Goal: Task Accomplishment & Management: Manage account settings

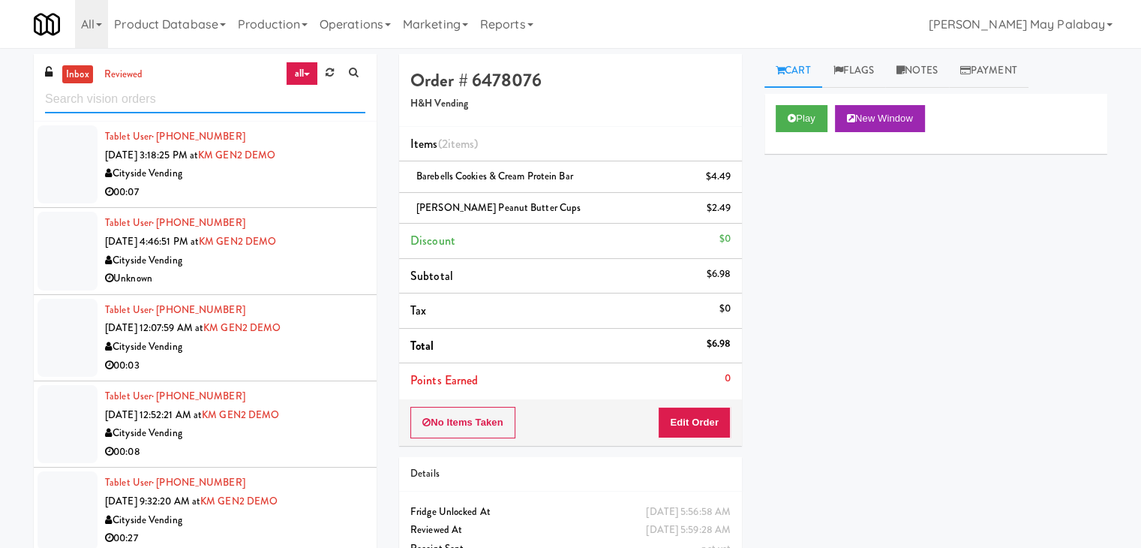
click at [192, 95] on input "text" at bounding box center [205, 100] width 320 height 28
type input "combo"
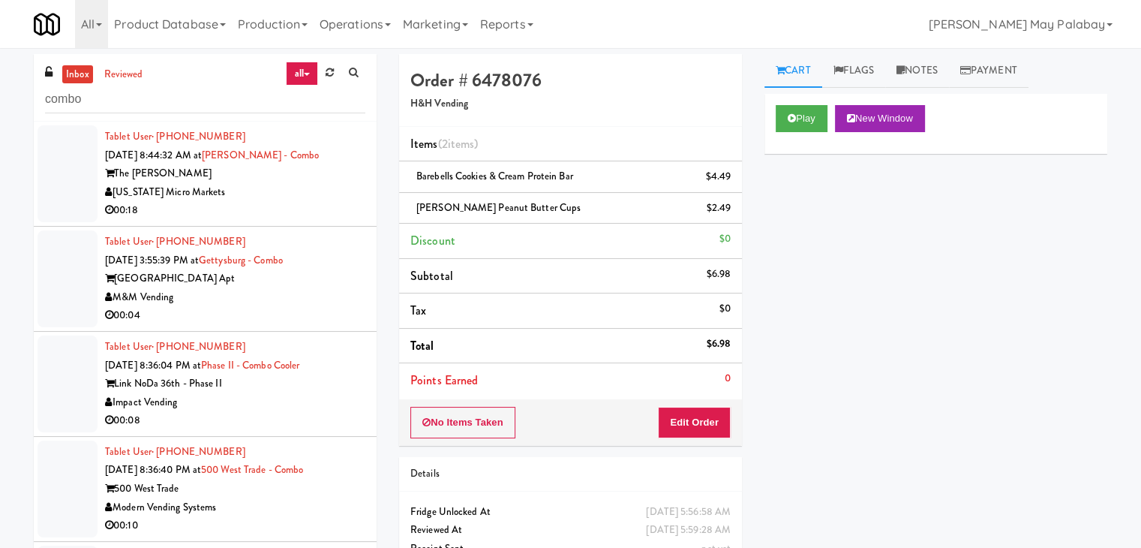
click at [948, 199] on div "Play New Window Primary Flag Clear Flag if unable to determine what was taken o…" at bounding box center [936, 375] width 343 height 563
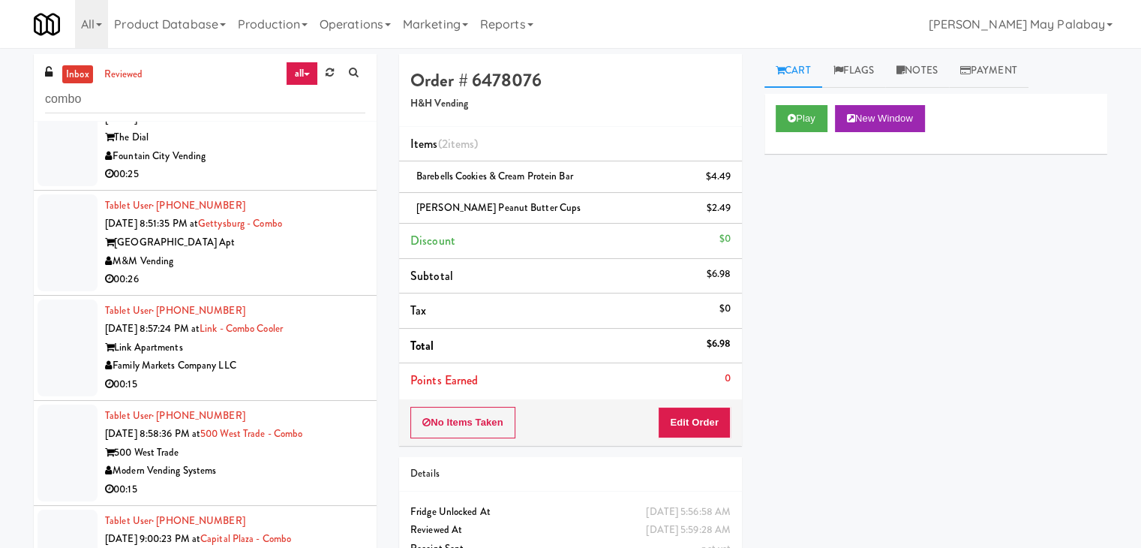
scroll to position [1036, 0]
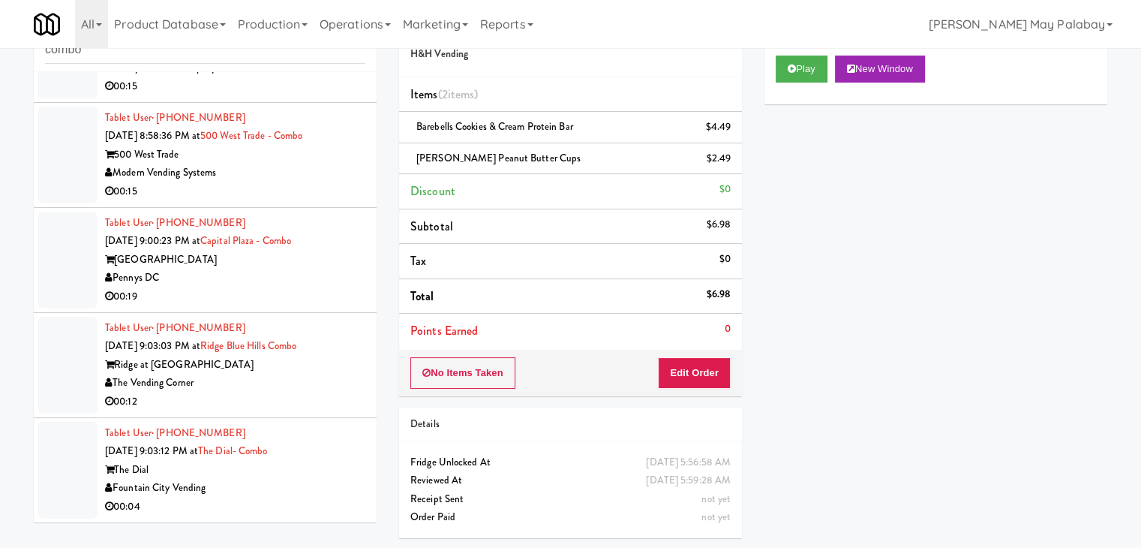
click at [282, 498] on div "00:04" at bounding box center [235, 507] width 260 height 19
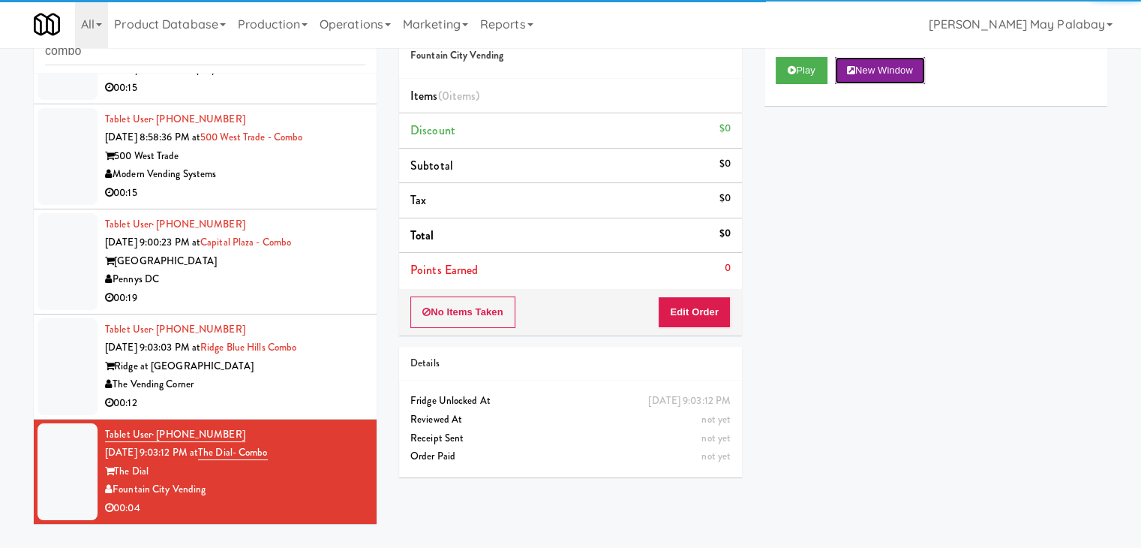
click at [898, 68] on button "New Window" at bounding box center [880, 70] width 90 height 27
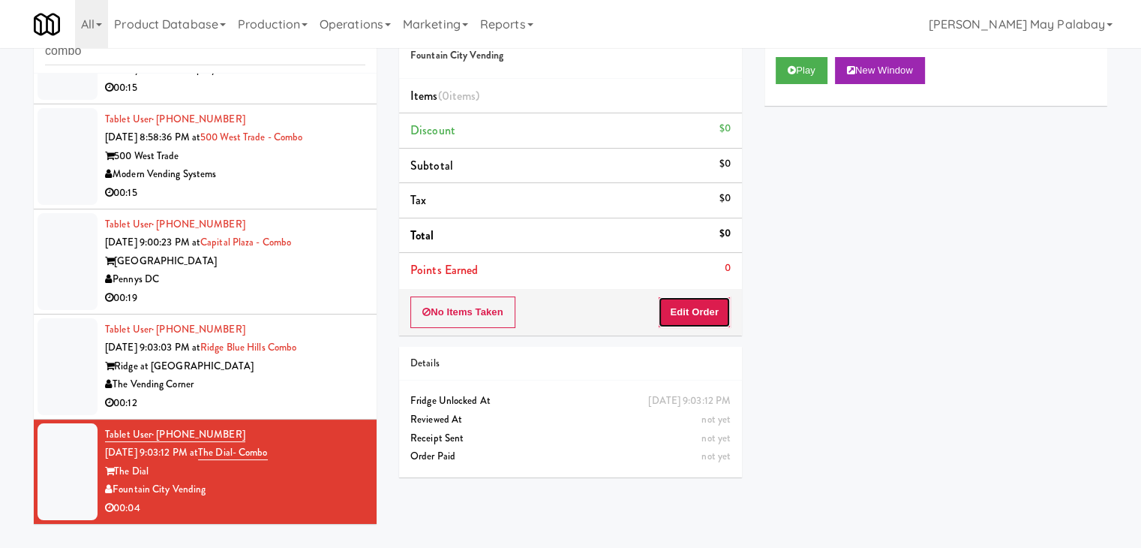
click at [691, 318] on button "Edit Order" at bounding box center [694, 312] width 73 height 32
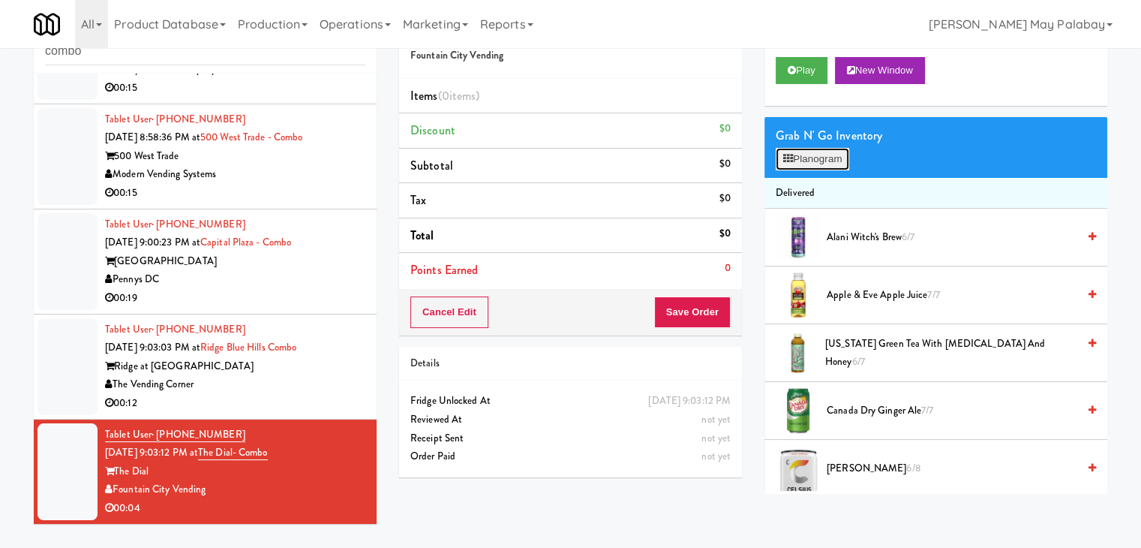
click at [829, 155] on button "Planogram" at bounding box center [813, 159] width 74 height 23
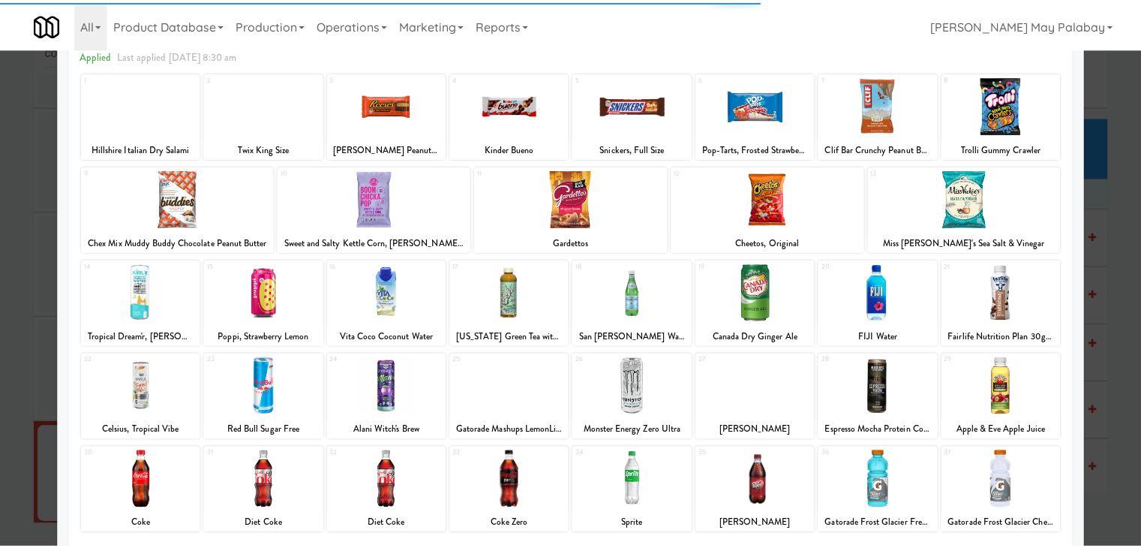
scroll to position [75, 0]
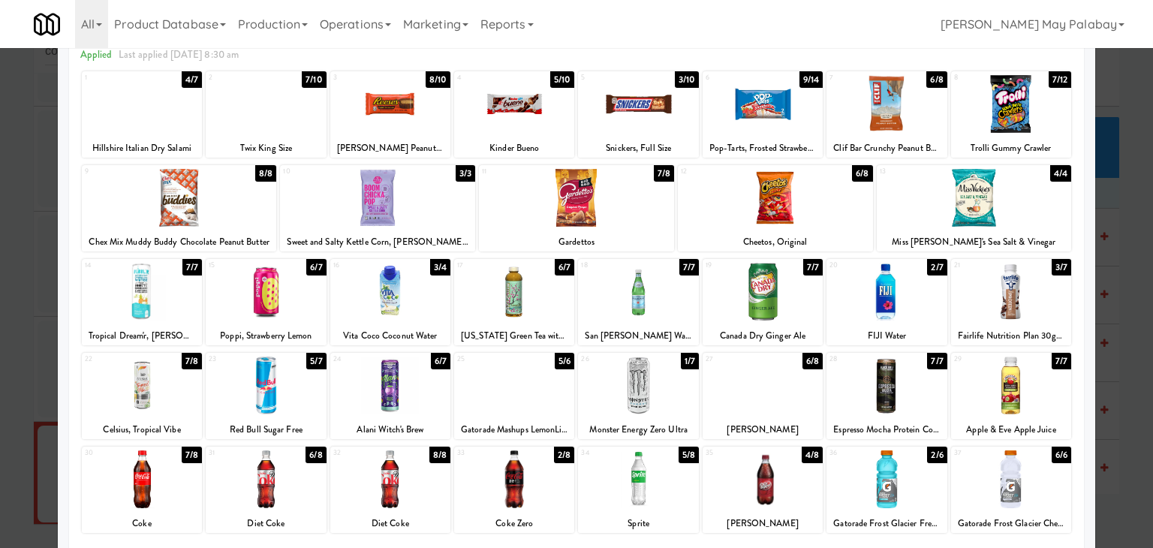
click at [681, 404] on div at bounding box center [638, 385] width 120 height 58
click at [1126, 320] on div at bounding box center [576, 274] width 1153 height 548
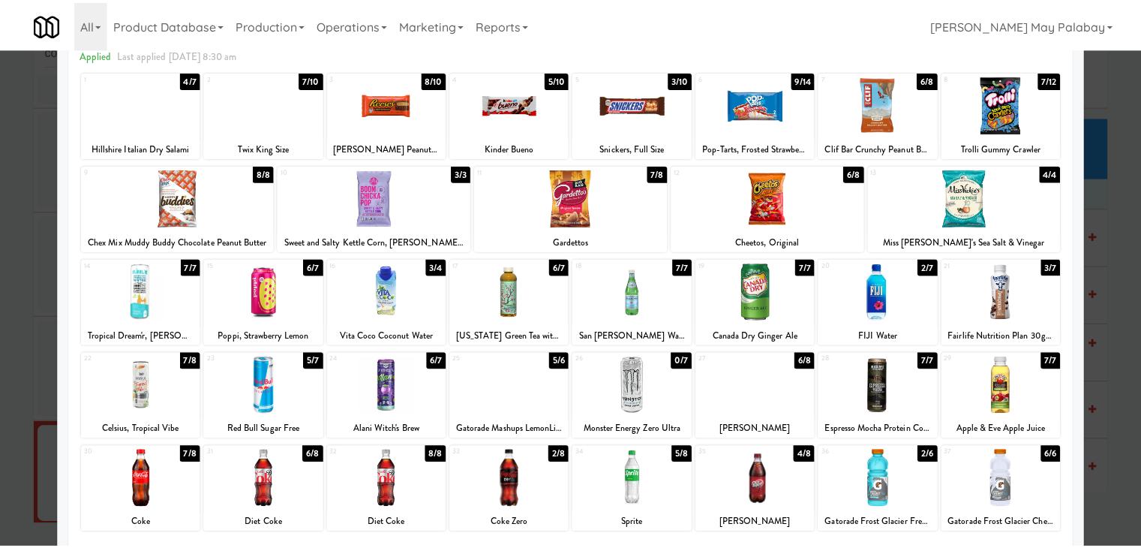
scroll to position [1036, 0]
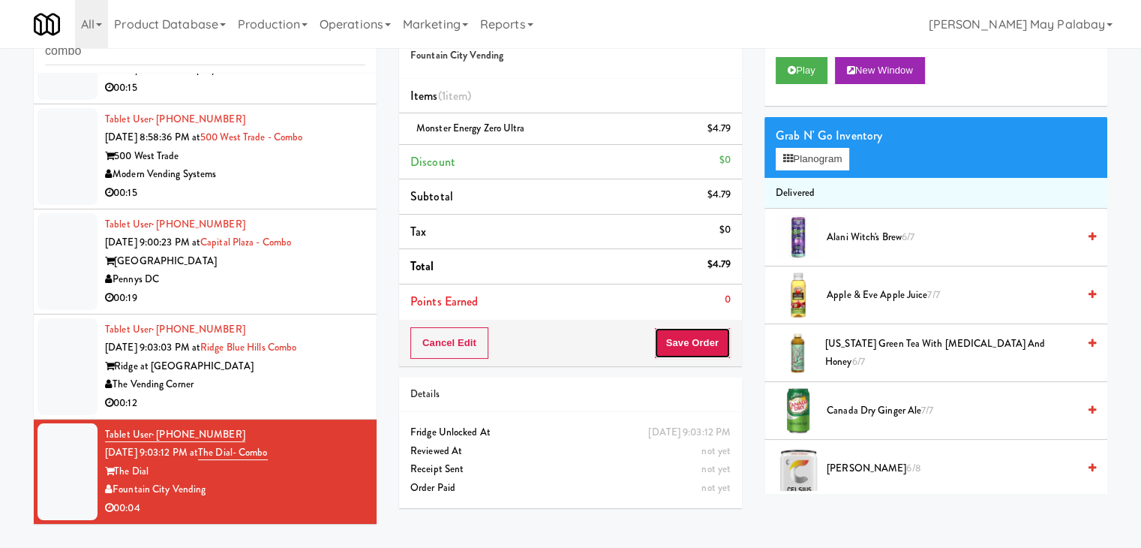
click at [677, 344] on button "Save Order" at bounding box center [692, 343] width 77 height 32
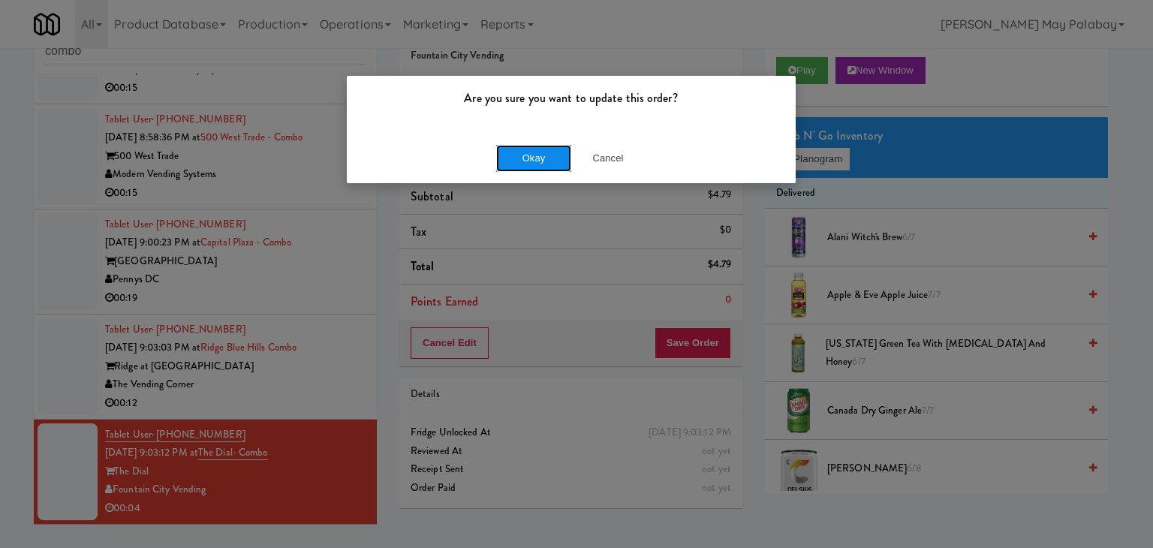
click at [533, 156] on button "Okay" at bounding box center [533, 158] width 75 height 27
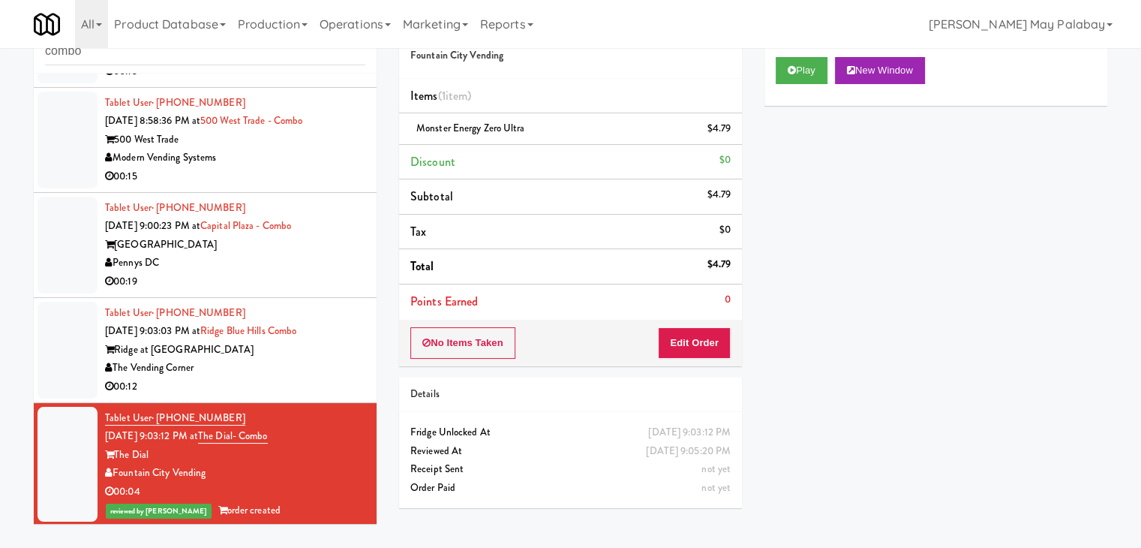
click at [253, 377] on div "The Vending Corner" at bounding box center [235, 368] width 260 height 19
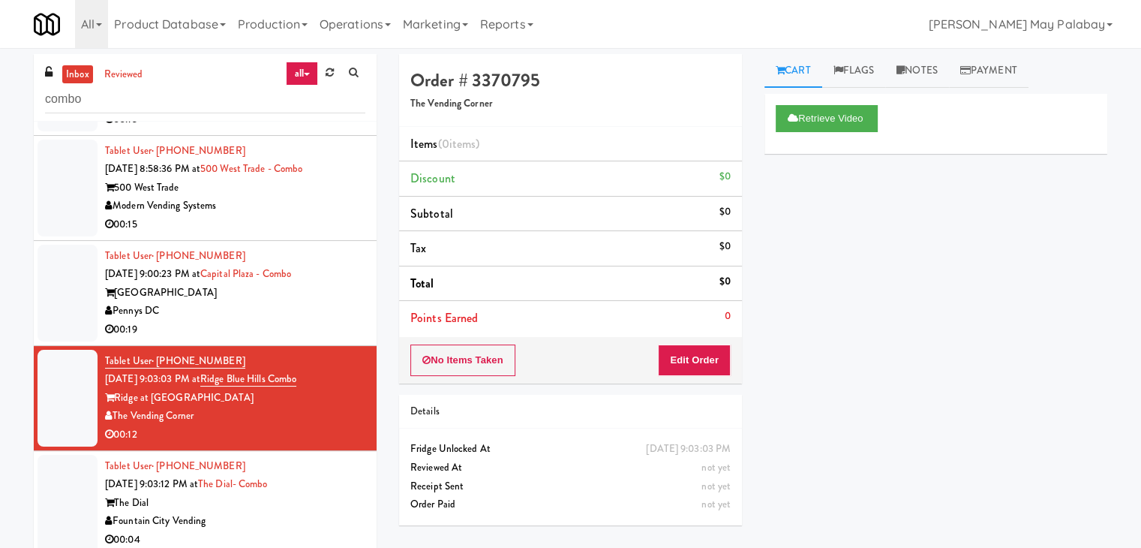
click at [338, 320] on div "Pennys DC" at bounding box center [235, 311] width 260 height 19
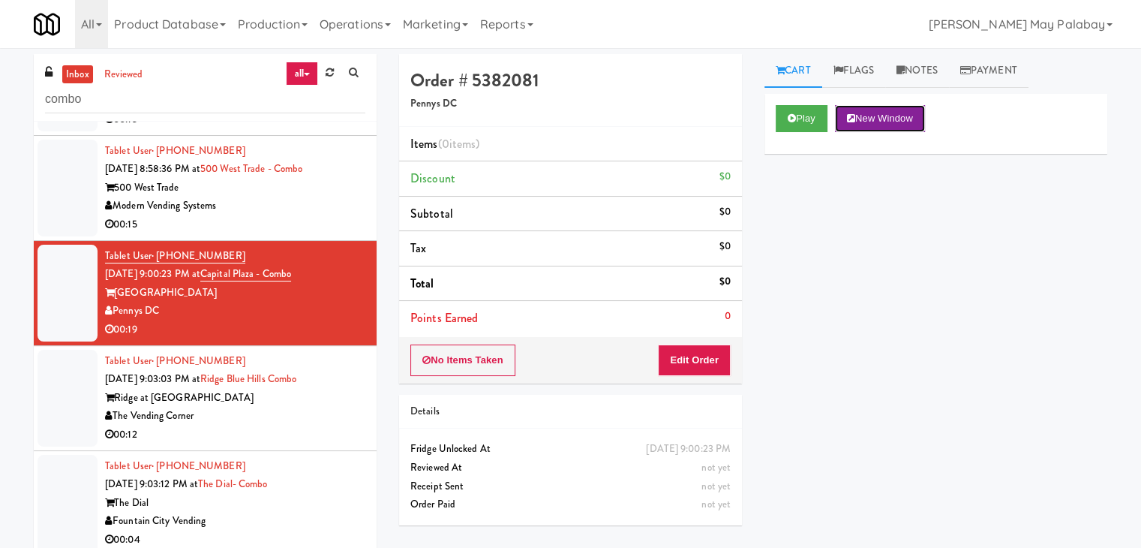
click at [895, 129] on button "New Window" at bounding box center [880, 118] width 90 height 27
click at [696, 359] on button "Edit Order" at bounding box center [694, 360] width 73 height 32
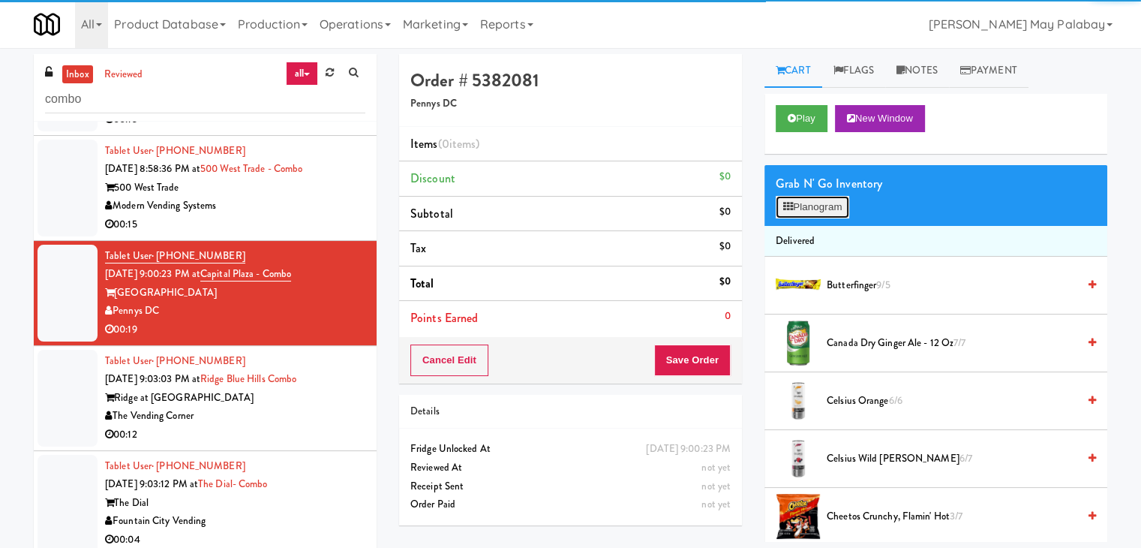
click at [844, 202] on button "Planogram" at bounding box center [813, 207] width 74 height 23
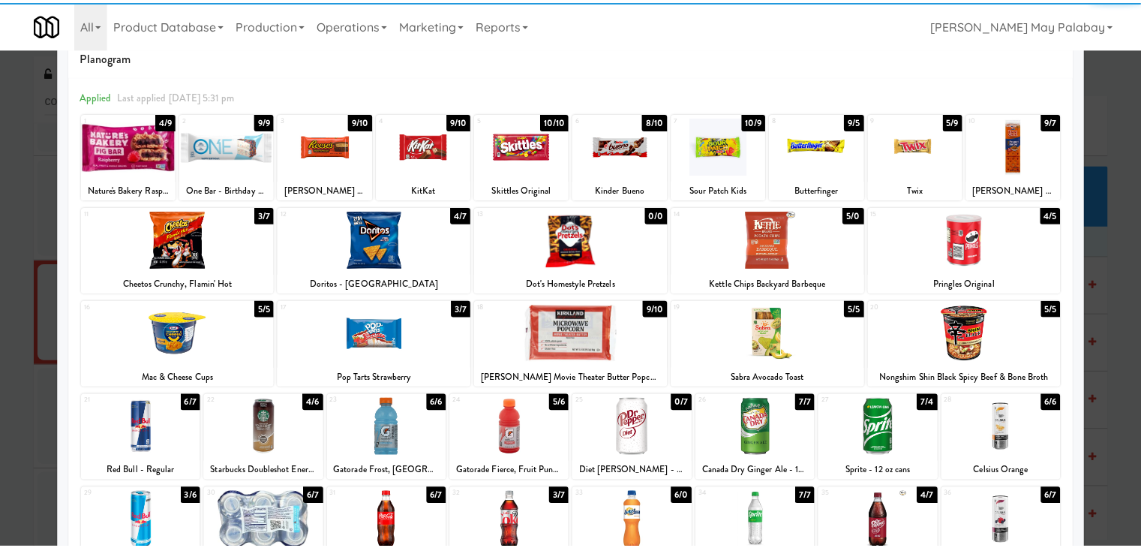
scroll to position [75, 0]
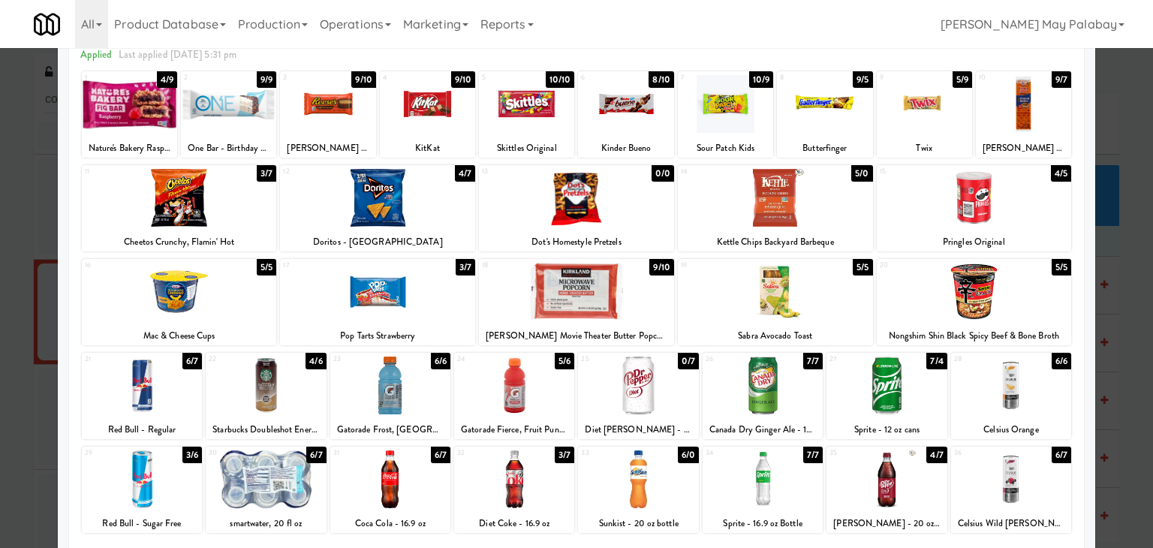
click at [910, 486] on div at bounding box center [886, 479] width 120 height 58
click at [1027, 223] on div at bounding box center [974, 198] width 195 height 58
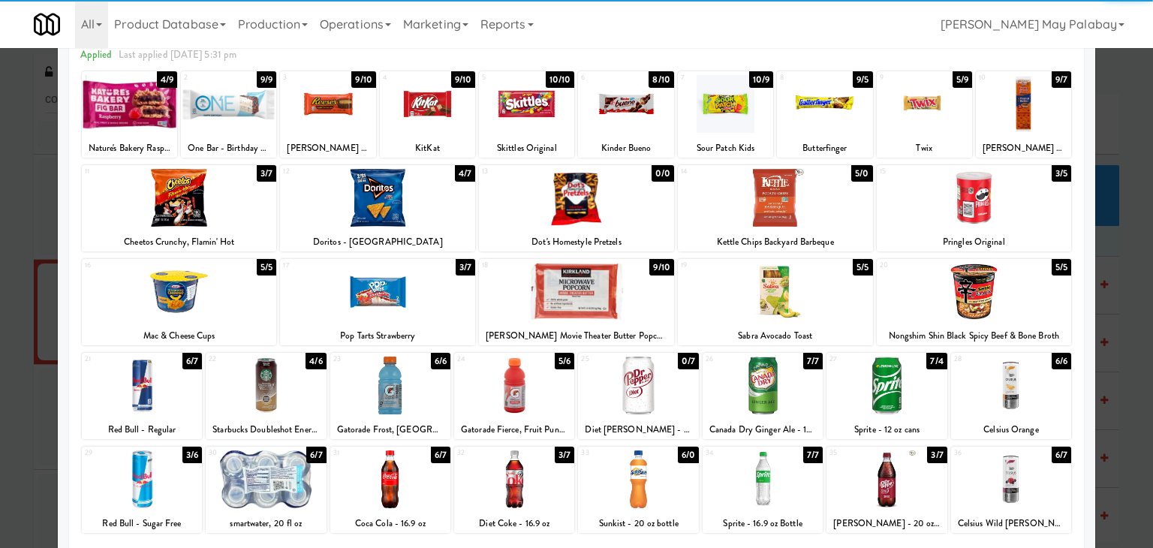
click at [1032, 226] on div at bounding box center [974, 198] width 195 height 58
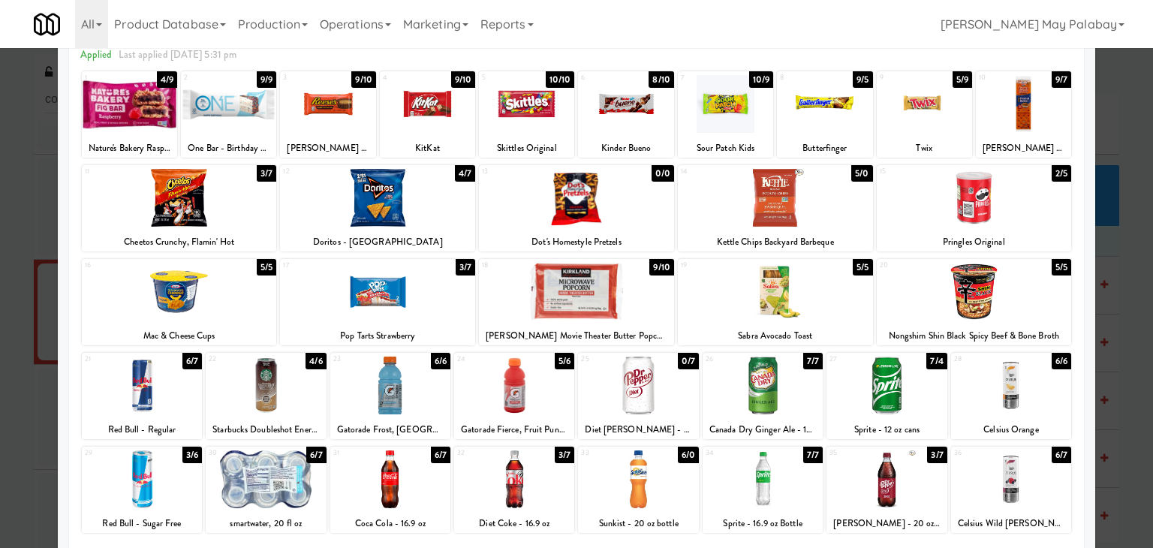
click at [652, 136] on div "6 8/10 Kinder Bueno" at bounding box center [625, 114] width 95 height 86
click at [652, 136] on div "6 7/10 Kinder Bueno" at bounding box center [625, 114] width 95 height 86
click at [652, 136] on div "6 6/10 Kinder Bueno" at bounding box center [625, 114] width 95 height 86
click at [652, 136] on div "6 5/10 Kinder Bueno" at bounding box center [625, 114] width 95 height 86
click at [1123, 414] on div at bounding box center [576, 274] width 1153 height 548
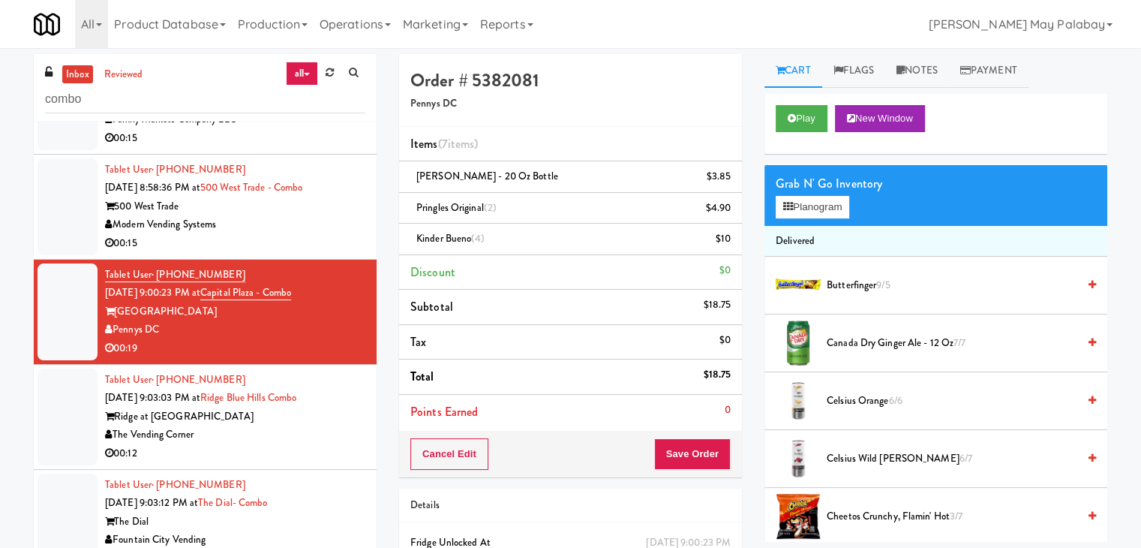
scroll to position [1036, 0]
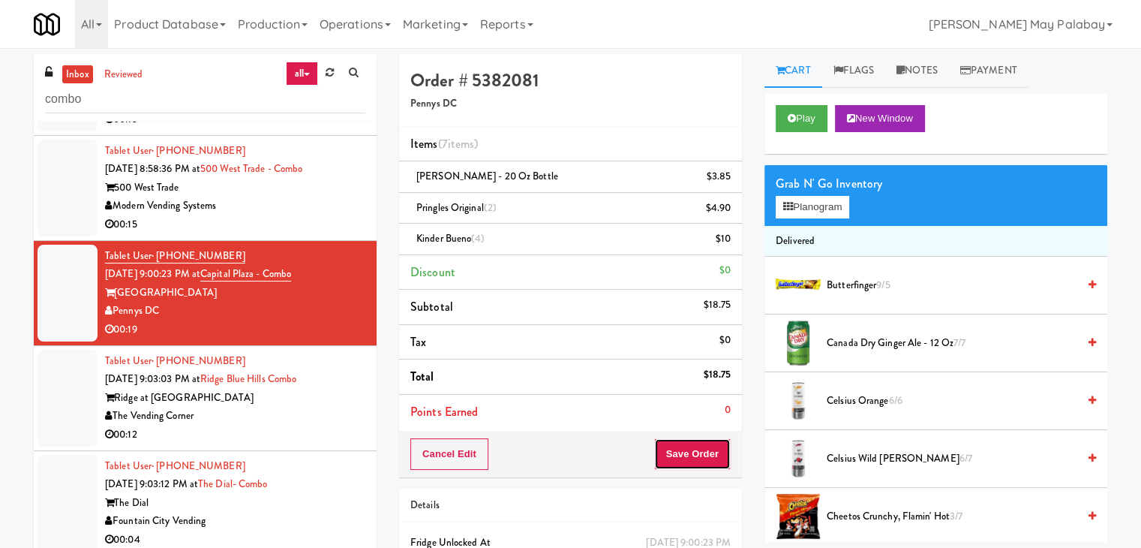
click at [707, 444] on button "Save Order" at bounding box center [692, 454] width 77 height 32
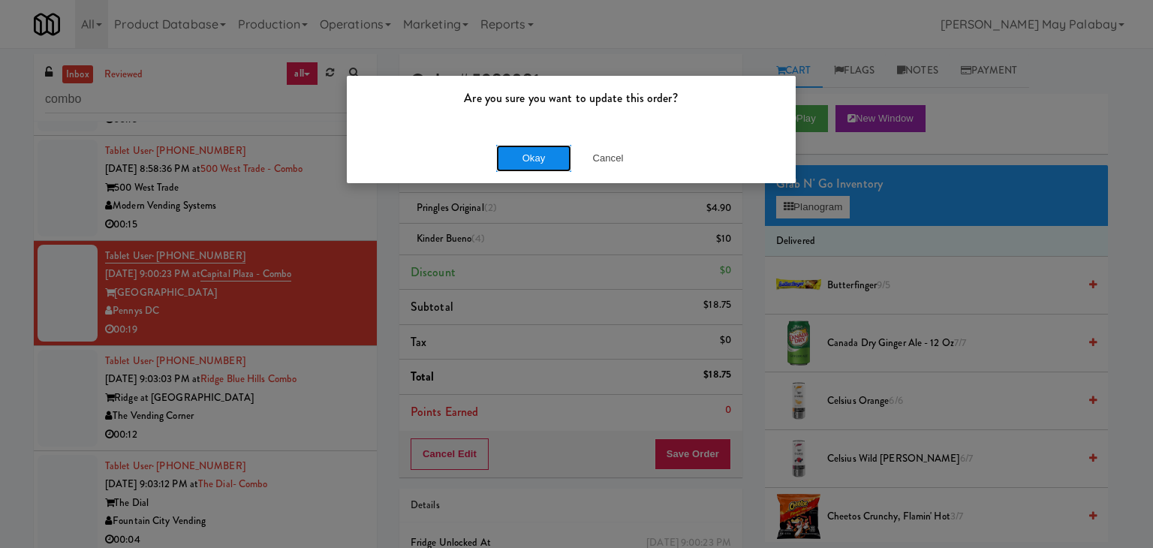
click at [561, 165] on button "Okay" at bounding box center [533, 158] width 75 height 27
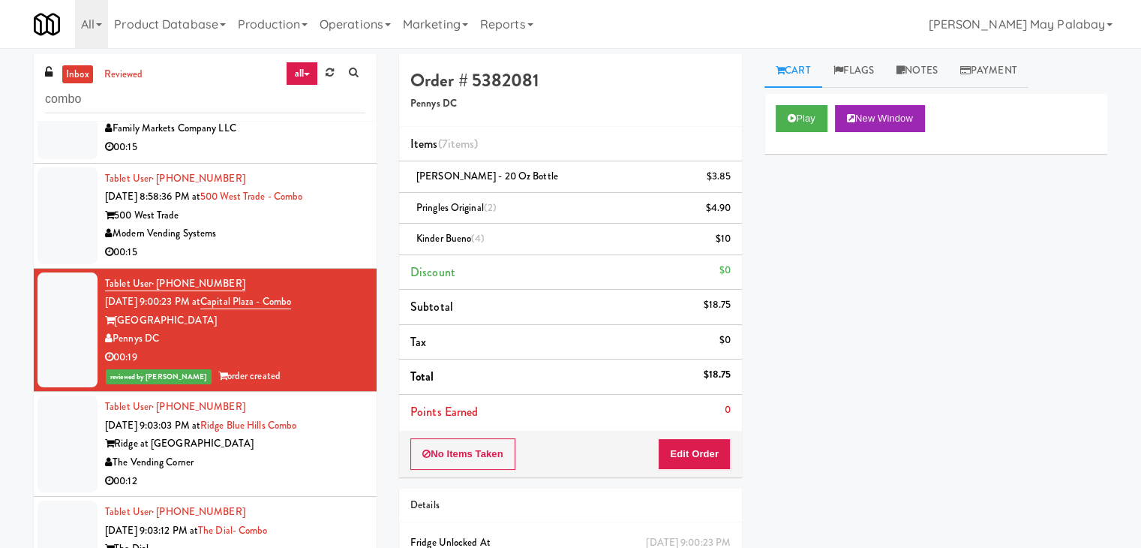
scroll to position [961, 0]
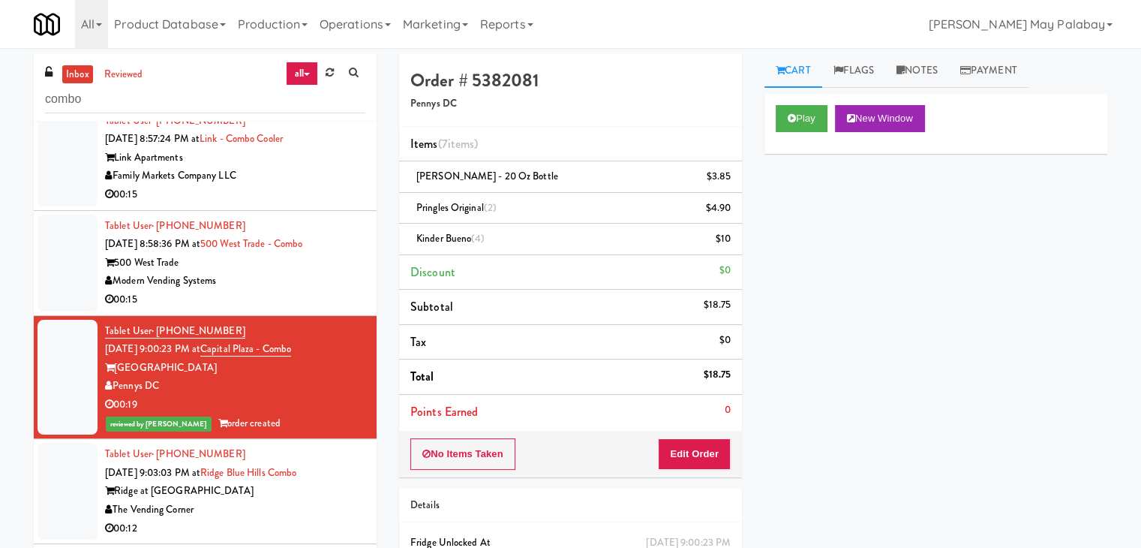
click at [302, 309] on div "00:15" at bounding box center [235, 299] width 260 height 19
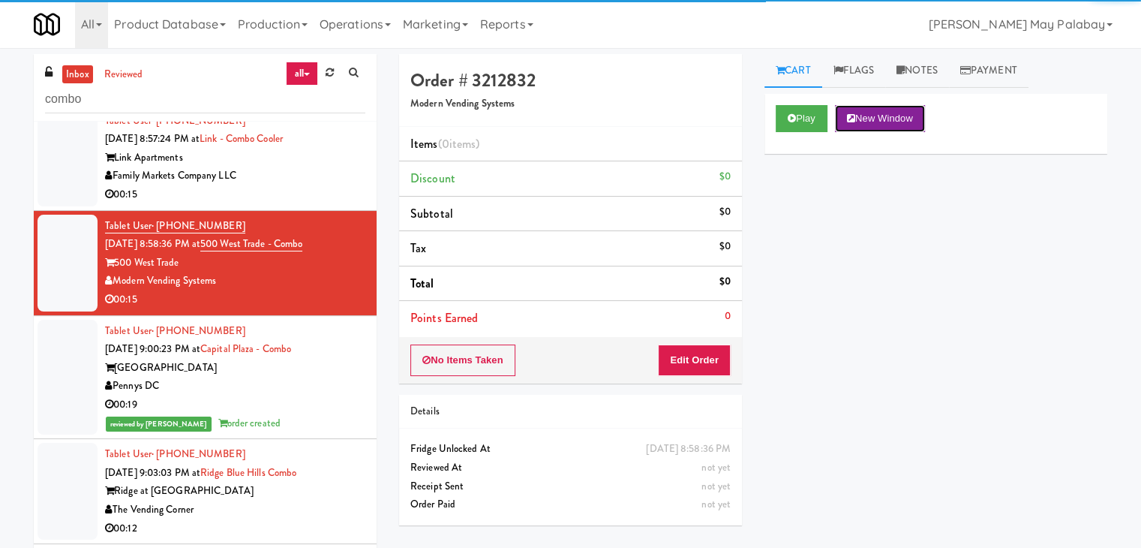
click at [922, 118] on button "New Window" at bounding box center [880, 118] width 90 height 27
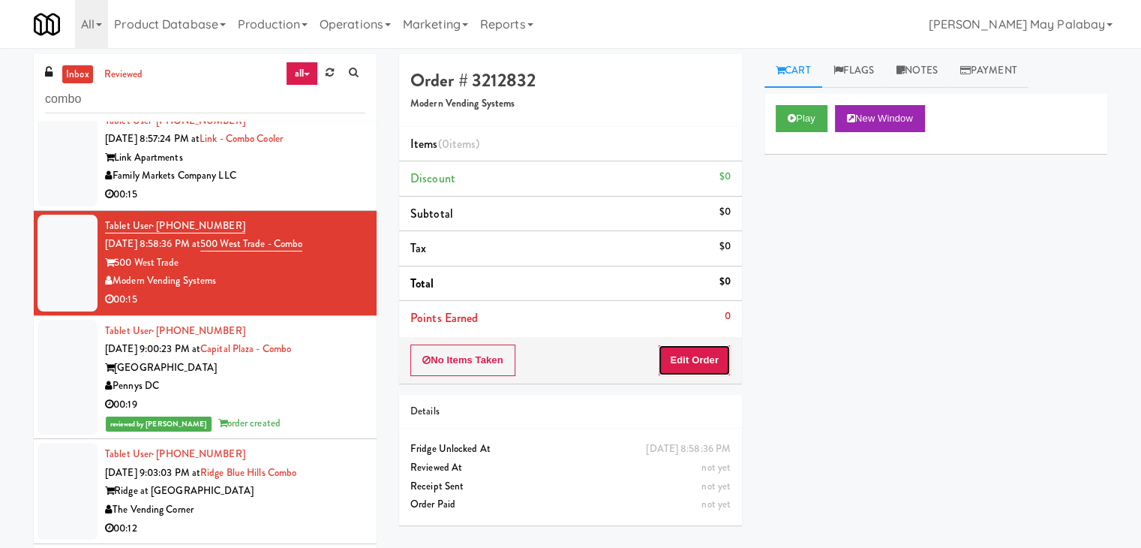
click at [693, 361] on button "Edit Order" at bounding box center [694, 360] width 73 height 32
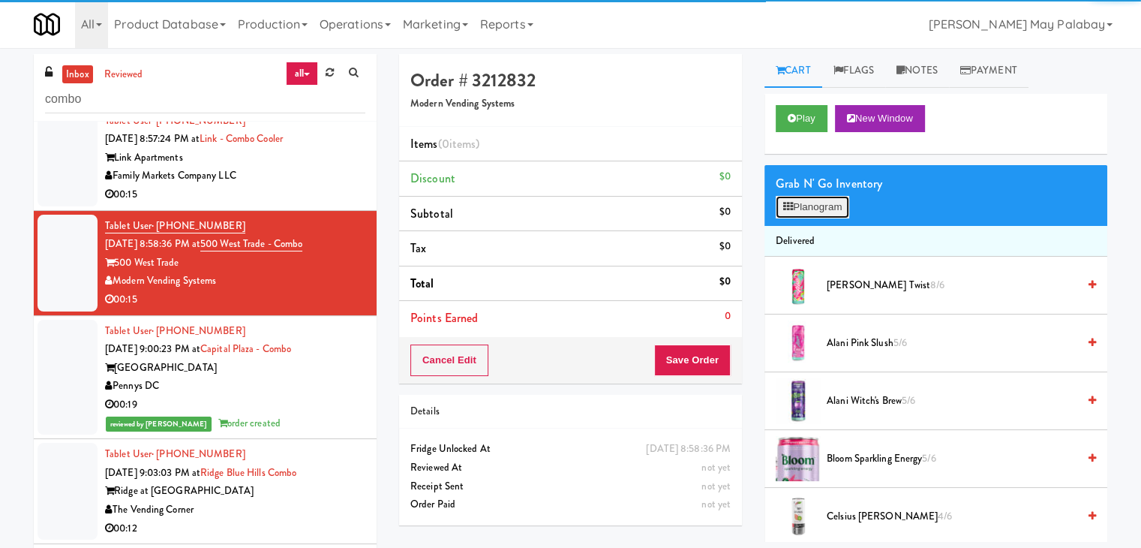
click at [822, 211] on button "Planogram" at bounding box center [813, 207] width 74 height 23
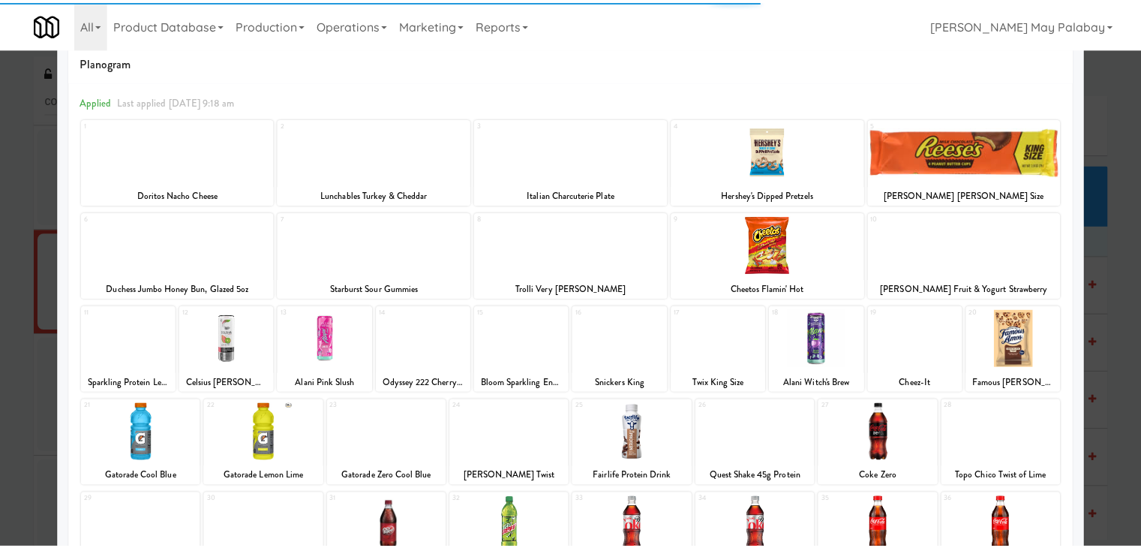
scroll to position [75, 0]
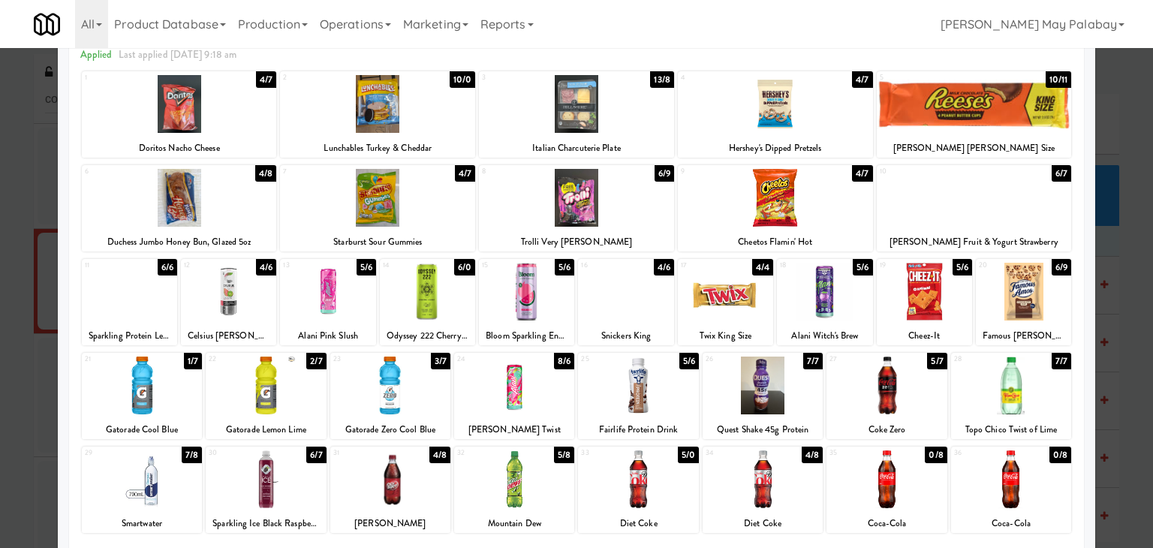
click at [248, 124] on div at bounding box center [179, 104] width 195 height 58
click at [324, 382] on div "21 1/7 Gatorade Cool Blue 22 2/7 Gatorade Lemon Lime 23 3/7 Gatorade Zero Cool …" at bounding box center [576, 396] width 989 height 86
click at [319, 385] on div at bounding box center [266, 385] width 120 height 58
click at [1133, 274] on div at bounding box center [576, 274] width 1153 height 548
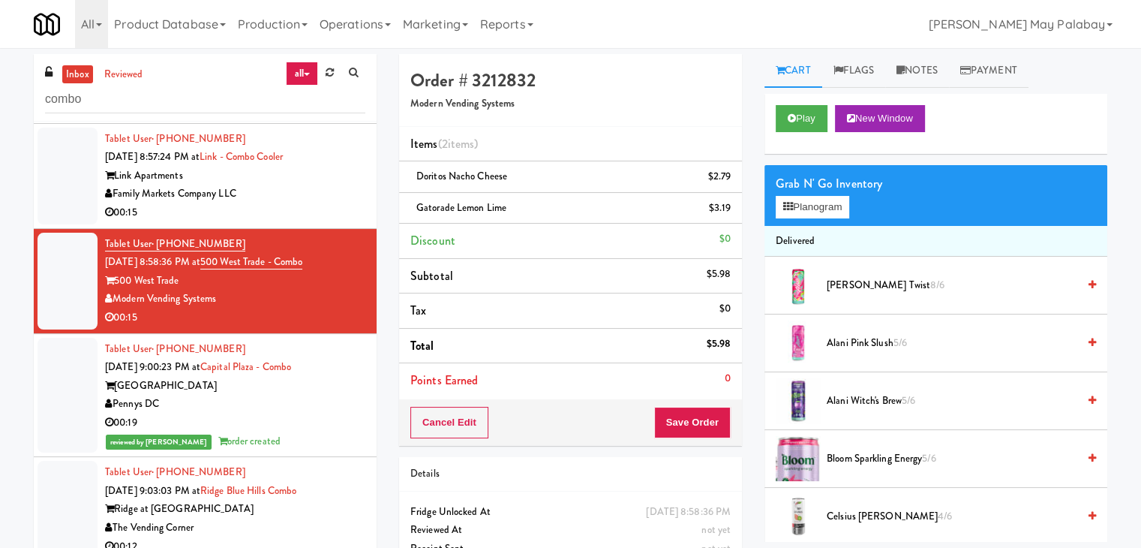
scroll to position [961, 0]
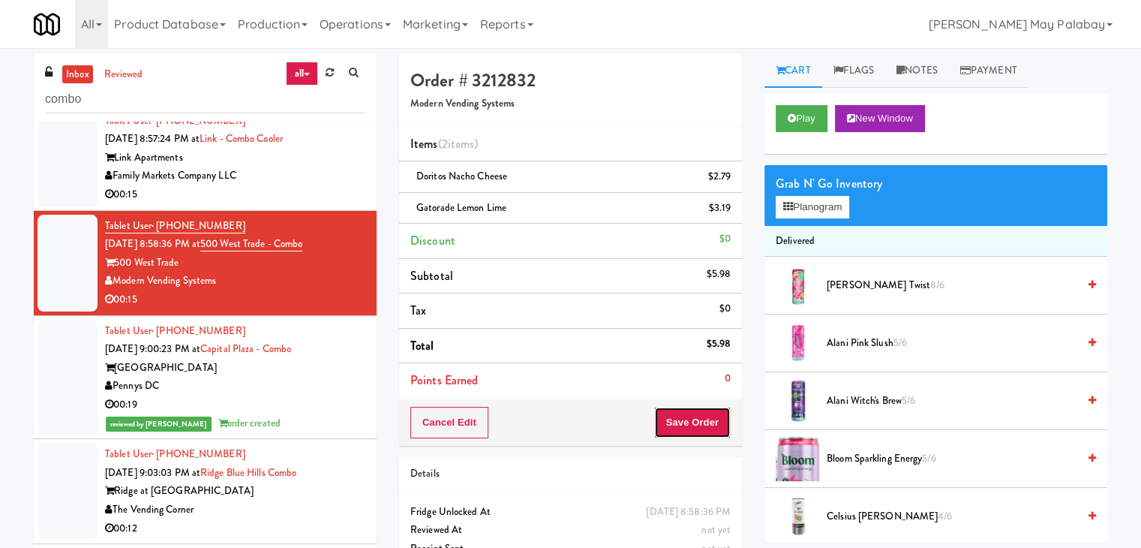
click at [701, 418] on button "Save Order" at bounding box center [692, 423] width 77 height 32
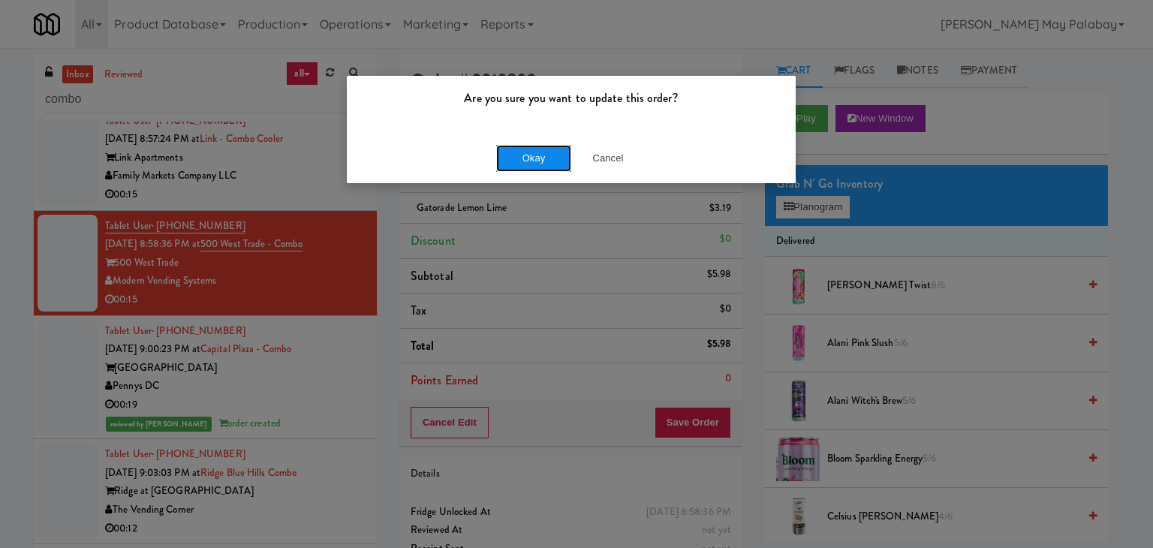
click at [564, 157] on button "Okay" at bounding box center [533, 158] width 75 height 27
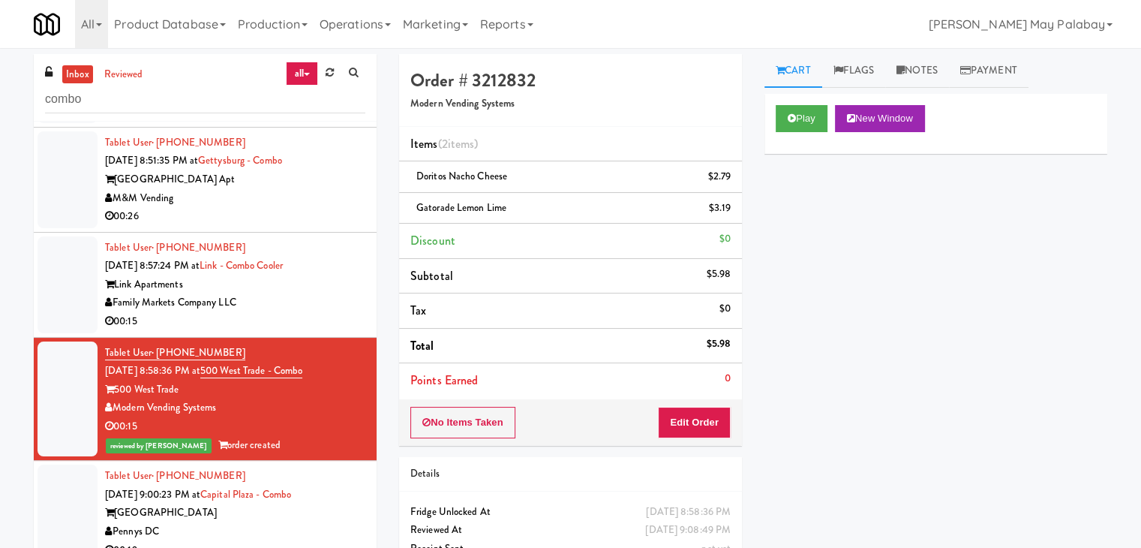
scroll to position [811, 0]
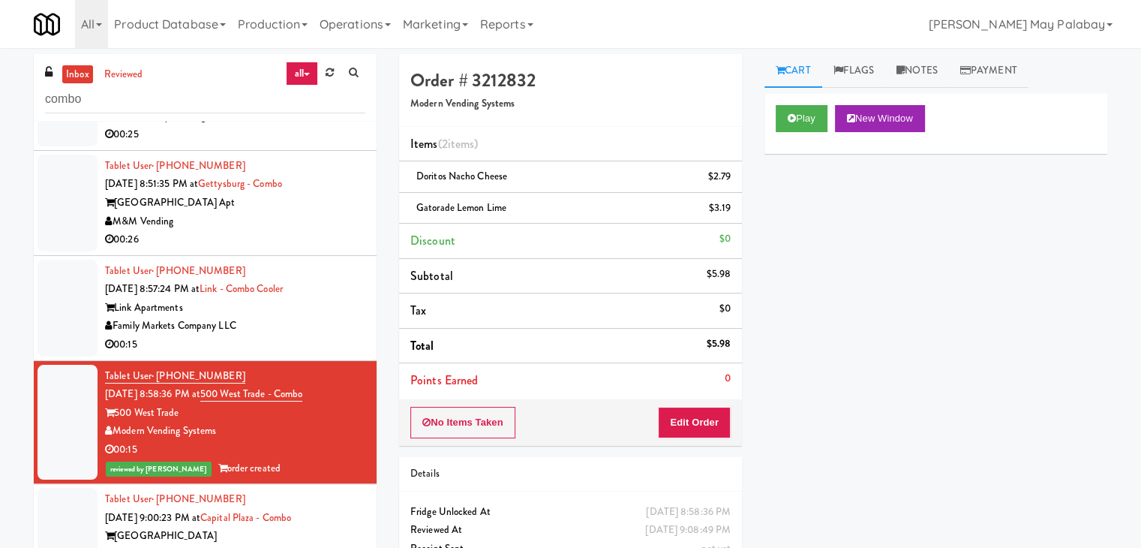
click at [342, 335] on div "Family Markets Company LLC" at bounding box center [235, 326] width 260 height 19
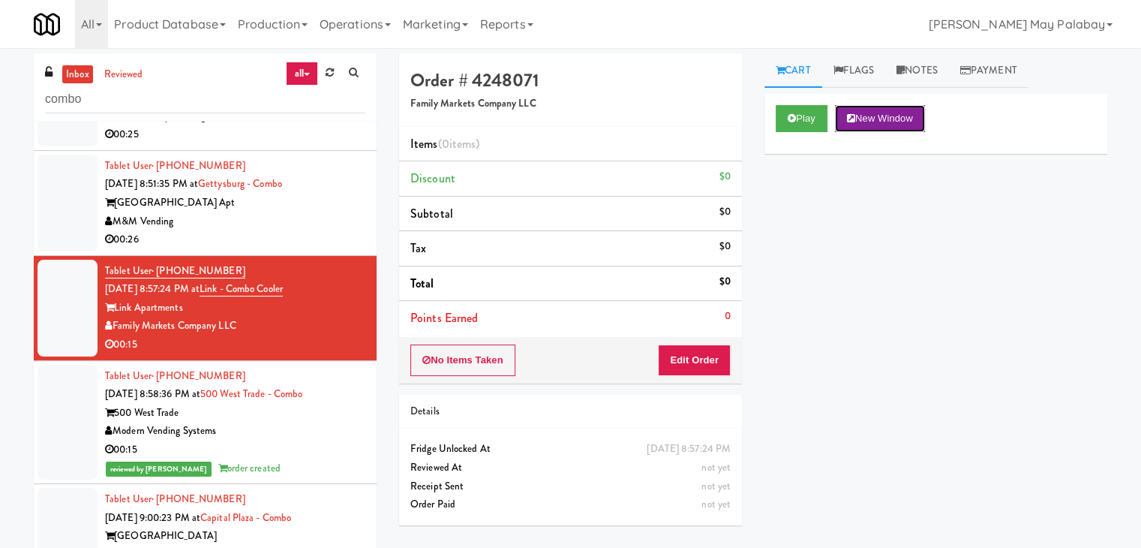
click at [901, 122] on button "New Window" at bounding box center [880, 118] width 90 height 27
click at [714, 357] on button "Edit Order" at bounding box center [694, 360] width 73 height 32
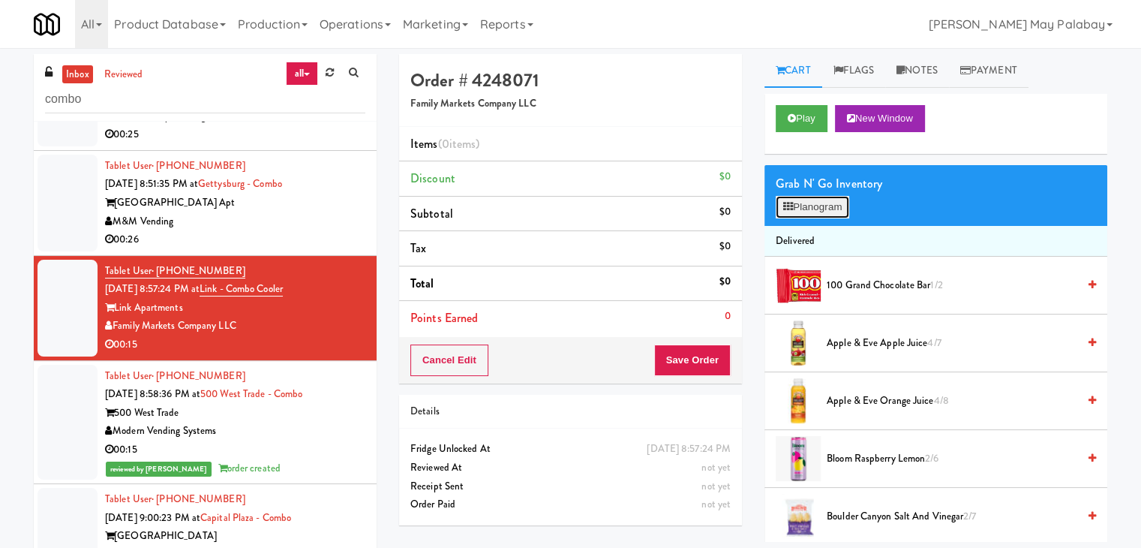
click at [837, 208] on button "Planogram" at bounding box center [813, 207] width 74 height 23
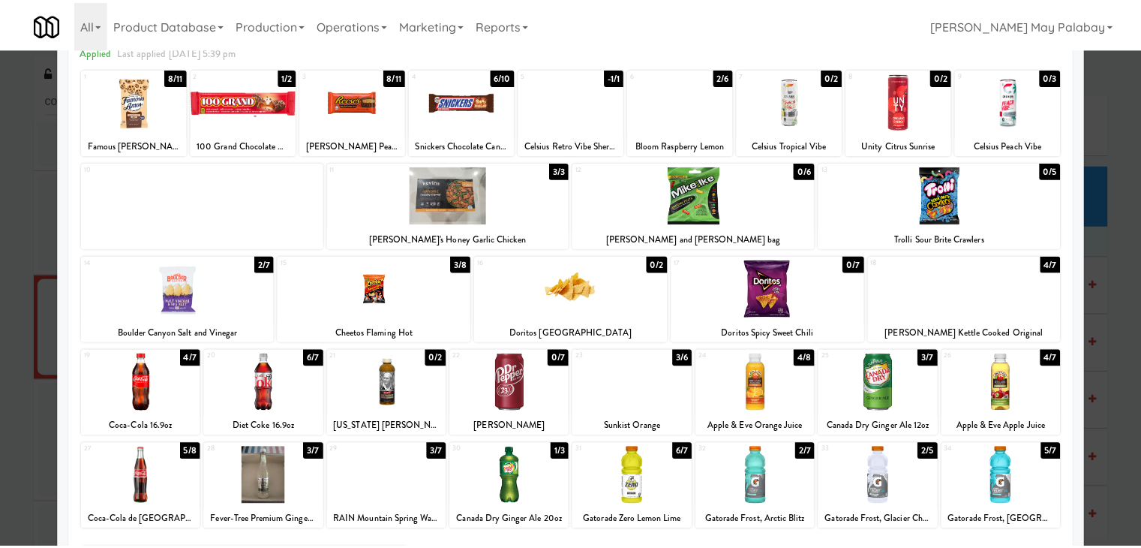
scroll to position [75, 0]
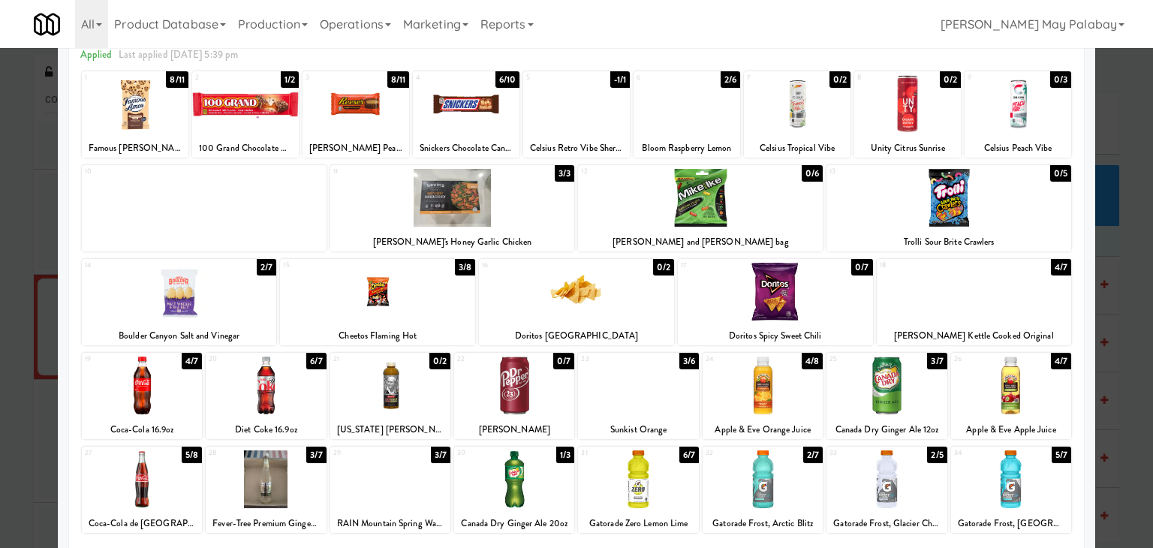
click at [670, 400] on div at bounding box center [638, 385] width 120 height 58
click at [391, 128] on div at bounding box center [355, 104] width 107 height 58
click at [1117, 289] on div at bounding box center [576, 274] width 1153 height 548
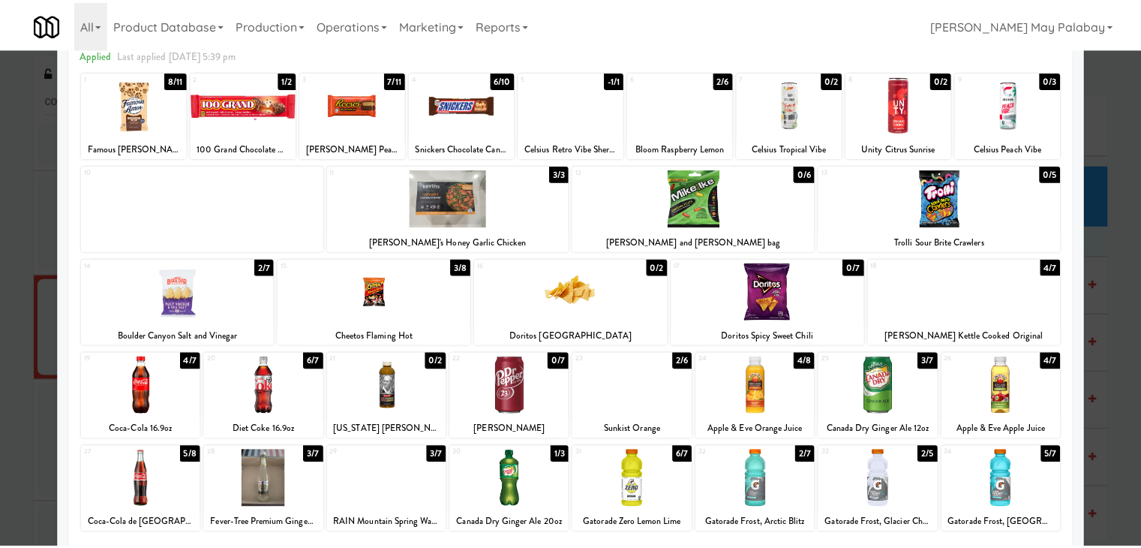
scroll to position [811, 0]
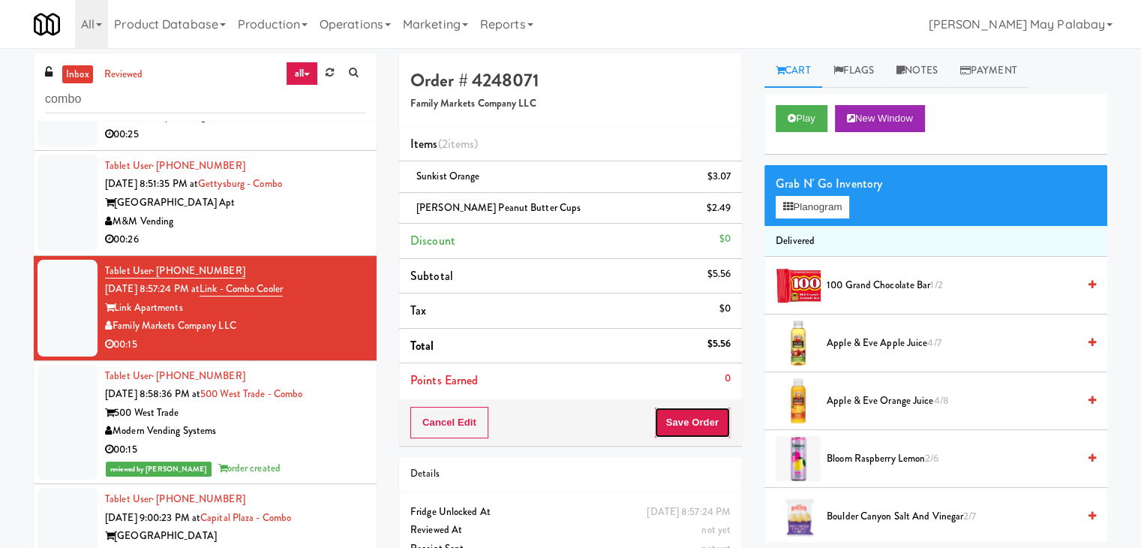
click at [690, 420] on button "Save Order" at bounding box center [692, 423] width 77 height 32
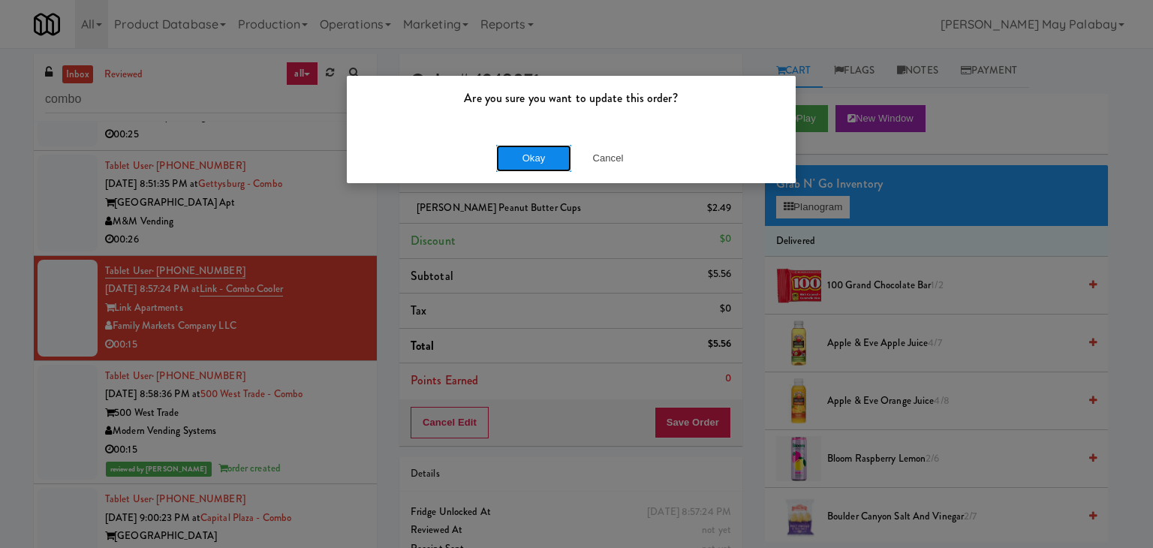
click at [534, 161] on button "Okay" at bounding box center [533, 158] width 75 height 27
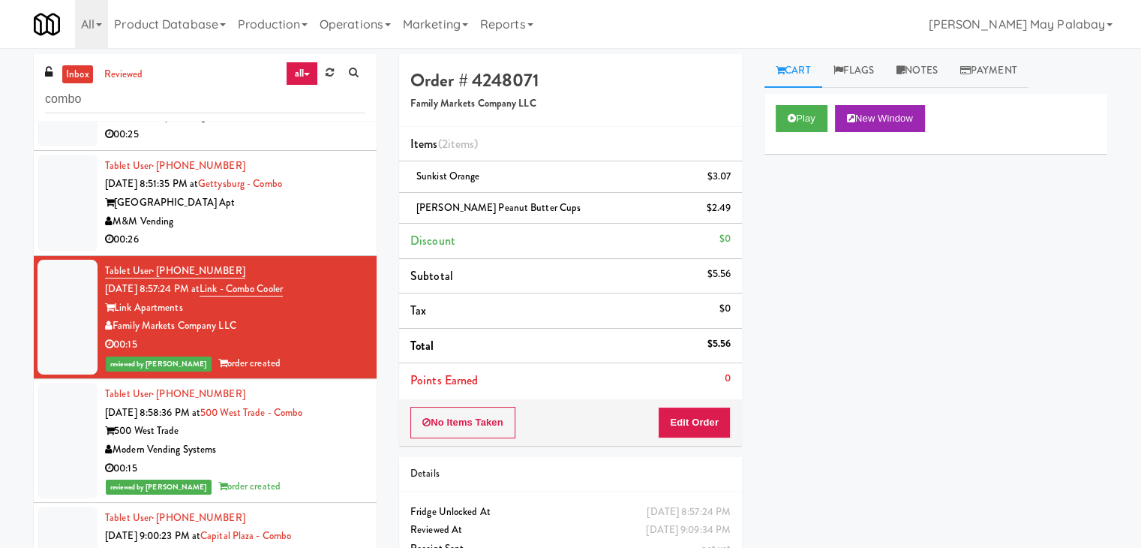
click at [324, 231] on div "M&M Vending" at bounding box center [235, 221] width 260 height 19
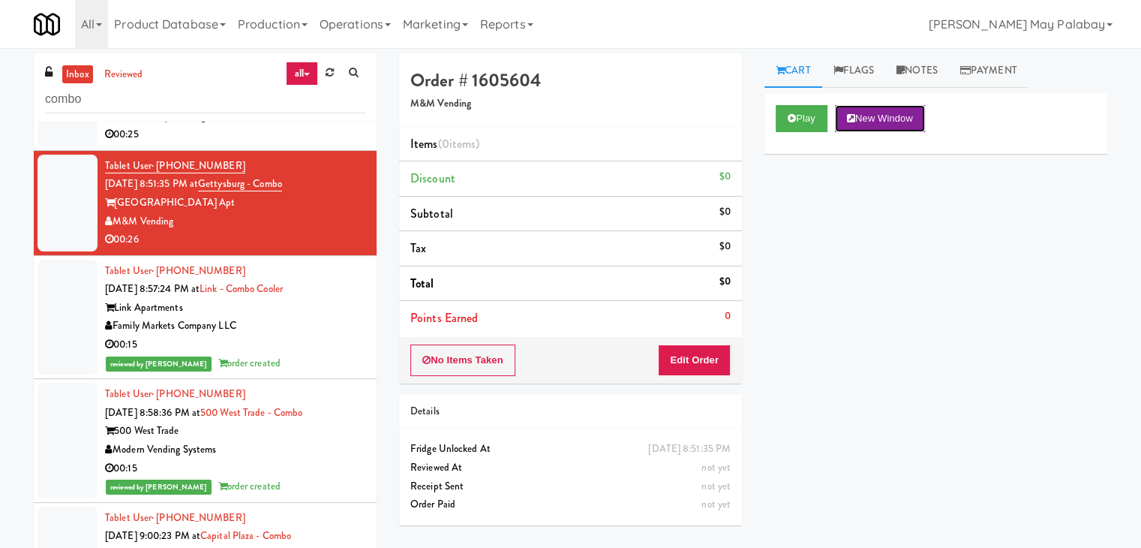
click at [871, 121] on button "New Window" at bounding box center [880, 118] width 90 height 27
click at [674, 358] on button "Edit Order" at bounding box center [694, 360] width 73 height 32
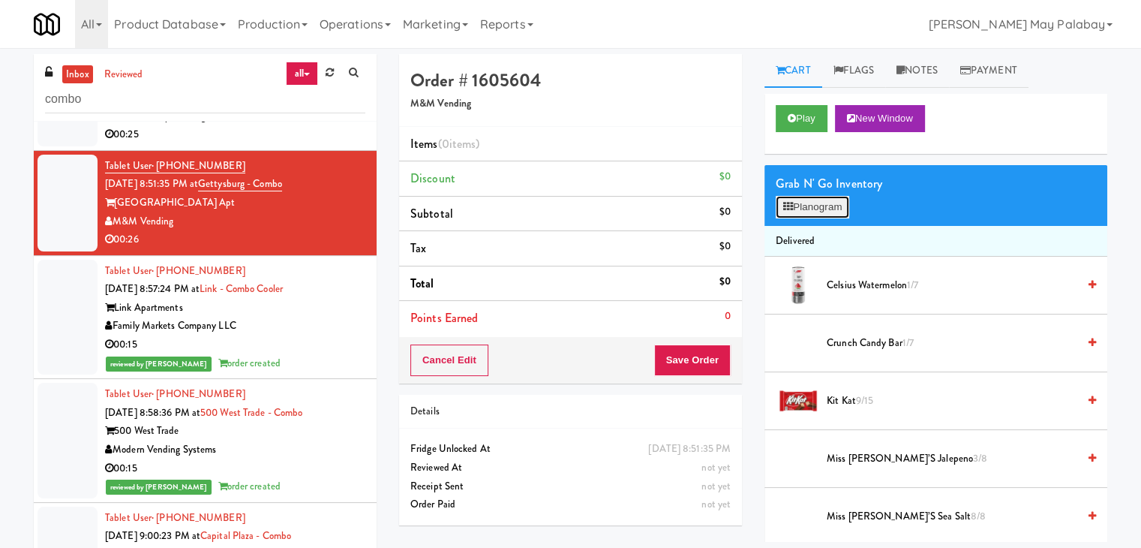
click at [817, 210] on button "Planogram" at bounding box center [813, 207] width 74 height 23
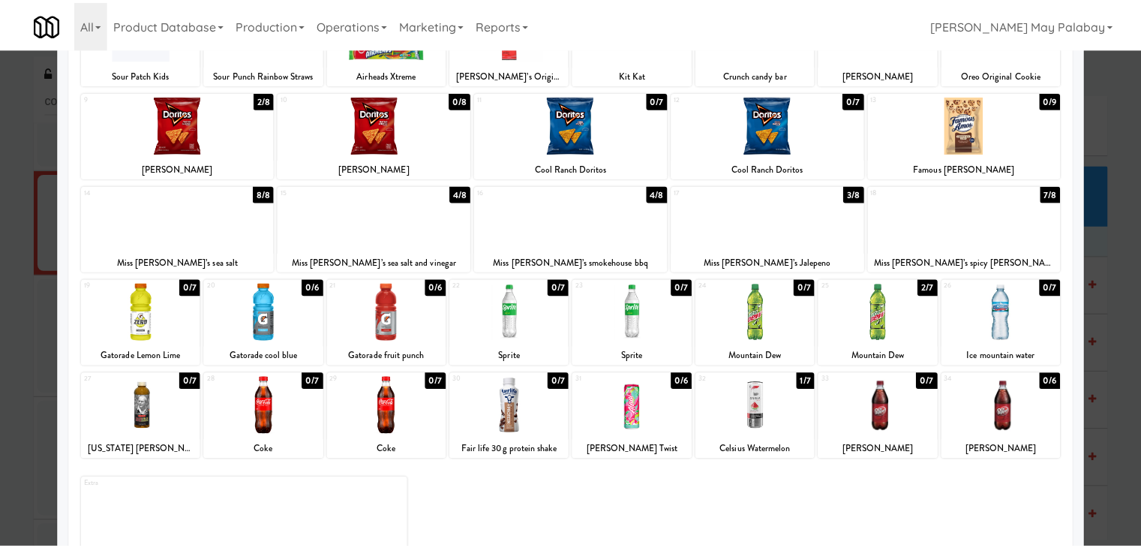
scroll to position [150, 0]
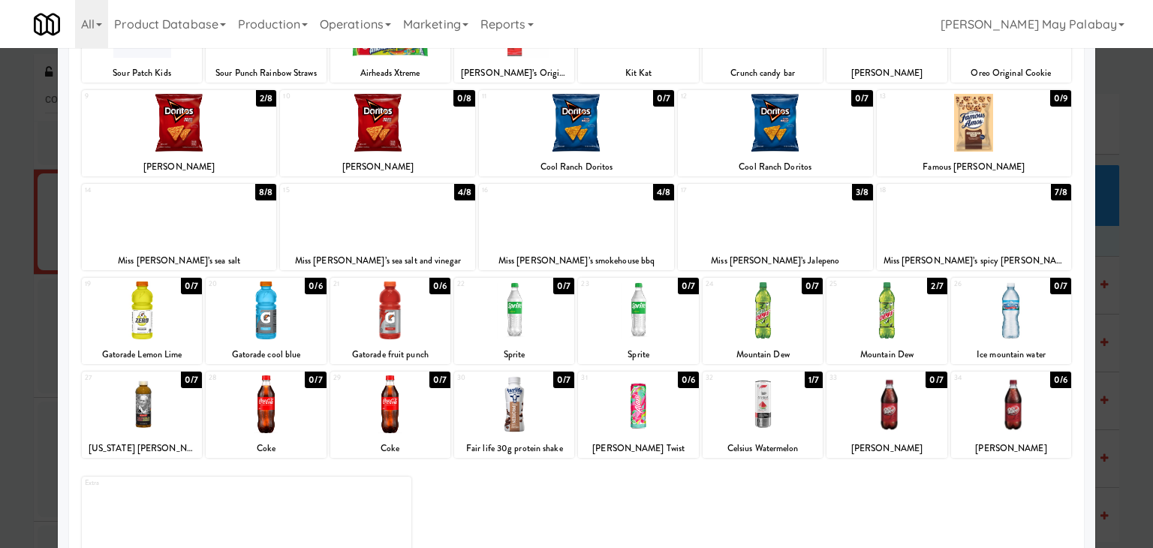
click at [1126, 426] on div at bounding box center [576, 274] width 1153 height 548
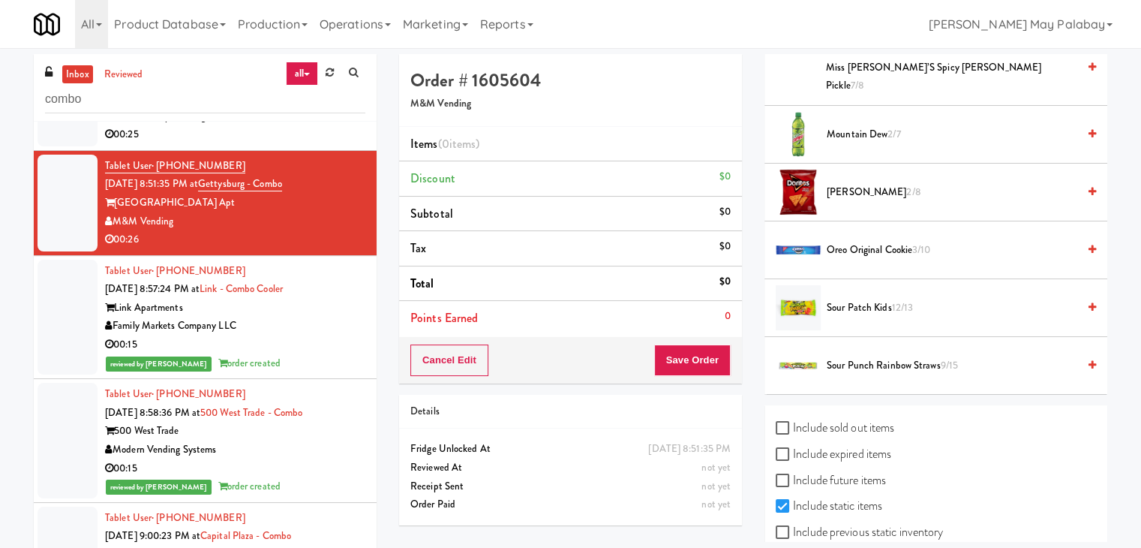
scroll to position [637, 0]
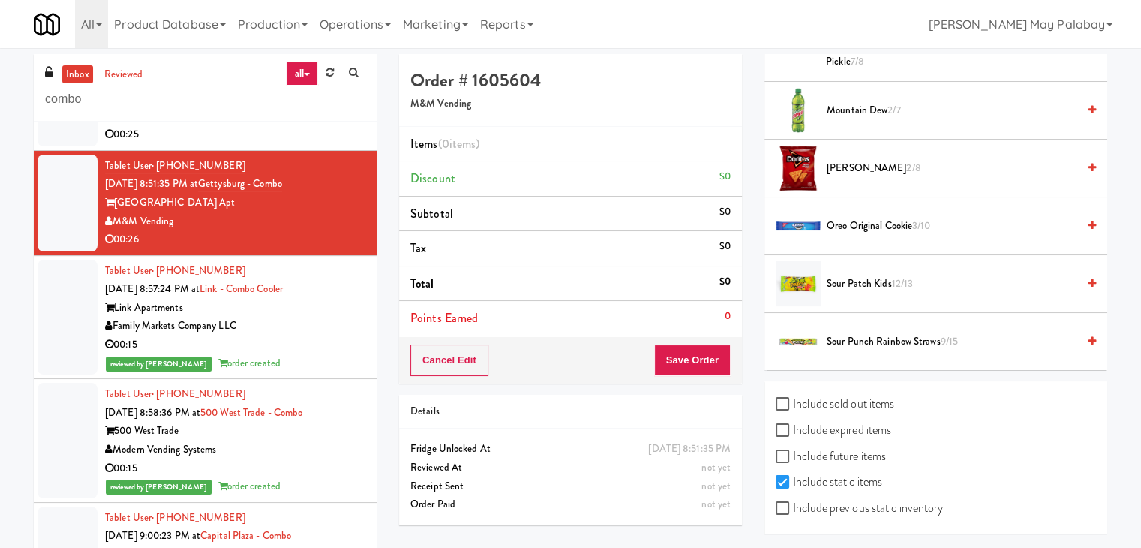
click at [826, 504] on label "Include previous static inventory" at bounding box center [859, 508] width 167 height 23
click at [793, 504] on input "Include previous static inventory" at bounding box center [784, 509] width 17 height 12
checkbox input "true"
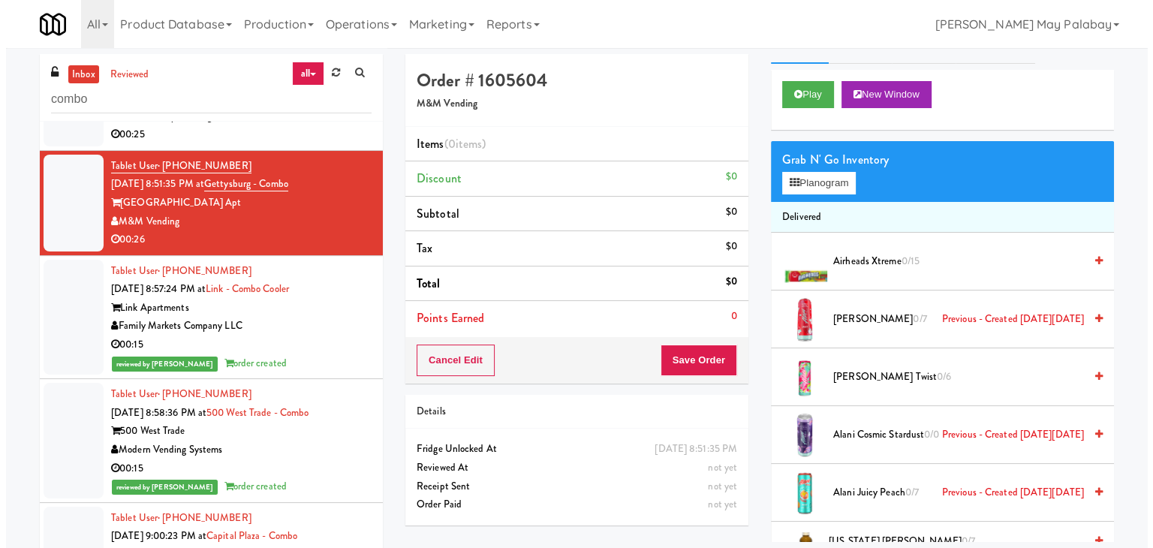
scroll to position [0, 0]
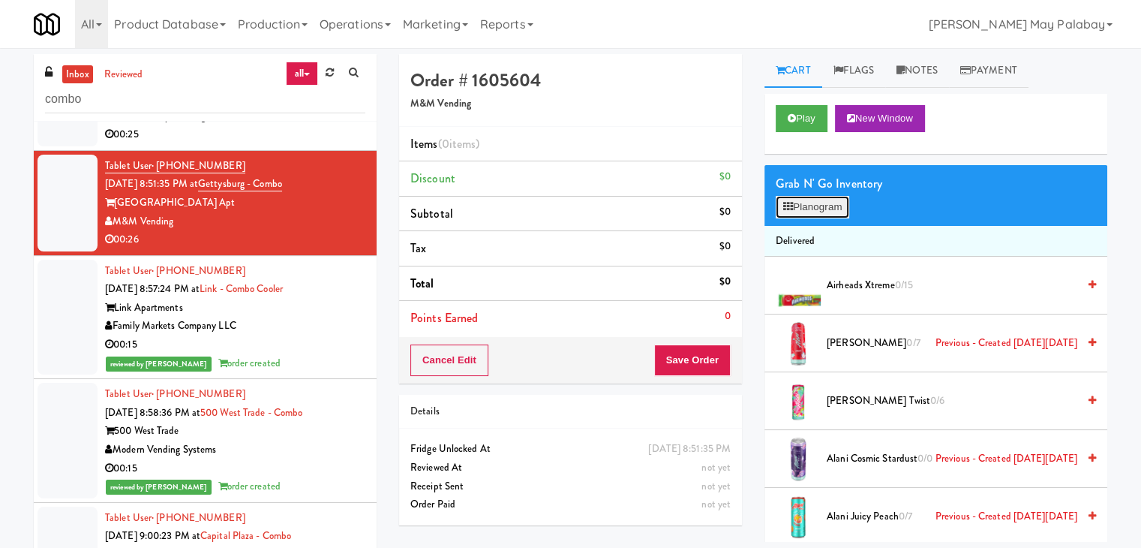
click at [818, 204] on button "Planogram" at bounding box center [813, 207] width 74 height 23
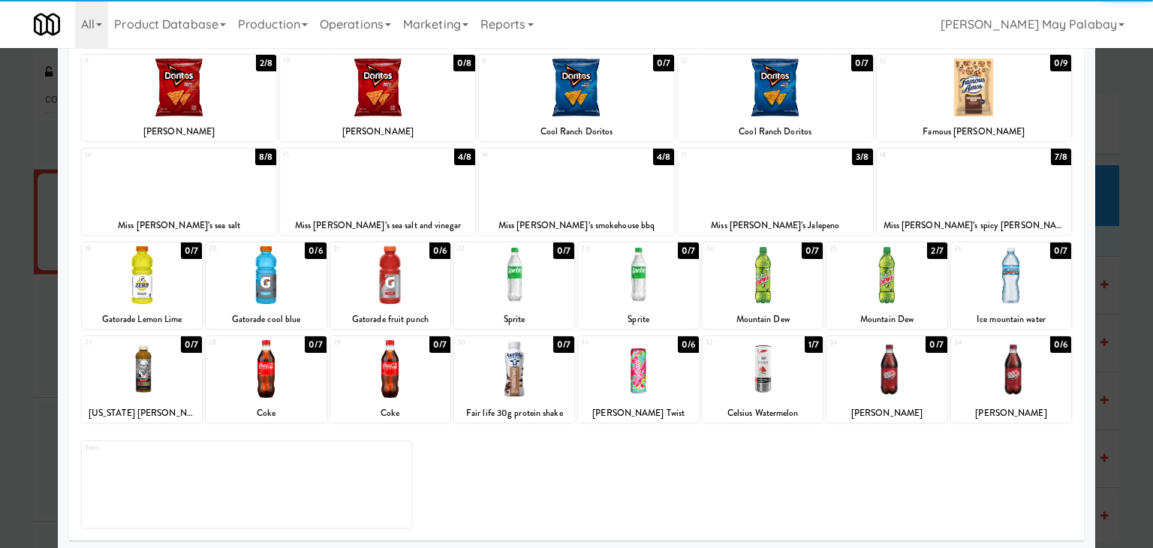
scroll to position [189, 0]
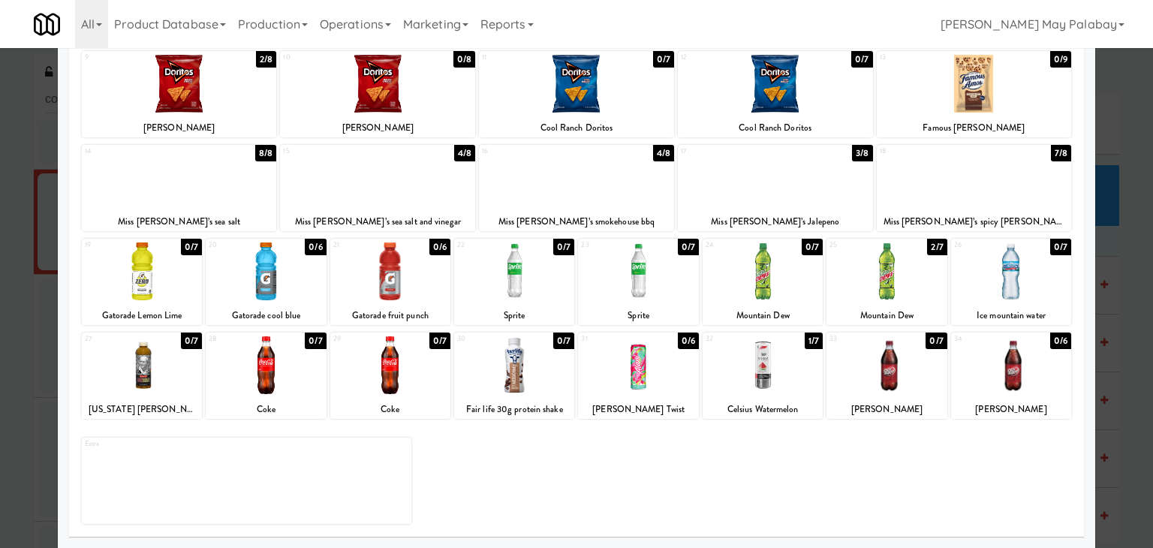
click at [414, 367] on div at bounding box center [390, 365] width 120 height 58
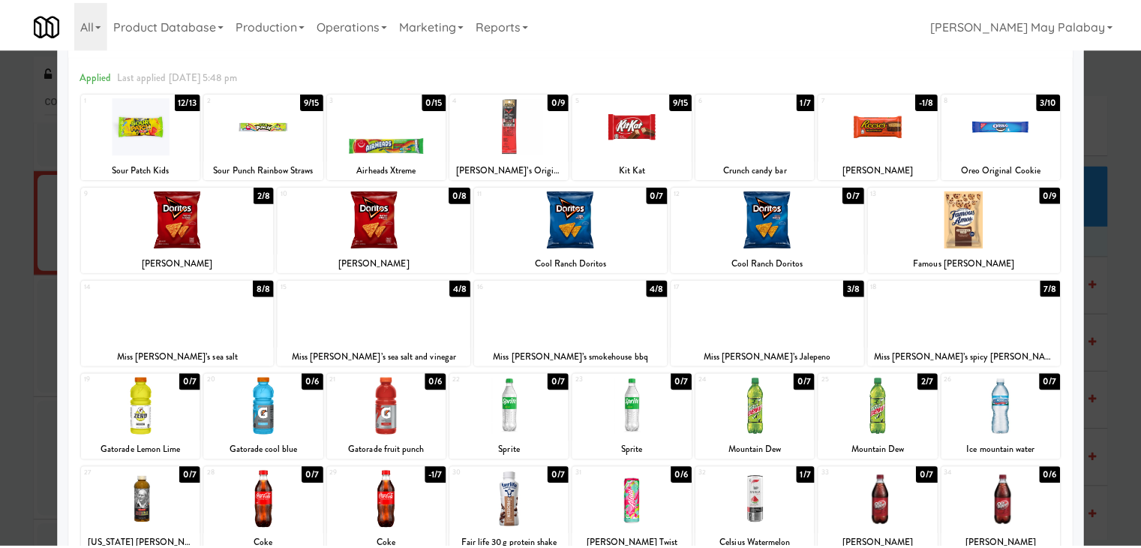
scroll to position [0, 0]
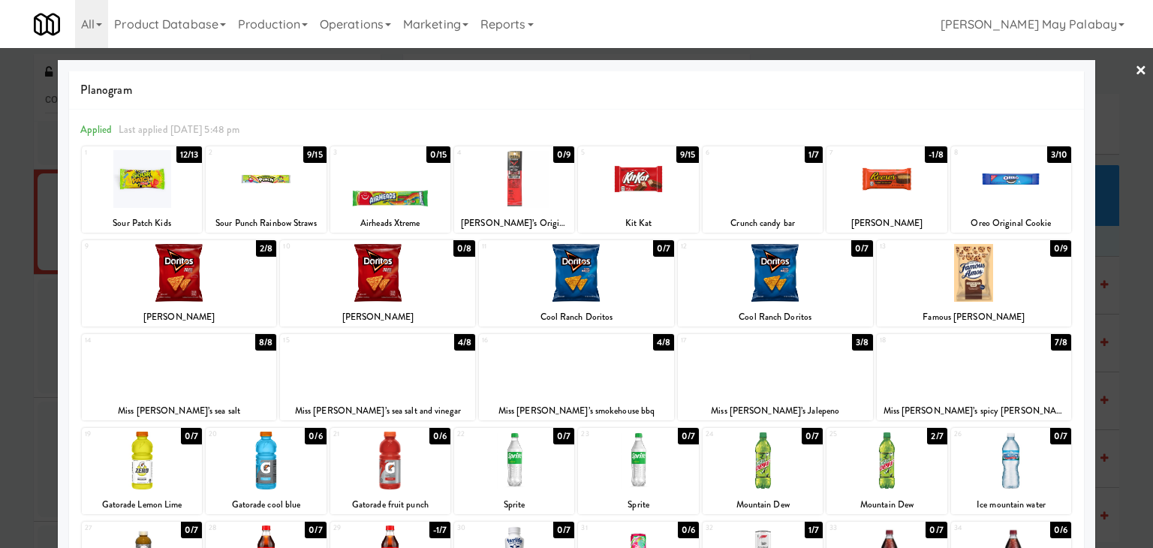
click at [910, 194] on div at bounding box center [886, 179] width 120 height 58
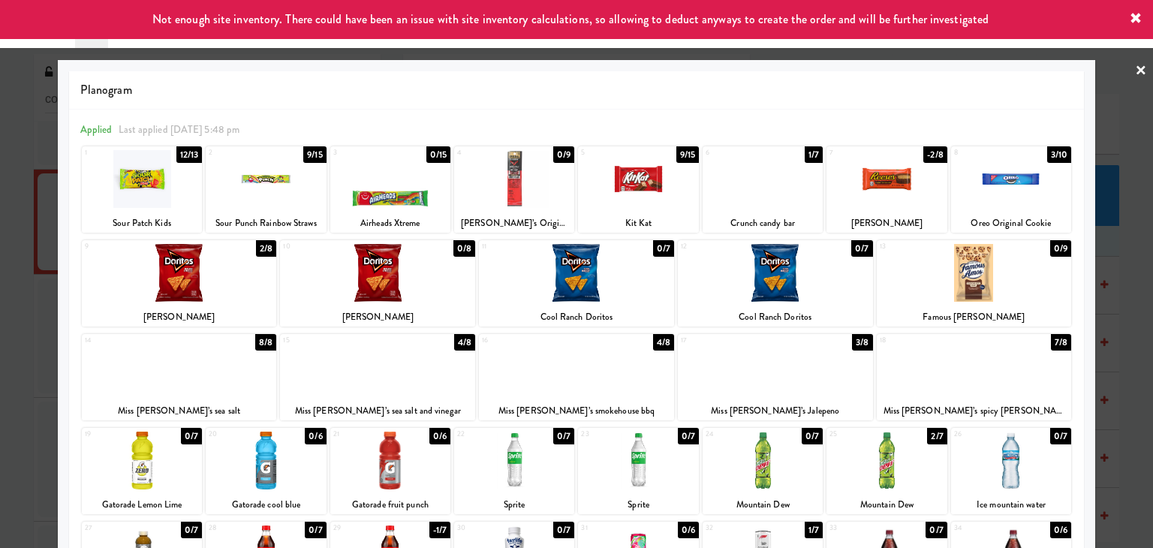
click at [1014, 261] on div at bounding box center [974, 273] width 195 height 58
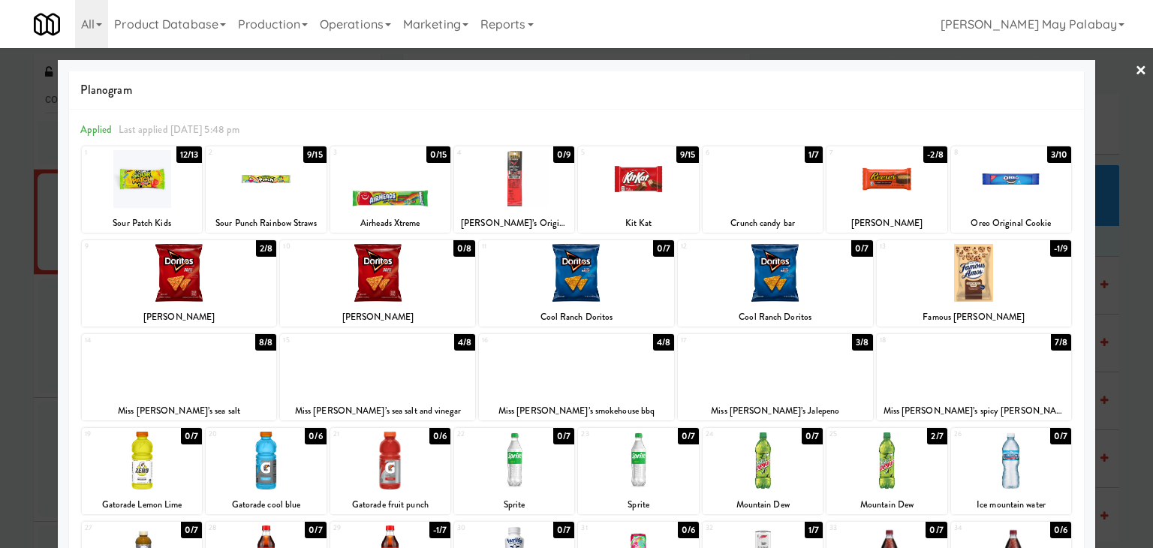
click at [1131, 388] on div at bounding box center [576, 274] width 1153 height 548
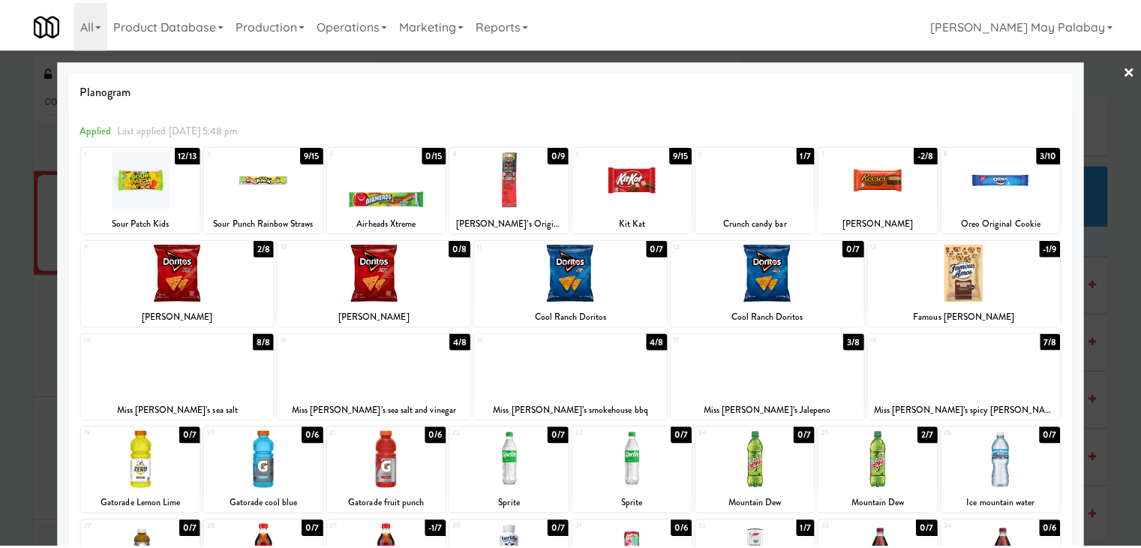
scroll to position [811, 0]
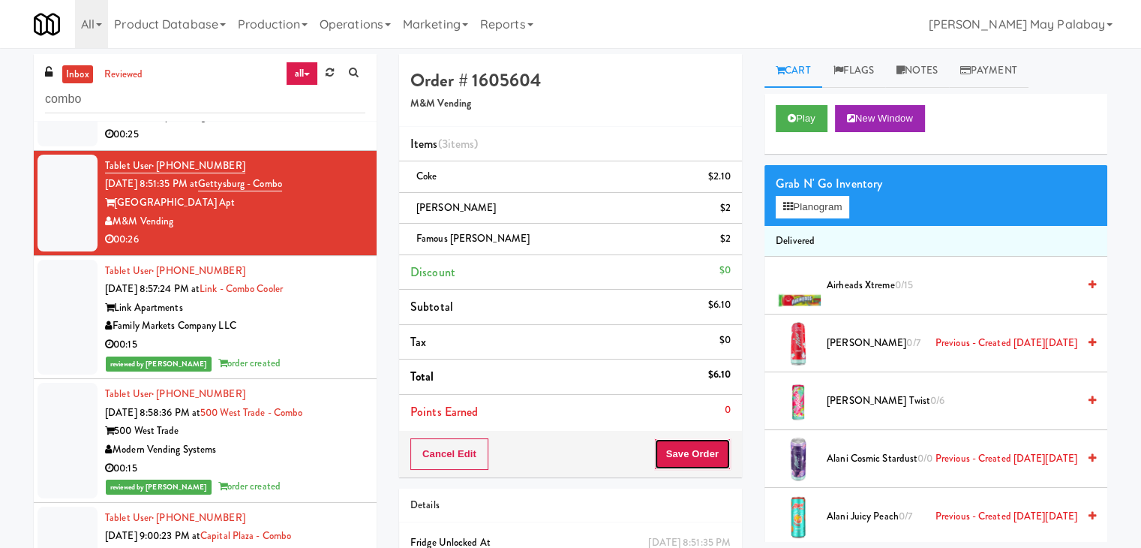
click at [704, 443] on button "Save Order" at bounding box center [692, 454] width 77 height 32
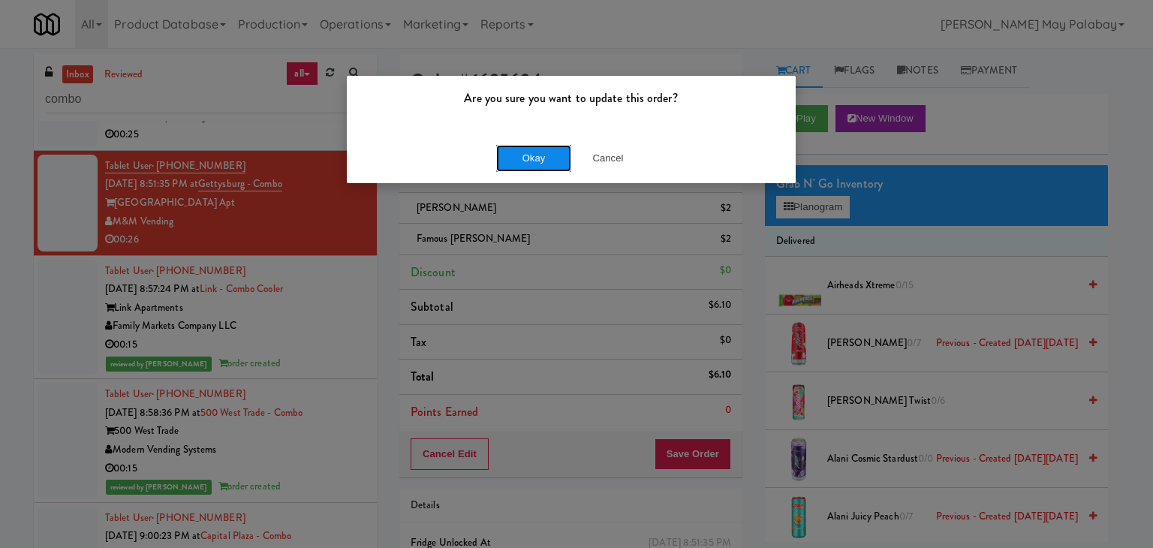
click at [540, 155] on button "Okay" at bounding box center [533, 158] width 75 height 27
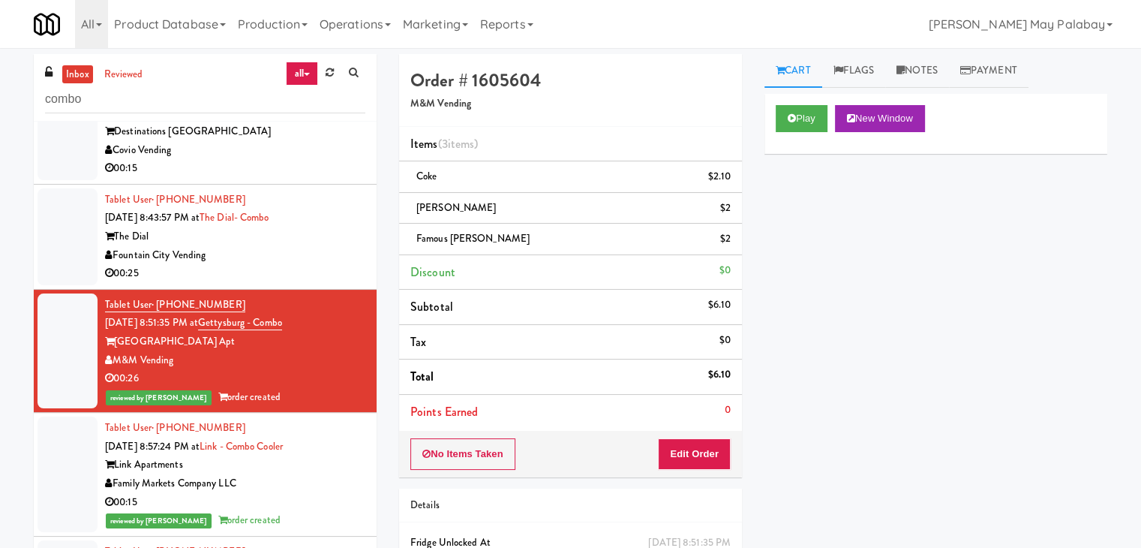
scroll to position [661, 0]
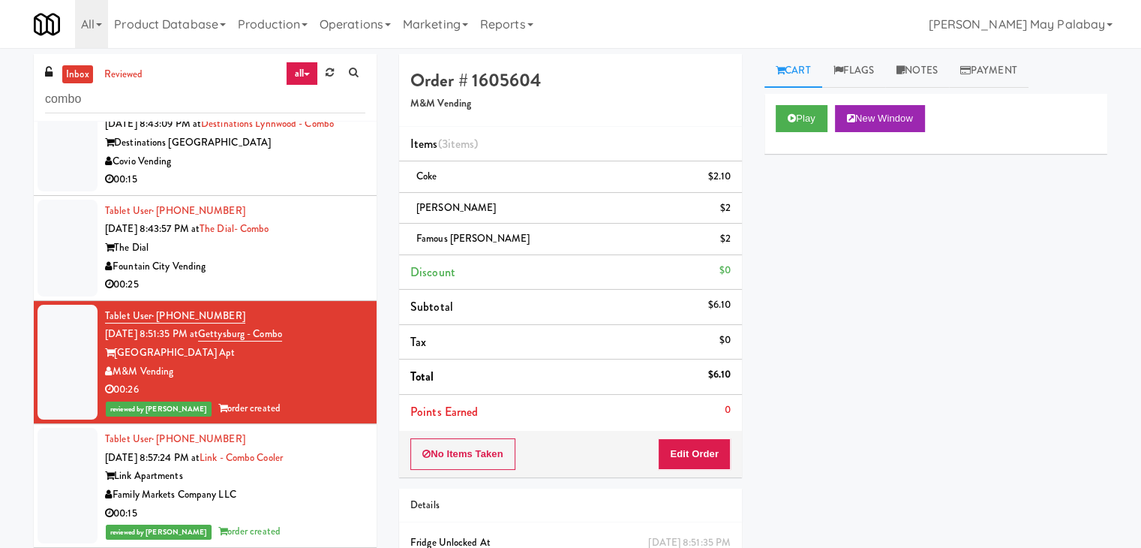
click at [331, 257] on div "The Dial" at bounding box center [235, 248] width 260 height 19
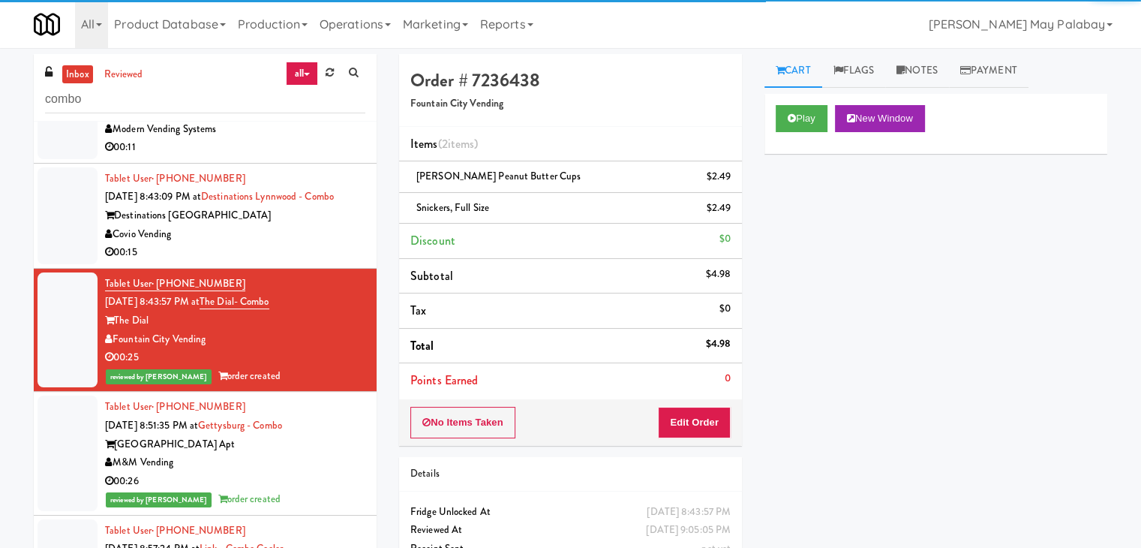
scroll to position [586, 0]
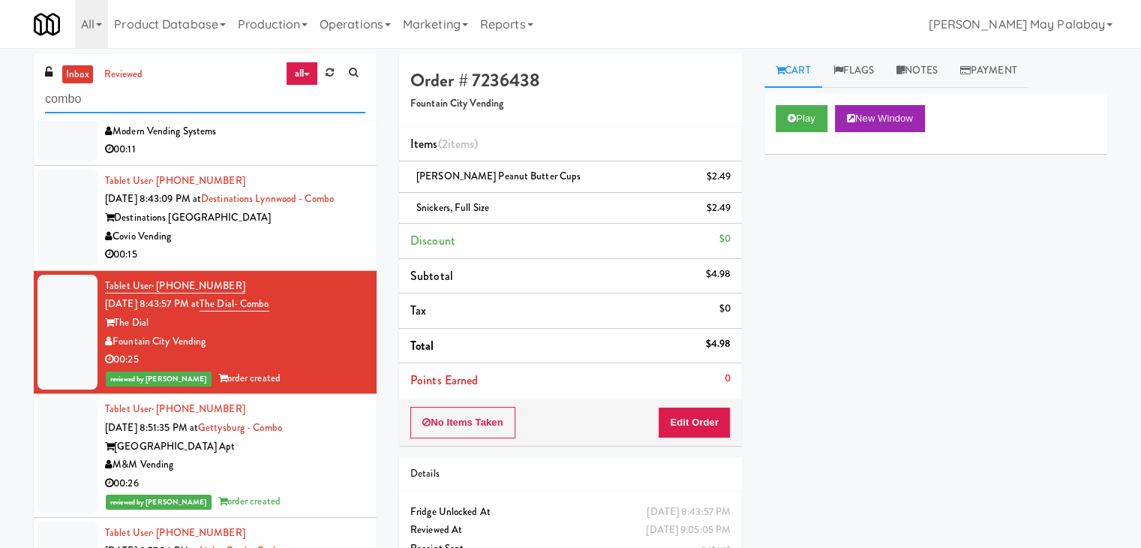
click at [119, 99] on input "combo" at bounding box center [205, 100] width 320 height 28
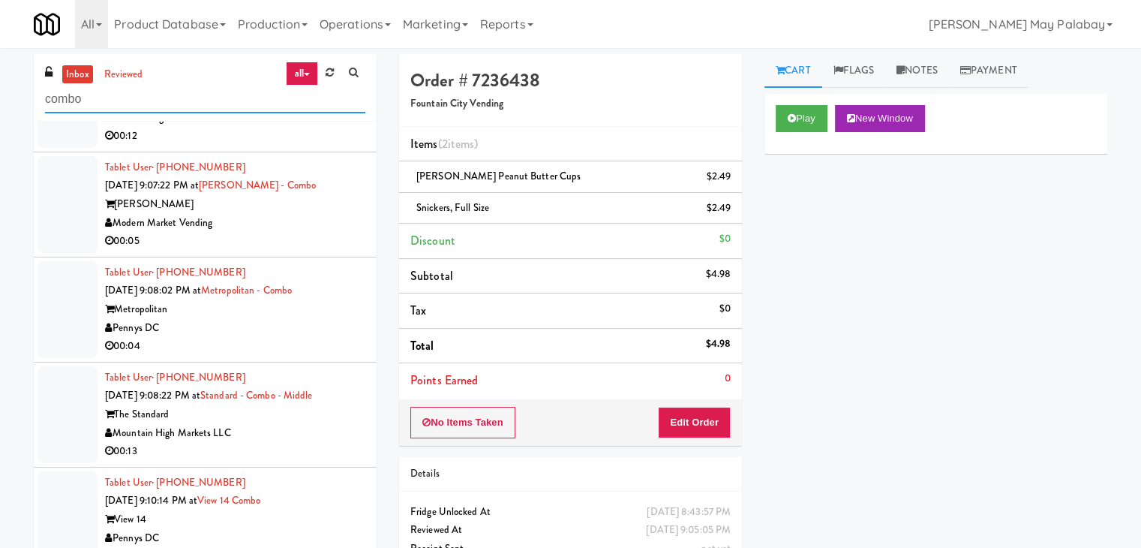
scroll to position [512, 0]
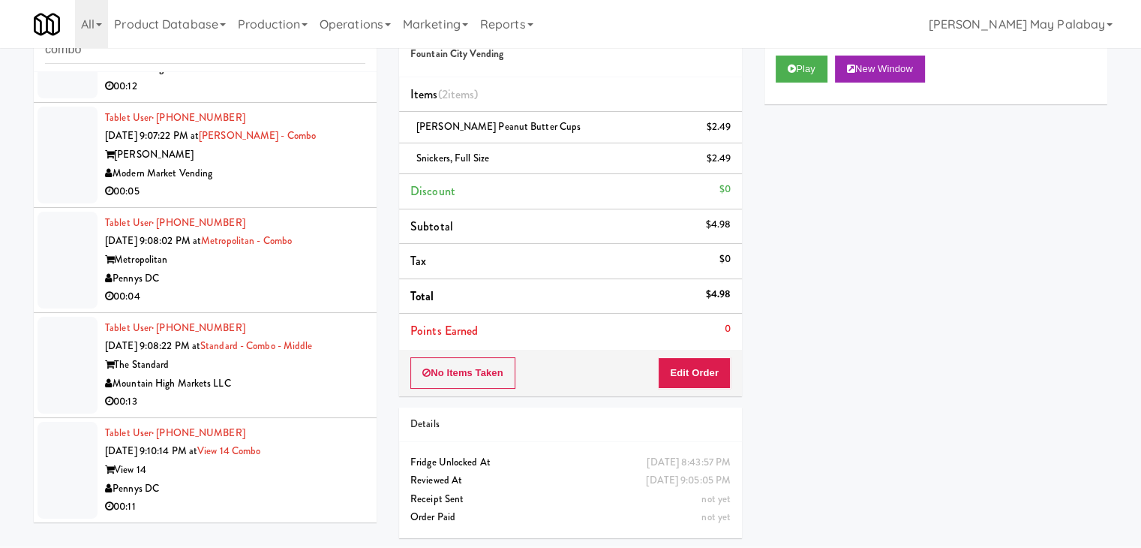
click at [308, 481] on div "Pennys DC" at bounding box center [235, 489] width 260 height 19
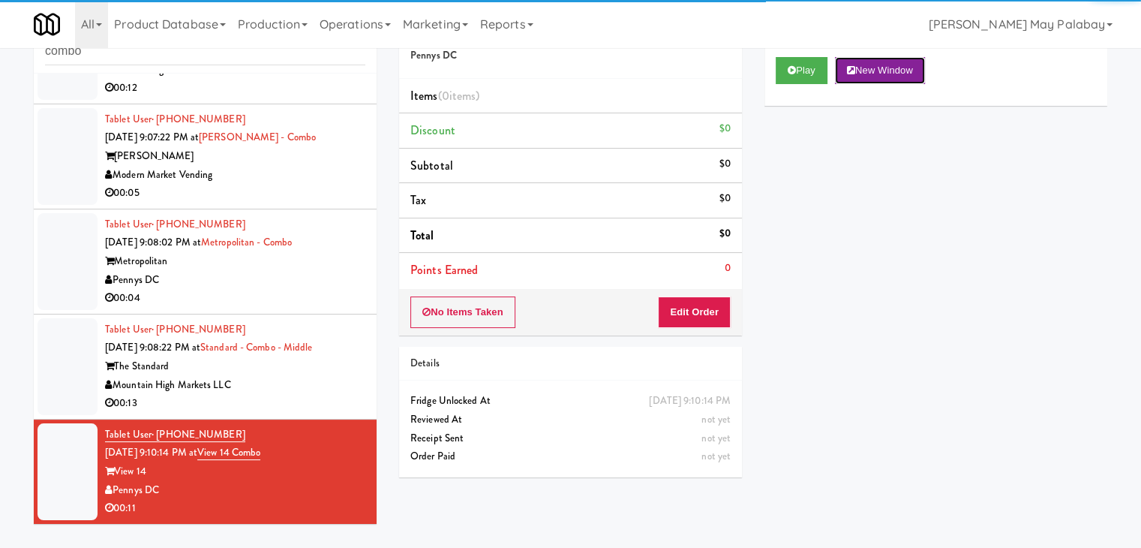
click at [898, 75] on button "New Window" at bounding box center [880, 70] width 90 height 27
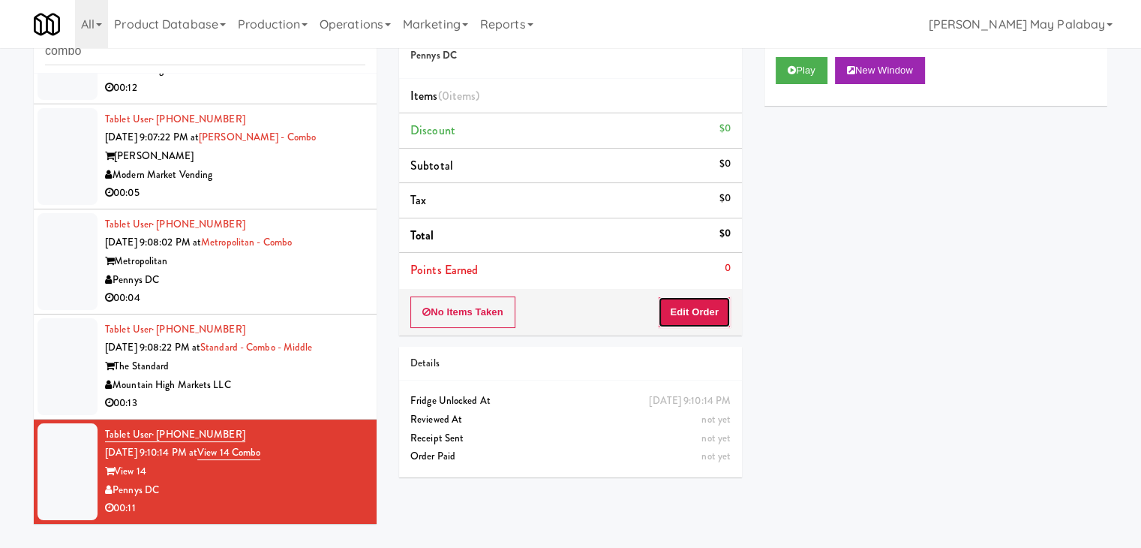
click at [707, 307] on button "Edit Order" at bounding box center [694, 312] width 73 height 32
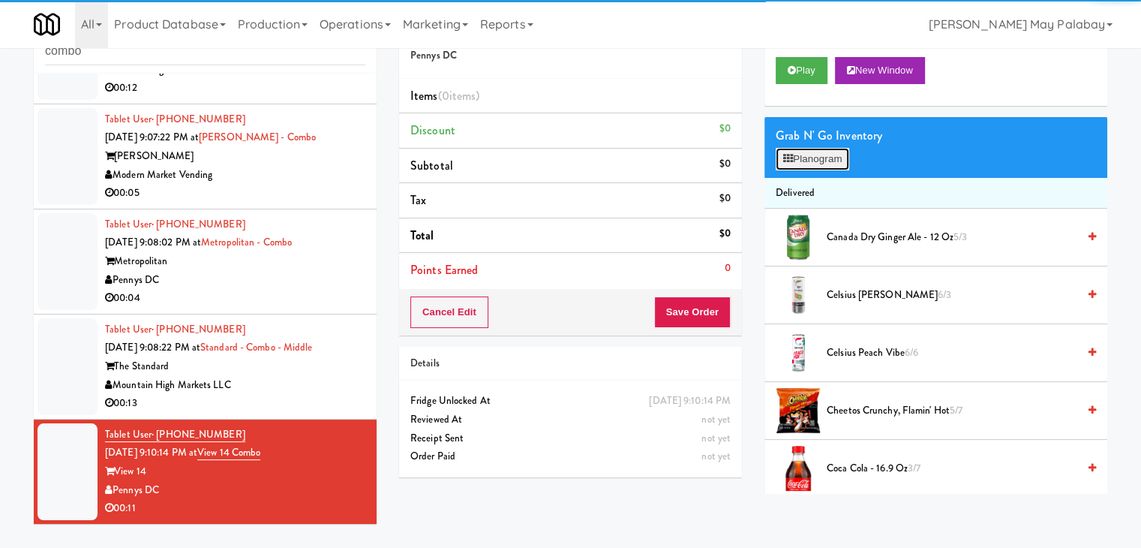
click at [810, 164] on button "Planogram" at bounding box center [813, 159] width 74 height 23
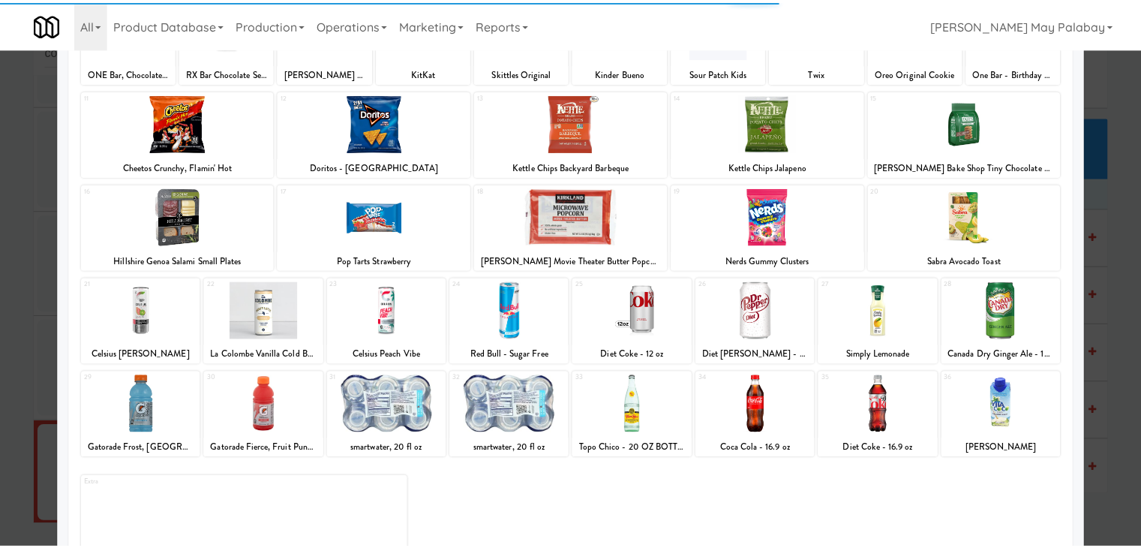
scroll to position [75, 0]
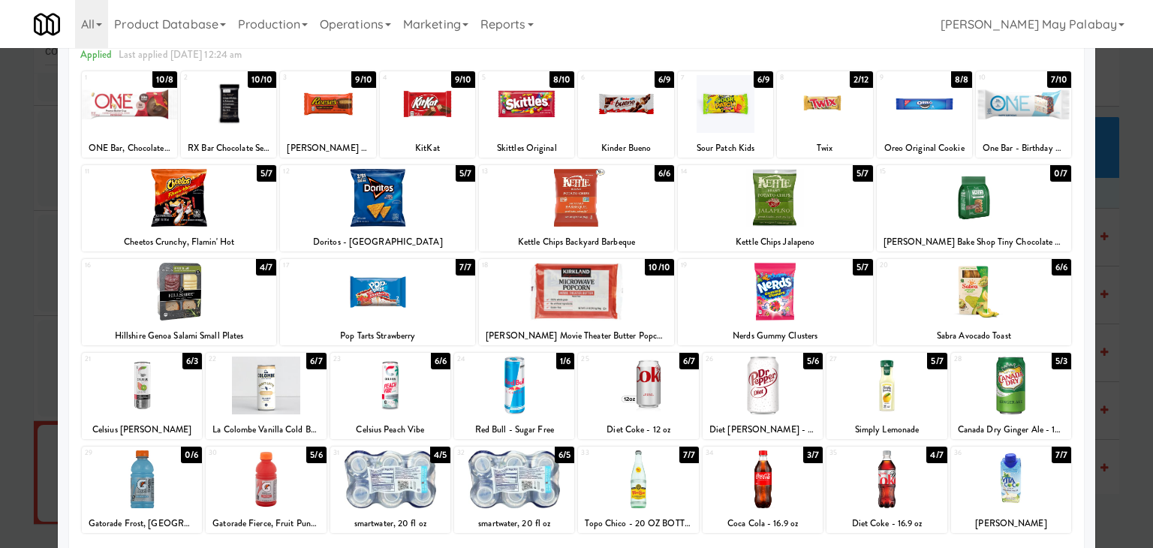
click at [532, 126] on div at bounding box center [526, 104] width 95 height 58
click at [919, 392] on div at bounding box center [886, 385] width 120 height 58
click at [1126, 374] on div at bounding box center [576, 274] width 1153 height 548
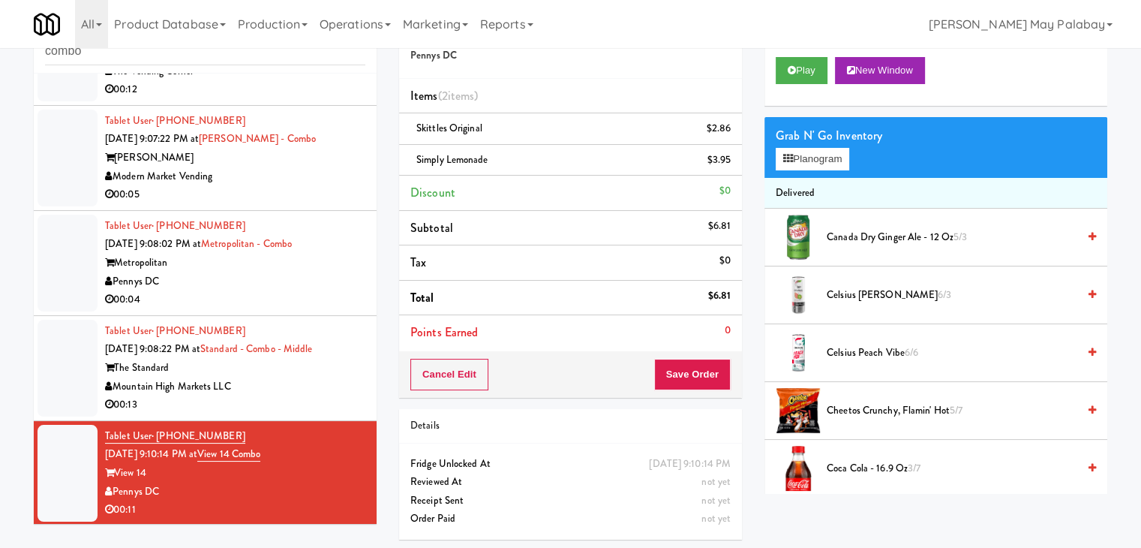
scroll to position [512, 0]
click at [702, 382] on button "Save Order" at bounding box center [692, 375] width 77 height 32
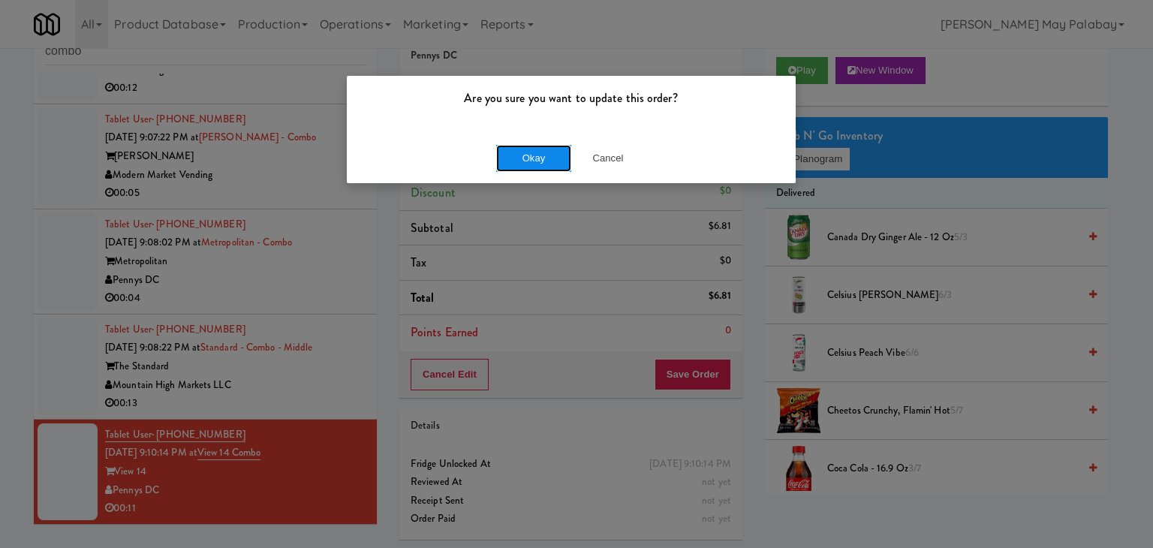
click at [567, 157] on button "Okay" at bounding box center [533, 158] width 75 height 27
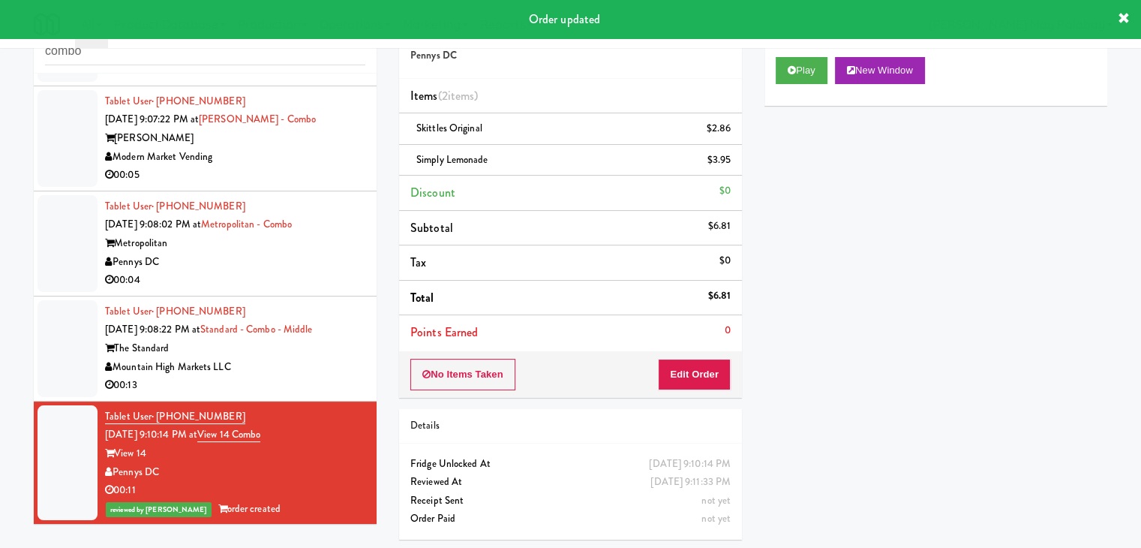
scroll to position [531, 0]
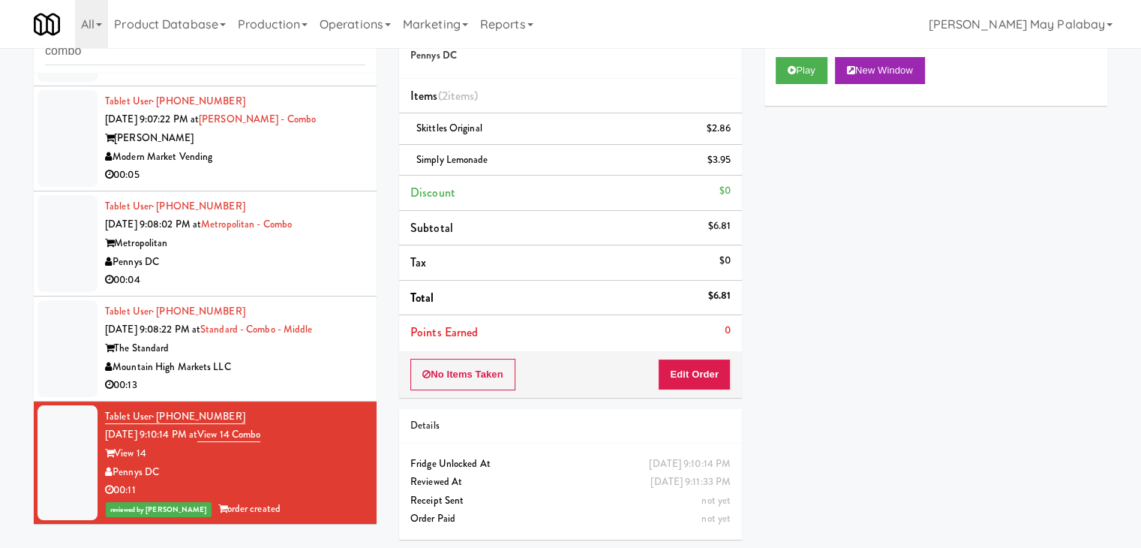
click at [339, 377] on div "00:13" at bounding box center [235, 385] width 260 height 19
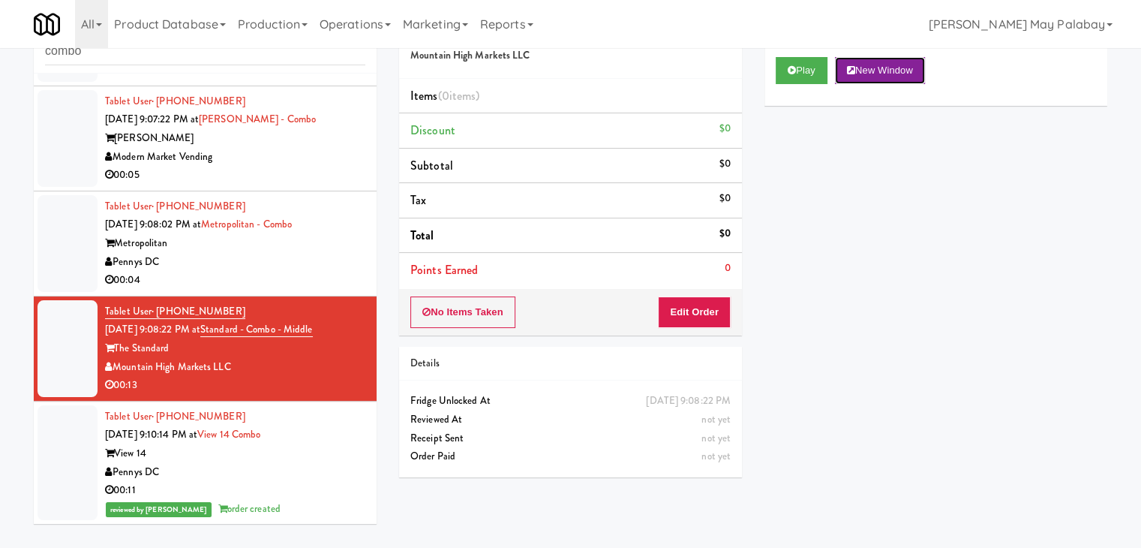
click at [872, 68] on button "New Window" at bounding box center [880, 70] width 90 height 27
click at [696, 314] on button "Edit Order" at bounding box center [694, 312] width 73 height 32
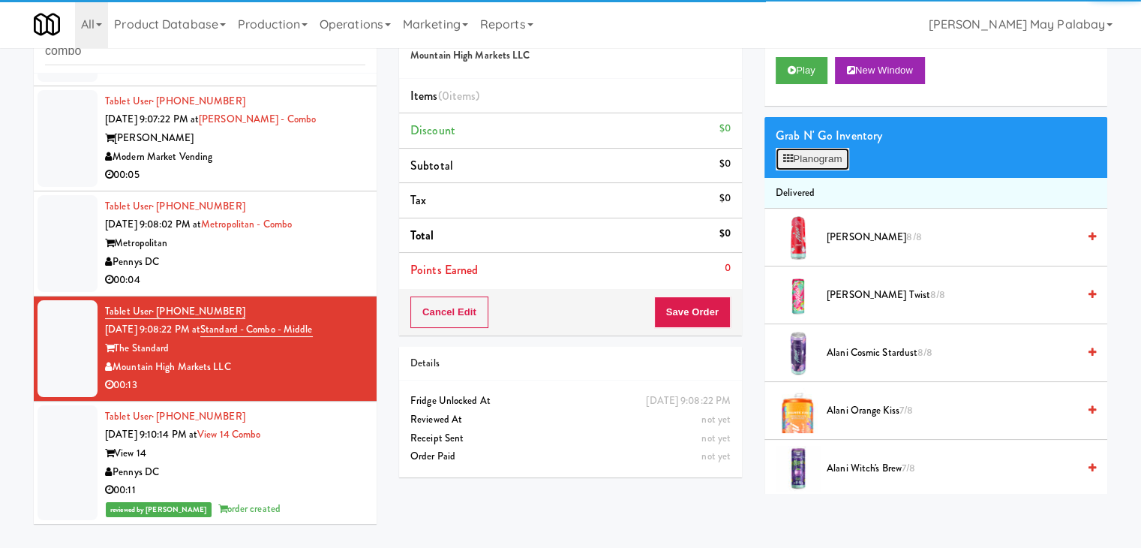
click at [831, 153] on button "Planogram" at bounding box center [813, 159] width 74 height 23
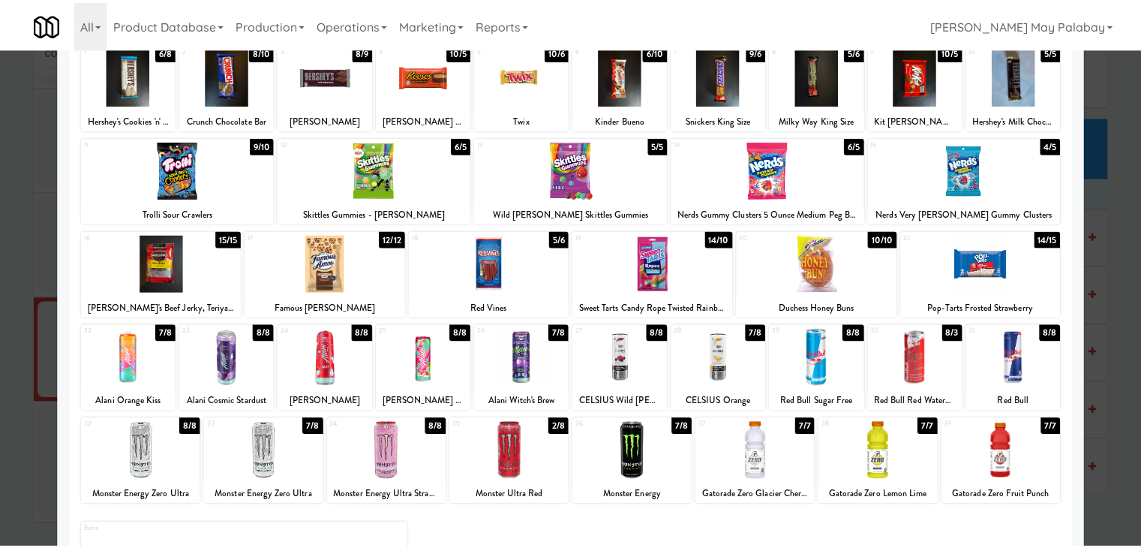
scroll to position [150, 0]
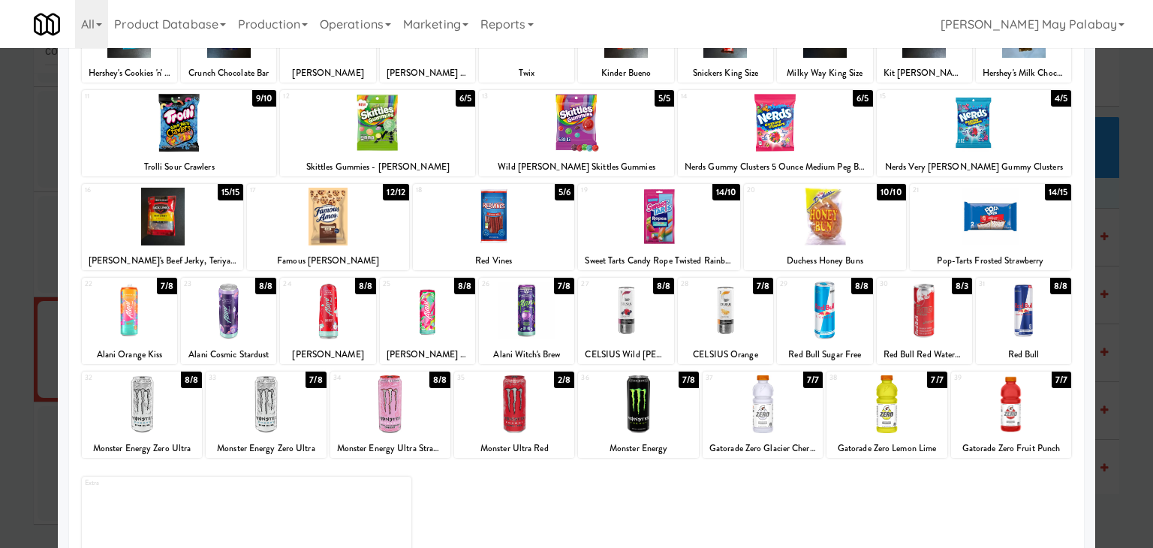
click at [552, 432] on div at bounding box center [514, 404] width 120 height 58
click at [1118, 413] on div at bounding box center [576, 274] width 1153 height 548
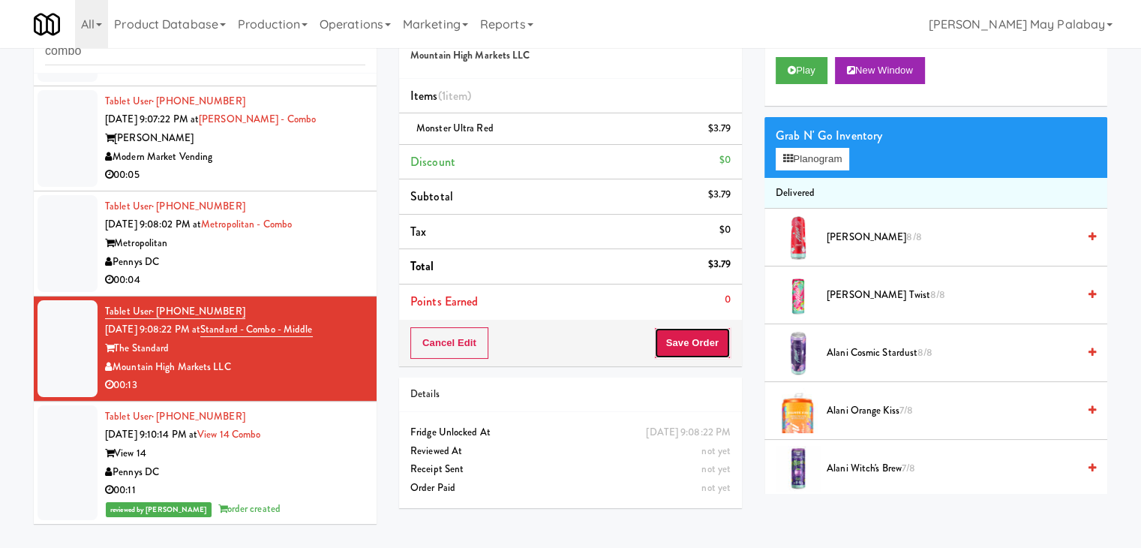
click at [681, 347] on button "Save Order" at bounding box center [692, 343] width 77 height 32
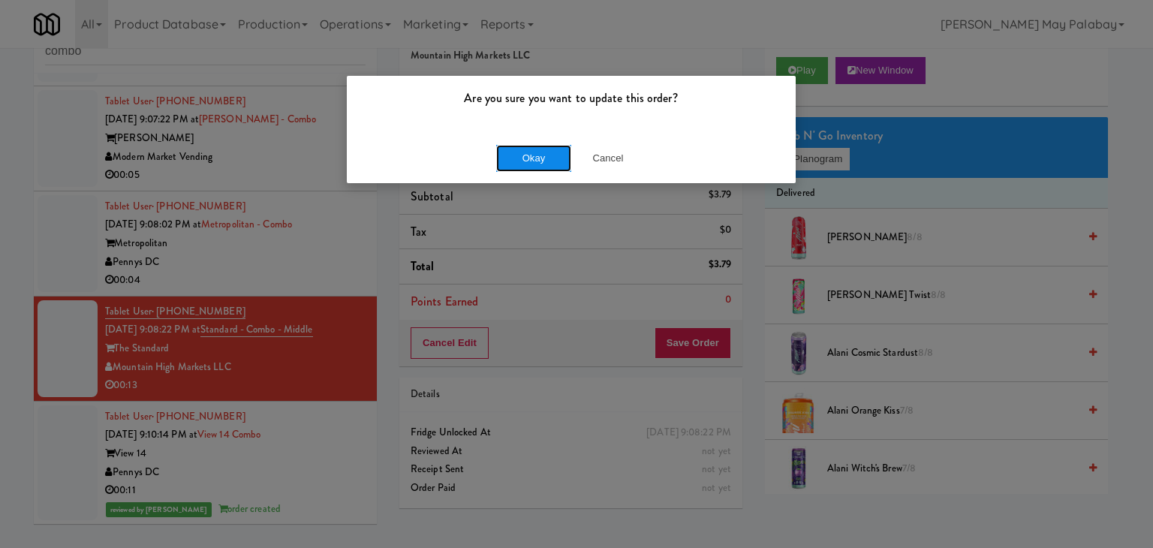
click at [516, 160] on button "Okay" at bounding box center [533, 158] width 75 height 27
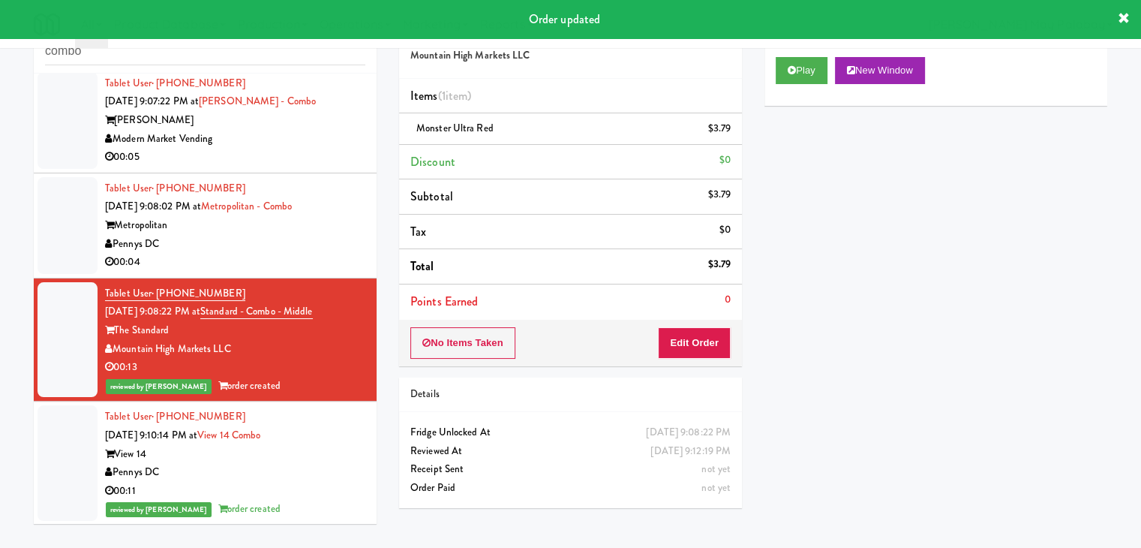
click at [349, 272] on div "00:04" at bounding box center [235, 262] width 260 height 19
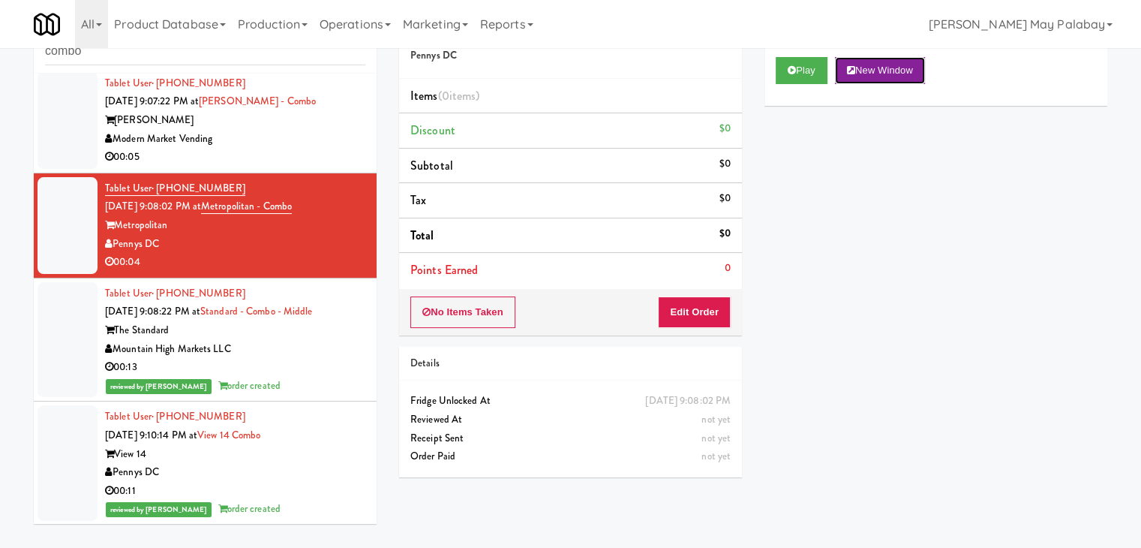
click at [903, 74] on button "New Window" at bounding box center [880, 70] width 90 height 27
click at [694, 316] on button "Edit Order" at bounding box center [694, 312] width 73 height 32
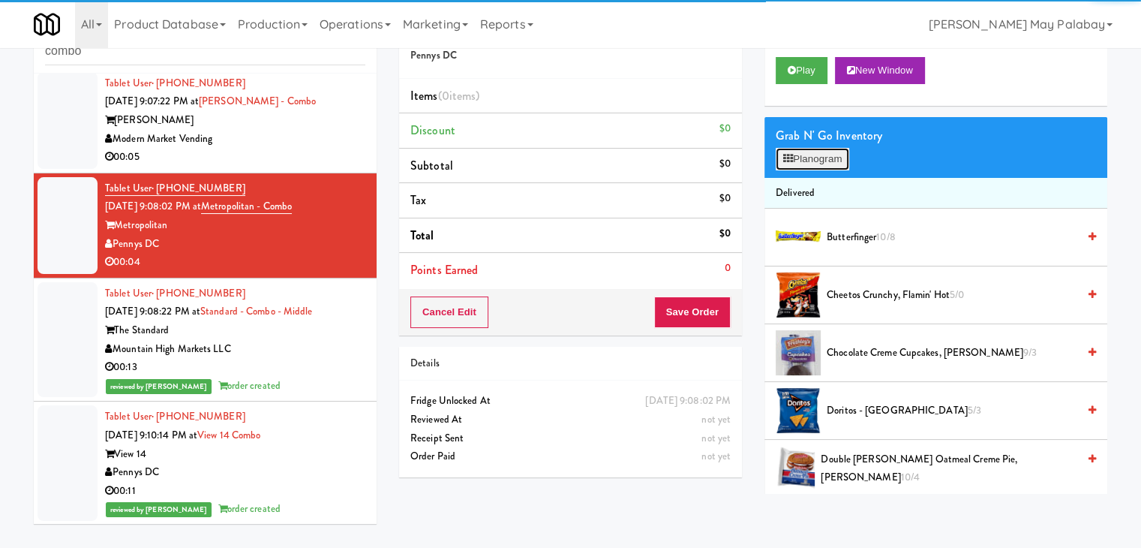
click at [804, 157] on button "Planogram" at bounding box center [813, 159] width 74 height 23
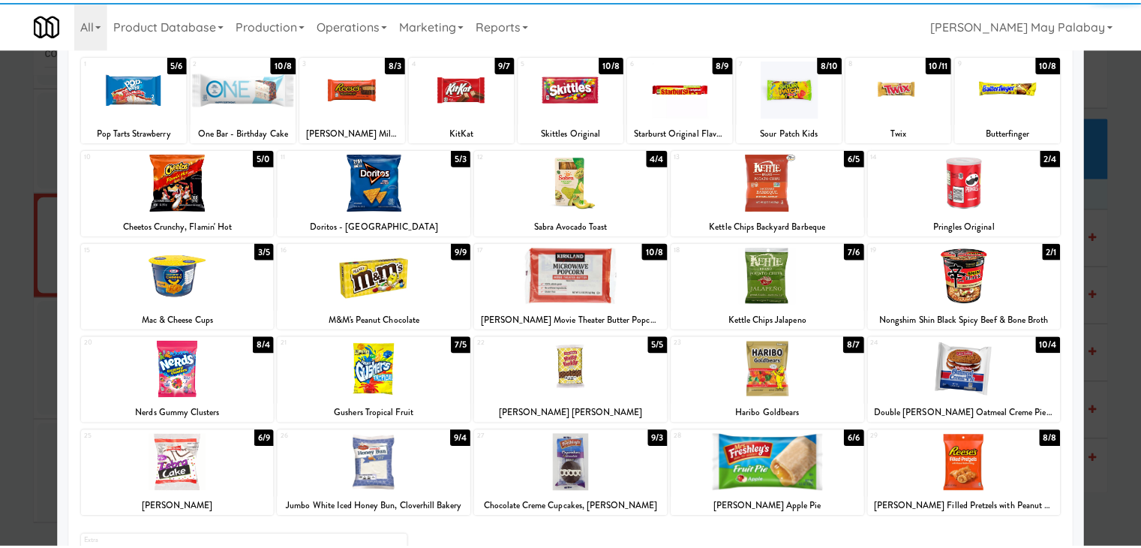
scroll to position [75, 0]
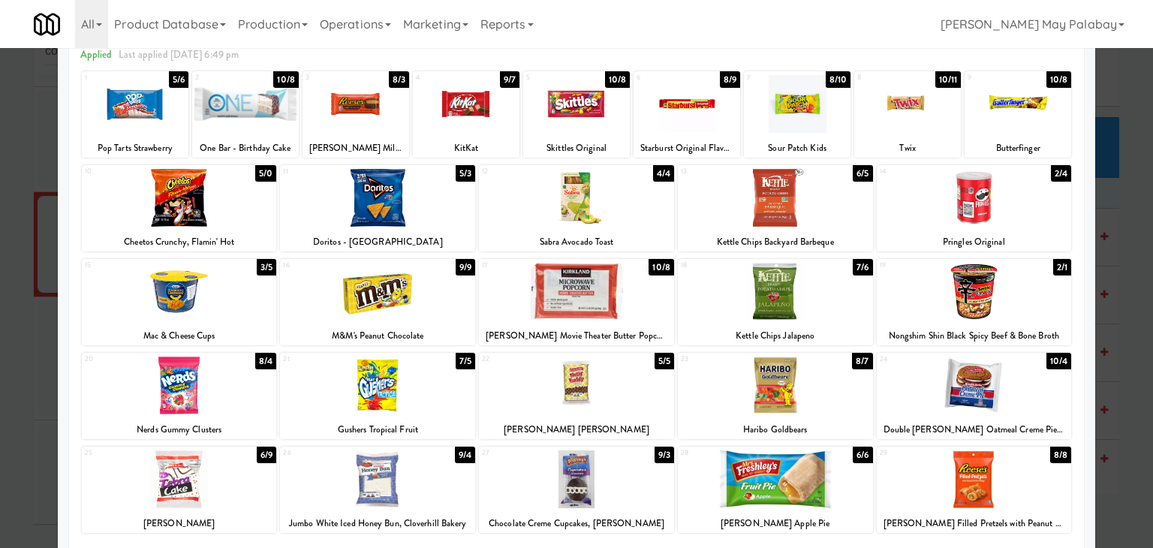
click at [259, 217] on div at bounding box center [179, 198] width 195 height 58
click at [1117, 308] on div at bounding box center [576, 274] width 1153 height 548
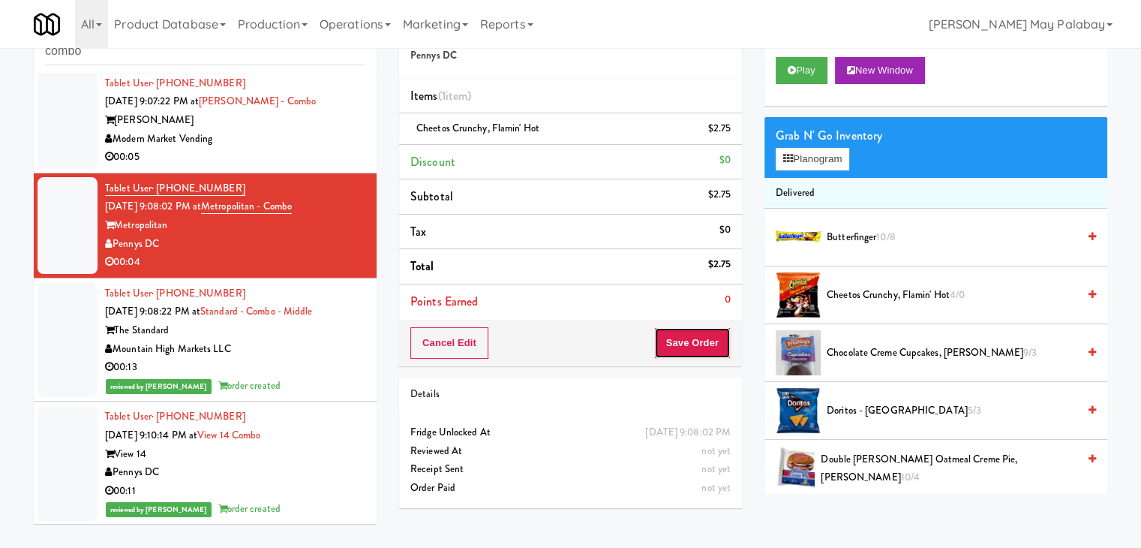
click at [685, 338] on button "Save Order" at bounding box center [692, 343] width 77 height 32
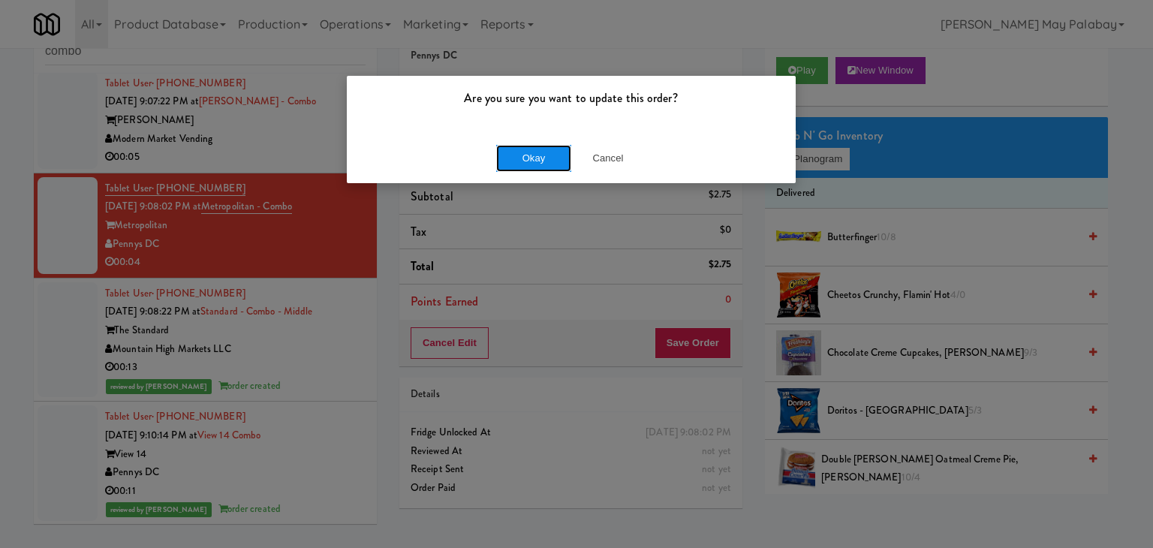
click at [546, 149] on button "Okay" at bounding box center [533, 158] width 75 height 27
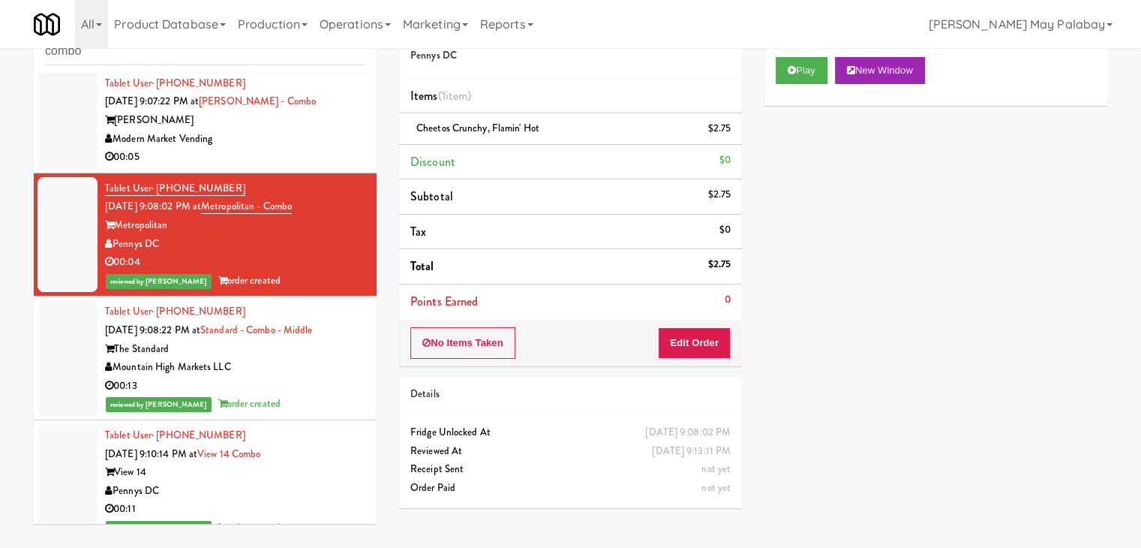
click at [314, 167] on div "00:05" at bounding box center [235, 157] width 260 height 19
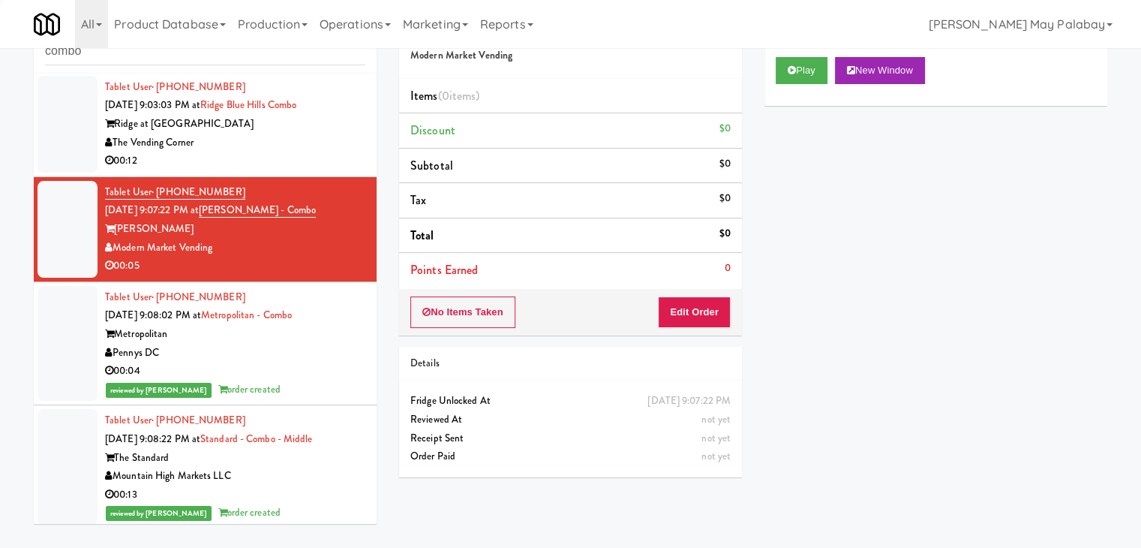
scroll to position [380, 0]
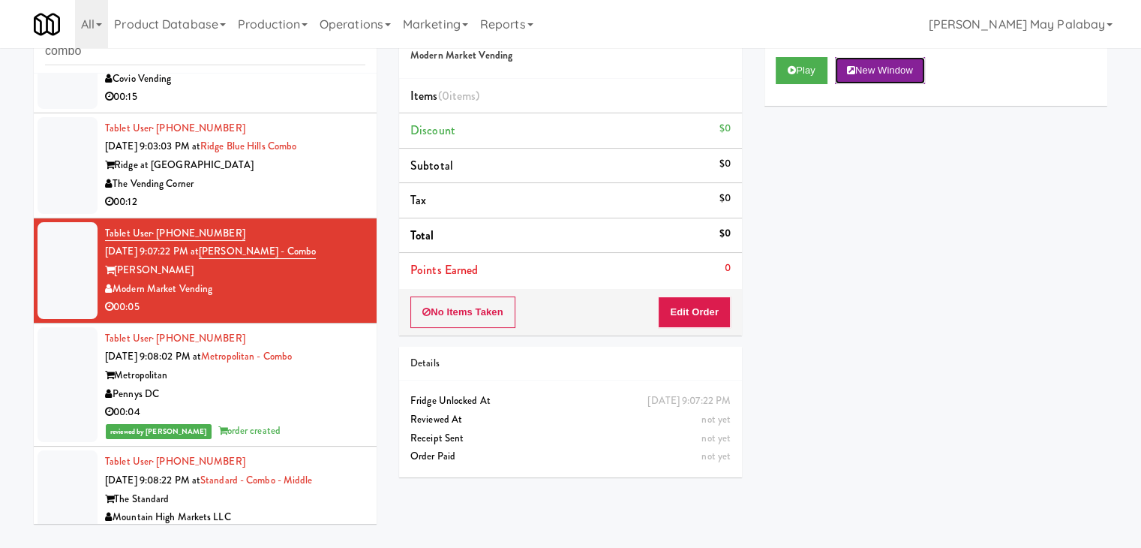
click at [878, 60] on button "New Window" at bounding box center [880, 70] width 90 height 27
click at [709, 311] on button "Edit Order" at bounding box center [694, 312] width 73 height 32
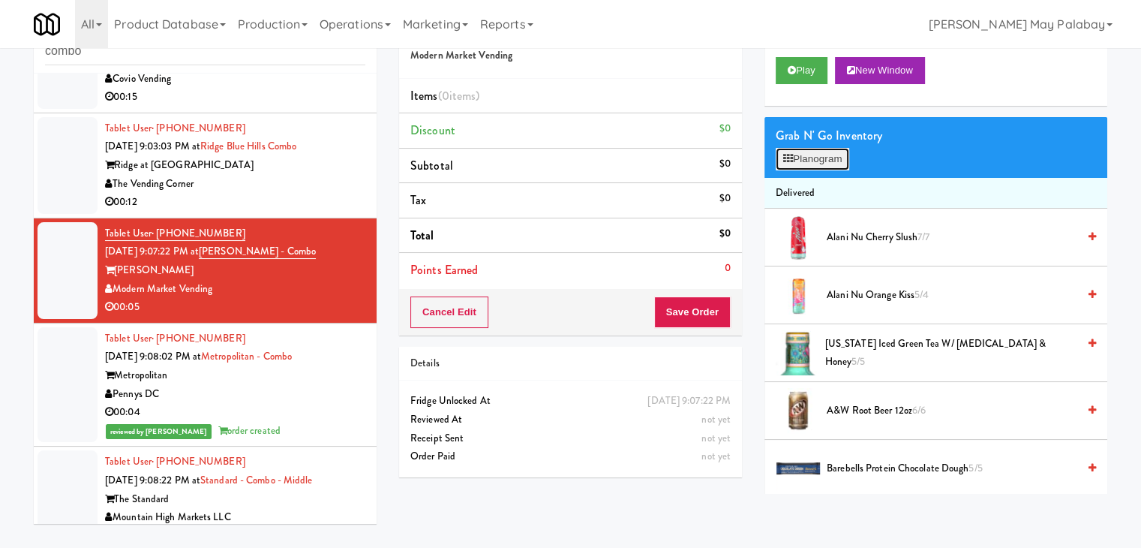
click at [820, 158] on button "Planogram" at bounding box center [813, 159] width 74 height 23
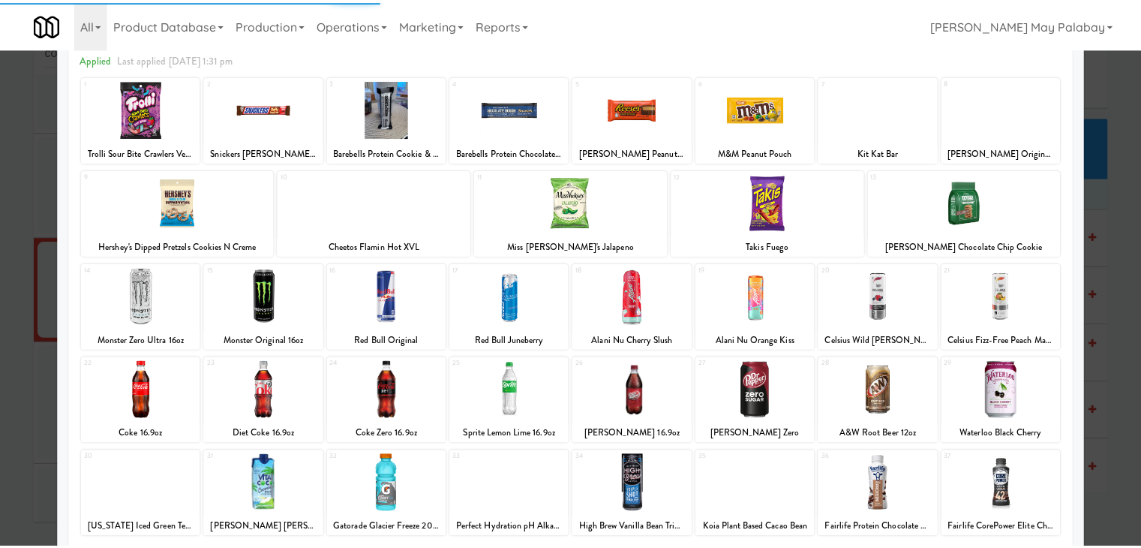
scroll to position [75, 0]
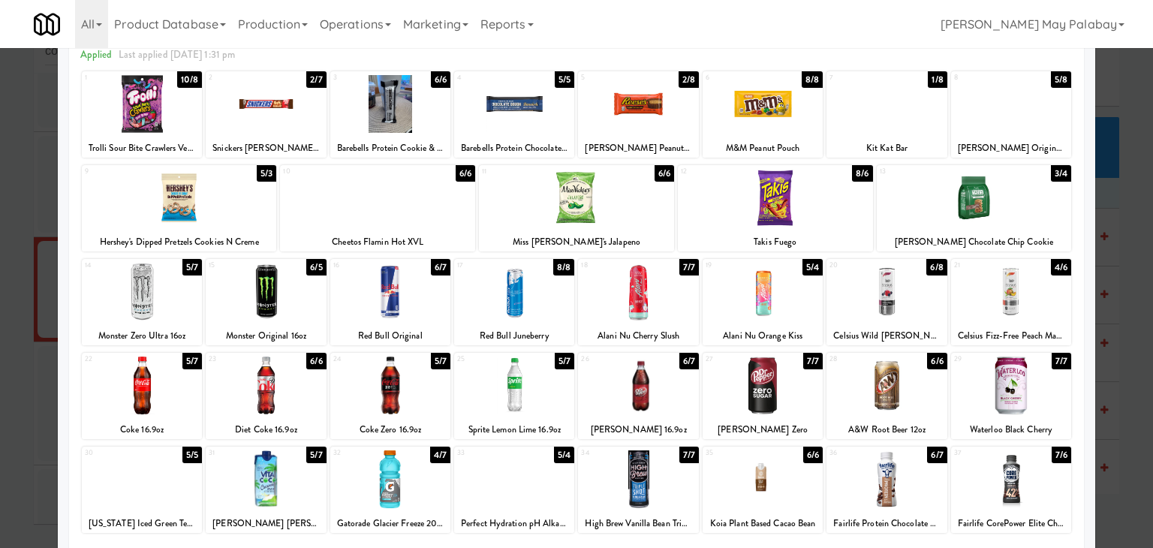
click at [292, 299] on div at bounding box center [266, 292] width 120 height 58
drag, startPoint x: 1114, startPoint y: 393, endPoint x: 1123, endPoint y: 382, distance: 14.4
click at [1114, 393] on div at bounding box center [576, 274] width 1153 height 548
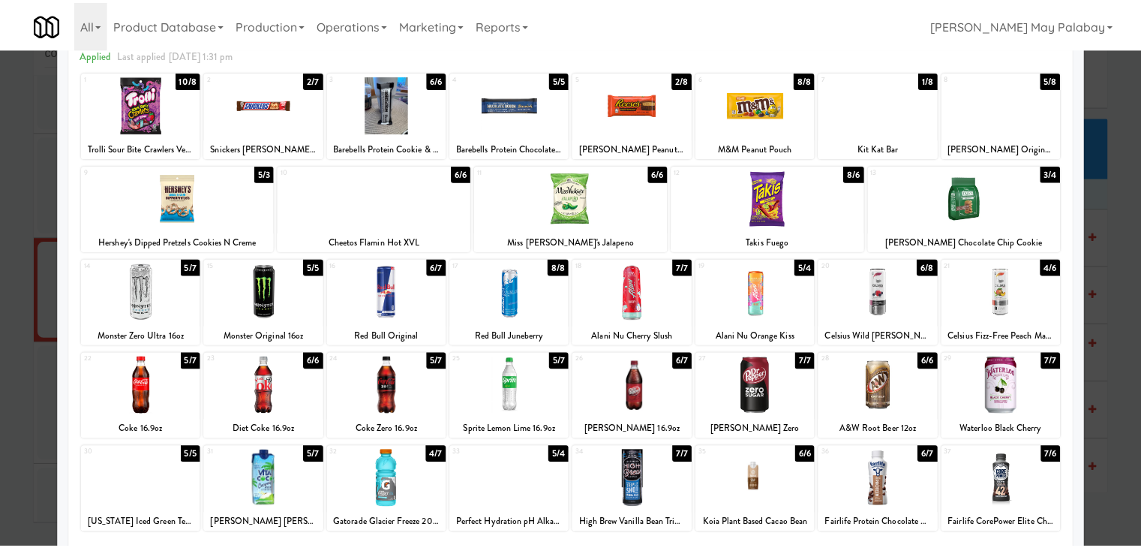
scroll to position [380, 0]
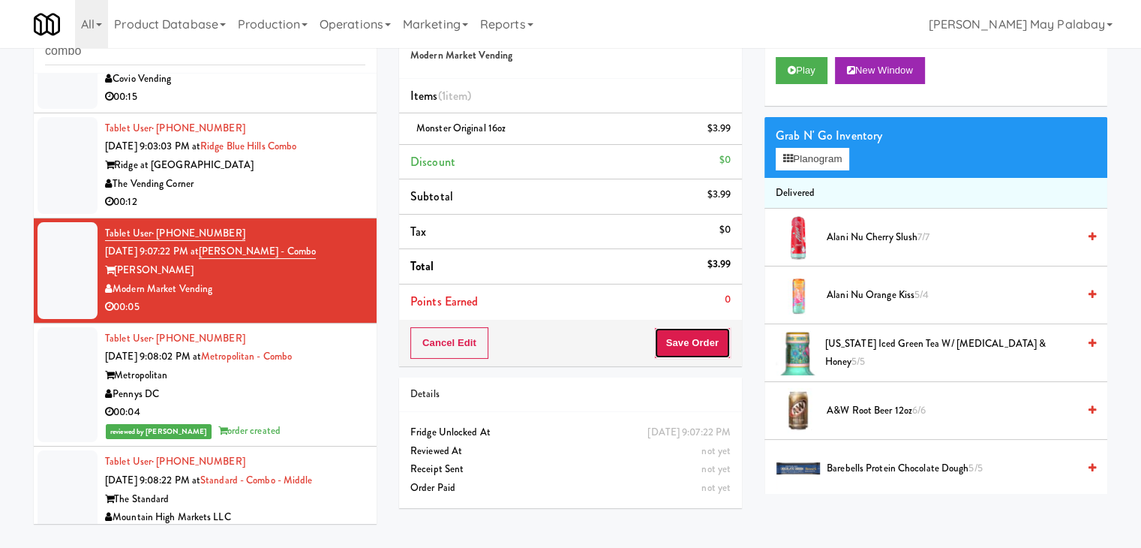
click at [701, 343] on button "Save Order" at bounding box center [692, 343] width 77 height 32
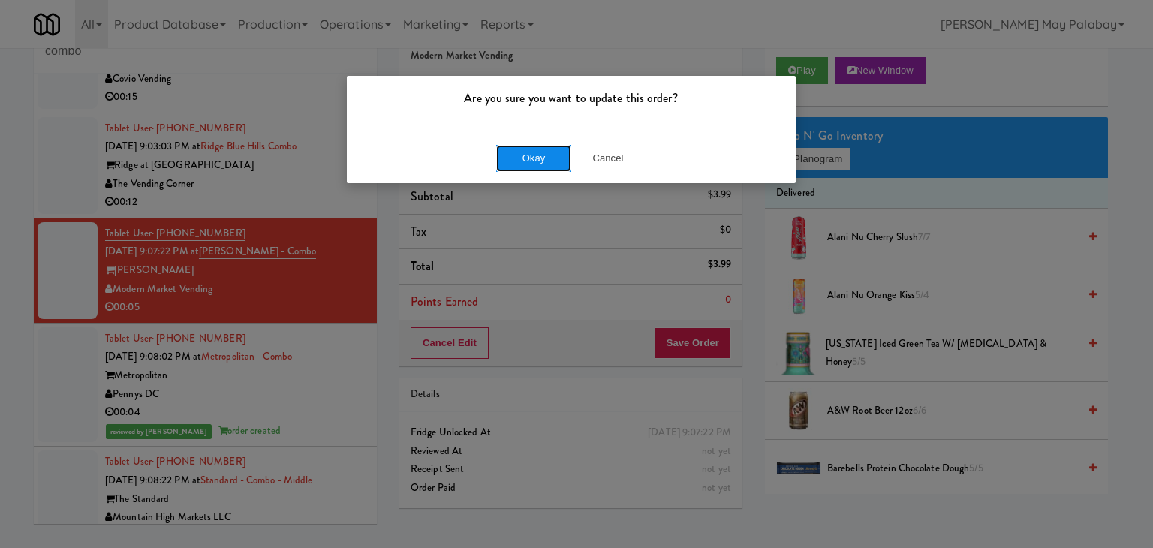
drag, startPoint x: 543, startPoint y: 152, endPoint x: 561, endPoint y: 140, distance: 21.6
click at [543, 151] on button "Okay" at bounding box center [533, 158] width 75 height 27
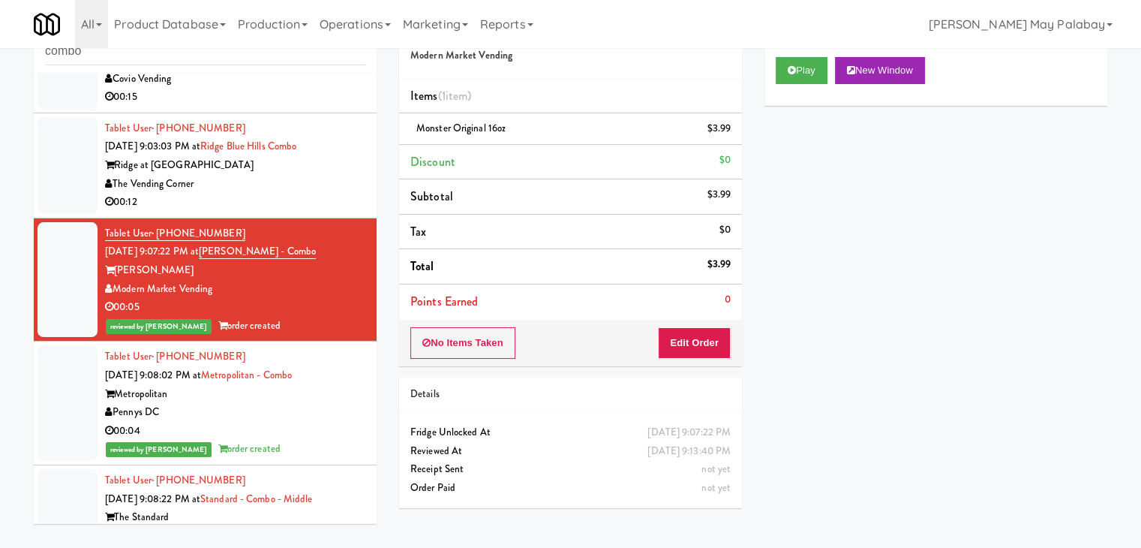
click at [327, 212] on div "00:12" at bounding box center [235, 202] width 260 height 19
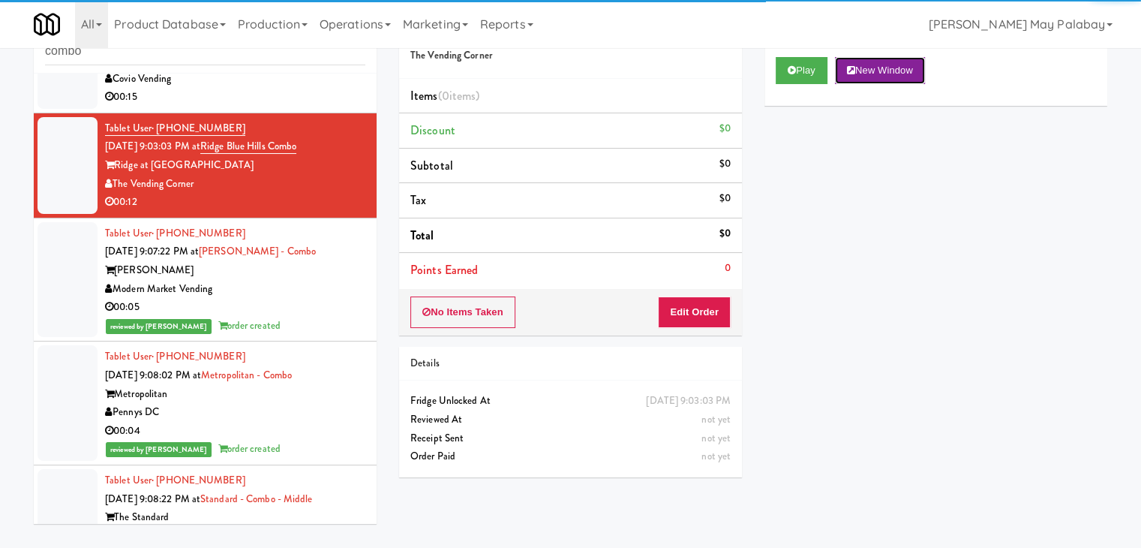
click at [895, 72] on button "New Window" at bounding box center [880, 70] width 90 height 27
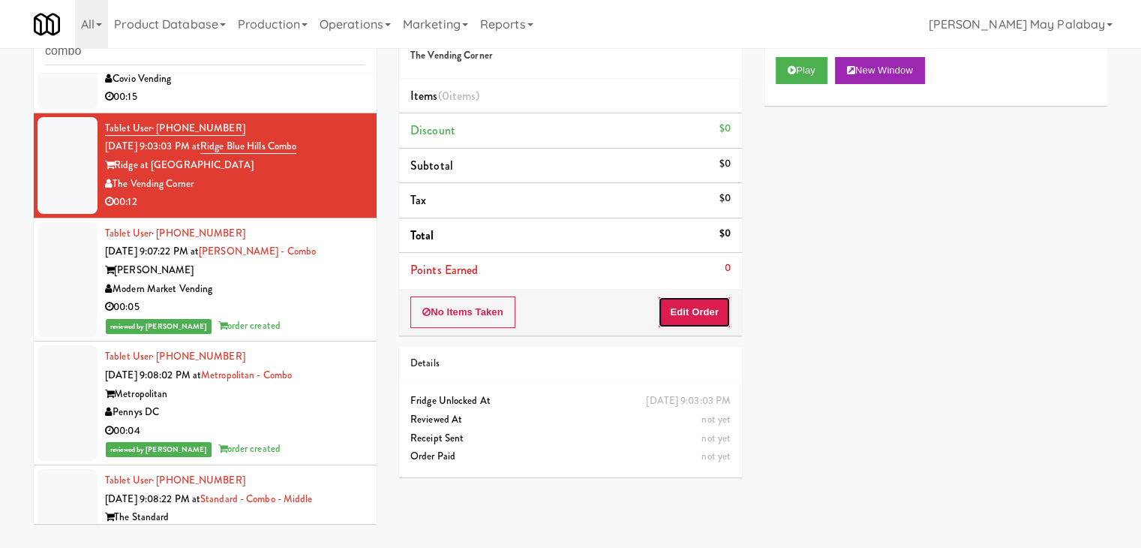
click at [693, 312] on button "Edit Order" at bounding box center [694, 312] width 73 height 32
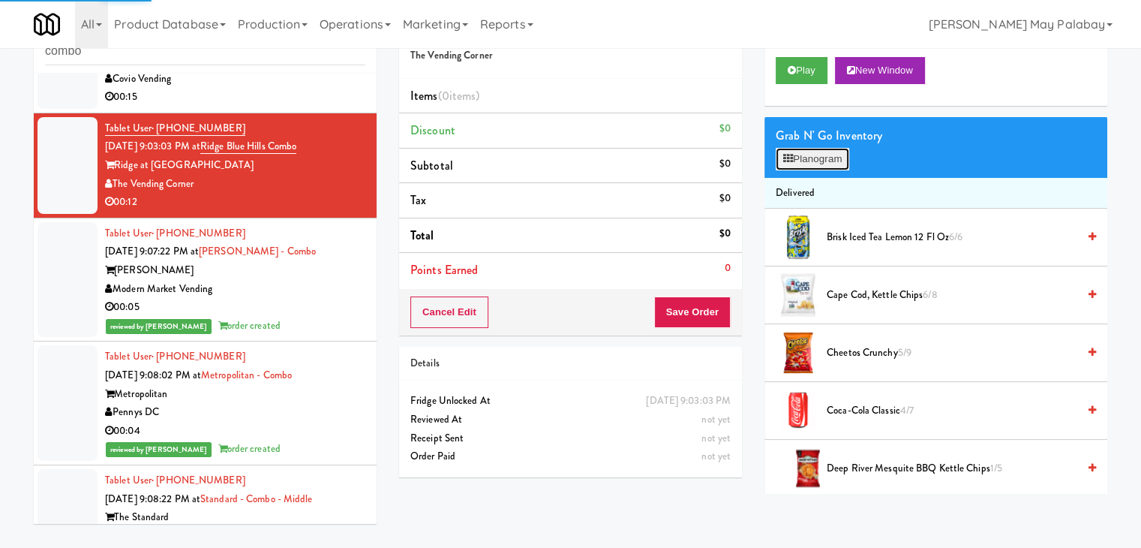
click at [801, 160] on button "Planogram" at bounding box center [813, 159] width 74 height 23
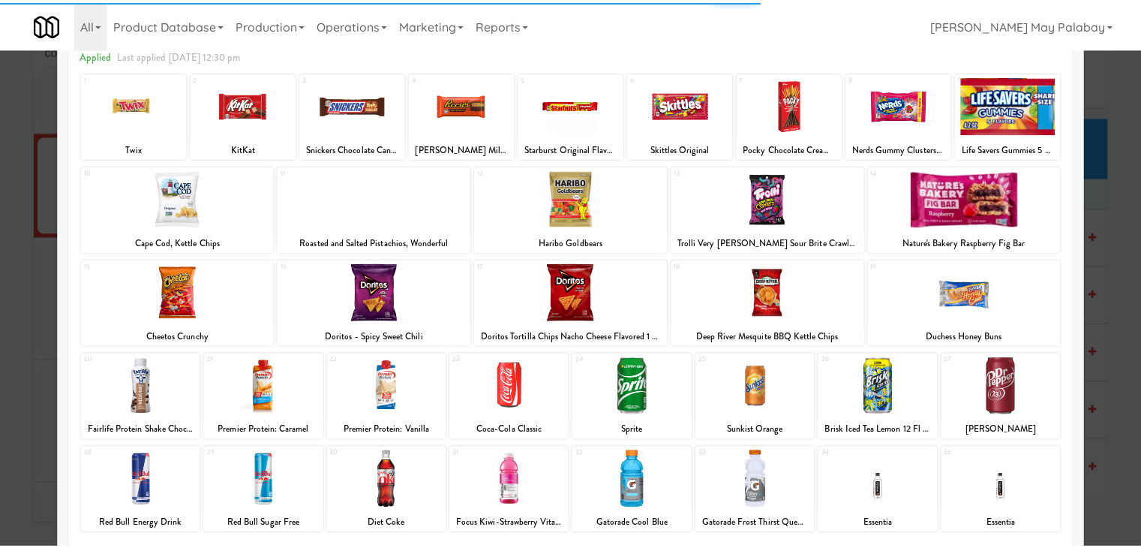
scroll to position [75, 0]
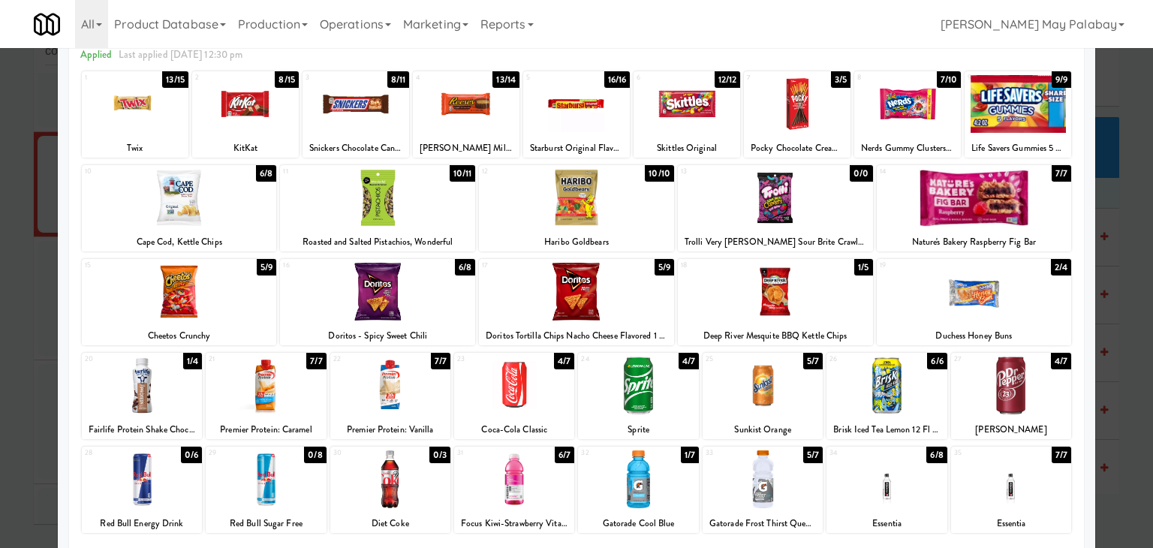
click at [183, 380] on div at bounding box center [142, 385] width 120 height 58
click at [900, 127] on div at bounding box center [907, 104] width 107 height 58
click at [1123, 265] on div at bounding box center [576, 274] width 1153 height 548
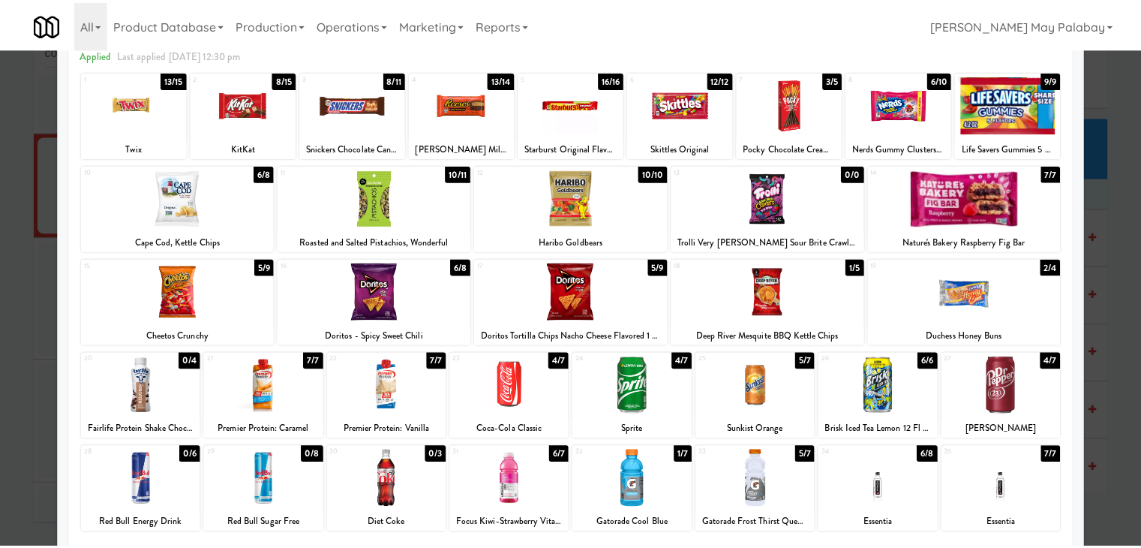
scroll to position [380, 0]
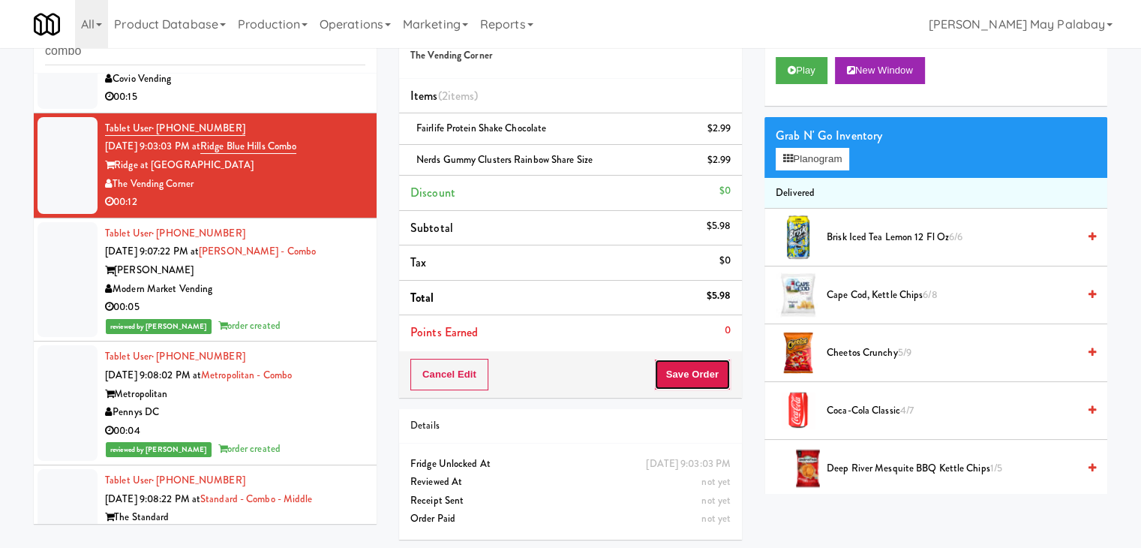
click at [681, 376] on button "Save Order" at bounding box center [692, 375] width 77 height 32
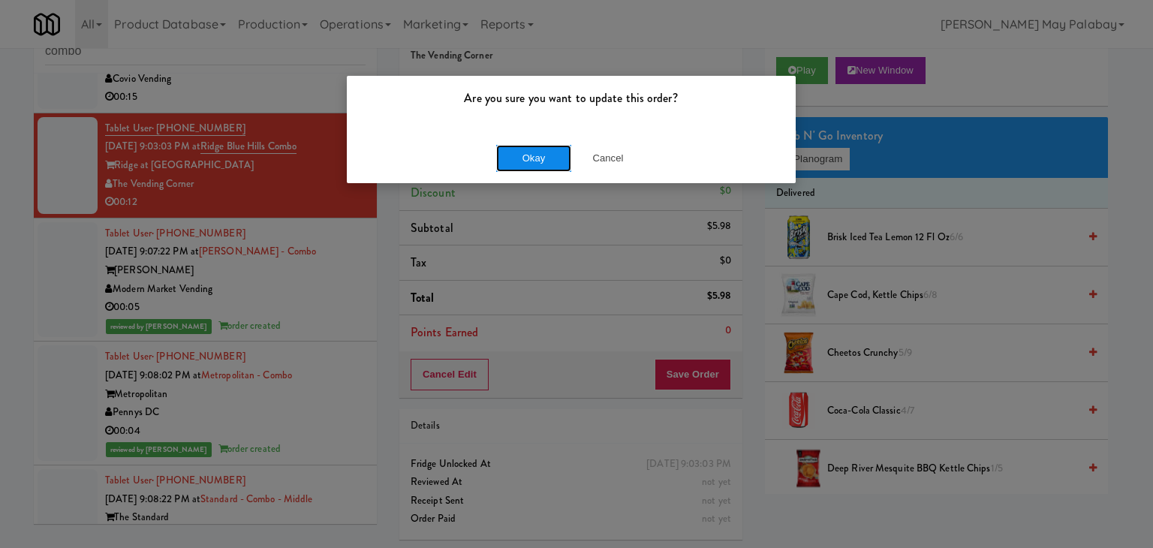
click at [517, 157] on button "Okay" at bounding box center [533, 158] width 75 height 27
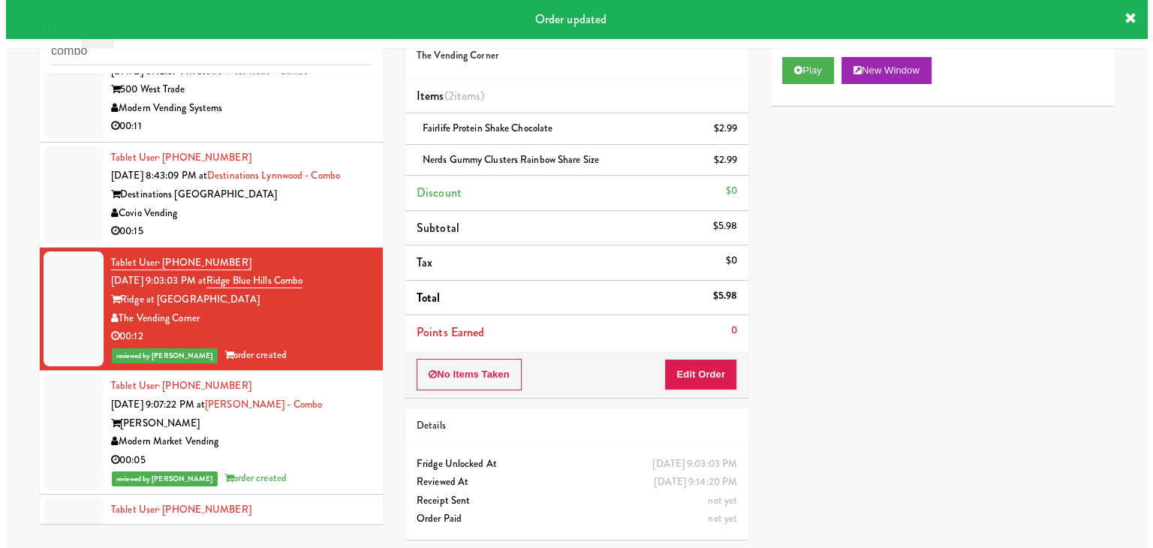
scroll to position [230, 0]
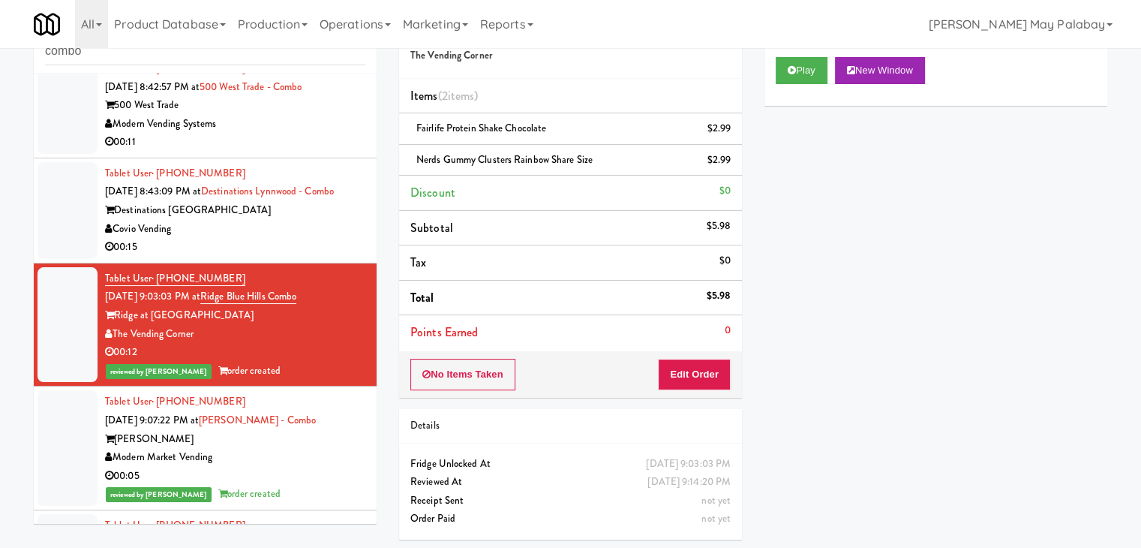
click at [323, 239] on div "Covio Vending" at bounding box center [235, 229] width 260 height 19
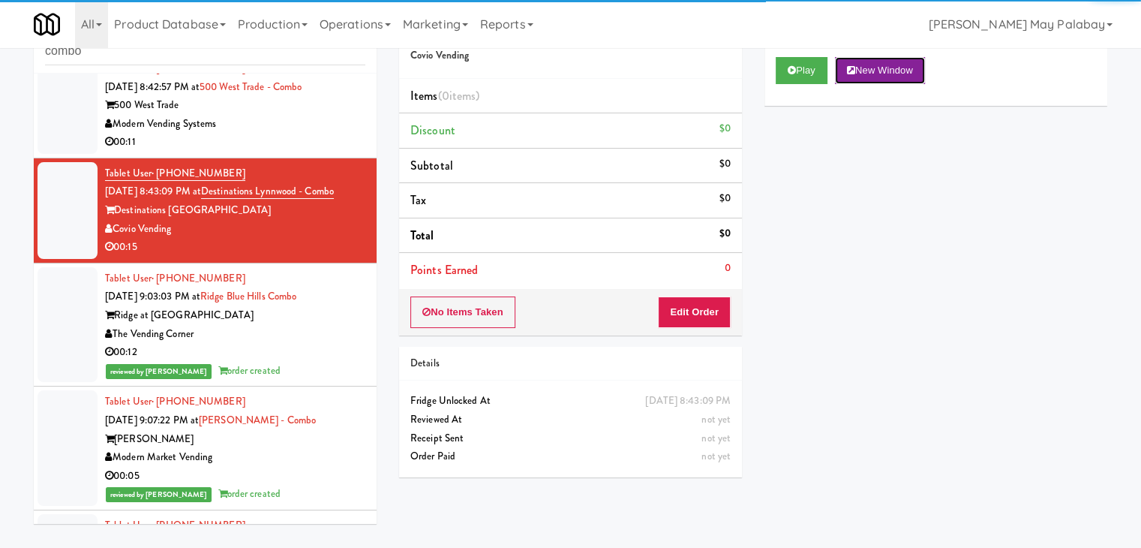
click at [880, 72] on button "New Window" at bounding box center [880, 70] width 90 height 27
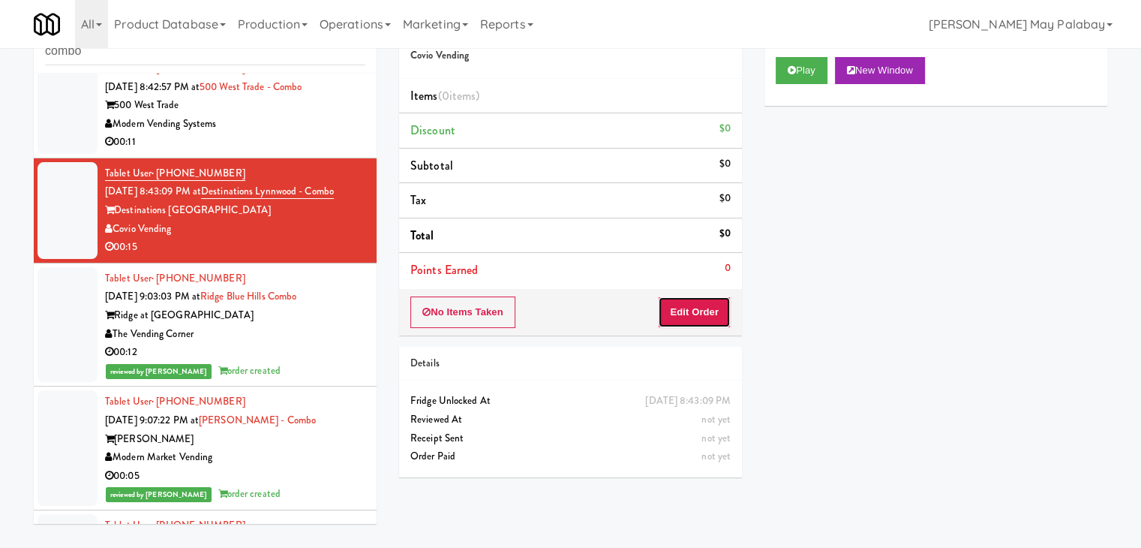
click at [711, 313] on button "Edit Order" at bounding box center [694, 312] width 73 height 32
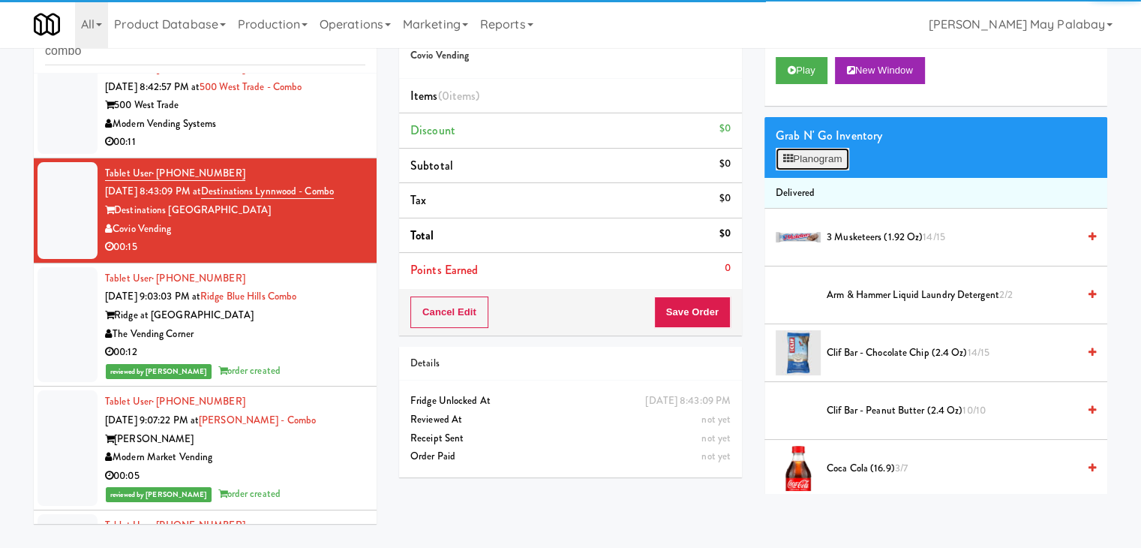
click at [815, 166] on button "Planogram" at bounding box center [813, 159] width 74 height 23
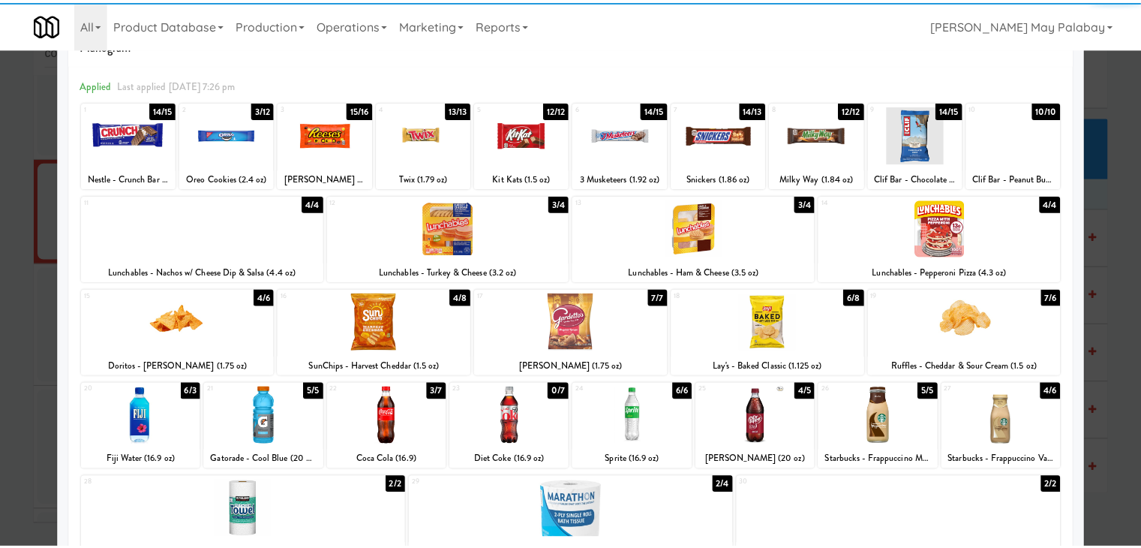
scroll to position [75, 0]
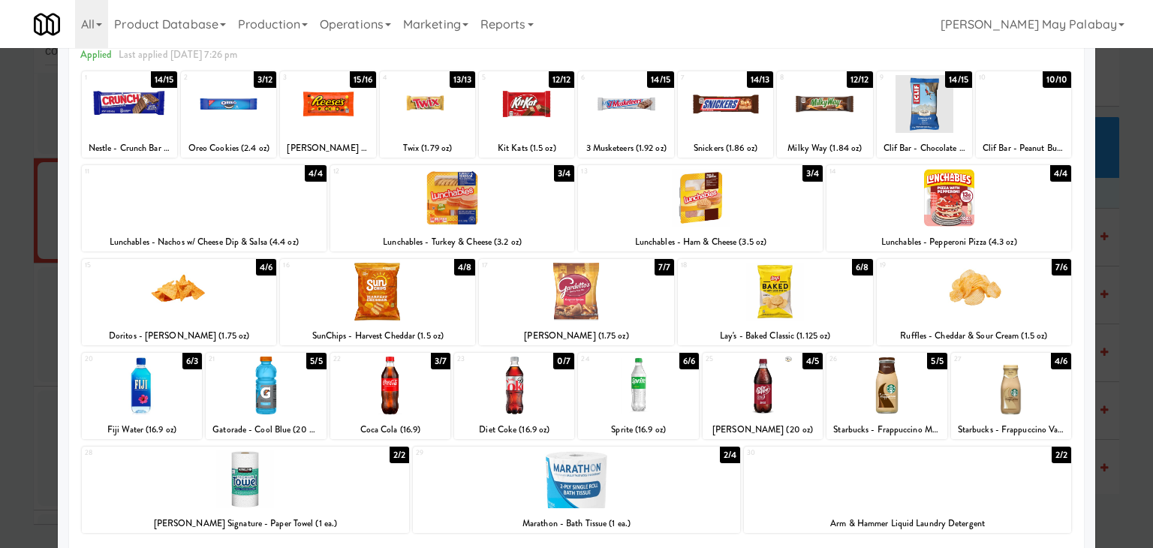
click at [844, 117] on div at bounding box center [824, 104] width 95 height 58
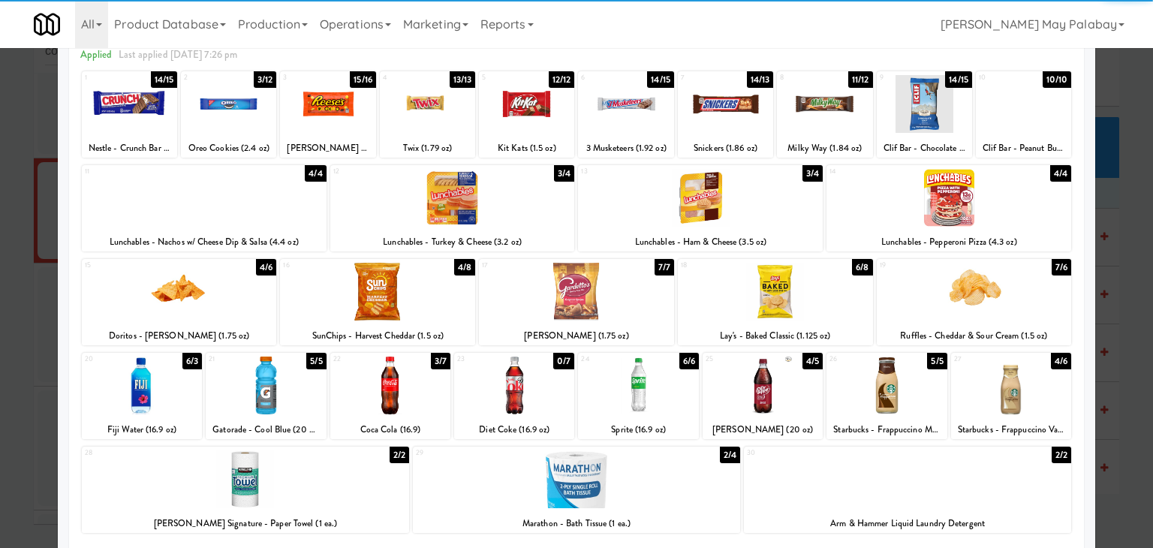
click at [844, 116] on div at bounding box center [824, 104] width 95 height 58
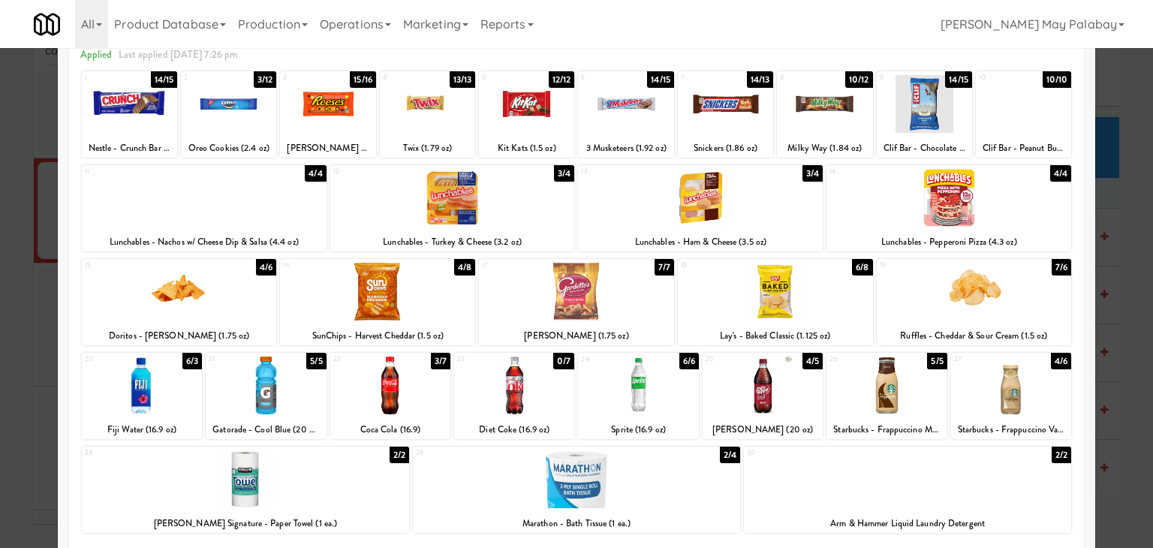
click at [1120, 368] on div at bounding box center [576, 274] width 1153 height 548
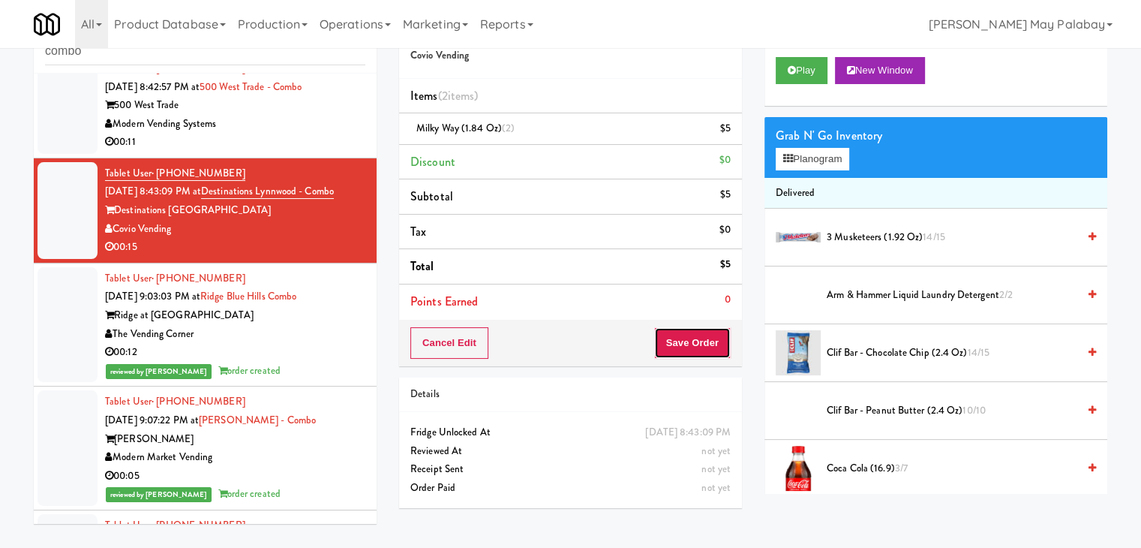
click at [693, 331] on button "Save Order" at bounding box center [692, 343] width 77 height 32
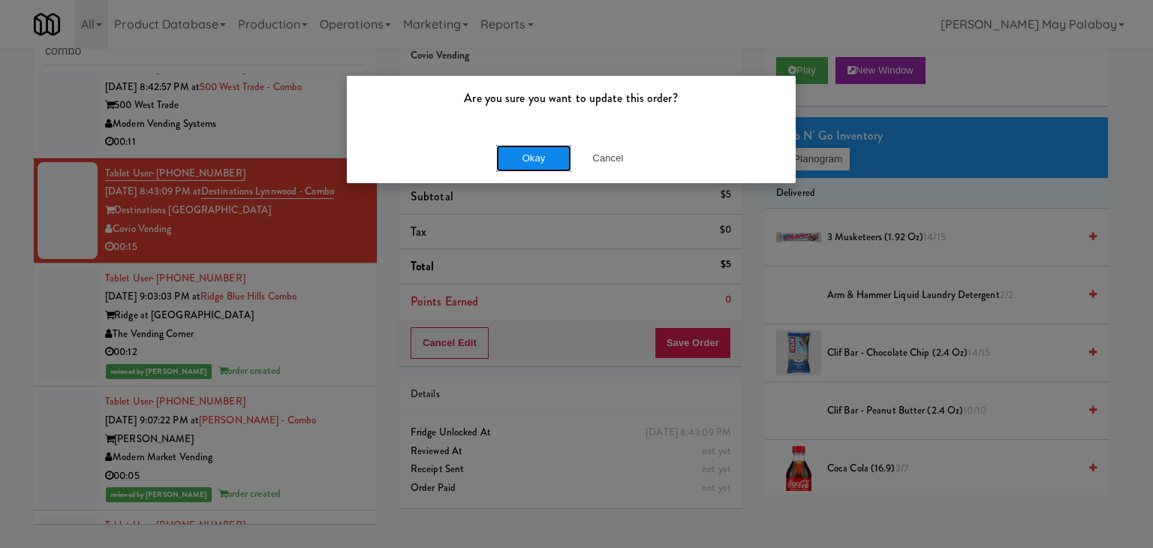
click at [555, 148] on button "Okay" at bounding box center [533, 158] width 75 height 27
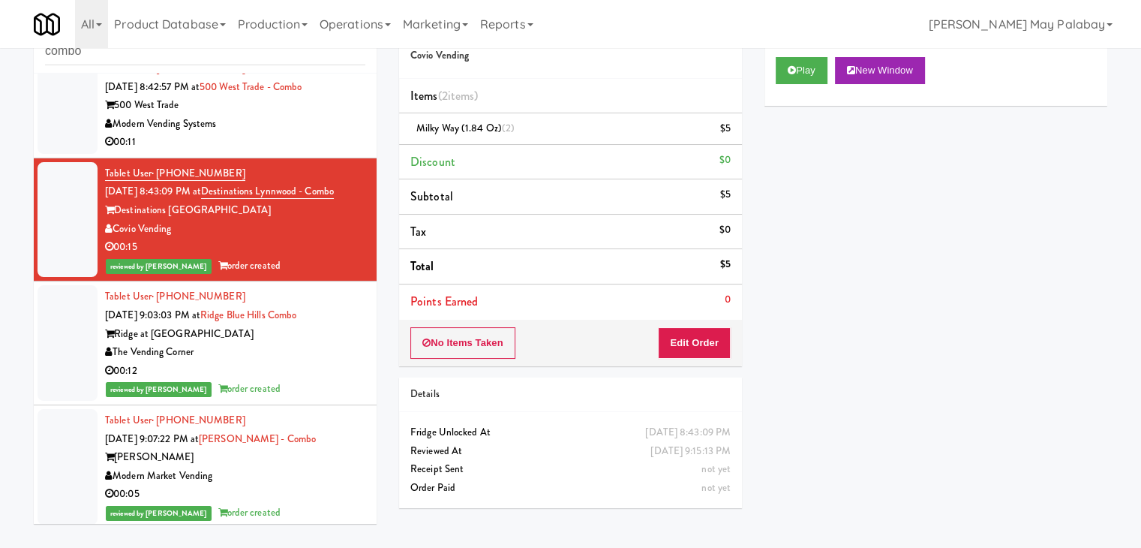
click at [332, 134] on div "00:11" at bounding box center [235, 142] width 260 height 19
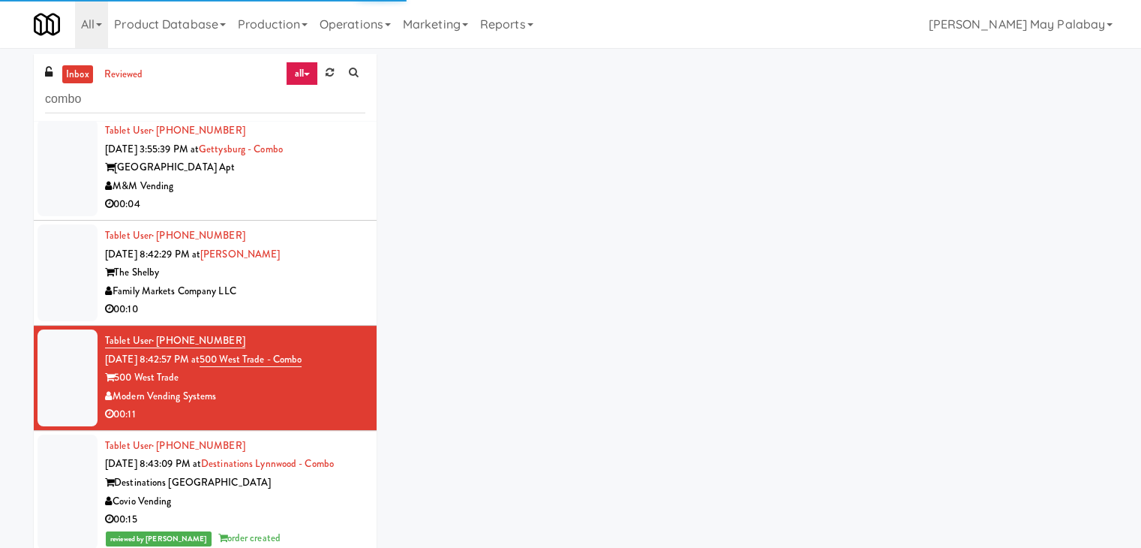
scroll to position [5, 0]
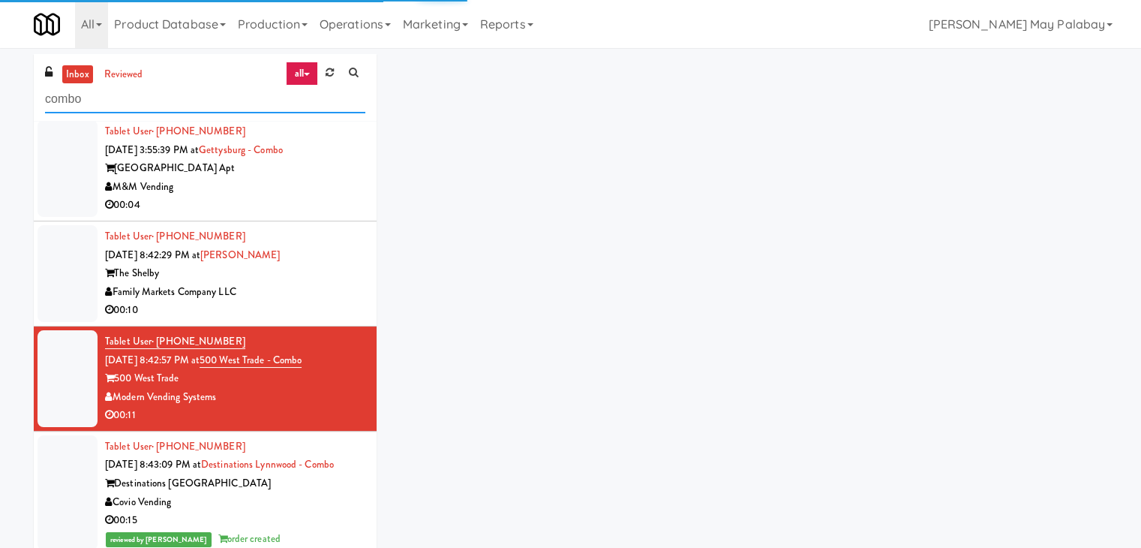
click at [155, 99] on input "combo" at bounding box center [205, 100] width 320 height 28
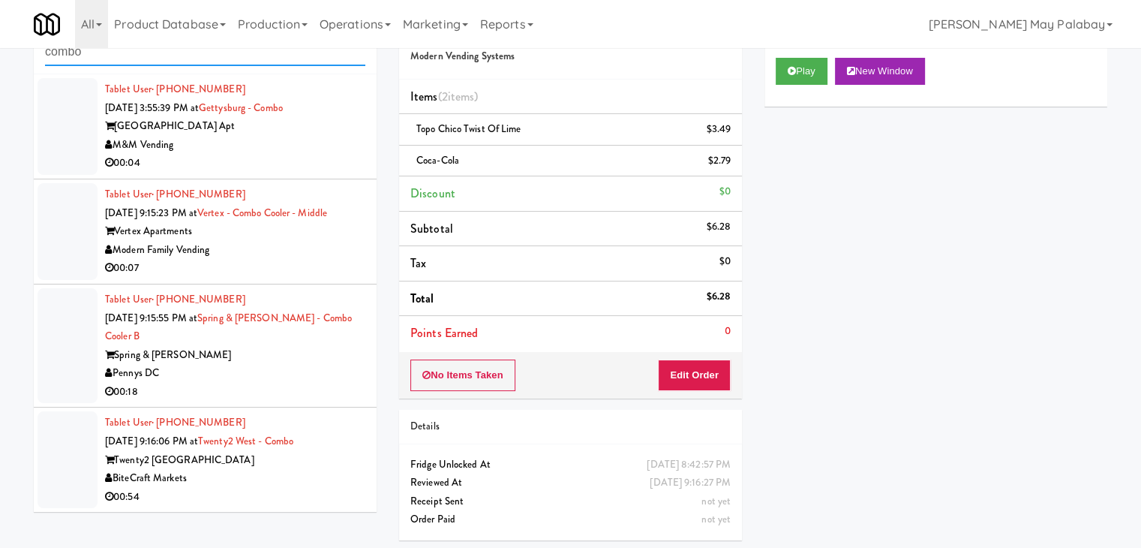
scroll to position [50, 0]
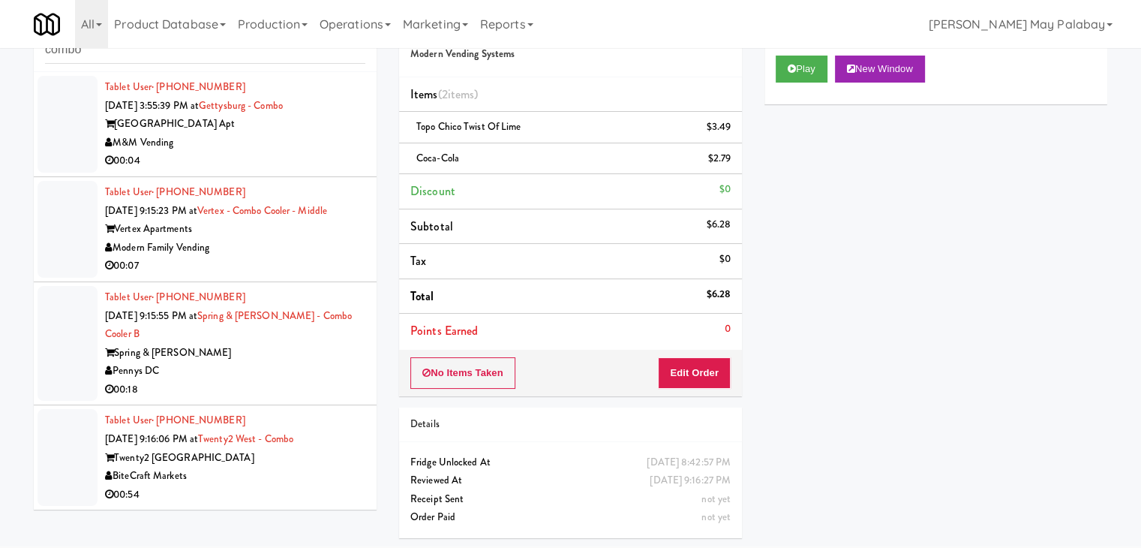
click at [291, 458] on div "Twenty2 West - Westdale" at bounding box center [235, 458] width 260 height 19
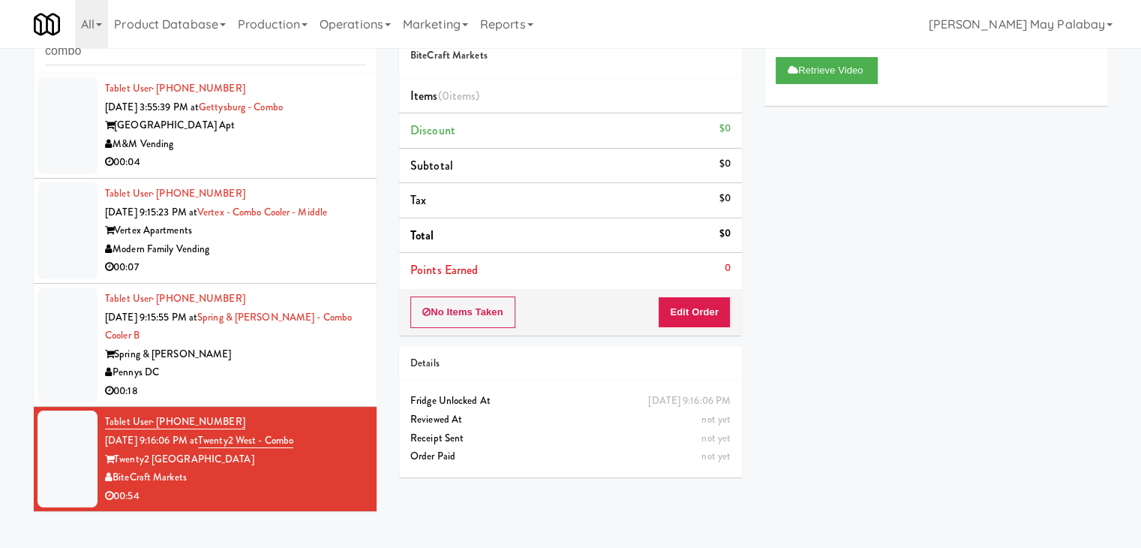
click at [278, 353] on div "Spring & Thayer" at bounding box center [235, 354] width 260 height 19
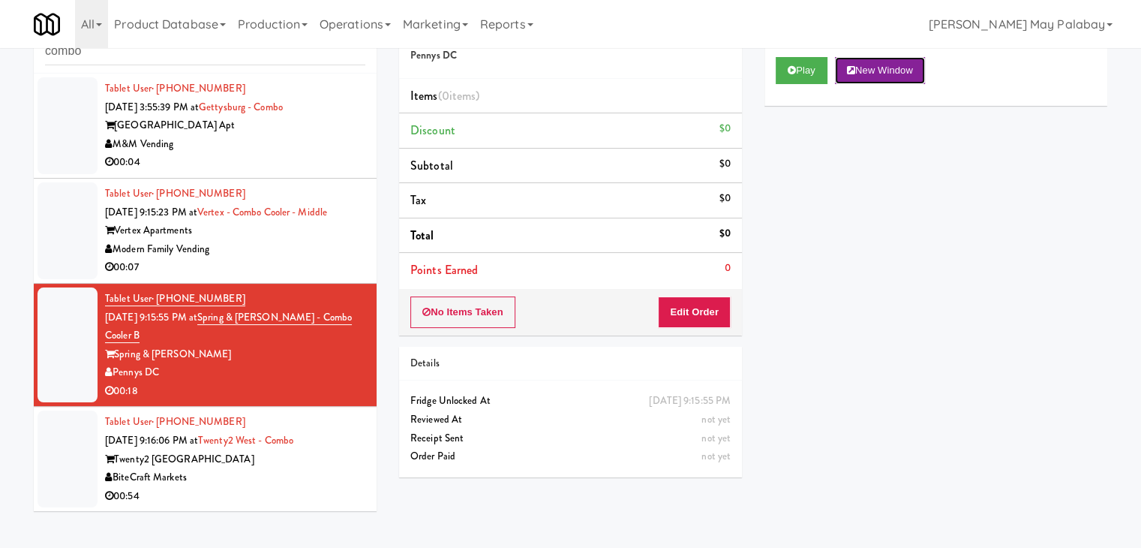
click at [892, 74] on button "New Window" at bounding box center [880, 70] width 90 height 27
click at [708, 313] on button "Edit Order" at bounding box center [694, 312] width 73 height 32
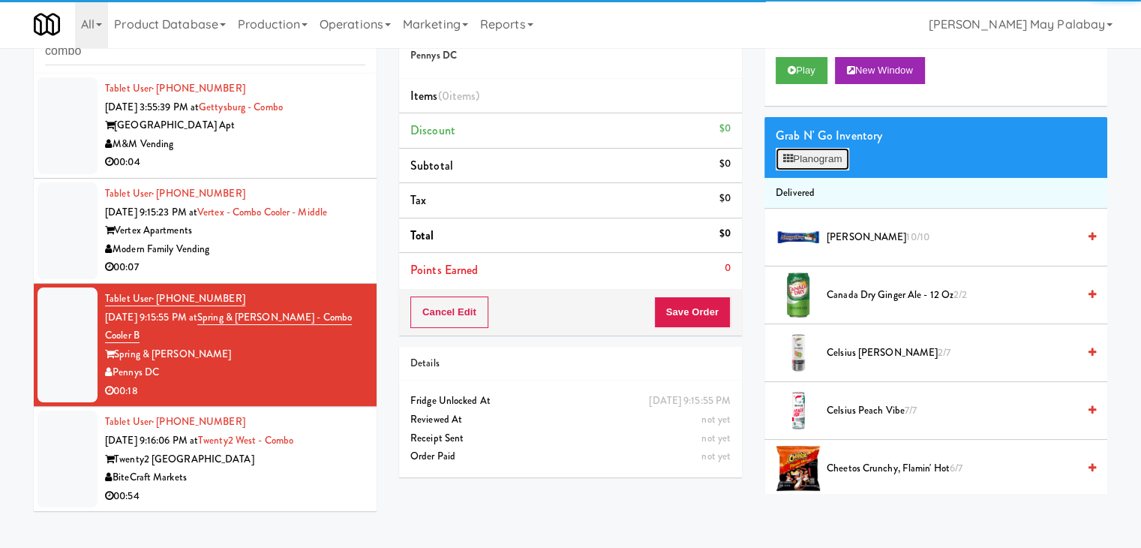
click at [822, 161] on button "Planogram" at bounding box center [813, 159] width 74 height 23
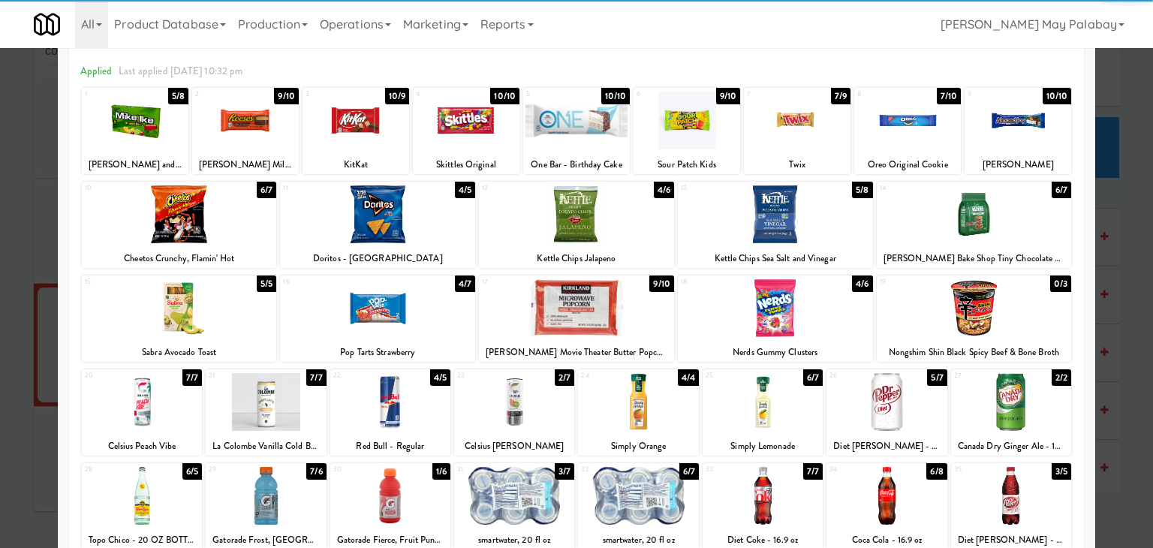
scroll to position [75, 0]
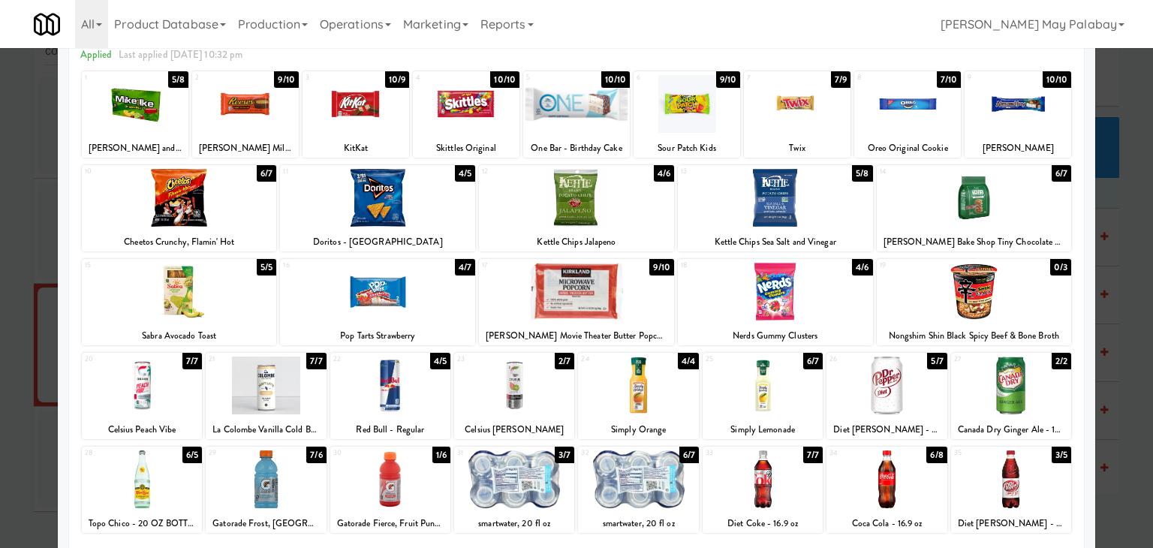
click at [506, 133] on div "4 10/10 Skittles Original" at bounding box center [466, 114] width 107 height 86
click at [360, 127] on div at bounding box center [355, 104] width 107 height 58
click at [1126, 433] on div at bounding box center [576, 274] width 1153 height 548
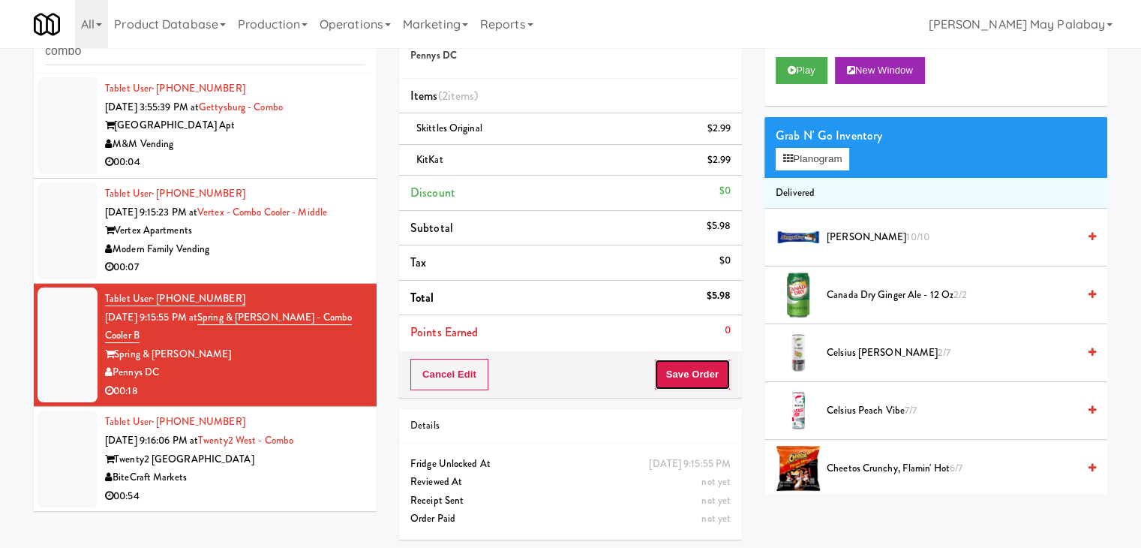
click at [684, 365] on button "Save Order" at bounding box center [692, 375] width 77 height 32
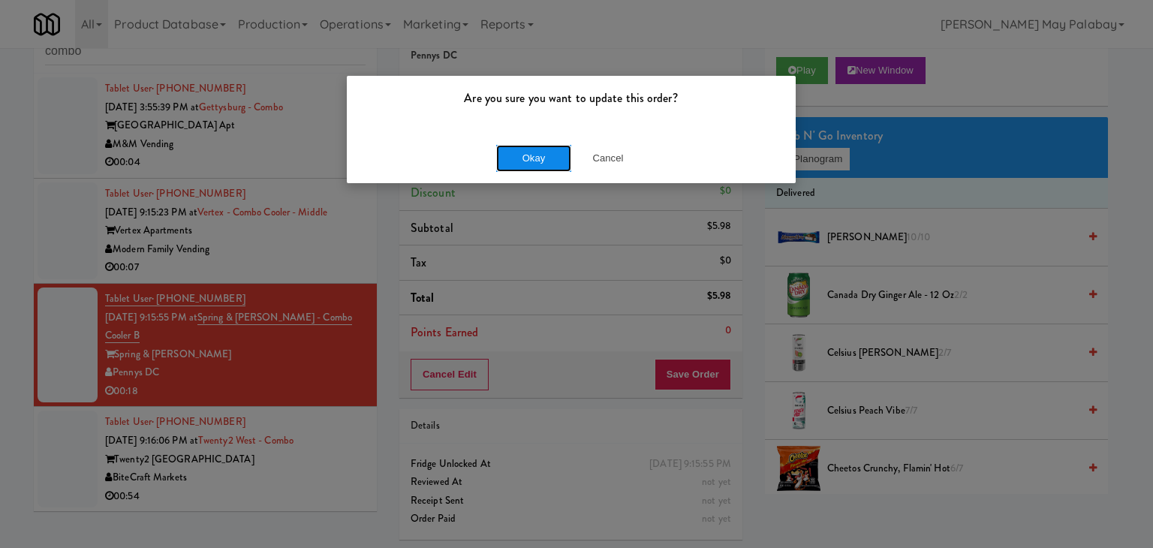
click at [544, 163] on button "Okay" at bounding box center [533, 158] width 75 height 27
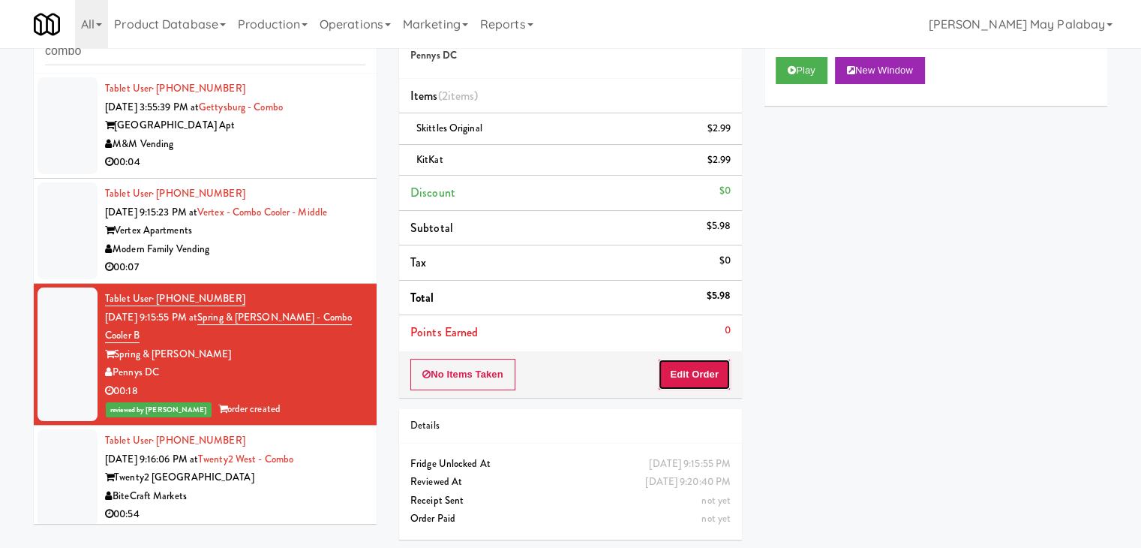
click at [703, 371] on button "Edit Order" at bounding box center [694, 375] width 73 height 32
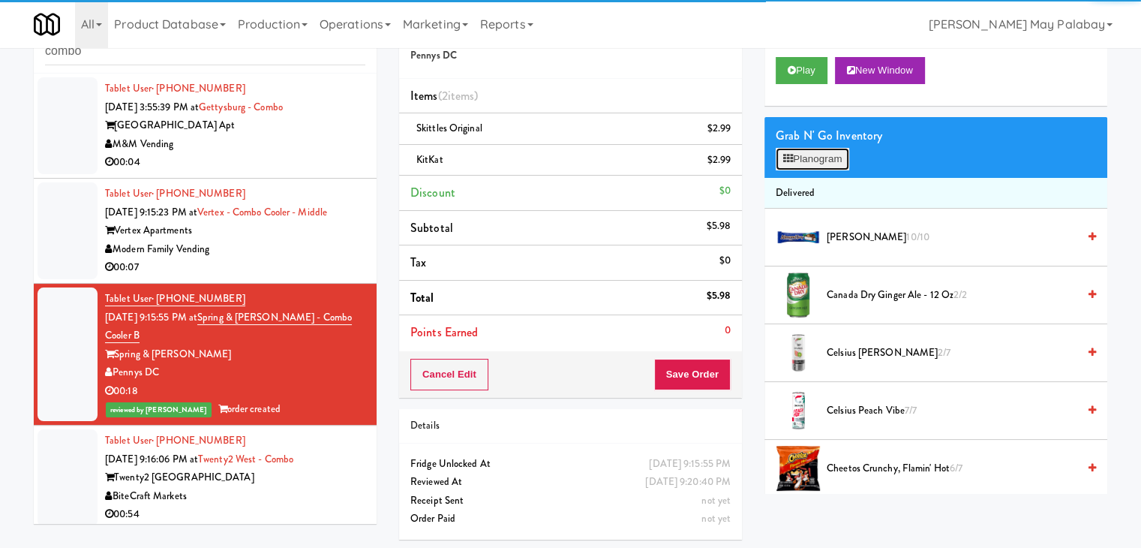
click at [821, 159] on button "Planogram" at bounding box center [813, 159] width 74 height 23
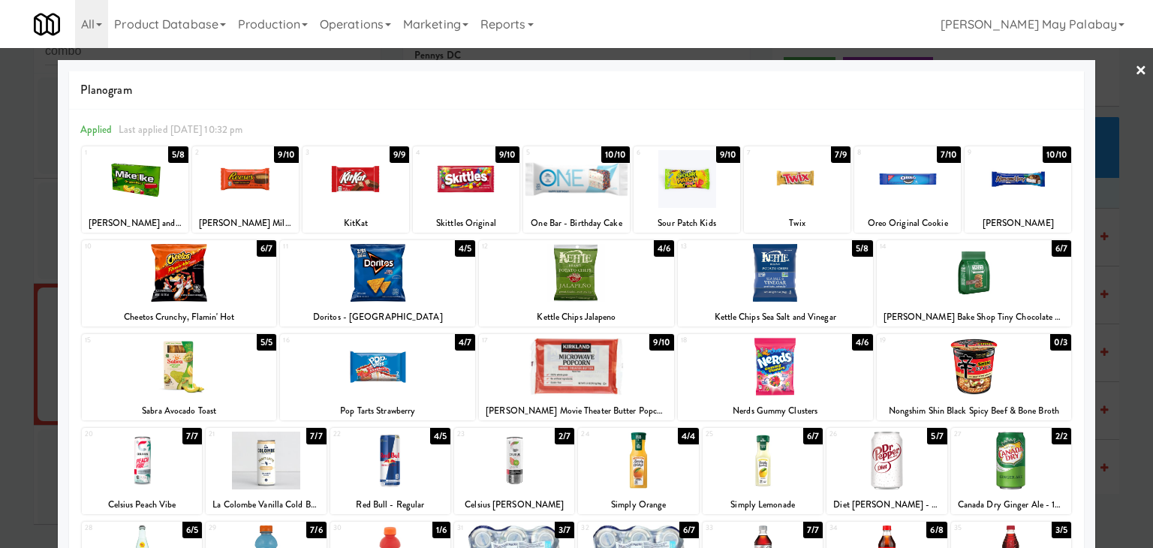
click at [1114, 312] on div at bounding box center [576, 274] width 1153 height 548
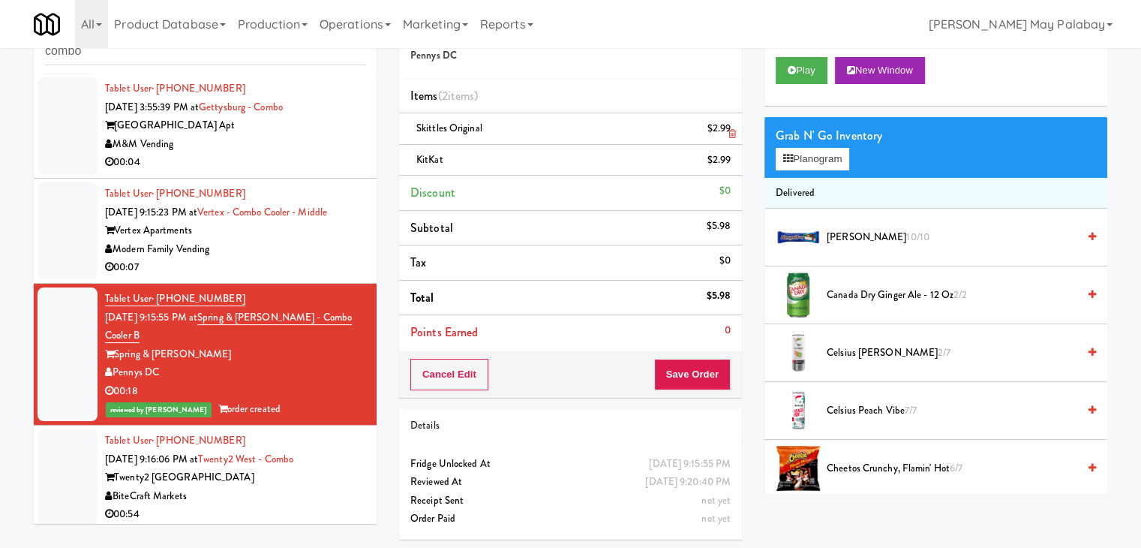
click at [732, 130] on icon at bounding box center [733, 134] width 8 height 10
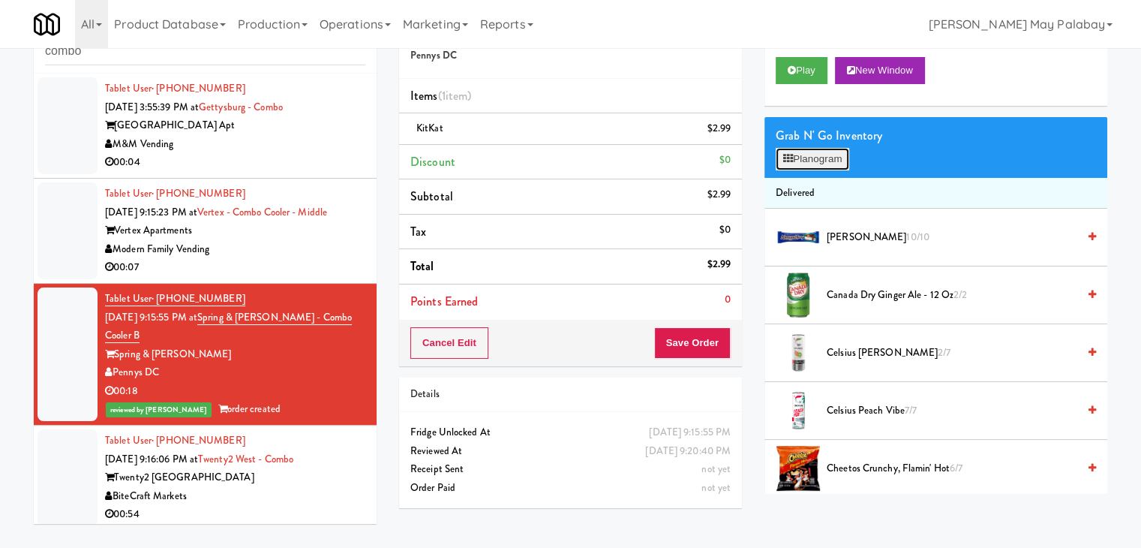
click at [820, 156] on button "Planogram" at bounding box center [813, 159] width 74 height 23
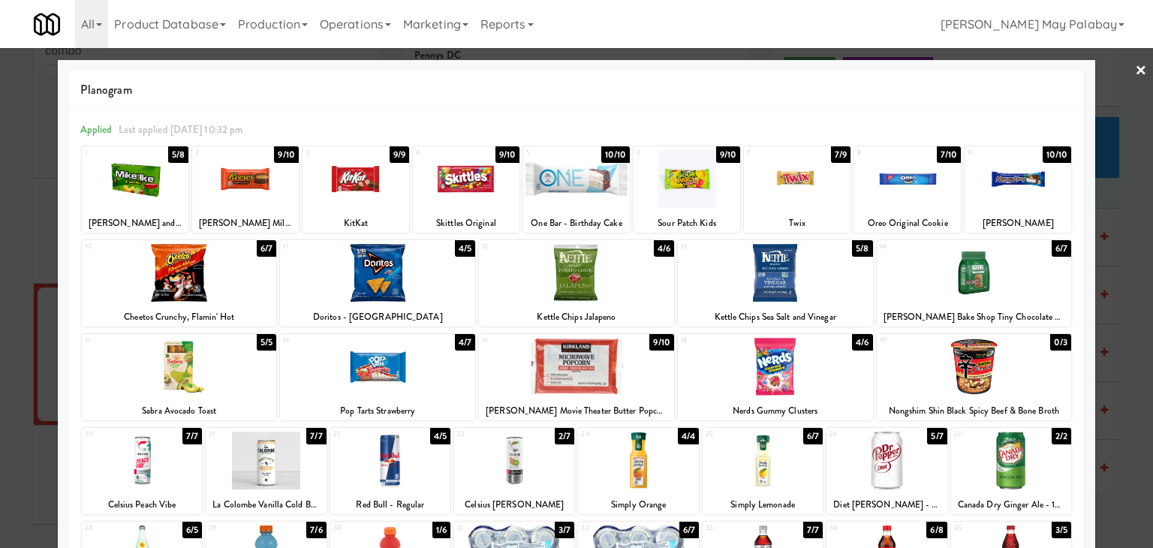
click at [378, 199] on div at bounding box center [355, 179] width 107 height 58
click at [1134, 456] on div at bounding box center [576, 274] width 1153 height 548
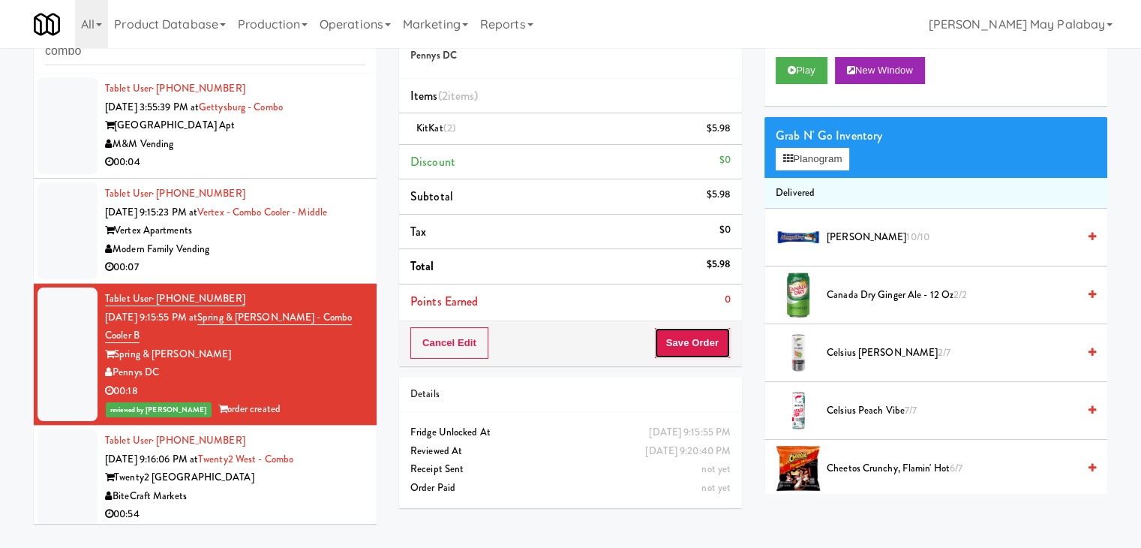
click at [703, 347] on button "Save Order" at bounding box center [692, 343] width 77 height 32
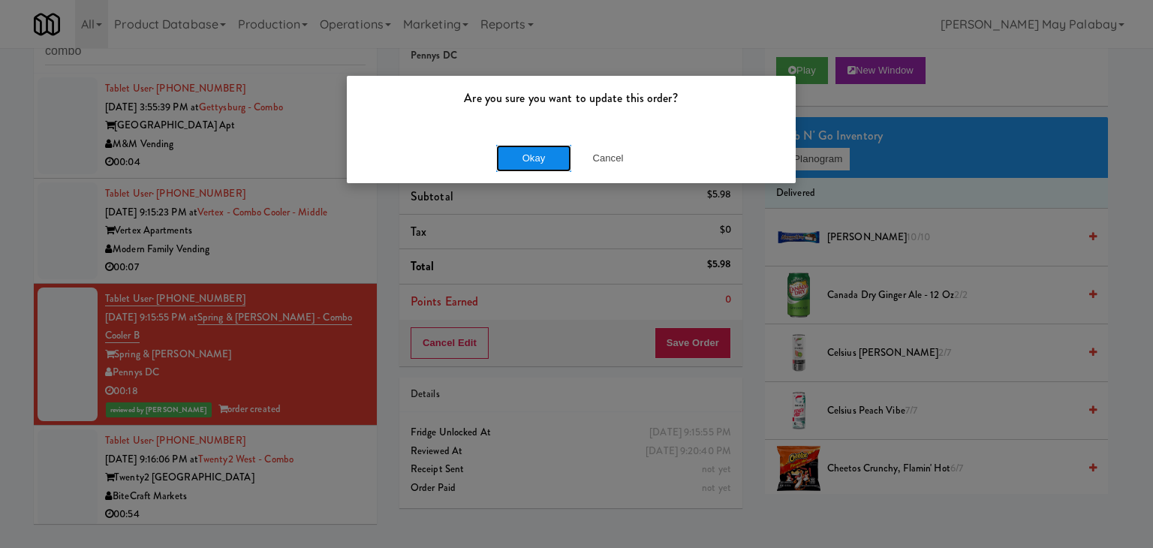
click at [537, 157] on button "Okay" at bounding box center [533, 158] width 75 height 27
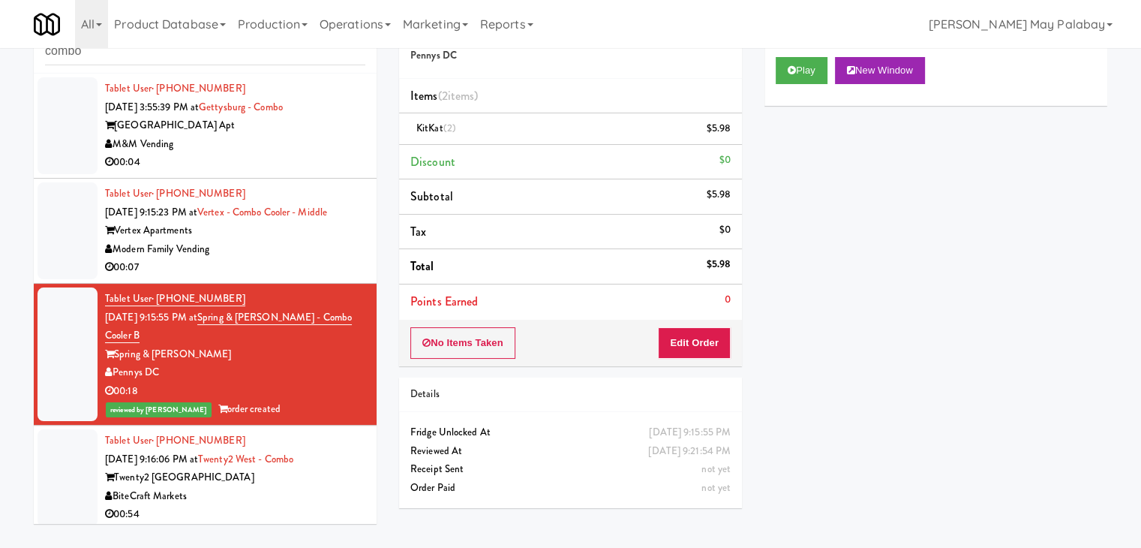
click at [327, 268] on div "00:07" at bounding box center [235, 267] width 260 height 19
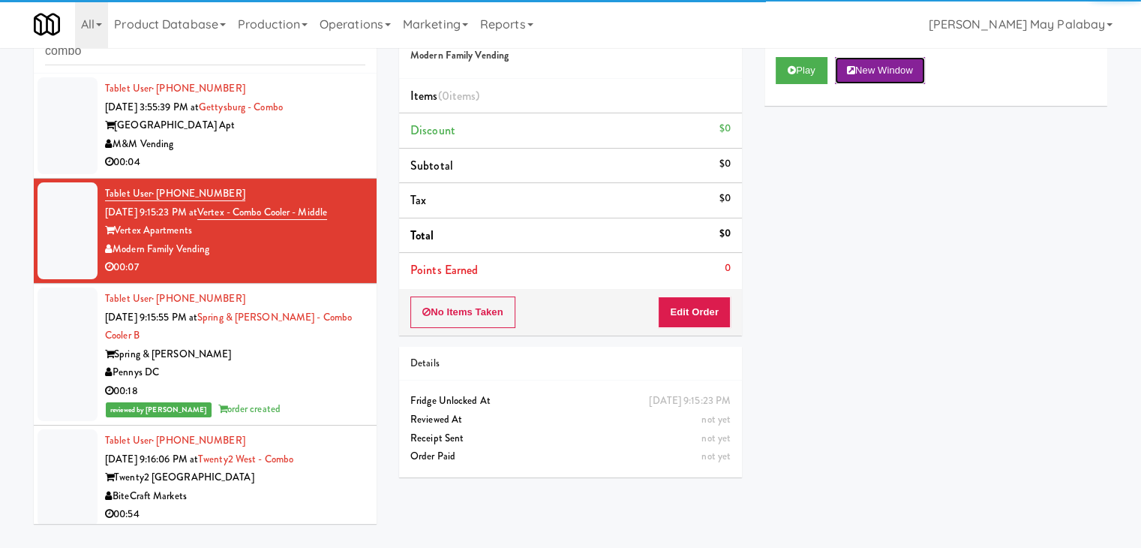
click at [904, 62] on button "New Window" at bounding box center [880, 70] width 90 height 27
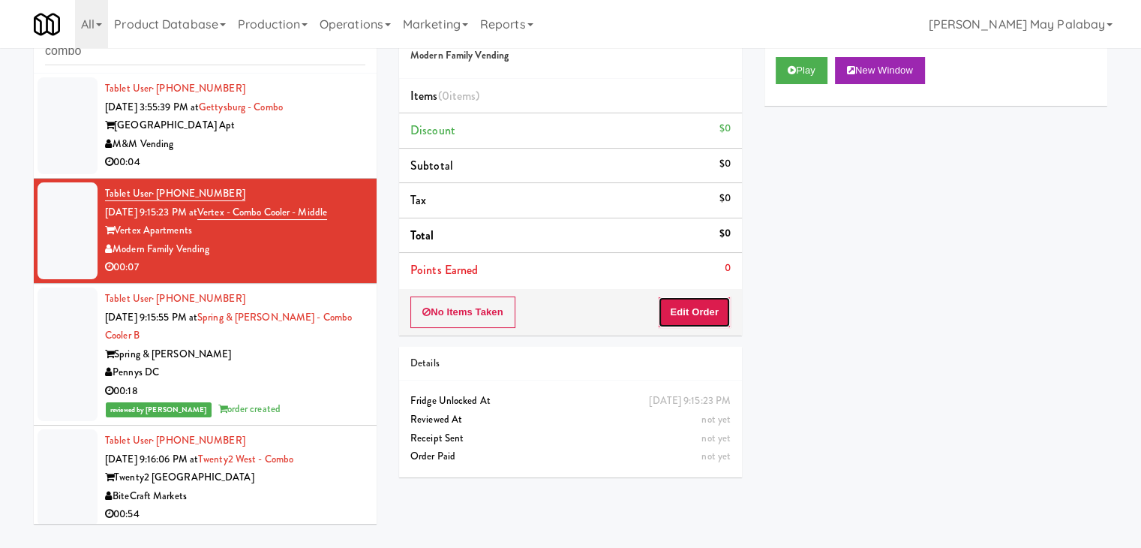
click at [708, 307] on button "Edit Order" at bounding box center [694, 312] width 73 height 32
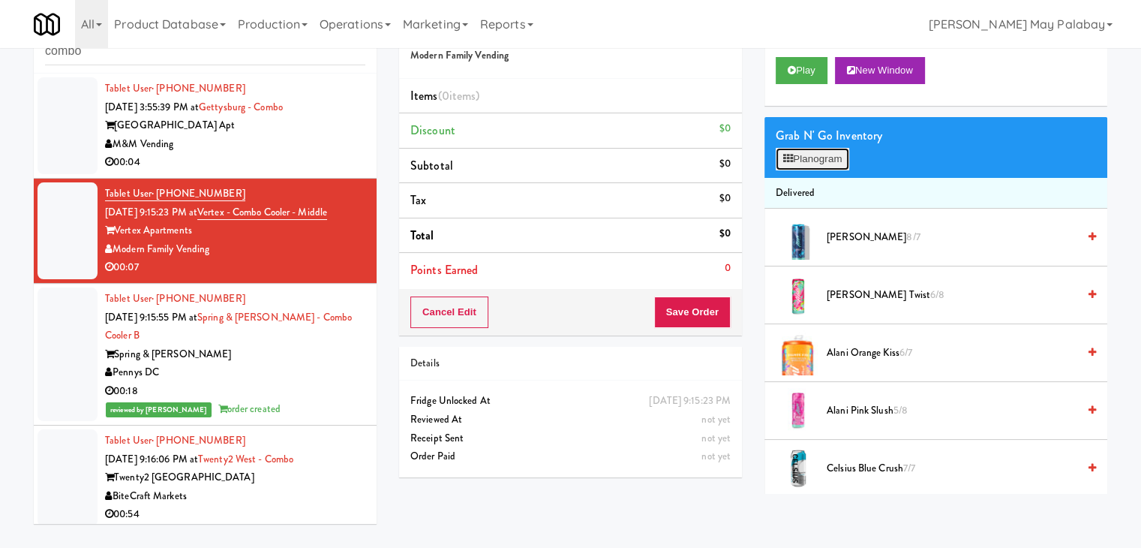
click at [810, 156] on button "Planogram" at bounding box center [813, 159] width 74 height 23
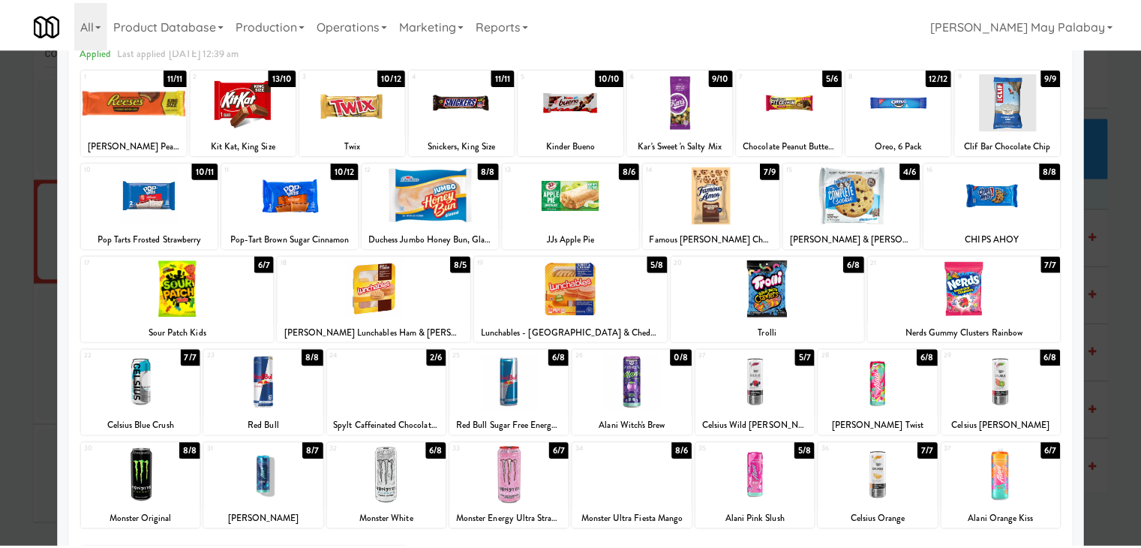
scroll to position [75, 0]
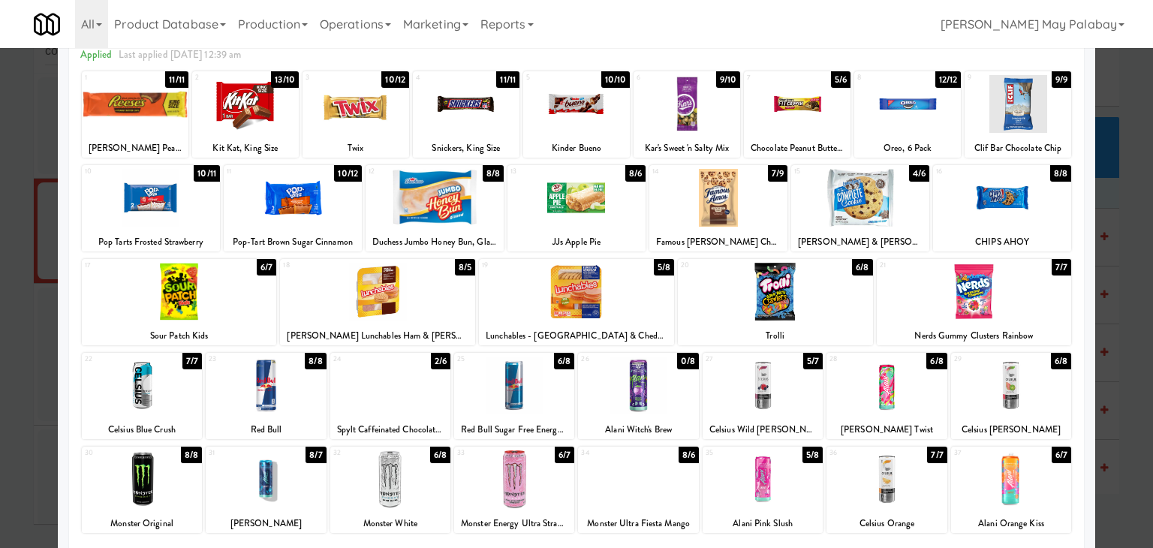
click at [632, 314] on div at bounding box center [576, 292] width 195 height 58
click at [314, 388] on div at bounding box center [266, 385] width 120 height 58
click at [1130, 415] on div at bounding box center [576, 274] width 1153 height 548
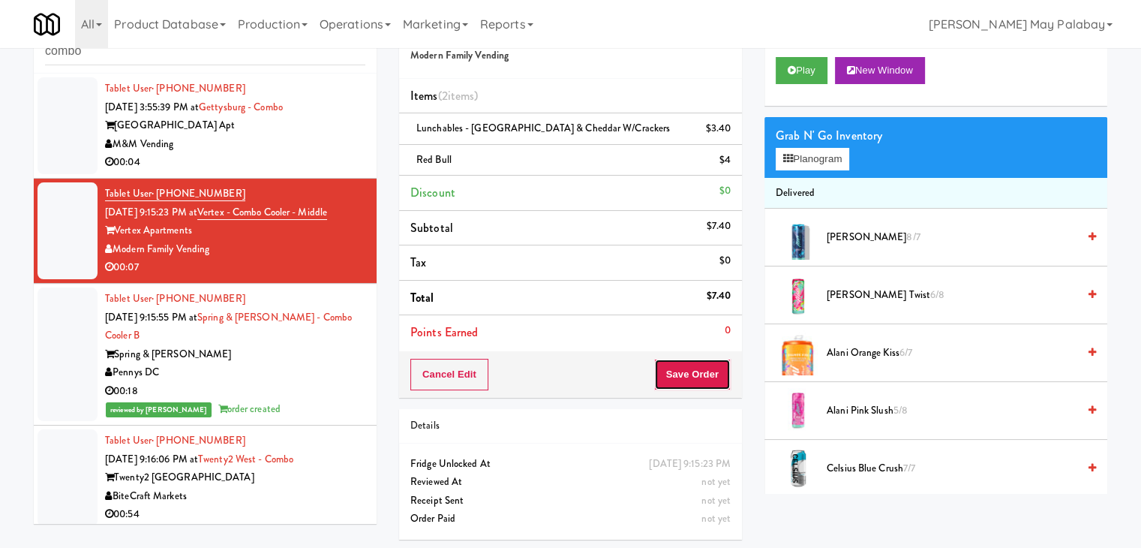
click at [720, 380] on button "Save Order" at bounding box center [692, 375] width 77 height 32
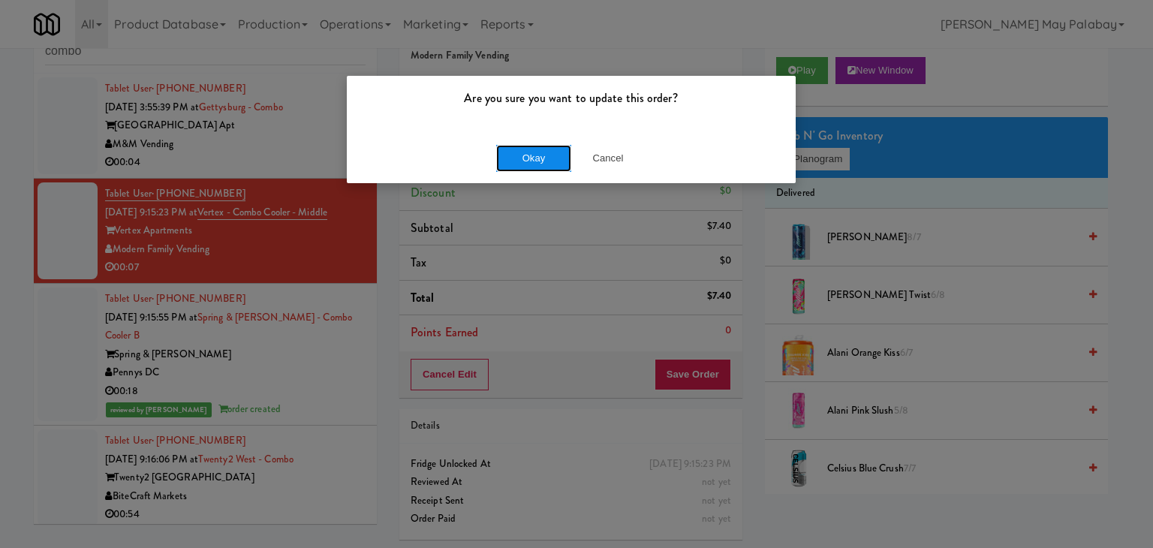
click at [525, 146] on button "Okay" at bounding box center [533, 158] width 75 height 27
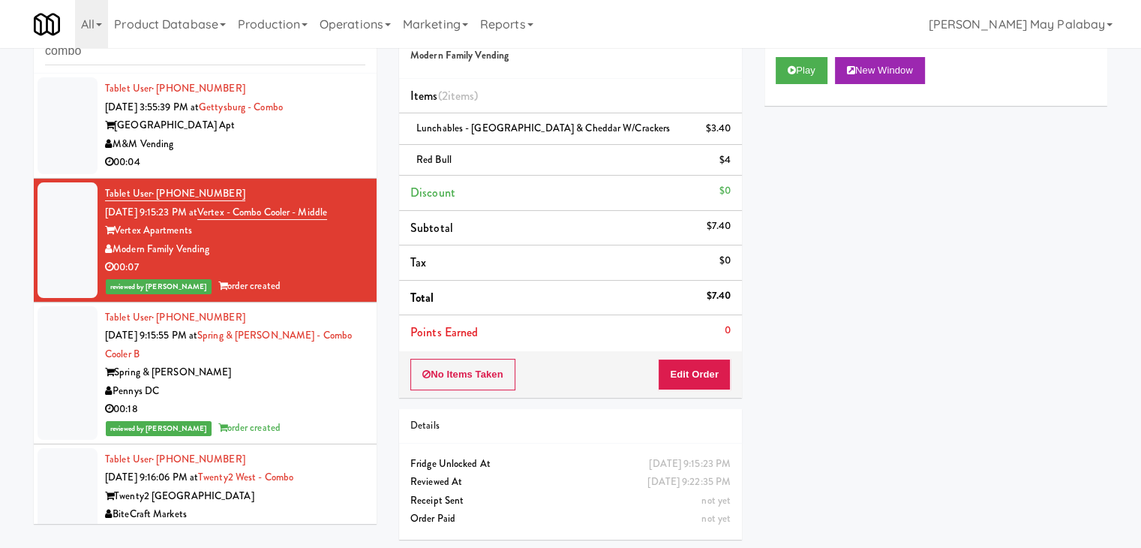
click at [266, 136] on div "M&M Vending" at bounding box center [235, 144] width 260 height 19
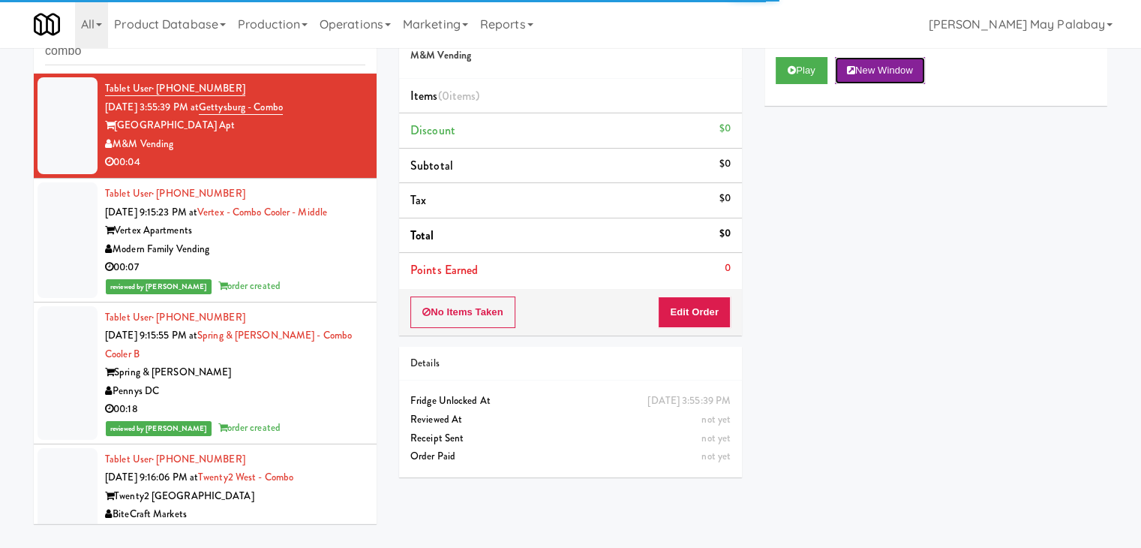
click at [892, 75] on button "New Window" at bounding box center [880, 70] width 90 height 27
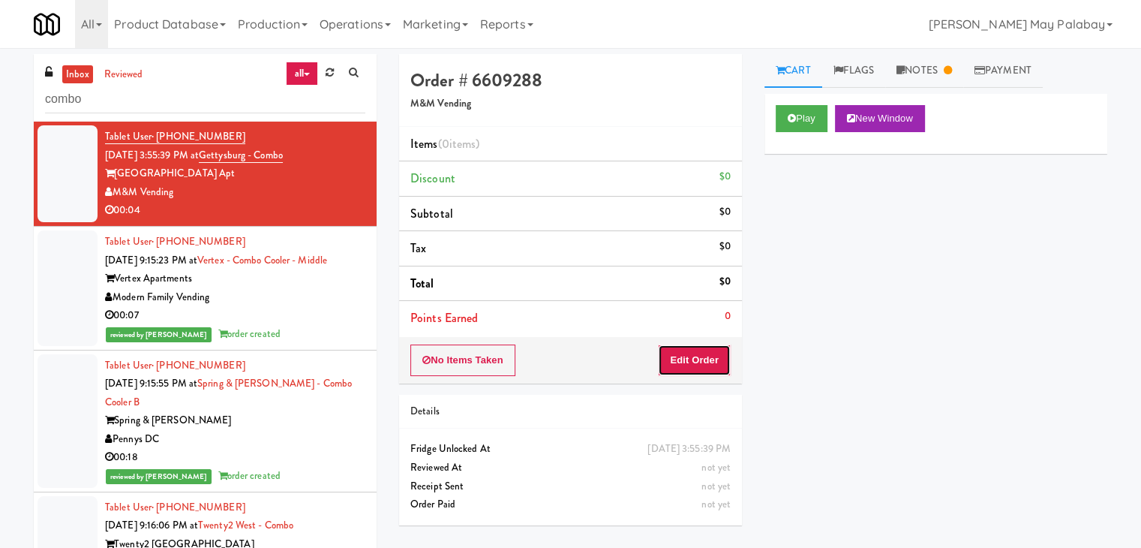
drag, startPoint x: 705, startPoint y: 367, endPoint x: 728, endPoint y: 334, distance: 40.4
click at [705, 367] on button "Edit Order" at bounding box center [694, 360] width 73 height 32
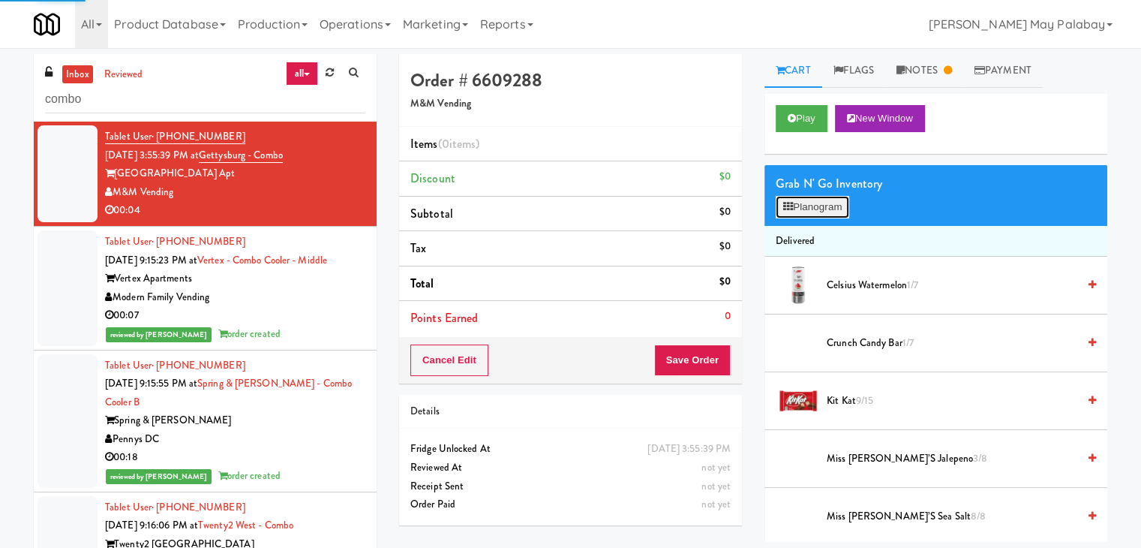
click at [835, 209] on button "Planogram" at bounding box center [813, 207] width 74 height 23
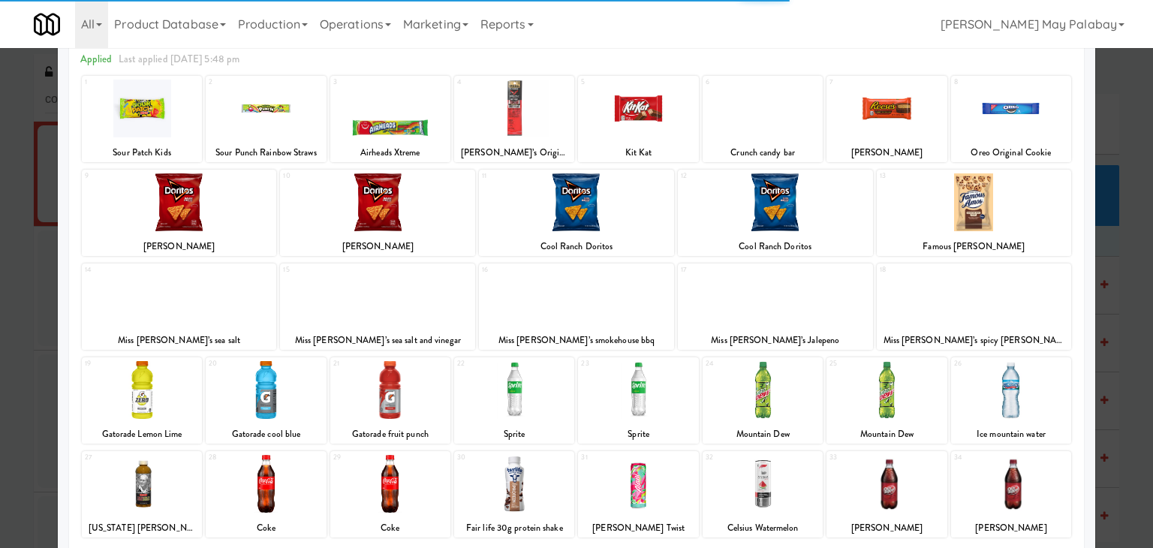
scroll to position [75, 0]
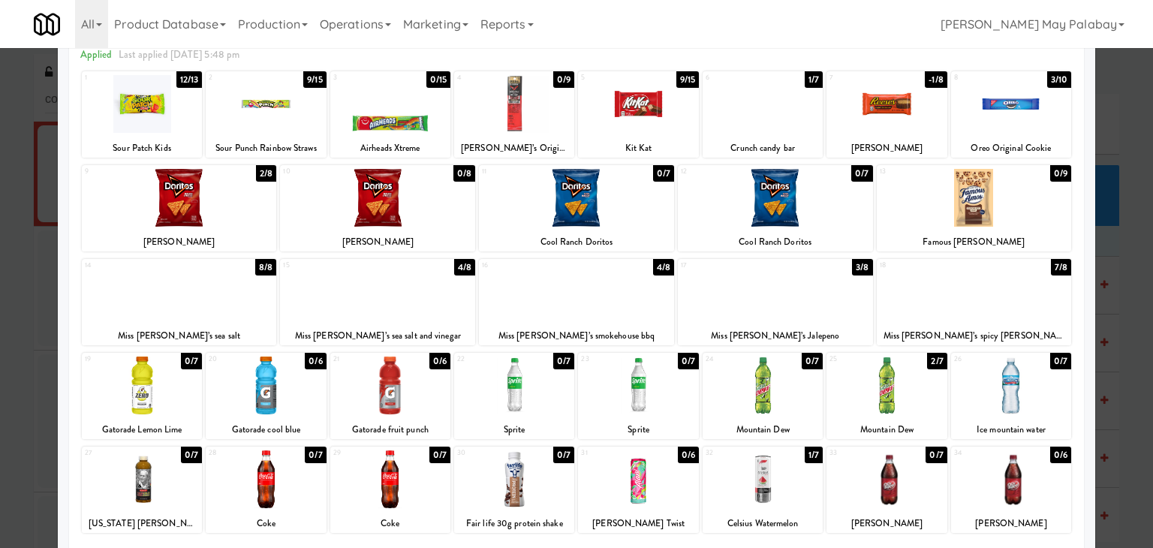
click at [1039, 313] on div at bounding box center [974, 292] width 195 height 58
drag, startPoint x: 1123, startPoint y: 385, endPoint x: 1099, endPoint y: 380, distance: 24.4
click at [1123, 385] on div at bounding box center [576, 274] width 1153 height 548
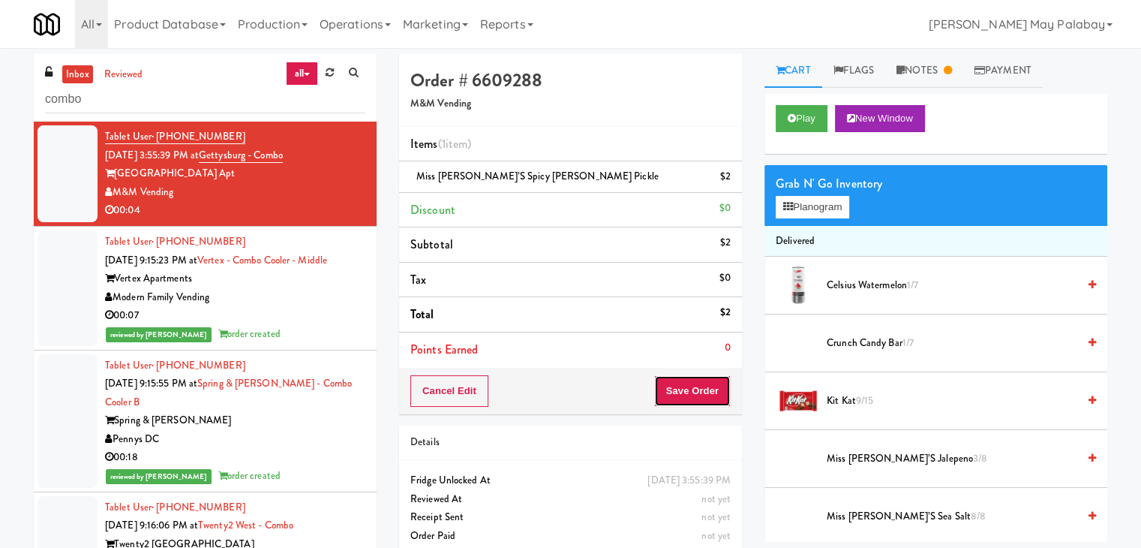
click at [654, 386] on button "Save Order" at bounding box center [692, 391] width 77 height 32
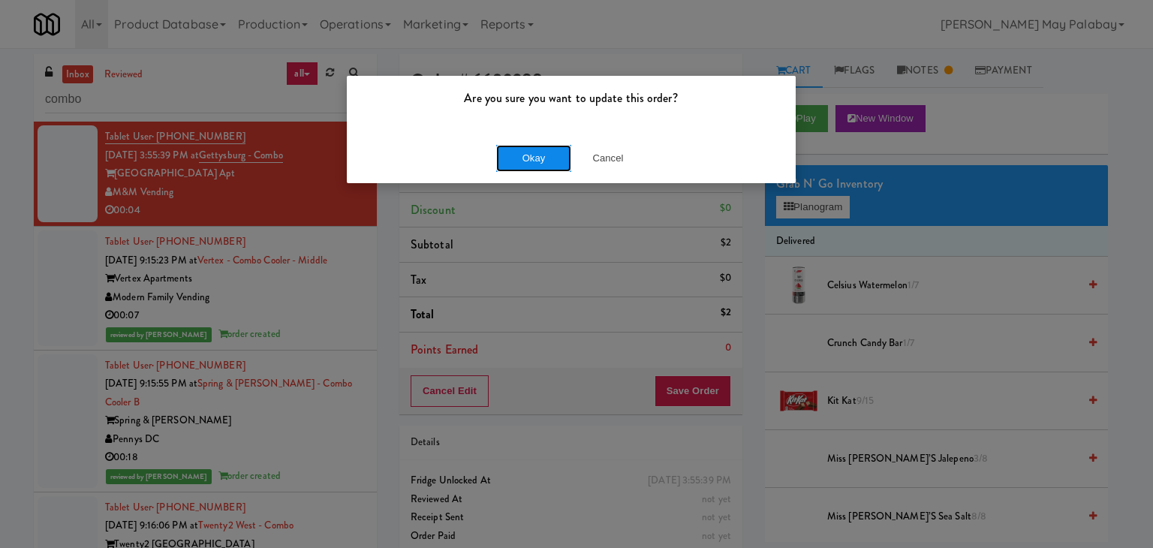
click at [550, 158] on button "Okay" at bounding box center [533, 158] width 75 height 27
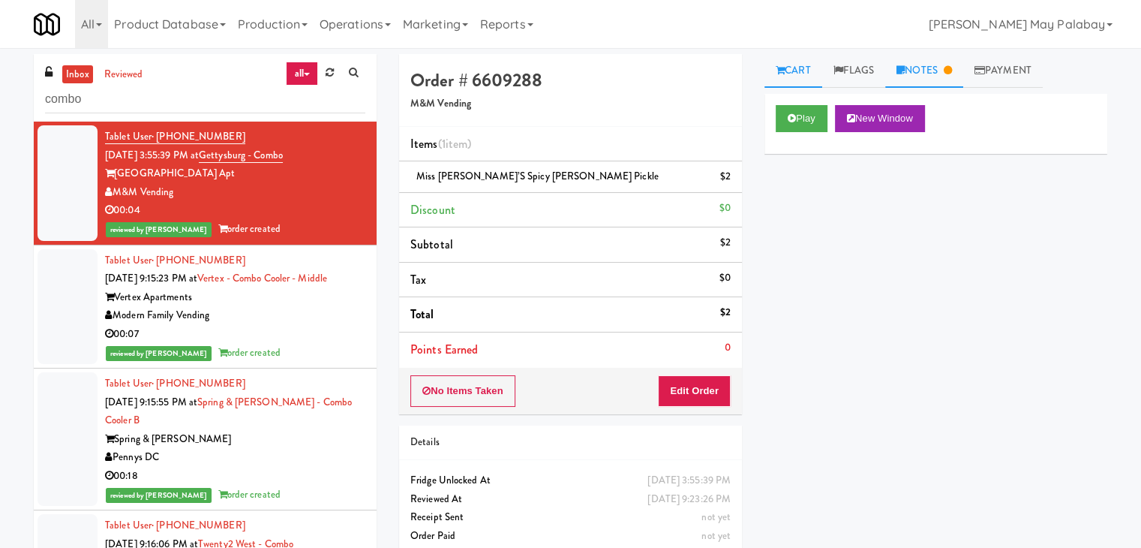
click at [935, 65] on link "Notes" at bounding box center [925, 71] width 78 height 34
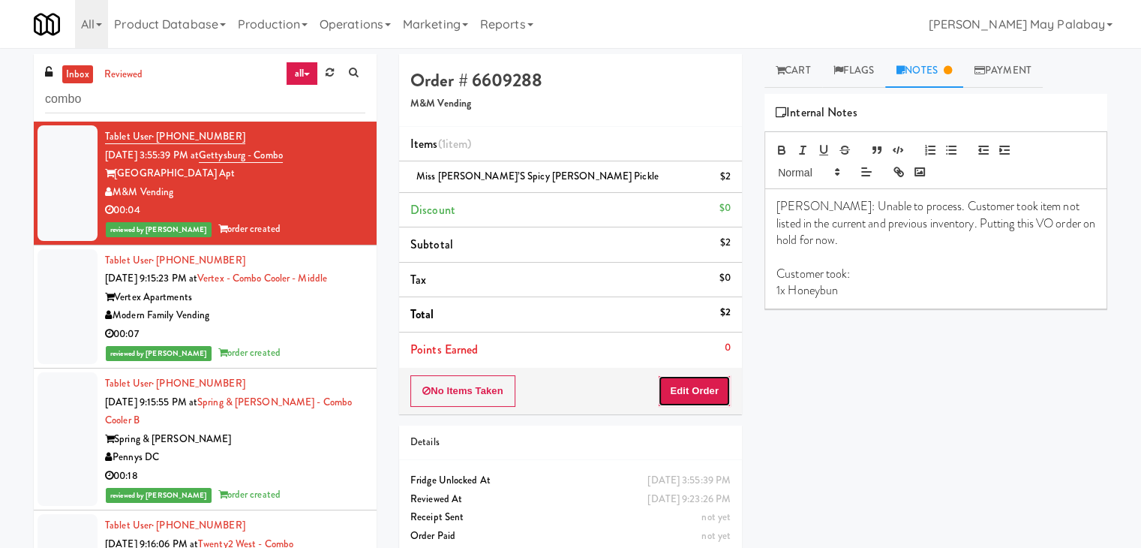
click at [699, 392] on button "Edit Order" at bounding box center [694, 391] width 73 height 32
click at [801, 74] on link "Cart" at bounding box center [794, 71] width 58 height 34
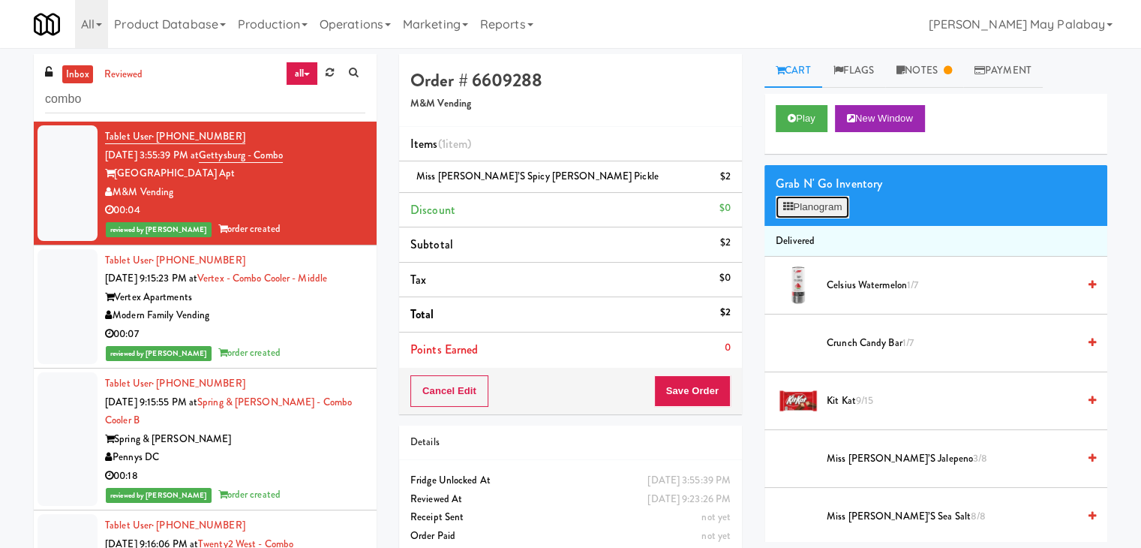
click at [817, 203] on button "Planogram" at bounding box center [813, 207] width 74 height 23
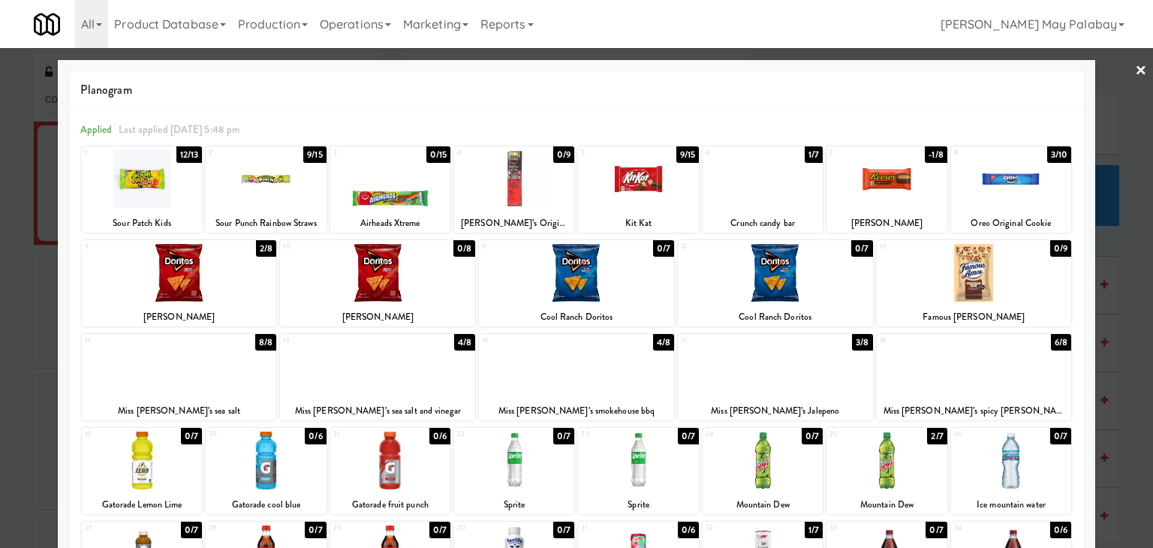
click at [1131, 301] on div at bounding box center [576, 274] width 1153 height 548
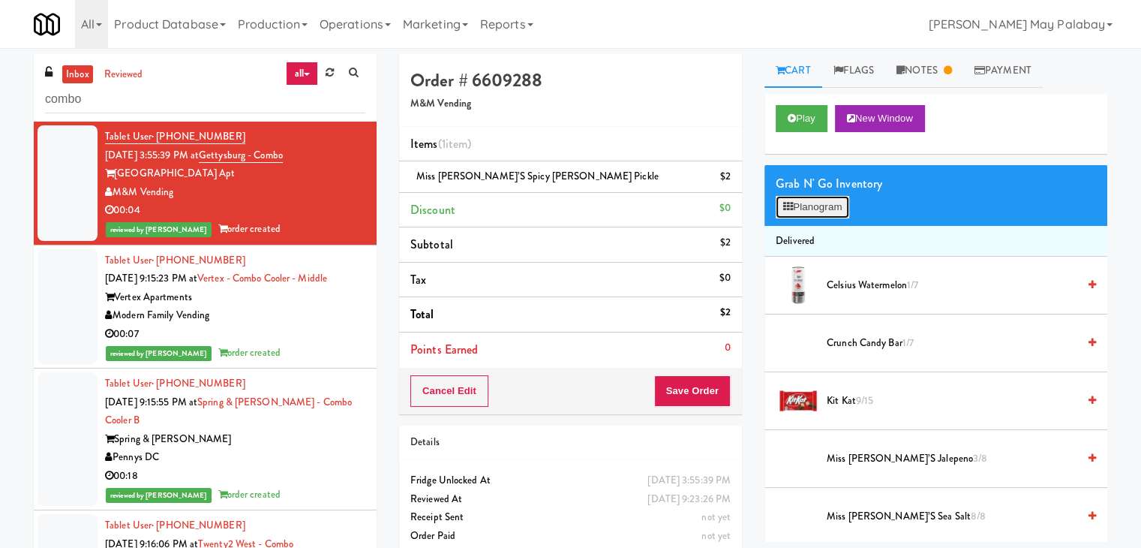
click at [810, 208] on button "Planogram" at bounding box center [813, 207] width 74 height 23
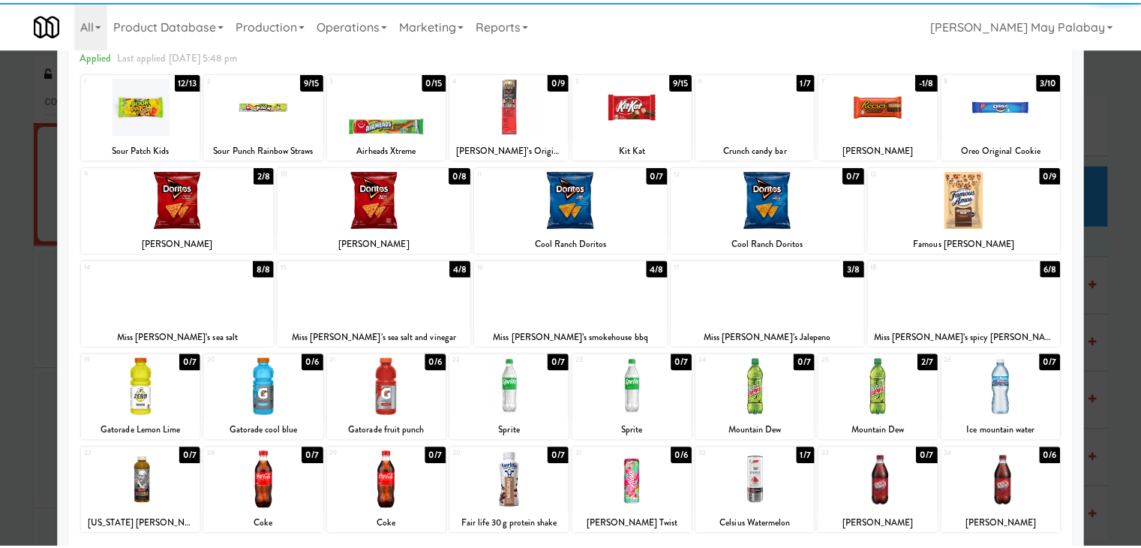
scroll to position [75, 0]
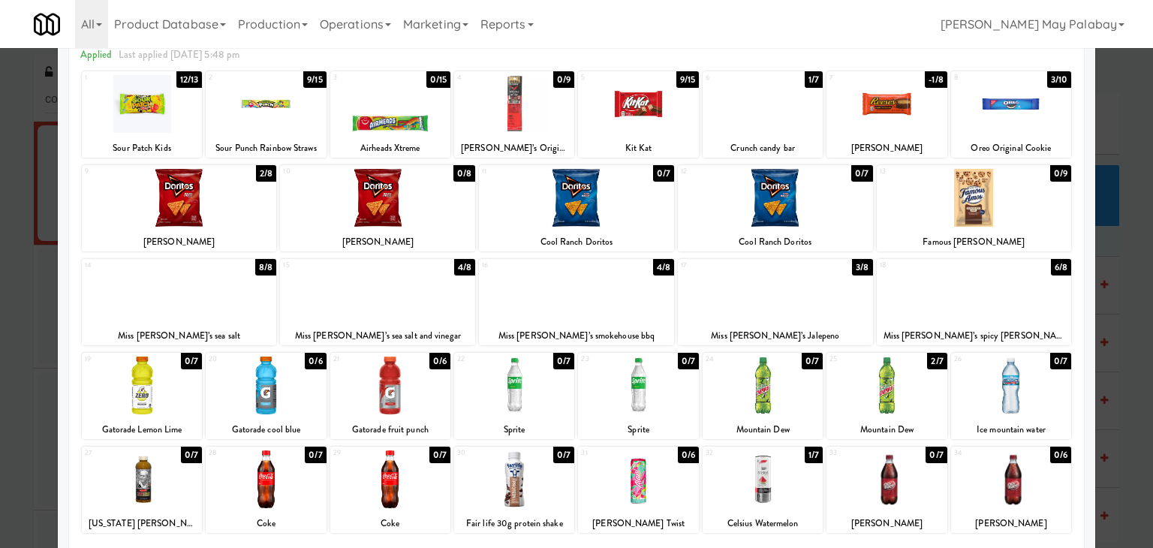
click at [1113, 346] on div at bounding box center [576, 274] width 1153 height 548
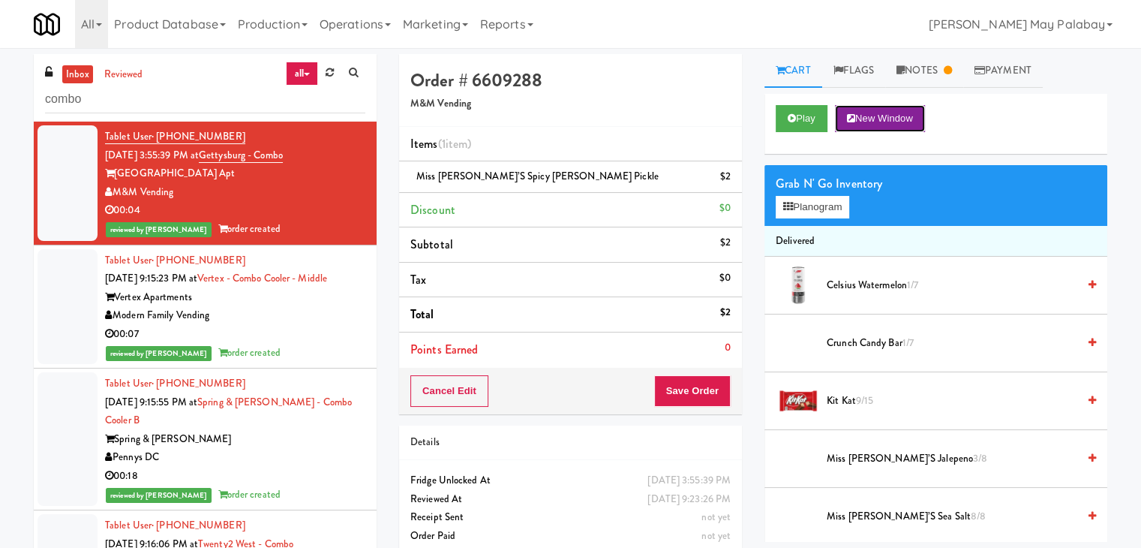
click at [912, 112] on button "New Window" at bounding box center [880, 118] width 90 height 27
click at [931, 77] on link "Notes" at bounding box center [925, 71] width 78 height 34
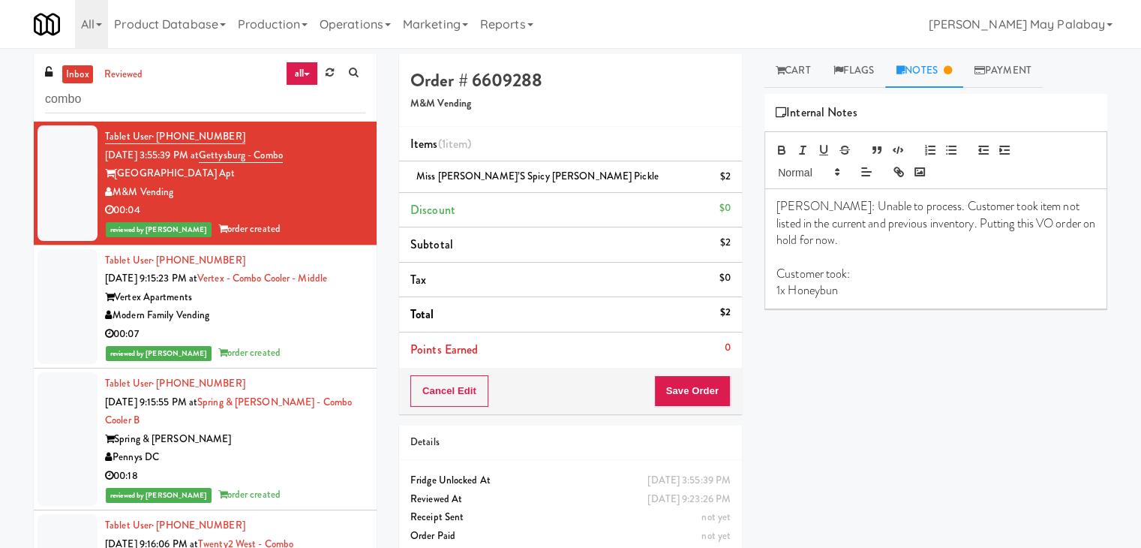
click at [876, 292] on p "1x Honeybun" at bounding box center [936, 290] width 319 height 17
drag, startPoint x: 943, startPoint y: 287, endPoint x: 861, endPoint y: 298, distance: 83.3
click at [861, 298] on div "Britney: Unable to process. Customer took item not listed in the current and pr…" at bounding box center [935, 248] width 341 height 119
click at [779, 319] on p "Processed VO as per planogram placement" at bounding box center [936, 324] width 319 height 17
click at [692, 395] on button "Save Order" at bounding box center [692, 391] width 77 height 32
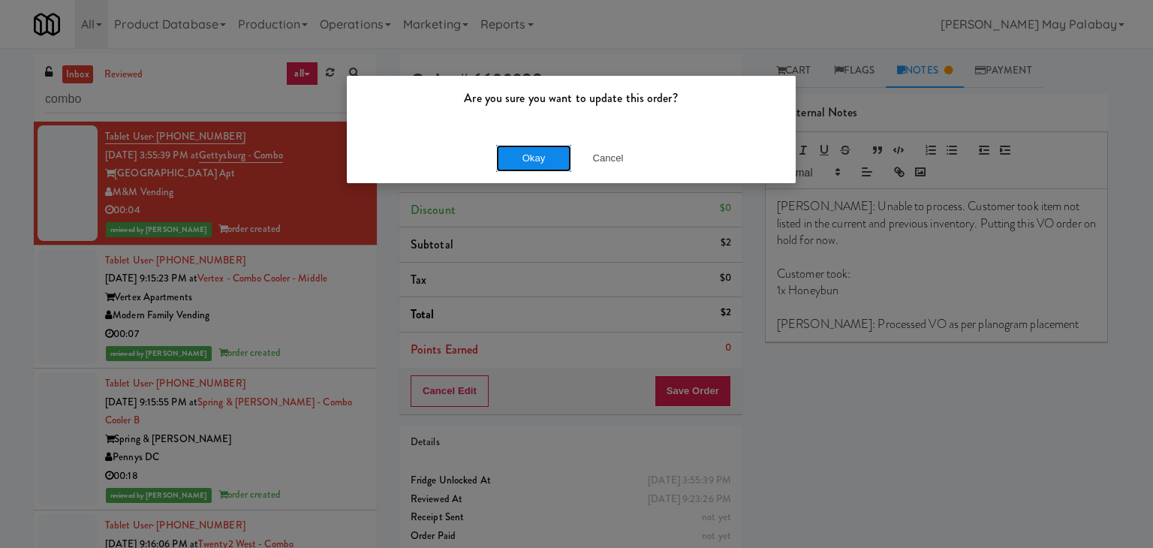
click at [534, 158] on button "Okay" at bounding box center [533, 158] width 75 height 27
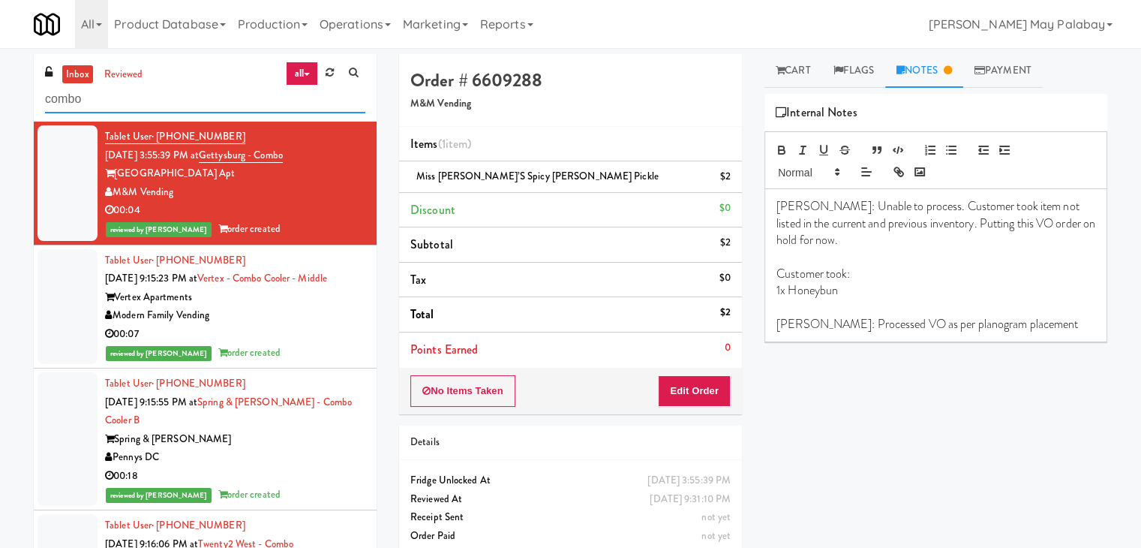
click at [107, 103] on input "combo" at bounding box center [205, 100] width 320 height 28
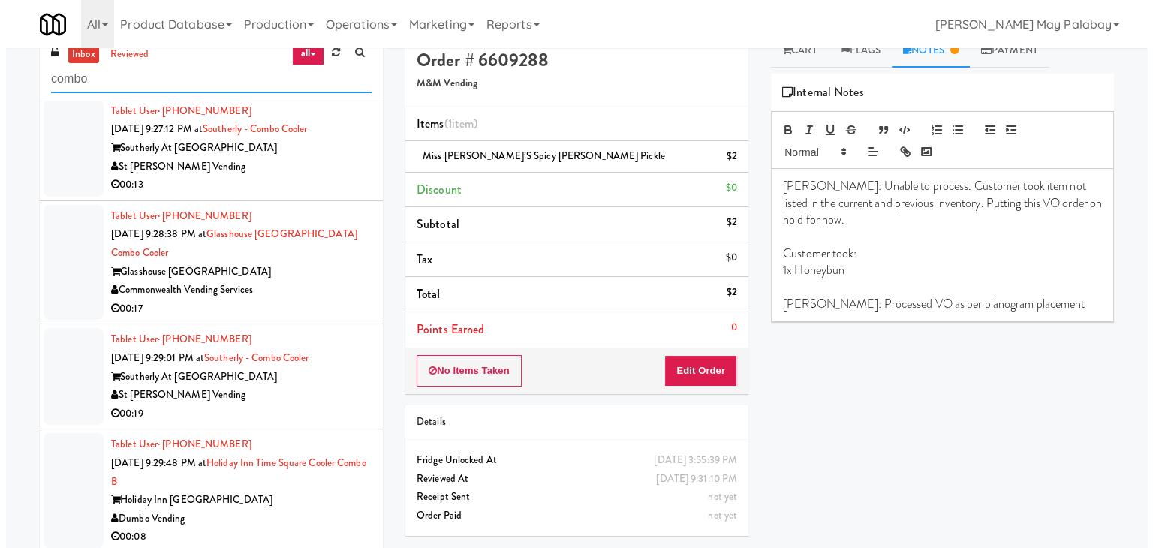
scroll to position [48, 0]
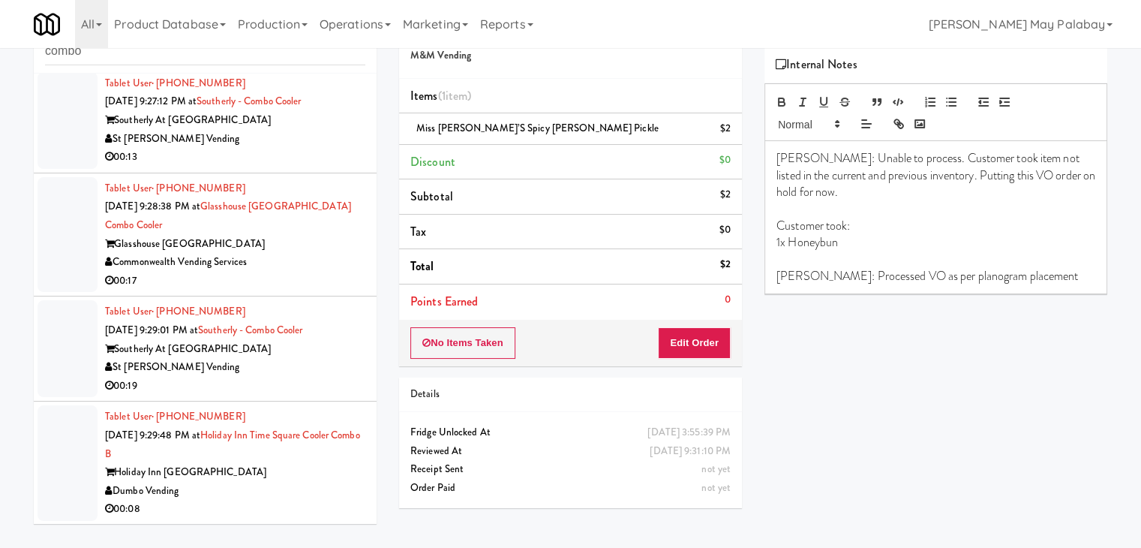
click at [300, 472] on div "Holiday Inn Time Square" at bounding box center [235, 472] width 260 height 19
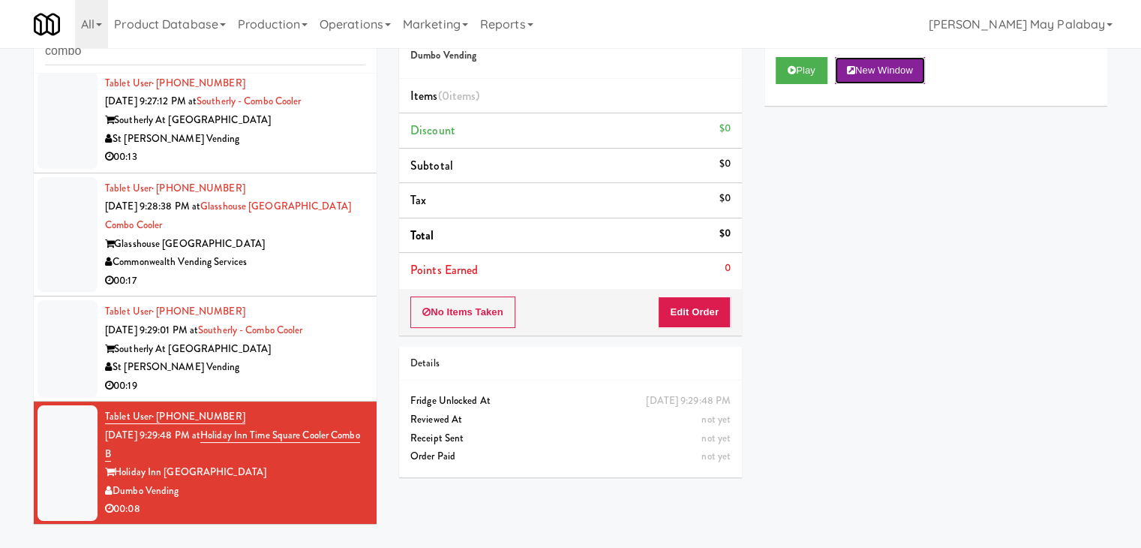
click at [892, 62] on button "New Window" at bounding box center [880, 70] width 90 height 27
click at [711, 309] on button "Edit Order" at bounding box center [694, 312] width 73 height 32
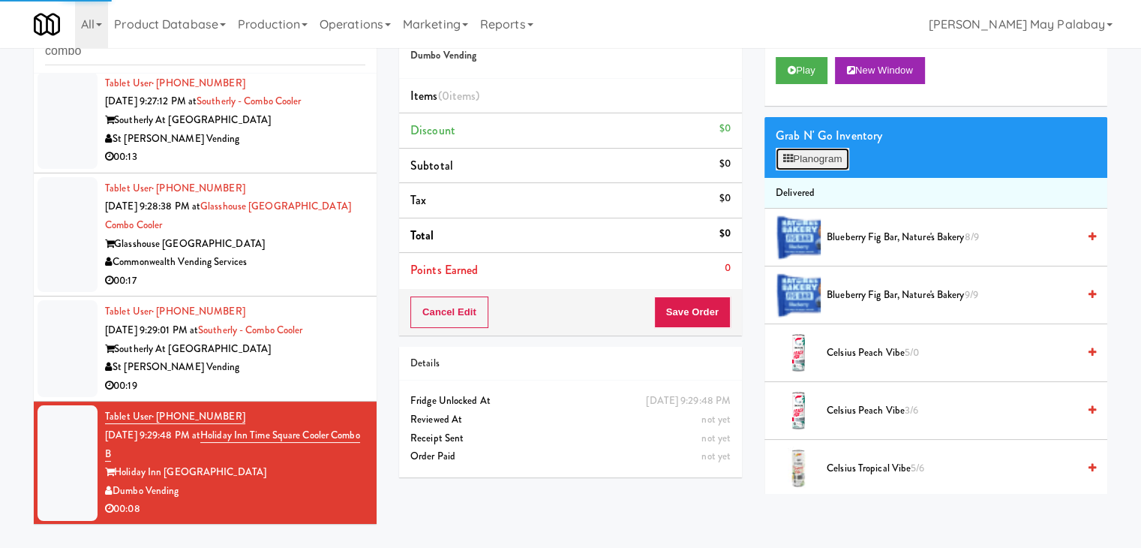
click at [827, 160] on button "Planogram" at bounding box center [813, 159] width 74 height 23
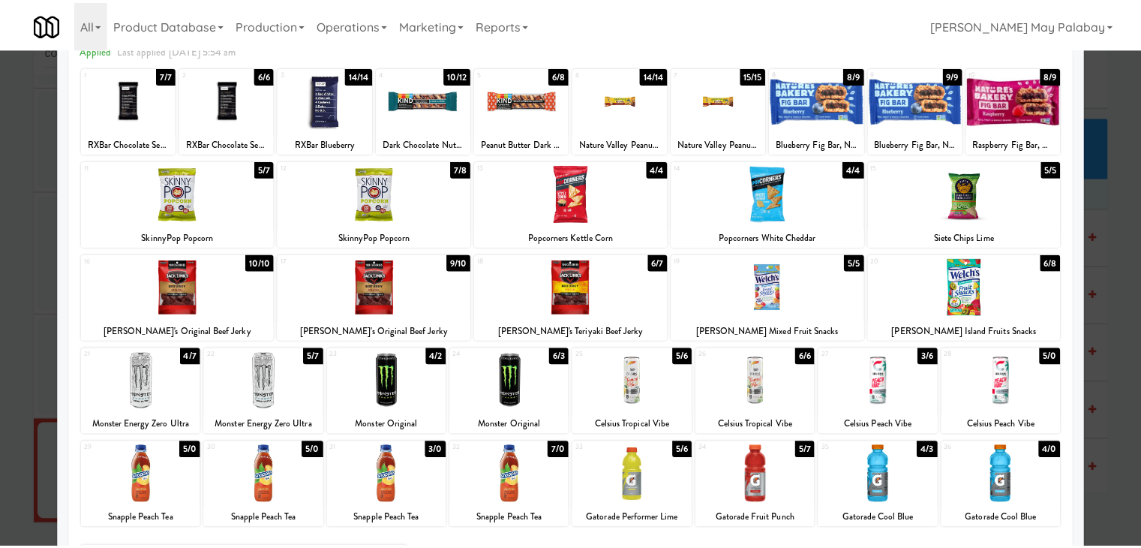
scroll to position [75, 0]
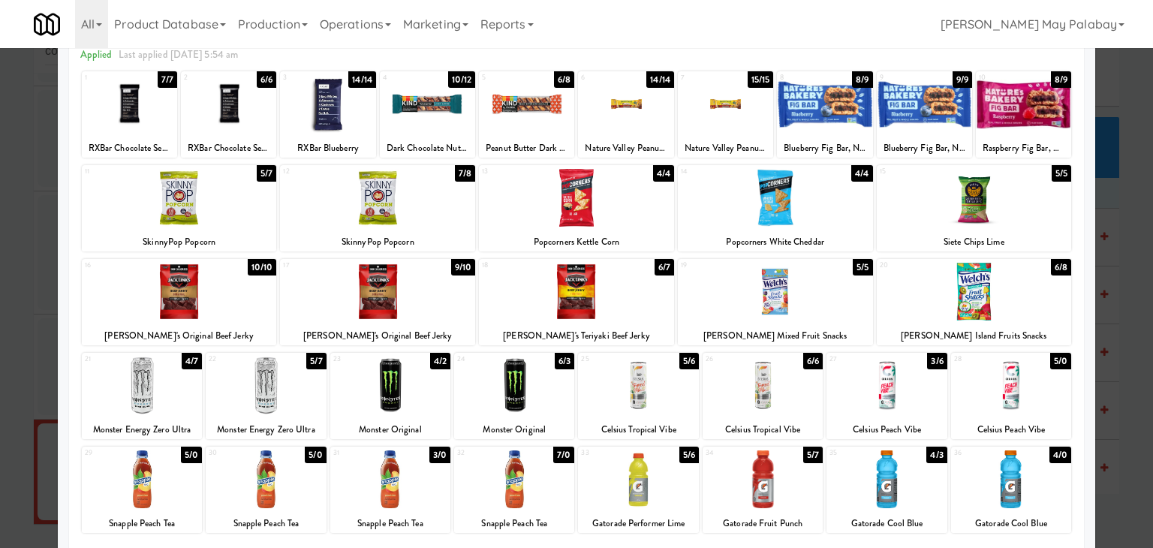
drag, startPoint x: 928, startPoint y: 499, endPoint x: 970, endPoint y: 497, distance: 42.8
click at [928, 498] on div at bounding box center [886, 479] width 120 height 58
click at [1135, 437] on div at bounding box center [576, 274] width 1153 height 548
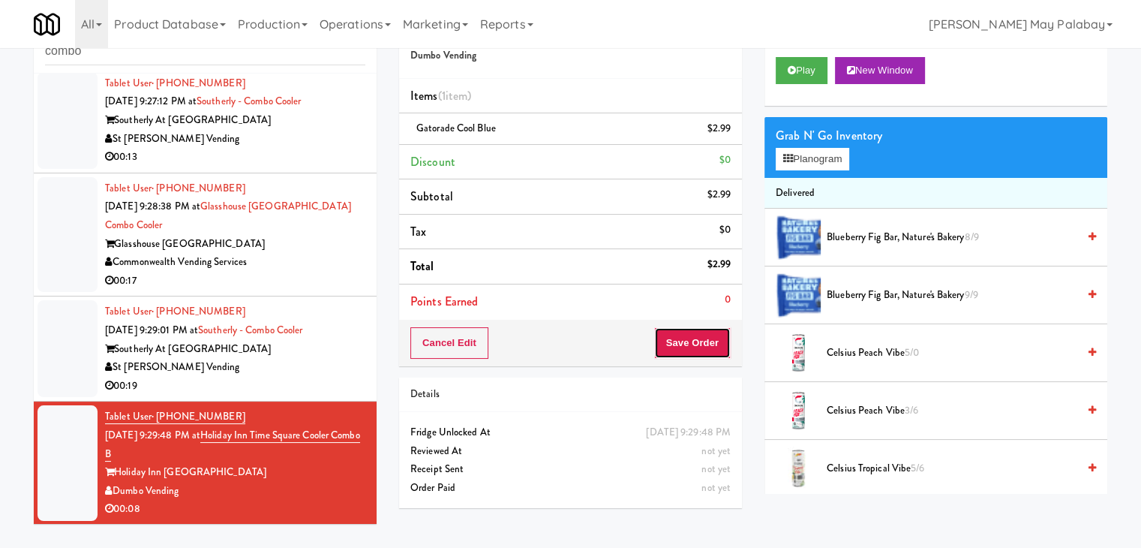
click at [677, 344] on button "Save Order" at bounding box center [692, 343] width 77 height 32
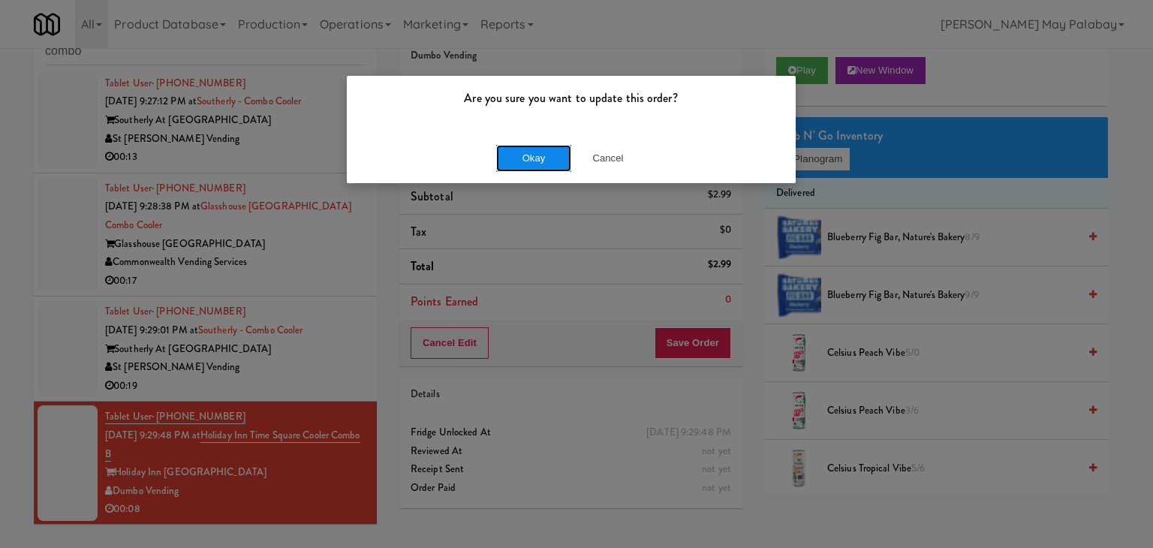
click at [531, 162] on button "Okay" at bounding box center [533, 158] width 75 height 27
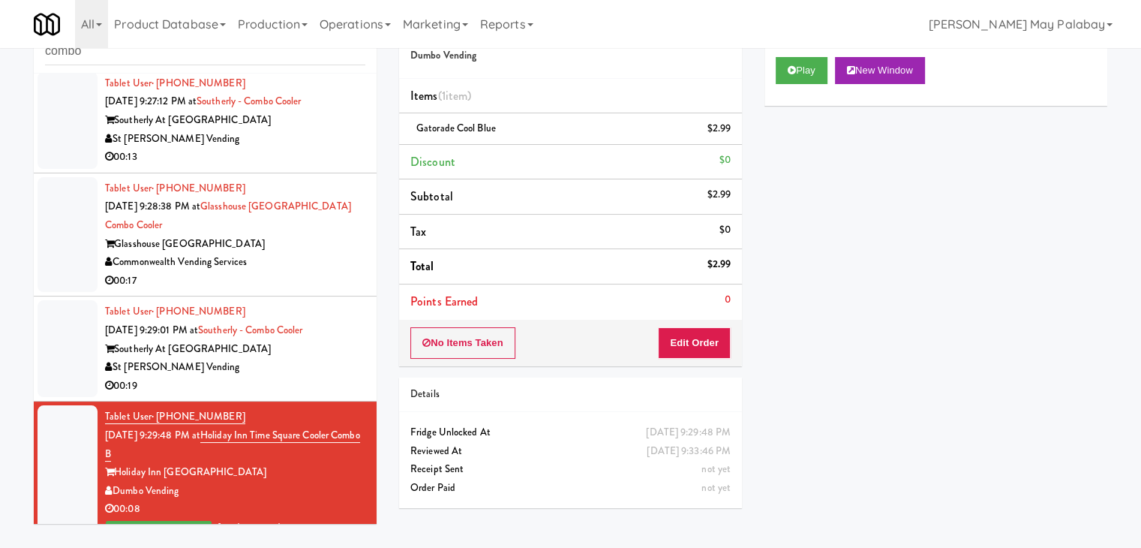
click at [324, 368] on div "St [PERSON_NAME] Vending" at bounding box center [235, 367] width 260 height 19
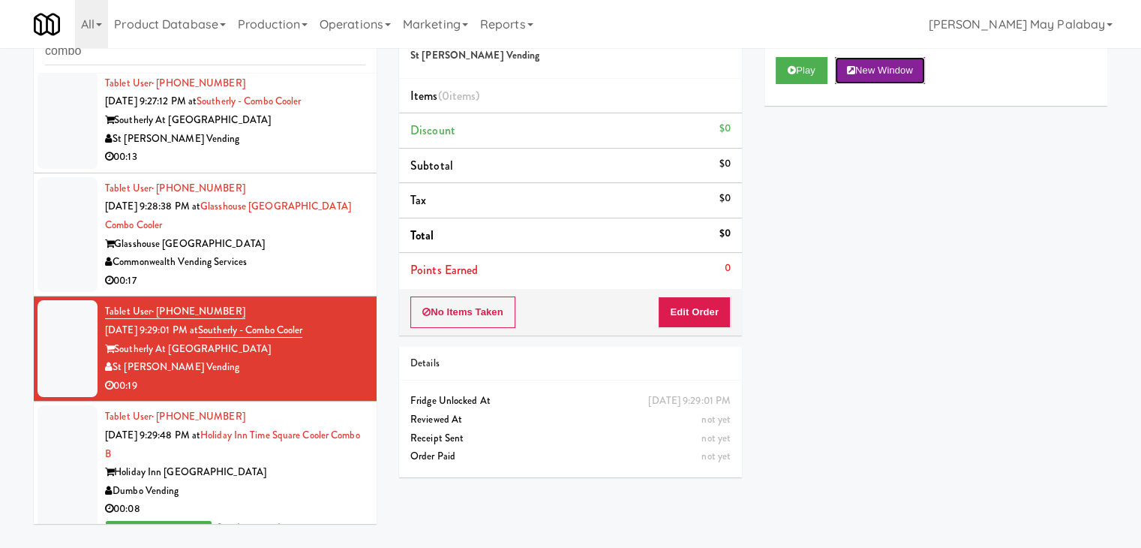
click at [894, 66] on button "New Window" at bounding box center [880, 70] width 90 height 27
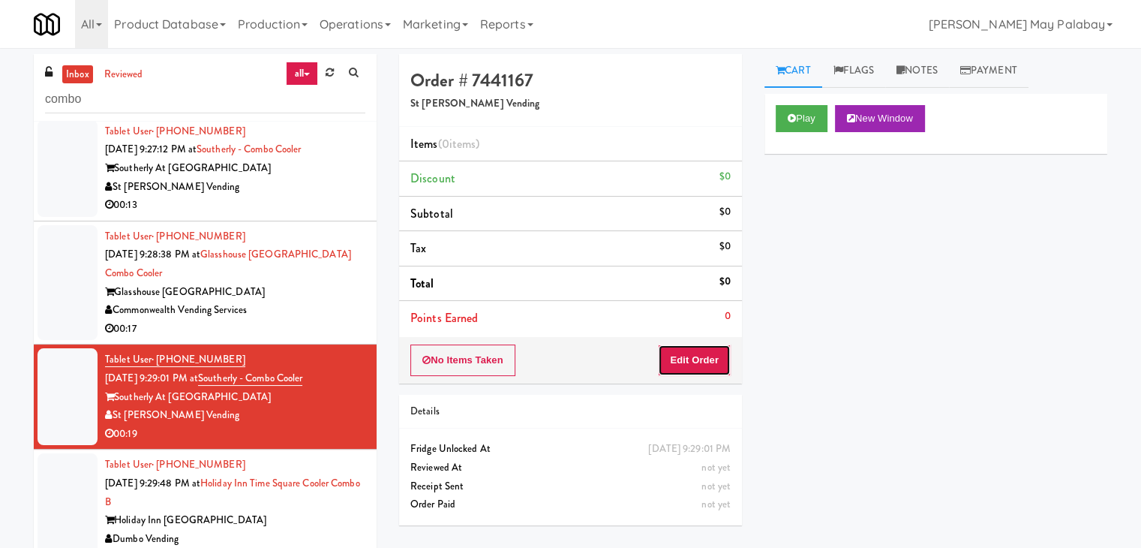
drag, startPoint x: 708, startPoint y: 356, endPoint x: 726, endPoint y: 334, distance: 28.2
click at [708, 356] on button "Edit Order" at bounding box center [694, 360] width 73 height 32
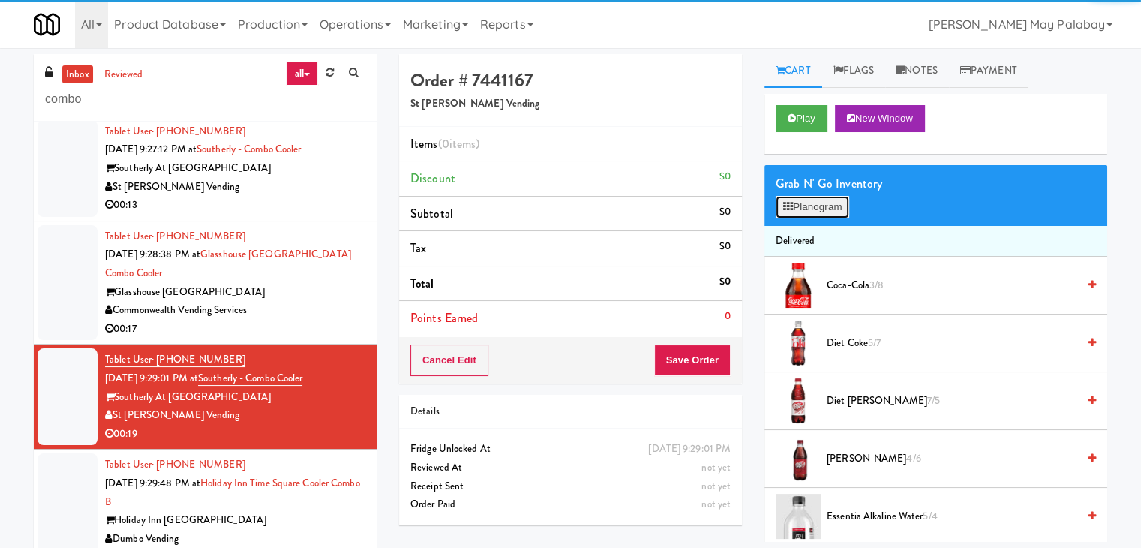
click at [804, 206] on button "Planogram" at bounding box center [813, 207] width 74 height 23
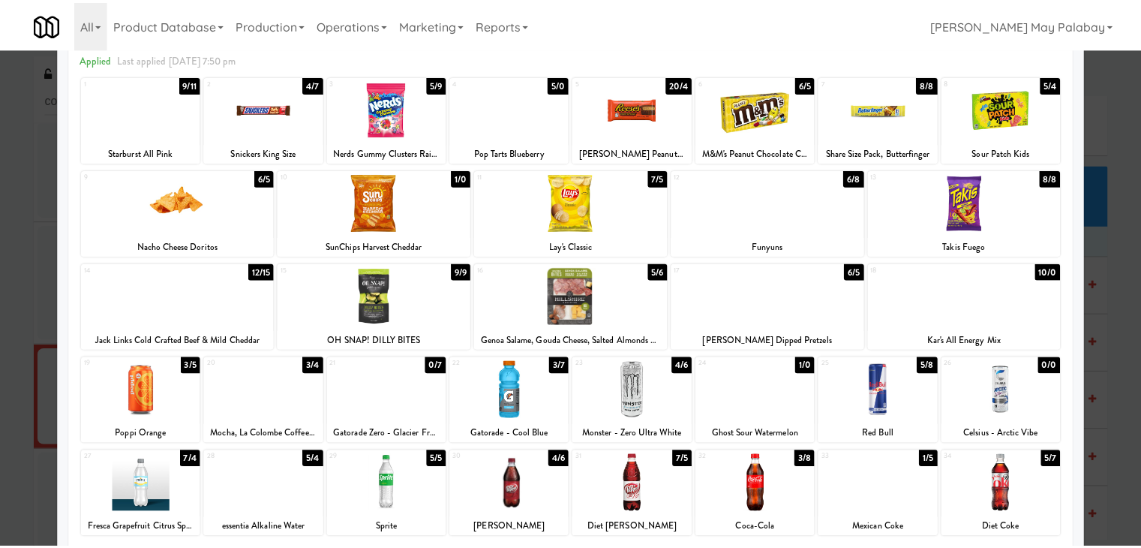
scroll to position [75, 0]
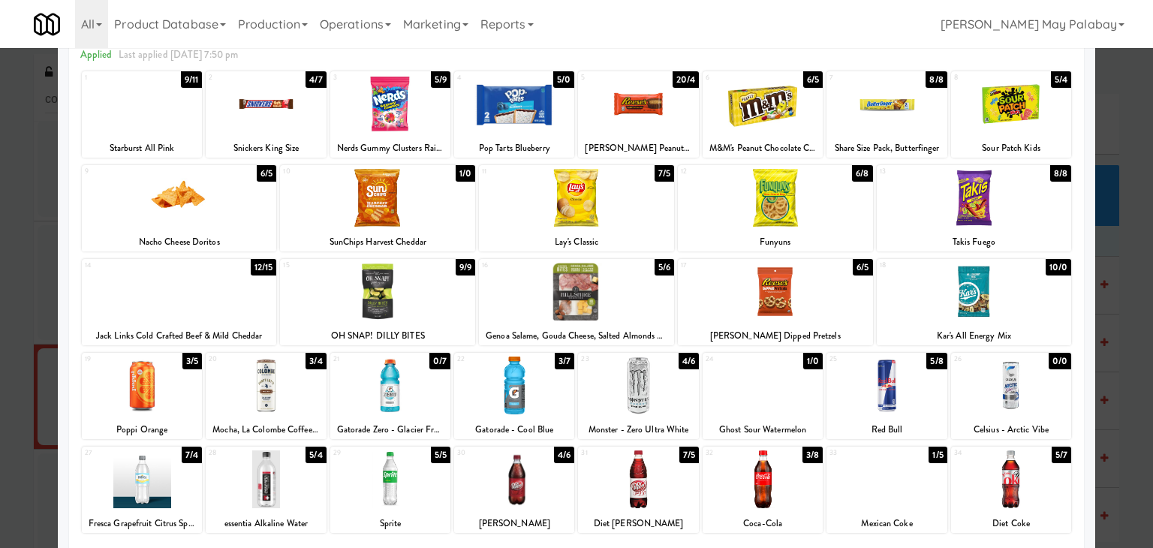
click at [553, 373] on div at bounding box center [514, 385] width 120 height 58
click at [299, 394] on div at bounding box center [266, 385] width 120 height 58
click at [1110, 417] on div at bounding box center [576, 274] width 1153 height 548
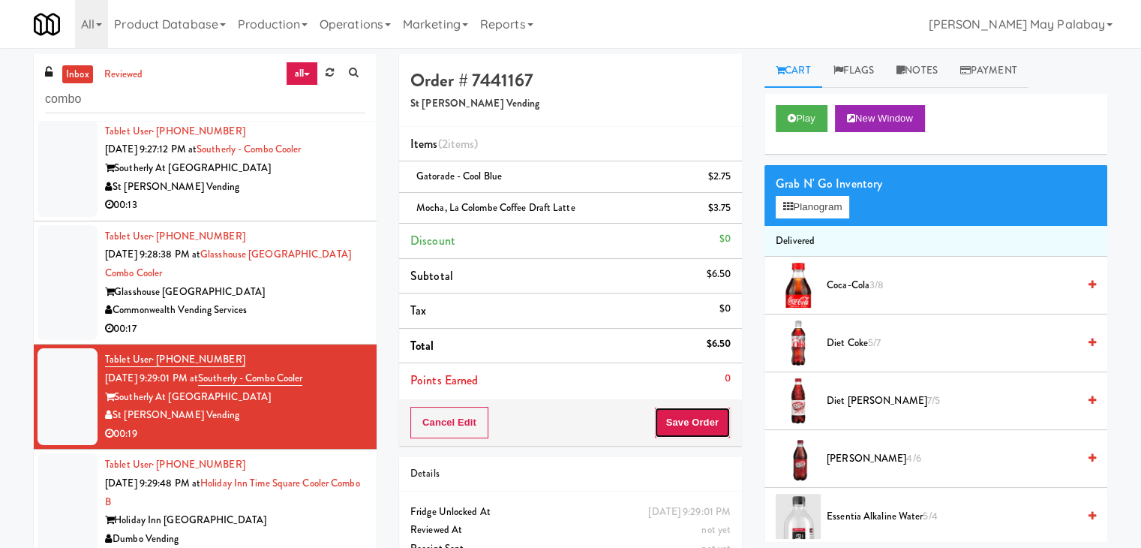
click at [687, 421] on button "Save Order" at bounding box center [692, 423] width 77 height 32
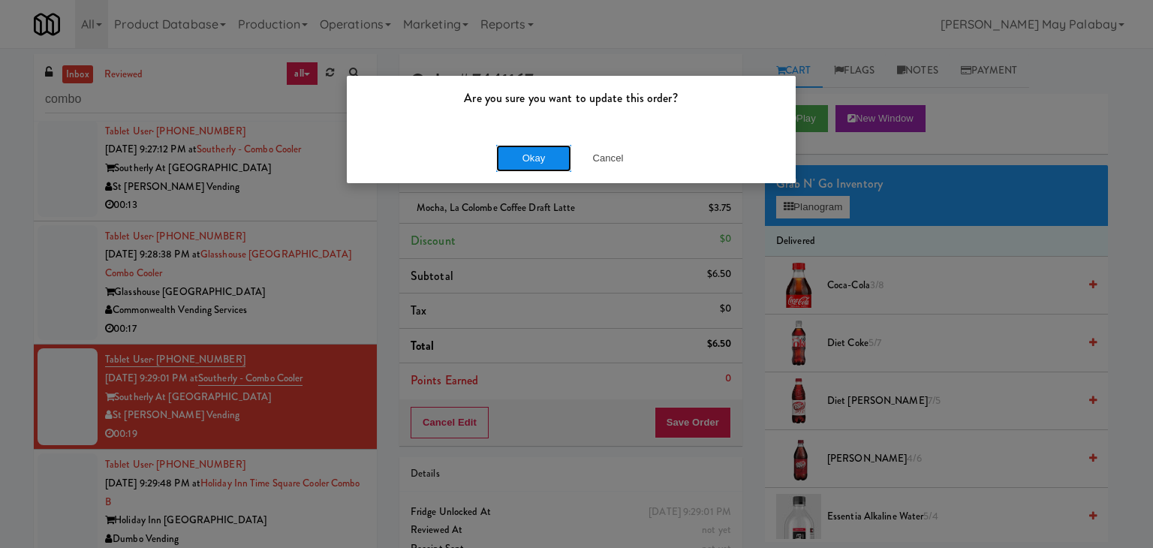
click at [521, 155] on button "Okay" at bounding box center [533, 158] width 75 height 27
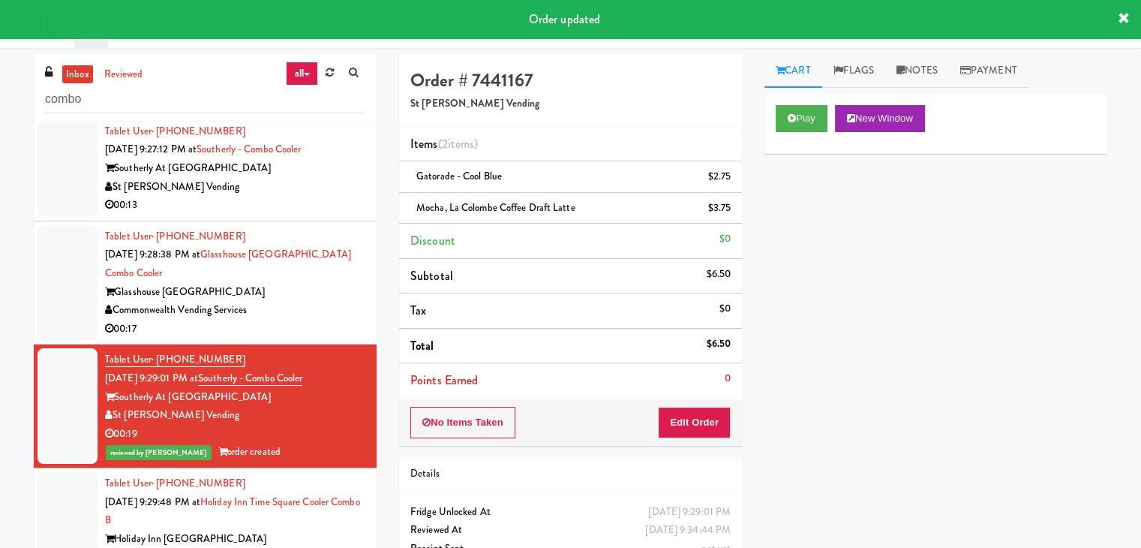
click at [317, 315] on div "Commonwealth Vending Services" at bounding box center [235, 310] width 260 height 19
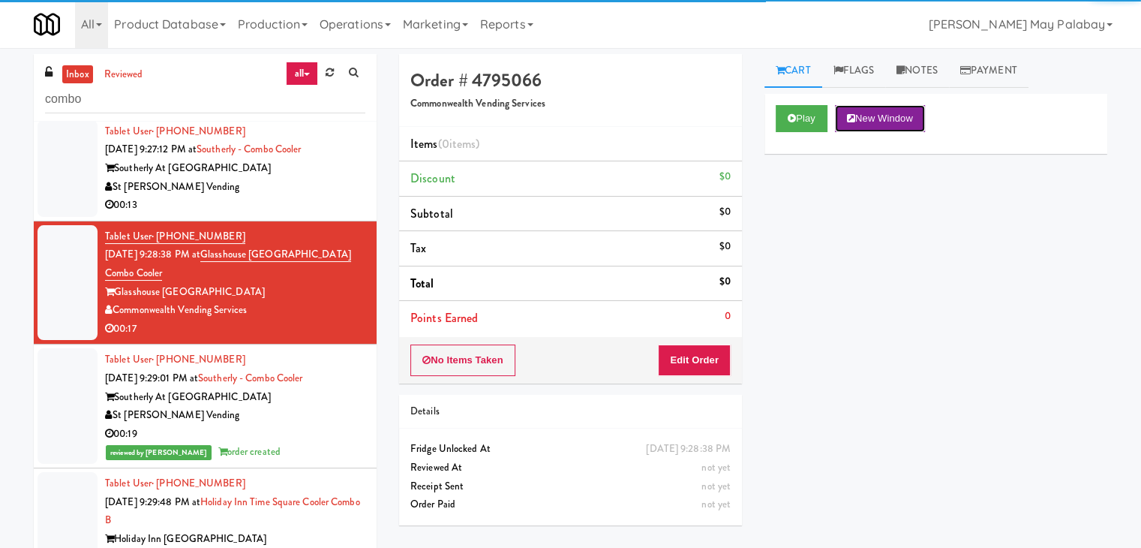
click at [922, 125] on button "New Window" at bounding box center [880, 118] width 90 height 27
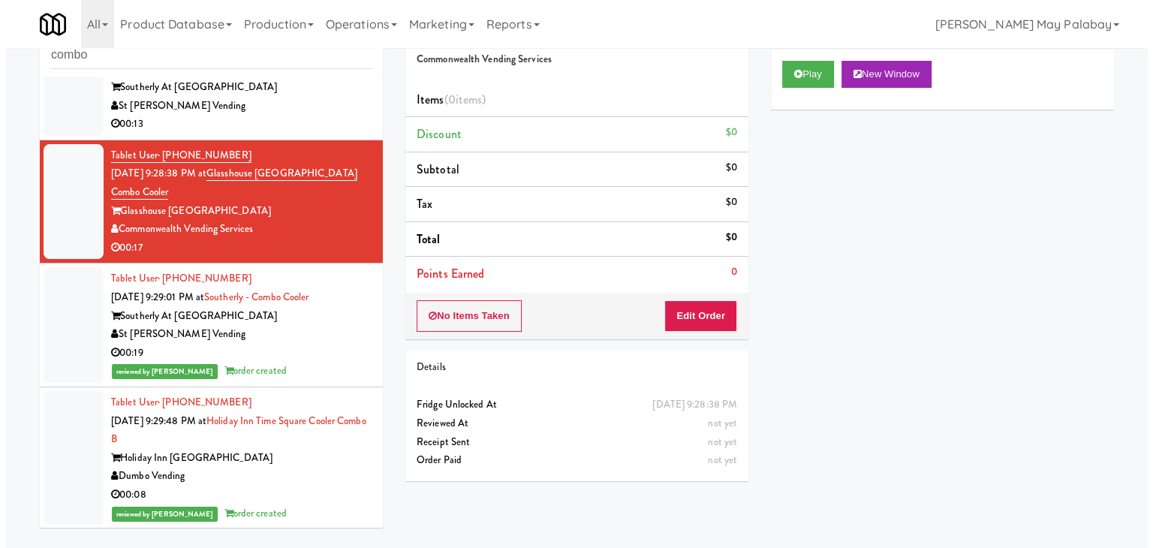
scroll to position [48, 0]
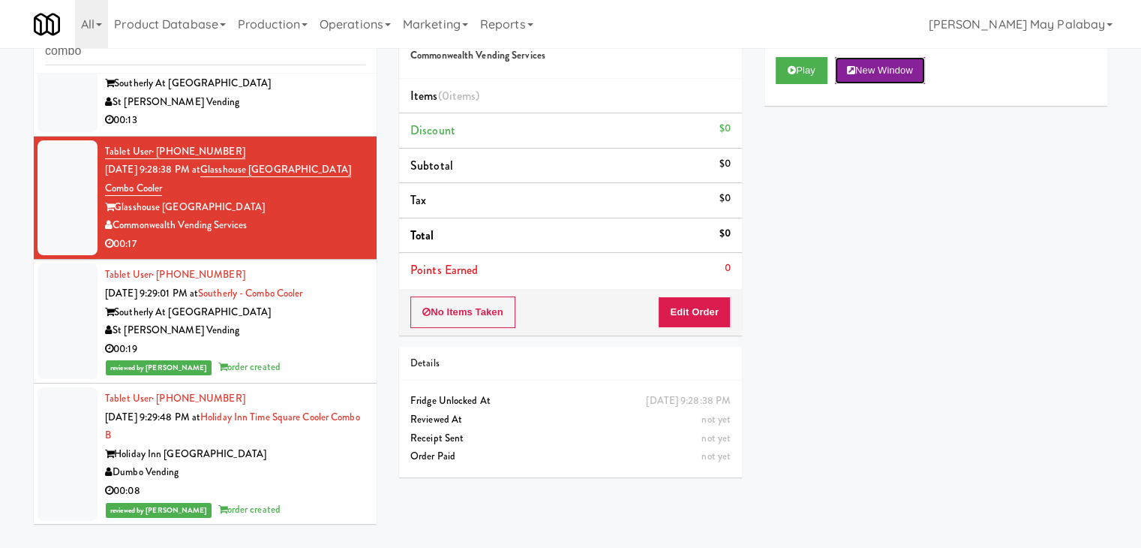
click at [865, 76] on button "New Window" at bounding box center [880, 70] width 90 height 27
click at [707, 313] on button "Edit Order" at bounding box center [694, 312] width 73 height 32
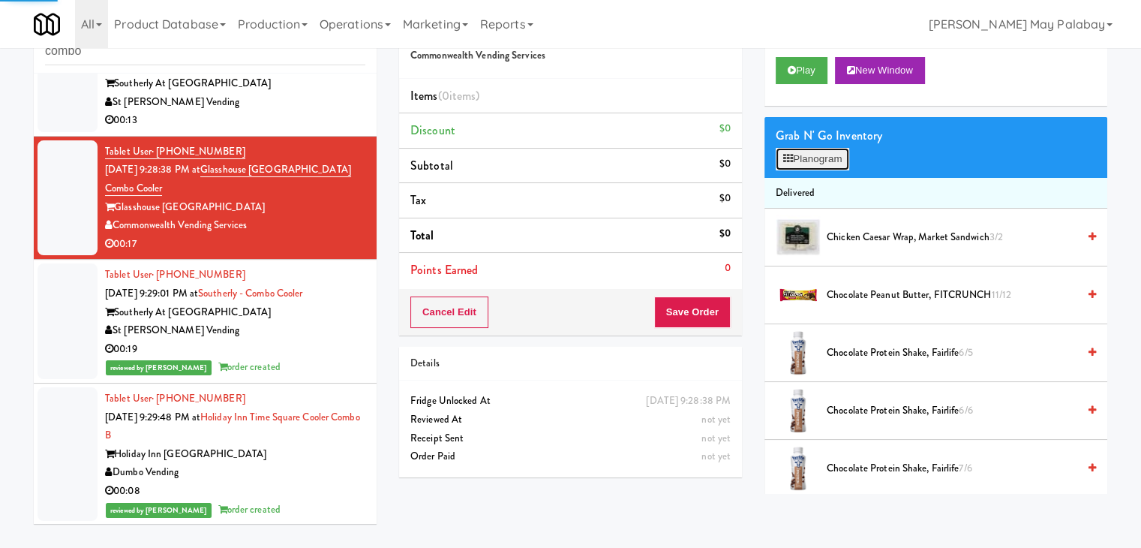
click at [810, 155] on button "Planogram" at bounding box center [813, 159] width 74 height 23
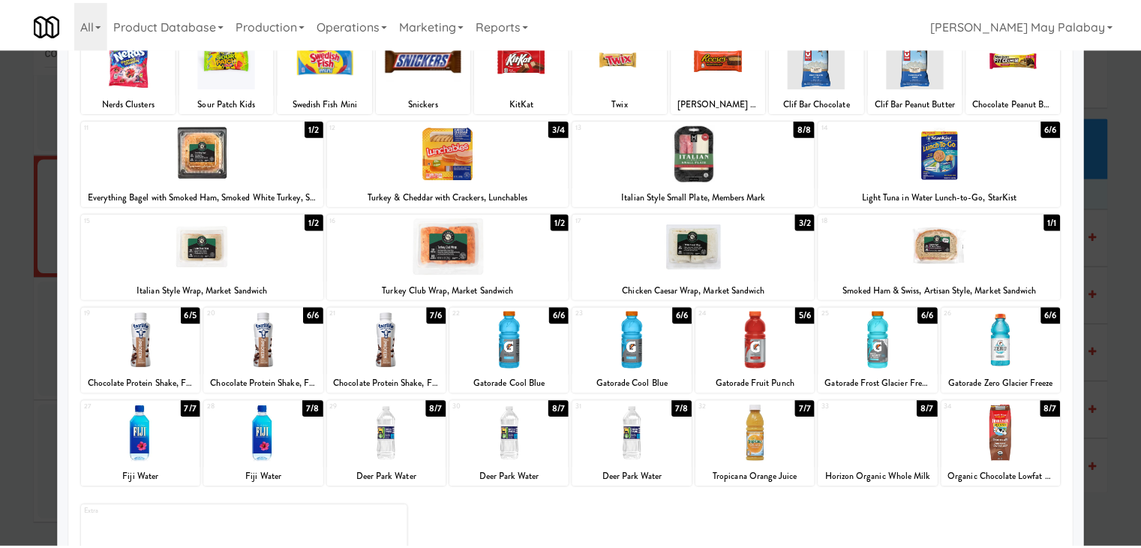
scroll to position [75, 0]
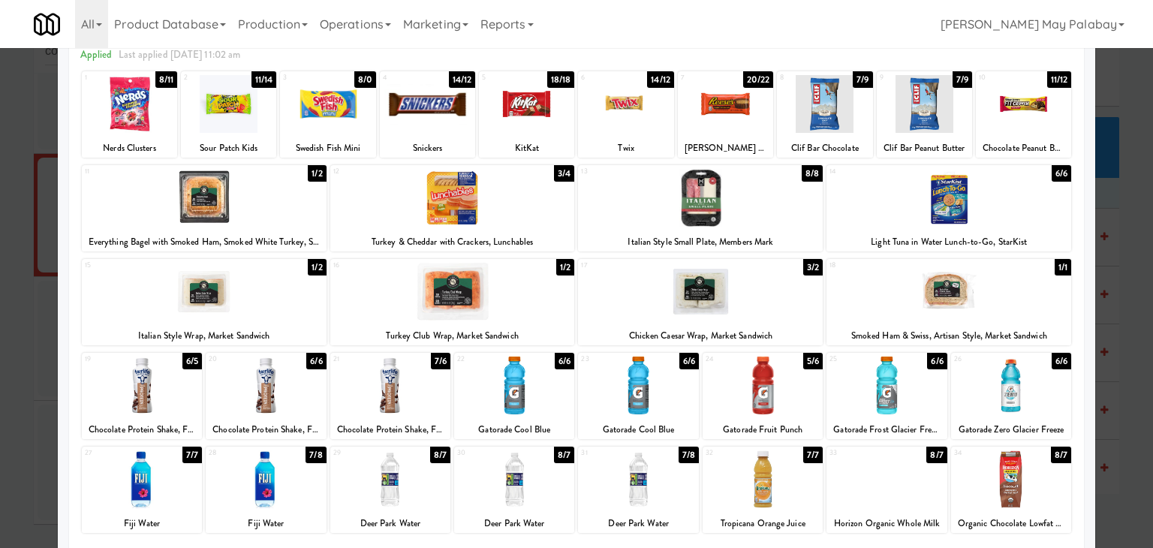
click at [1123, 330] on div at bounding box center [576, 274] width 1153 height 548
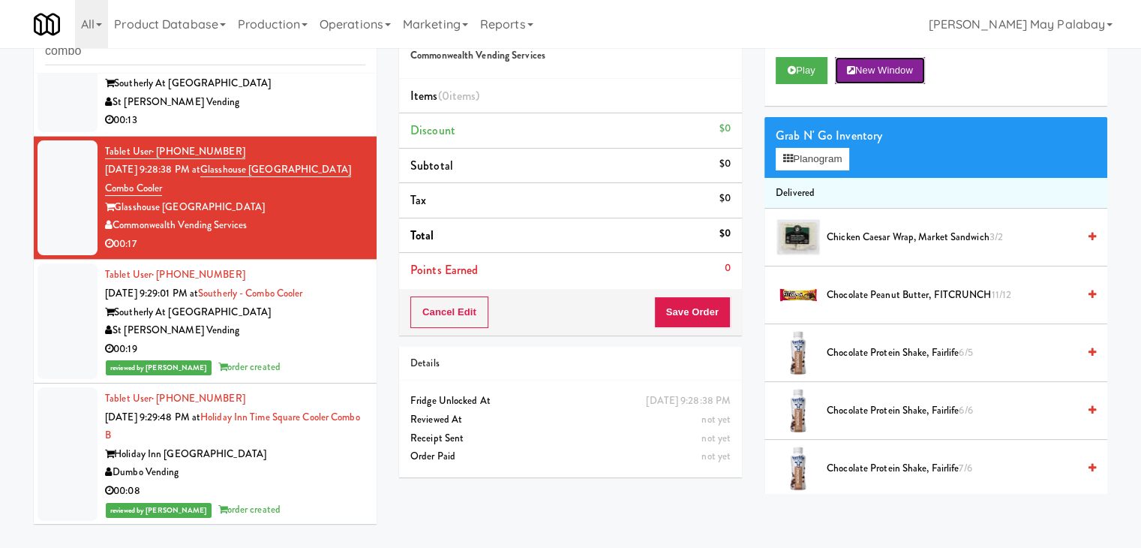
click at [901, 66] on button "New Window" at bounding box center [880, 70] width 90 height 27
click at [824, 158] on button "Planogram" at bounding box center [813, 159] width 74 height 23
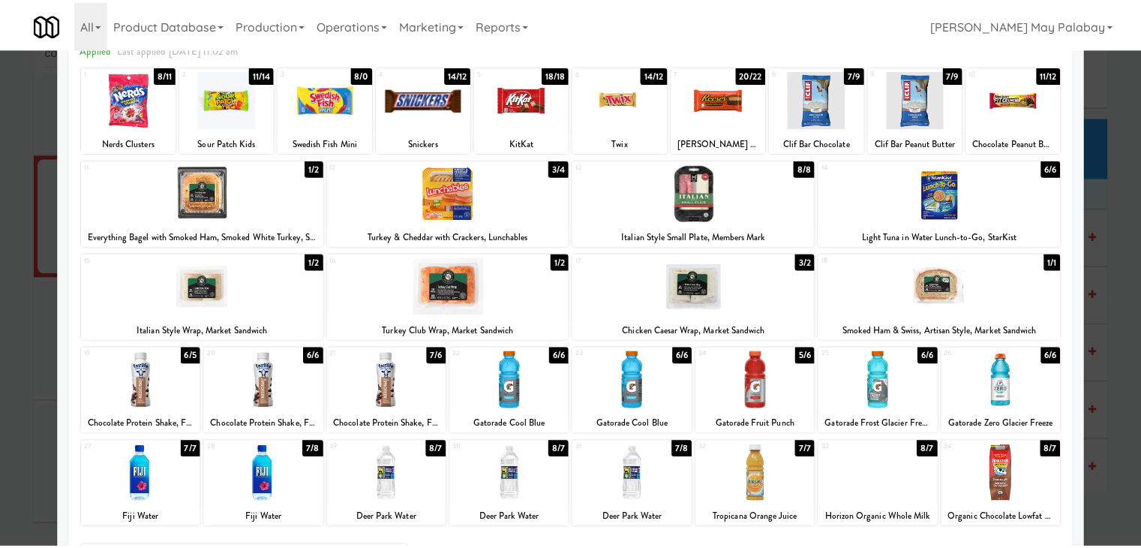
scroll to position [75, 0]
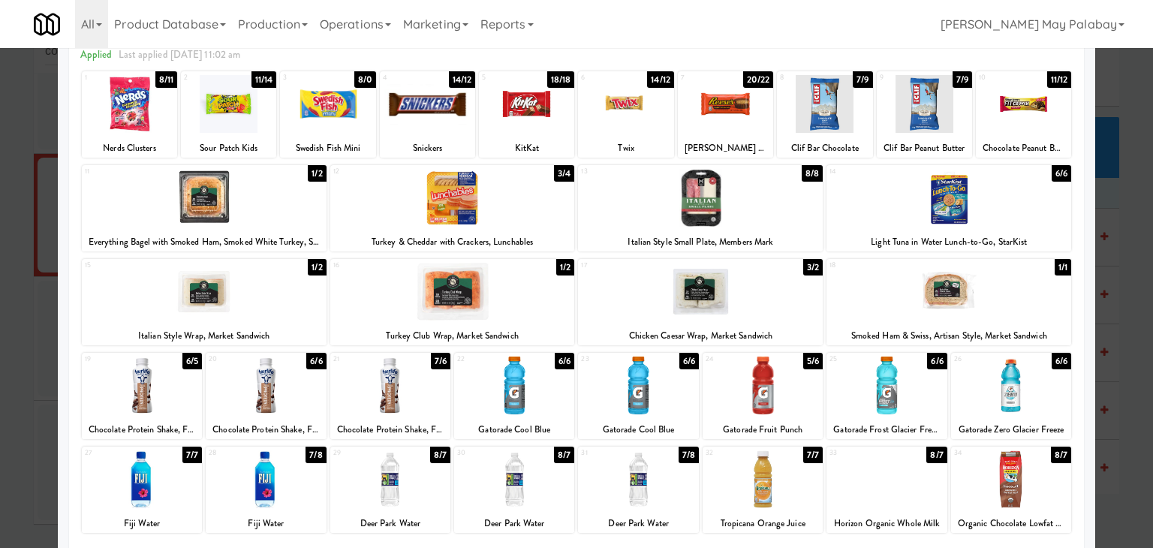
click at [684, 407] on div at bounding box center [638, 385] width 120 height 58
click at [666, 398] on div at bounding box center [638, 385] width 120 height 58
click at [657, 395] on div at bounding box center [638, 385] width 120 height 58
click at [1114, 369] on div at bounding box center [576, 274] width 1153 height 548
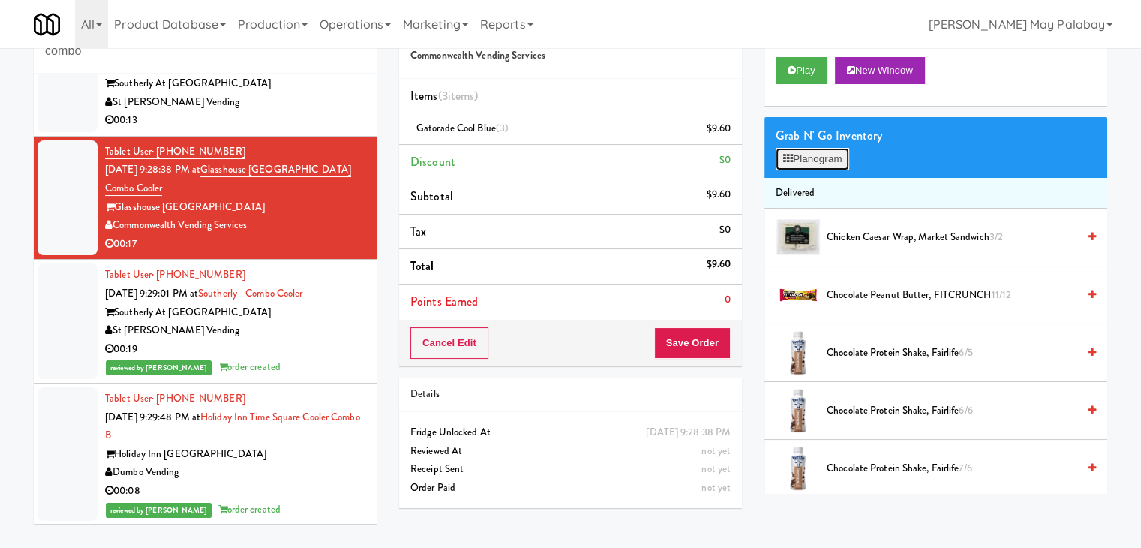
click at [821, 153] on button "Planogram" at bounding box center [813, 159] width 74 height 23
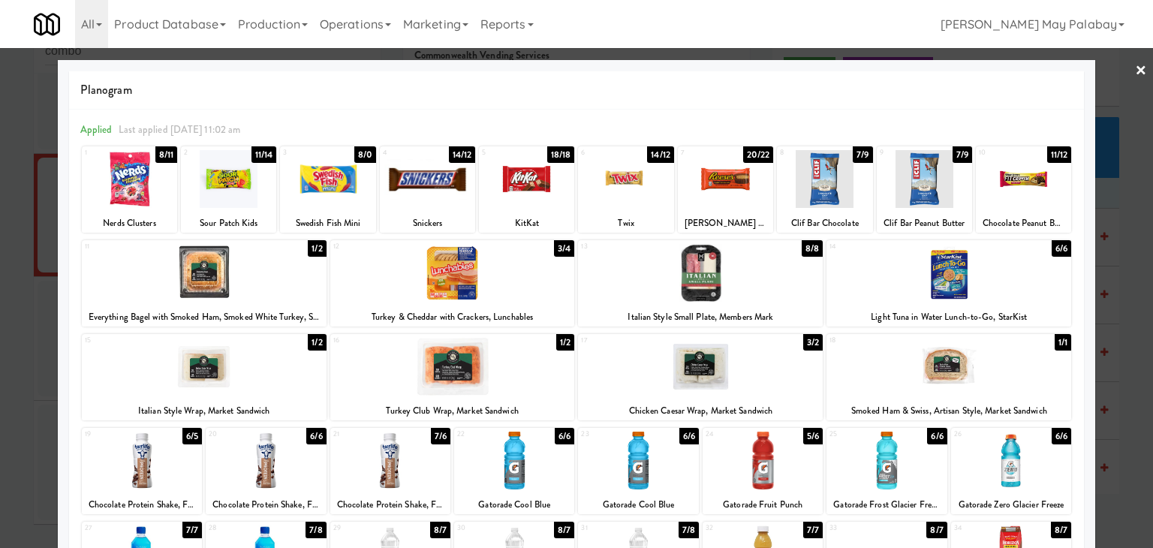
click at [1129, 233] on div at bounding box center [576, 274] width 1153 height 548
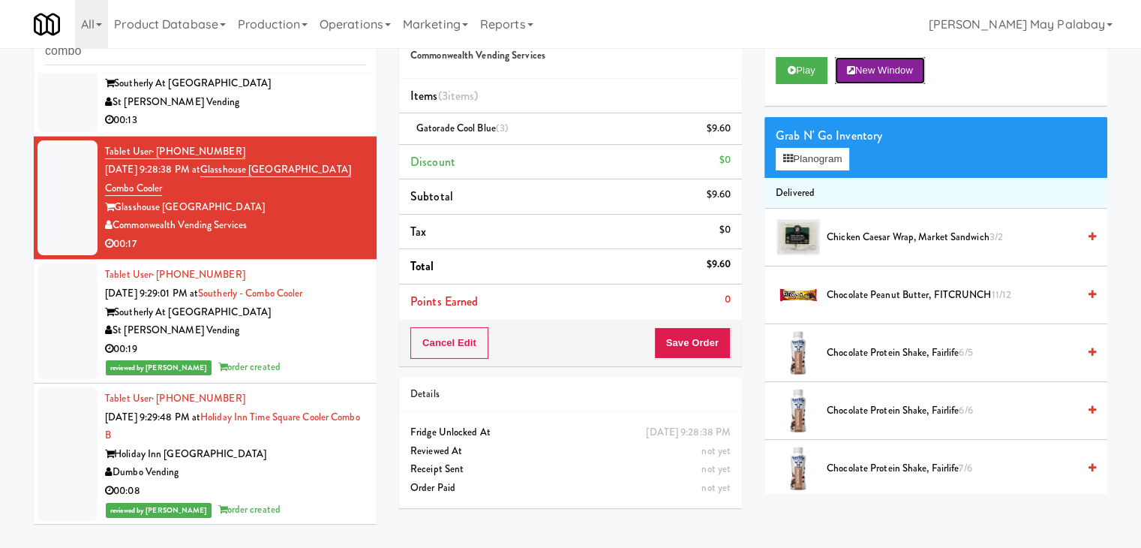
click at [898, 73] on button "New Window" at bounding box center [880, 70] width 90 height 27
click at [830, 161] on button "Planogram" at bounding box center [813, 159] width 74 height 23
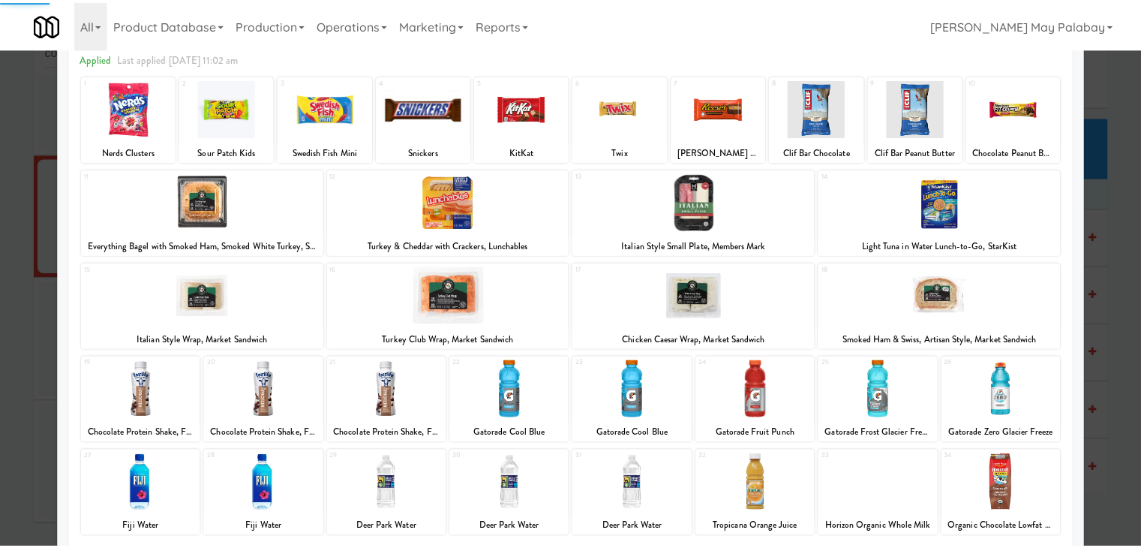
scroll to position [75, 0]
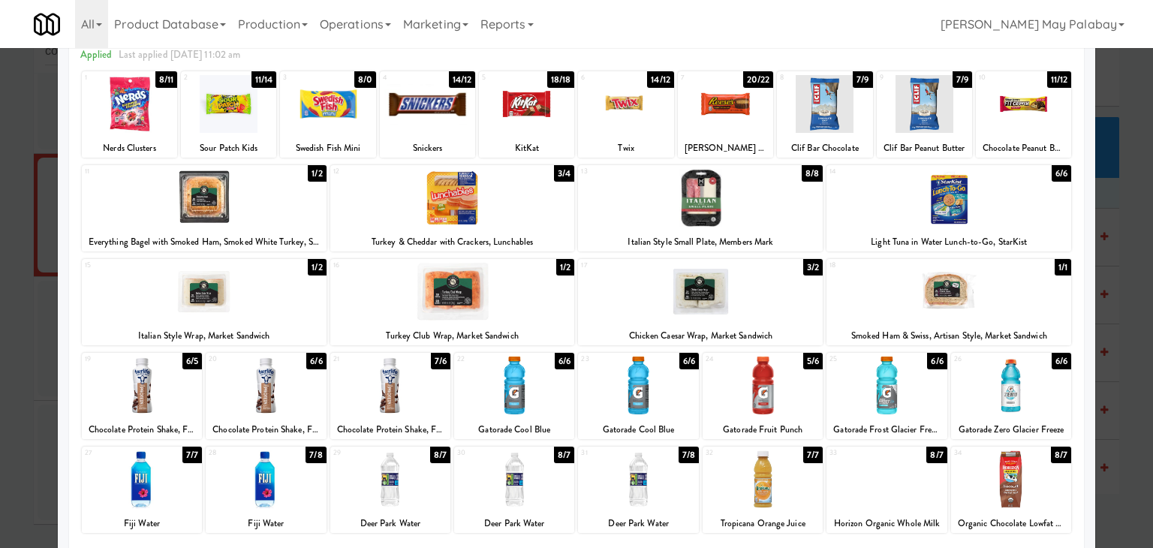
click at [1135, 356] on div at bounding box center [576, 274] width 1153 height 548
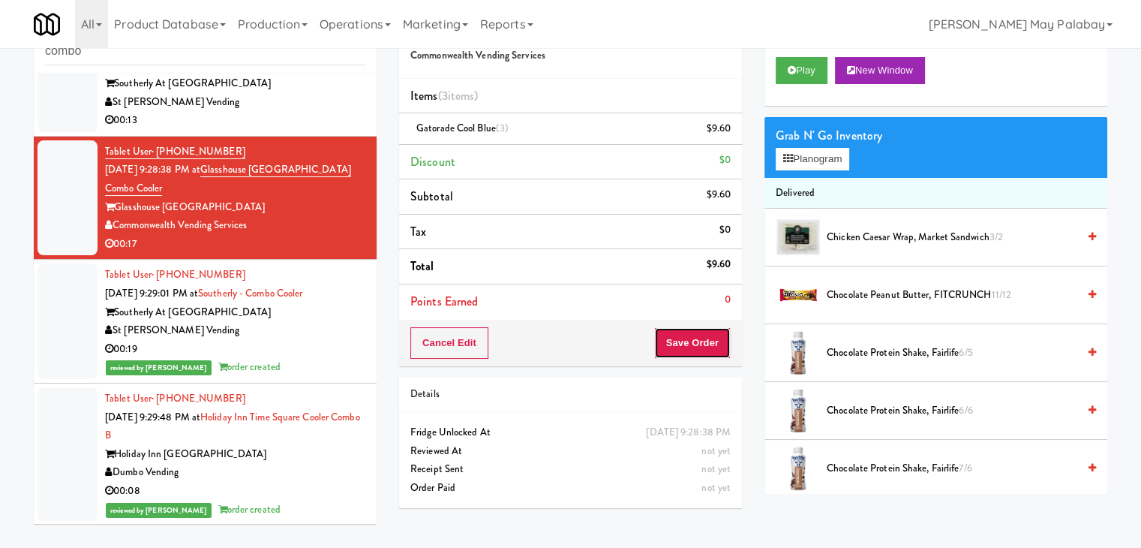
click at [709, 337] on button "Save Order" at bounding box center [692, 343] width 77 height 32
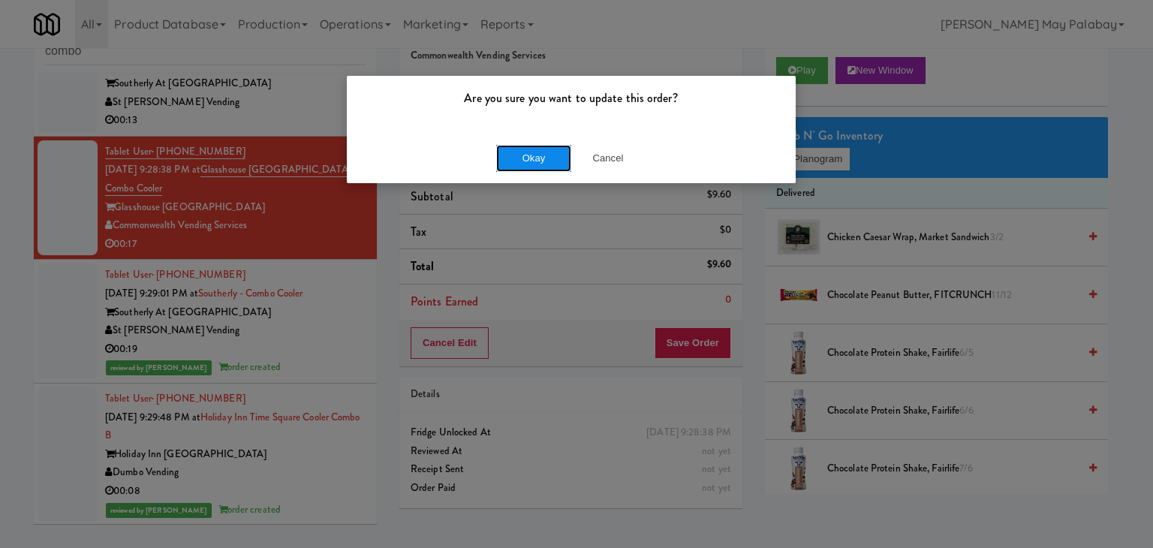
click at [552, 160] on button "Okay" at bounding box center [533, 158] width 75 height 27
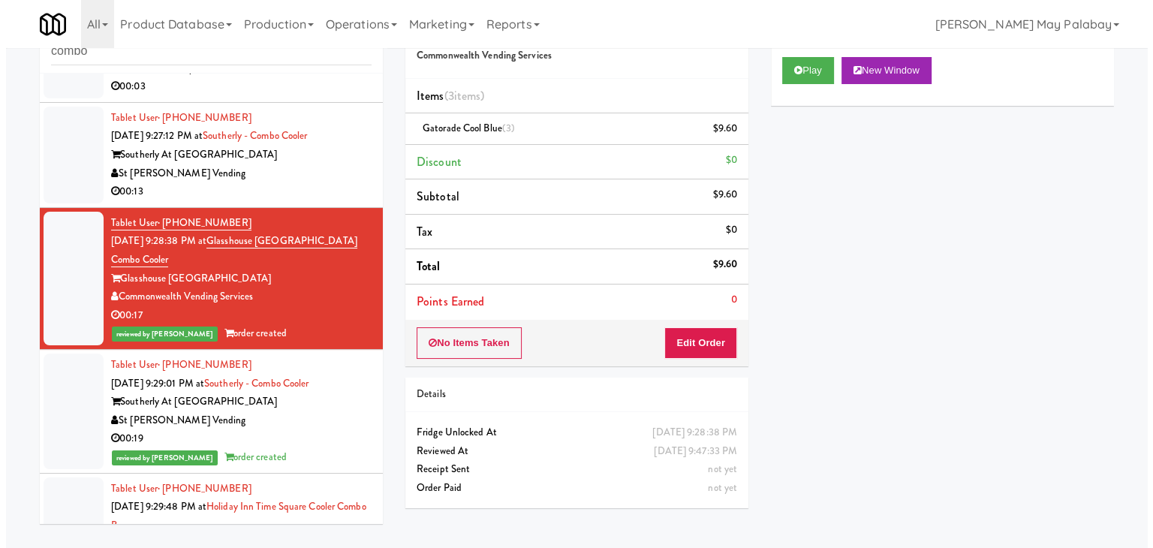
scroll to position [282, 0]
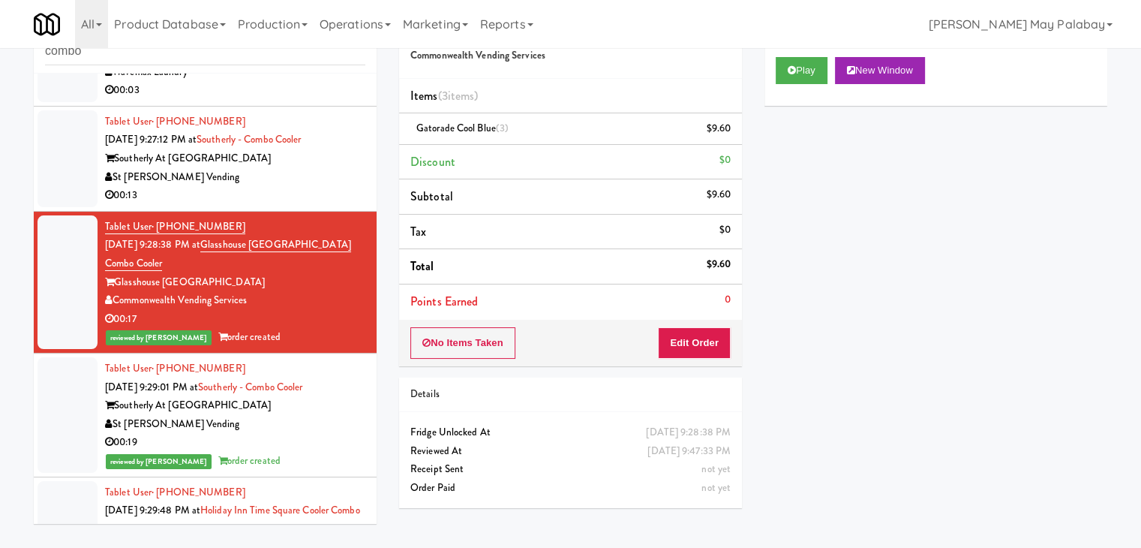
click at [352, 184] on div "St [PERSON_NAME] Vending" at bounding box center [235, 177] width 260 height 19
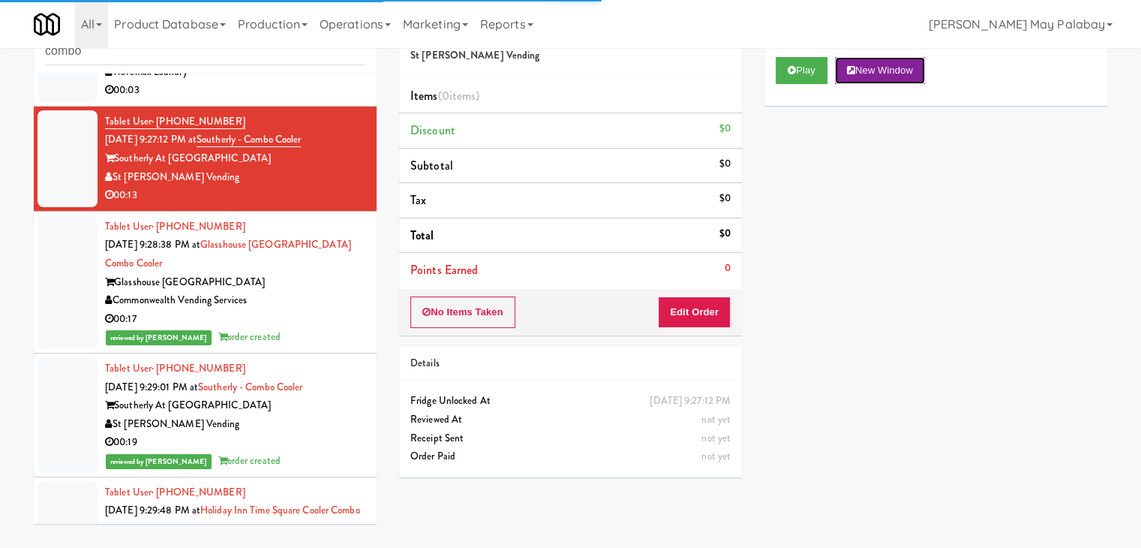
click at [865, 67] on button "New Window" at bounding box center [880, 70] width 90 height 27
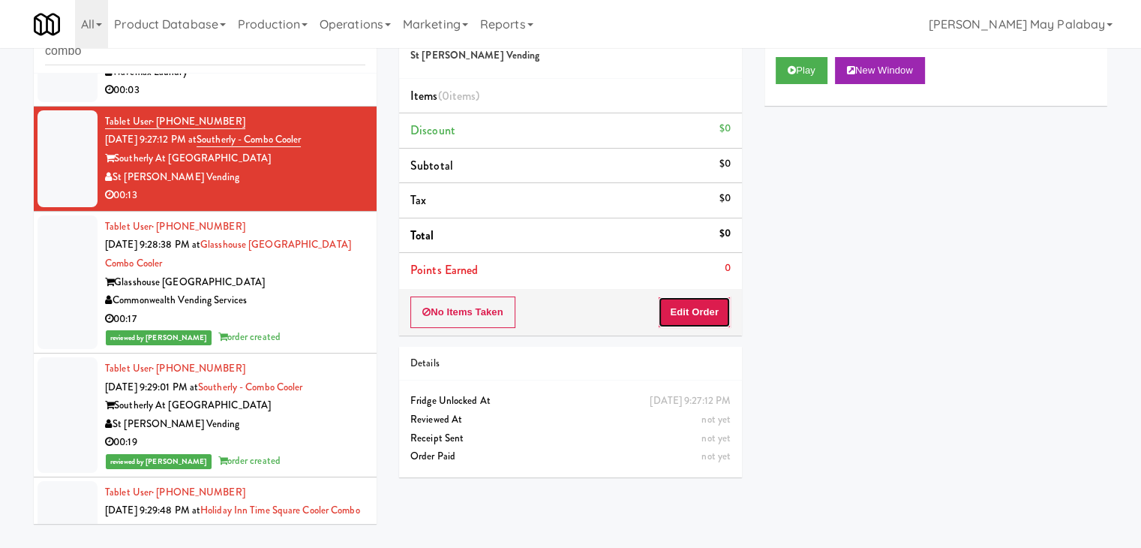
click at [683, 320] on button "Edit Order" at bounding box center [694, 312] width 73 height 32
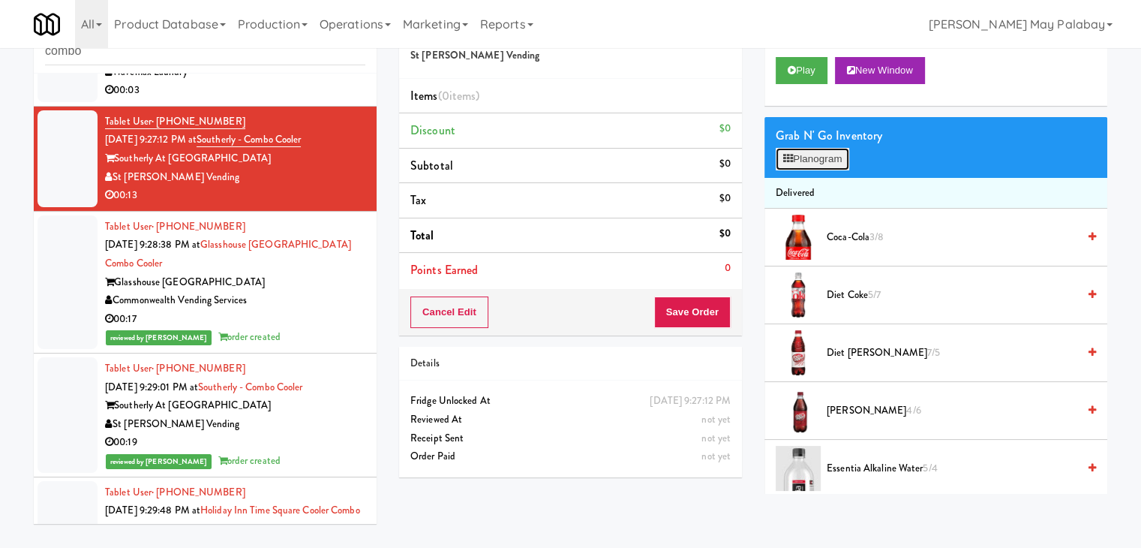
click at [811, 152] on button "Planogram" at bounding box center [813, 159] width 74 height 23
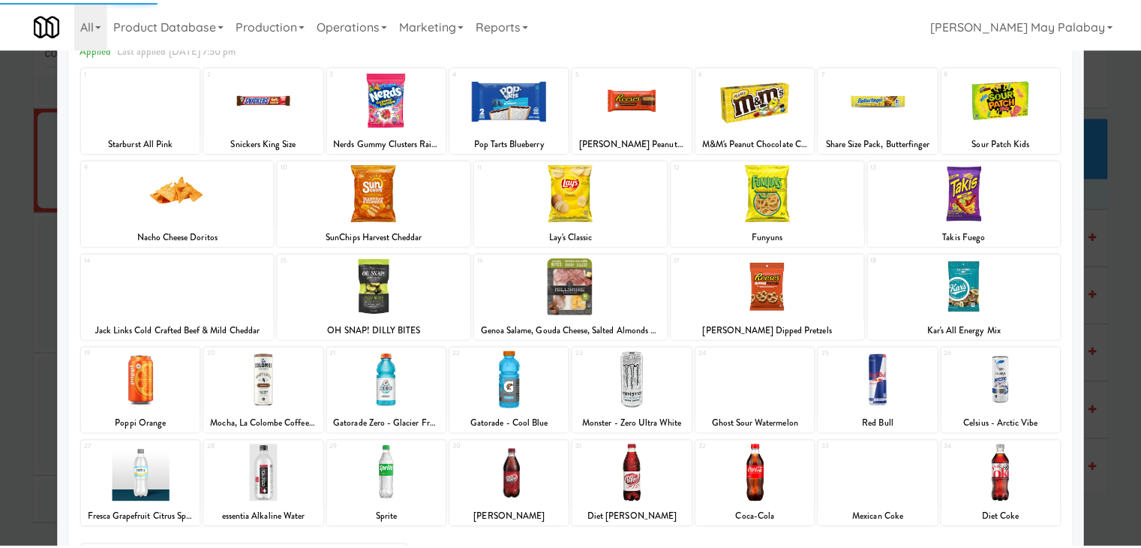
scroll to position [75, 0]
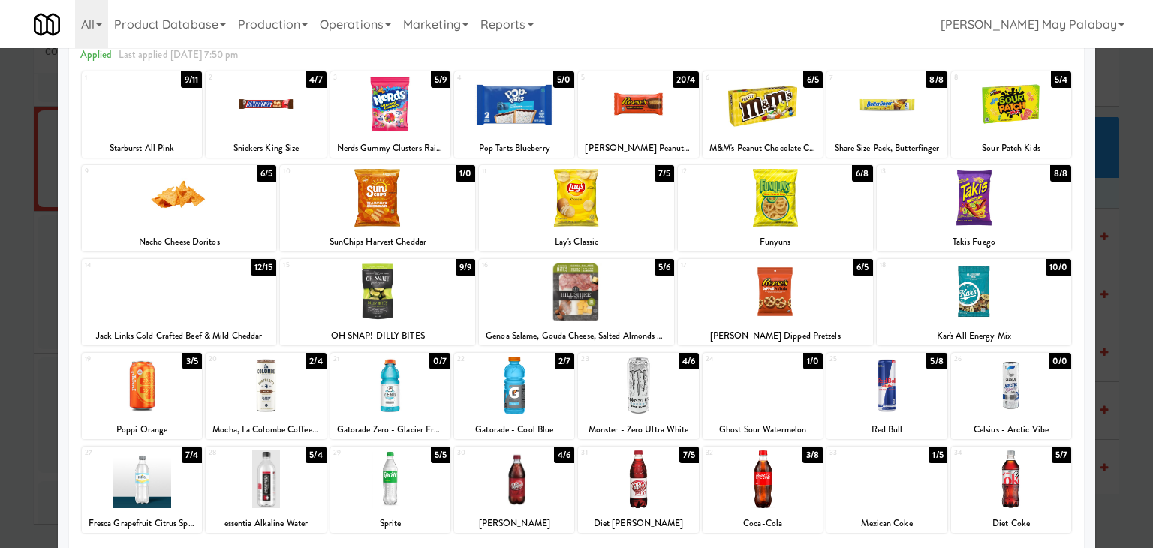
click at [793, 489] on div at bounding box center [762, 479] width 120 height 58
click at [1134, 425] on div at bounding box center [576, 274] width 1153 height 548
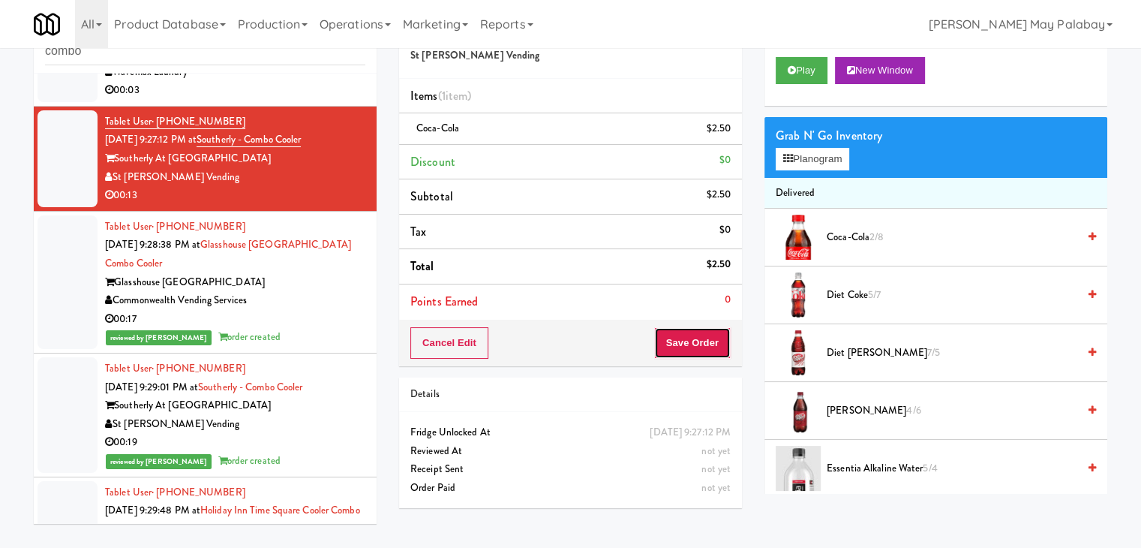
click at [706, 344] on button "Save Order" at bounding box center [692, 343] width 77 height 32
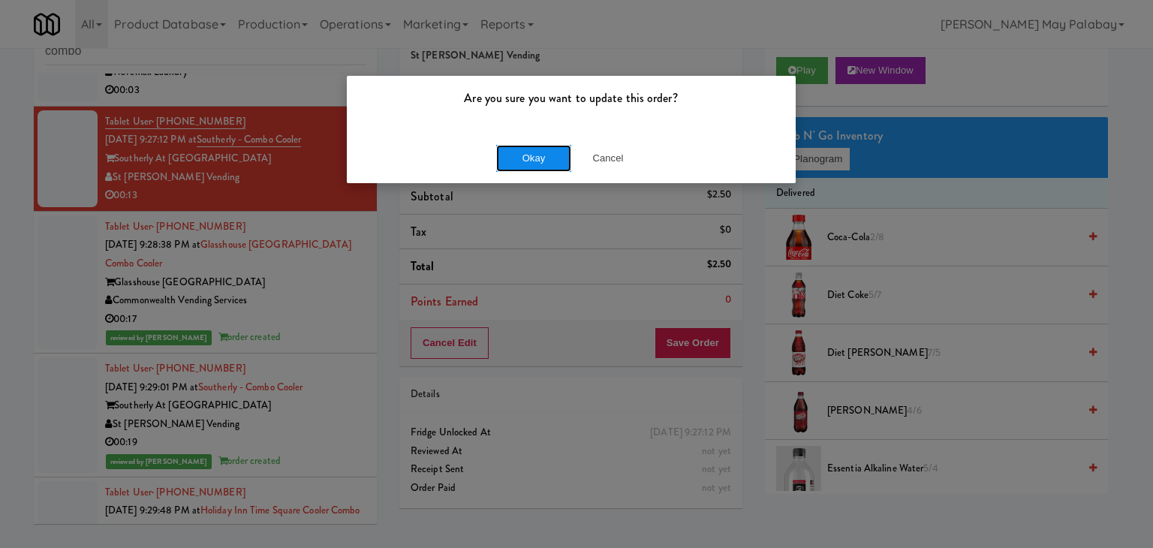
click at [548, 160] on button "Okay" at bounding box center [533, 158] width 75 height 27
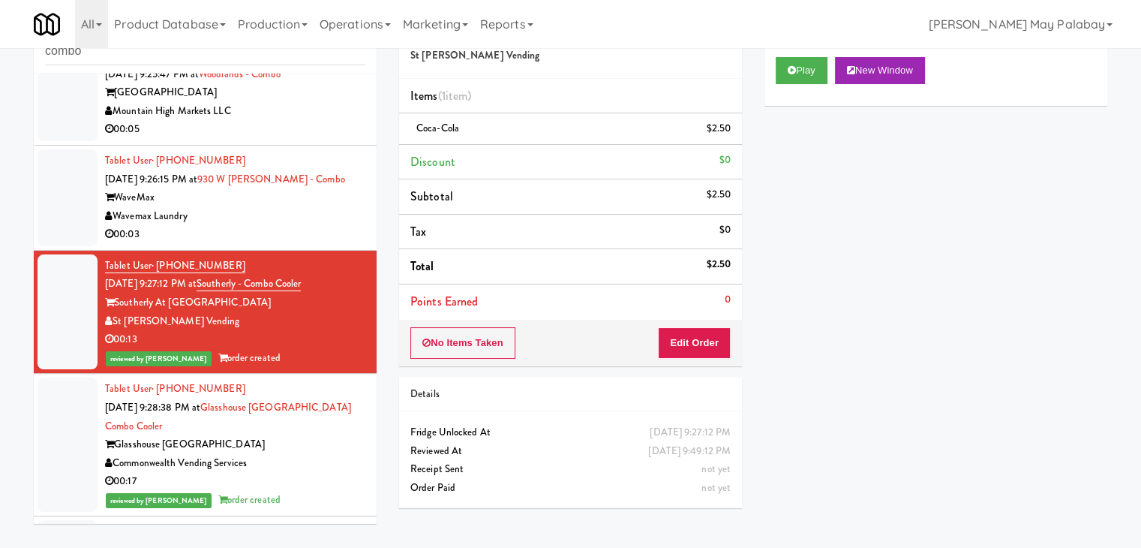
scroll to position [132, 0]
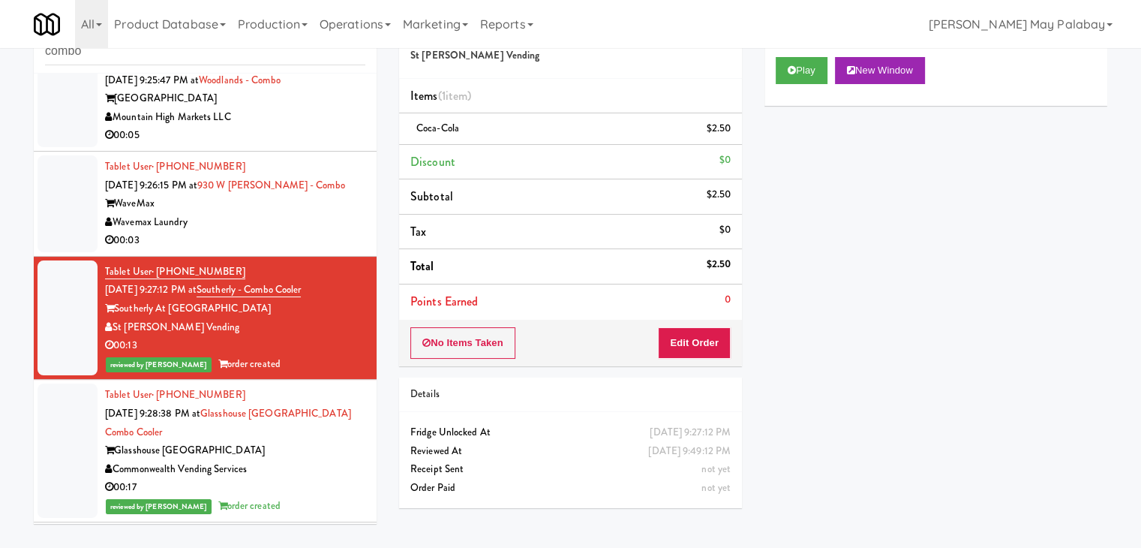
click at [322, 241] on div "00:03" at bounding box center [235, 240] width 260 height 19
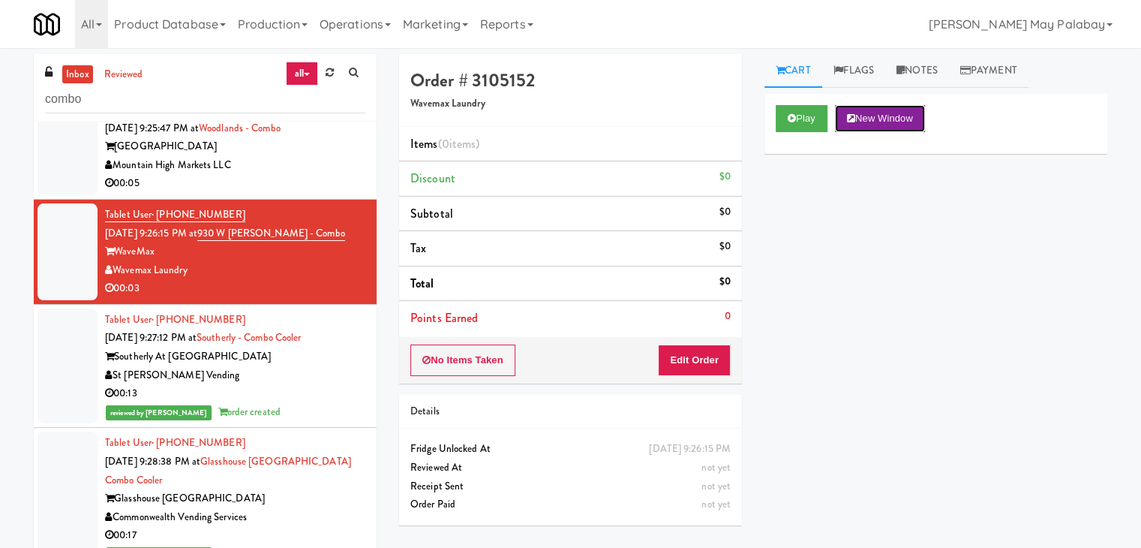
click at [901, 122] on button "New Window" at bounding box center [880, 118] width 90 height 27
click at [726, 359] on button "Edit Order" at bounding box center [694, 360] width 73 height 32
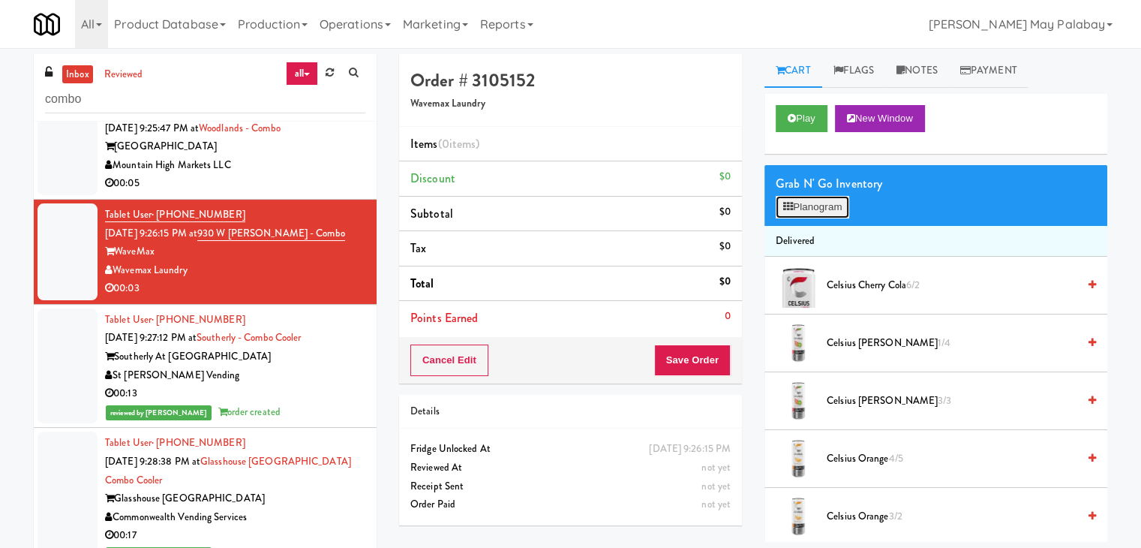
click at [801, 212] on button "Planogram" at bounding box center [813, 207] width 74 height 23
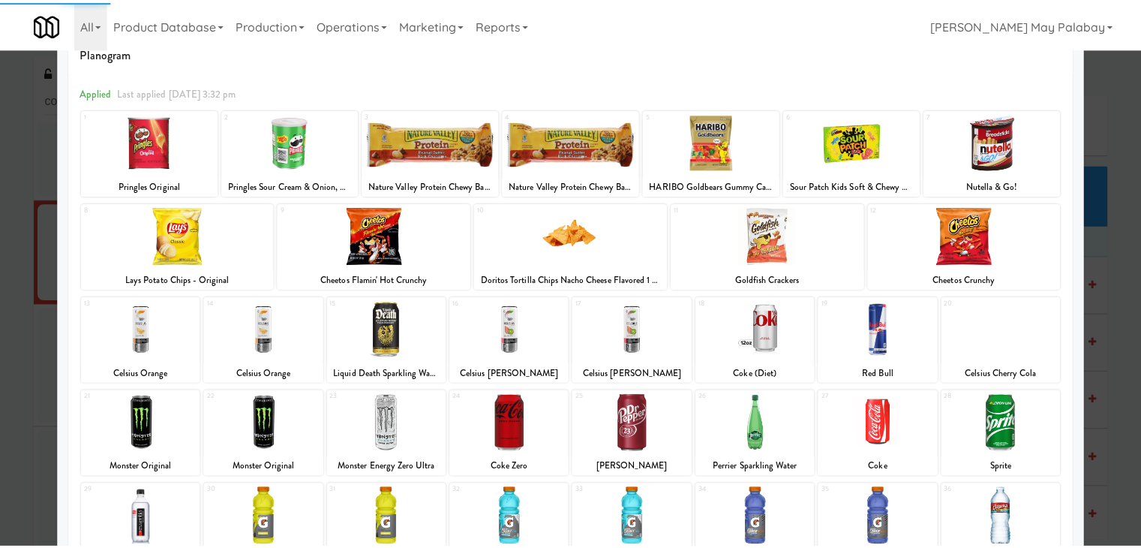
scroll to position [75, 0]
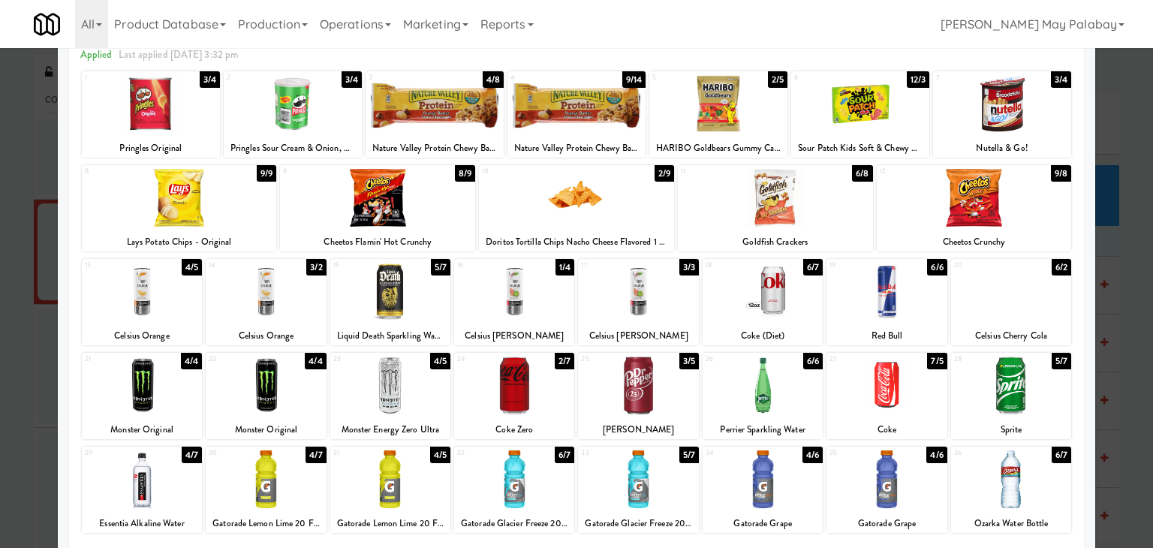
click at [432, 493] on div at bounding box center [390, 479] width 120 height 58
click at [1122, 329] on div at bounding box center [576, 274] width 1153 height 548
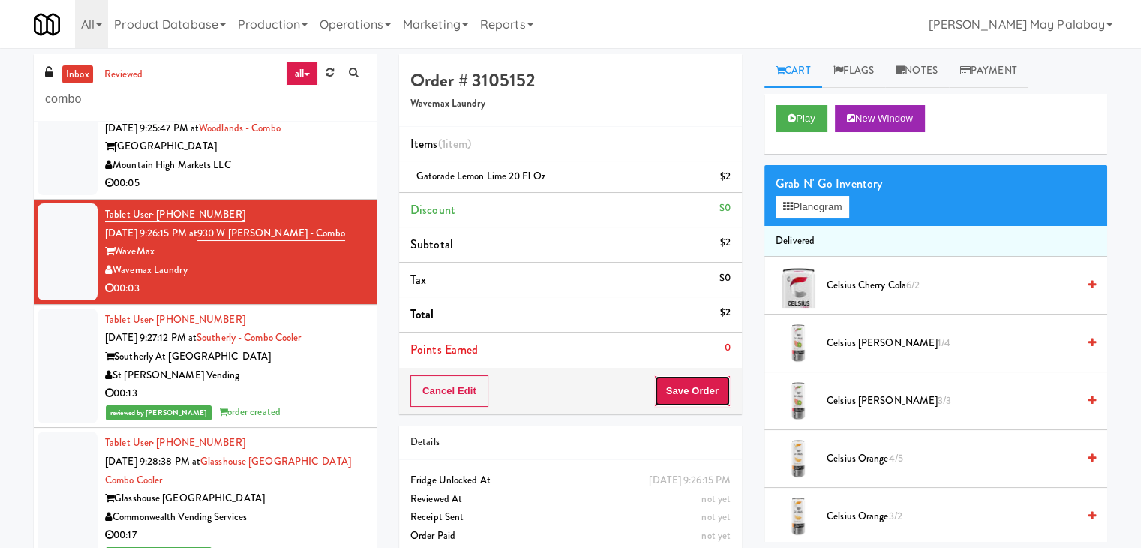
click at [678, 397] on button "Save Order" at bounding box center [692, 391] width 77 height 32
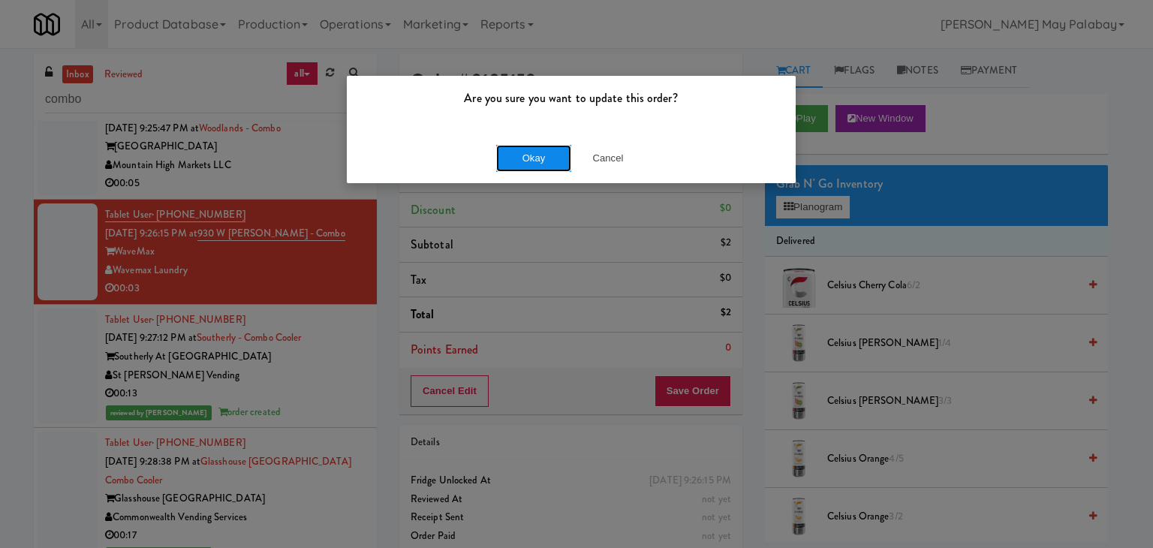
click at [506, 159] on button "Okay" at bounding box center [533, 158] width 75 height 27
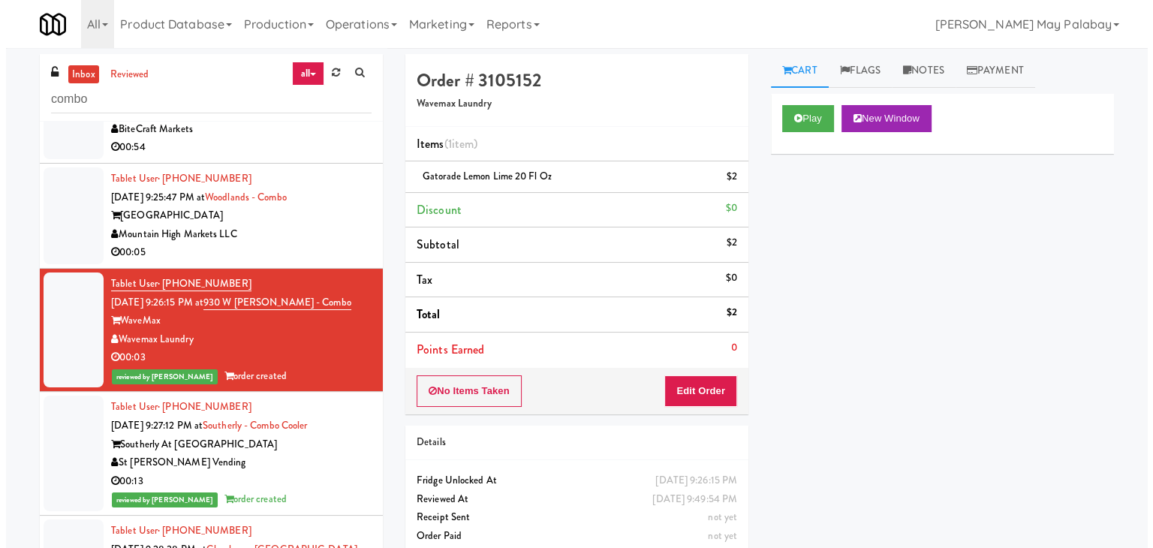
scroll to position [57, 0]
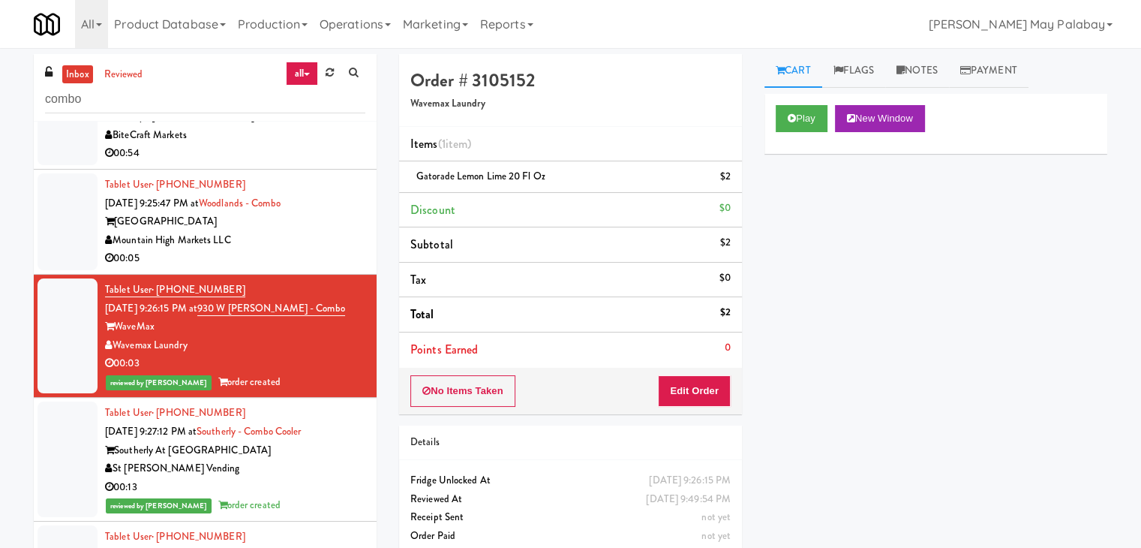
click at [340, 245] on div "Mountain High Markets LLC" at bounding box center [235, 240] width 260 height 19
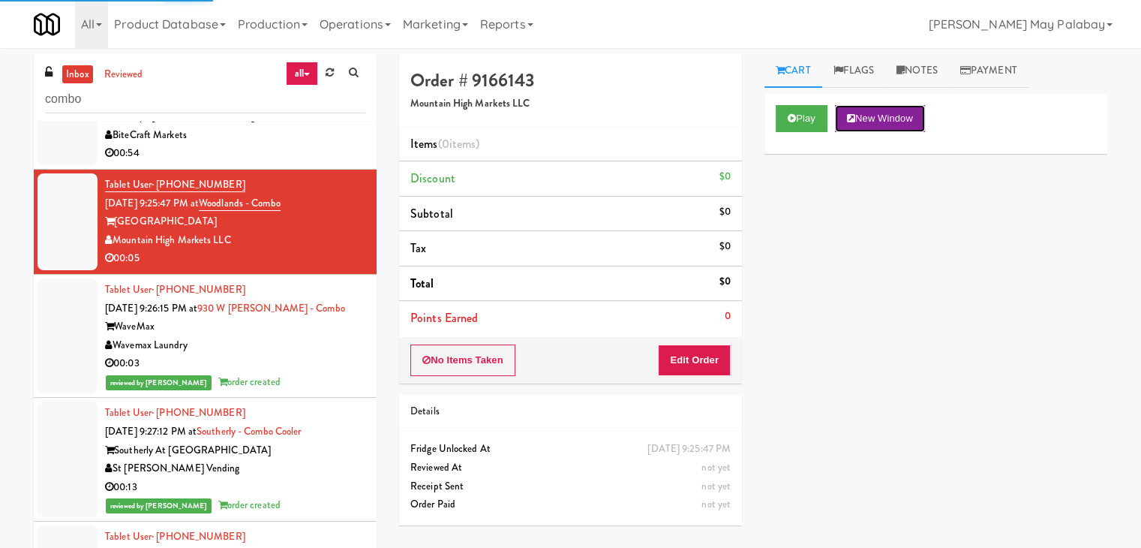
click at [910, 121] on button "New Window" at bounding box center [880, 118] width 90 height 27
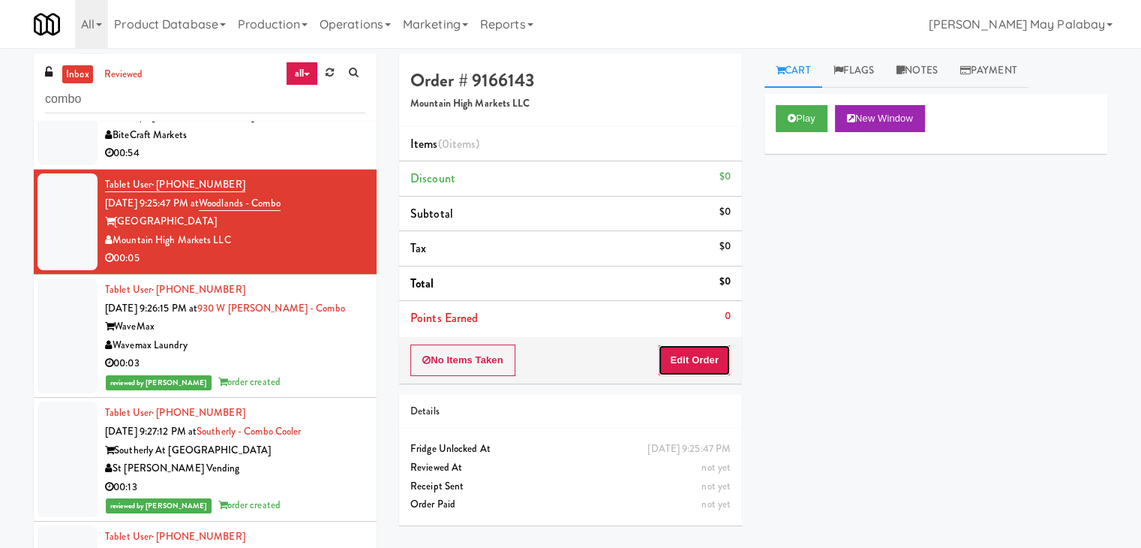
click at [716, 359] on button "Edit Order" at bounding box center [694, 360] width 73 height 32
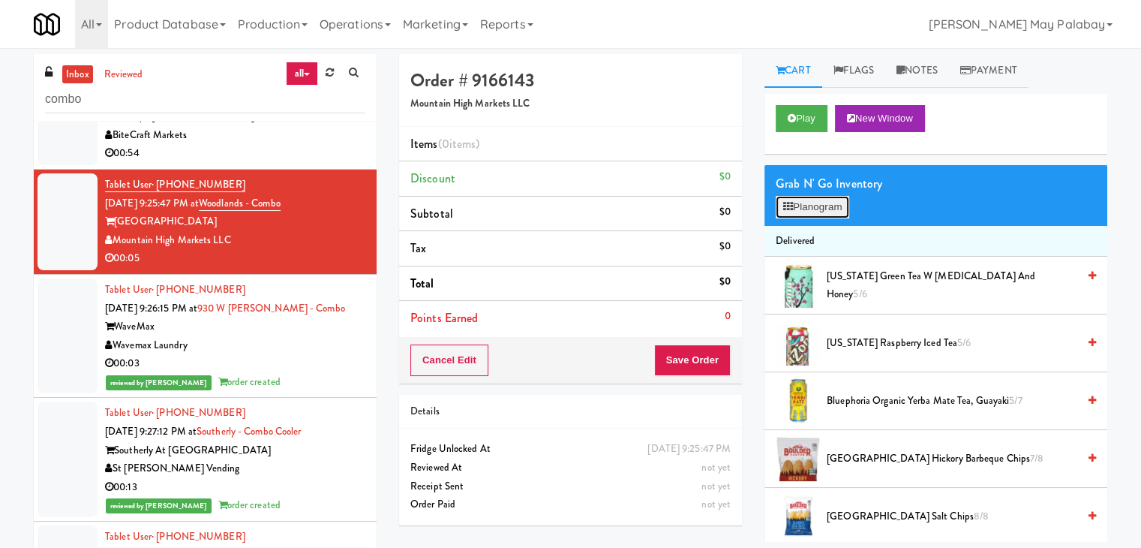
click at [807, 214] on button "Planogram" at bounding box center [813, 207] width 74 height 23
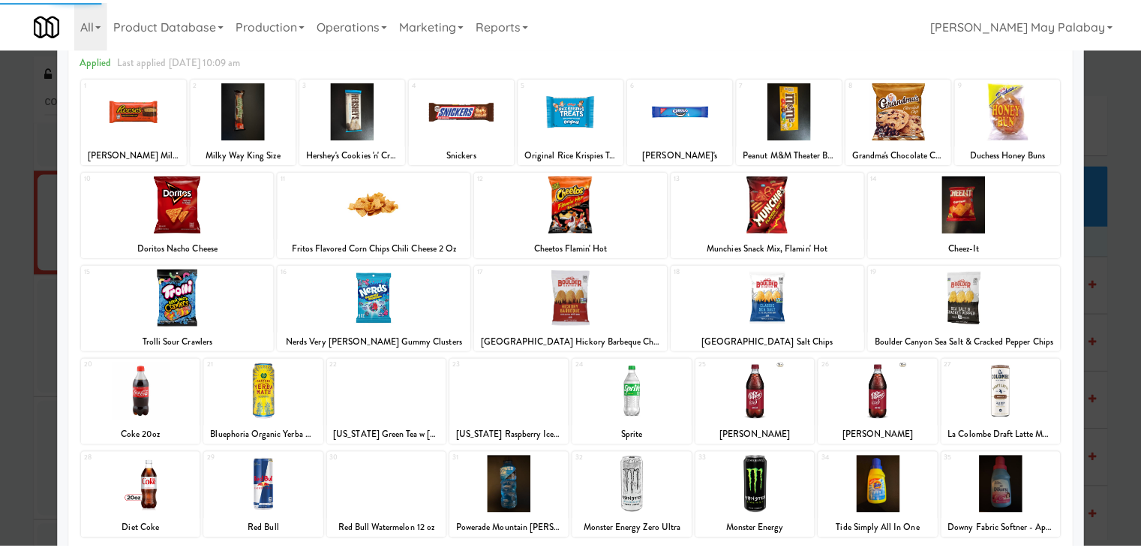
scroll to position [75, 0]
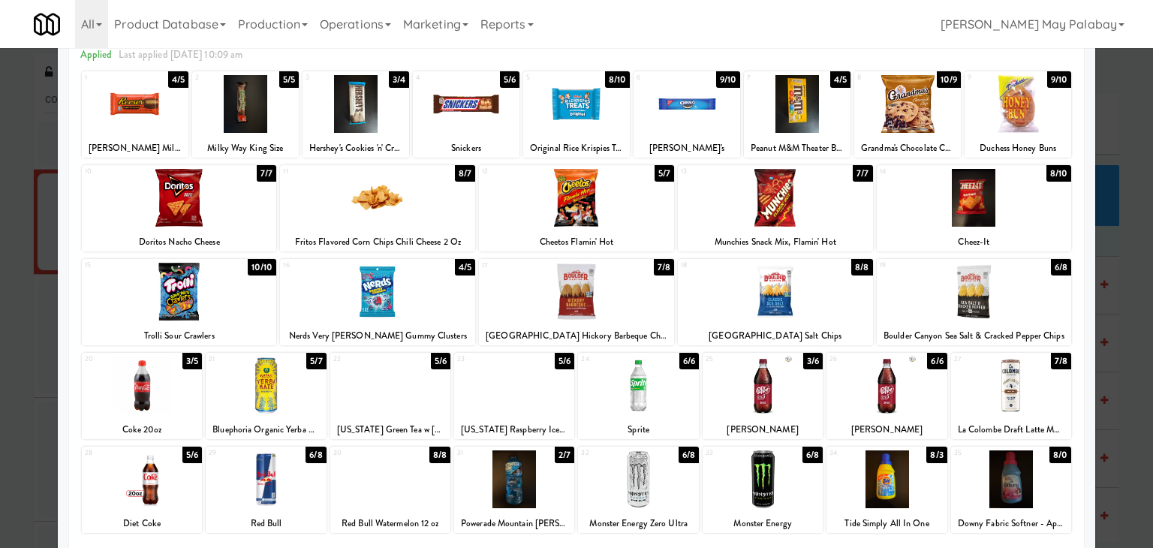
click at [823, 122] on div at bounding box center [797, 104] width 107 height 58
click at [1117, 275] on div at bounding box center [576, 274] width 1153 height 548
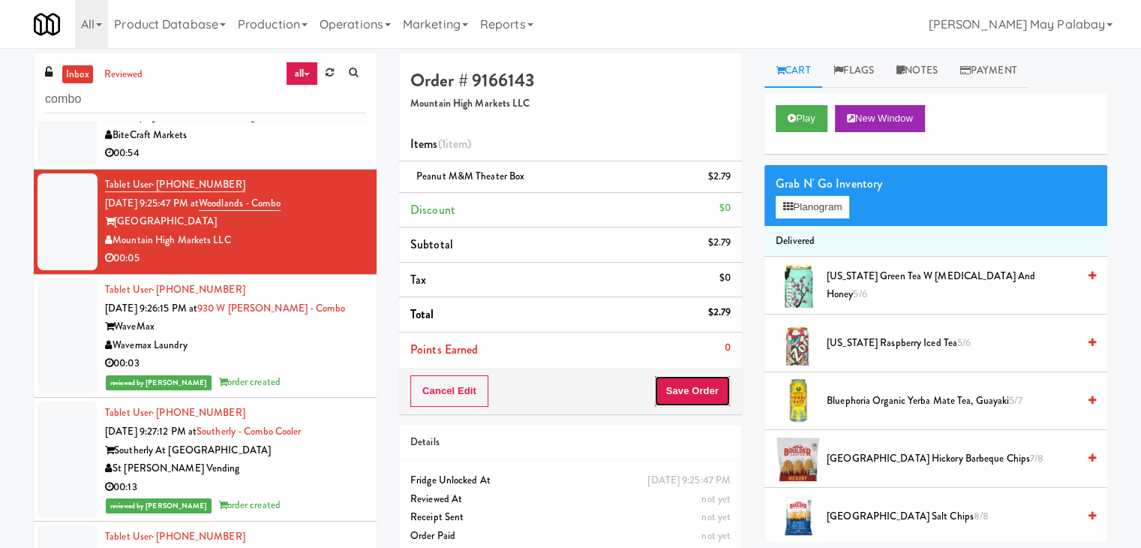
click at [713, 392] on button "Save Order" at bounding box center [692, 391] width 77 height 32
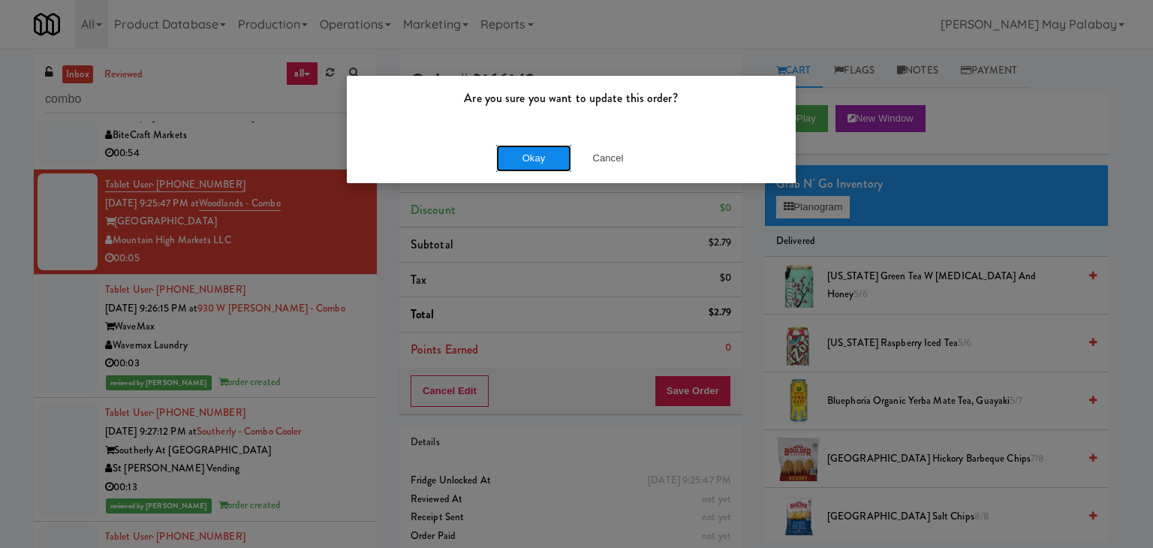
click at [549, 165] on button "Okay" at bounding box center [533, 158] width 75 height 27
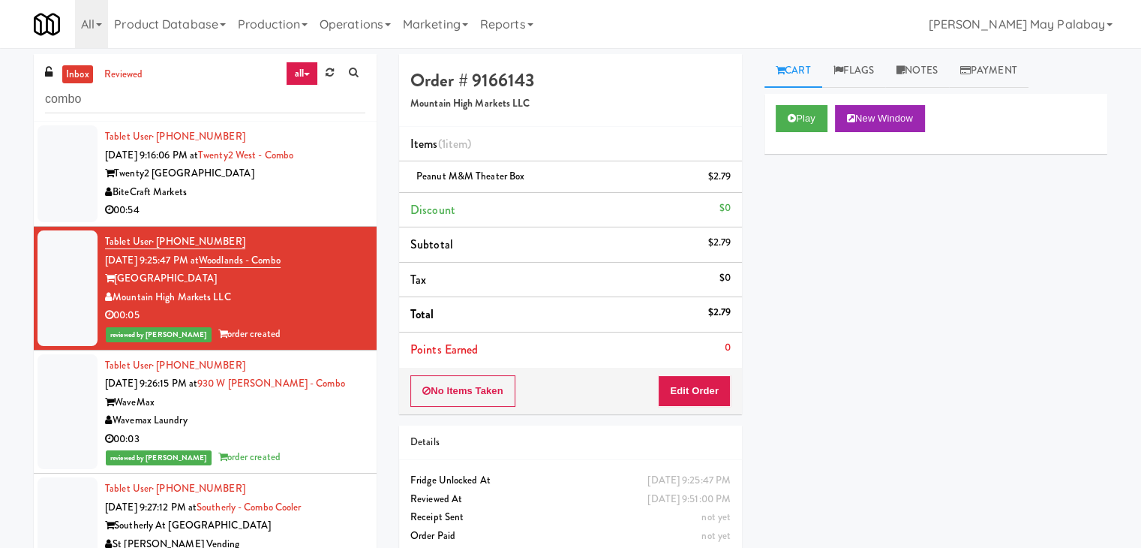
click at [350, 208] on div "00:54" at bounding box center [235, 210] width 260 height 19
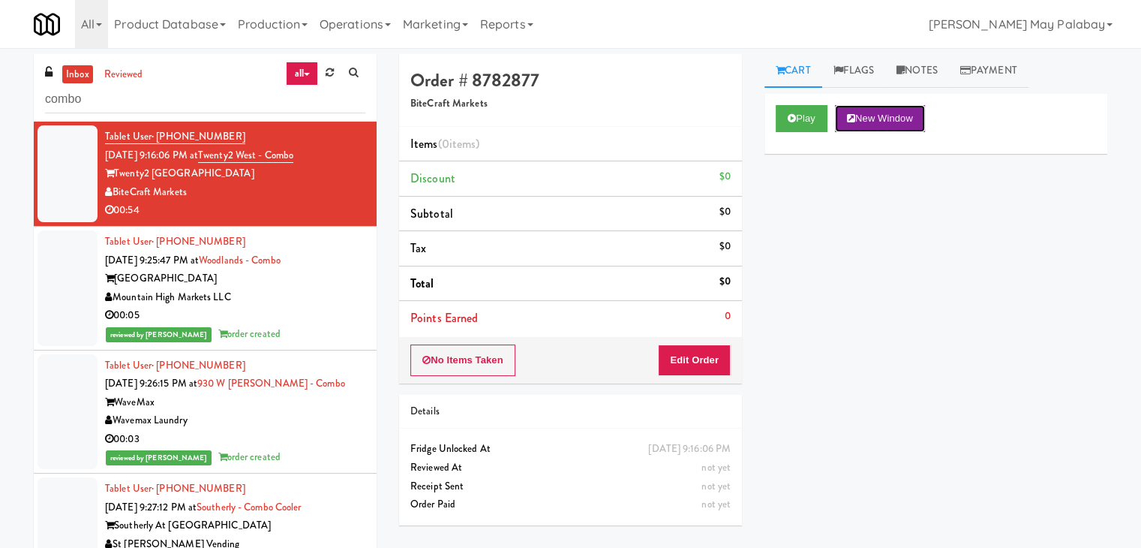
click at [892, 113] on button "New Window" at bounding box center [880, 118] width 90 height 27
click at [720, 365] on button "Edit Order" at bounding box center [694, 360] width 73 height 32
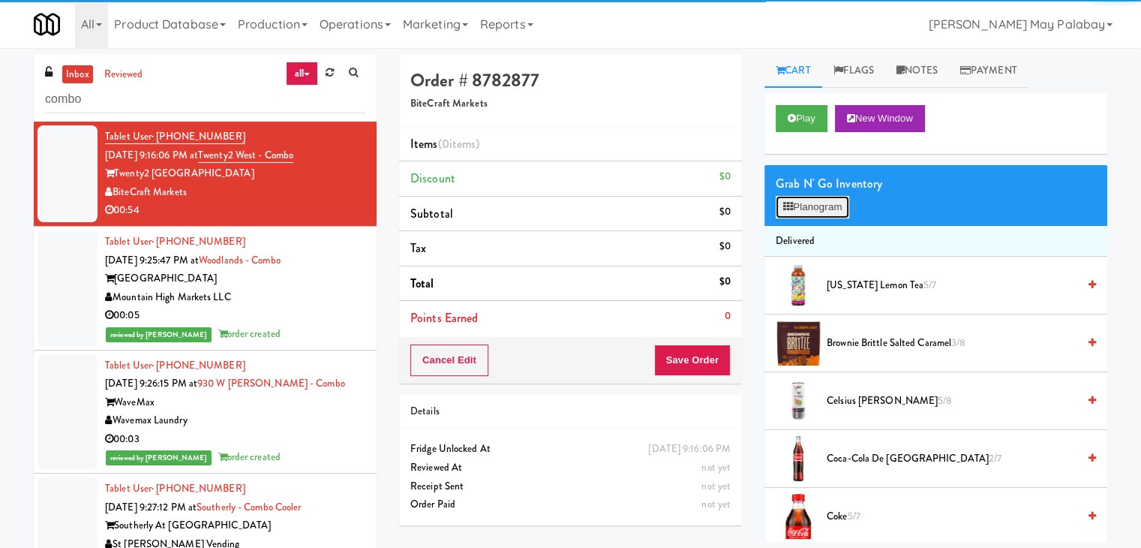
click at [829, 215] on button "Planogram" at bounding box center [813, 207] width 74 height 23
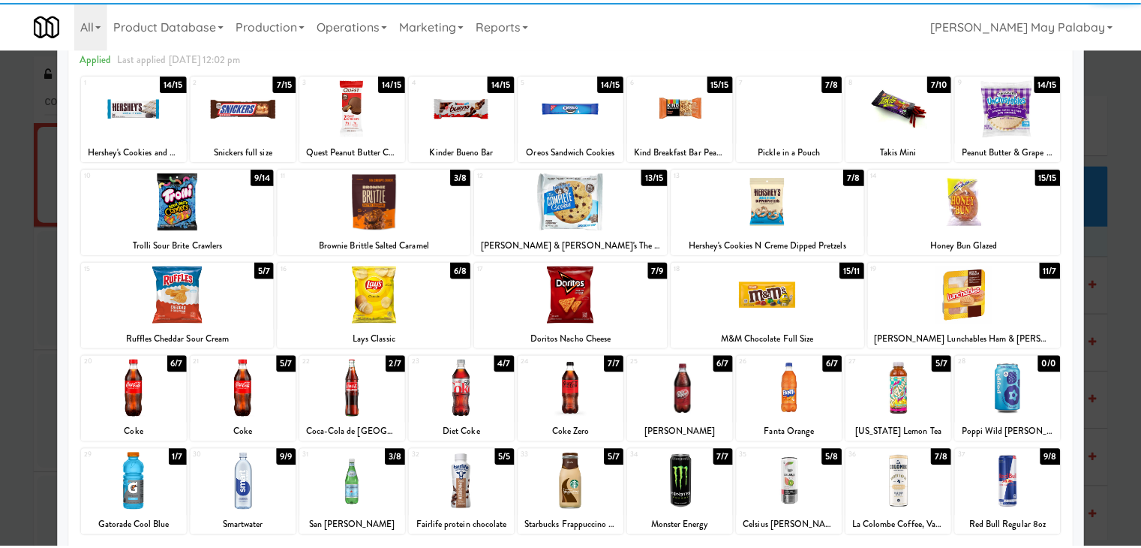
scroll to position [75, 0]
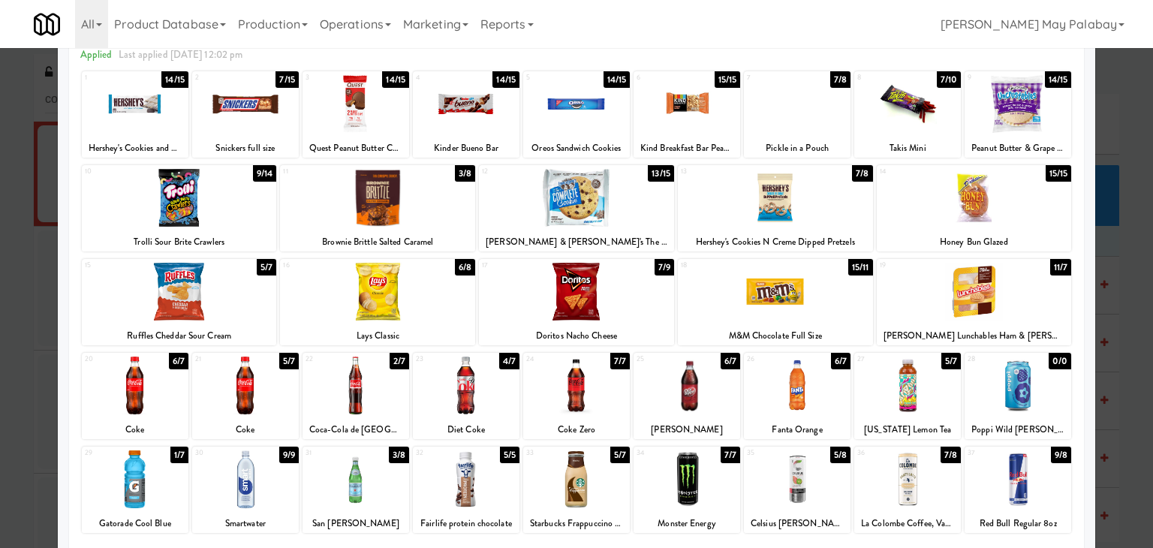
click at [823, 490] on div at bounding box center [797, 479] width 107 height 58
click at [835, 474] on div at bounding box center [797, 479] width 107 height 58
click at [261, 308] on div at bounding box center [179, 292] width 195 height 58
click at [249, 296] on div at bounding box center [179, 292] width 195 height 58
click at [650, 325] on div "17 7/9 Doritos Nacho Cheese" at bounding box center [576, 302] width 195 height 86
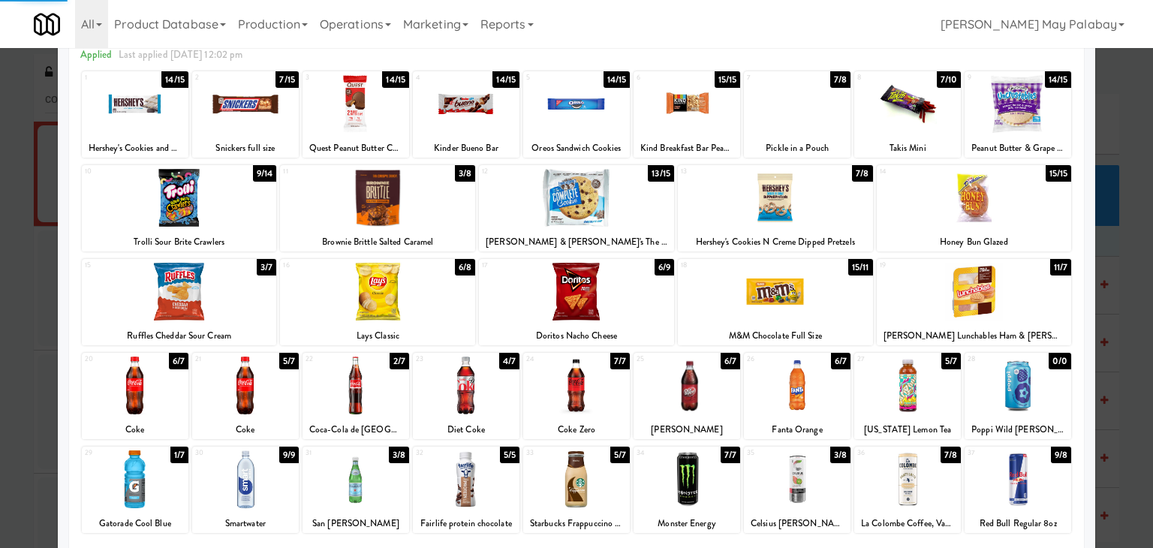
click at [650, 325] on div "17 6/9 Doritos Nacho Cheese" at bounding box center [576, 302] width 195 height 86
click at [166, 120] on div at bounding box center [135, 104] width 107 height 58
click at [1136, 414] on div at bounding box center [576, 274] width 1153 height 548
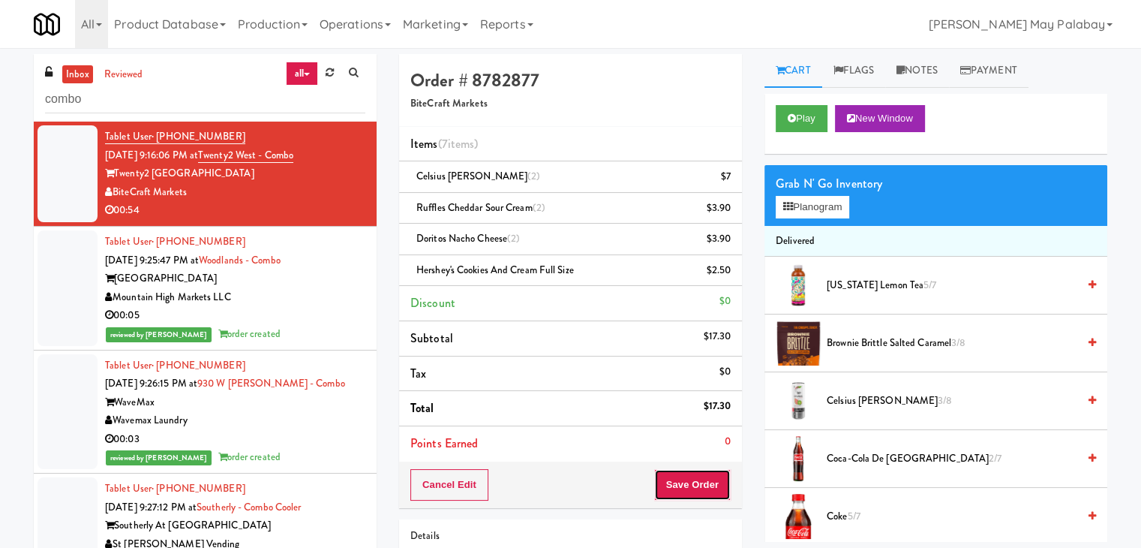
click at [667, 480] on button "Save Order" at bounding box center [692, 485] width 77 height 32
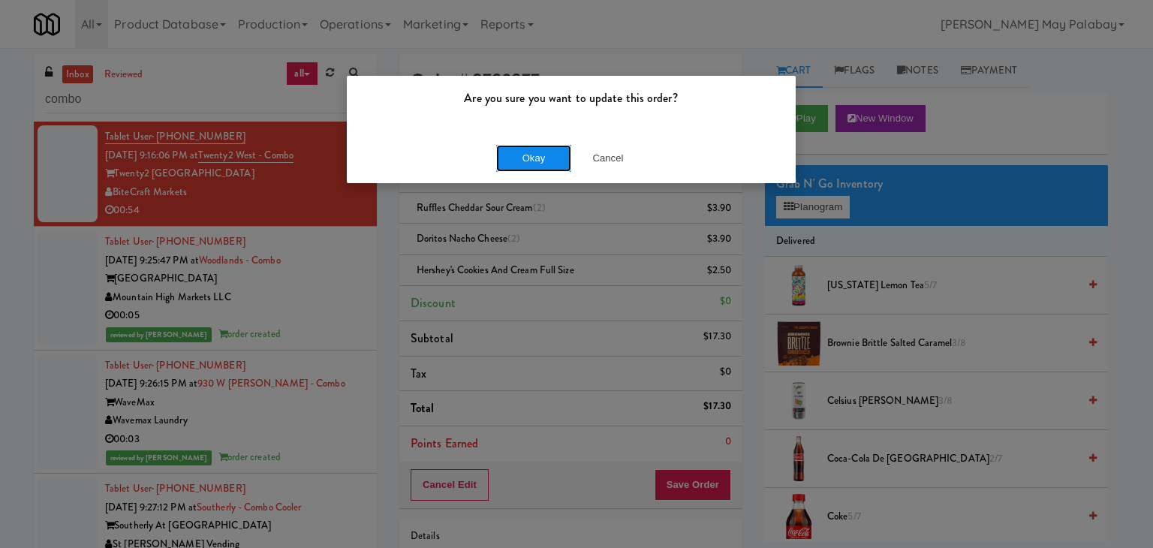
click at [534, 152] on button "Okay" at bounding box center [533, 158] width 75 height 27
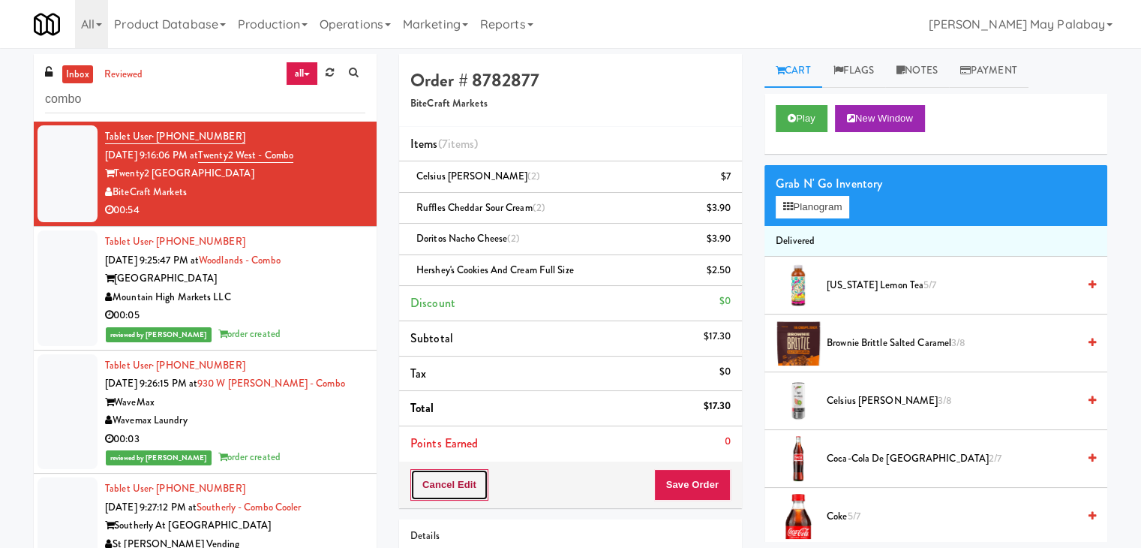
click at [428, 491] on button "Cancel Edit" at bounding box center [450, 485] width 78 height 32
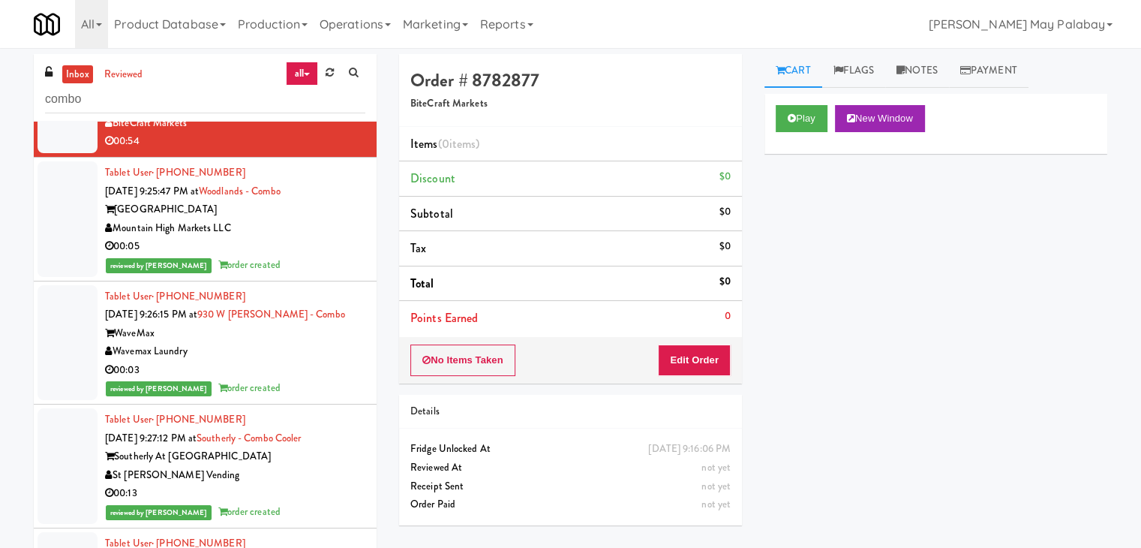
scroll to position [75, 0]
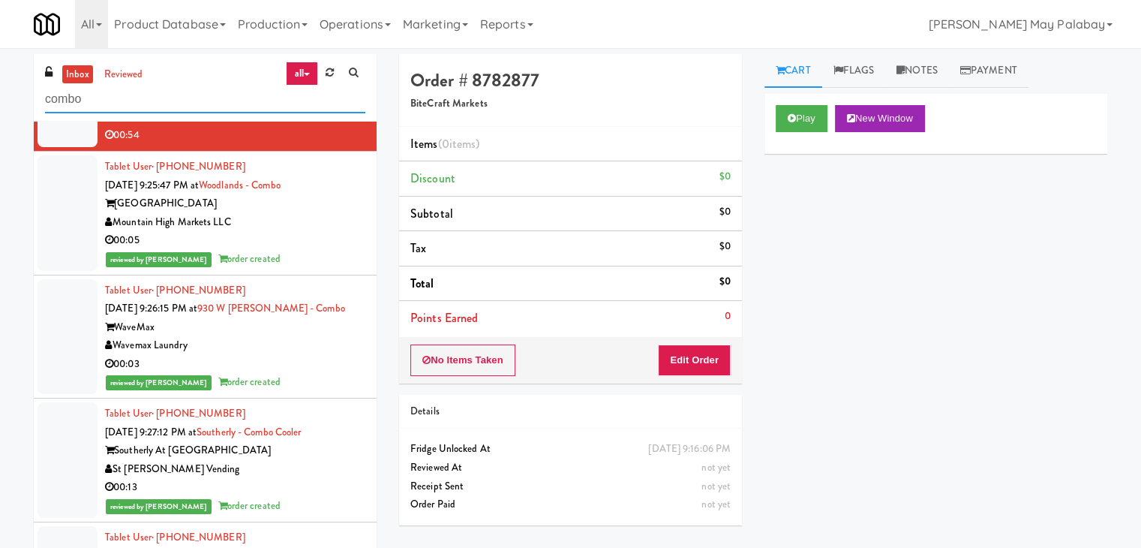
click at [155, 108] on input "combo" at bounding box center [205, 100] width 320 height 28
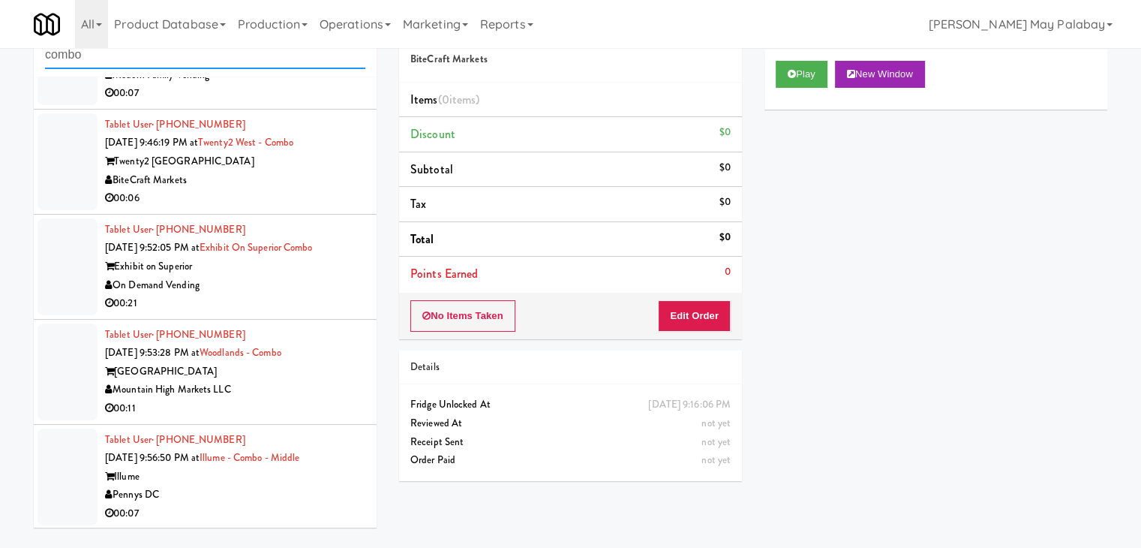
scroll to position [48, 0]
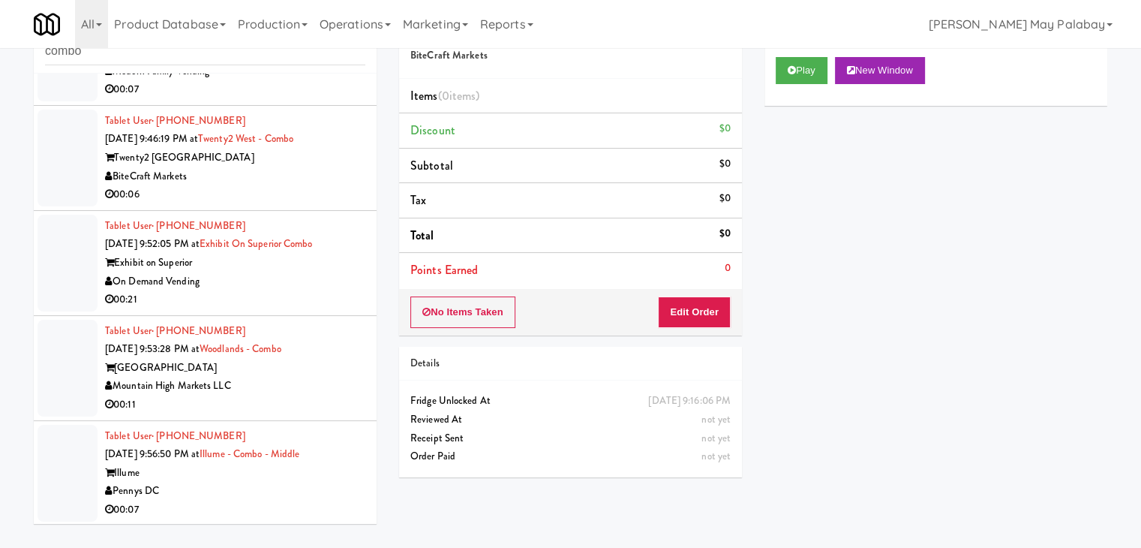
click at [332, 486] on div "Pennys DC" at bounding box center [235, 491] width 260 height 19
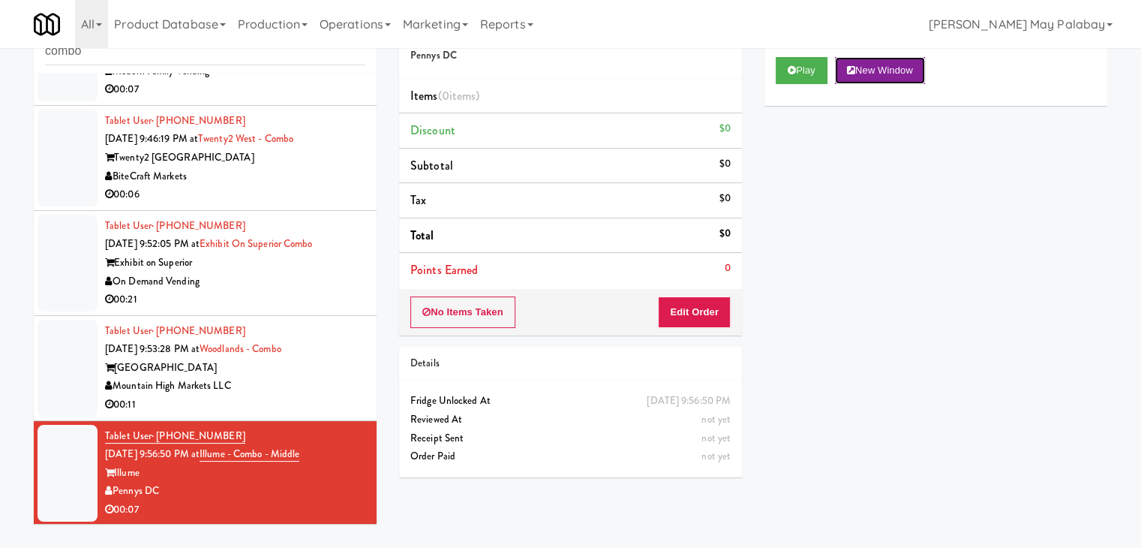
click at [897, 74] on button "New Window" at bounding box center [880, 70] width 90 height 27
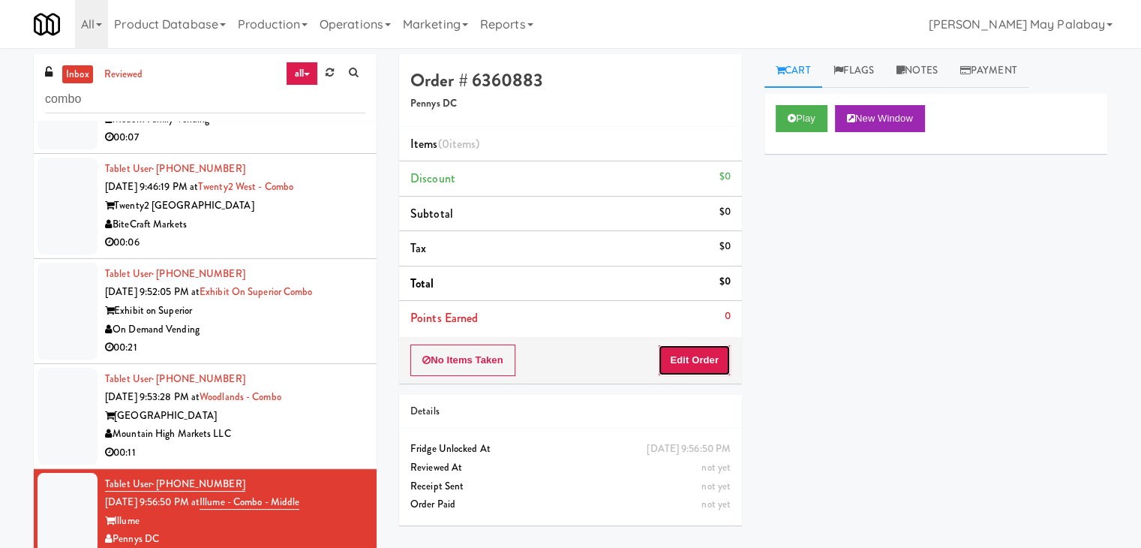
click at [708, 364] on button "Edit Order" at bounding box center [694, 360] width 73 height 32
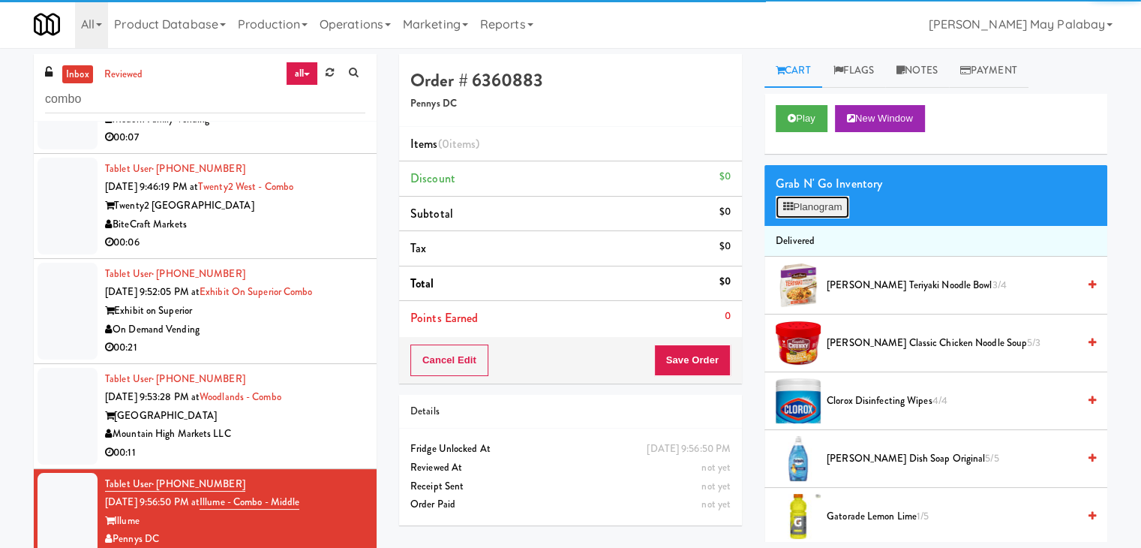
click at [826, 206] on button "Planogram" at bounding box center [813, 207] width 74 height 23
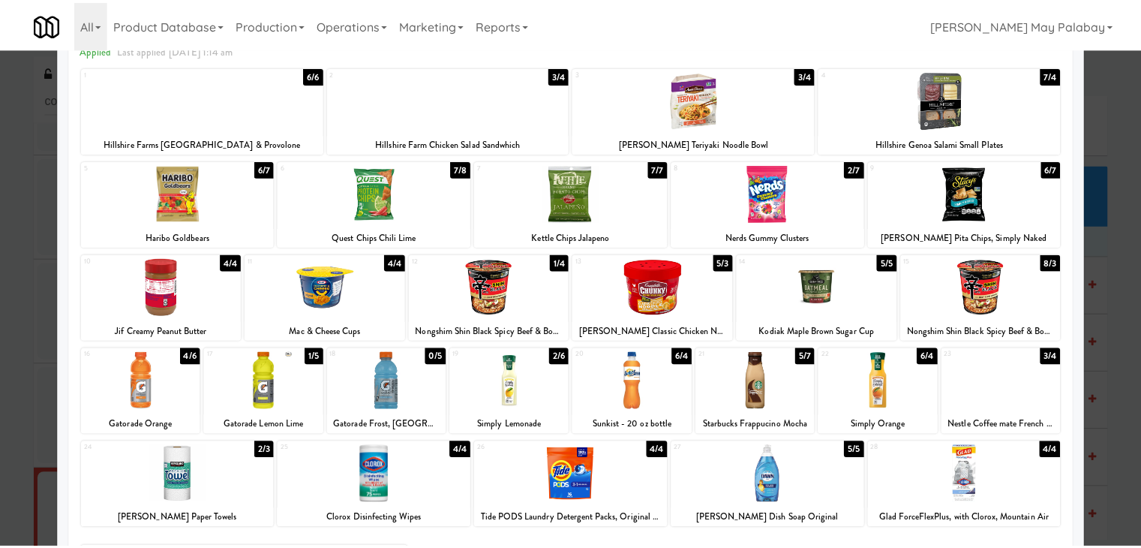
scroll to position [75, 0]
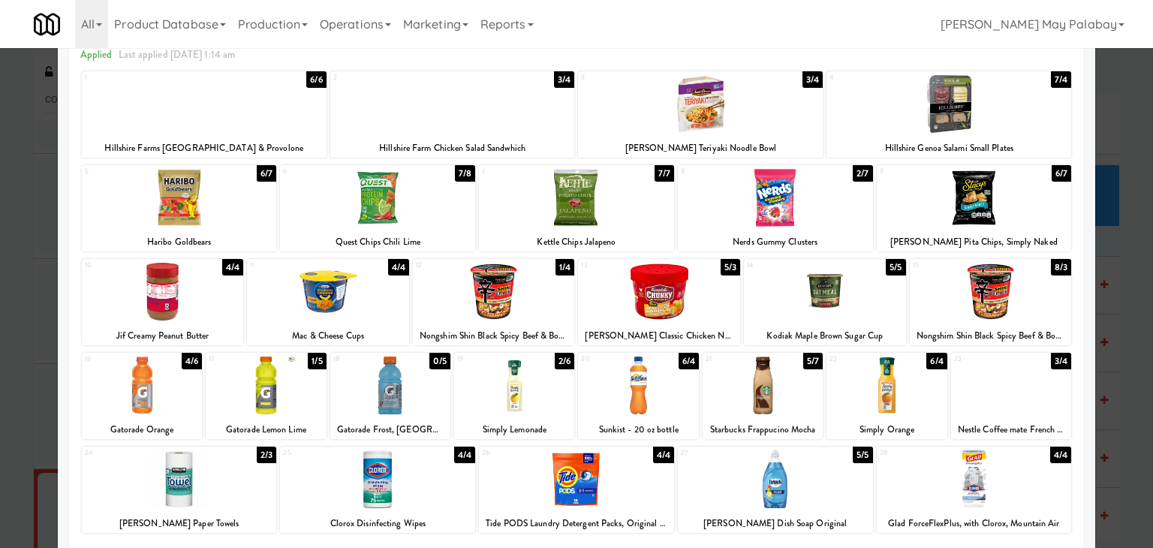
click at [543, 403] on div at bounding box center [514, 385] width 120 height 58
click at [167, 394] on div at bounding box center [142, 385] width 120 height 58
click at [1120, 308] on div at bounding box center [576, 274] width 1153 height 548
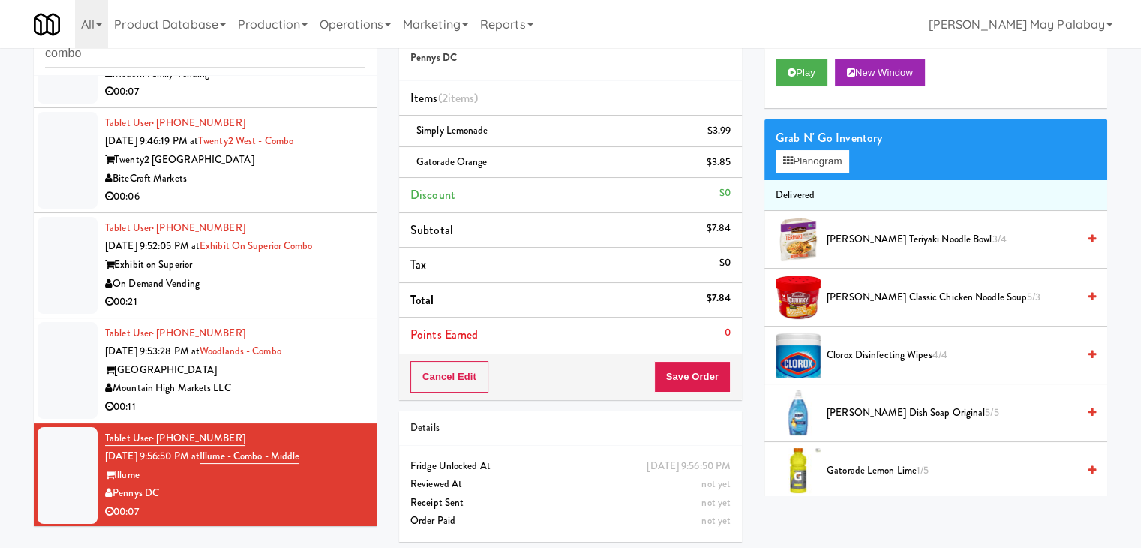
scroll to position [50, 0]
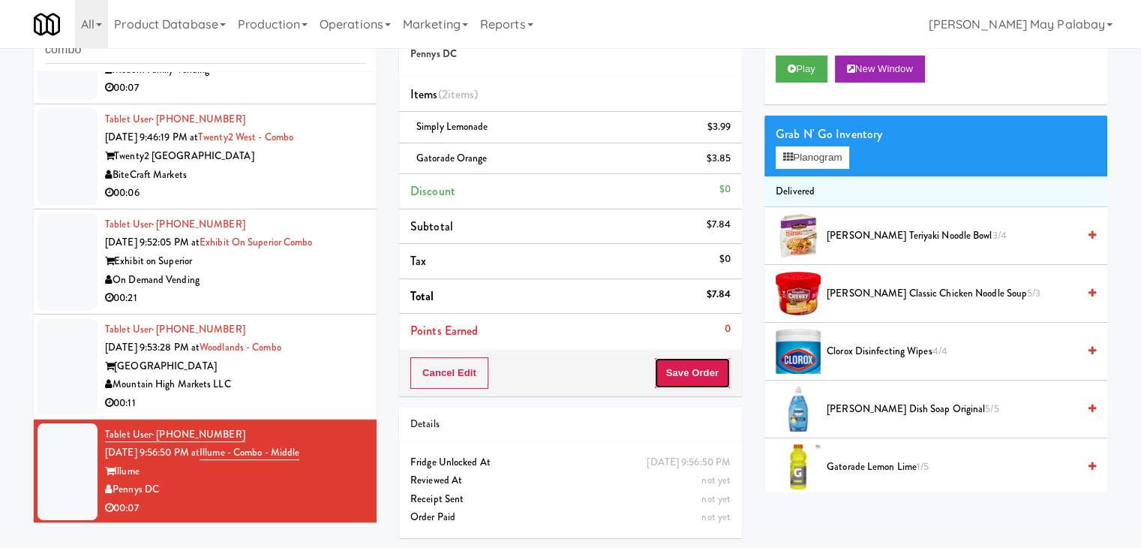
click at [704, 374] on button "Save Order" at bounding box center [692, 373] width 77 height 32
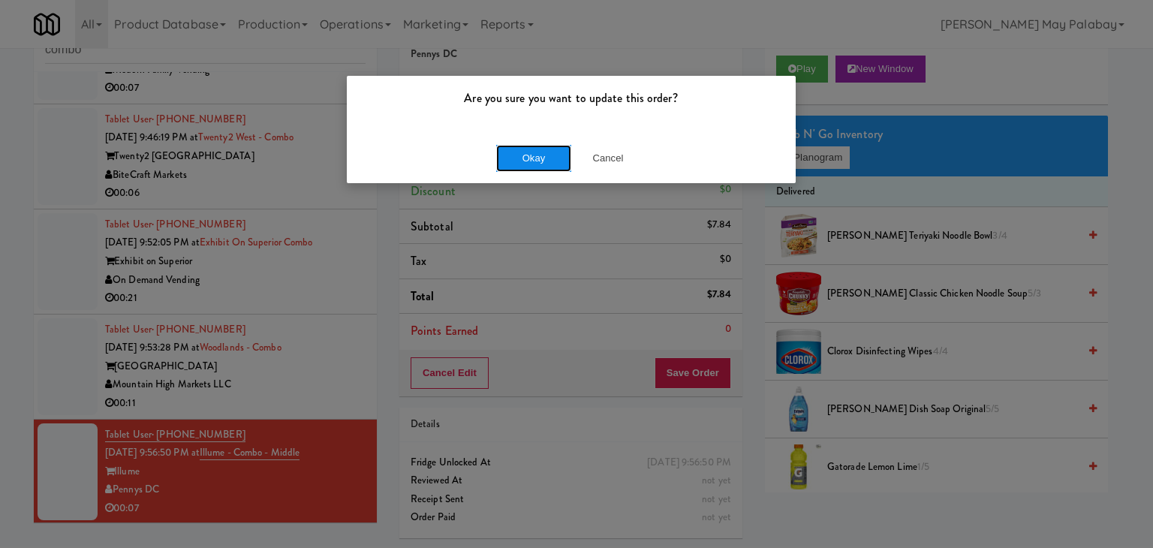
click at [522, 157] on button "Okay" at bounding box center [533, 158] width 75 height 27
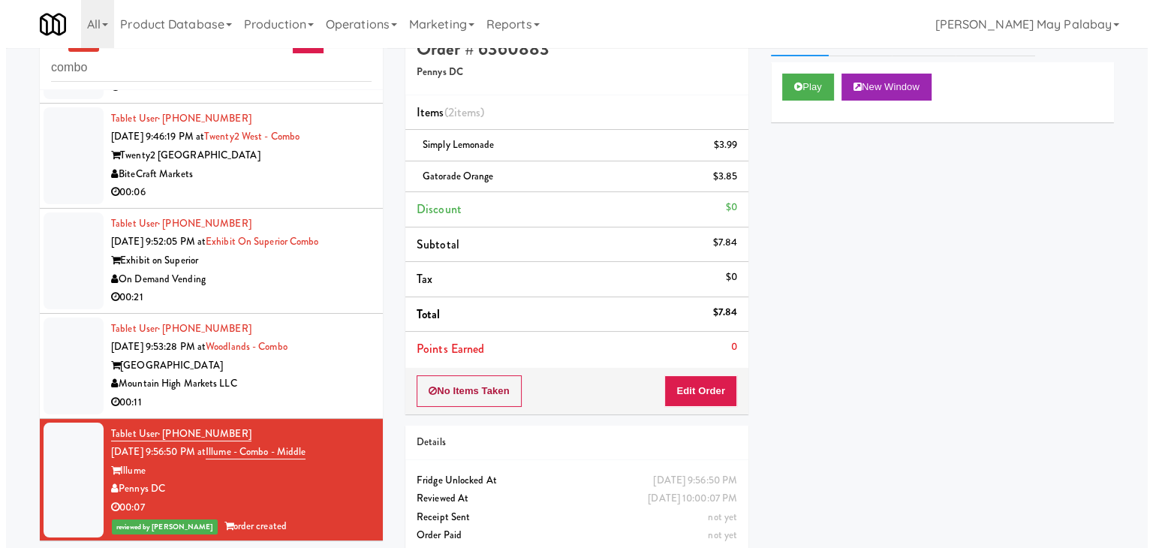
scroll to position [0, 0]
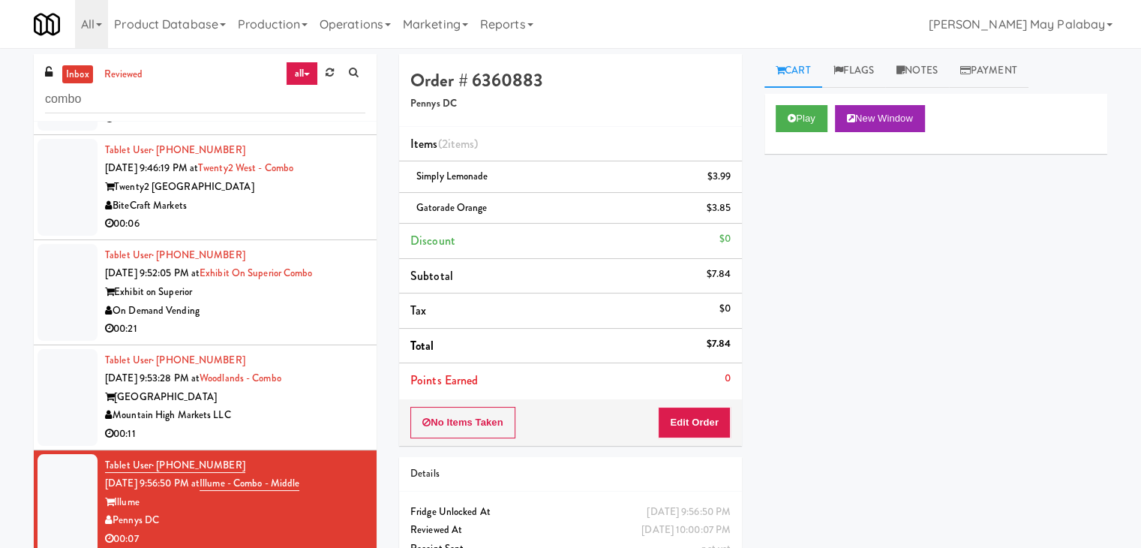
click at [320, 414] on div "Mountain High Markets LLC" at bounding box center [235, 415] width 260 height 19
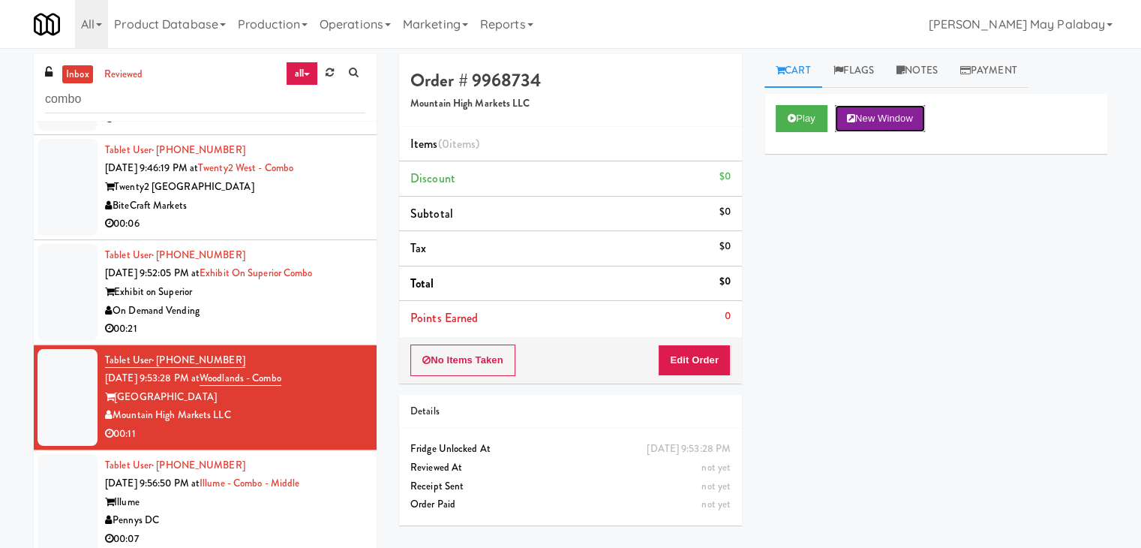
click at [925, 113] on button "New Window" at bounding box center [880, 118] width 90 height 27
click at [896, 123] on button "New Window" at bounding box center [880, 118] width 90 height 27
click at [706, 361] on button "Edit Order" at bounding box center [694, 360] width 73 height 32
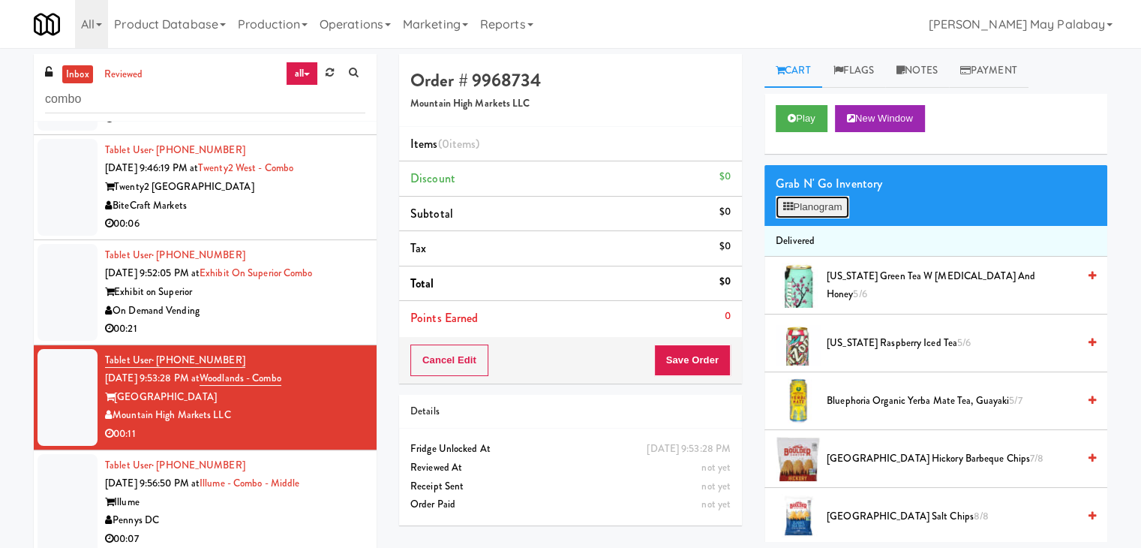
click at [821, 212] on button "Planogram" at bounding box center [813, 207] width 74 height 23
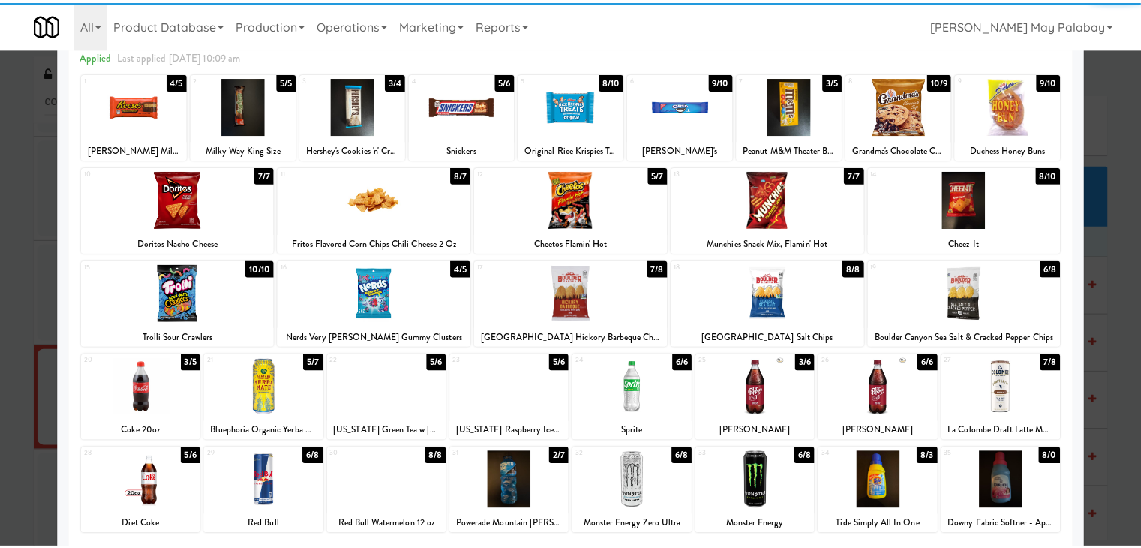
scroll to position [75, 0]
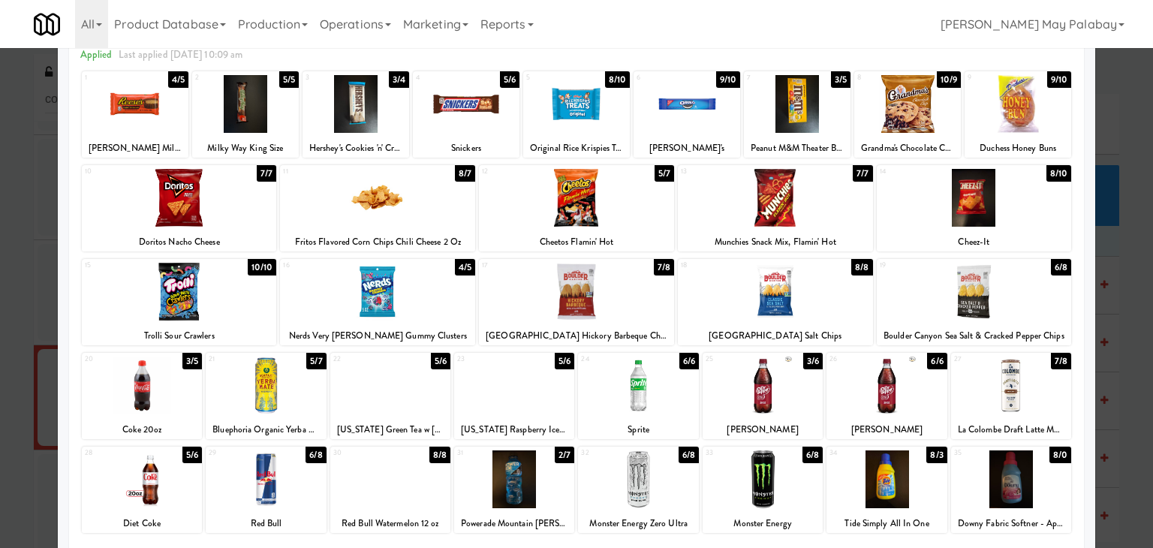
click at [421, 496] on div at bounding box center [390, 479] width 120 height 58
click at [408, 494] on div at bounding box center [390, 479] width 120 height 58
click at [1137, 460] on div at bounding box center [576, 274] width 1153 height 548
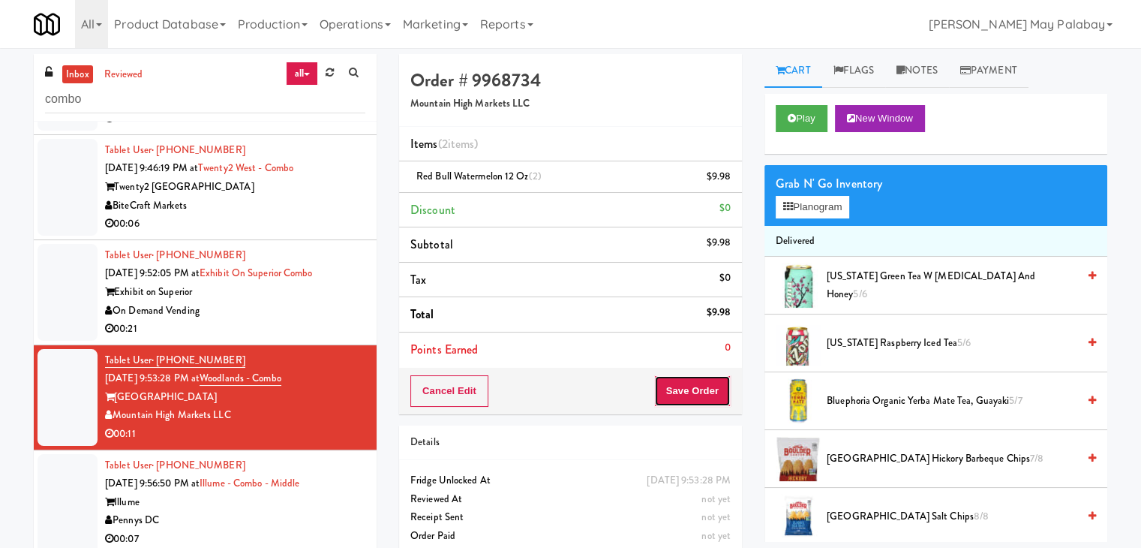
click at [693, 388] on button "Save Order" at bounding box center [692, 391] width 77 height 32
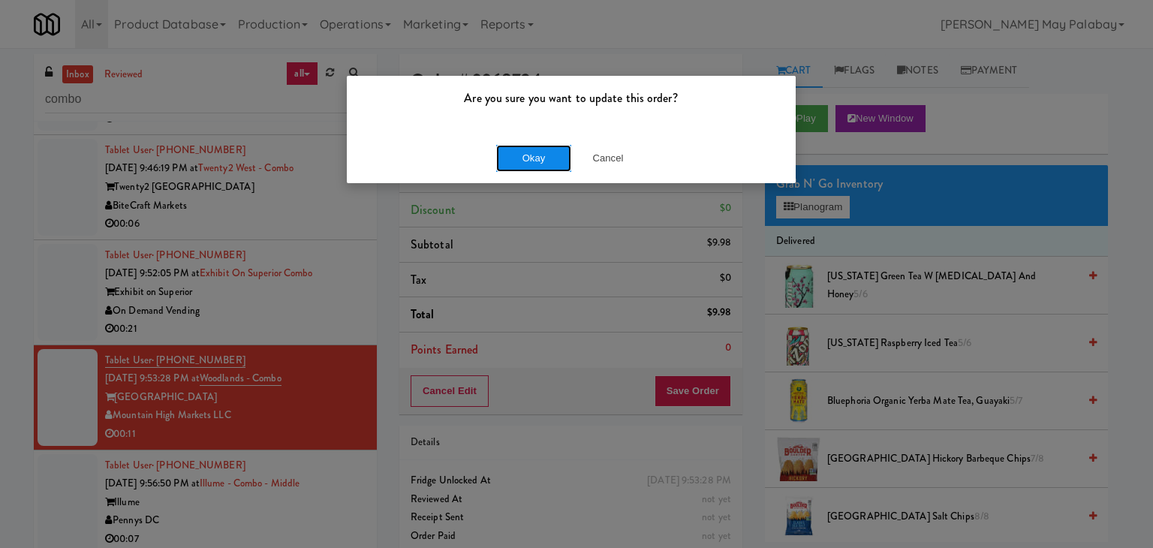
click at [564, 154] on button "Okay" at bounding box center [533, 158] width 75 height 27
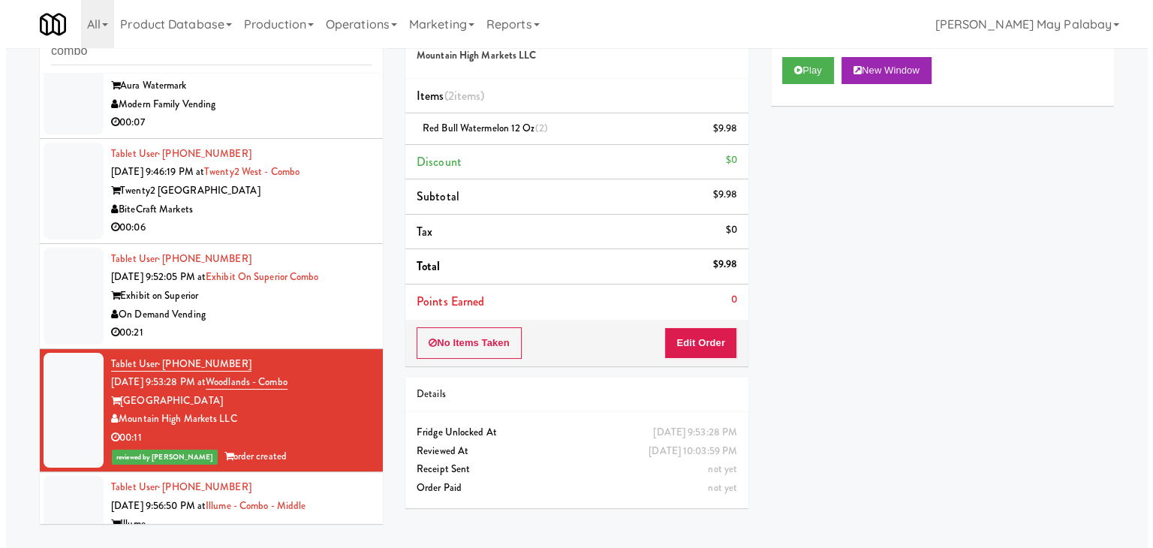
scroll to position [665, 0]
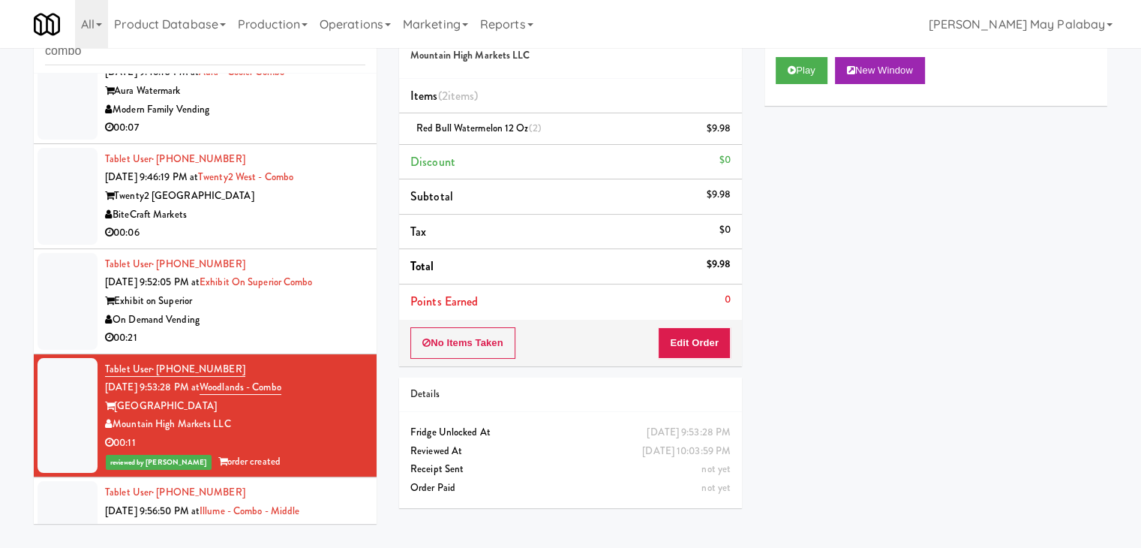
click at [332, 336] on div "00:21" at bounding box center [235, 338] width 260 height 19
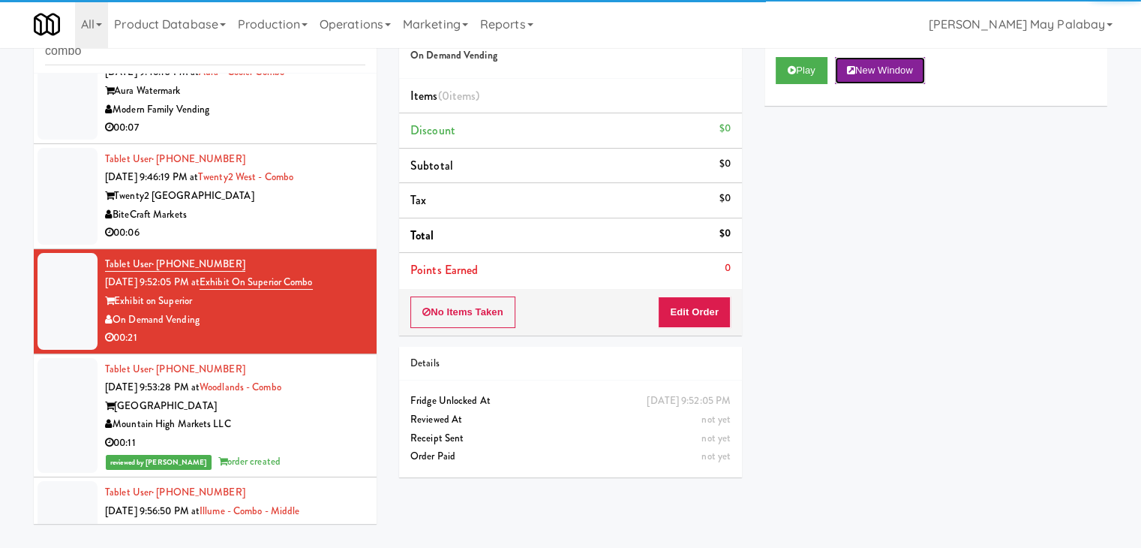
click at [921, 63] on button "New Window" at bounding box center [880, 70] width 90 height 27
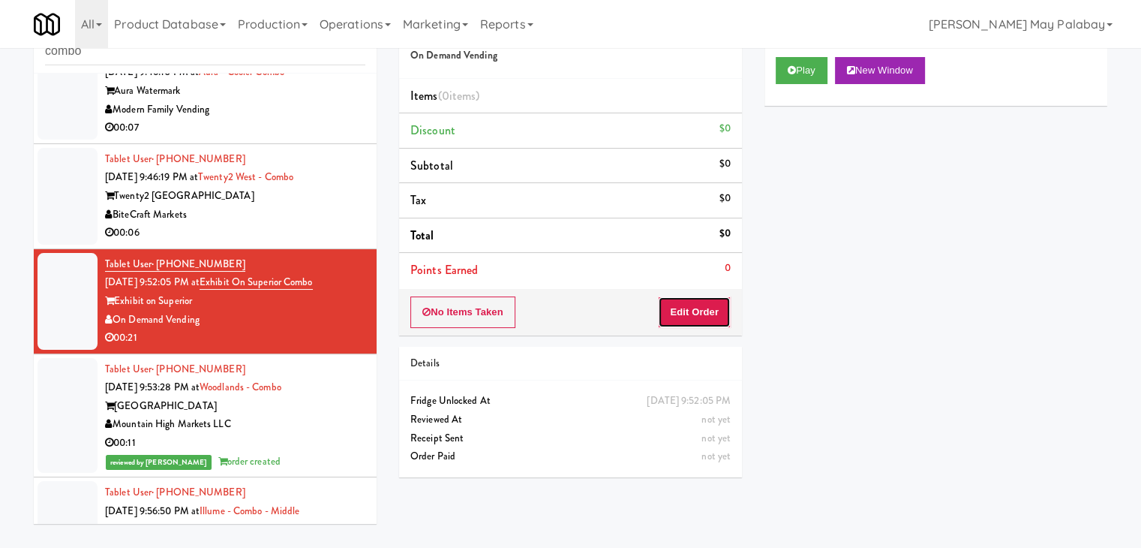
click at [698, 313] on button "Edit Order" at bounding box center [694, 312] width 73 height 32
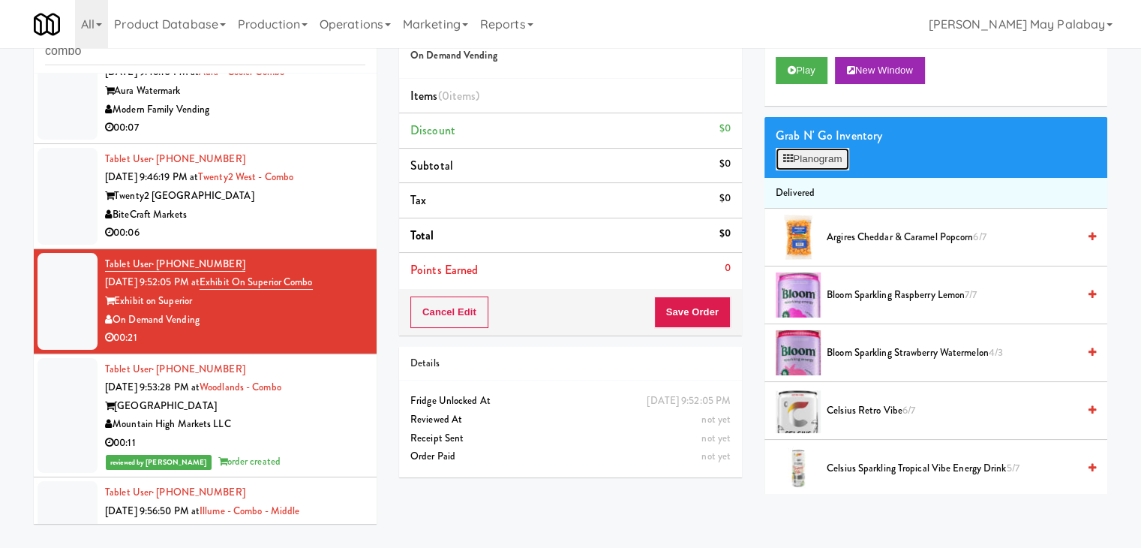
click at [834, 159] on button "Planogram" at bounding box center [813, 159] width 74 height 23
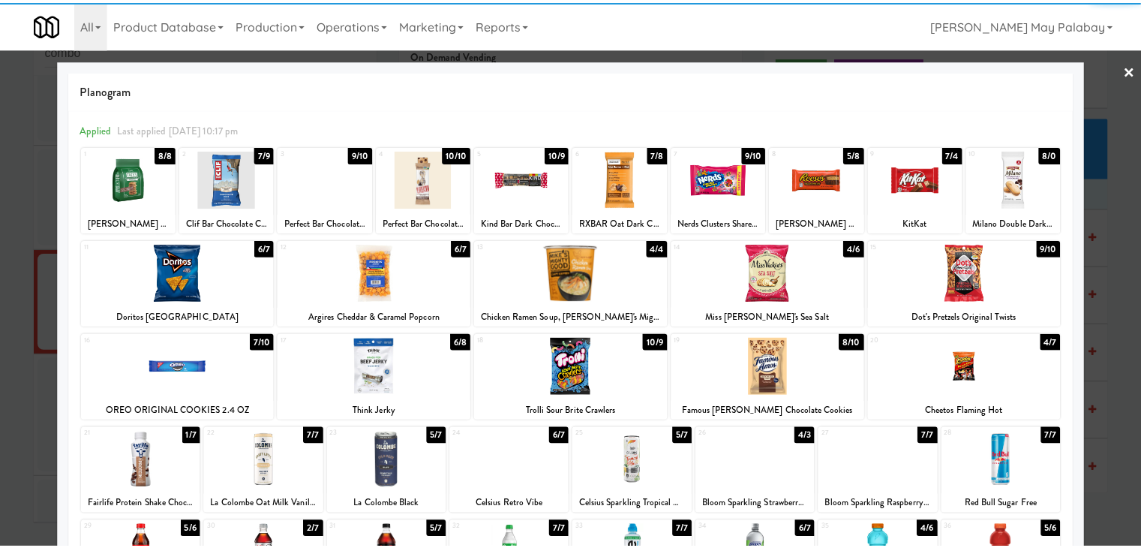
scroll to position [75, 0]
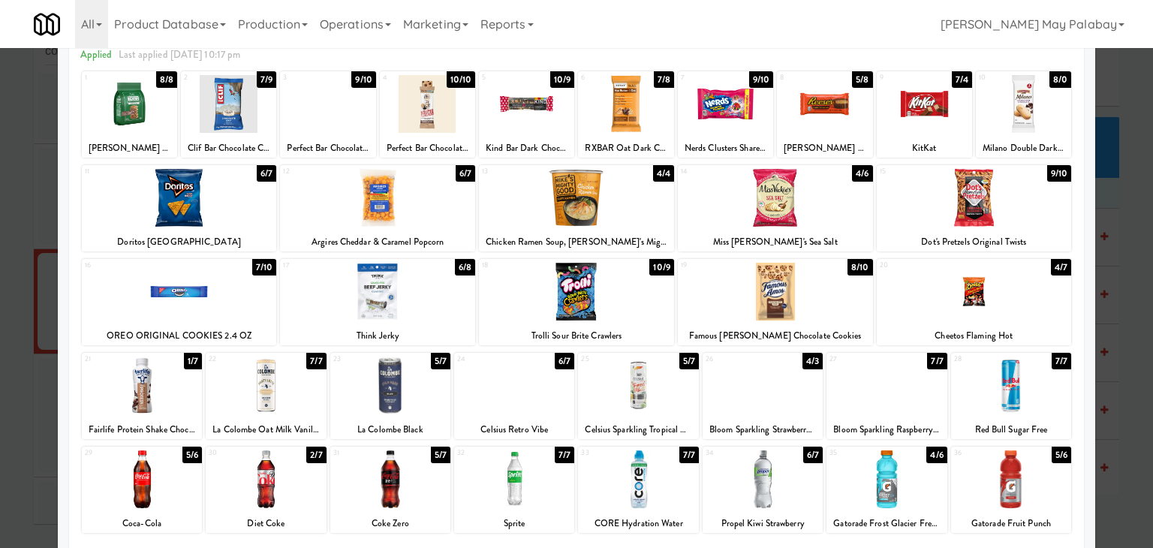
click at [1024, 299] on div at bounding box center [974, 292] width 195 height 58
click at [1040, 490] on div at bounding box center [1011, 479] width 120 height 58
click at [850, 309] on div at bounding box center [775, 292] width 195 height 58
click at [752, 128] on div at bounding box center [725, 104] width 95 height 58
click at [814, 128] on div at bounding box center [824, 104] width 95 height 58
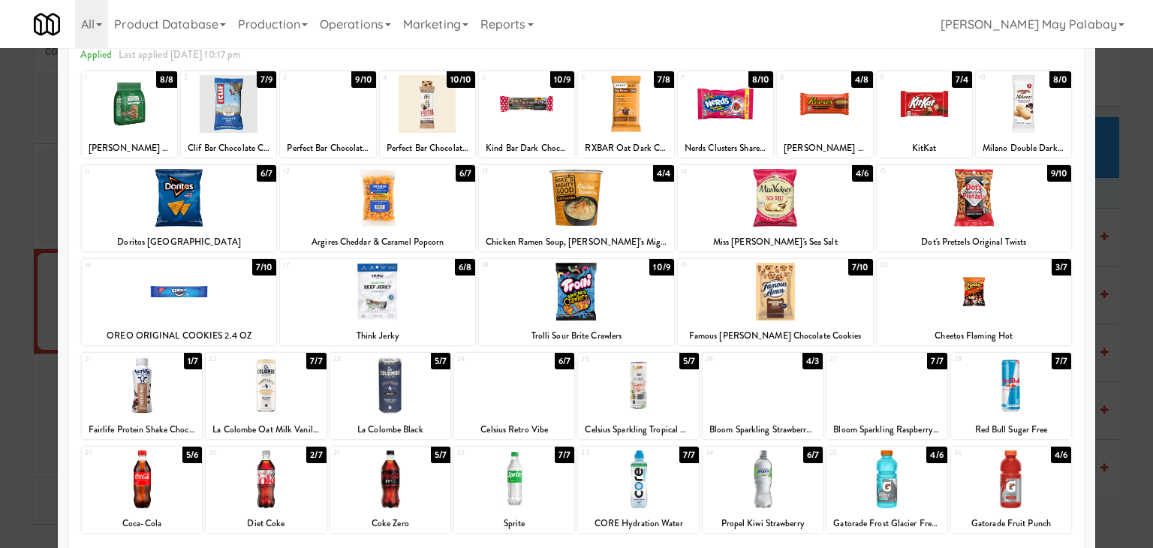
click at [908, 483] on div at bounding box center [886, 479] width 120 height 58
click at [840, 128] on div at bounding box center [824, 104] width 95 height 58
click at [926, 135] on div "9 7/4 KitKat" at bounding box center [924, 114] width 95 height 86
click at [1129, 379] on div at bounding box center [576, 274] width 1153 height 548
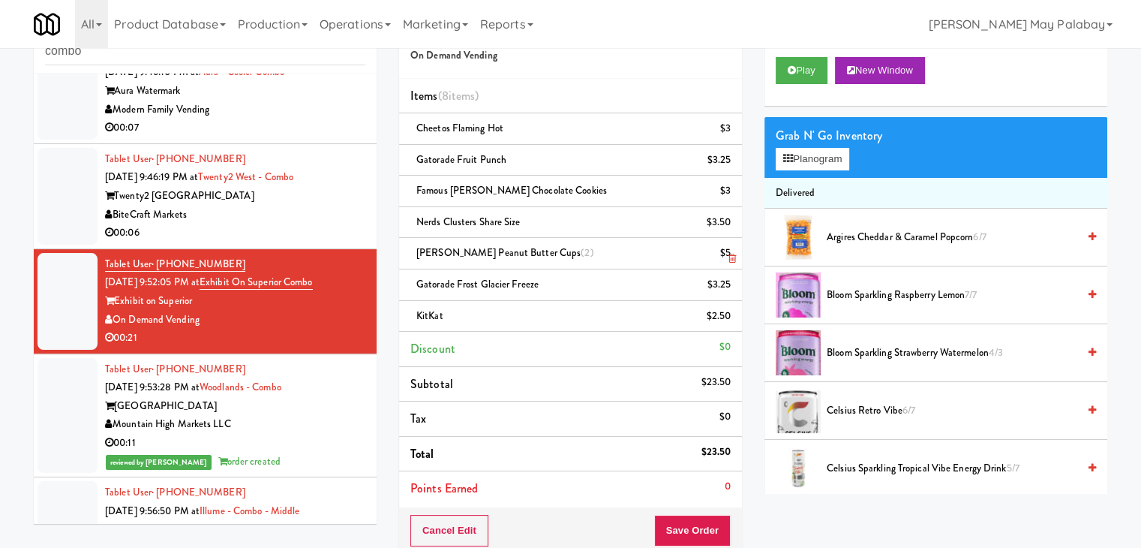
click at [733, 262] on icon at bounding box center [733, 259] width 8 height 10
click at [706, 529] on button "Save Order" at bounding box center [692, 531] width 77 height 32
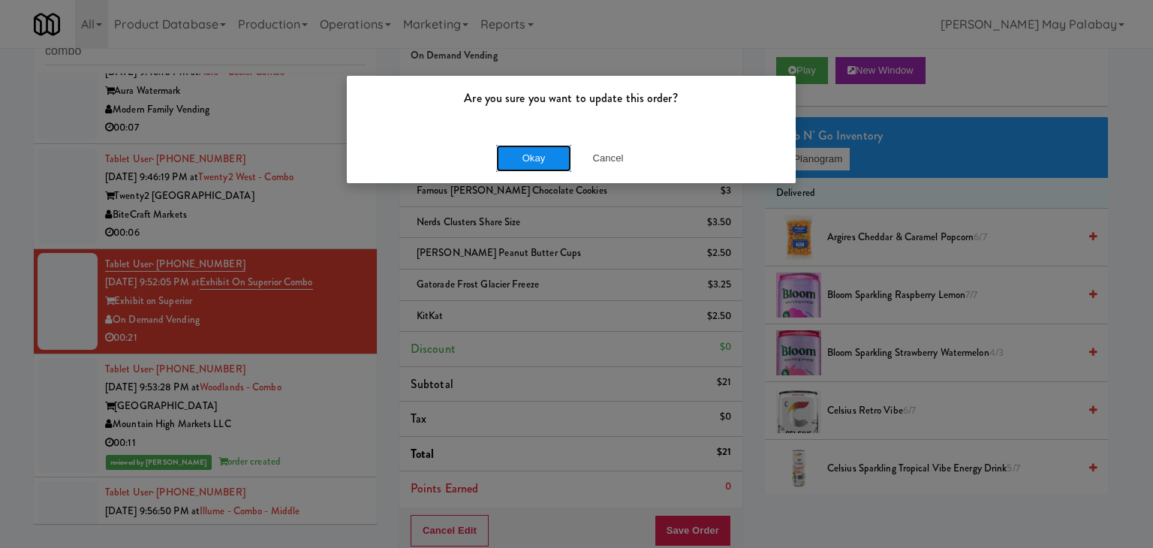
click at [545, 161] on button "Okay" at bounding box center [533, 158] width 75 height 27
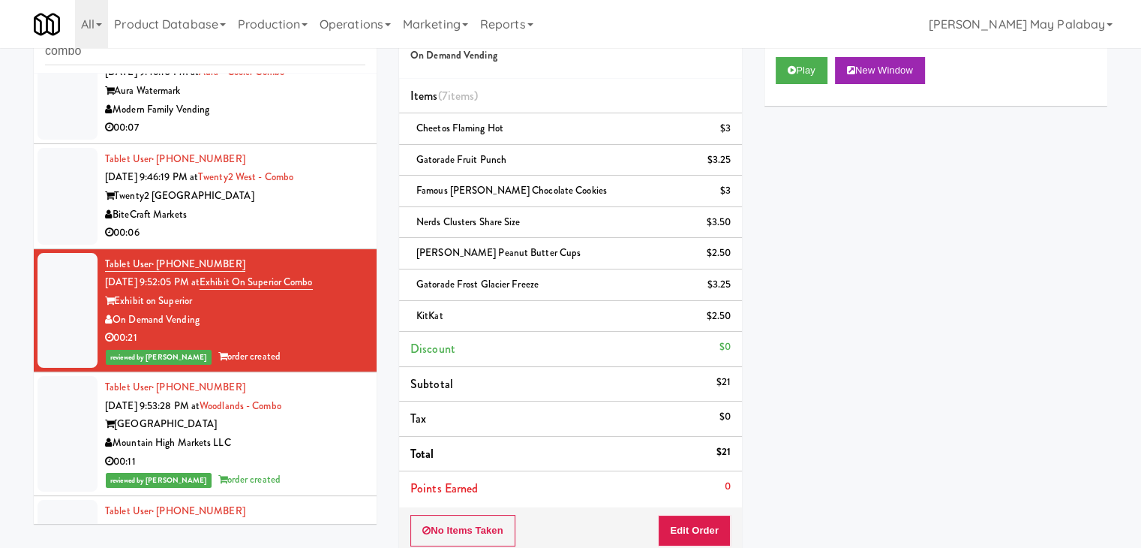
click at [331, 220] on div "BiteCraft Markets" at bounding box center [235, 215] width 260 height 19
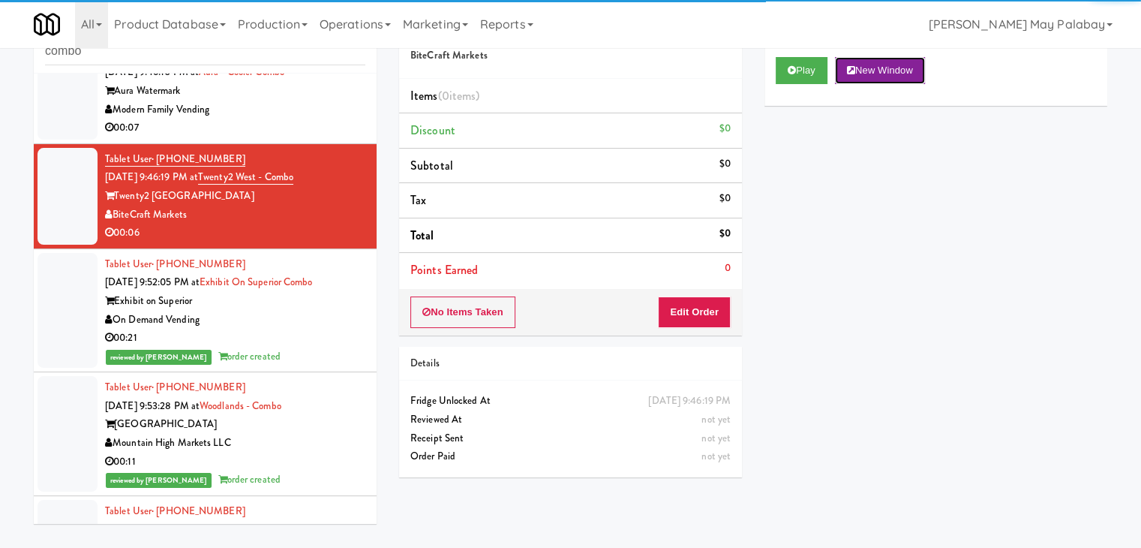
click at [901, 71] on button "New Window" at bounding box center [880, 70] width 90 height 27
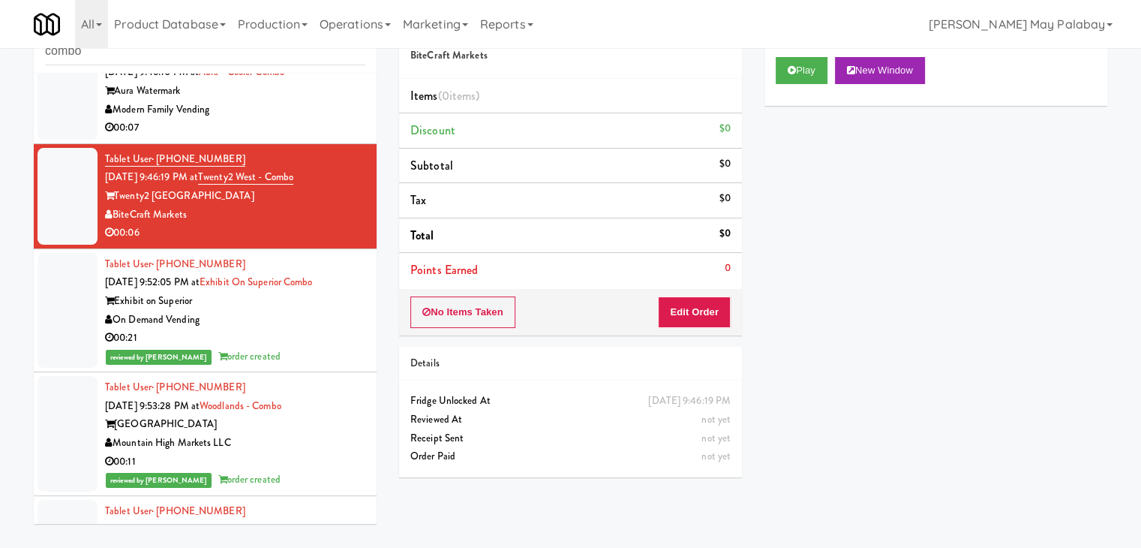
click at [853, 392] on div "Play New Window Primary Flag Clear Flag if unable to determine what was taken o…" at bounding box center [936, 327] width 343 height 563
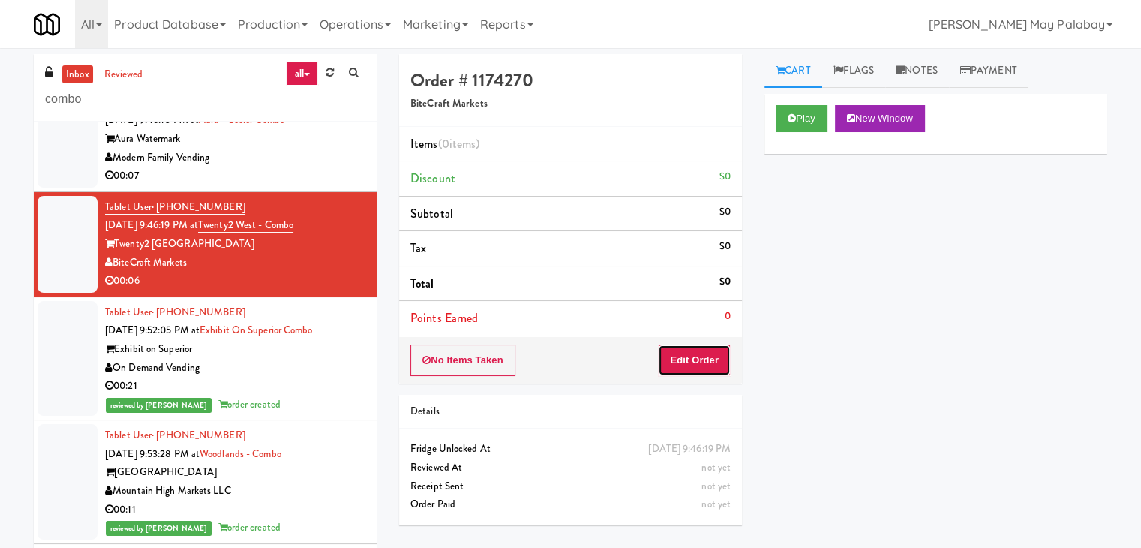
click at [696, 362] on button "Edit Order" at bounding box center [694, 360] width 73 height 32
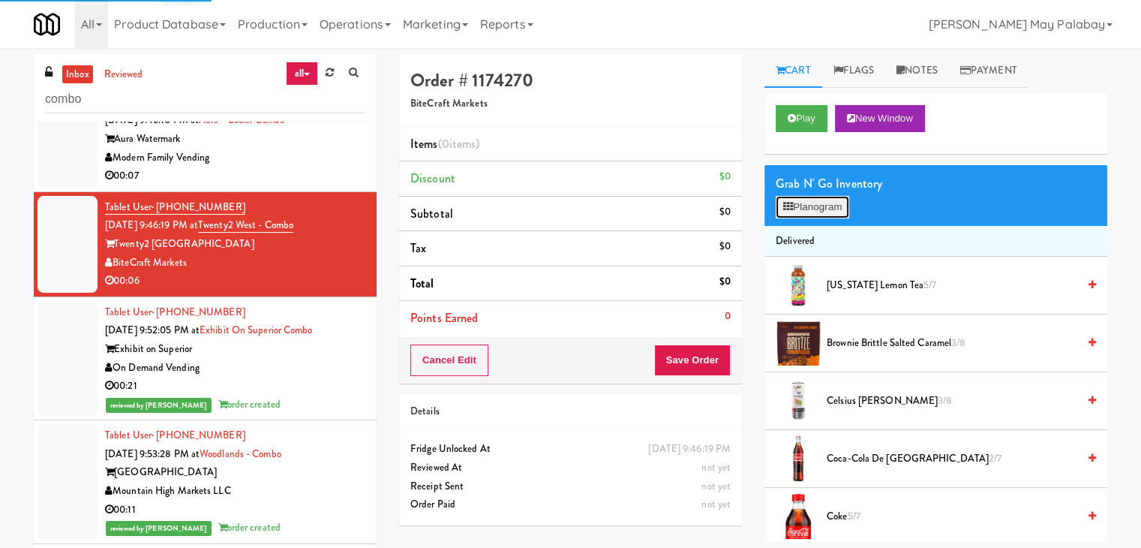
click at [815, 210] on button "Planogram" at bounding box center [813, 207] width 74 height 23
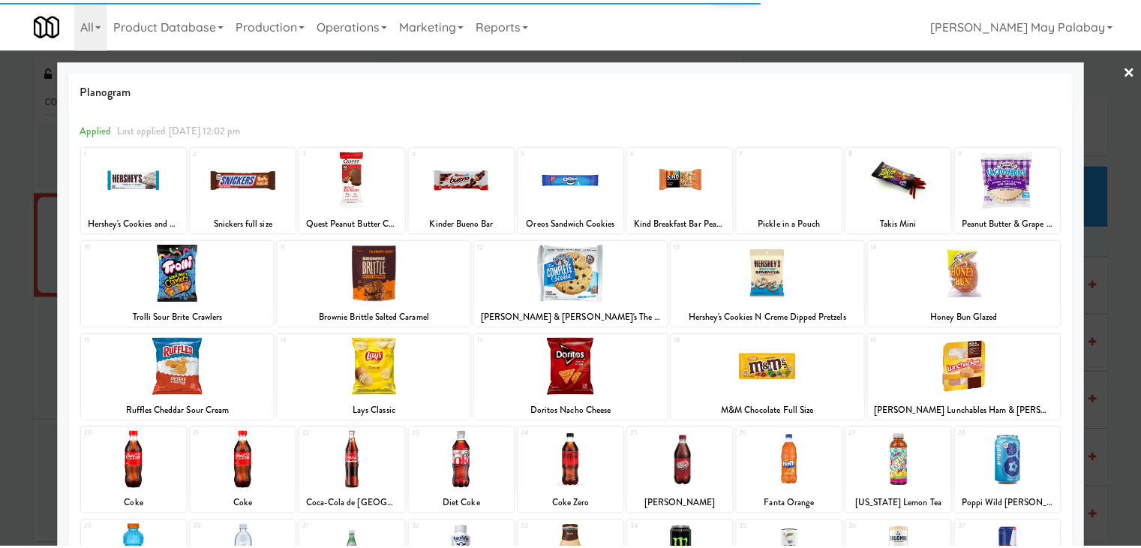
scroll to position [75, 0]
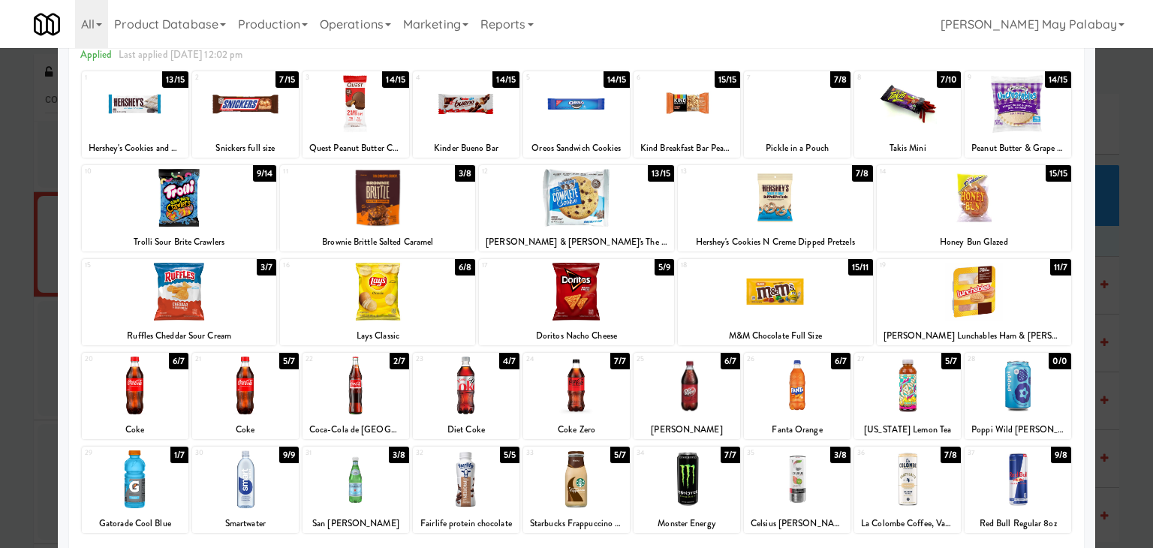
click at [279, 119] on div at bounding box center [245, 104] width 107 height 58
click at [1121, 380] on div at bounding box center [576, 274] width 1153 height 548
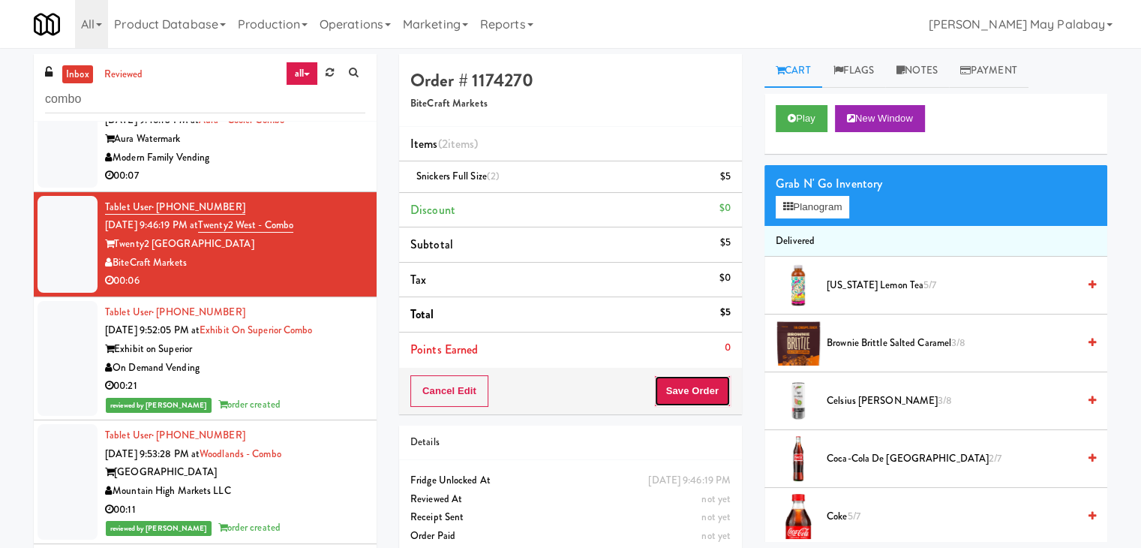
click at [702, 377] on button "Save Order" at bounding box center [692, 391] width 77 height 32
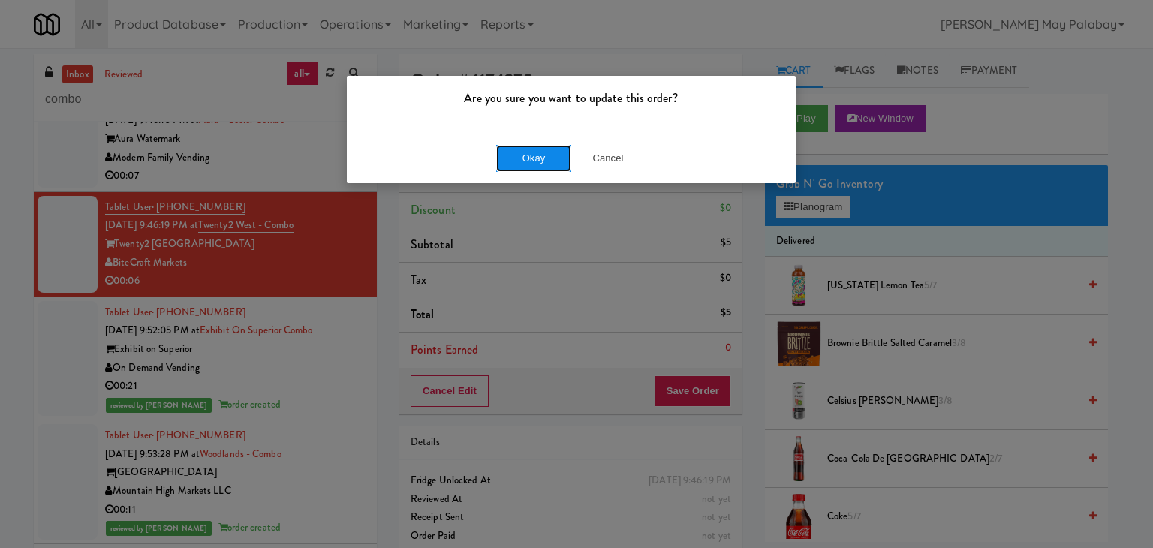
click at [557, 159] on button "Okay" at bounding box center [533, 158] width 75 height 27
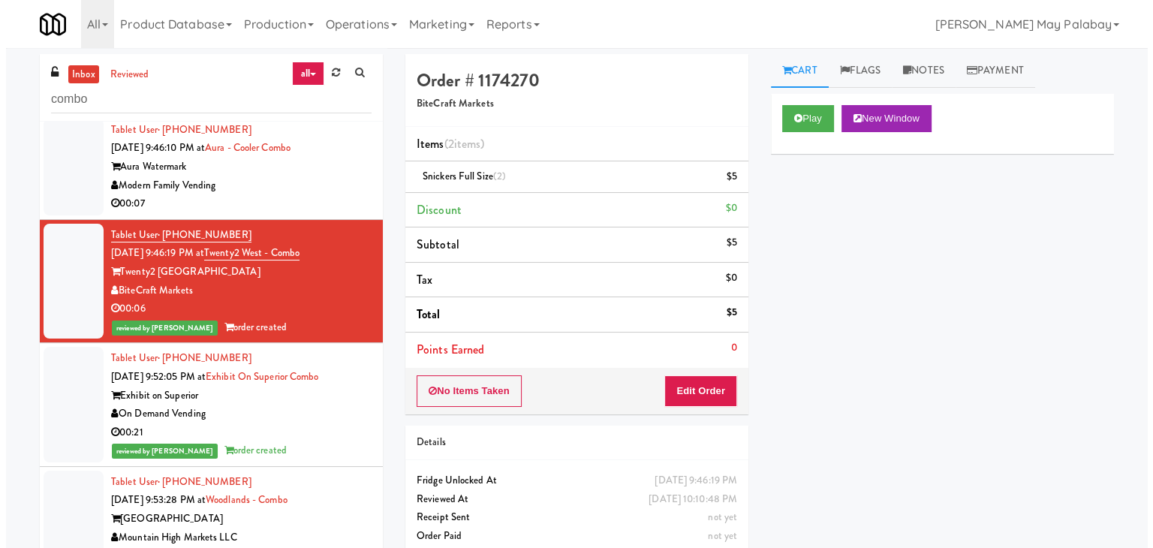
scroll to position [590, 0]
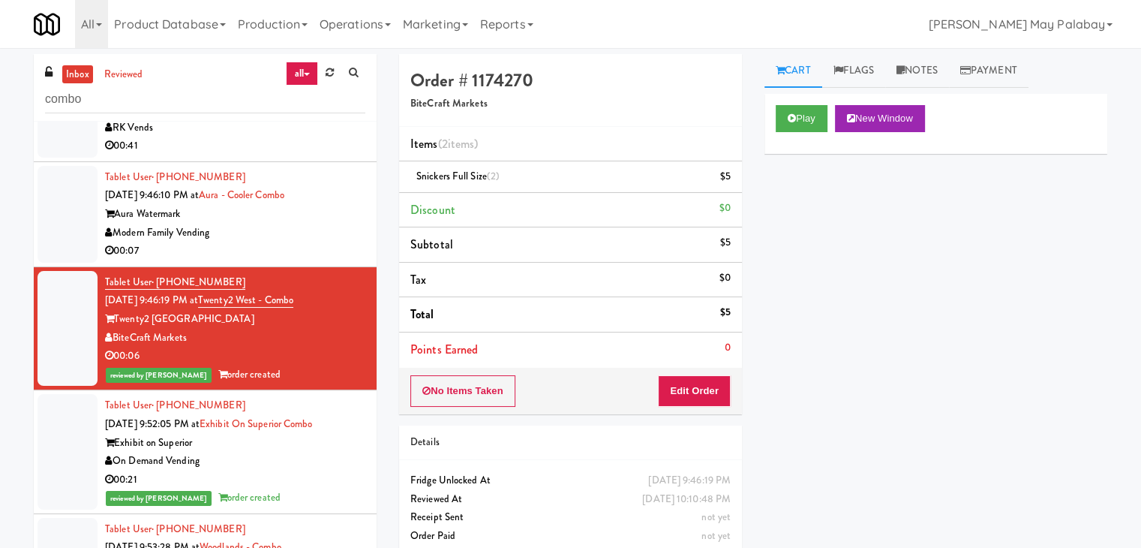
click at [344, 246] on div "00:07" at bounding box center [235, 251] width 260 height 19
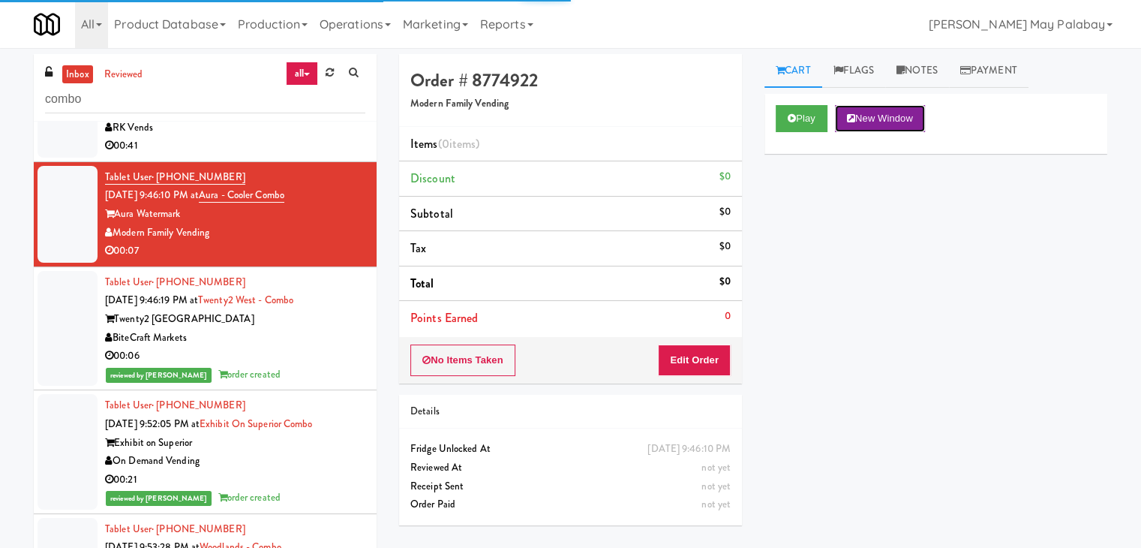
click at [896, 123] on button "New Window" at bounding box center [880, 118] width 90 height 27
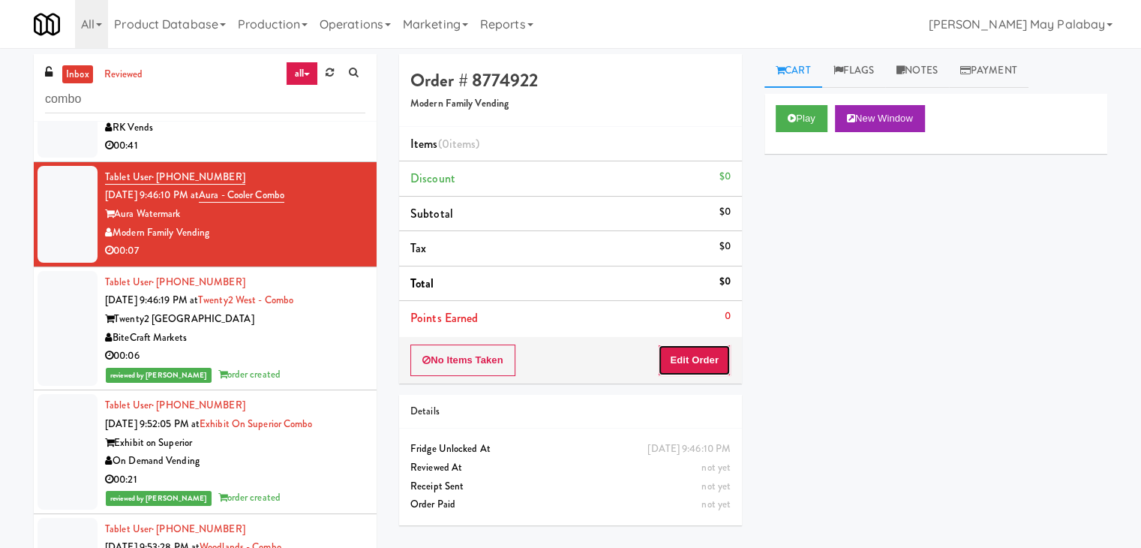
click at [690, 356] on button "Edit Order" at bounding box center [694, 360] width 73 height 32
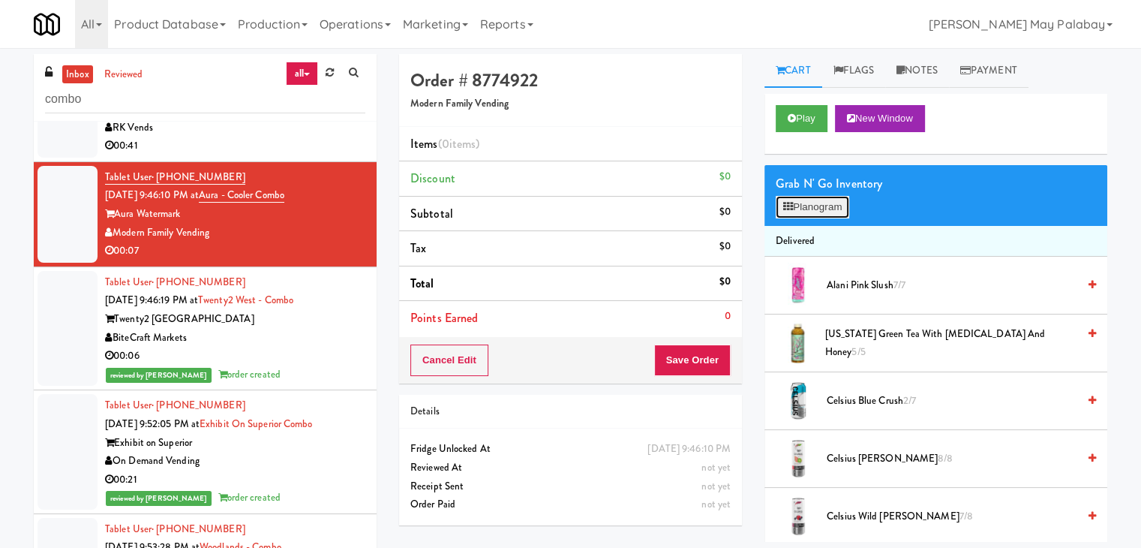
click at [798, 211] on button "Planogram" at bounding box center [813, 207] width 74 height 23
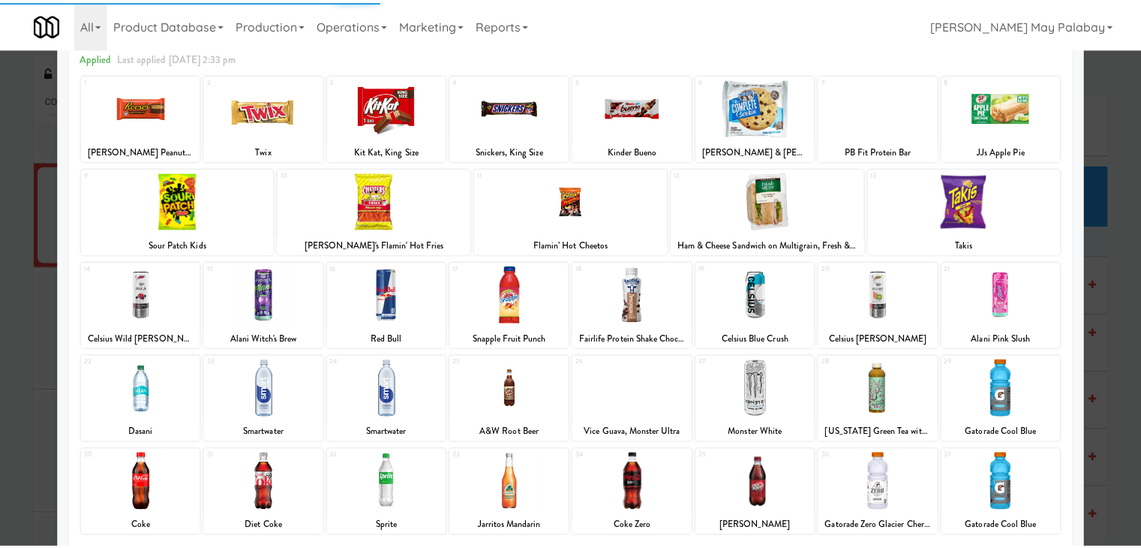
scroll to position [75, 0]
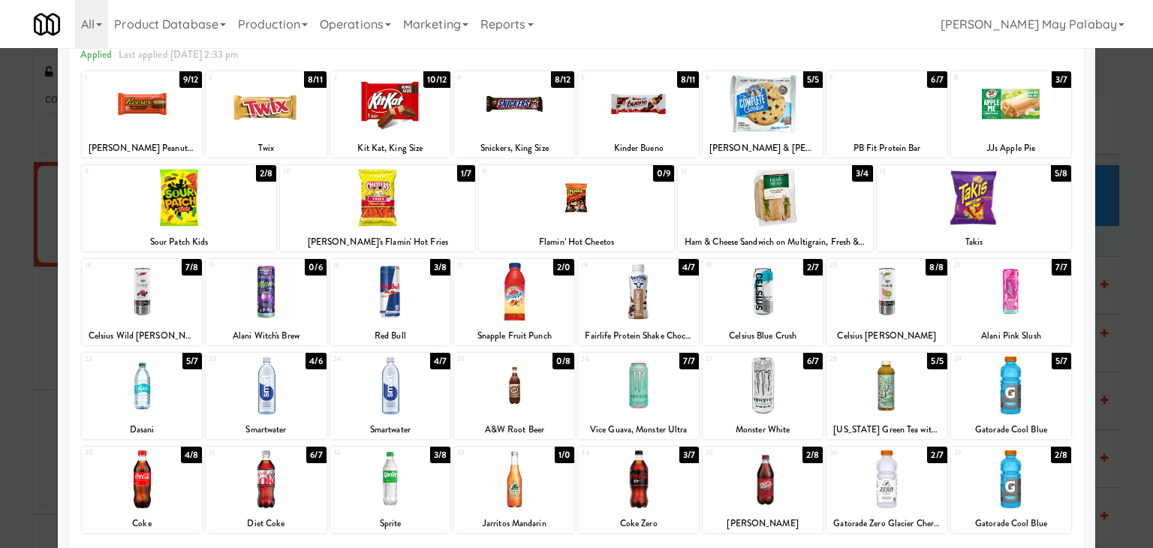
click at [923, 484] on div at bounding box center [886, 479] width 120 height 58
click at [679, 296] on div at bounding box center [638, 292] width 120 height 58
click at [1126, 288] on div at bounding box center [576, 274] width 1153 height 548
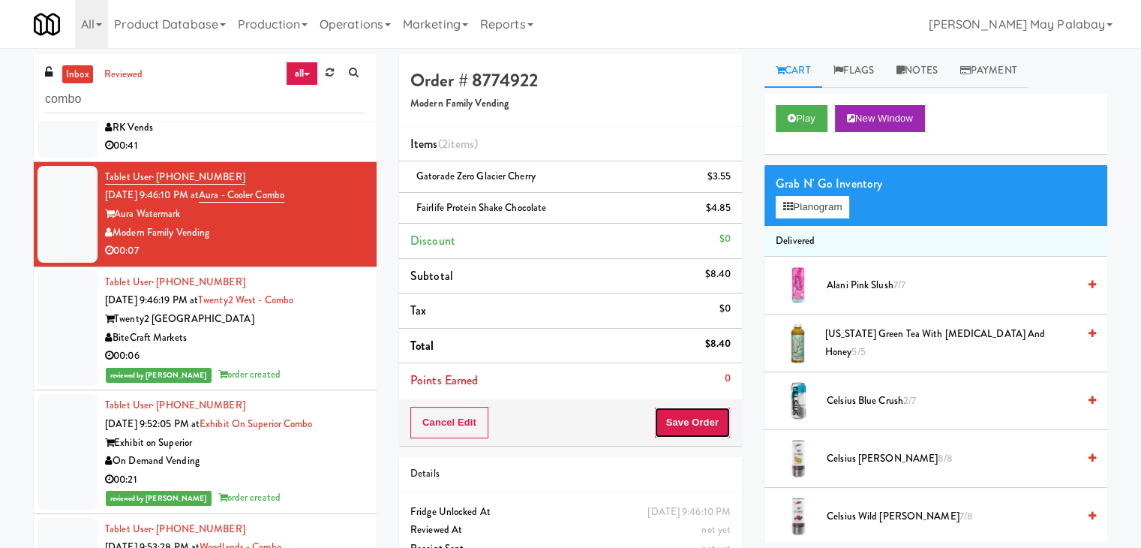
click at [668, 415] on button "Save Order" at bounding box center [692, 423] width 77 height 32
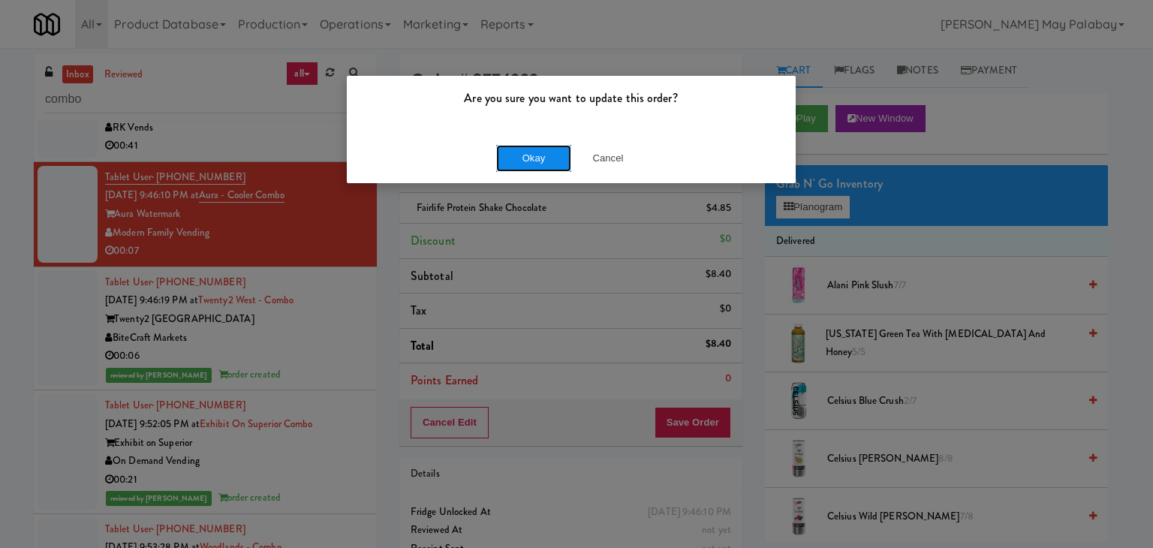
click at [556, 160] on button "Okay" at bounding box center [533, 158] width 75 height 27
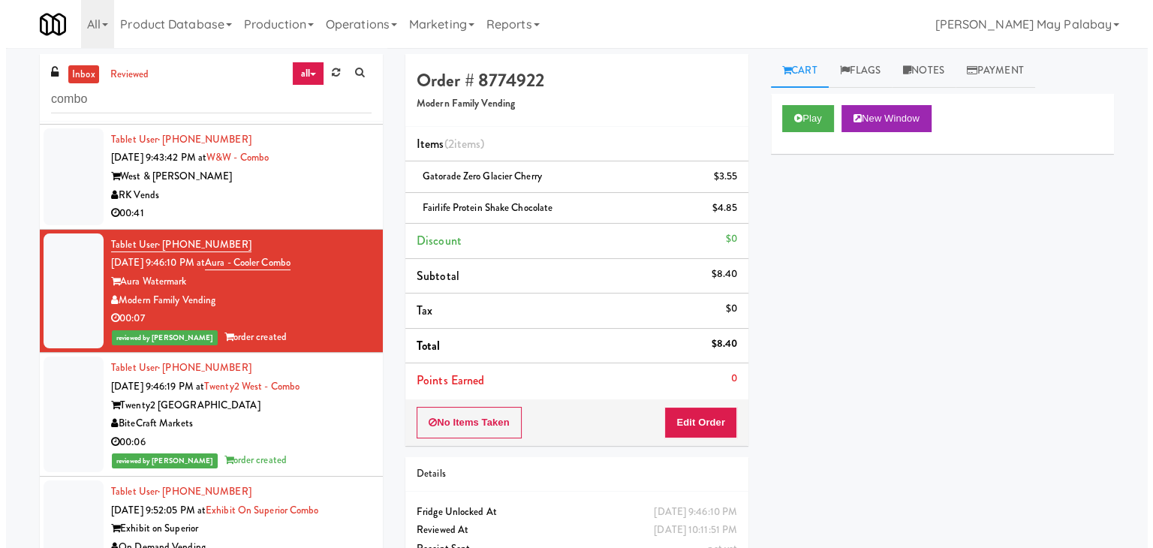
scroll to position [515, 0]
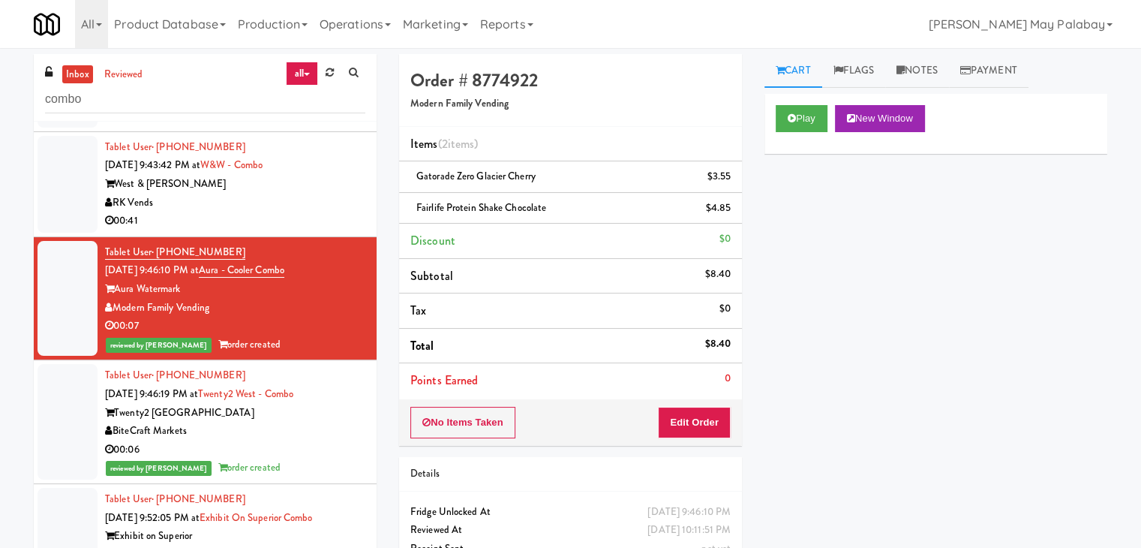
click at [311, 199] on div "RK Vends" at bounding box center [235, 203] width 260 height 19
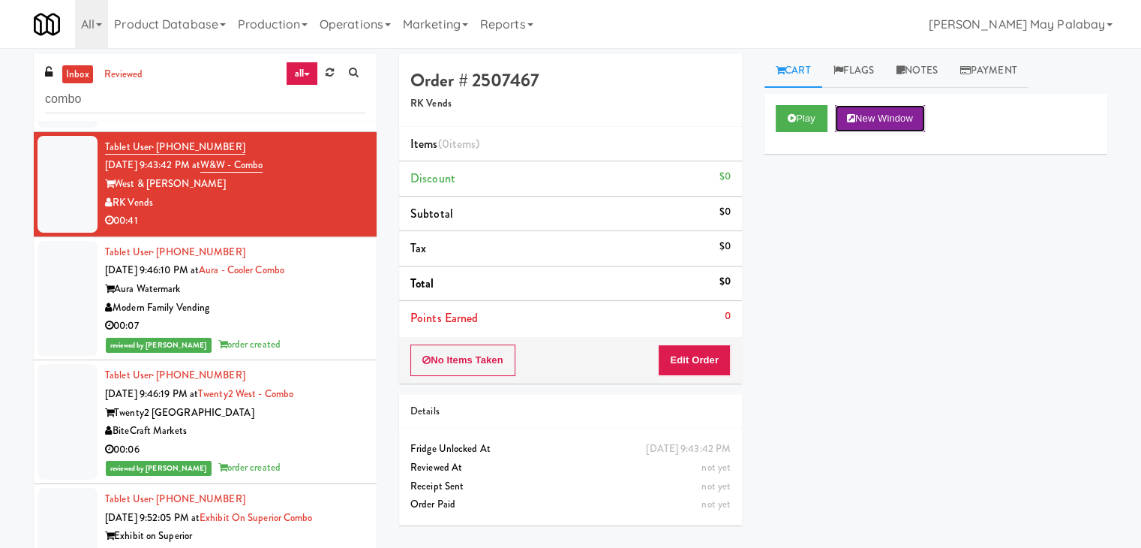
click at [899, 118] on button "New Window" at bounding box center [880, 118] width 90 height 27
click at [711, 355] on button "Edit Order" at bounding box center [694, 360] width 73 height 32
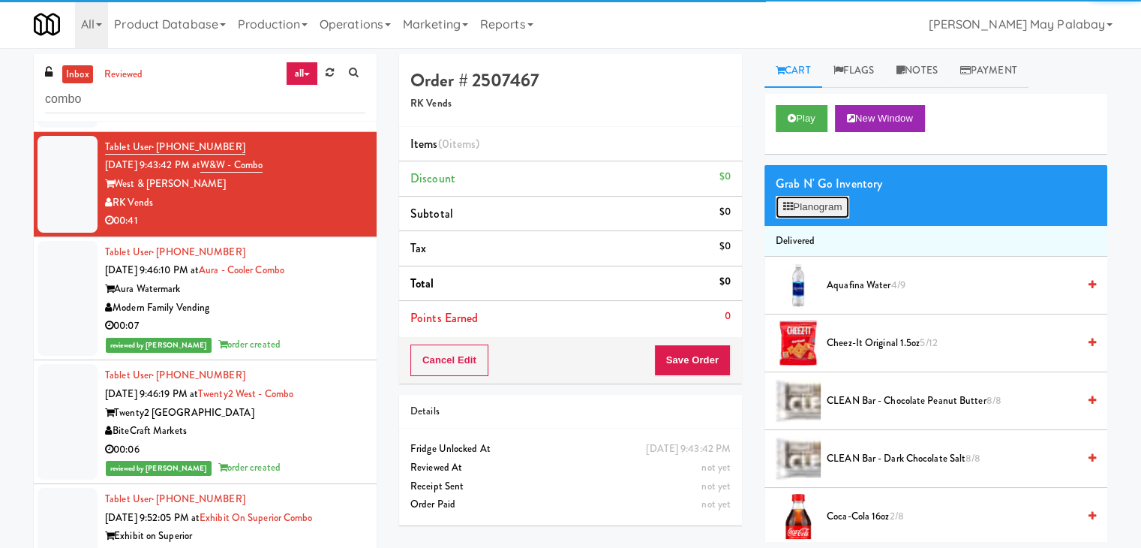
click at [820, 207] on button "Planogram" at bounding box center [813, 207] width 74 height 23
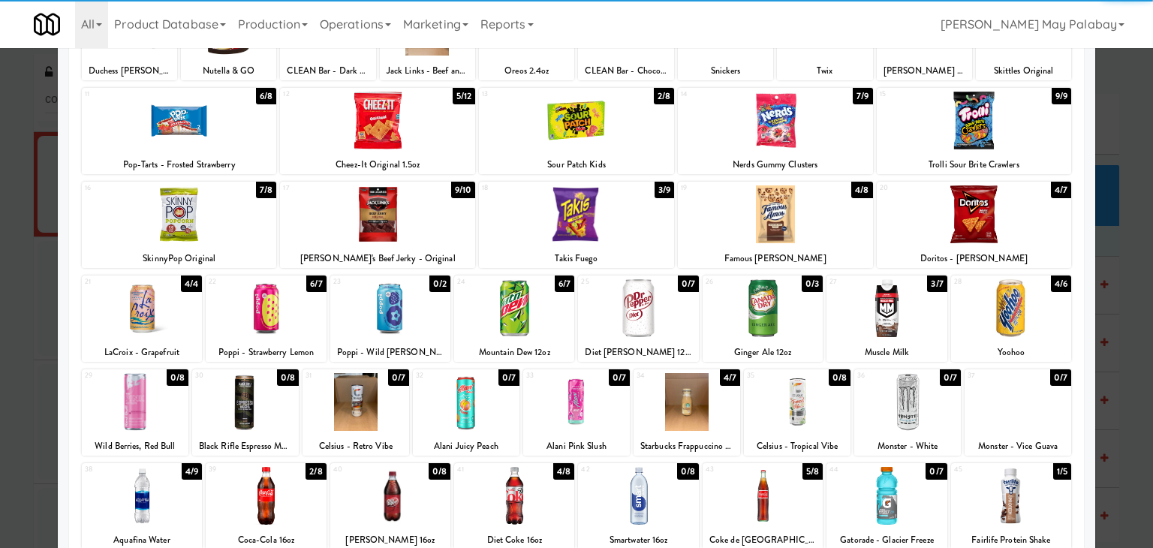
scroll to position [150, 0]
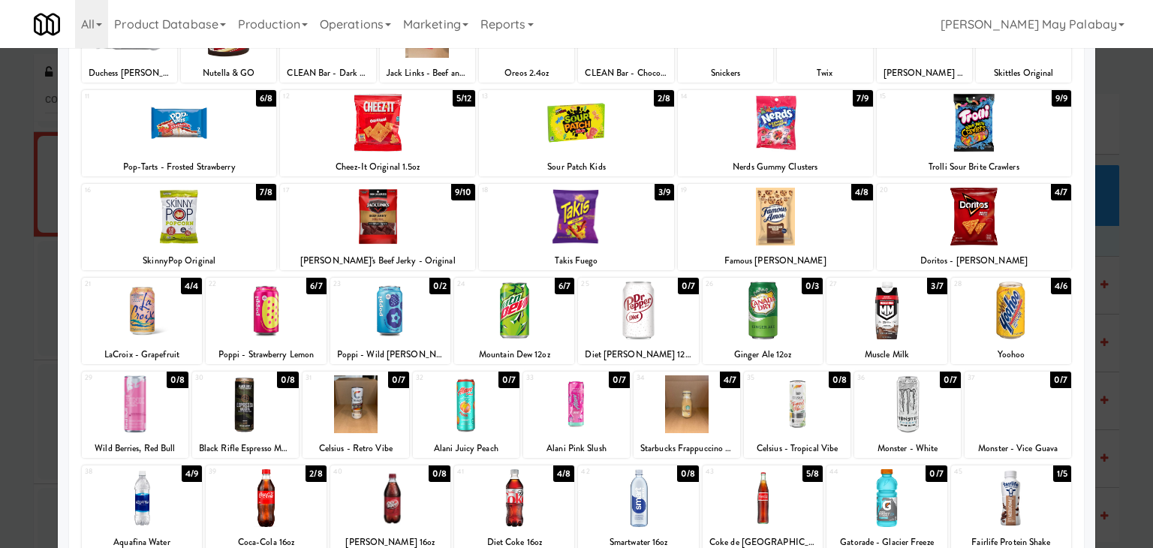
click at [630, 239] on div at bounding box center [576, 217] width 195 height 58
click at [302, 498] on div at bounding box center [266, 498] width 120 height 58
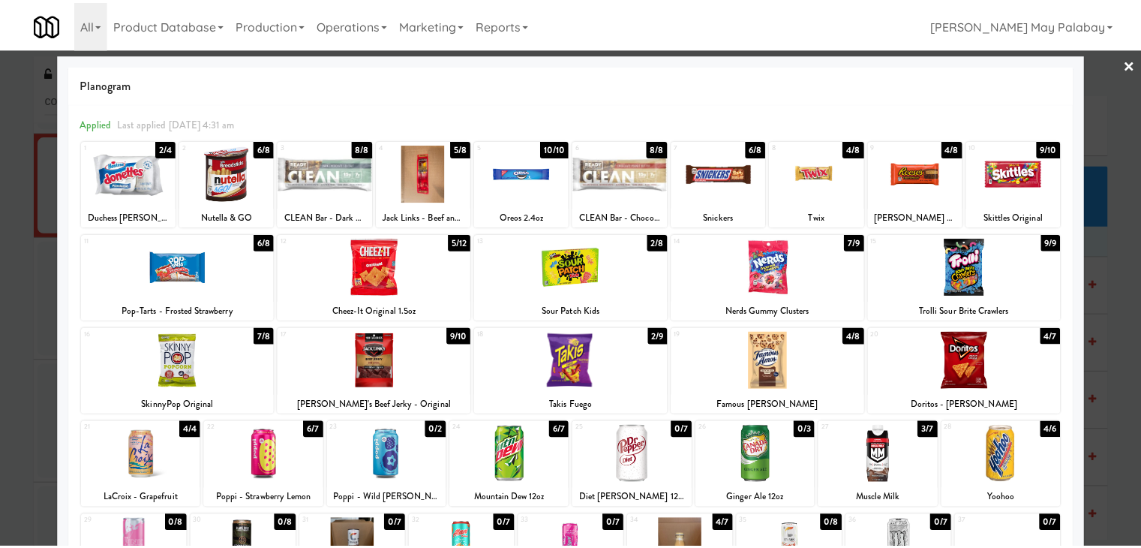
scroll to position [0, 0]
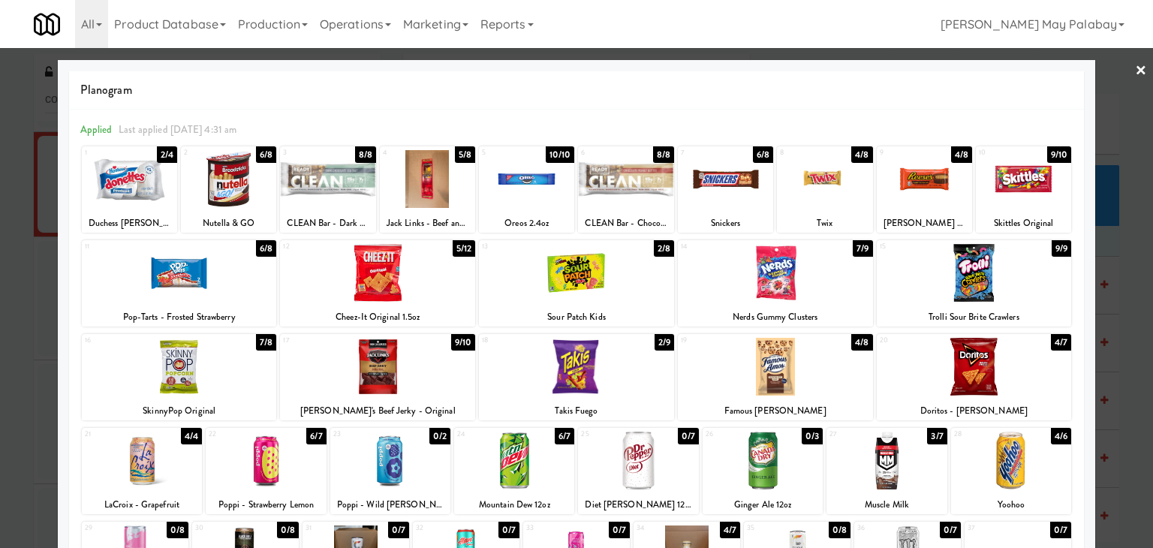
click at [748, 213] on div "7 6/8 Snickers" at bounding box center [725, 189] width 95 height 86
click at [1133, 385] on div at bounding box center [576, 274] width 1153 height 548
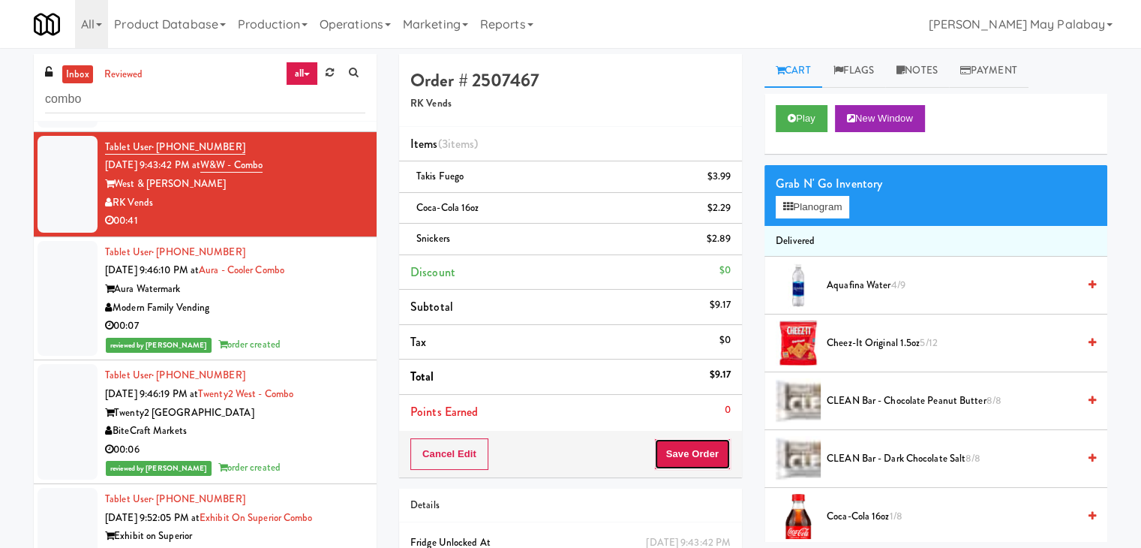
click at [691, 448] on button "Save Order" at bounding box center [692, 454] width 77 height 32
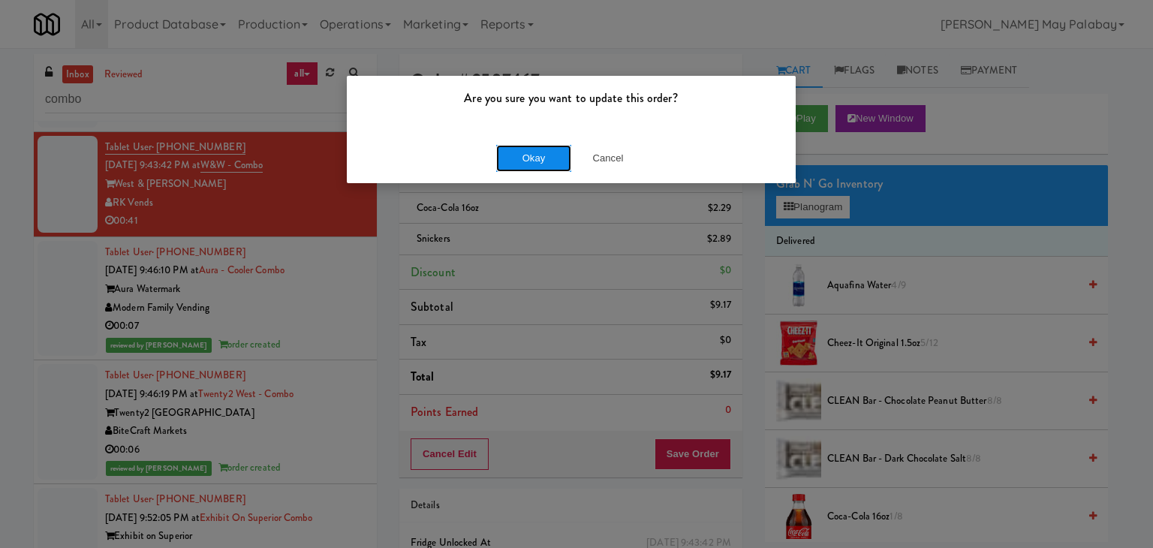
click at [555, 164] on button "Okay" at bounding box center [533, 158] width 75 height 27
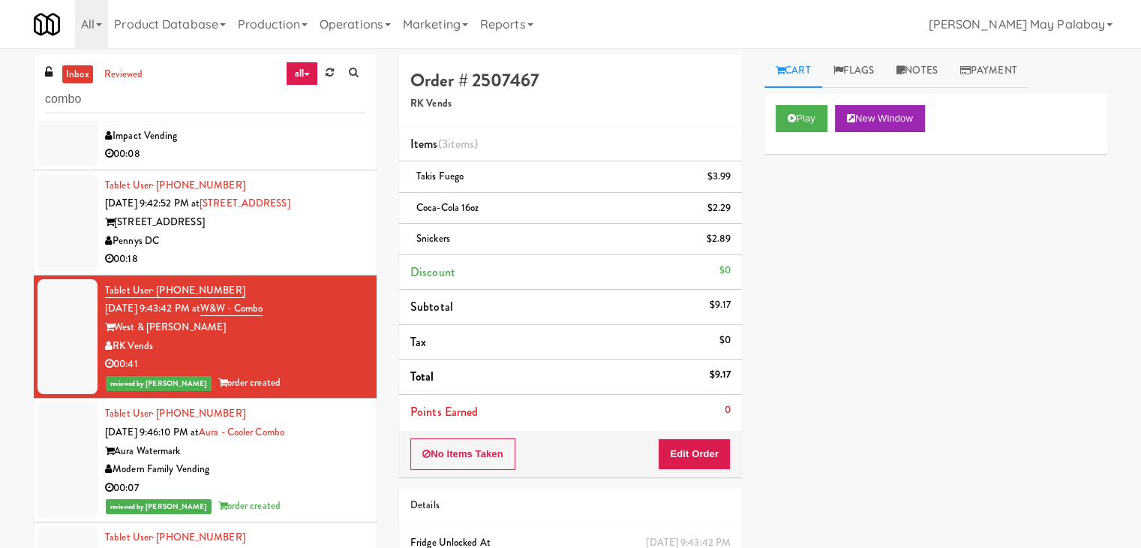
scroll to position [365, 0]
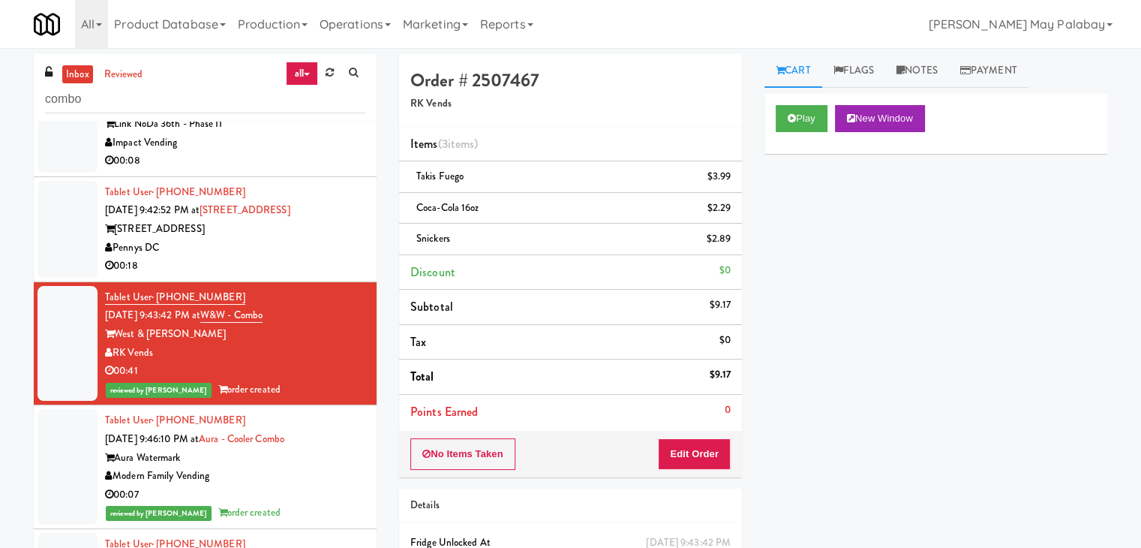
click at [335, 262] on div "00:18" at bounding box center [235, 266] width 260 height 19
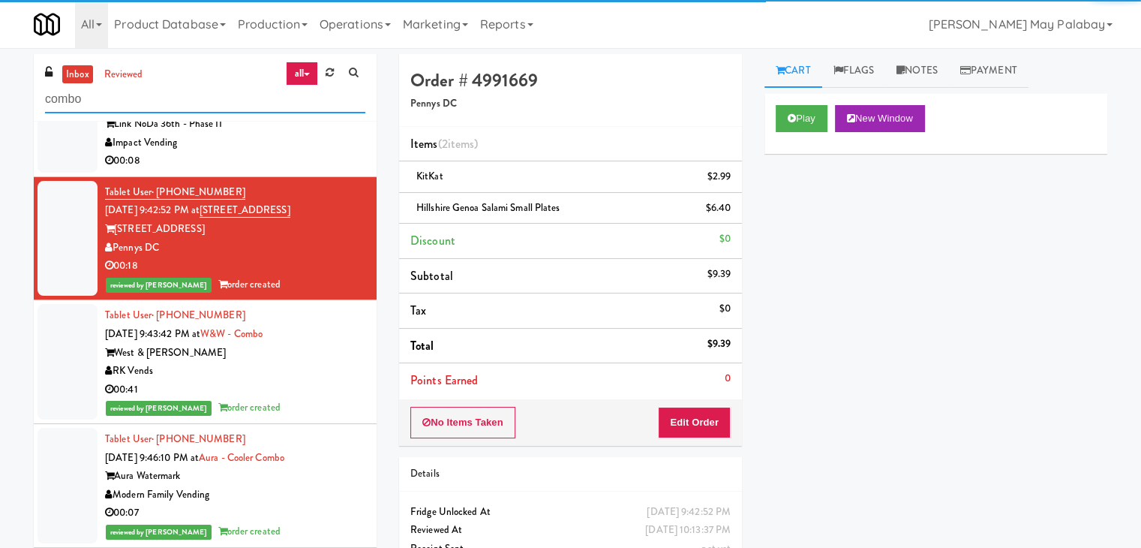
click at [235, 96] on input "combo" at bounding box center [205, 100] width 320 height 28
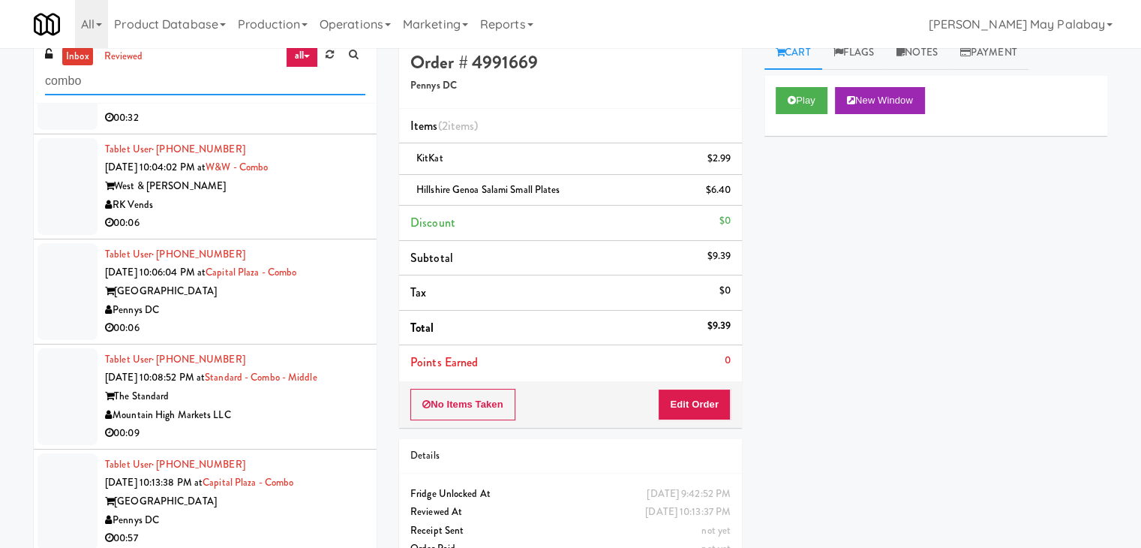
scroll to position [50, 0]
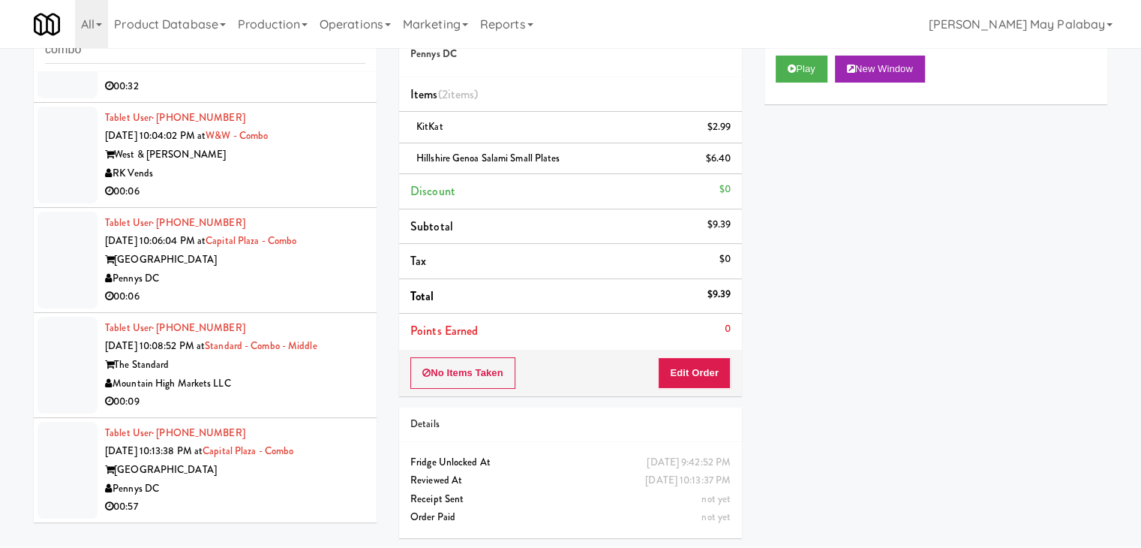
click at [311, 397] on div "00:09" at bounding box center [235, 401] width 260 height 19
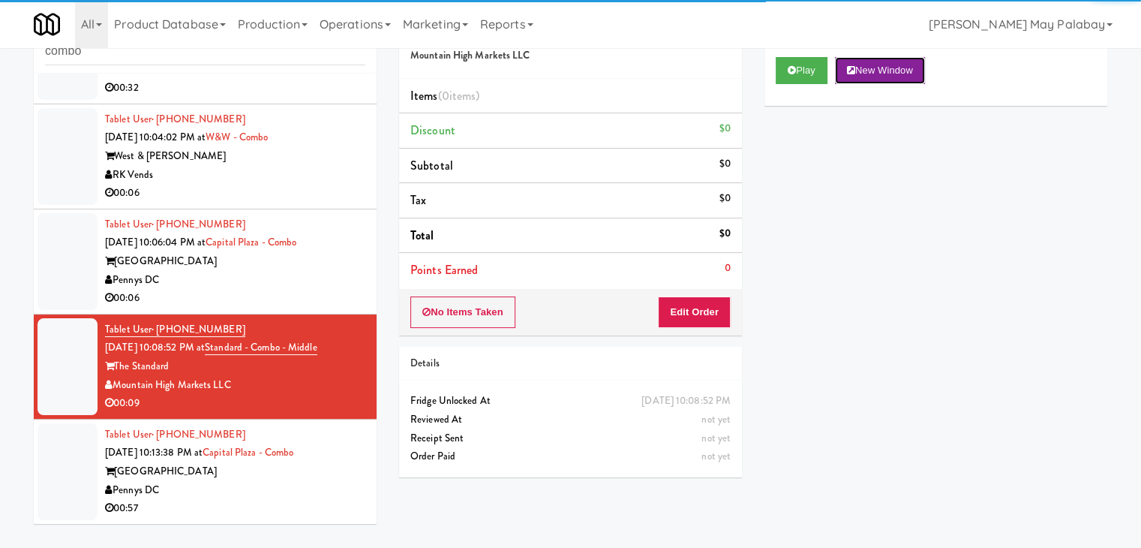
click at [922, 71] on button "New Window" at bounding box center [880, 70] width 90 height 27
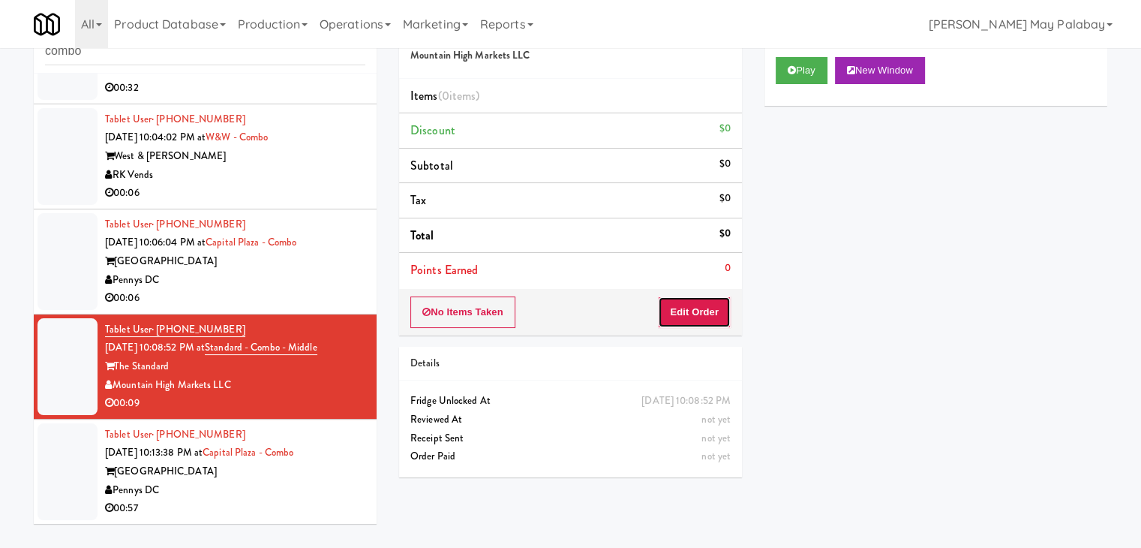
drag, startPoint x: 713, startPoint y: 317, endPoint x: 738, endPoint y: 276, distance: 48.5
click at [713, 317] on button "Edit Order" at bounding box center [694, 312] width 73 height 32
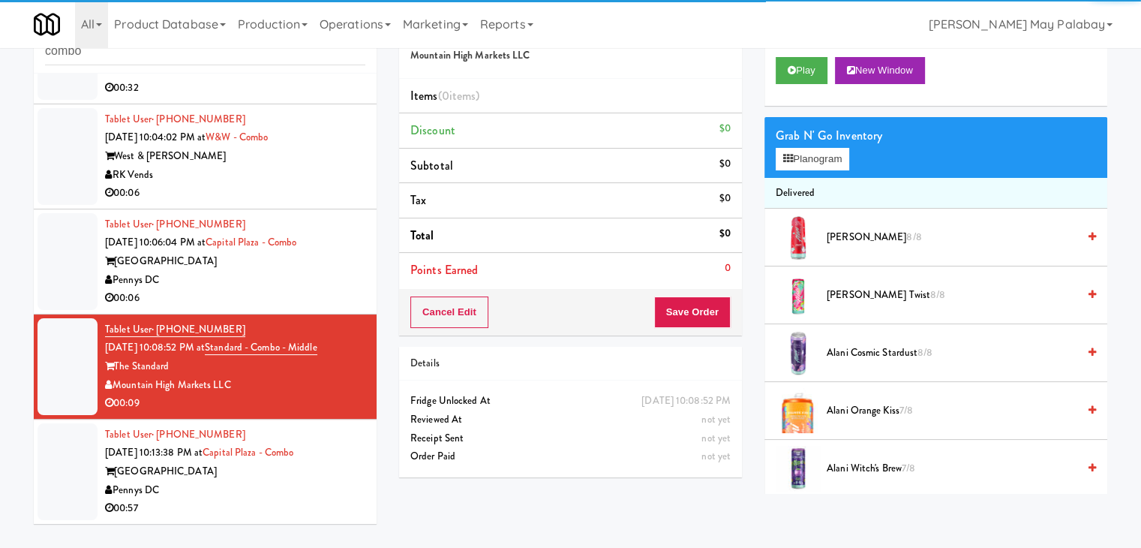
click at [807, 170] on div "Grab N' Go Inventory Planogram" at bounding box center [936, 147] width 343 height 61
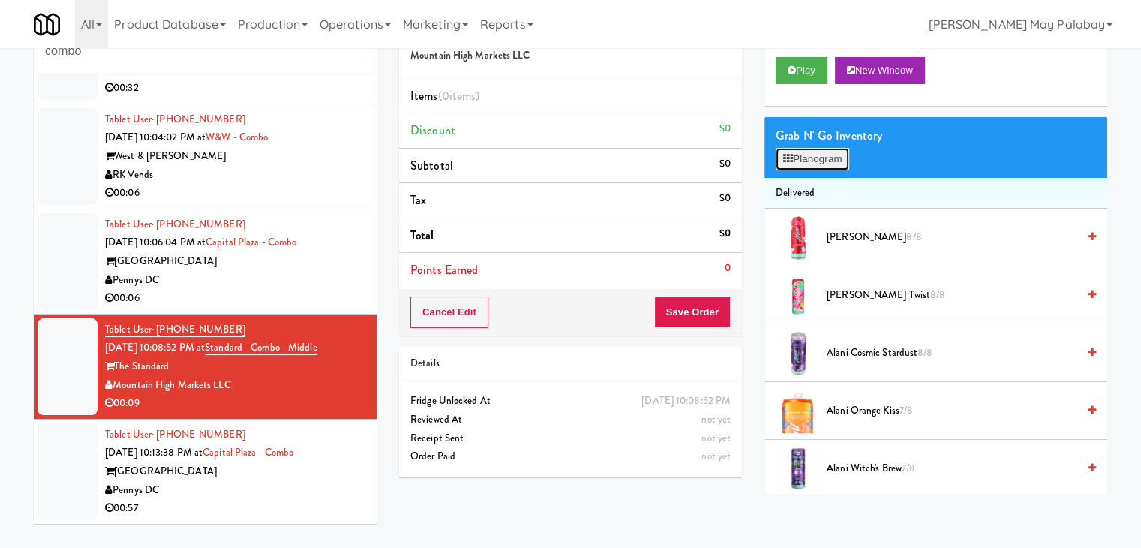
click at [825, 163] on button "Planogram" at bounding box center [813, 159] width 74 height 23
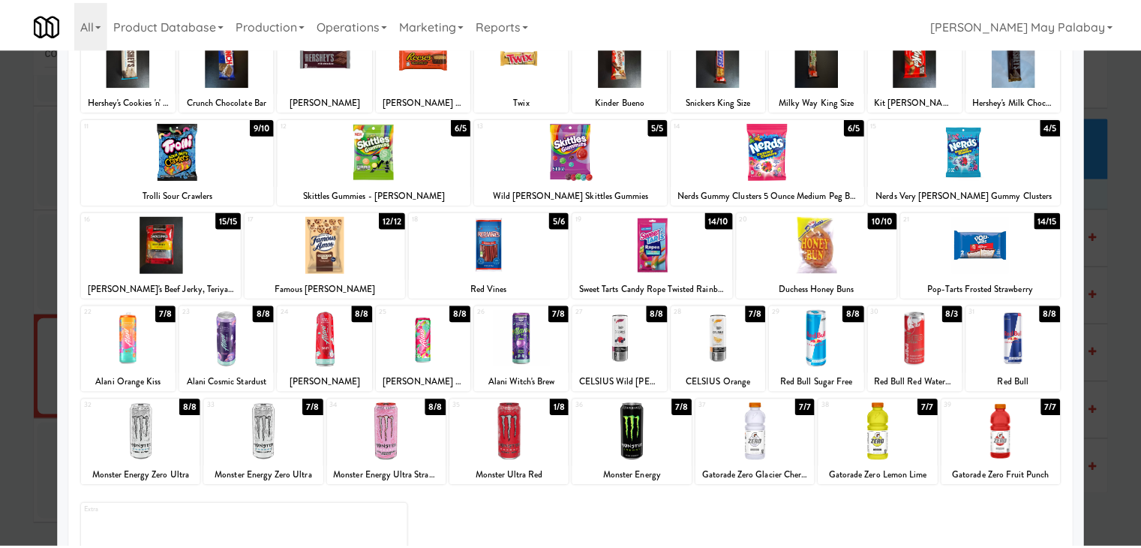
scroll to position [75, 0]
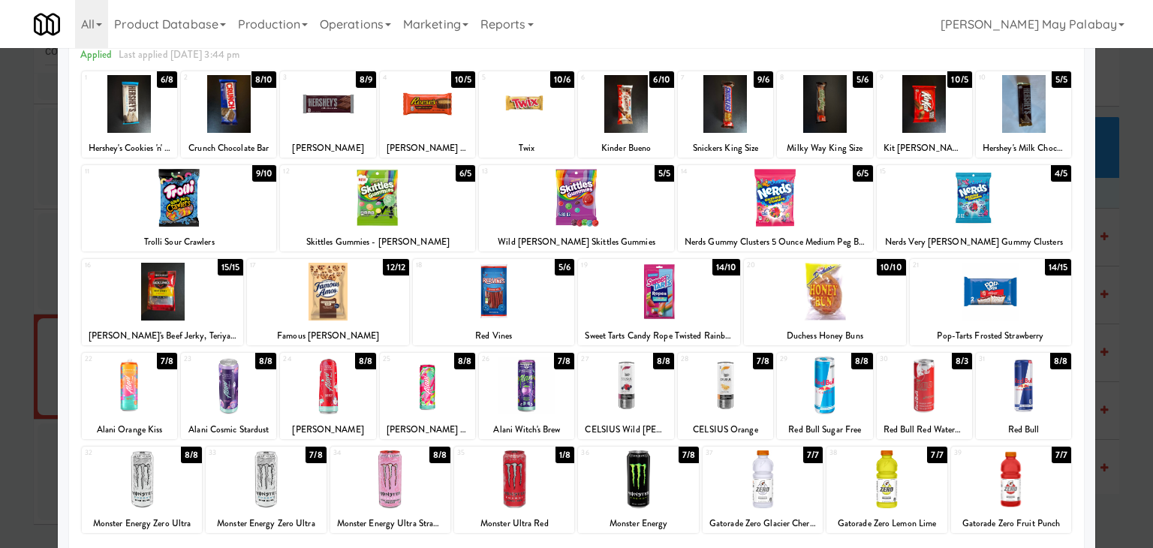
click at [1120, 343] on div at bounding box center [576, 274] width 1153 height 548
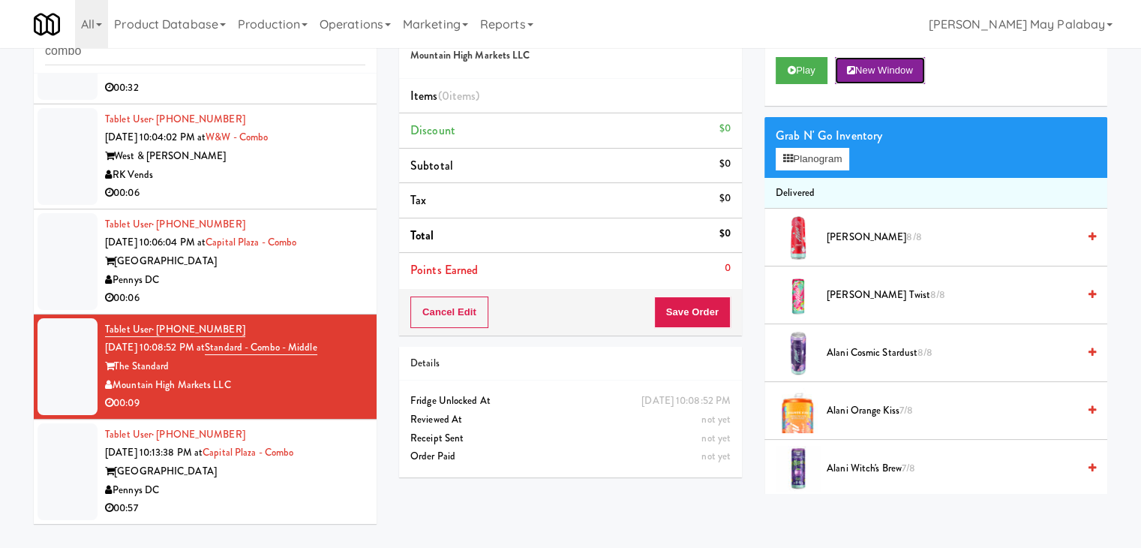
click at [894, 67] on button "New Window" at bounding box center [880, 70] width 90 height 27
click at [816, 158] on button "Planogram" at bounding box center [813, 159] width 74 height 23
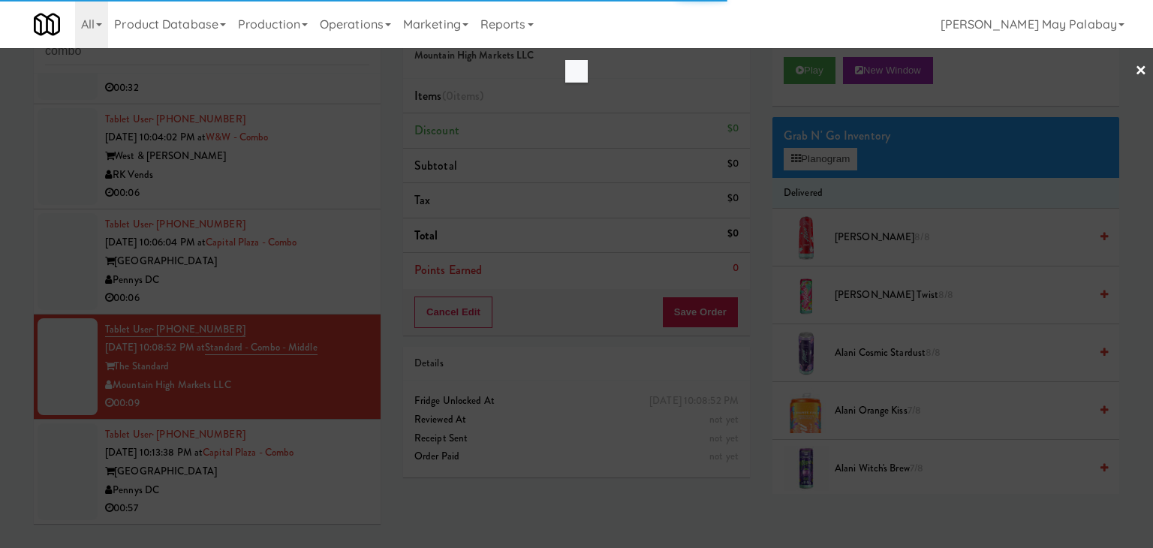
click at [1141, 73] on link "×" at bounding box center [1141, 71] width 12 height 47
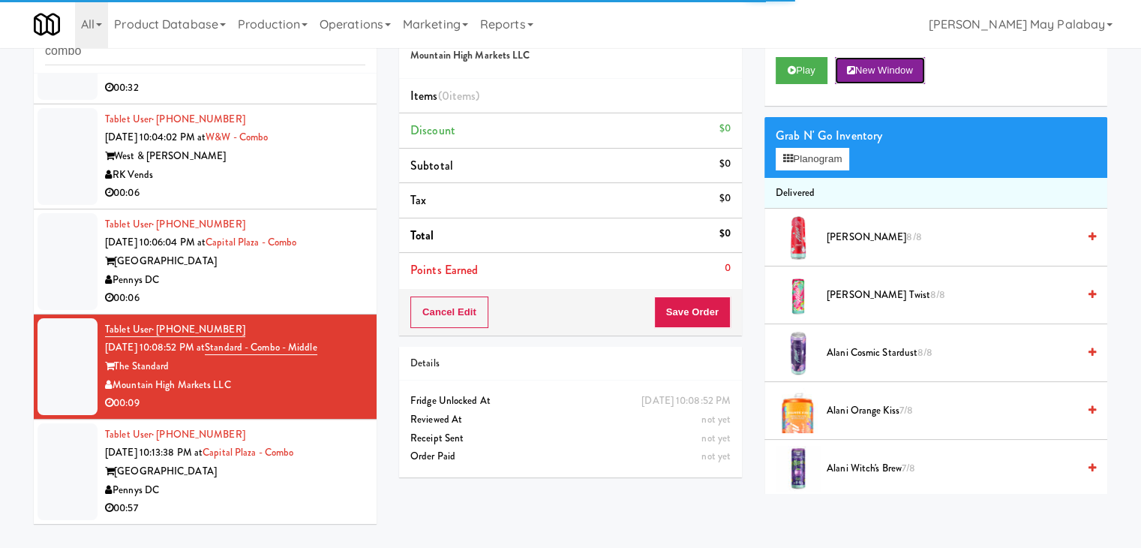
click at [905, 64] on button "New Window" at bounding box center [880, 70] width 90 height 27
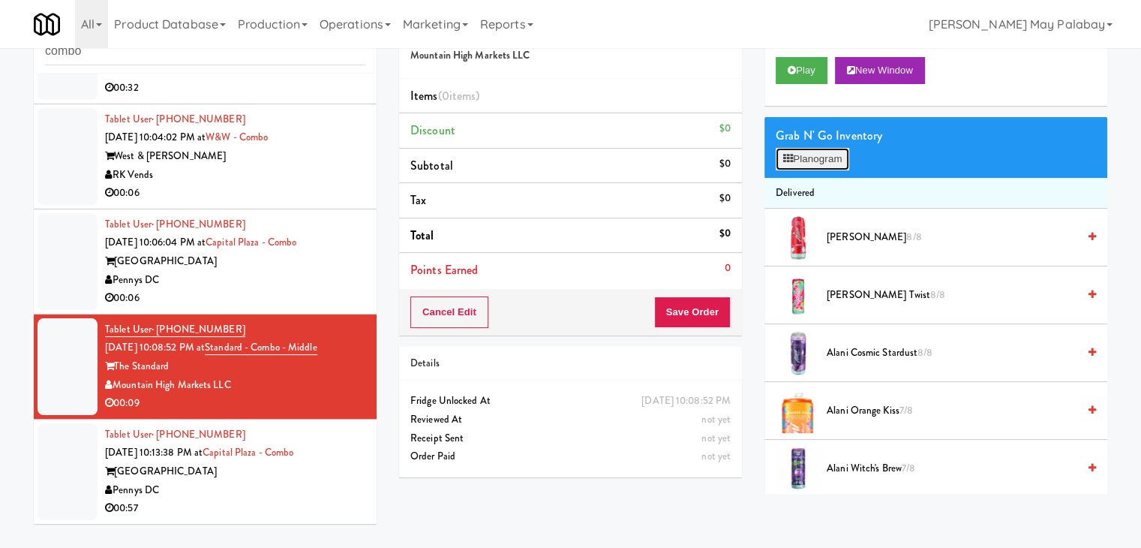
click at [838, 158] on button "Planogram" at bounding box center [813, 159] width 74 height 23
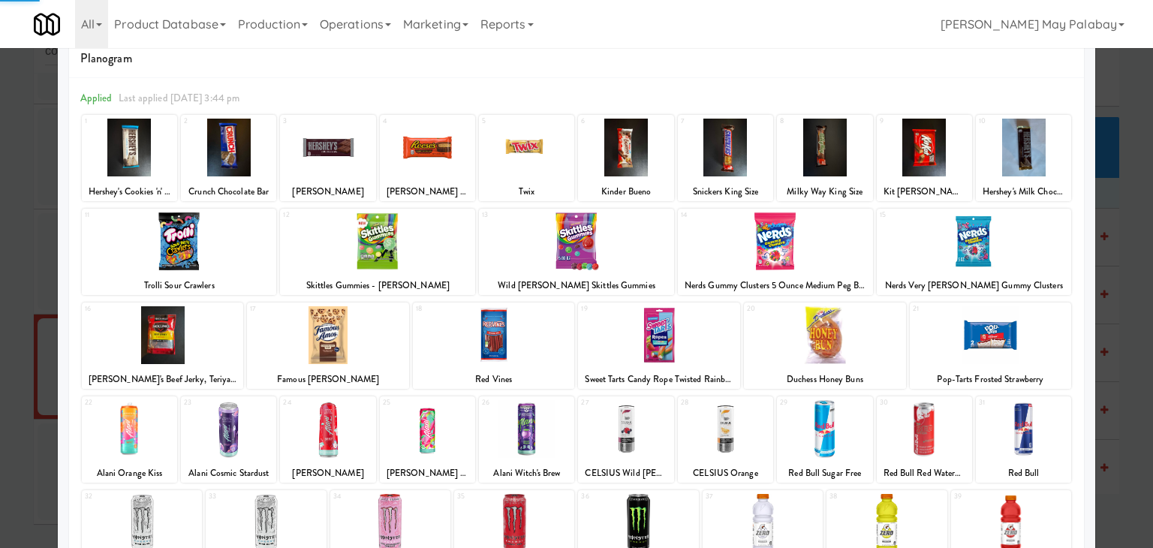
scroll to position [75, 0]
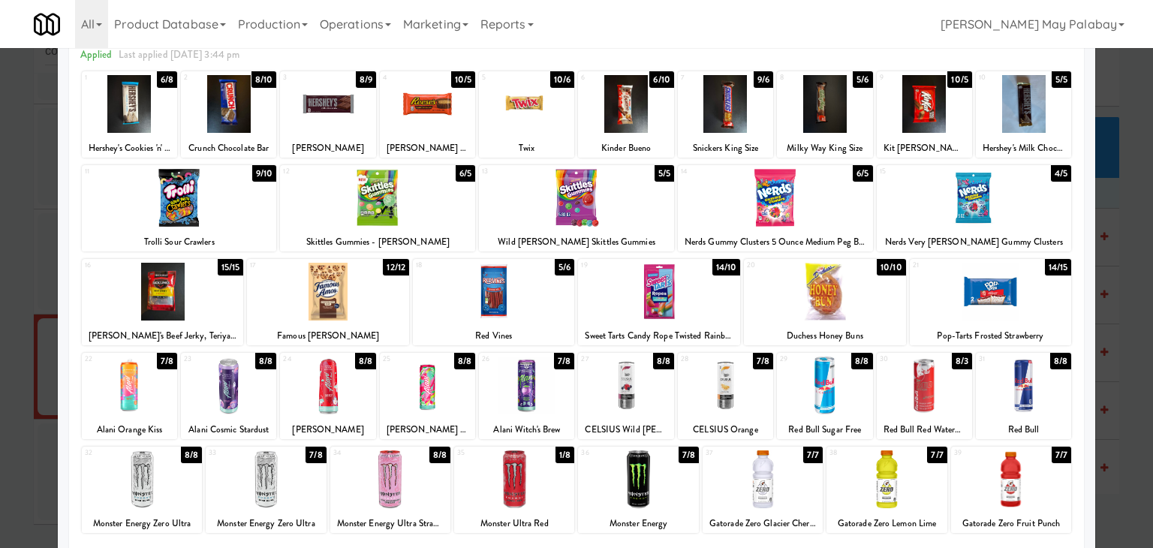
click at [441, 493] on div at bounding box center [390, 479] width 120 height 58
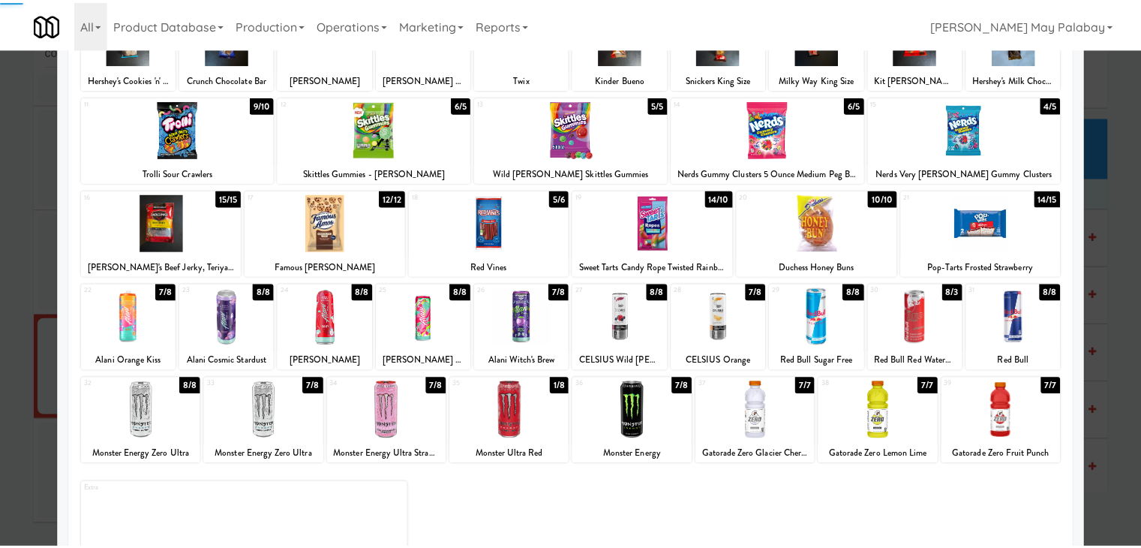
scroll to position [150, 0]
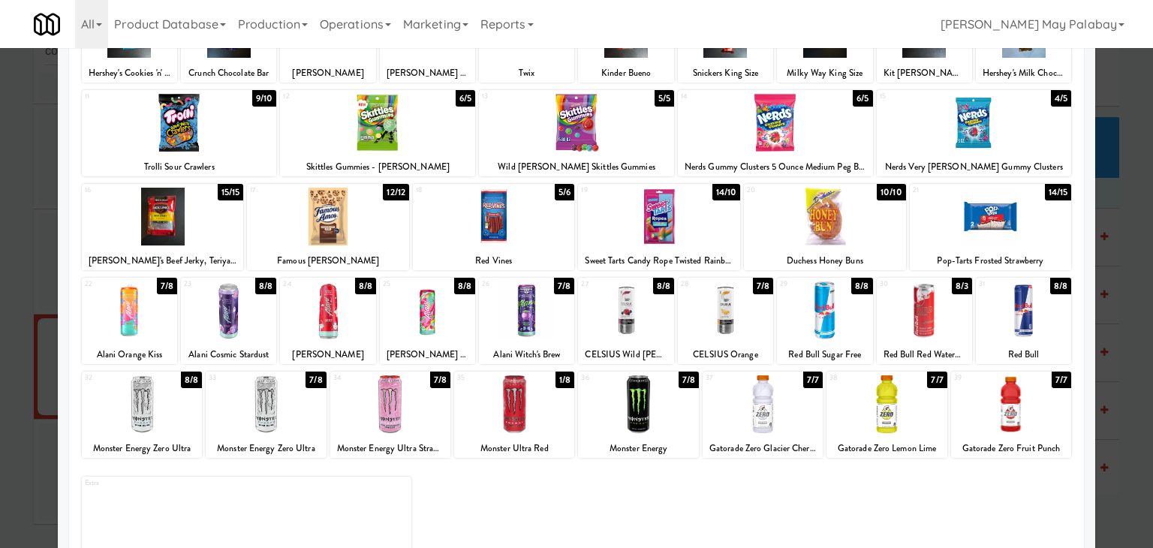
click at [1116, 296] on div at bounding box center [576, 274] width 1153 height 548
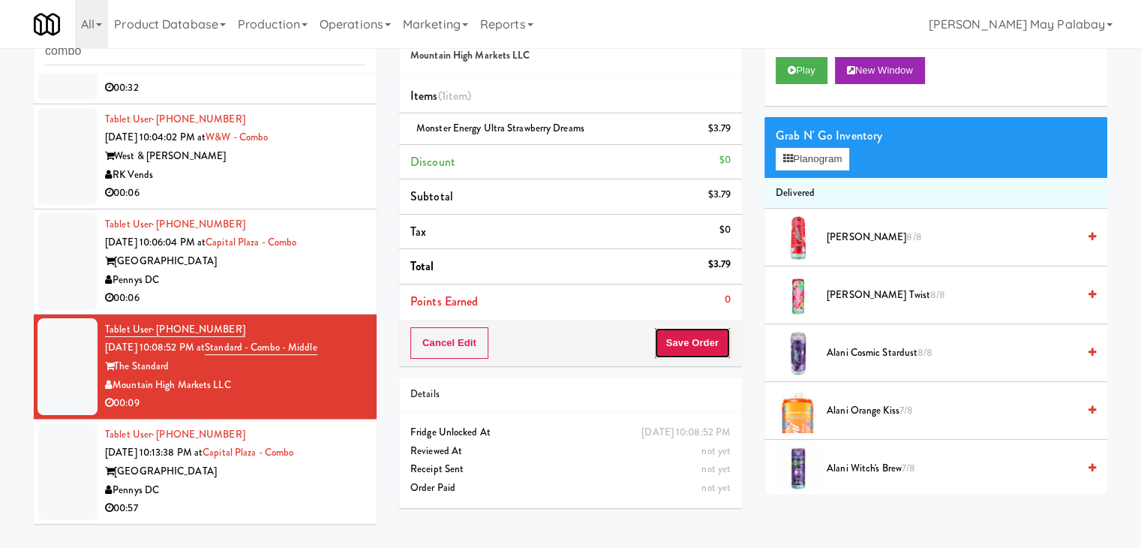
click at [716, 347] on button "Save Order" at bounding box center [692, 343] width 77 height 32
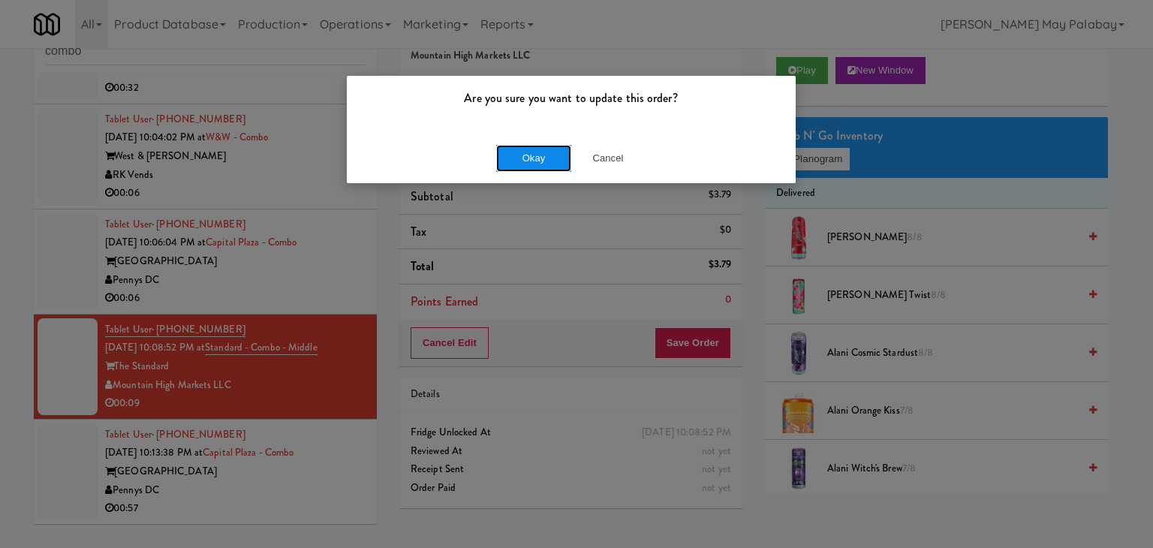
click at [534, 162] on button "Okay" at bounding box center [533, 158] width 75 height 27
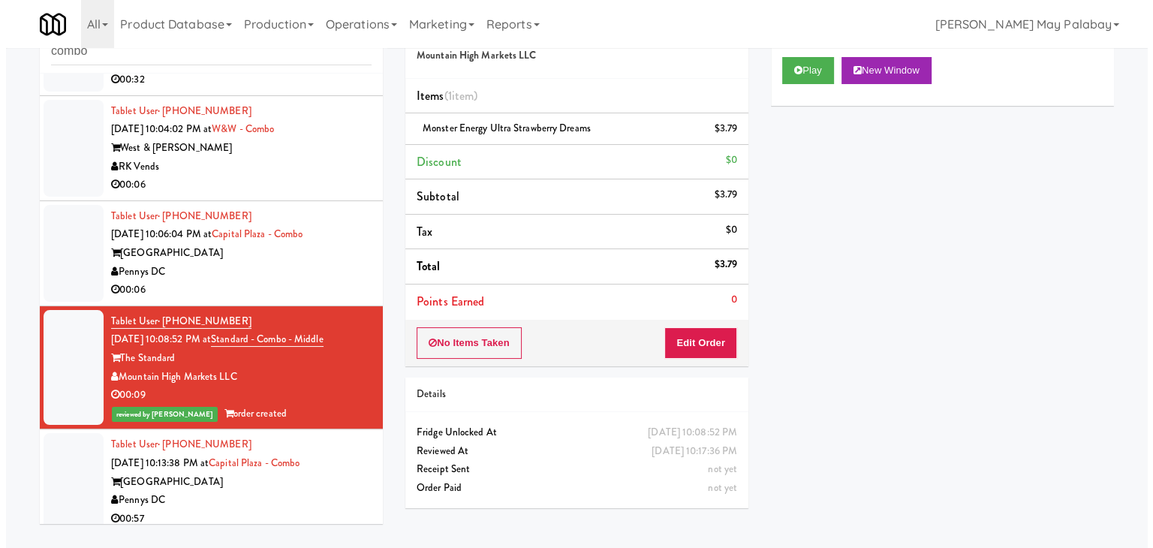
scroll to position [350, 0]
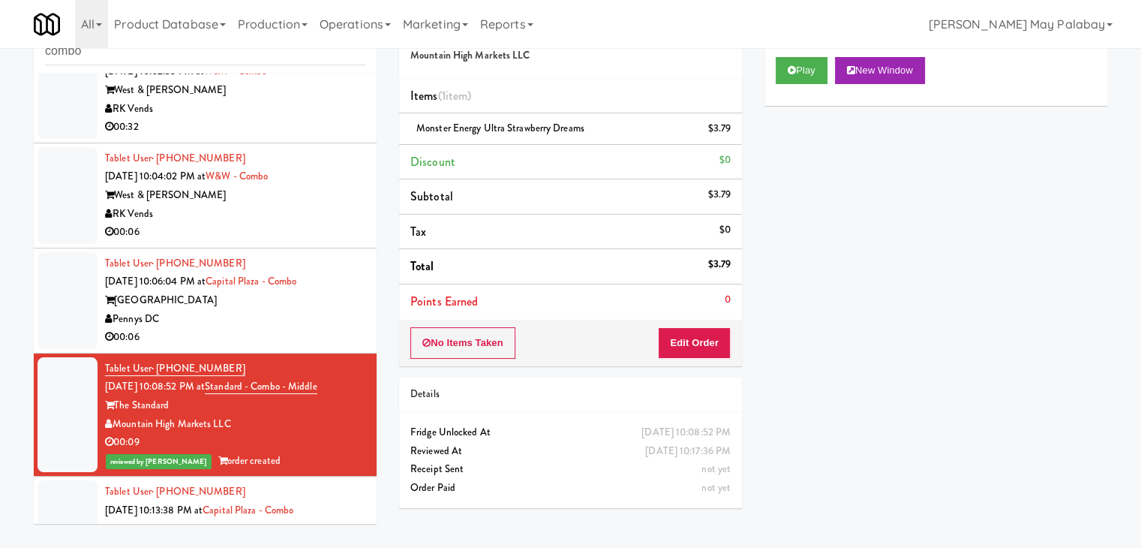
click at [349, 310] on div "Capital Plaza" at bounding box center [235, 300] width 260 height 19
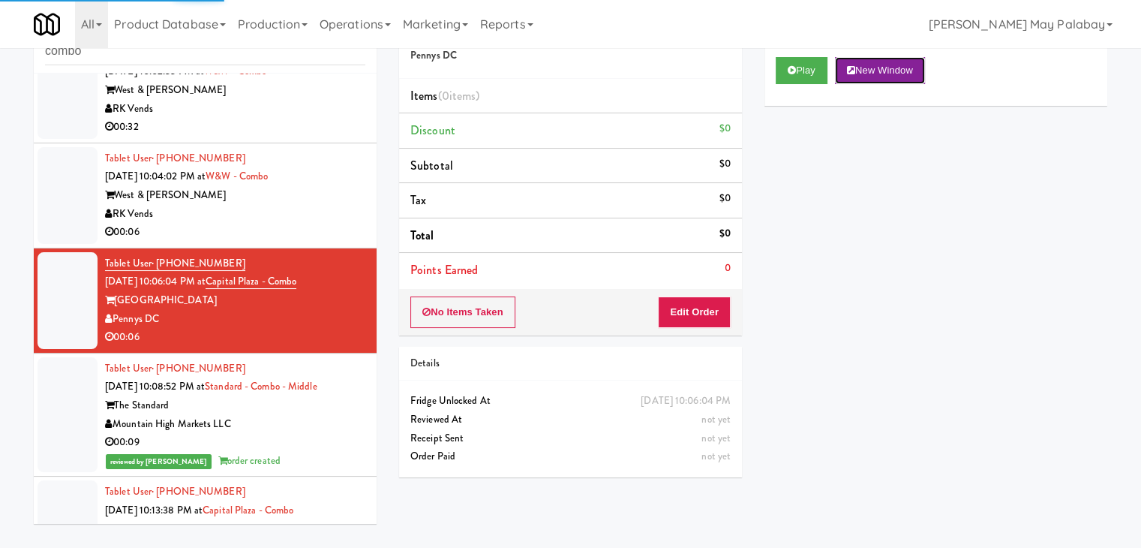
click at [871, 68] on button "New Window" at bounding box center [880, 70] width 90 height 27
click at [715, 313] on button "Edit Order" at bounding box center [694, 312] width 73 height 32
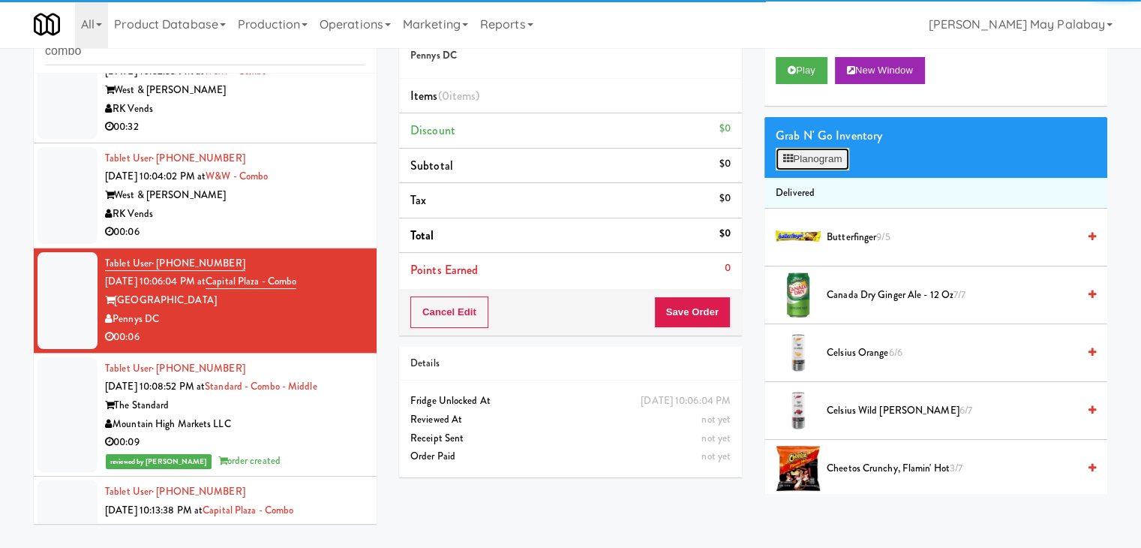
click at [789, 162] on icon at bounding box center [788, 159] width 10 height 10
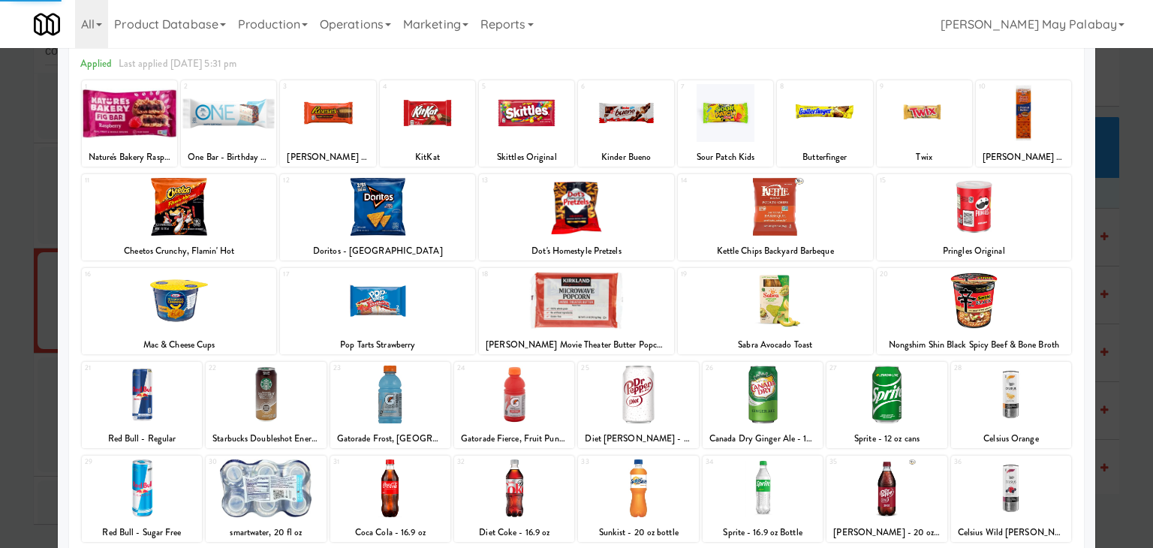
scroll to position [75, 0]
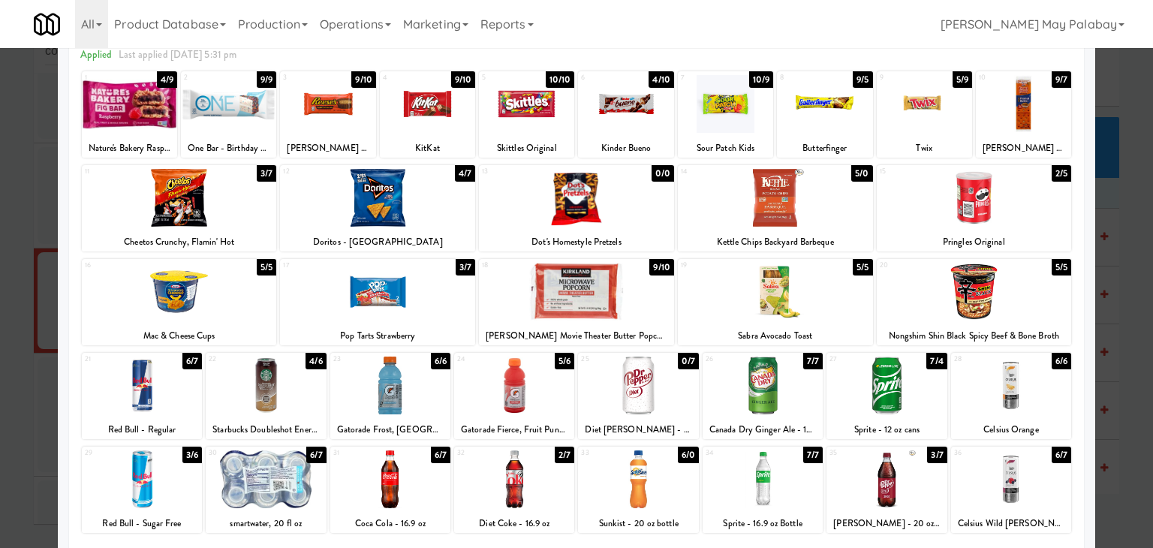
click at [452, 198] on div at bounding box center [377, 198] width 195 height 58
click at [925, 487] on div at bounding box center [886, 479] width 120 height 58
click at [1120, 363] on div at bounding box center [576, 274] width 1153 height 548
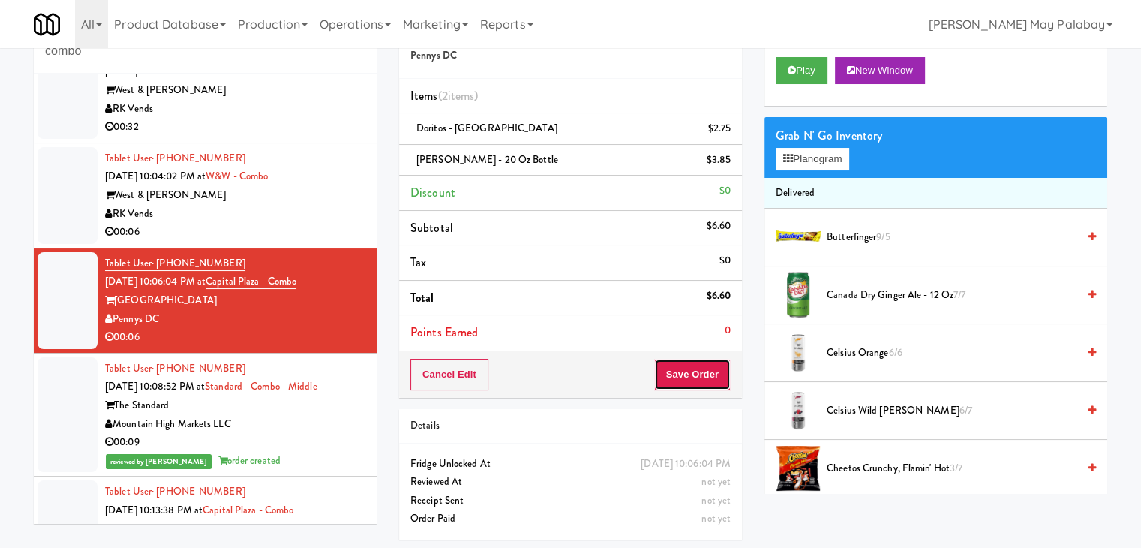
click at [710, 374] on button "Save Order" at bounding box center [692, 375] width 77 height 32
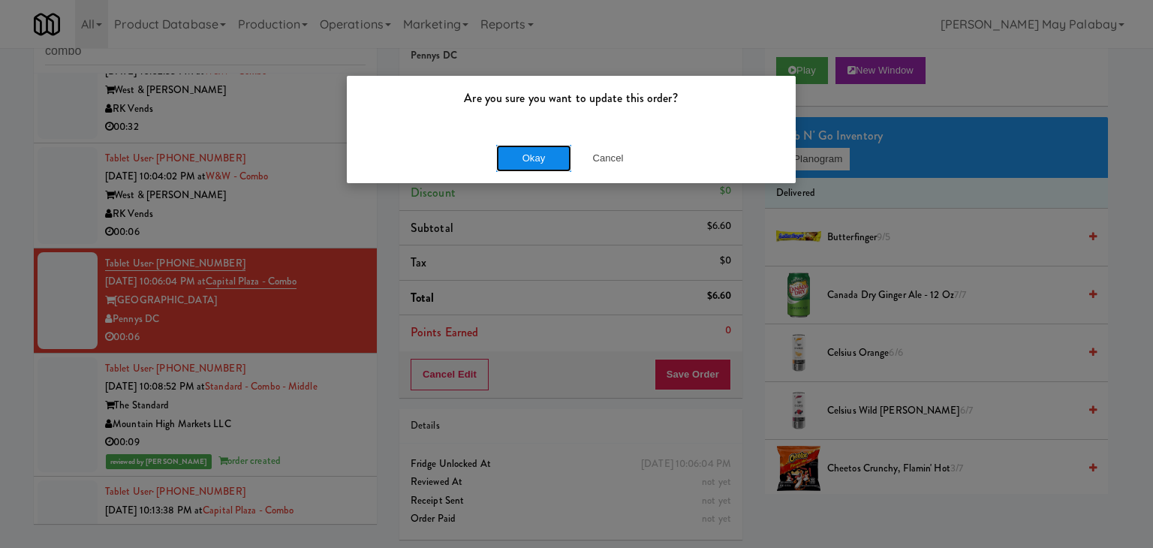
click at [557, 154] on button "Okay" at bounding box center [533, 158] width 75 height 27
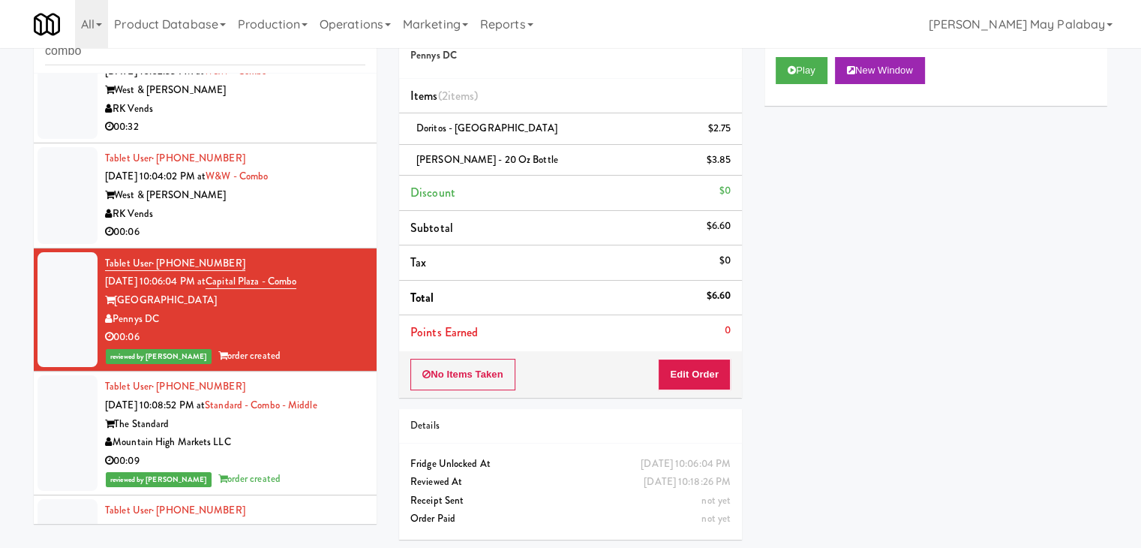
click at [342, 224] on div "RK Vends" at bounding box center [235, 214] width 260 height 19
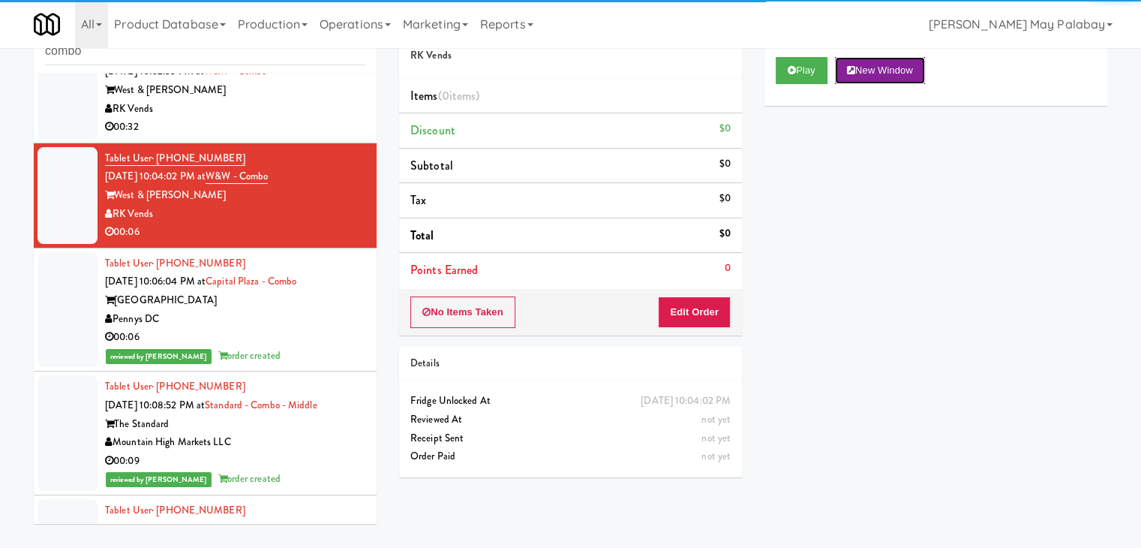
click at [913, 69] on button "New Window" at bounding box center [880, 70] width 90 height 27
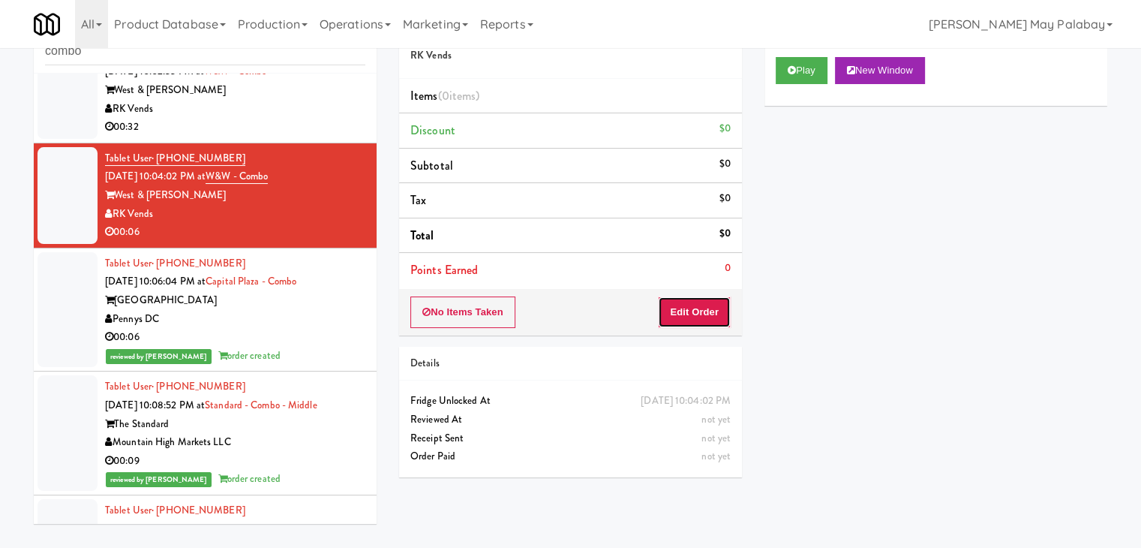
click at [695, 314] on button "Edit Order" at bounding box center [694, 312] width 73 height 32
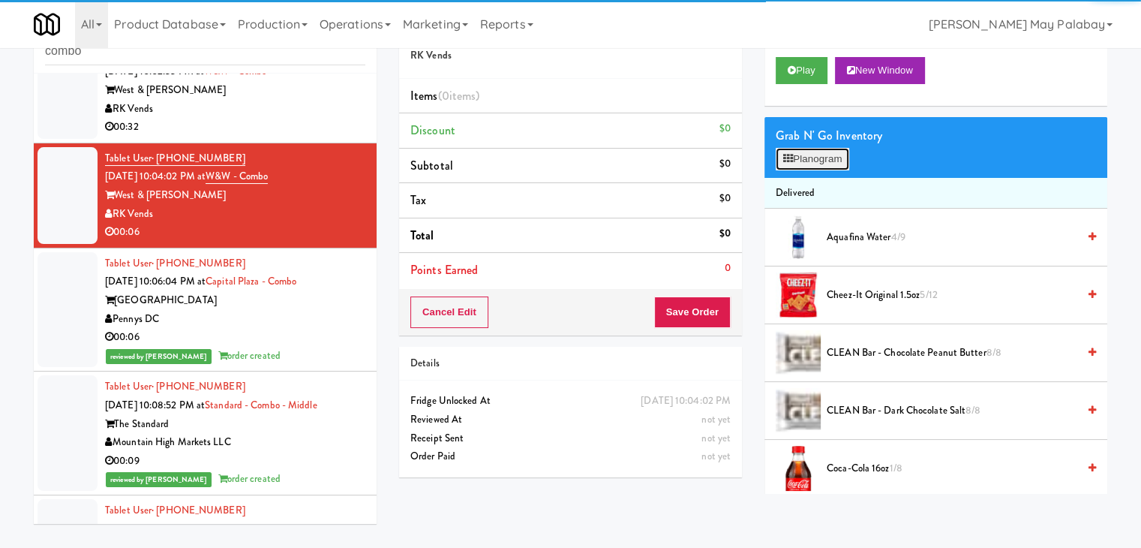
click at [815, 158] on button "Planogram" at bounding box center [813, 159] width 74 height 23
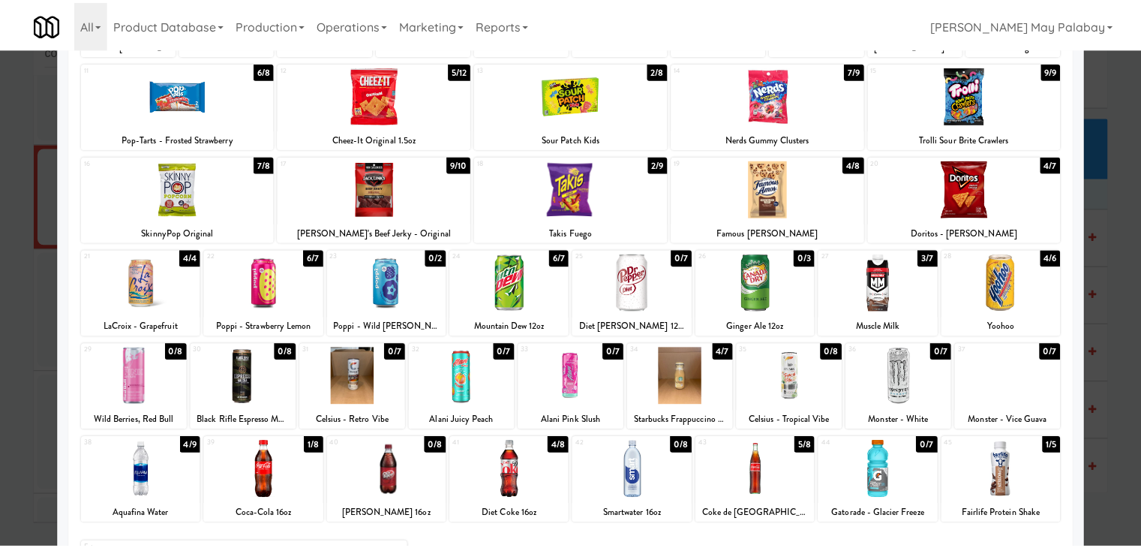
scroll to position [225, 0]
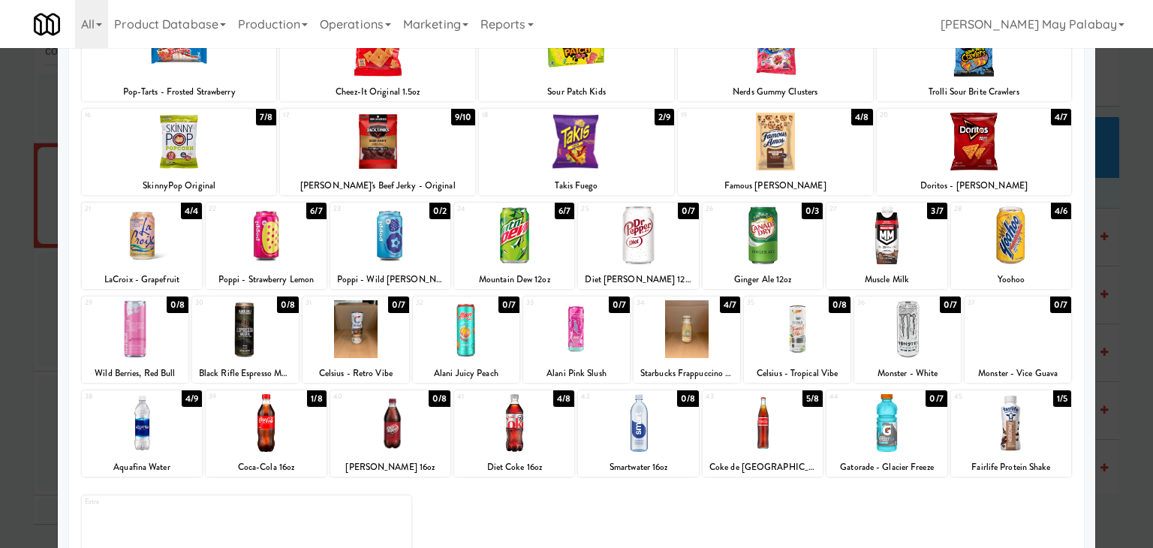
click at [556, 440] on div at bounding box center [514, 423] width 120 height 58
click at [1117, 438] on div at bounding box center [576, 274] width 1153 height 548
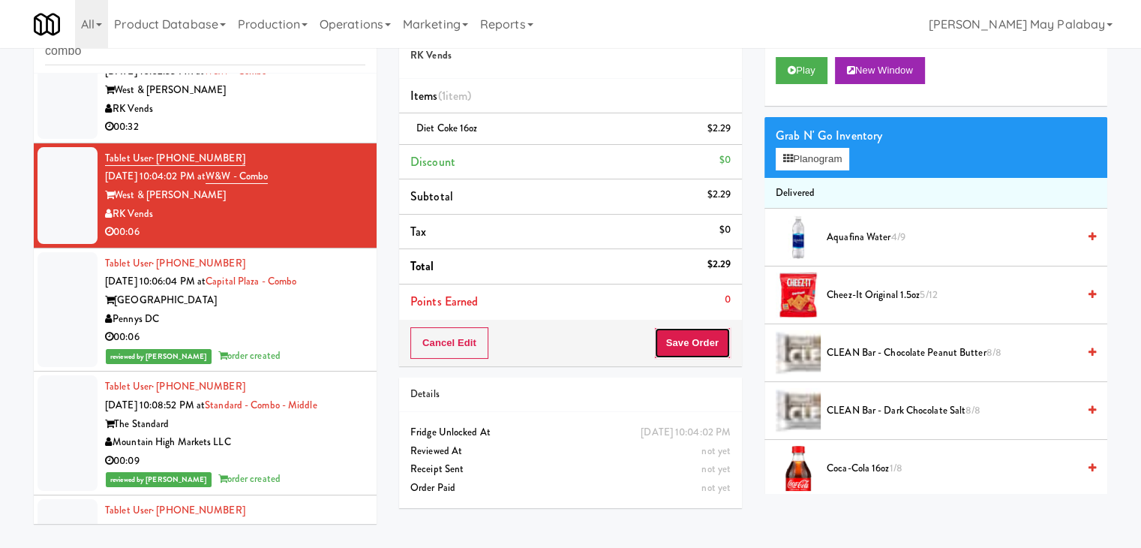
click at [702, 343] on button "Save Order" at bounding box center [692, 343] width 77 height 32
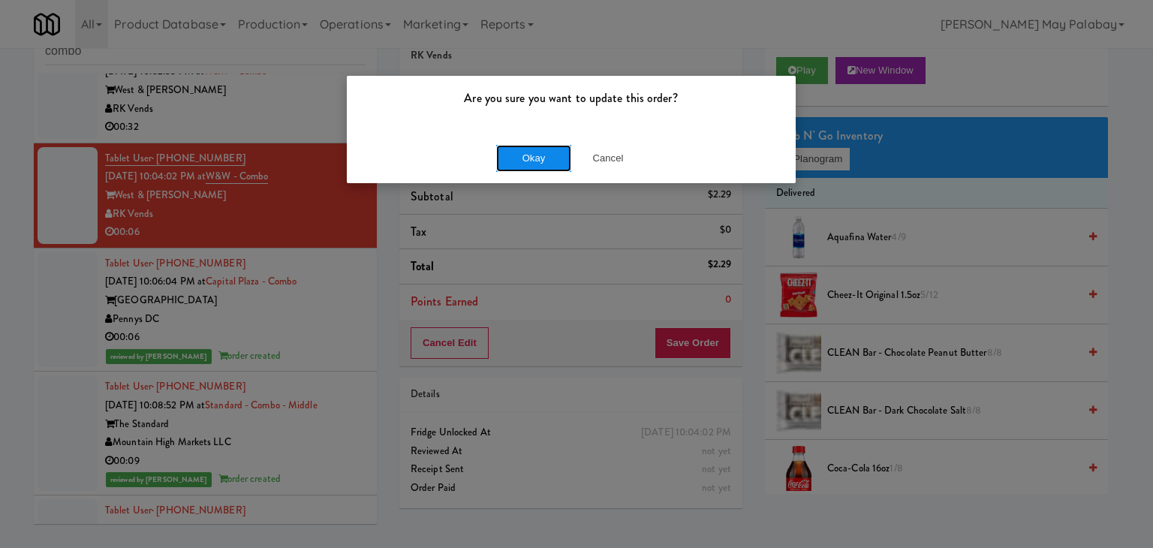
click at [543, 163] on button "Okay" at bounding box center [533, 158] width 75 height 27
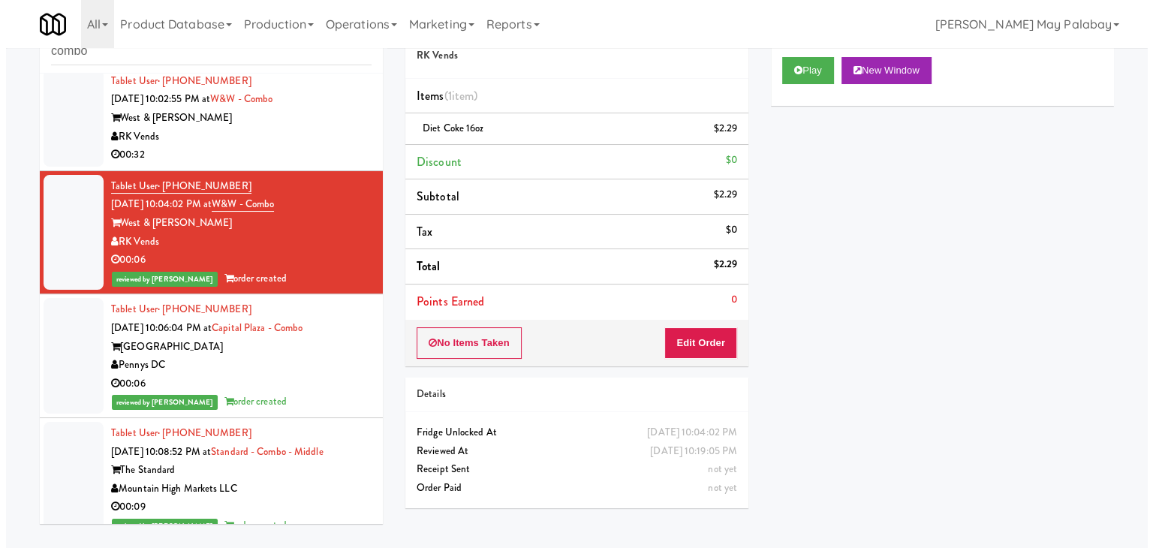
scroll to position [275, 0]
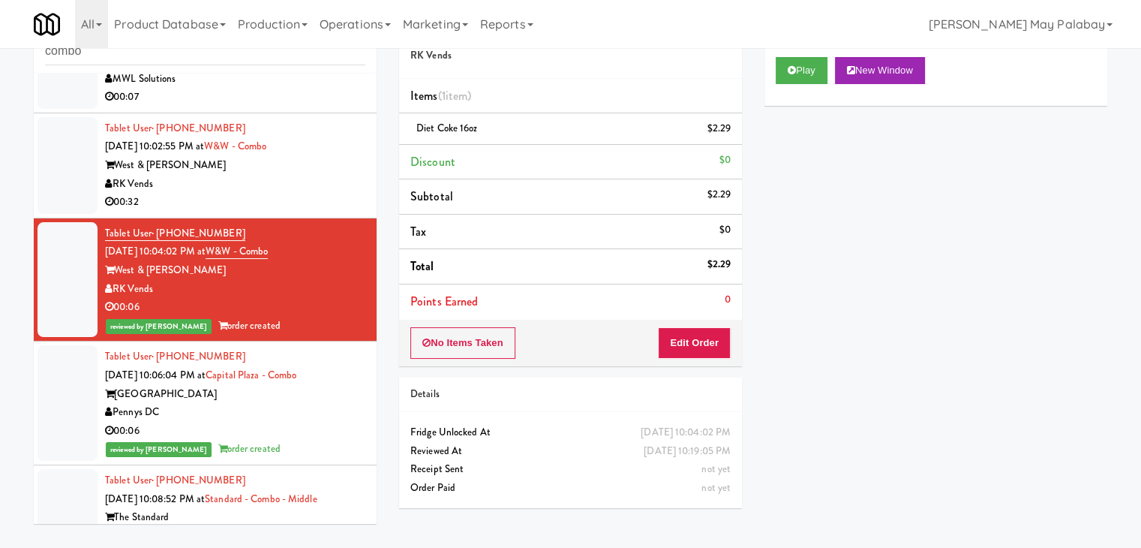
click at [331, 212] on div "00:32" at bounding box center [235, 202] width 260 height 19
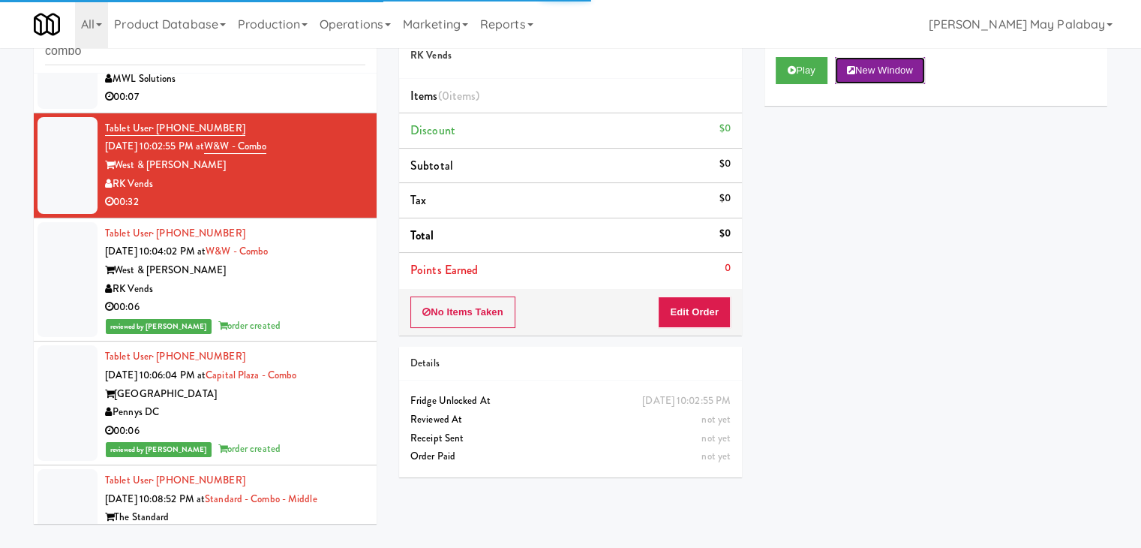
click at [910, 63] on button "New Window" at bounding box center [880, 70] width 90 height 27
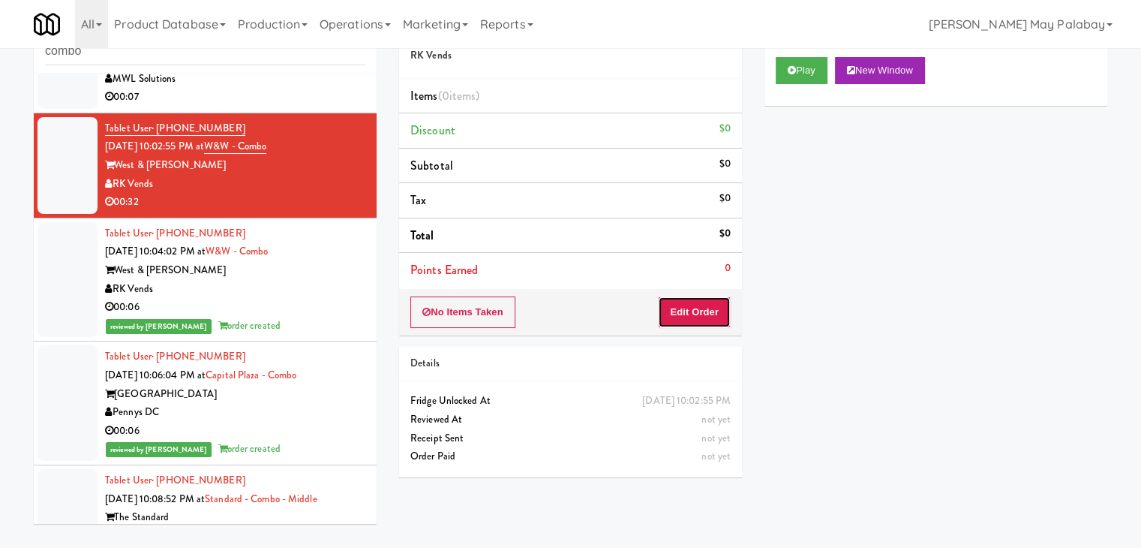
click at [688, 316] on button "Edit Order" at bounding box center [694, 312] width 73 height 32
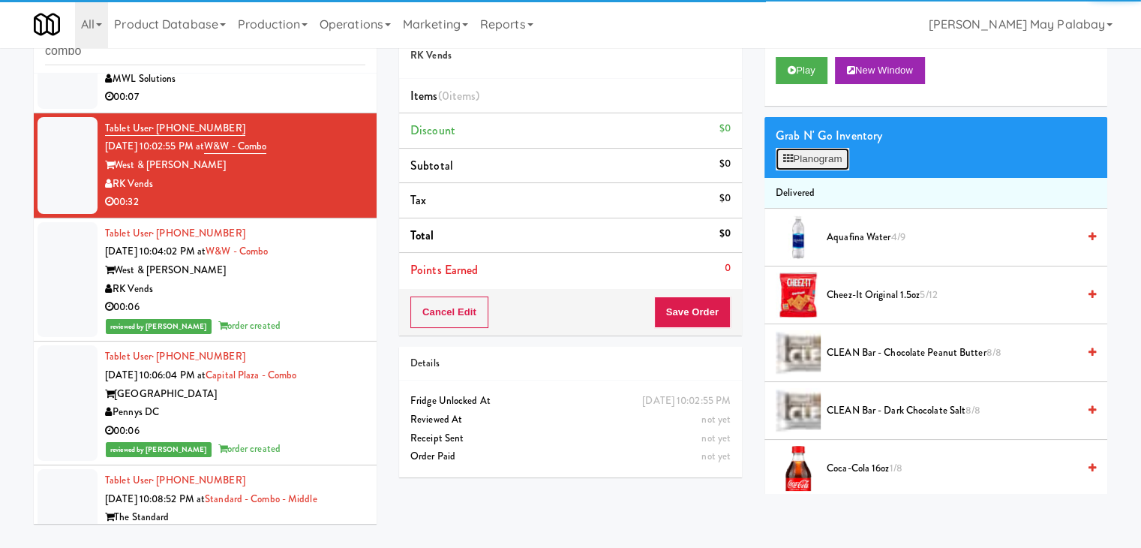
click at [795, 164] on button "Planogram" at bounding box center [813, 159] width 74 height 23
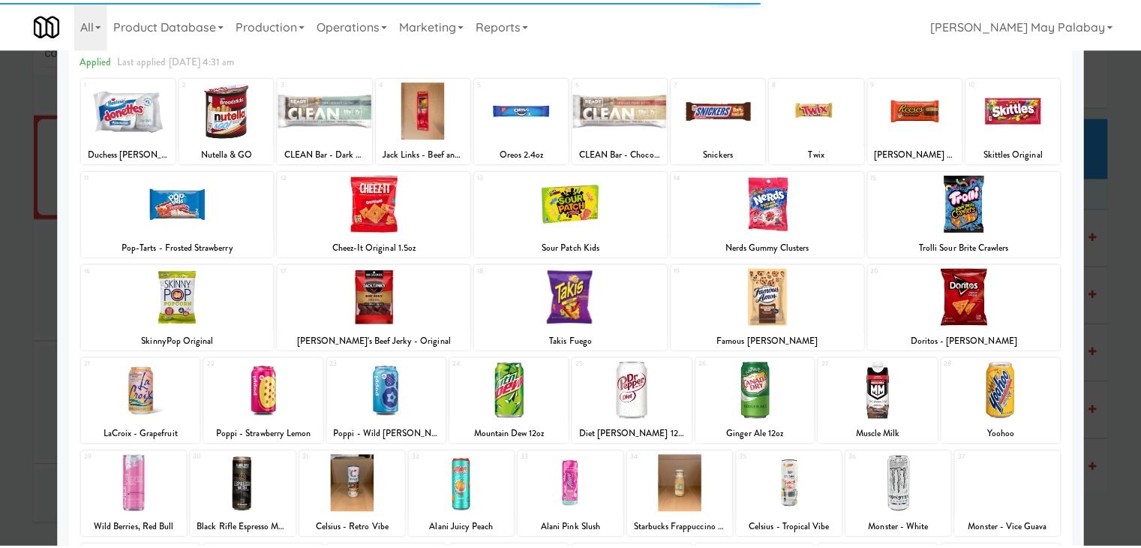
scroll to position [75, 0]
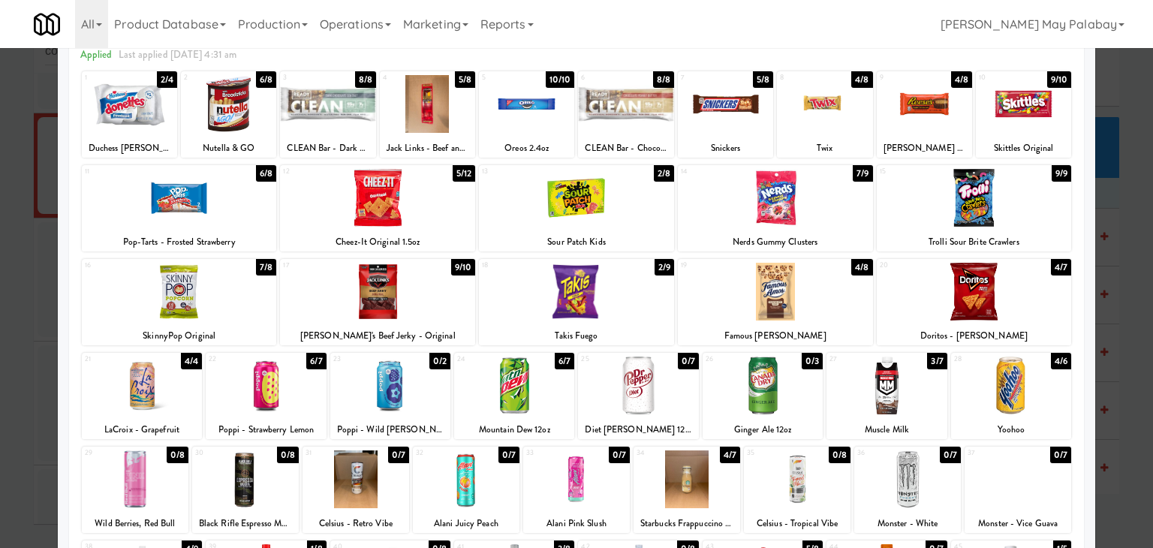
click at [540, 406] on div at bounding box center [514, 385] width 120 height 58
click at [1128, 426] on div at bounding box center [576, 274] width 1153 height 548
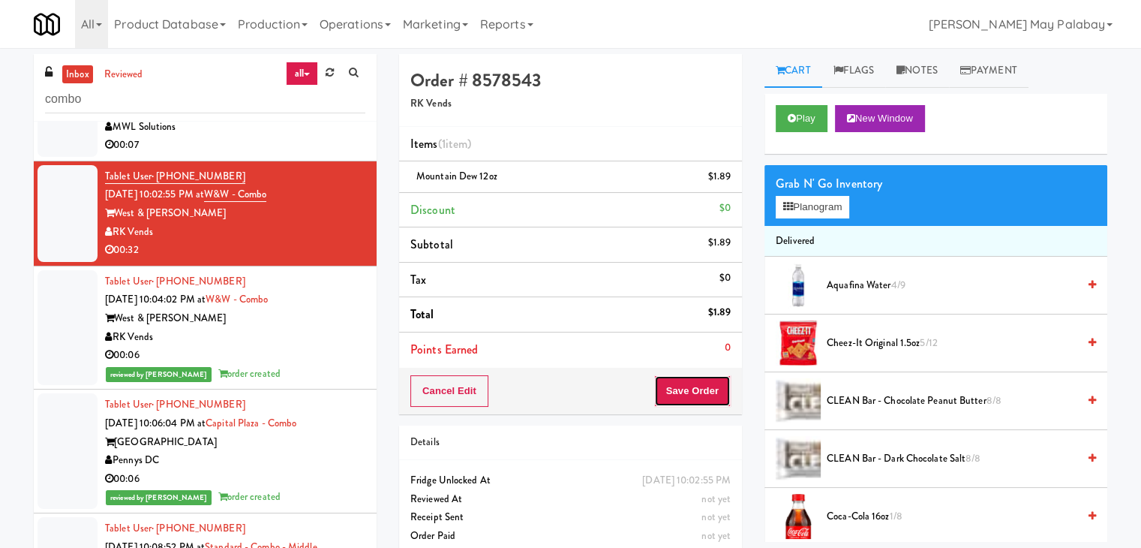
click at [705, 393] on button "Save Order" at bounding box center [692, 391] width 77 height 32
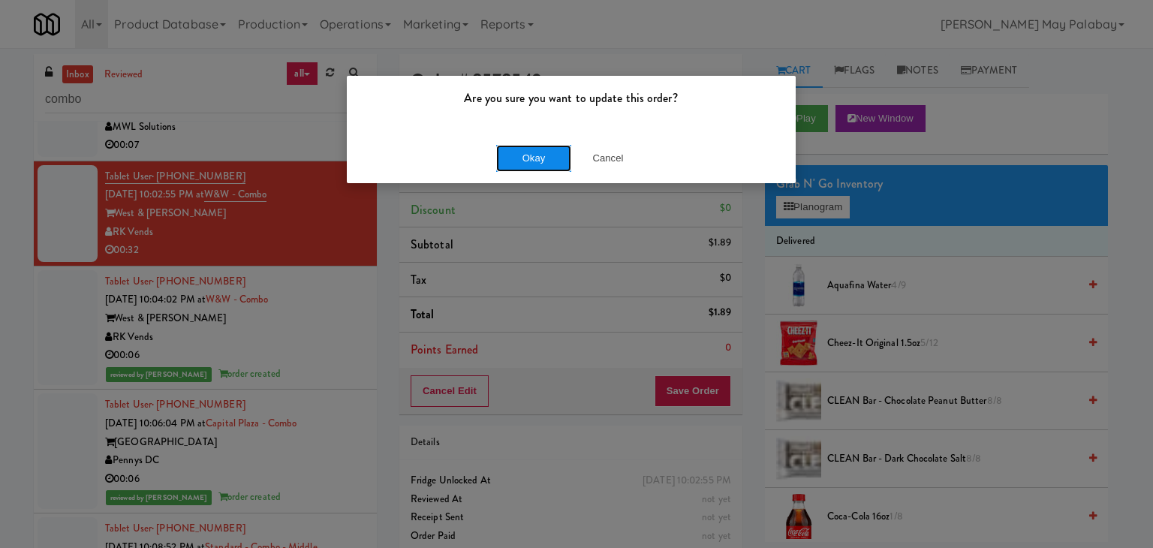
click at [516, 161] on button "Okay" at bounding box center [533, 158] width 75 height 27
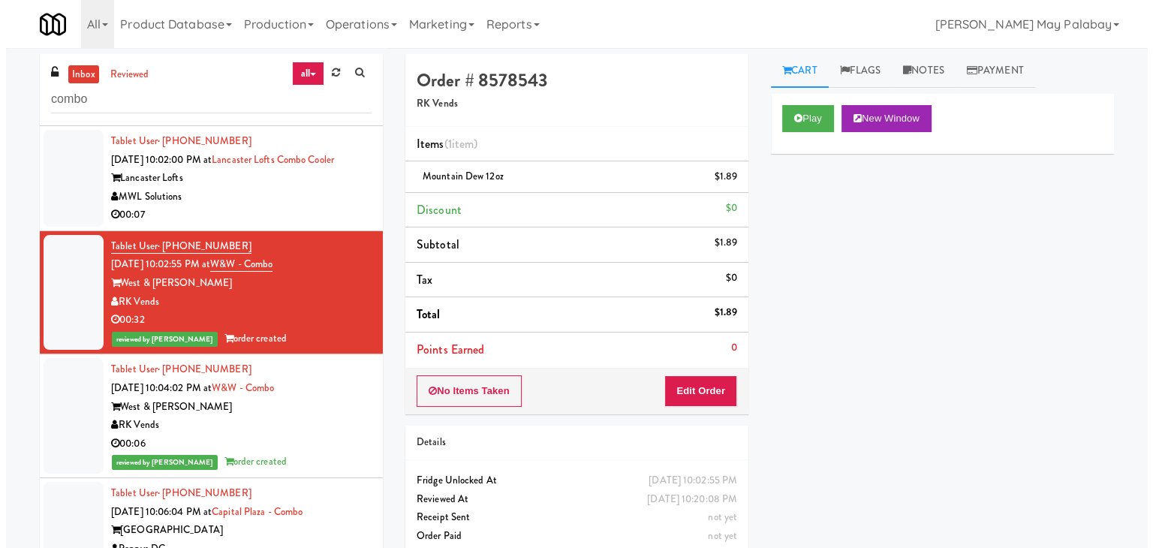
scroll to position [200, 0]
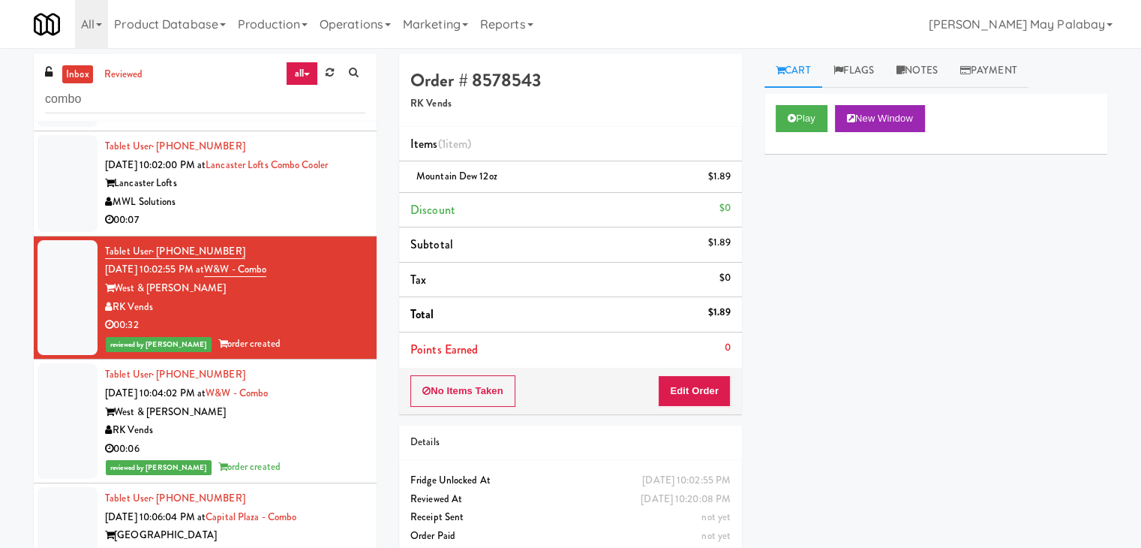
click at [321, 230] on div "00:07" at bounding box center [235, 220] width 260 height 19
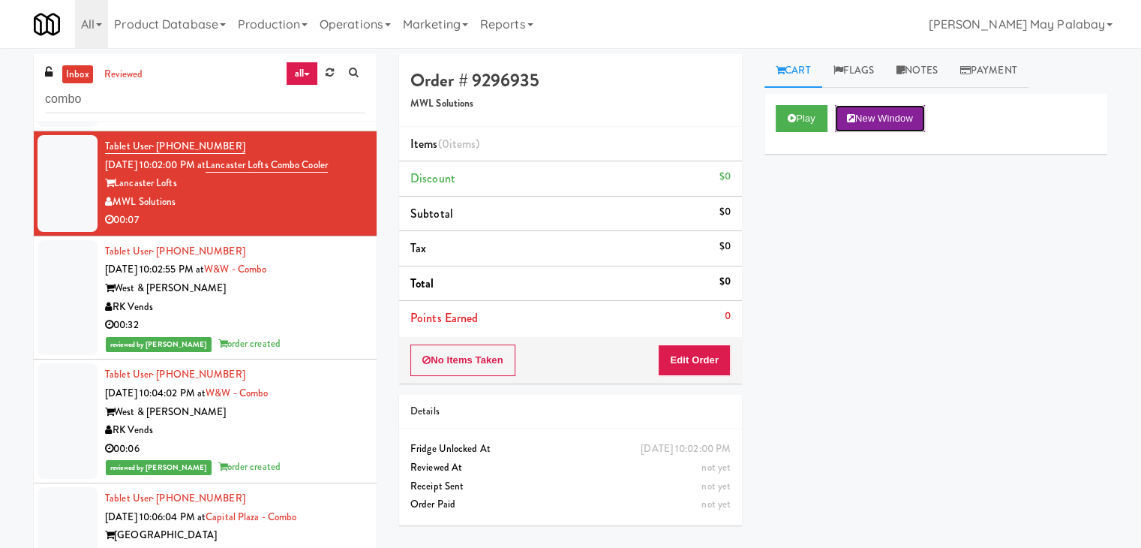
click at [902, 112] on button "New Window" at bounding box center [880, 118] width 90 height 27
click at [711, 358] on button "Edit Order" at bounding box center [694, 360] width 73 height 32
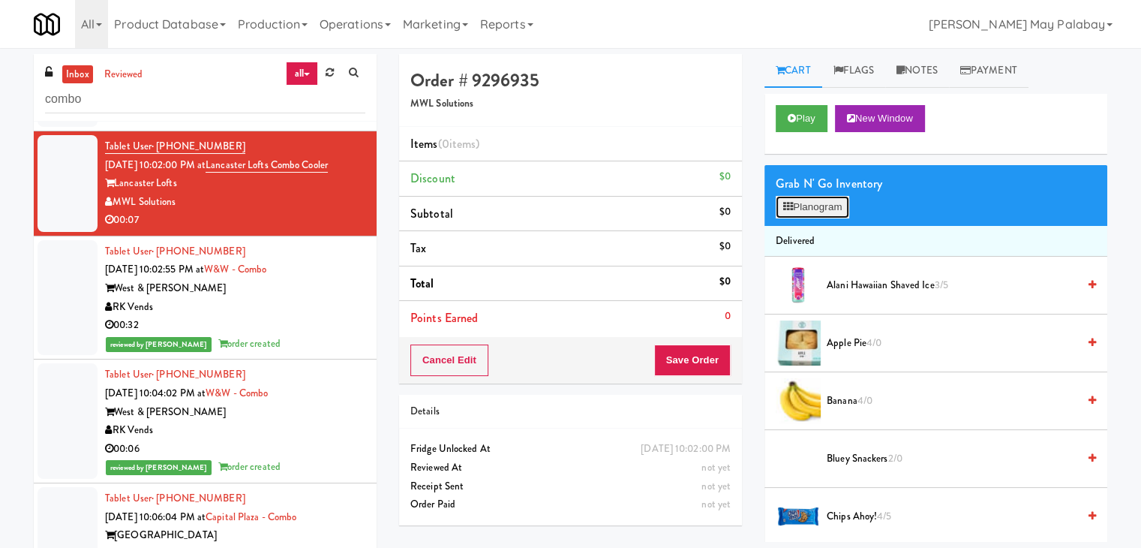
click at [824, 207] on button "Planogram" at bounding box center [813, 207] width 74 height 23
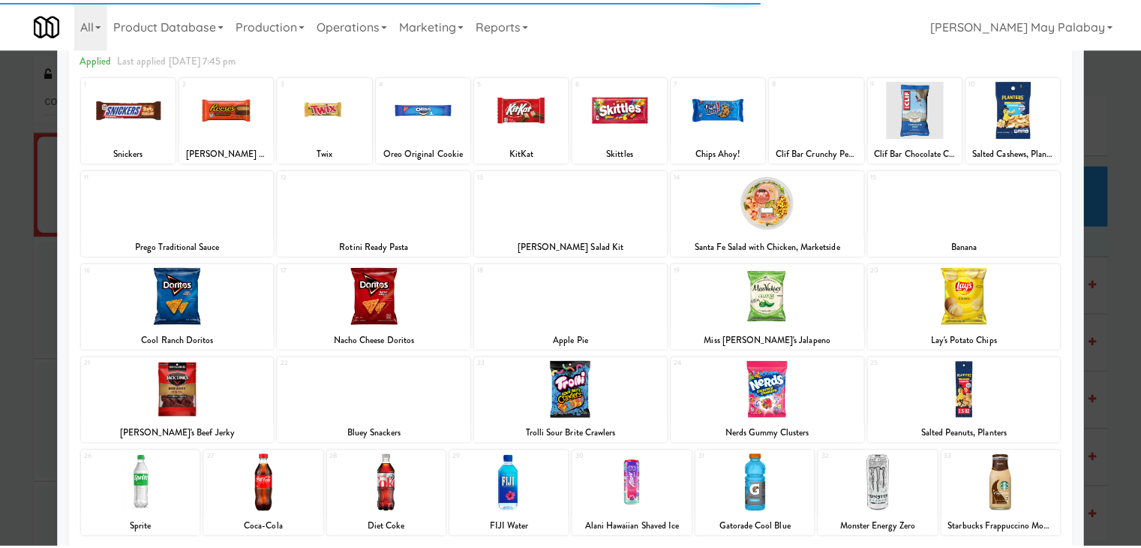
scroll to position [75, 0]
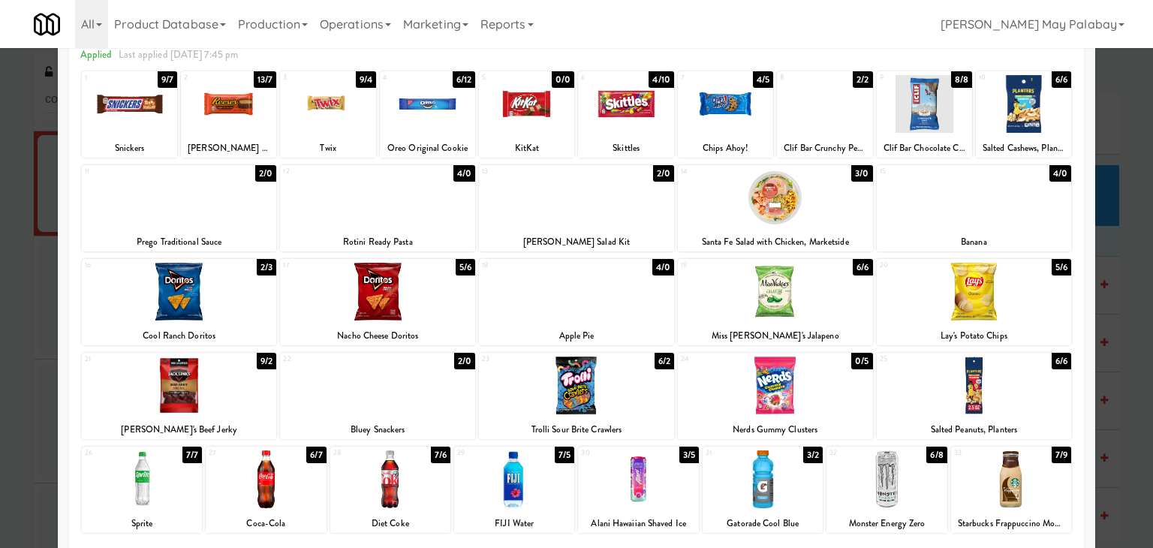
click at [1030, 490] on div at bounding box center [1011, 479] width 120 height 58
click at [1120, 408] on div at bounding box center [576, 274] width 1153 height 548
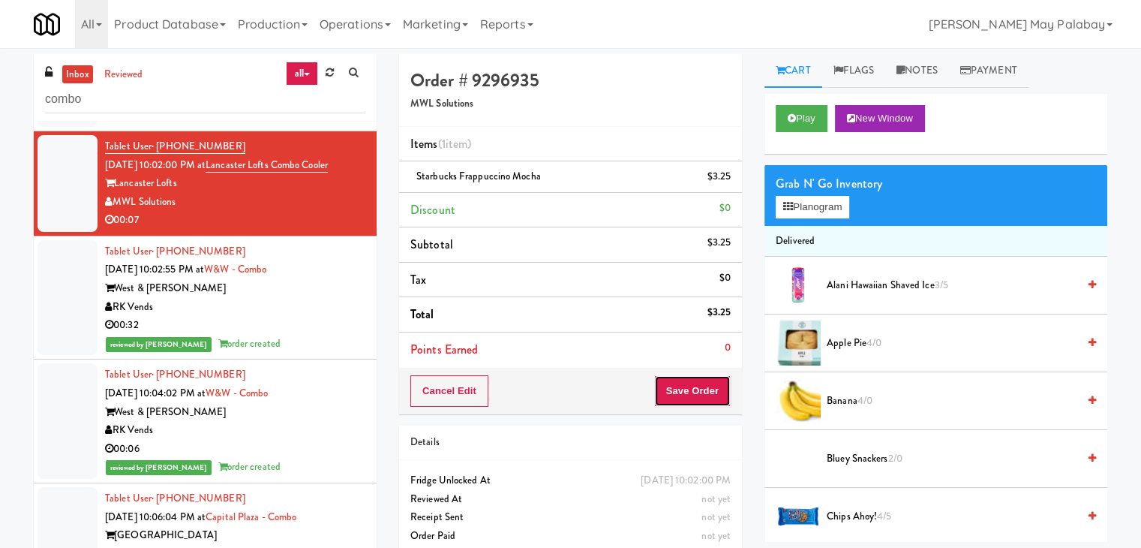
click at [684, 391] on button "Save Order" at bounding box center [692, 391] width 77 height 32
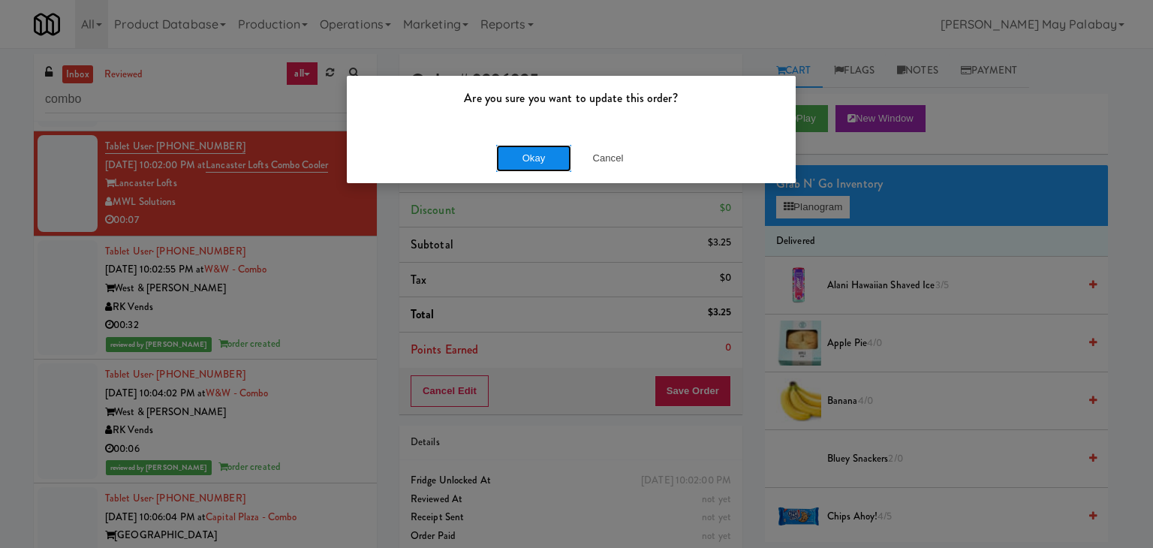
click at [546, 158] on button "Okay" at bounding box center [533, 158] width 75 height 27
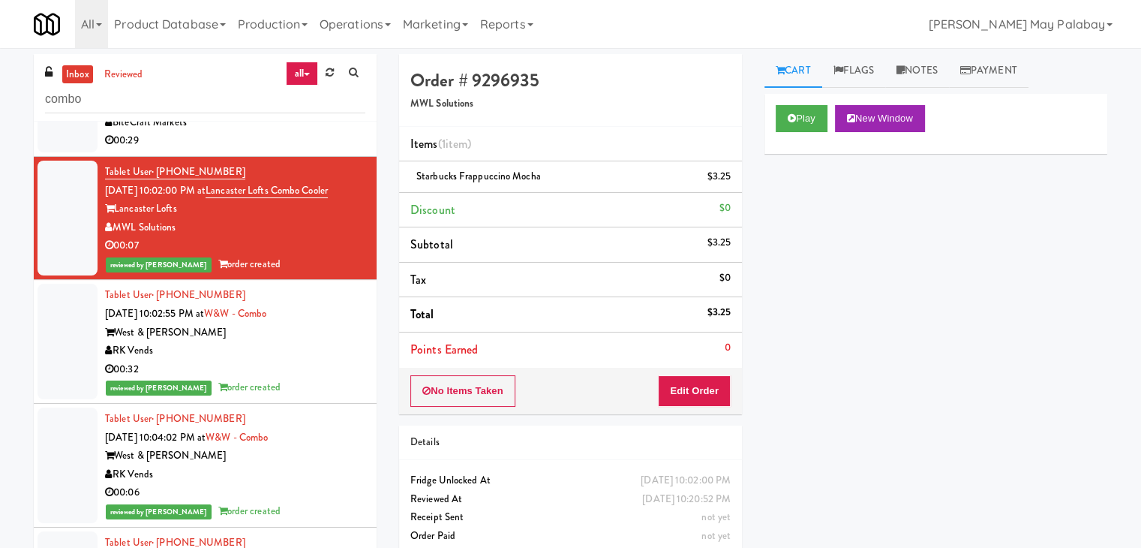
scroll to position [50, 0]
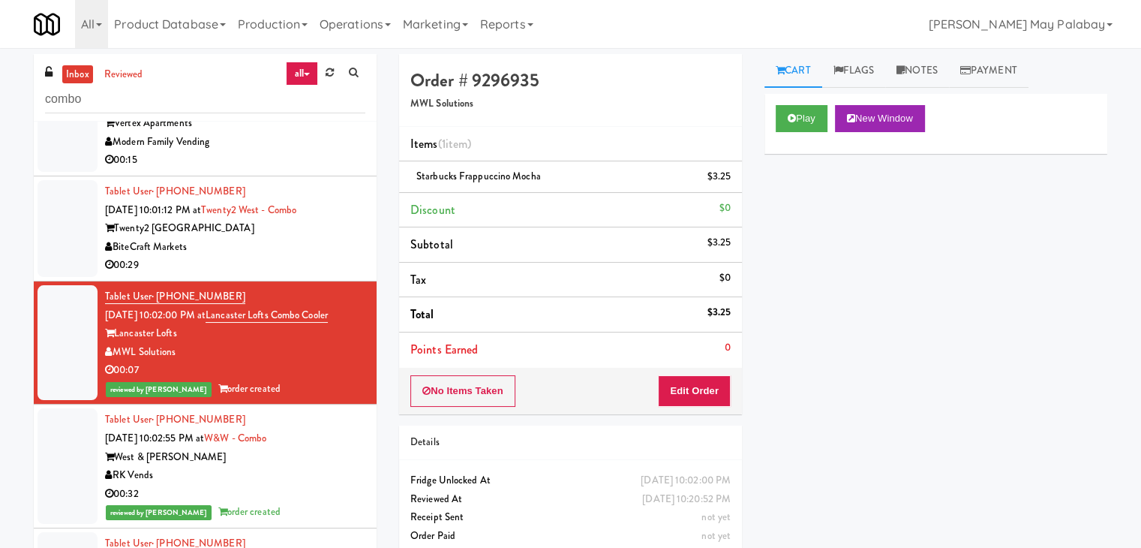
click at [308, 257] on div "BiteCraft Markets" at bounding box center [235, 247] width 260 height 19
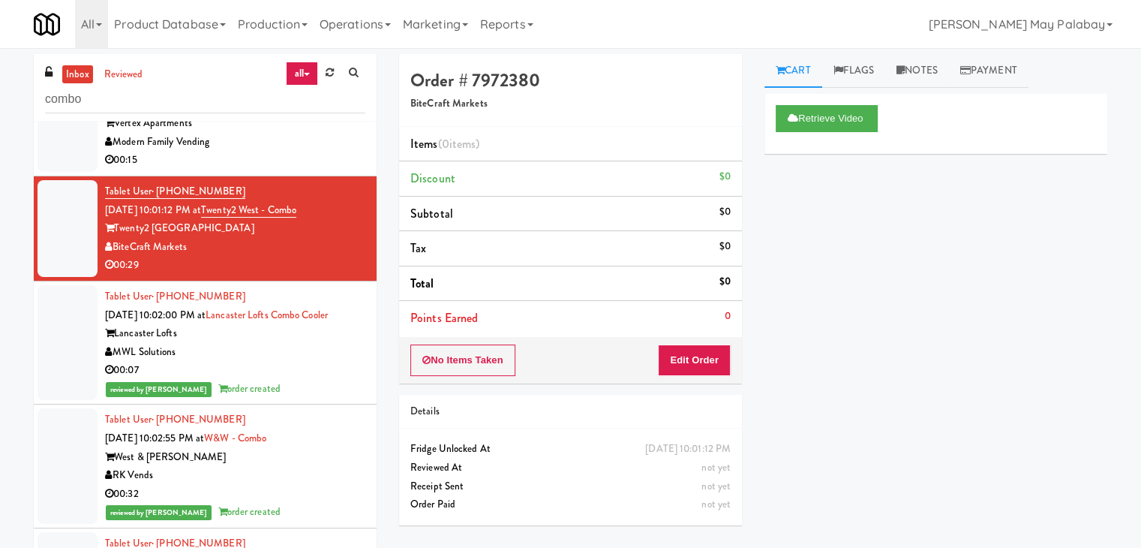
click at [323, 152] on div "Modern Family Vending" at bounding box center [235, 142] width 260 height 19
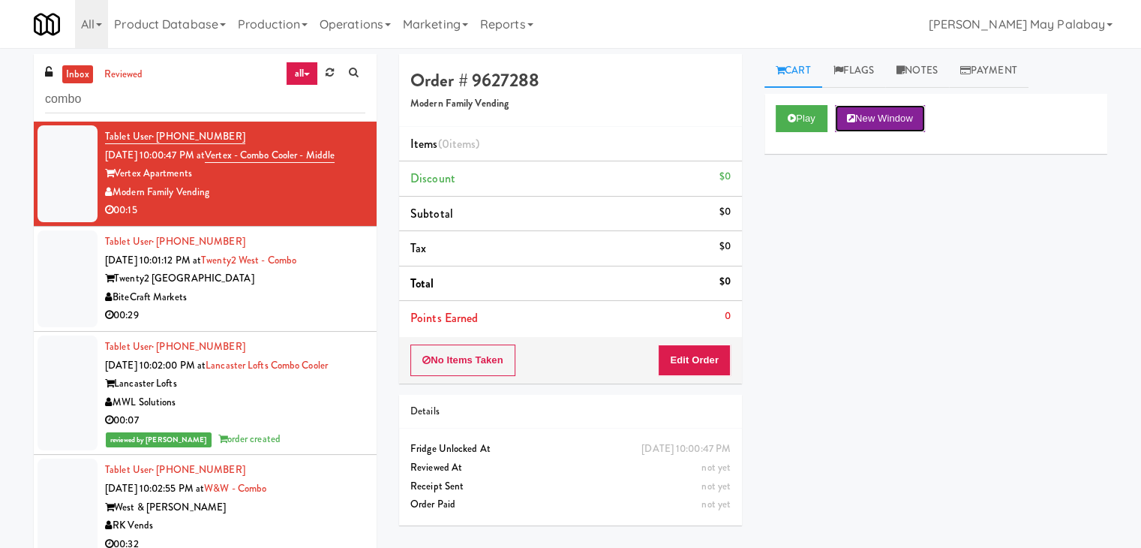
click at [913, 120] on button "New Window" at bounding box center [880, 118] width 90 height 27
click at [712, 362] on button "Edit Order" at bounding box center [694, 360] width 73 height 32
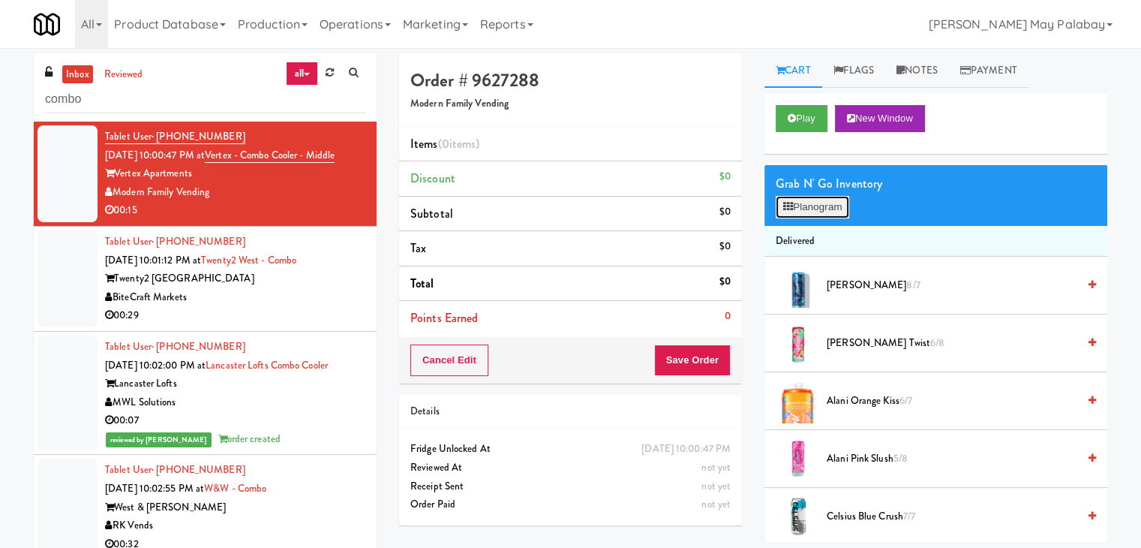
click at [839, 209] on button "Planogram" at bounding box center [813, 207] width 74 height 23
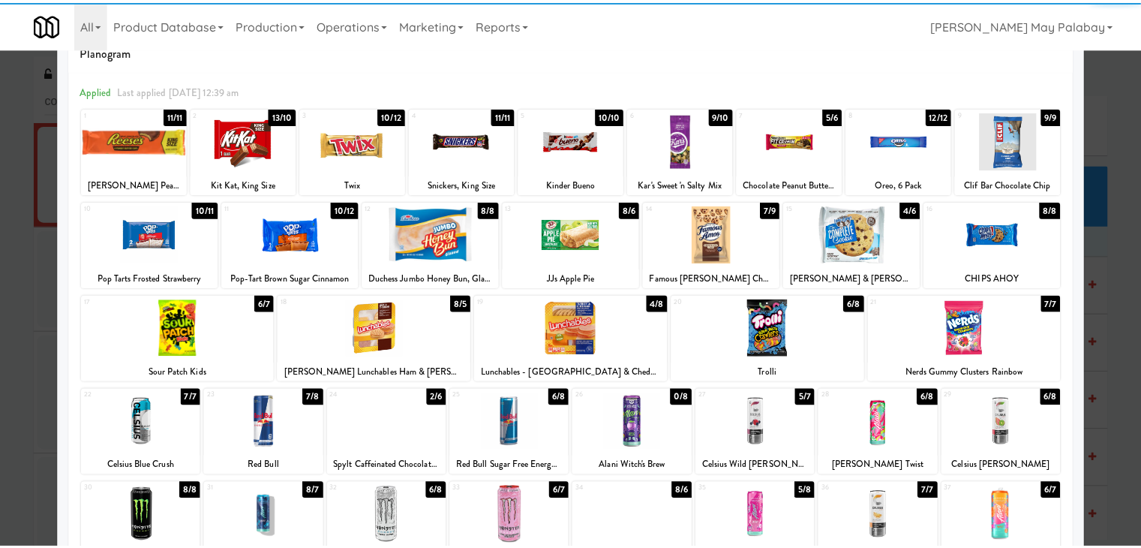
scroll to position [75, 0]
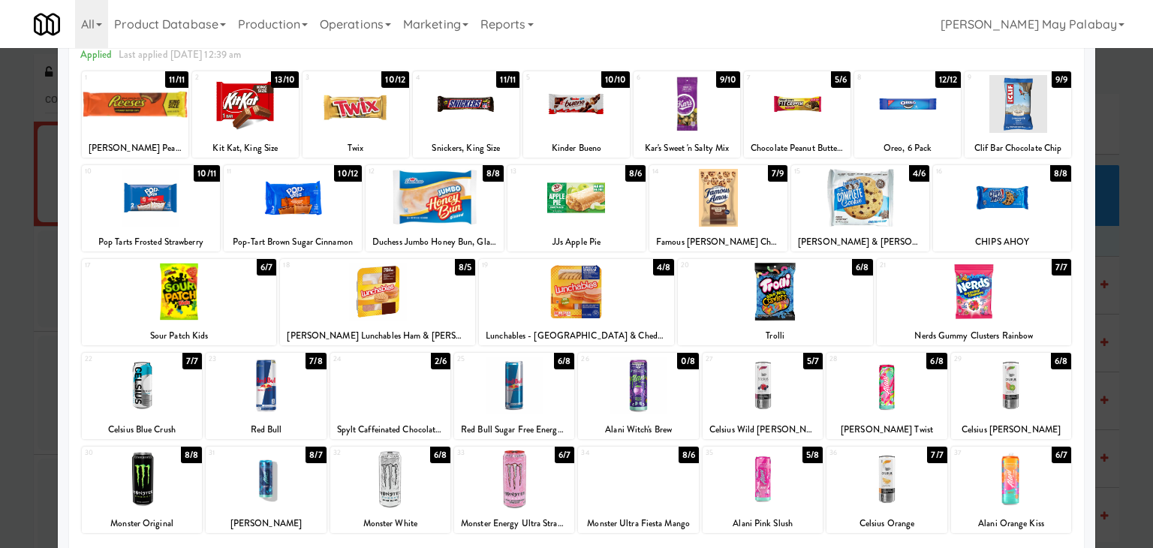
click at [230, 315] on div at bounding box center [179, 292] width 195 height 58
click at [362, 133] on div "3 10/12 Twix" at bounding box center [355, 114] width 107 height 86
click at [1126, 390] on div at bounding box center [576, 274] width 1153 height 548
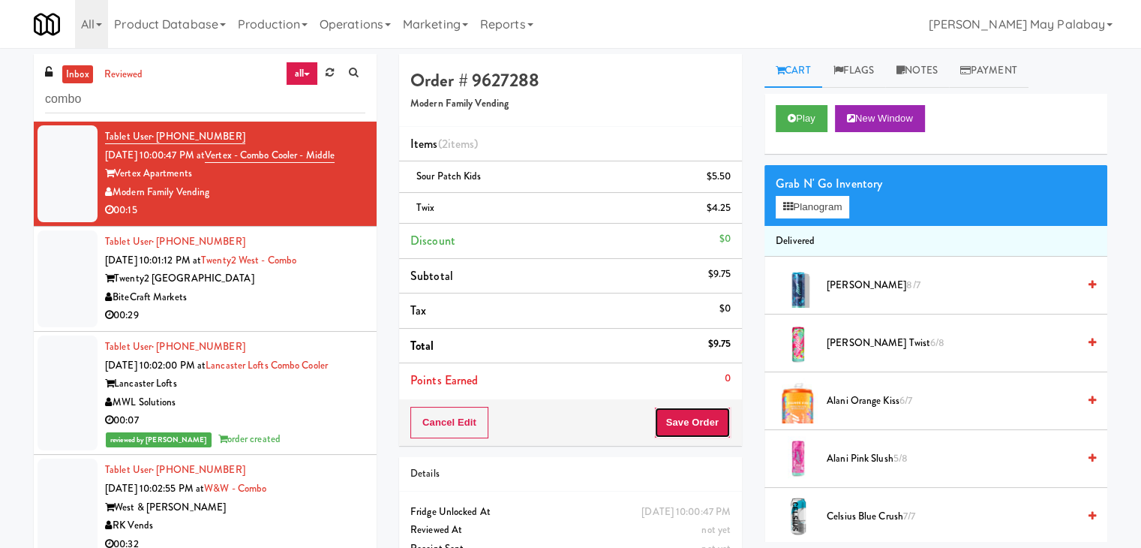
click at [711, 427] on button "Save Order" at bounding box center [692, 423] width 77 height 32
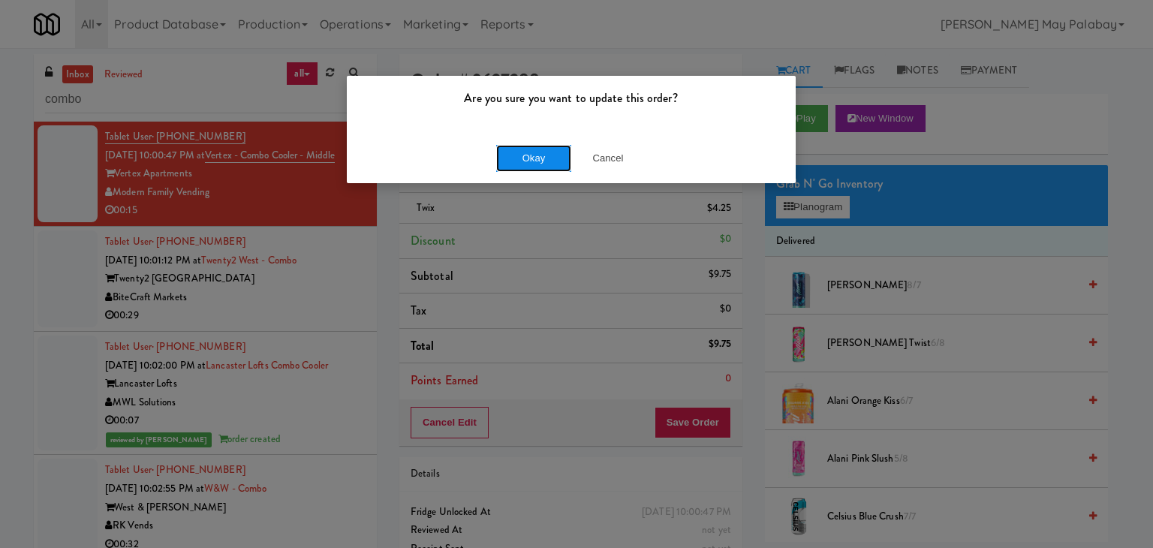
click at [561, 161] on button "Okay" at bounding box center [533, 158] width 75 height 27
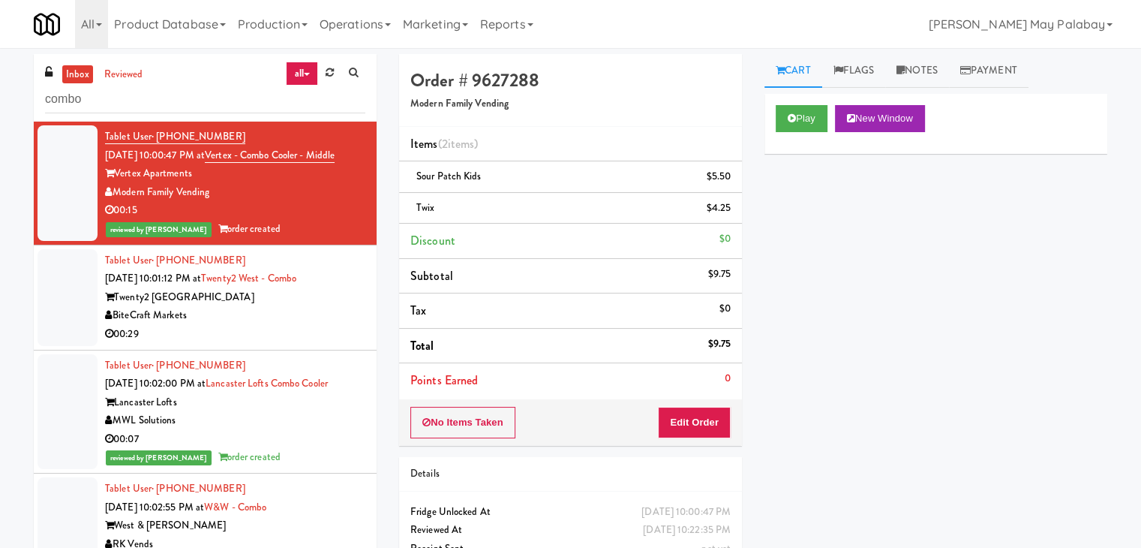
click at [302, 342] on div "00:29" at bounding box center [235, 334] width 260 height 19
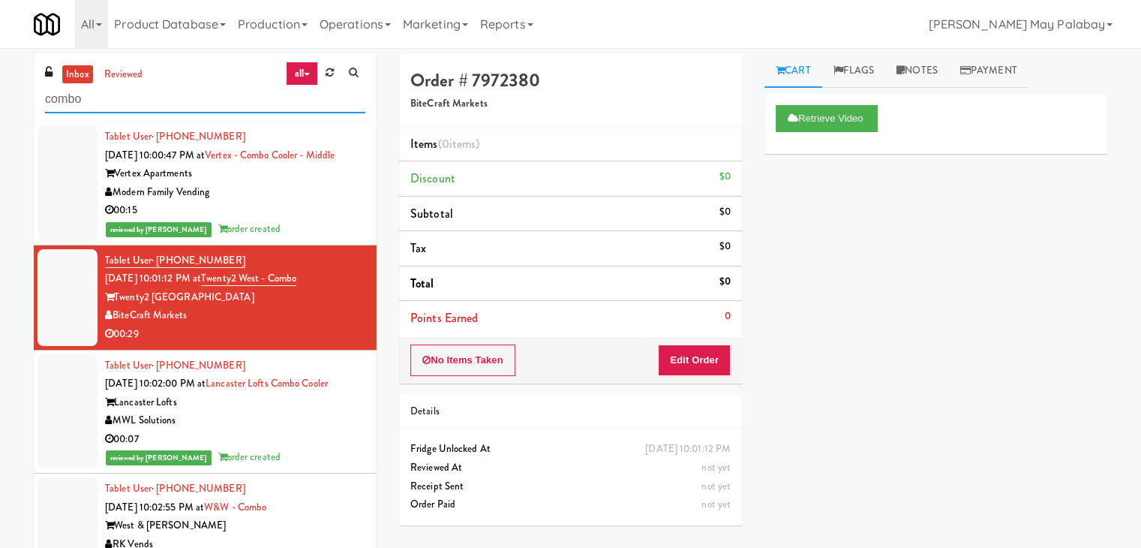
click at [222, 104] on input "combo" at bounding box center [205, 100] width 320 height 28
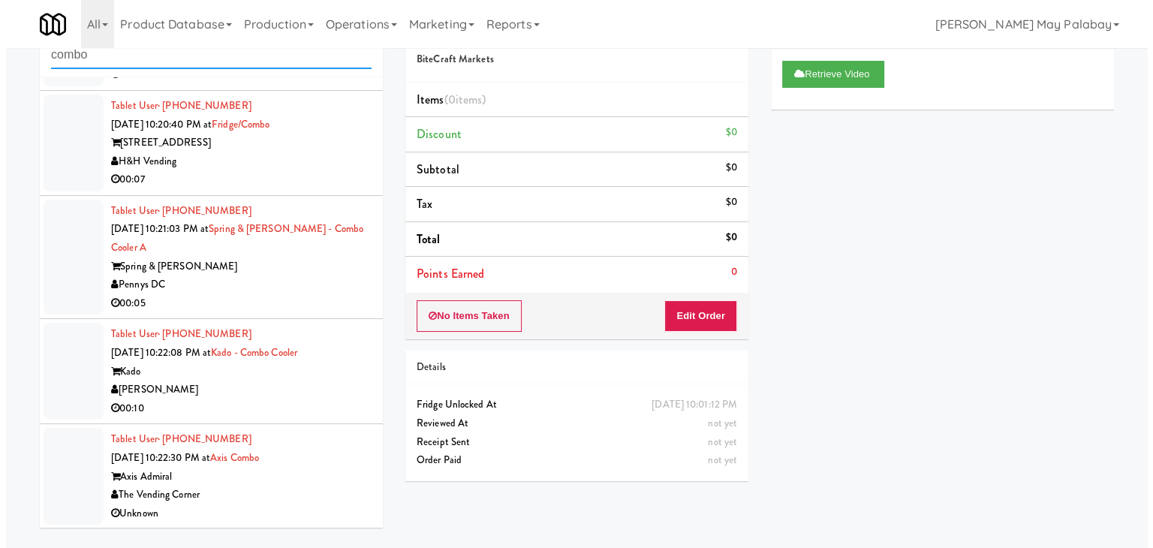
scroll to position [48, 0]
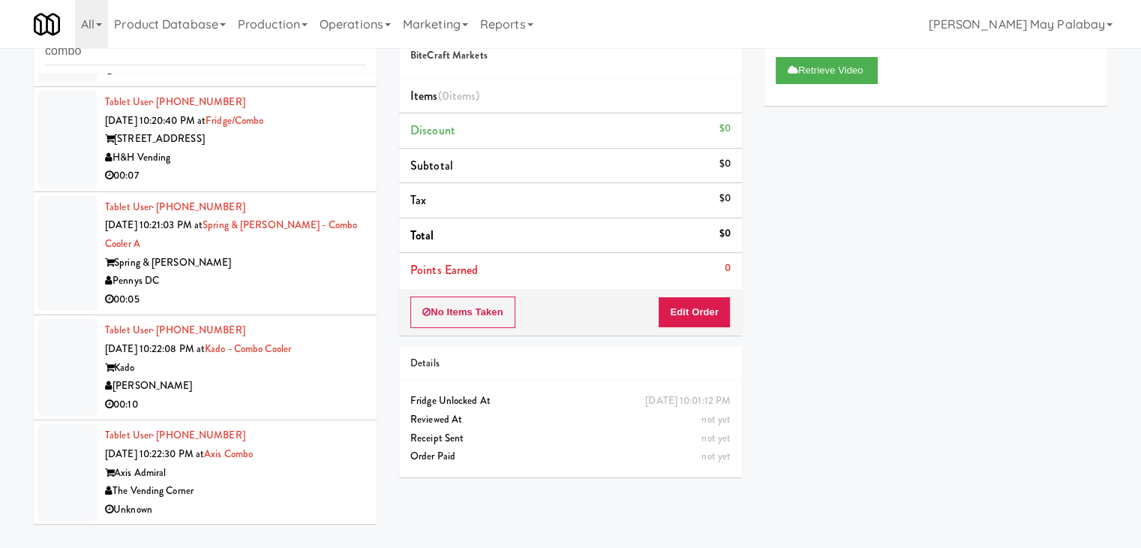
click at [312, 381] on div "[PERSON_NAME]" at bounding box center [235, 386] width 260 height 19
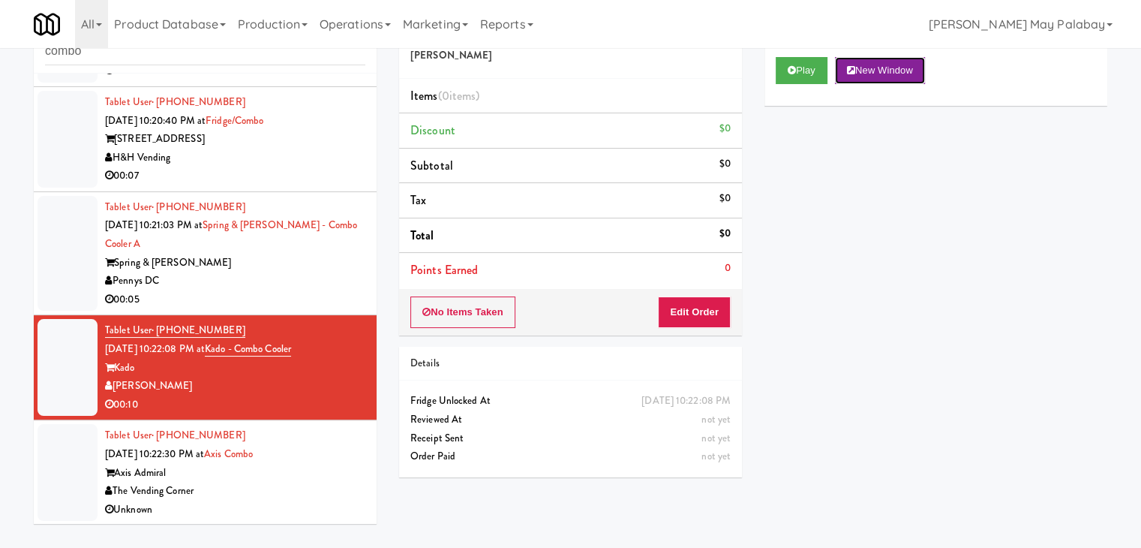
click at [910, 68] on button "New Window" at bounding box center [880, 70] width 90 height 27
click at [702, 308] on button "Edit Order" at bounding box center [694, 312] width 73 height 32
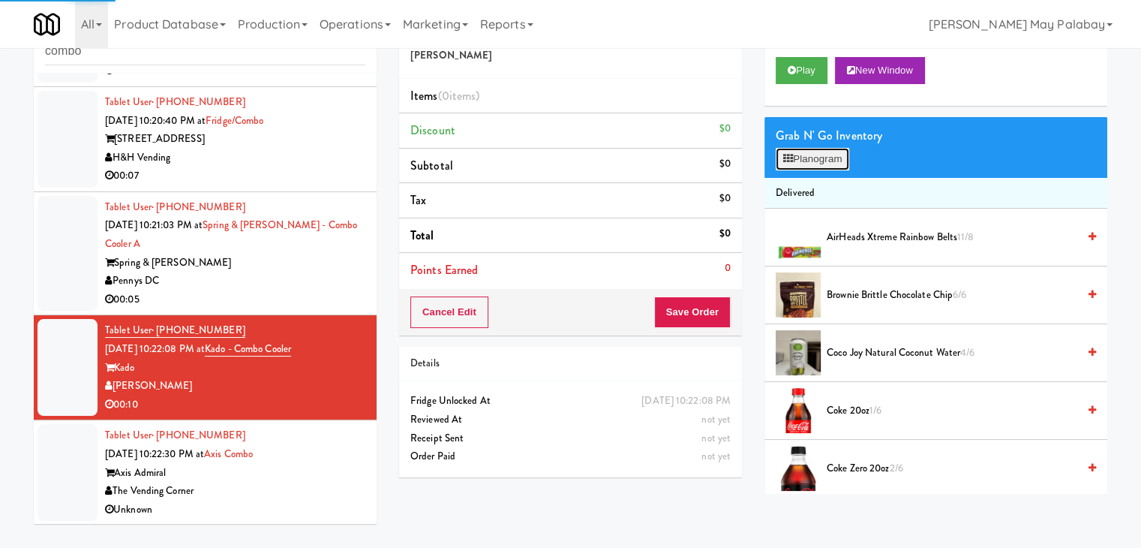
click at [786, 160] on icon at bounding box center [788, 159] width 10 height 10
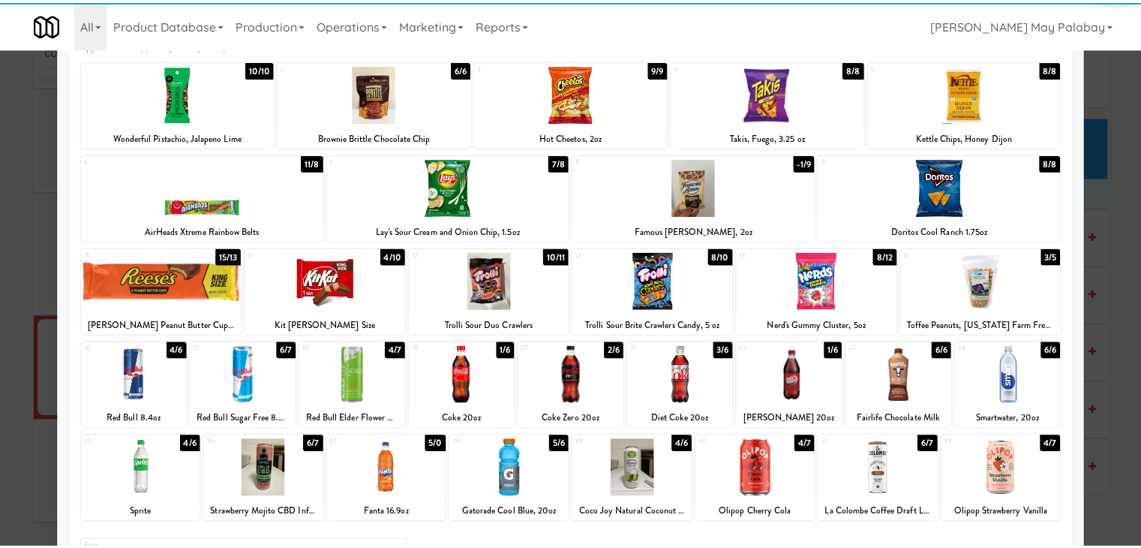
scroll to position [75, 0]
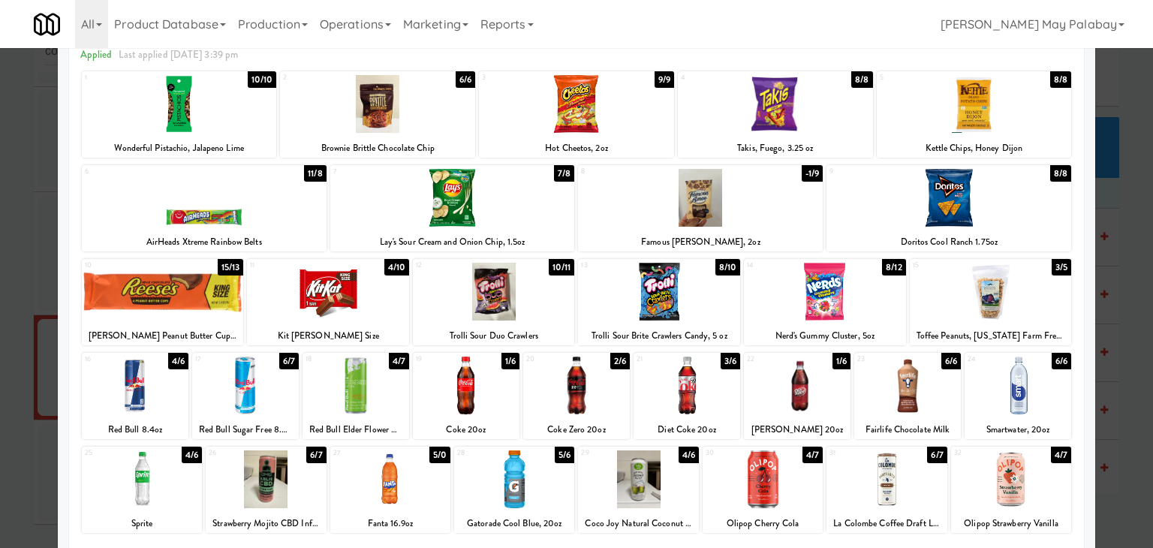
click at [498, 394] on div at bounding box center [466, 385] width 107 height 58
click at [609, 399] on div at bounding box center [576, 385] width 107 height 58
click at [1112, 333] on div at bounding box center [576, 274] width 1153 height 548
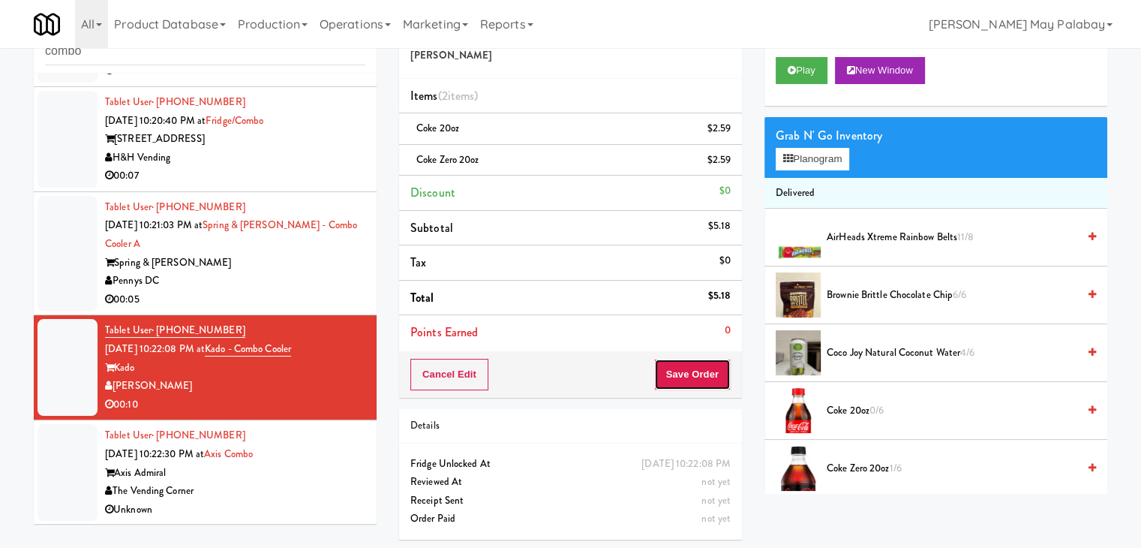
click at [710, 382] on button "Save Order" at bounding box center [692, 375] width 77 height 32
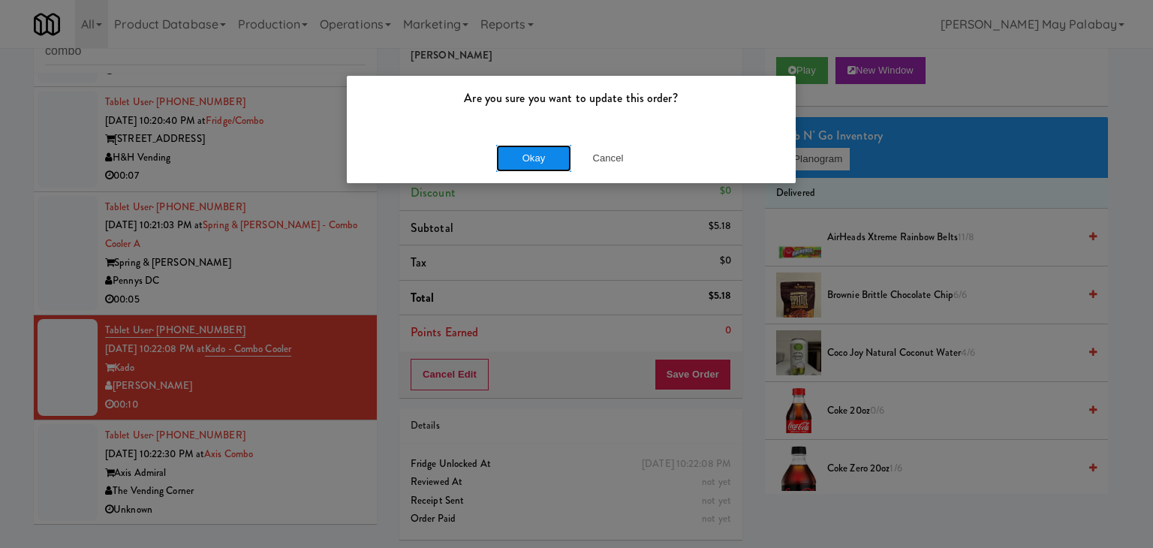
click at [547, 161] on button "Okay" at bounding box center [533, 158] width 75 height 27
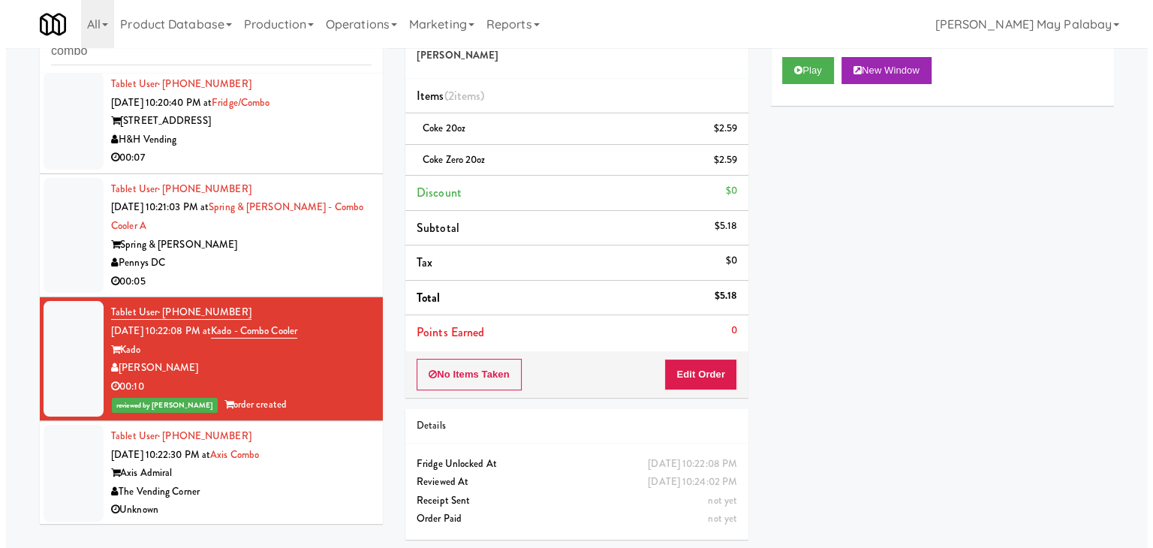
scroll to position [215, 0]
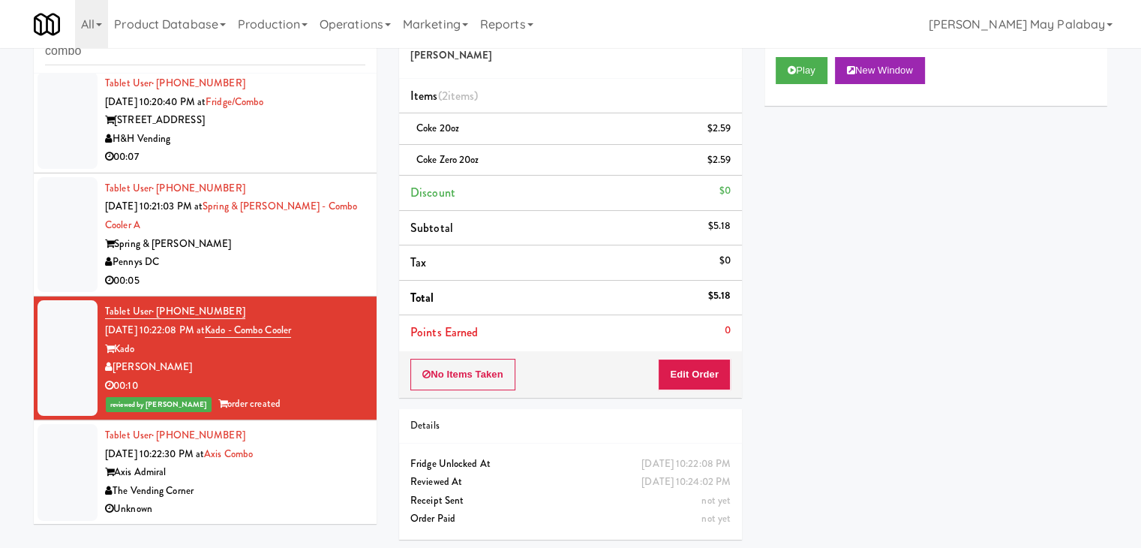
click at [325, 266] on div "Pennys DC" at bounding box center [235, 262] width 260 height 19
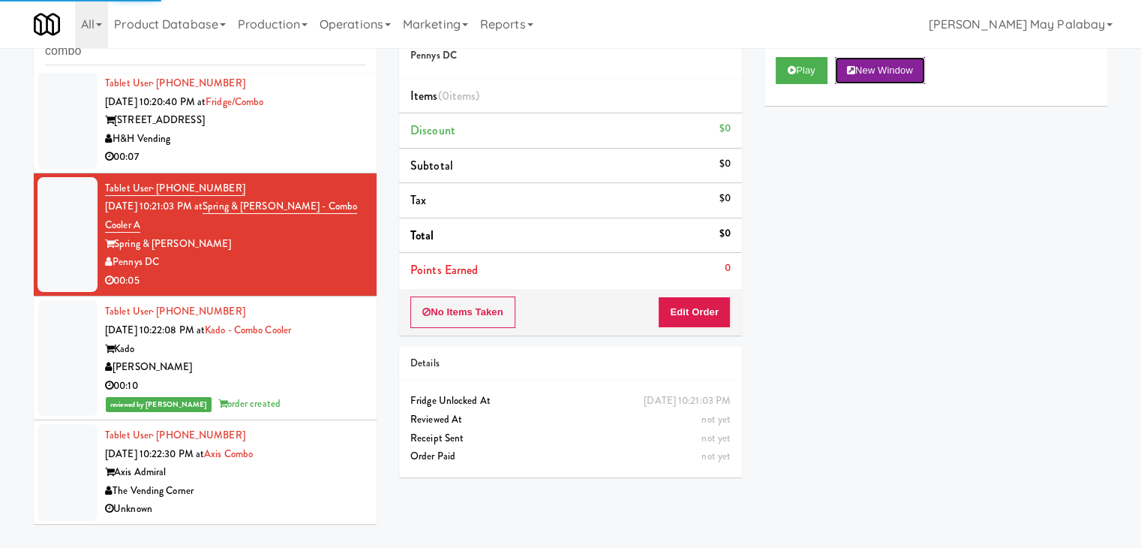
click at [915, 74] on button "New Window" at bounding box center [880, 70] width 90 height 27
click at [707, 313] on button "Edit Order" at bounding box center [694, 312] width 73 height 32
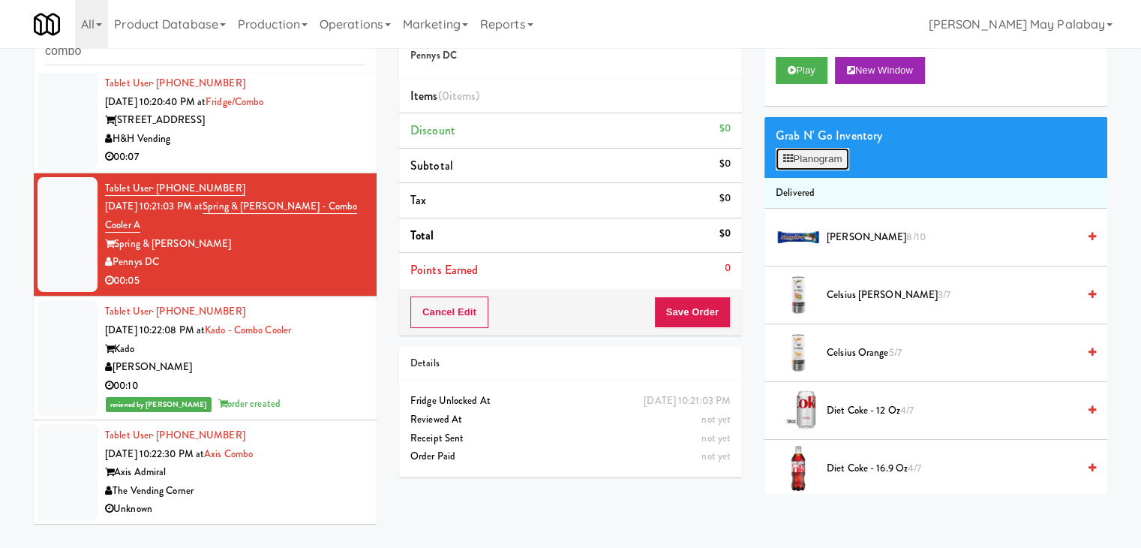
click at [804, 161] on button "Planogram" at bounding box center [813, 159] width 74 height 23
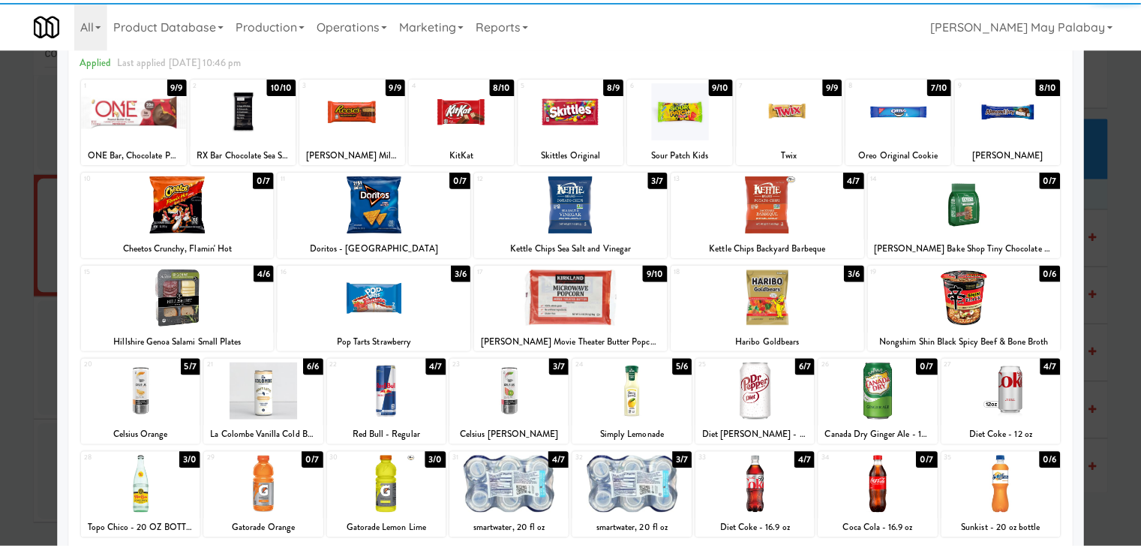
scroll to position [75, 0]
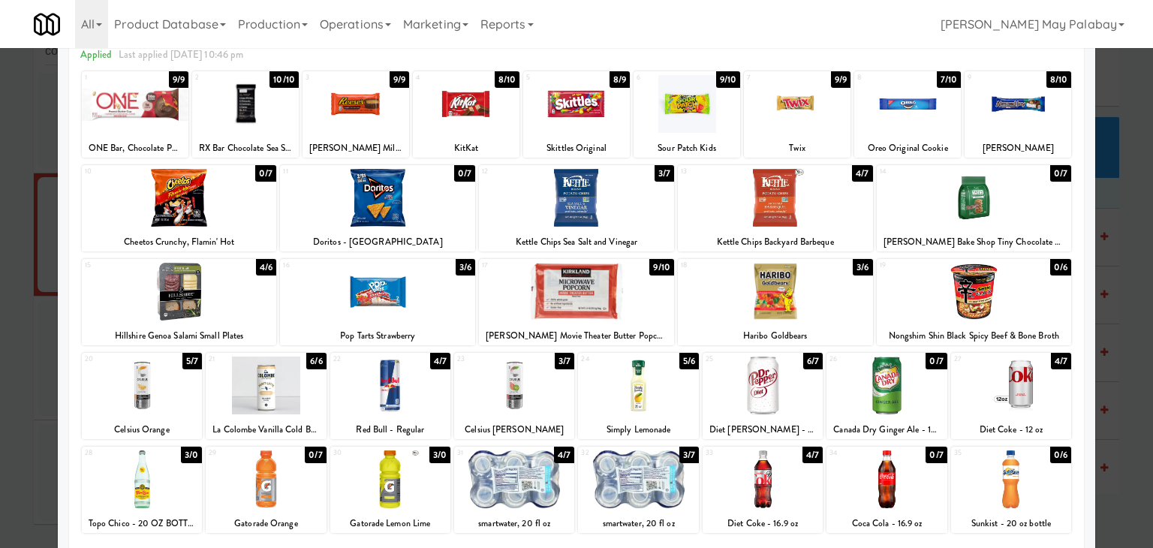
click at [809, 408] on div at bounding box center [762, 385] width 120 height 58
click at [1141, 257] on div at bounding box center [576, 274] width 1153 height 548
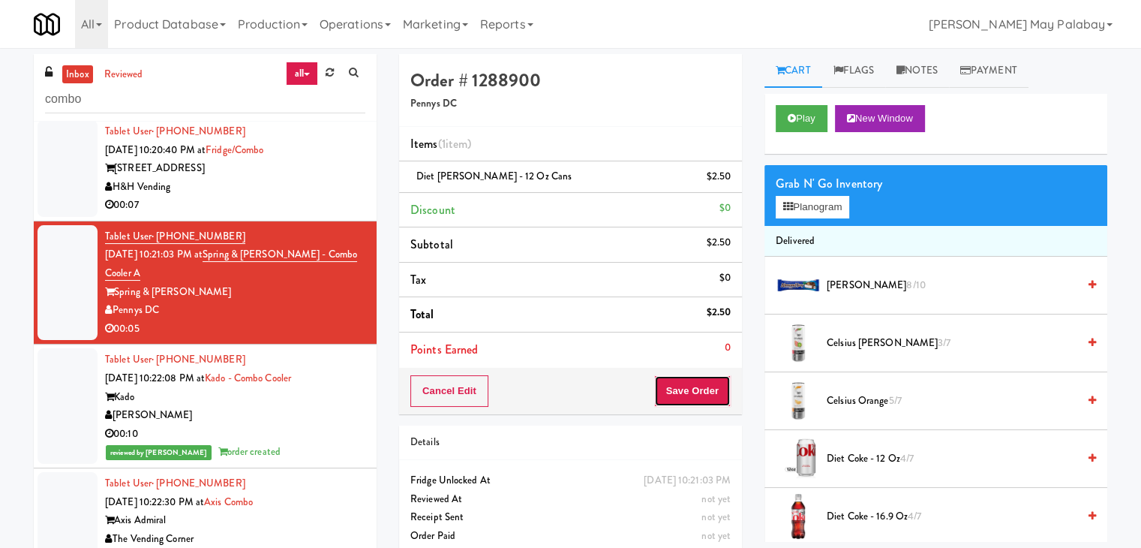
click at [698, 382] on button "Save Order" at bounding box center [692, 391] width 77 height 32
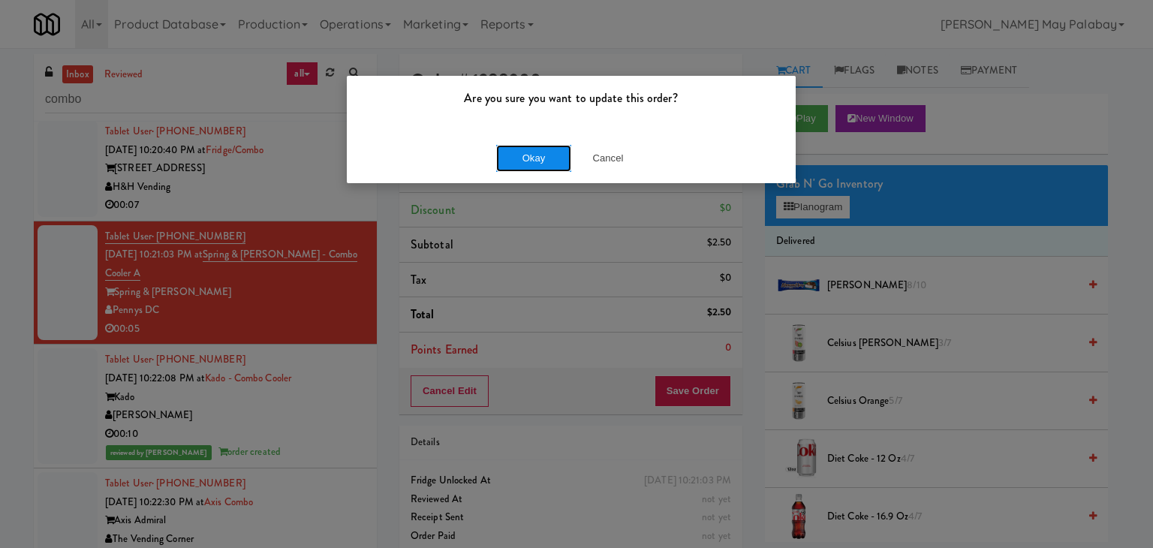
click at [547, 158] on button "Okay" at bounding box center [533, 158] width 75 height 27
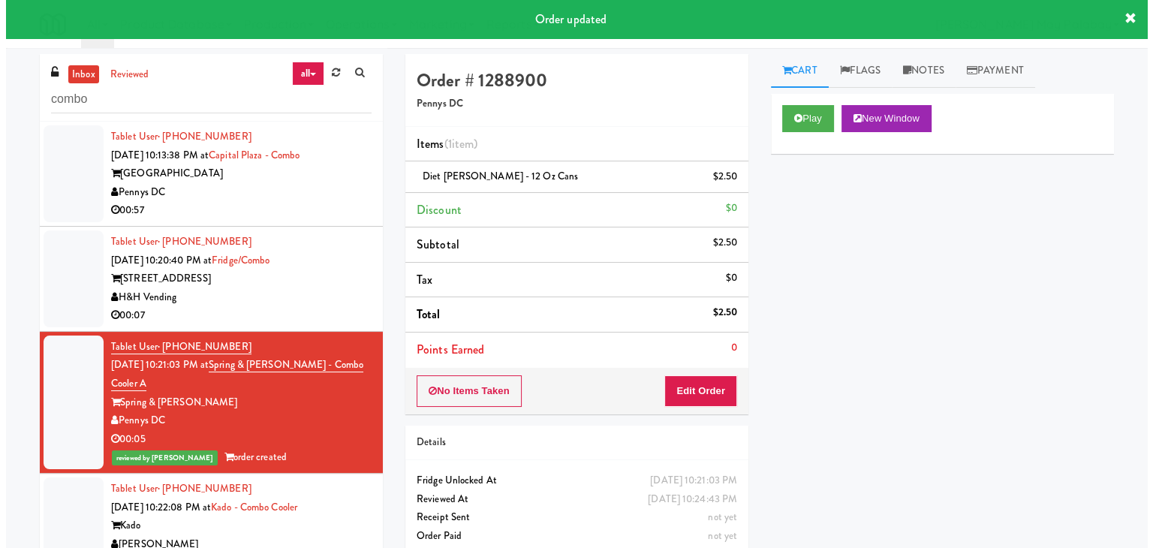
scroll to position [84, 0]
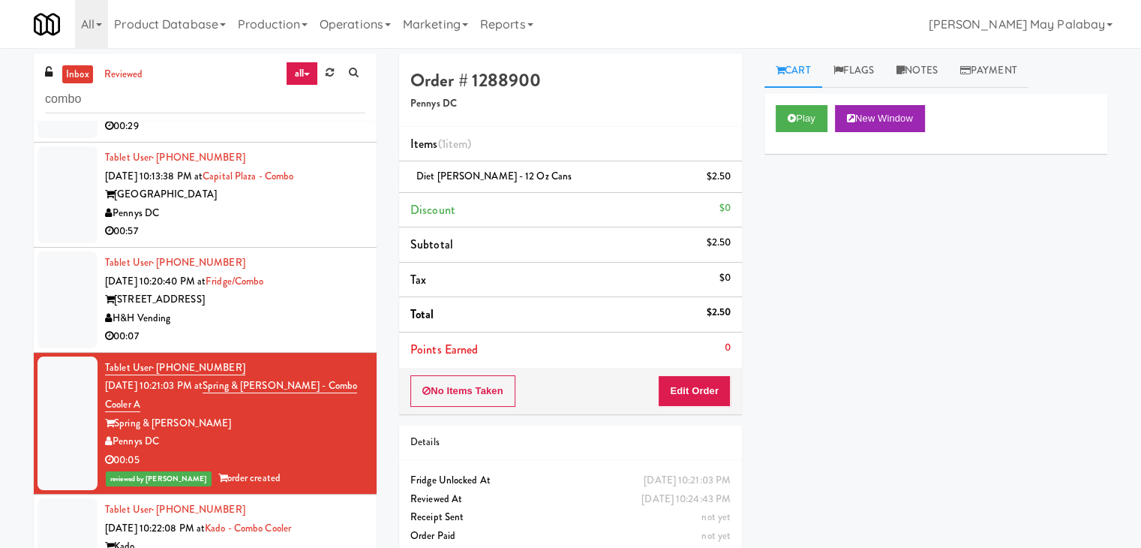
click at [335, 336] on div "00:07" at bounding box center [235, 336] width 260 height 19
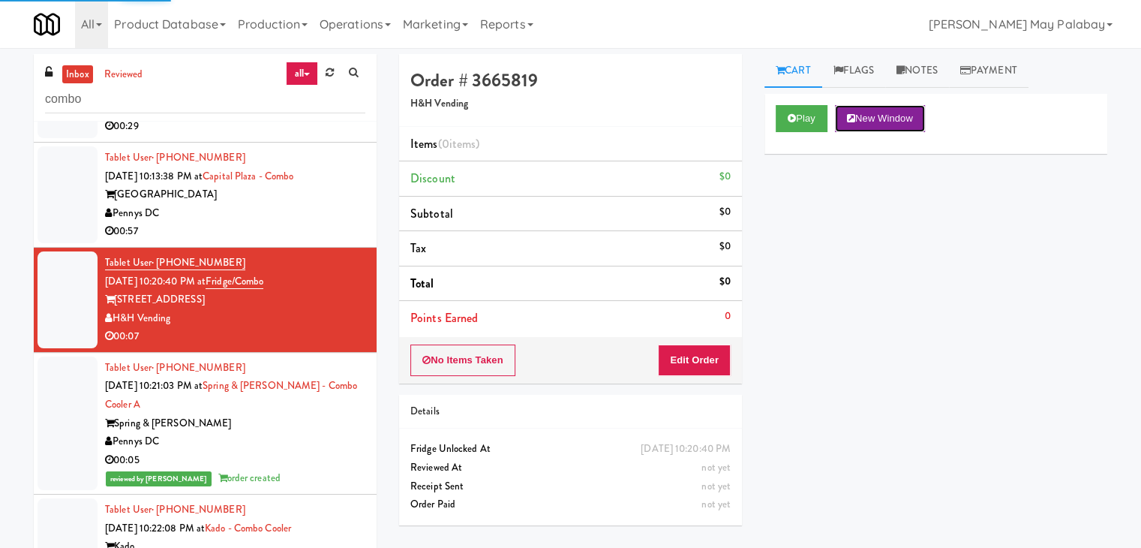
click at [916, 120] on button "New Window" at bounding box center [880, 118] width 90 height 27
click at [721, 362] on button "Edit Order" at bounding box center [694, 360] width 73 height 32
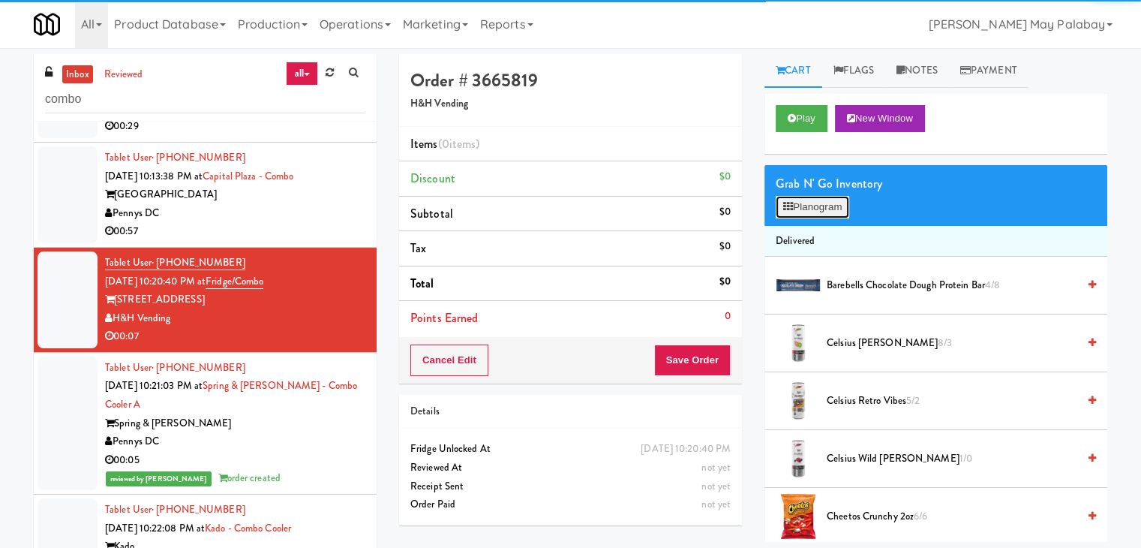
click at [807, 196] on button "Planogram" at bounding box center [813, 207] width 74 height 23
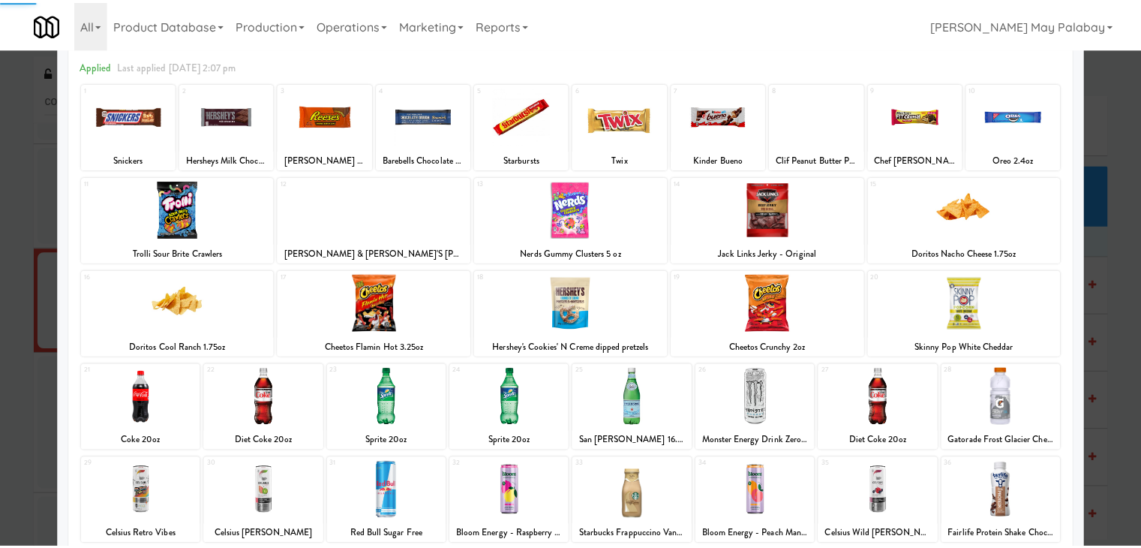
scroll to position [75, 0]
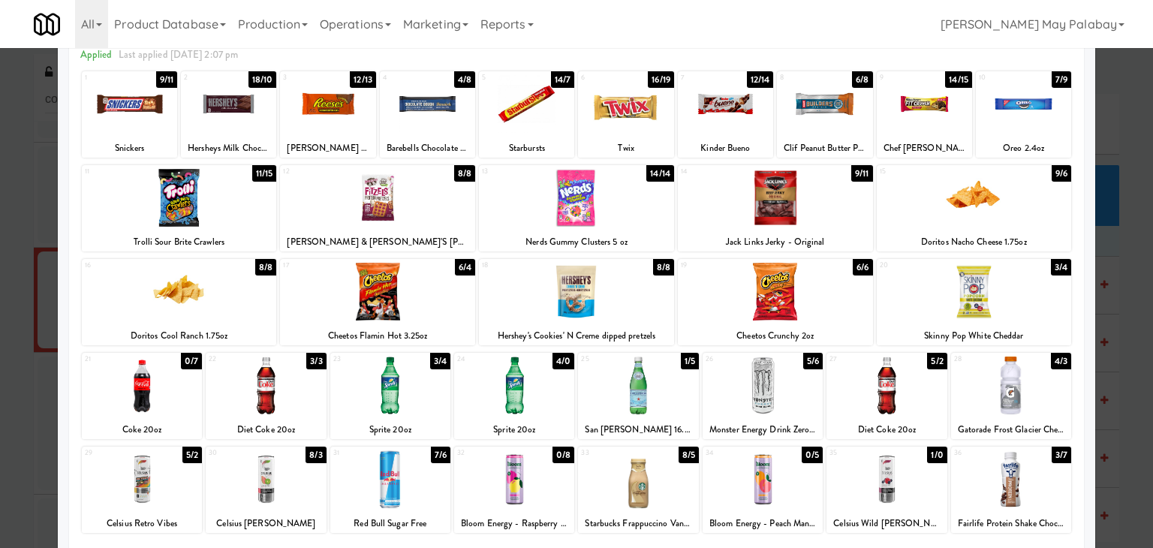
click at [420, 390] on div at bounding box center [390, 385] width 120 height 58
click at [1135, 367] on div at bounding box center [576, 274] width 1153 height 548
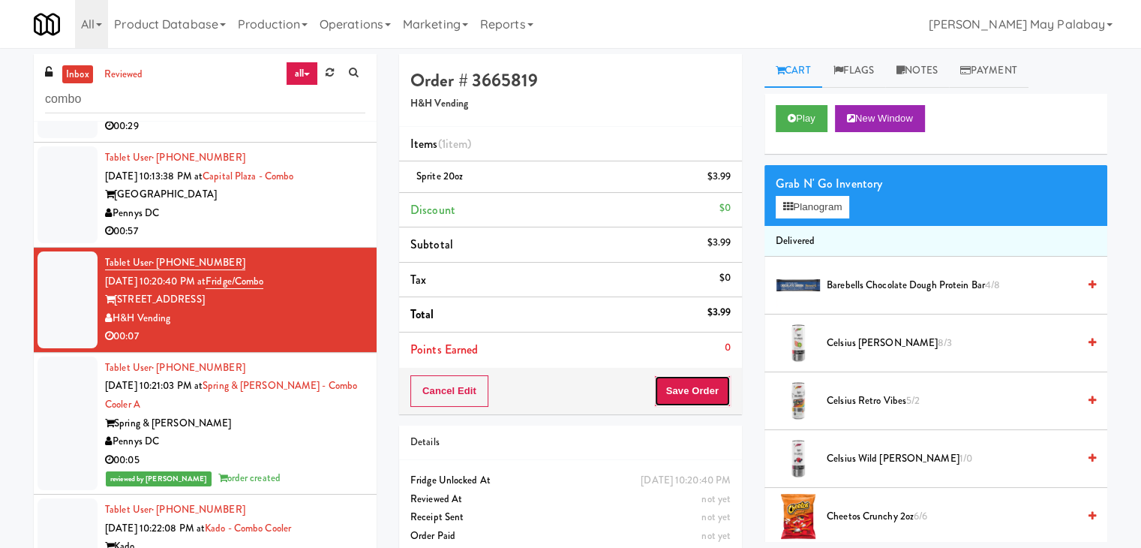
click at [687, 394] on button "Save Order" at bounding box center [692, 391] width 77 height 32
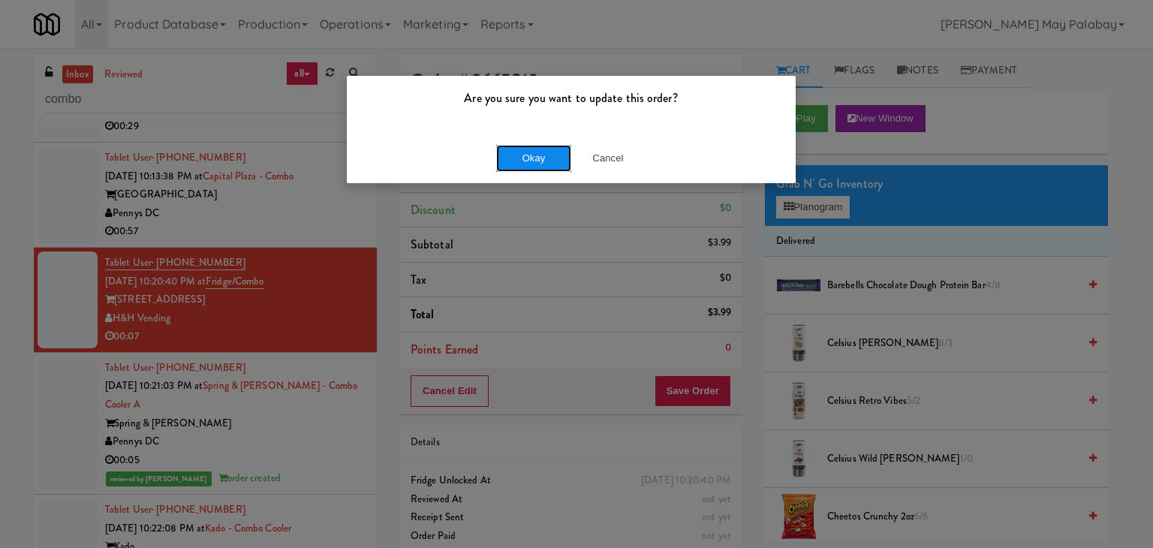
click at [545, 164] on button "Okay" at bounding box center [533, 158] width 75 height 27
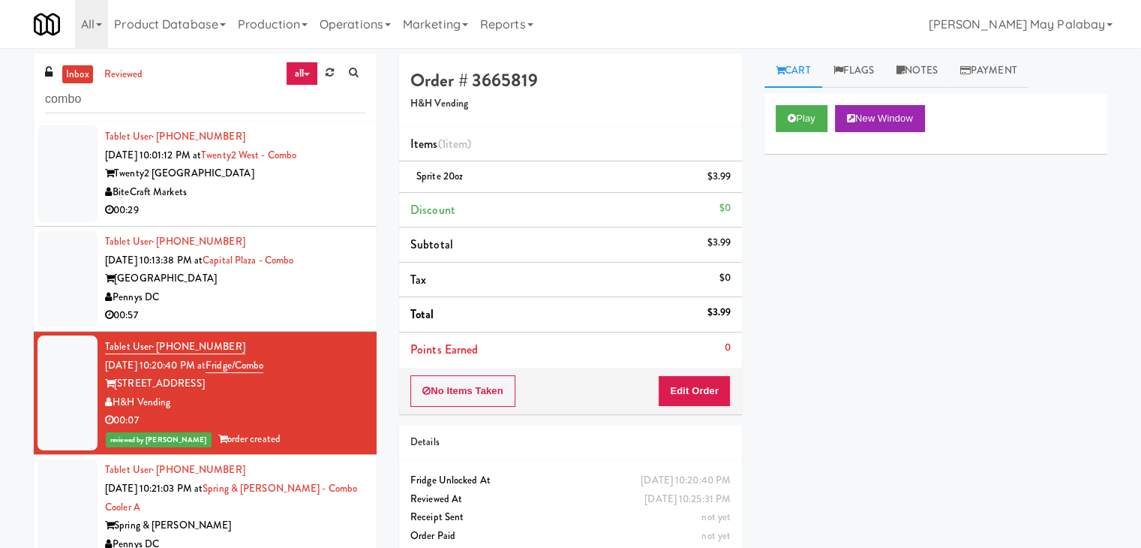
click at [314, 306] on div "00:57" at bounding box center [235, 315] width 260 height 19
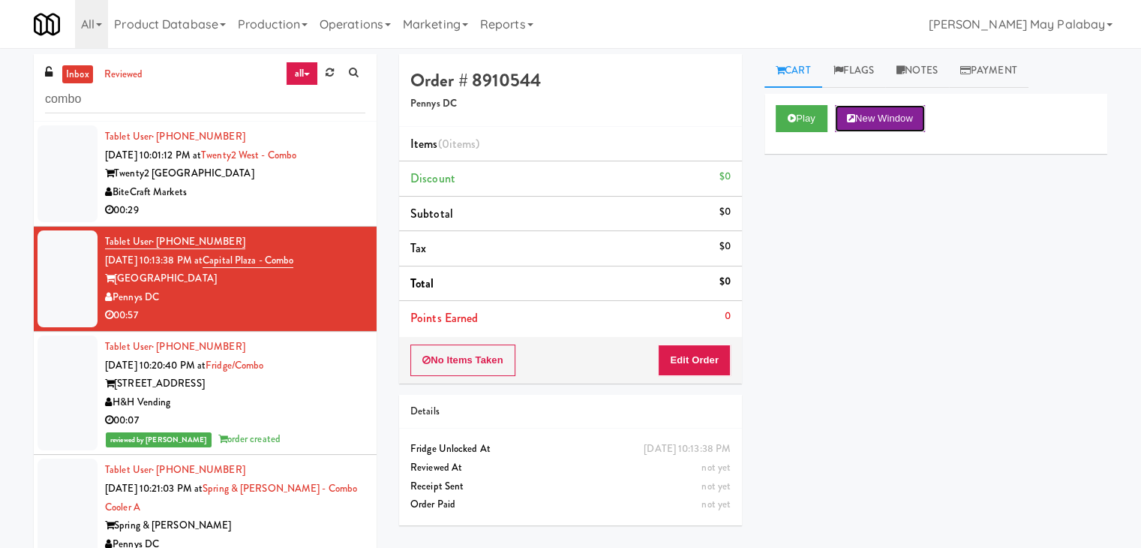
click at [919, 119] on button "New Window" at bounding box center [880, 118] width 90 height 27
click at [686, 361] on button "Edit Order" at bounding box center [694, 360] width 73 height 32
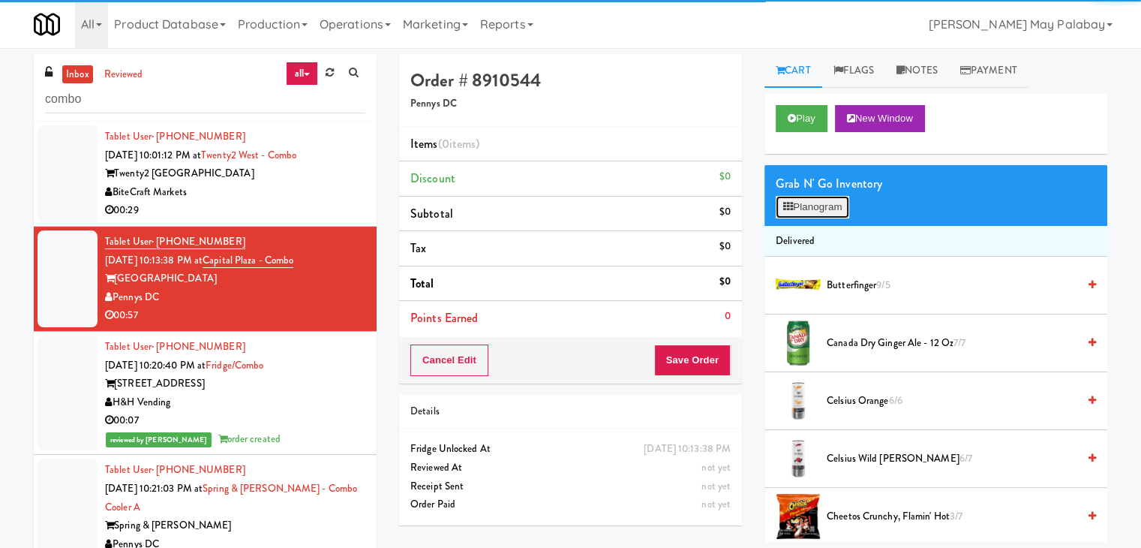
click at [813, 208] on button "Planogram" at bounding box center [813, 207] width 74 height 23
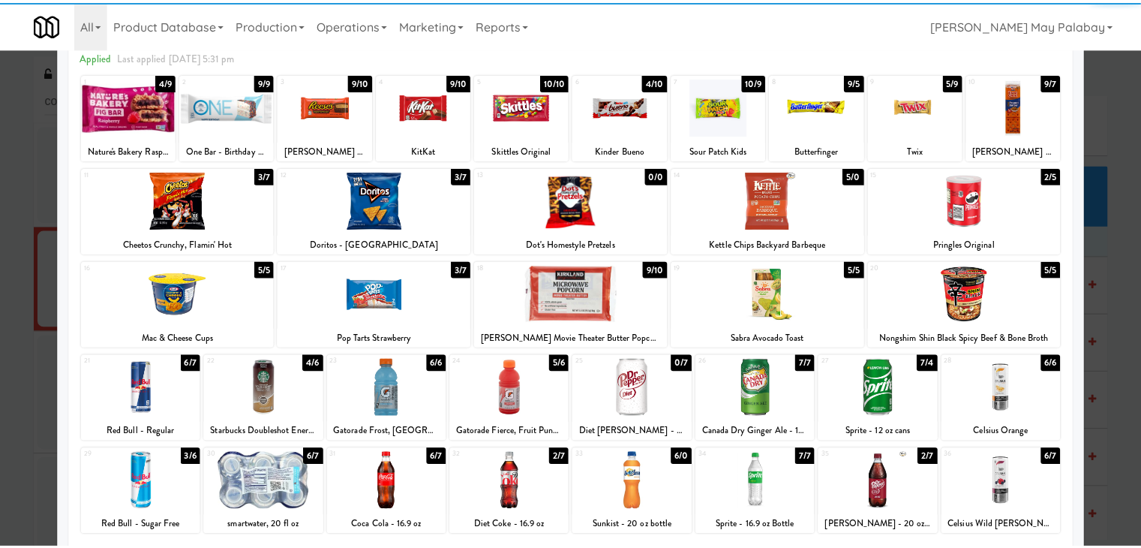
scroll to position [75, 0]
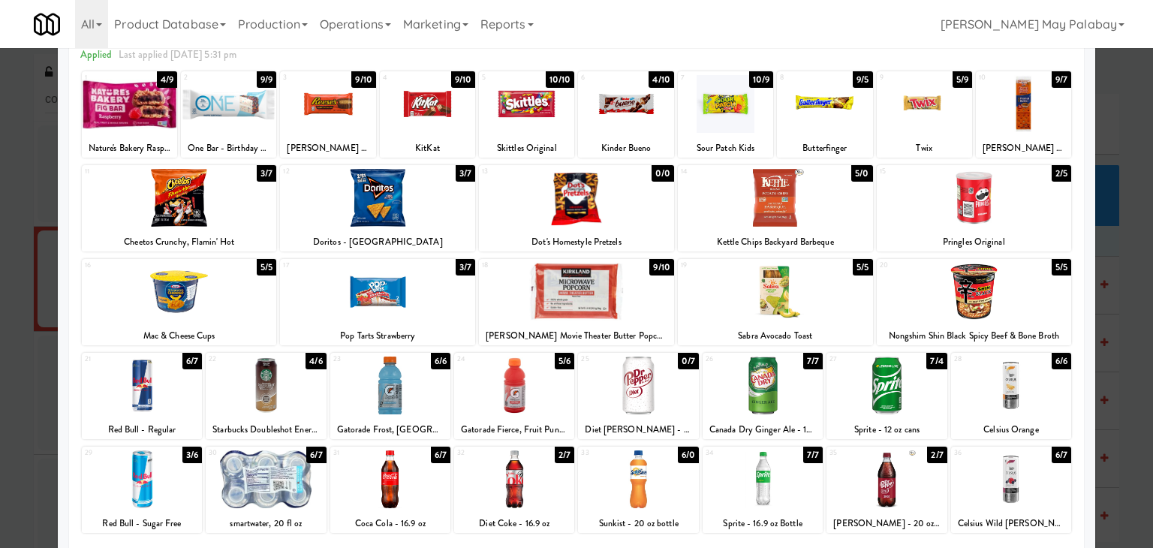
click at [555, 399] on div at bounding box center [514, 385] width 120 height 58
click at [919, 407] on div at bounding box center [886, 385] width 120 height 58
click at [417, 496] on div at bounding box center [390, 479] width 120 height 58
click at [242, 211] on div at bounding box center [179, 198] width 195 height 58
click at [1123, 303] on div at bounding box center [576, 274] width 1153 height 548
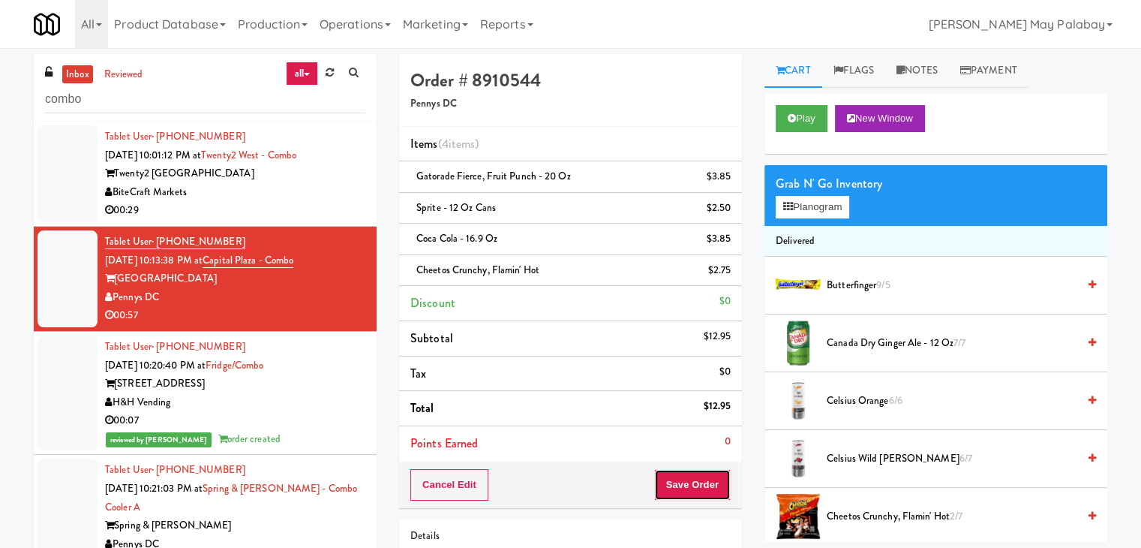
click at [709, 481] on button "Save Order" at bounding box center [692, 485] width 77 height 32
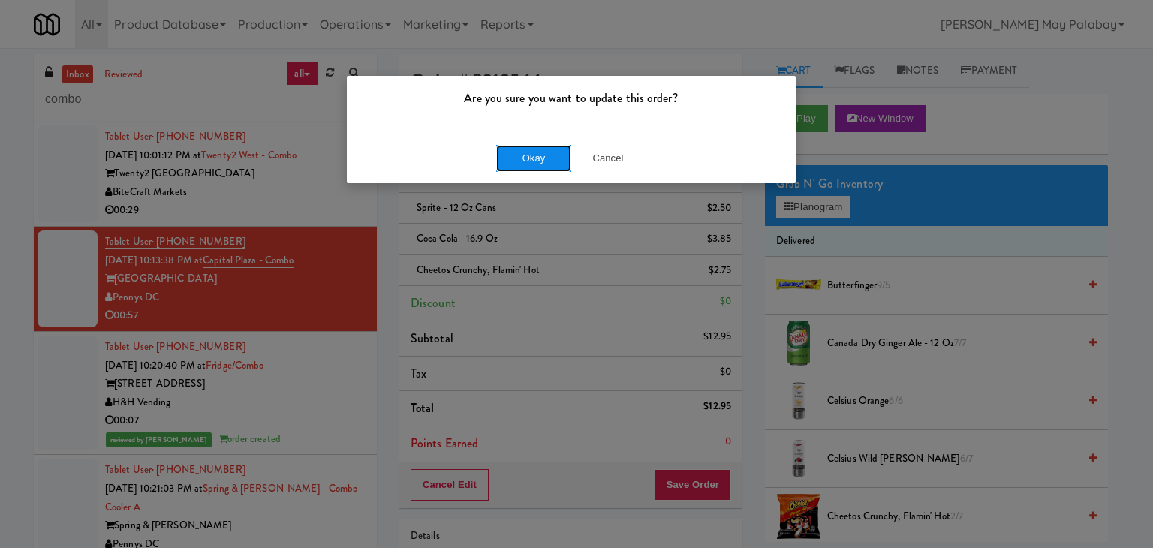
click at [535, 160] on button "Okay" at bounding box center [533, 158] width 75 height 27
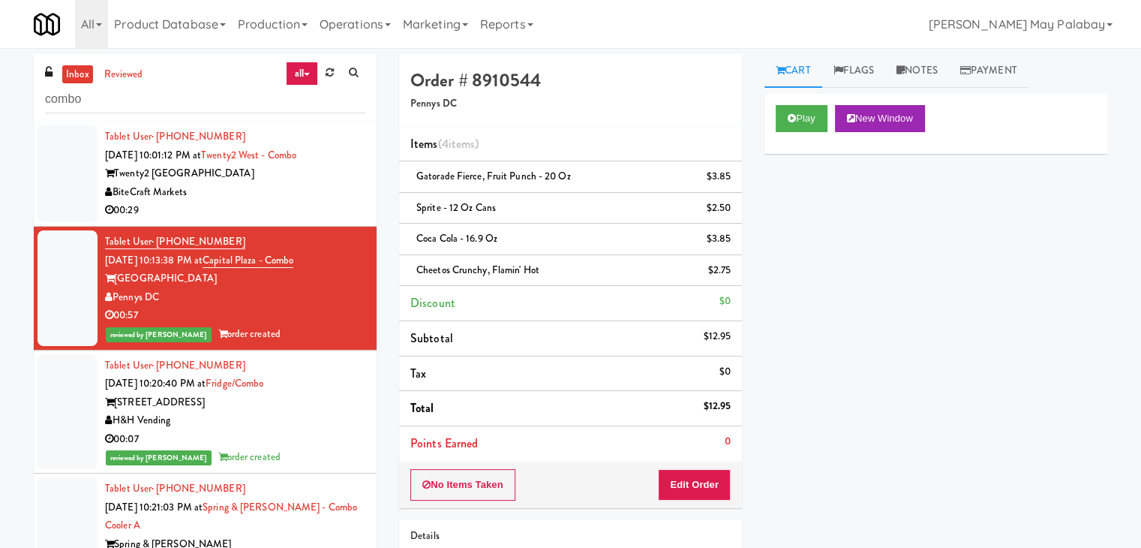
click at [345, 193] on div "BiteCraft Markets" at bounding box center [235, 192] width 260 height 19
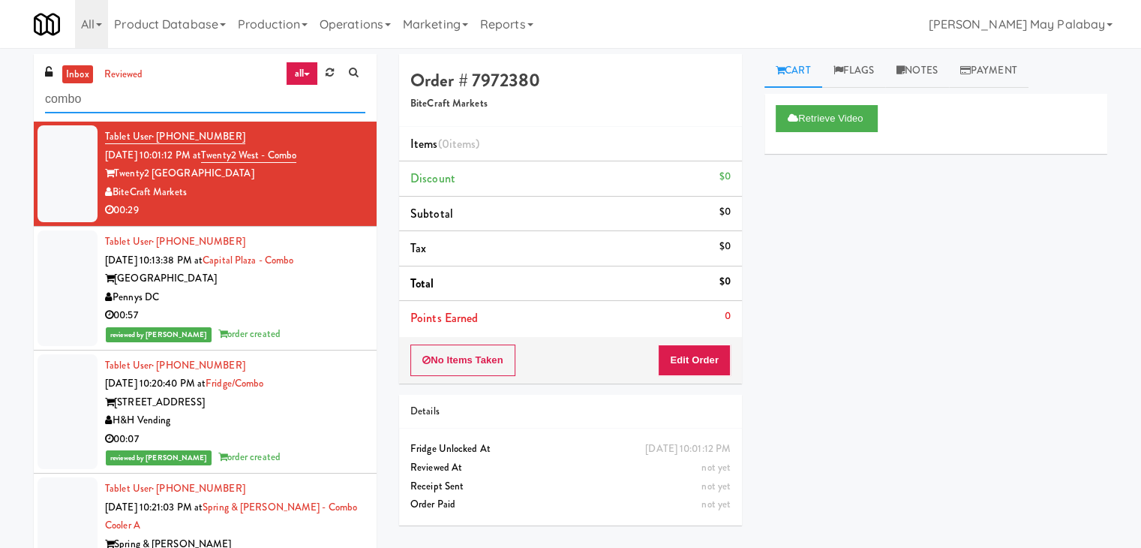
click at [164, 96] on input "combo" at bounding box center [205, 100] width 320 height 28
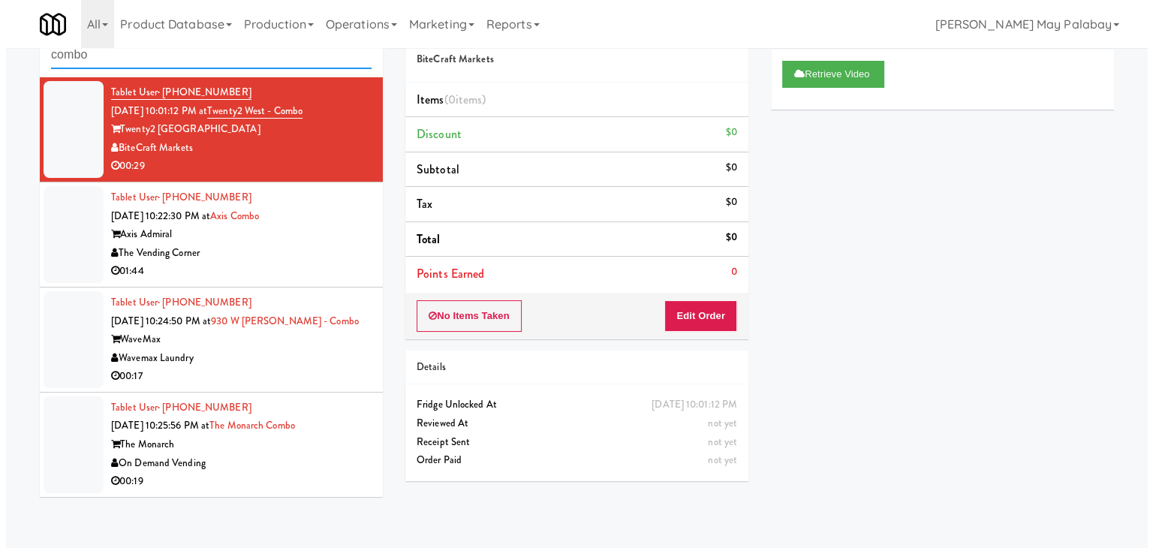
scroll to position [48, 0]
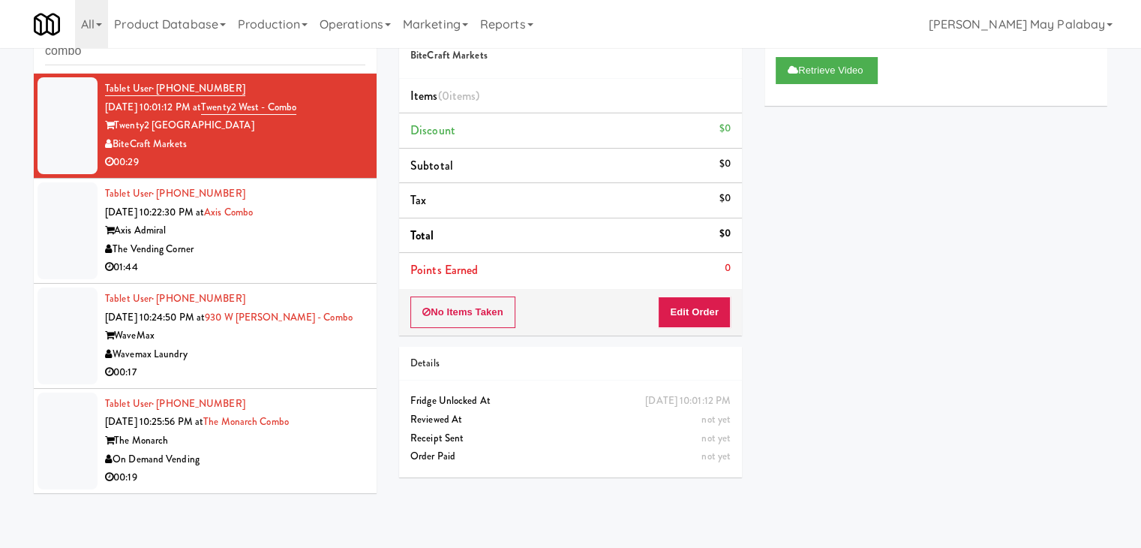
click at [332, 468] on div "00:19" at bounding box center [235, 477] width 260 height 19
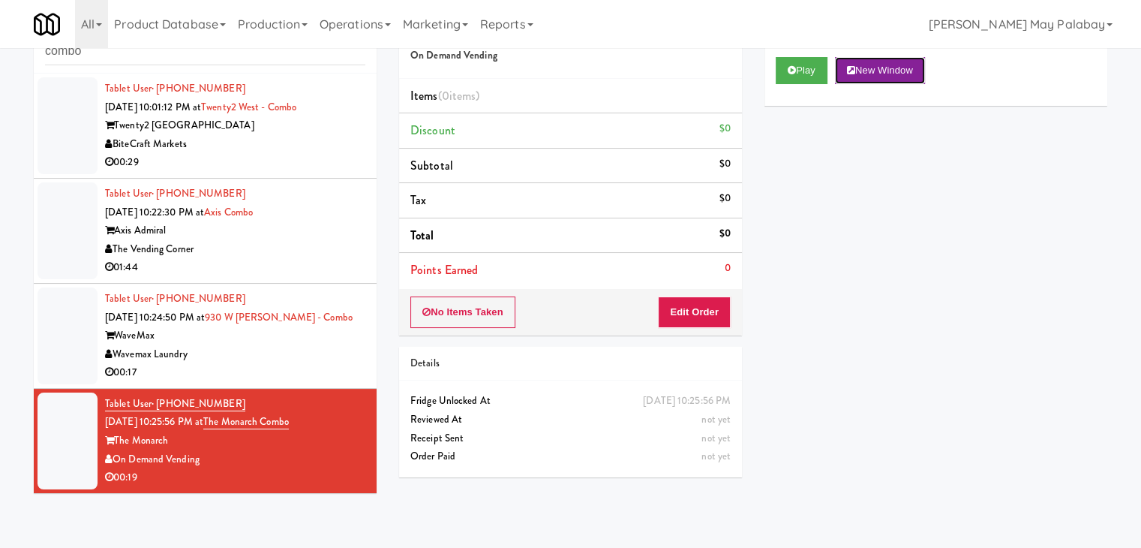
click at [908, 79] on button "New Window" at bounding box center [880, 70] width 90 height 27
click at [717, 307] on button "Edit Order" at bounding box center [694, 312] width 73 height 32
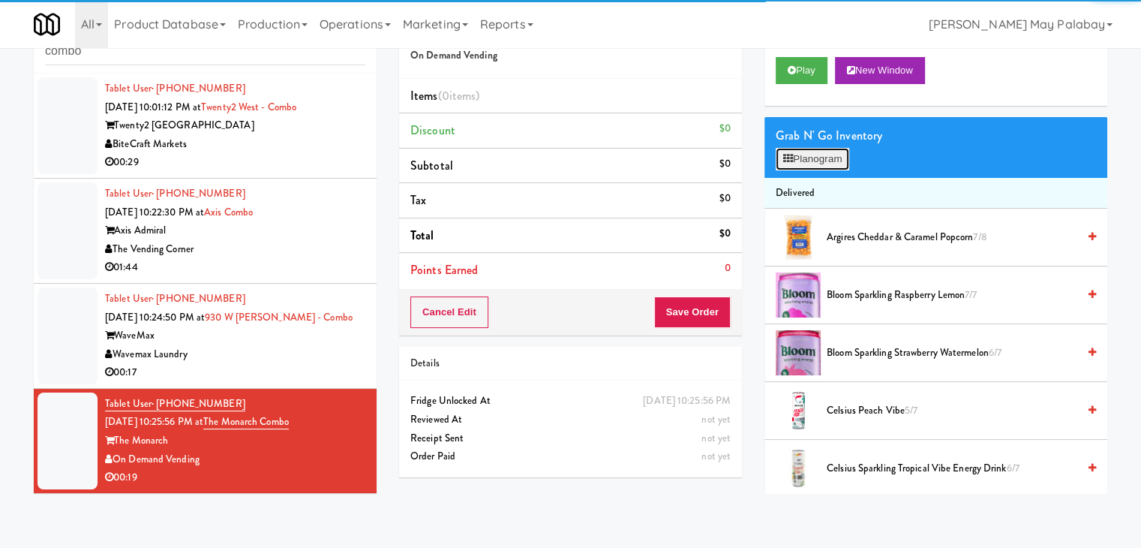
click at [792, 155] on icon at bounding box center [788, 159] width 10 height 10
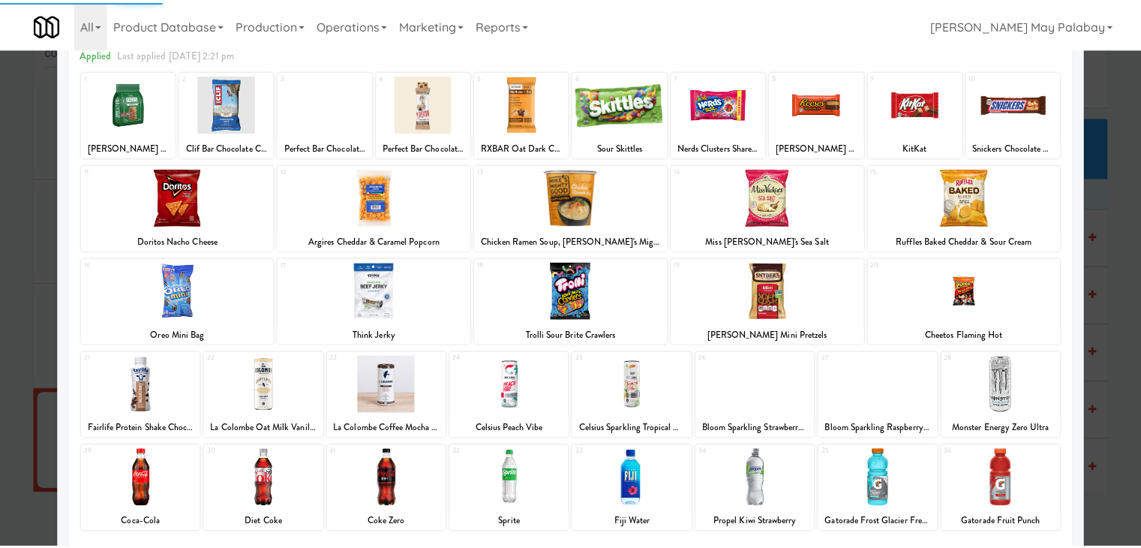
scroll to position [75, 0]
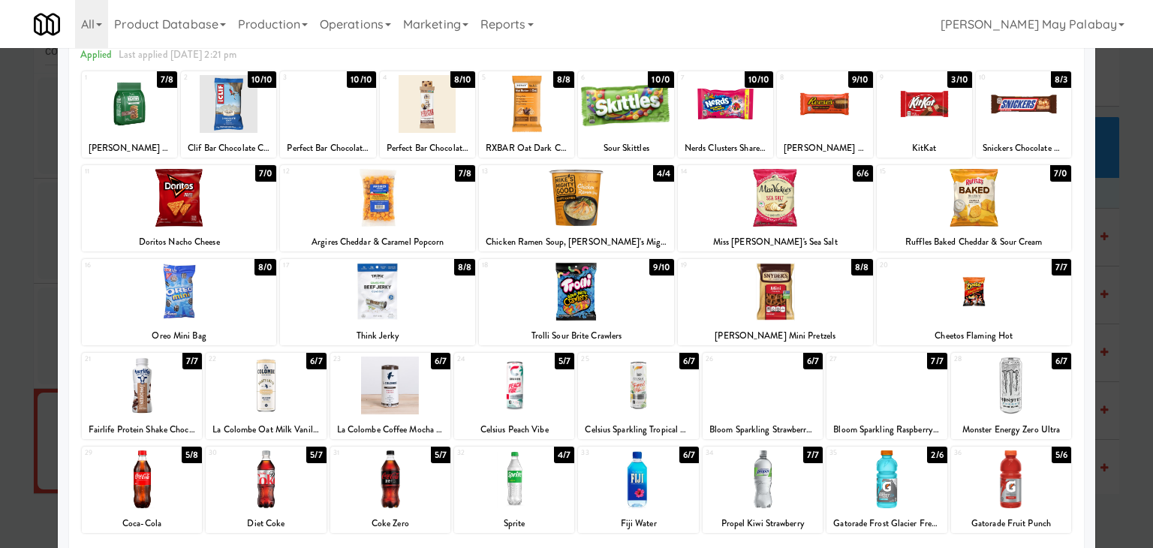
click at [183, 505] on div at bounding box center [142, 479] width 120 height 58
click at [193, 483] on div at bounding box center [142, 479] width 120 height 58
click at [178, 491] on div at bounding box center [142, 479] width 120 height 58
click at [172, 500] on div at bounding box center [142, 479] width 120 height 58
drag, startPoint x: 184, startPoint y: 479, endPoint x: 200, endPoint y: 471, distance: 18.5
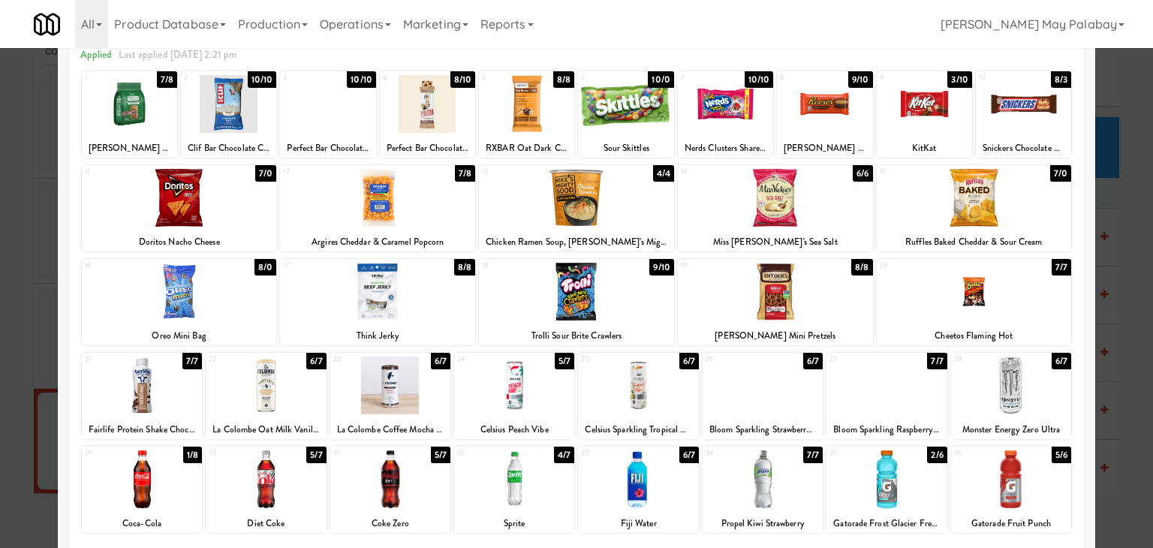
click at [187, 474] on div at bounding box center [142, 479] width 120 height 58
click at [1123, 355] on div at bounding box center [576, 274] width 1153 height 548
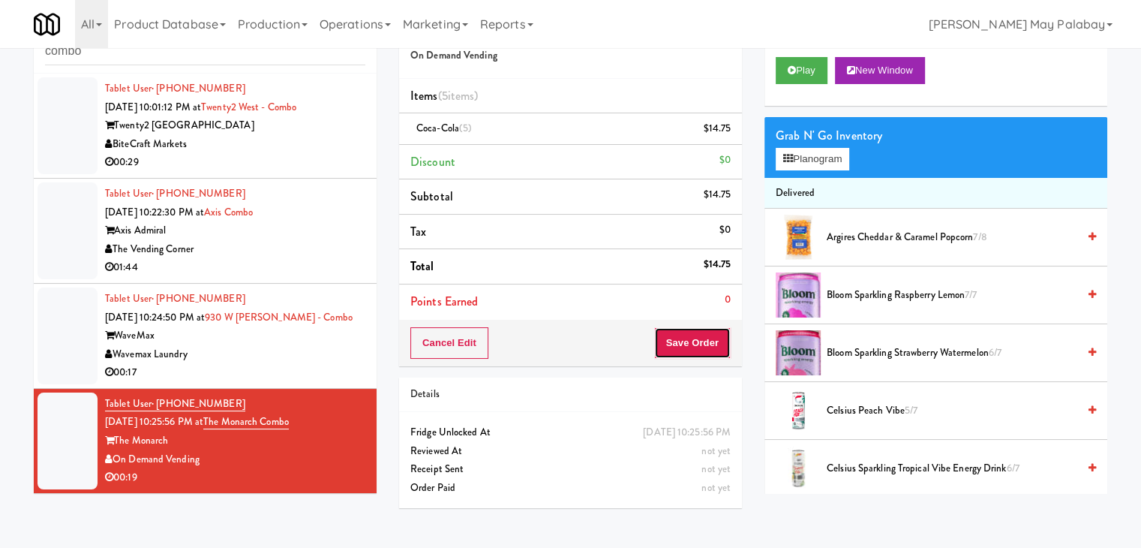
click at [697, 342] on button "Save Order" at bounding box center [692, 343] width 77 height 32
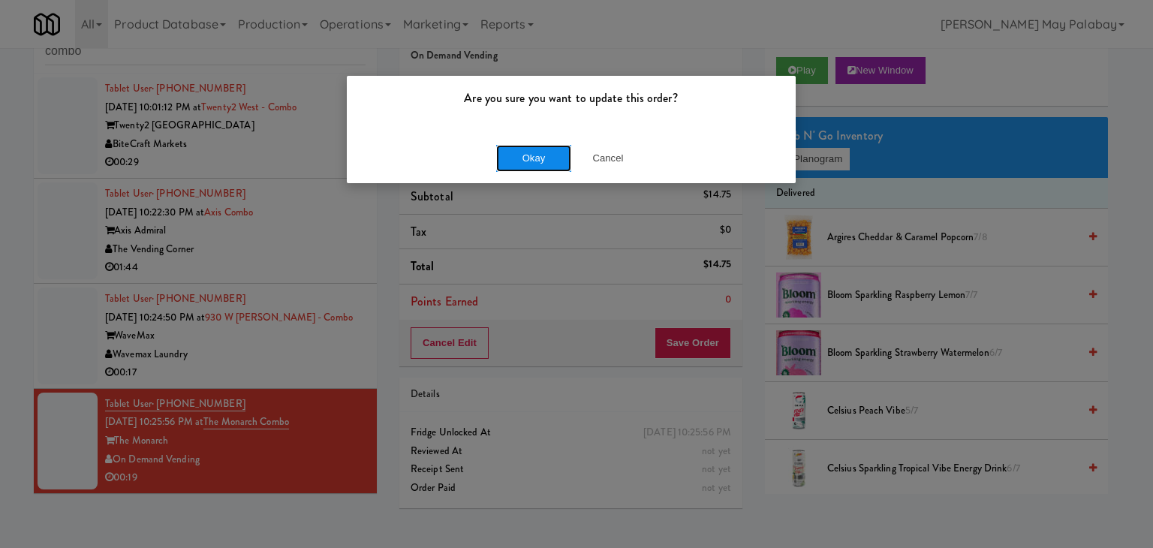
click at [530, 157] on button "Okay" at bounding box center [533, 158] width 75 height 27
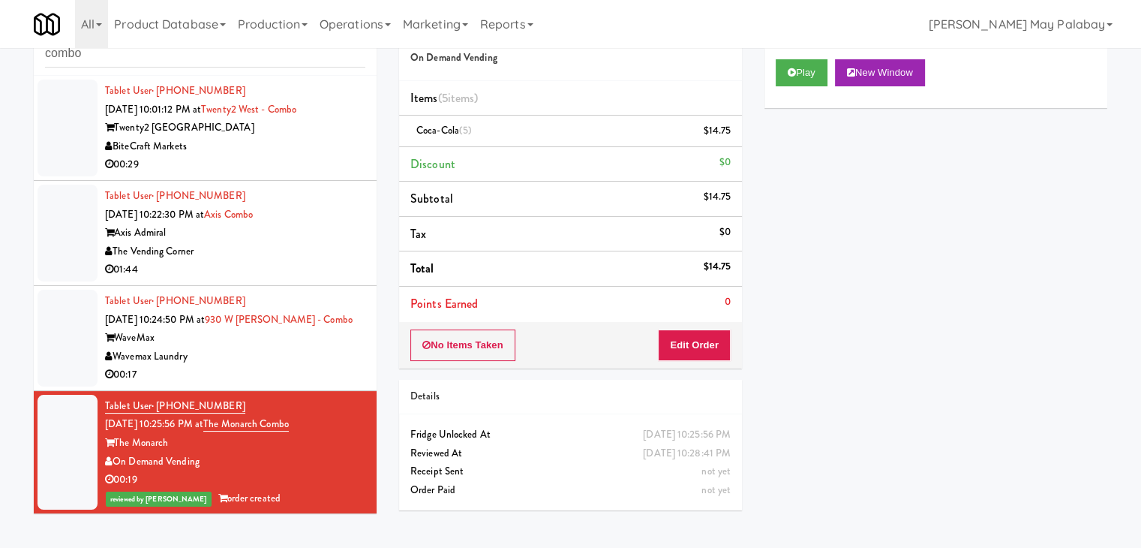
scroll to position [48, 0]
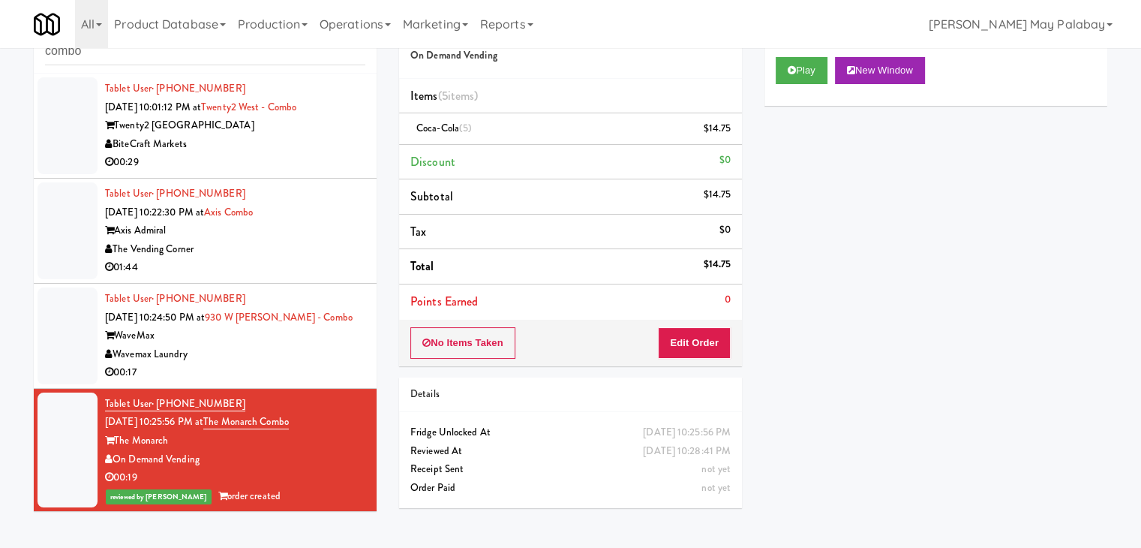
click at [336, 358] on div "Wavemax Laundry" at bounding box center [235, 354] width 260 height 19
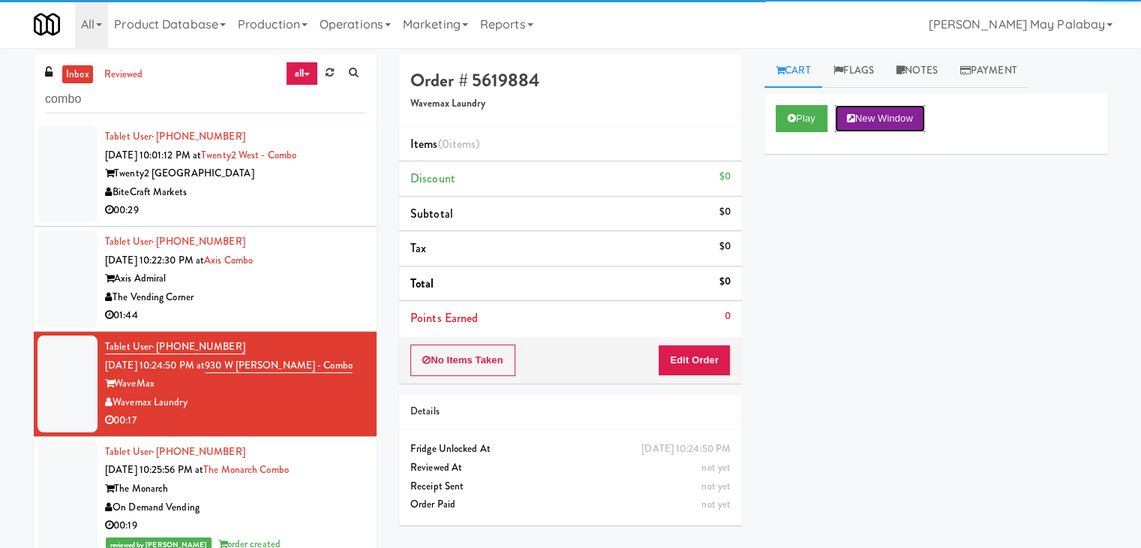
click at [879, 108] on button "New Window" at bounding box center [880, 118] width 90 height 27
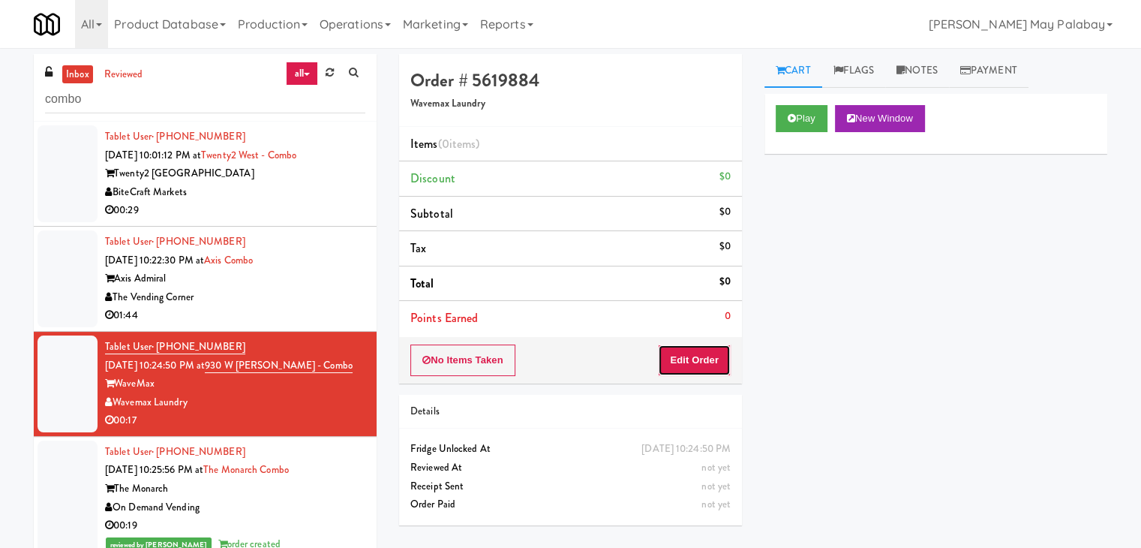
click at [706, 359] on button "Edit Order" at bounding box center [694, 360] width 73 height 32
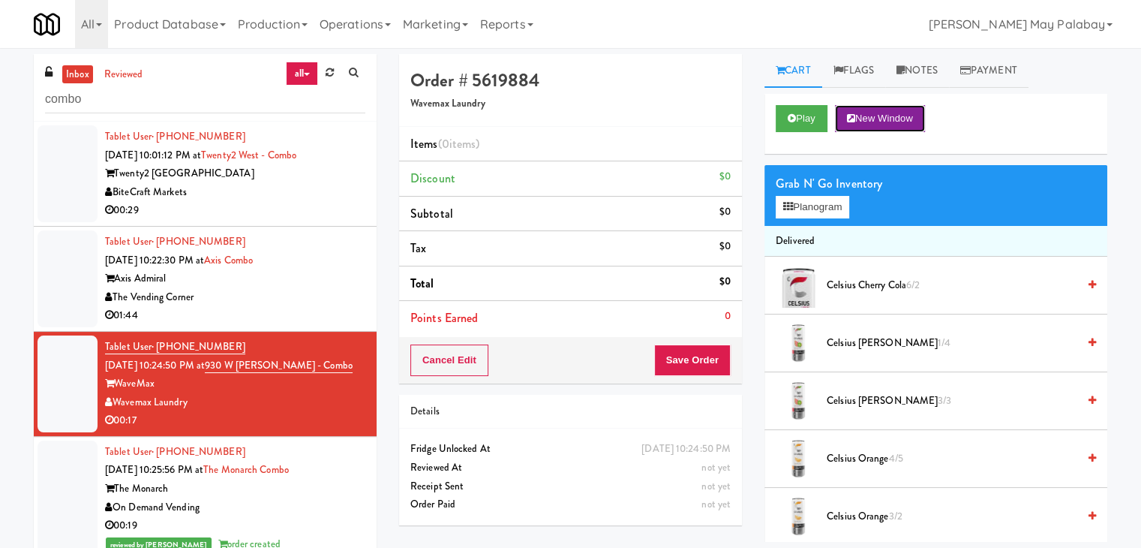
click at [904, 125] on button "New Window" at bounding box center [880, 118] width 90 height 27
click at [828, 209] on button "Planogram" at bounding box center [813, 207] width 74 height 23
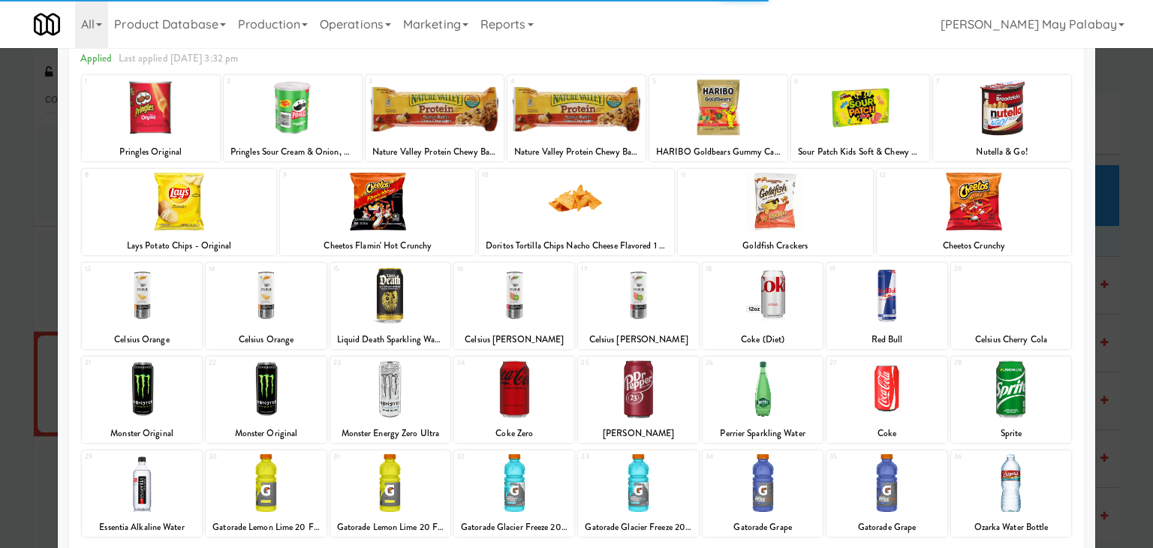
scroll to position [75, 0]
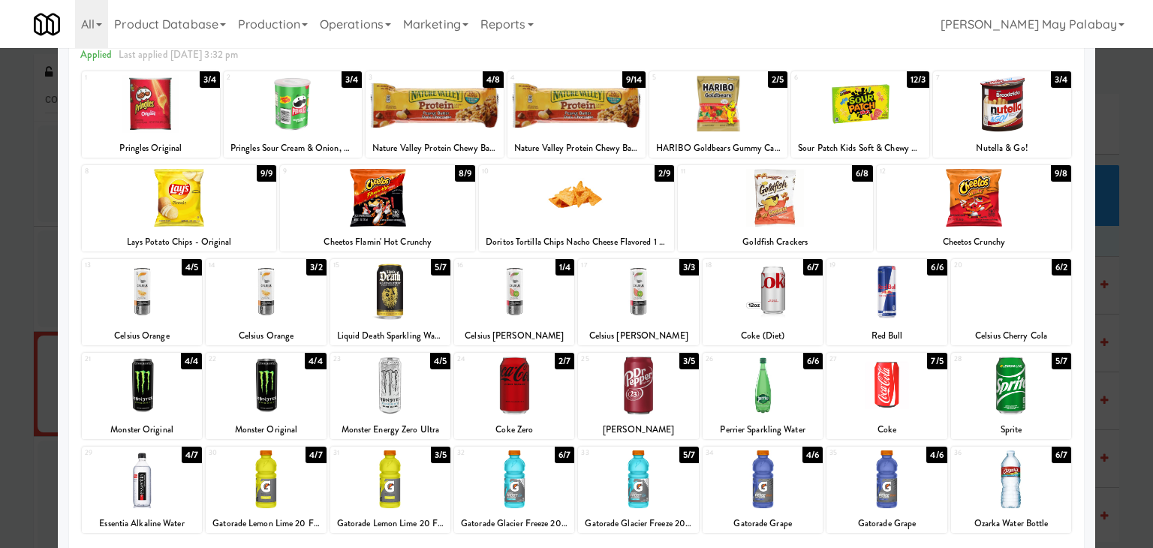
click at [797, 307] on div at bounding box center [762, 292] width 120 height 58
click at [1117, 331] on div at bounding box center [576, 274] width 1153 height 548
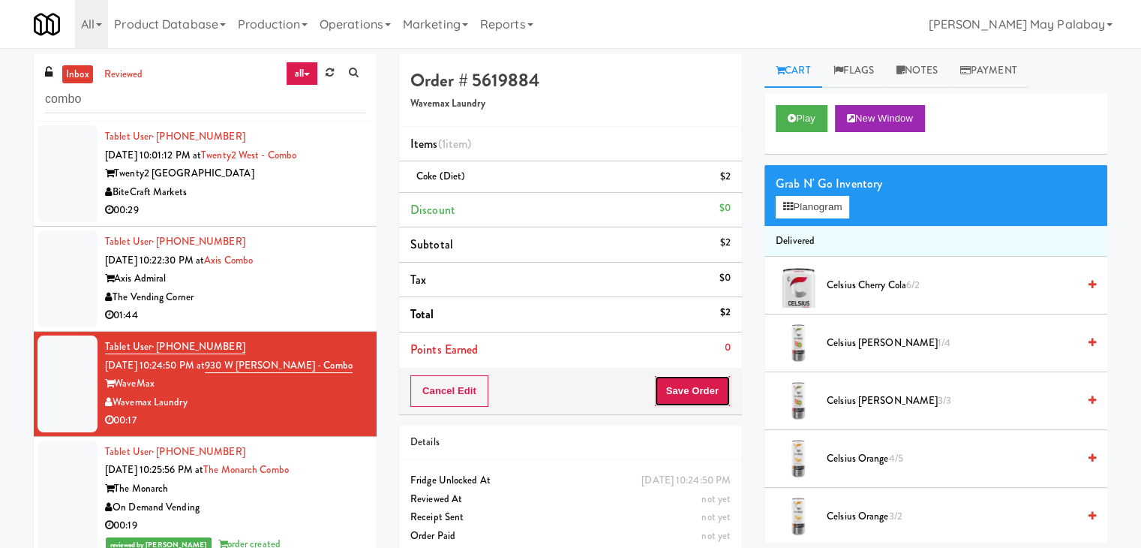
click at [687, 386] on button "Save Order" at bounding box center [692, 391] width 77 height 32
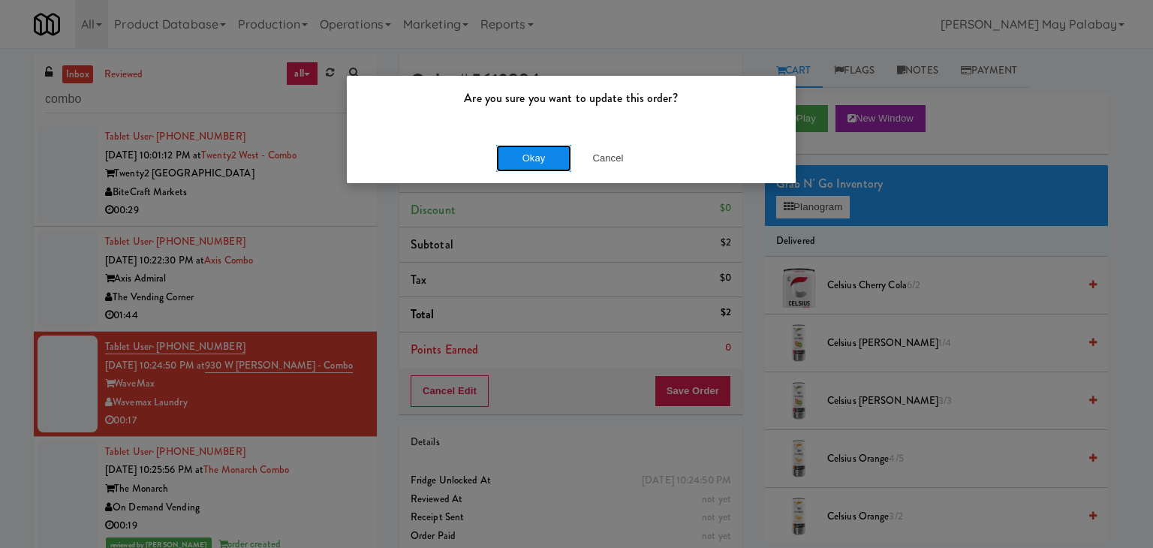
click at [546, 161] on button "Okay" at bounding box center [533, 158] width 75 height 27
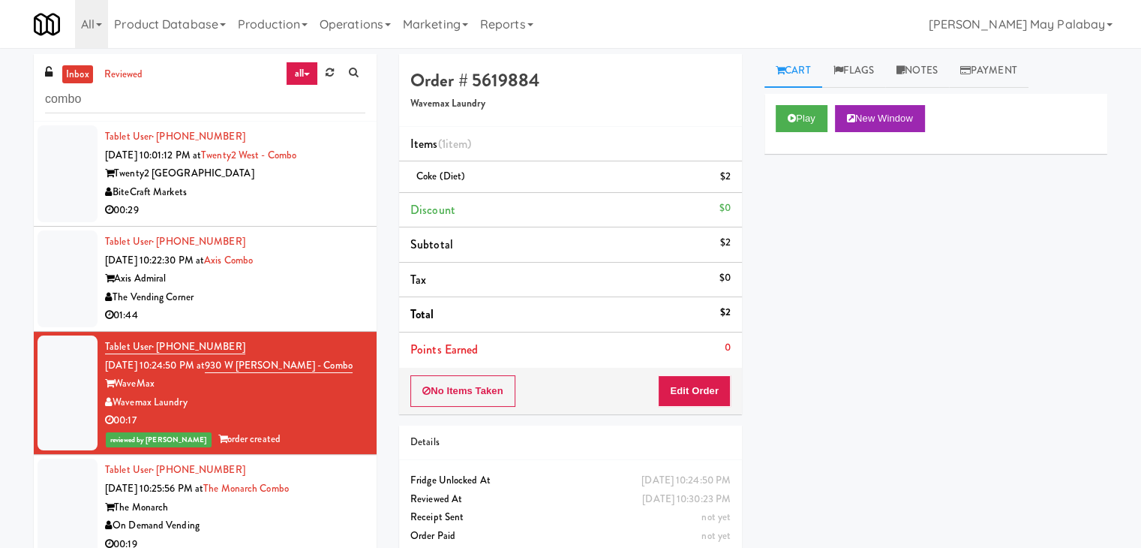
click at [315, 214] on div "00:29" at bounding box center [235, 210] width 260 height 19
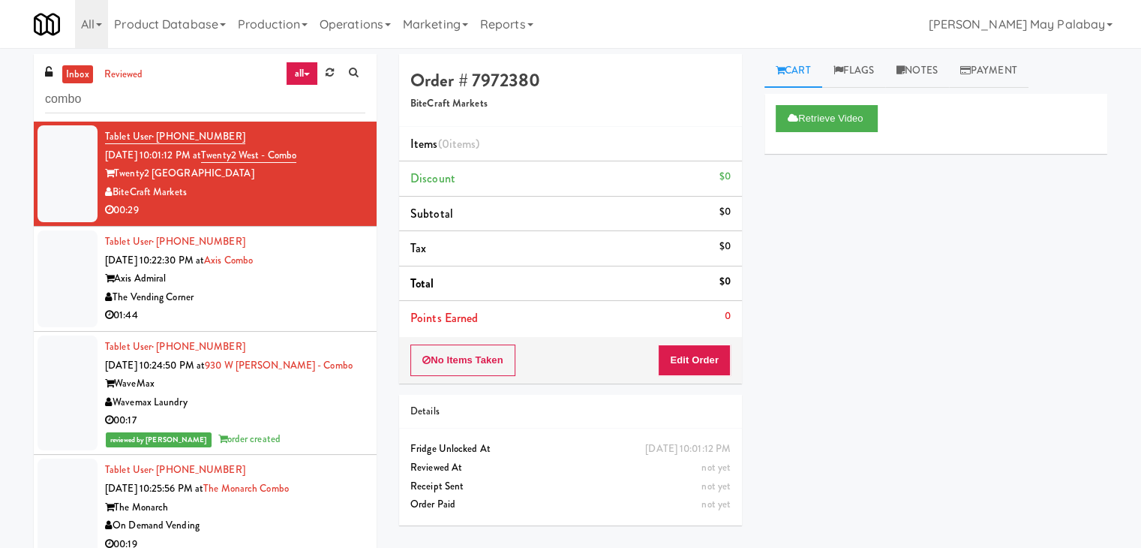
click at [318, 311] on div "01:44" at bounding box center [235, 315] width 260 height 19
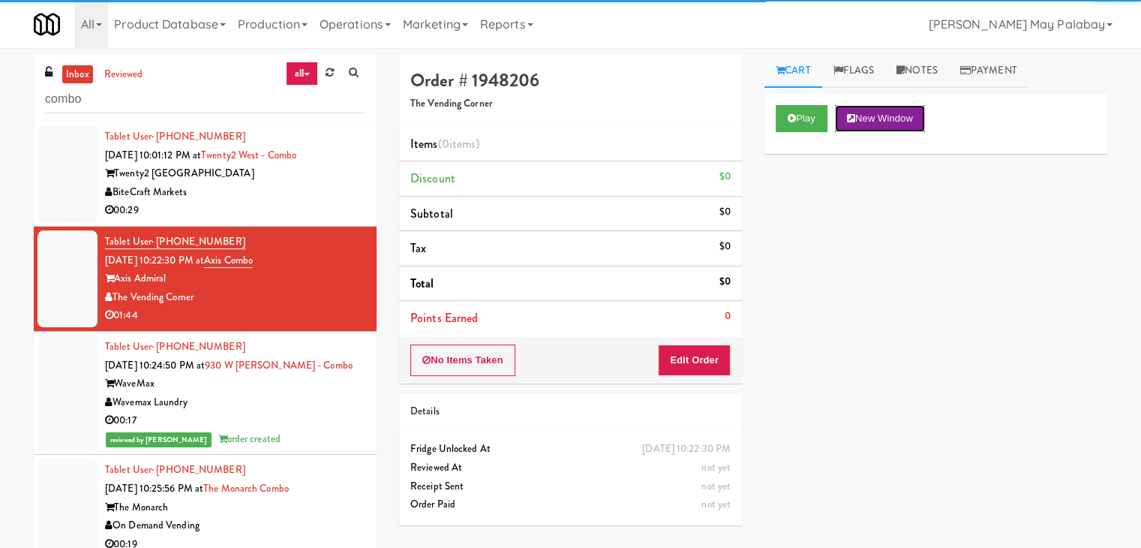
click at [888, 118] on button "New Window" at bounding box center [880, 118] width 90 height 27
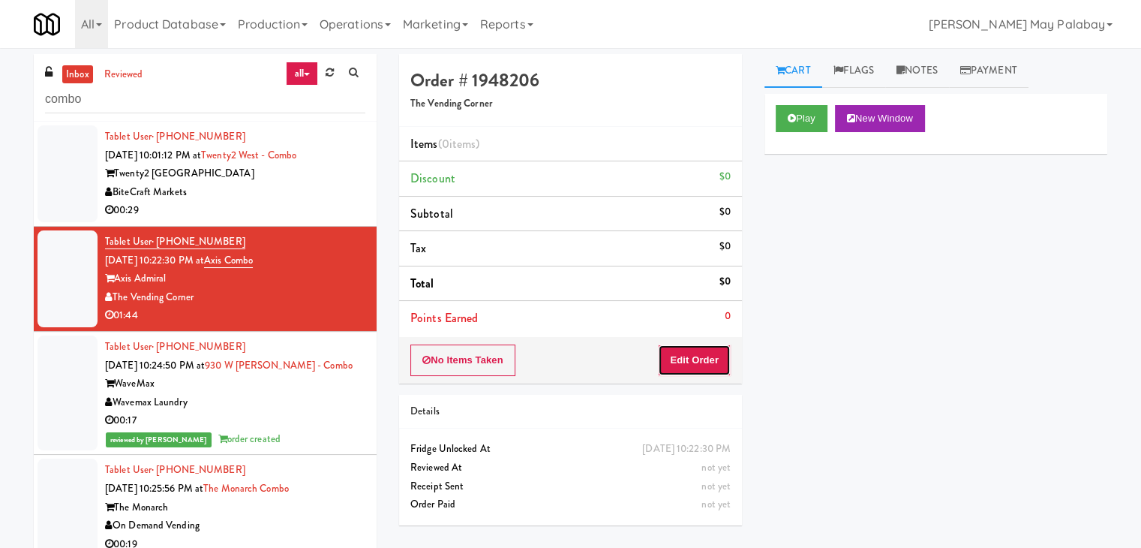
click at [717, 354] on button "Edit Order" at bounding box center [694, 360] width 73 height 32
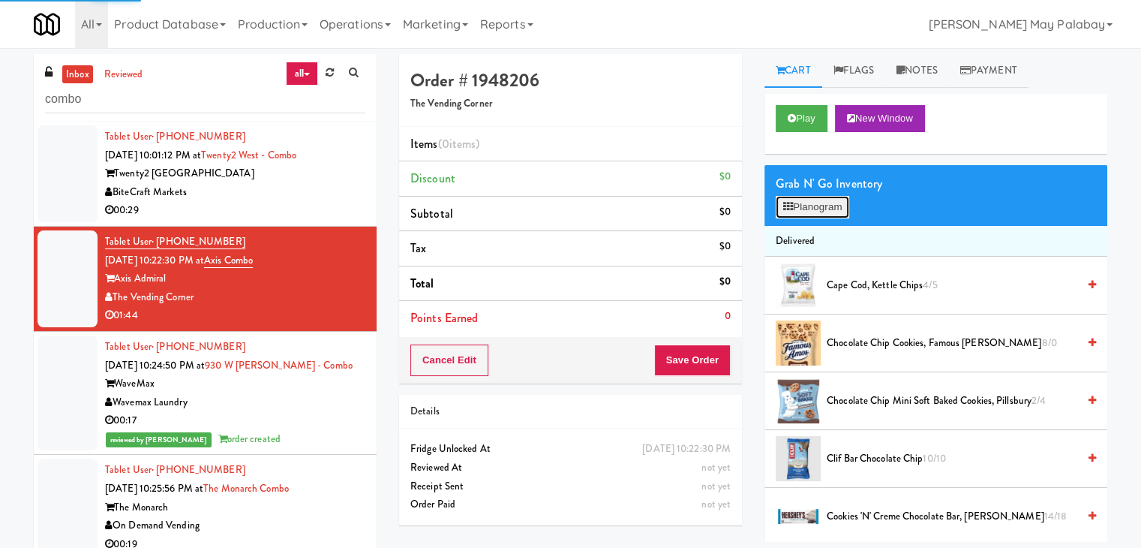
click at [824, 214] on button "Planogram" at bounding box center [813, 207] width 74 height 23
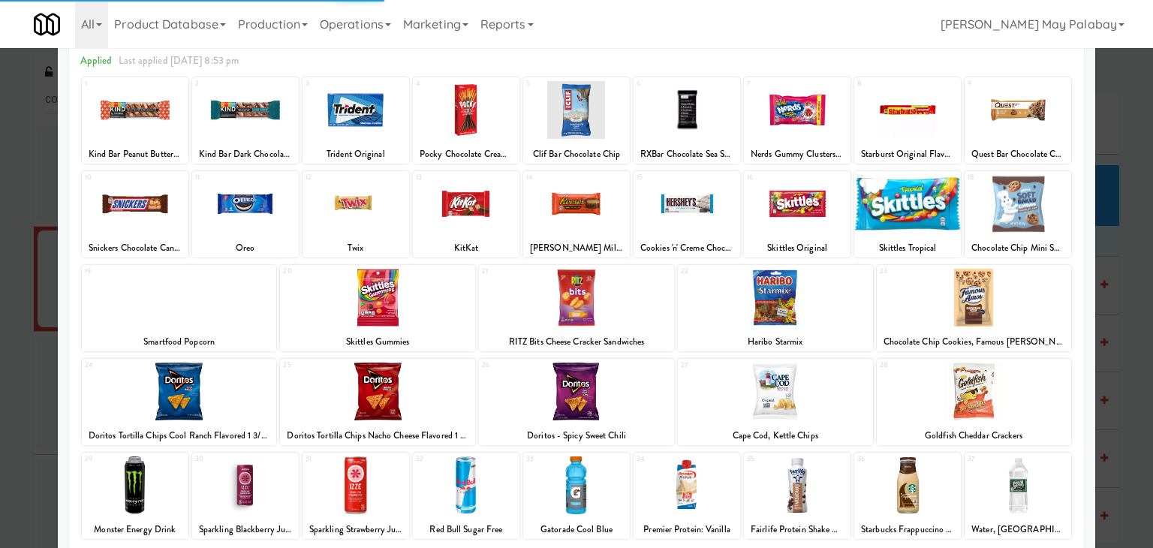
scroll to position [75, 0]
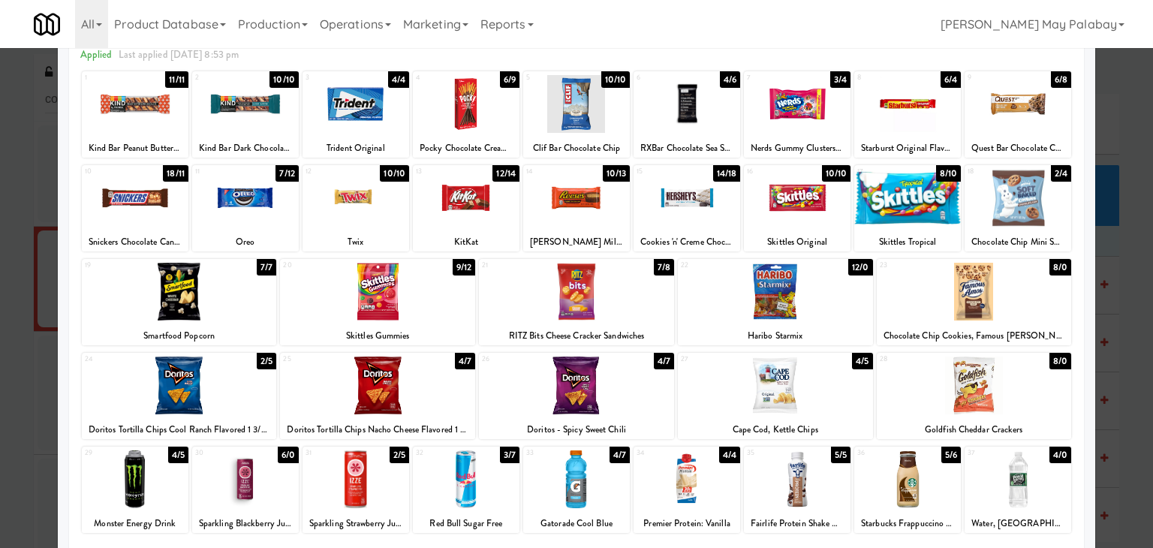
click at [154, 218] on div at bounding box center [135, 198] width 107 height 58
click at [396, 218] on div at bounding box center [355, 198] width 107 height 58
click at [651, 288] on div at bounding box center [576, 292] width 195 height 58
click at [1129, 340] on div at bounding box center [576, 274] width 1153 height 548
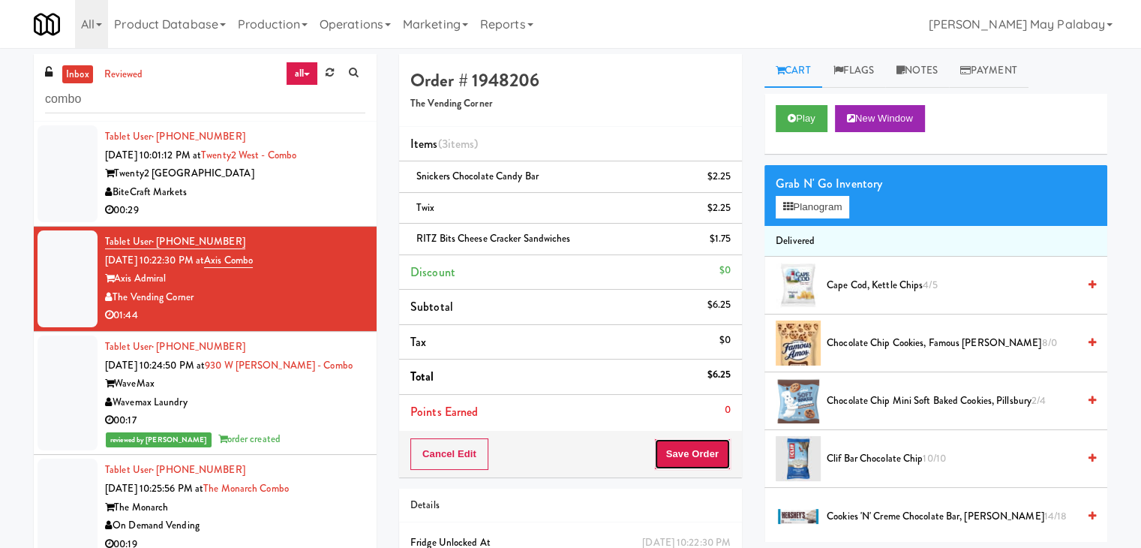
click at [684, 449] on button "Save Order" at bounding box center [692, 454] width 77 height 32
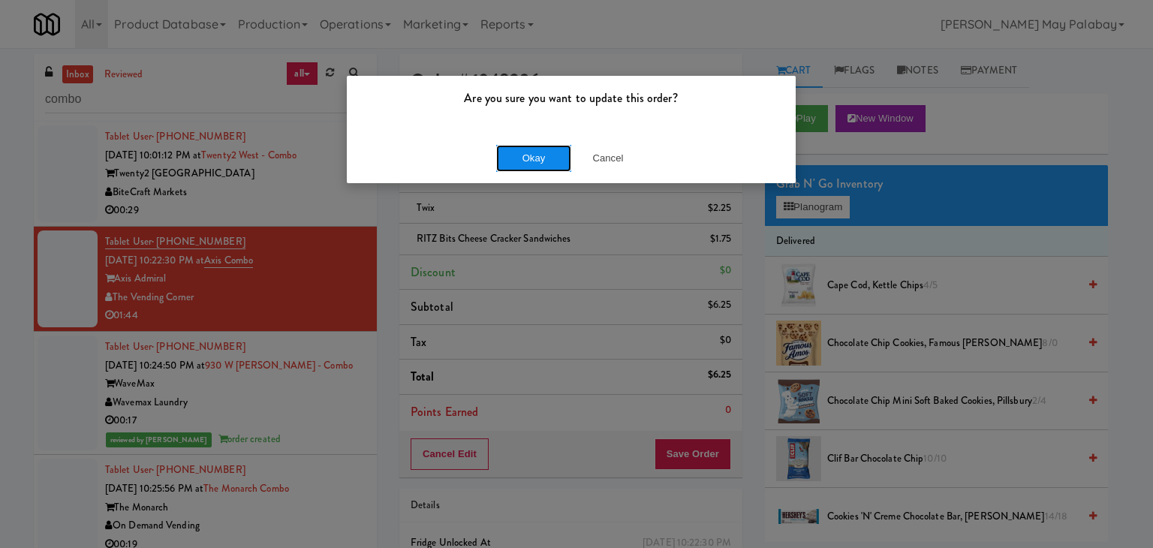
click at [554, 166] on button "Okay" at bounding box center [533, 158] width 75 height 27
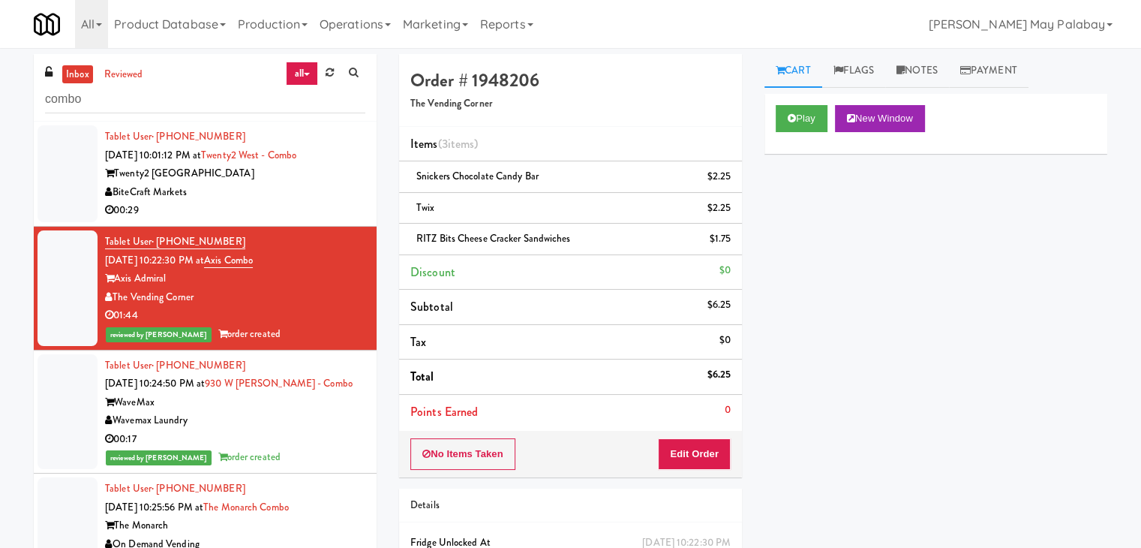
click at [308, 209] on div "00:29" at bounding box center [235, 210] width 260 height 19
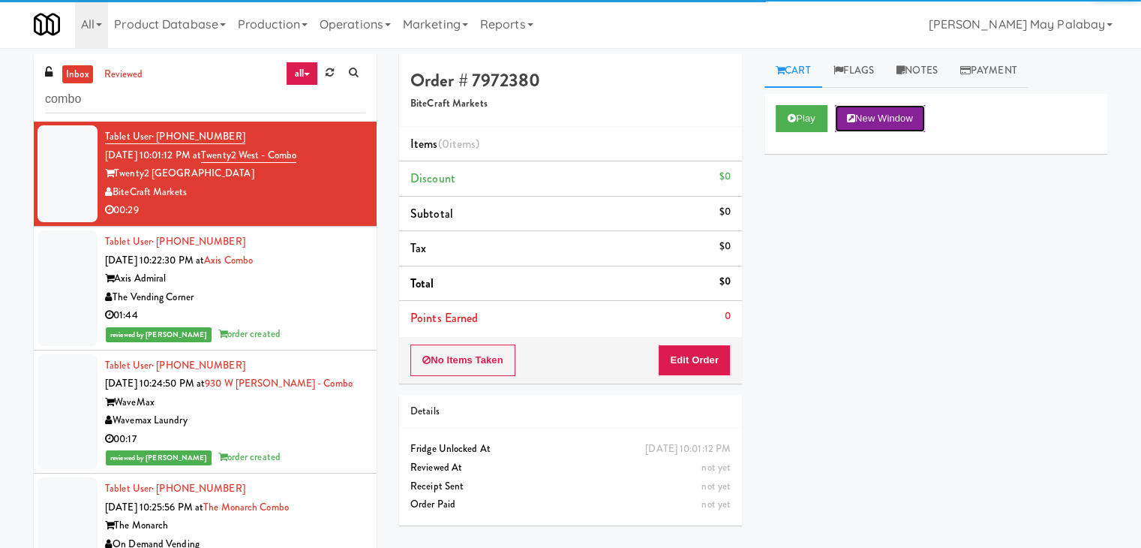
click at [892, 114] on button "New Window" at bounding box center [880, 118] width 90 height 27
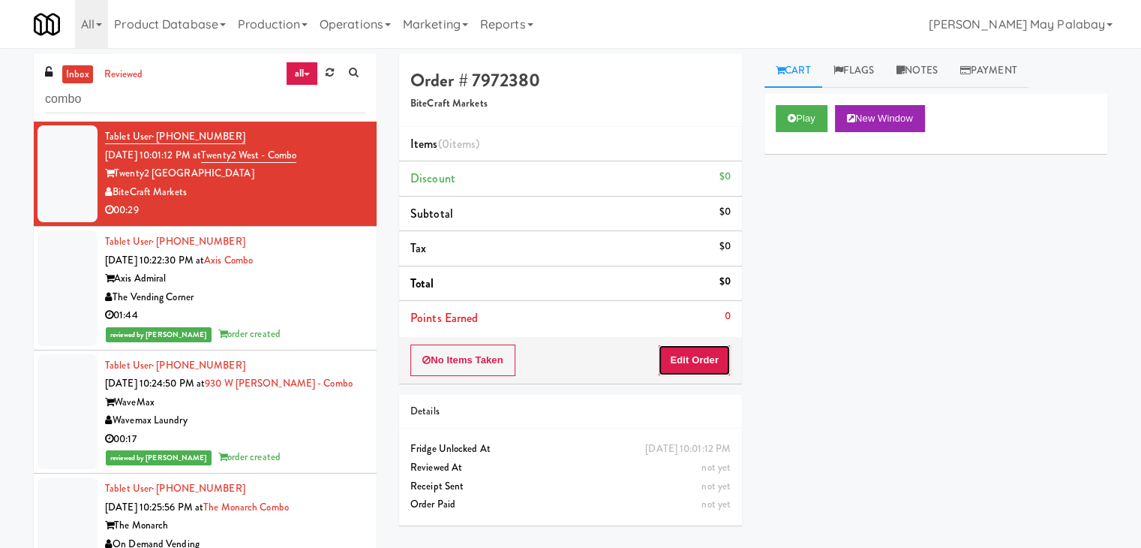
click at [714, 362] on button "Edit Order" at bounding box center [694, 360] width 73 height 32
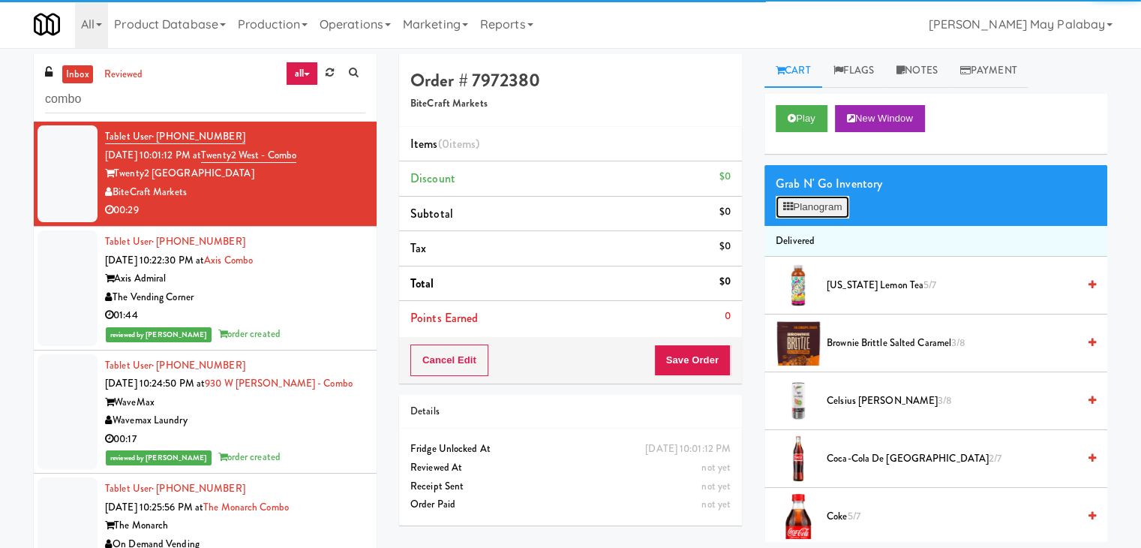
click at [824, 204] on button "Planogram" at bounding box center [813, 207] width 74 height 23
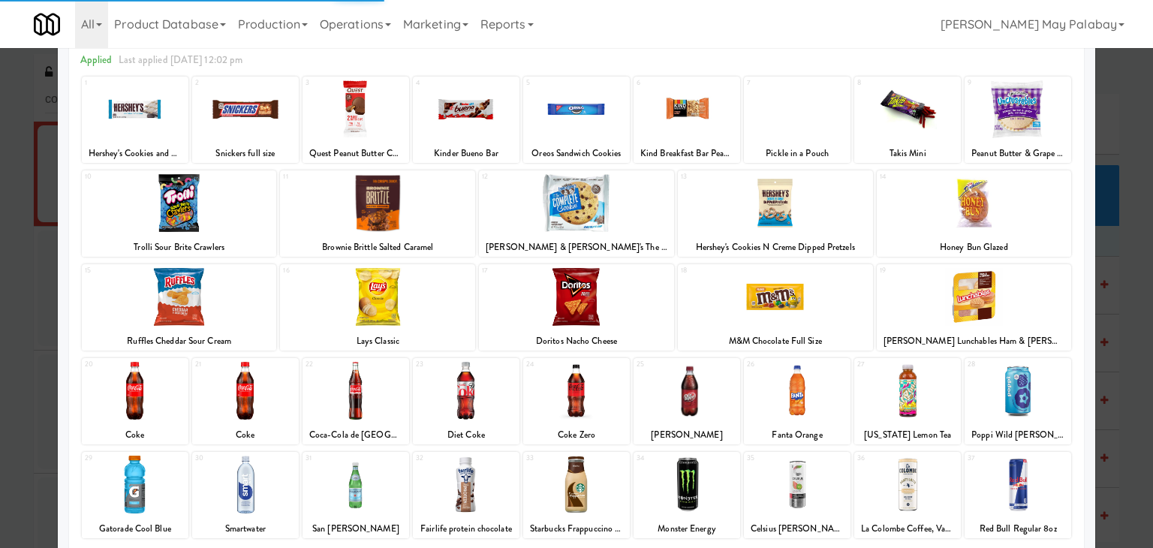
scroll to position [75, 0]
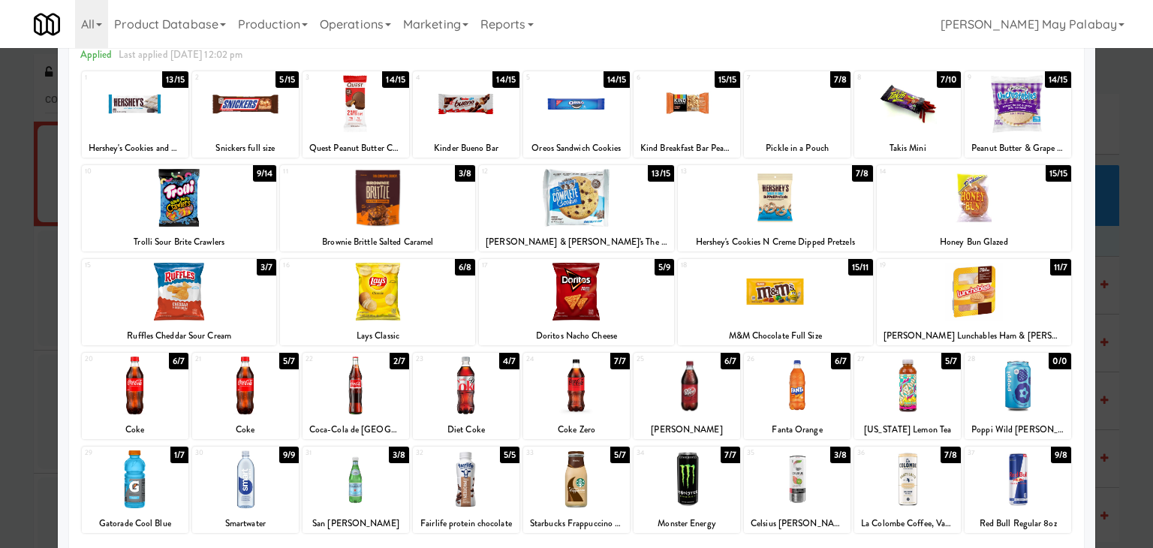
click at [261, 207] on div at bounding box center [179, 198] width 195 height 58
click at [259, 295] on div at bounding box center [179, 292] width 195 height 58
click at [853, 218] on div at bounding box center [775, 198] width 195 height 58
click at [1131, 383] on div at bounding box center [576, 274] width 1153 height 548
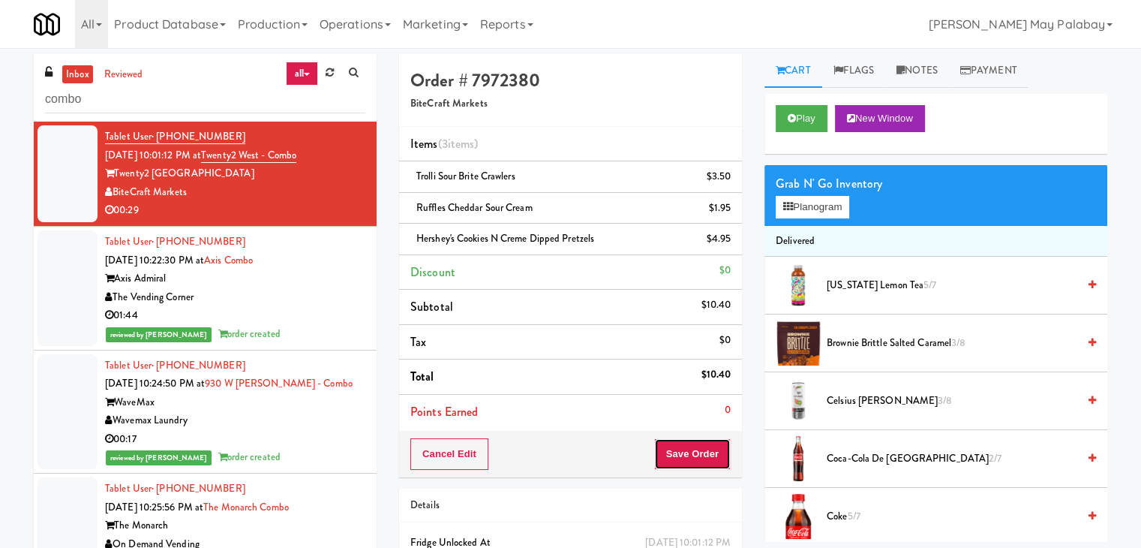
click at [713, 450] on button "Save Order" at bounding box center [692, 454] width 77 height 32
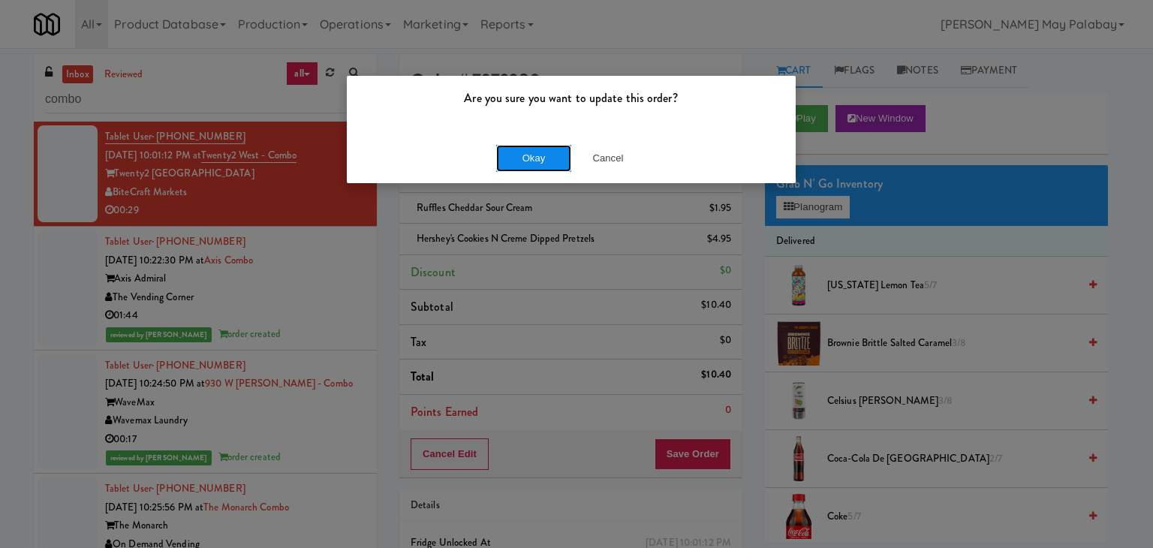
click at [562, 161] on button "Okay" at bounding box center [533, 158] width 75 height 27
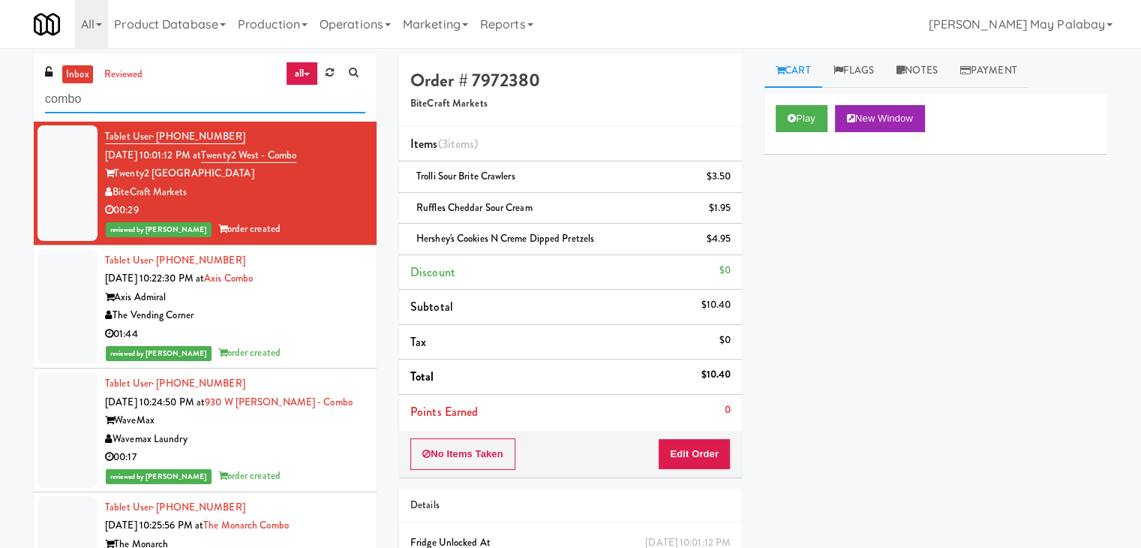
click at [214, 97] on input "combo" at bounding box center [205, 100] width 320 height 28
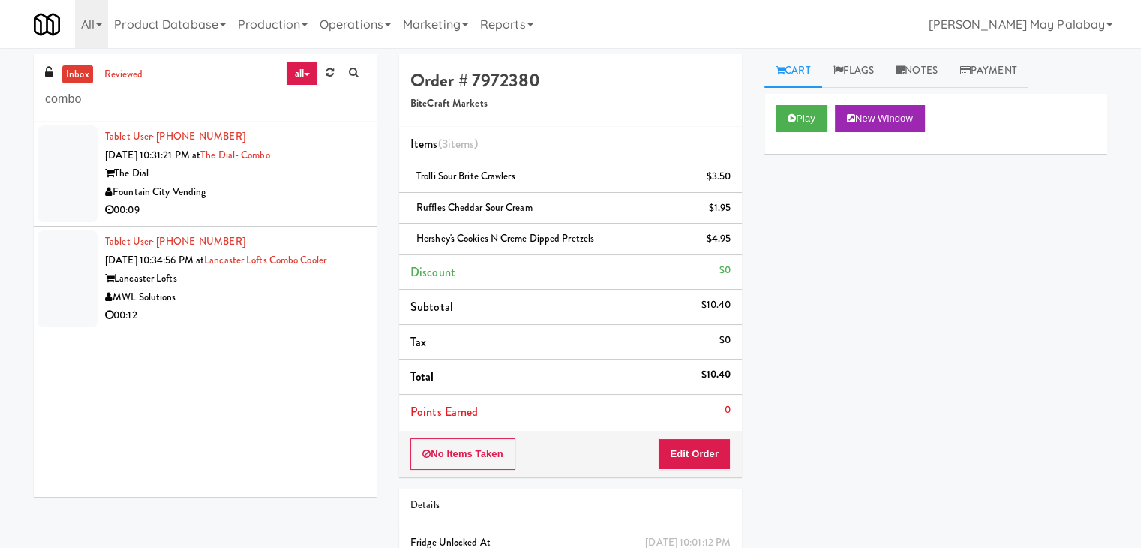
click at [290, 307] on div "00:12" at bounding box center [235, 315] width 260 height 19
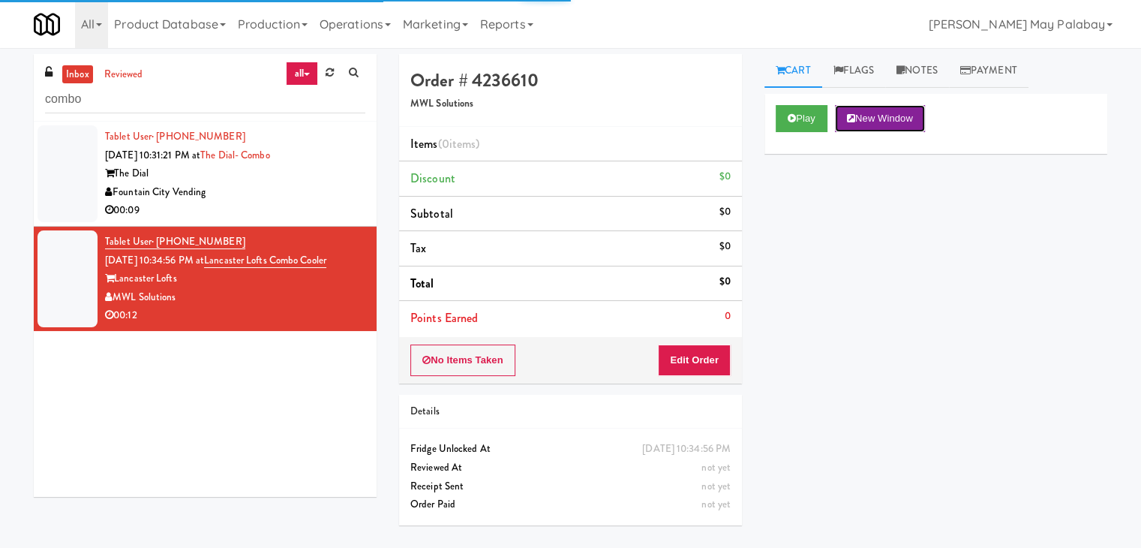
click at [876, 107] on button "New Window" at bounding box center [880, 118] width 90 height 27
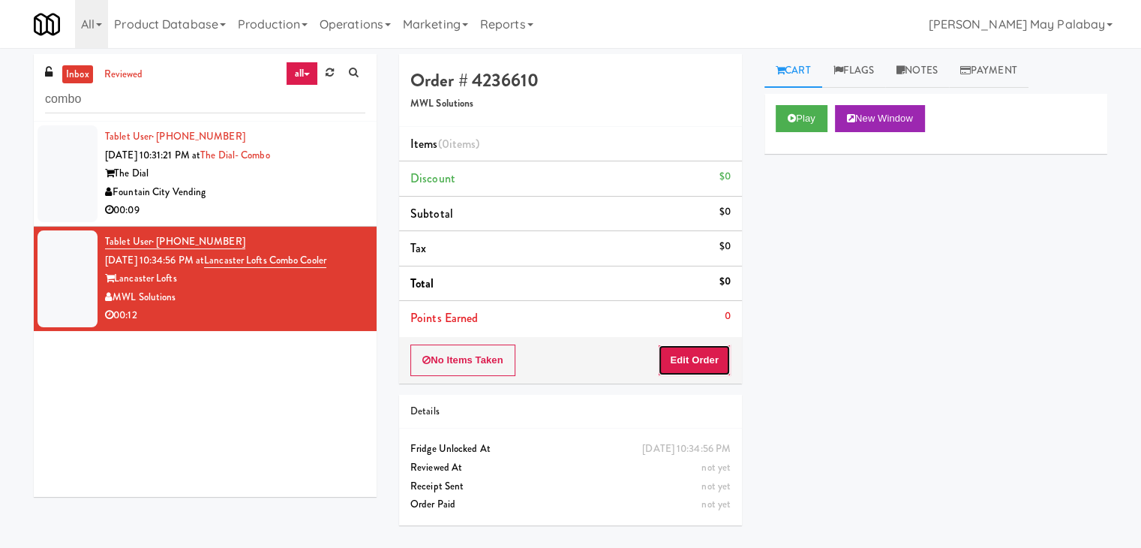
click at [669, 361] on button "Edit Order" at bounding box center [694, 360] width 73 height 32
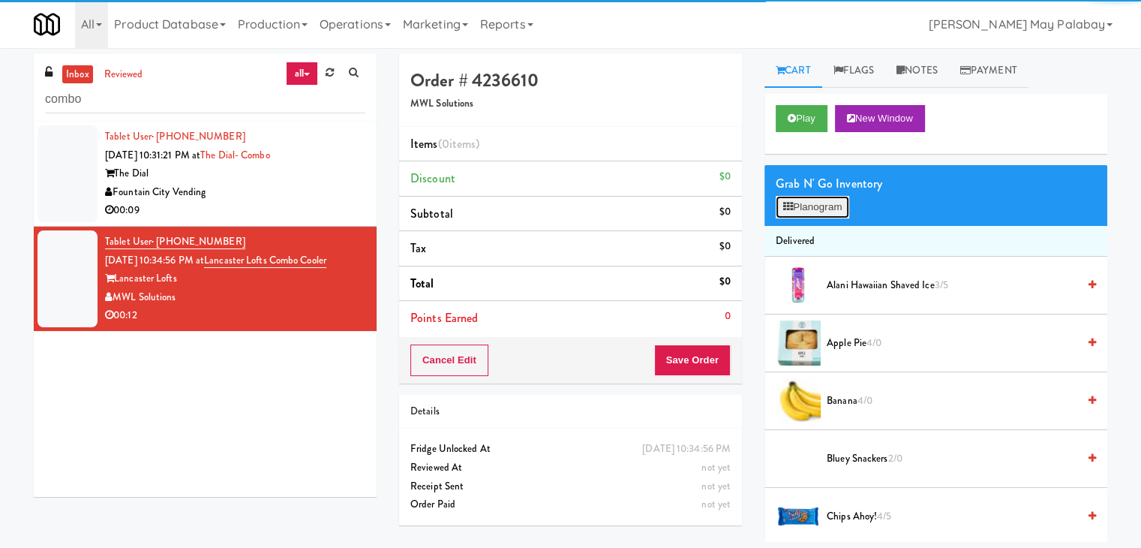
click at [813, 212] on button "Planogram" at bounding box center [813, 207] width 74 height 23
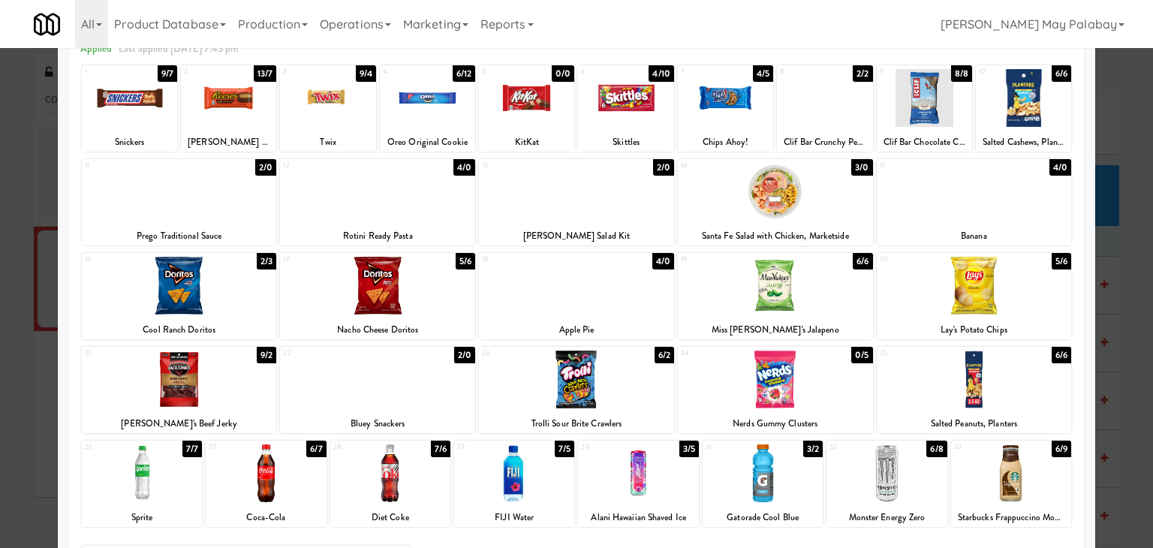
scroll to position [75, 0]
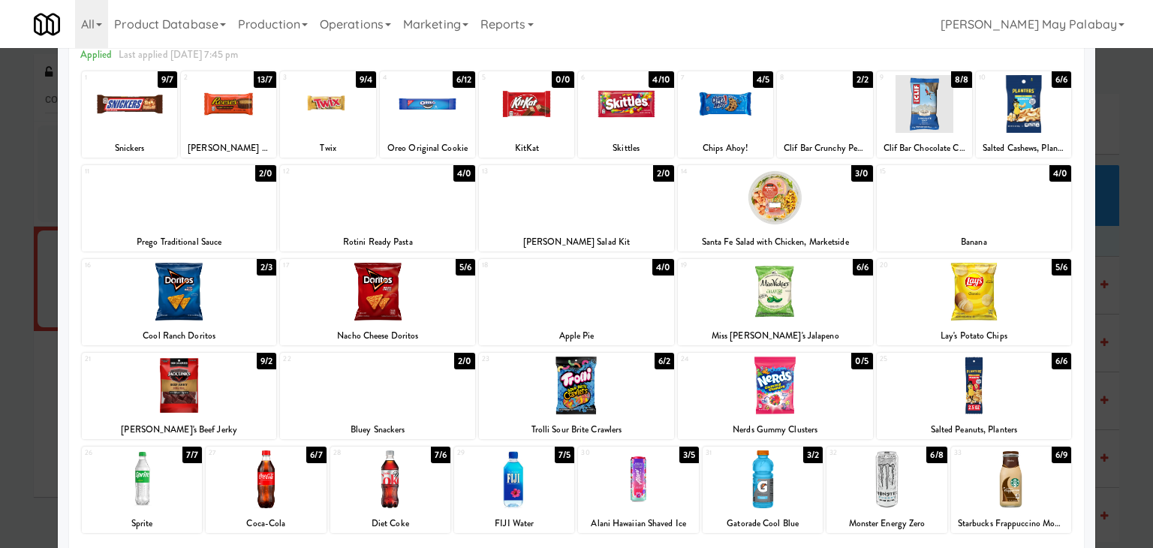
click at [919, 476] on div at bounding box center [886, 479] width 120 height 58
click at [629, 413] on div at bounding box center [576, 385] width 195 height 58
click at [1129, 466] on div at bounding box center [576, 274] width 1153 height 548
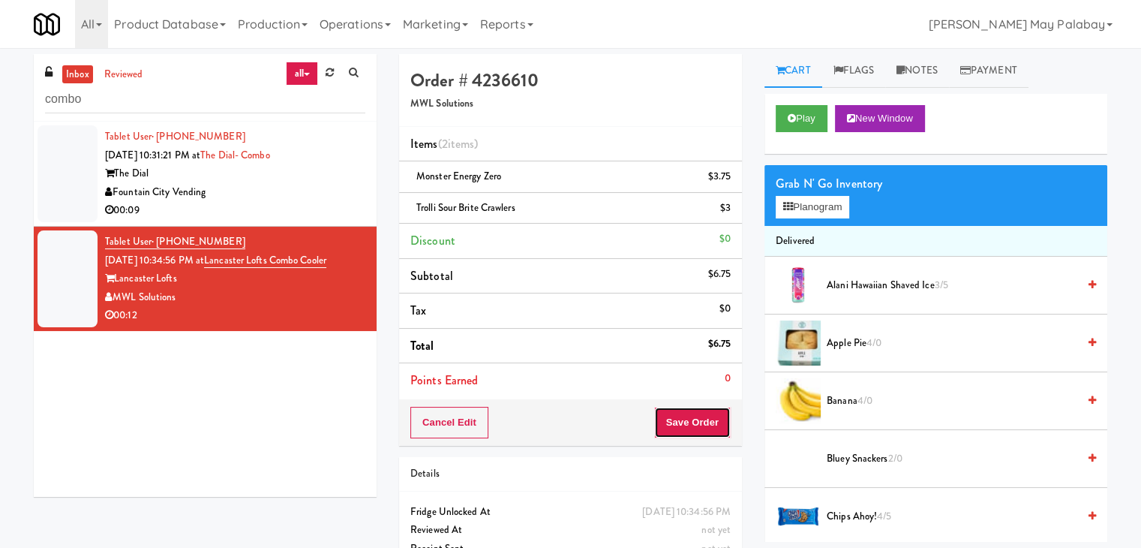
click at [686, 427] on button "Save Order" at bounding box center [692, 423] width 77 height 32
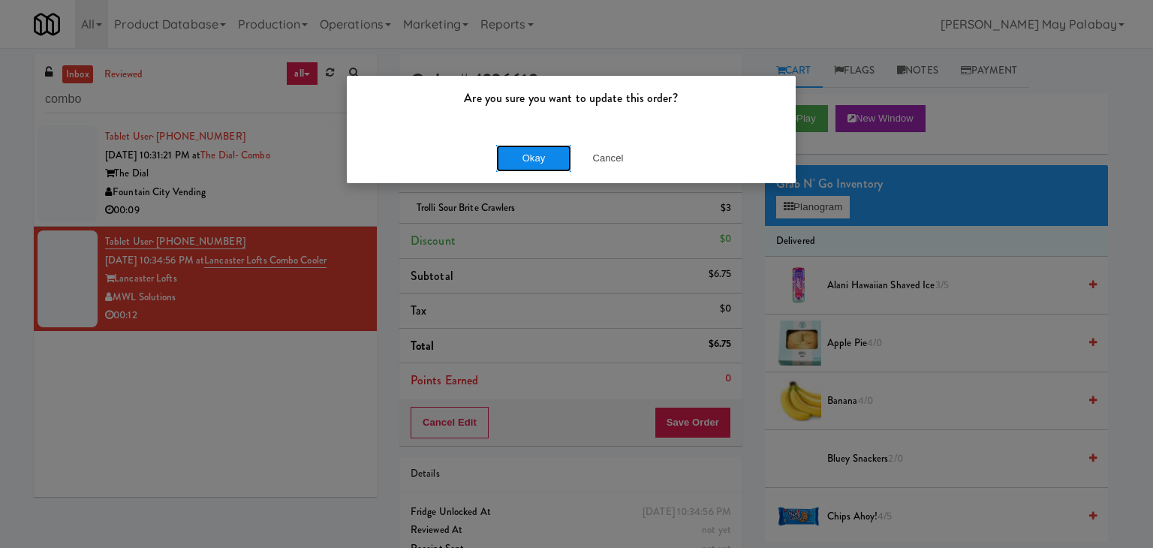
click at [534, 159] on button "Okay" at bounding box center [533, 158] width 75 height 27
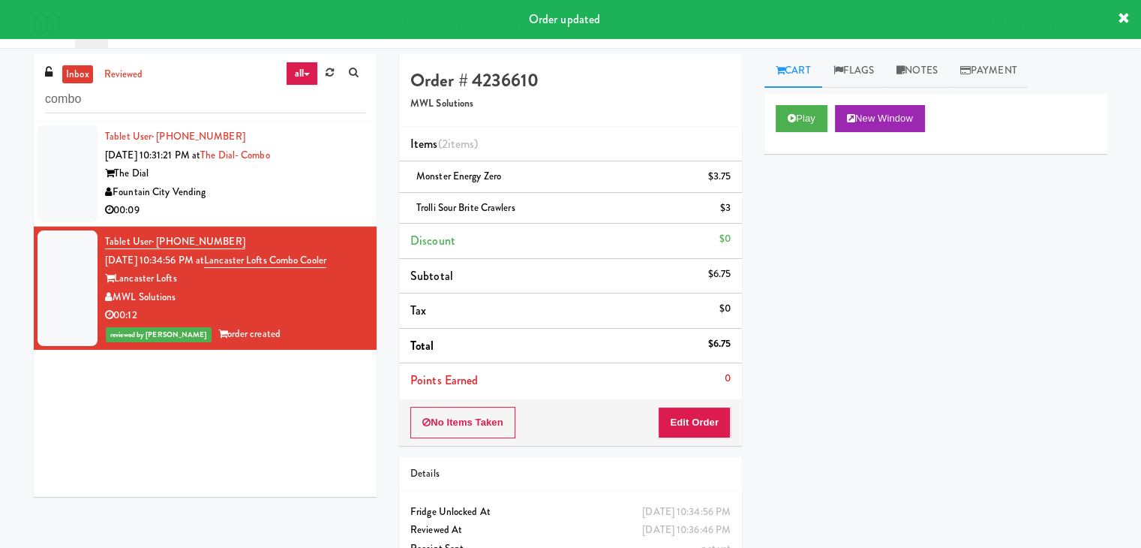
click at [348, 204] on div "00:09" at bounding box center [235, 210] width 260 height 19
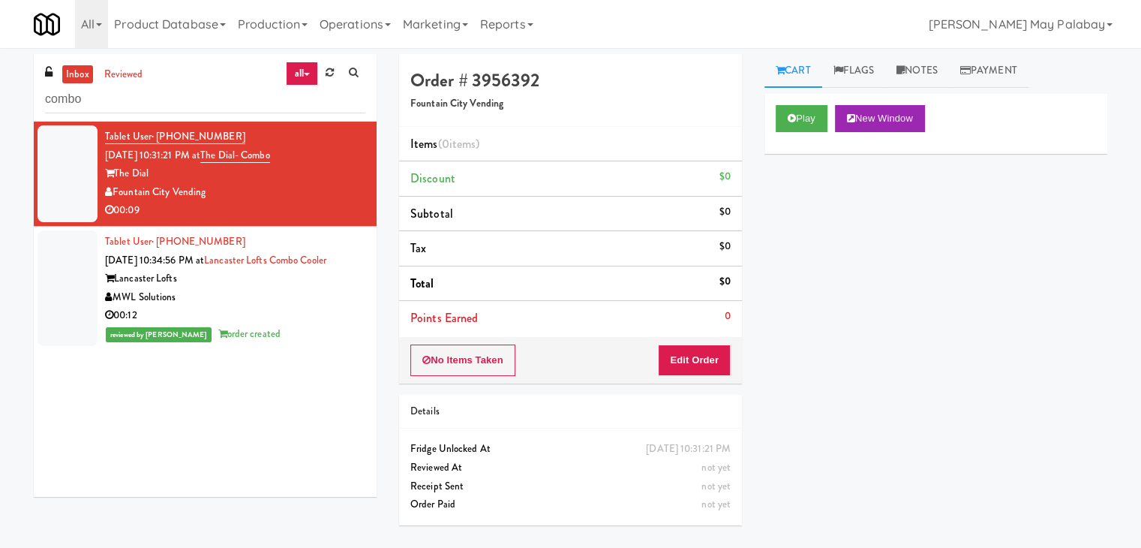
click at [335, 326] on div "reviewed by Rizza P order created" at bounding box center [235, 334] width 260 height 19
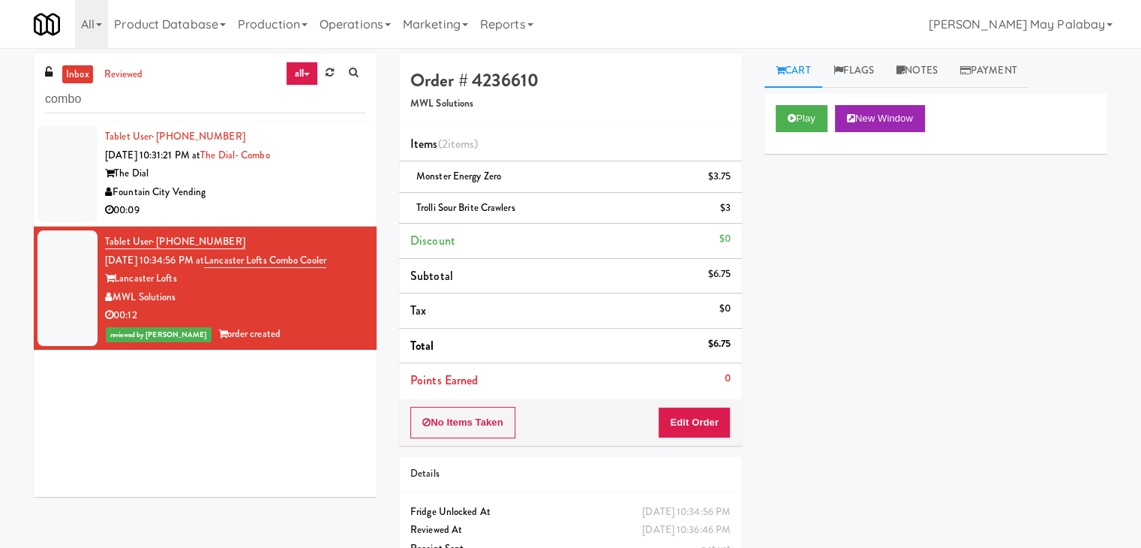
click at [335, 215] on div "00:09" at bounding box center [235, 210] width 260 height 19
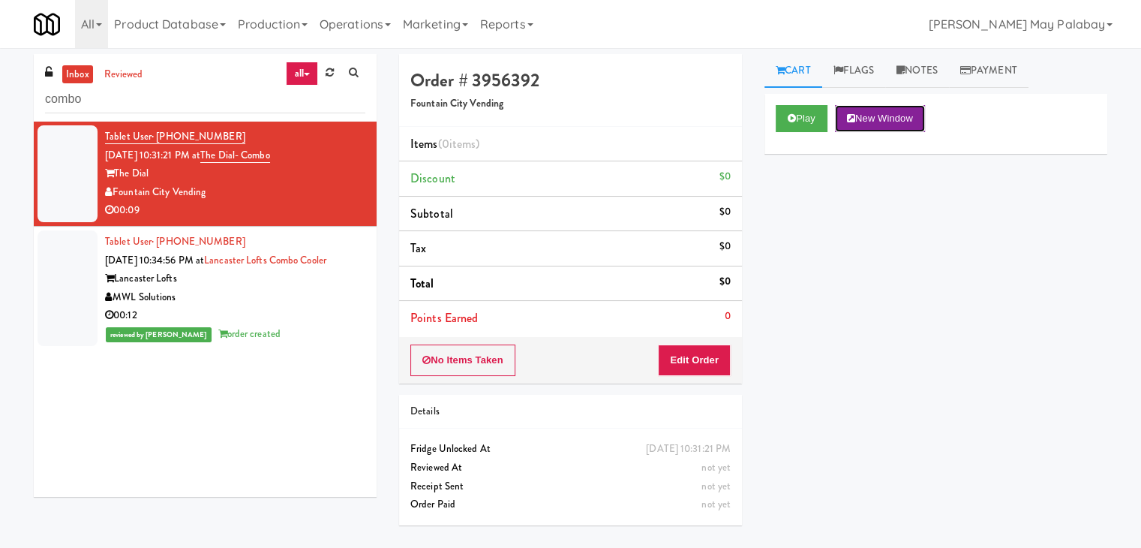
click at [904, 122] on button "New Window" at bounding box center [880, 118] width 90 height 27
click at [700, 355] on button "Edit Order" at bounding box center [694, 360] width 73 height 32
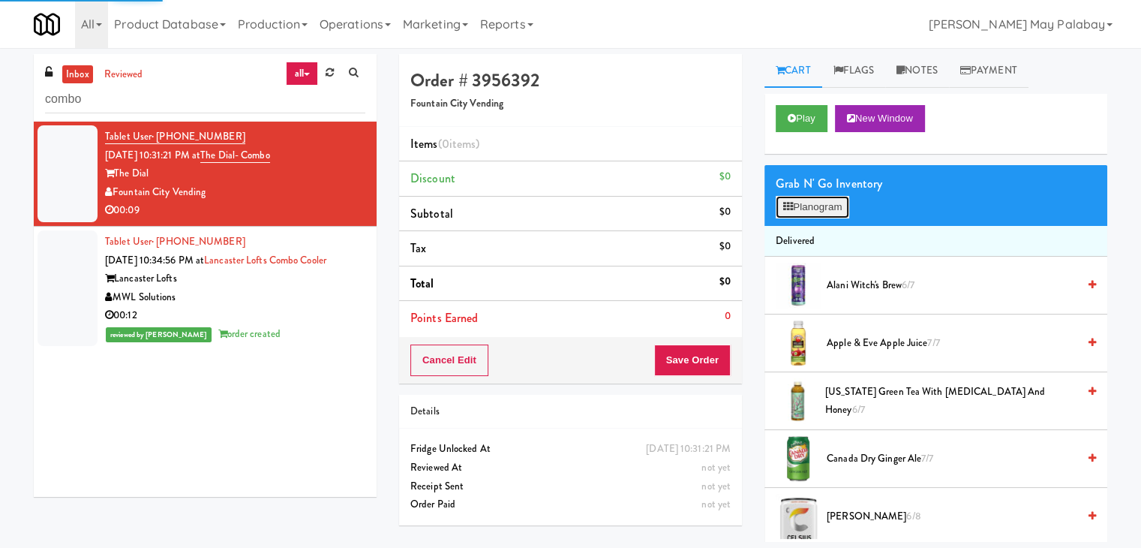
click at [811, 209] on button "Planogram" at bounding box center [813, 207] width 74 height 23
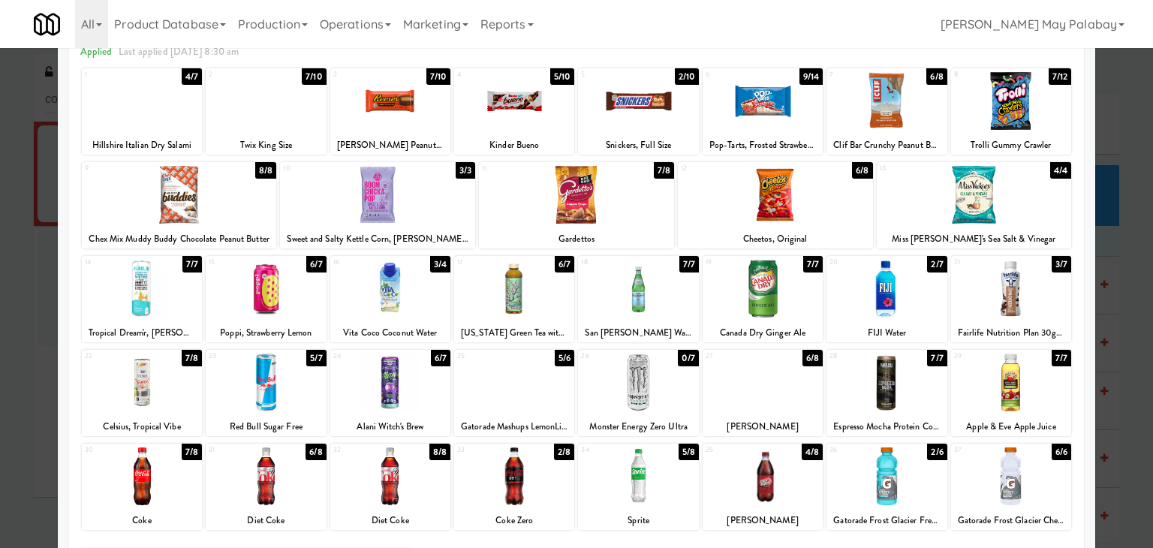
scroll to position [75, 0]
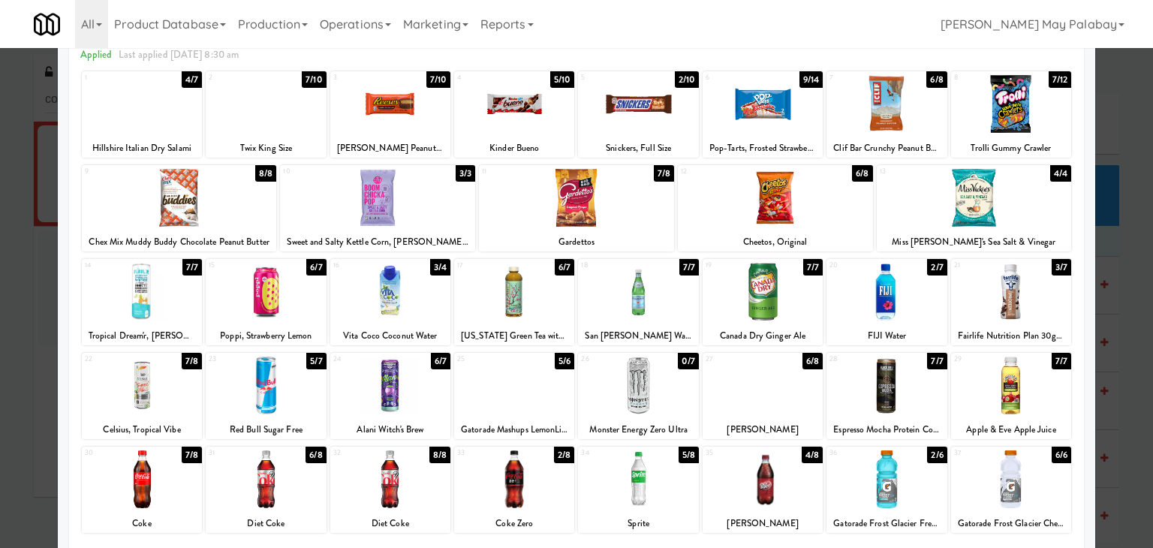
click at [423, 114] on div at bounding box center [390, 104] width 120 height 58
click at [549, 122] on div at bounding box center [514, 104] width 120 height 58
click at [1132, 376] on div at bounding box center [576, 274] width 1153 height 548
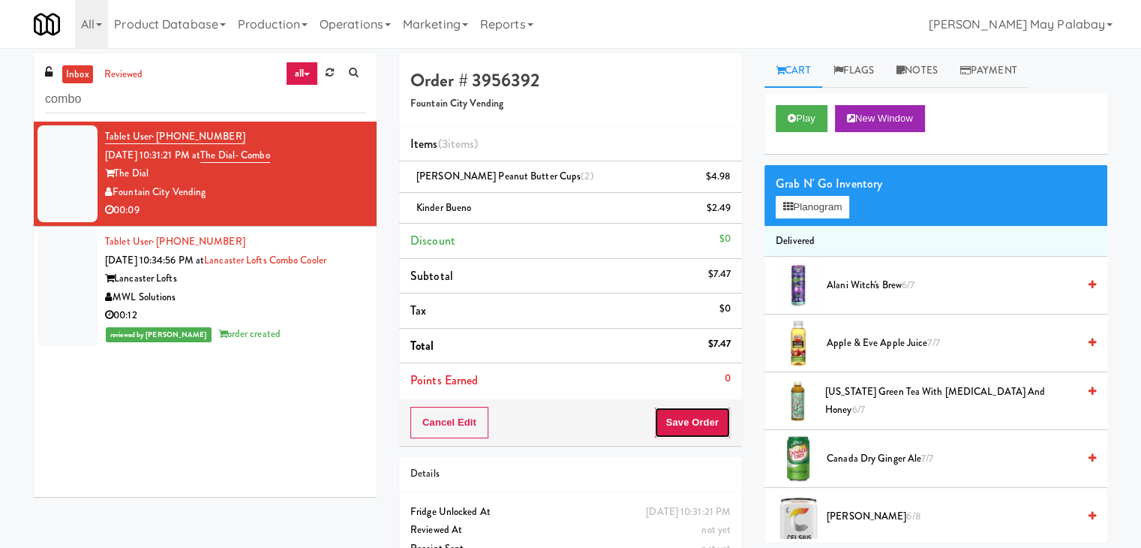
click at [723, 419] on button "Save Order" at bounding box center [692, 423] width 77 height 32
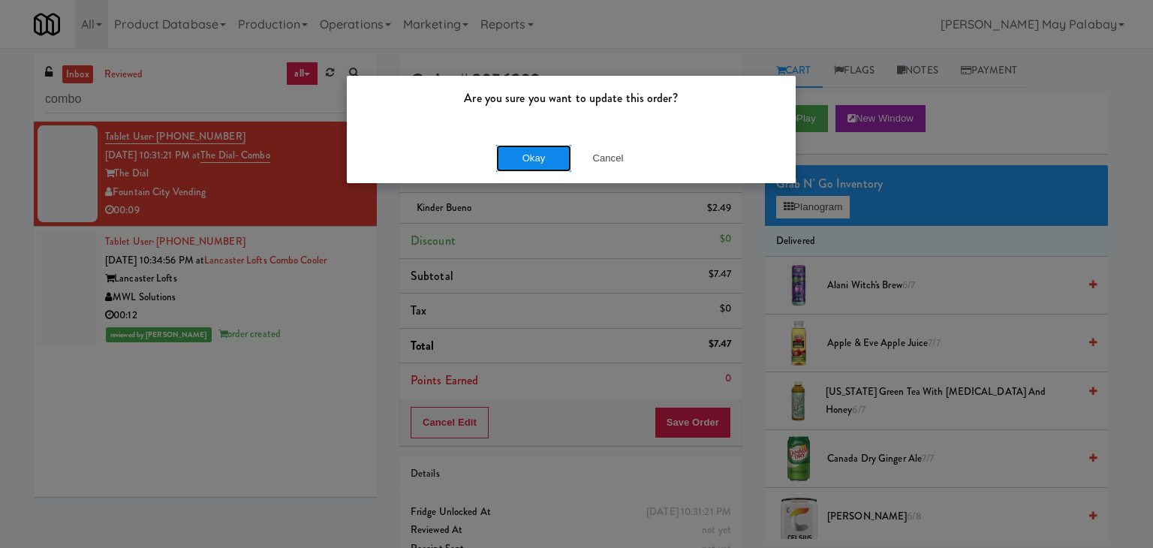
click at [548, 163] on button "Okay" at bounding box center [533, 158] width 75 height 27
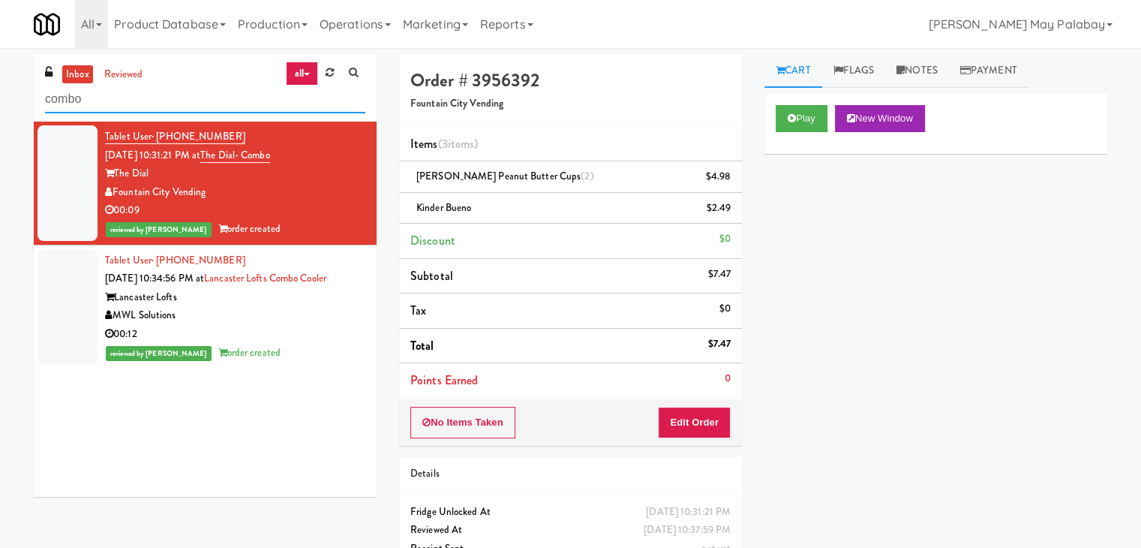
click at [194, 104] on input "combo" at bounding box center [205, 100] width 320 height 28
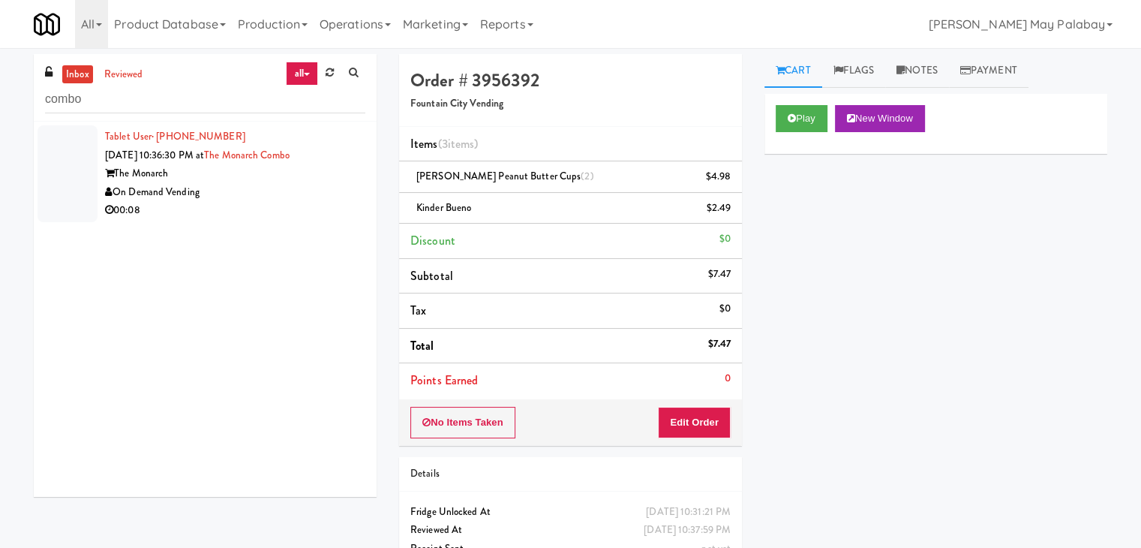
click at [345, 204] on div "00:08" at bounding box center [235, 210] width 260 height 19
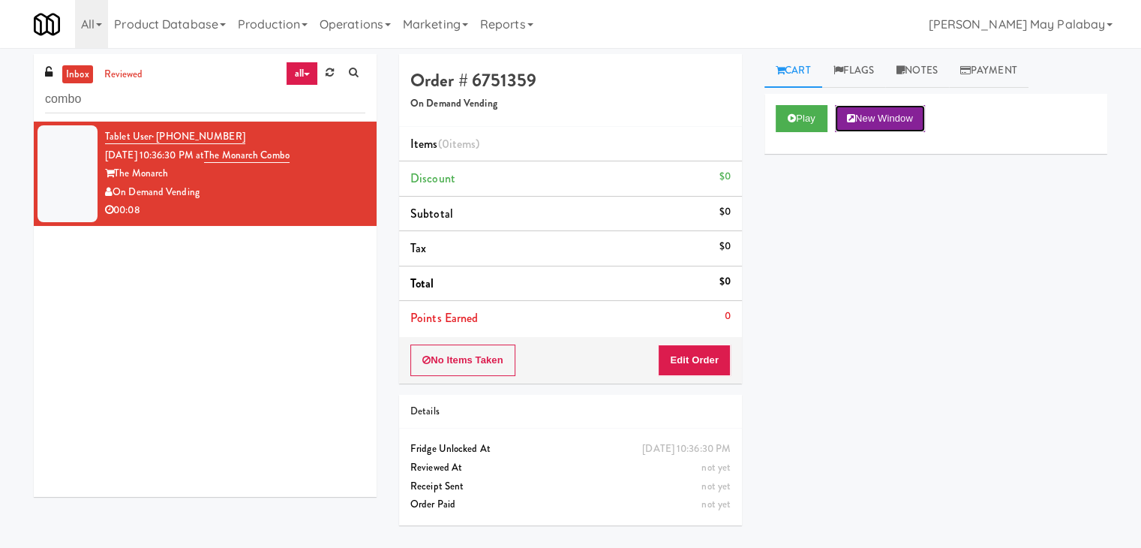
click at [883, 118] on button "New Window" at bounding box center [880, 118] width 90 height 27
click at [712, 365] on button "Edit Order" at bounding box center [694, 360] width 73 height 32
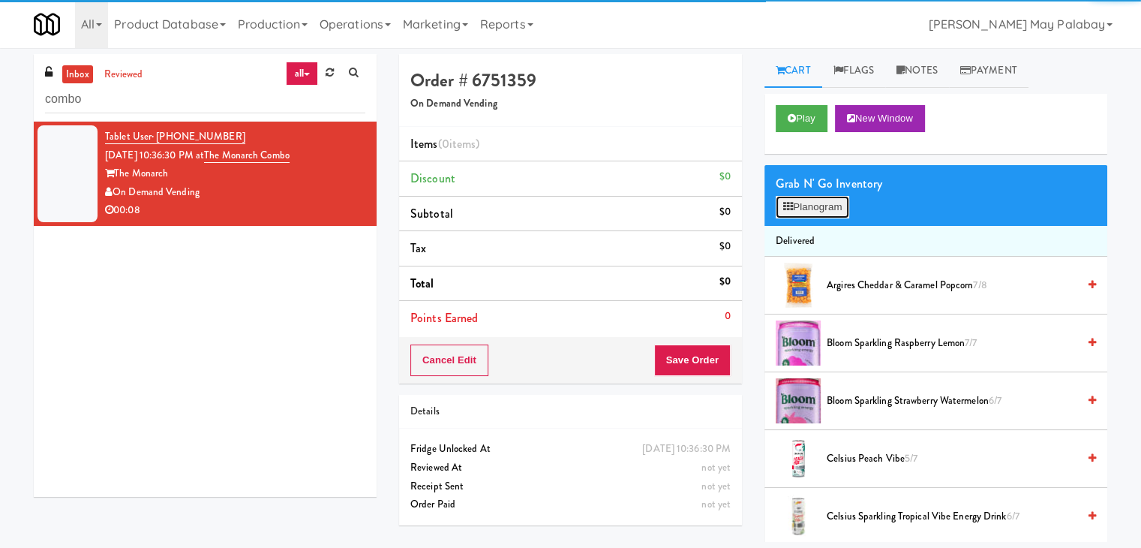
click at [838, 204] on button "Planogram" at bounding box center [813, 207] width 74 height 23
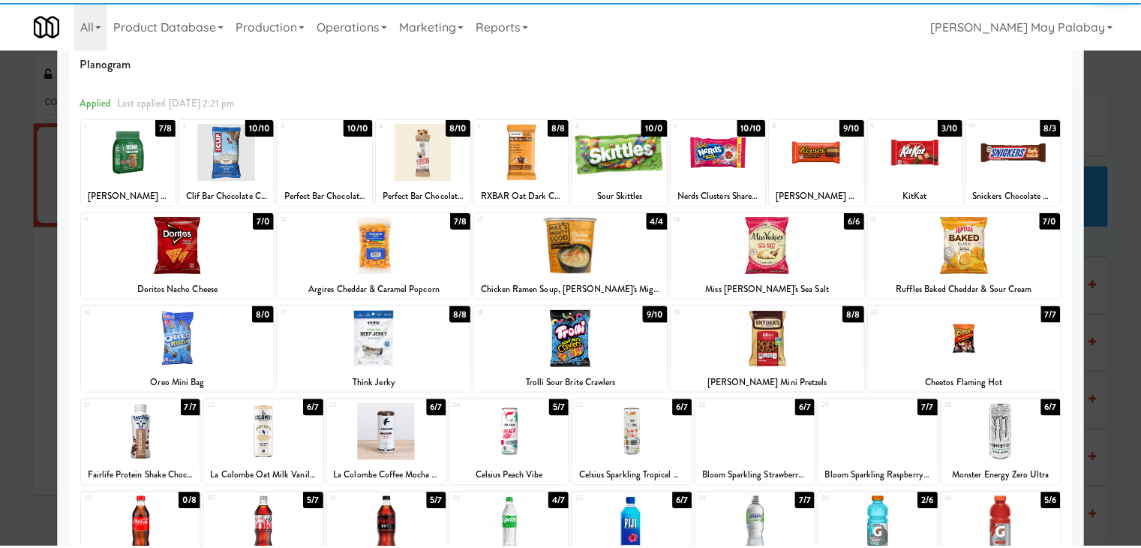
scroll to position [75, 0]
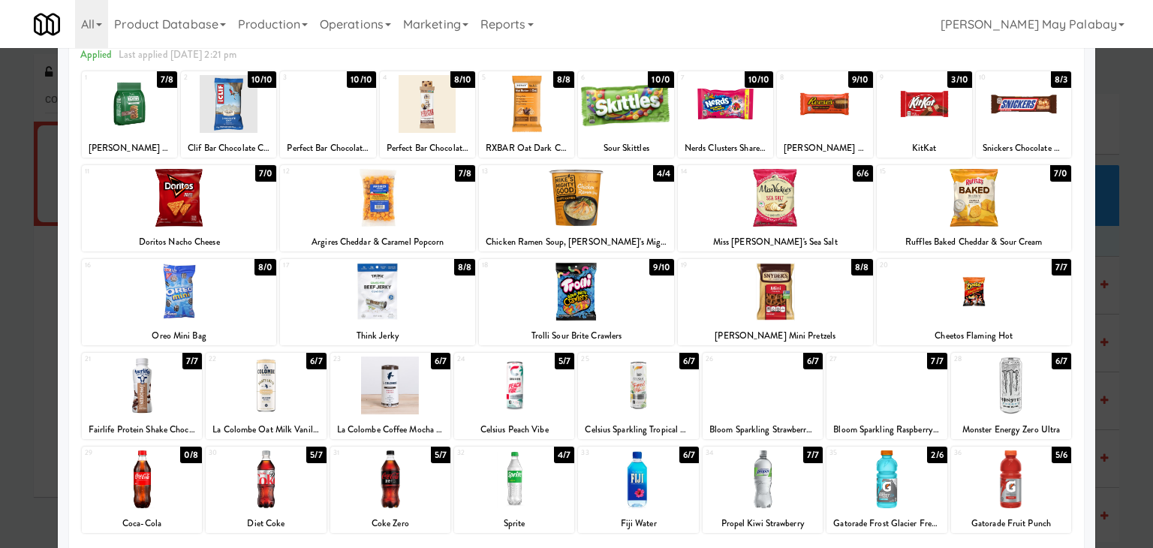
click at [1018, 114] on div at bounding box center [1023, 104] width 95 height 58
click at [1123, 406] on div at bounding box center [576, 274] width 1153 height 548
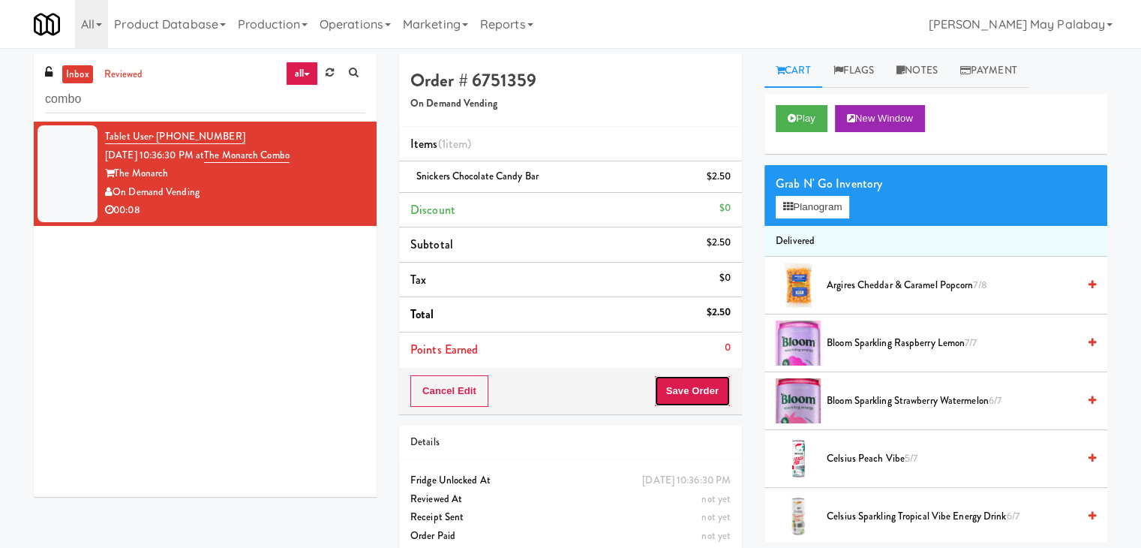
click at [693, 387] on button "Save Order" at bounding box center [692, 391] width 77 height 32
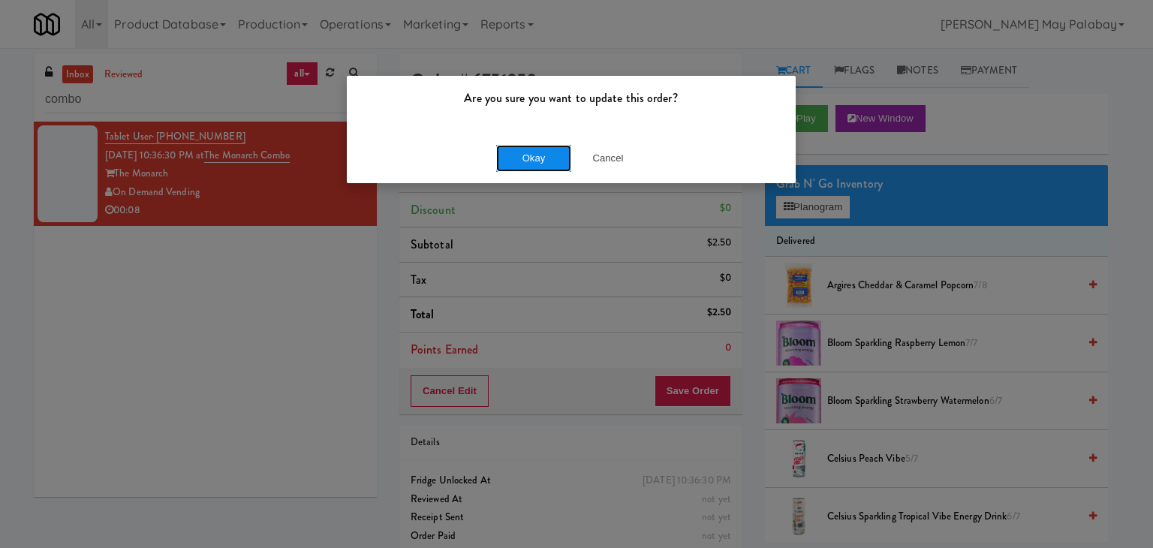
click at [552, 163] on button "Okay" at bounding box center [533, 158] width 75 height 27
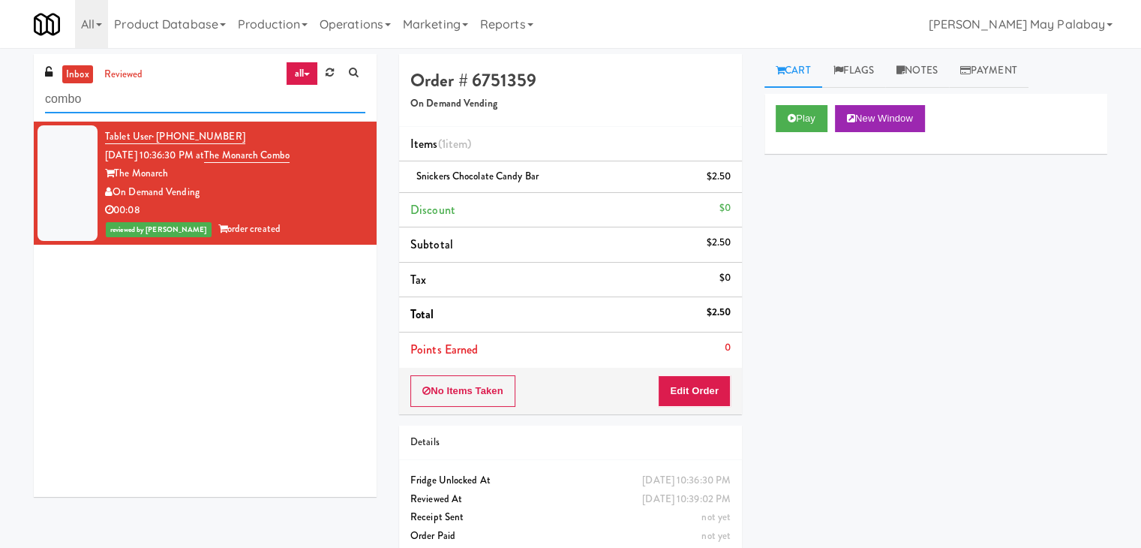
drag, startPoint x: 111, startPoint y: 104, endPoint x: 0, endPoint y: 100, distance: 111.1
click at [0, 100] on div "inbox reviewed all all unclear take inventory issue suspicious failed recent ad…" at bounding box center [570, 310] width 1141 height 513
type input "ambient"
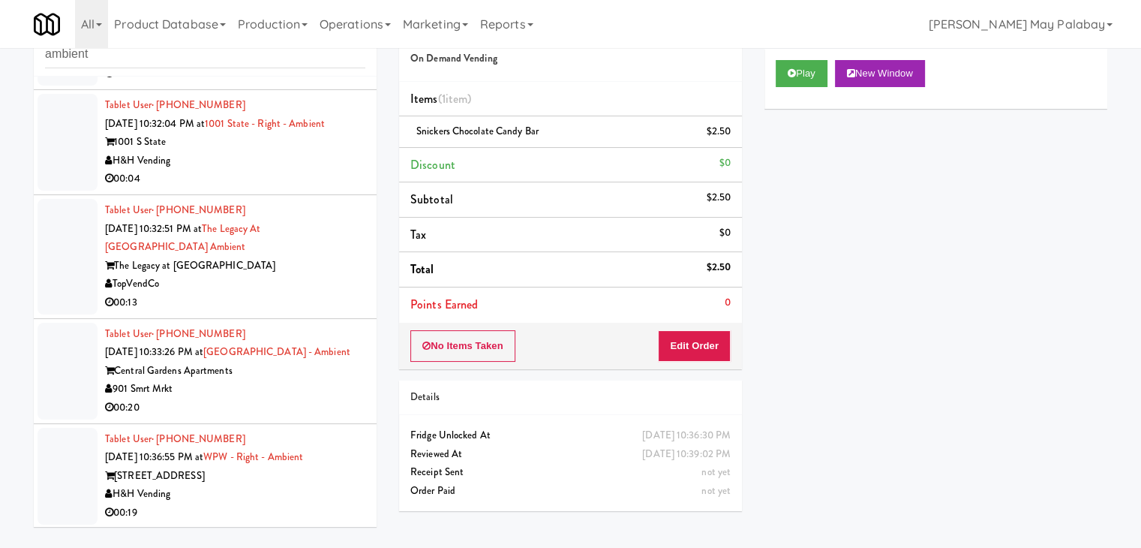
scroll to position [48, 0]
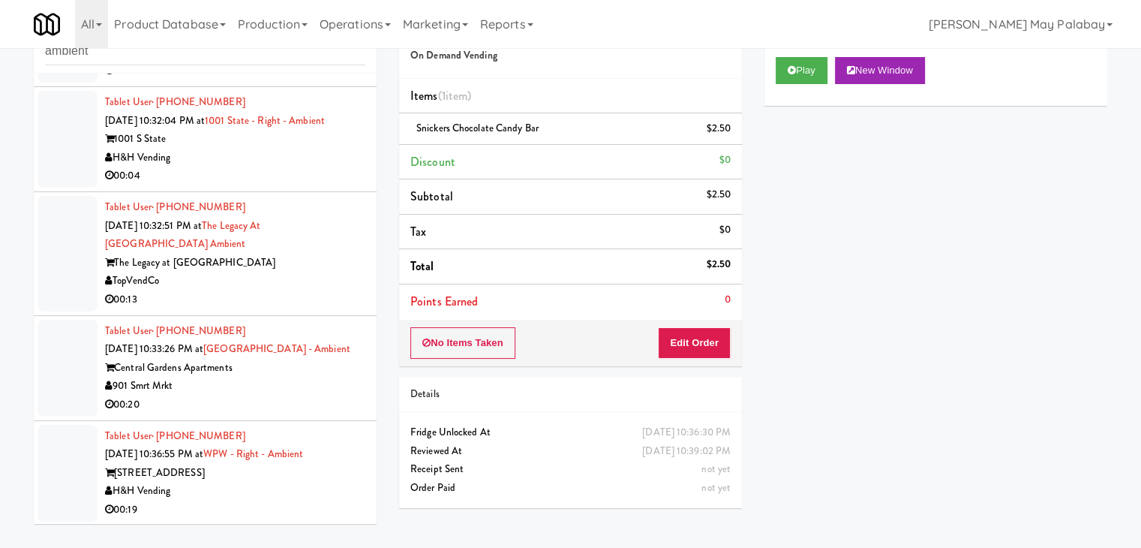
click at [326, 506] on div "00:19" at bounding box center [235, 510] width 260 height 19
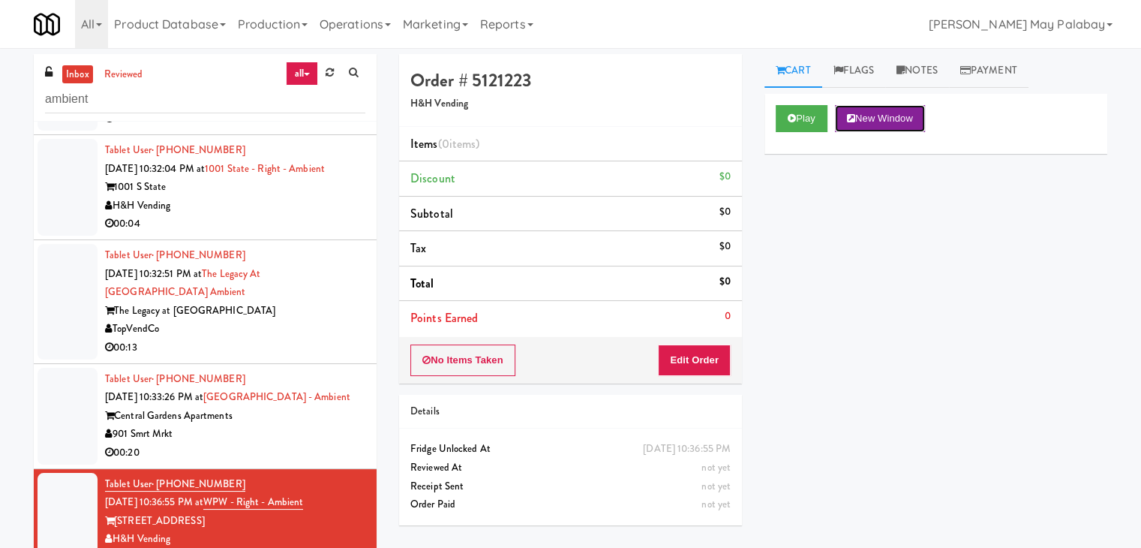
click at [907, 127] on button "New Window" at bounding box center [880, 118] width 90 height 27
click at [705, 363] on button "Edit Order" at bounding box center [694, 360] width 73 height 32
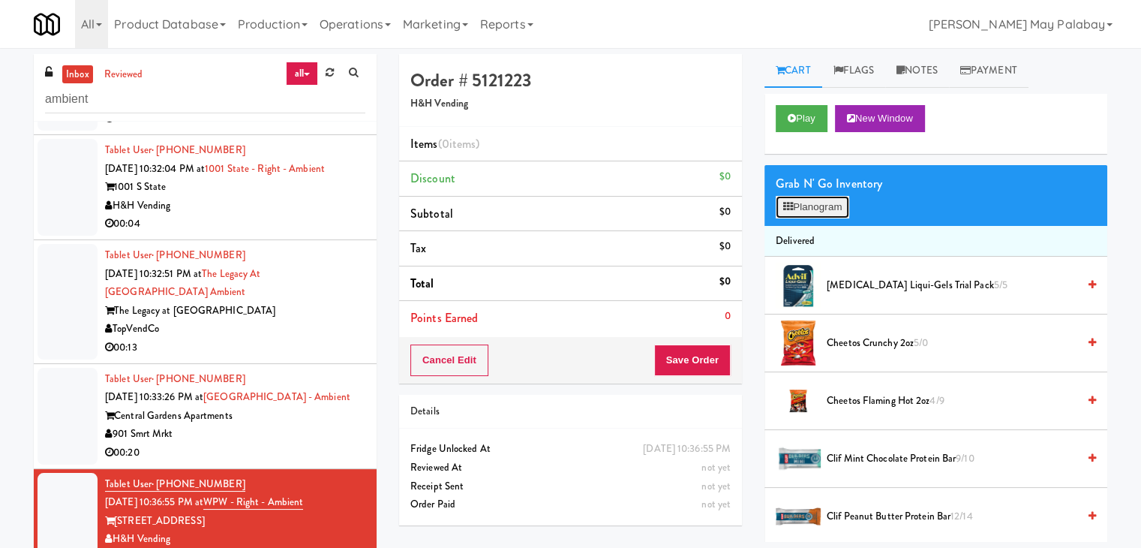
click at [814, 206] on button "Planogram" at bounding box center [813, 207] width 74 height 23
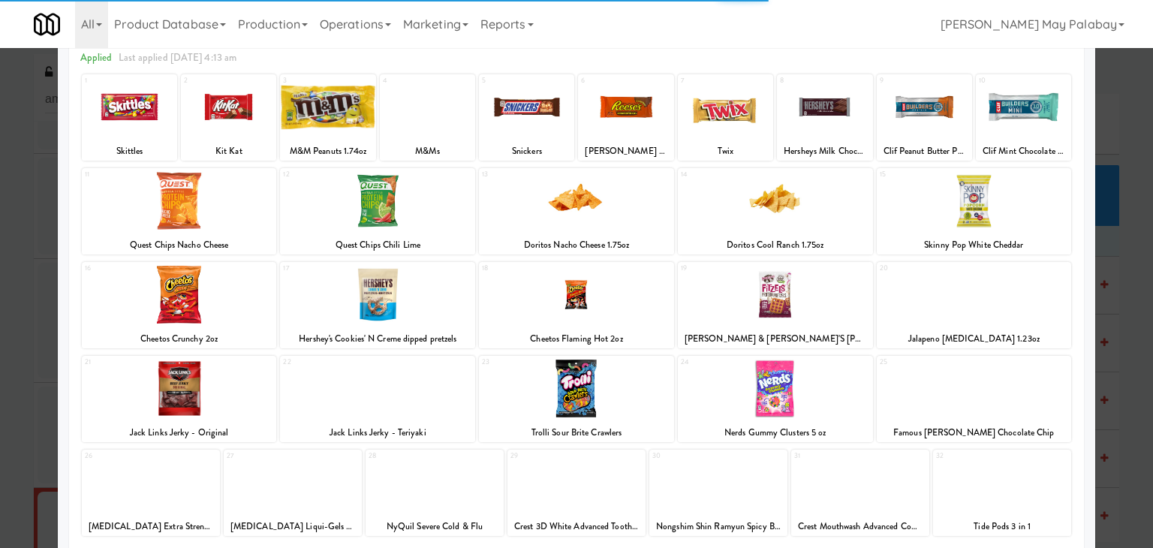
scroll to position [75, 0]
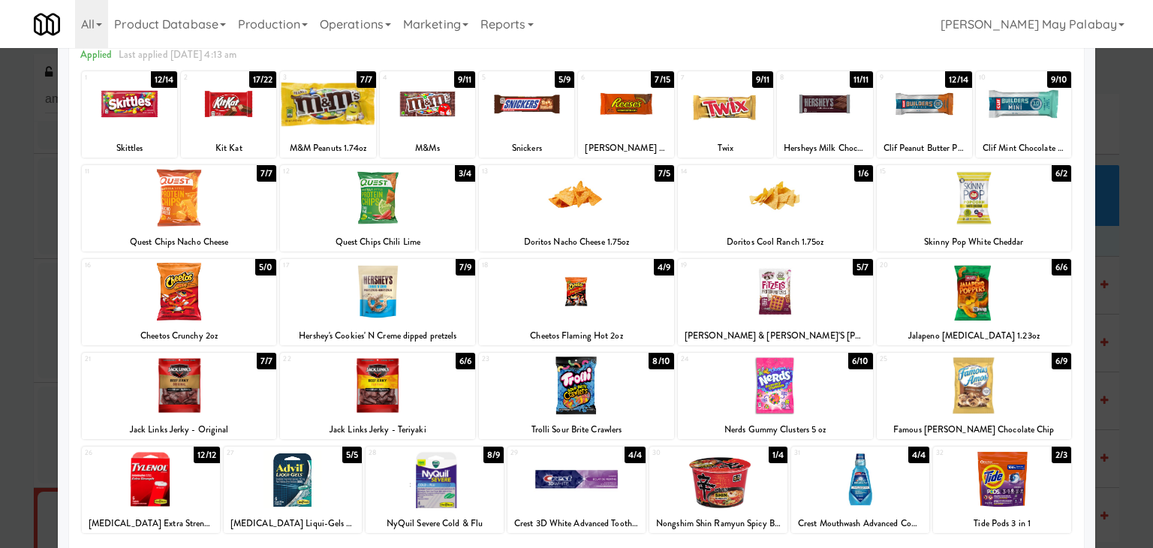
click at [161, 120] on div at bounding box center [129, 104] width 95 height 58
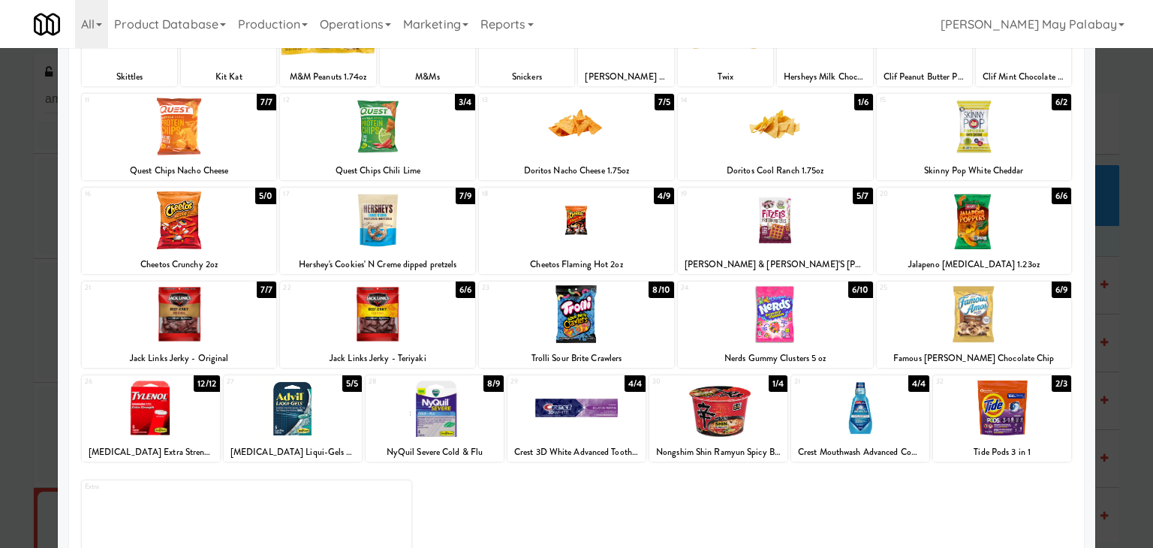
scroll to position [150, 0]
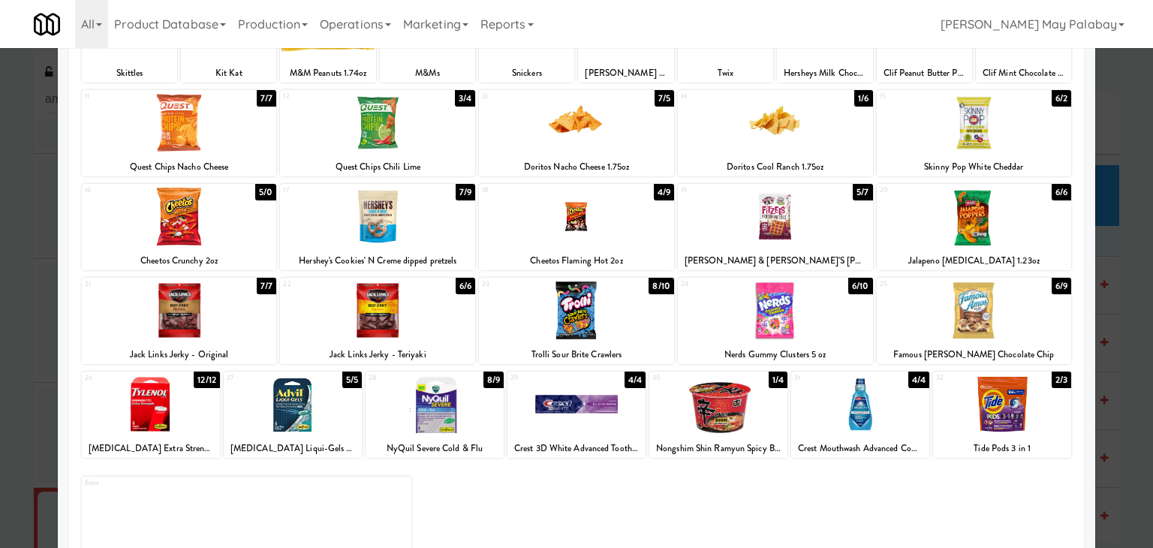
click at [626, 307] on div at bounding box center [576, 310] width 195 height 58
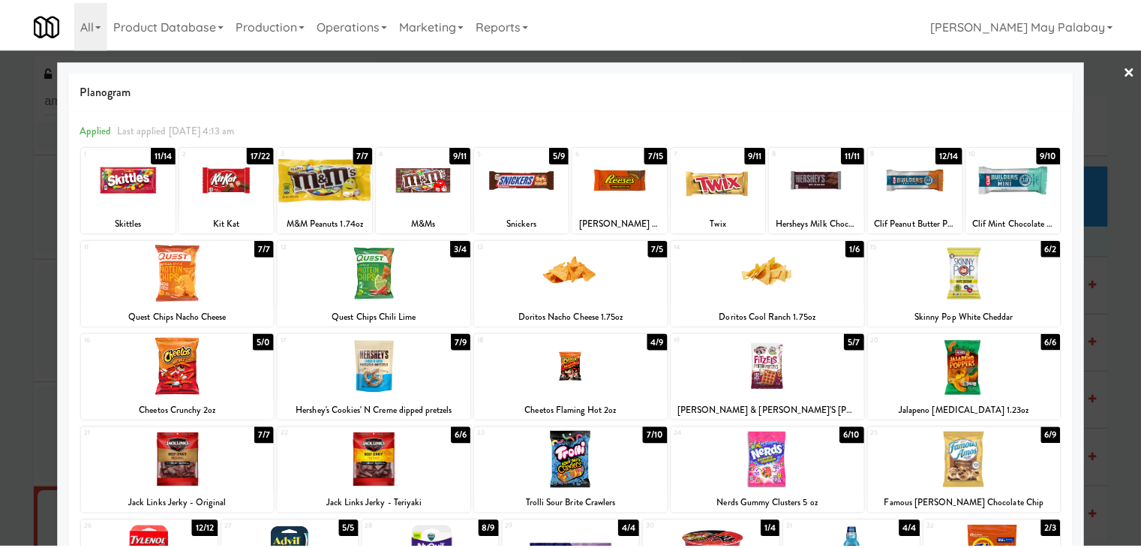
scroll to position [0, 0]
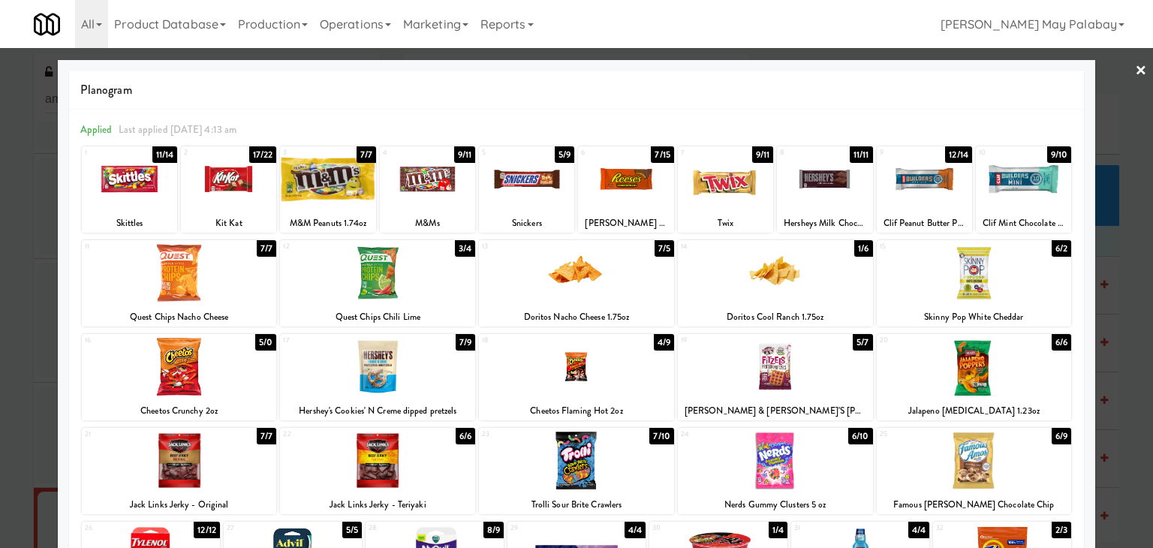
click at [754, 196] on div at bounding box center [725, 179] width 95 height 58
click at [332, 203] on div at bounding box center [327, 179] width 95 height 58
click at [1131, 389] on div at bounding box center [576, 274] width 1153 height 548
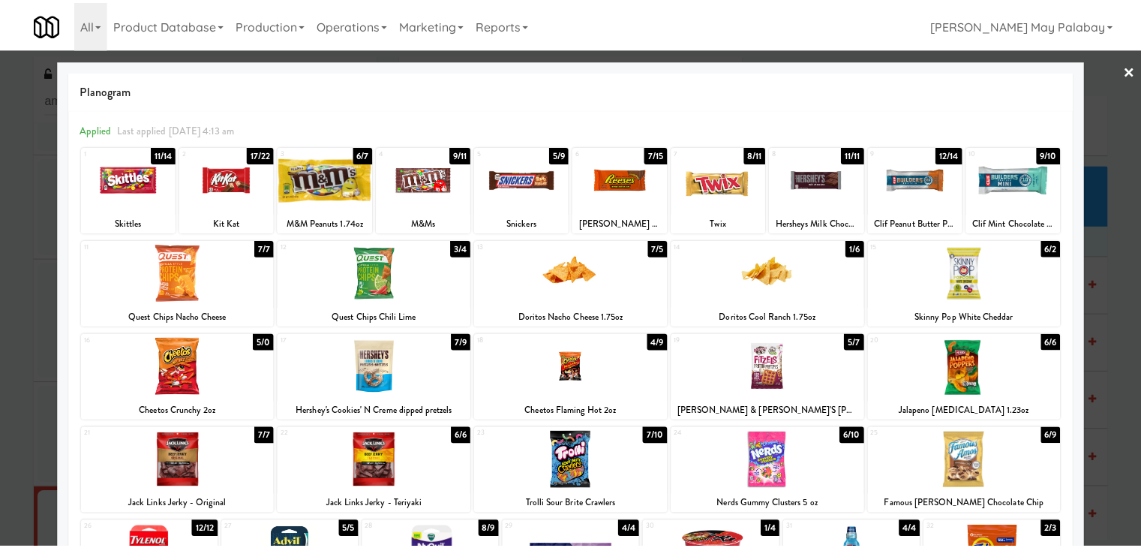
scroll to position [1111, 0]
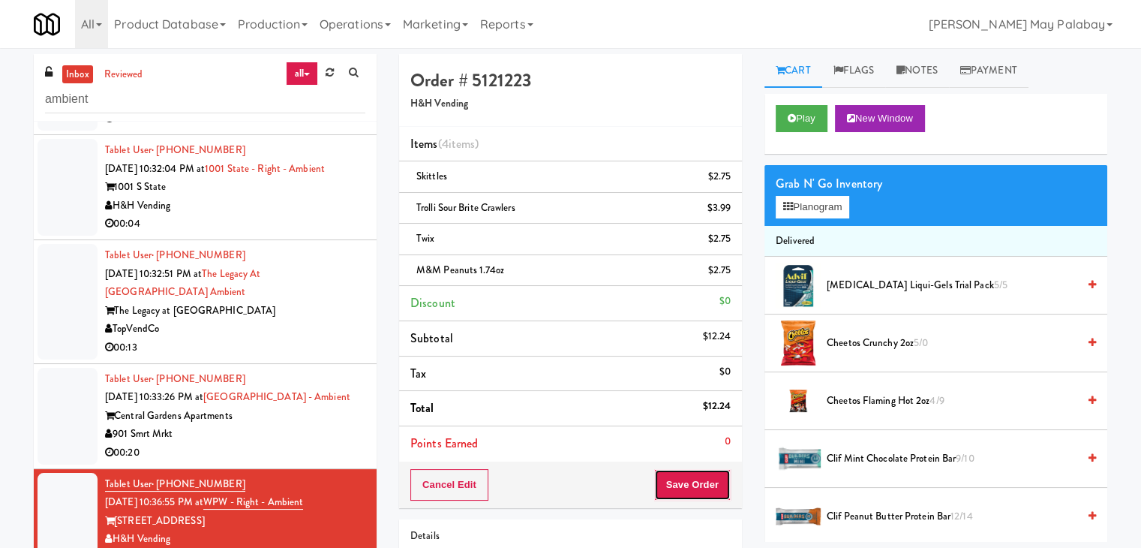
click at [711, 482] on button "Save Order" at bounding box center [692, 485] width 77 height 32
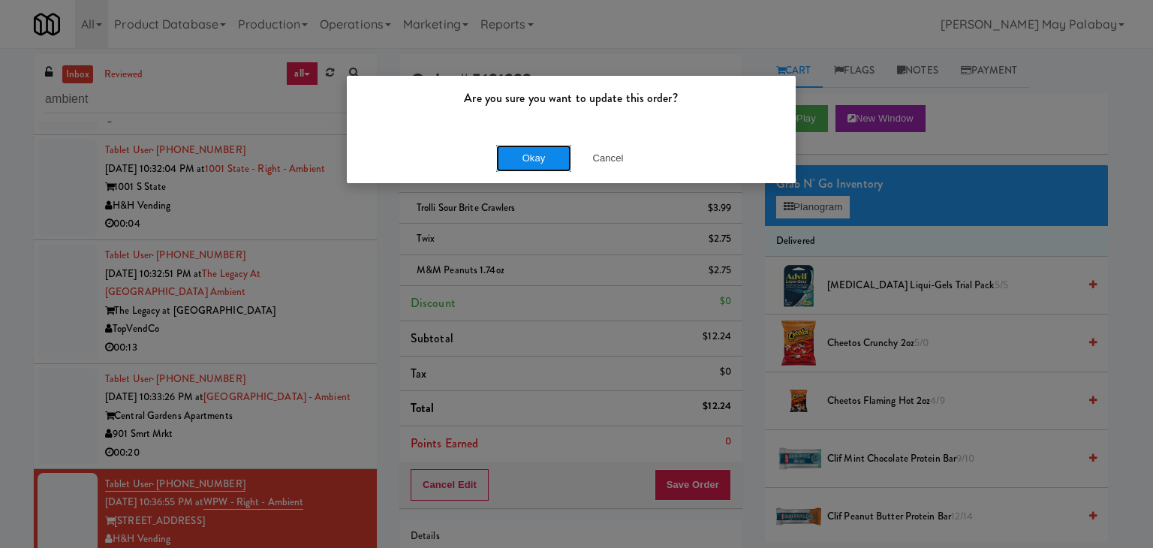
click at [524, 158] on button "Okay" at bounding box center [533, 158] width 75 height 27
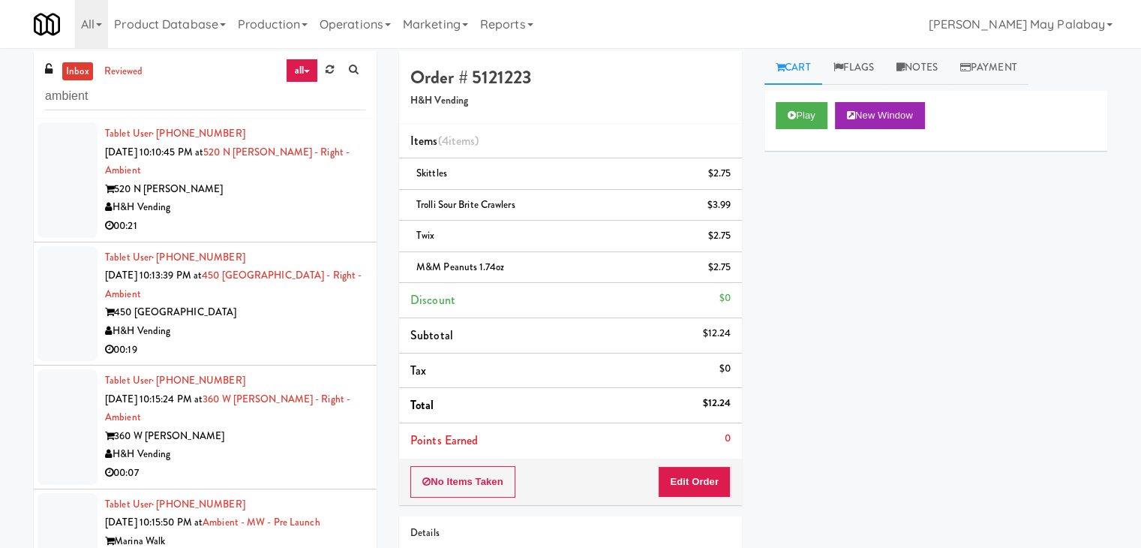
scroll to position [0, 0]
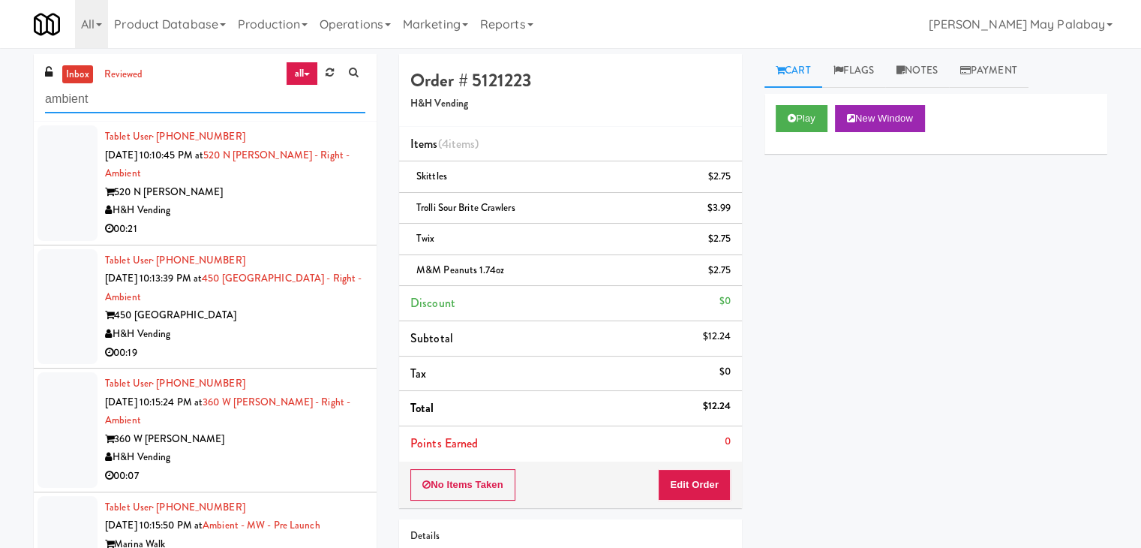
click at [190, 102] on input "ambient" at bounding box center [205, 100] width 320 height 28
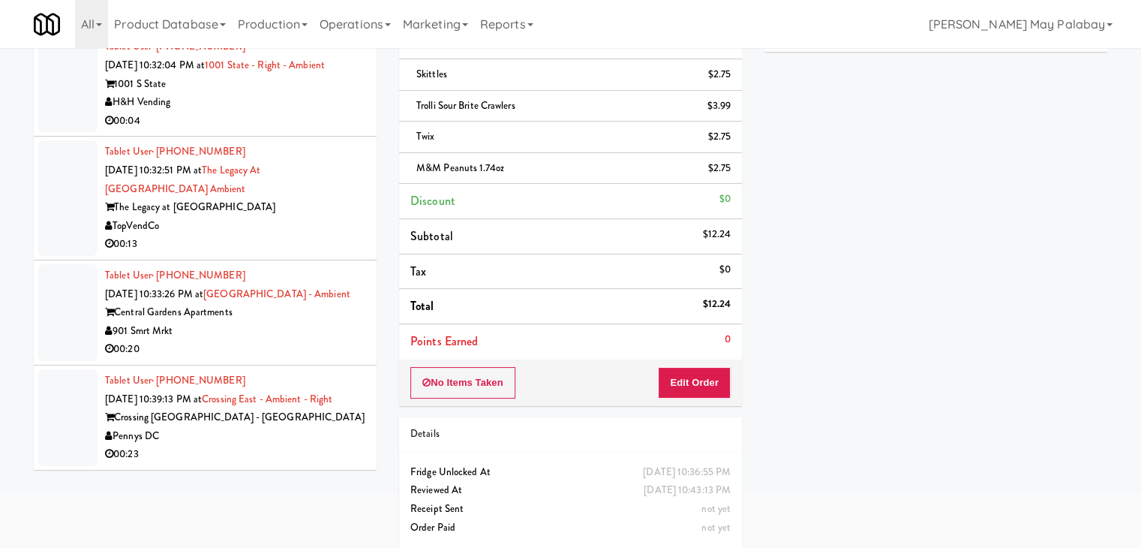
scroll to position [111, 0]
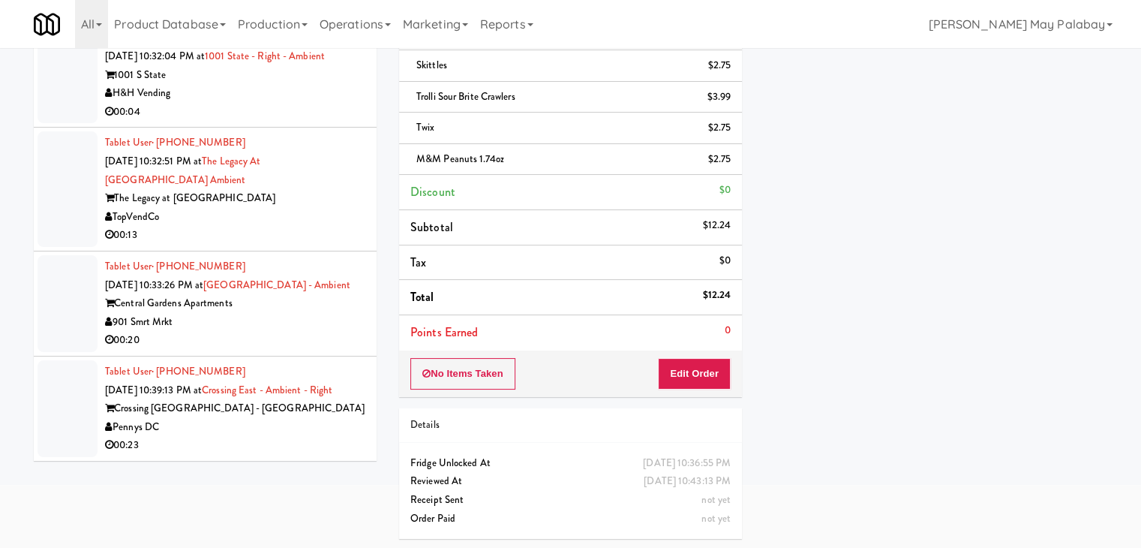
click at [354, 412] on li "Tablet User · (202) 845-0943 Sep 28, 2025 10:39:13 PM at Crossing East - Ambien…" at bounding box center [205, 408] width 343 height 104
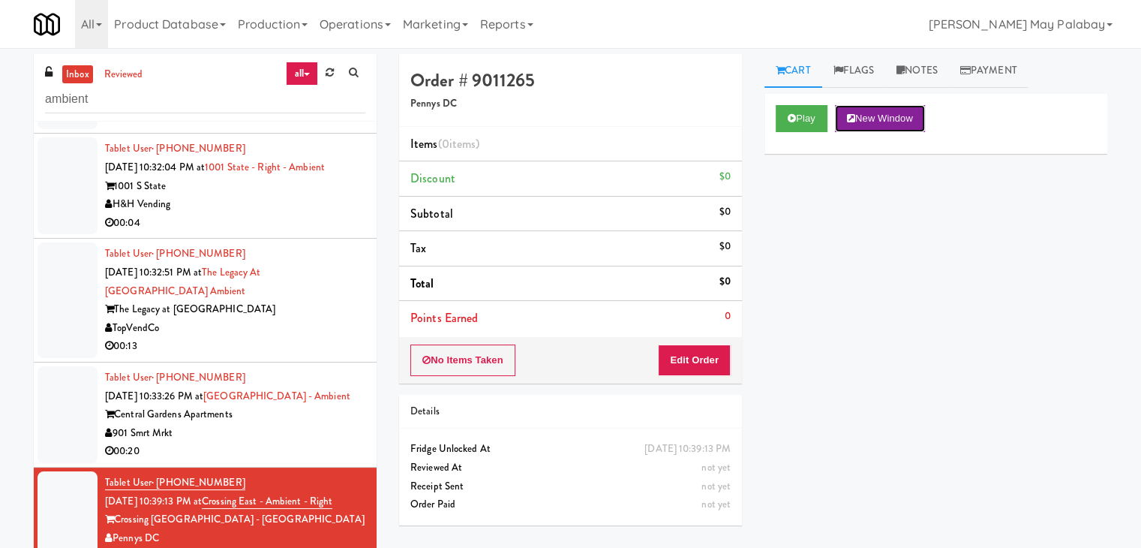
click at [922, 118] on button "New Window" at bounding box center [880, 118] width 90 height 27
click at [715, 367] on button "Edit Order" at bounding box center [694, 360] width 73 height 32
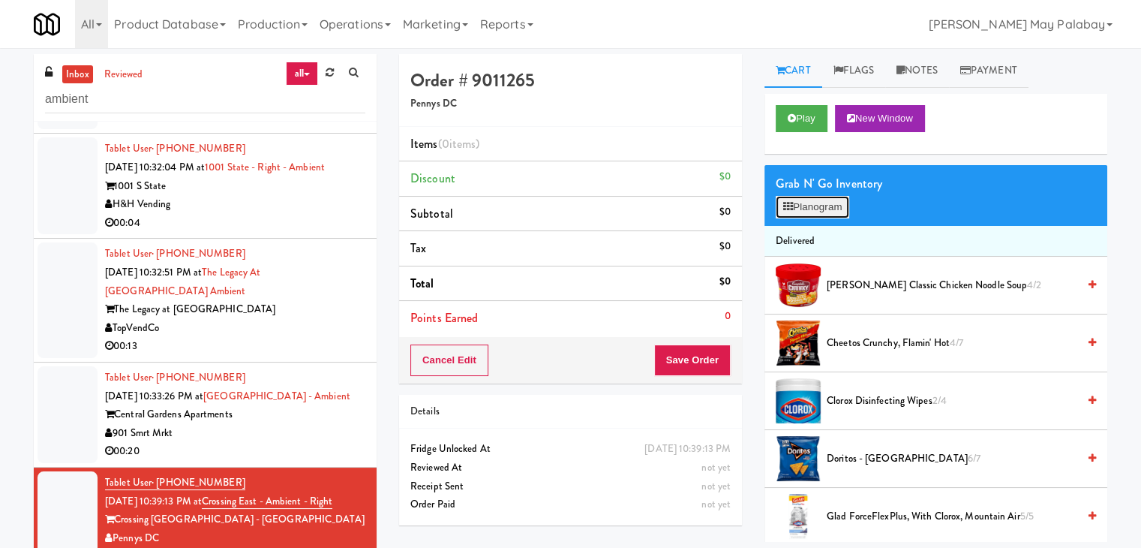
click at [835, 208] on button "Planogram" at bounding box center [813, 207] width 74 height 23
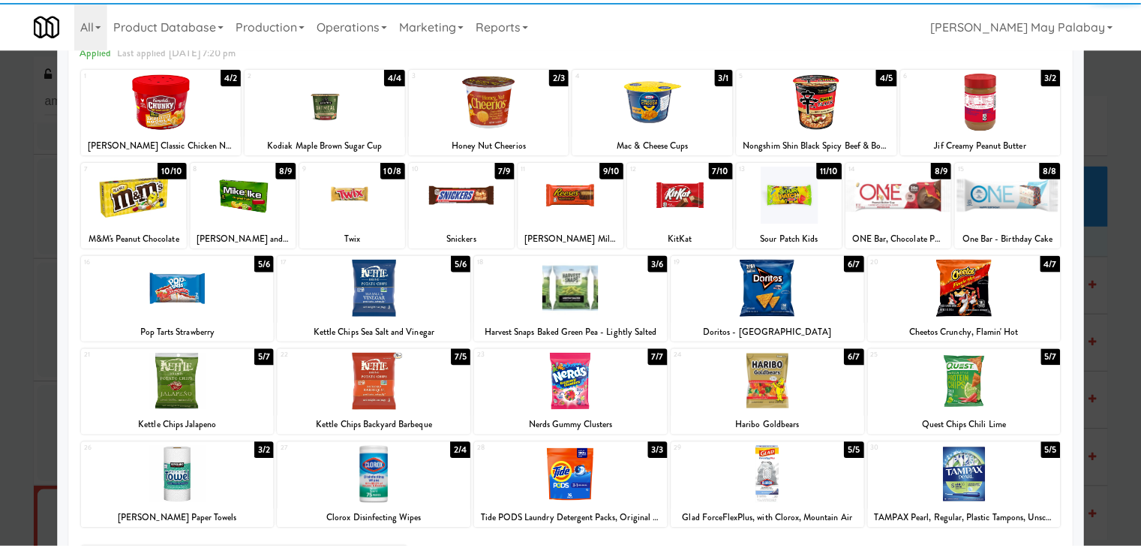
scroll to position [75, 0]
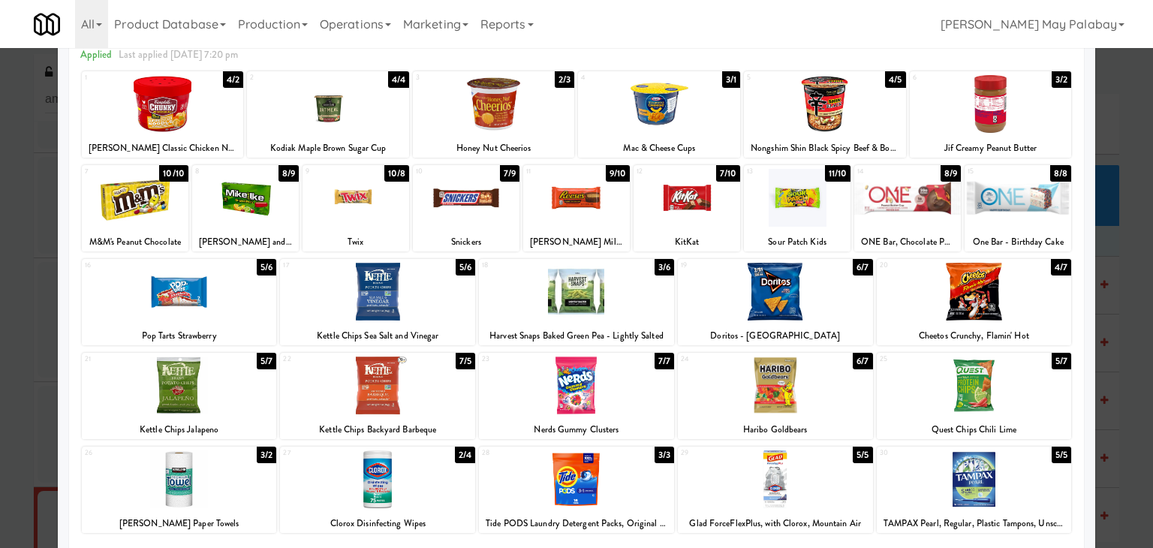
click at [1042, 309] on div at bounding box center [974, 292] width 195 height 58
click at [166, 223] on div at bounding box center [135, 198] width 107 height 58
click at [813, 228] on div "13 11/10 Sour Patch Kids" at bounding box center [797, 208] width 107 height 86
click at [1121, 262] on div at bounding box center [576, 274] width 1153 height 548
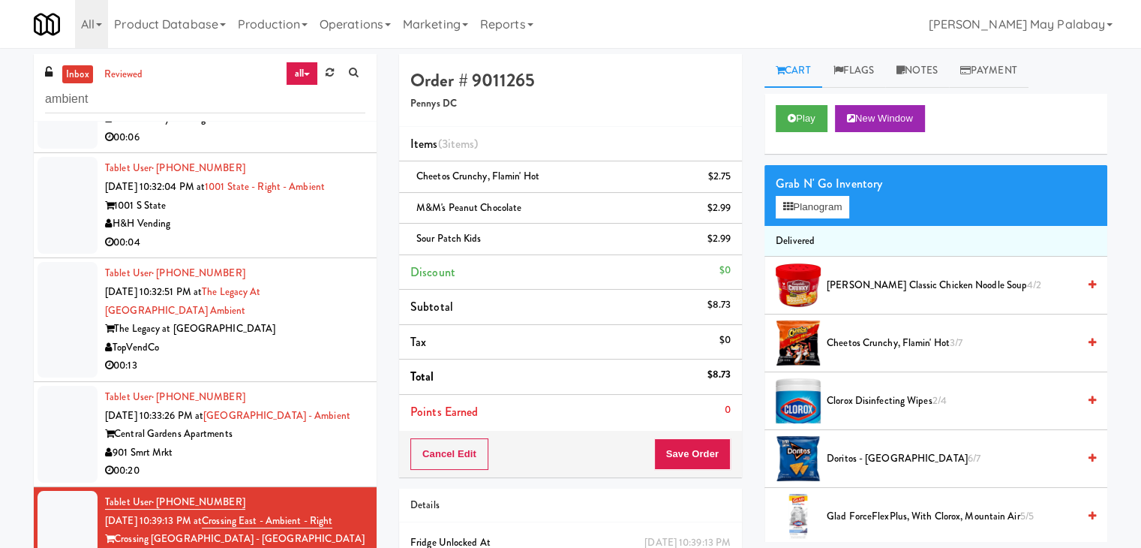
scroll to position [1006, 0]
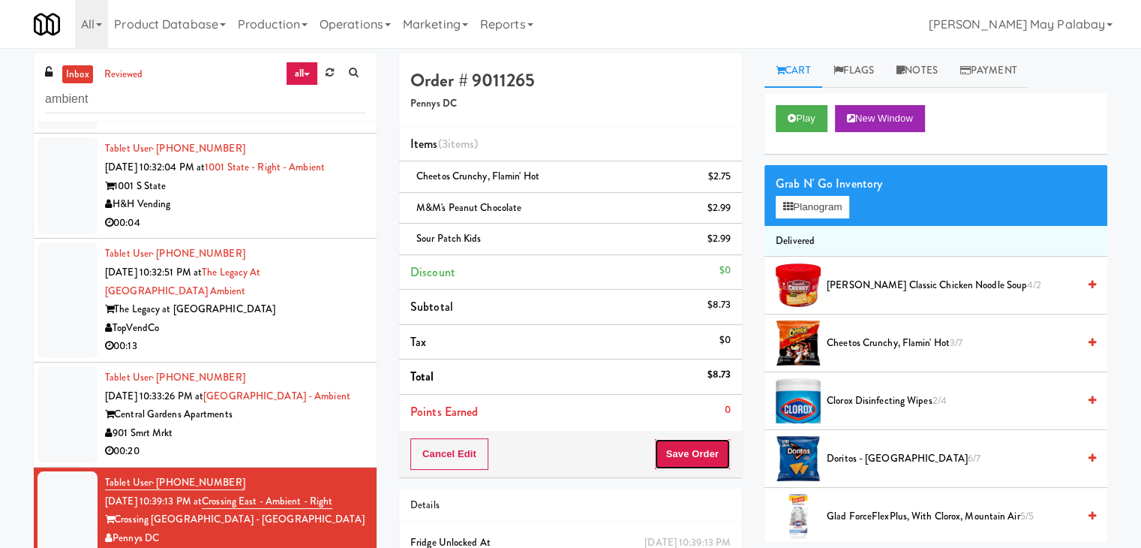
click at [677, 451] on button "Save Order" at bounding box center [692, 454] width 77 height 32
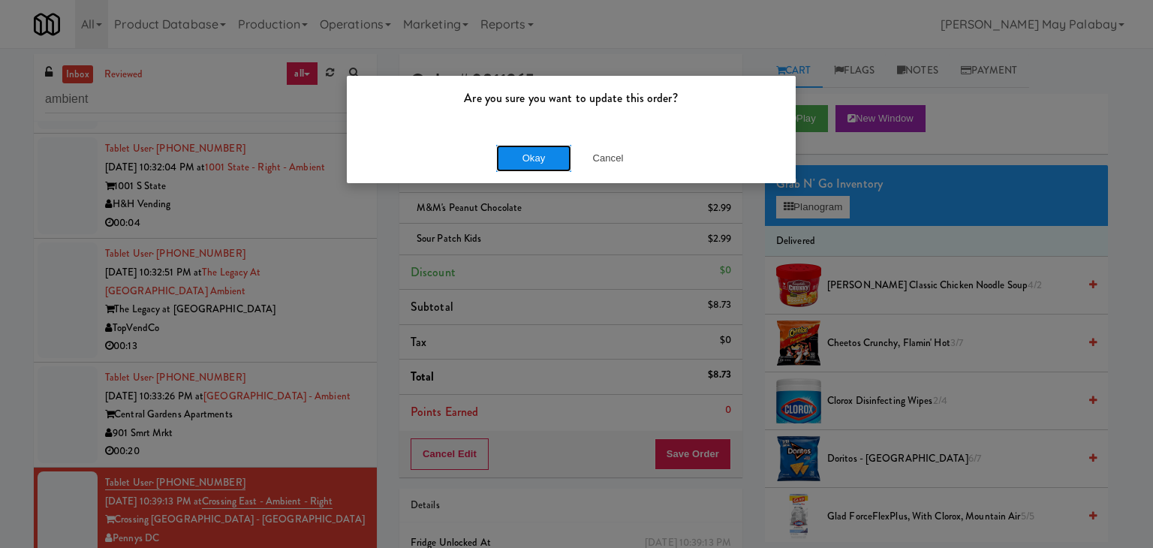
click at [531, 161] on button "Okay" at bounding box center [533, 158] width 75 height 27
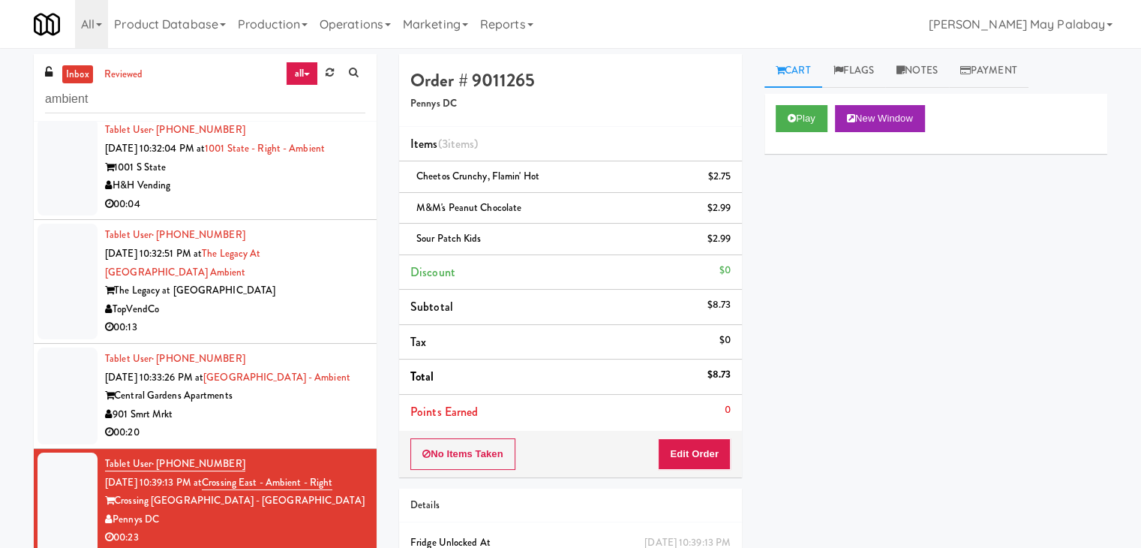
scroll to position [1024, 0]
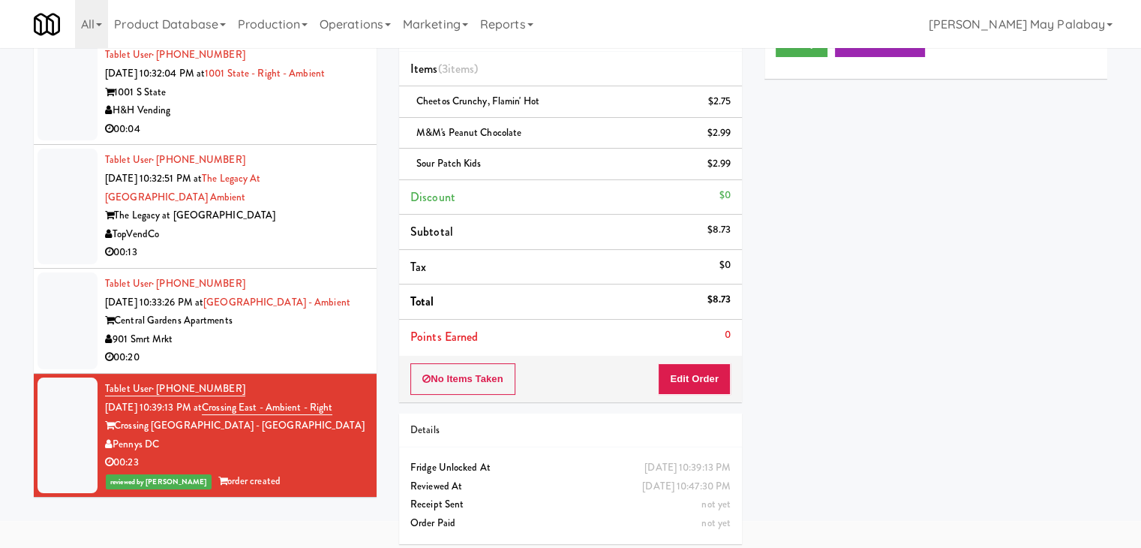
click at [336, 348] on div "00:20" at bounding box center [235, 357] width 260 height 19
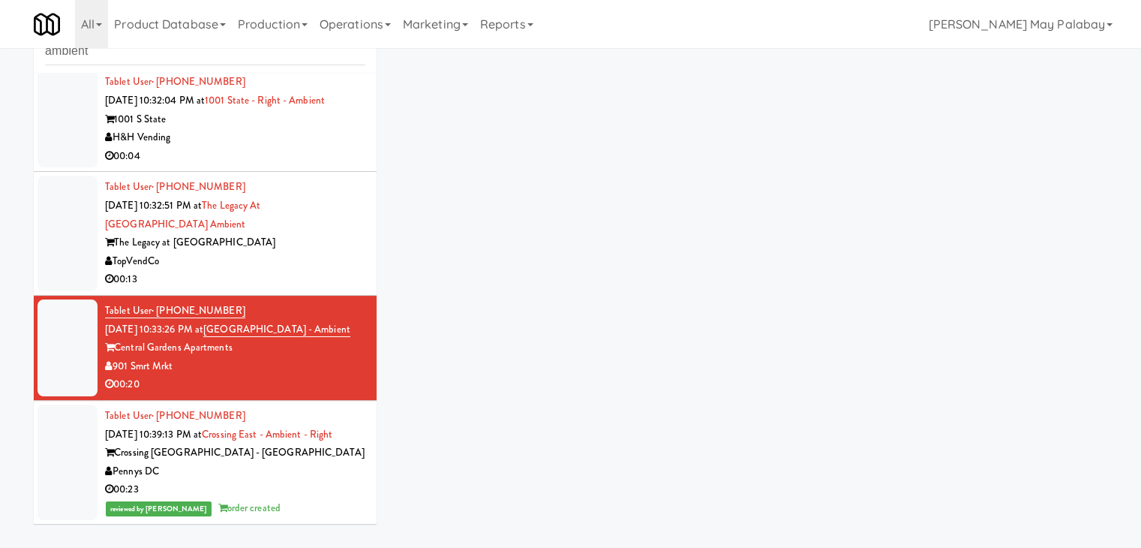
scroll to position [48, 0]
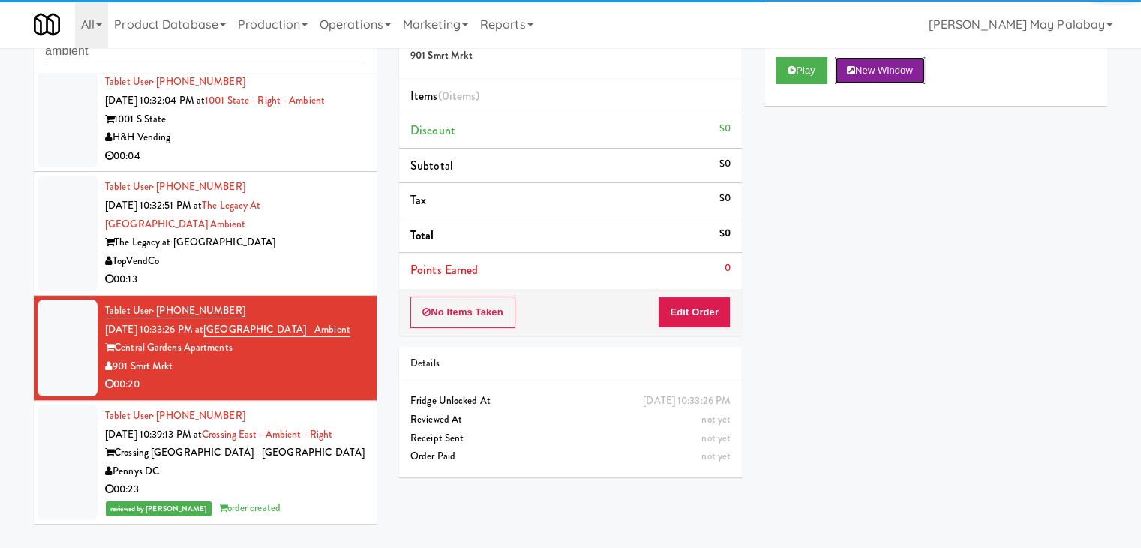
click at [886, 62] on button "New Window" at bounding box center [880, 70] width 90 height 27
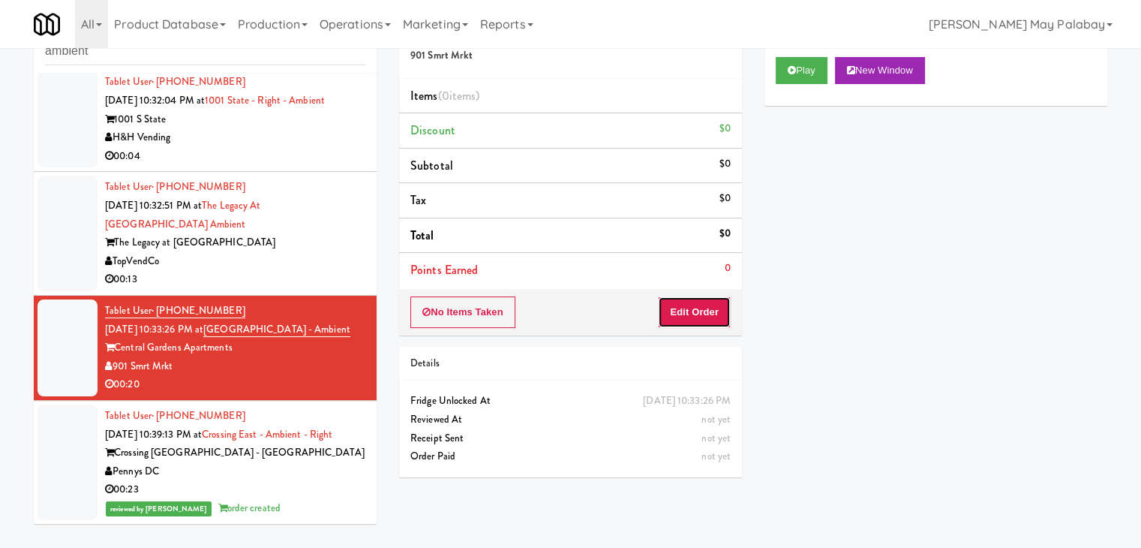
click at [699, 311] on button "Edit Order" at bounding box center [694, 312] width 73 height 32
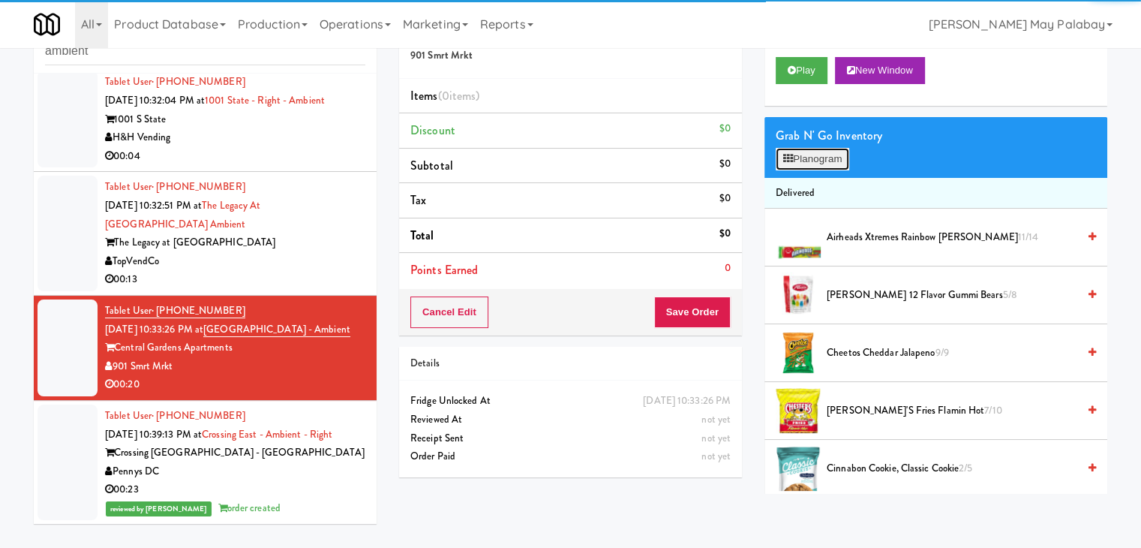
click at [799, 166] on button "Planogram" at bounding box center [813, 159] width 74 height 23
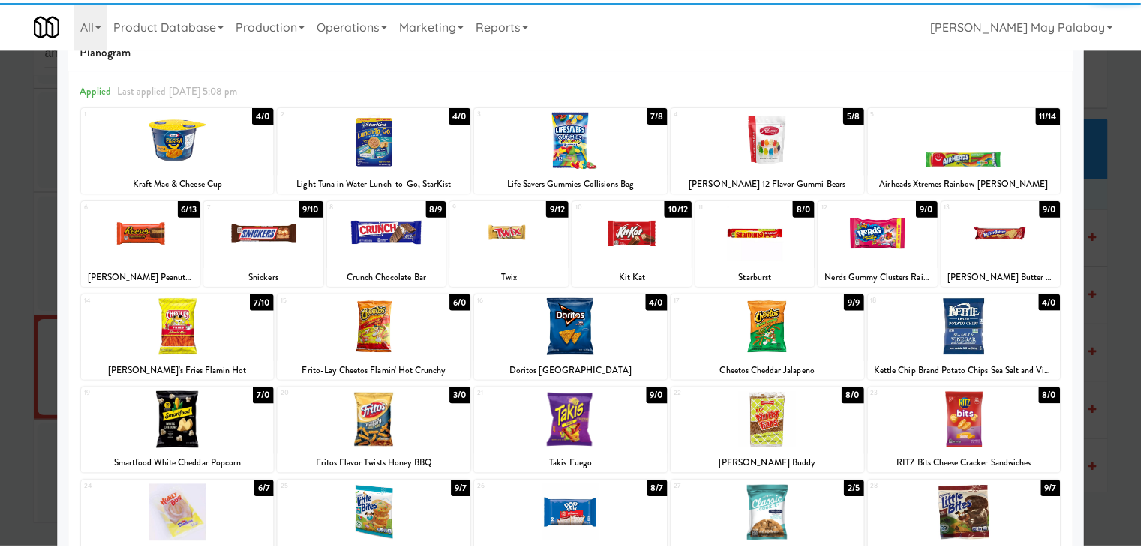
scroll to position [75, 0]
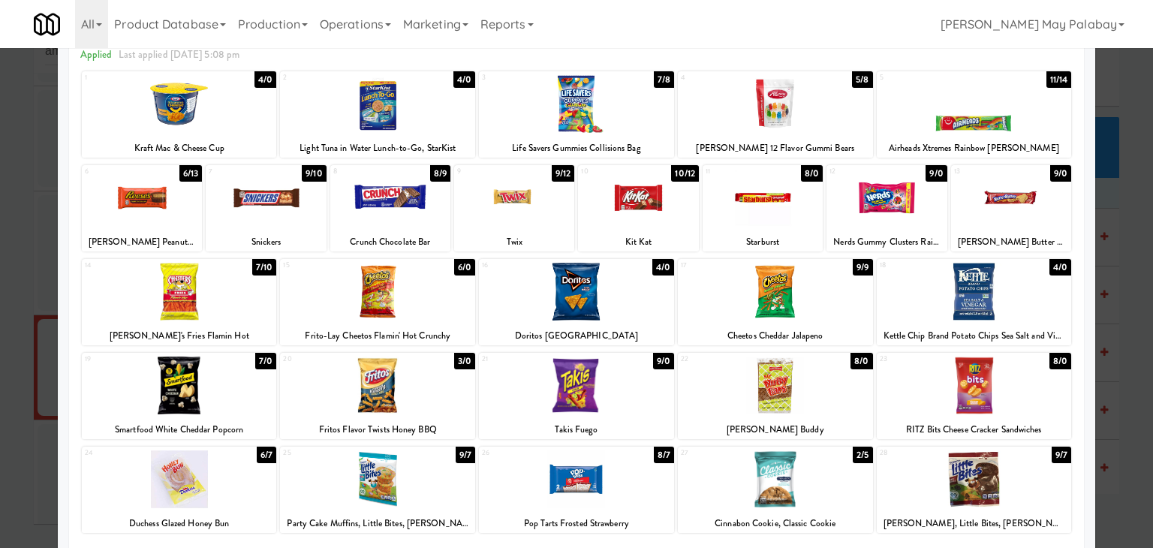
click at [254, 392] on div at bounding box center [179, 385] width 195 height 58
click at [302, 222] on div at bounding box center [266, 198] width 120 height 58
click at [1138, 301] on div at bounding box center [576, 274] width 1153 height 548
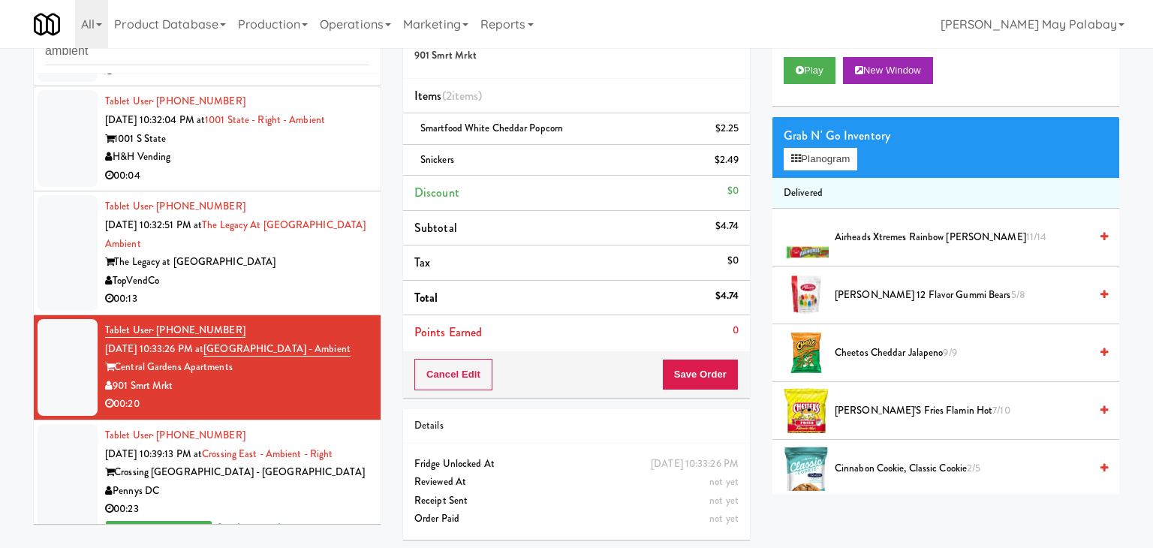
scroll to position [1024, 0]
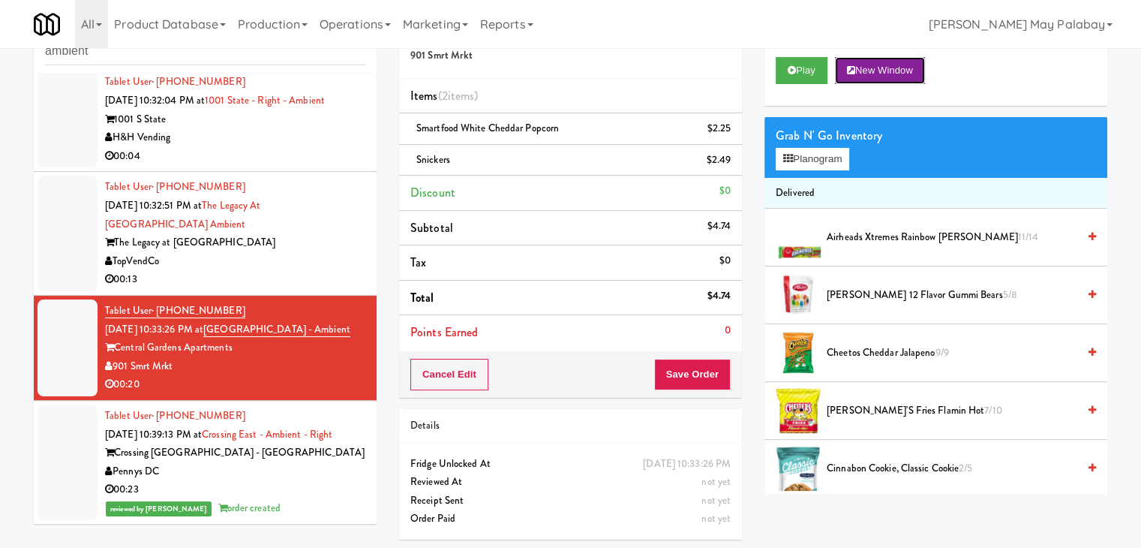
click at [881, 70] on button "New Window" at bounding box center [880, 70] width 90 height 27
click at [850, 164] on button "Planogram" at bounding box center [813, 159] width 74 height 23
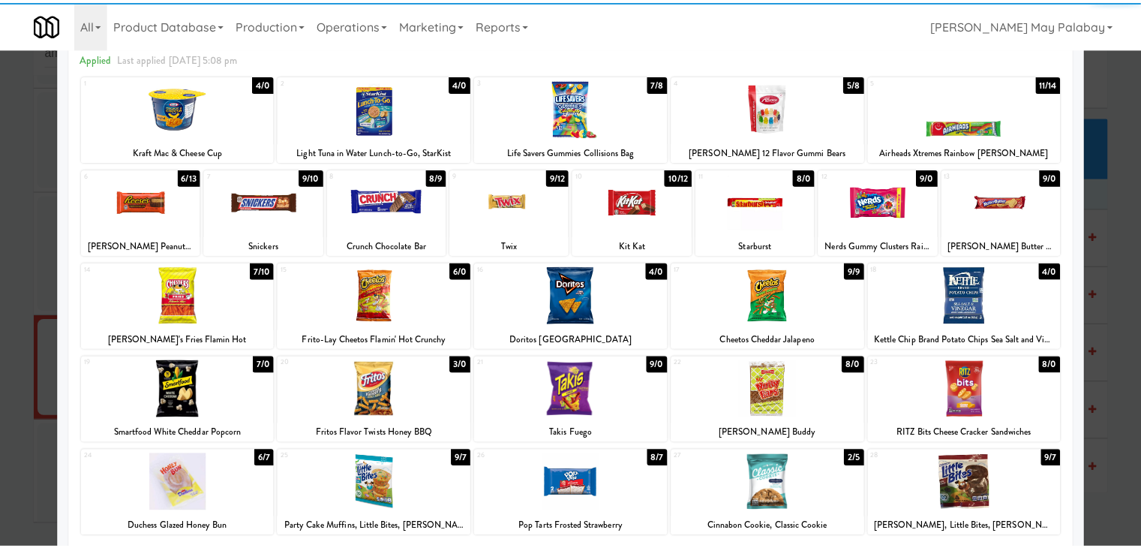
scroll to position [75, 0]
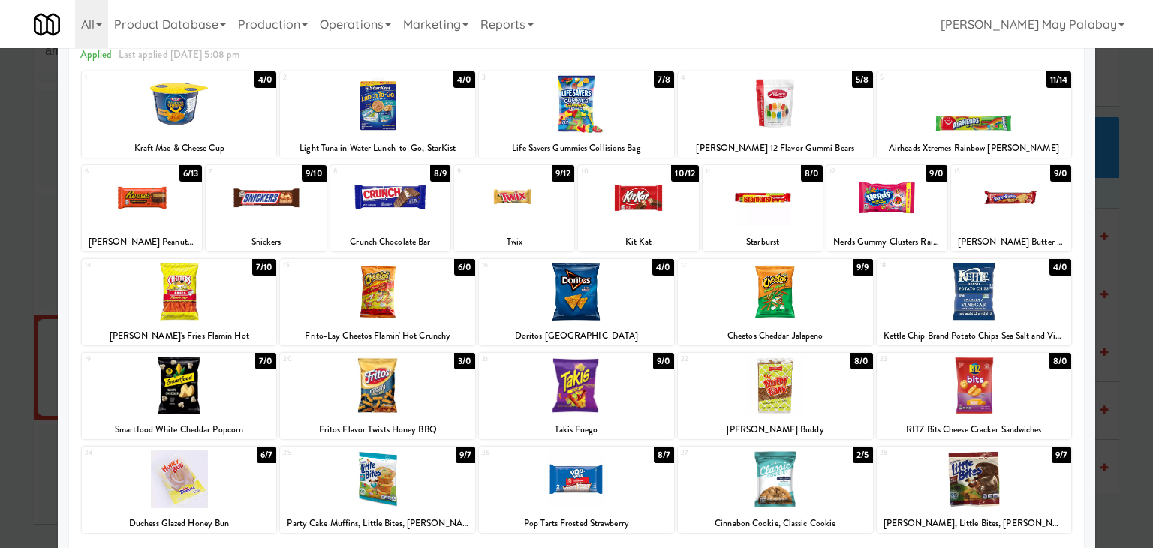
click at [1126, 260] on div at bounding box center [576, 274] width 1153 height 548
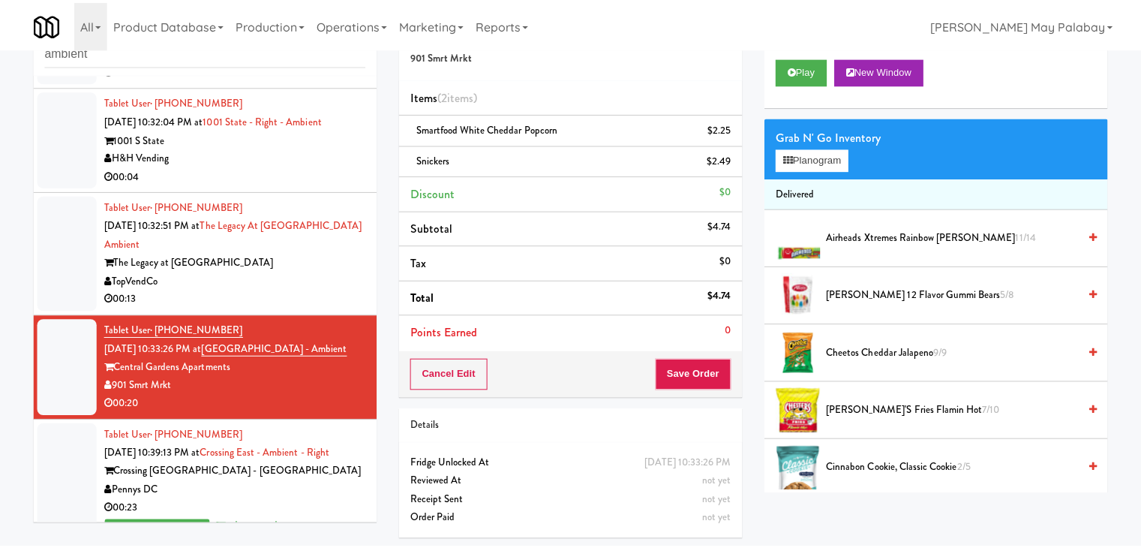
scroll to position [1024, 0]
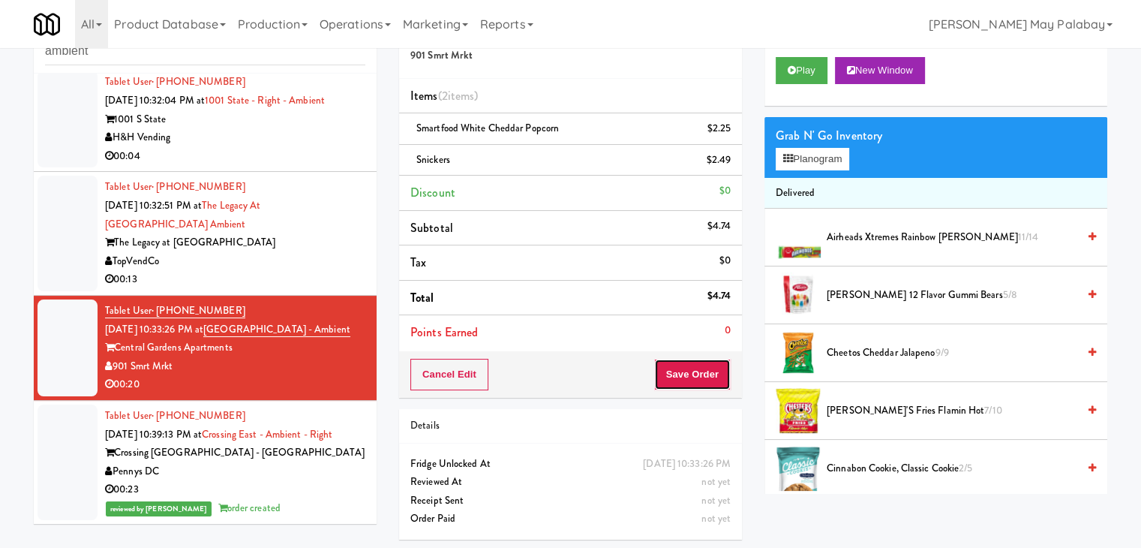
click at [678, 370] on button "Save Order" at bounding box center [692, 375] width 77 height 32
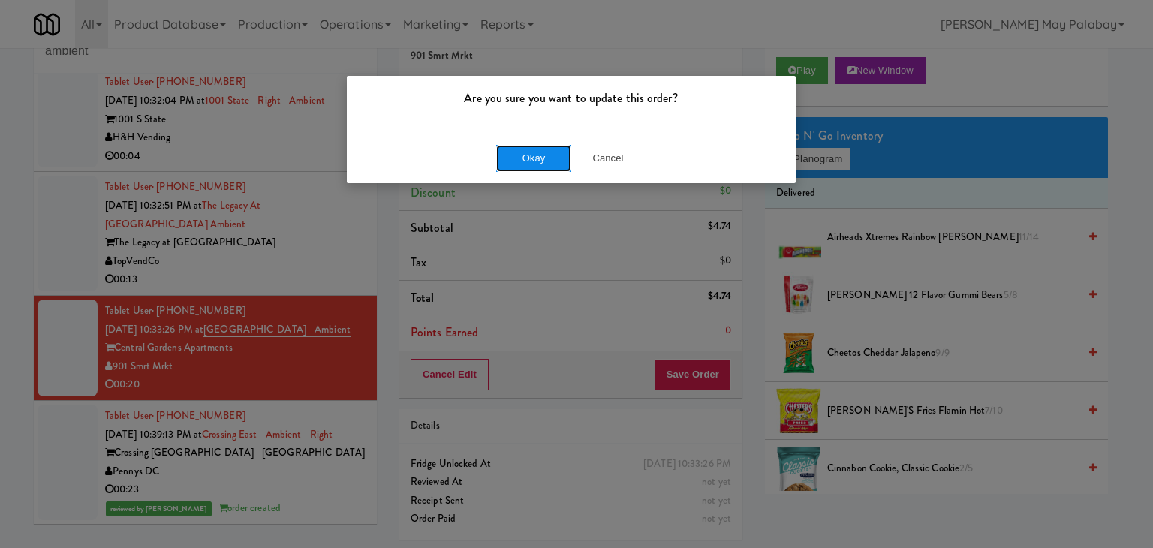
click at [548, 163] on button "Okay" at bounding box center [533, 158] width 75 height 27
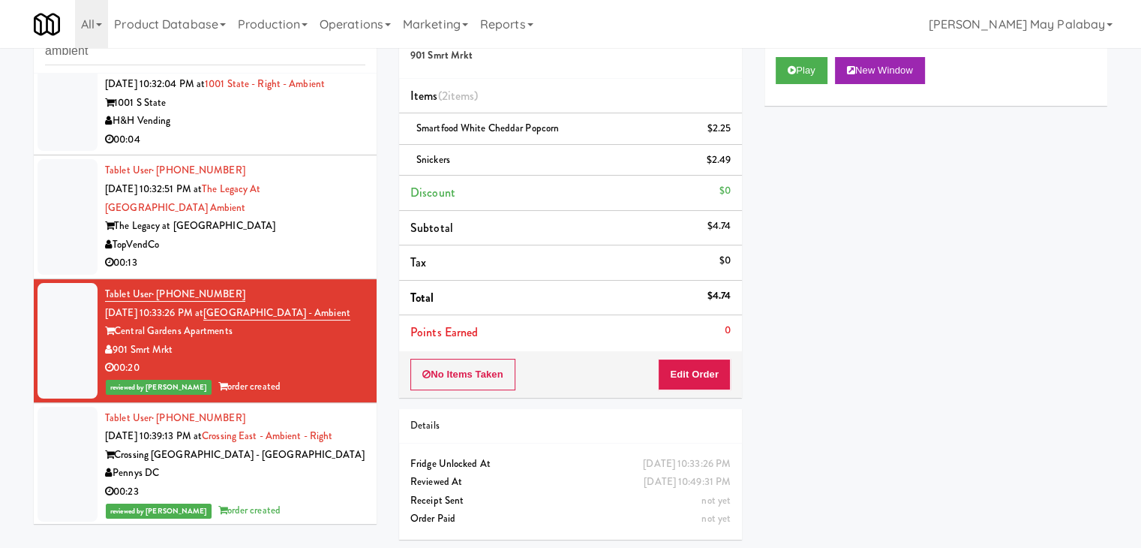
click at [302, 256] on div "00:13" at bounding box center [235, 263] width 260 height 19
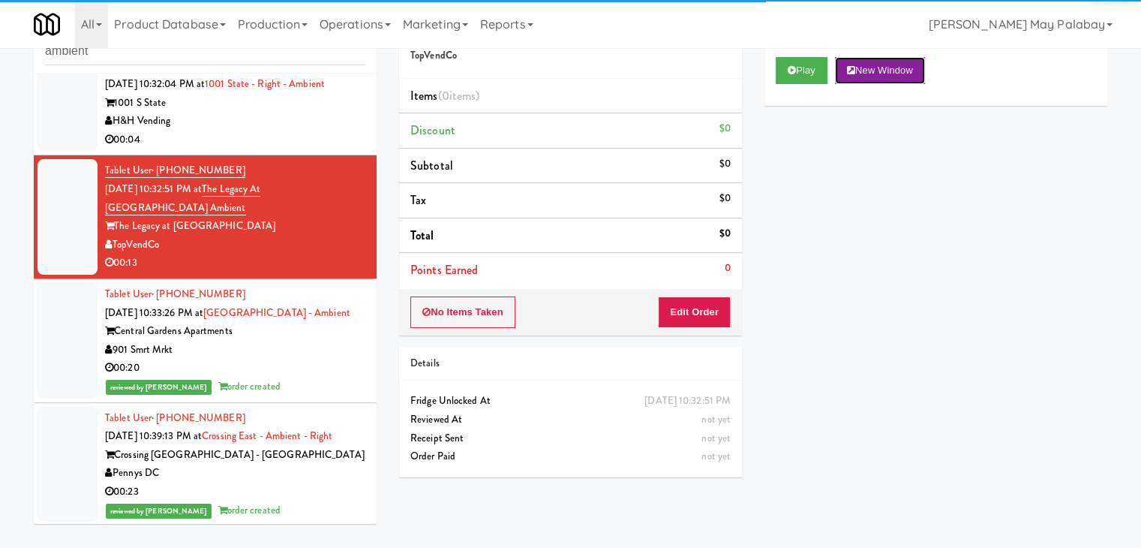
click at [912, 67] on button "New Window" at bounding box center [880, 70] width 90 height 27
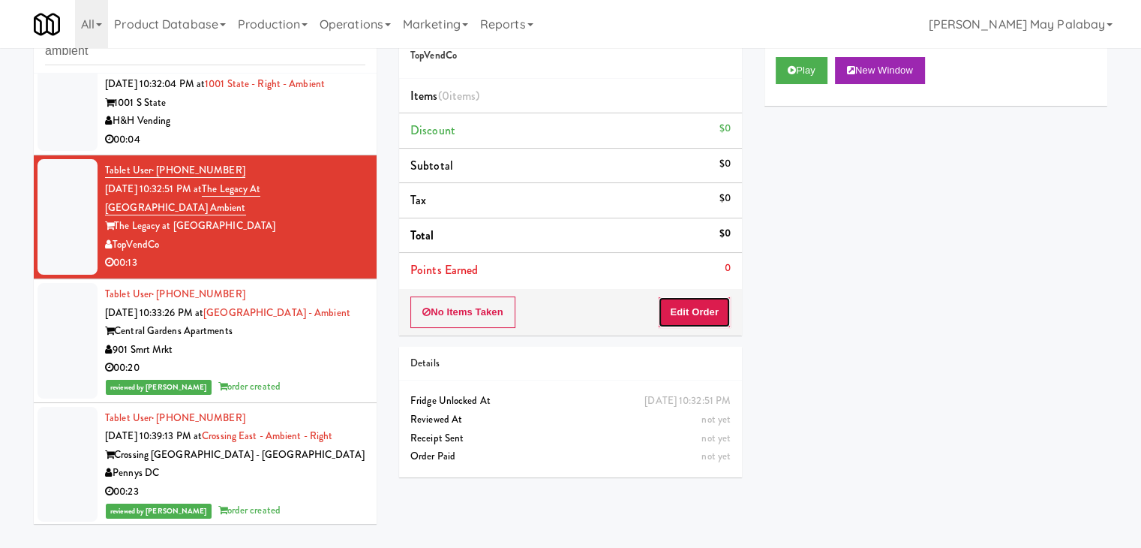
click at [689, 311] on button "Edit Order" at bounding box center [694, 312] width 73 height 32
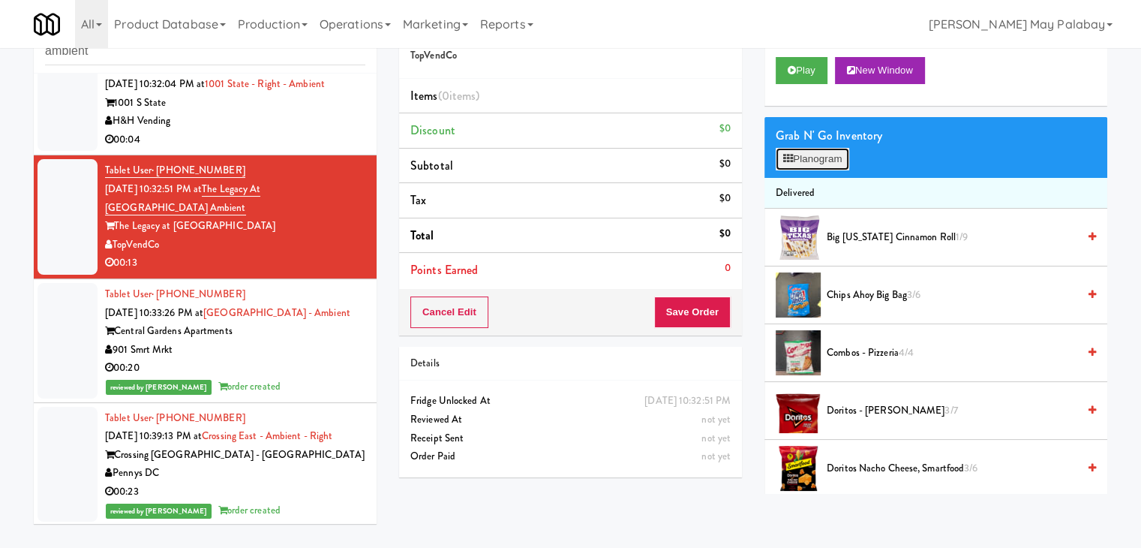
click at [827, 154] on button "Planogram" at bounding box center [813, 159] width 74 height 23
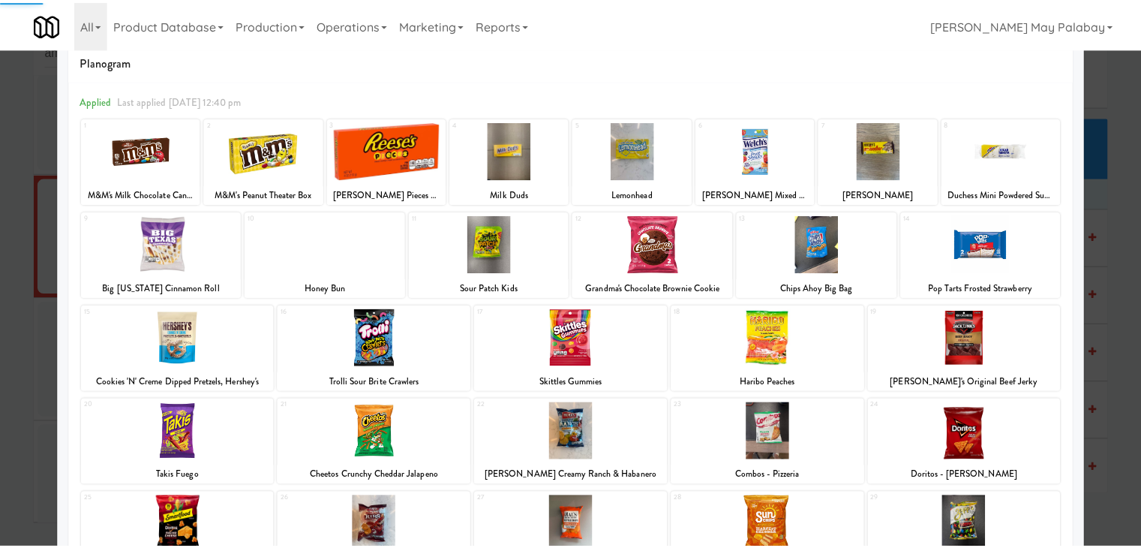
scroll to position [75, 0]
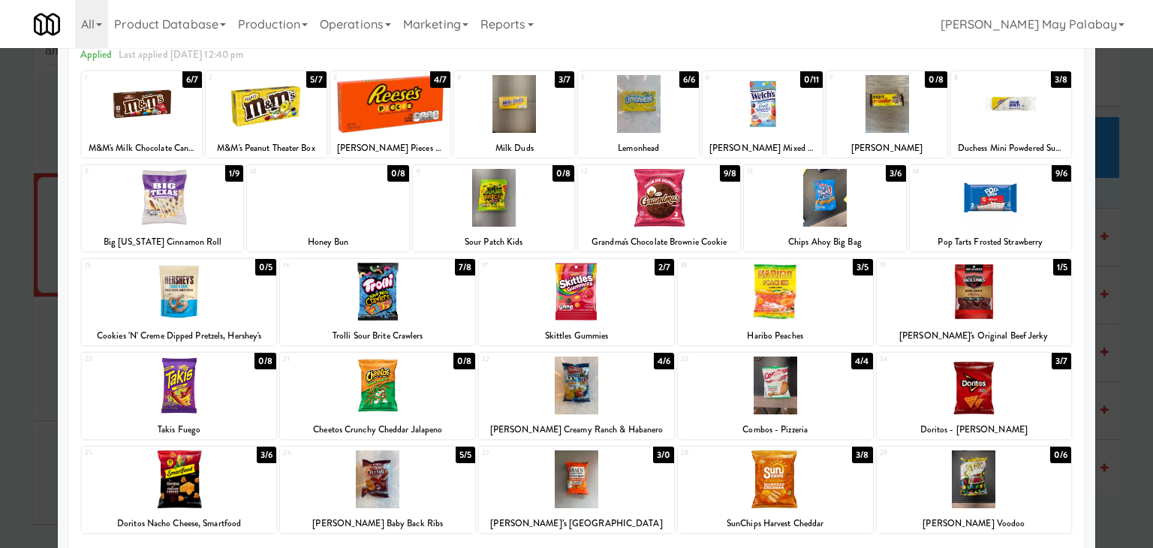
click at [284, 130] on div at bounding box center [266, 104] width 120 height 58
click at [1123, 389] on div at bounding box center [576, 274] width 1153 height 548
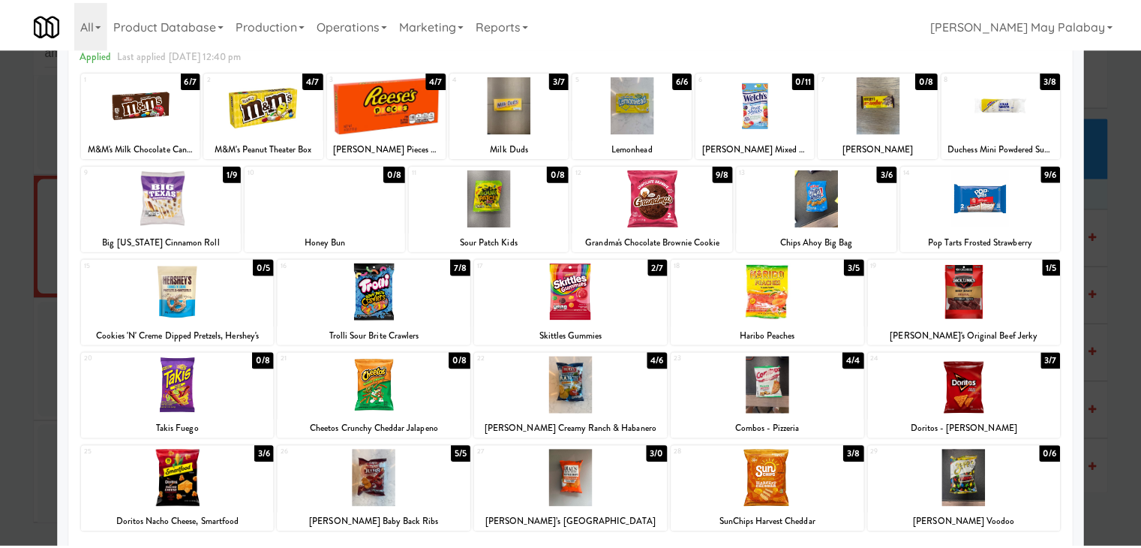
scroll to position [1024, 0]
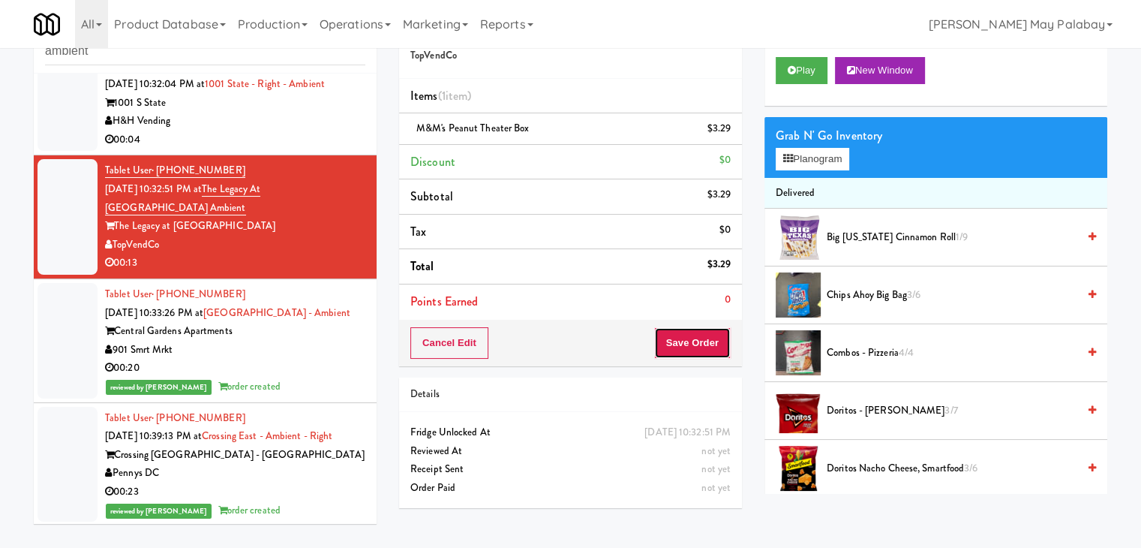
click at [720, 343] on button "Save Order" at bounding box center [692, 343] width 77 height 32
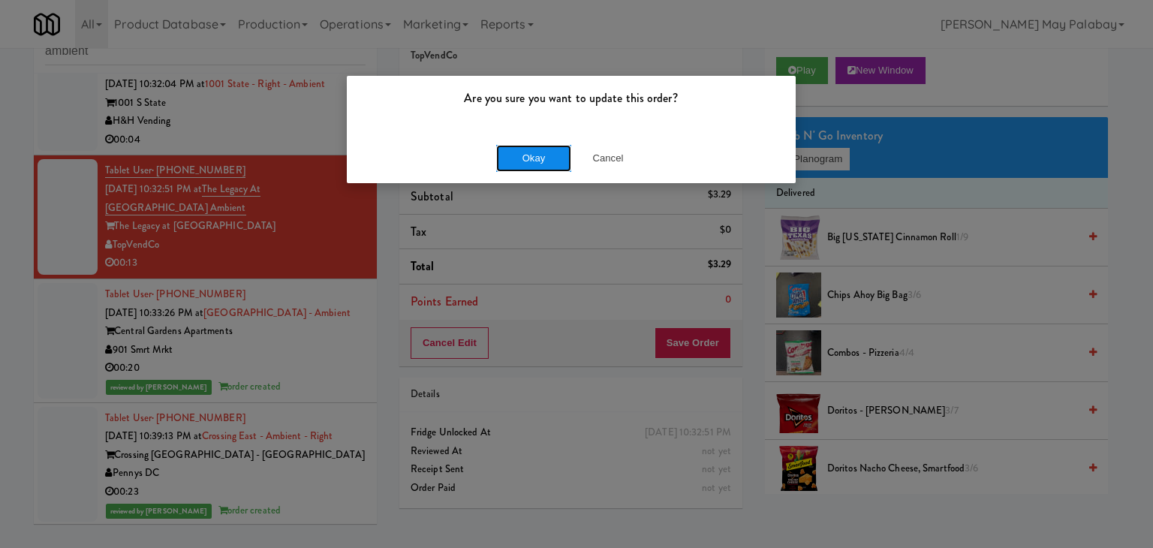
click at [540, 154] on button "Okay" at bounding box center [533, 158] width 75 height 27
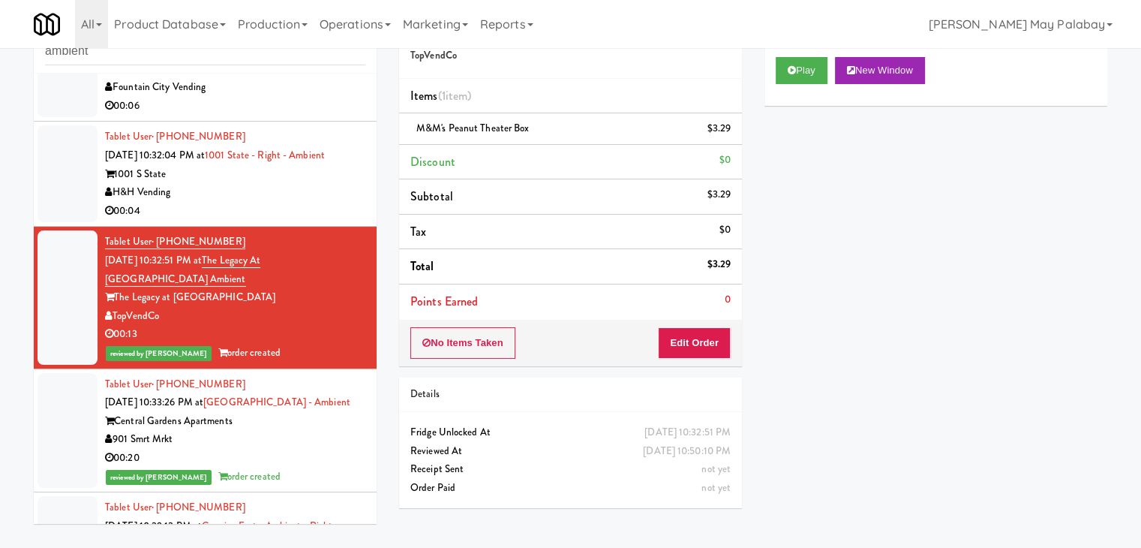
scroll to position [949, 0]
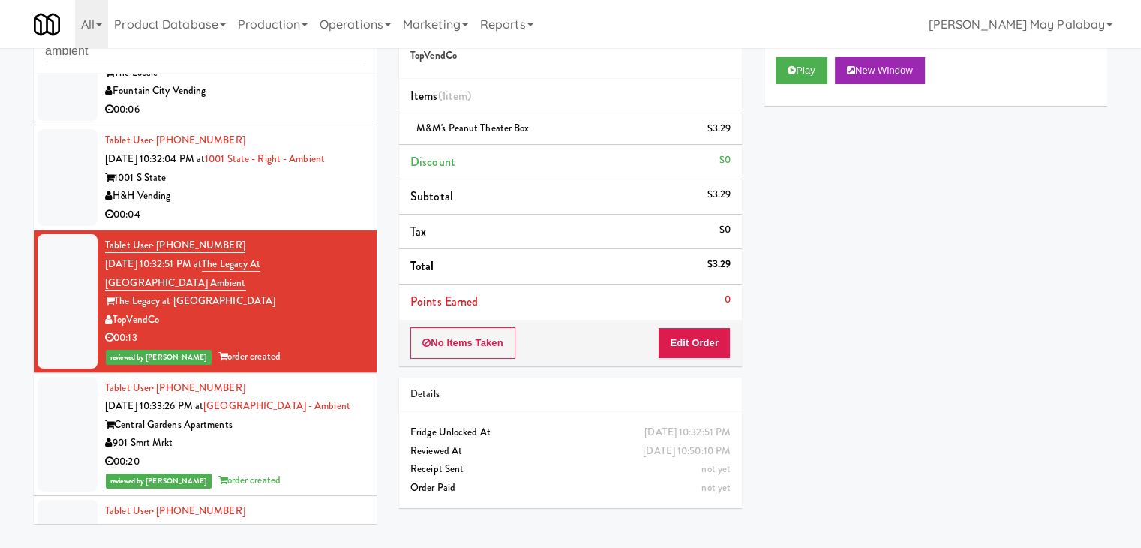
click at [324, 200] on div "H&H Vending" at bounding box center [235, 196] width 260 height 19
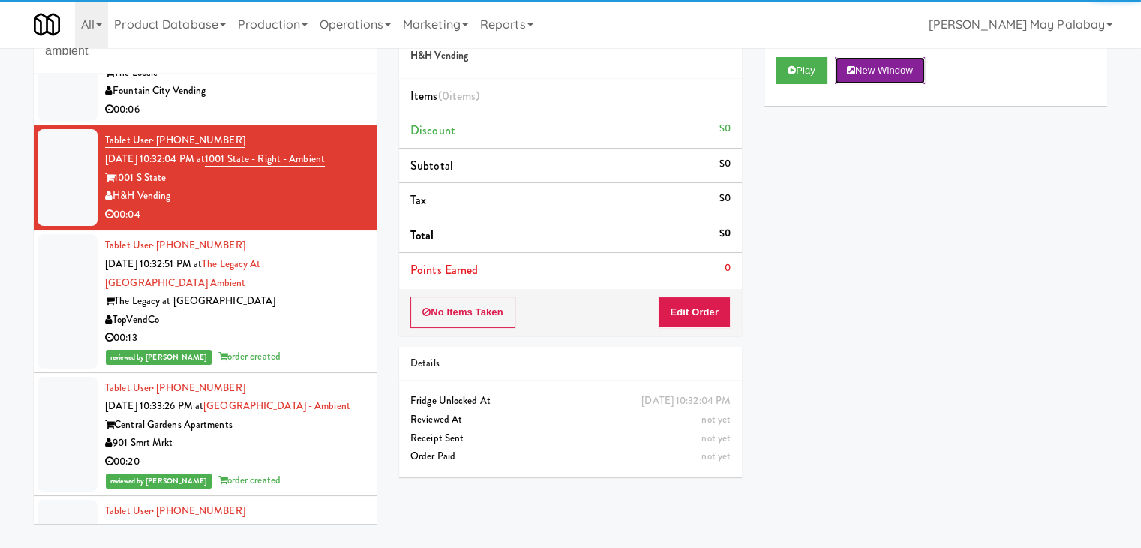
click at [904, 77] on button "New Window" at bounding box center [880, 70] width 90 height 27
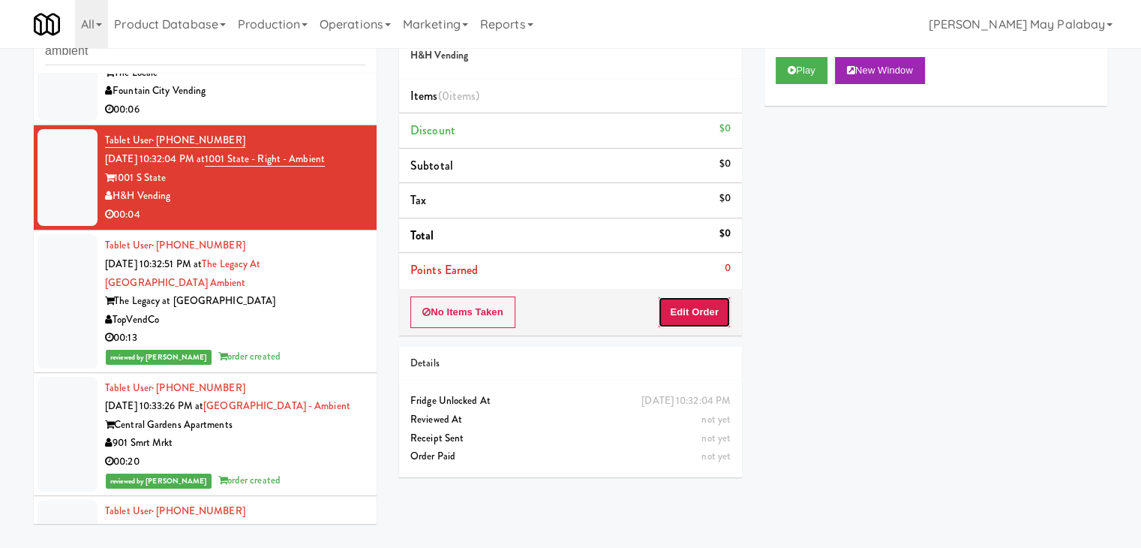
click at [687, 314] on button "Edit Order" at bounding box center [694, 312] width 73 height 32
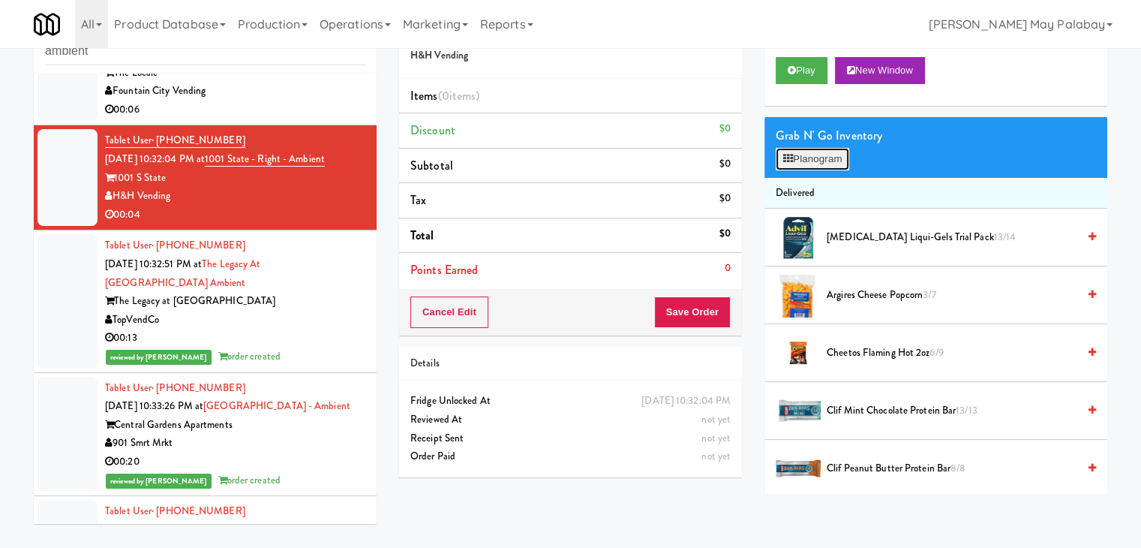
click at [815, 153] on button "Planogram" at bounding box center [813, 159] width 74 height 23
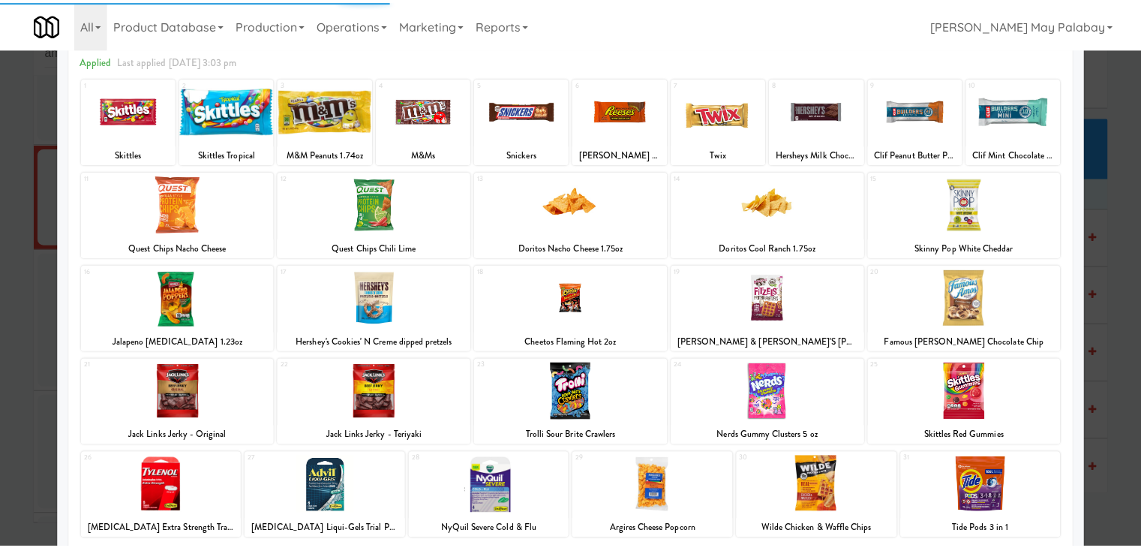
scroll to position [75, 0]
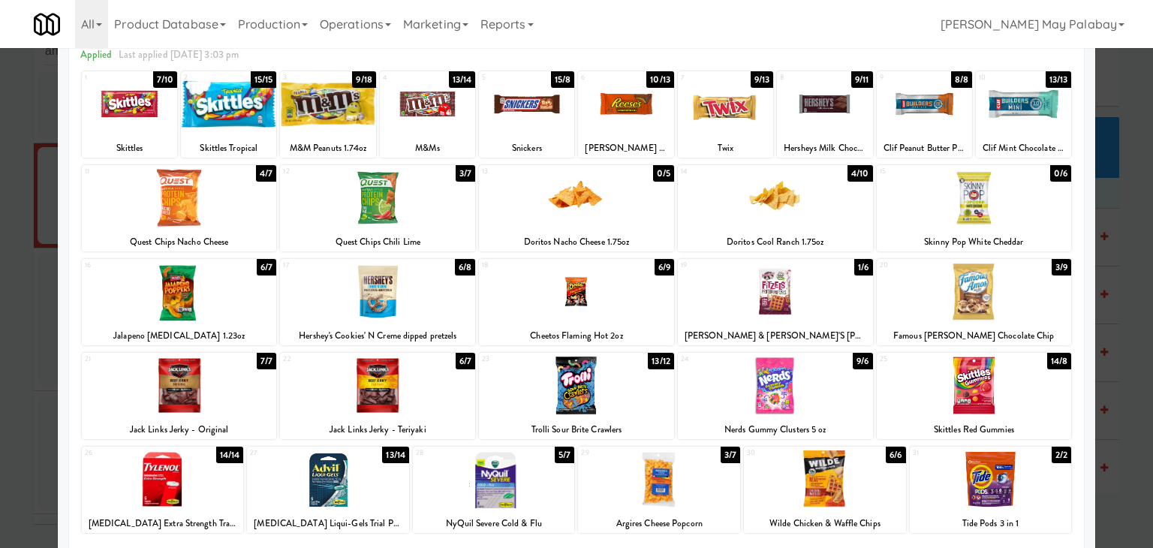
click at [1132, 280] on div at bounding box center [576, 274] width 1153 height 548
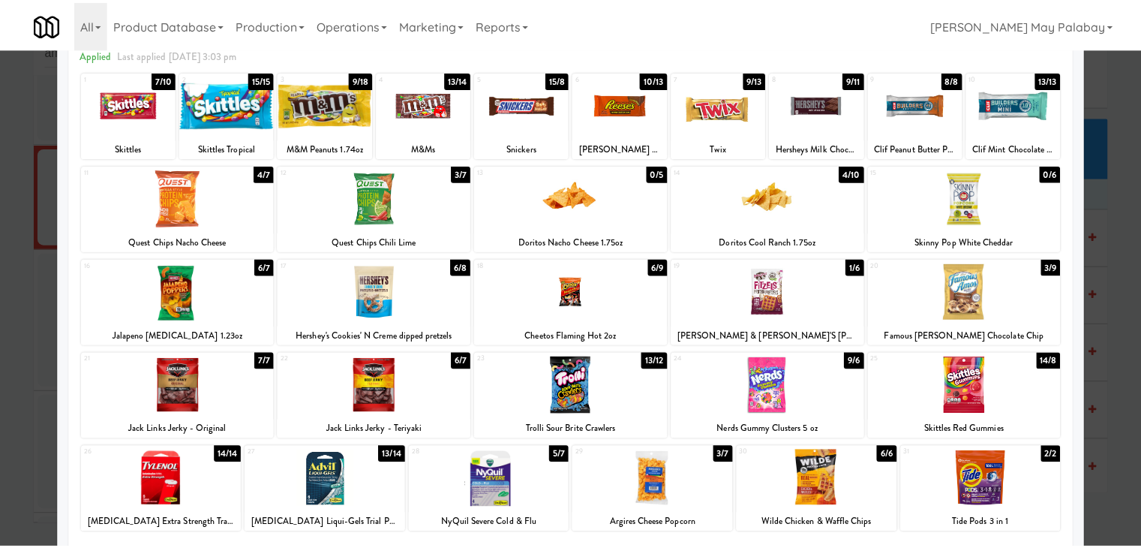
scroll to position [949, 0]
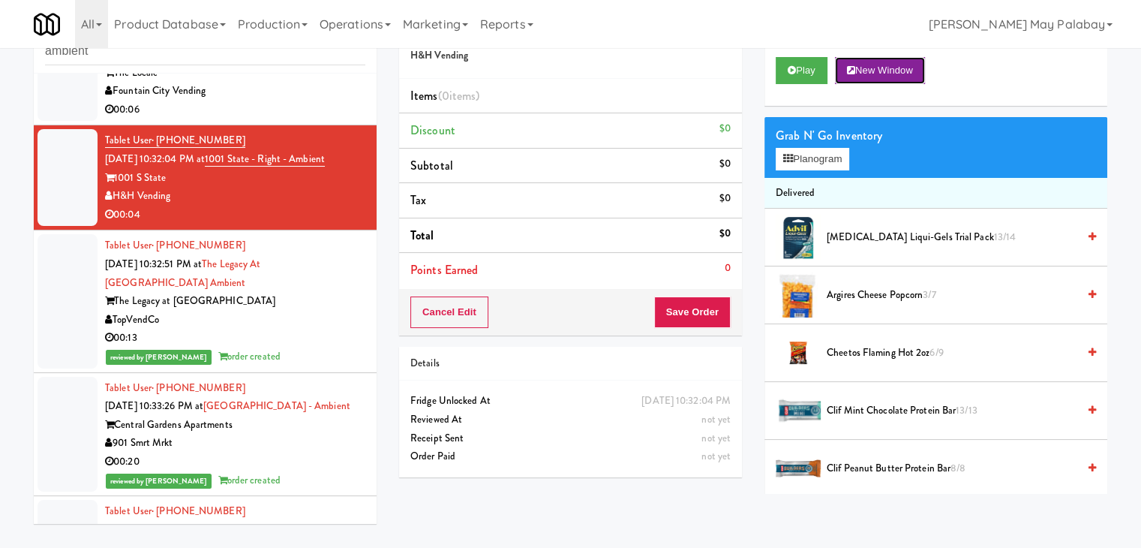
click at [877, 58] on button "New Window" at bounding box center [880, 70] width 90 height 27
click at [831, 157] on button "Planogram" at bounding box center [813, 159] width 74 height 23
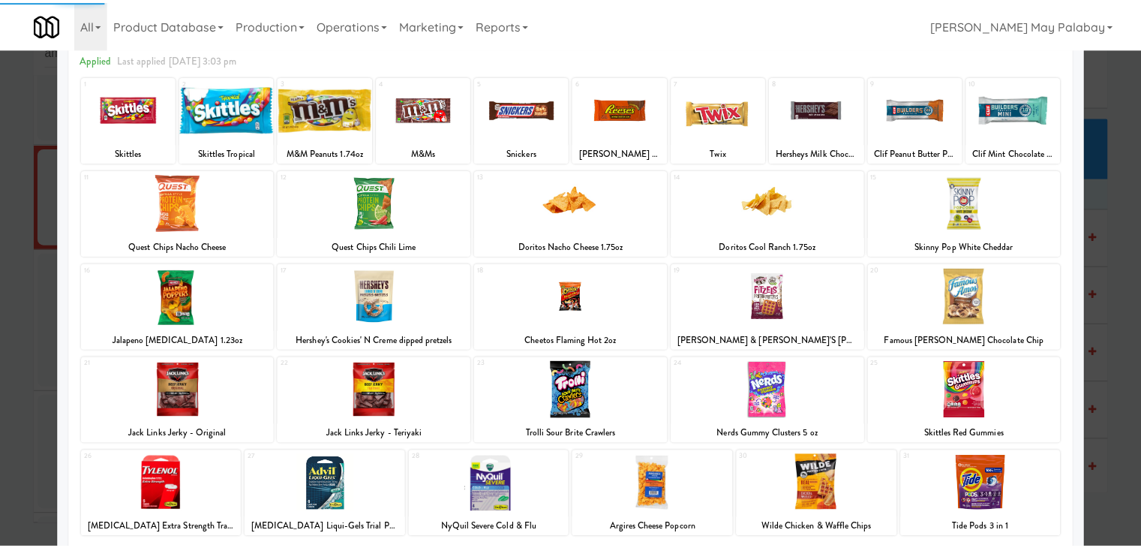
scroll to position [75, 0]
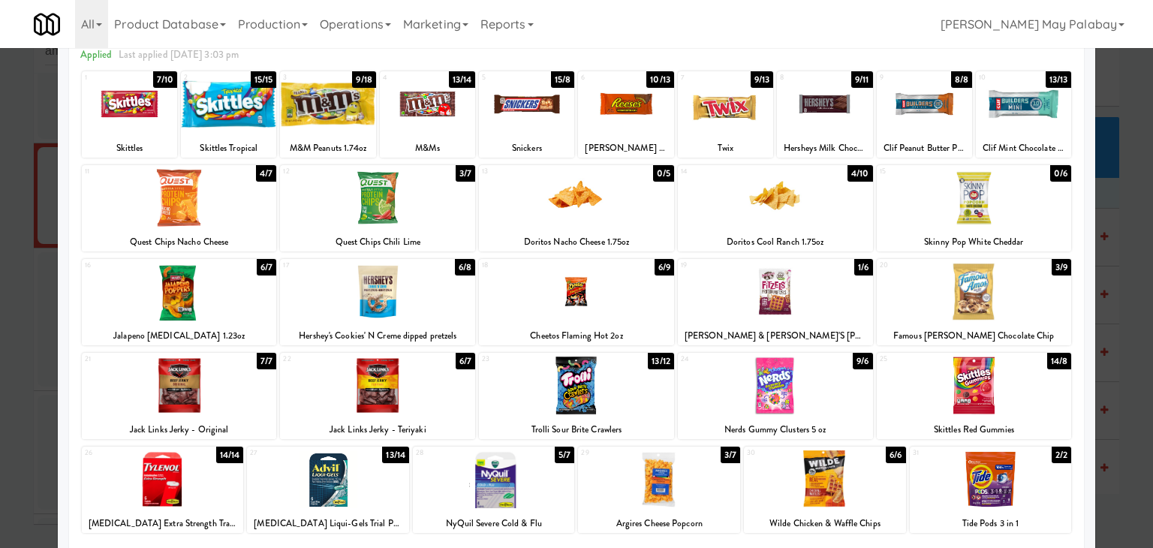
click at [832, 118] on div at bounding box center [824, 104] width 95 height 58
click at [1124, 368] on div at bounding box center [576, 274] width 1153 height 548
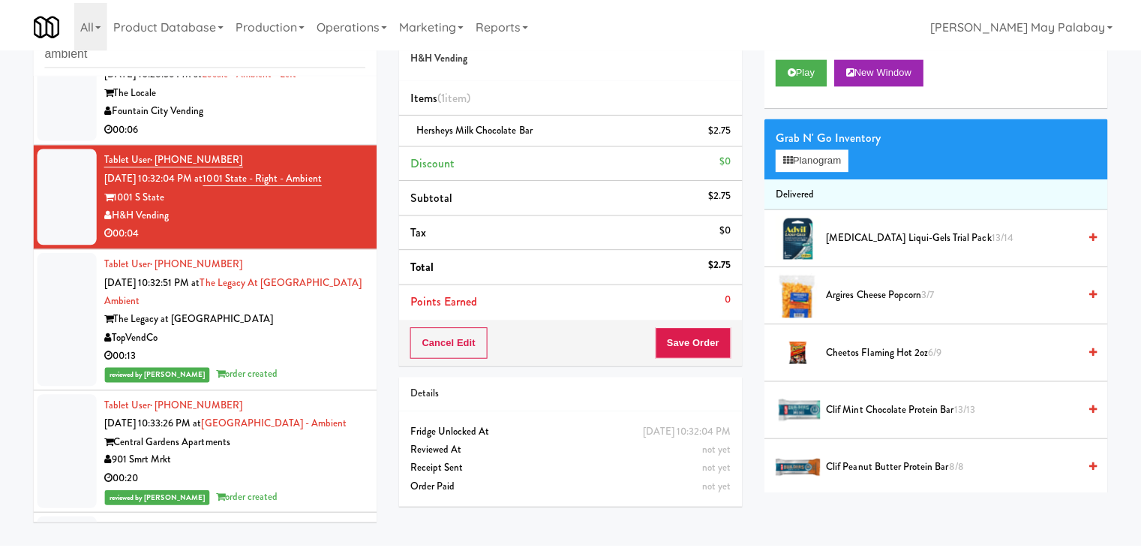
scroll to position [949, 0]
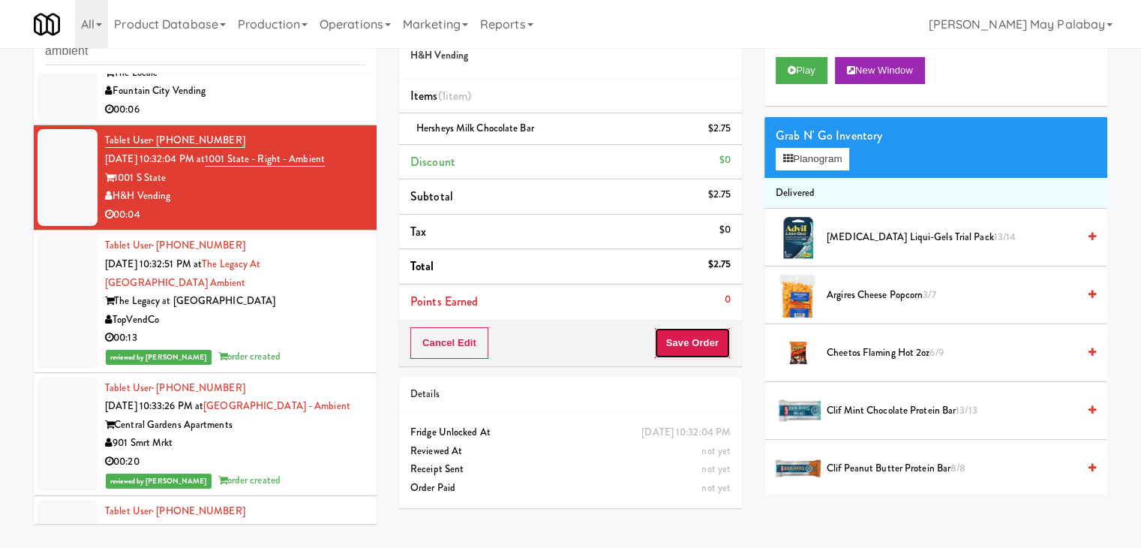
click at [675, 337] on button "Save Order" at bounding box center [692, 343] width 77 height 32
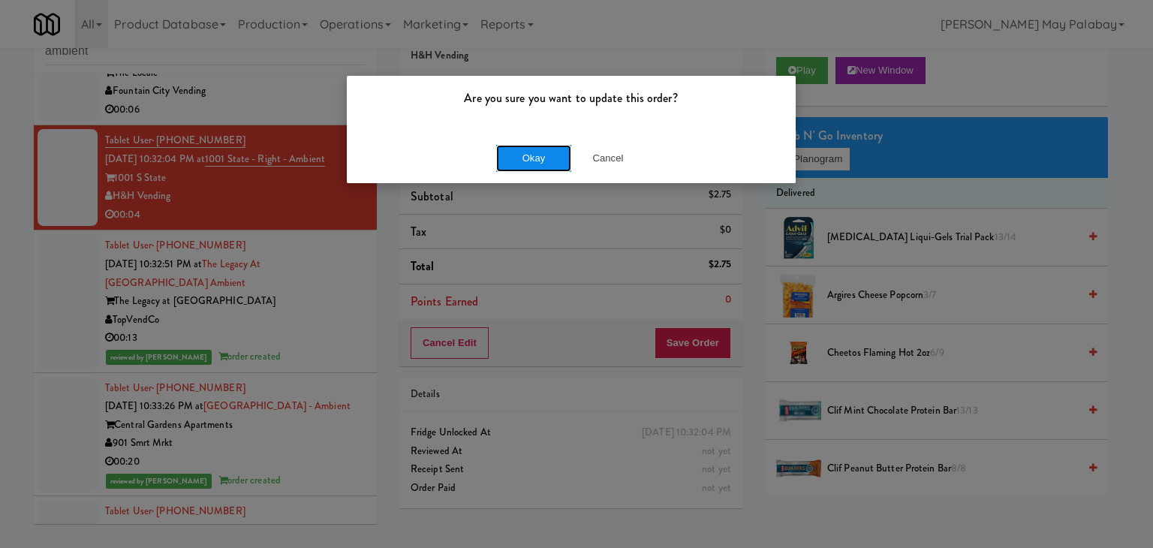
click at [561, 159] on button "Okay" at bounding box center [533, 158] width 75 height 27
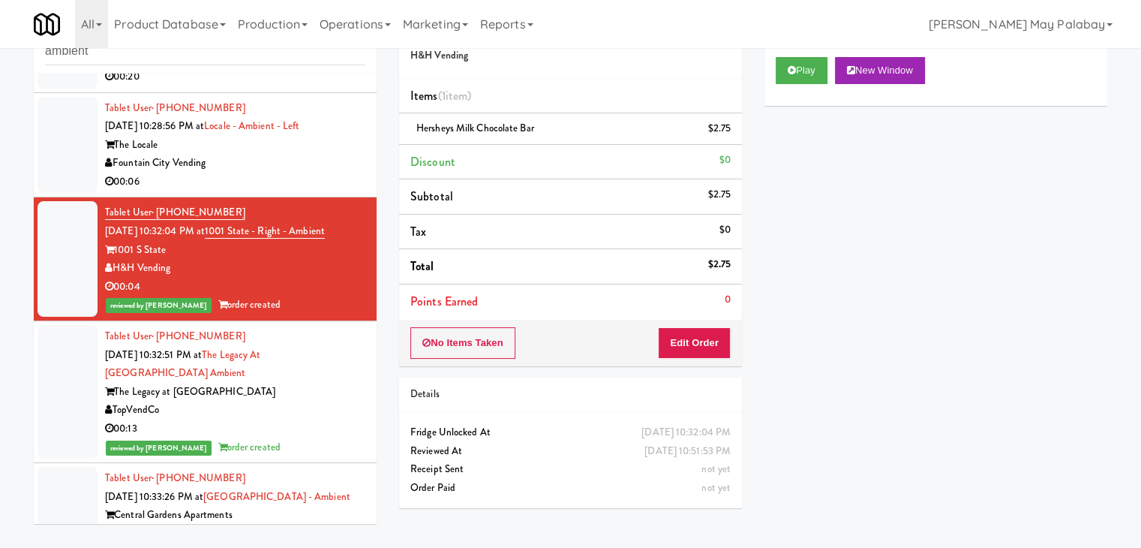
scroll to position [874, 0]
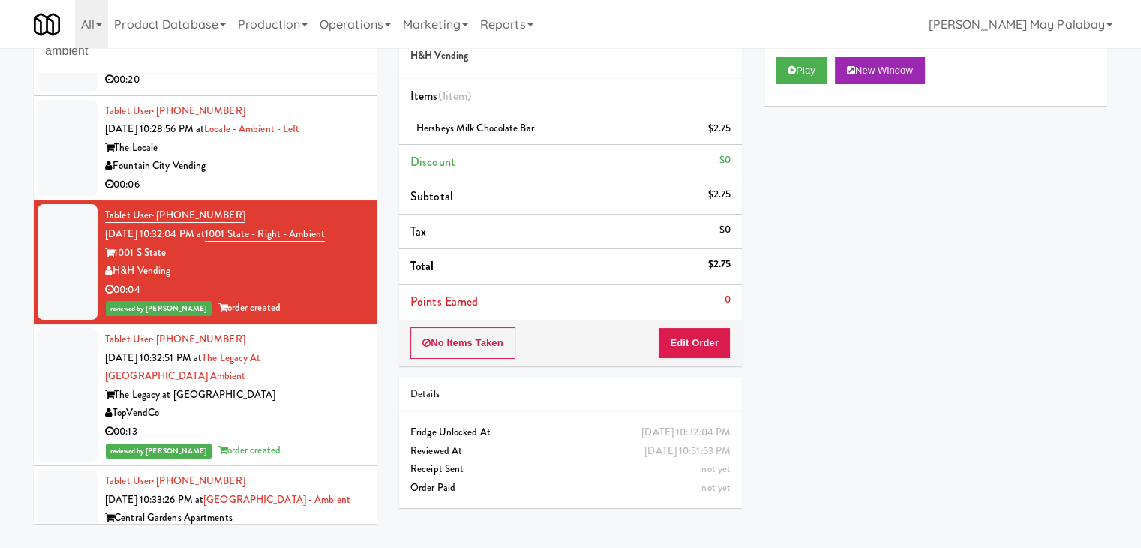
click at [315, 176] on div "00:06" at bounding box center [235, 185] width 260 height 19
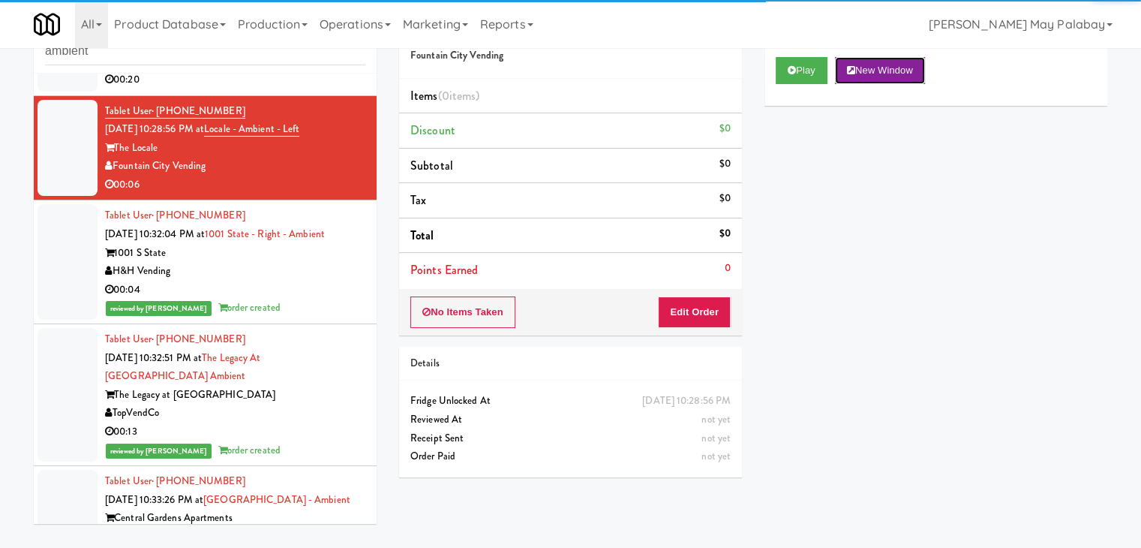
click at [903, 75] on button "New Window" at bounding box center [880, 70] width 90 height 27
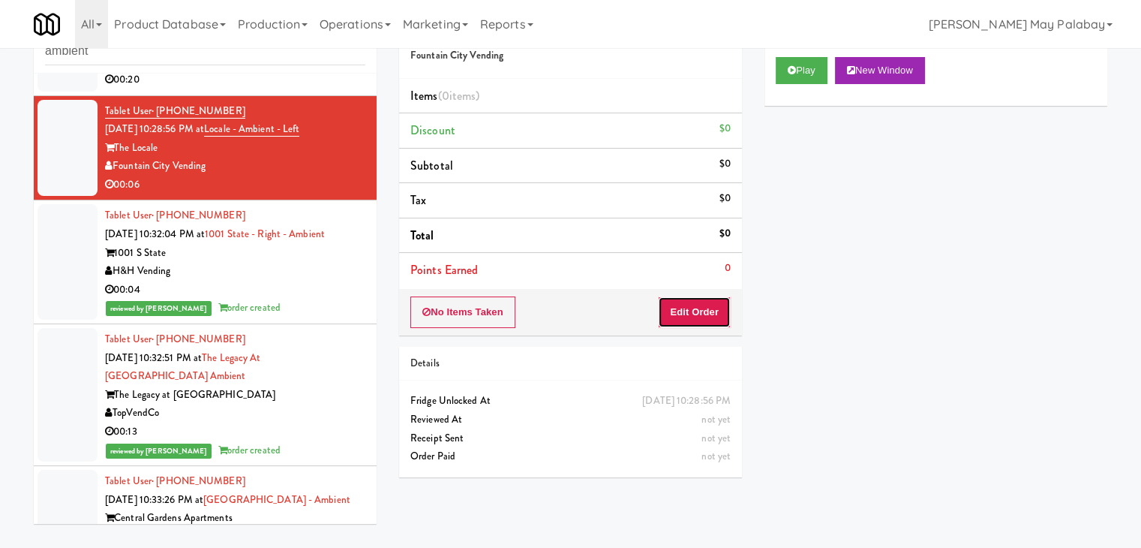
click at [702, 304] on button "Edit Order" at bounding box center [694, 312] width 73 height 32
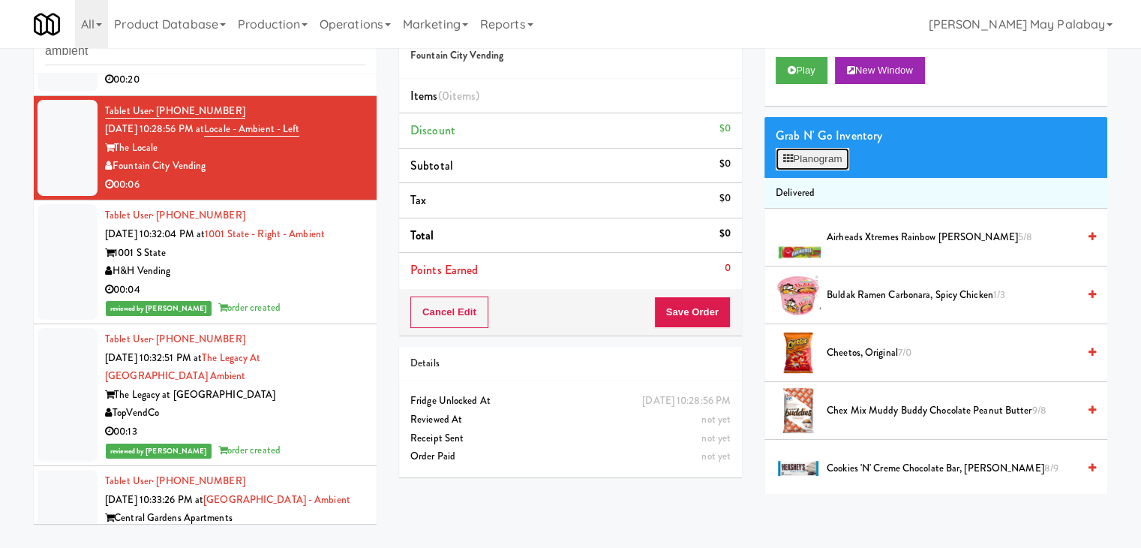
click at [836, 163] on button "Planogram" at bounding box center [813, 159] width 74 height 23
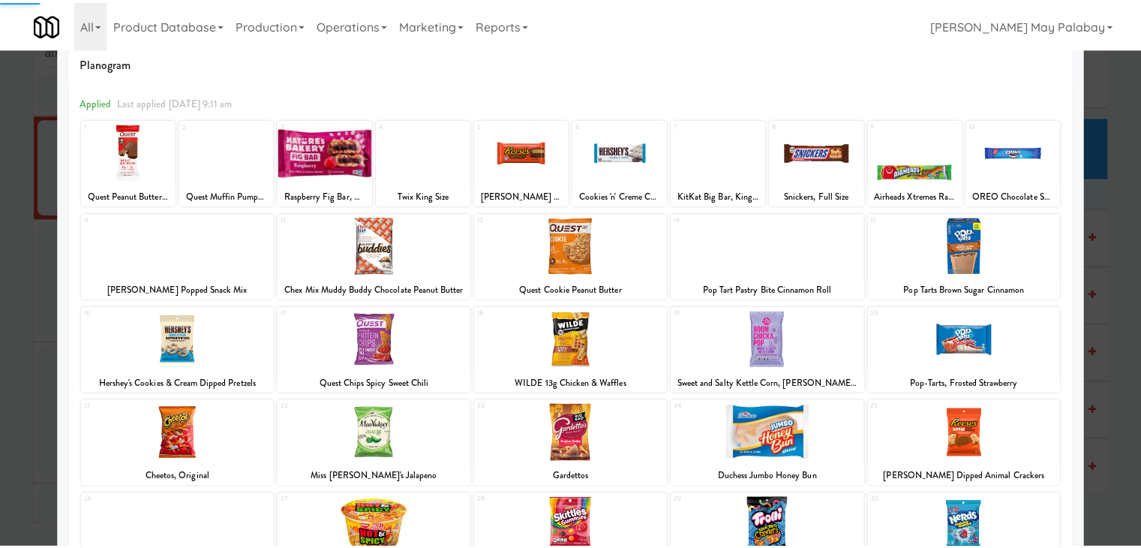
scroll to position [75, 0]
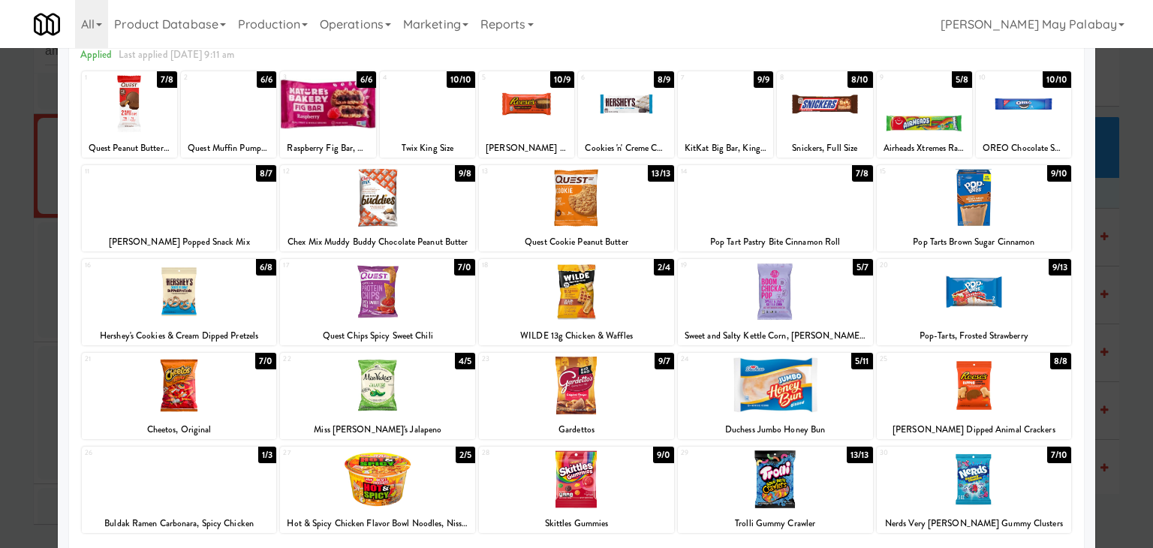
click at [243, 112] on div at bounding box center [228, 104] width 95 height 58
click at [1128, 304] on div at bounding box center [576, 274] width 1153 height 548
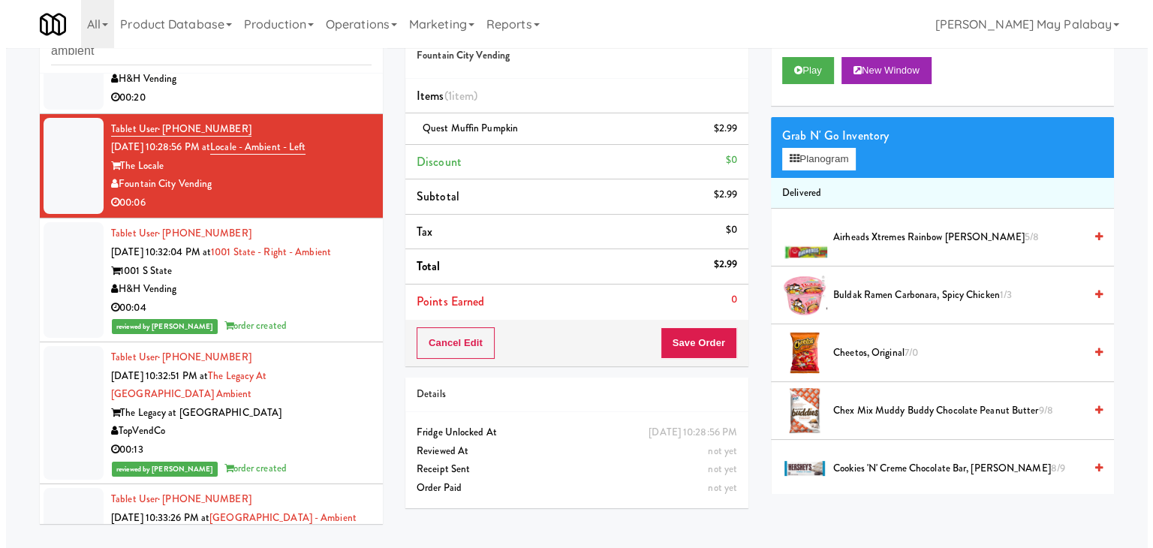
scroll to position [874, 0]
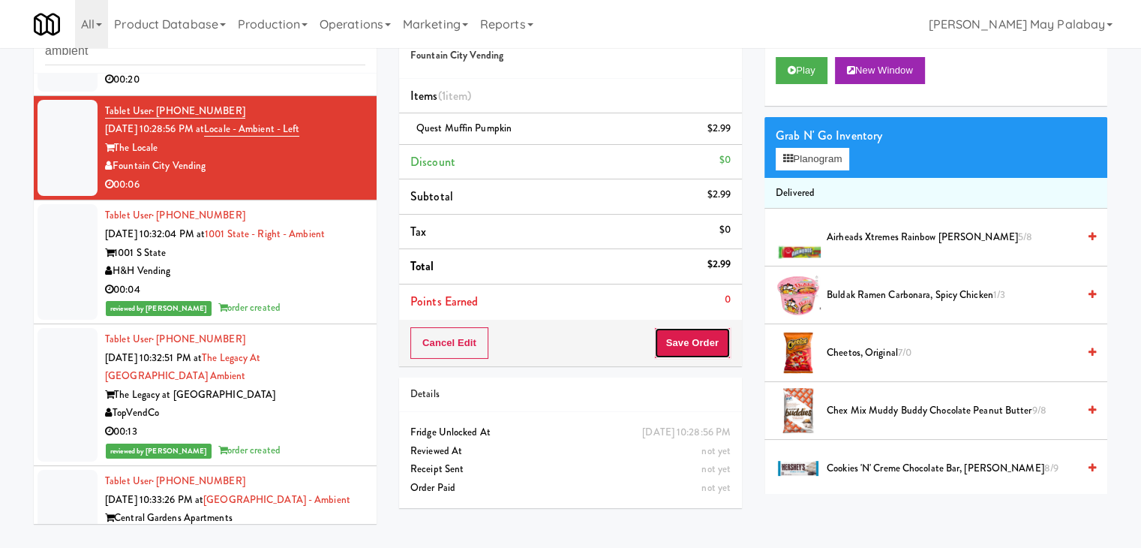
click at [681, 335] on button "Save Order" at bounding box center [692, 343] width 77 height 32
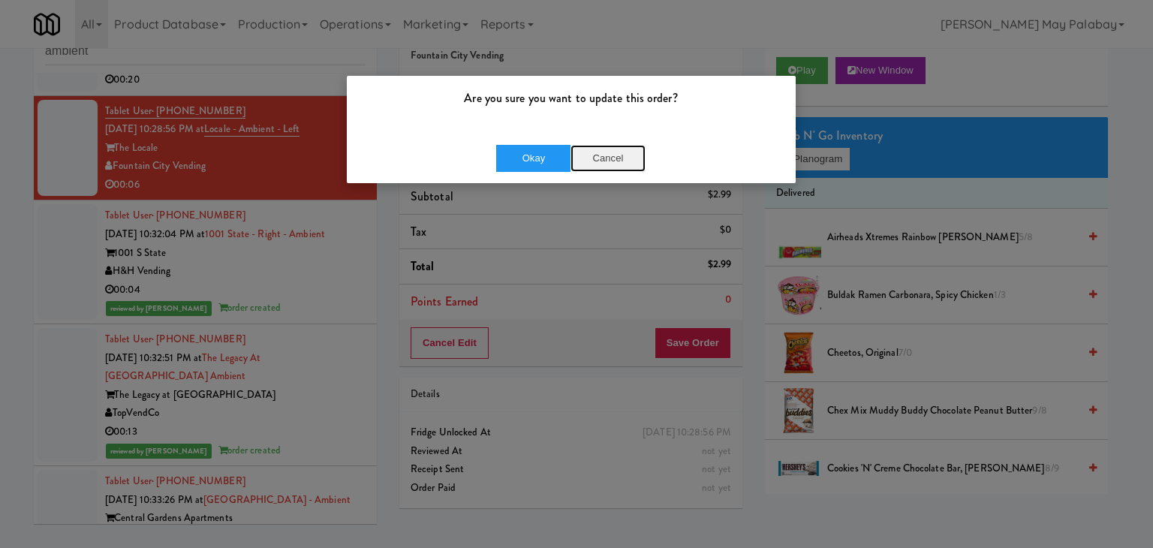
click at [612, 160] on button "Cancel" at bounding box center [607, 158] width 75 height 27
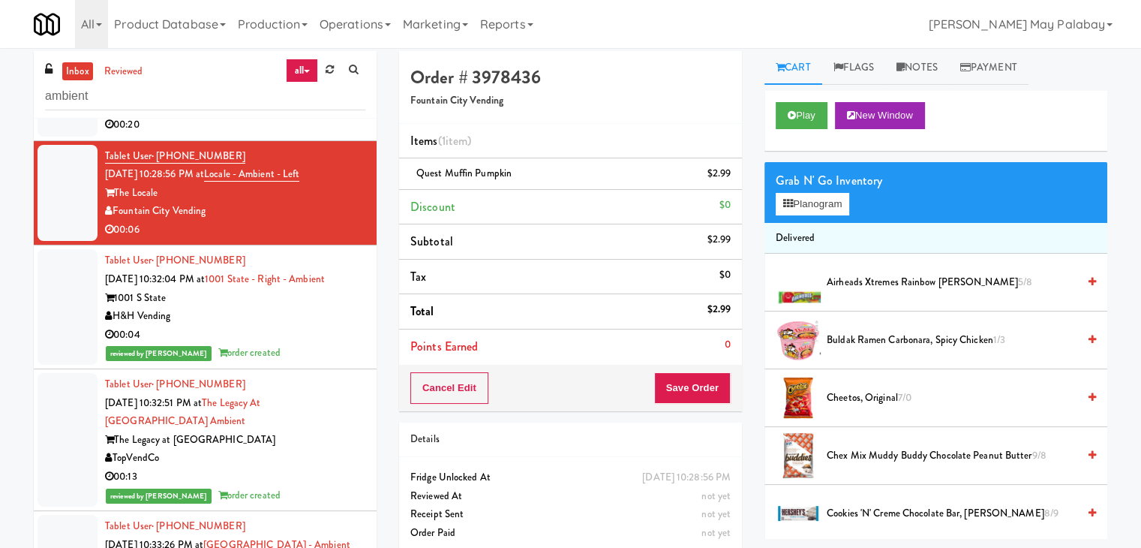
scroll to position [0, 0]
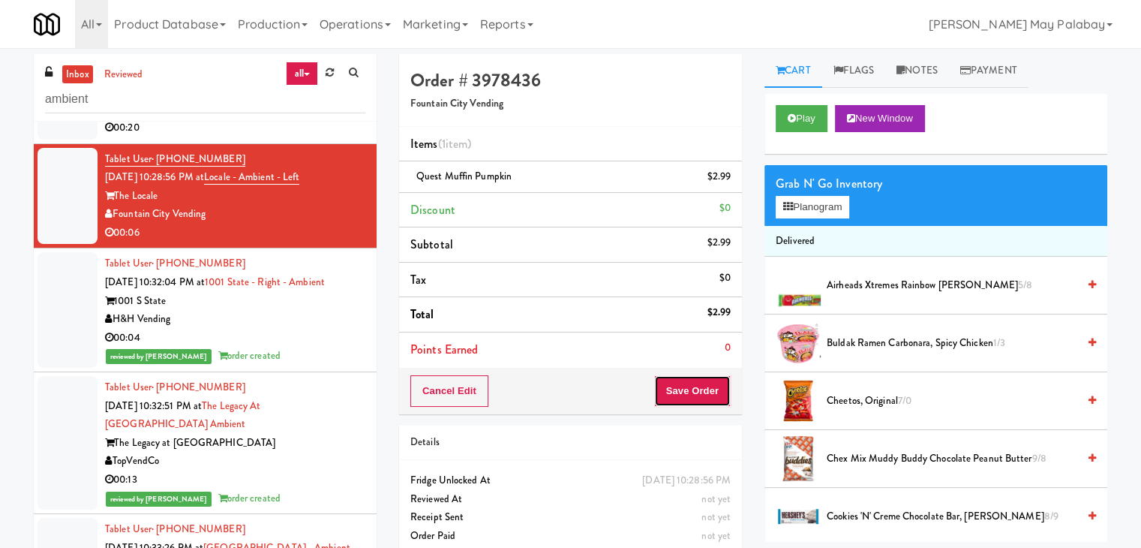
click at [685, 386] on button "Save Order" at bounding box center [692, 391] width 77 height 32
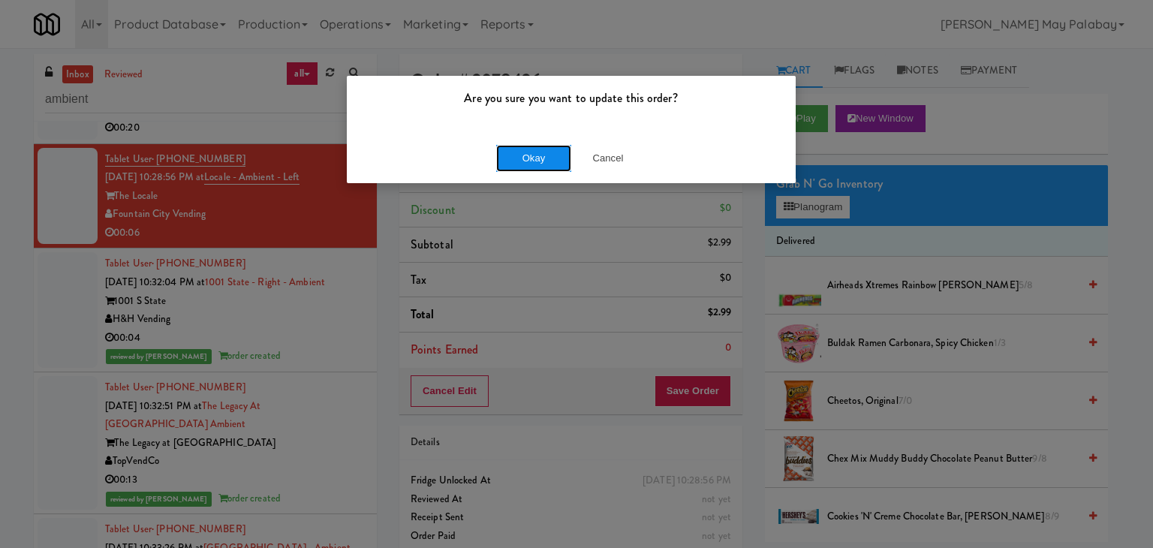
click at [522, 161] on button "Okay" at bounding box center [533, 158] width 75 height 27
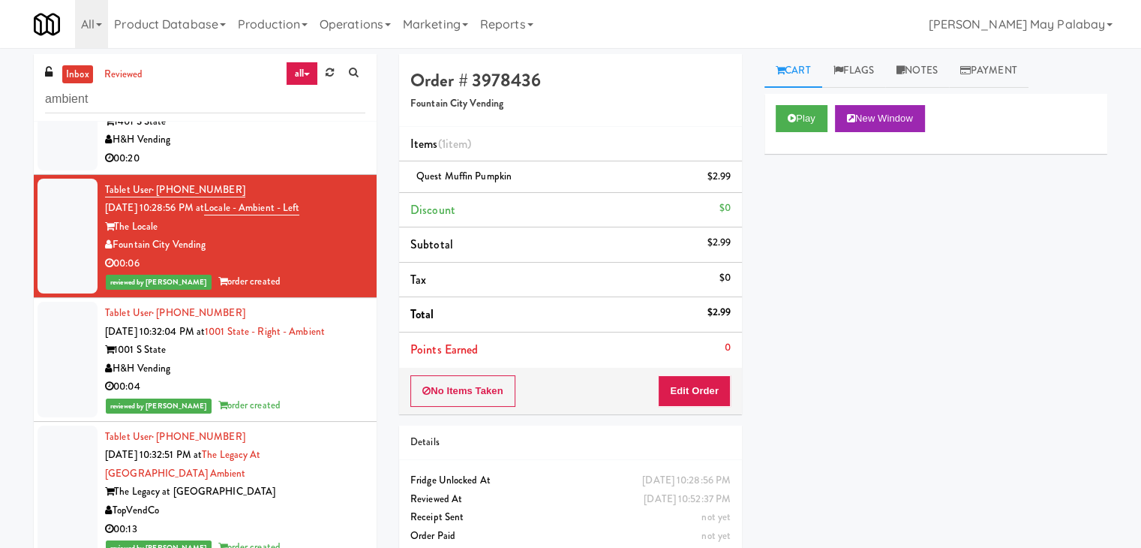
scroll to position [723, 0]
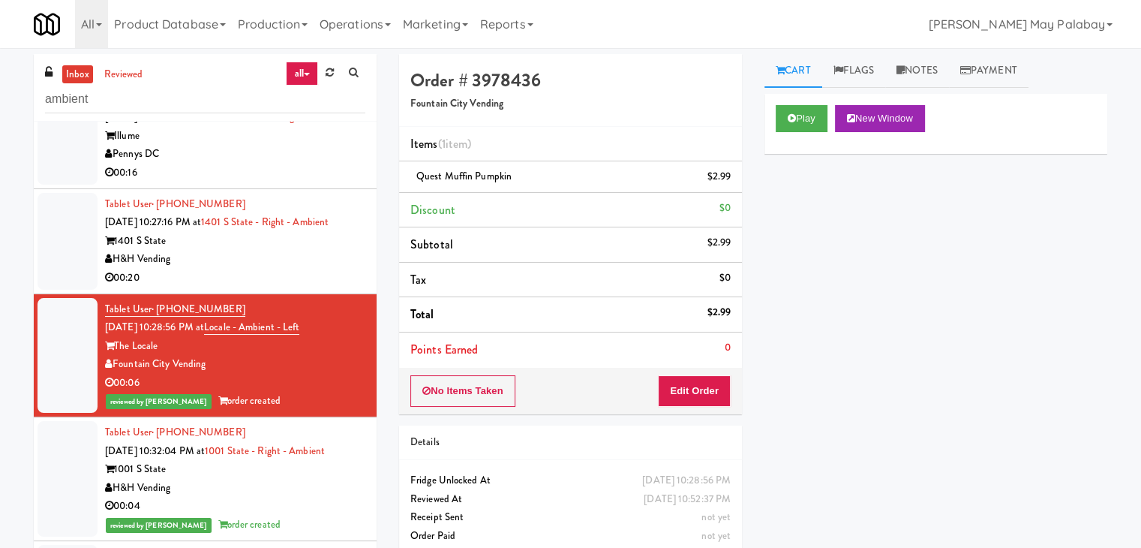
click at [294, 255] on div "H&H Vending" at bounding box center [235, 259] width 260 height 19
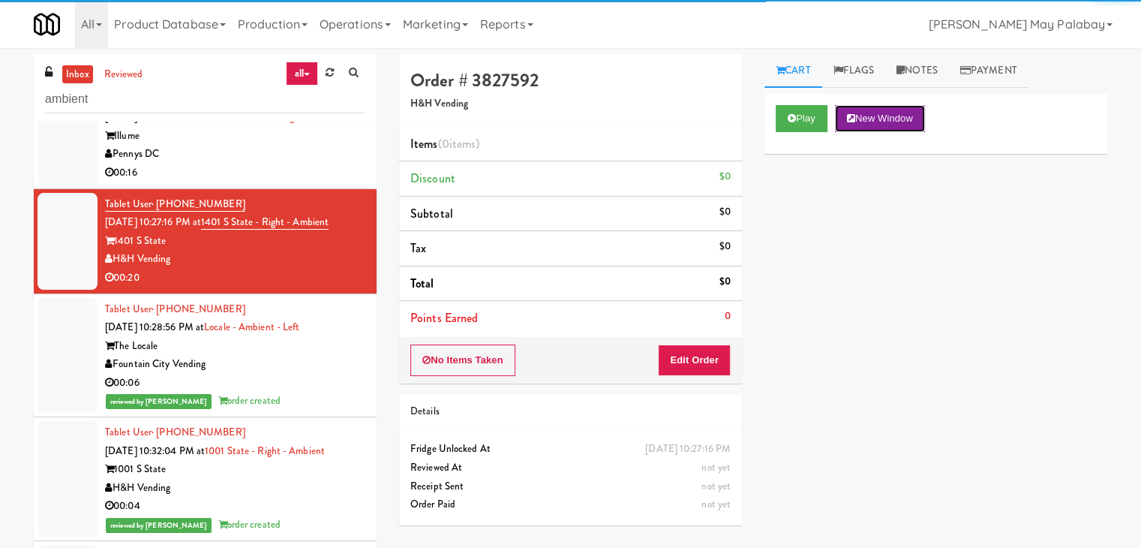
click at [906, 121] on button "New Window" at bounding box center [880, 118] width 90 height 27
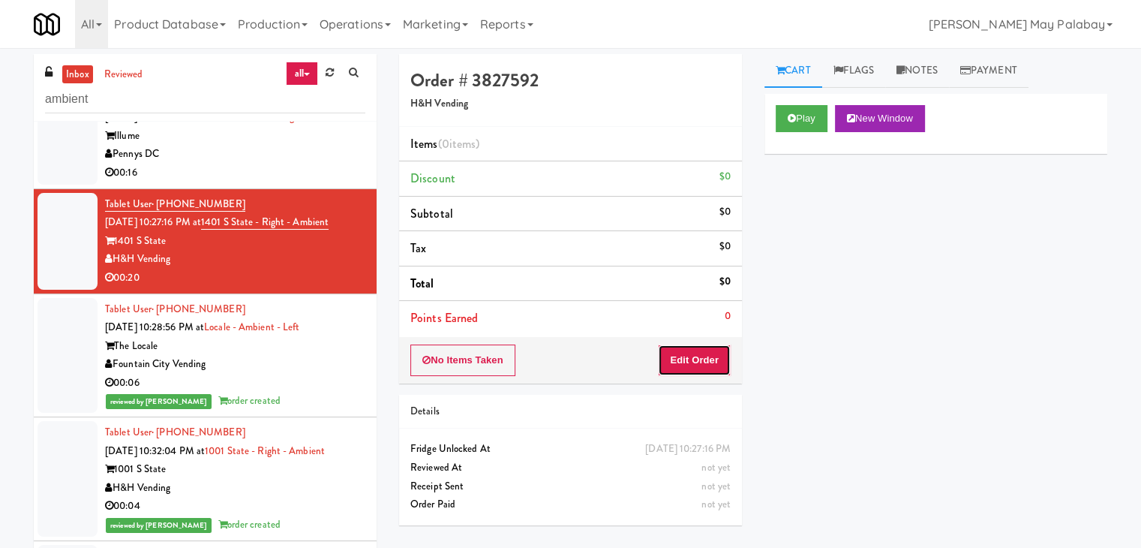
click at [718, 361] on button "Edit Order" at bounding box center [694, 360] width 73 height 32
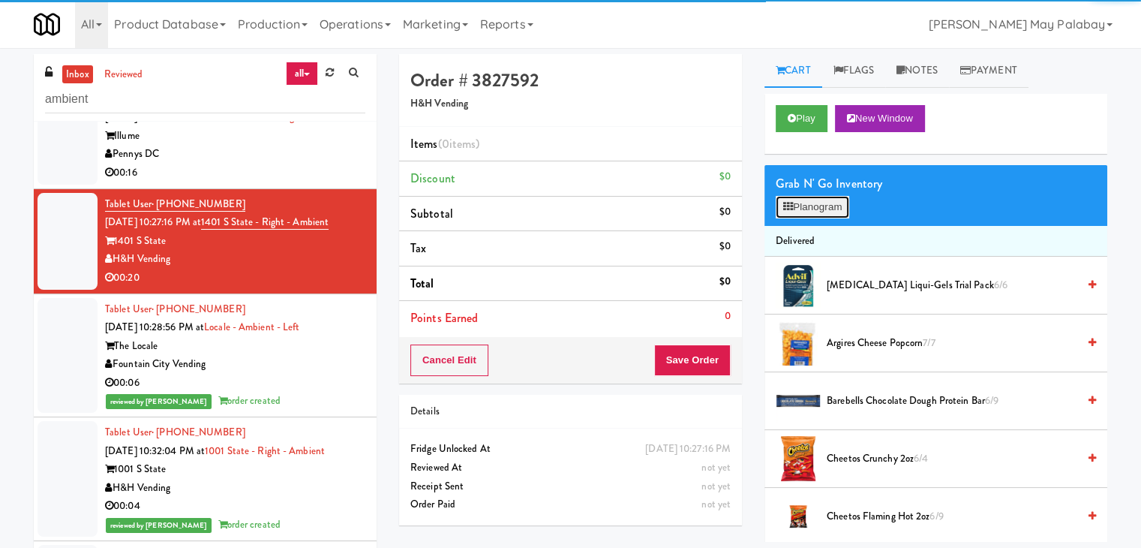
click at [807, 202] on button "Planogram" at bounding box center [813, 207] width 74 height 23
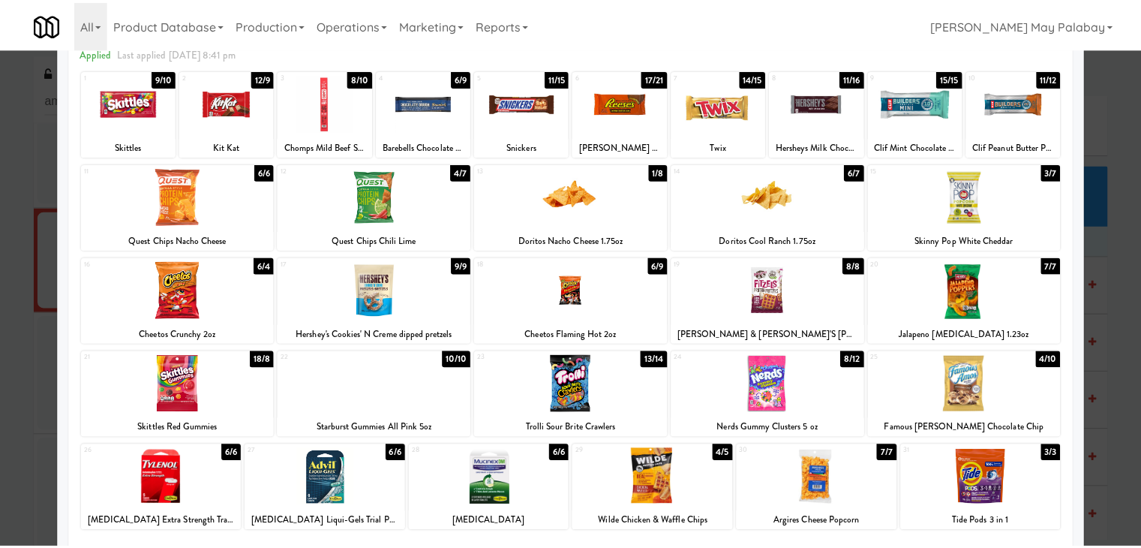
scroll to position [75, 0]
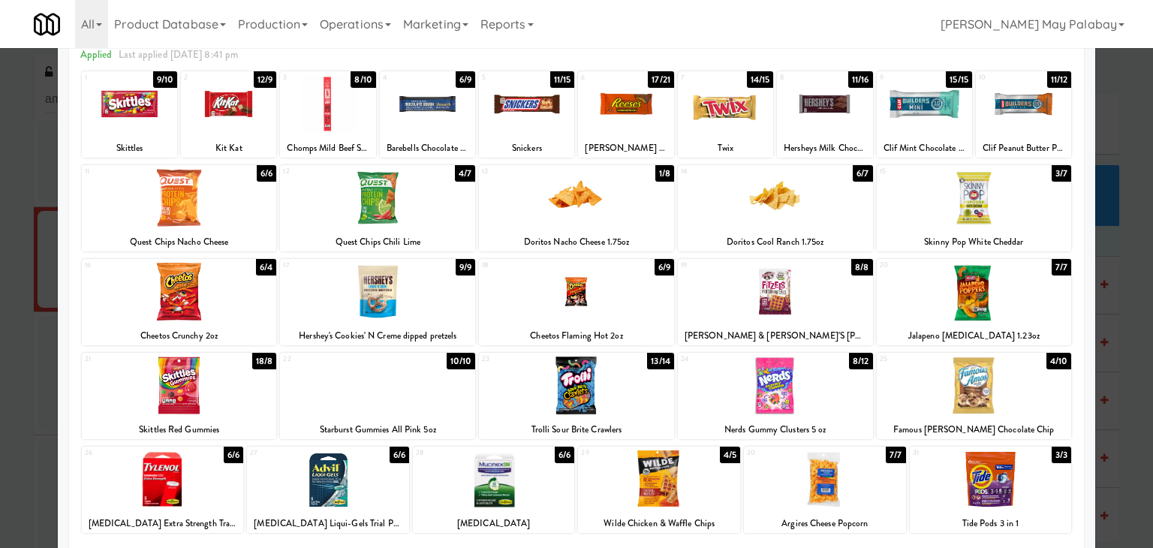
click at [1120, 368] on div at bounding box center [576, 274] width 1153 height 548
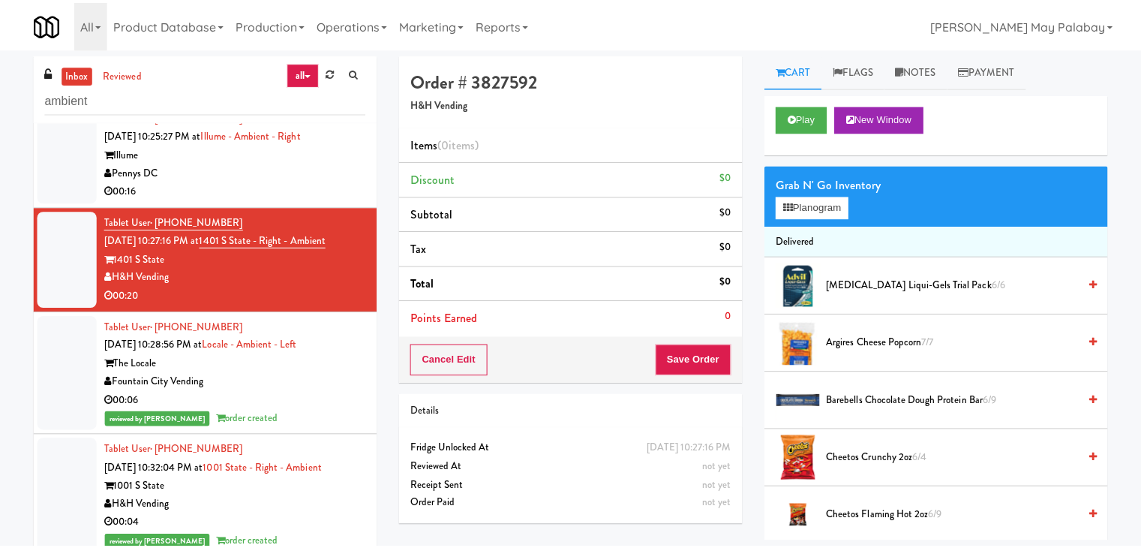
scroll to position [723, 0]
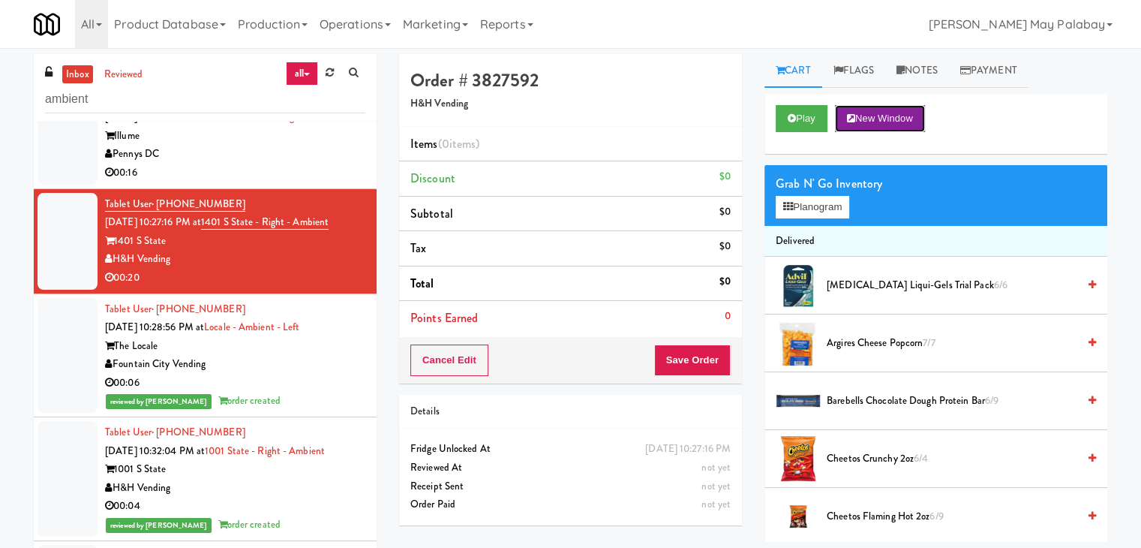
click at [923, 116] on button "New Window" at bounding box center [880, 118] width 90 height 27
click at [807, 217] on button "Planogram" at bounding box center [813, 207] width 74 height 23
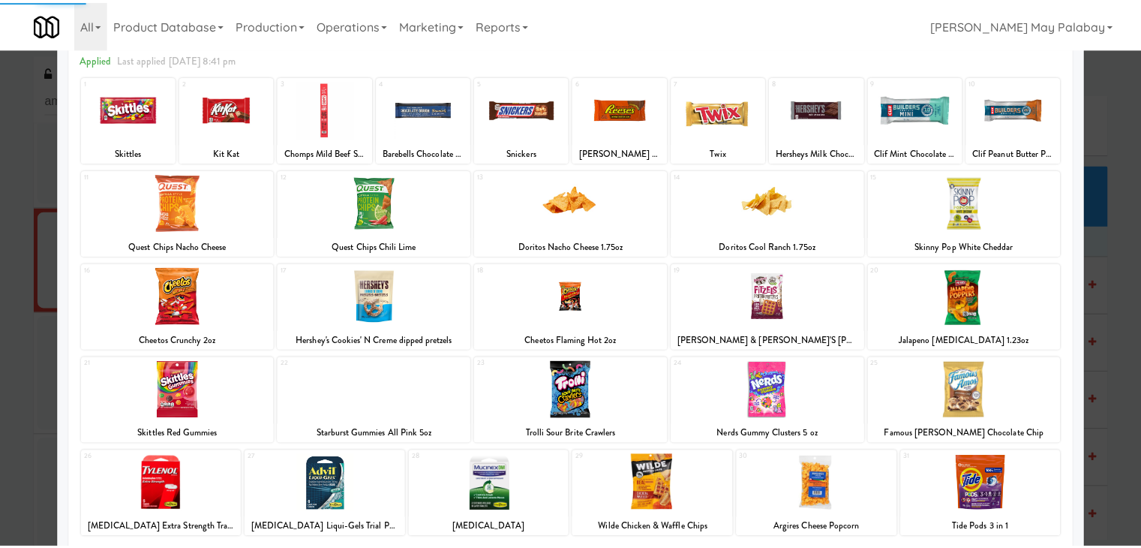
scroll to position [75, 0]
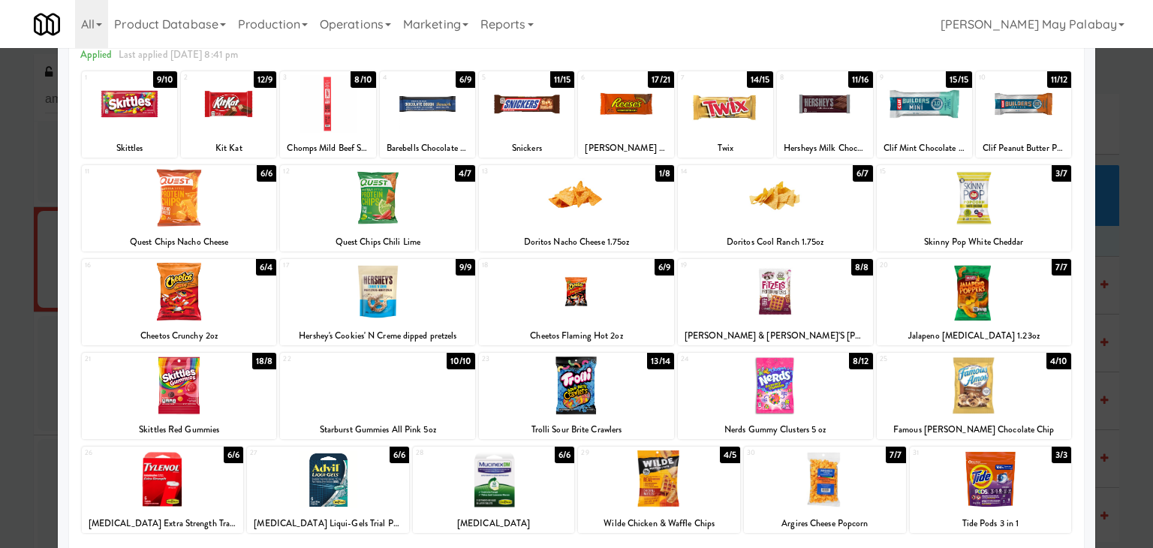
click at [850, 114] on div at bounding box center [824, 104] width 95 height 58
click at [402, 380] on div at bounding box center [377, 385] width 195 height 58
click at [353, 388] on div at bounding box center [377, 385] width 195 height 58
click at [840, 122] on div at bounding box center [824, 104] width 95 height 58
click at [1120, 319] on div at bounding box center [576, 274] width 1153 height 548
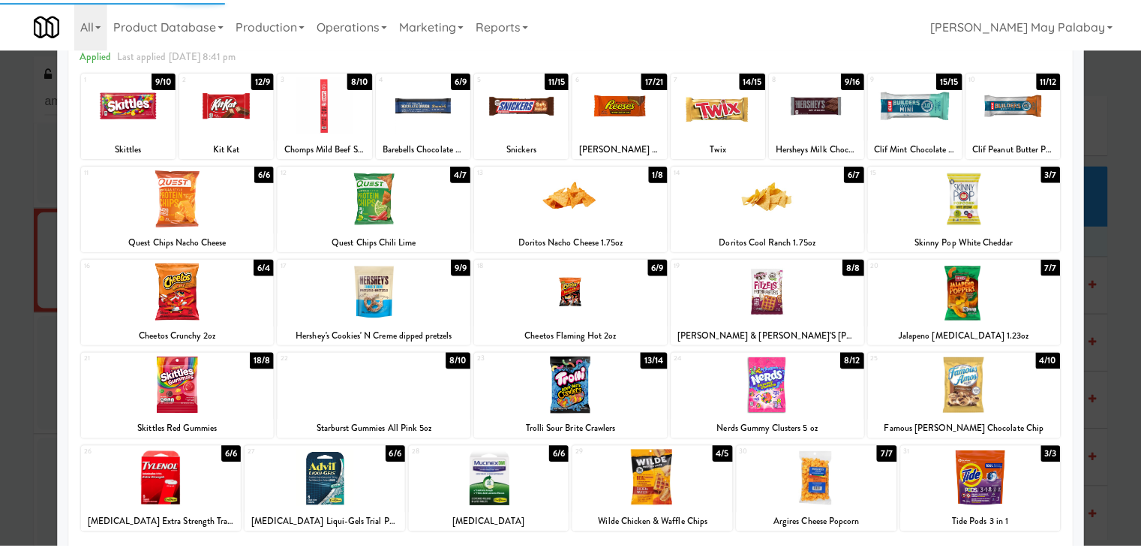
scroll to position [723, 0]
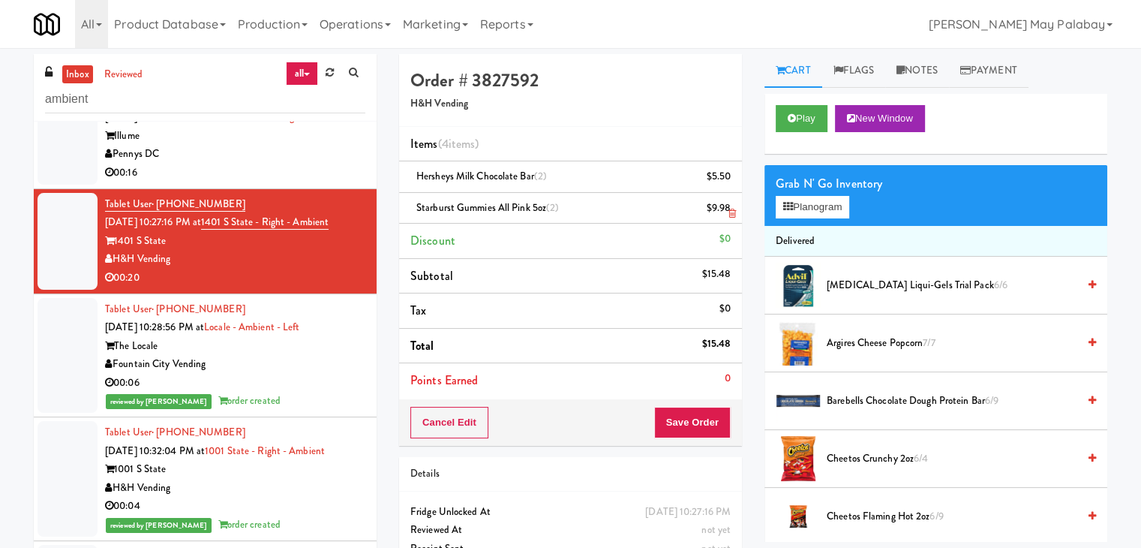
click at [731, 211] on icon at bounding box center [733, 214] width 8 height 10
click at [692, 419] on button "Save Order" at bounding box center [692, 423] width 77 height 32
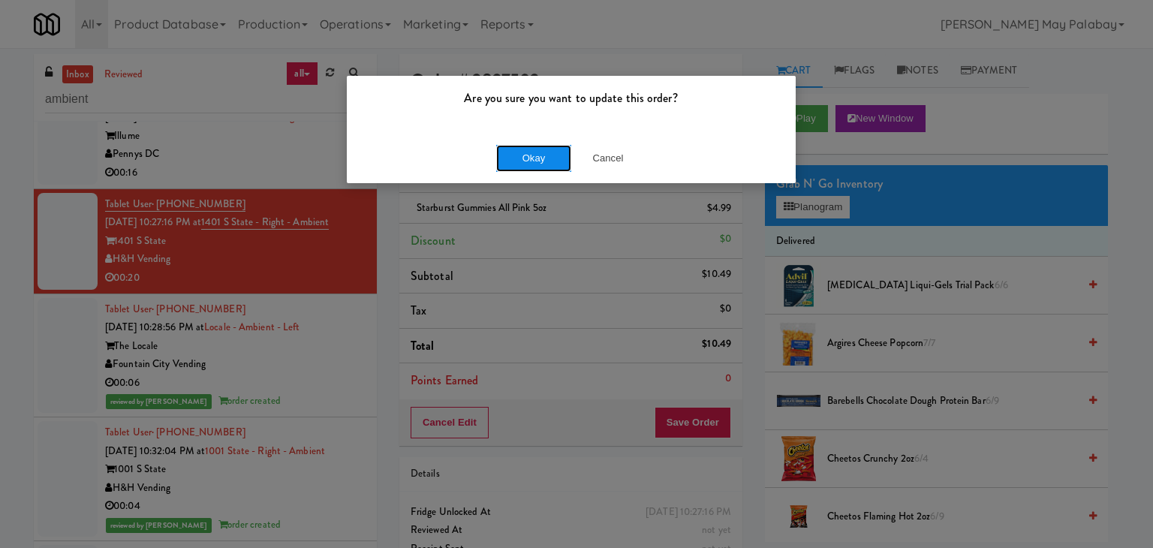
click at [546, 160] on button "Okay" at bounding box center [533, 158] width 75 height 27
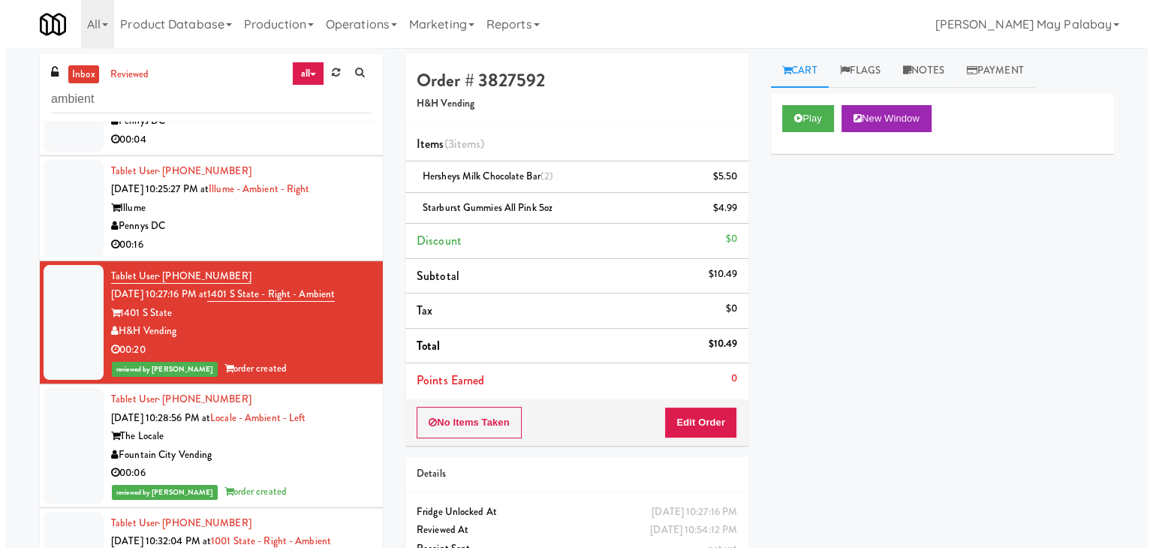
scroll to position [648, 0]
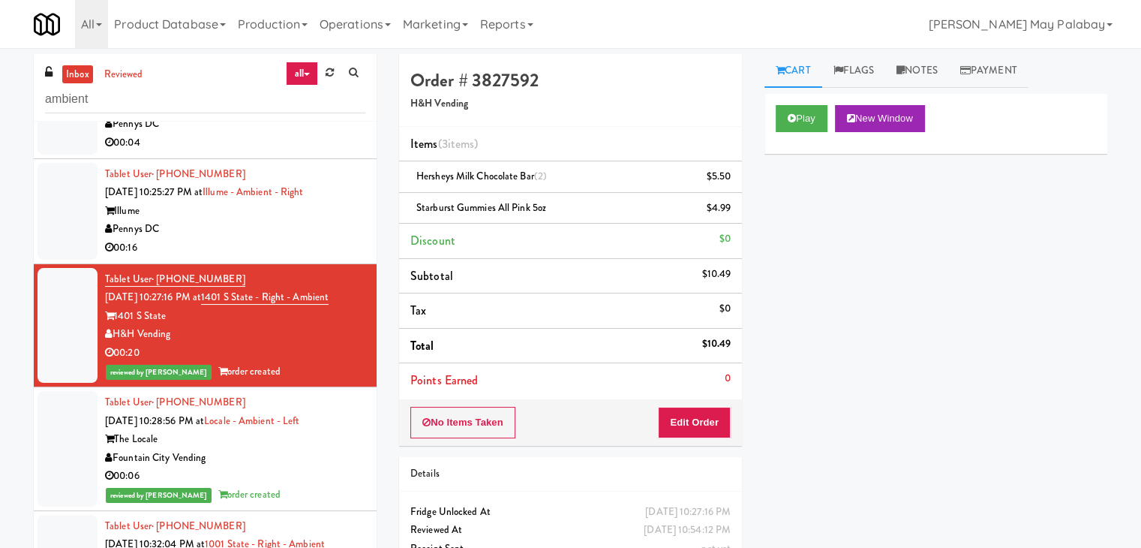
click at [324, 242] on div "00:16" at bounding box center [235, 248] width 260 height 19
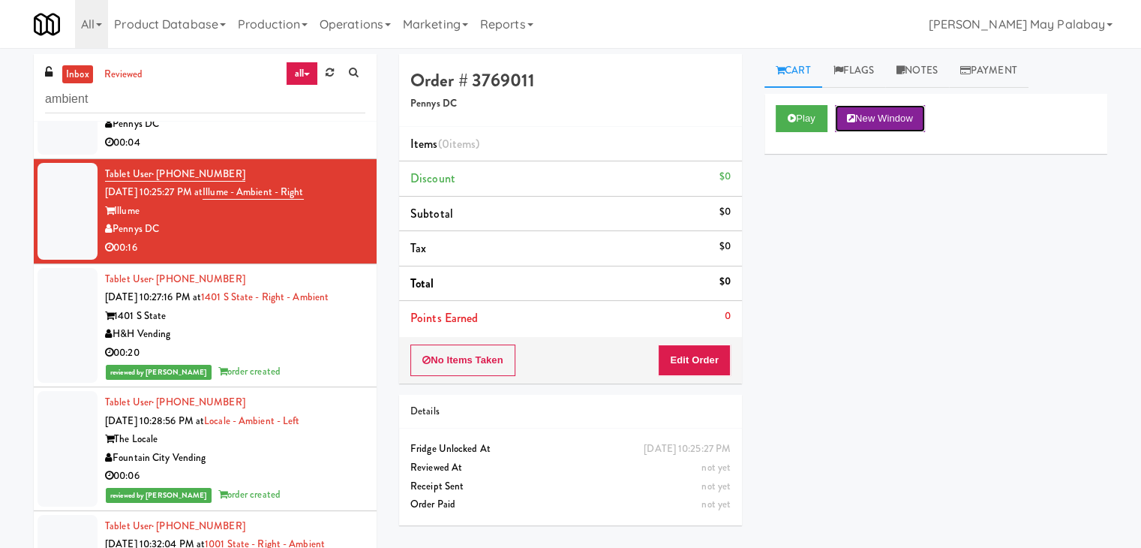
click at [885, 119] on button "New Window" at bounding box center [880, 118] width 90 height 27
click at [697, 355] on button "Edit Order" at bounding box center [694, 360] width 73 height 32
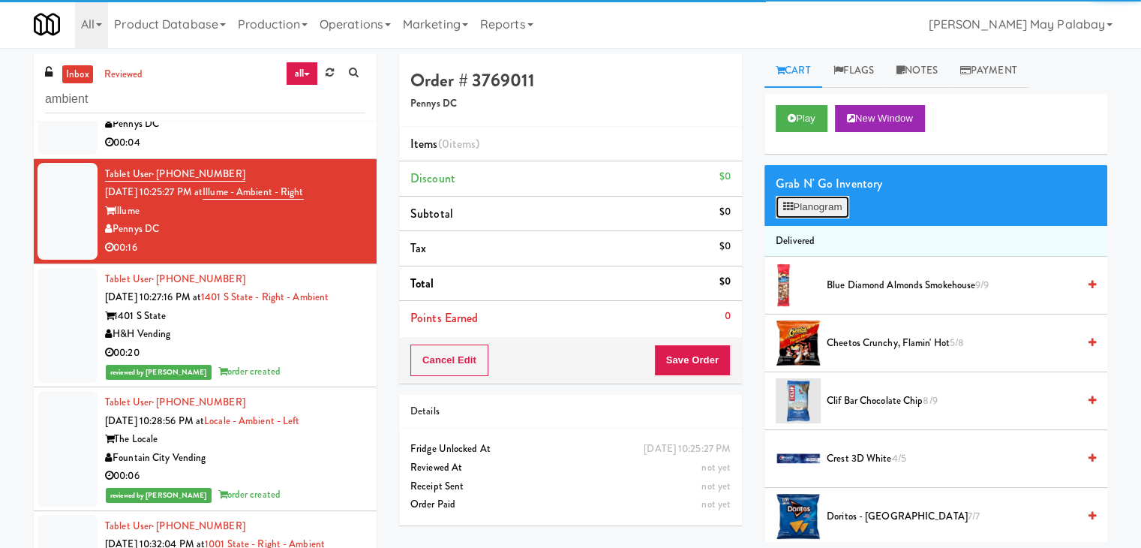
click at [809, 207] on button "Planogram" at bounding box center [813, 207] width 74 height 23
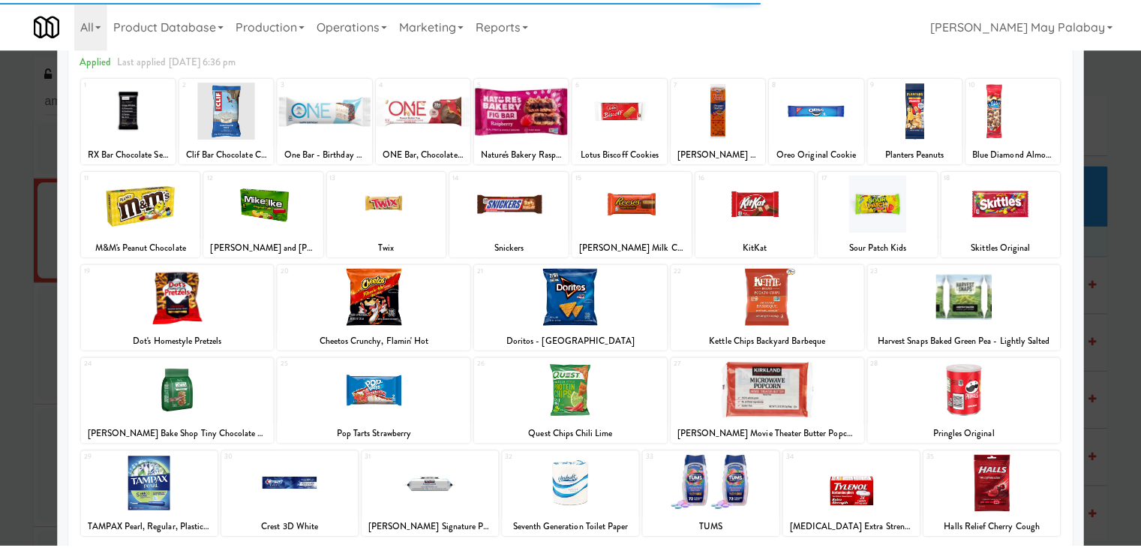
scroll to position [75, 0]
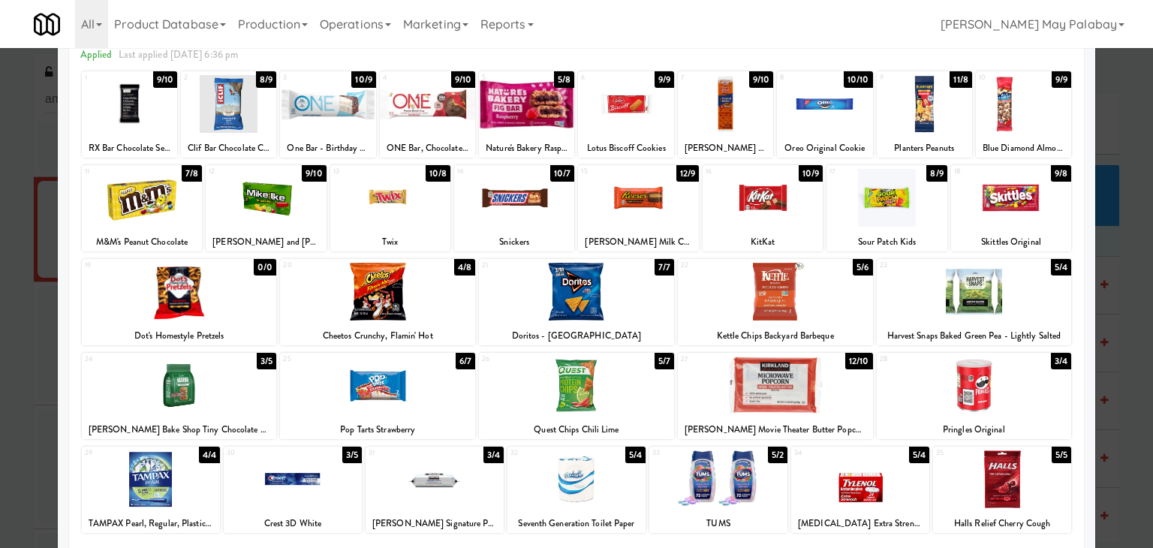
click at [347, 508] on div "30 3/5 Crest 3D White" at bounding box center [293, 490] width 138 height 86
click at [314, 217] on div at bounding box center [266, 198] width 120 height 58
click at [434, 287] on div at bounding box center [377, 292] width 195 height 58
click at [1127, 271] on div at bounding box center [576, 274] width 1153 height 548
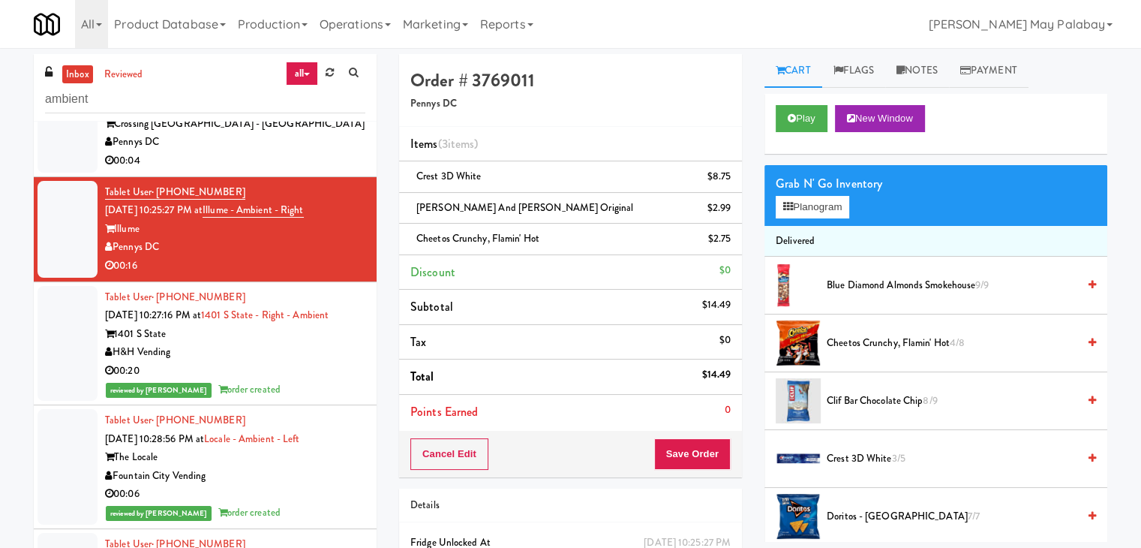
scroll to position [648, 0]
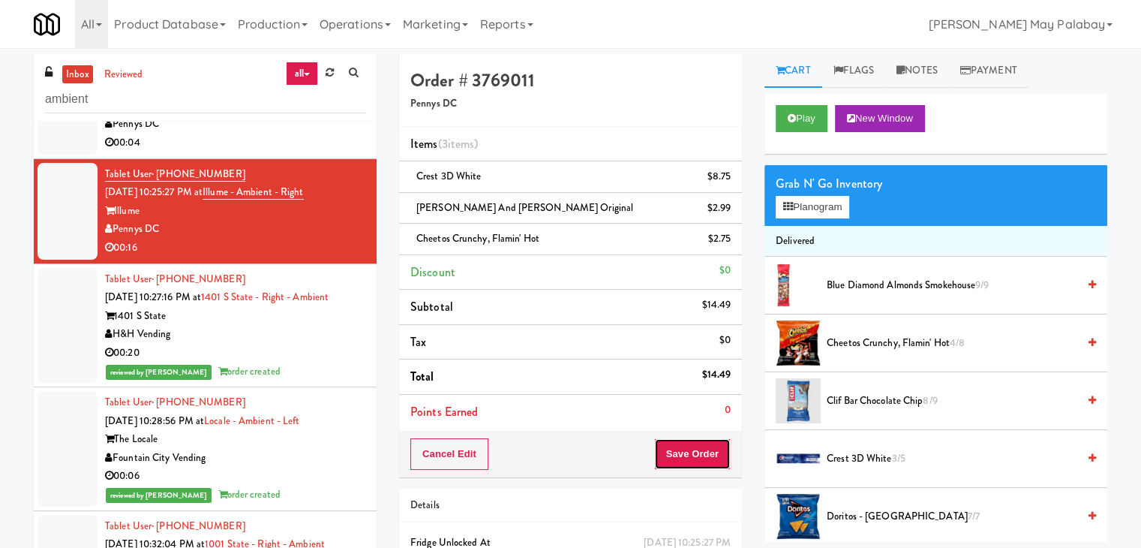
click at [677, 448] on button "Save Order" at bounding box center [692, 454] width 77 height 32
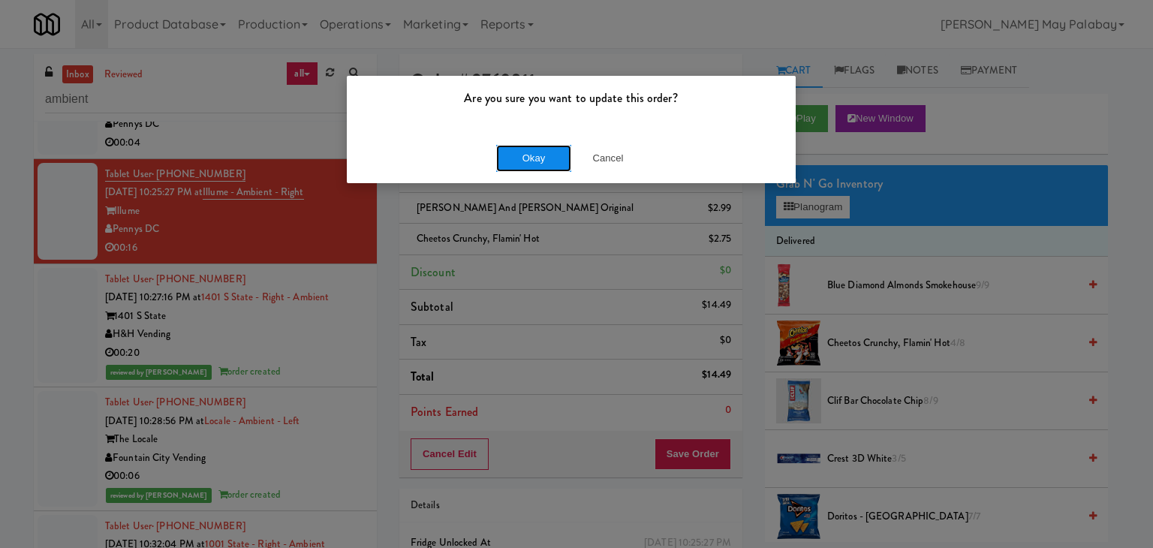
click at [531, 155] on button "Okay" at bounding box center [533, 158] width 75 height 27
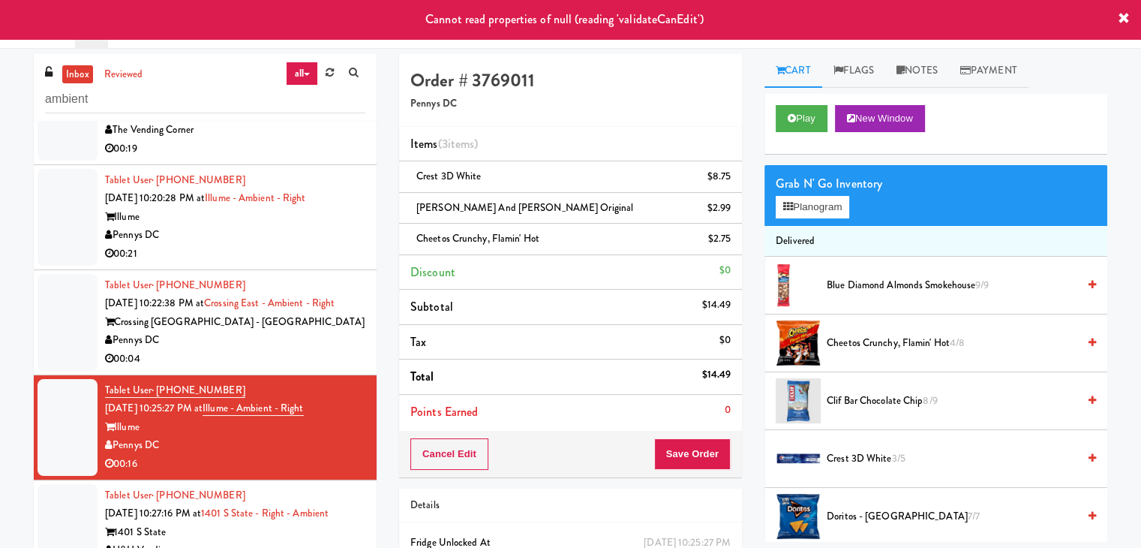
scroll to position [423, 0]
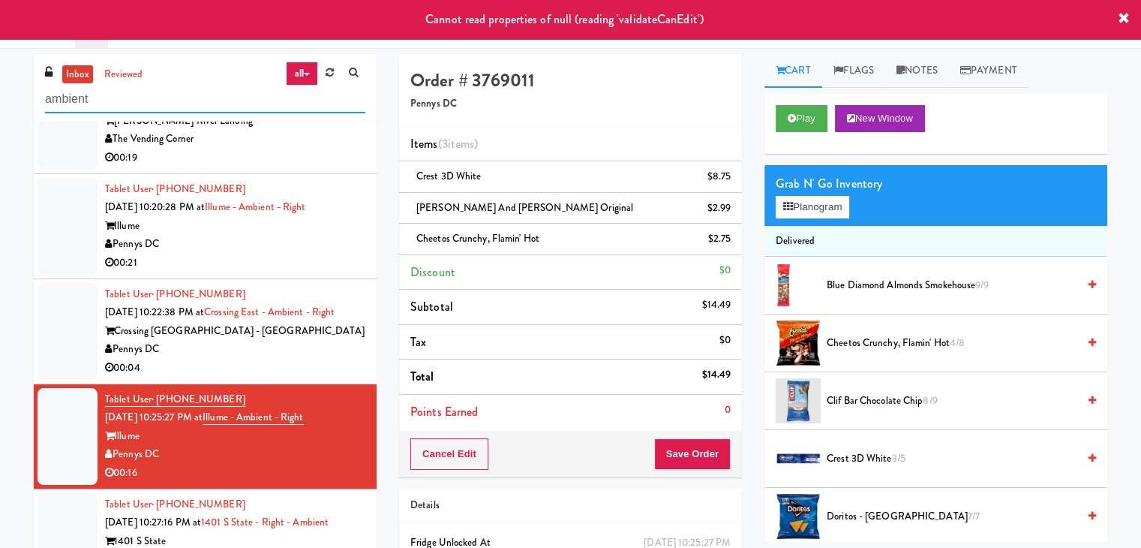
click at [132, 97] on input "ambient" at bounding box center [205, 100] width 320 height 28
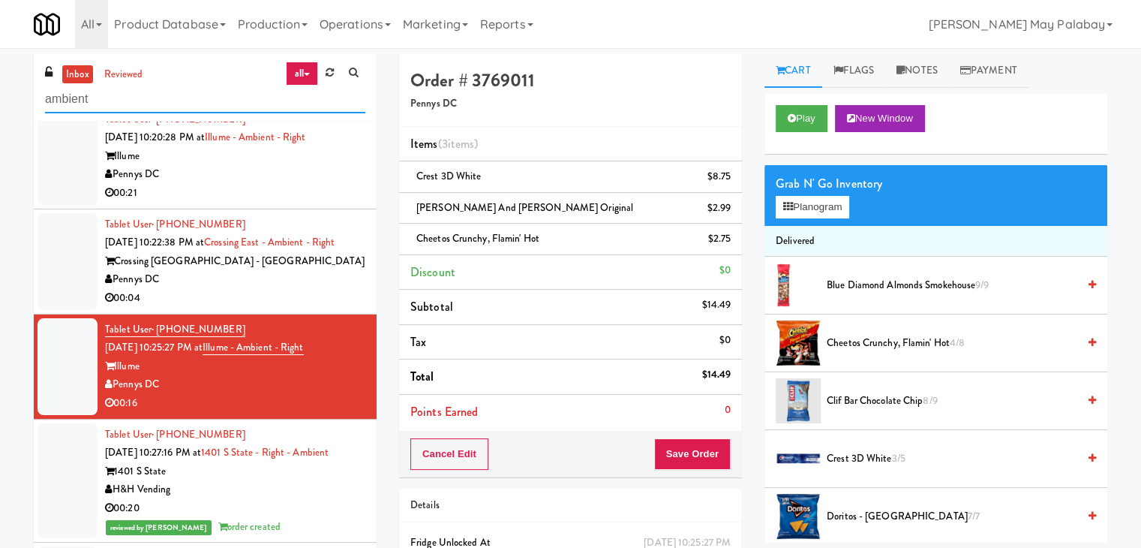
scroll to position [498, 0]
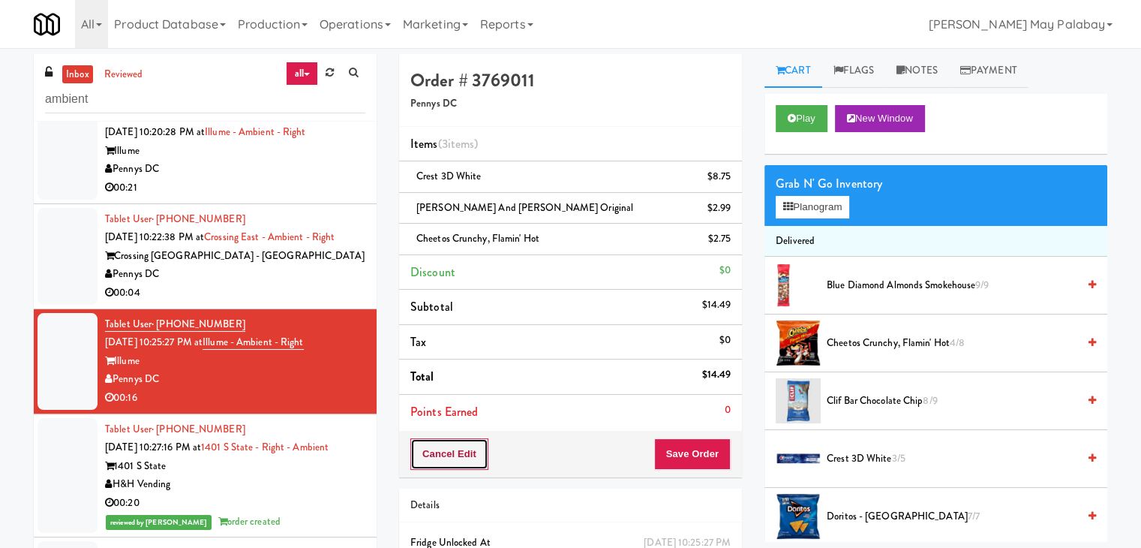
click at [468, 442] on button "Cancel Edit" at bounding box center [450, 454] width 78 height 32
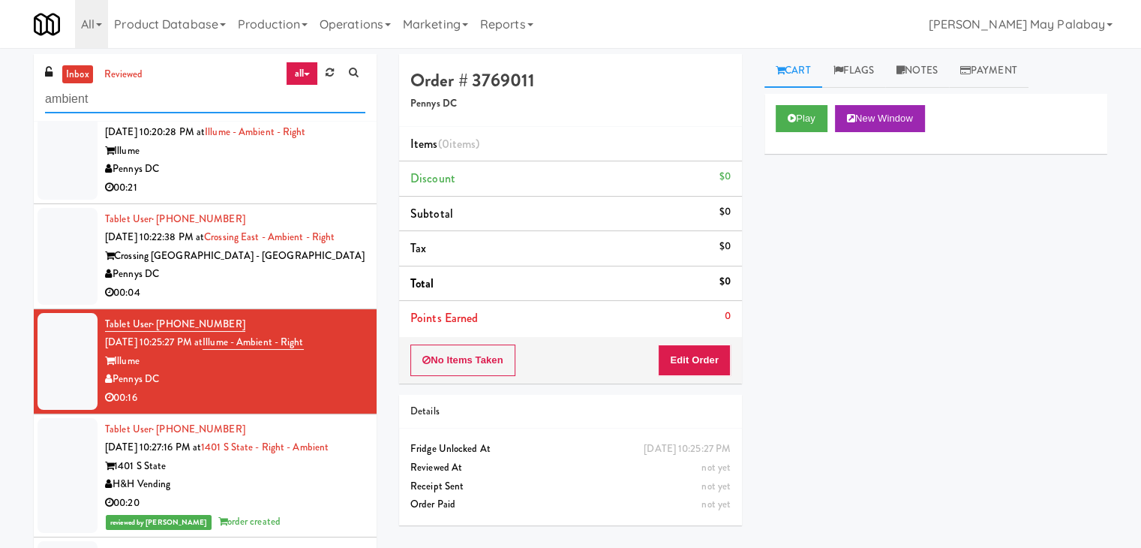
click at [150, 96] on input "ambient" at bounding box center [205, 100] width 320 height 28
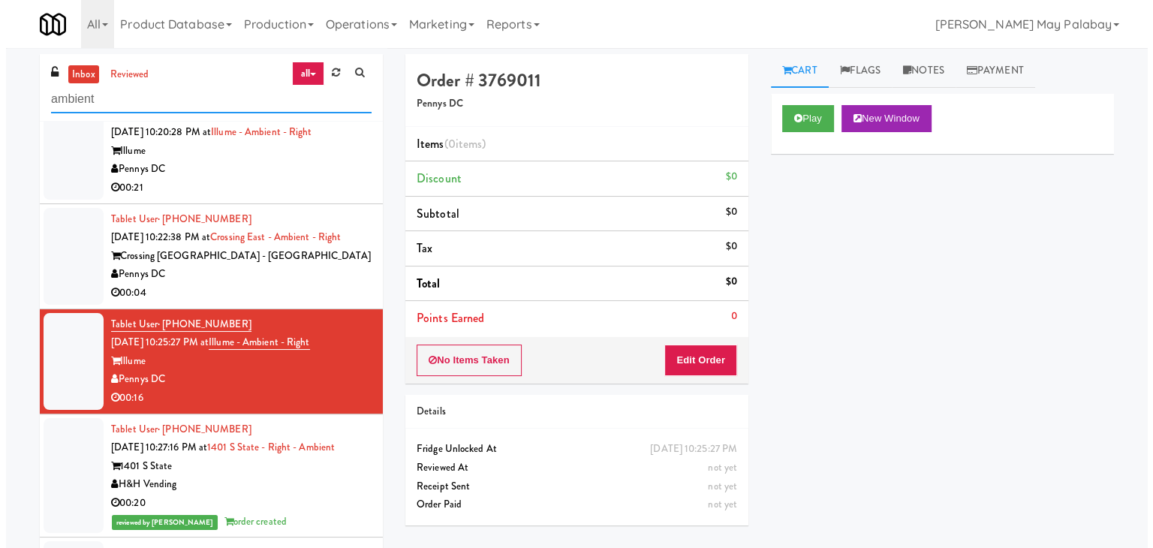
scroll to position [0, 0]
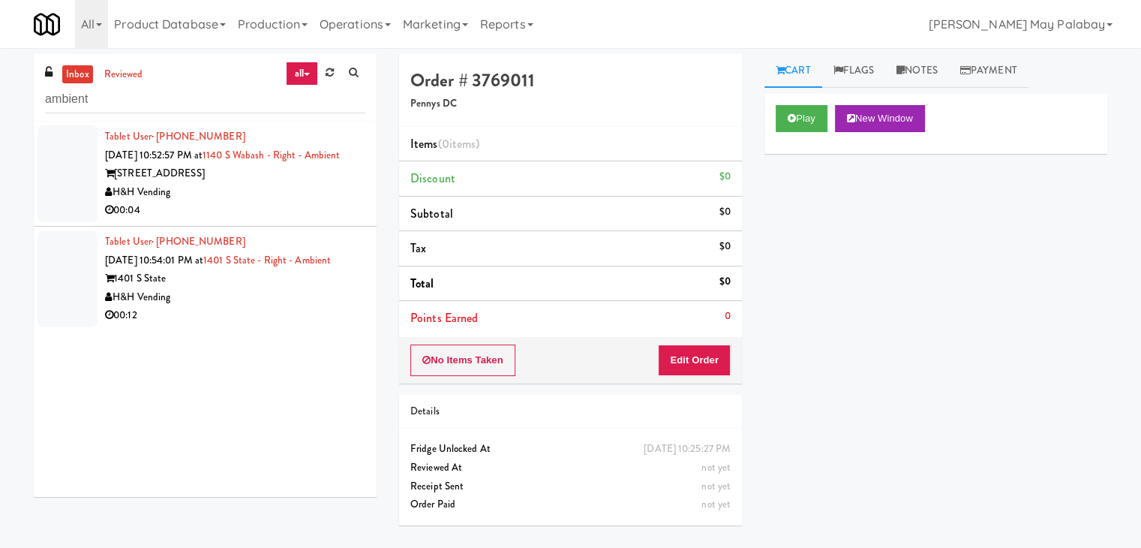
click at [305, 307] on div "H&H Vending" at bounding box center [235, 297] width 260 height 19
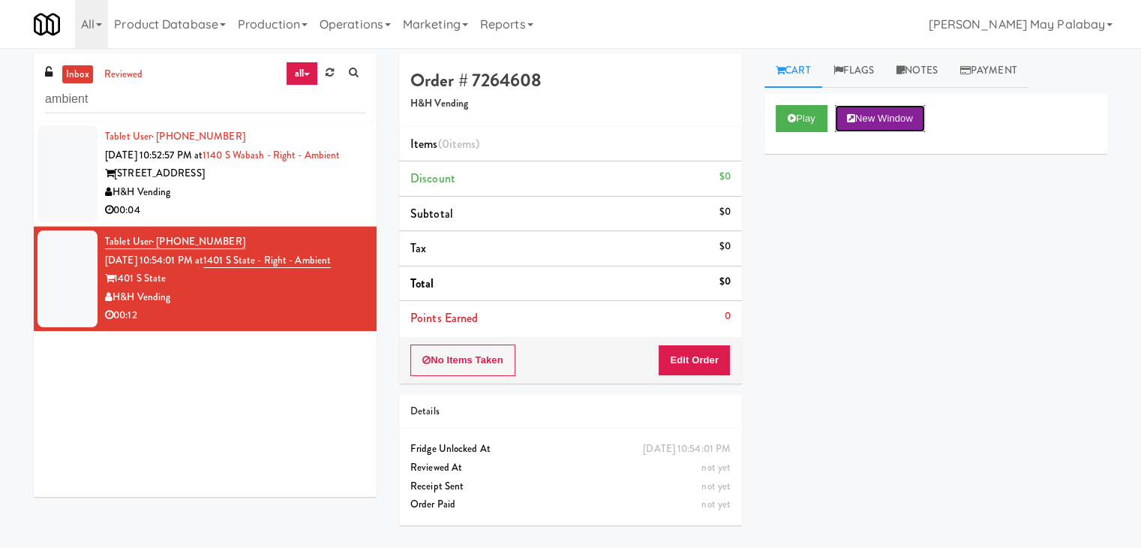
click at [871, 120] on button "New Window" at bounding box center [880, 118] width 90 height 27
click at [692, 365] on button "Edit Order" at bounding box center [694, 360] width 73 height 32
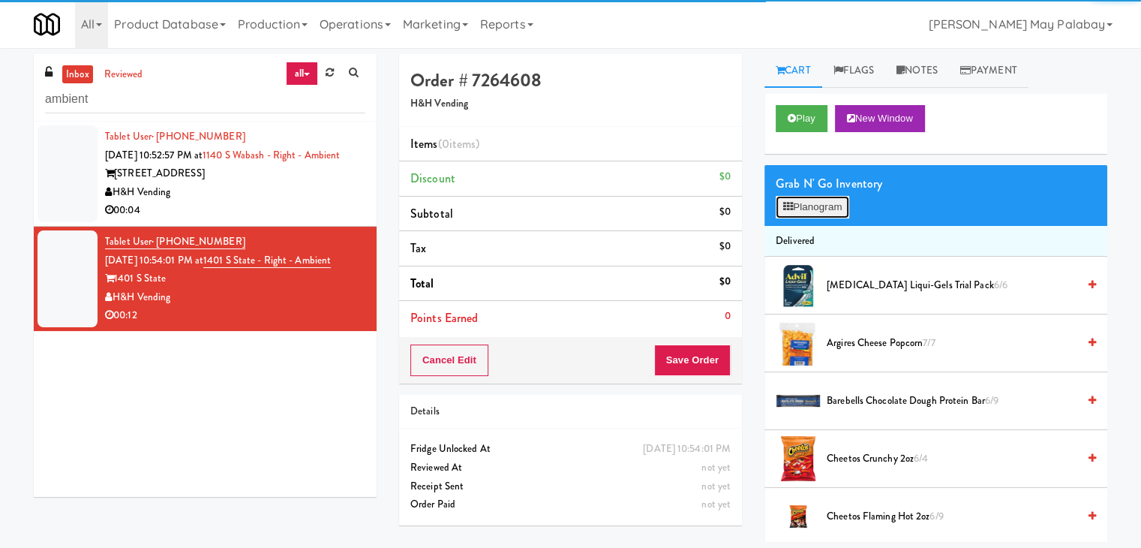
click at [817, 209] on button "Planogram" at bounding box center [813, 207] width 74 height 23
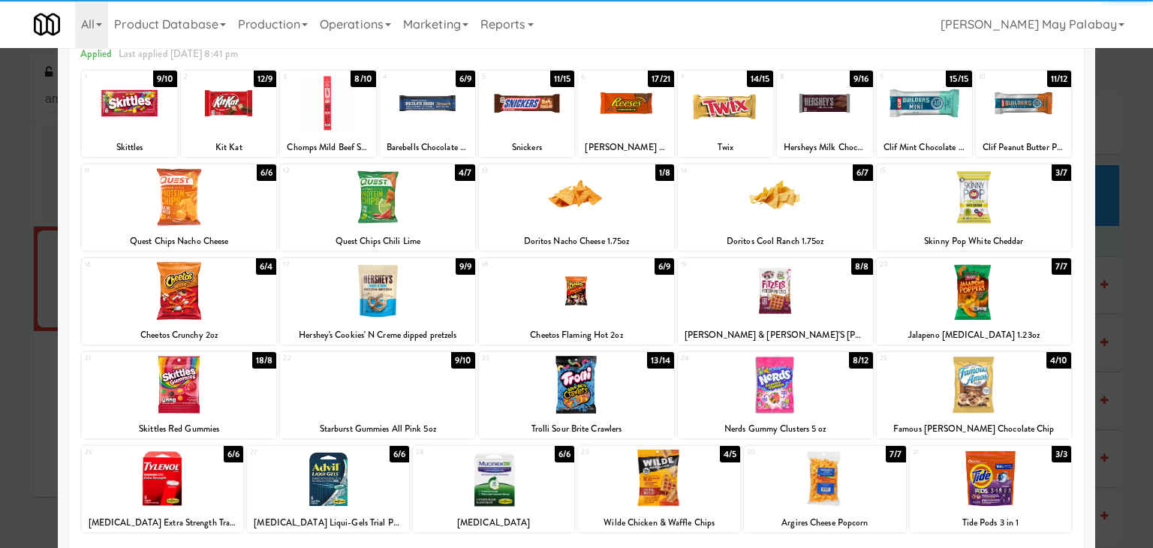
scroll to position [75, 0]
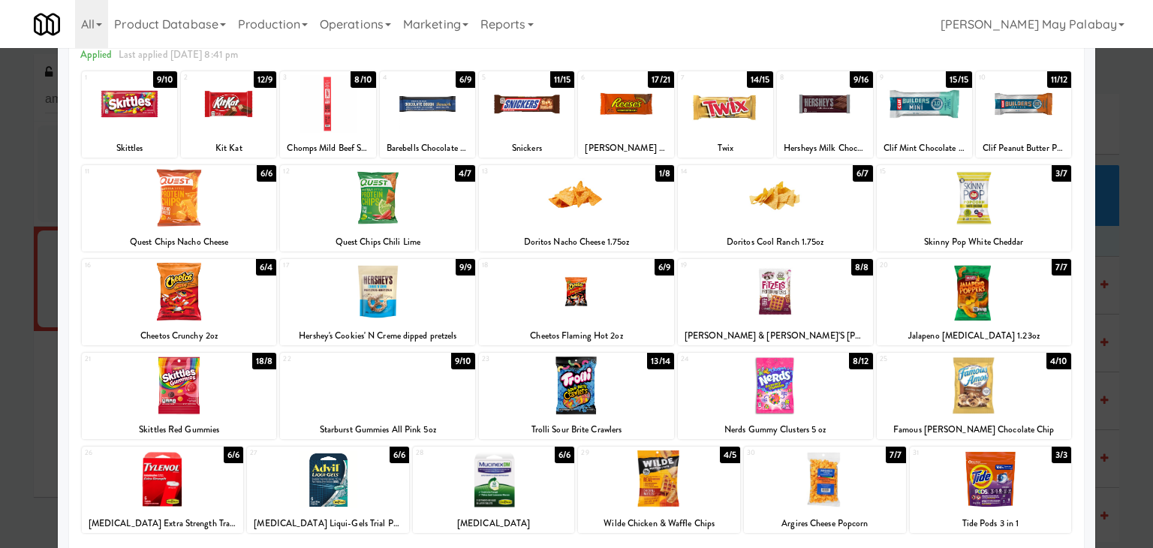
click at [630, 397] on div at bounding box center [576, 385] width 195 height 58
click at [1128, 354] on div at bounding box center [576, 274] width 1153 height 548
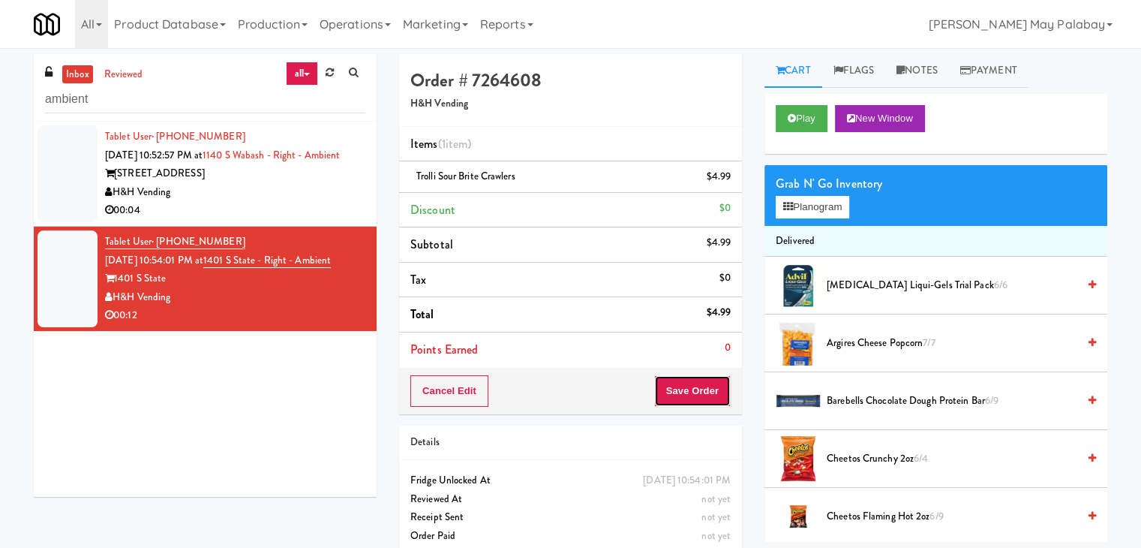
click at [675, 384] on button "Save Order" at bounding box center [692, 391] width 77 height 32
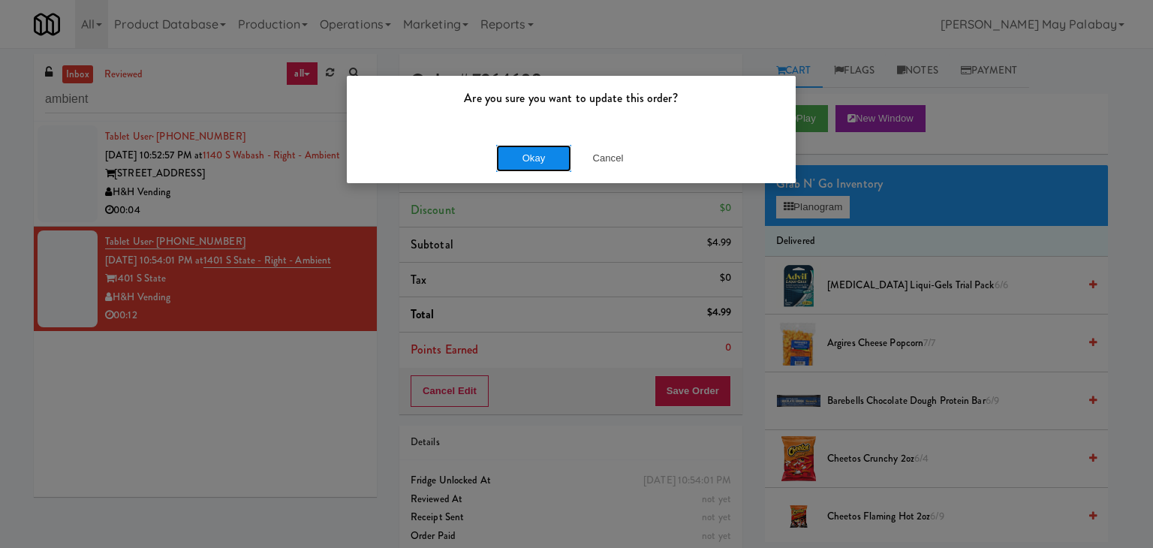
click at [551, 162] on button "Okay" at bounding box center [533, 158] width 75 height 27
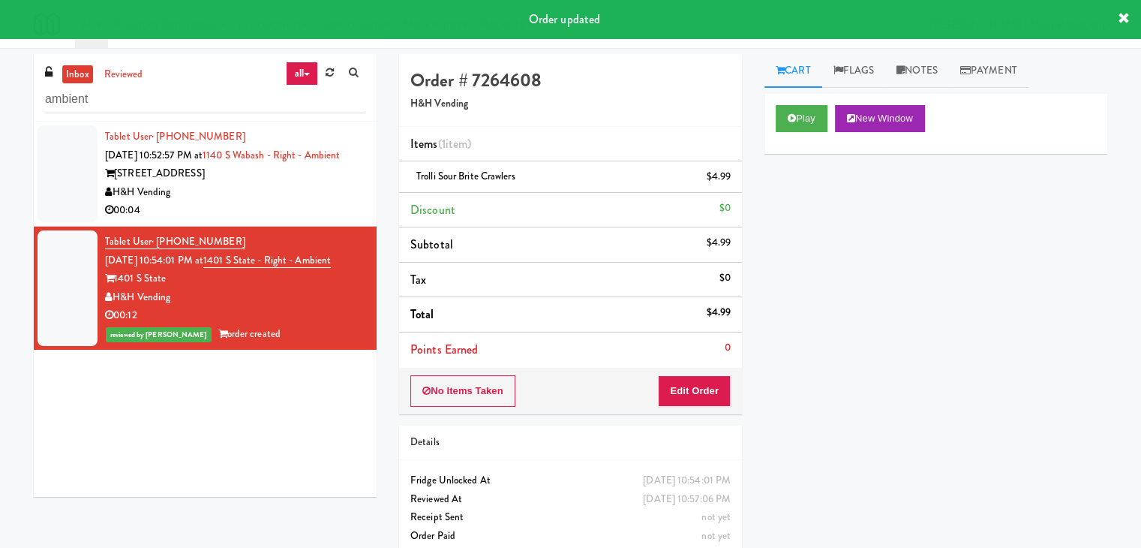
click at [348, 202] on div "H&H Vending" at bounding box center [235, 192] width 260 height 19
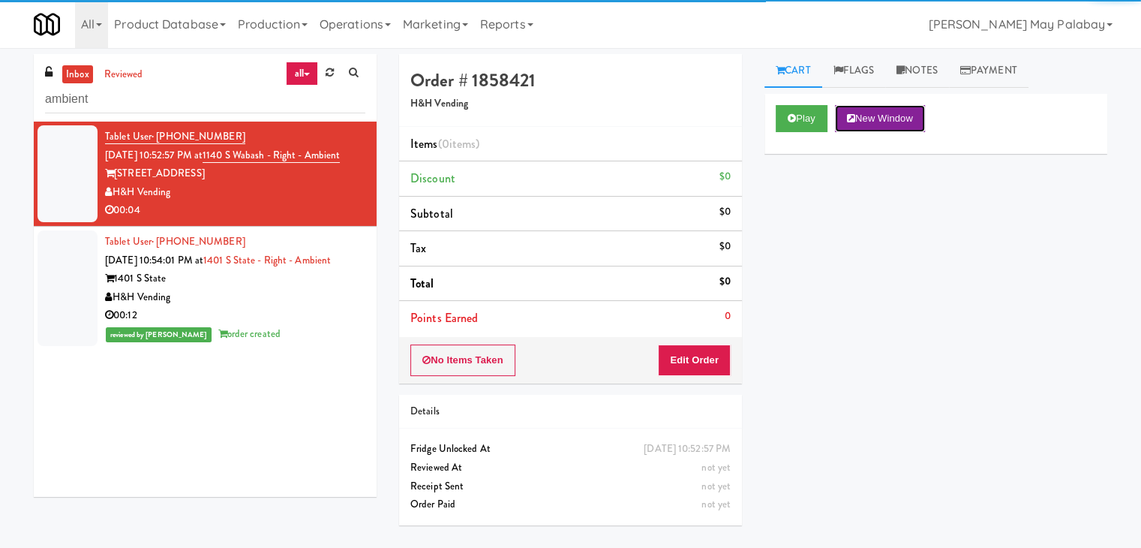
click at [901, 124] on button "New Window" at bounding box center [880, 118] width 90 height 27
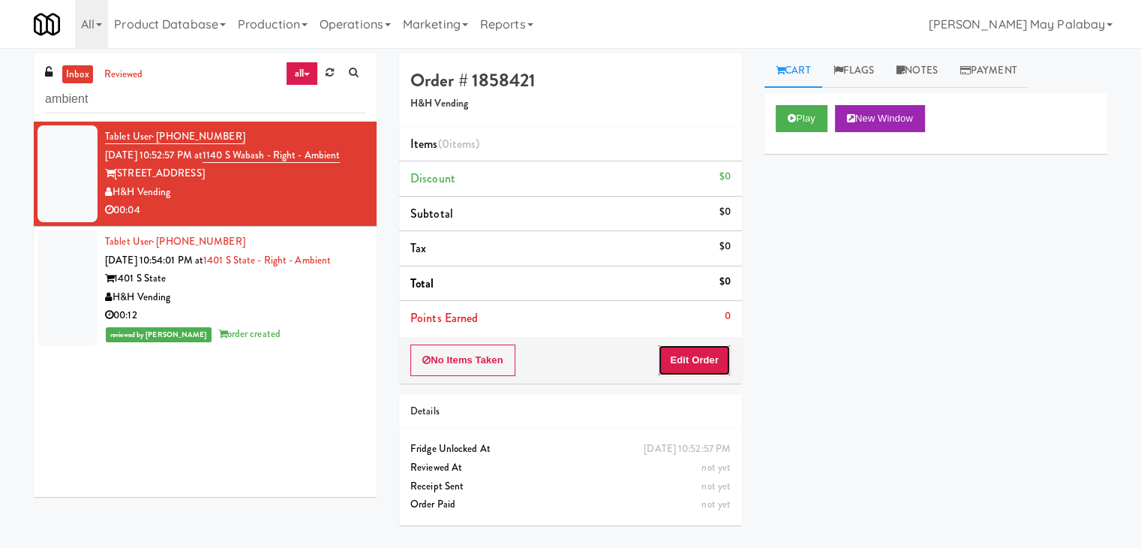
click at [714, 355] on button "Edit Order" at bounding box center [694, 360] width 73 height 32
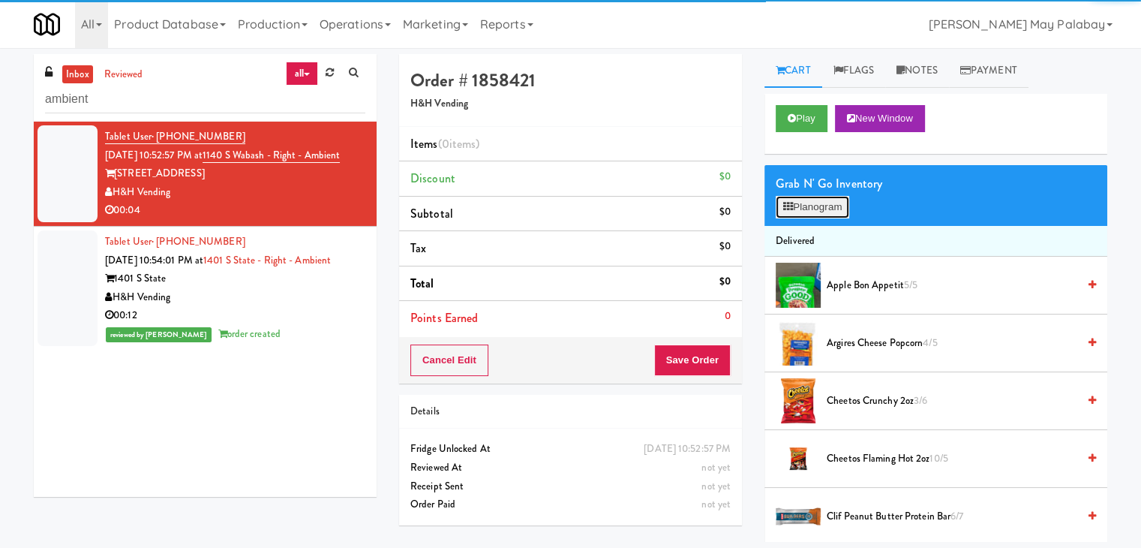
click at [822, 202] on button "Planogram" at bounding box center [813, 207] width 74 height 23
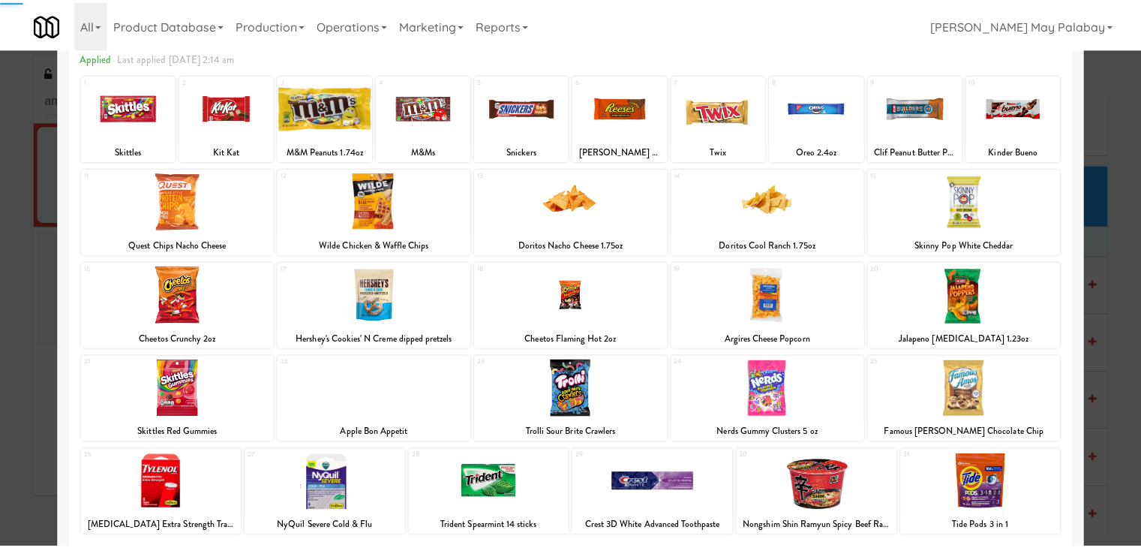
scroll to position [75, 0]
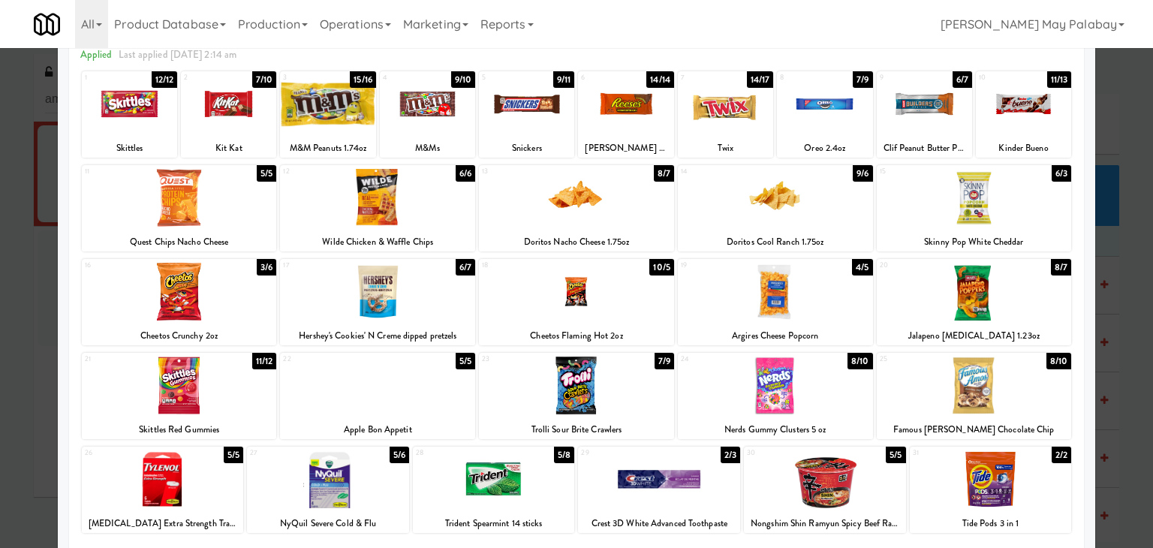
click at [826, 209] on div at bounding box center [775, 198] width 195 height 58
click at [1116, 251] on div at bounding box center [576, 274] width 1153 height 548
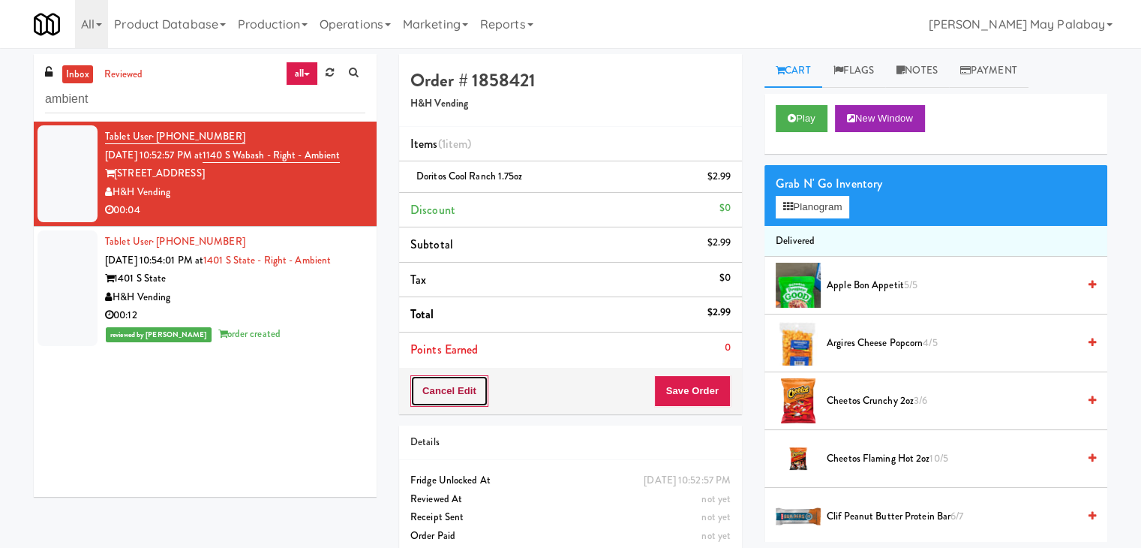
click at [467, 394] on button "Cancel Edit" at bounding box center [450, 391] width 78 height 32
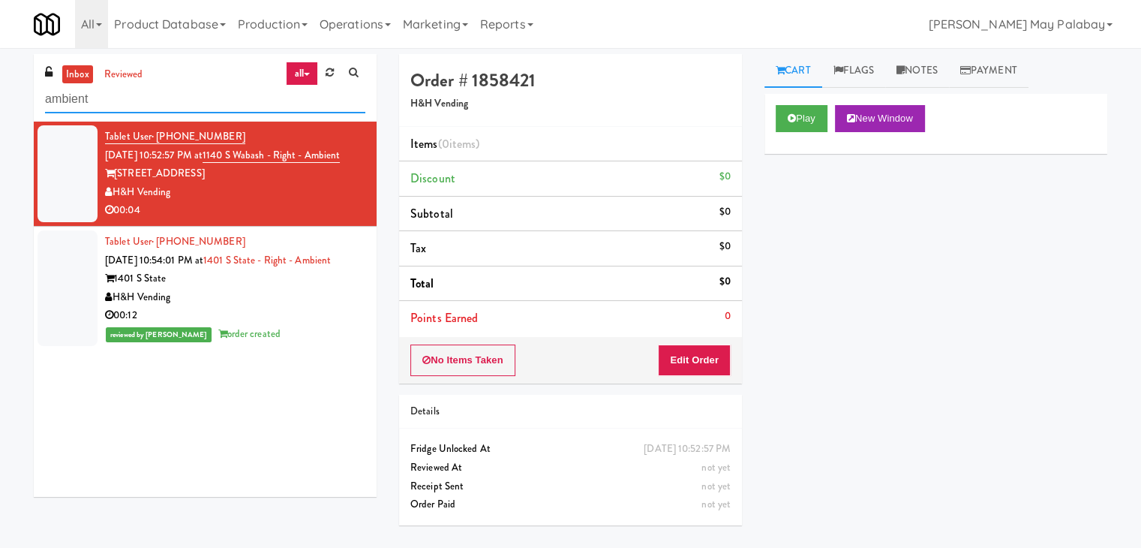
drag, startPoint x: 189, startPoint y: 98, endPoint x: 47, endPoint y: 97, distance: 142.6
click at [47, 97] on input "ambient" at bounding box center [205, 100] width 320 height 28
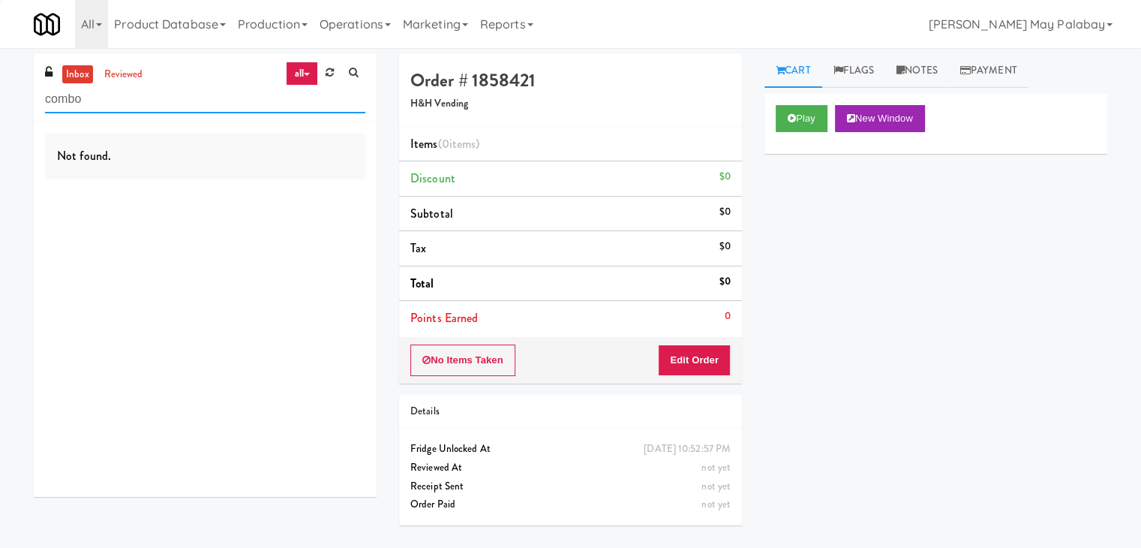
type input "combo"
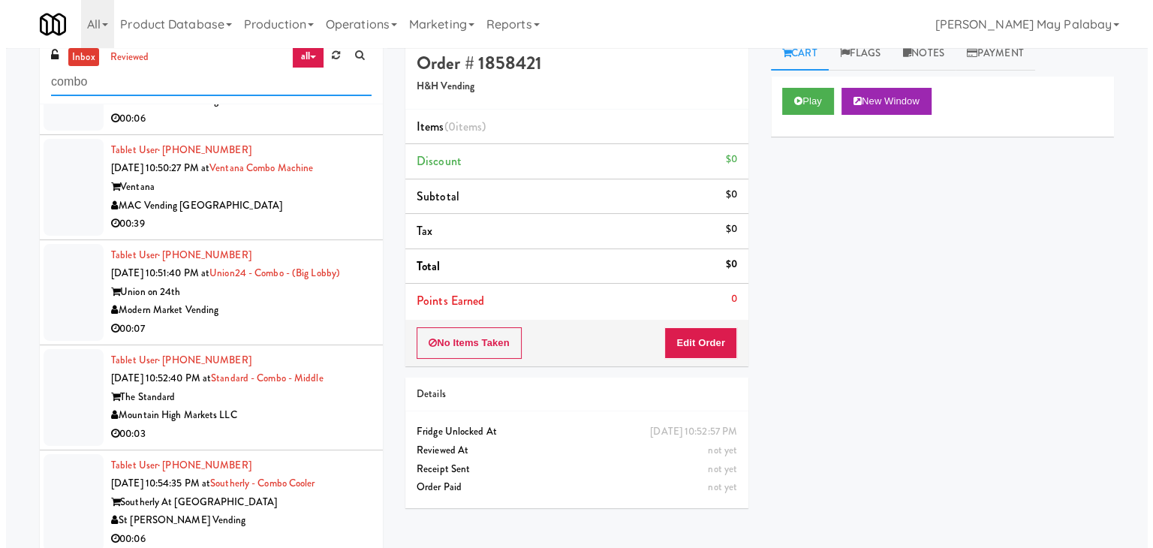
scroll to position [48, 0]
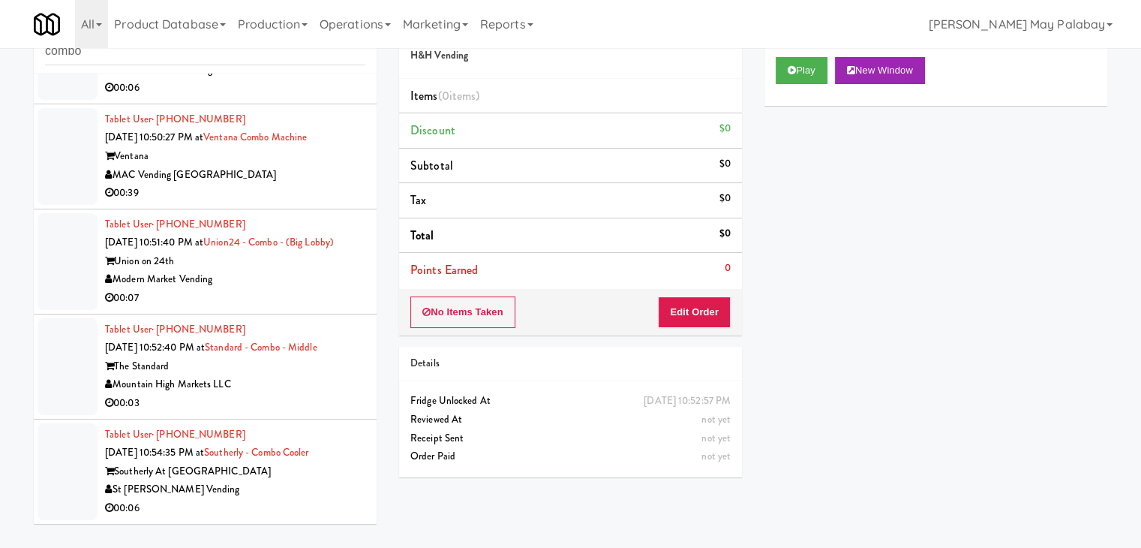
click at [308, 480] on div "St [PERSON_NAME] Vending" at bounding box center [235, 489] width 260 height 19
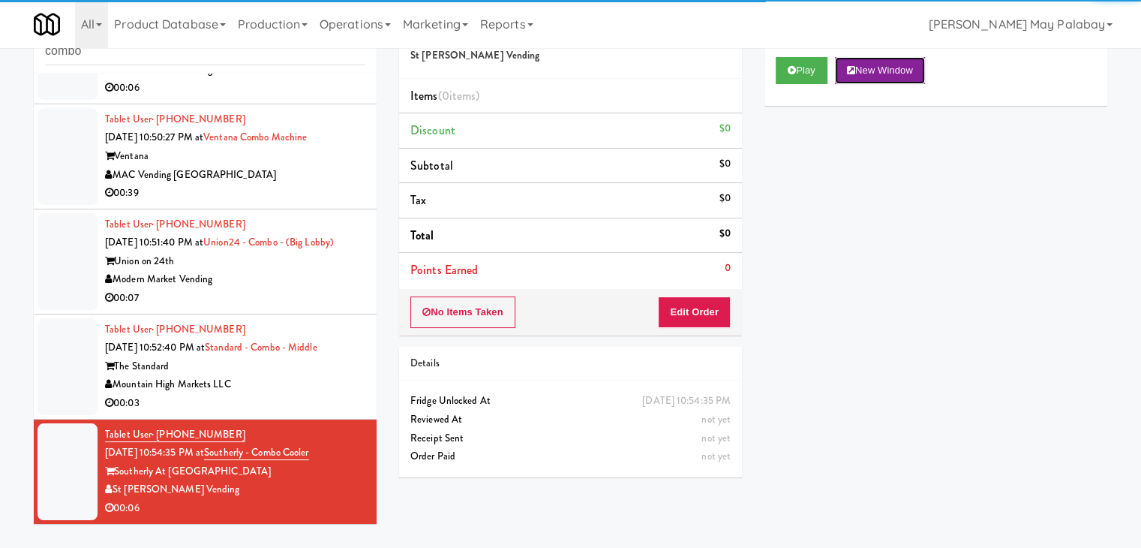
click at [880, 76] on button "New Window" at bounding box center [880, 70] width 90 height 27
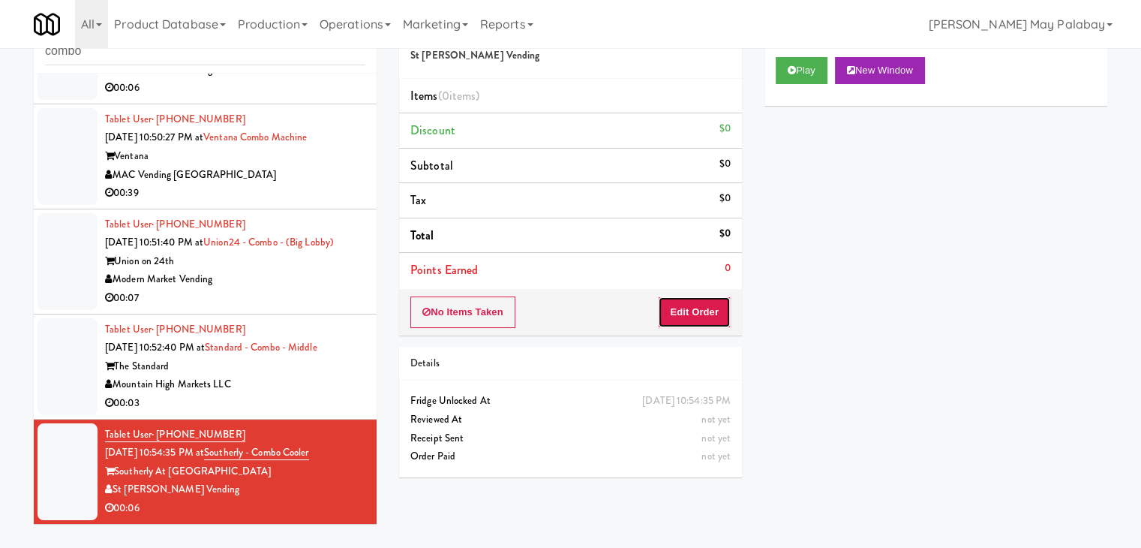
click at [717, 314] on button "Edit Order" at bounding box center [694, 312] width 73 height 32
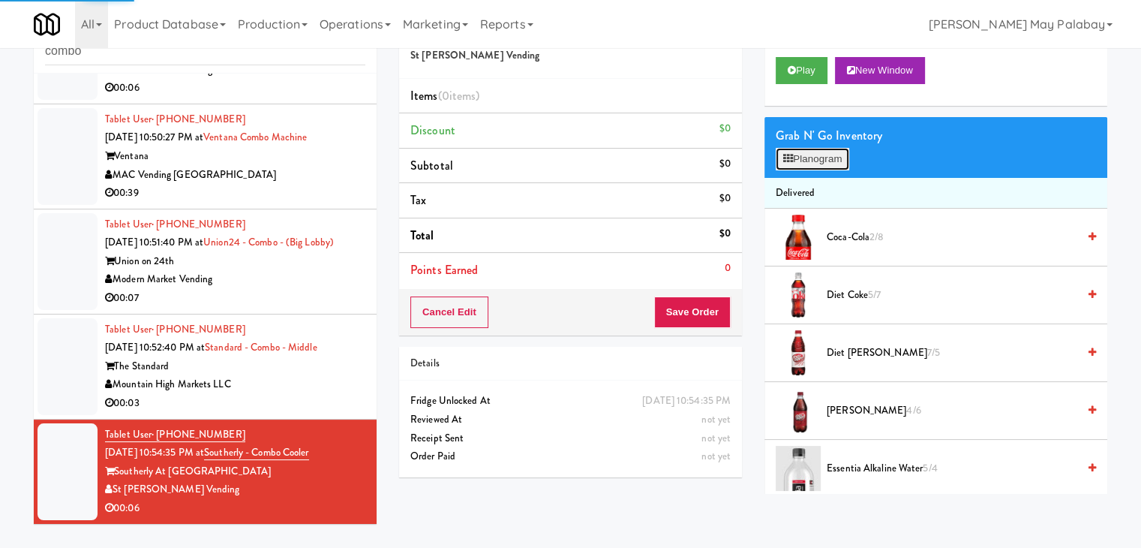
click at [838, 167] on button "Planogram" at bounding box center [813, 159] width 74 height 23
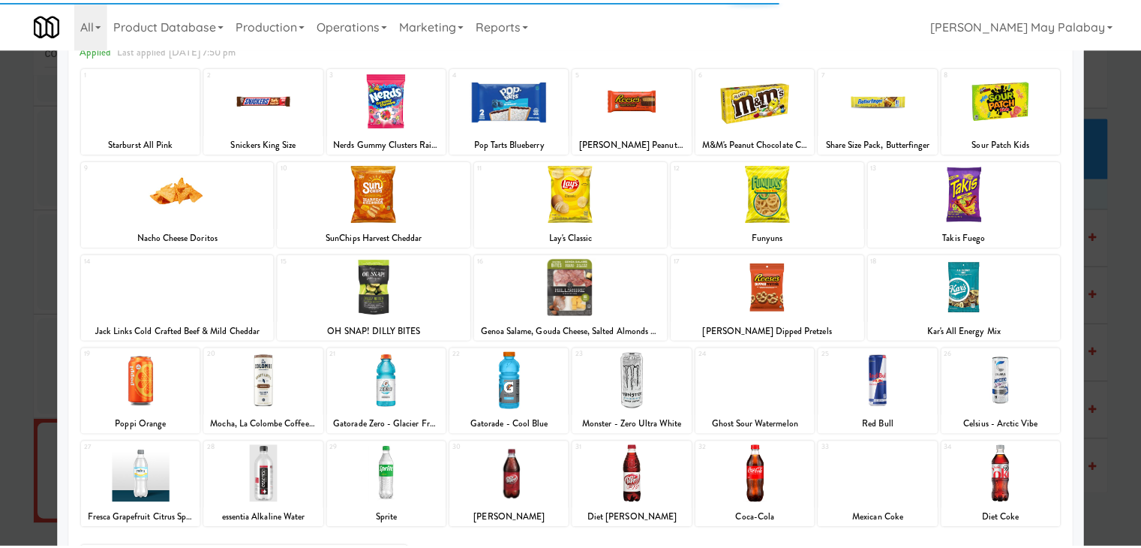
scroll to position [75, 0]
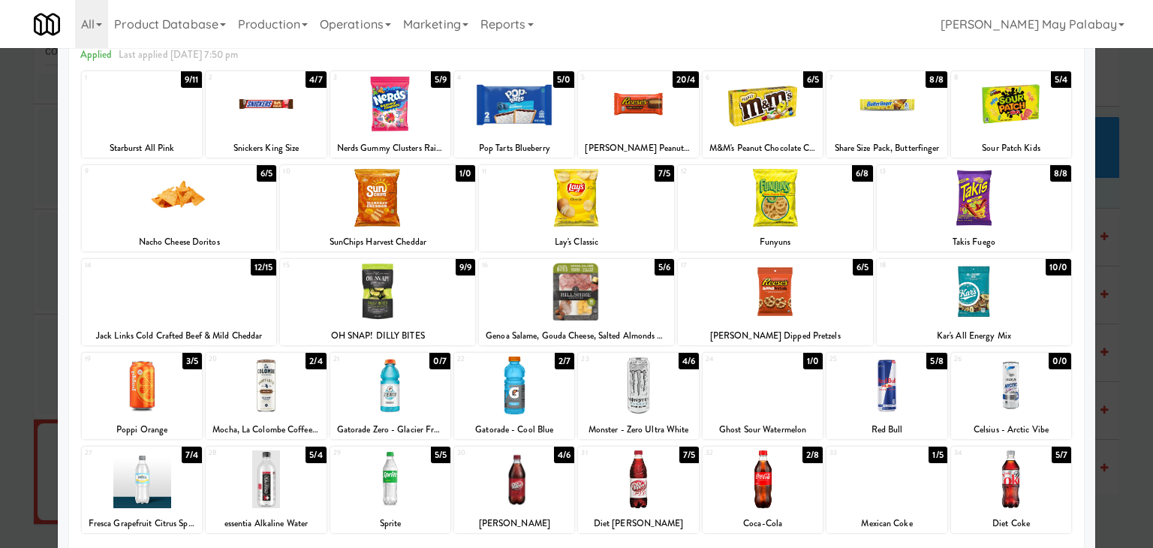
click at [561, 127] on div at bounding box center [514, 104] width 120 height 58
click at [1120, 398] on div at bounding box center [576, 274] width 1153 height 548
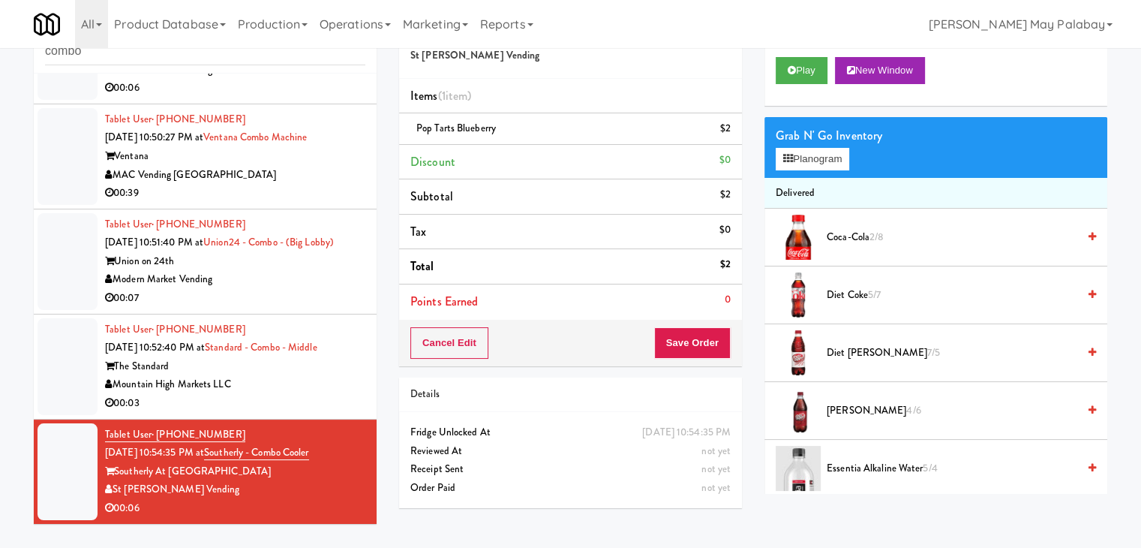
scroll to position [864, 0]
click at [696, 342] on button "Save Order" at bounding box center [692, 343] width 77 height 32
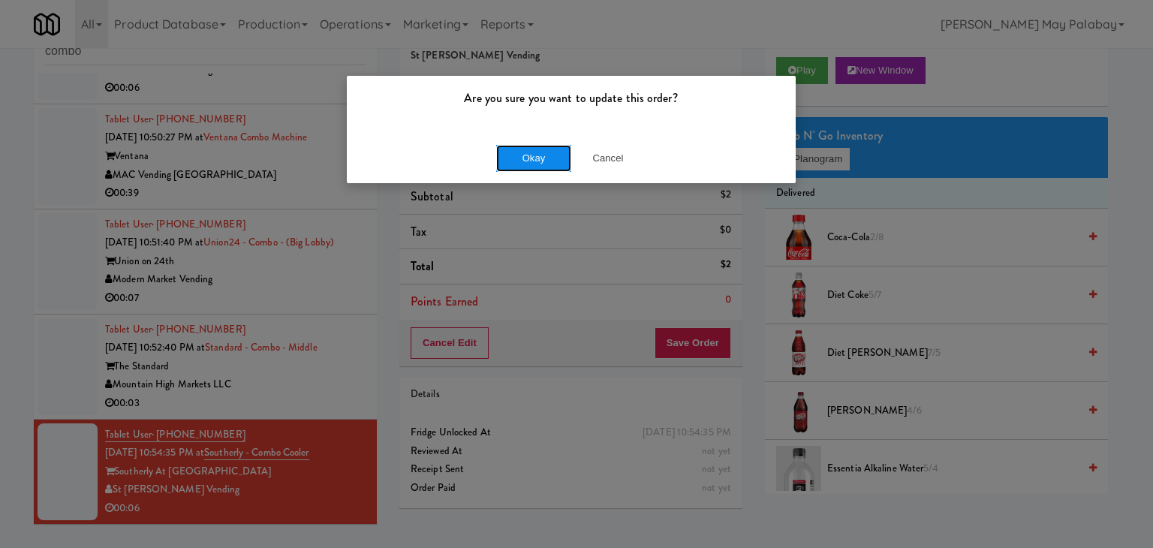
click at [508, 151] on button "Okay" at bounding box center [533, 158] width 75 height 27
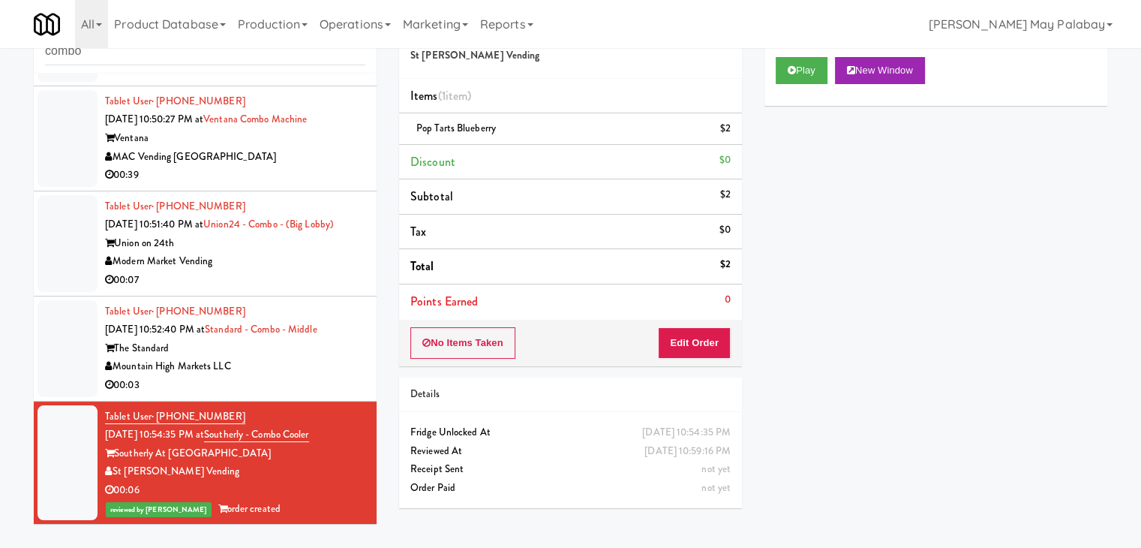
scroll to position [883, 0]
click at [318, 388] on div "00:03" at bounding box center [235, 385] width 260 height 19
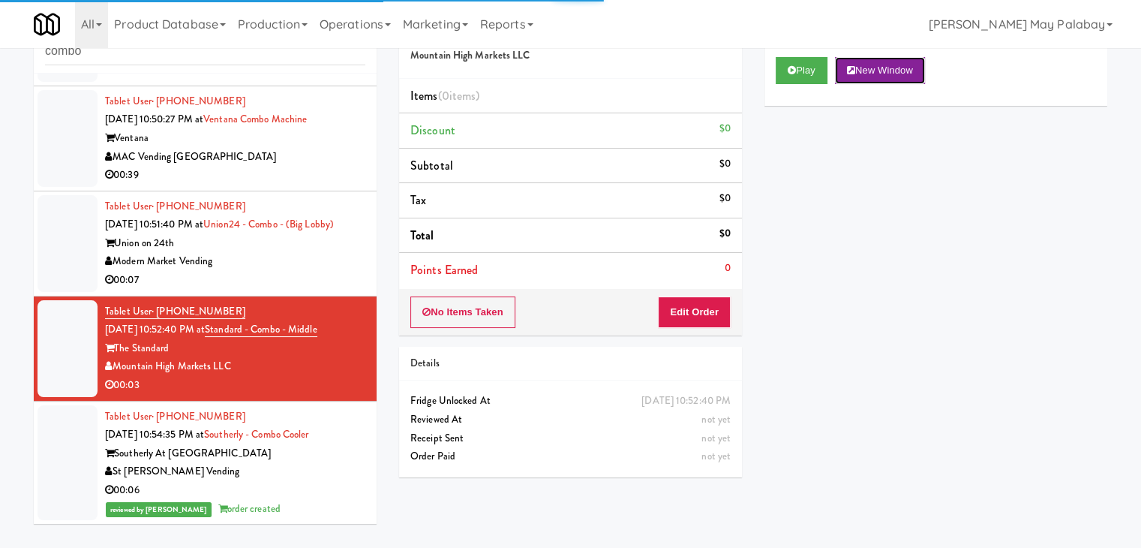
click at [901, 64] on button "New Window" at bounding box center [880, 70] width 90 height 27
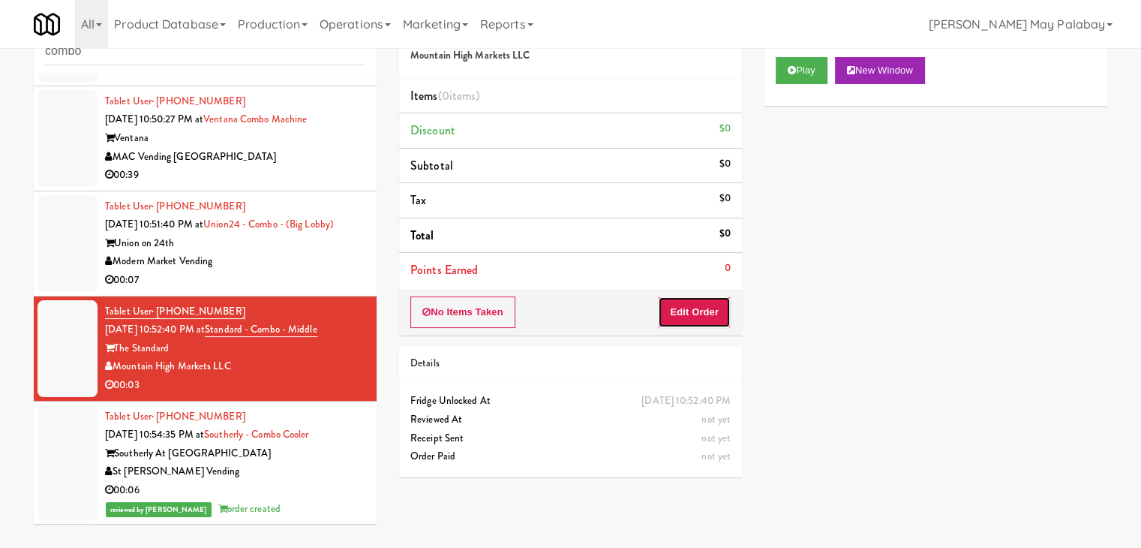
click at [681, 314] on button "Edit Order" at bounding box center [694, 312] width 73 height 32
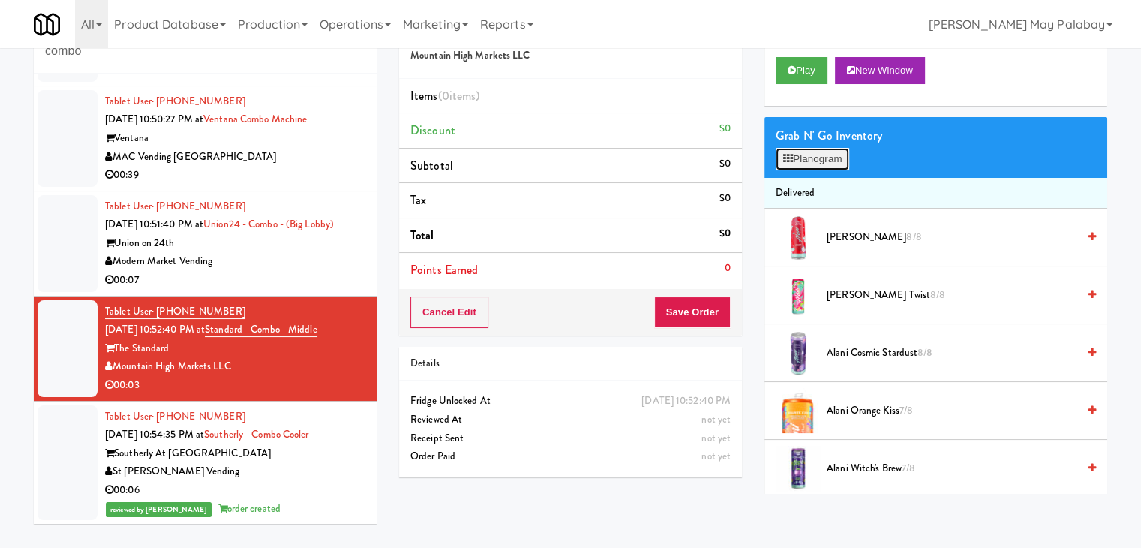
click at [824, 152] on button "Planogram" at bounding box center [813, 159] width 74 height 23
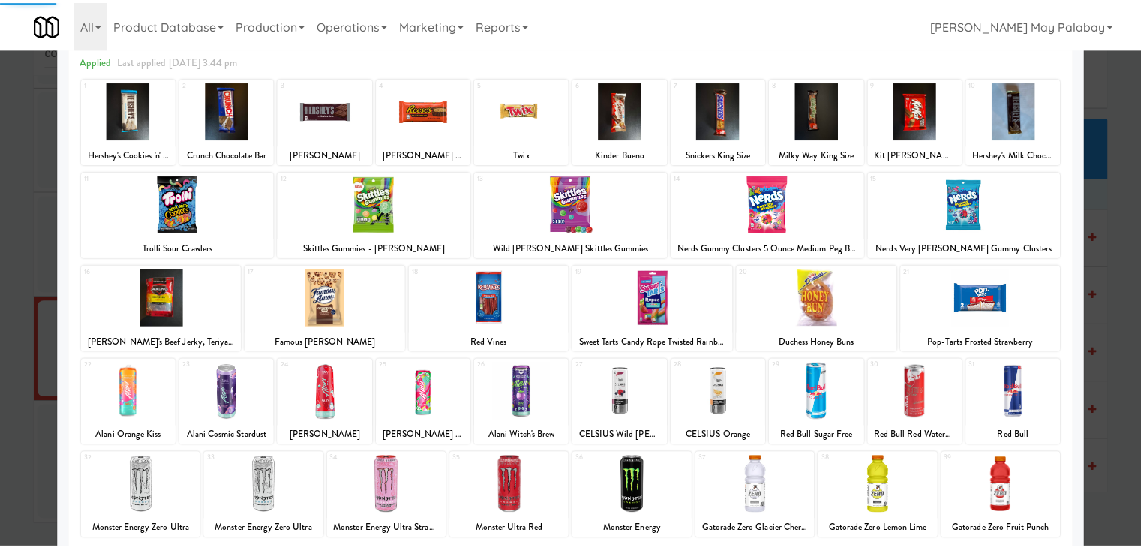
scroll to position [75, 0]
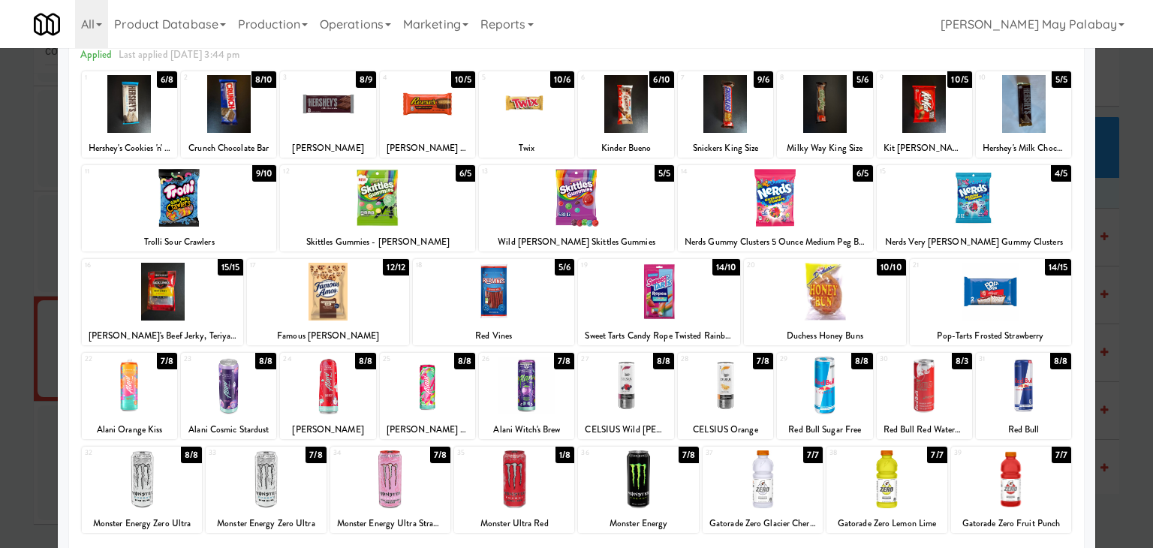
click at [296, 469] on div at bounding box center [266, 479] width 120 height 58
click at [1132, 396] on div at bounding box center [576, 274] width 1153 height 548
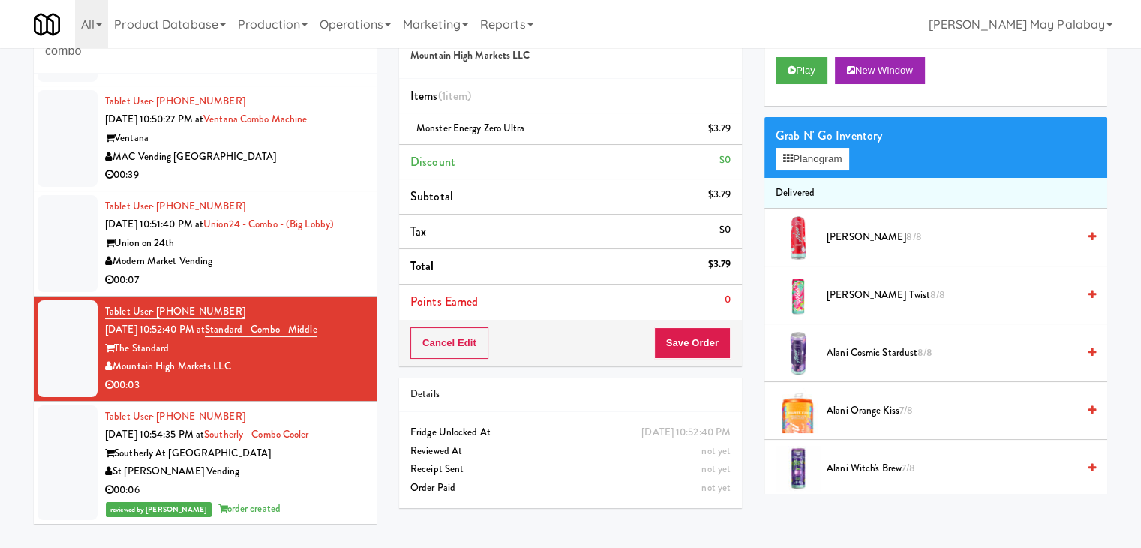
scroll to position [883, 0]
click at [699, 335] on button "Save Order" at bounding box center [692, 343] width 77 height 32
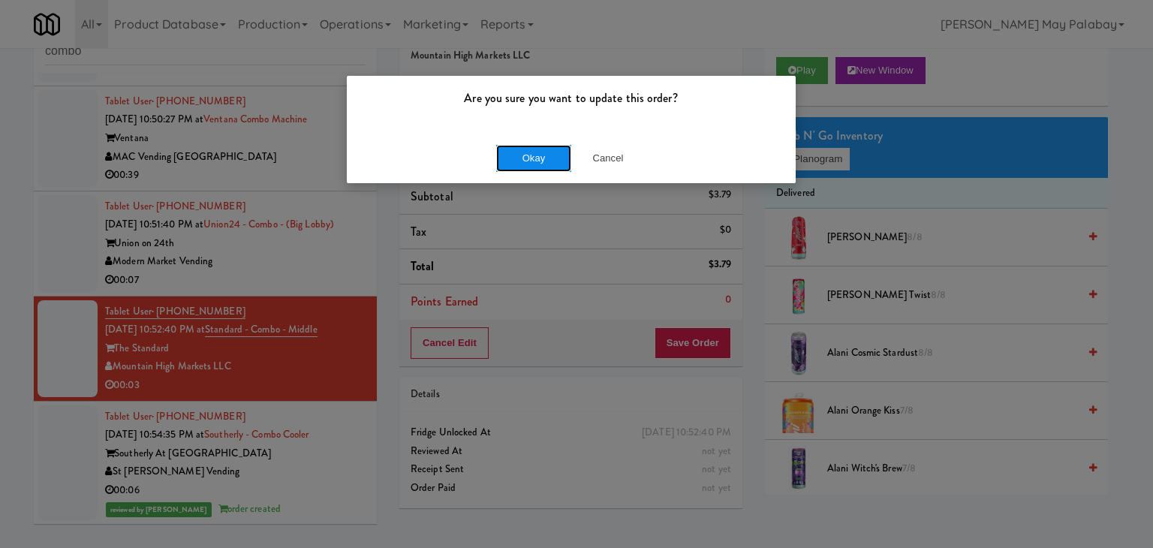
click at [540, 158] on button "Okay" at bounding box center [533, 158] width 75 height 27
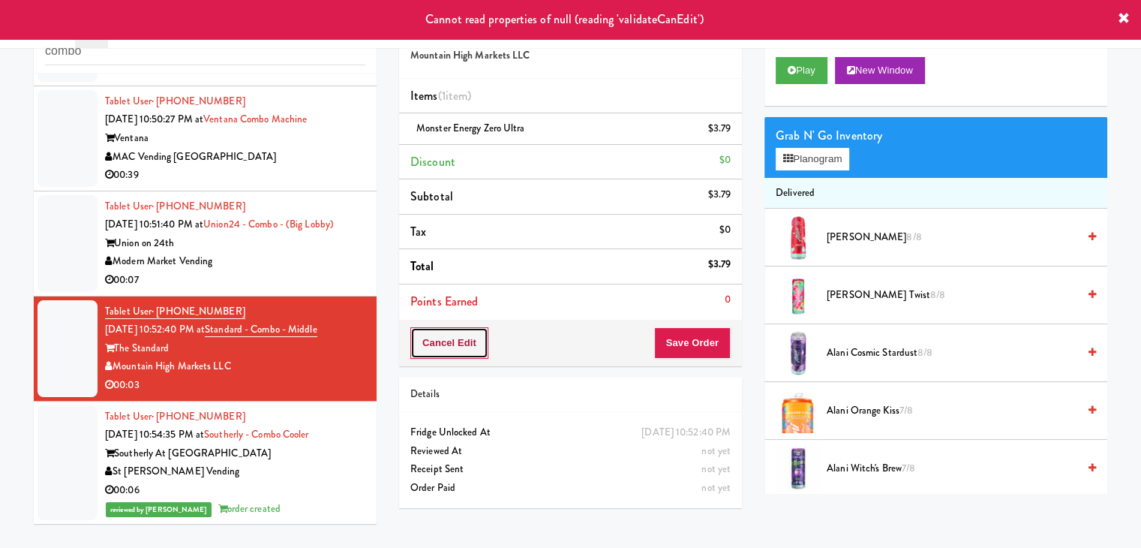
click at [467, 351] on button "Cancel Edit" at bounding box center [450, 343] width 78 height 32
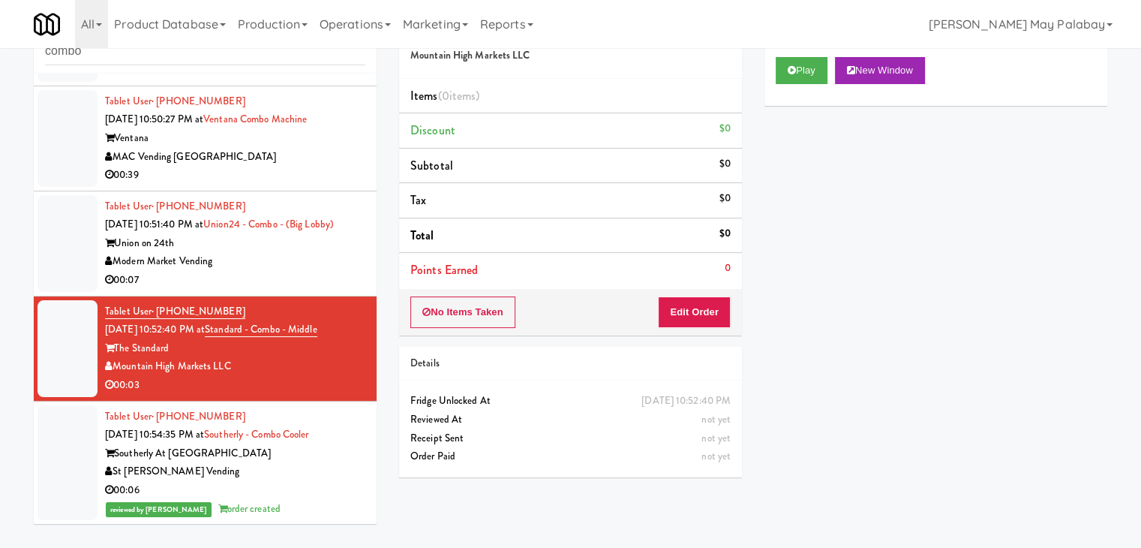
click at [303, 267] on div "Modern Market Vending" at bounding box center [235, 261] width 260 height 19
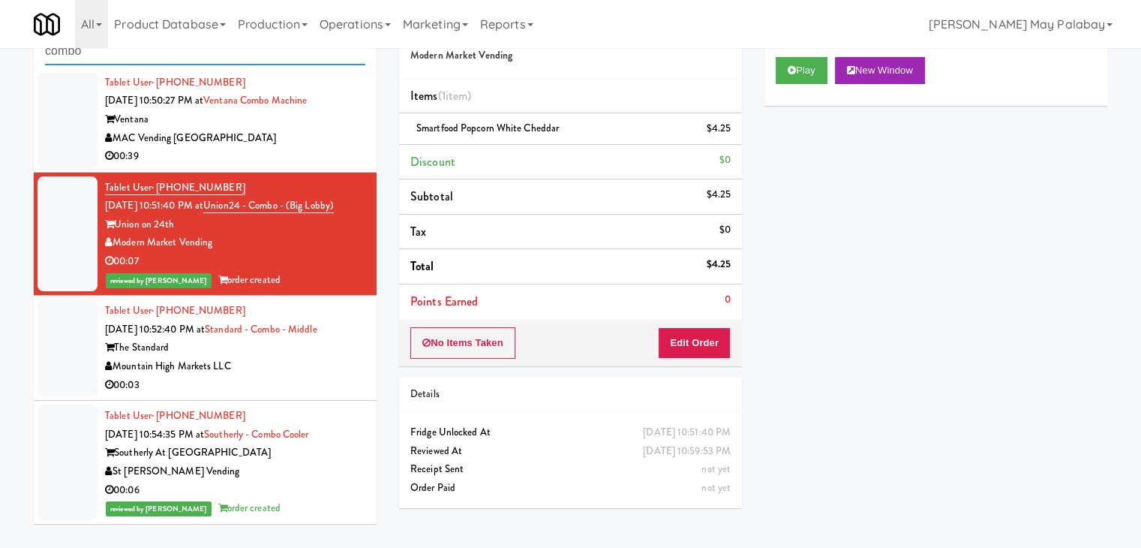
click at [199, 60] on input "combo" at bounding box center [205, 52] width 320 height 28
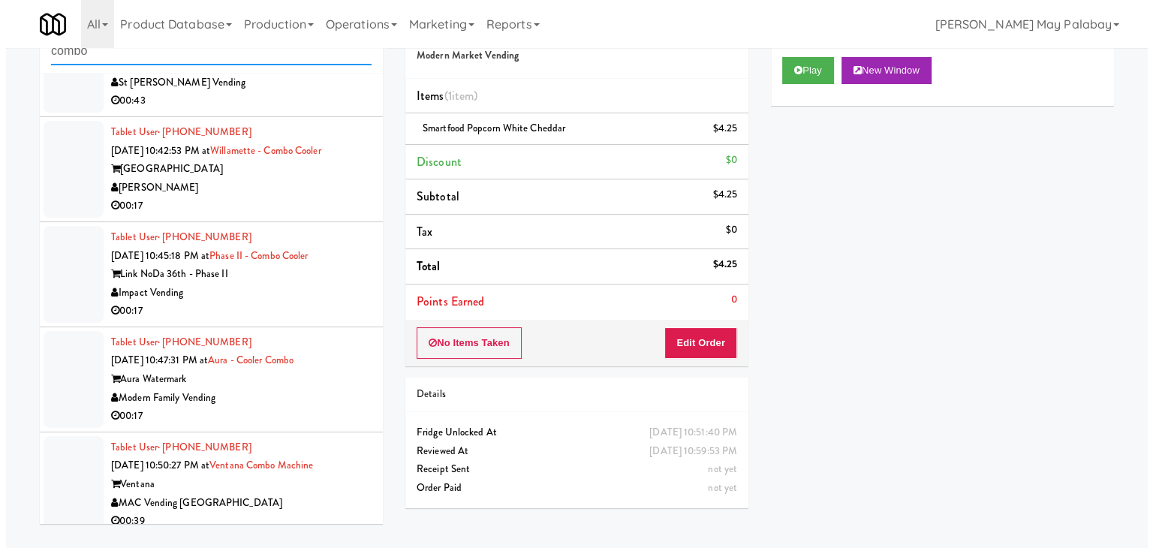
scroll to position [284, 0]
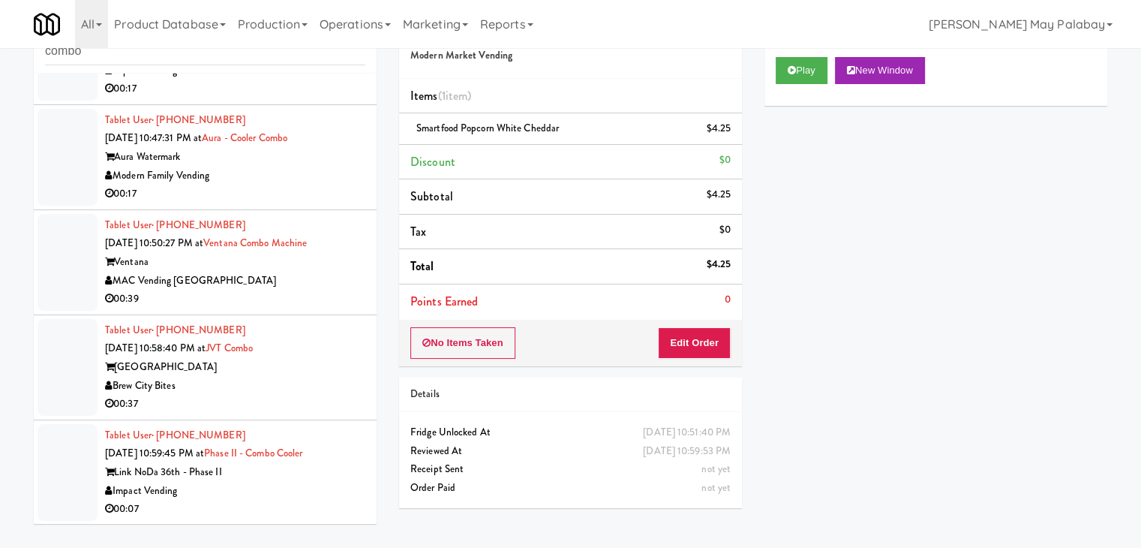
click at [323, 490] on div "Impact Vending" at bounding box center [235, 491] width 260 height 19
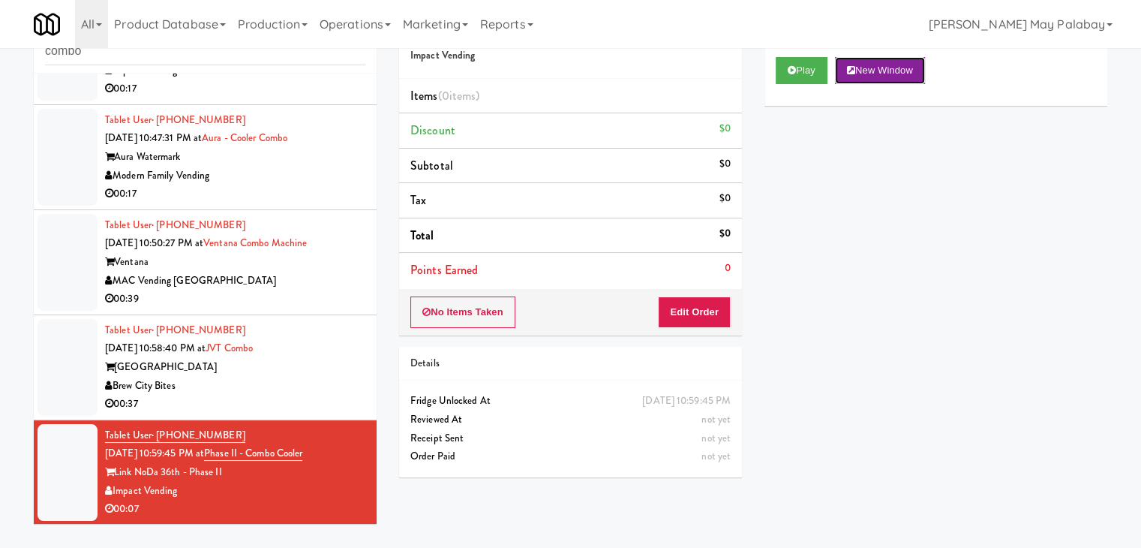
click at [886, 67] on button "New Window" at bounding box center [880, 70] width 90 height 27
click at [689, 314] on button "Edit Order" at bounding box center [694, 312] width 73 height 32
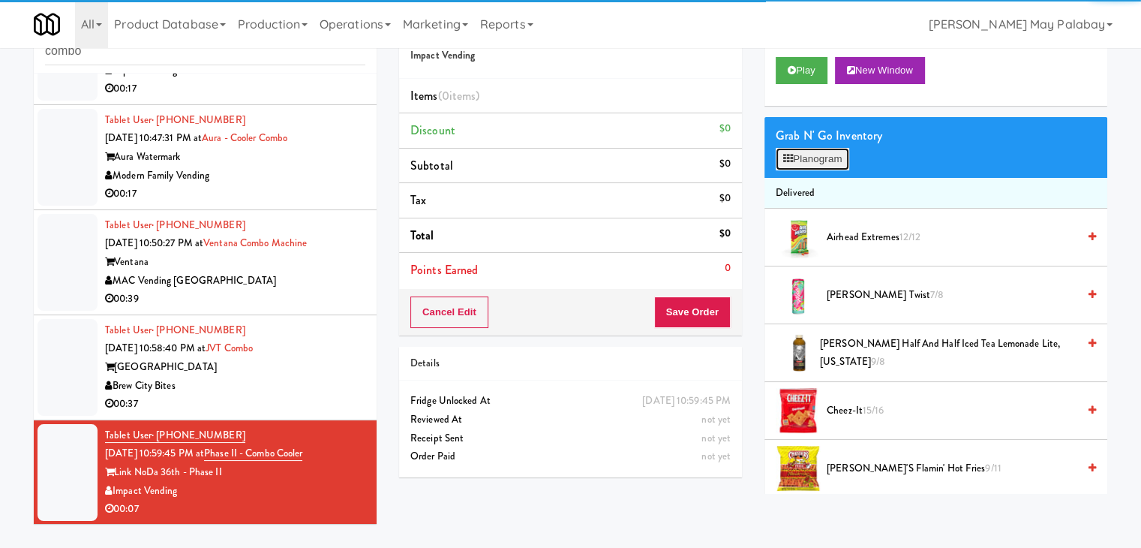
click at [828, 154] on button "Planogram" at bounding box center [813, 159] width 74 height 23
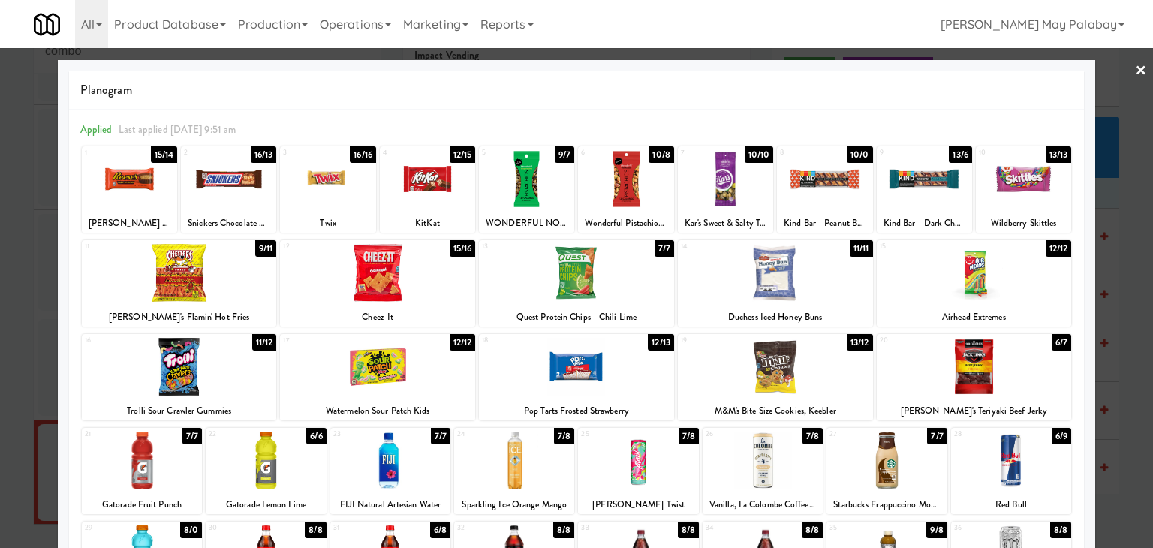
click at [835, 287] on div at bounding box center [775, 273] width 195 height 58
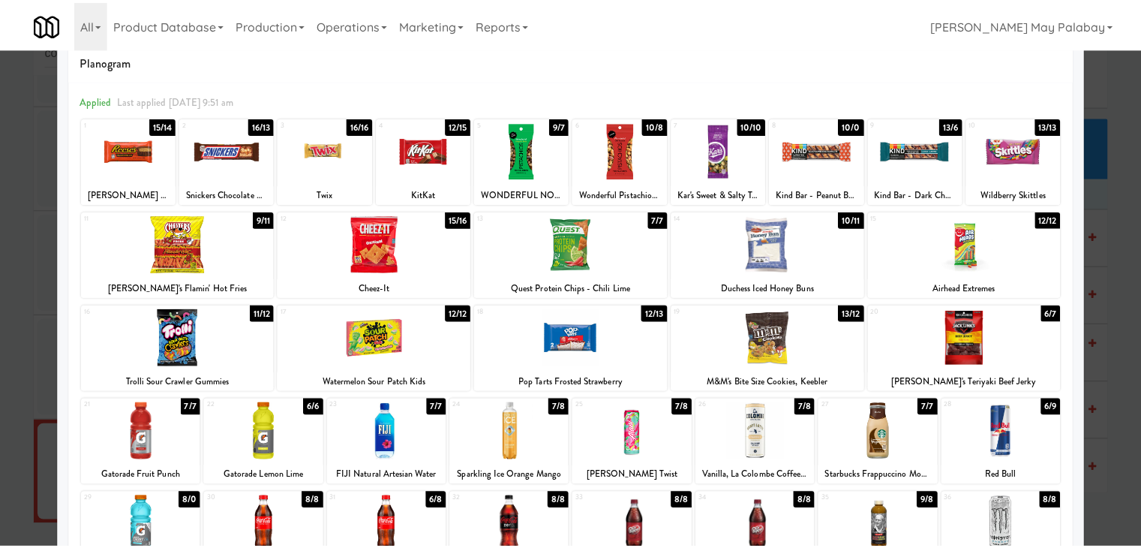
scroll to position [75, 0]
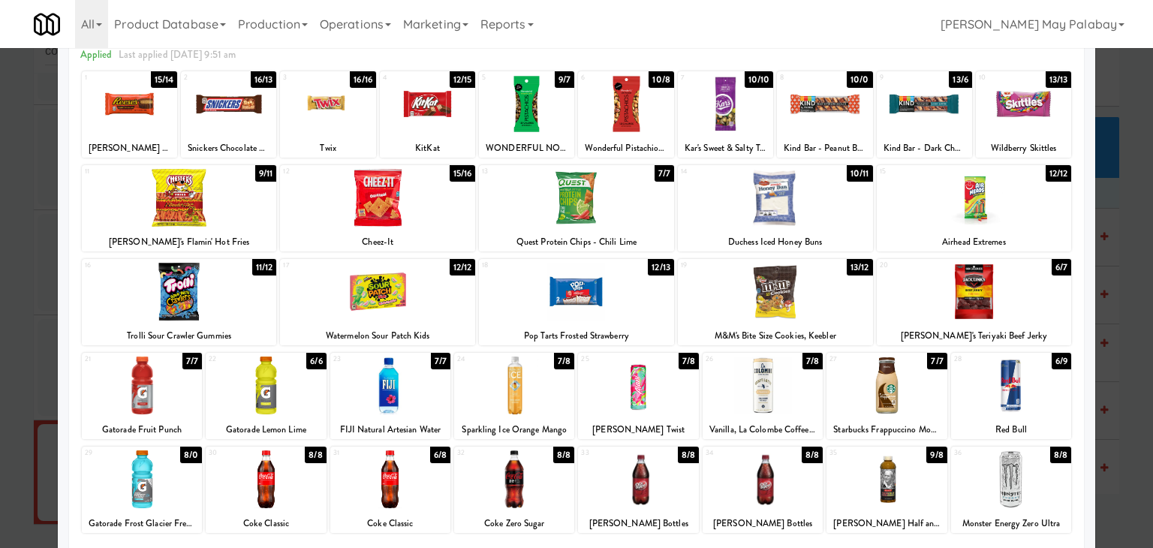
click at [928, 479] on div at bounding box center [886, 479] width 120 height 58
click at [1114, 316] on div at bounding box center [576, 274] width 1153 height 548
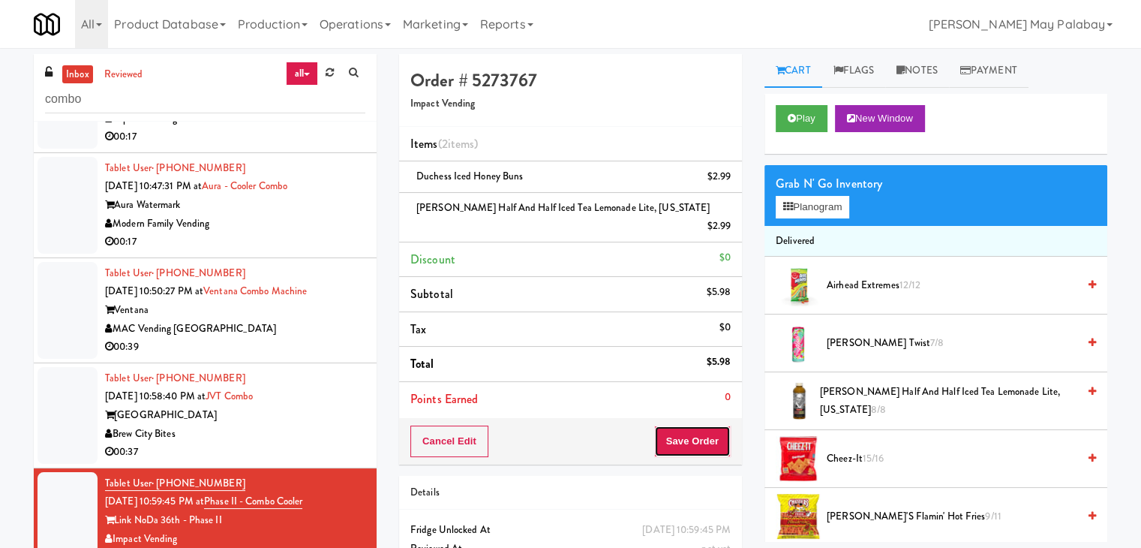
click at [698, 426] on button "Save Order" at bounding box center [692, 442] width 77 height 32
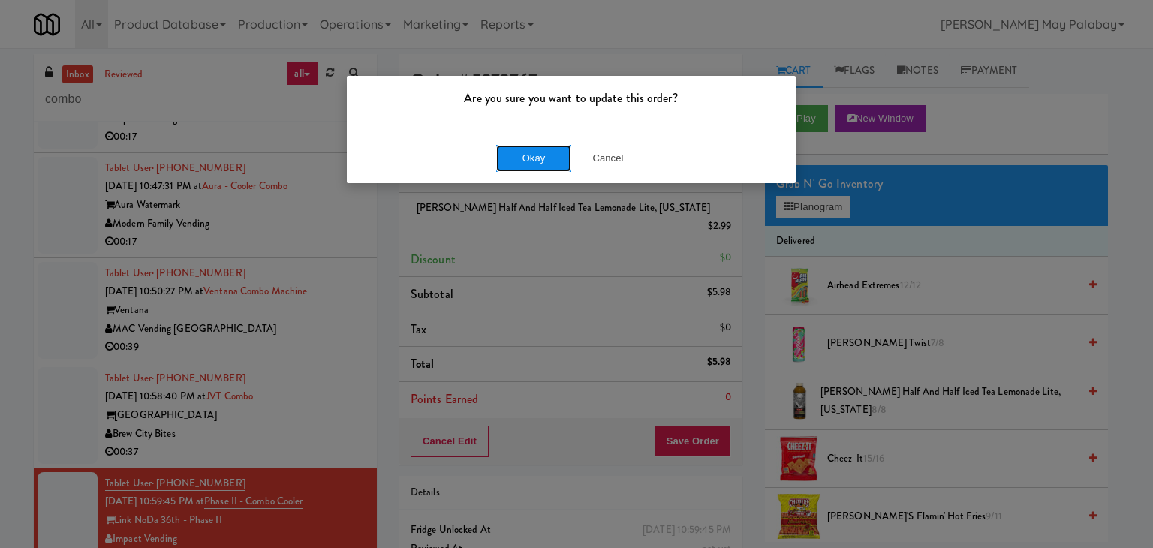
click at [559, 167] on button "Okay" at bounding box center [533, 158] width 75 height 27
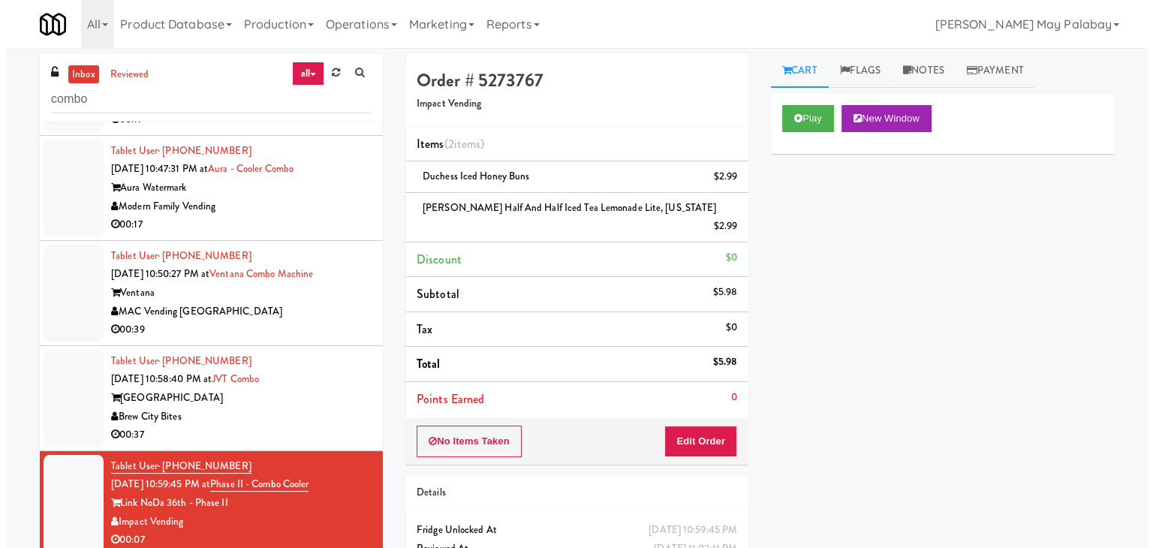
scroll to position [302, 0]
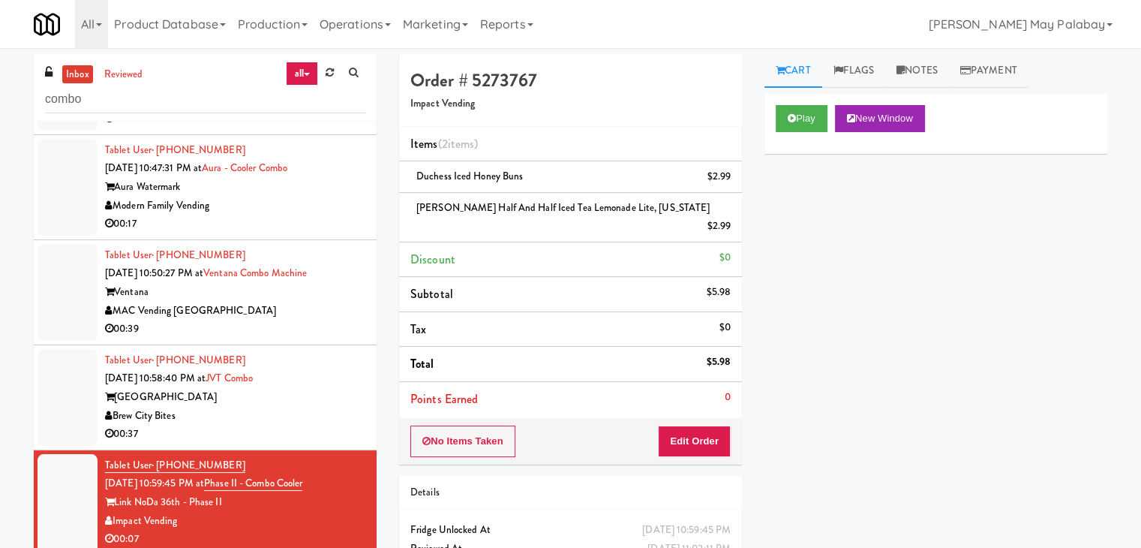
click at [317, 430] on div "00:37" at bounding box center [235, 434] width 260 height 19
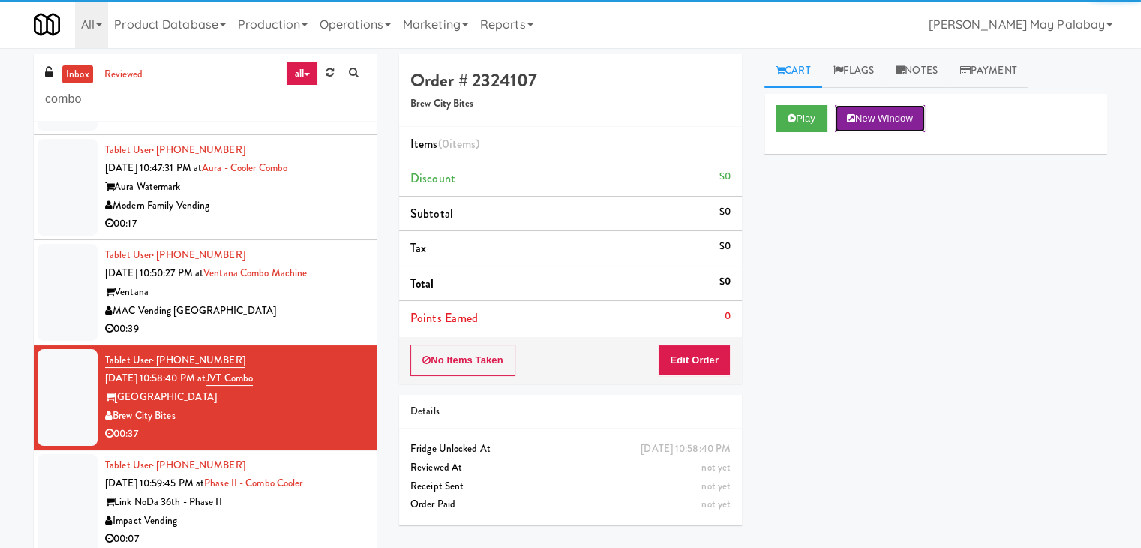
click at [878, 122] on button "New Window" at bounding box center [880, 118] width 90 height 27
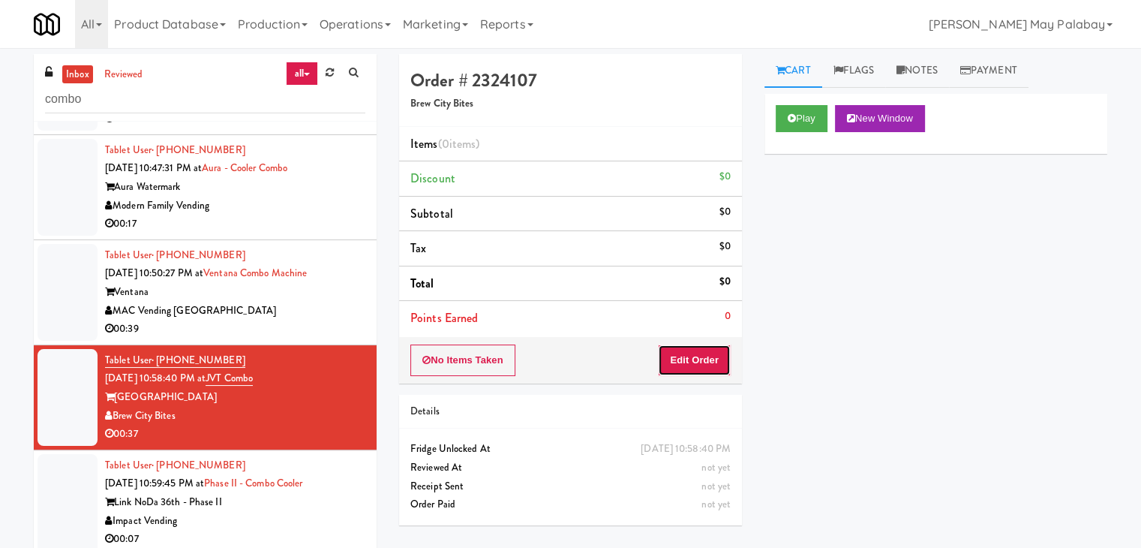
click at [704, 362] on button "Edit Order" at bounding box center [694, 360] width 73 height 32
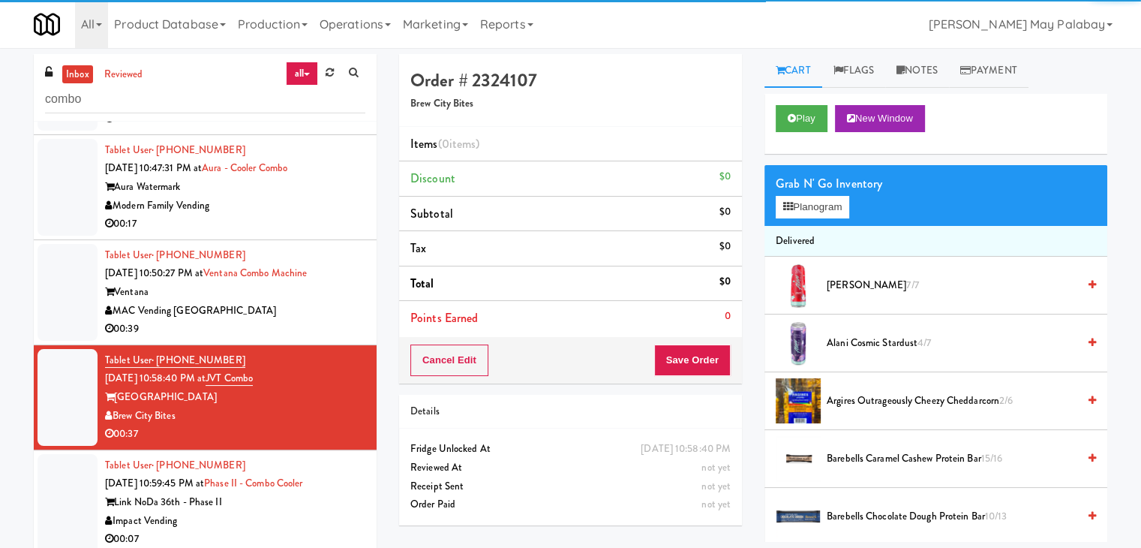
click at [809, 194] on div "Grab N' Go Inventory Planogram" at bounding box center [936, 195] width 343 height 61
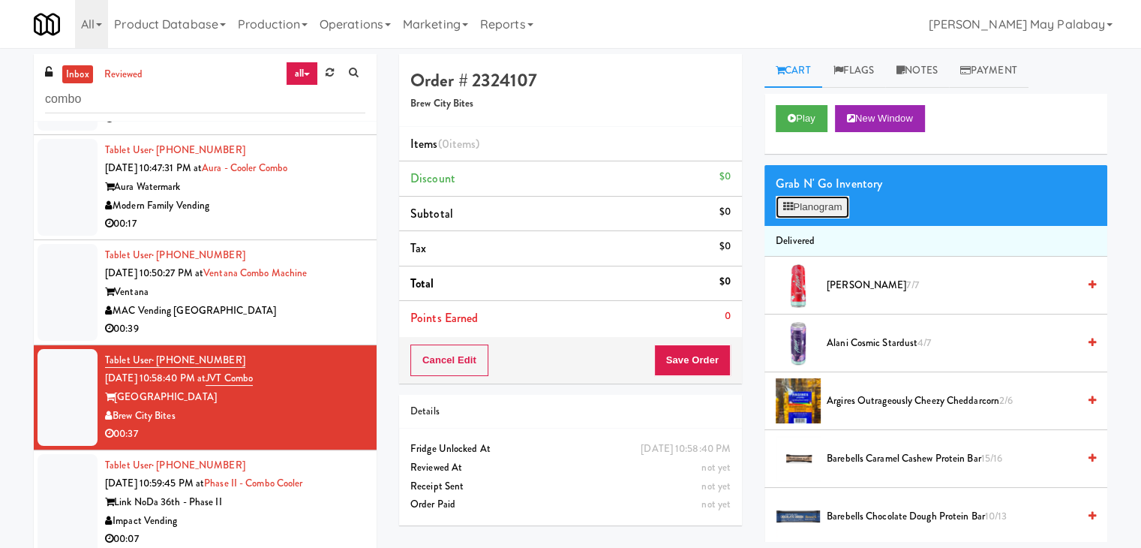
click at [814, 202] on button "Planogram" at bounding box center [813, 207] width 74 height 23
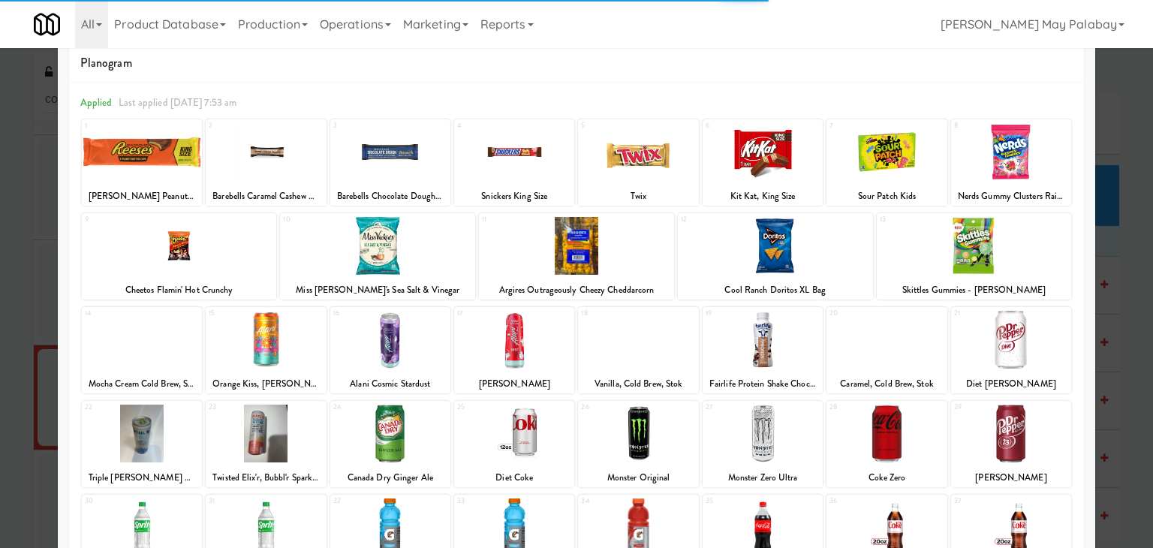
scroll to position [75, 0]
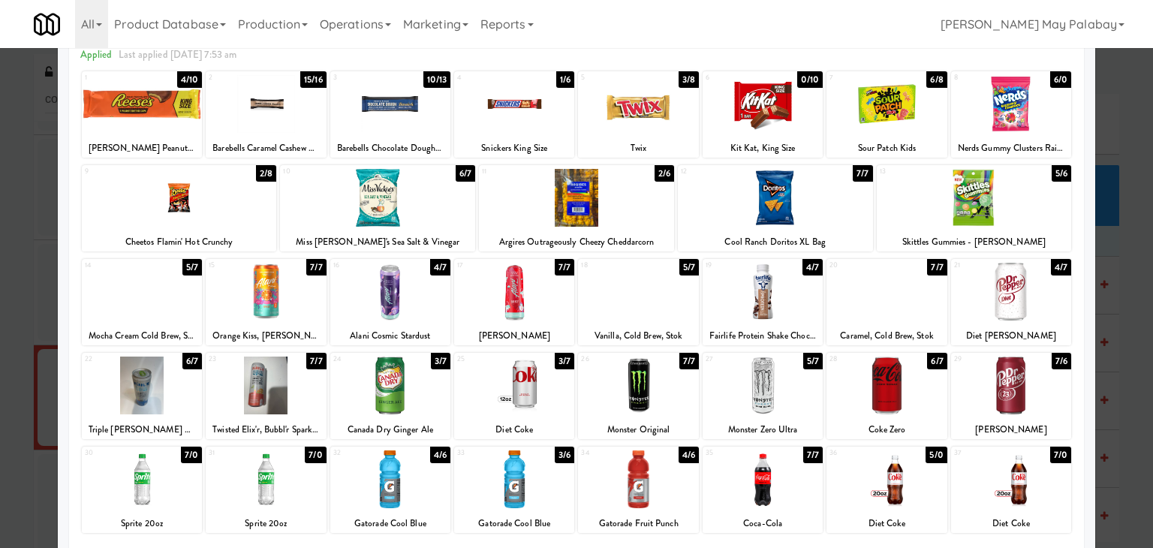
click at [924, 102] on div at bounding box center [886, 104] width 120 height 58
click at [1031, 221] on div at bounding box center [974, 198] width 195 height 58
click at [1122, 282] on div at bounding box center [576, 274] width 1153 height 548
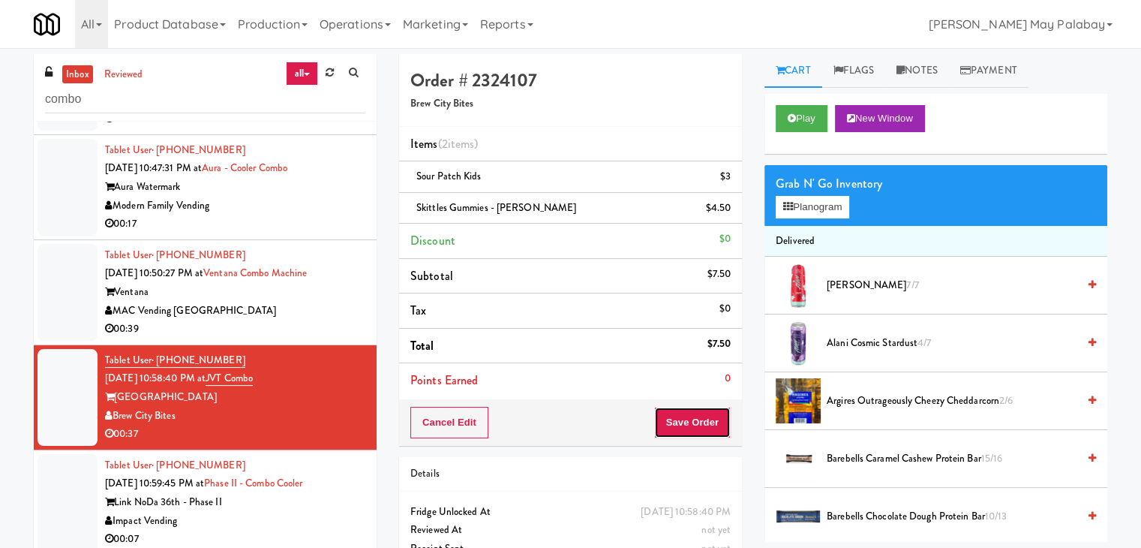
click at [700, 411] on button "Save Order" at bounding box center [692, 423] width 77 height 32
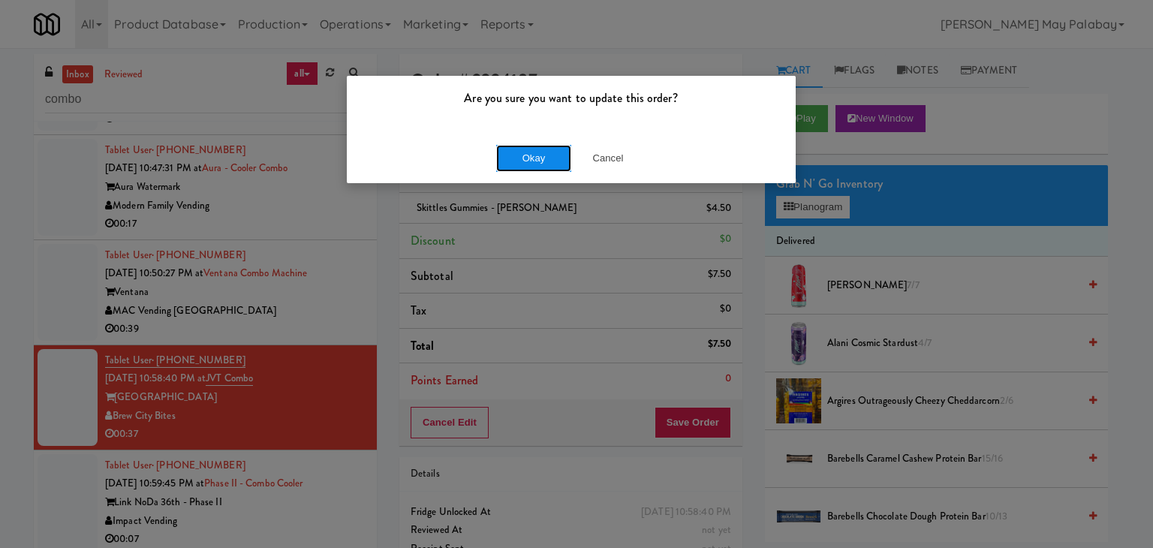
click at [534, 163] on button "Okay" at bounding box center [533, 158] width 75 height 27
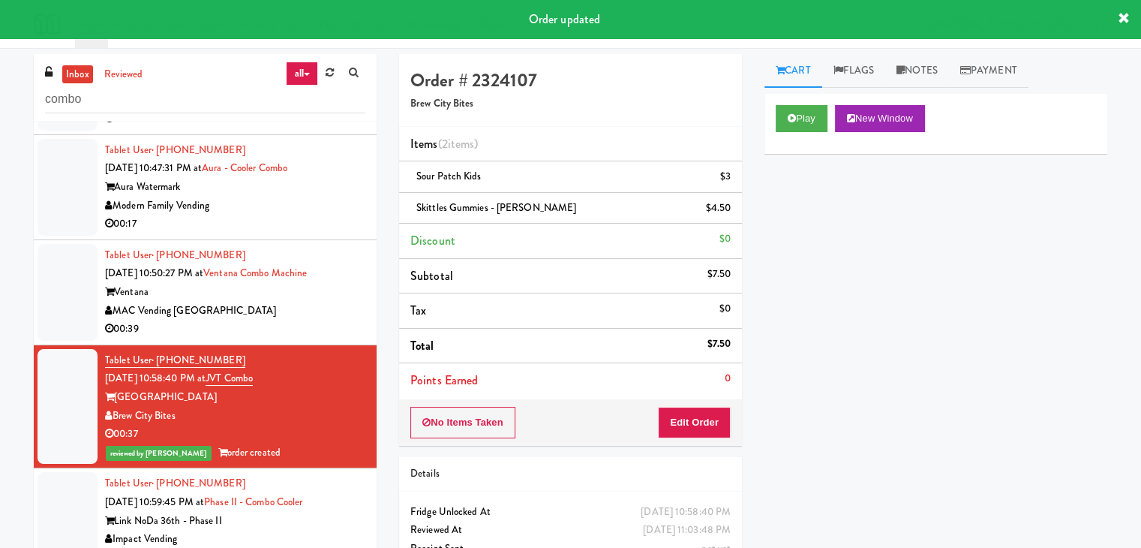
click at [312, 321] on div "00:39" at bounding box center [235, 329] width 260 height 19
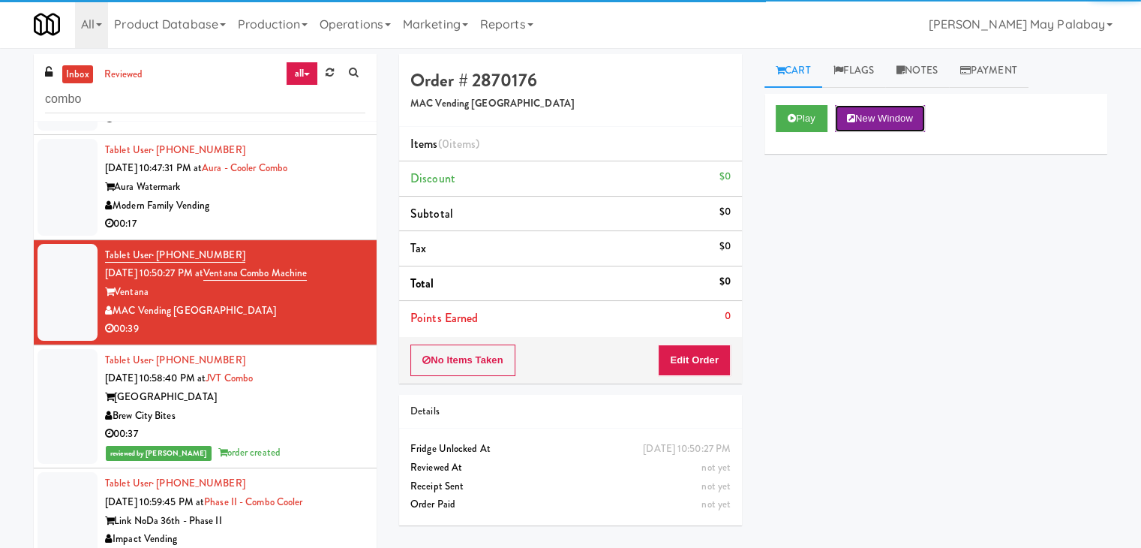
click at [925, 122] on button "New Window" at bounding box center [880, 118] width 90 height 27
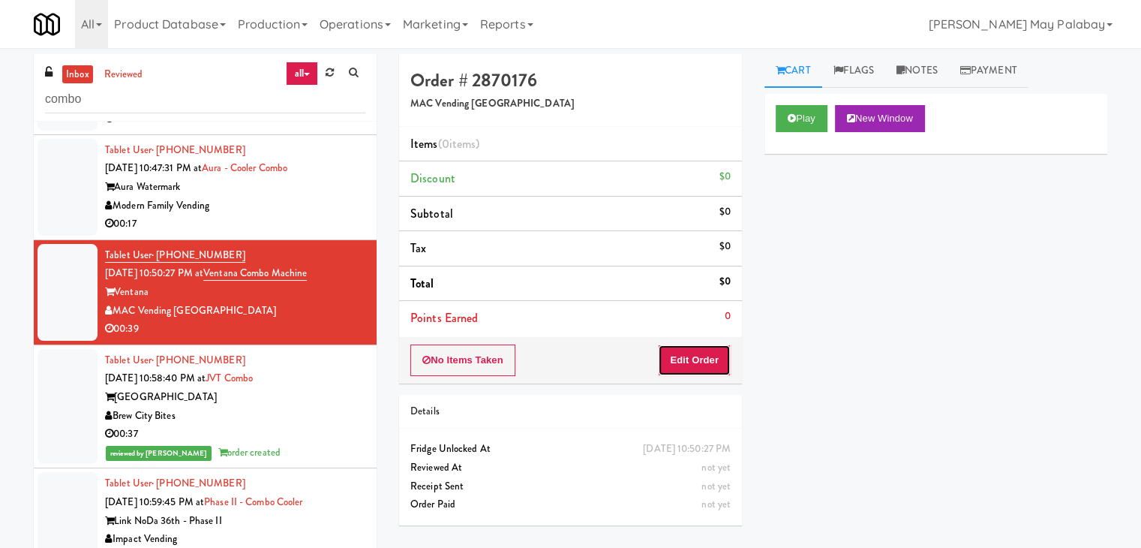
click at [692, 361] on button "Edit Order" at bounding box center [694, 360] width 73 height 32
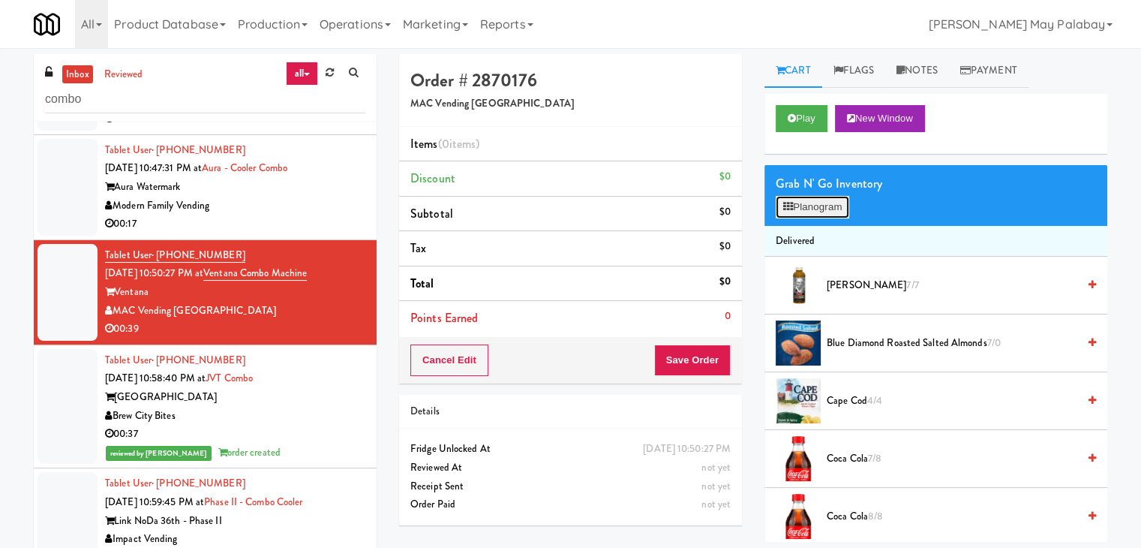
click at [825, 204] on button "Planogram" at bounding box center [813, 207] width 74 height 23
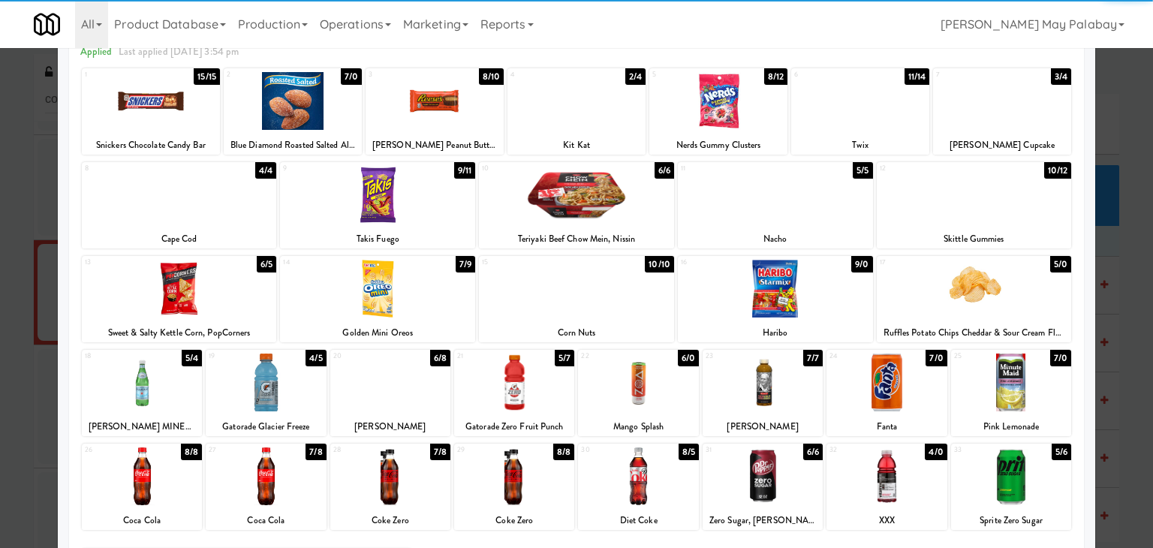
scroll to position [75, 0]
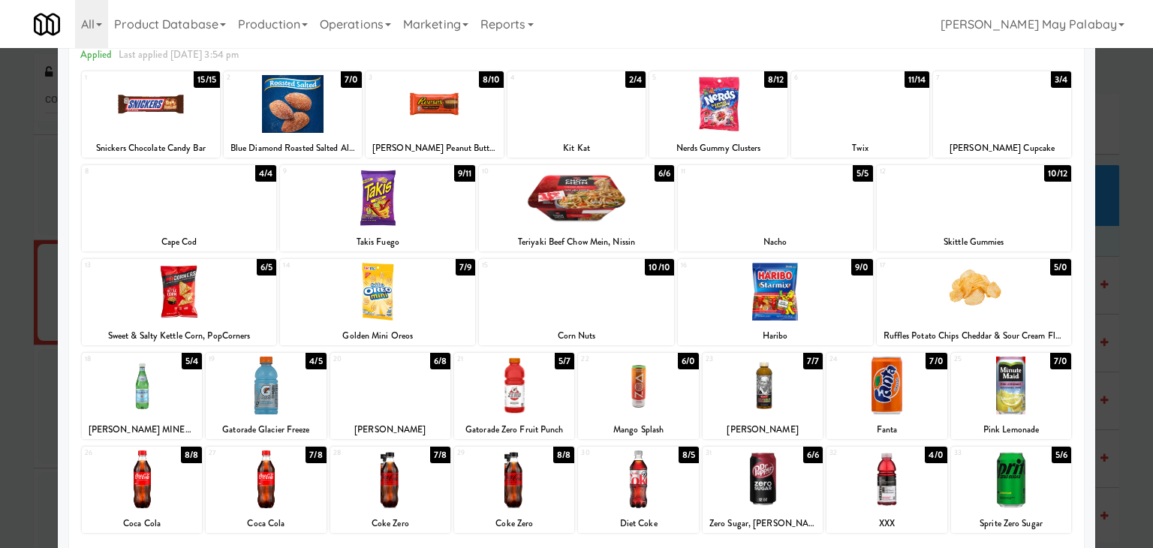
click at [1054, 385] on div at bounding box center [1011, 385] width 120 height 58
click at [1037, 411] on div at bounding box center [1011, 385] width 120 height 58
click at [910, 471] on div at bounding box center [886, 479] width 120 height 58
click at [548, 490] on div at bounding box center [514, 479] width 120 height 58
click at [294, 490] on div at bounding box center [266, 479] width 120 height 58
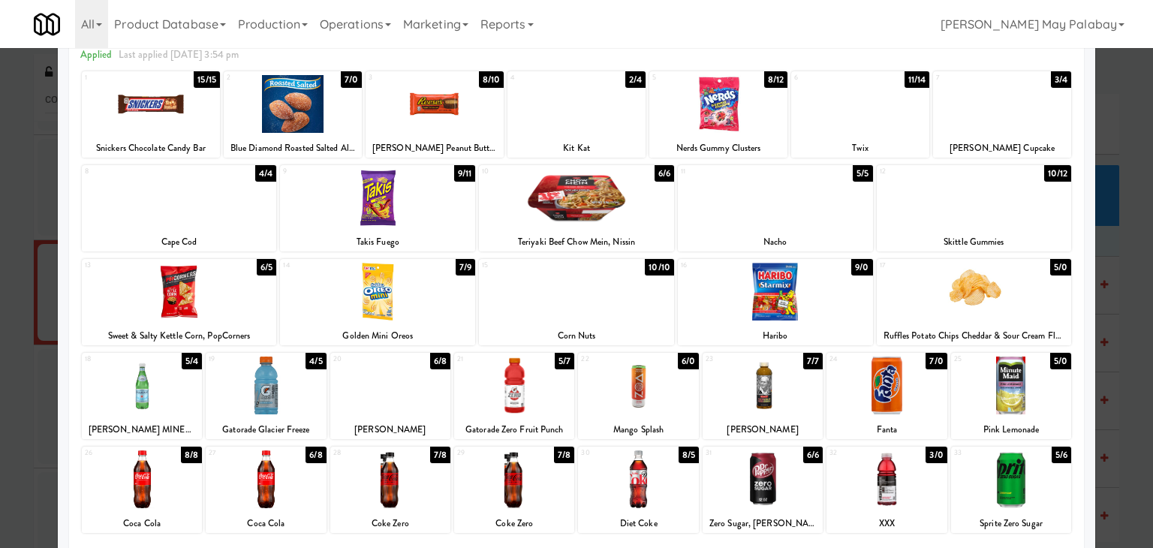
click at [1112, 323] on div at bounding box center [576, 274] width 1153 height 548
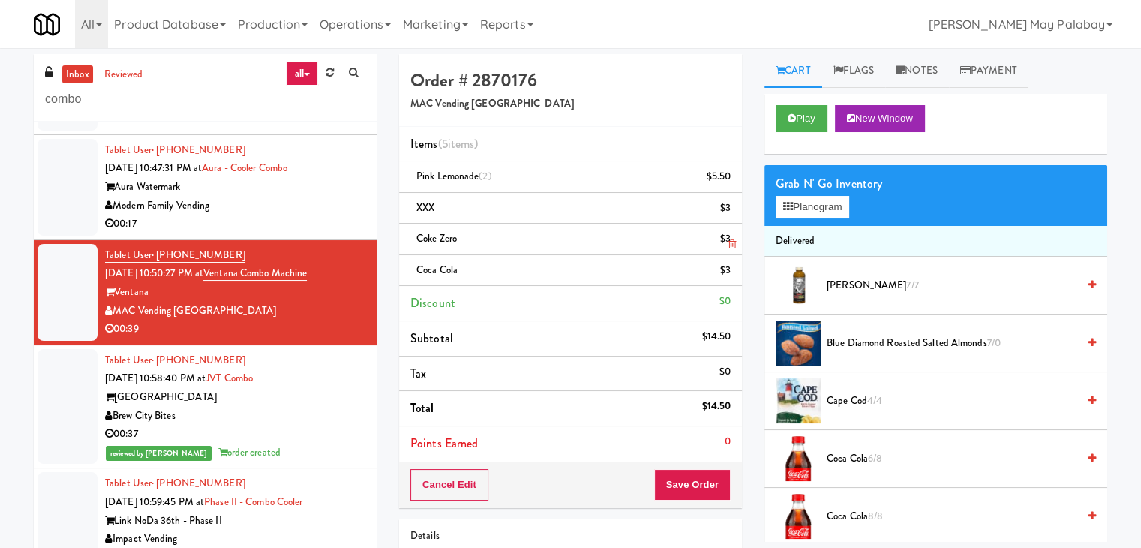
click at [732, 242] on icon at bounding box center [733, 244] width 8 height 10
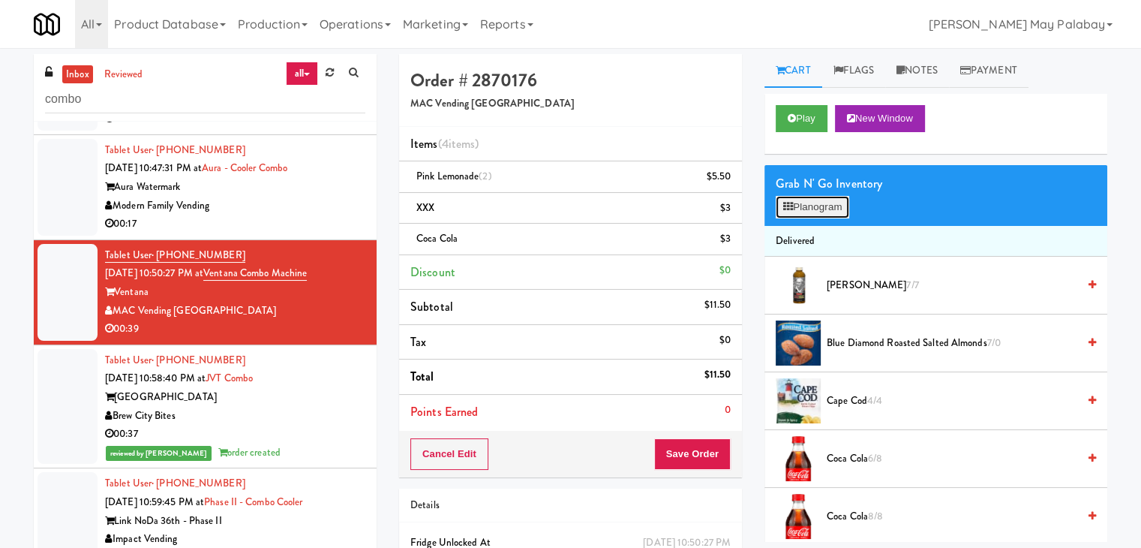
click at [844, 211] on button "Planogram" at bounding box center [813, 207] width 74 height 23
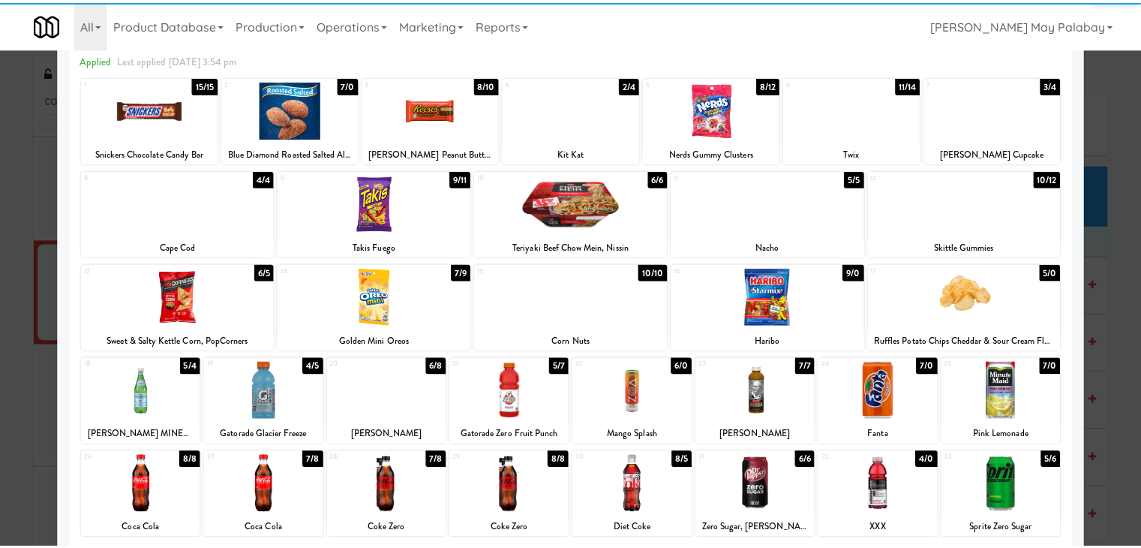
scroll to position [75, 0]
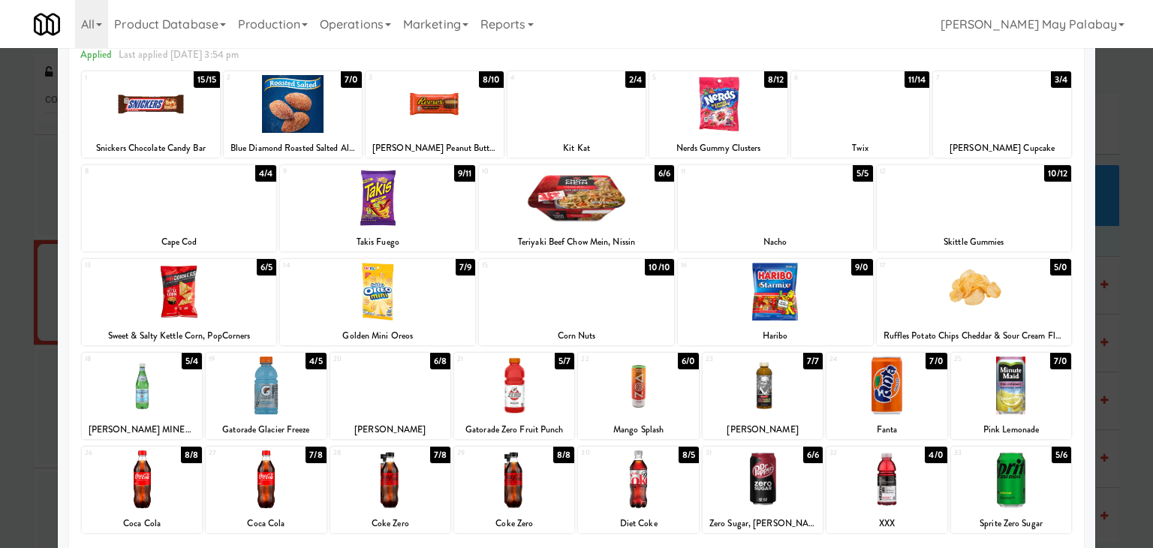
click at [228, 304] on div at bounding box center [179, 292] width 195 height 58
click at [921, 469] on div at bounding box center [886, 479] width 120 height 58
click at [553, 488] on div at bounding box center [514, 479] width 120 height 58
click at [432, 483] on div at bounding box center [390, 479] width 120 height 58
click at [1113, 431] on div at bounding box center [576, 274] width 1153 height 548
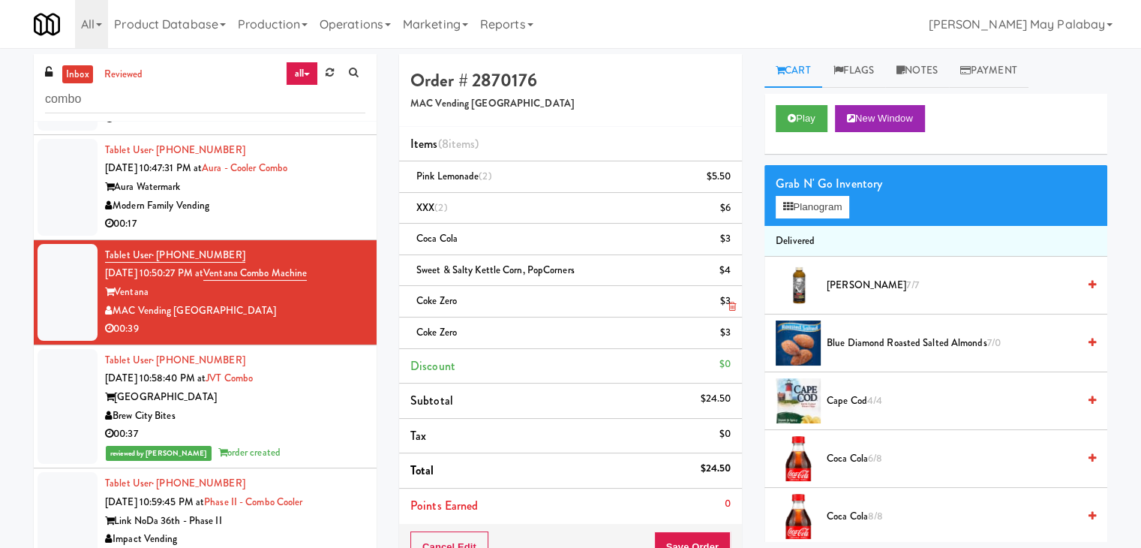
click at [732, 308] on icon at bounding box center [733, 307] width 8 height 10
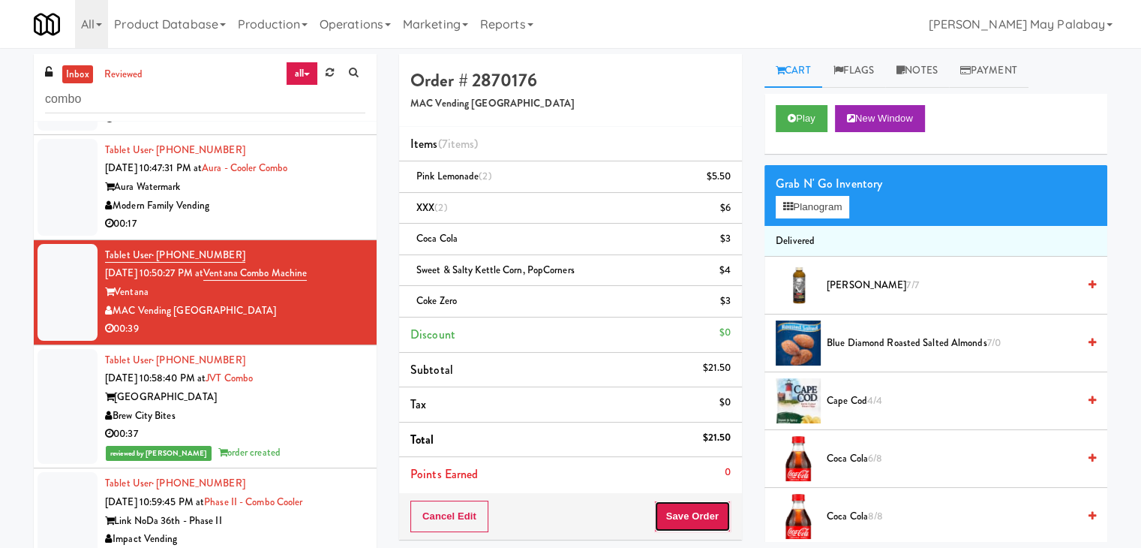
click at [702, 518] on button "Save Order" at bounding box center [692, 517] width 77 height 32
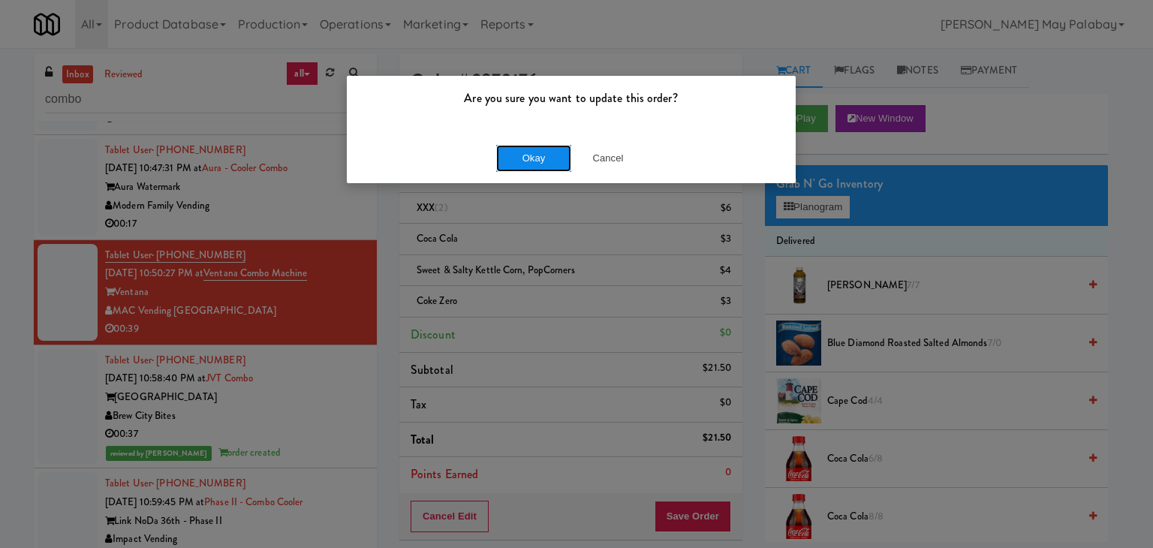
click at [539, 158] on button "Okay" at bounding box center [533, 158] width 75 height 27
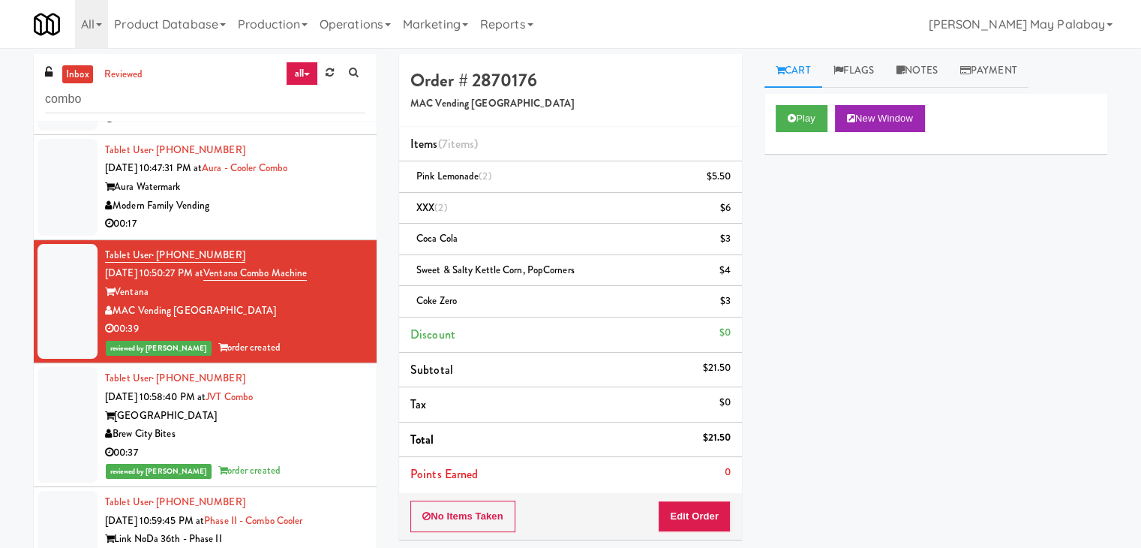
click at [314, 202] on div "Modern Family Vending" at bounding box center [235, 206] width 260 height 19
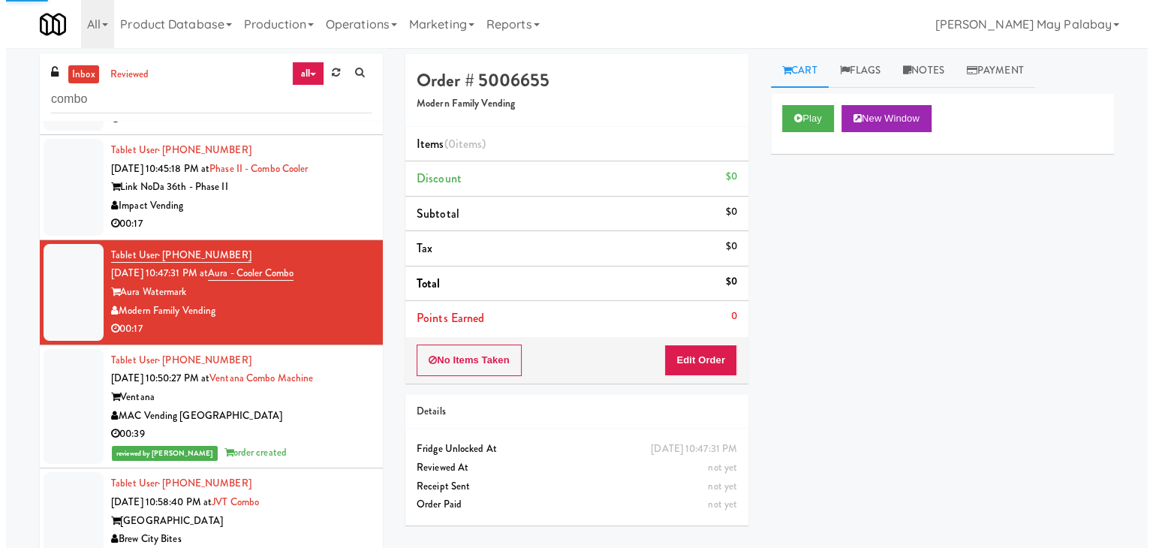
scroll to position [152, 0]
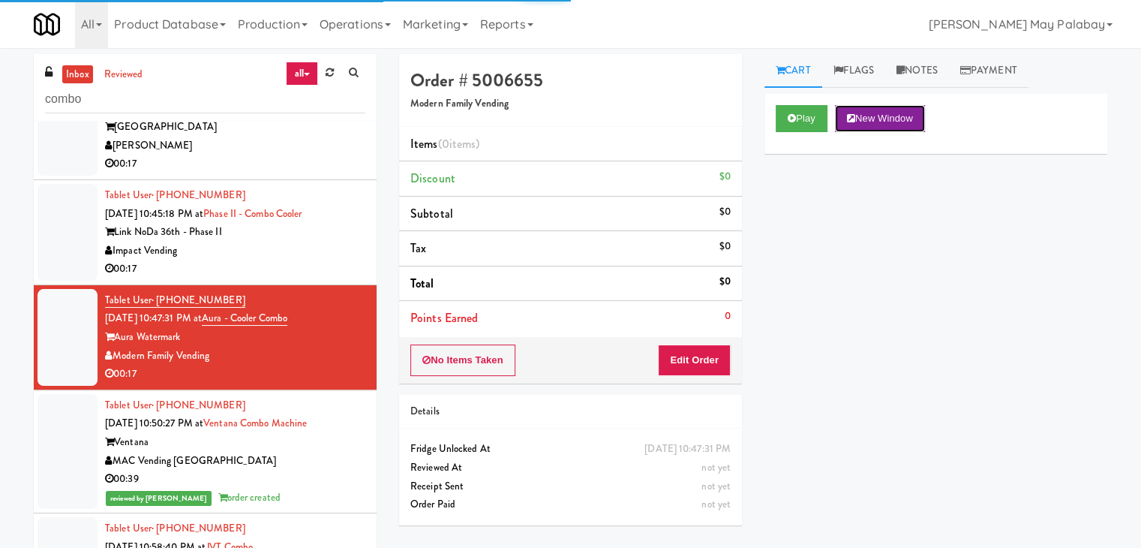
click at [879, 119] on button "New Window" at bounding box center [880, 118] width 90 height 27
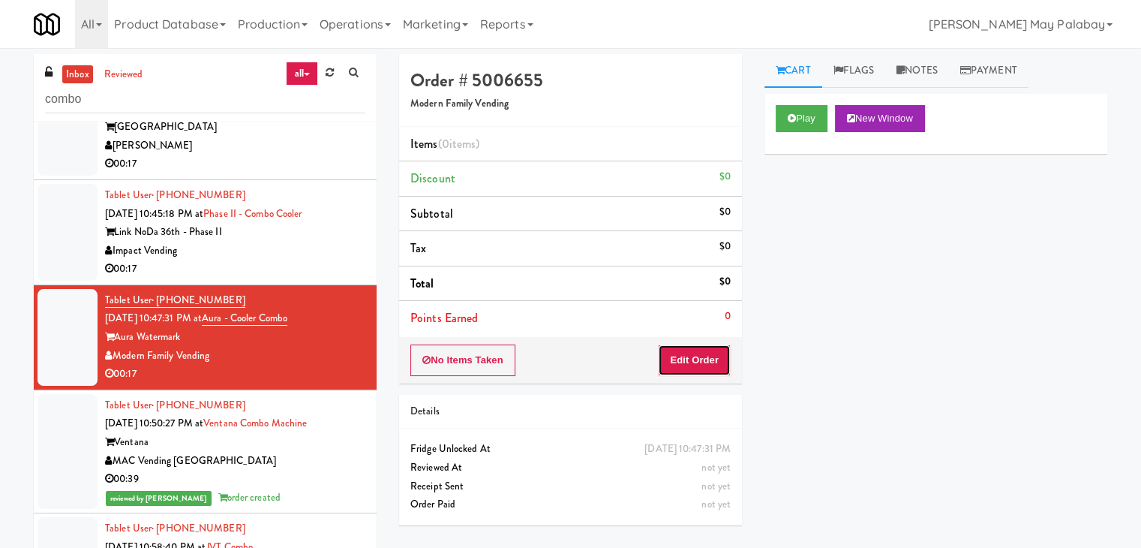
click at [701, 354] on button "Edit Order" at bounding box center [694, 360] width 73 height 32
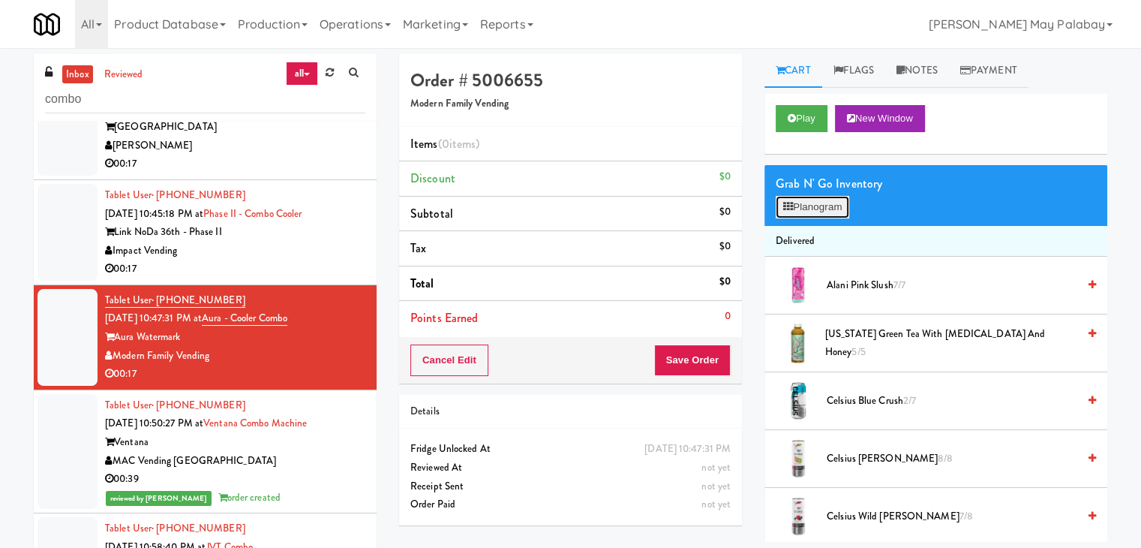
click at [832, 212] on button "Planogram" at bounding box center [813, 207] width 74 height 23
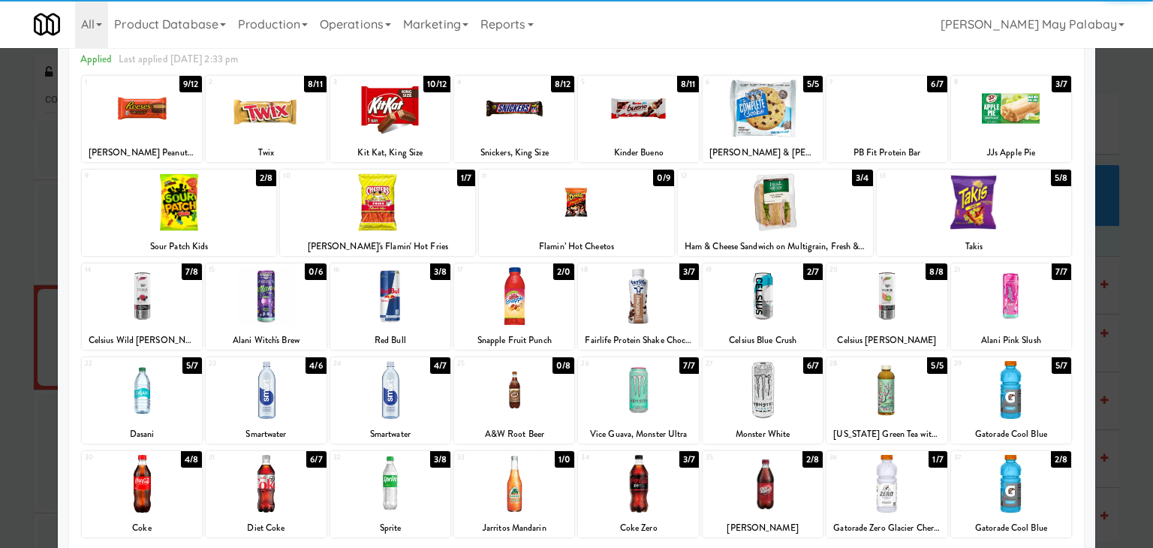
scroll to position [75, 0]
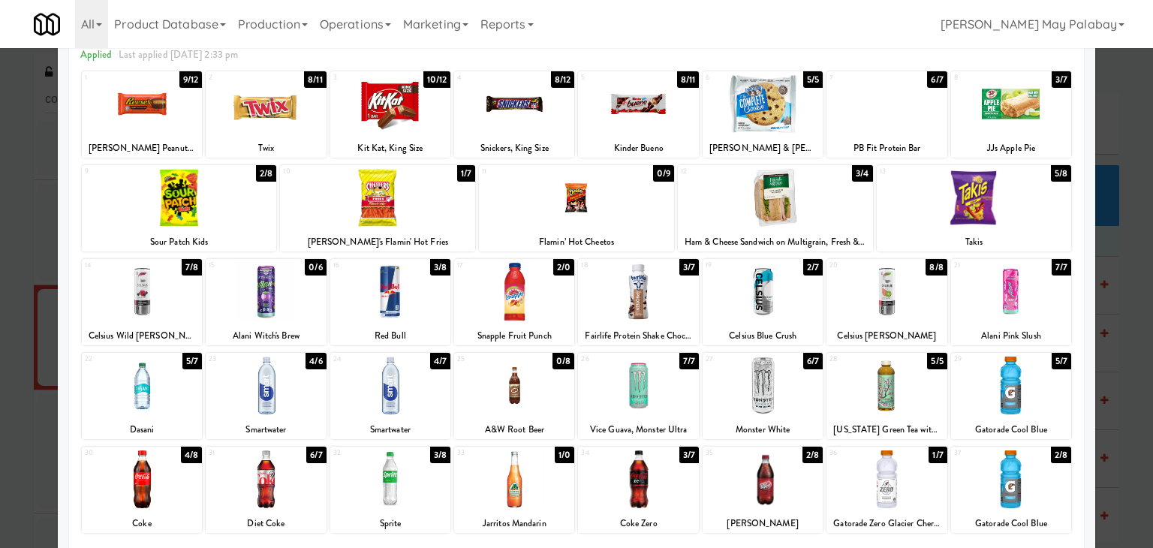
click at [436, 486] on div at bounding box center [390, 479] width 120 height 58
click at [421, 212] on div at bounding box center [377, 198] width 195 height 58
click at [1116, 319] on div at bounding box center [576, 274] width 1153 height 548
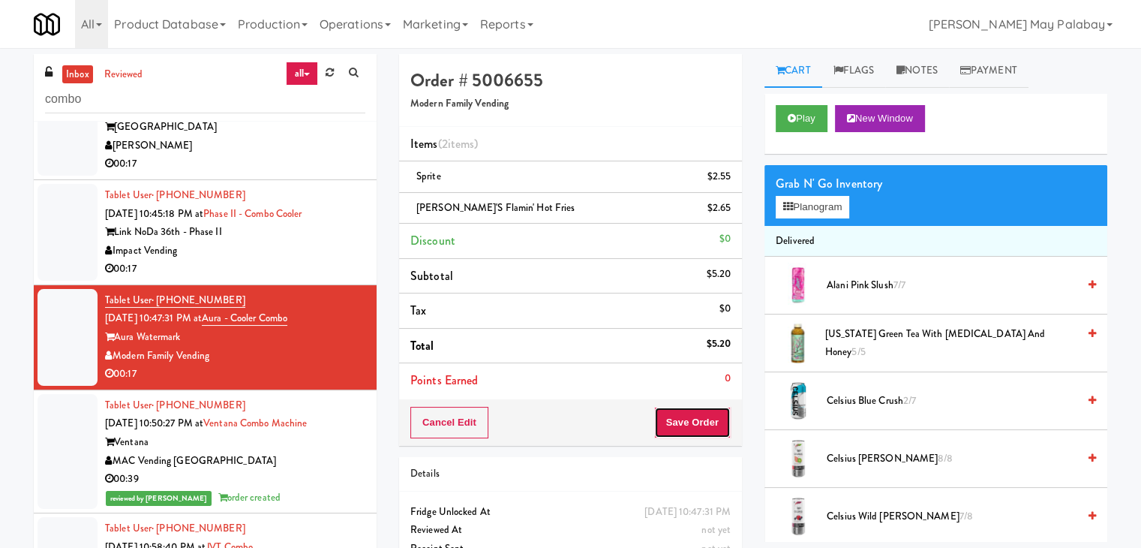
click at [699, 420] on button "Save Order" at bounding box center [692, 423] width 77 height 32
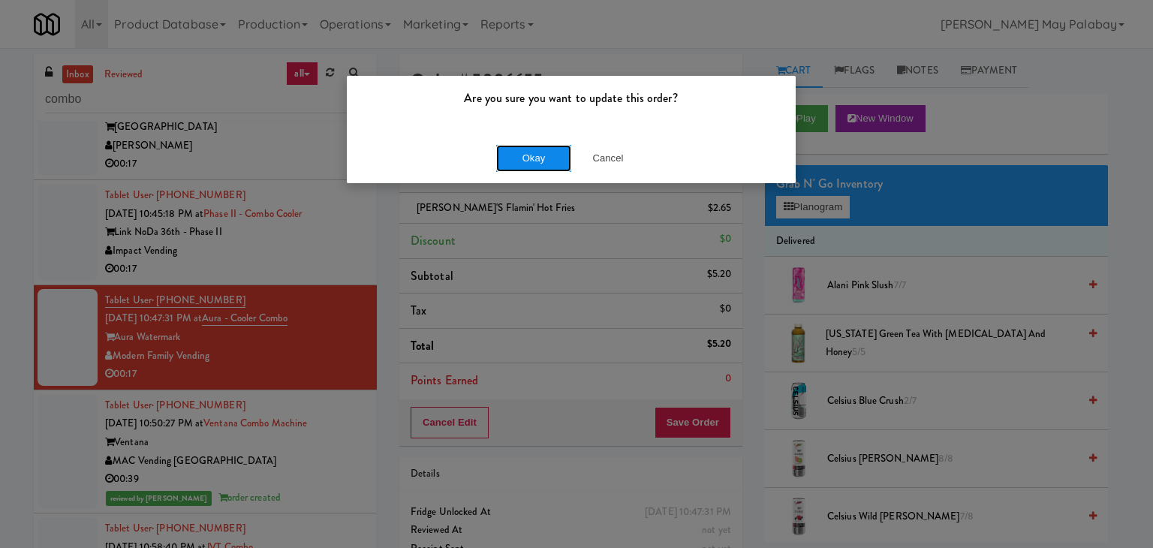
click at [560, 157] on button "Okay" at bounding box center [533, 158] width 75 height 27
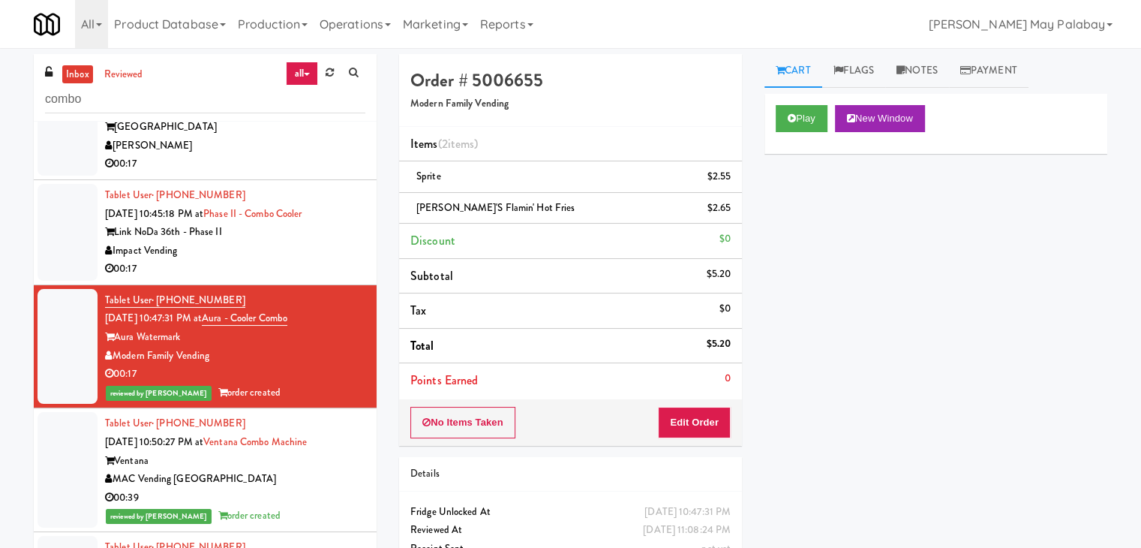
click at [333, 265] on div "00:17" at bounding box center [235, 269] width 260 height 19
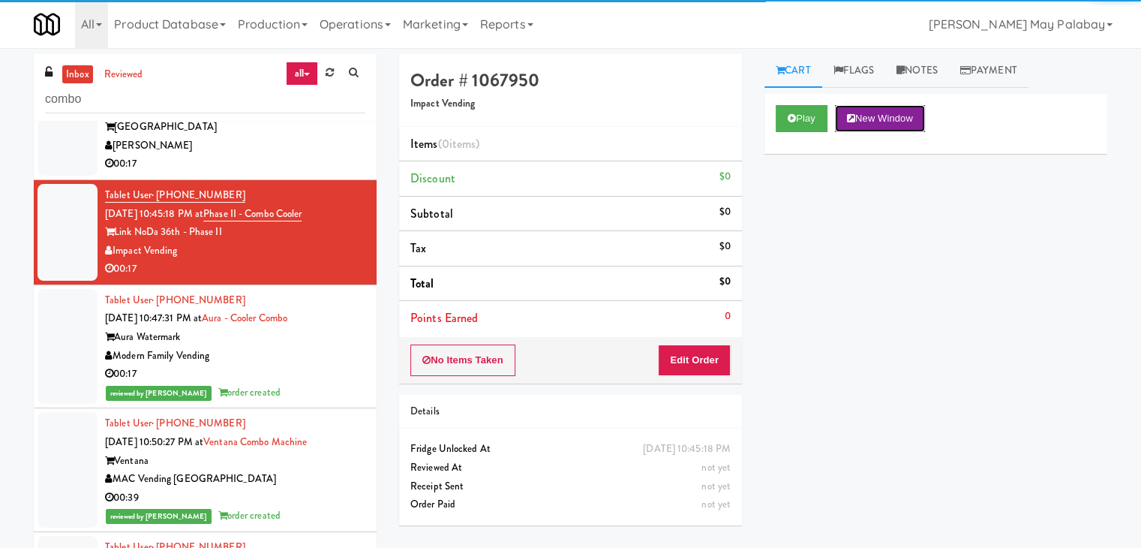
click at [916, 124] on button "New Window" at bounding box center [880, 118] width 90 height 27
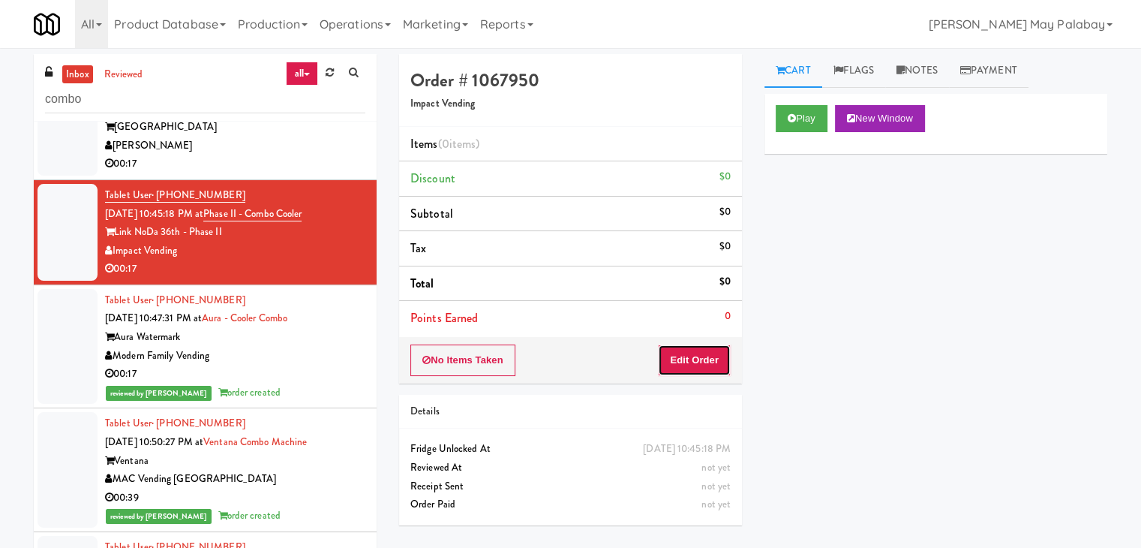
click at [708, 351] on button "Edit Order" at bounding box center [694, 360] width 73 height 32
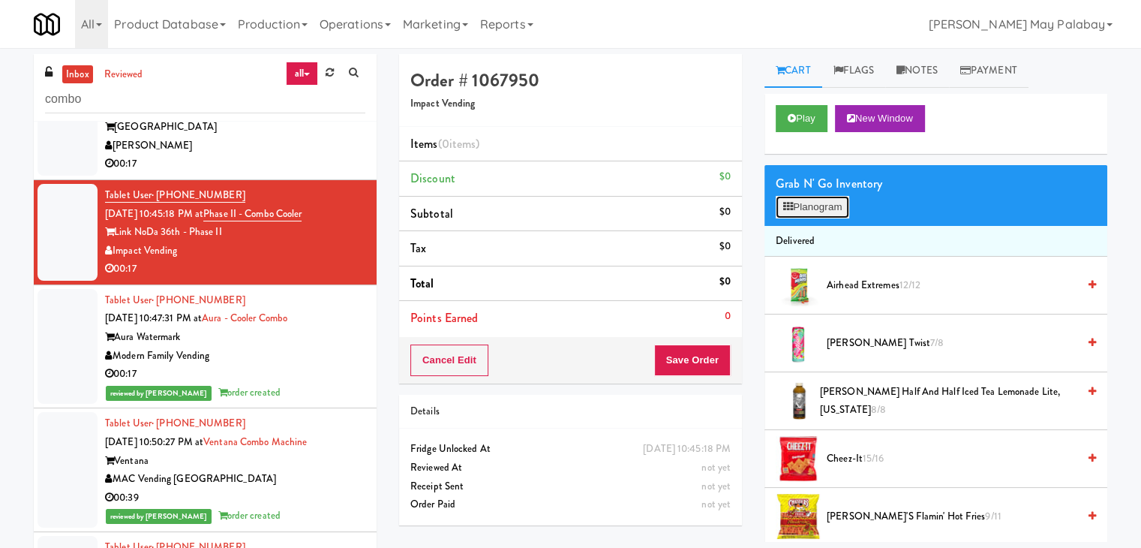
click at [818, 205] on button "Planogram" at bounding box center [813, 207] width 74 height 23
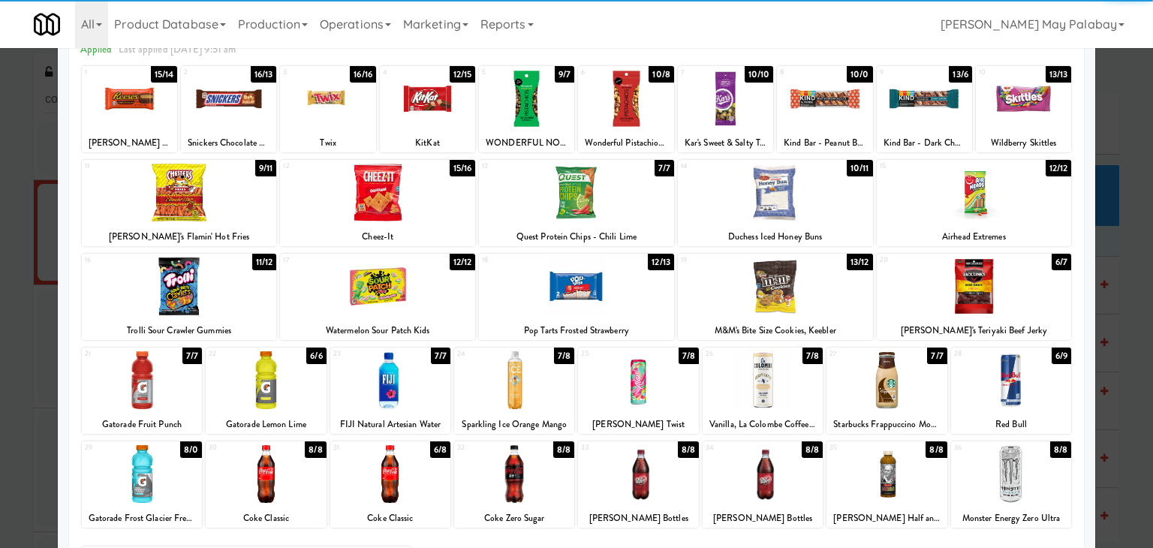
scroll to position [75, 0]
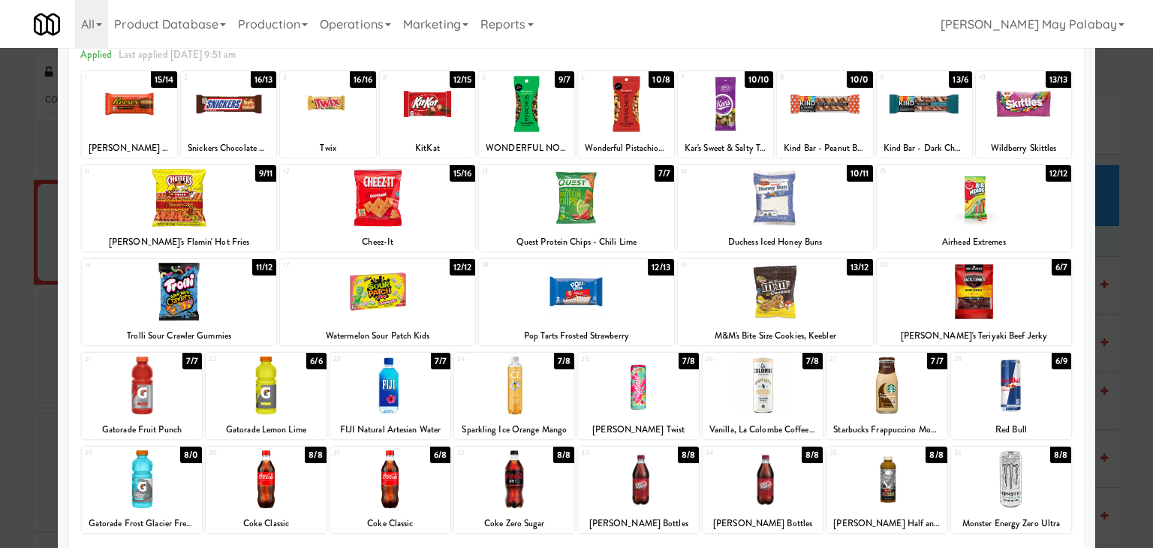
click at [1118, 326] on div at bounding box center [576, 274] width 1153 height 548
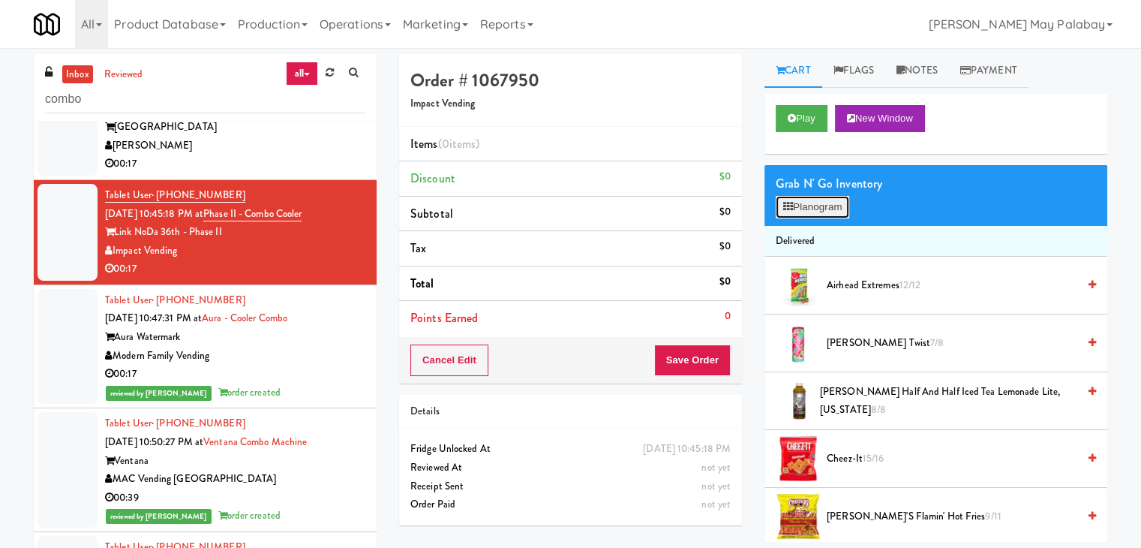
click at [841, 205] on button "Planogram" at bounding box center [813, 207] width 74 height 23
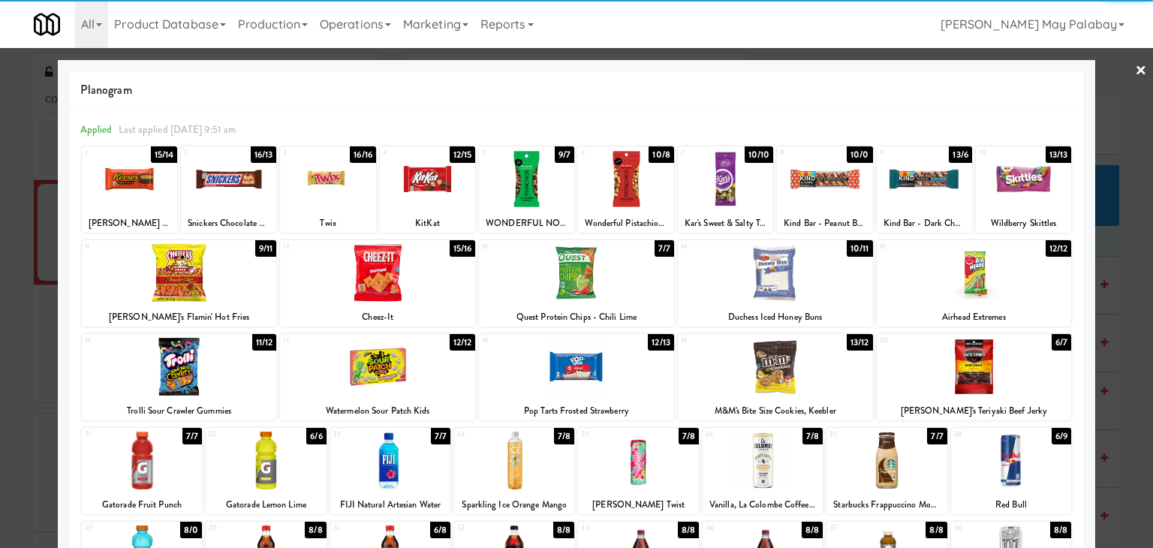
click at [1123, 295] on div at bounding box center [576, 274] width 1153 height 548
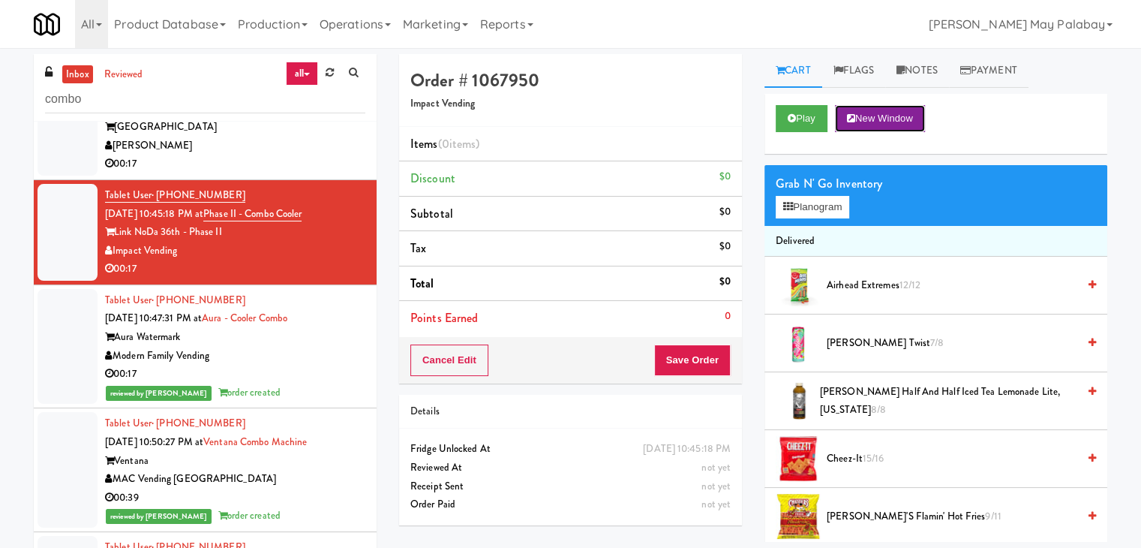
click at [907, 123] on button "New Window" at bounding box center [880, 118] width 90 height 27
click at [832, 211] on button "Planogram" at bounding box center [813, 207] width 74 height 23
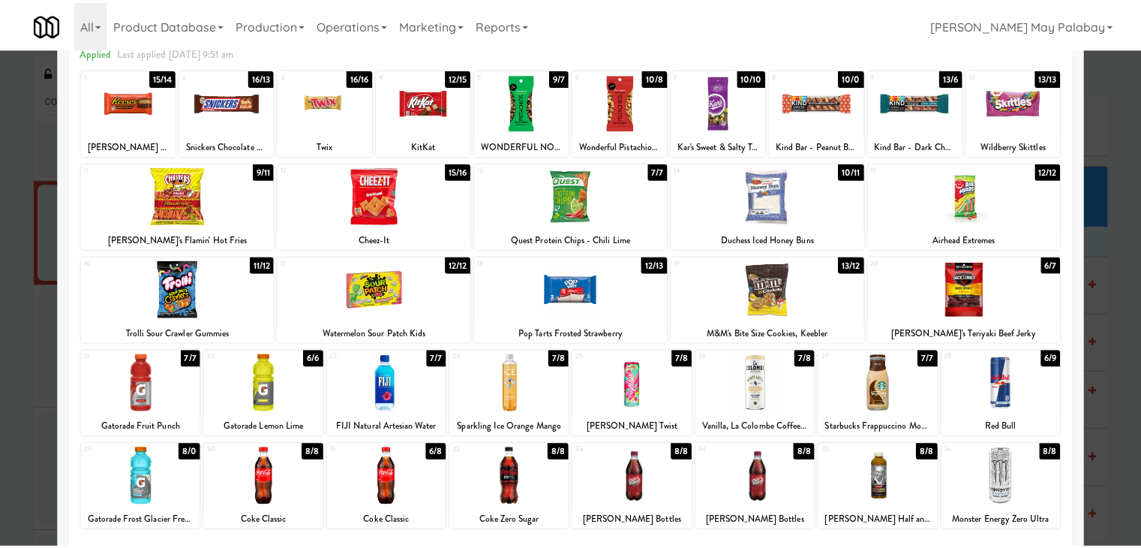
scroll to position [75, 0]
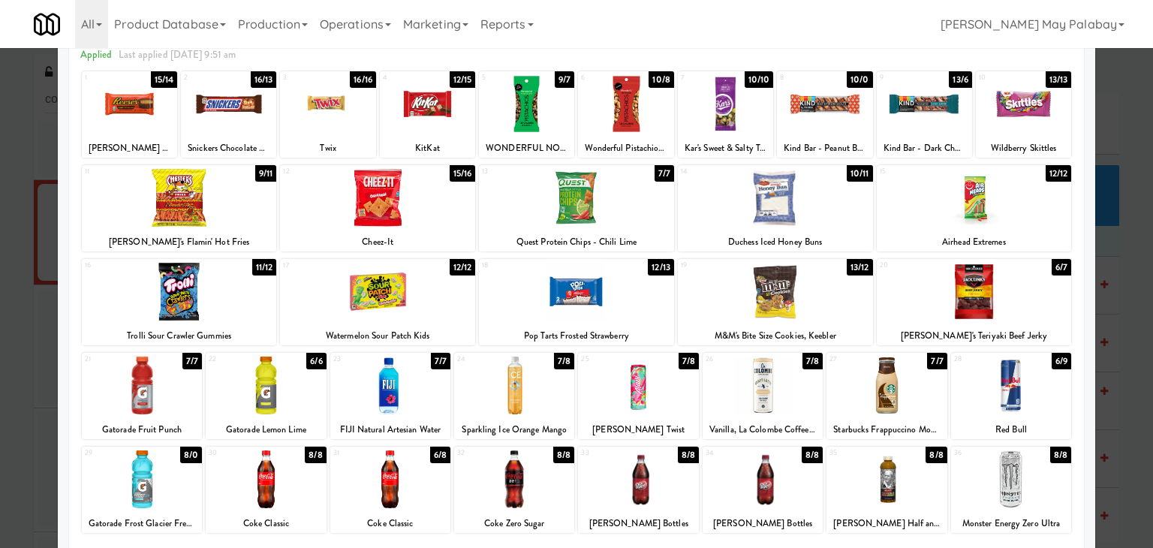
click at [237, 212] on div at bounding box center [179, 198] width 195 height 58
click at [450, 229] on div "12 15/16 Cheez-It" at bounding box center [377, 208] width 195 height 86
click at [1036, 113] on div at bounding box center [1023, 104] width 95 height 58
click at [1117, 356] on div at bounding box center [576, 274] width 1153 height 548
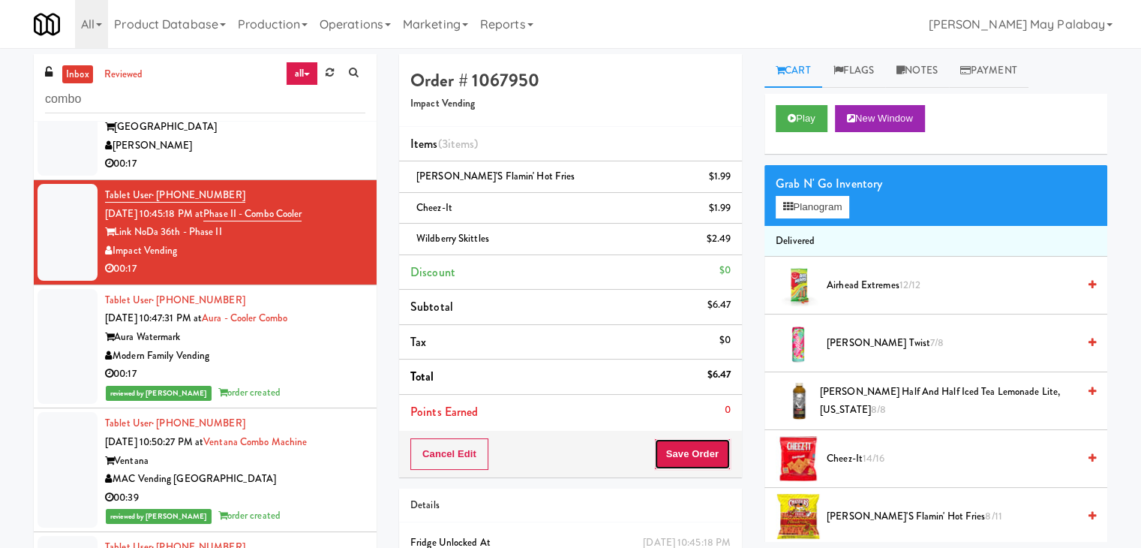
click at [696, 453] on button "Save Order" at bounding box center [692, 454] width 77 height 32
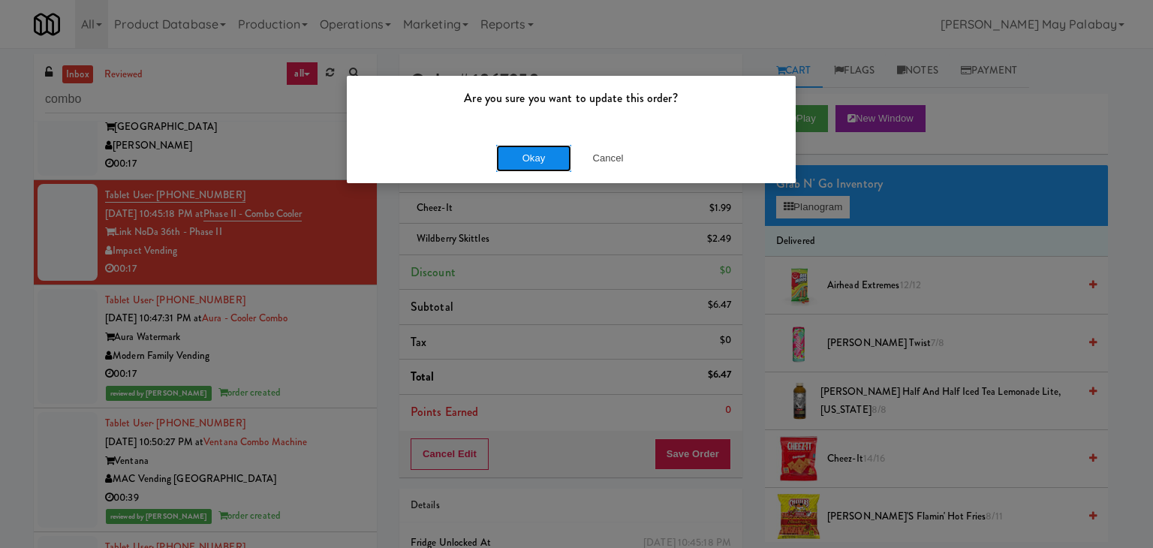
click at [560, 160] on button "Okay" at bounding box center [533, 158] width 75 height 27
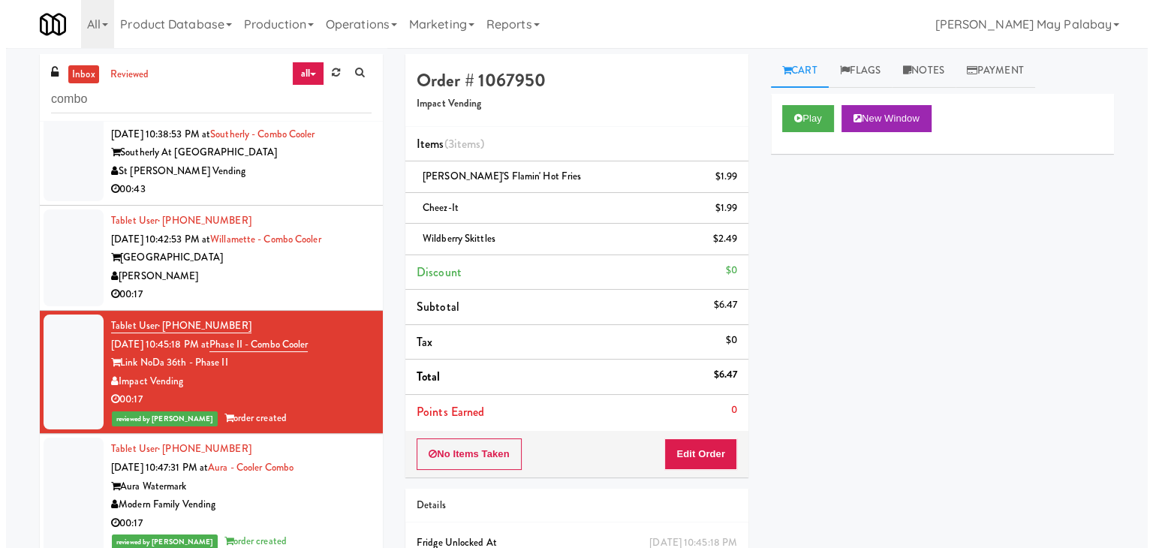
scroll to position [2, 0]
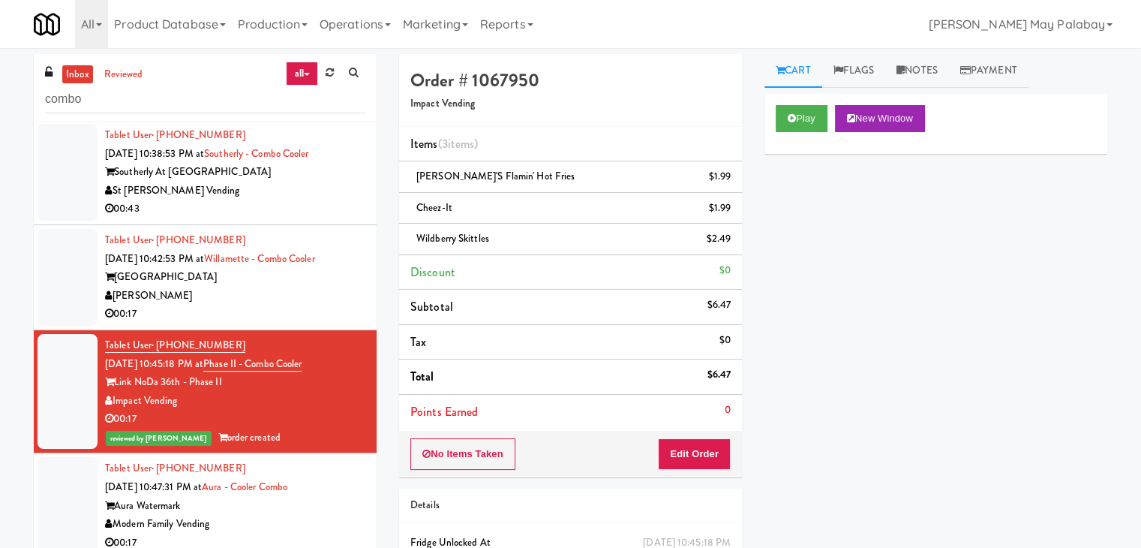
click at [336, 298] on div "[PERSON_NAME]" at bounding box center [235, 296] width 260 height 19
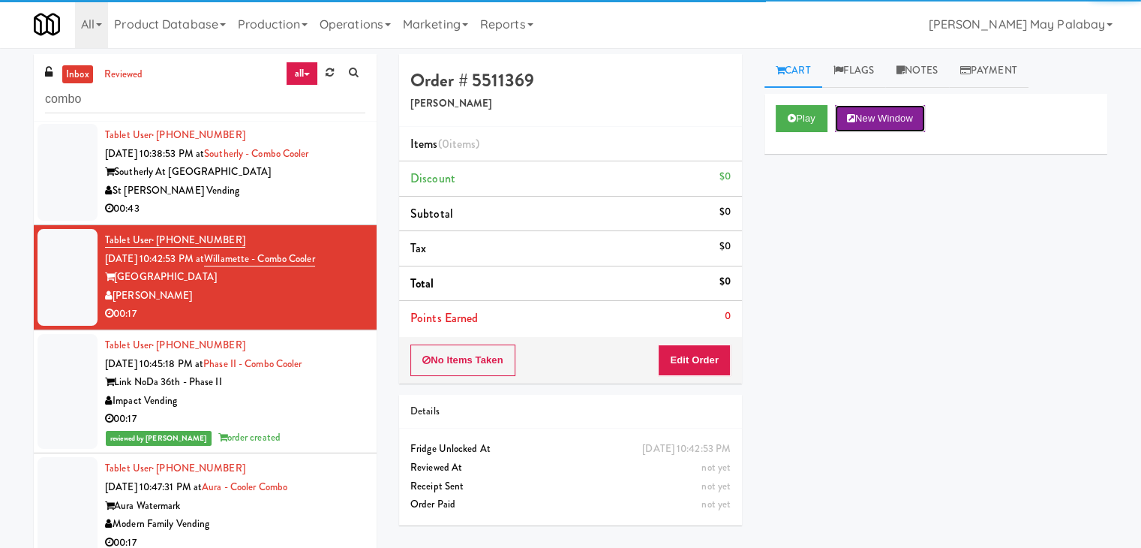
click at [896, 125] on button "New Window" at bounding box center [880, 118] width 90 height 27
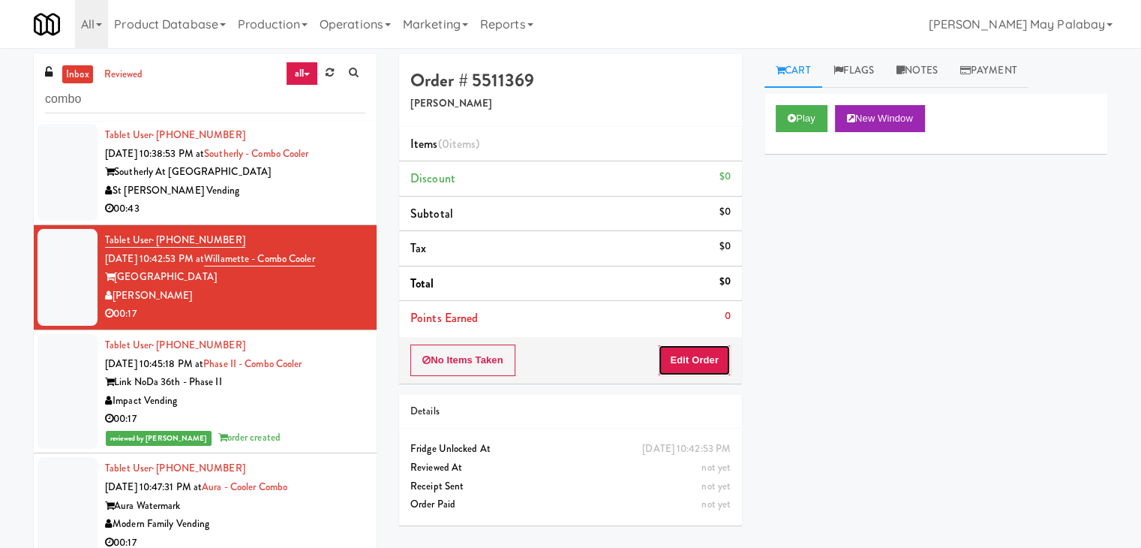
click at [711, 356] on button "Edit Order" at bounding box center [694, 360] width 73 height 32
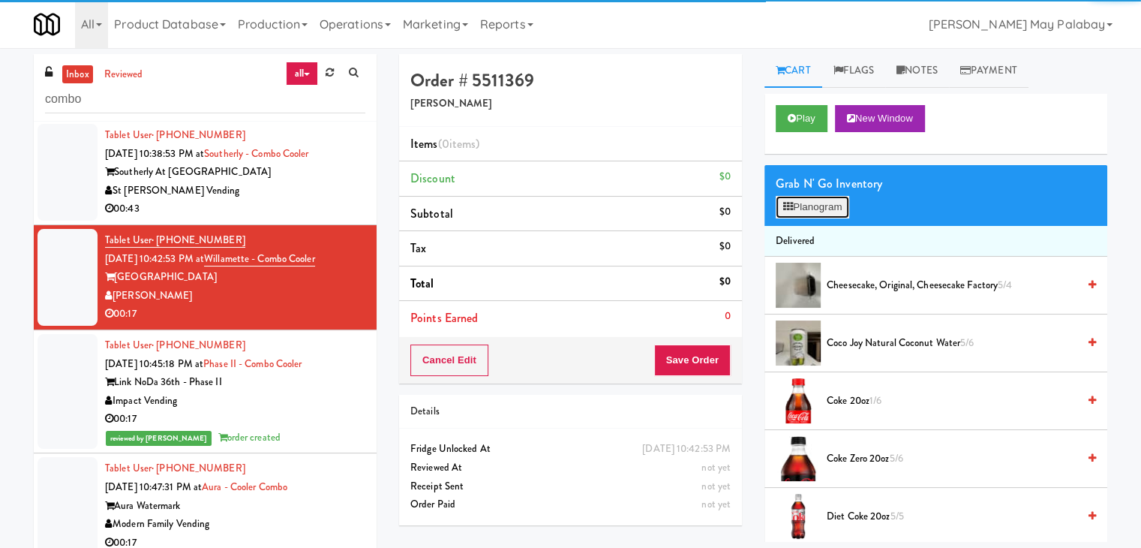
click at [813, 202] on button "Planogram" at bounding box center [813, 207] width 74 height 23
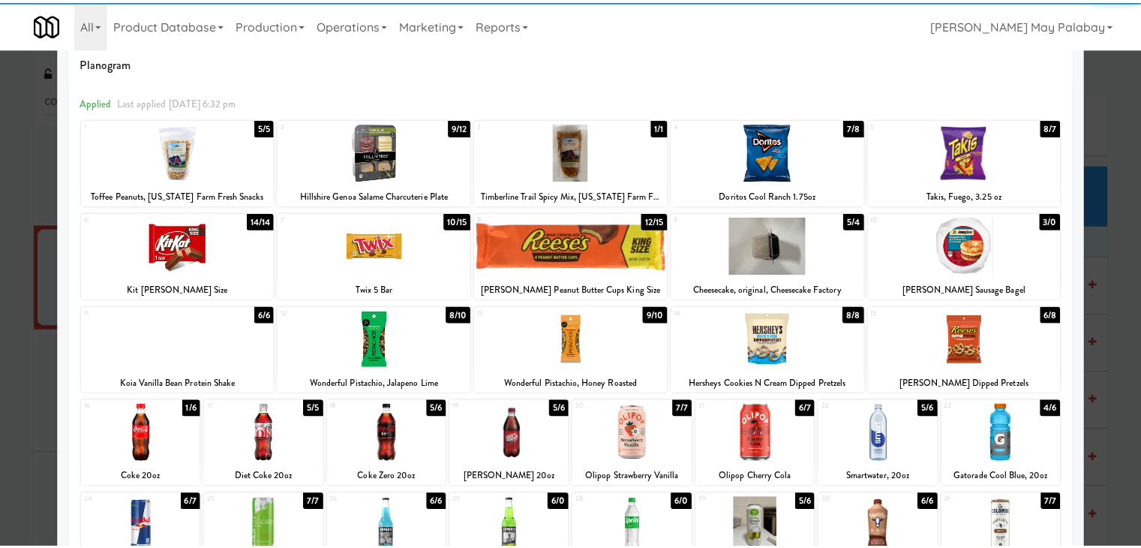
scroll to position [75, 0]
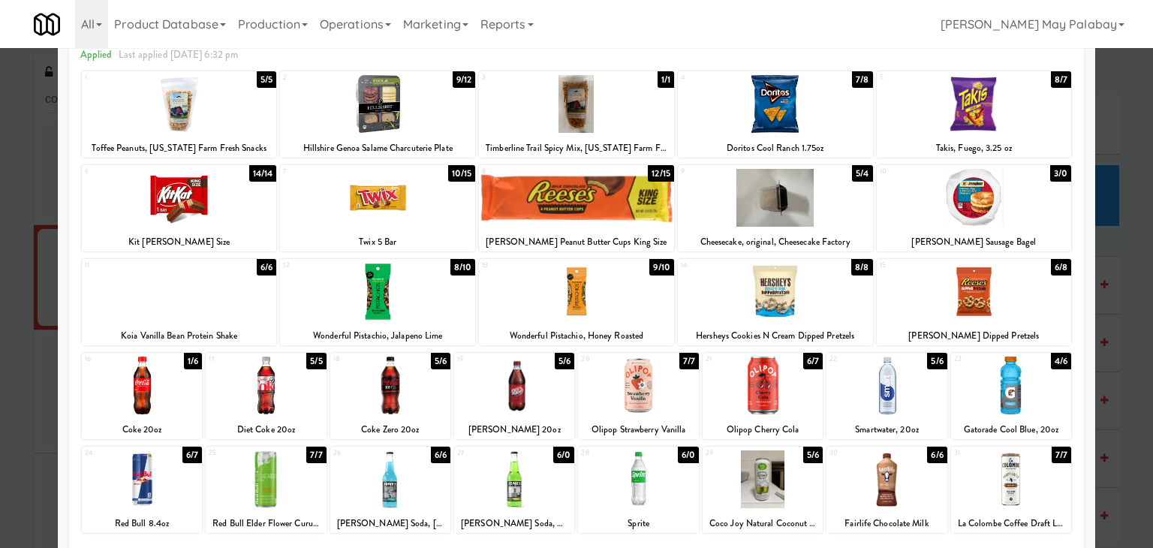
drag, startPoint x: 553, startPoint y: 397, endPoint x: 561, endPoint y: 393, distance: 9.1
click at [553, 397] on div at bounding box center [514, 385] width 120 height 58
click at [1018, 126] on div at bounding box center [974, 104] width 195 height 58
click at [1132, 325] on div at bounding box center [576, 274] width 1153 height 548
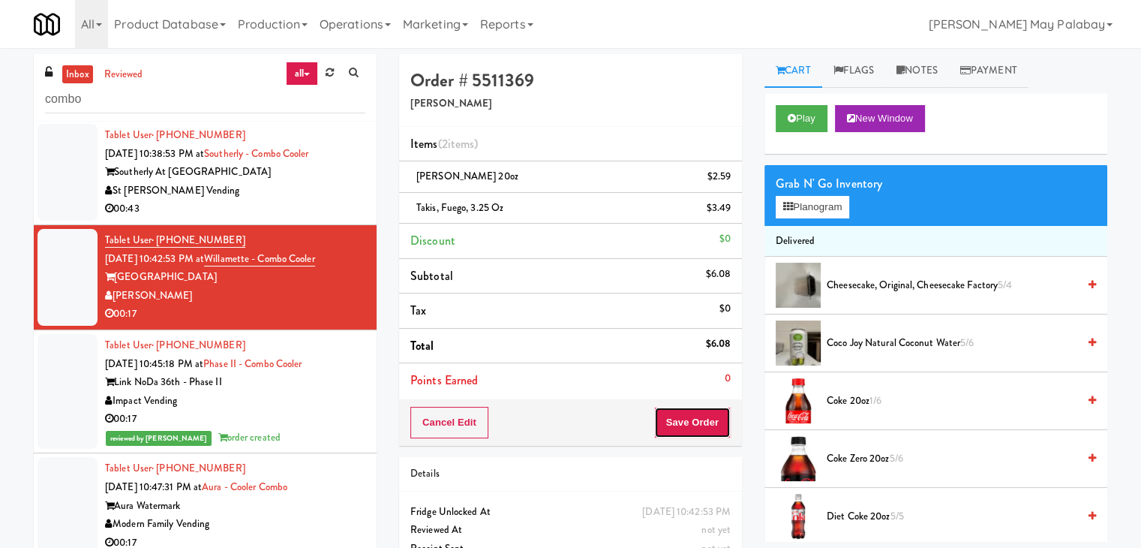
click at [681, 419] on button "Save Order" at bounding box center [692, 423] width 77 height 32
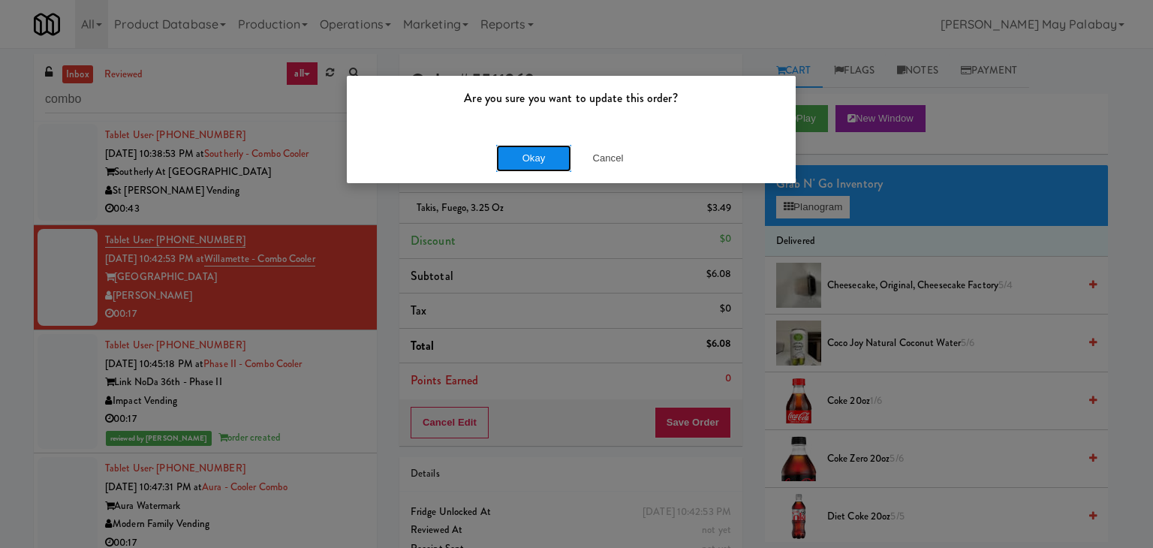
click at [546, 159] on button "Okay" at bounding box center [533, 158] width 75 height 27
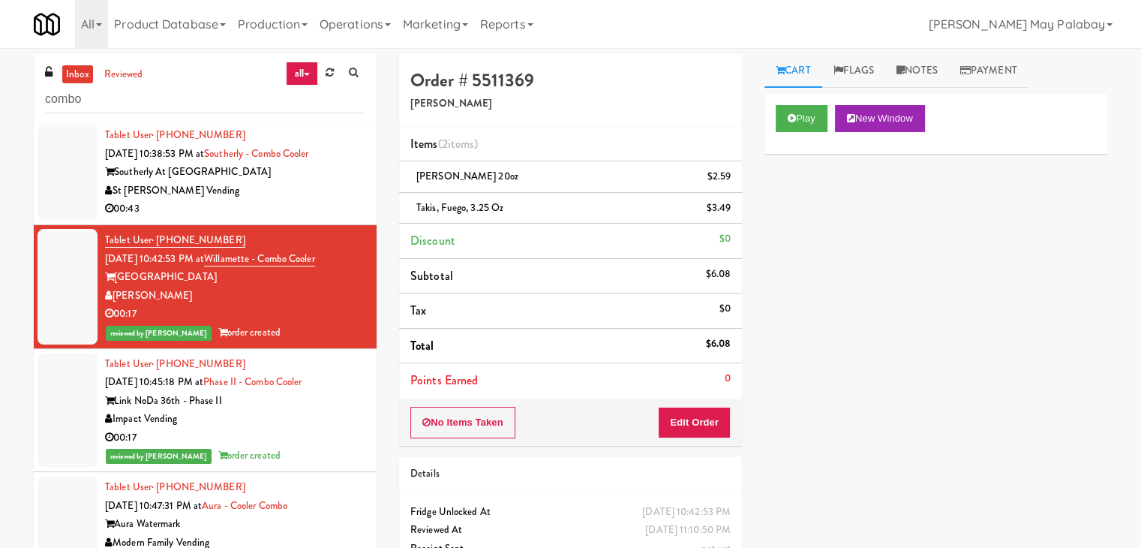
click at [311, 192] on div "St [PERSON_NAME] Vending" at bounding box center [235, 191] width 260 height 19
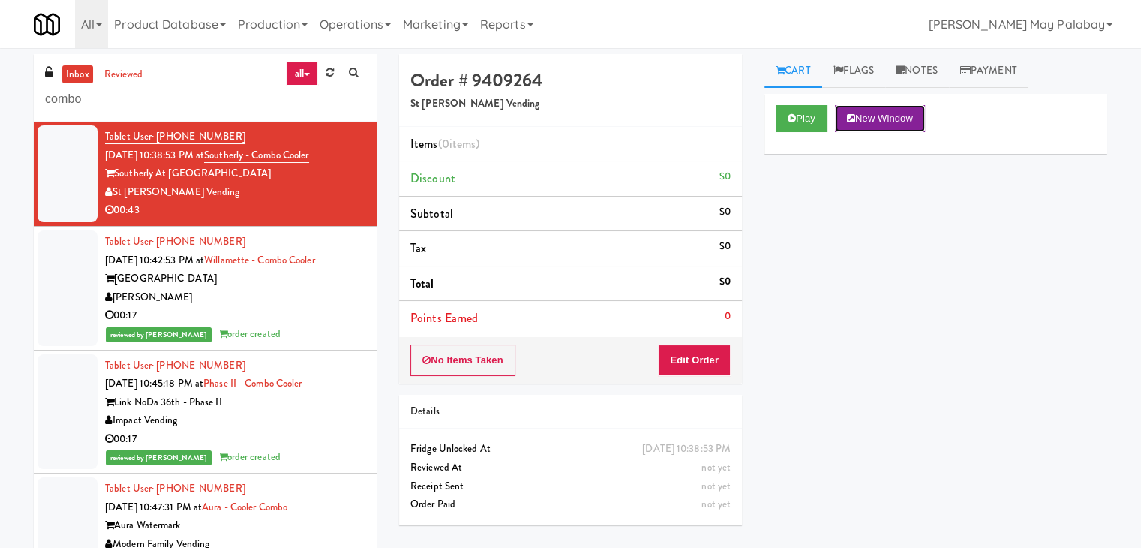
click at [895, 106] on button "New Window" at bounding box center [880, 118] width 90 height 27
click at [671, 362] on button "Edit Order" at bounding box center [694, 360] width 73 height 32
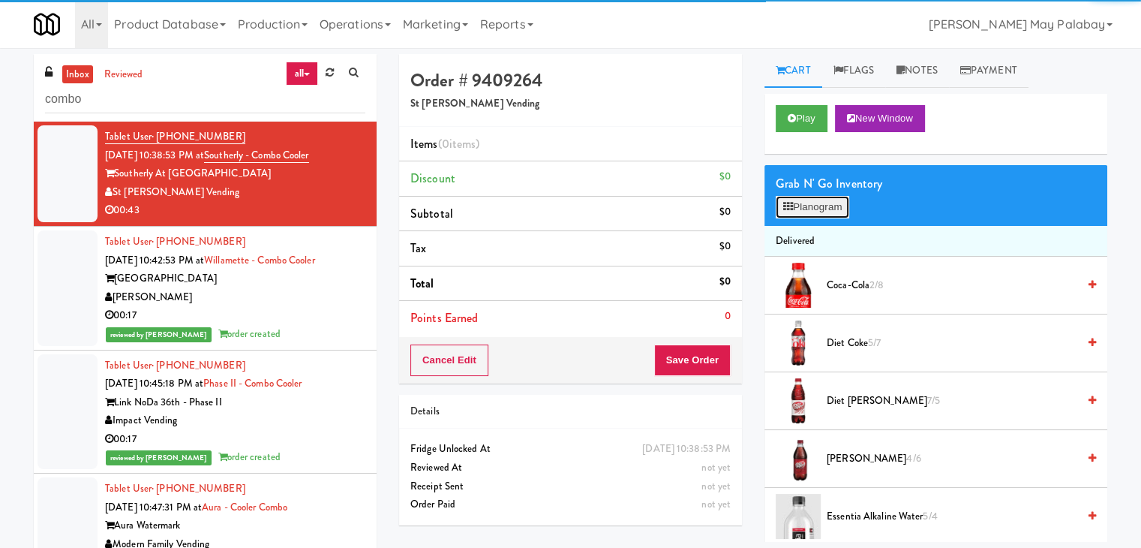
click at [804, 209] on button "Planogram" at bounding box center [813, 207] width 74 height 23
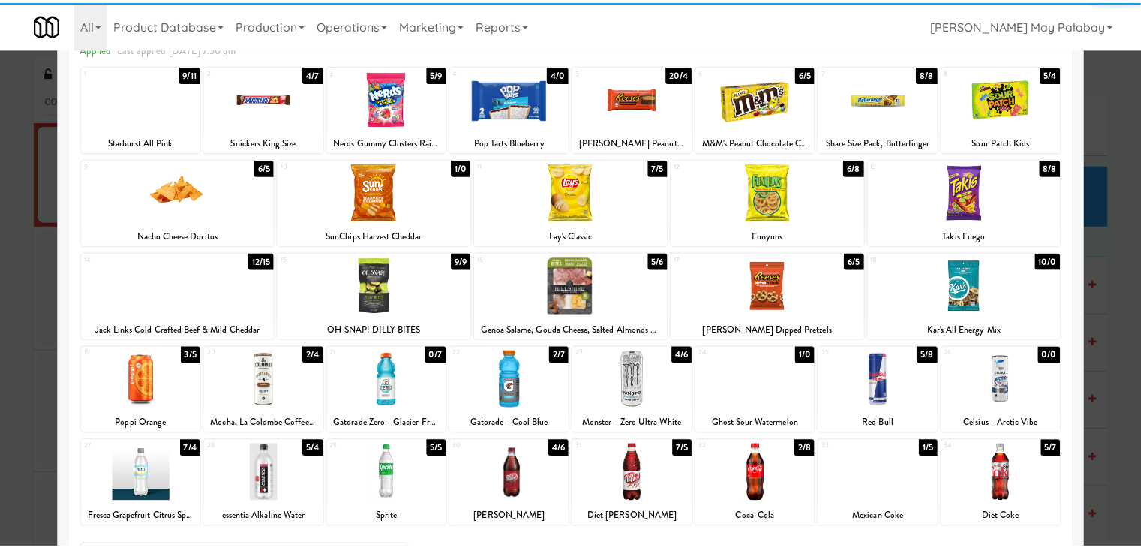
scroll to position [75, 0]
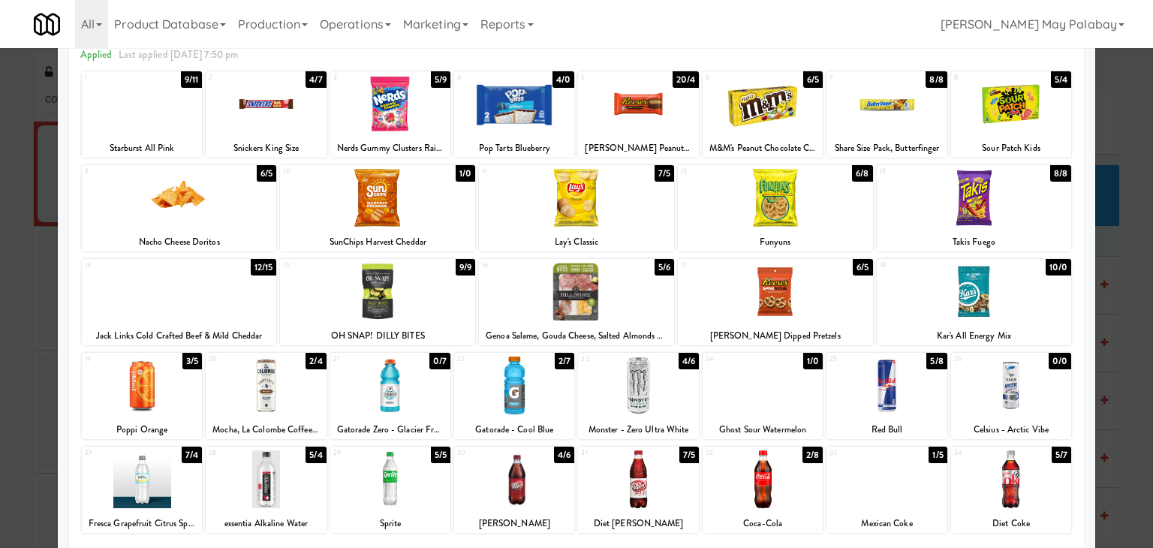
click at [319, 119] on div at bounding box center [266, 104] width 120 height 58
click at [401, 492] on div at bounding box center [390, 479] width 120 height 58
click at [185, 116] on div at bounding box center [142, 104] width 120 height 58
click at [1111, 411] on div at bounding box center [576, 274] width 1153 height 548
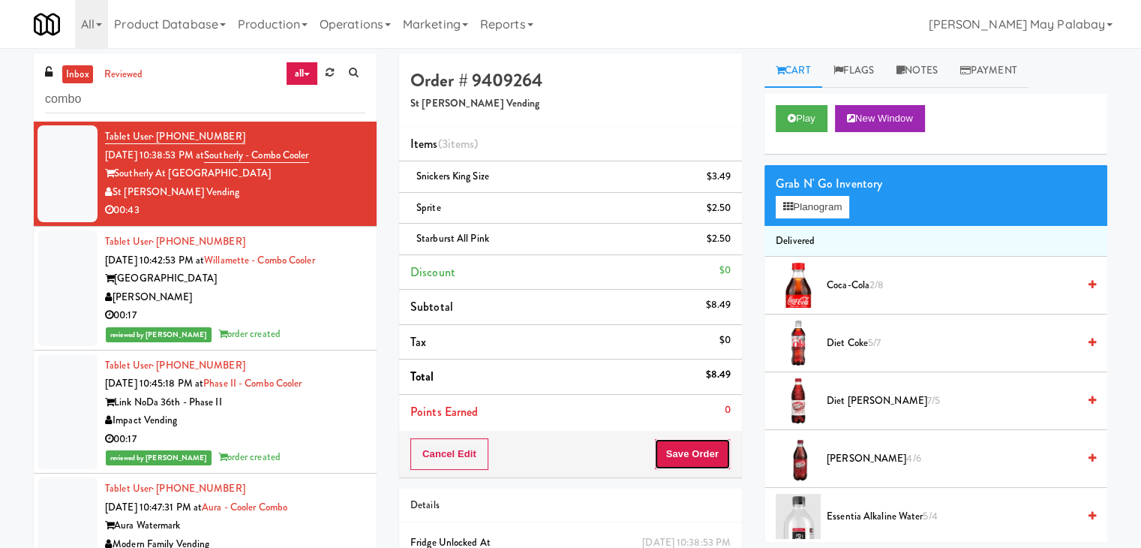
click at [690, 453] on button "Save Order" at bounding box center [692, 454] width 77 height 32
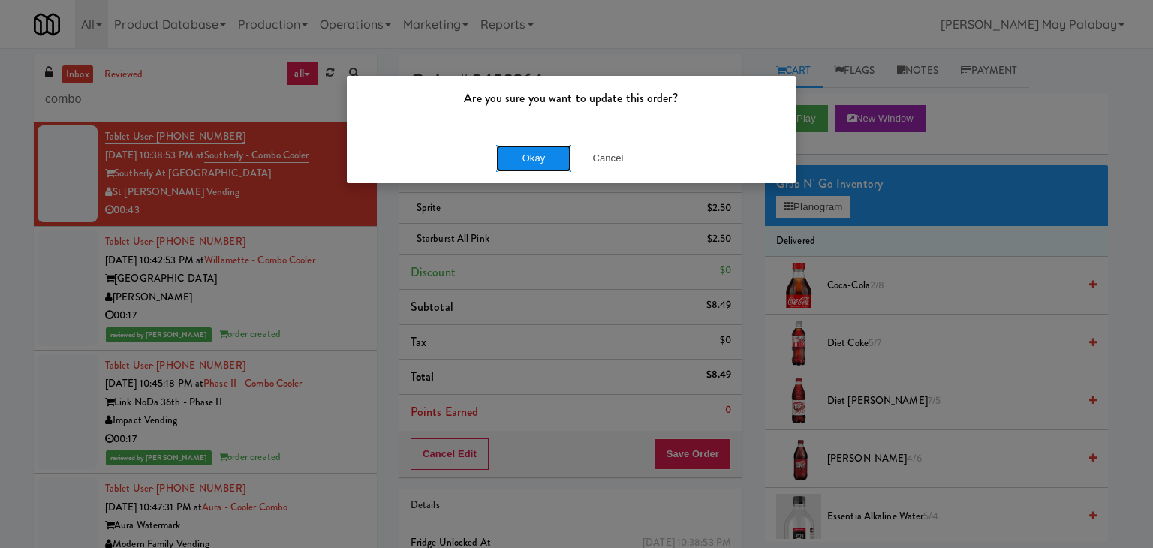
click at [549, 158] on button "Okay" at bounding box center [533, 158] width 75 height 27
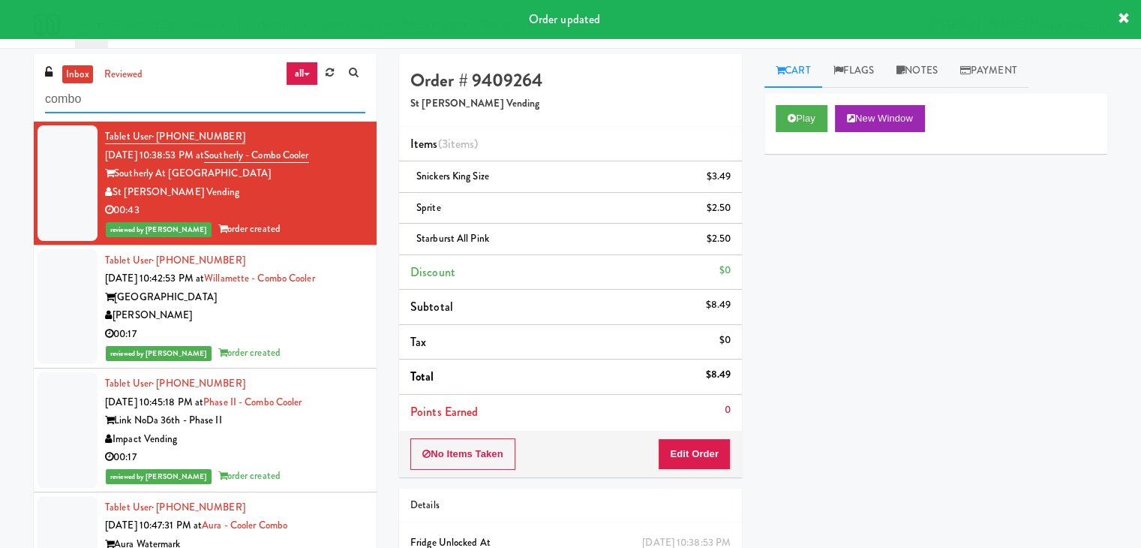
click at [101, 104] on input "combo" at bounding box center [205, 100] width 320 height 28
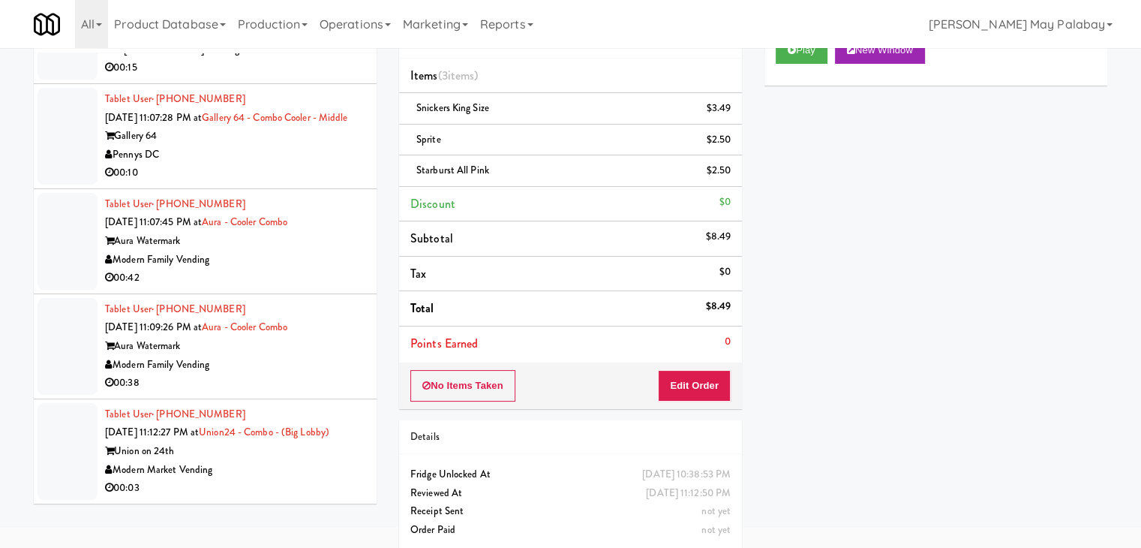
scroll to position [81, 0]
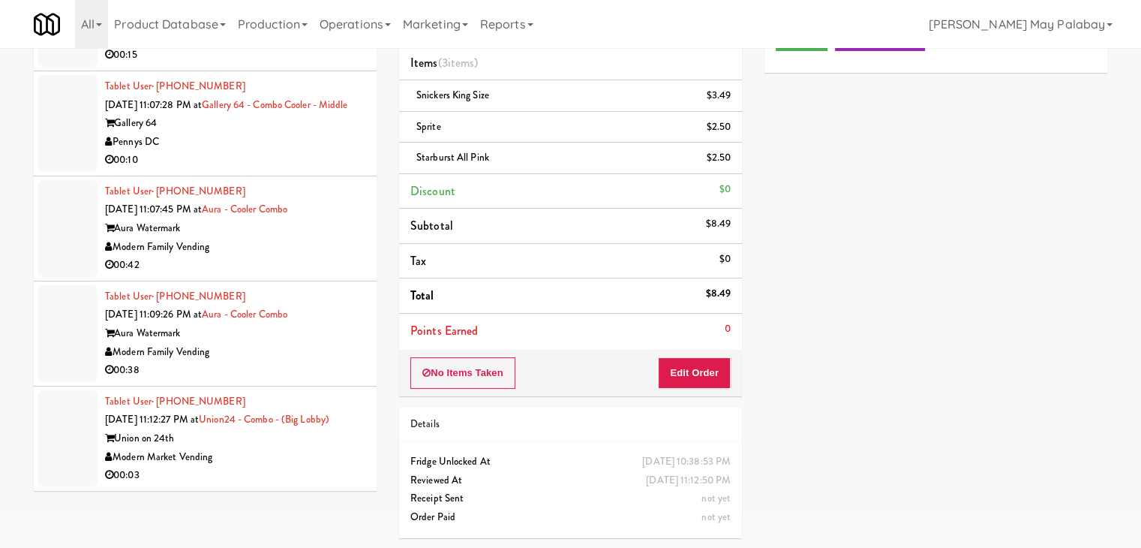
click at [327, 456] on div "Modern Market Vending" at bounding box center [235, 457] width 260 height 19
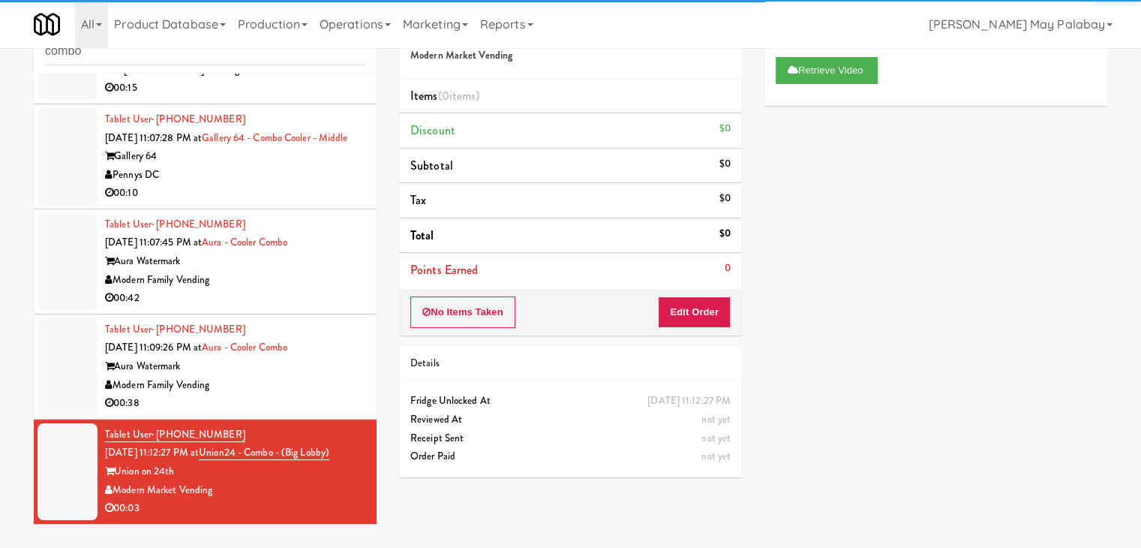
click at [312, 387] on div "Modern Family Vending" at bounding box center [235, 385] width 260 height 19
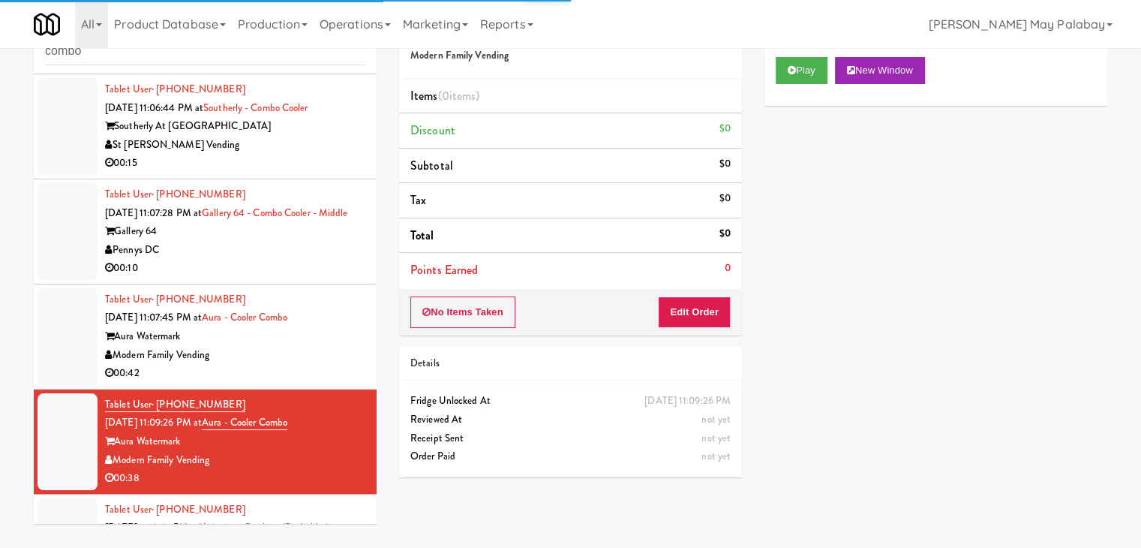
scroll to position [47, 0]
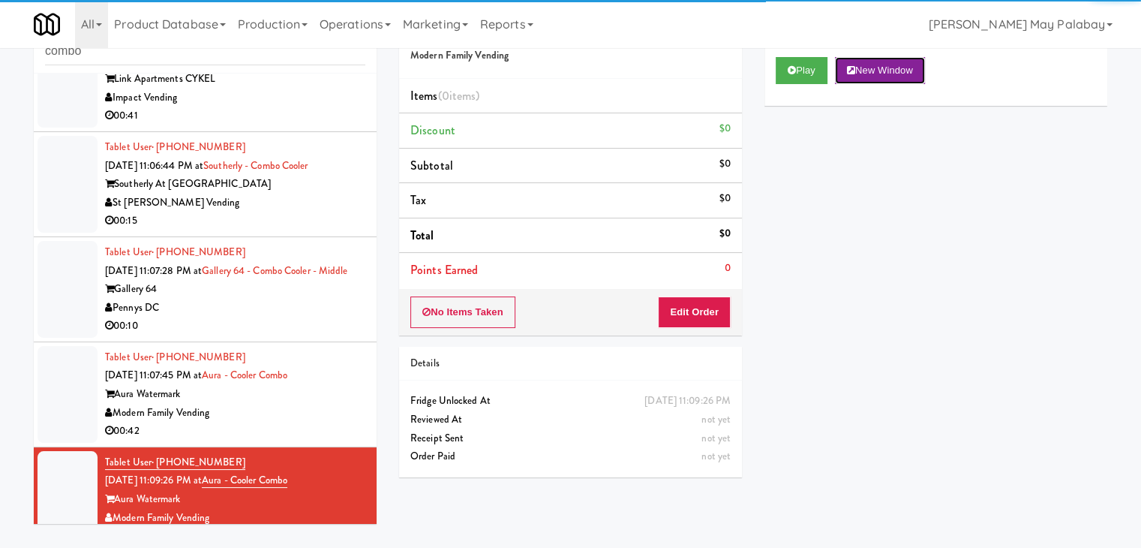
click at [871, 62] on button "New Window" at bounding box center [880, 70] width 90 height 27
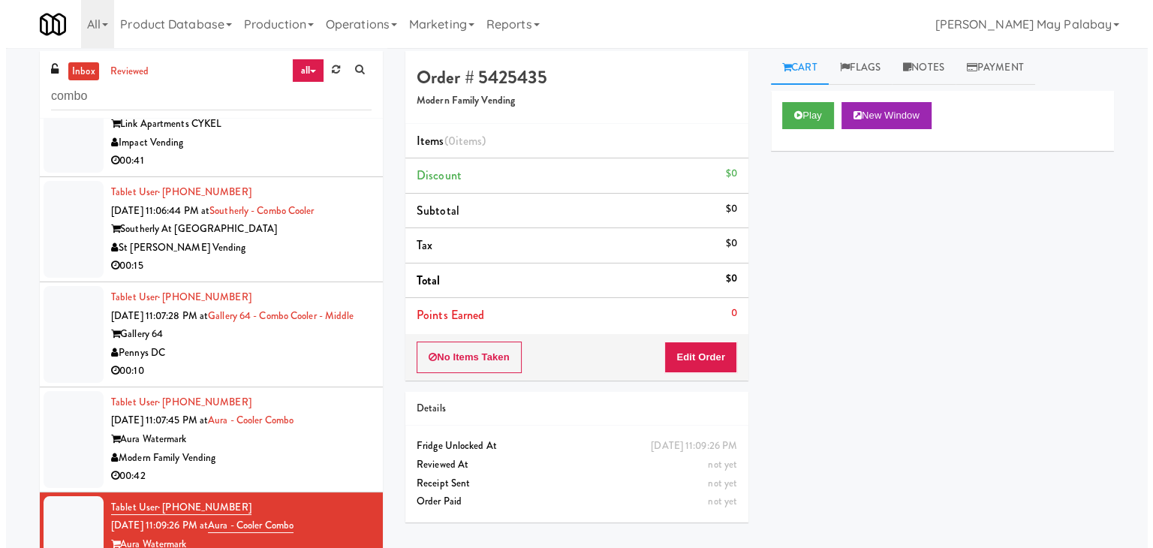
scroll to position [0, 0]
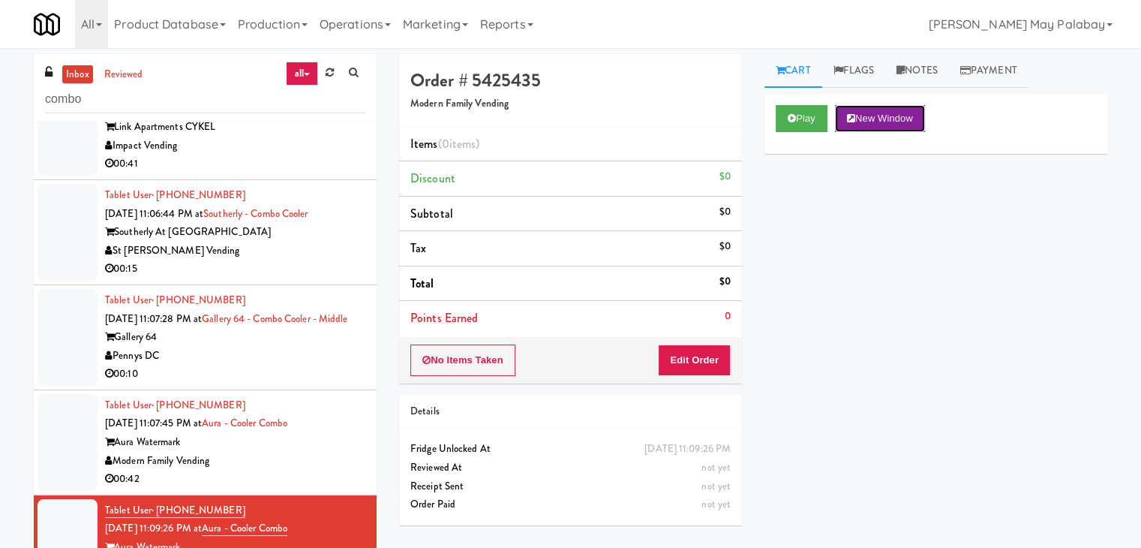
click at [889, 115] on button "New Window" at bounding box center [880, 118] width 90 height 27
click at [720, 361] on button "Edit Order" at bounding box center [694, 360] width 73 height 32
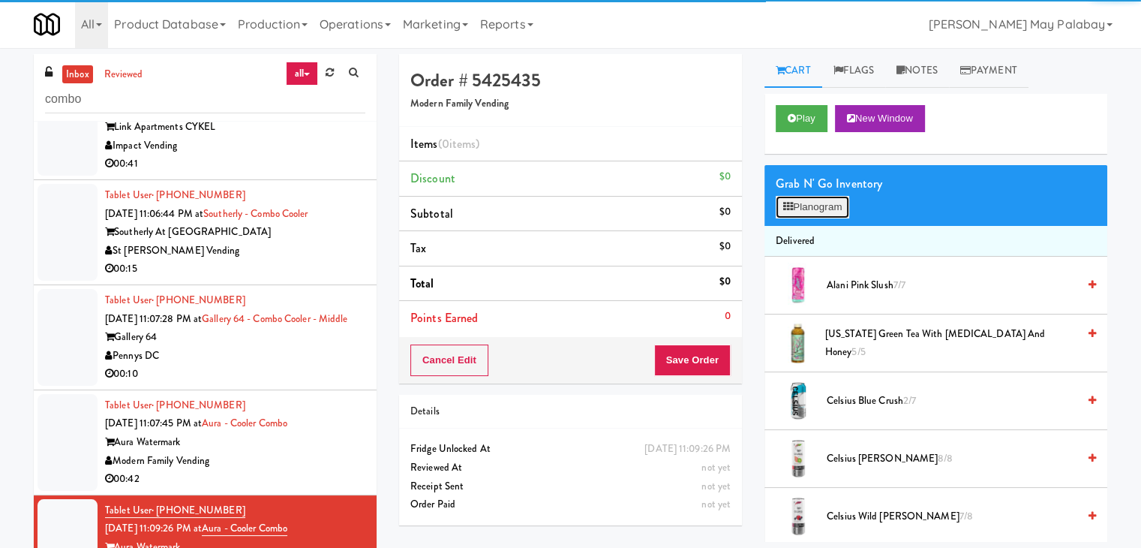
click at [817, 208] on button "Planogram" at bounding box center [813, 207] width 74 height 23
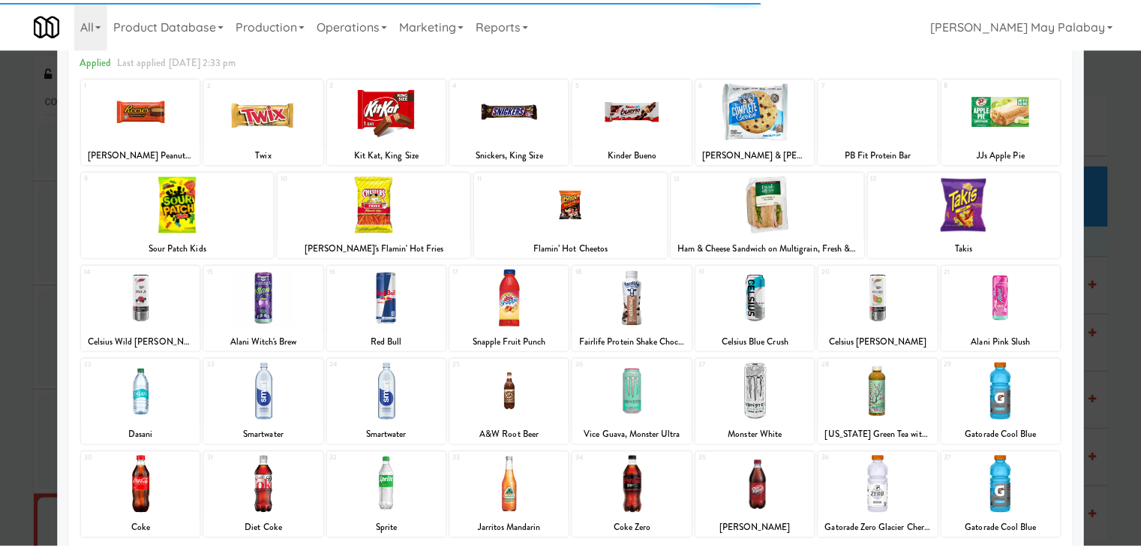
scroll to position [75, 0]
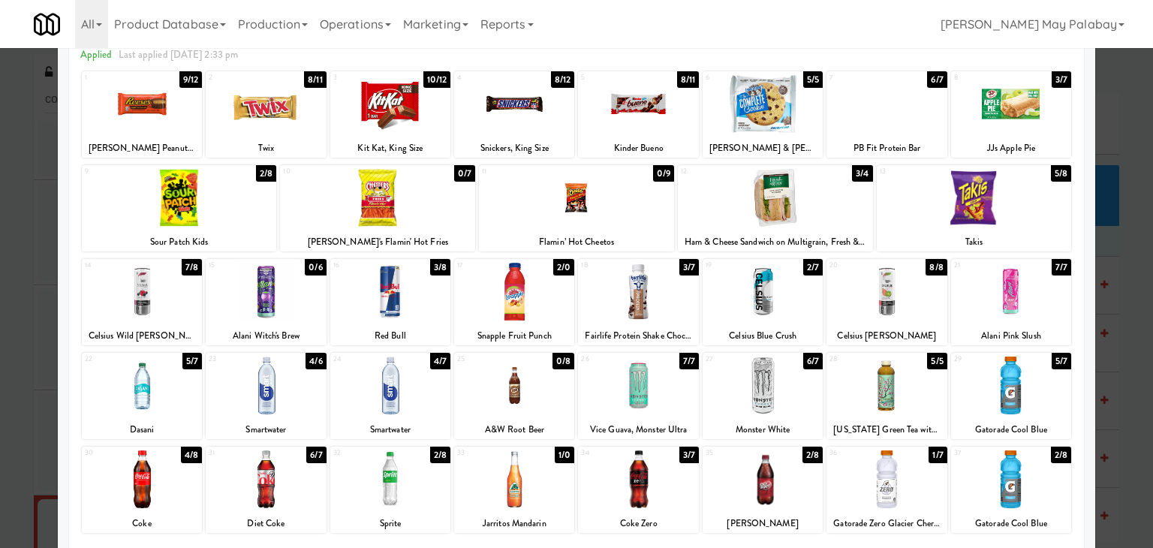
click at [179, 478] on div at bounding box center [142, 479] width 120 height 58
click at [537, 480] on div at bounding box center [514, 479] width 120 height 58
click at [439, 128] on div at bounding box center [390, 104] width 120 height 58
click at [1121, 284] on div at bounding box center [576, 274] width 1153 height 548
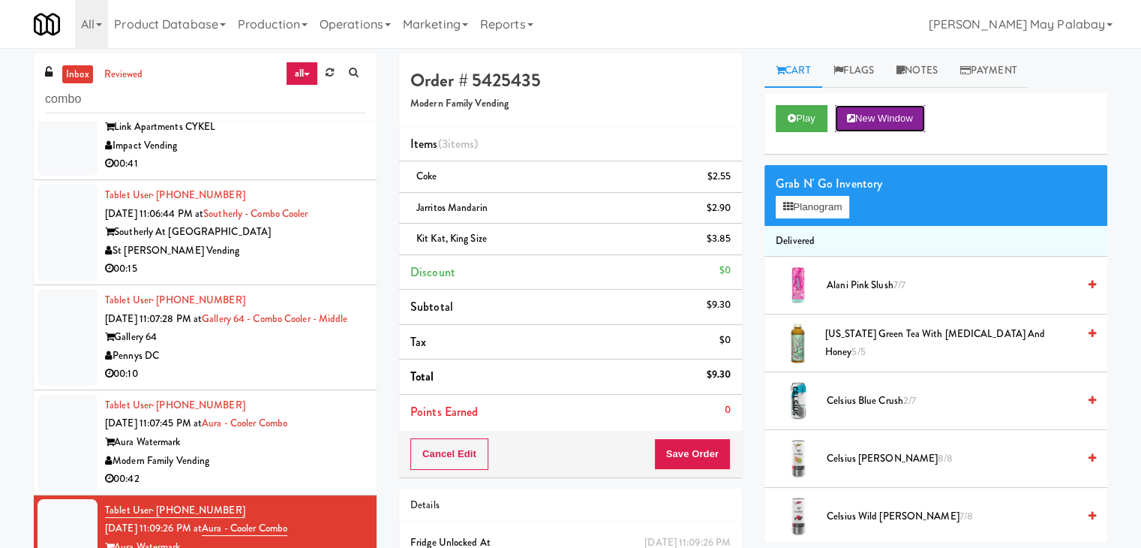
click at [892, 122] on button "New Window" at bounding box center [880, 118] width 90 height 27
click at [693, 462] on button "Save Order" at bounding box center [692, 454] width 77 height 32
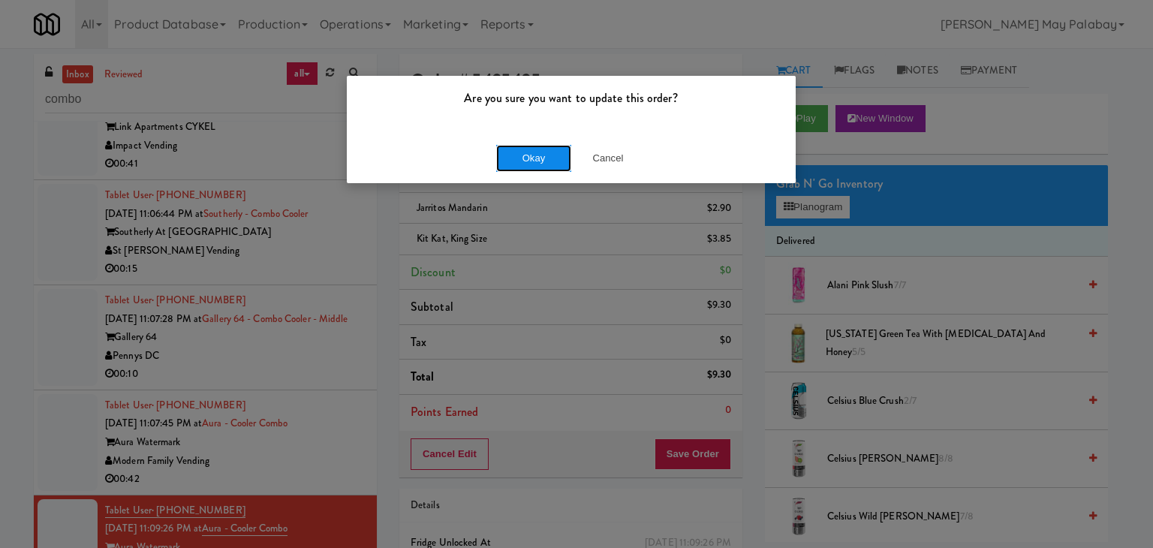
click at [552, 164] on button "Okay" at bounding box center [533, 158] width 75 height 27
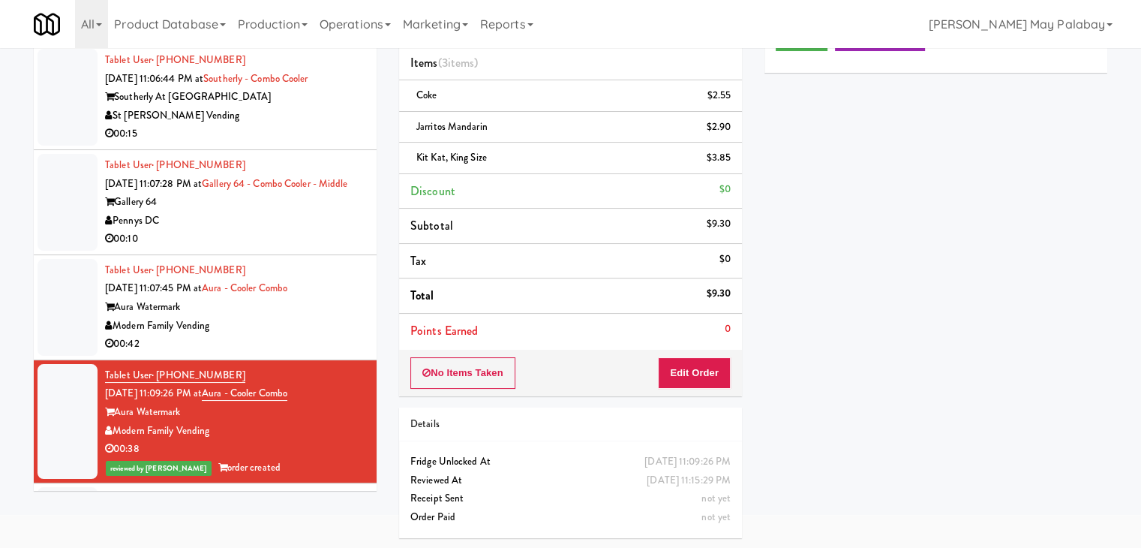
scroll to position [65, 0]
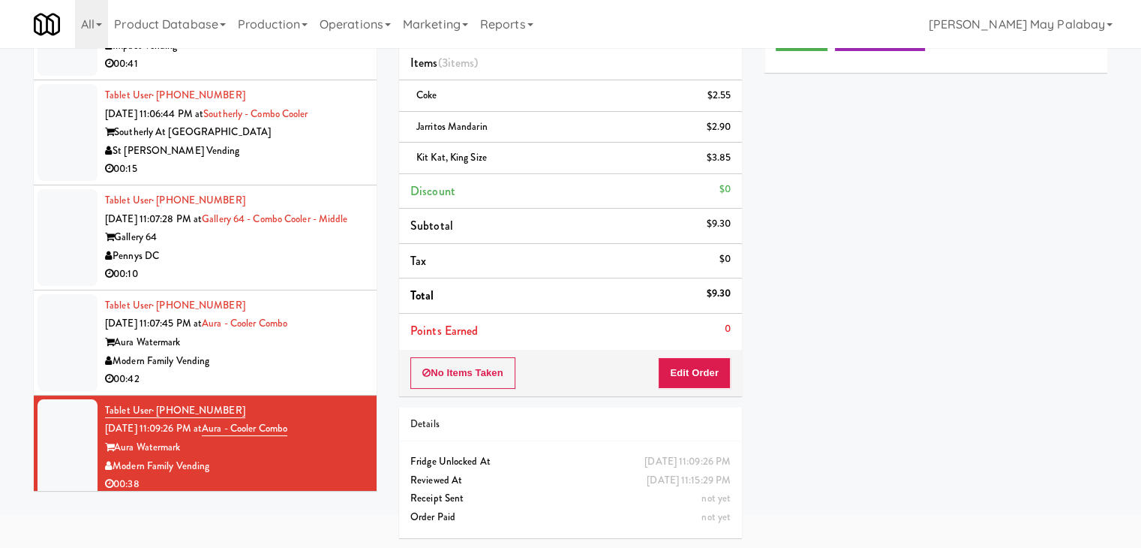
click at [333, 371] on div "Modern Family Vending" at bounding box center [235, 361] width 260 height 19
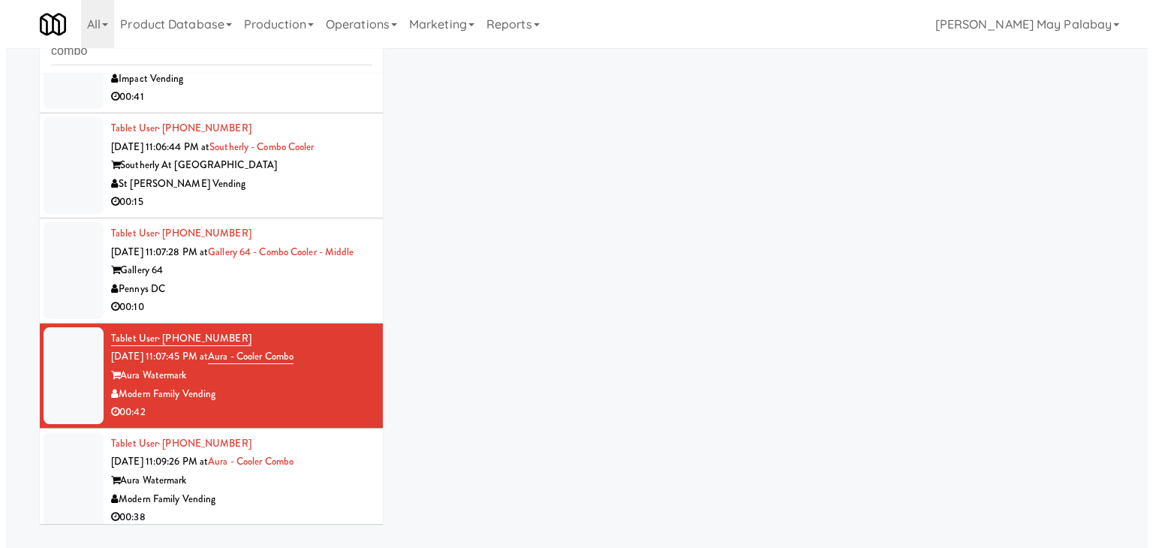
scroll to position [48, 0]
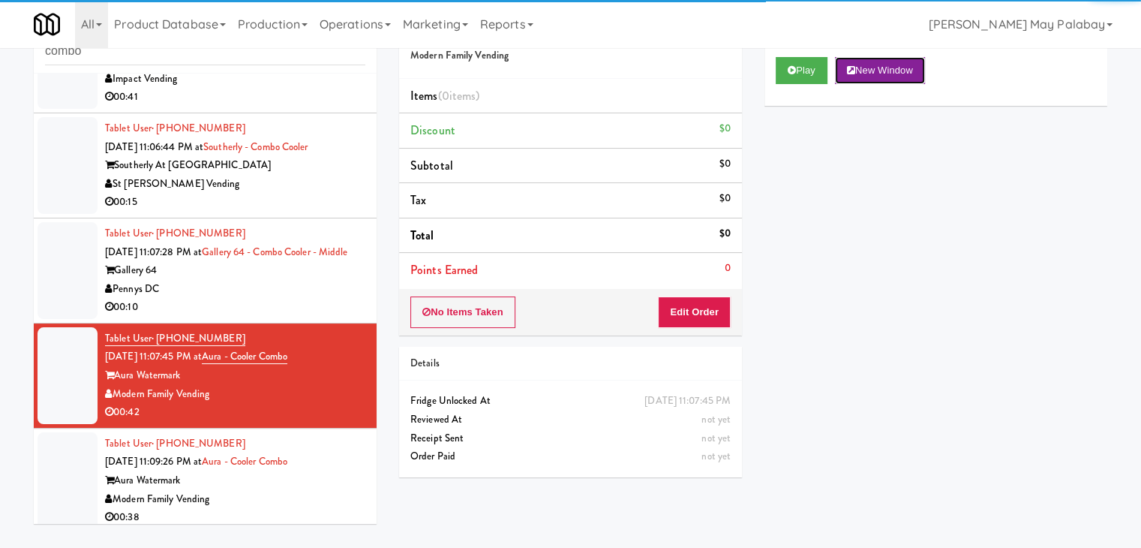
click at [916, 64] on button "New Window" at bounding box center [880, 70] width 90 height 27
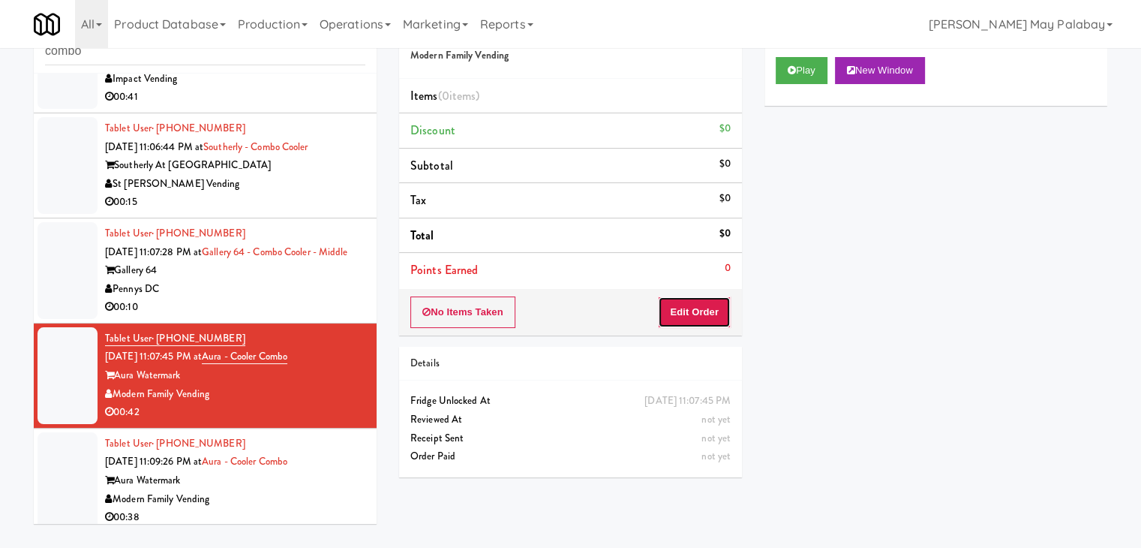
click at [705, 314] on button "Edit Order" at bounding box center [694, 312] width 73 height 32
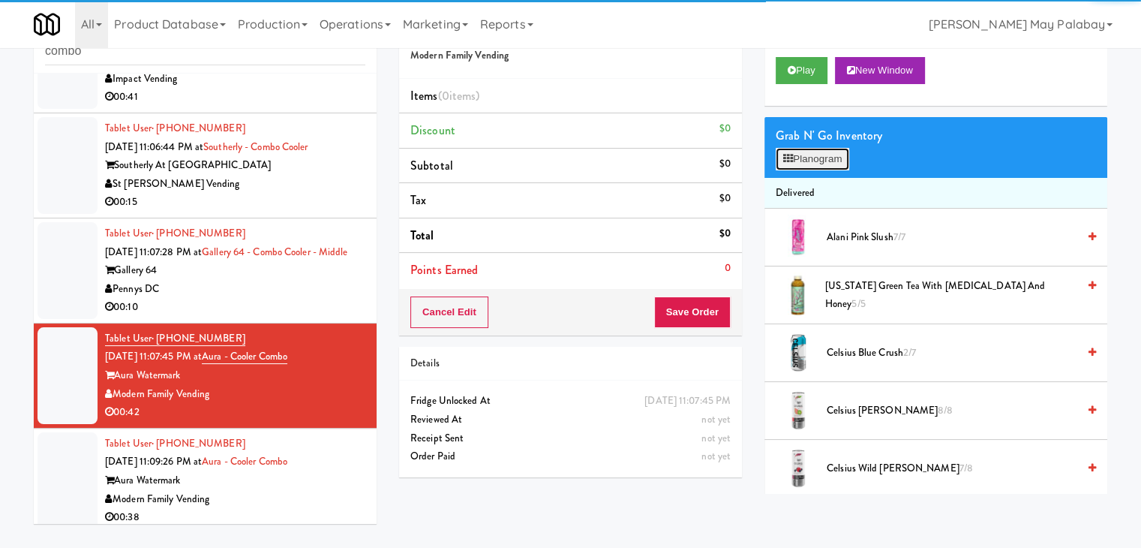
click at [813, 165] on button "Planogram" at bounding box center [813, 159] width 74 height 23
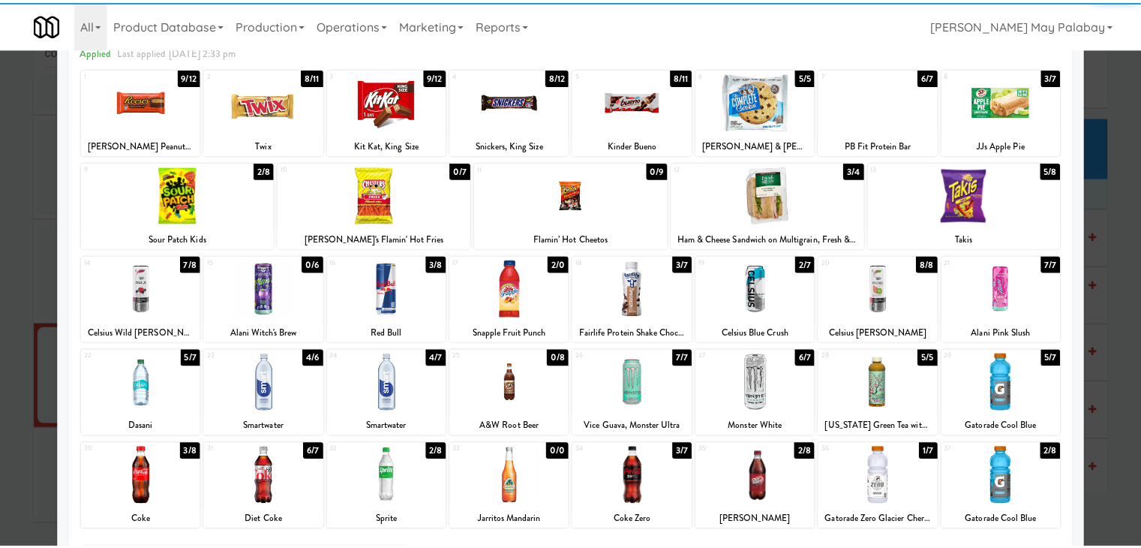
scroll to position [75, 0]
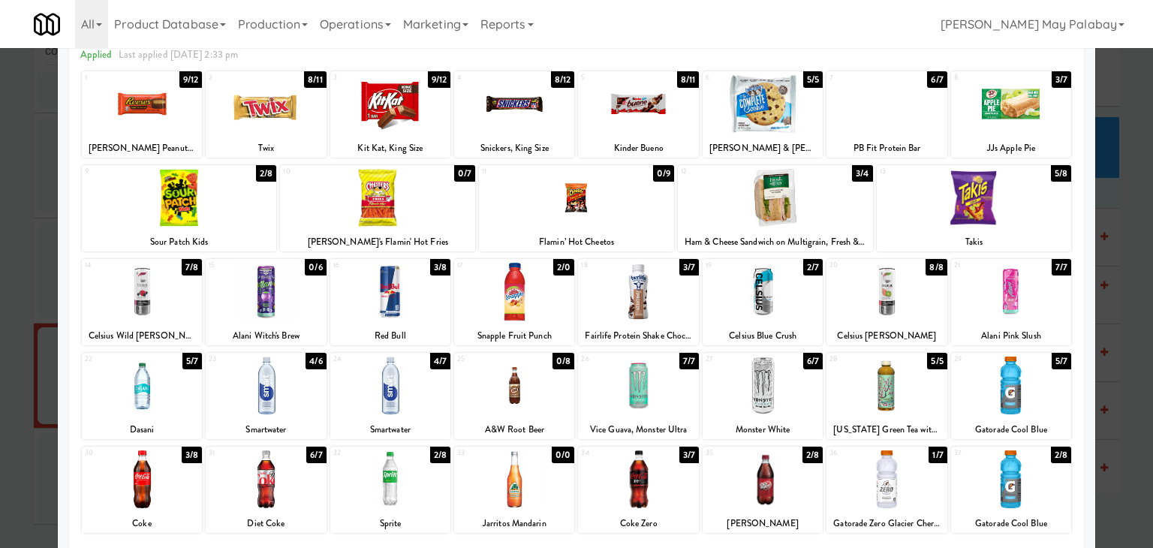
click at [1024, 215] on div at bounding box center [974, 198] width 195 height 58
click at [901, 392] on div at bounding box center [886, 385] width 120 height 58
click at [647, 124] on div at bounding box center [638, 104] width 120 height 58
click at [1120, 313] on div at bounding box center [576, 274] width 1153 height 548
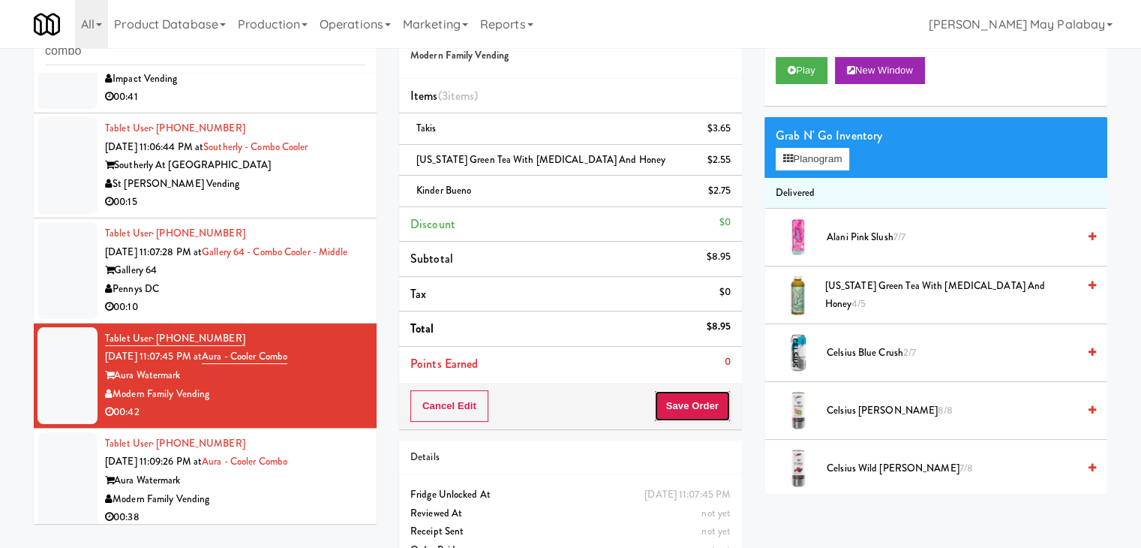
click at [694, 400] on button "Save Order" at bounding box center [692, 406] width 77 height 32
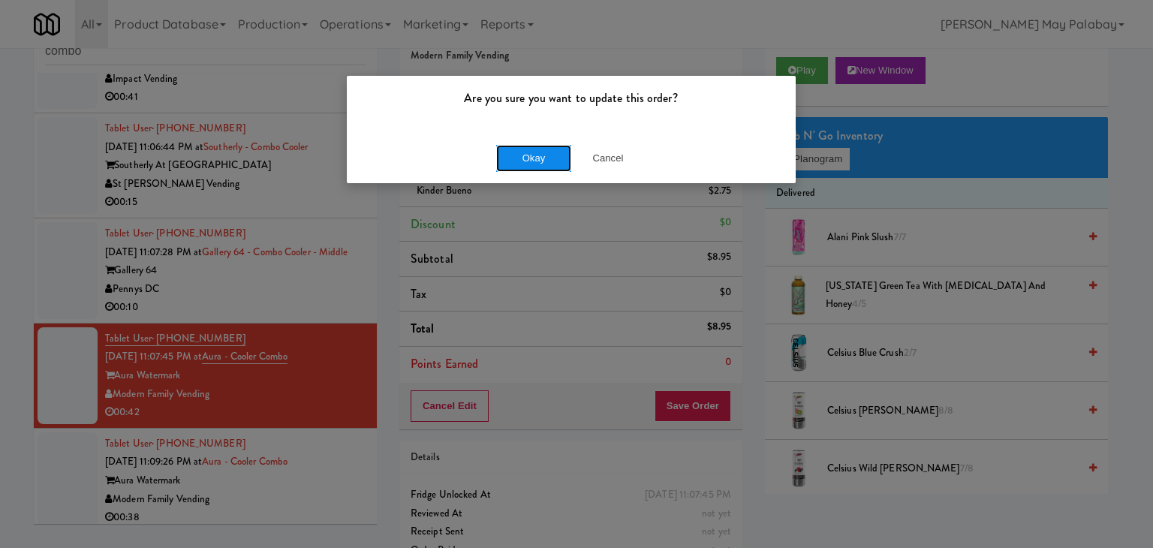
click at [561, 162] on button "Okay" at bounding box center [533, 158] width 75 height 27
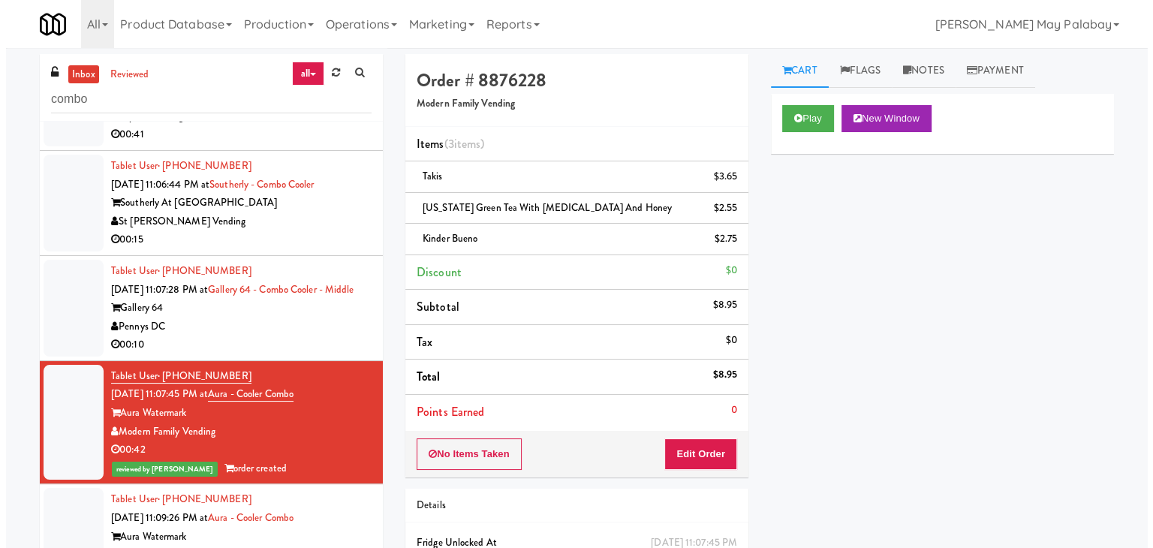
scroll to position [65, 0]
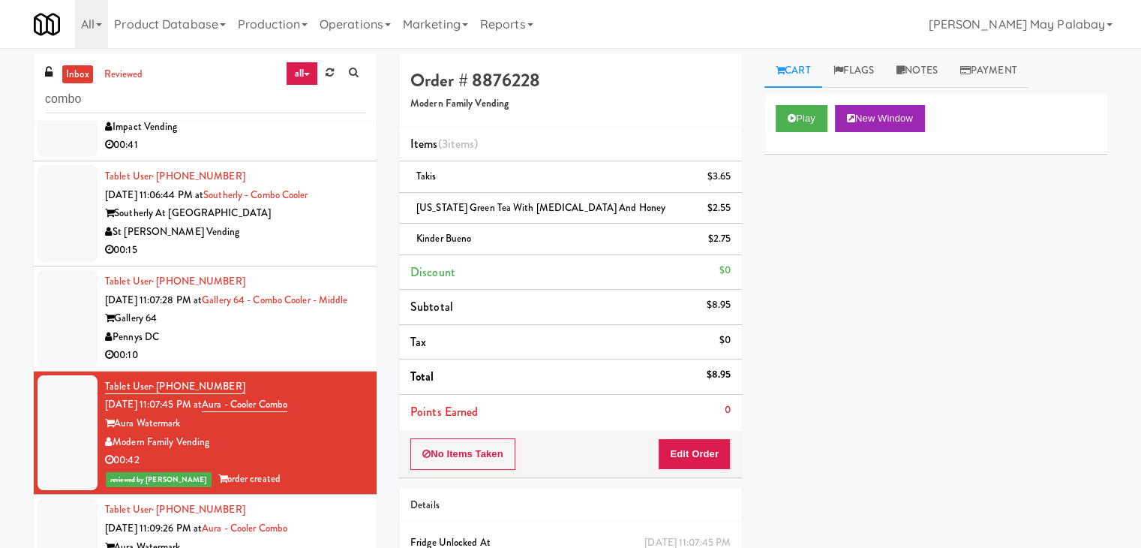
click at [306, 347] on div "Pennys DC" at bounding box center [235, 337] width 260 height 19
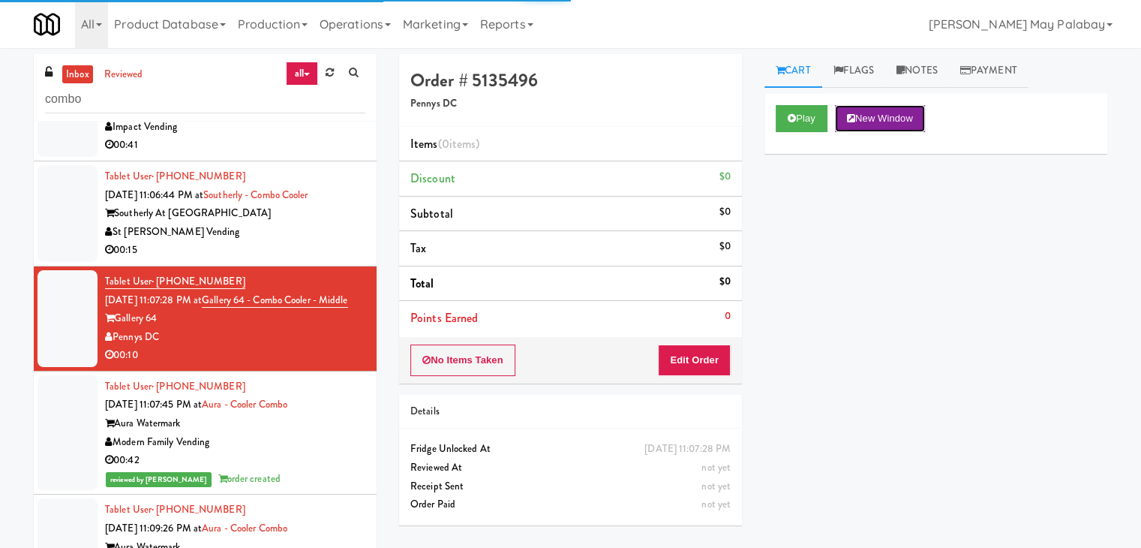
click at [874, 121] on button "New Window" at bounding box center [880, 118] width 90 height 27
click at [871, 119] on button "New Window" at bounding box center [880, 118] width 90 height 27
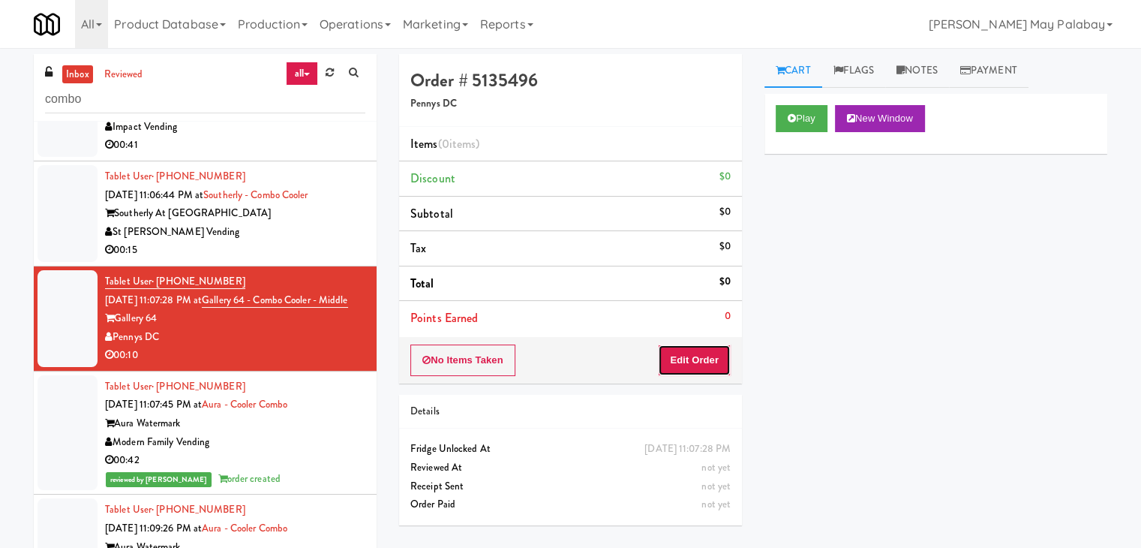
click at [714, 351] on button "Edit Order" at bounding box center [694, 360] width 73 height 32
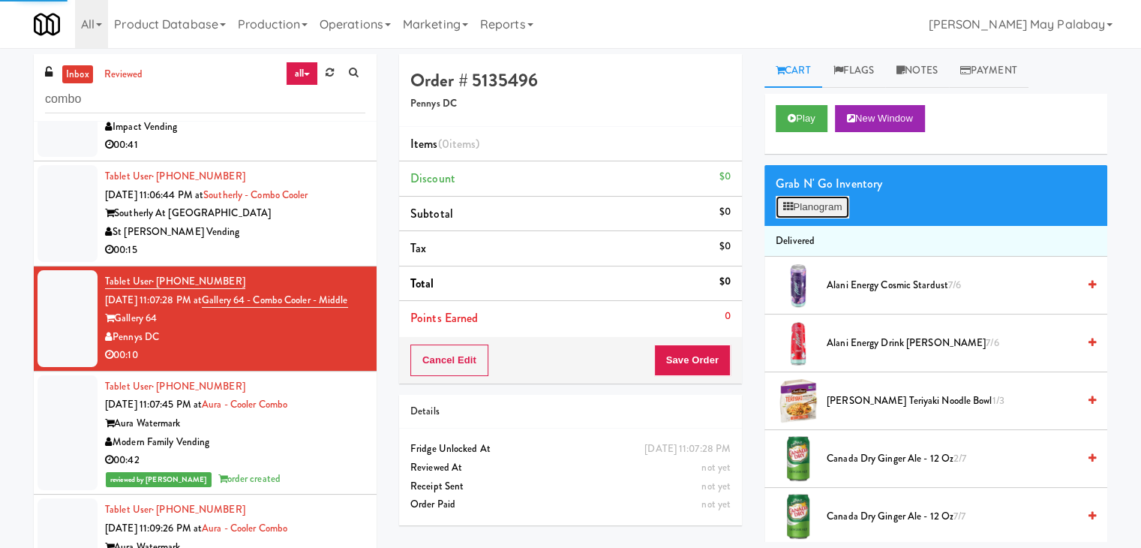
click at [786, 207] on icon at bounding box center [788, 207] width 10 height 10
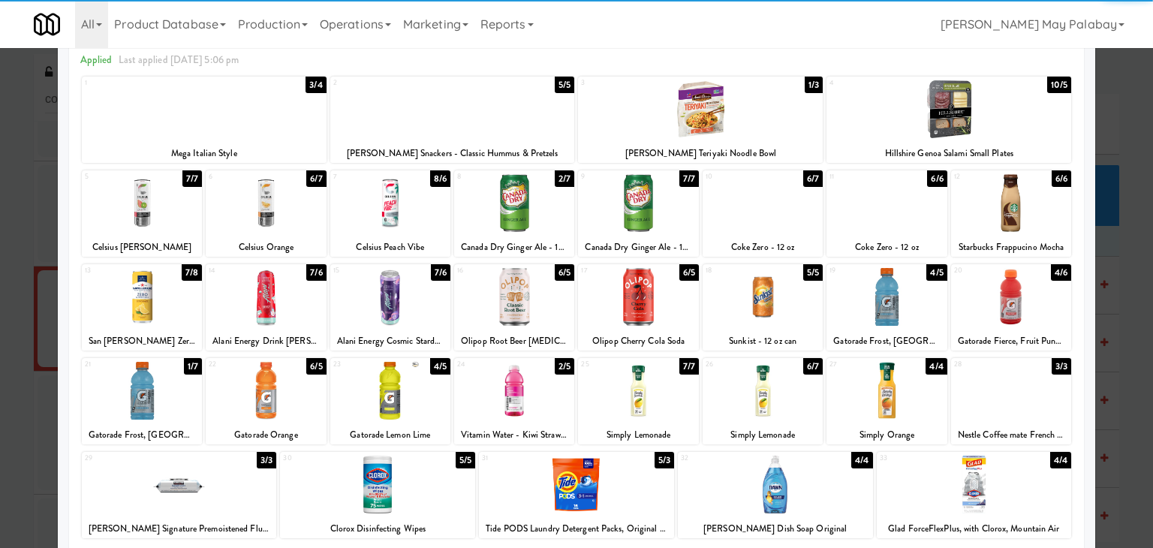
scroll to position [75, 0]
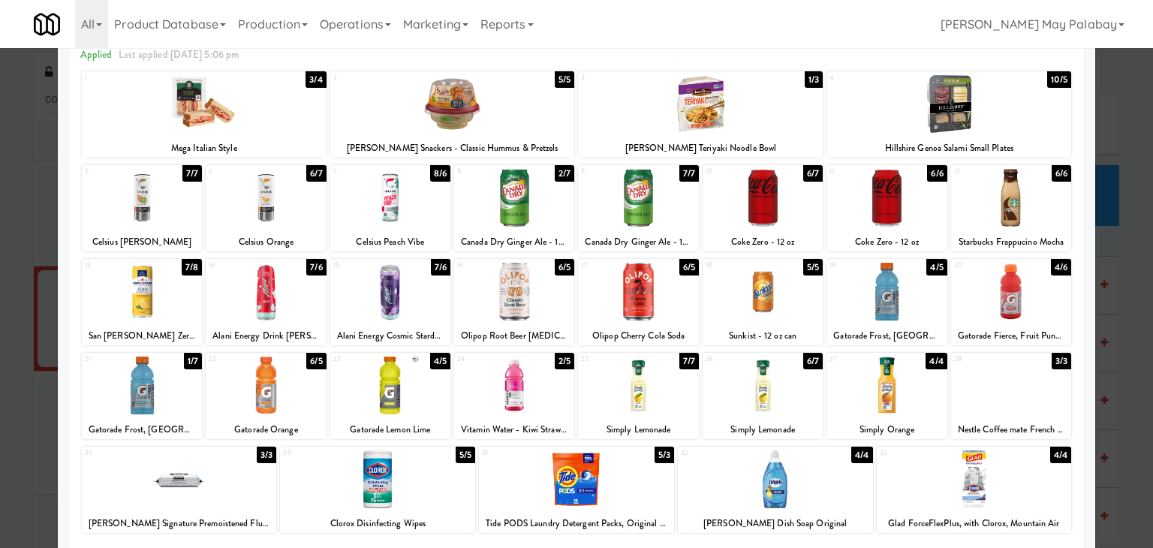
click at [531, 388] on div at bounding box center [514, 385] width 120 height 58
click at [1118, 399] on div at bounding box center [576, 274] width 1153 height 548
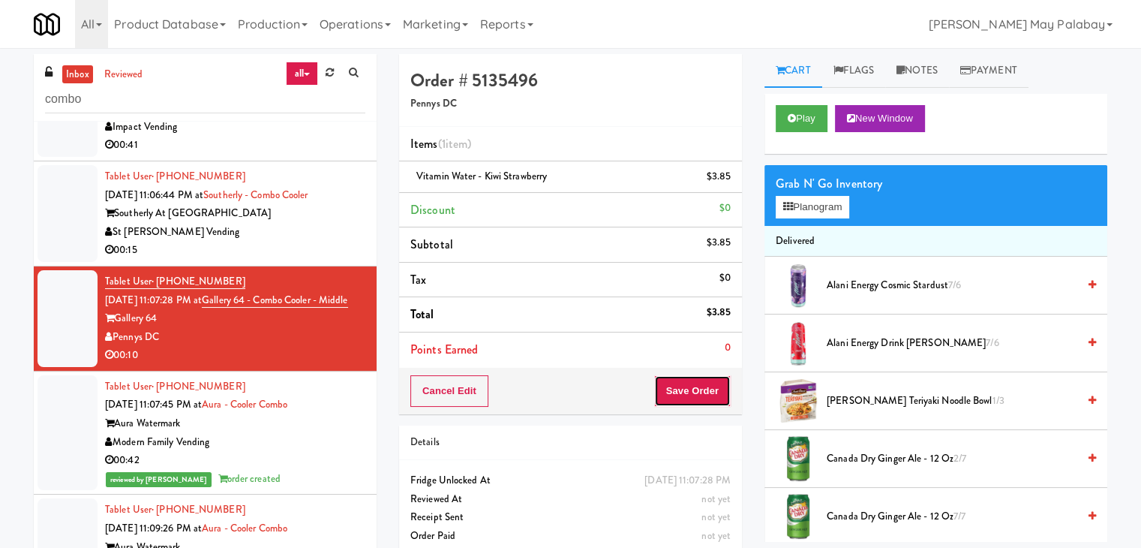
click at [675, 388] on button "Save Order" at bounding box center [692, 391] width 77 height 32
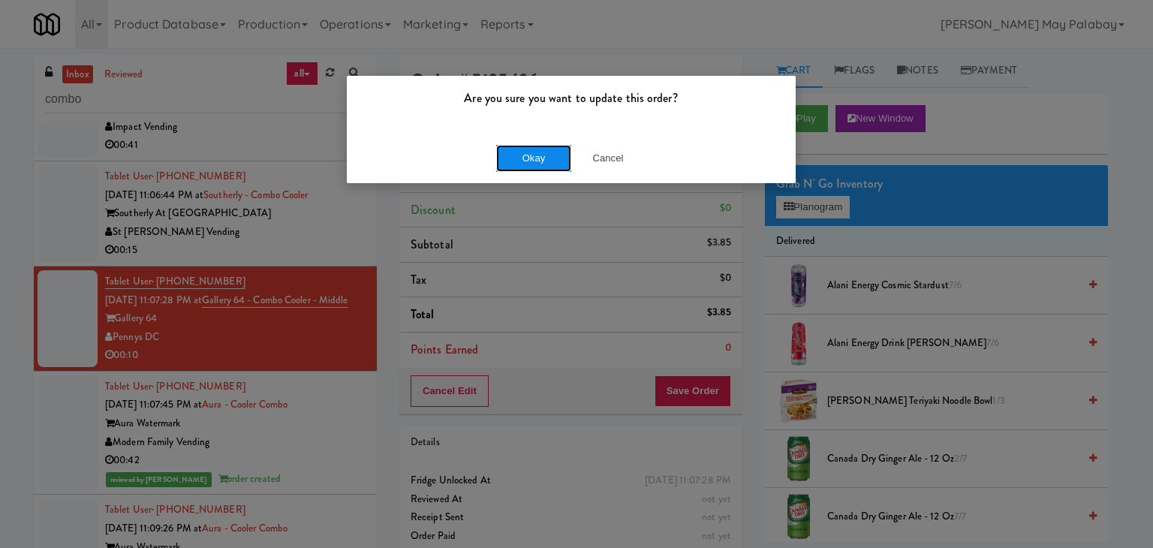
click at [548, 157] on button "Okay" at bounding box center [533, 158] width 75 height 27
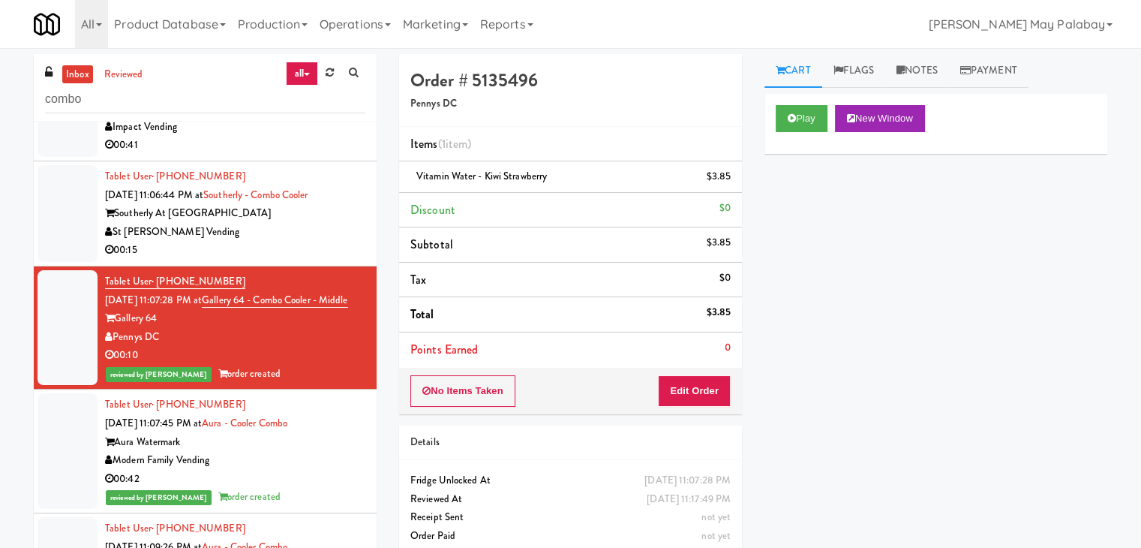
click at [338, 226] on div "St [PERSON_NAME] Vending" at bounding box center [235, 232] width 260 height 19
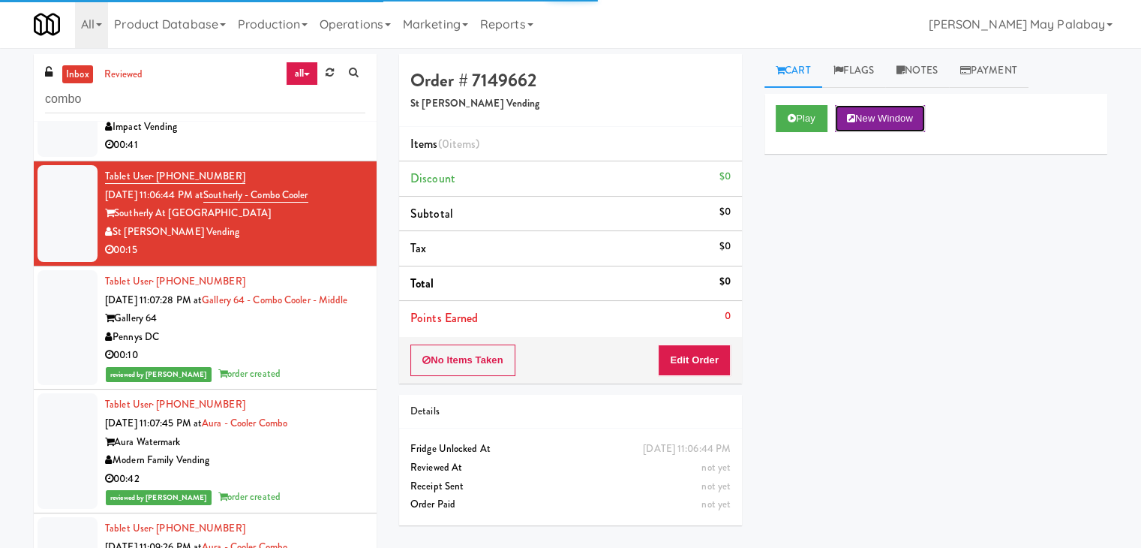
click at [871, 115] on button "New Window" at bounding box center [880, 118] width 90 height 27
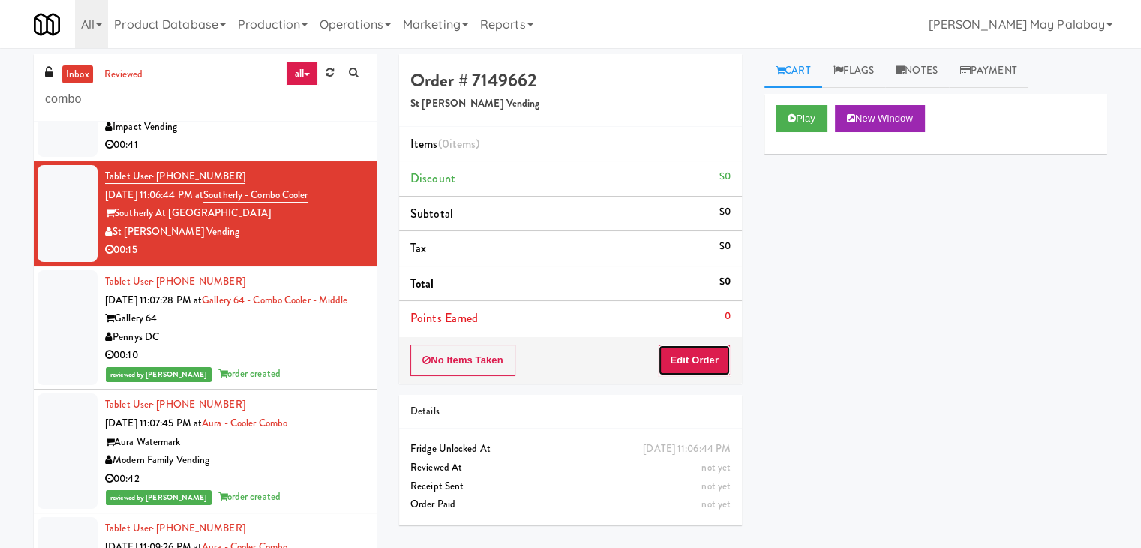
click at [681, 360] on button "Edit Order" at bounding box center [694, 360] width 73 height 32
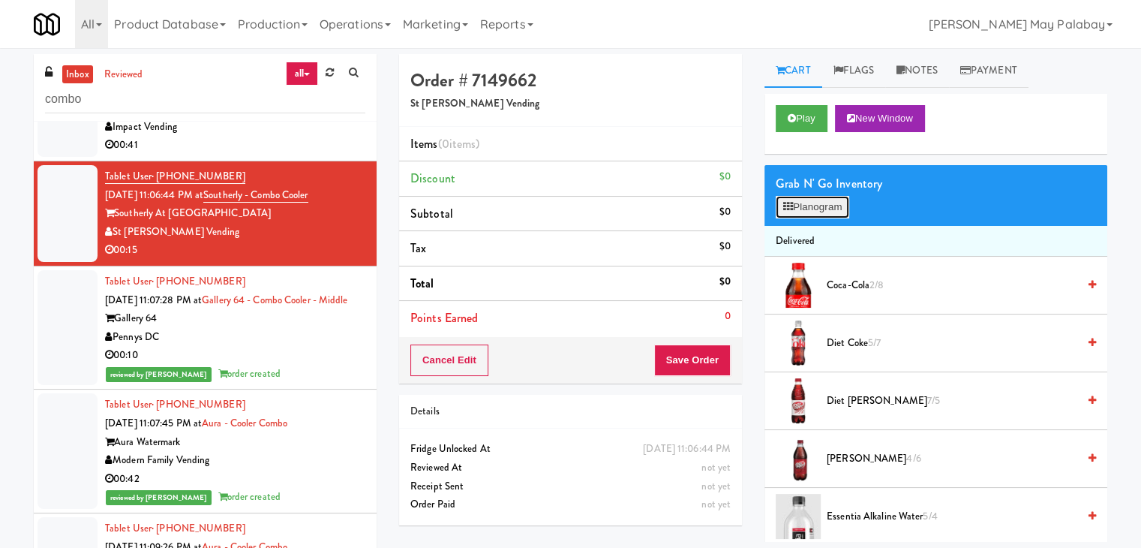
click at [817, 214] on button "Planogram" at bounding box center [813, 207] width 74 height 23
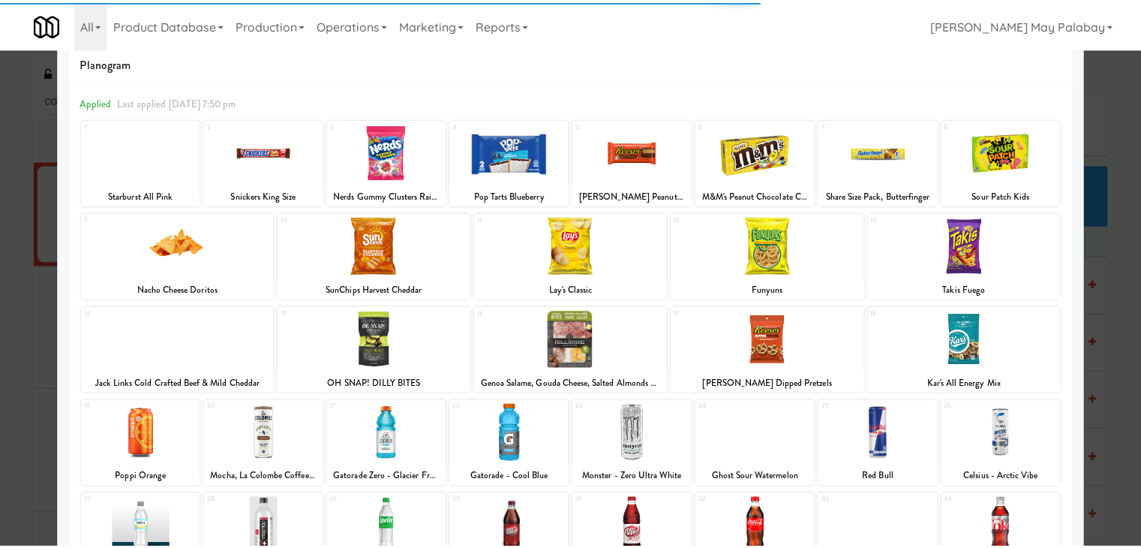
scroll to position [75, 0]
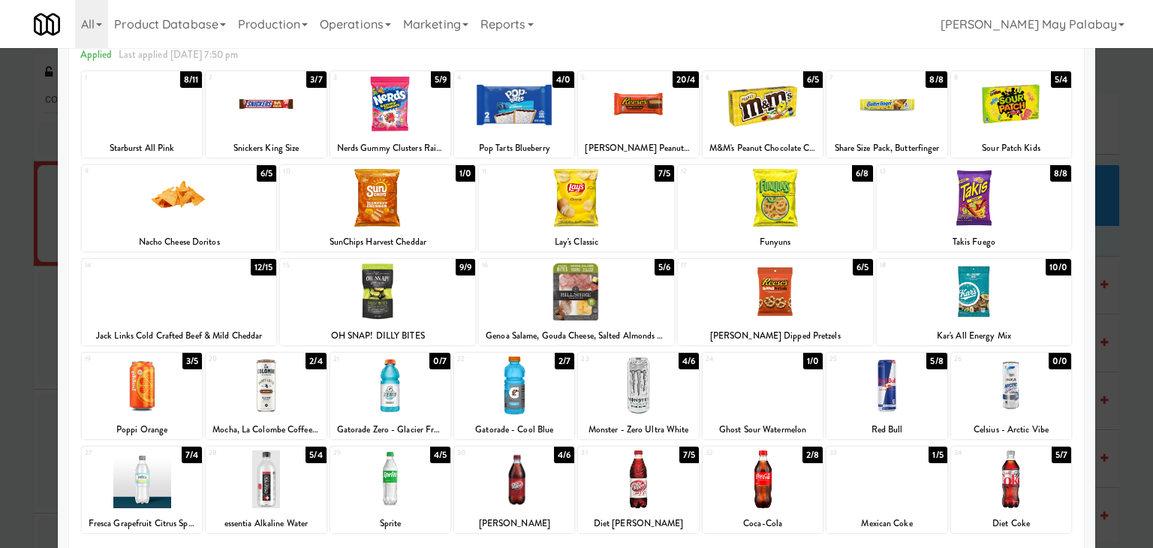
click at [405, 507] on div at bounding box center [390, 479] width 120 height 58
click at [418, 486] on div at bounding box center [390, 479] width 120 height 58
click at [184, 114] on div at bounding box center [142, 104] width 120 height 58
click at [1126, 396] on div at bounding box center [576, 274] width 1153 height 548
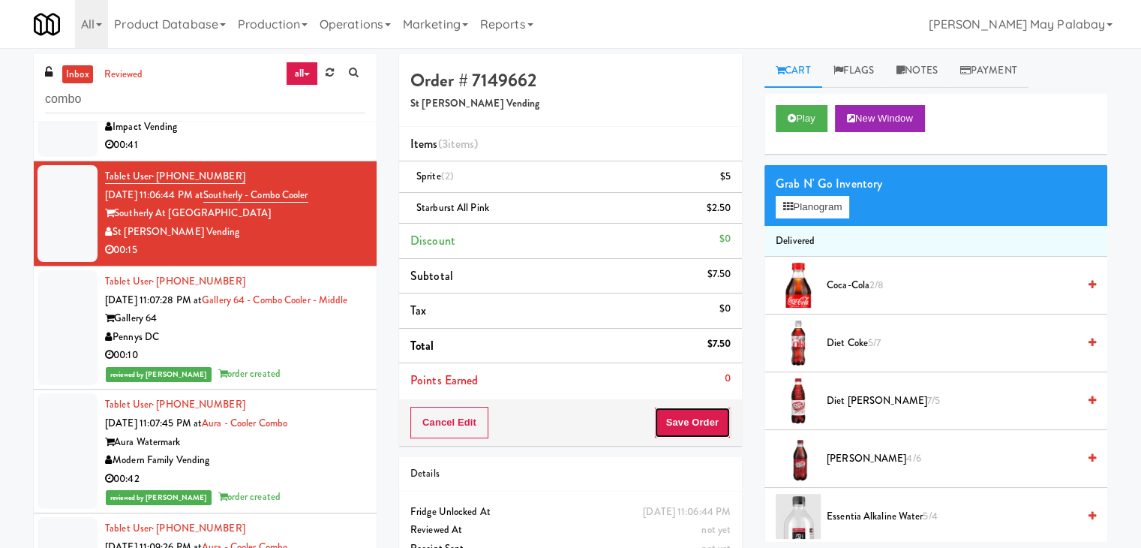
click at [702, 421] on button "Save Order" at bounding box center [692, 423] width 77 height 32
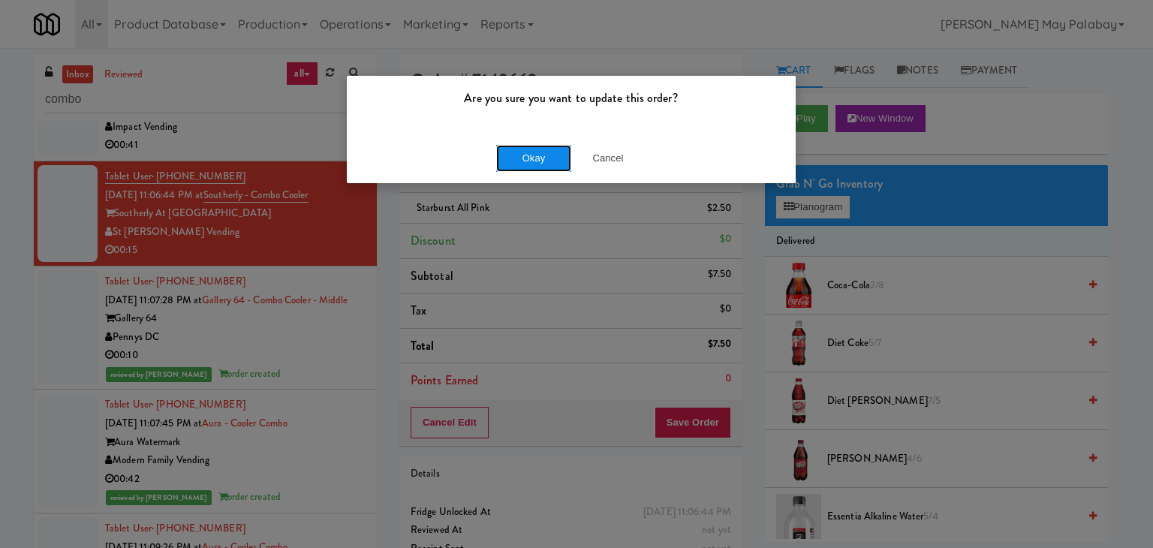
click at [543, 160] on button "Okay" at bounding box center [533, 158] width 75 height 27
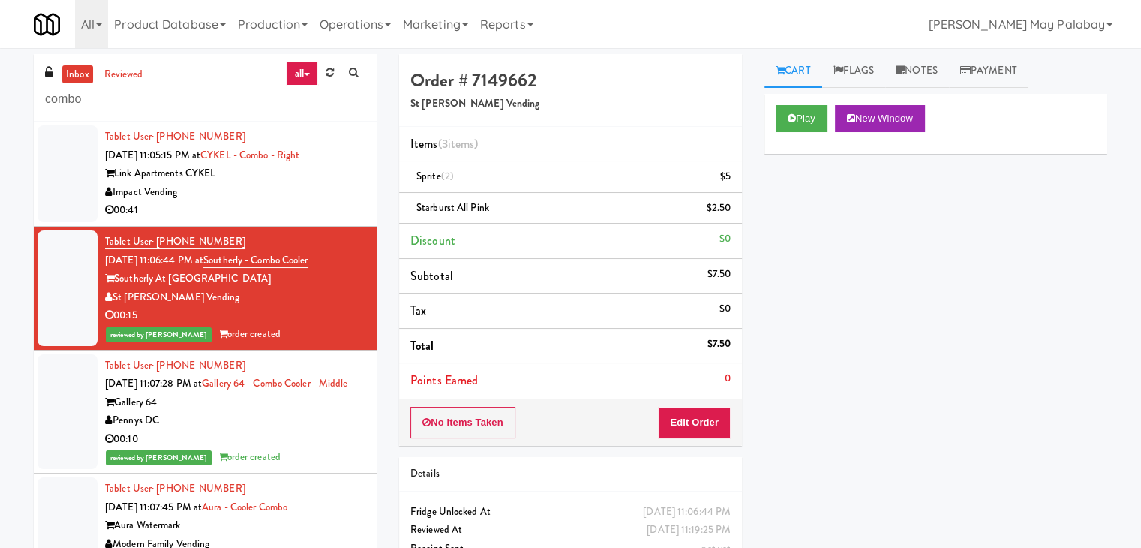
click at [348, 199] on div "Impact Vending" at bounding box center [235, 192] width 260 height 19
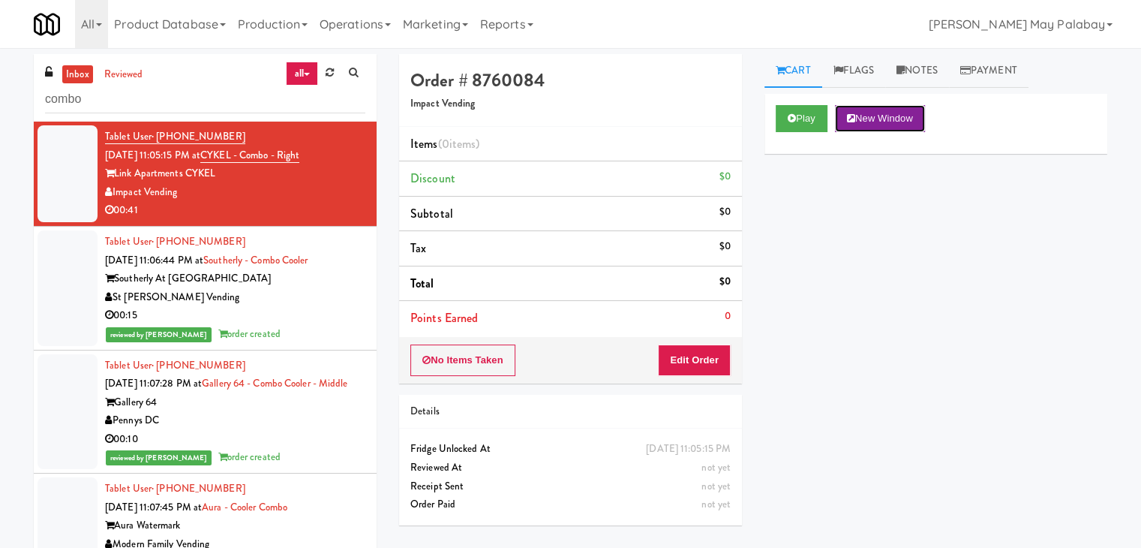
click at [889, 123] on button "New Window" at bounding box center [880, 118] width 90 height 27
click at [725, 364] on button "Edit Order" at bounding box center [694, 360] width 73 height 32
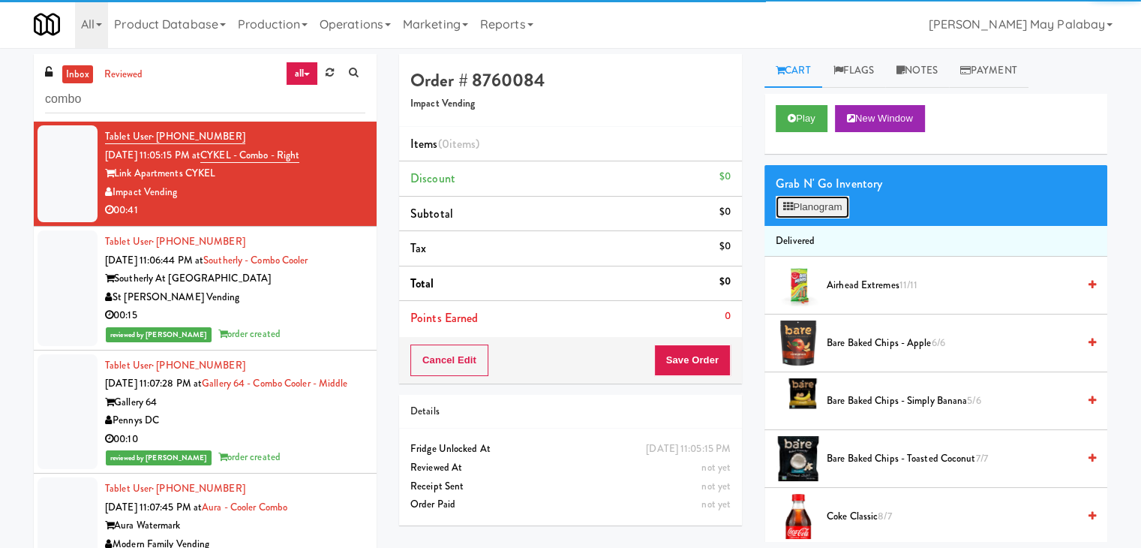
click at [801, 205] on button "Planogram" at bounding box center [813, 207] width 74 height 23
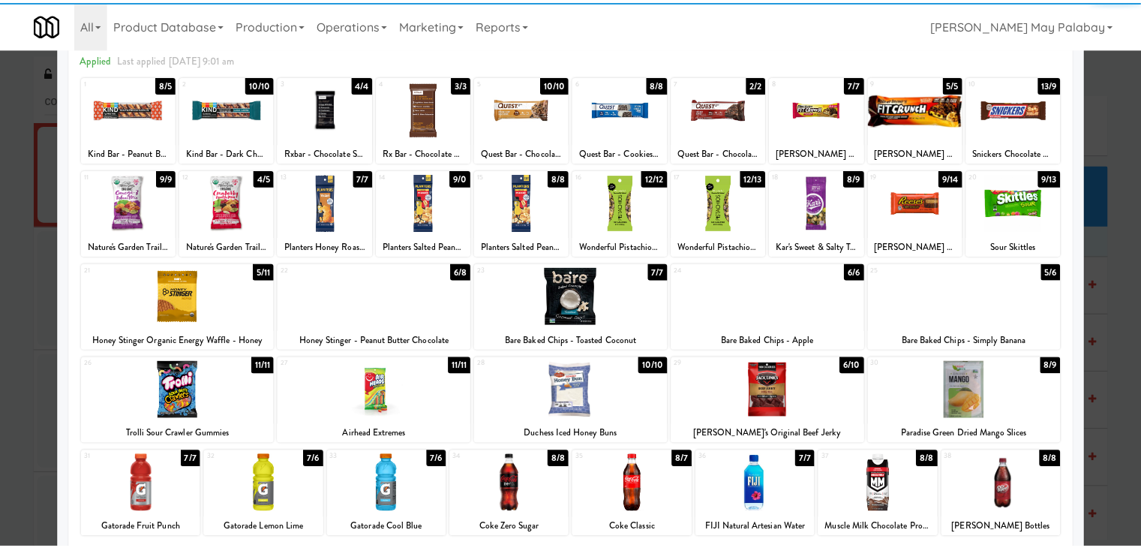
scroll to position [75, 0]
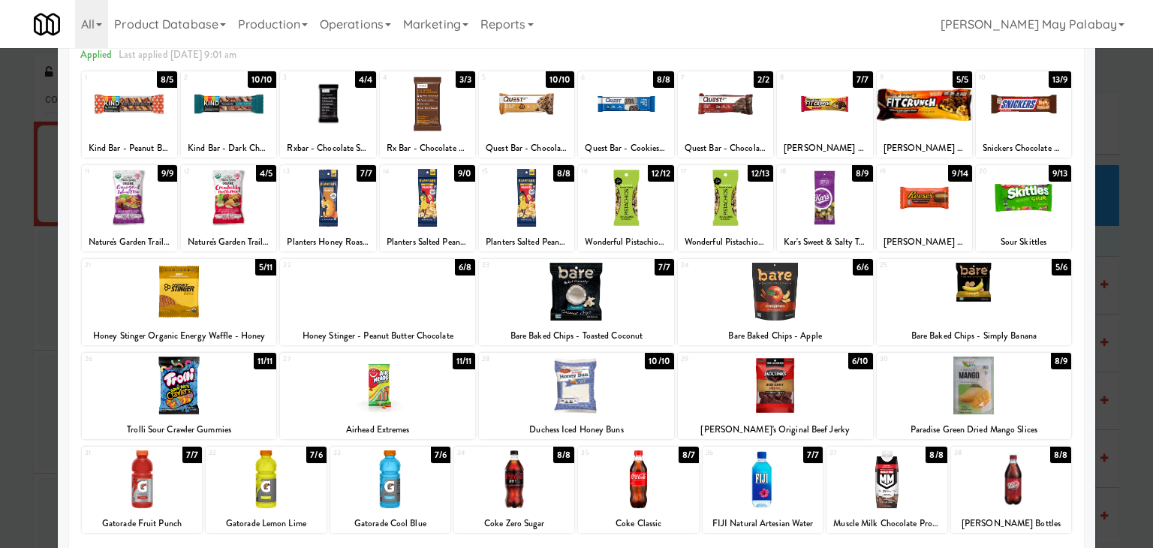
click at [555, 480] on div at bounding box center [514, 479] width 120 height 58
click at [1001, 397] on div at bounding box center [974, 385] width 195 height 58
click at [1042, 111] on div at bounding box center [1023, 104] width 95 height 58
click at [1130, 415] on div at bounding box center [576, 274] width 1153 height 548
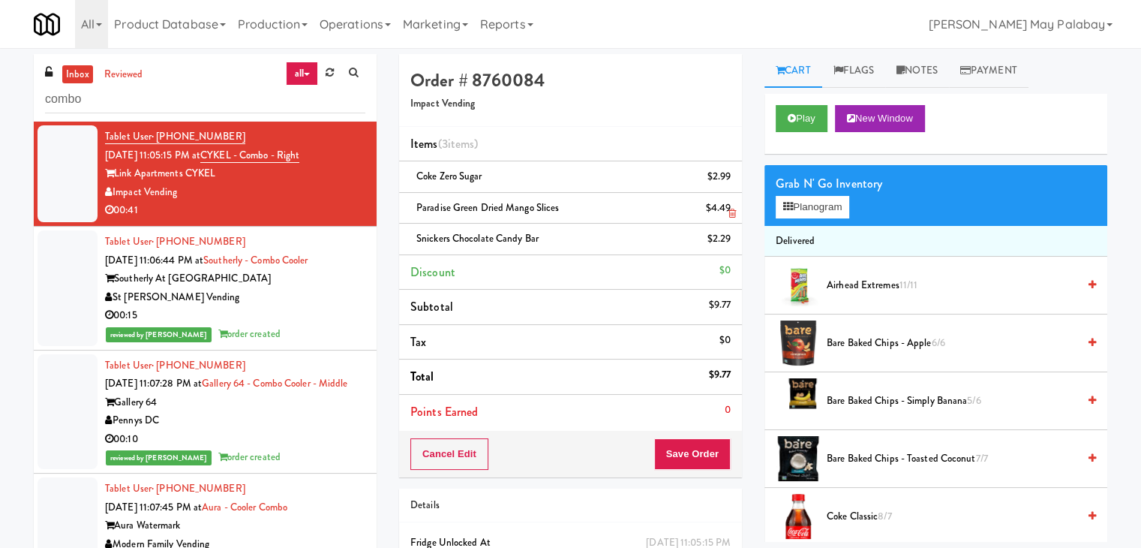
click at [729, 211] on icon at bounding box center [733, 214] width 8 height 10
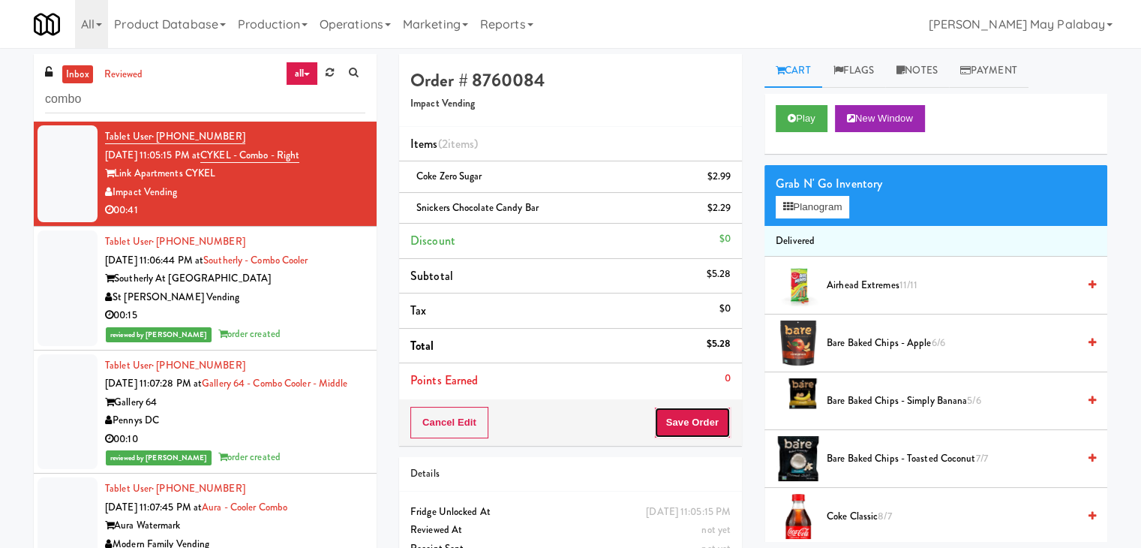
click at [687, 417] on button "Save Order" at bounding box center [692, 423] width 77 height 32
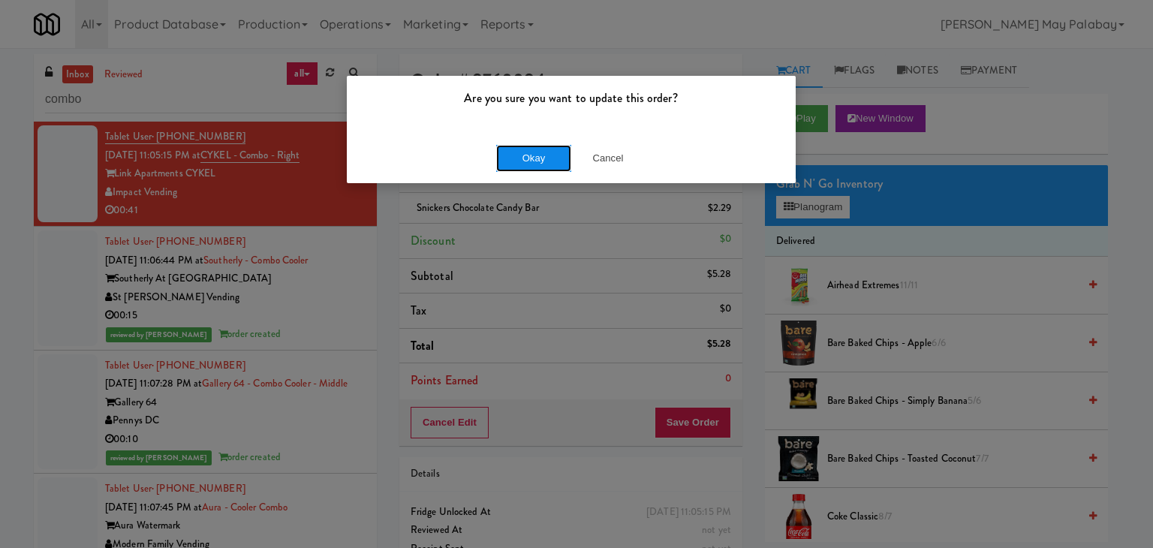
click at [556, 153] on button "Okay" at bounding box center [533, 158] width 75 height 27
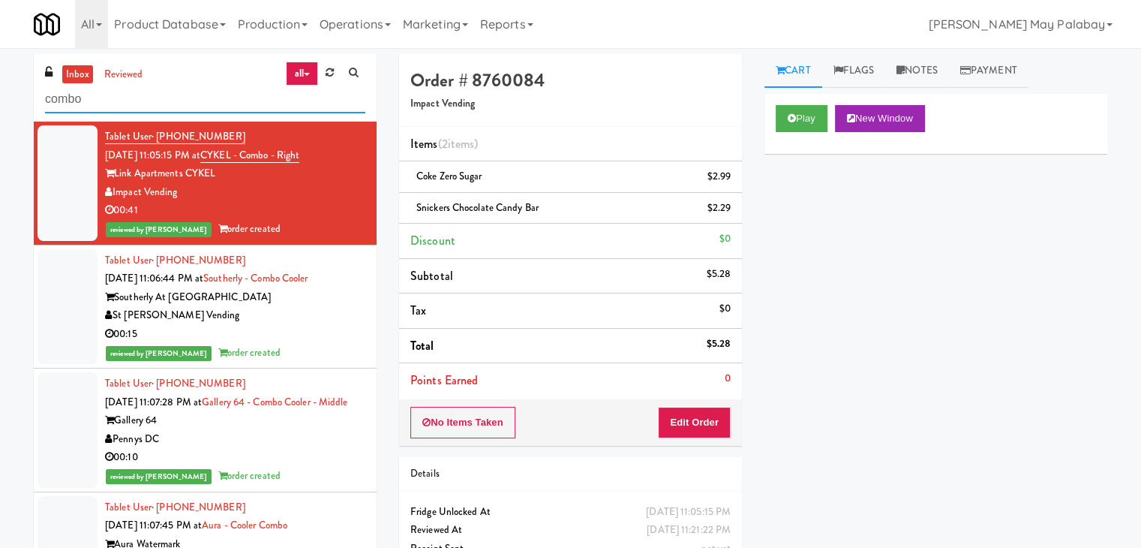
click at [233, 103] on input "combo" at bounding box center [205, 100] width 320 height 28
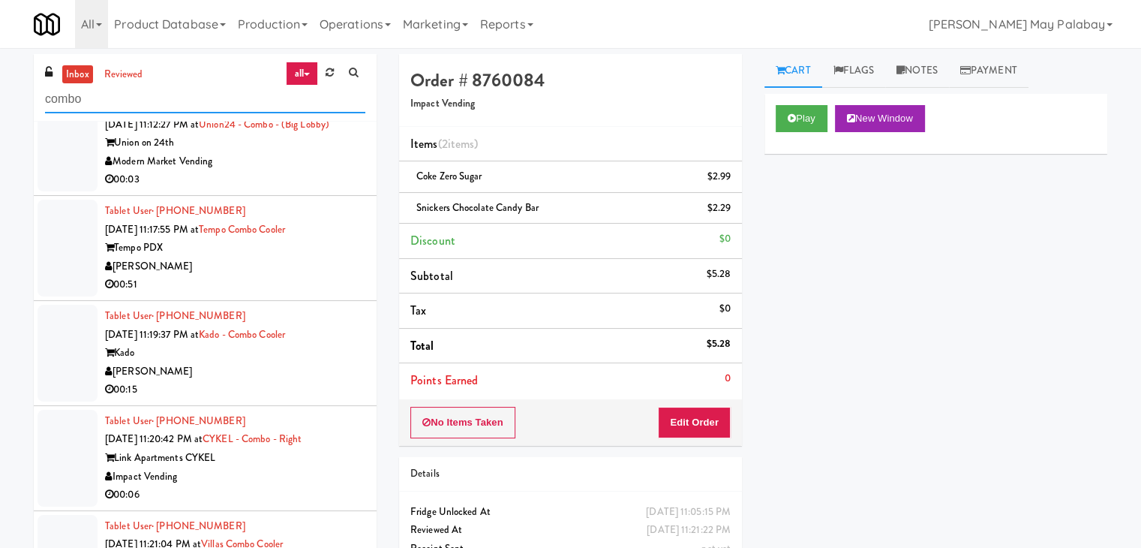
scroll to position [74, 0]
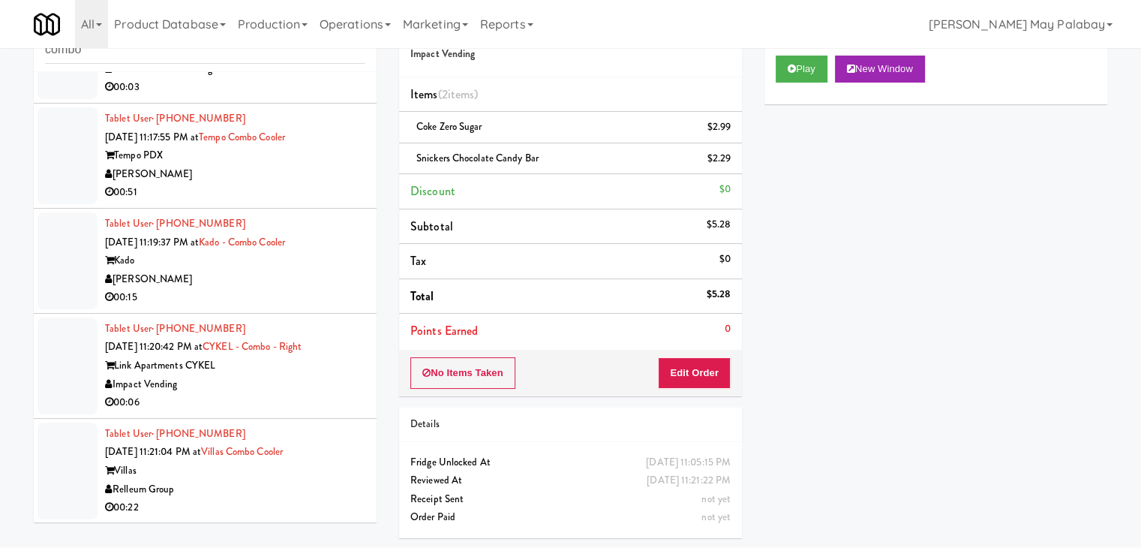
click at [311, 500] on div "00:22" at bounding box center [235, 507] width 260 height 19
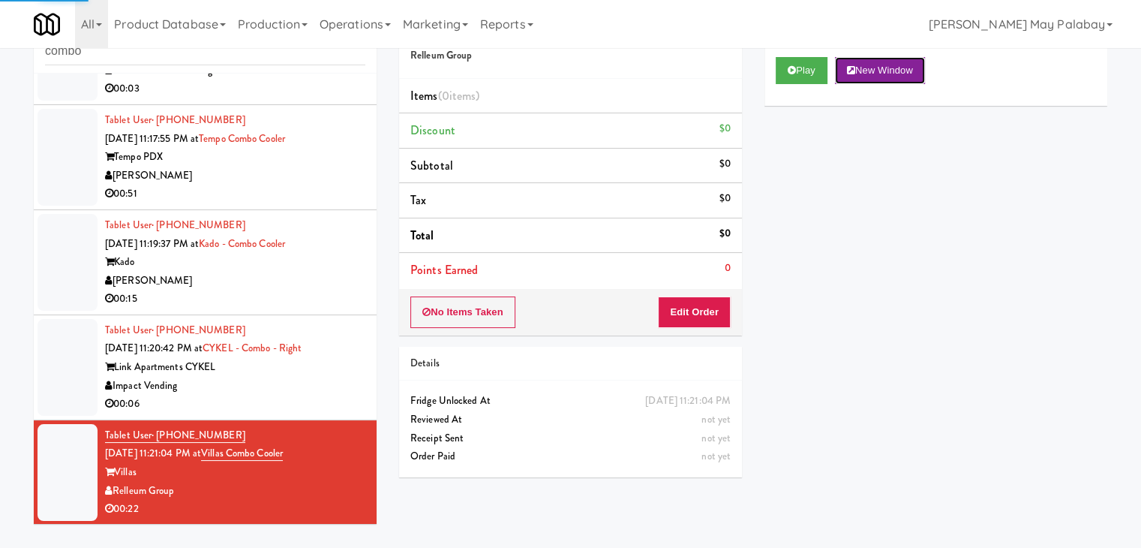
click at [909, 74] on button "New Window" at bounding box center [880, 70] width 90 height 27
click at [695, 314] on button "Edit Order" at bounding box center [694, 312] width 73 height 32
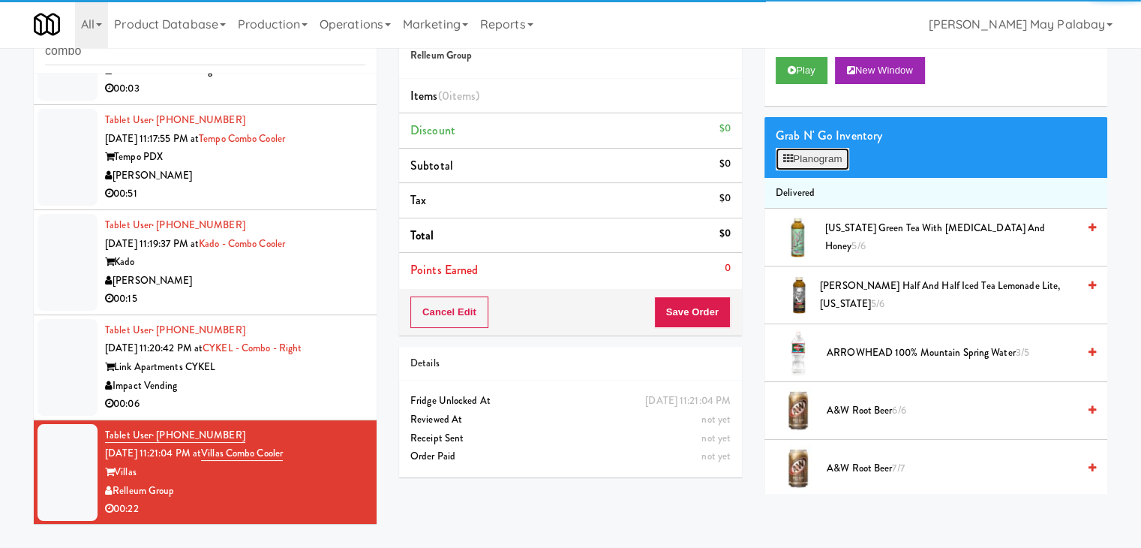
click at [821, 164] on button "Planogram" at bounding box center [813, 159] width 74 height 23
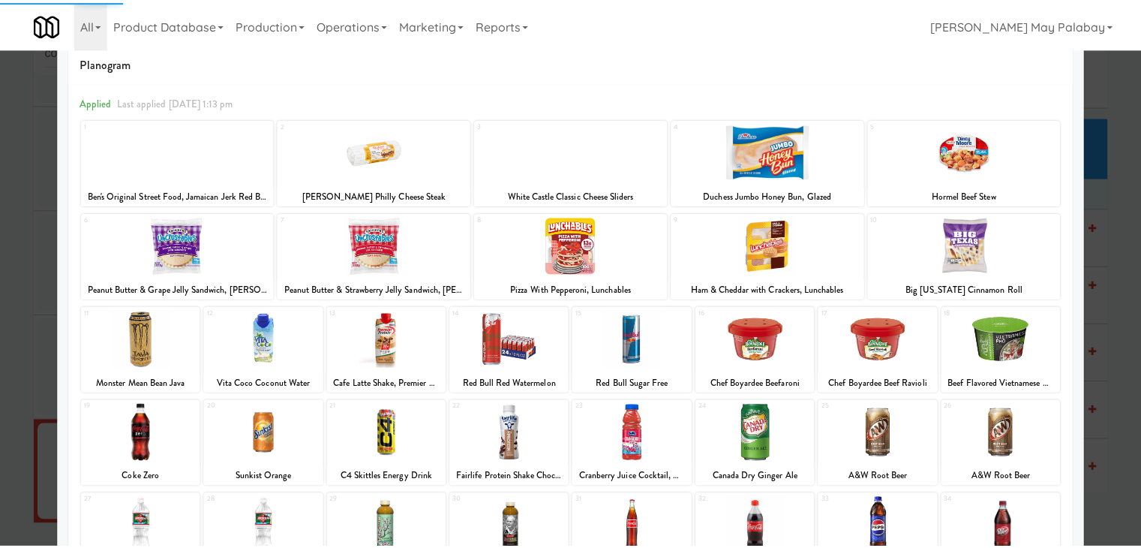
scroll to position [75, 0]
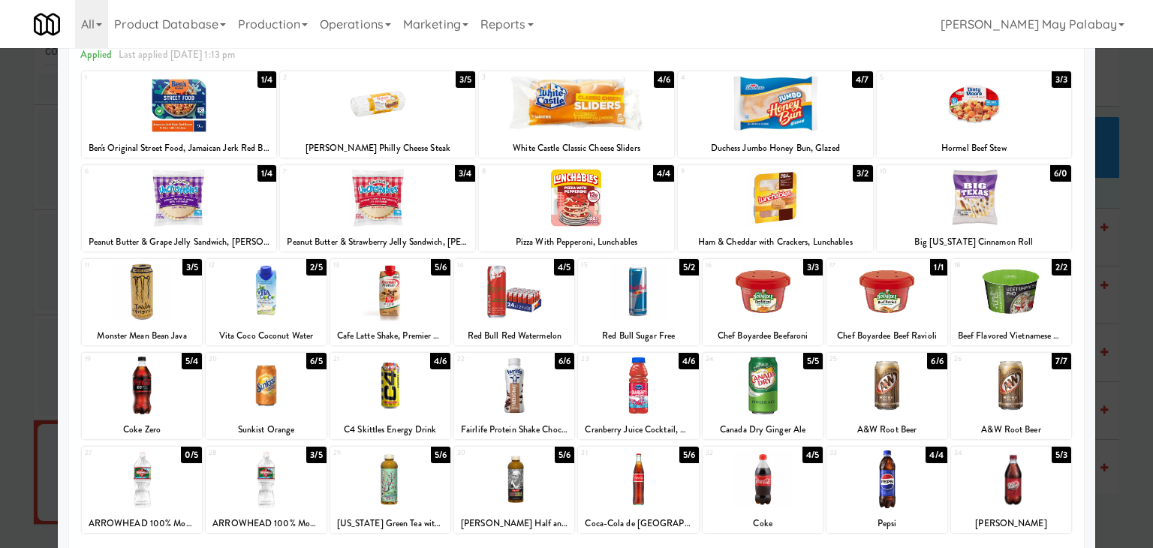
click at [173, 487] on div at bounding box center [142, 479] width 120 height 58
click at [1120, 455] on div at bounding box center [576, 274] width 1153 height 548
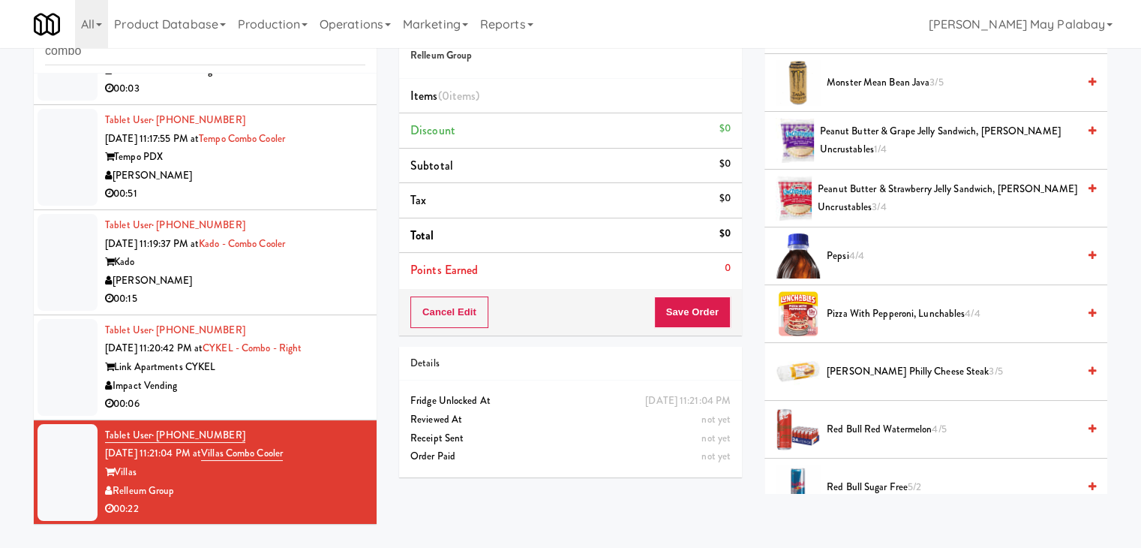
scroll to position [1790, 0]
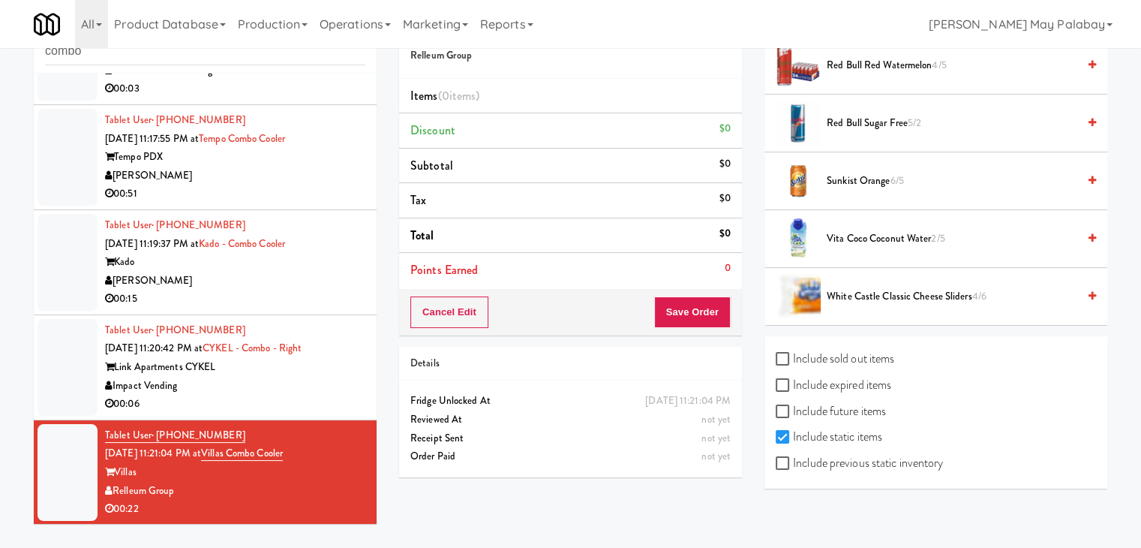
click at [876, 458] on label "Include previous static inventory" at bounding box center [859, 463] width 167 height 23
click at [793, 458] on input "Include previous static inventory" at bounding box center [784, 464] width 17 height 12
checkbox input "true"
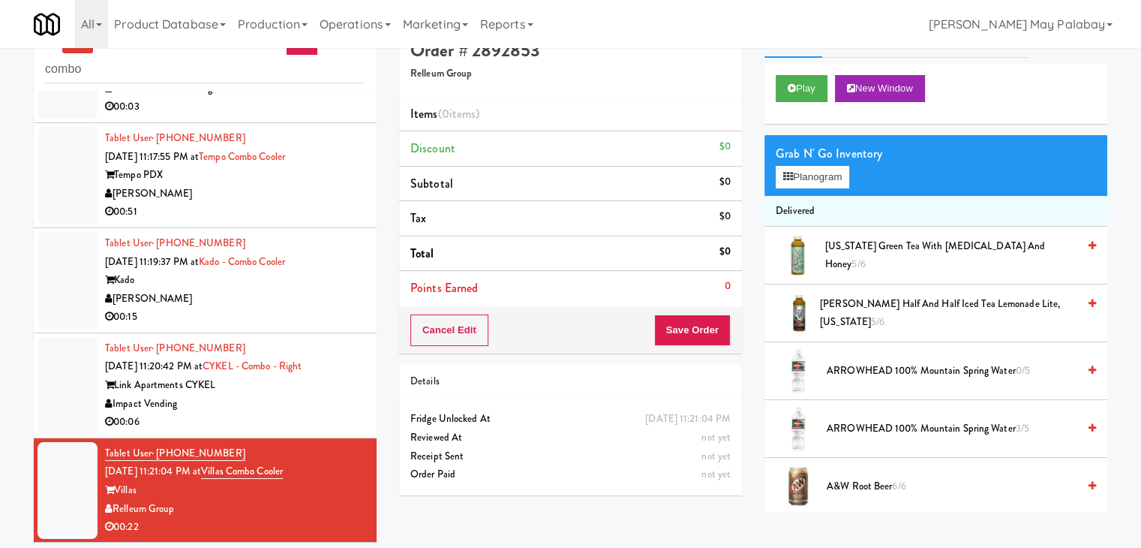
scroll to position [0, 0]
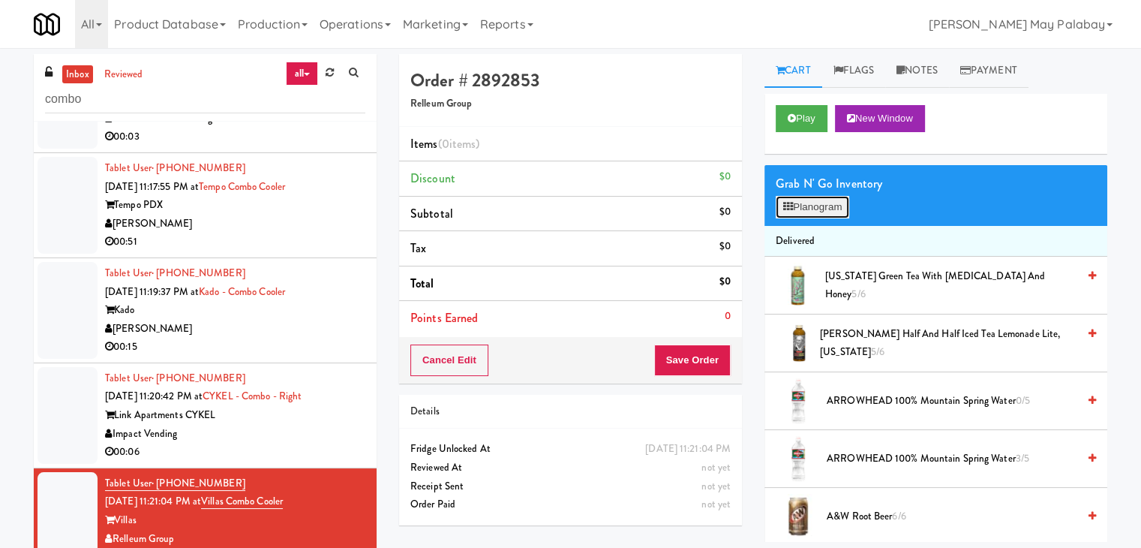
click at [833, 209] on button "Planogram" at bounding box center [813, 207] width 74 height 23
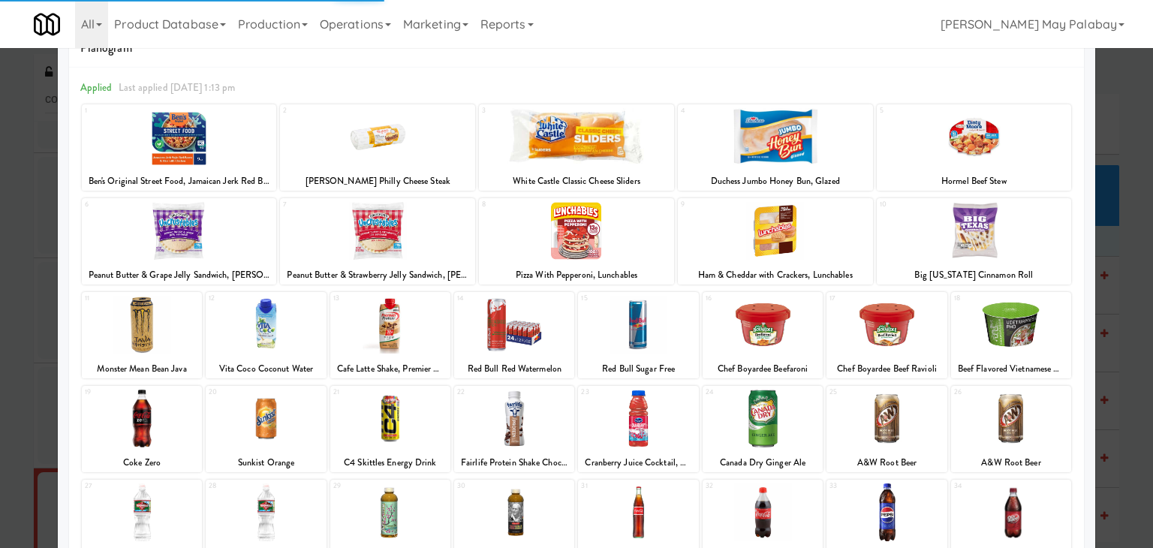
scroll to position [150, 0]
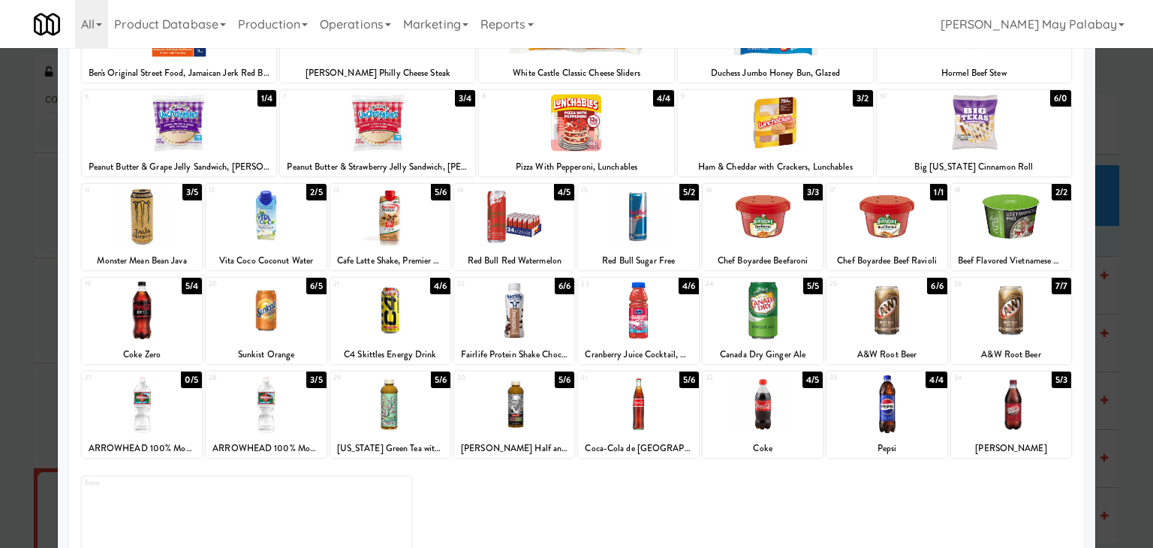
click at [183, 427] on div at bounding box center [142, 404] width 120 height 58
click at [550, 319] on div at bounding box center [514, 310] width 120 height 58
click at [1130, 381] on div at bounding box center [576, 274] width 1153 height 548
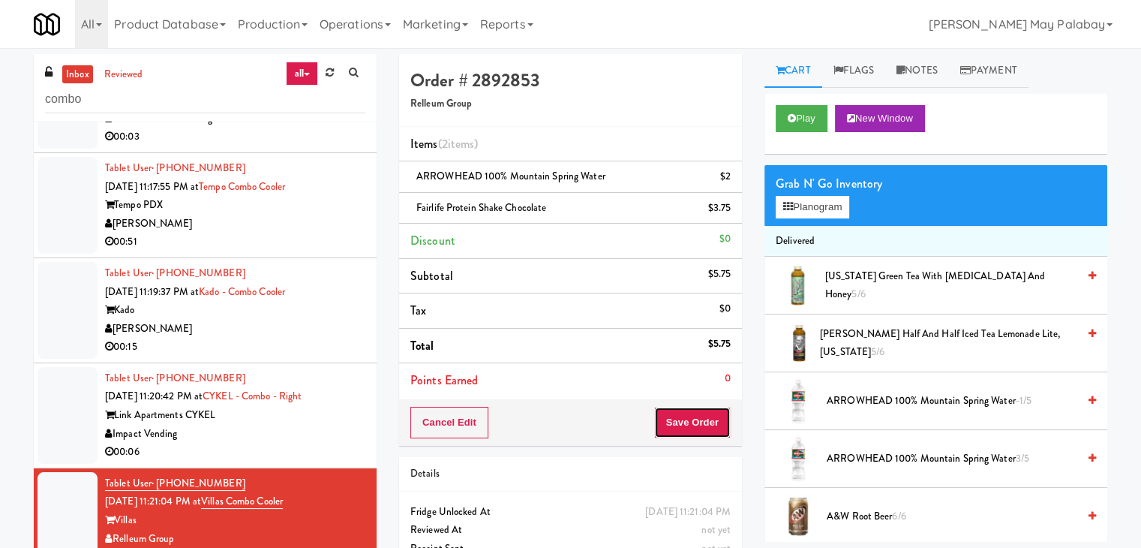
click at [698, 418] on button "Save Order" at bounding box center [692, 423] width 77 height 32
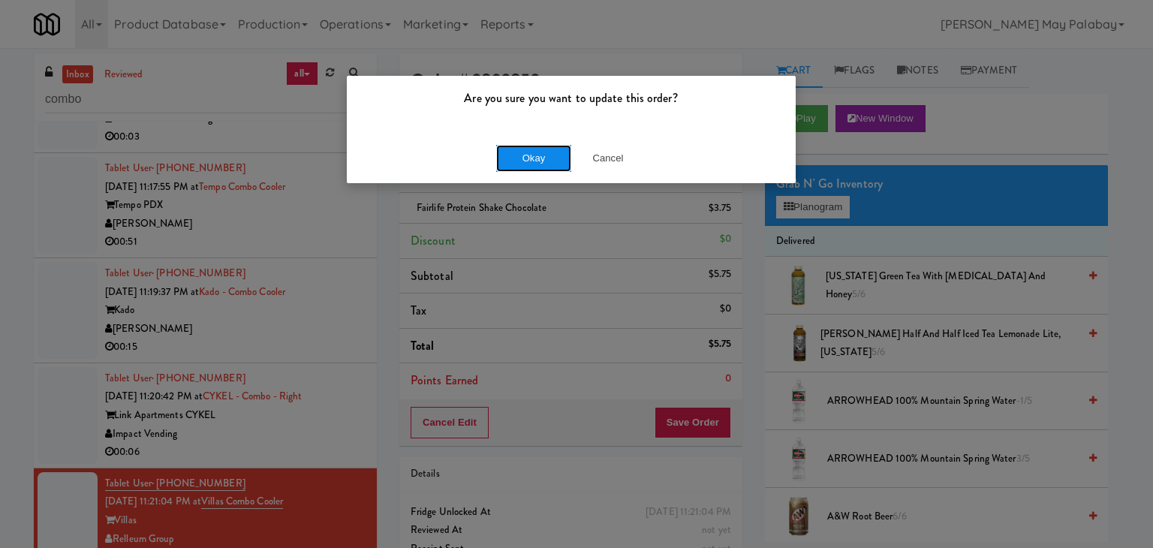
click at [555, 163] on button "Okay" at bounding box center [533, 158] width 75 height 27
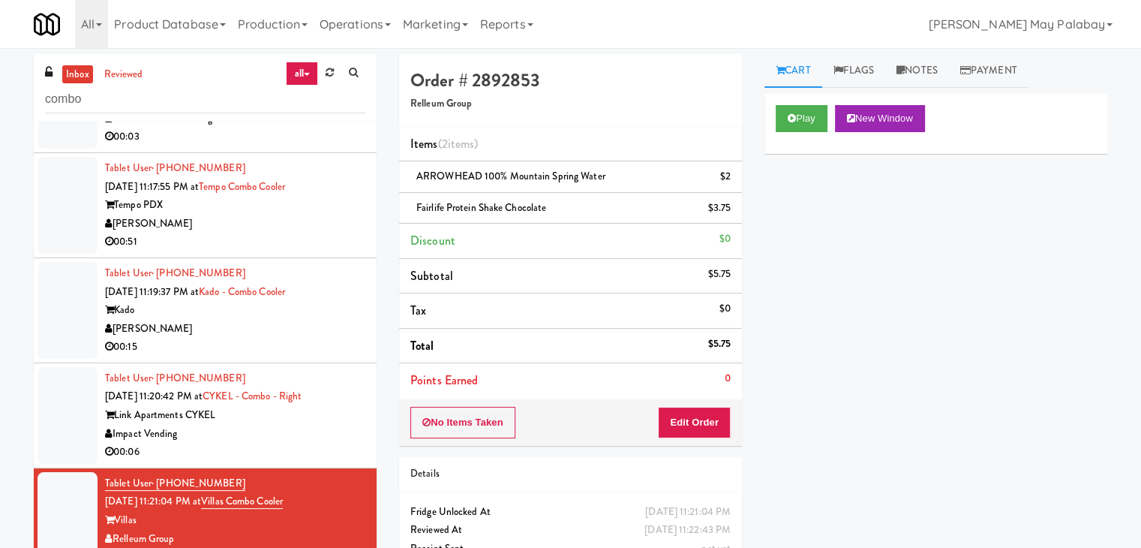
click at [289, 441] on div "Impact Vending" at bounding box center [235, 434] width 260 height 19
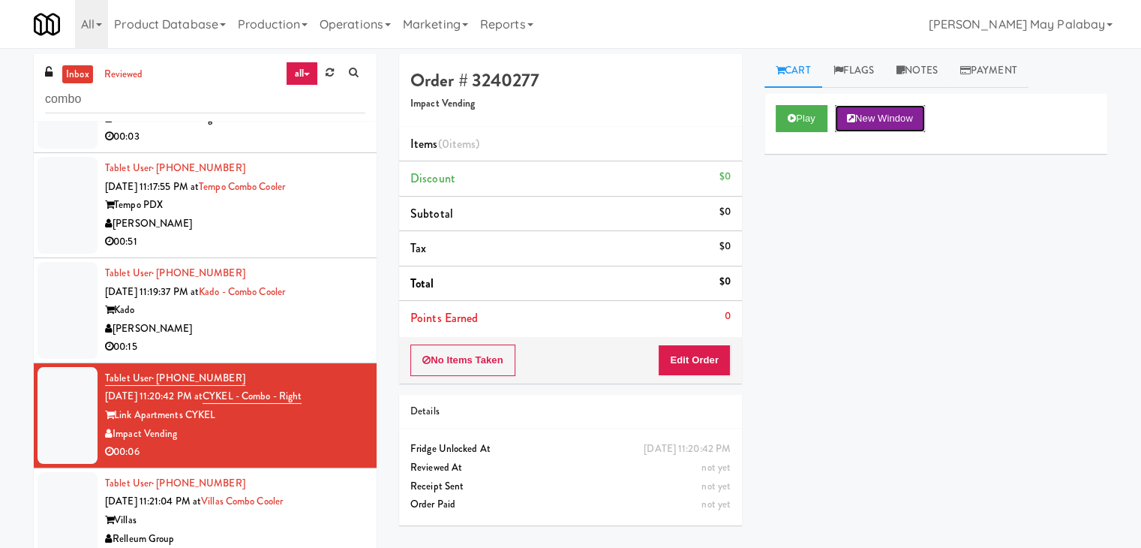
click at [908, 120] on button "New Window" at bounding box center [880, 118] width 90 height 27
click at [711, 365] on button "Edit Order" at bounding box center [694, 360] width 73 height 32
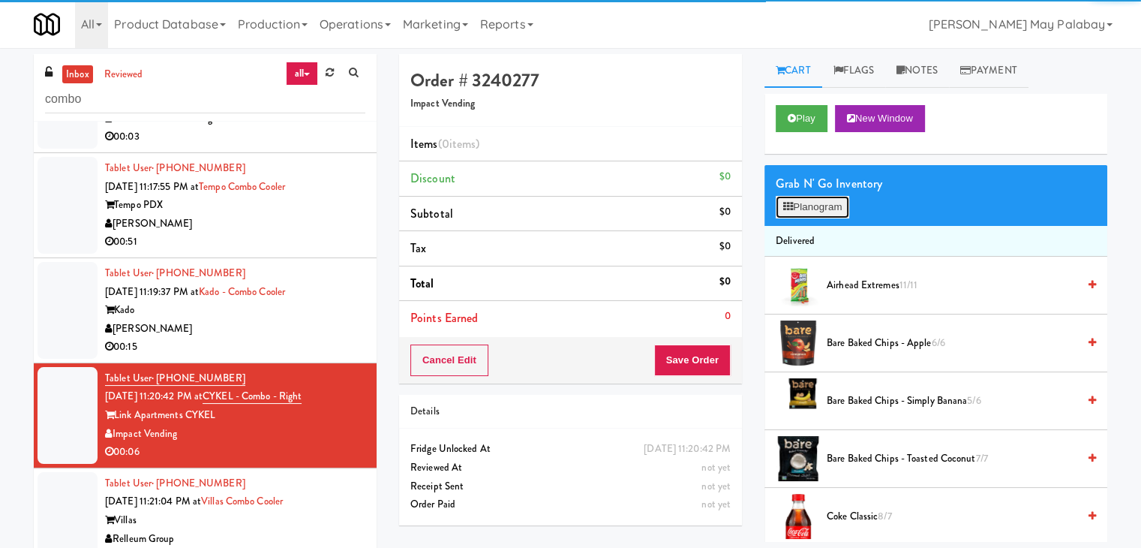
click at [814, 213] on button "Planogram" at bounding box center [813, 207] width 74 height 23
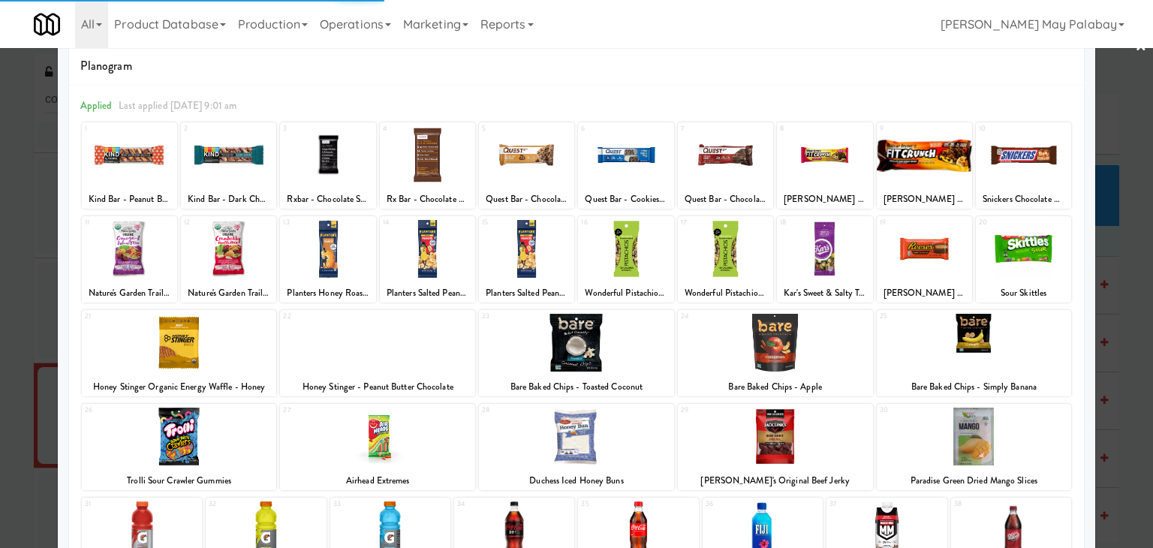
scroll to position [75, 0]
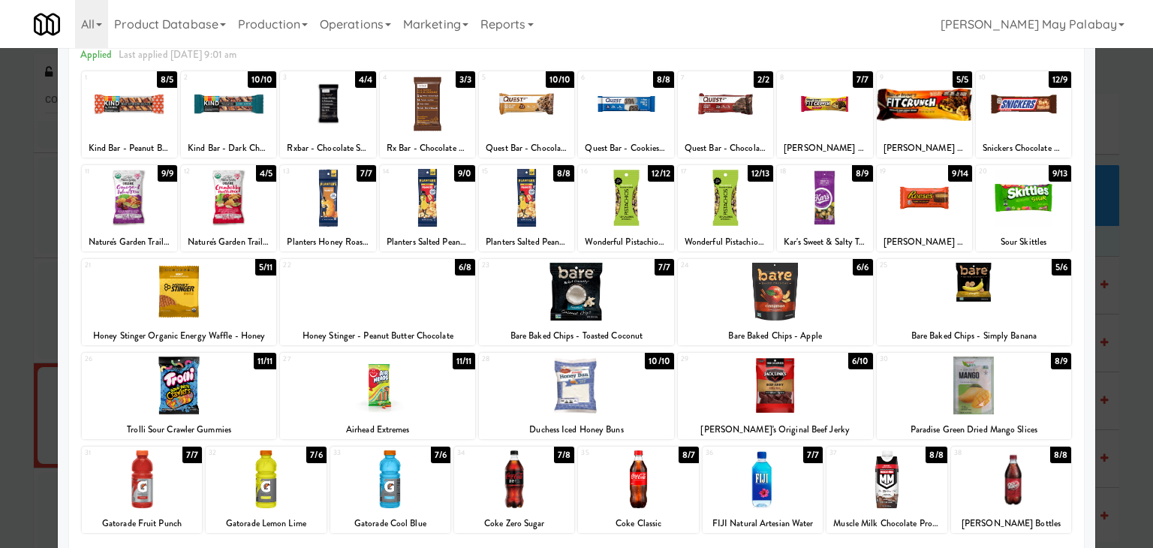
click at [1039, 226] on div "20 9/13 Sour Skittles" at bounding box center [1023, 208] width 95 height 86
click at [1124, 346] on div at bounding box center [576, 274] width 1153 height 548
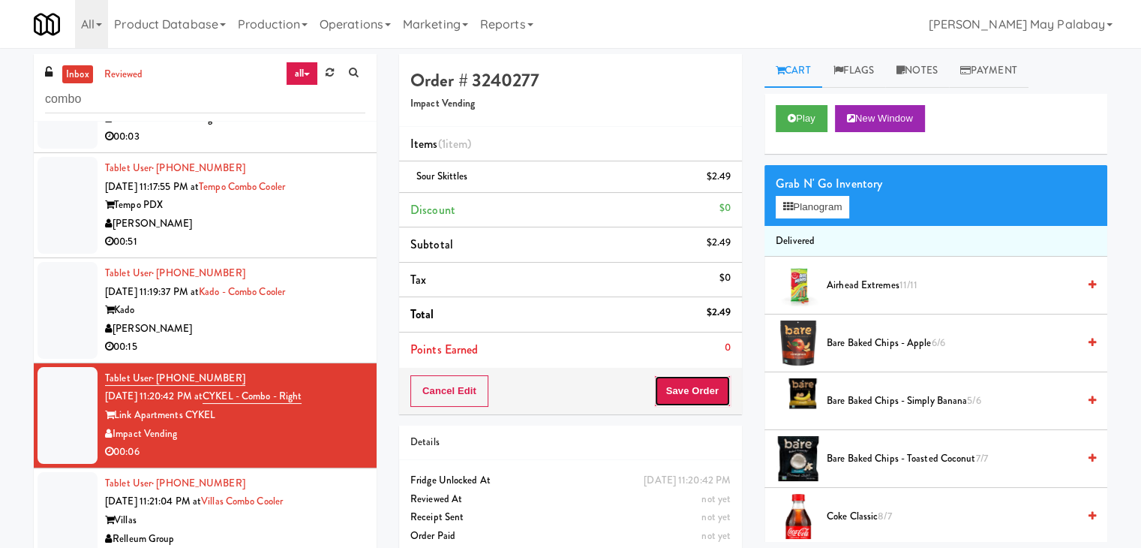
click at [704, 382] on button "Save Order" at bounding box center [692, 391] width 77 height 32
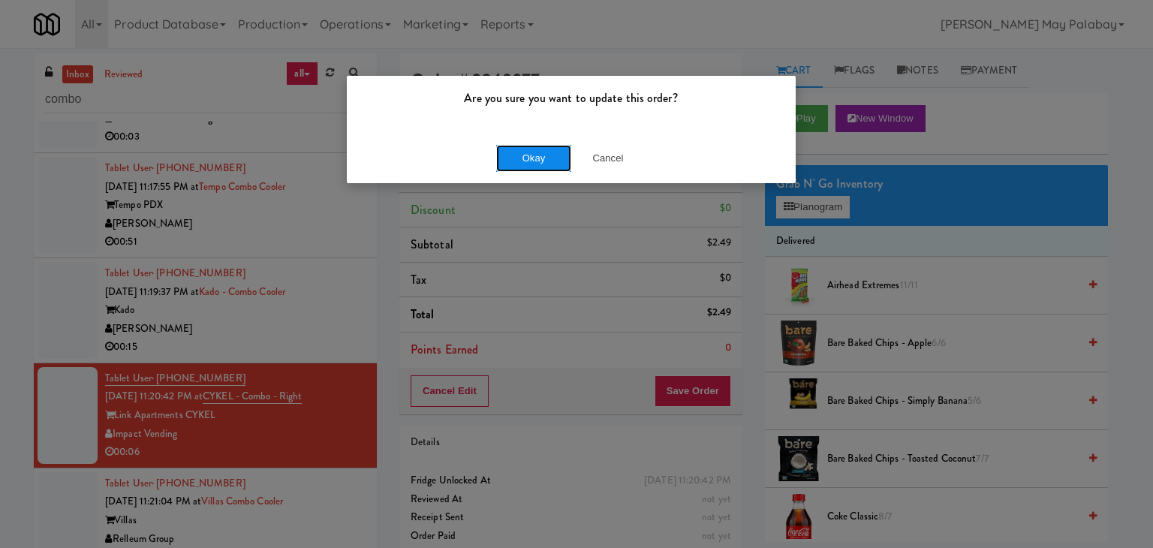
click at [564, 167] on button "Okay" at bounding box center [533, 158] width 75 height 27
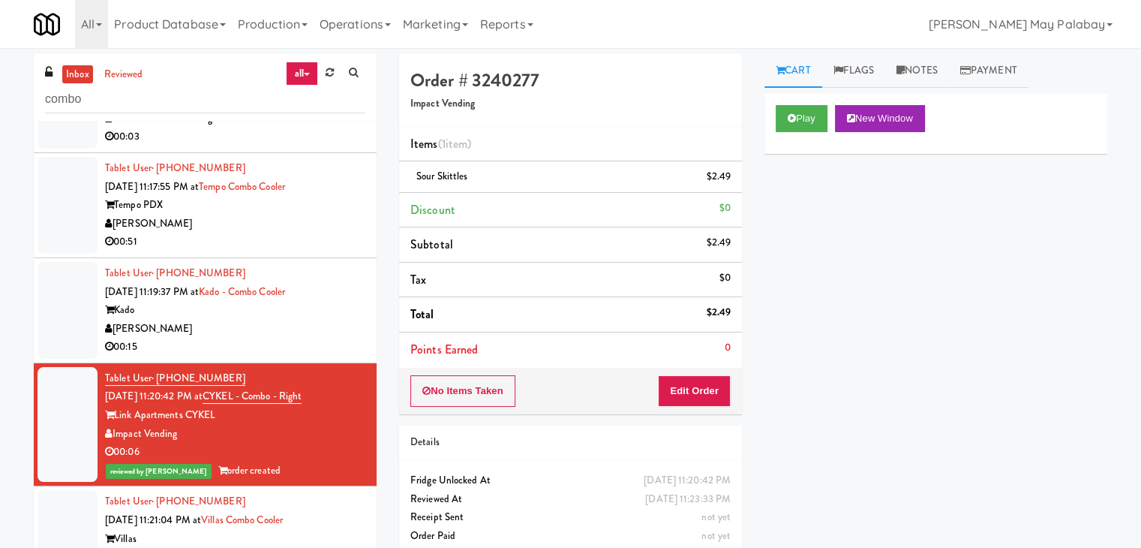
click at [318, 342] on div "00:15" at bounding box center [235, 347] width 260 height 19
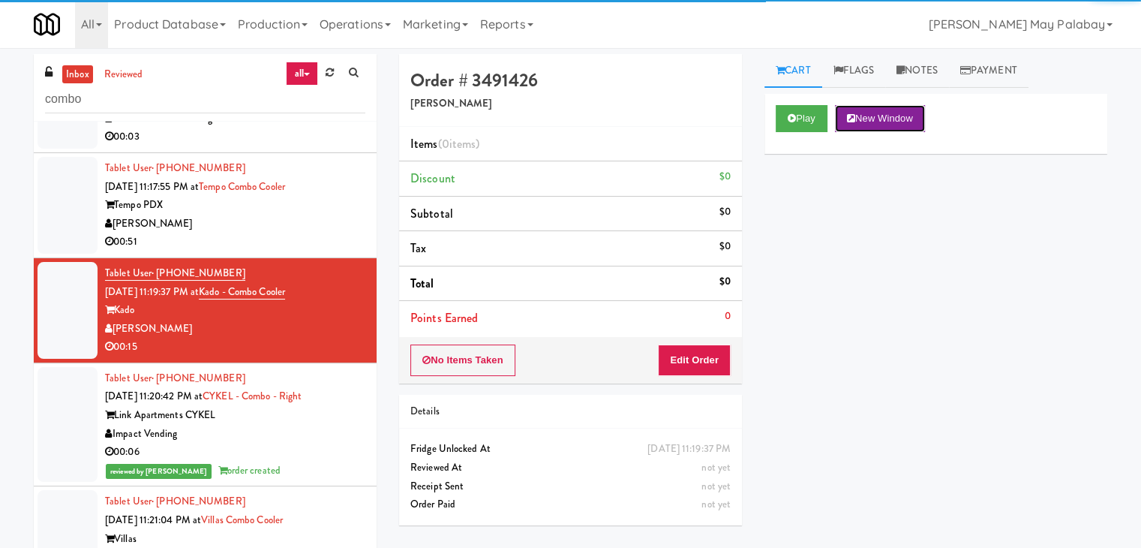
click at [910, 118] on button "New Window" at bounding box center [880, 118] width 90 height 27
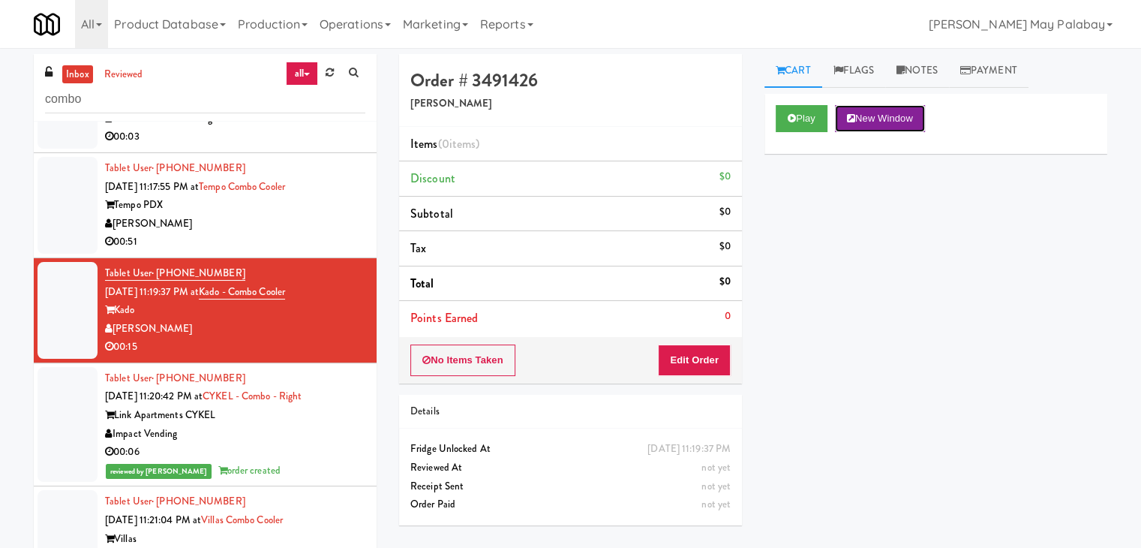
click at [925, 121] on button "New Window" at bounding box center [880, 118] width 90 height 27
click at [678, 350] on button "Edit Order" at bounding box center [694, 360] width 73 height 32
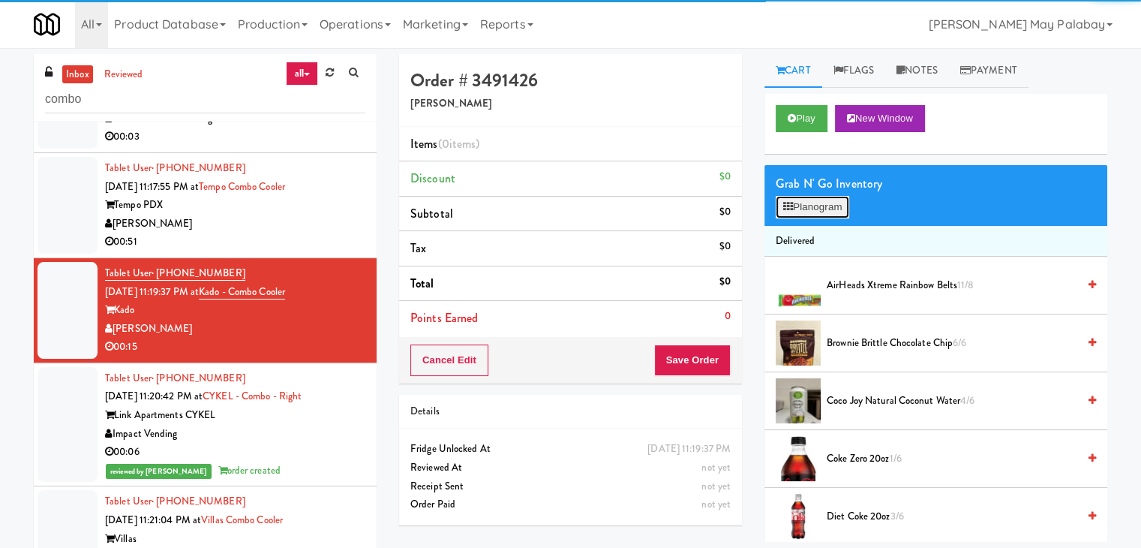
click at [811, 205] on button "Planogram" at bounding box center [813, 207] width 74 height 23
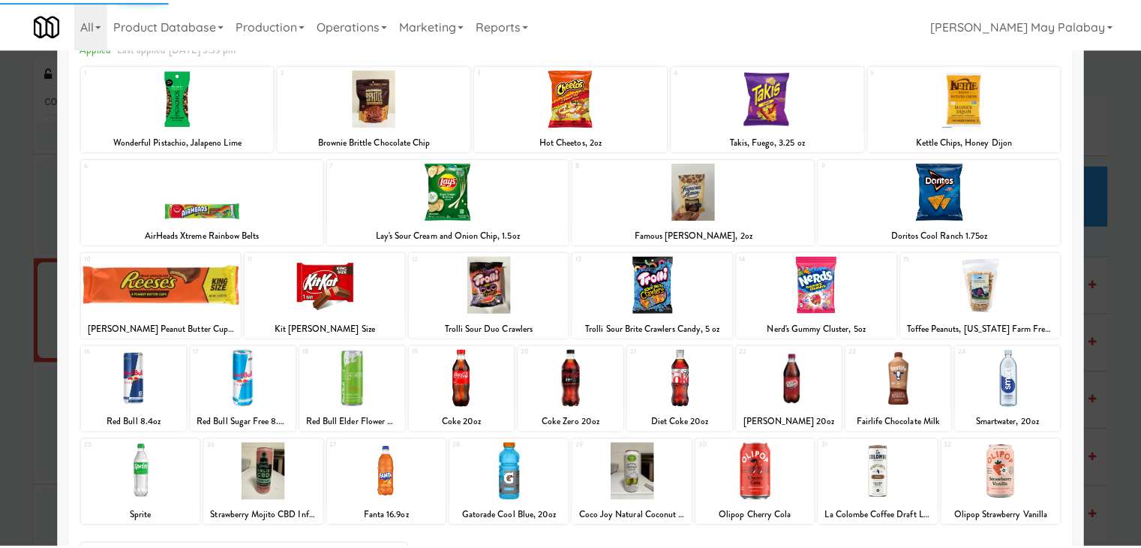
scroll to position [75, 0]
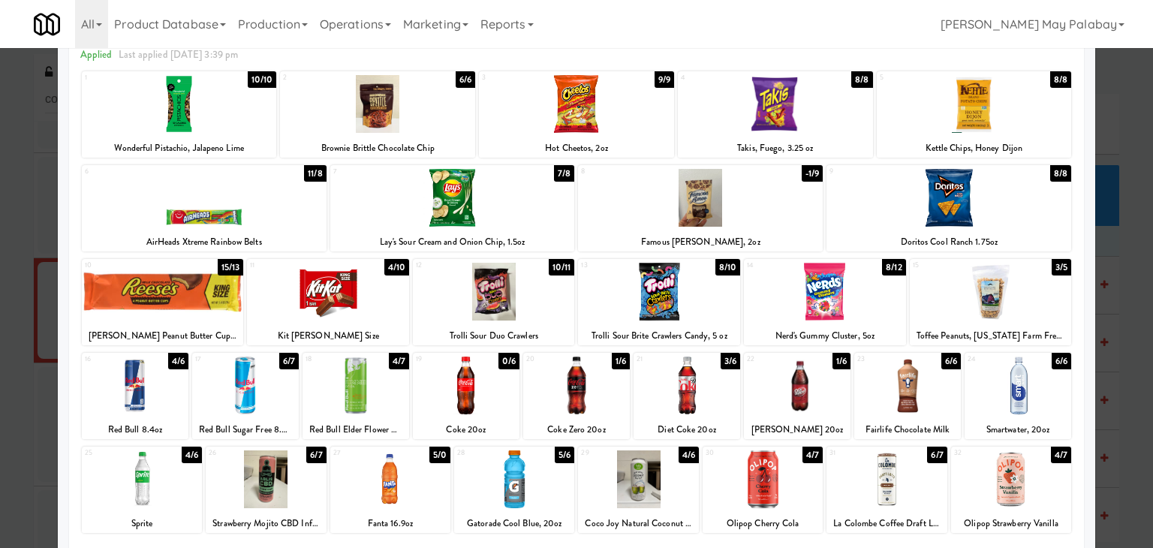
click at [1003, 213] on div at bounding box center [948, 198] width 245 height 58
click at [231, 329] on div "Reese's Peanut Butter Cups King Size" at bounding box center [163, 335] width 158 height 19
click at [198, 305] on div at bounding box center [163, 292] width 162 height 58
click at [1116, 313] on div at bounding box center [576, 274] width 1153 height 548
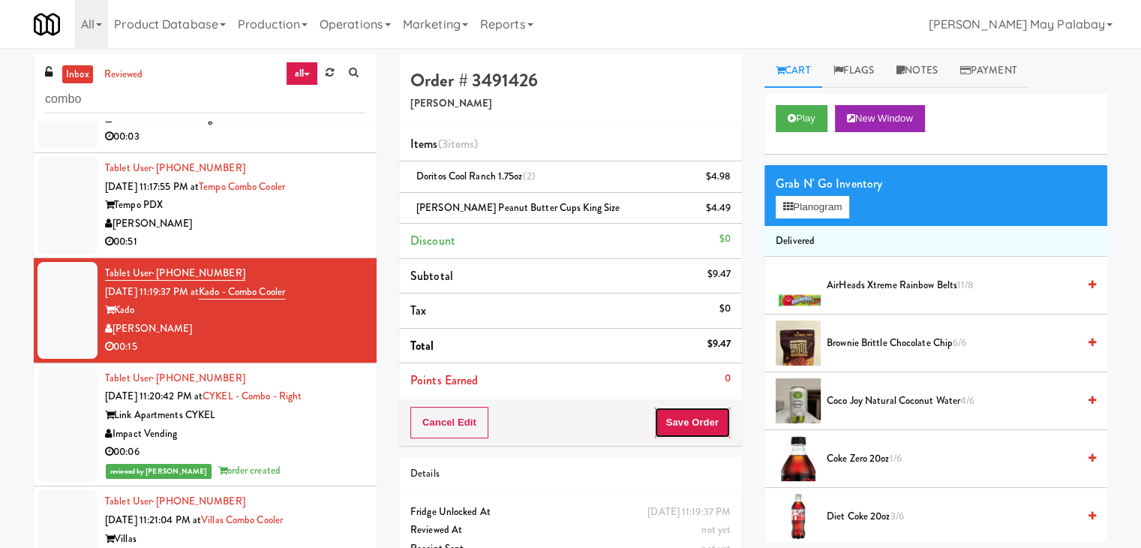
click at [719, 414] on button "Save Order" at bounding box center [692, 423] width 77 height 32
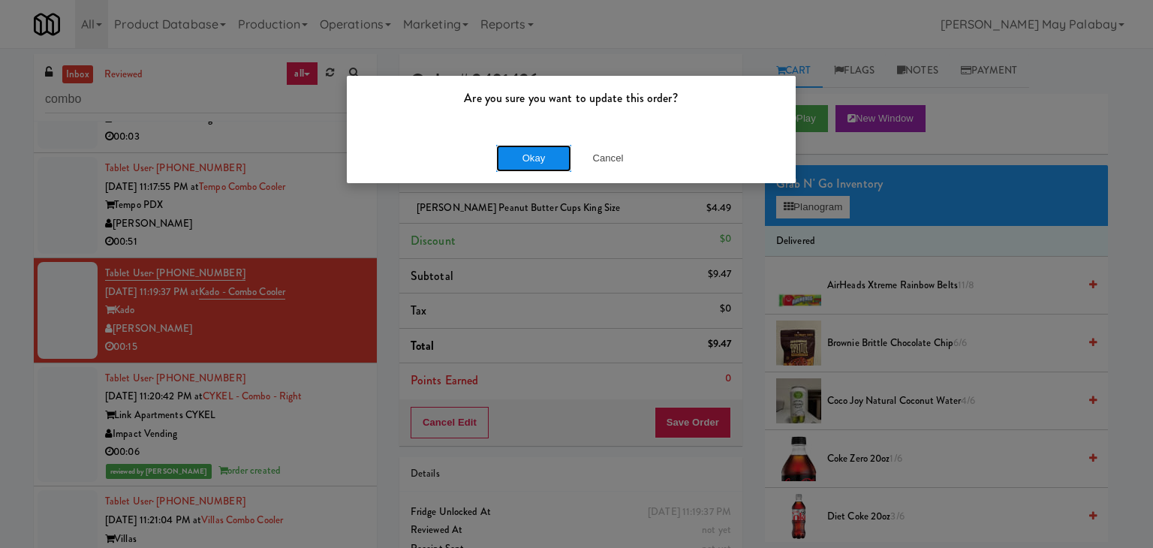
click at [546, 156] on button "Okay" at bounding box center [533, 158] width 75 height 27
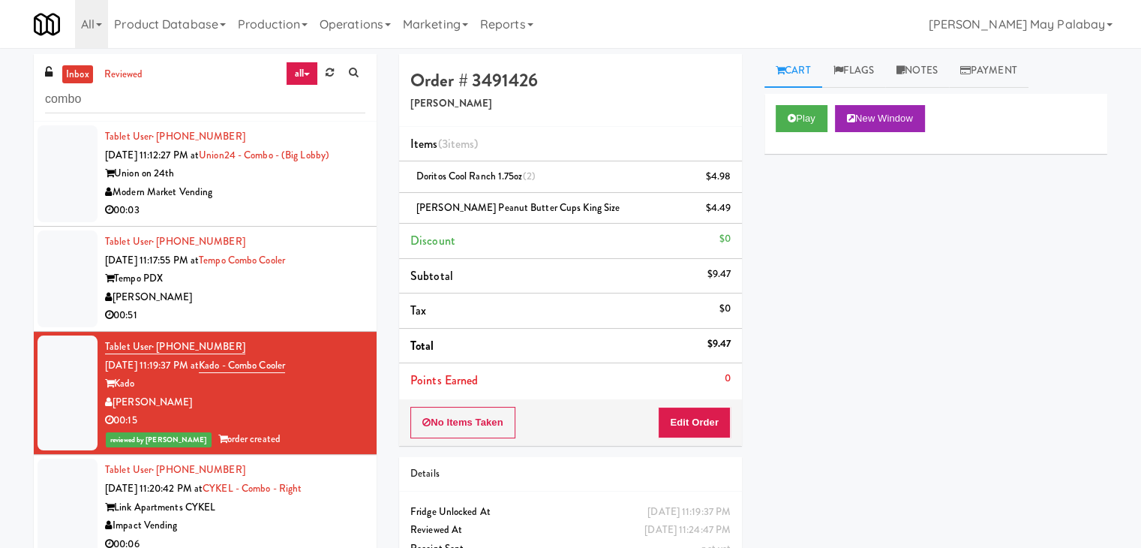
click at [320, 291] on div "[PERSON_NAME]" at bounding box center [235, 297] width 260 height 19
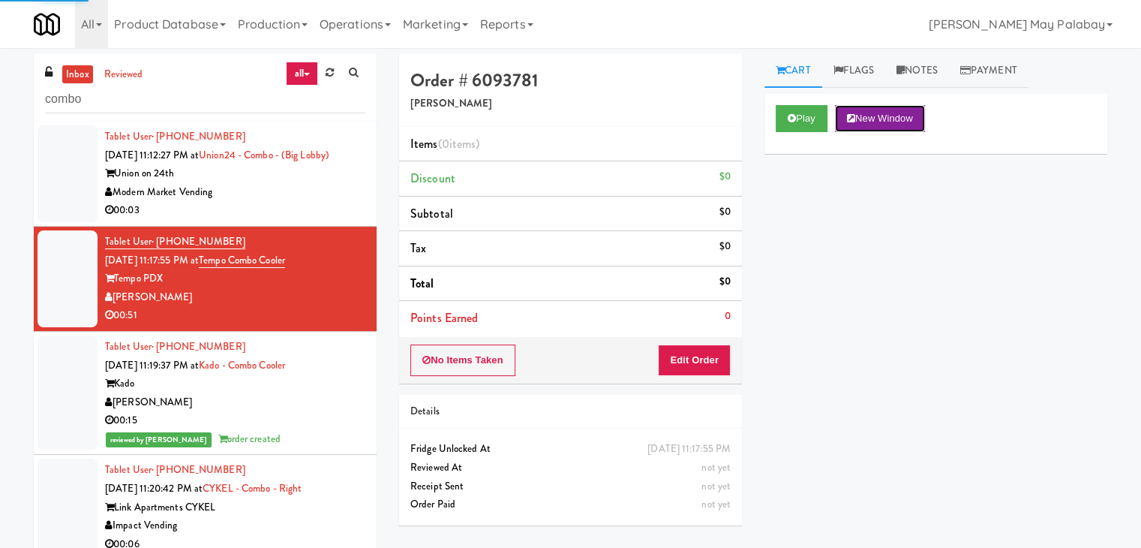
click at [898, 109] on button "New Window" at bounding box center [880, 118] width 90 height 27
click at [699, 363] on button "Edit Order" at bounding box center [694, 360] width 73 height 32
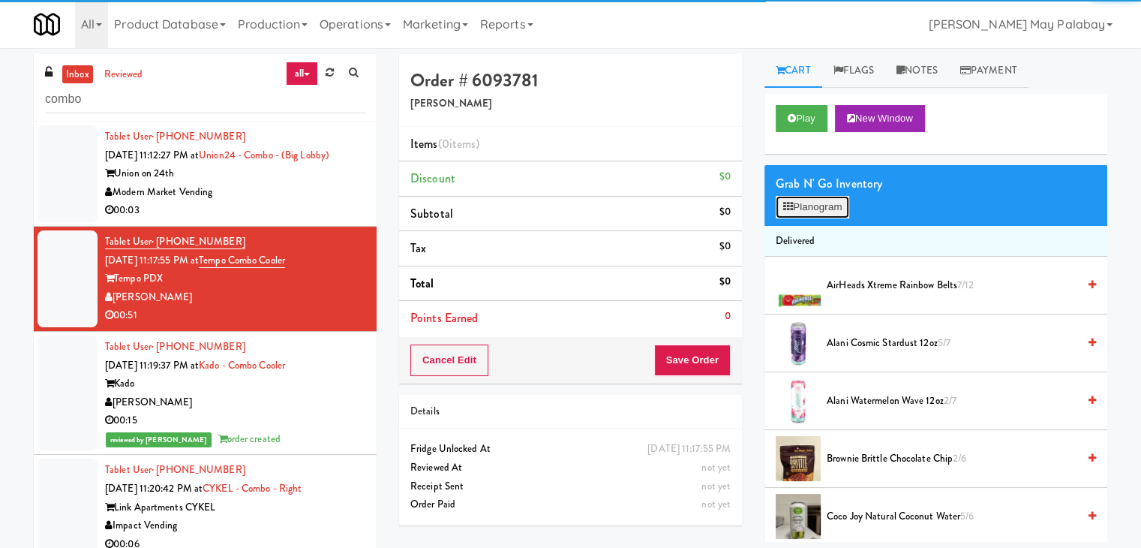
click at [835, 209] on button "Planogram" at bounding box center [813, 207] width 74 height 23
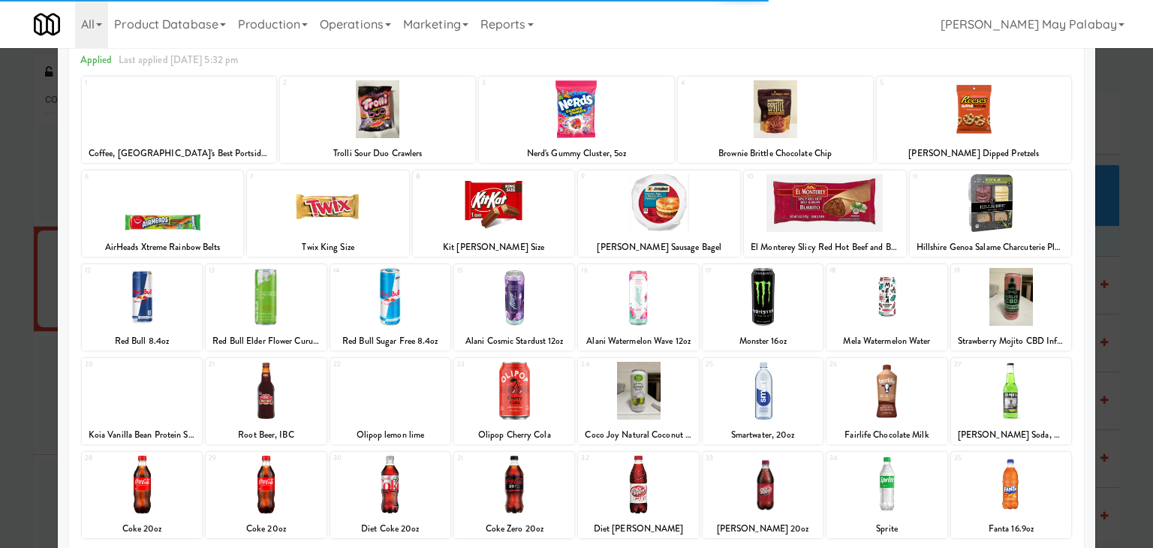
scroll to position [75, 0]
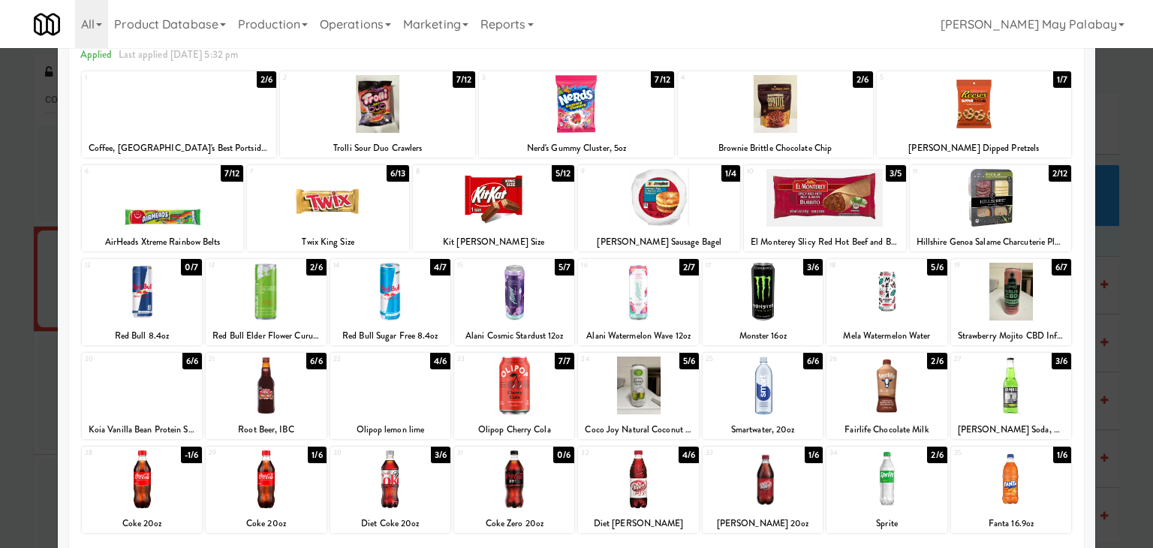
click at [1051, 320] on div at bounding box center [1011, 292] width 120 height 58
click at [397, 212] on div at bounding box center [328, 198] width 162 height 58
click at [1119, 341] on div at bounding box center [576, 274] width 1153 height 548
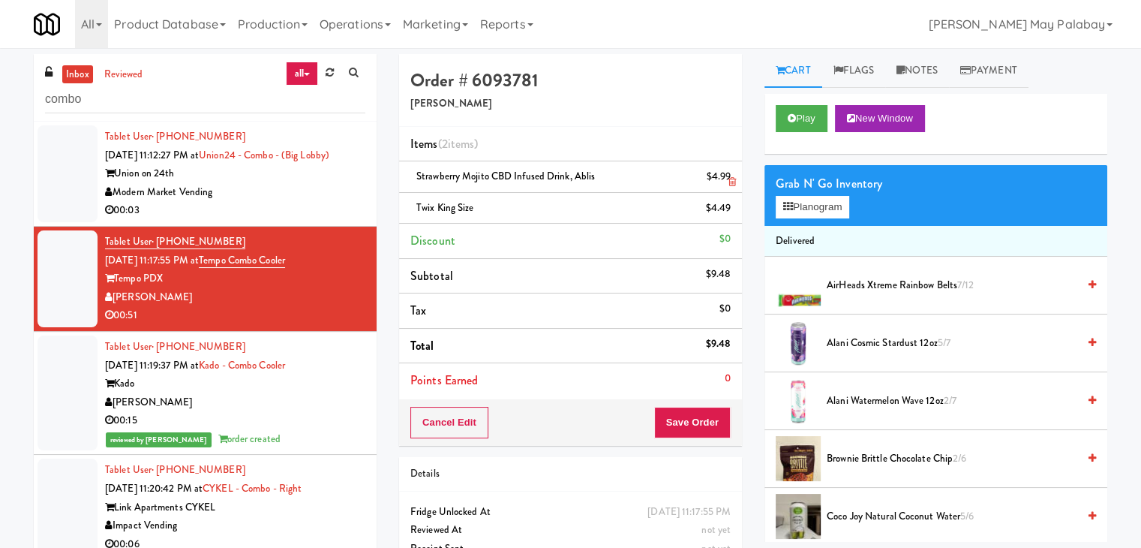
click at [732, 182] on icon at bounding box center [733, 182] width 8 height 10
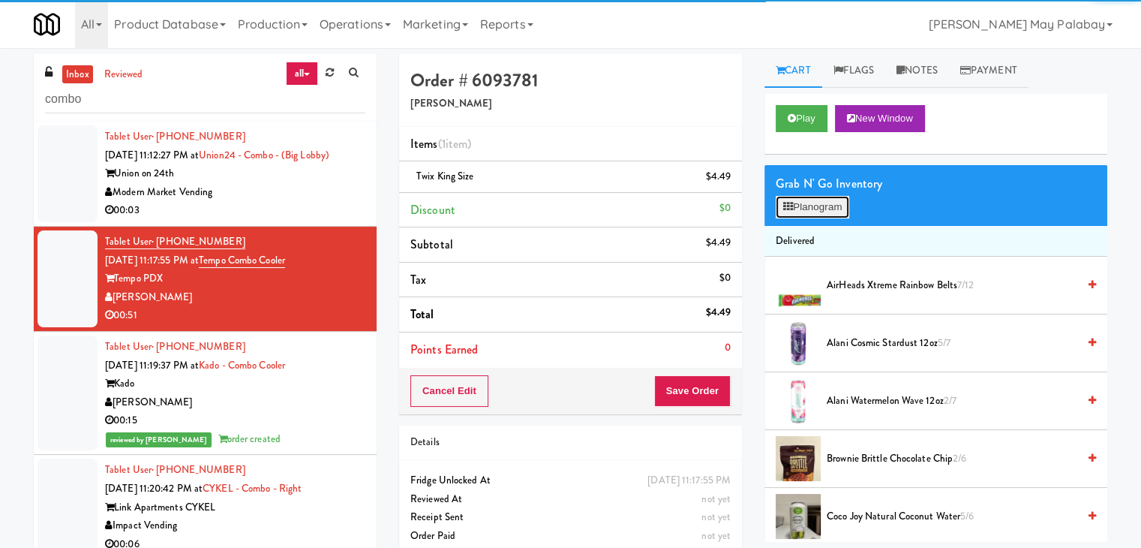
click at [798, 205] on button "Planogram" at bounding box center [813, 207] width 74 height 23
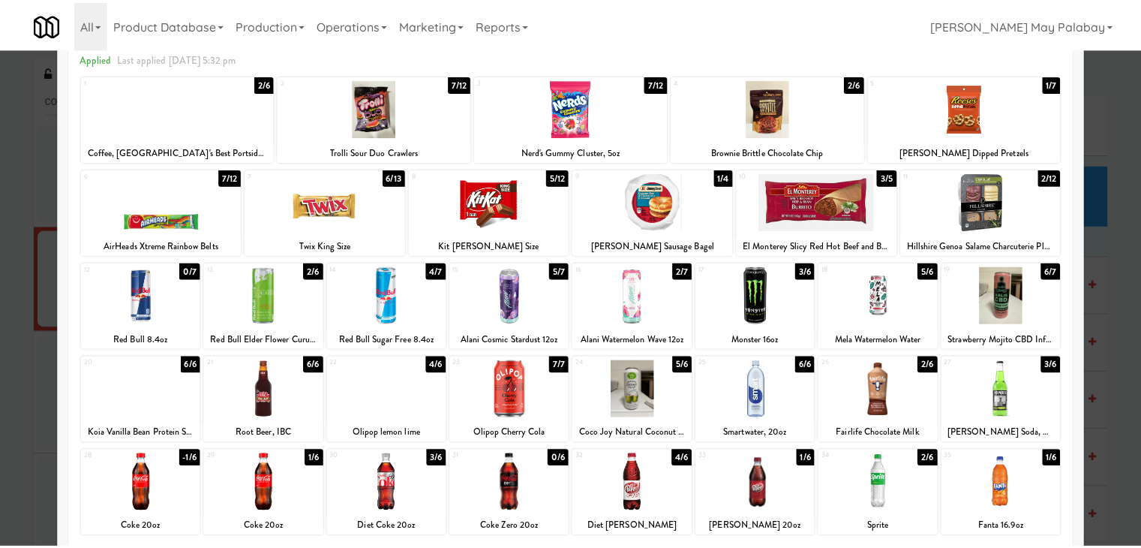
scroll to position [75, 0]
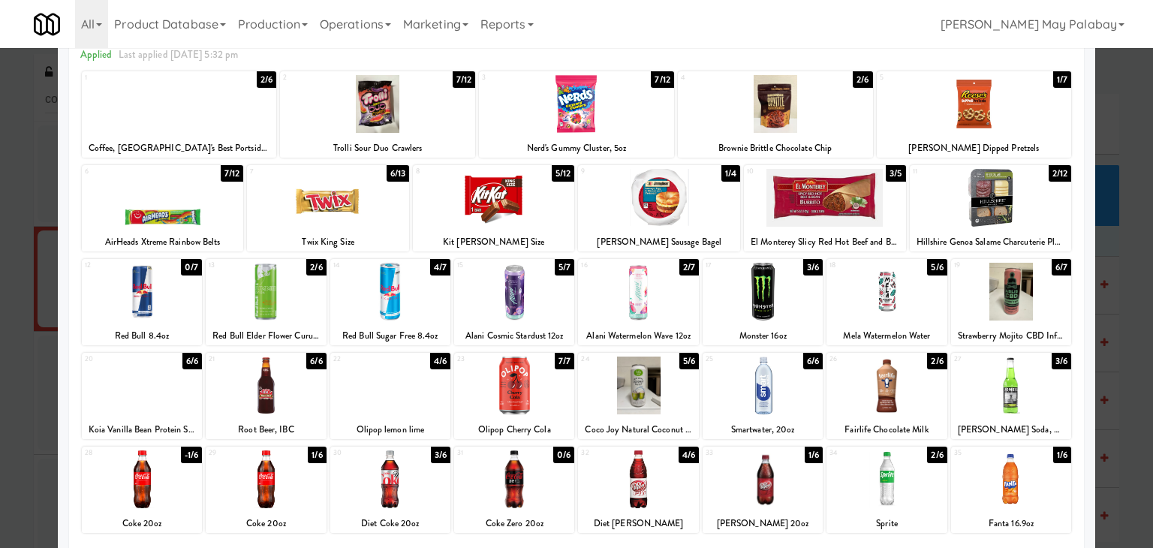
click at [792, 386] on div at bounding box center [762, 385] width 120 height 58
click at [1138, 390] on div at bounding box center [576, 274] width 1153 height 548
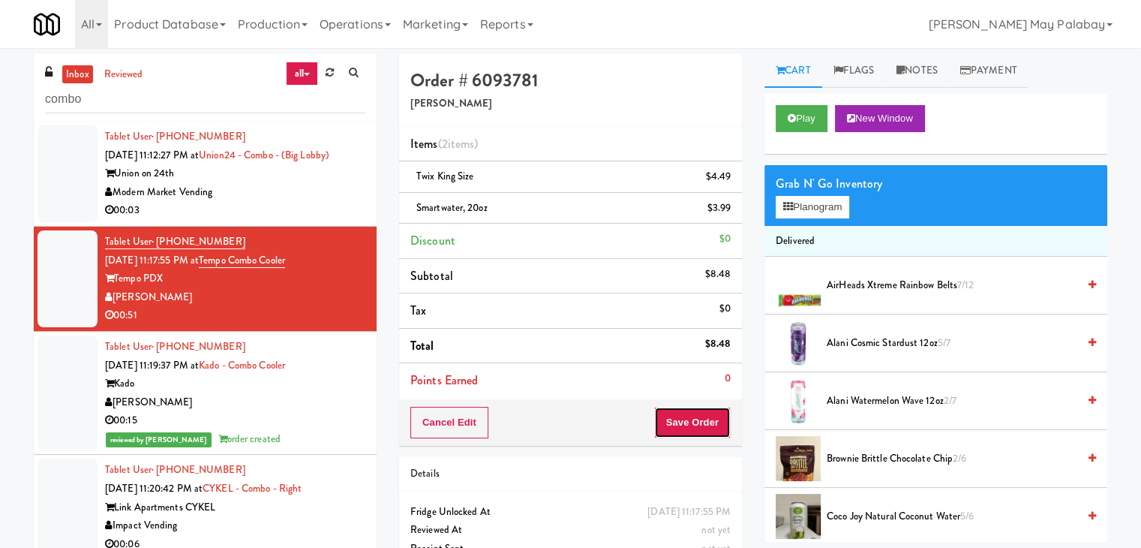
click at [708, 429] on button "Save Order" at bounding box center [692, 423] width 77 height 32
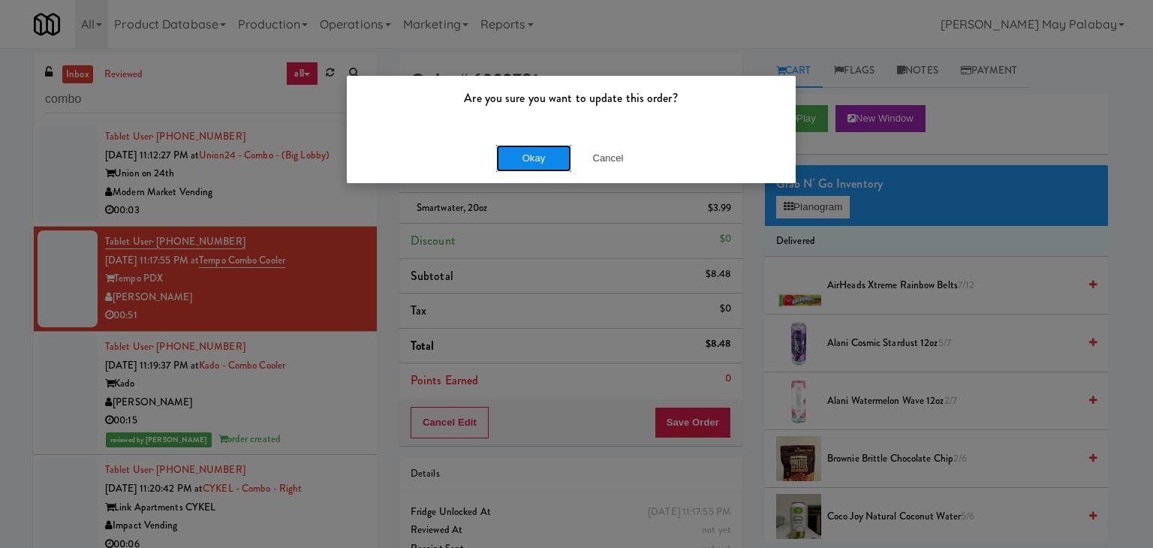
click at [533, 162] on button "Okay" at bounding box center [533, 158] width 75 height 27
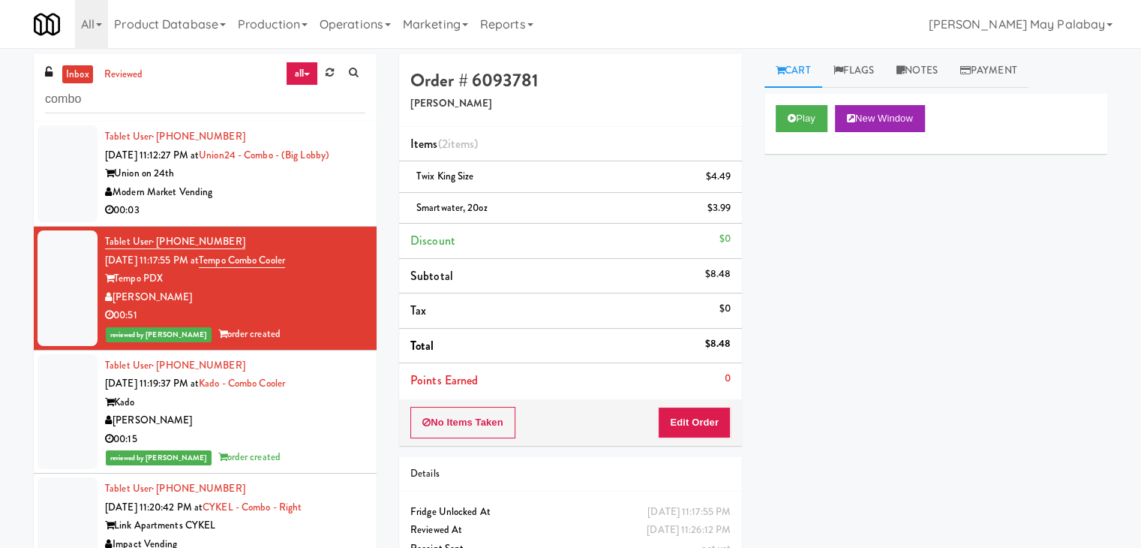
click at [276, 199] on div "Modern Market Vending" at bounding box center [235, 192] width 260 height 19
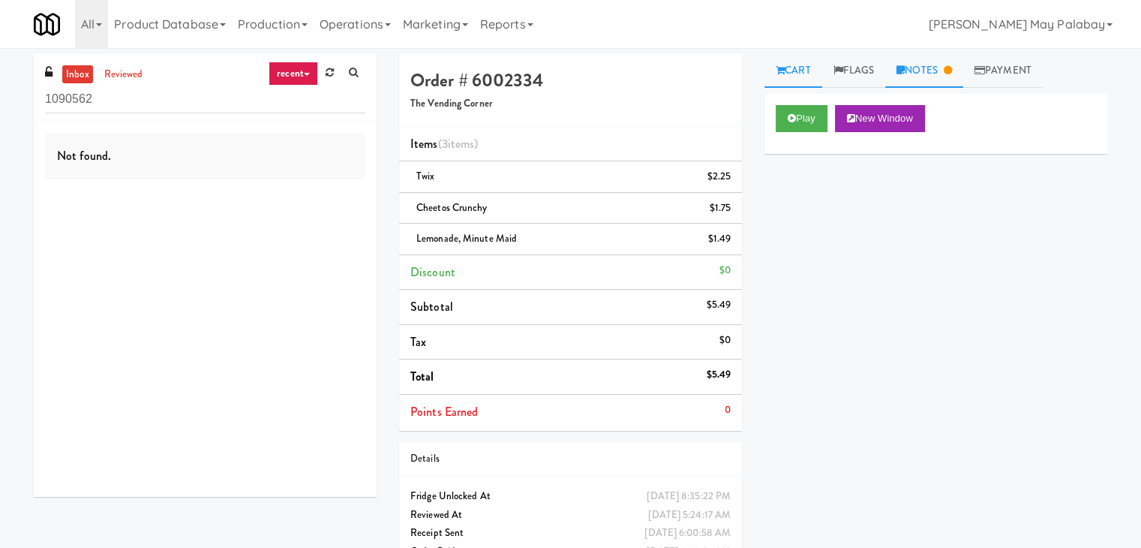
click at [930, 70] on link "Notes" at bounding box center [925, 71] width 78 height 34
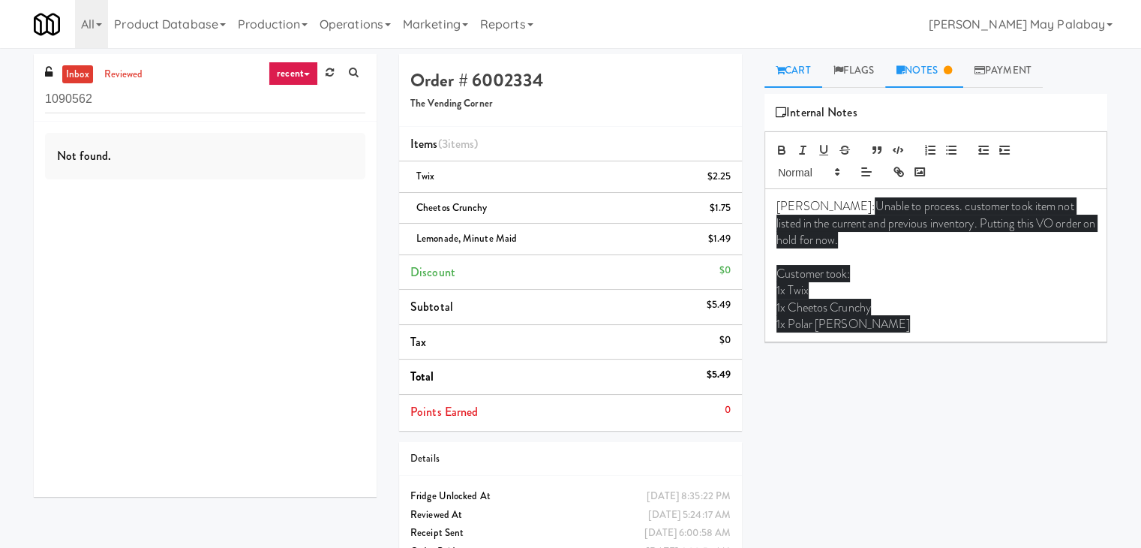
click at [788, 79] on link "Cart" at bounding box center [794, 71] width 58 height 34
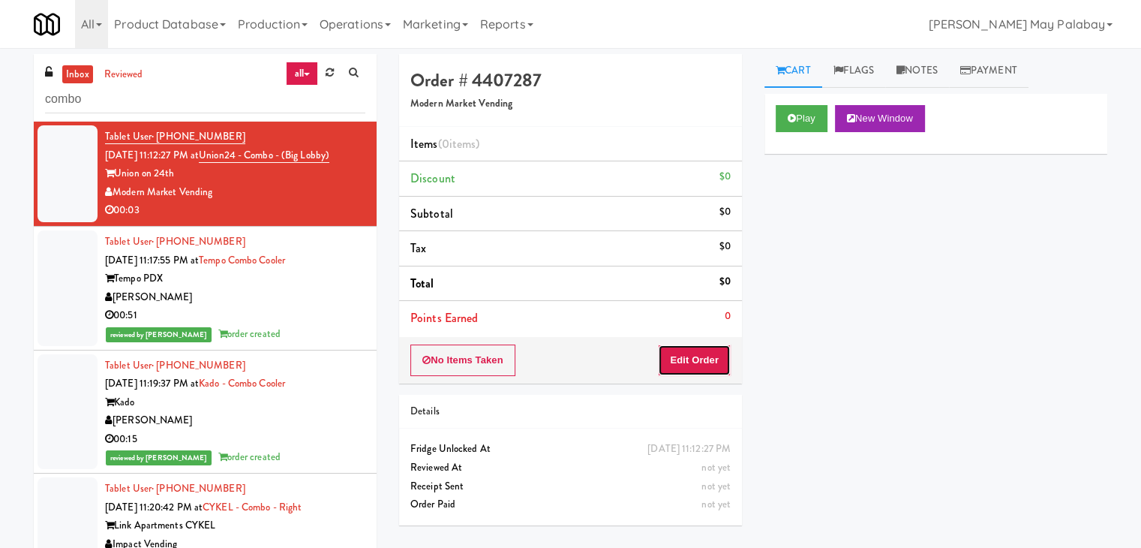
click at [676, 355] on button "Edit Order" at bounding box center [694, 360] width 73 height 32
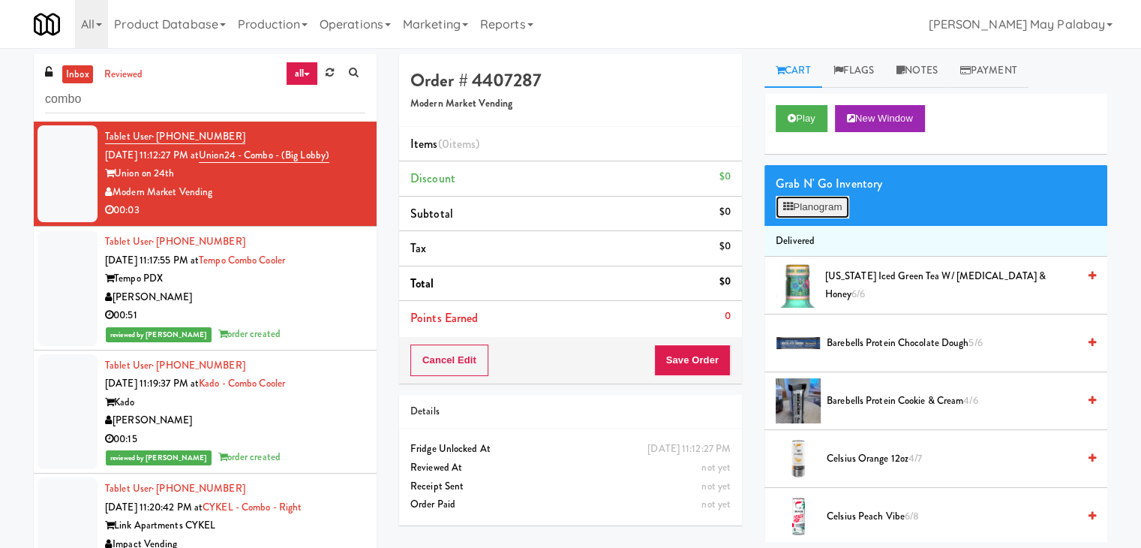
click at [848, 207] on button "Planogram" at bounding box center [813, 207] width 74 height 23
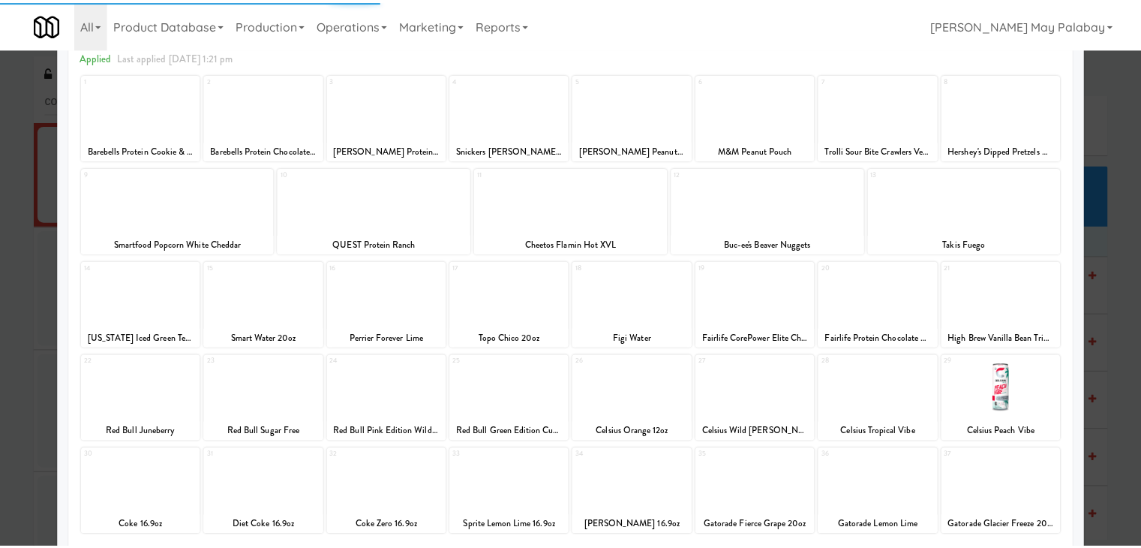
scroll to position [75, 0]
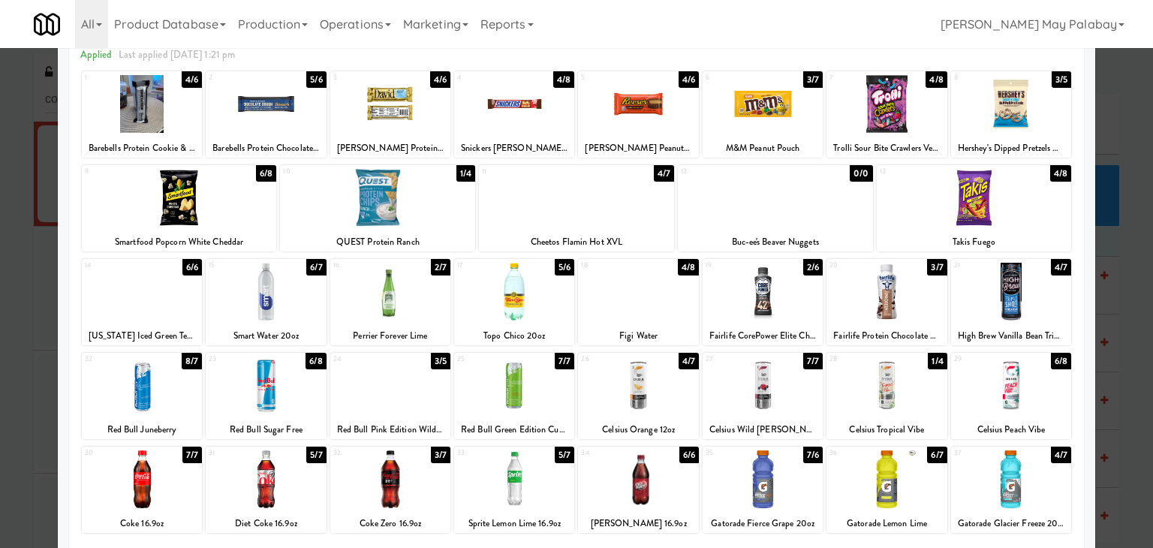
click at [552, 498] on div at bounding box center [514, 479] width 120 height 58
click at [1126, 311] on div at bounding box center [576, 274] width 1153 height 548
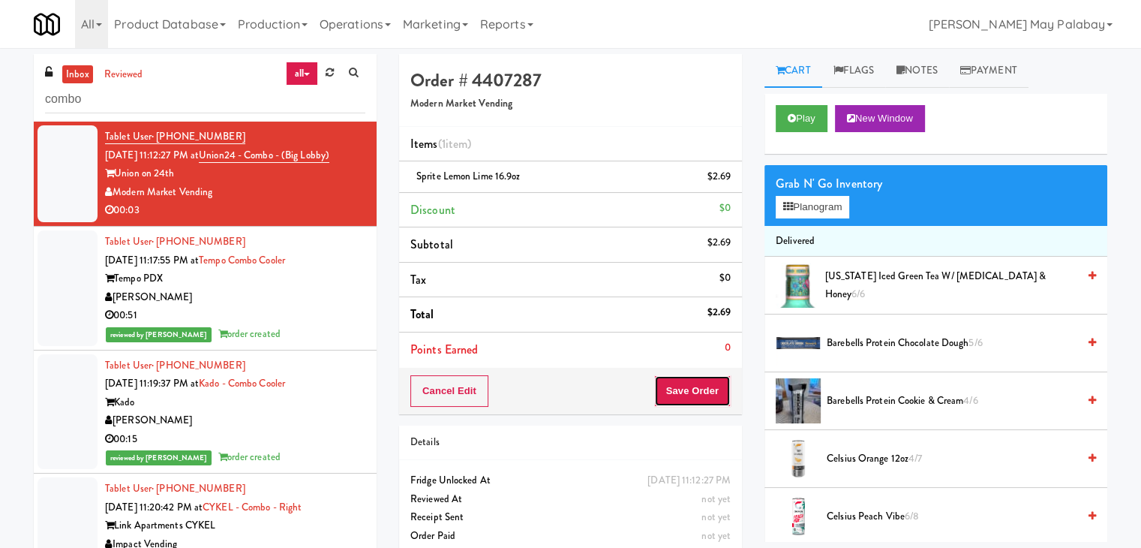
click at [711, 398] on button "Save Order" at bounding box center [692, 391] width 77 height 32
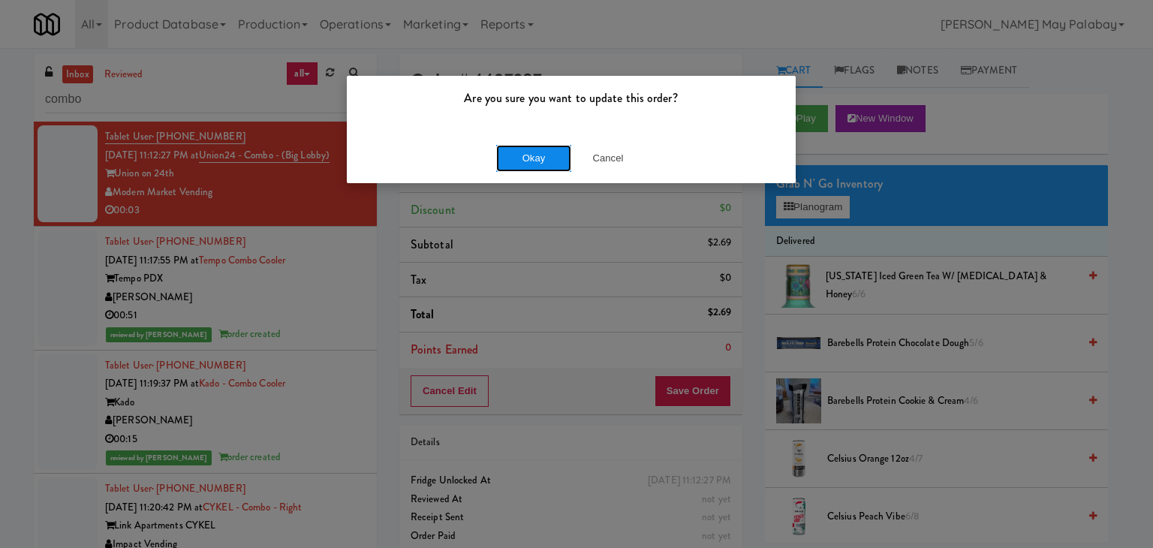
click at [544, 157] on button "Okay" at bounding box center [533, 158] width 75 height 27
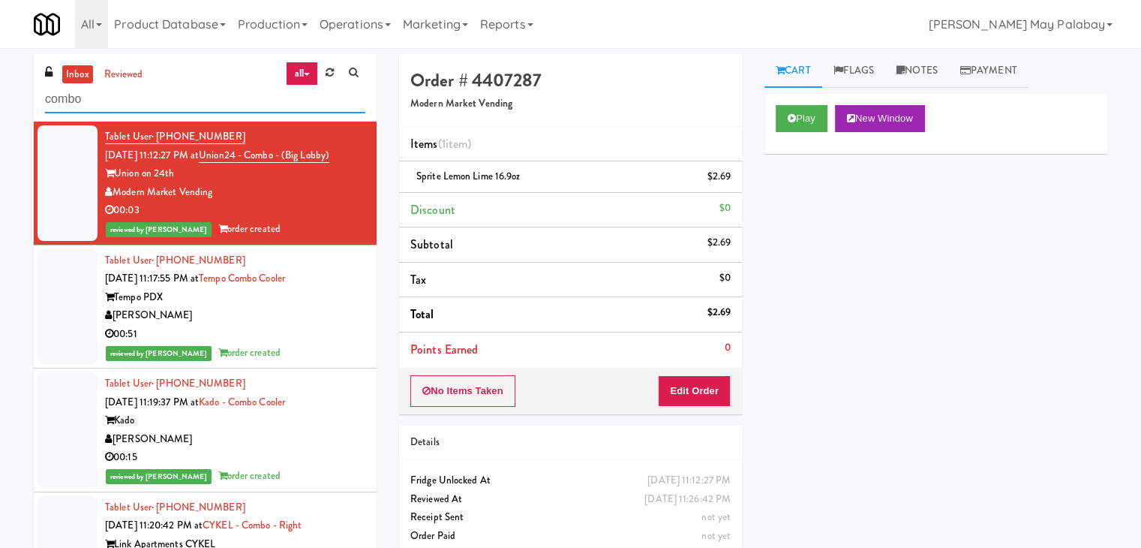
click at [122, 102] on input "combo" at bounding box center [205, 100] width 320 height 28
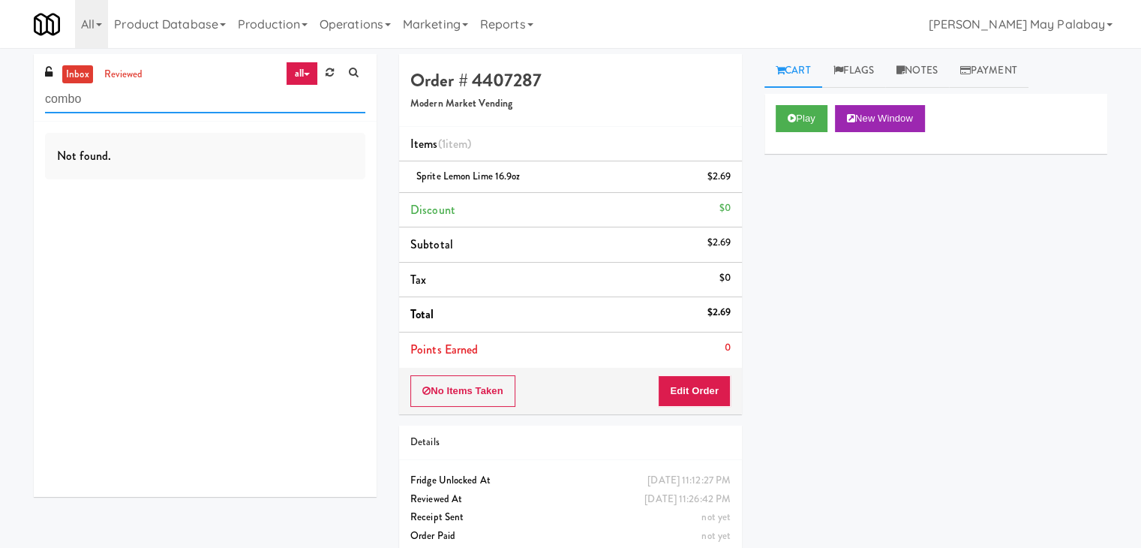
drag, startPoint x: 141, startPoint y: 110, endPoint x: 20, endPoint y: 110, distance: 120.8
click at [20, 110] on div "inbox reviewed all all unclear take inventory issue suspicious failed recent ad…" at bounding box center [570, 310] width 1141 height 513
type input "cooler"
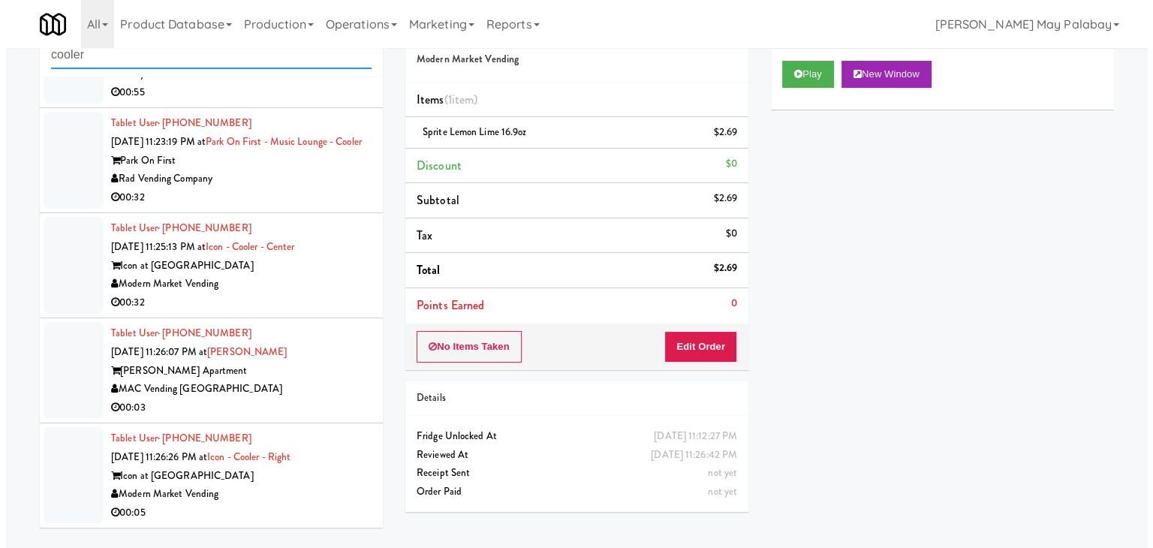
scroll to position [48, 0]
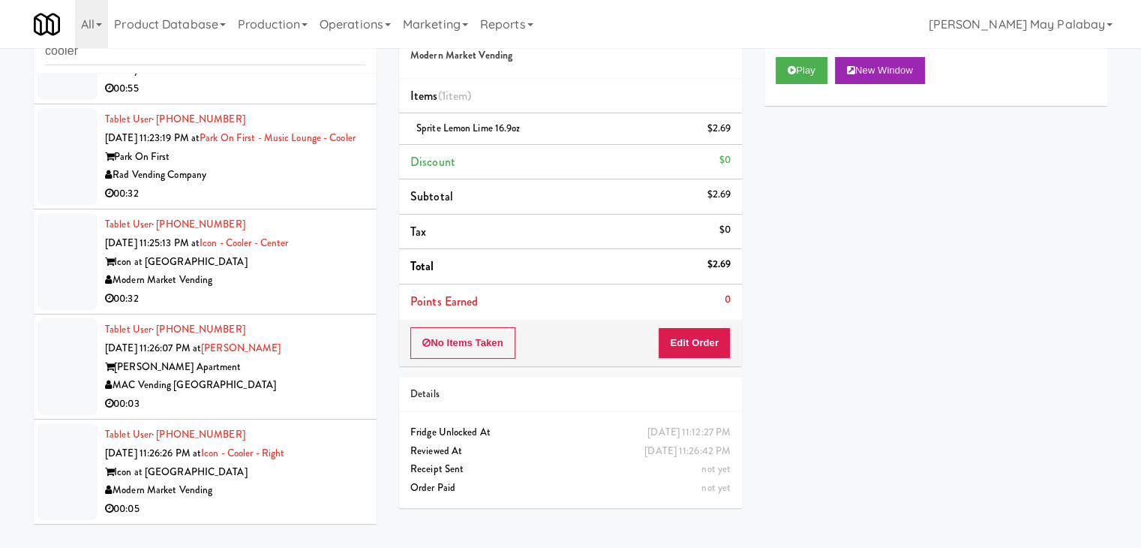
click at [322, 491] on div "Modern Market Vending" at bounding box center [235, 490] width 260 height 19
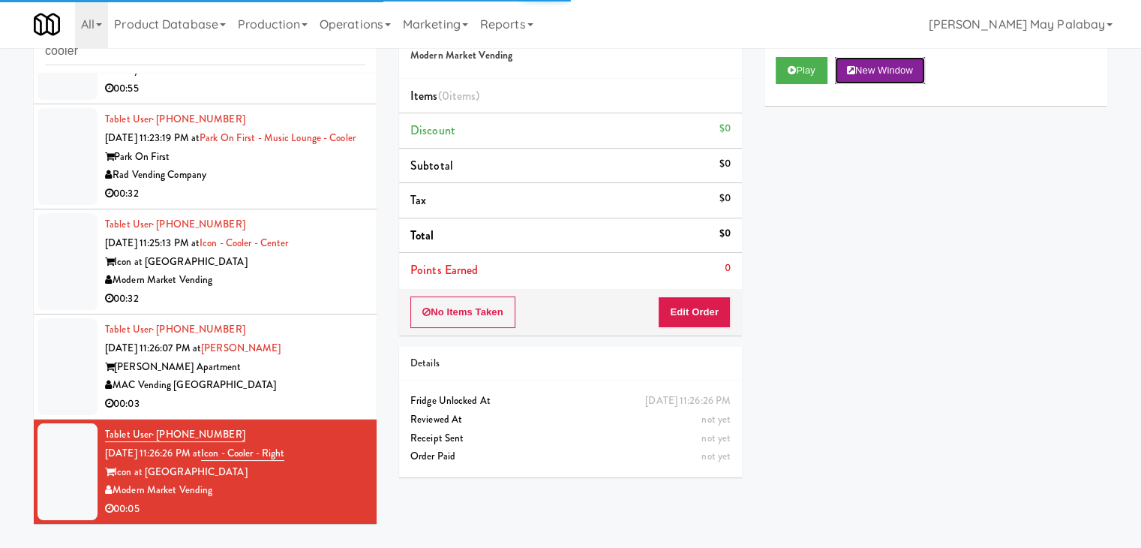
click at [900, 70] on button "New Window" at bounding box center [880, 70] width 90 height 27
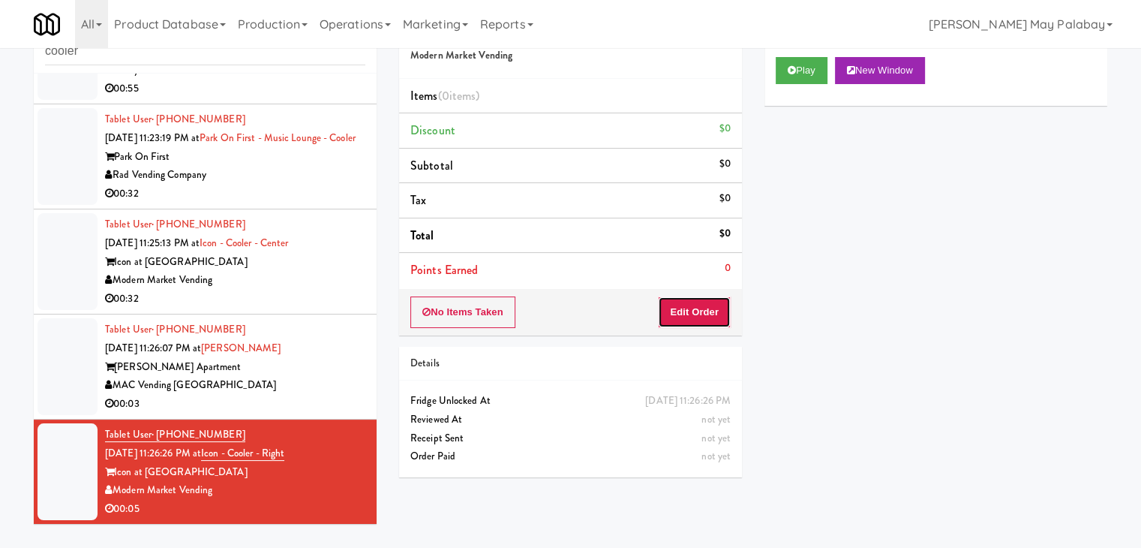
click at [699, 304] on button "Edit Order" at bounding box center [694, 312] width 73 height 32
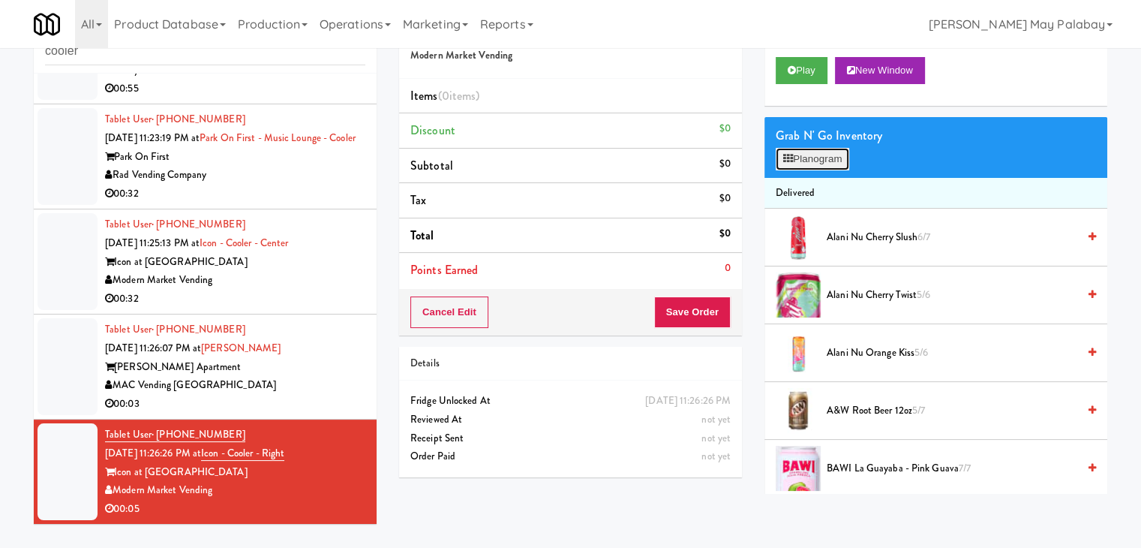
click at [848, 161] on button "Planogram" at bounding box center [813, 159] width 74 height 23
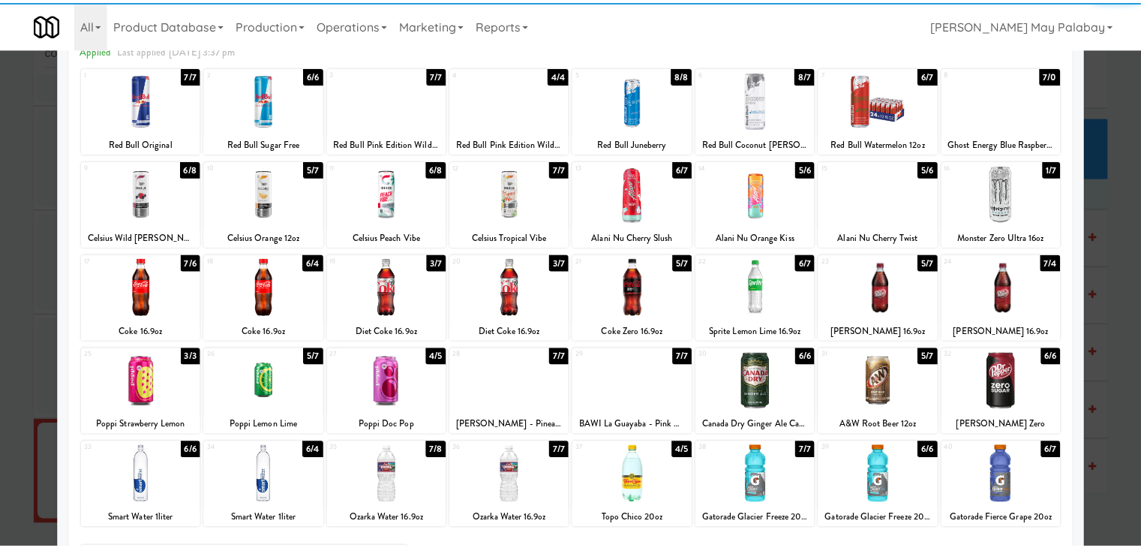
scroll to position [75, 0]
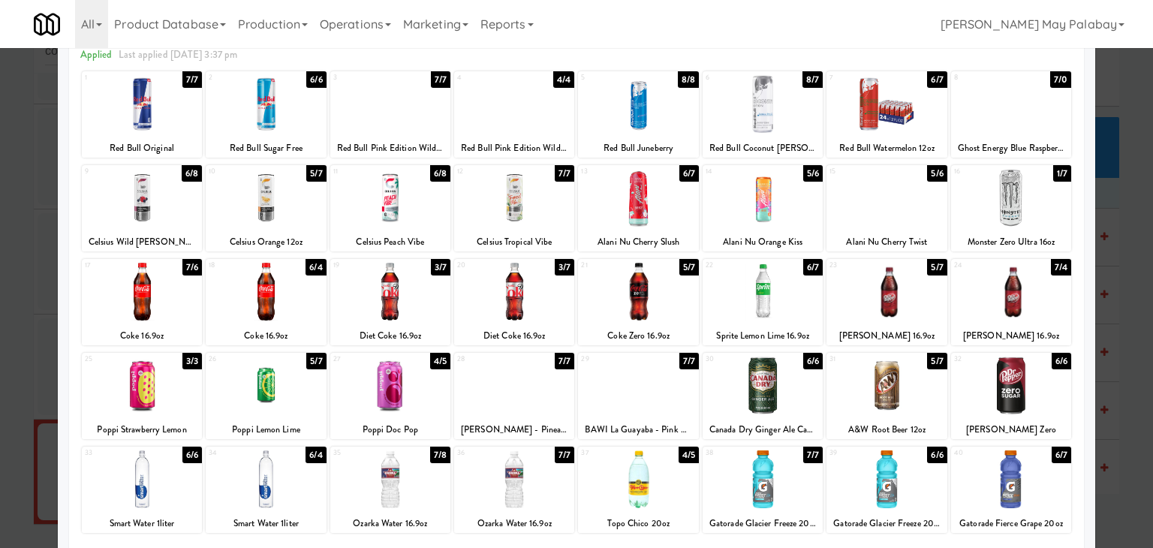
click at [417, 319] on div at bounding box center [390, 292] width 120 height 58
click at [1124, 346] on div at bounding box center [576, 274] width 1153 height 548
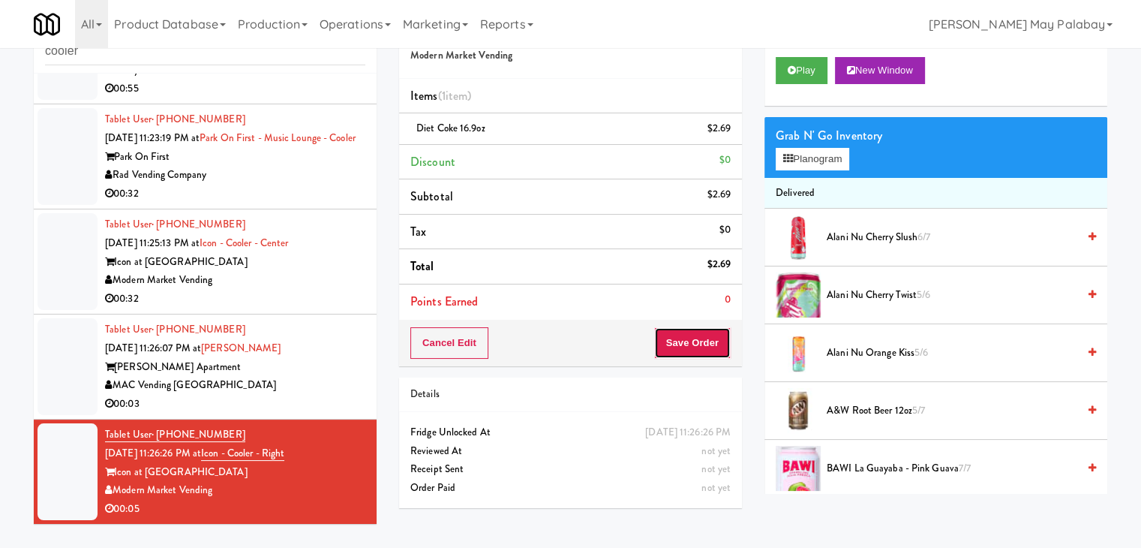
click at [681, 335] on button "Save Order" at bounding box center [692, 343] width 77 height 32
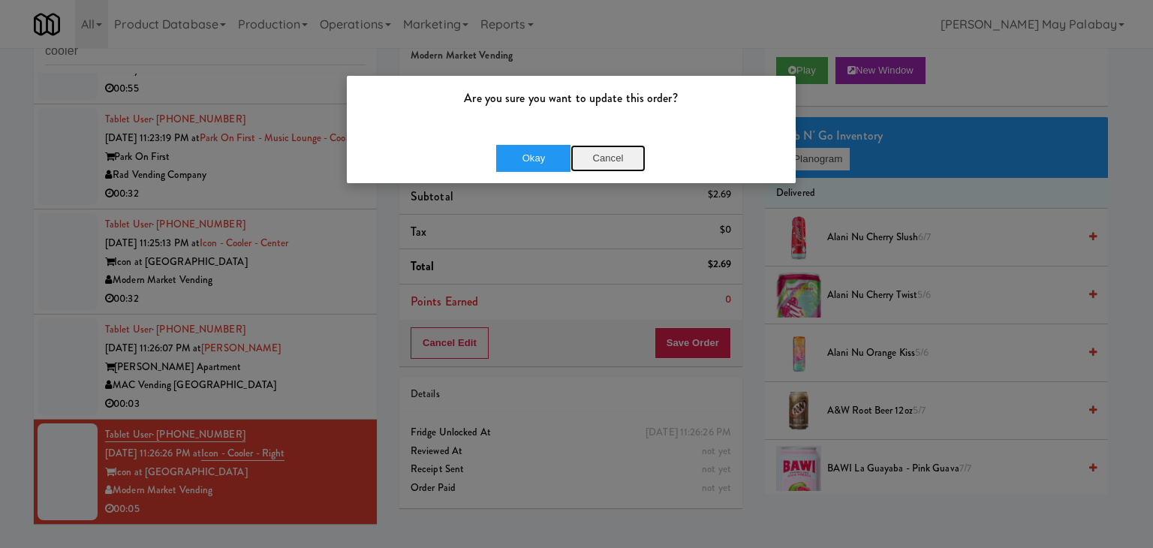
click at [597, 151] on button "Cancel" at bounding box center [607, 158] width 75 height 27
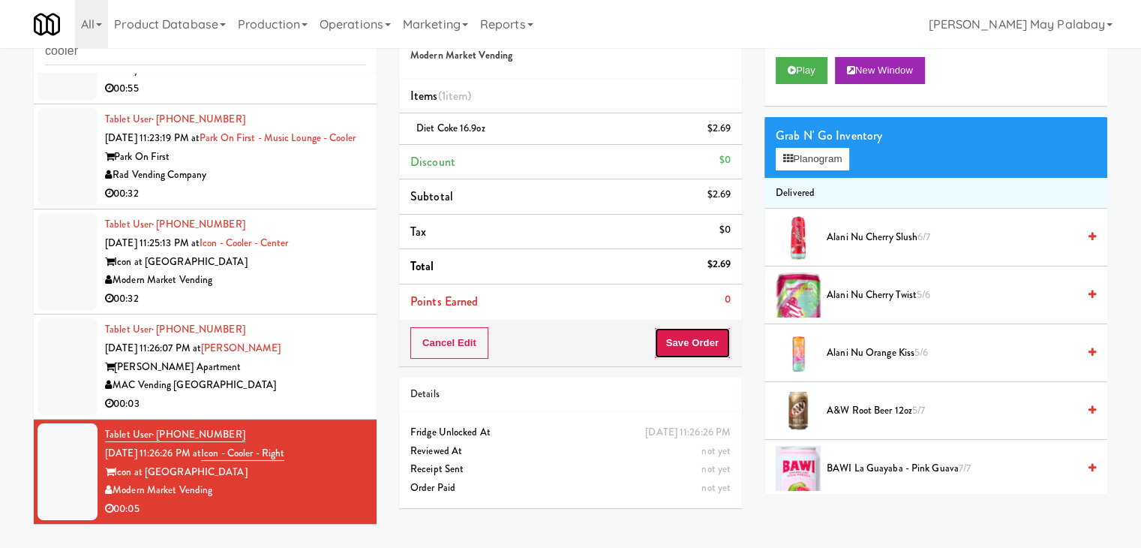
click at [691, 335] on button "Save Order" at bounding box center [692, 343] width 77 height 32
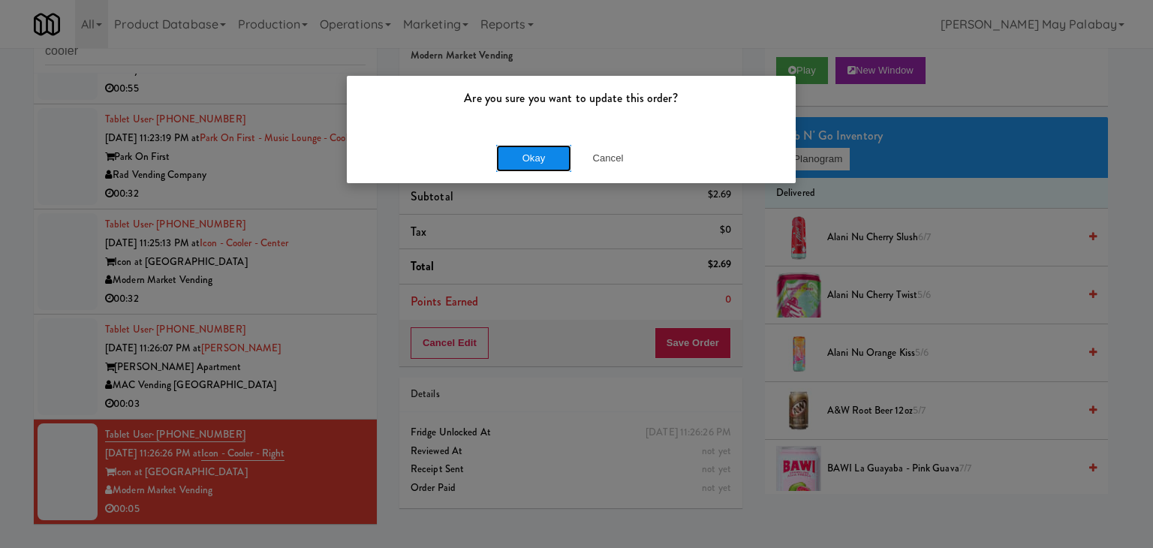
click at [522, 155] on button "Okay" at bounding box center [533, 158] width 75 height 27
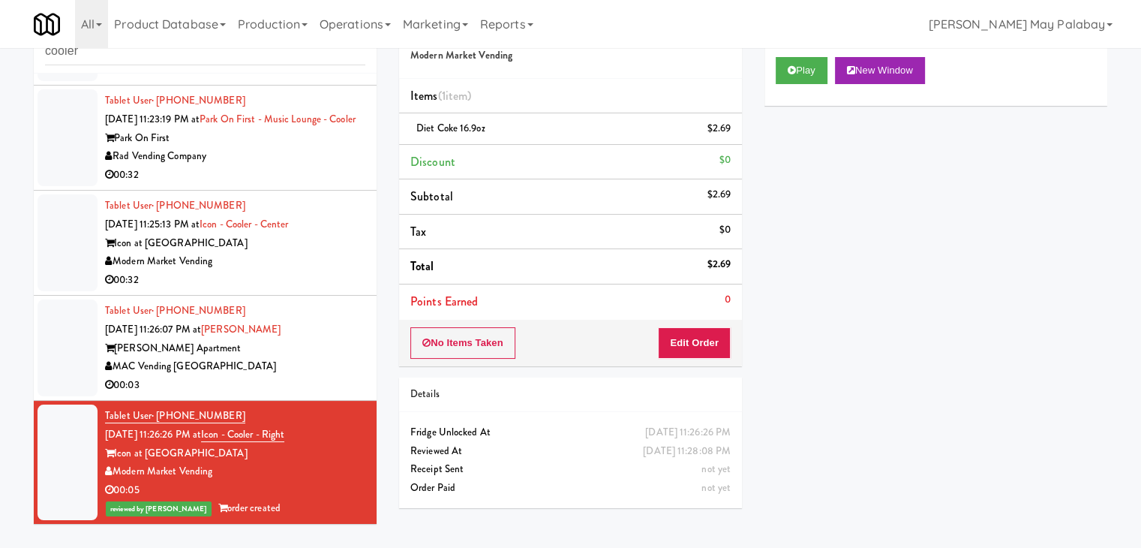
click at [321, 376] on div "MAC Vending [GEOGRAPHIC_DATA]" at bounding box center [235, 366] width 260 height 19
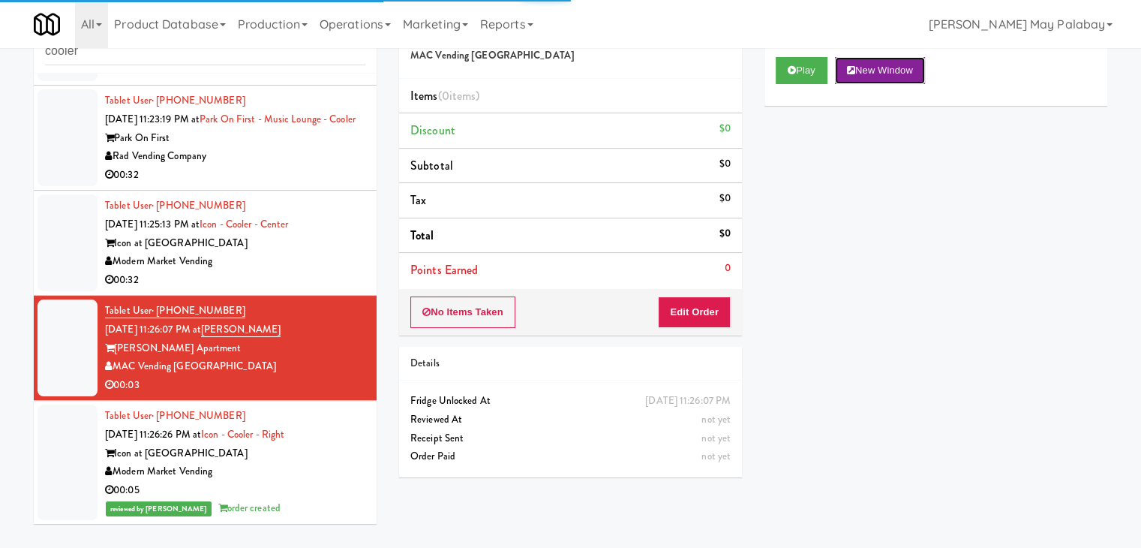
click at [877, 64] on button "New Window" at bounding box center [880, 70] width 90 height 27
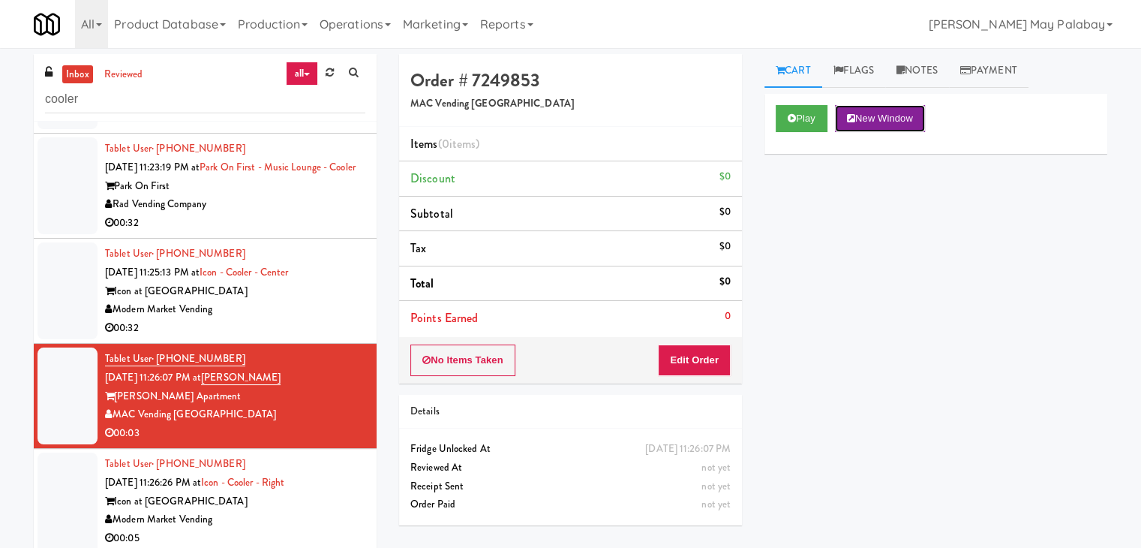
click at [901, 119] on button "New Window" at bounding box center [880, 118] width 90 height 27
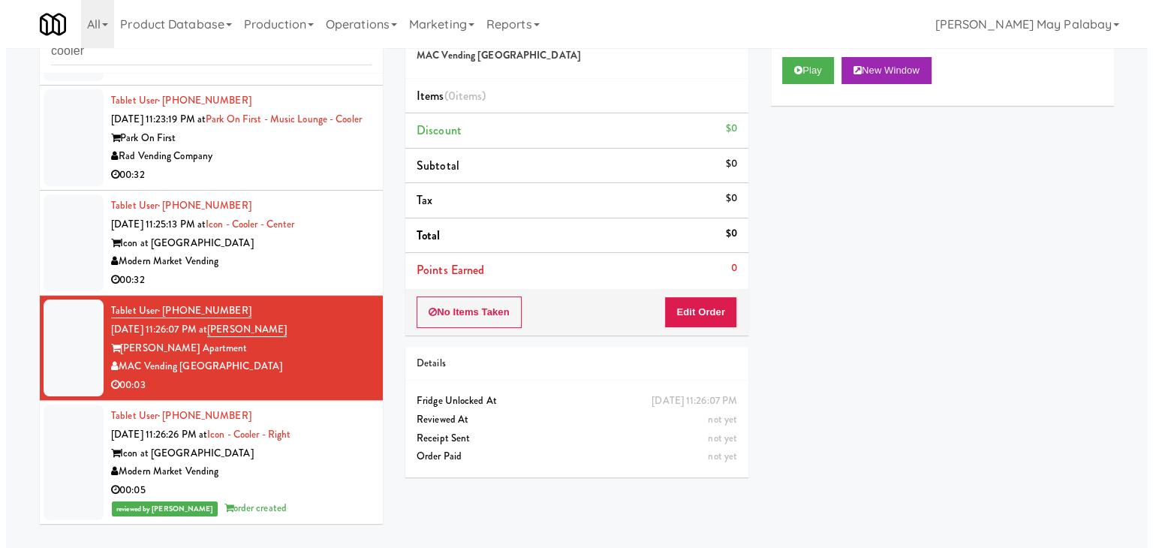
scroll to position [6394, 0]
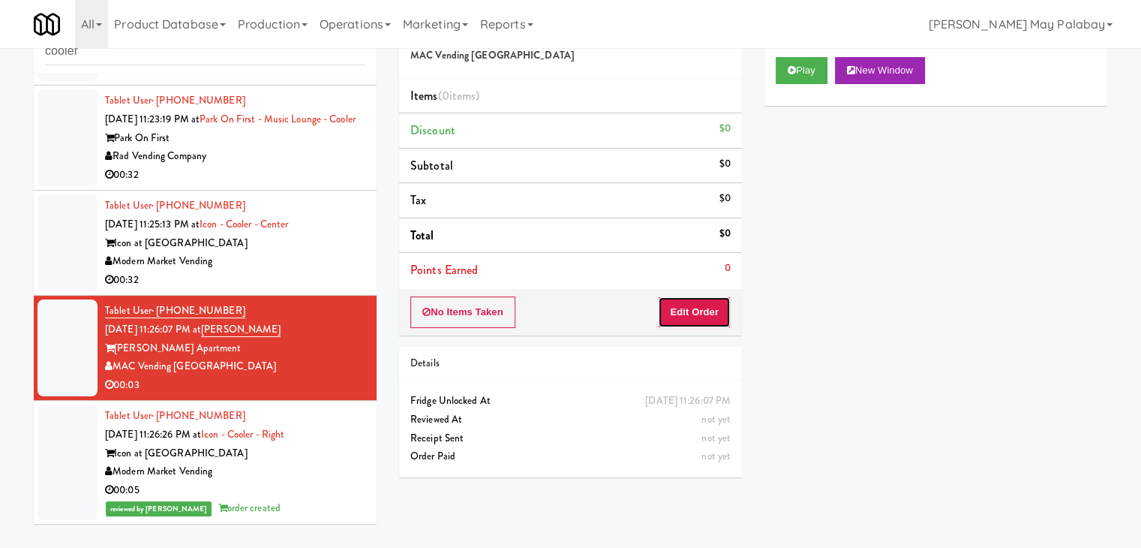
click at [721, 315] on button "Edit Order" at bounding box center [694, 312] width 73 height 32
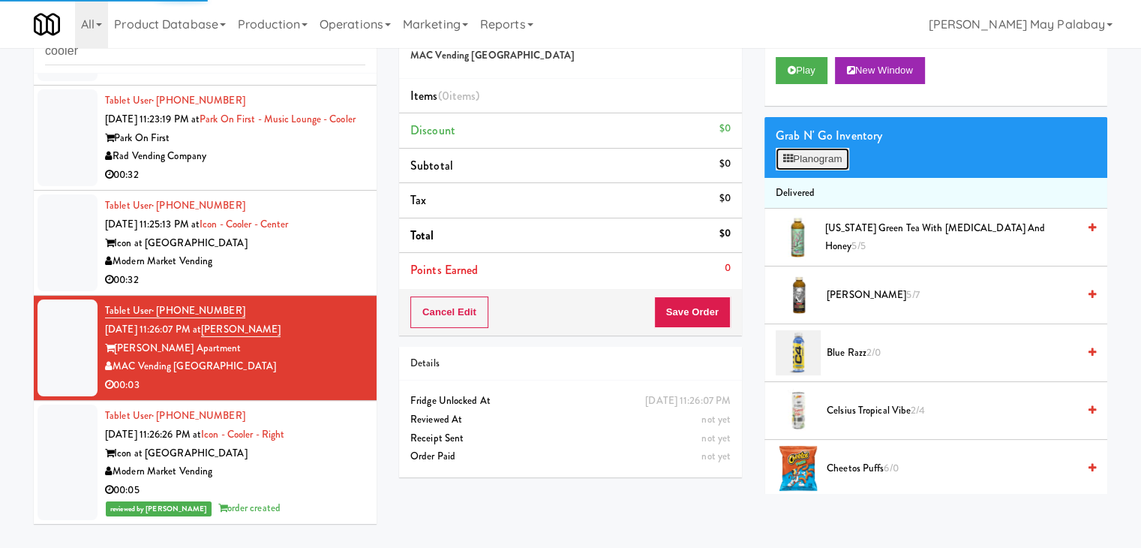
click at [795, 158] on button "Planogram" at bounding box center [813, 159] width 74 height 23
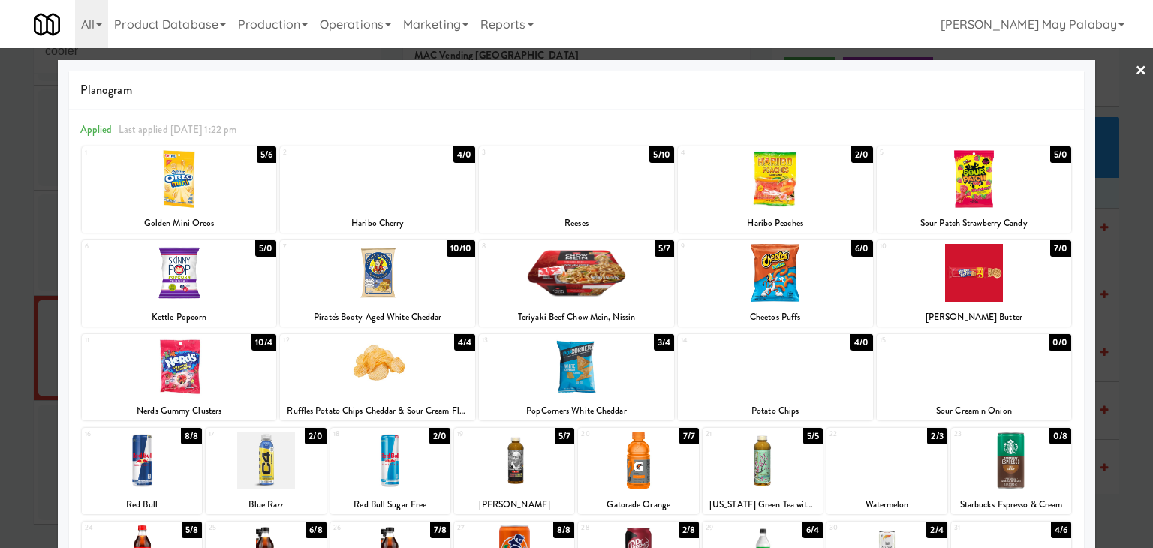
click at [624, 196] on div at bounding box center [576, 179] width 195 height 58
click at [1126, 354] on div at bounding box center [576, 274] width 1153 height 548
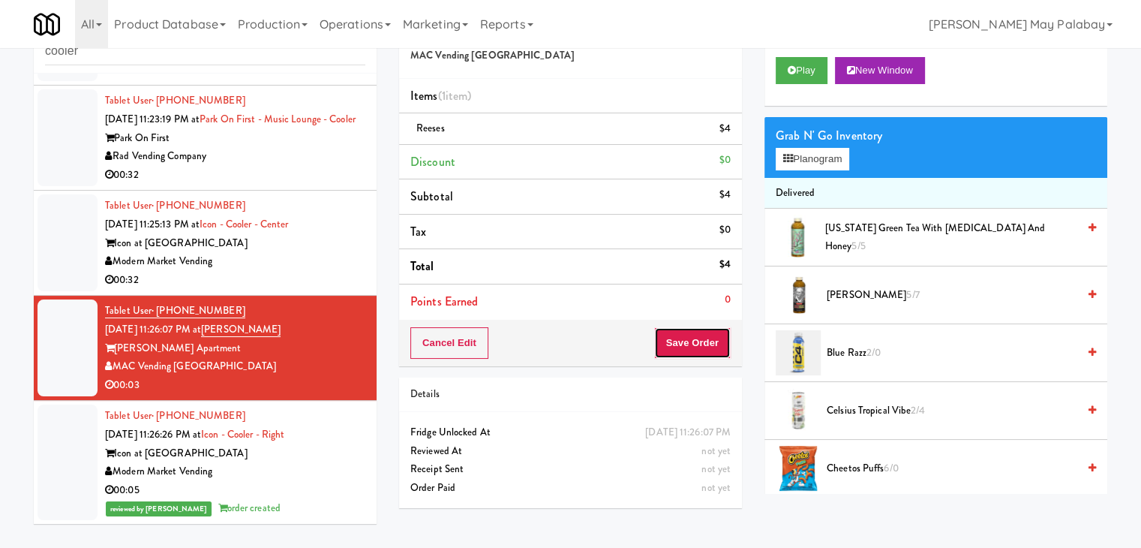
click at [705, 340] on button "Save Order" at bounding box center [692, 343] width 77 height 32
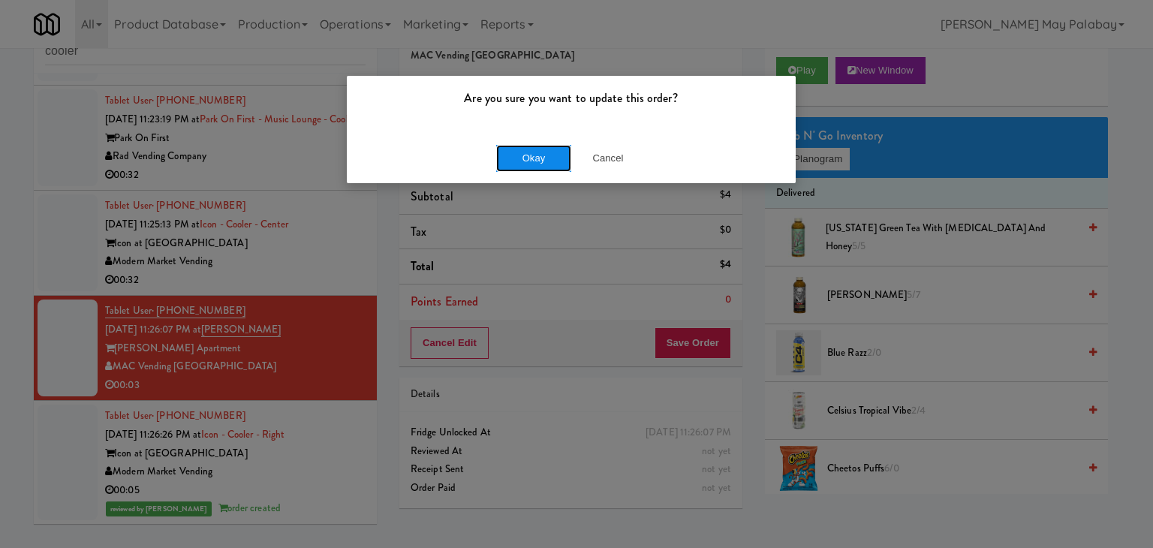
click at [552, 161] on button "Okay" at bounding box center [533, 158] width 75 height 27
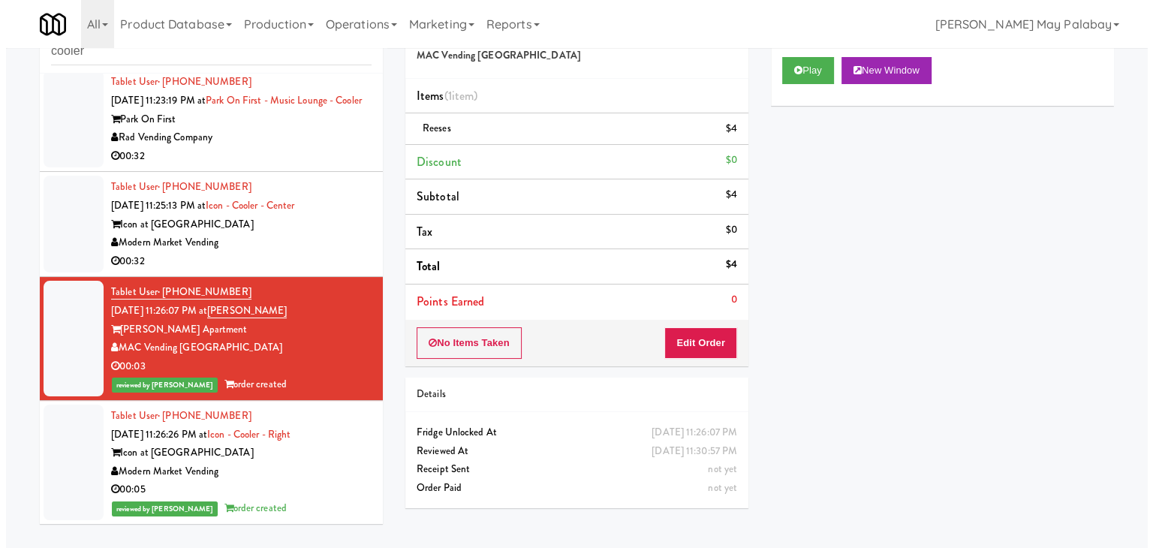
scroll to position [6413, 0]
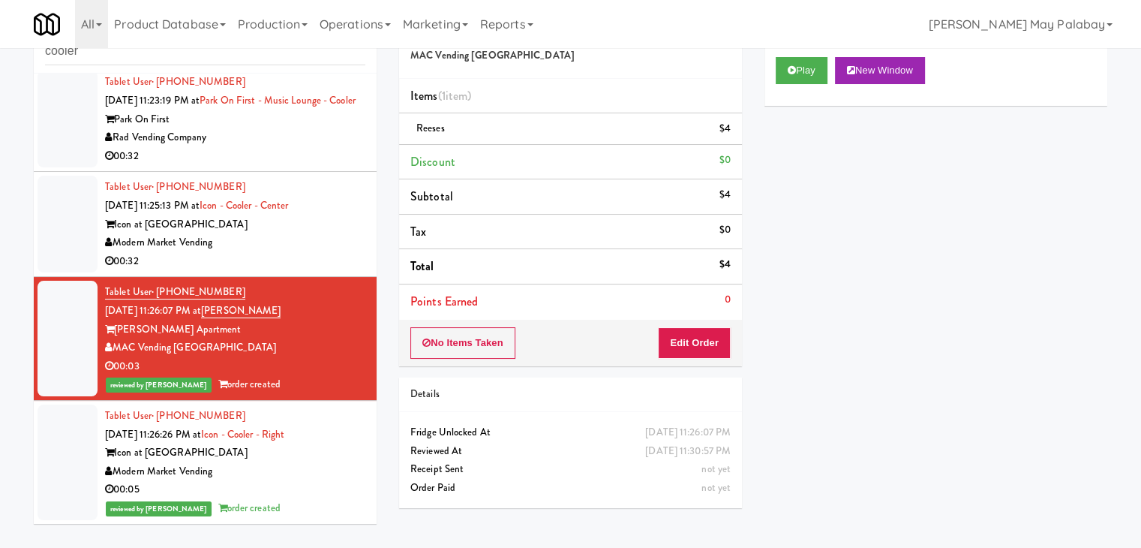
click at [330, 252] on div "Modern Market Vending" at bounding box center [235, 242] width 260 height 19
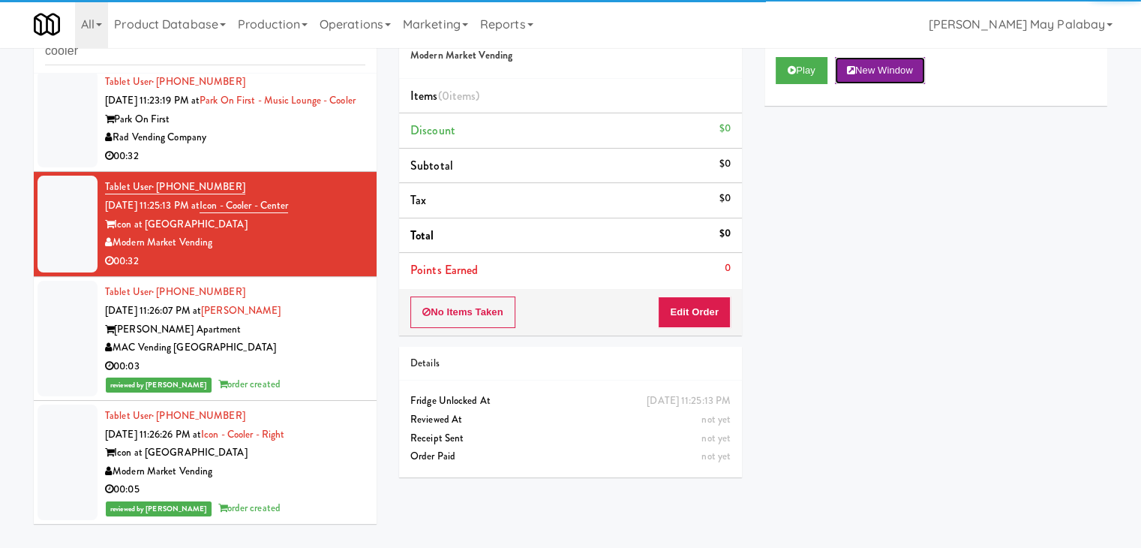
click at [912, 76] on button "New Window" at bounding box center [880, 70] width 90 height 27
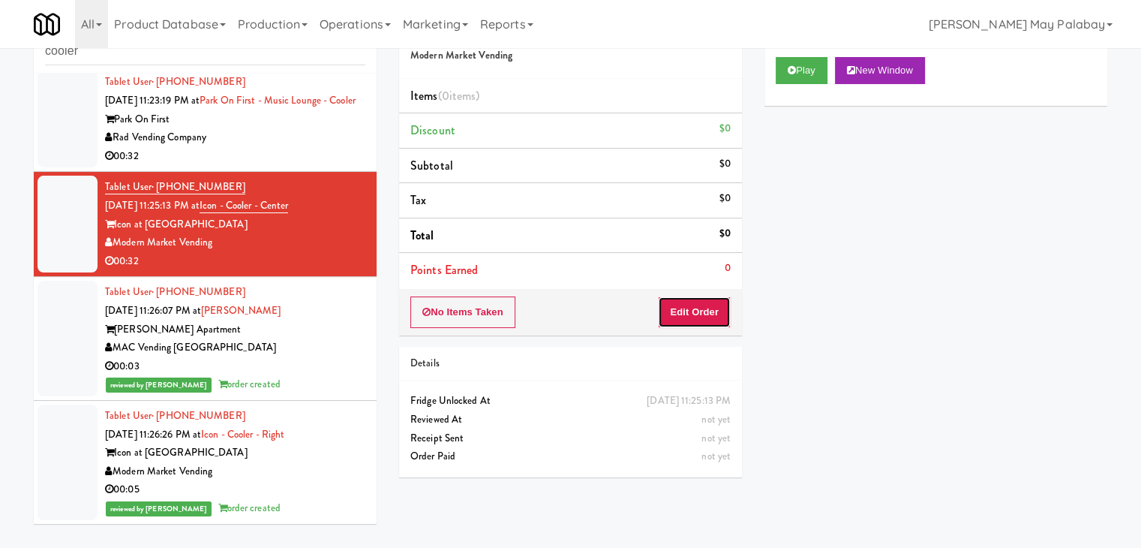
click at [708, 309] on button "Edit Order" at bounding box center [694, 312] width 73 height 32
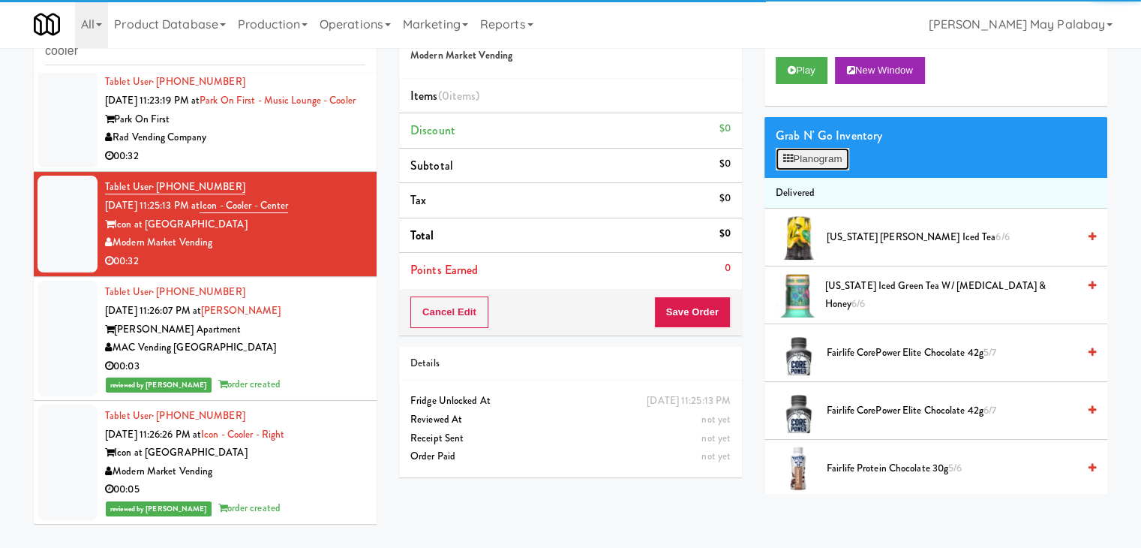
click at [809, 157] on button "Planogram" at bounding box center [813, 159] width 74 height 23
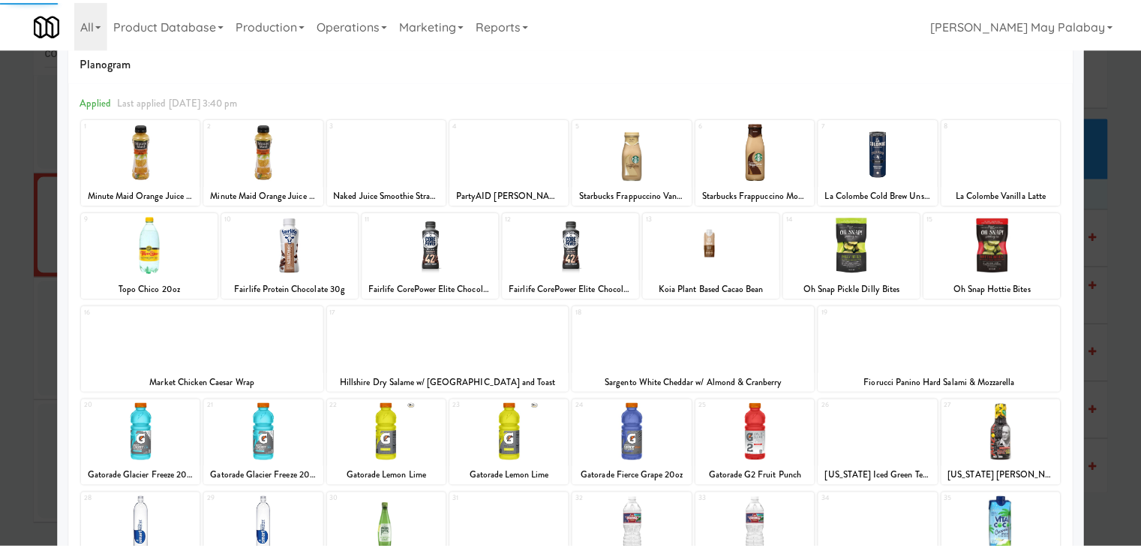
scroll to position [75, 0]
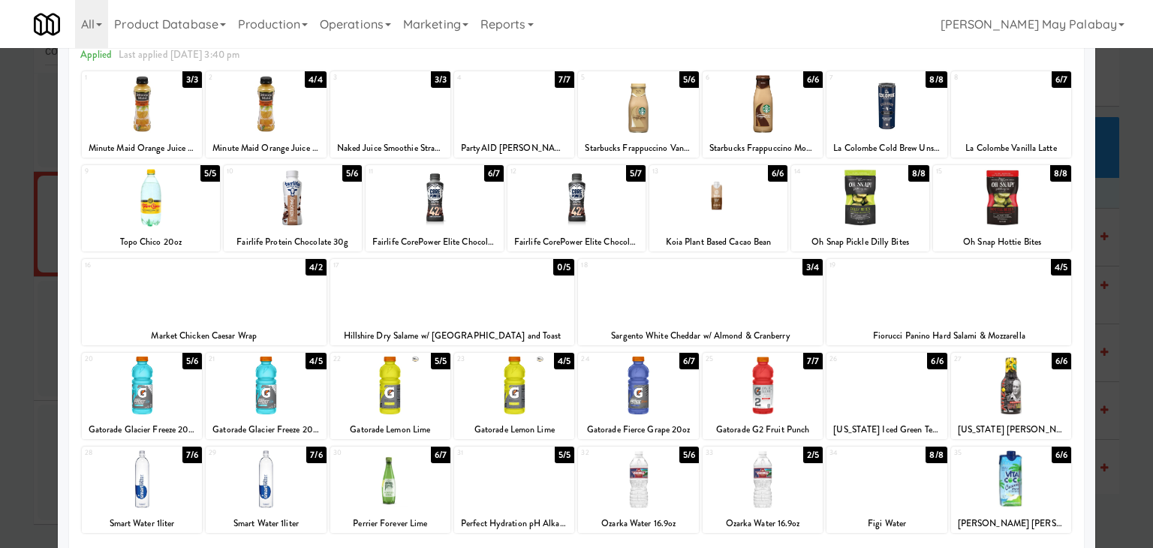
click at [297, 314] on div at bounding box center [204, 292] width 245 height 58
click at [1015, 317] on div at bounding box center [948, 292] width 245 height 58
click at [1126, 279] on div at bounding box center [576, 274] width 1153 height 548
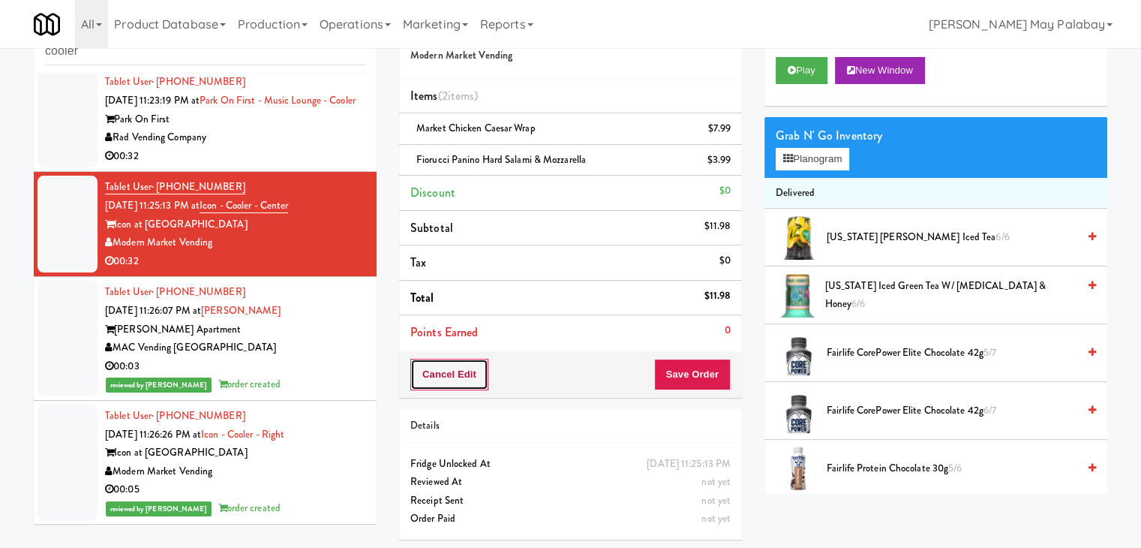
click at [453, 377] on button "Cancel Edit" at bounding box center [450, 375] width 78 height 32
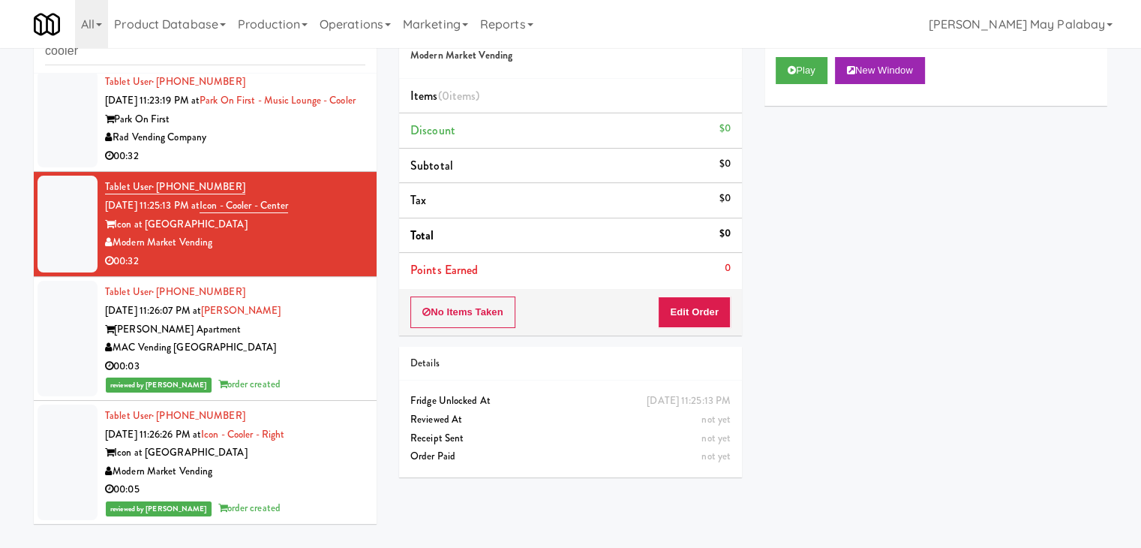
click at [338, 166] on div "00:32" at bounding box center [235, 156] width 260 height 19
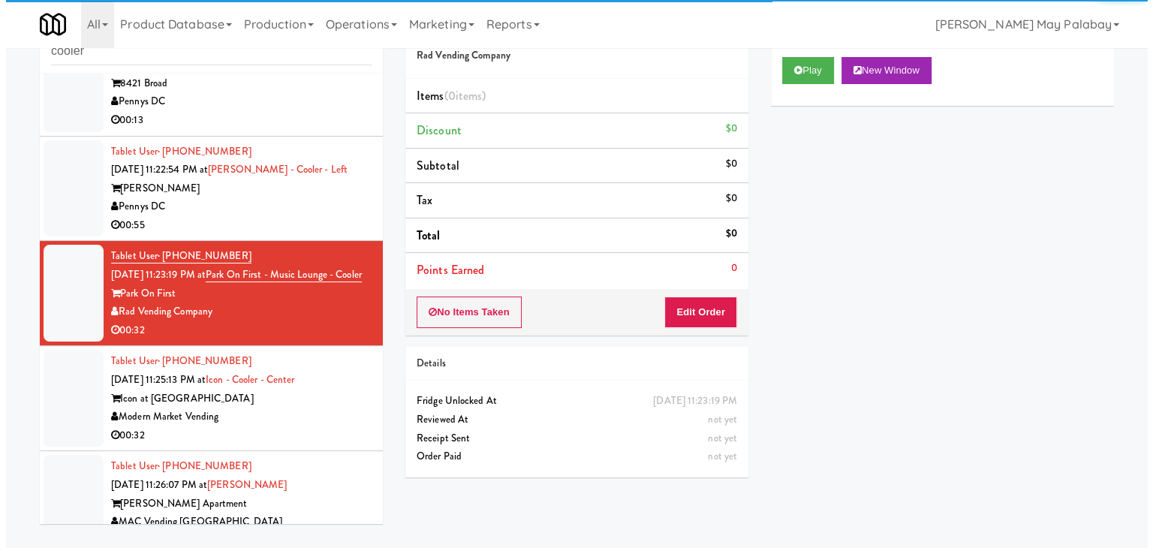
scroll to position [6188, 0]
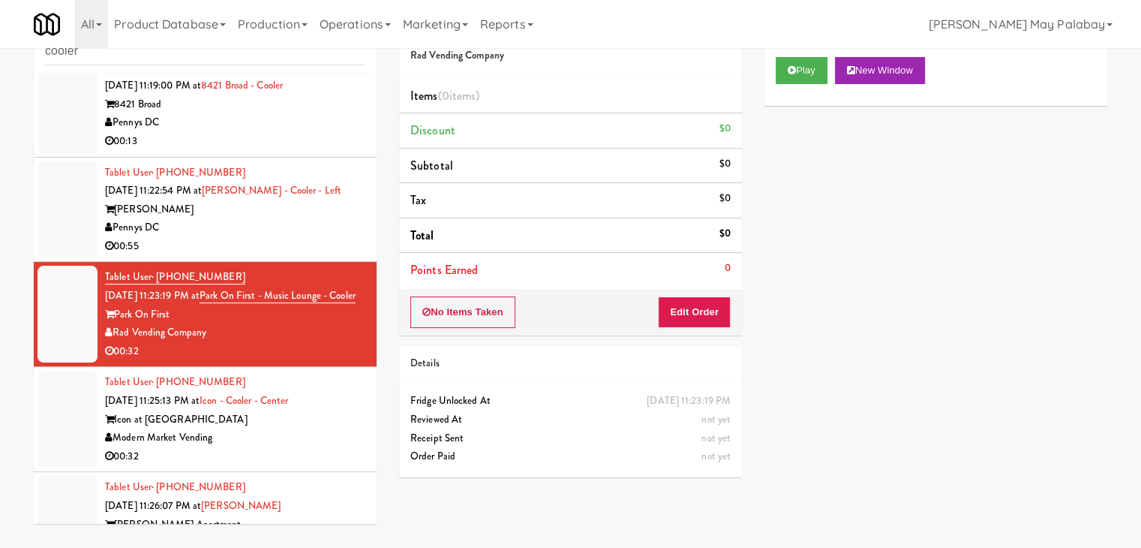
click at [303, 151] on div "00:13" at bounding box center [235, 141] width 260 height 19
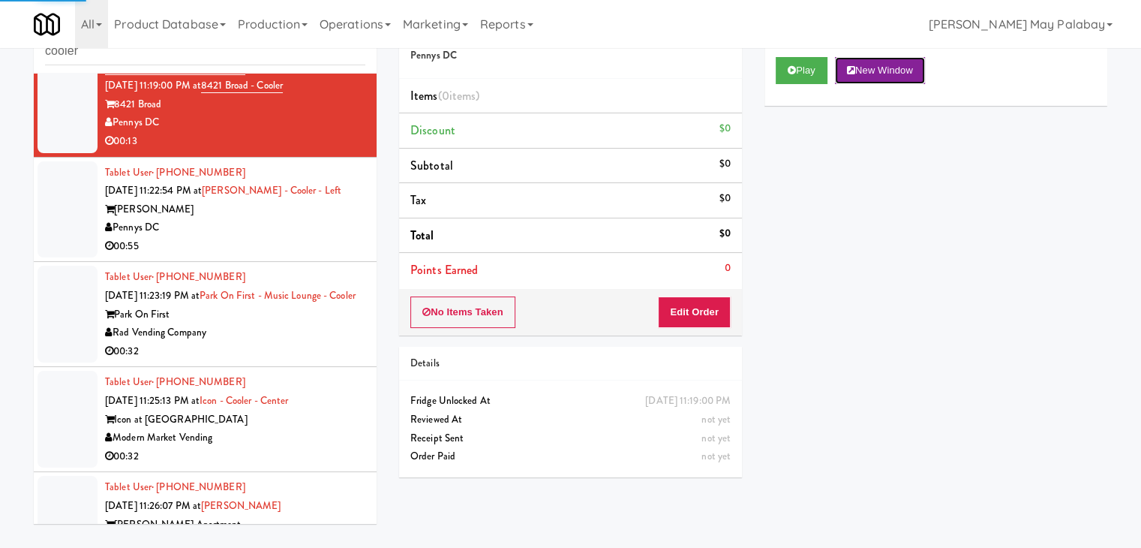
click at [897, 74] on button "New Window" at bounding box center [880, 70] width 90 height 27
click at [711, 314] on button "Edit Order" at bounding box center [694, 312] width 73 height 32
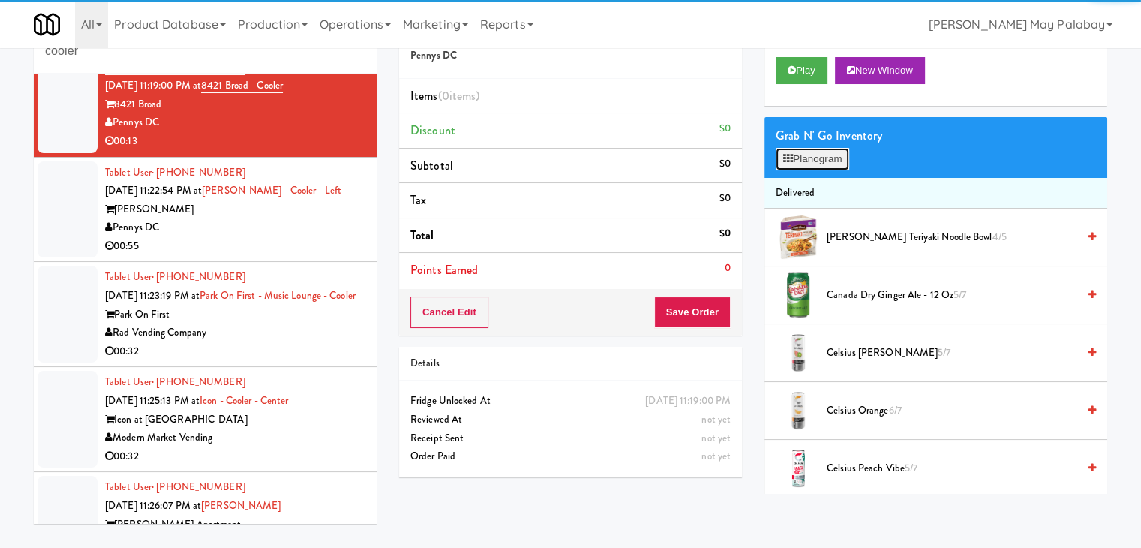
click at [832, 155] on button "Planogram" at bounding box center [813, 159] width 74 height 23
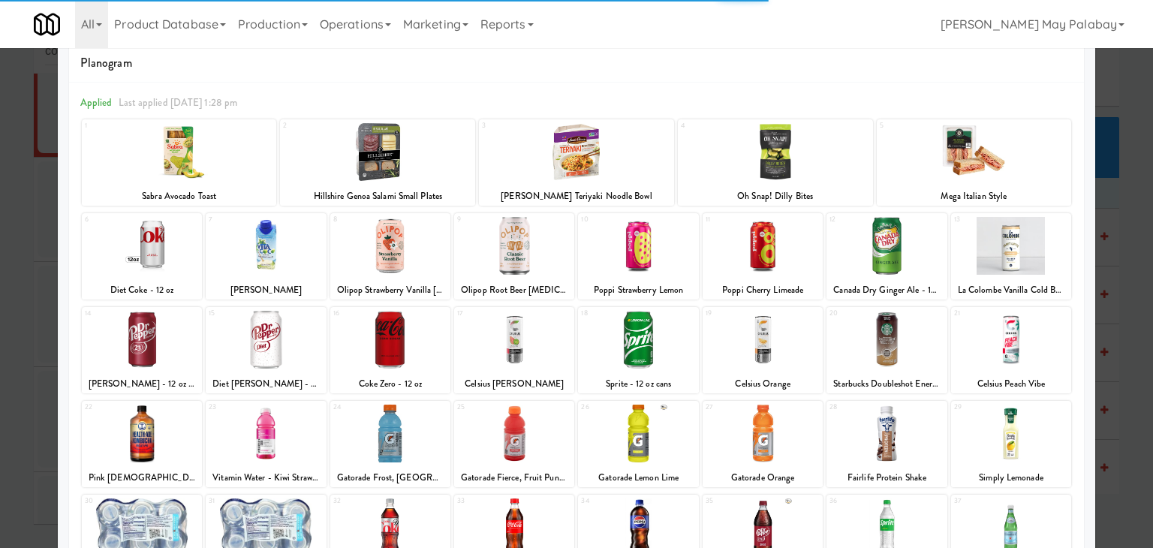
scroll to position [75, 0]
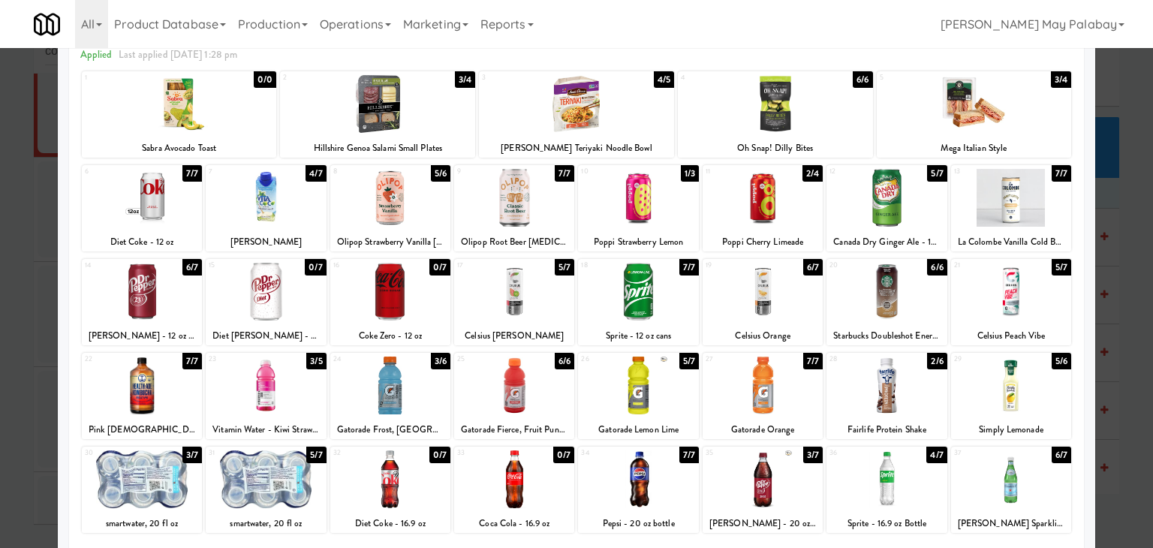
click at [687, 396] on div at bounding box center [638, 385] width 120 height 58
click at [429, 395] on div at bounding box center [390, 385] width 120 height 58
click at [1133, 227] on div at bounding box center [576, 274] width 1153 height 548
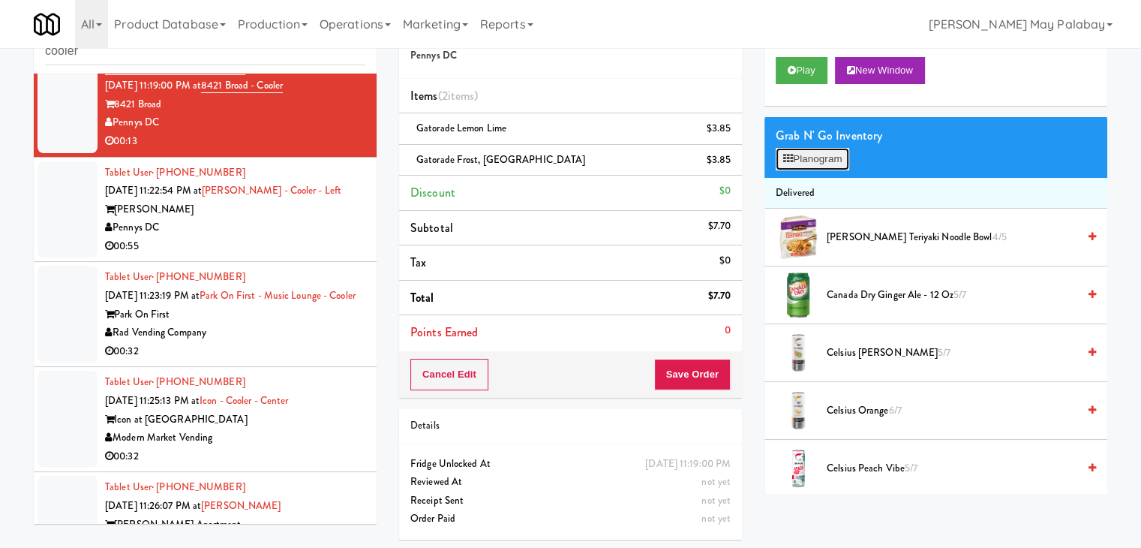
click at [835, 163] on button "Planogram" at bounding box center [813, 159] width 74 height 23
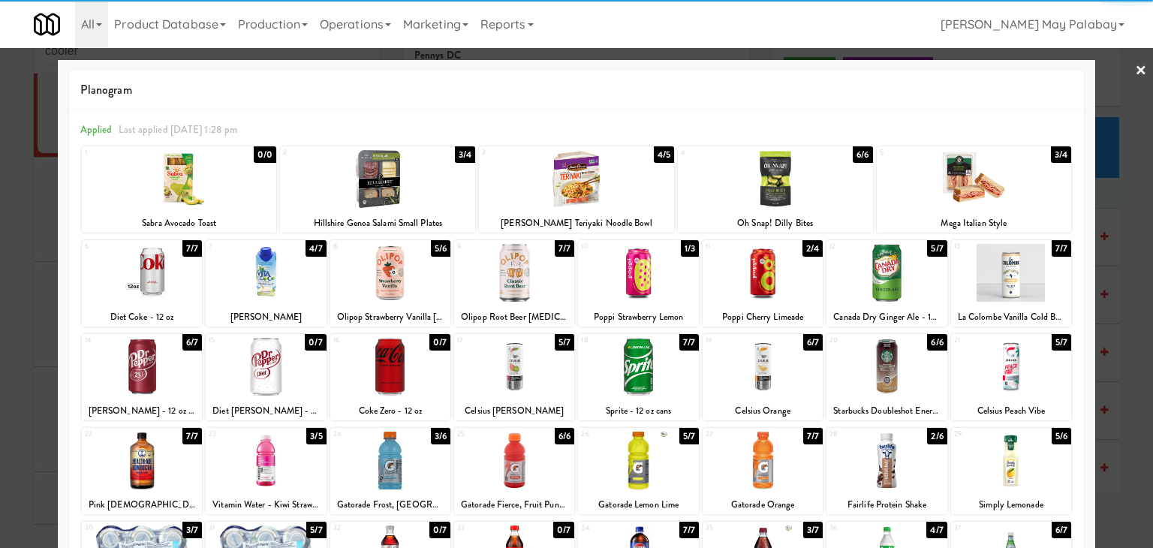
click at [1126, 265] on div at bounding box center [576, 274] width 1153 height 548
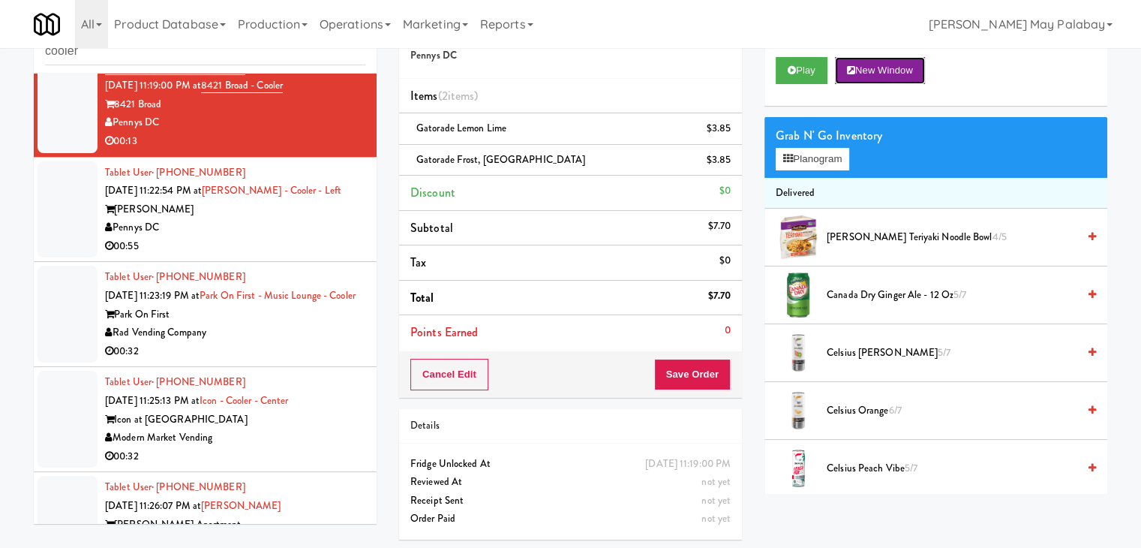
click at [891, 66] on button "New Window" at bounding box center [880, 70] width 90 height 27
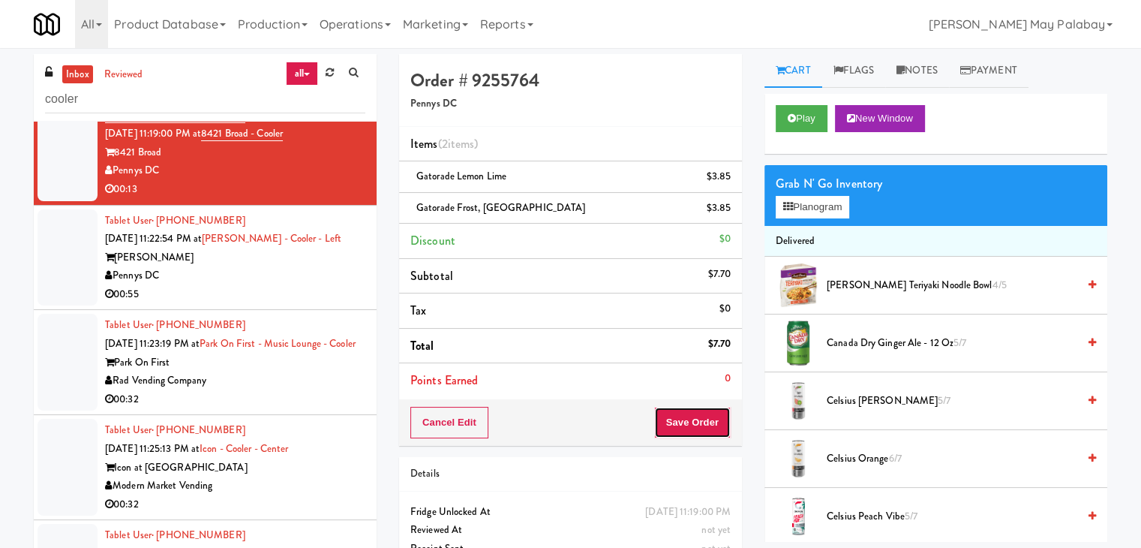
click at [669, 423] on button "Save Order" at bounding box center [692, 423] width 77 height 32
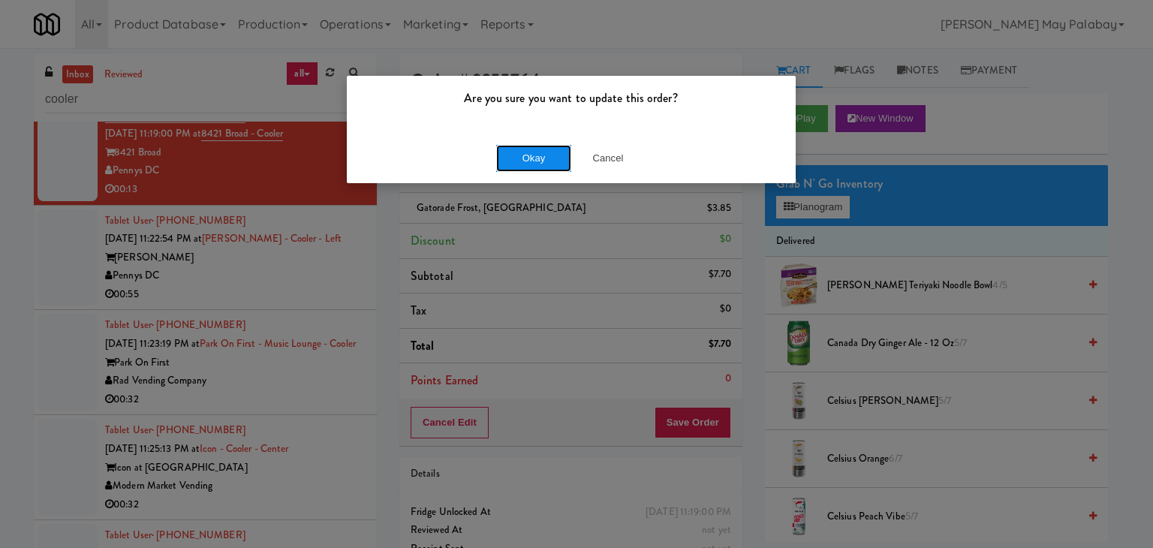
click at [551, 160] on button "Okay" at bounding box center [533, 158] width 75 height 27
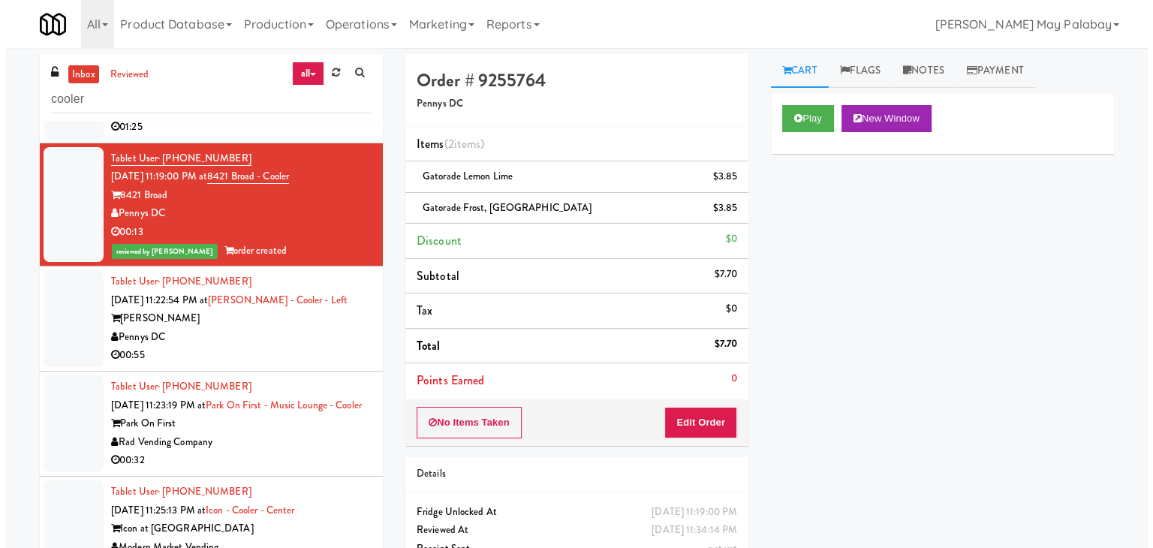
scroll to position [6037, 0]
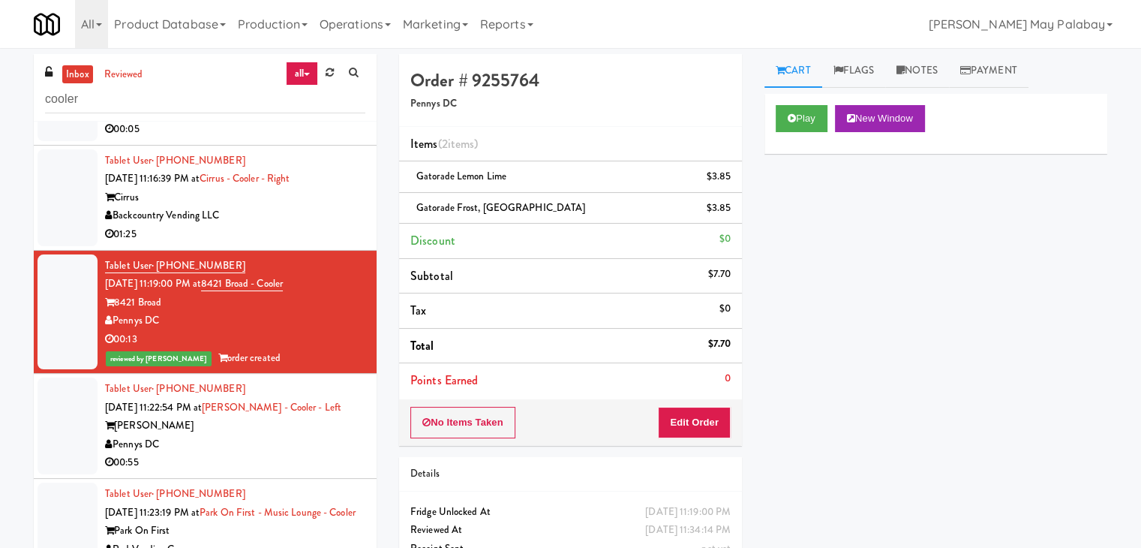
click at [305, 120] on div "Modern Market Vending" at bounding box center [235, 110] width 260 height 19
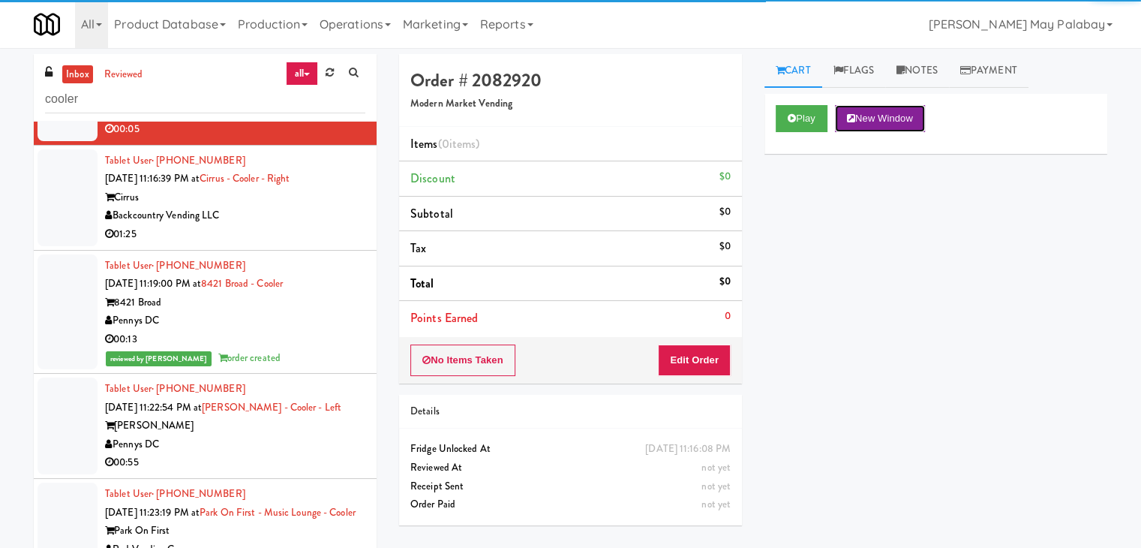
click at [899, 113] on button "New Window" at bounding box center [880, 118] width 90 height 27
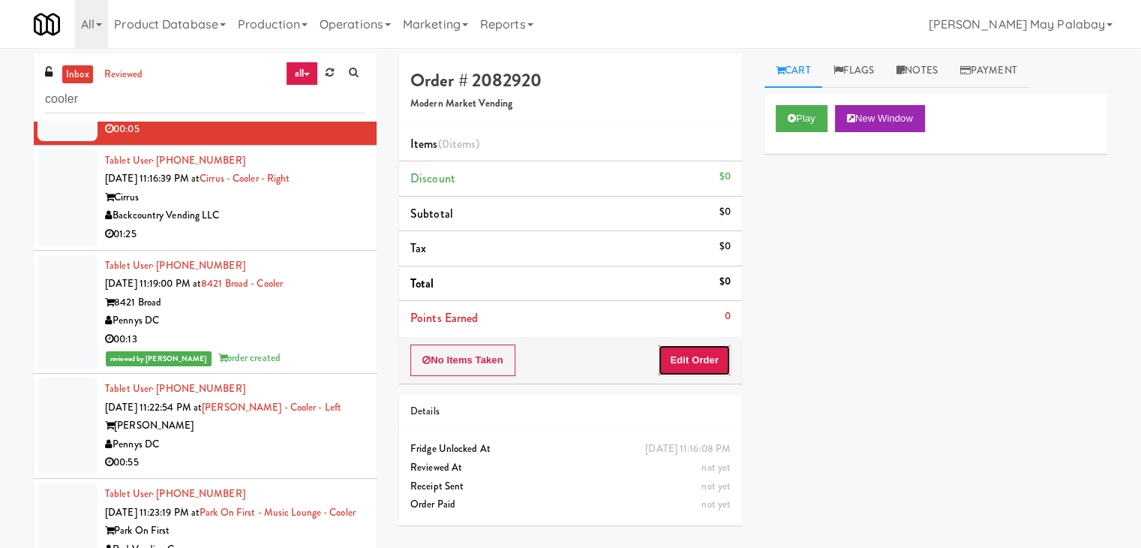
click at [696, 350] on button "Edit Order" at bounding box center [694, 360] width 73 height 32
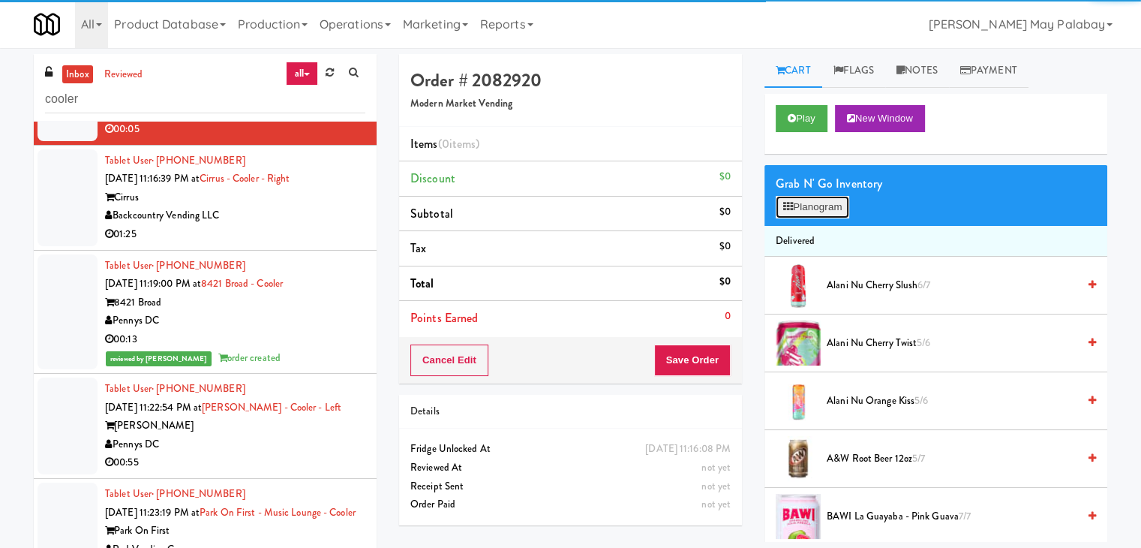
click at [817, 209] on button "Planogram" at bounding box center [813, 207] width 74 height 23
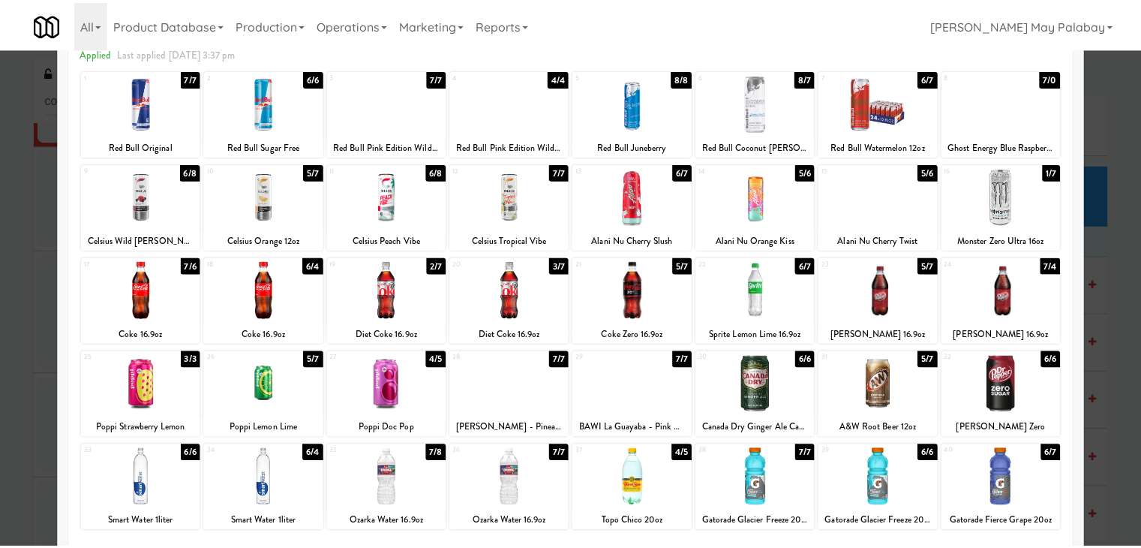
scroll to position [75, 0]
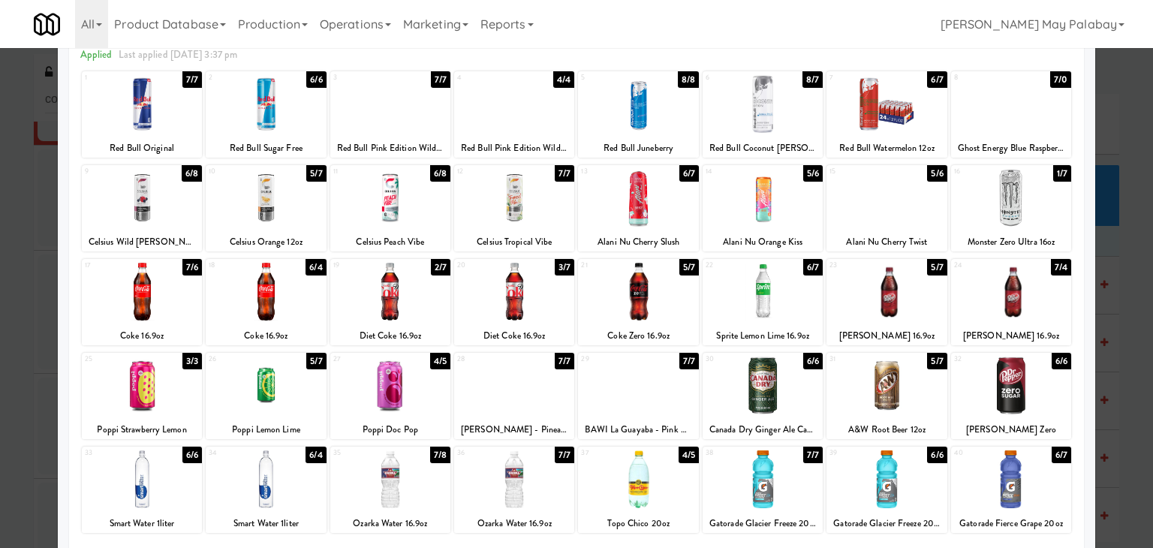
click at [804, 400] on div at bounding box center [762, 385] width 120 height 58
click at [1120, 392] on div at bounding box center [576, 274] width 1153 height 548
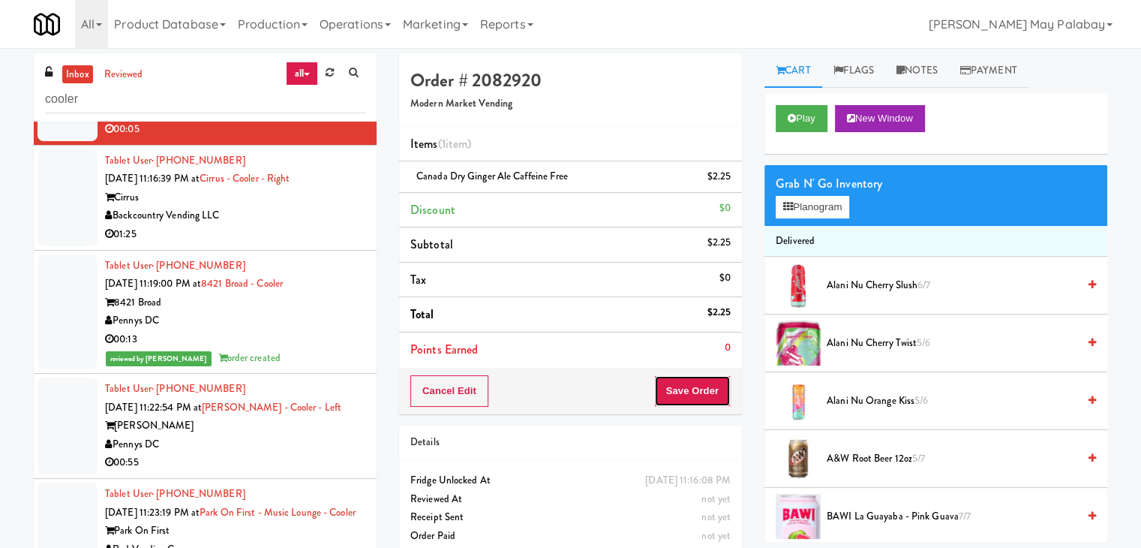
click at [686, 377] on button "Save Order" at bounding box center [692, 391] width 77 height 32
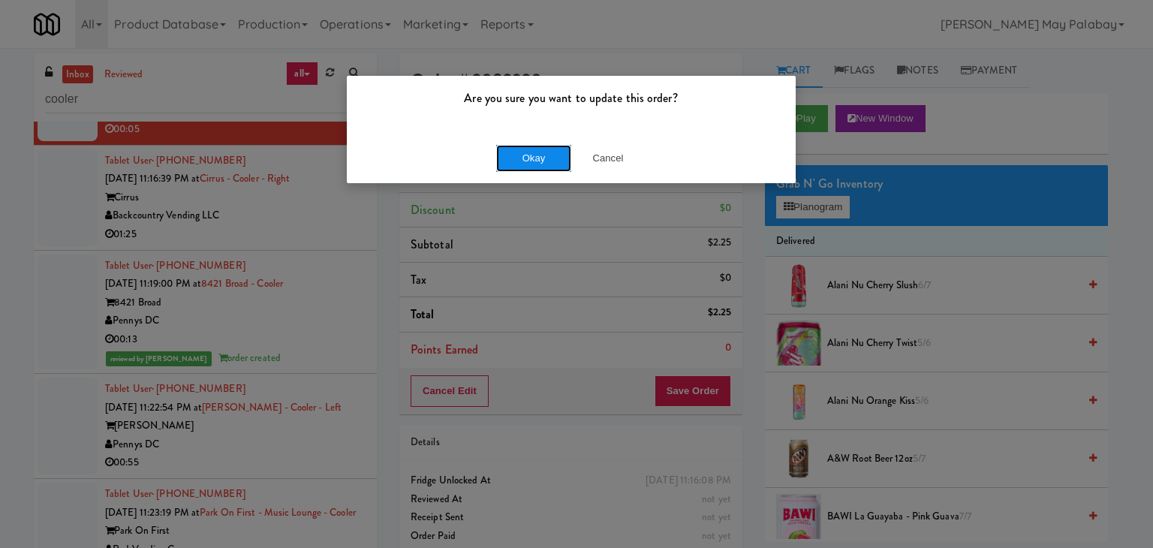
click at [554, 155] on button "Okay" at bounding box center [533, 158] width 75 height 27
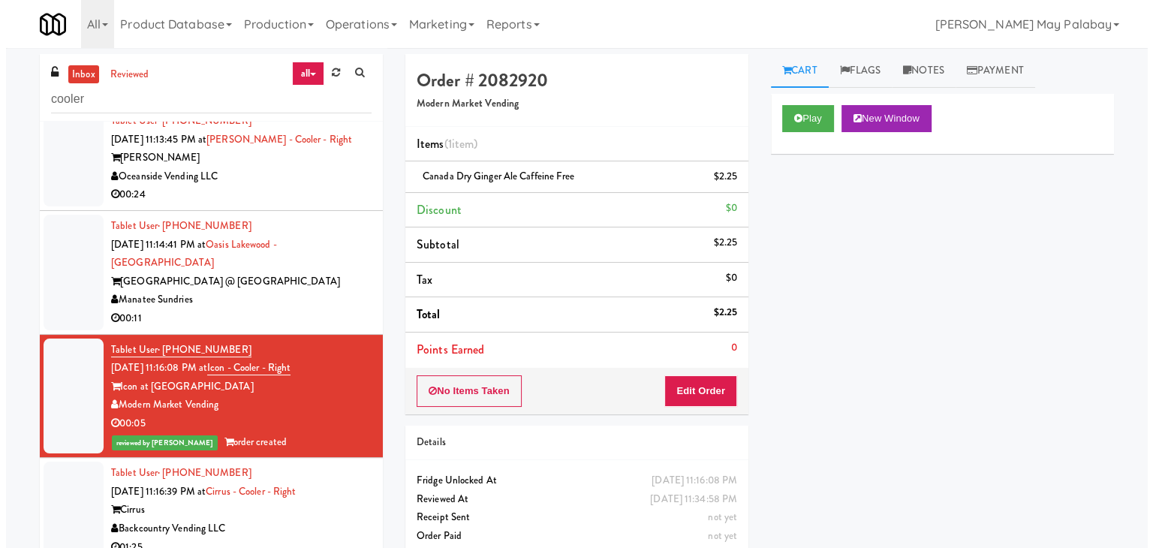
scroll to position [5737, 0]
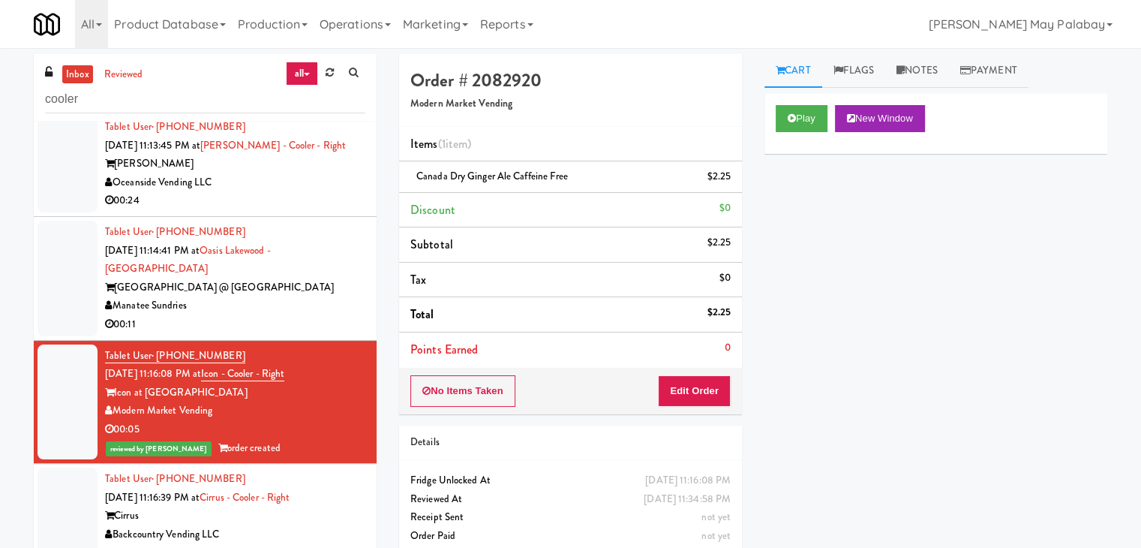
click at [299, 315] on div "Manatee Sundries" at bounding box center [235, 305] width 260 height 19
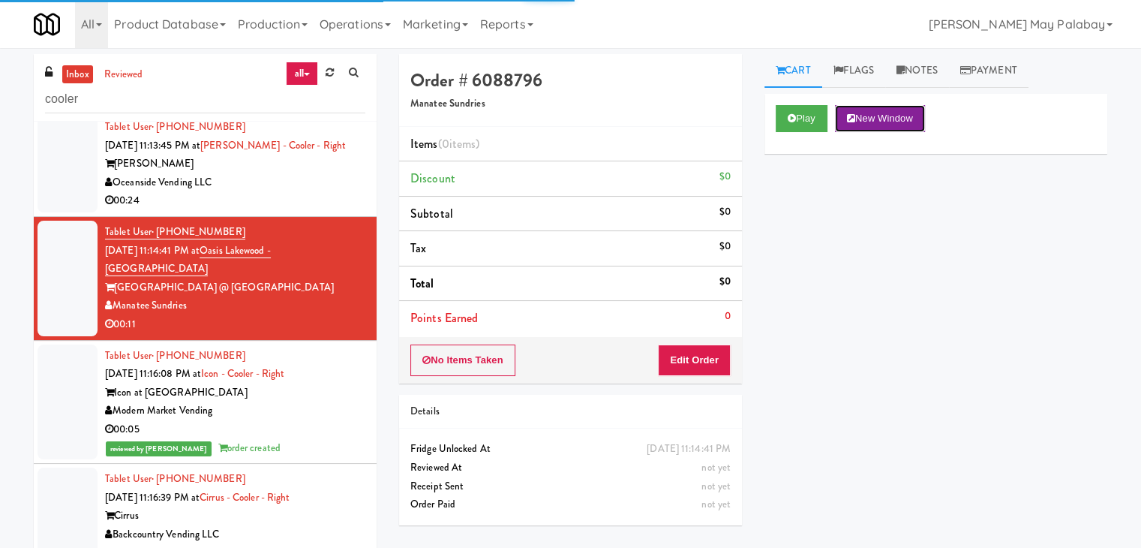
click at [910, 125] on button "New Window" at bounding box center [880, 118] width 90 height 27
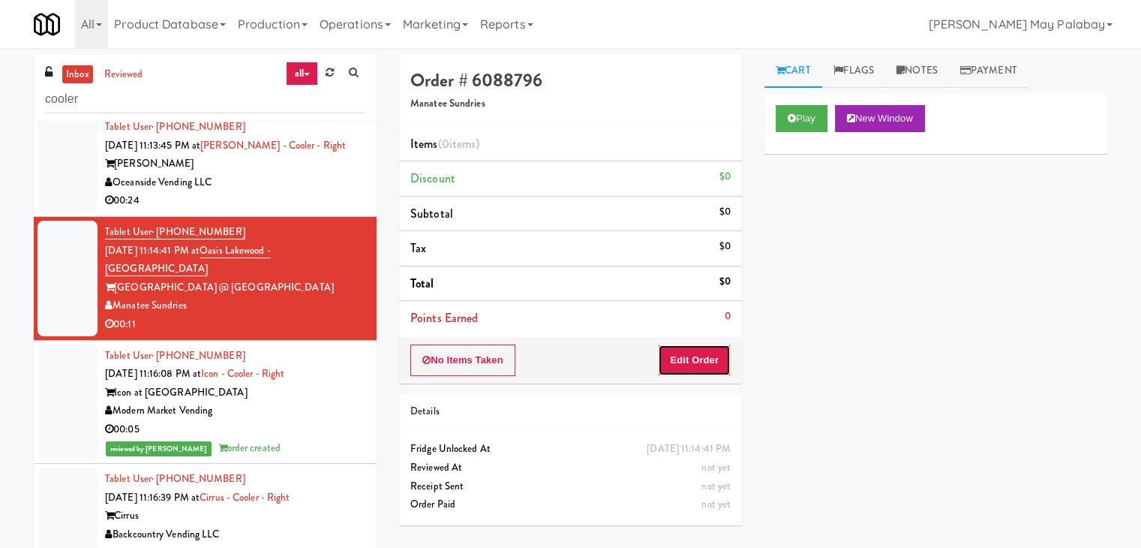
click at [699, 361] on button "Edit Order" at bounding box center [694, 360] width 73 height 32
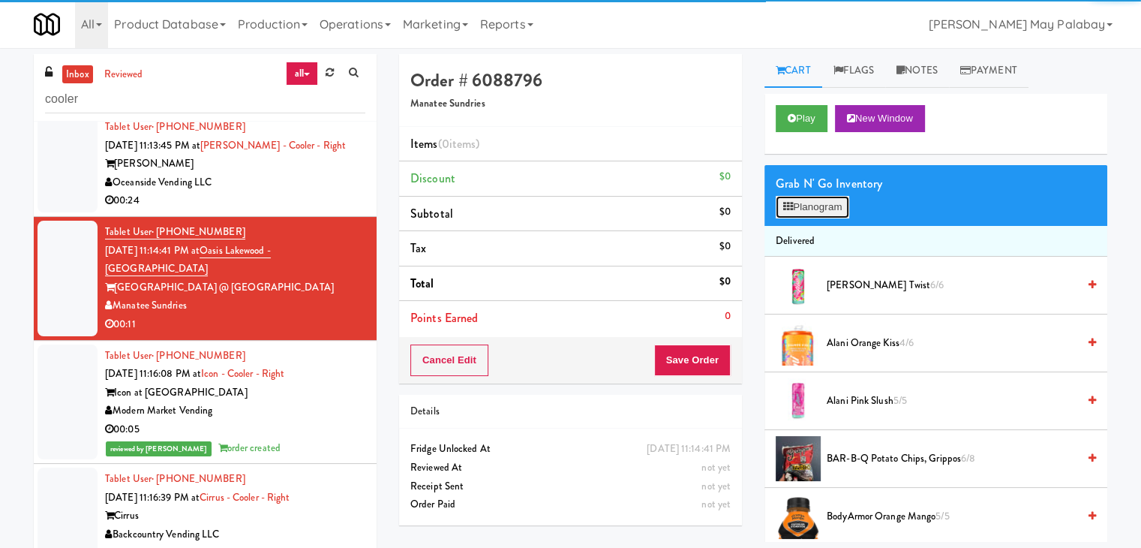
click at [795, 212] on button "Planogram" at bounding box center [813, 207] width 74 height 23
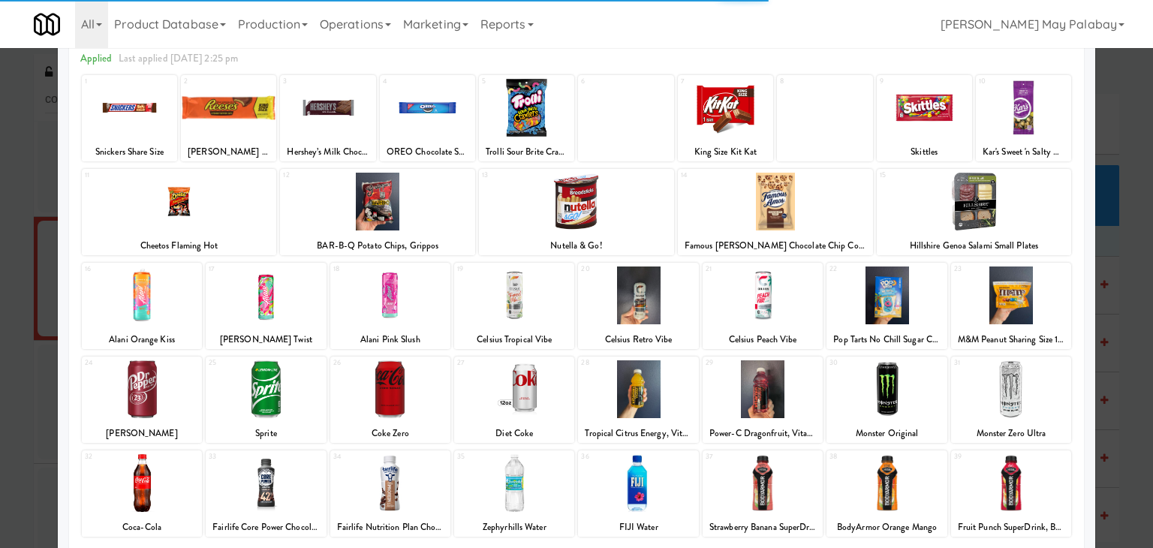
scroll to position [75, 0]
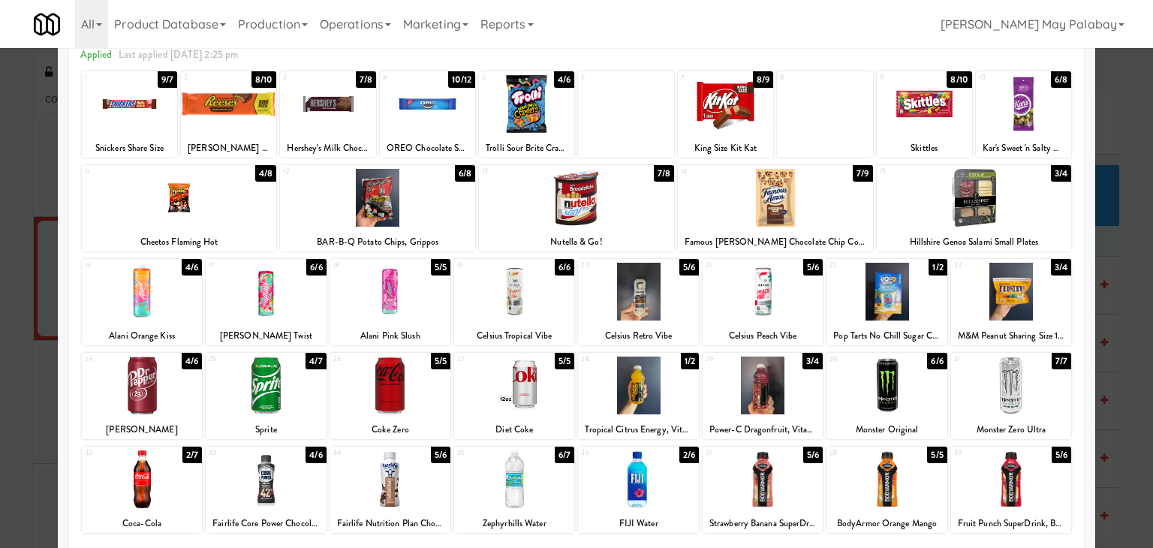
click at [549, 108] on div at bounding box center [526, 104] width 95 height 58
click at [457, 119] on div at bounding box center [427, 104] width 95 height 58
click at [1135, 341] on div at bounding box center [576, 274] width 1153 height 548
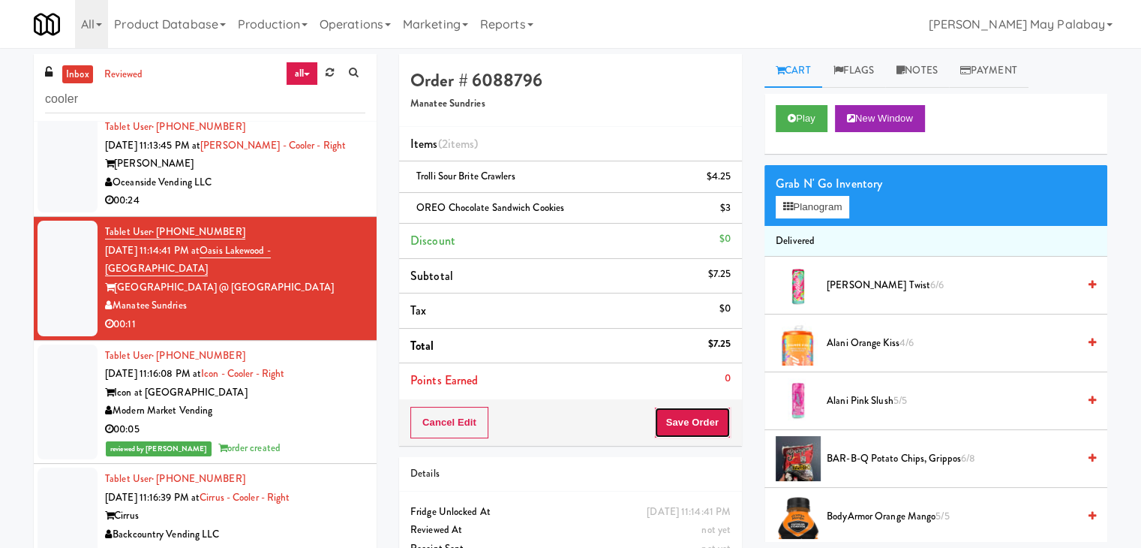
click at [690, 415] on button "Save Order" at bounding box center [692, 423] width 77 height 32
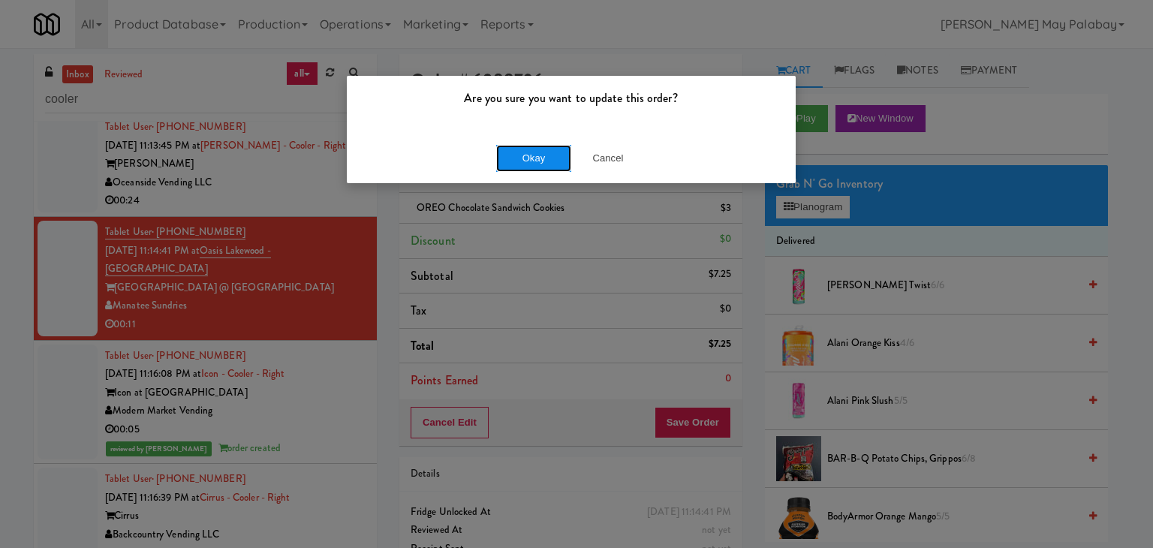
click at [534, 164] on button "Okay" at bounding box center [533, 158] width 75 height 27
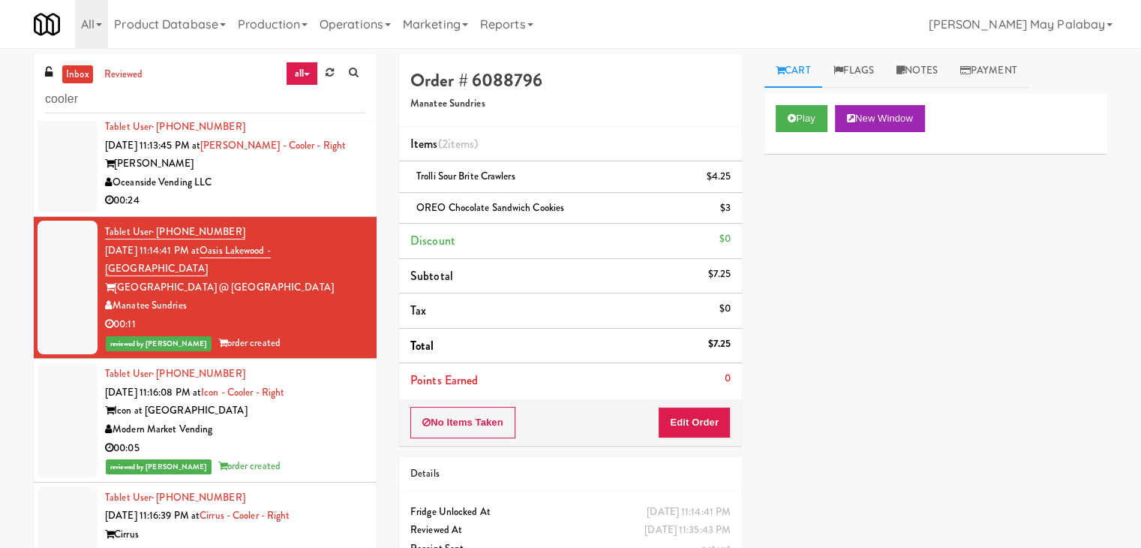
click at [308, 192] on div "Oceanside Vending LLC" at bounding box center [235, 182] width 260 height 19
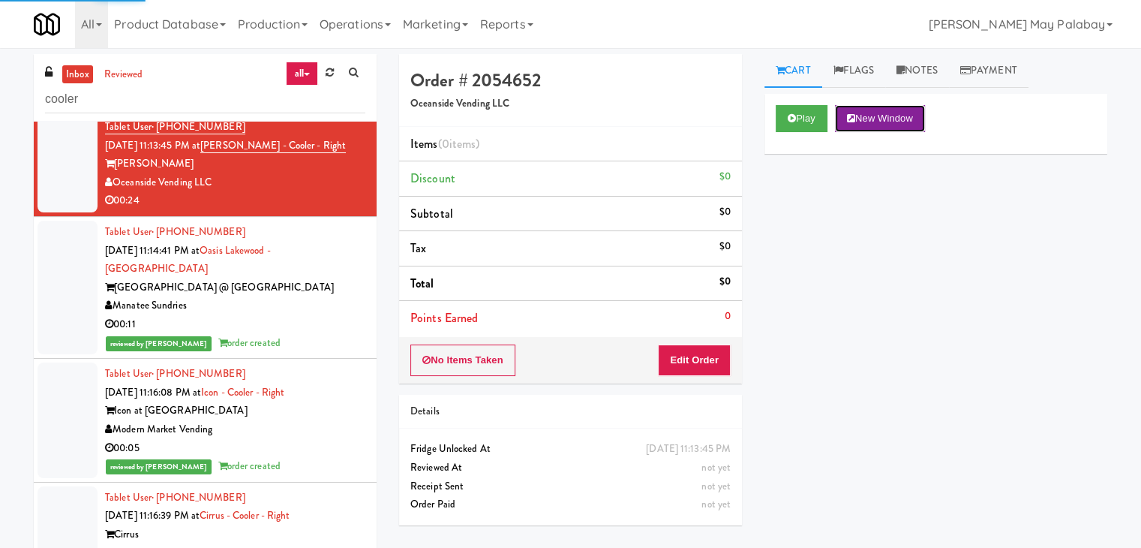
click at [901, 118] on button "New Window" at bounding box center [880, 118] width 90 height 27
click at [706, 353] on button "Edit Order" at bounding box center [694, 360] width 73 height 32
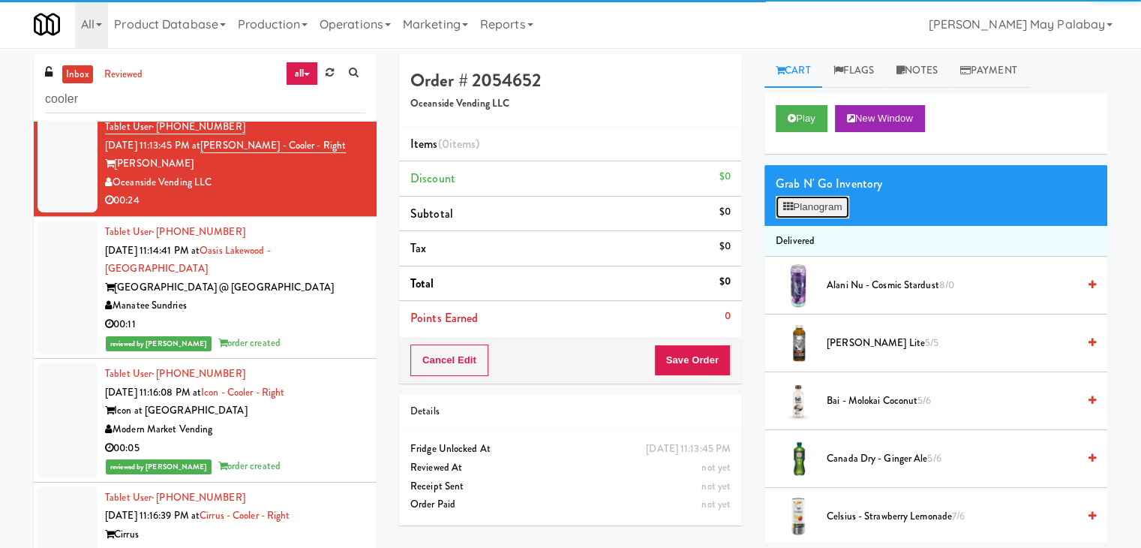
click at [797, 209] on button "Planogram" at bounding box center [813, 207] width 74 height 23
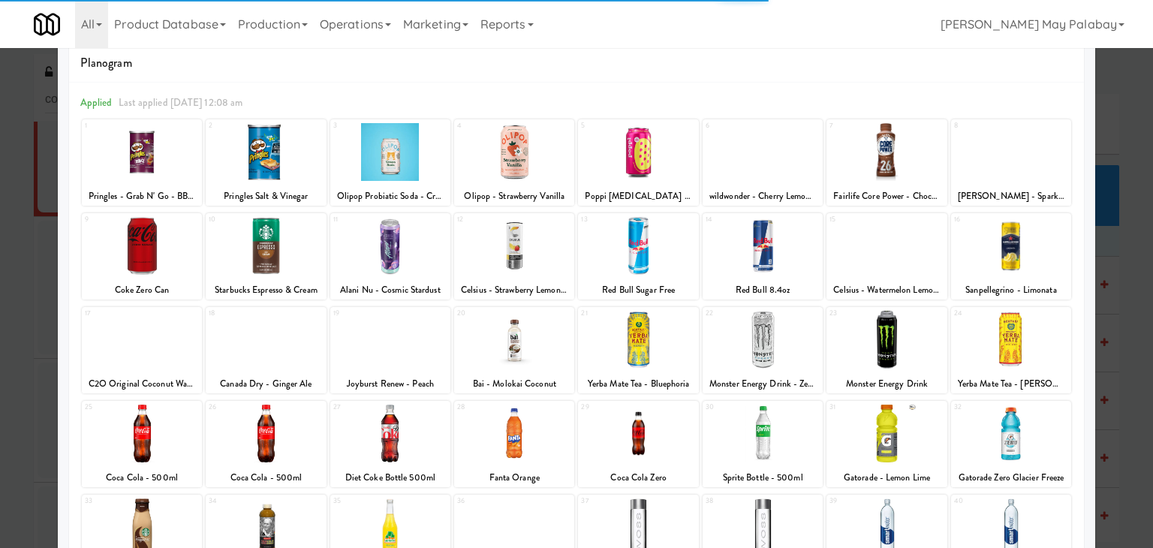
scroll to position [75, 0]
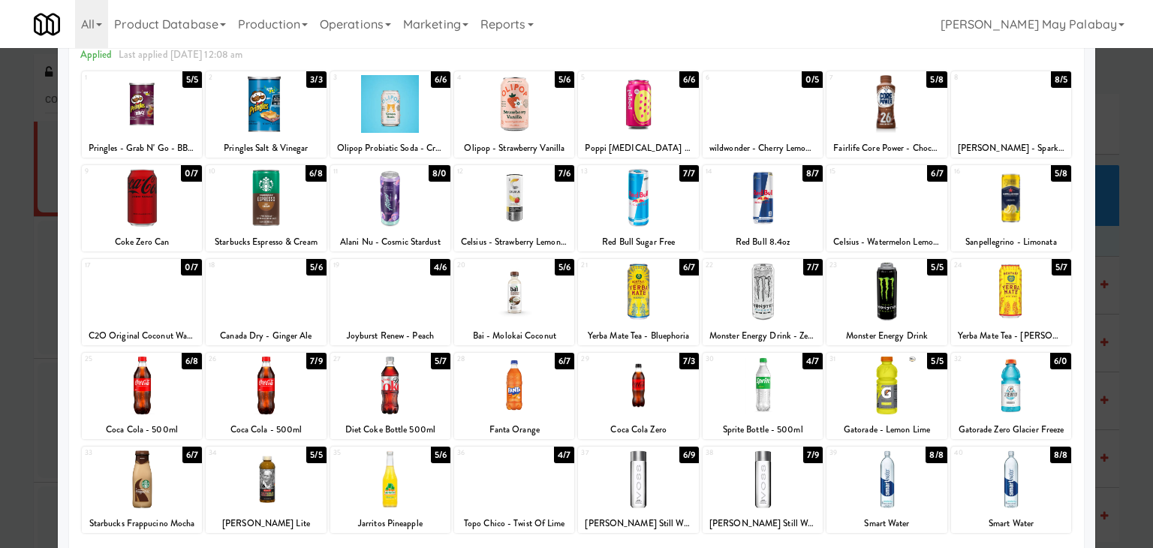
click at [1042, 210] on div at bounding box center [1011, 198] width 120 height 58
click at [1116, 455] on div at bounding box center [576, 274] width 1153 height 548
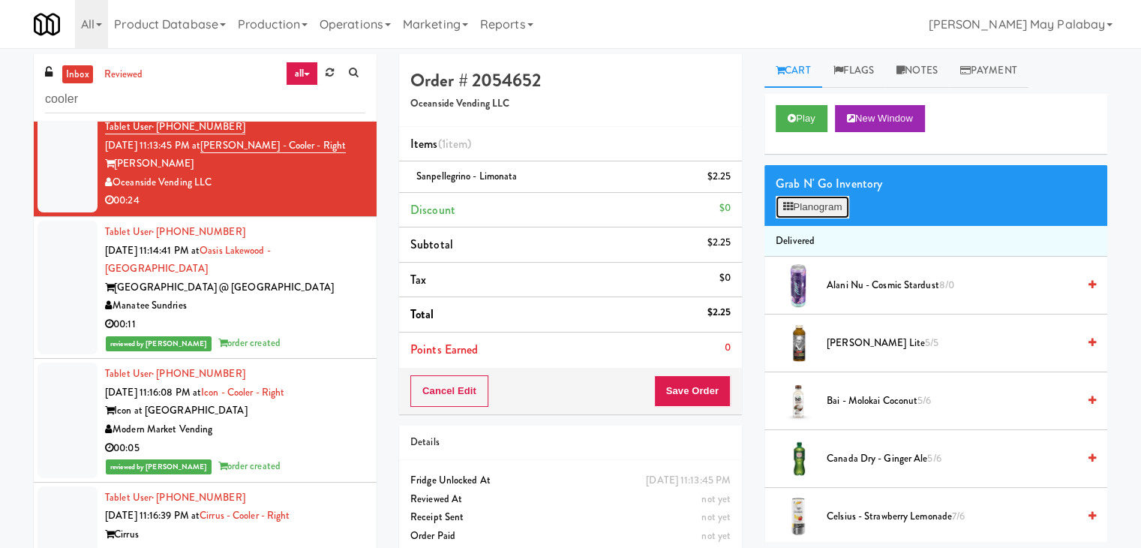
click at [834, 206] on button "Planogram" at bounding box center [813, 207] width 74 height 23
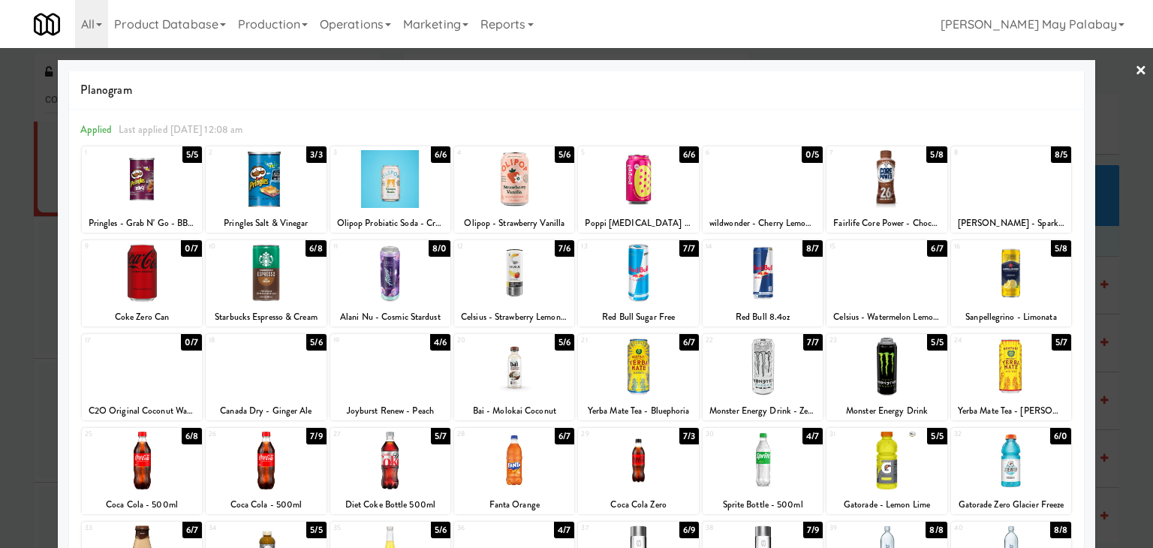
click at [406, 376] on div at bounding box center [390, 367] width 120 height 58
click at [1128, 401] on div at bounding box center [576, 274] width 1153 height 548
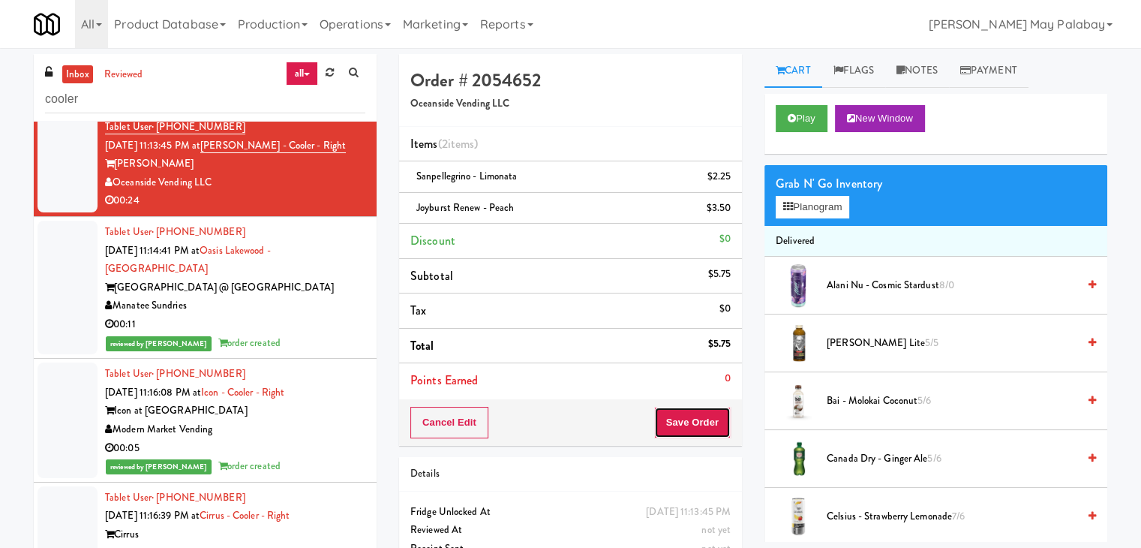
click at [690, 416] on button "Save Order" at bounding box center [692, 423] width 77 height 32
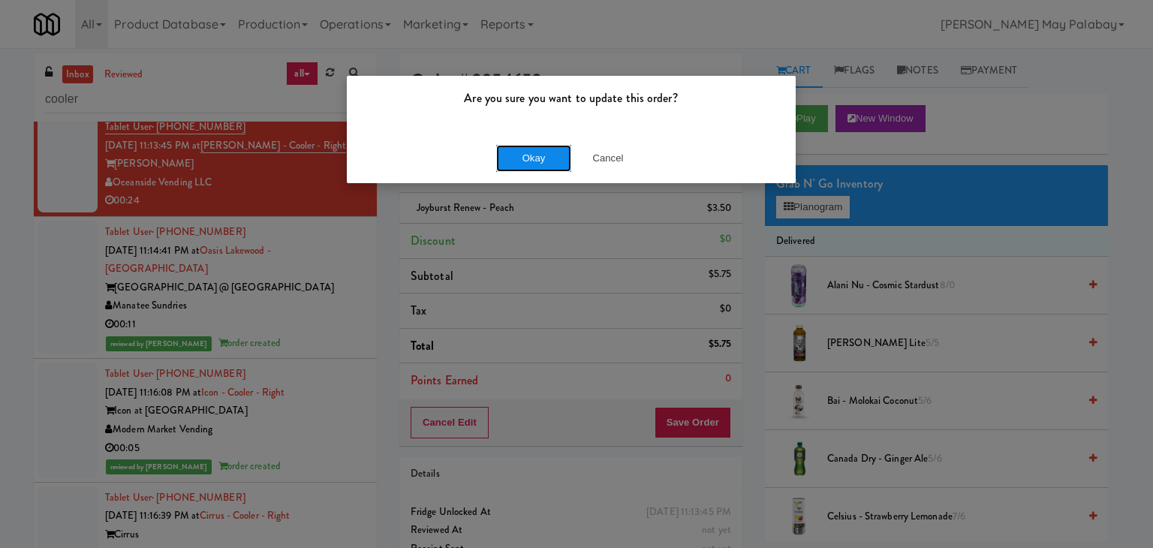
click at [539, 151] on button "Okay" at bounding box center [533, 158] width 75 height 27
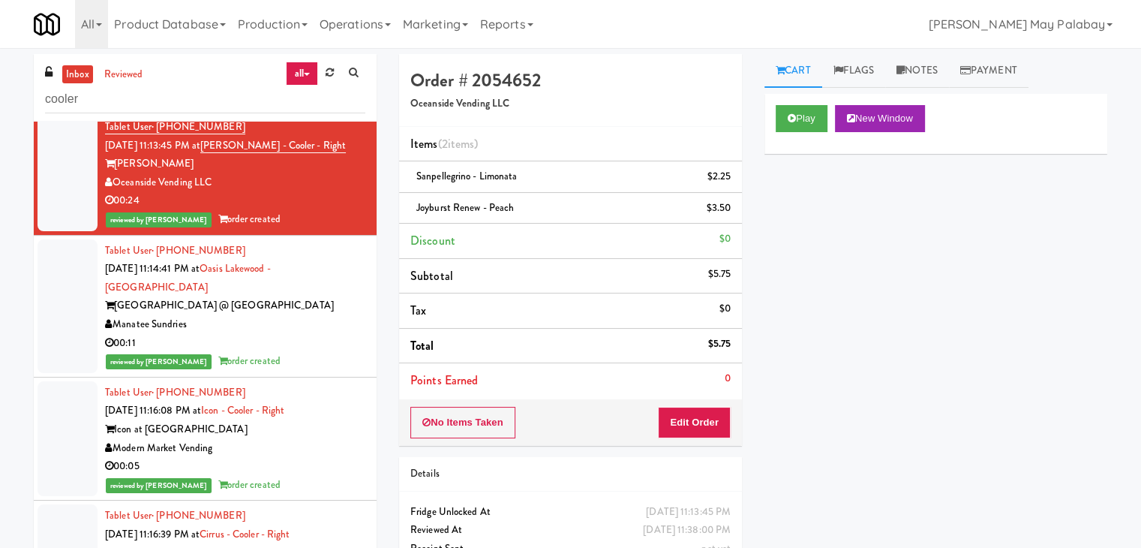
click at [282, 87] on div "Pennys Distribution [GEOGRAPHIC_DATA]" at bounding box center [235, 77] width 260 height 19
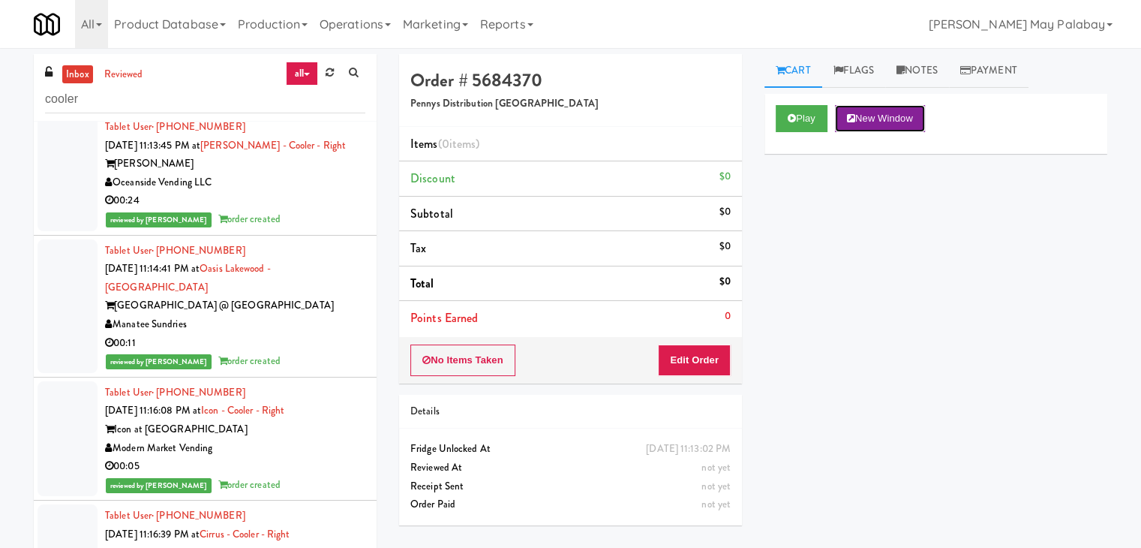
click at [901, 121] on button "New Window" at bounding box center [880, 118] width 90 height 27
click at [715, 357] on button "Edit Order" at bounding box center [694, 360] width 73 height 32
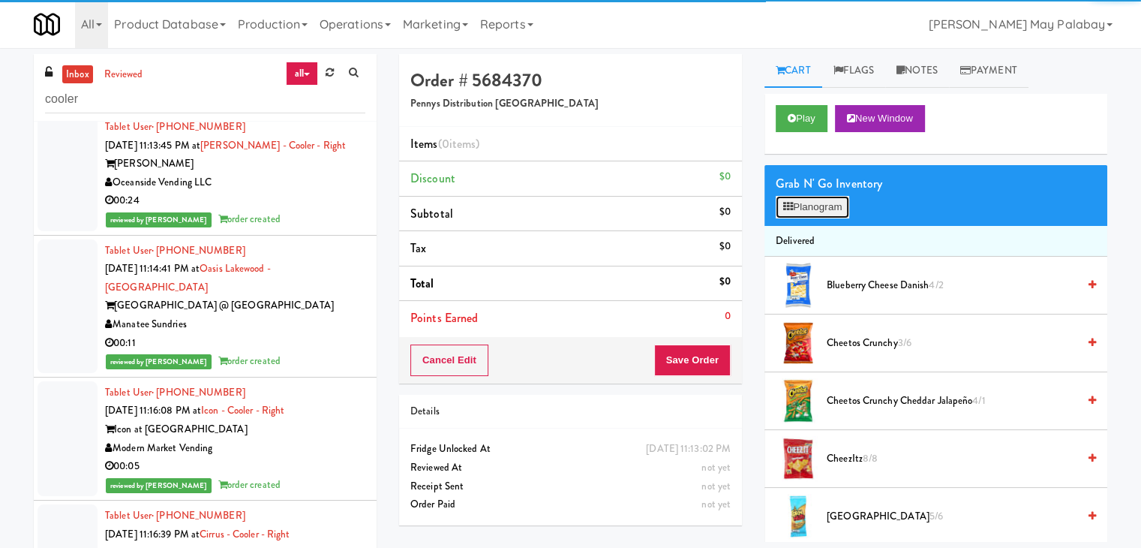
click at [844, 212] on button "Planogram" at bounding box center [813, 207] width 74 height 23
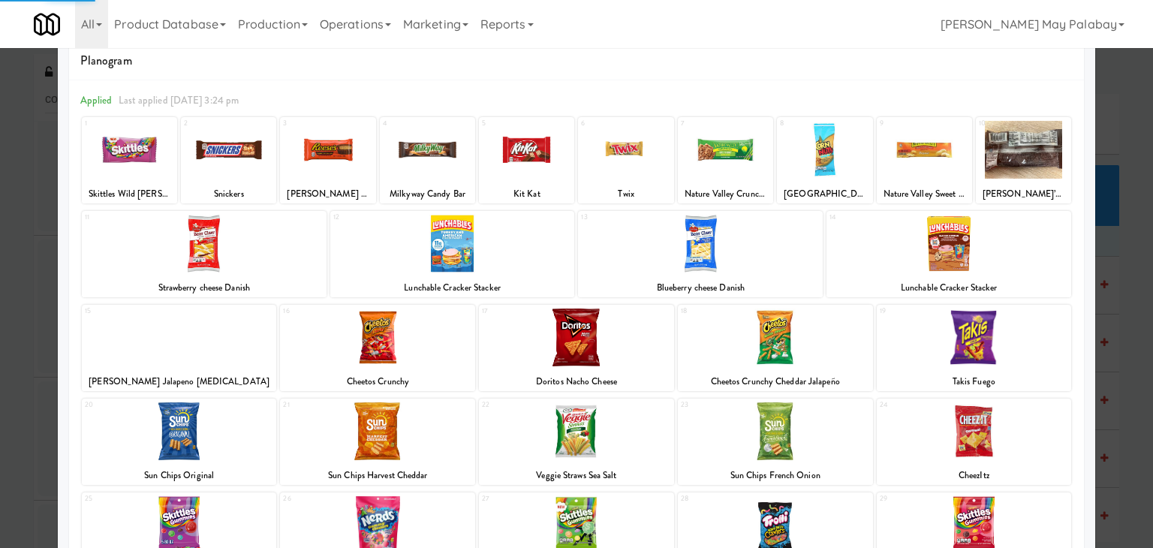
scroll to position [75, 0]
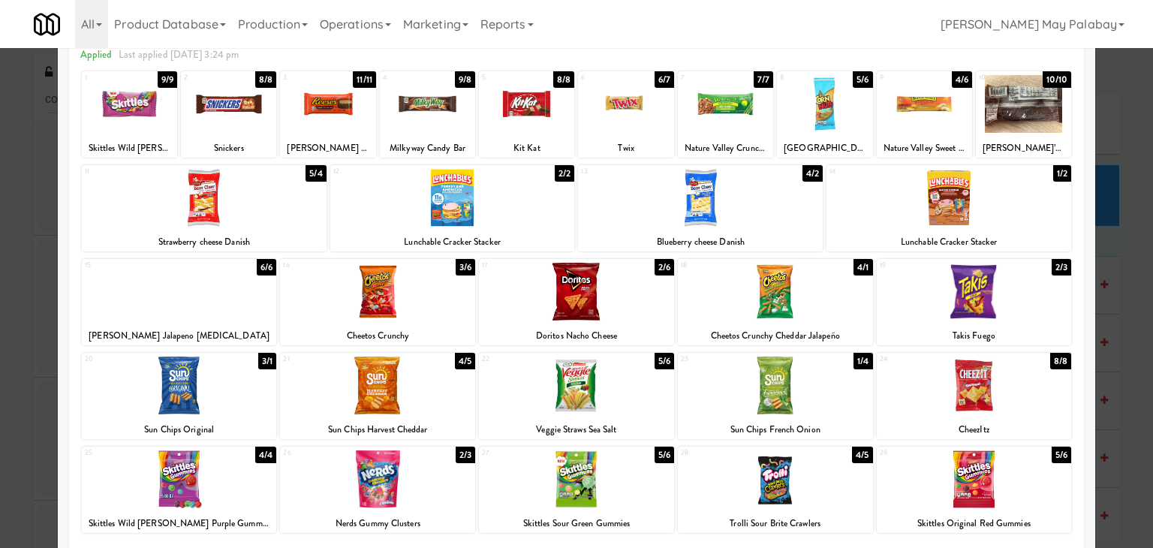
click at [428, 305] on div at bounding box center [377, 292] width 195 height 58
click at [1036, 404] on div at bounding box center [974, 385] width 195 height 58
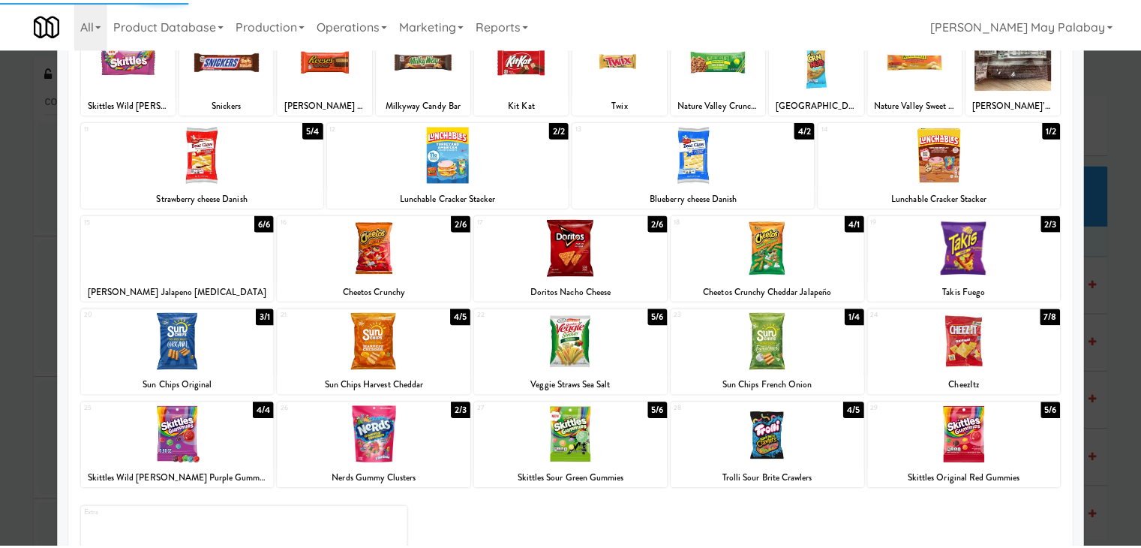
scroll to position [114, 0]
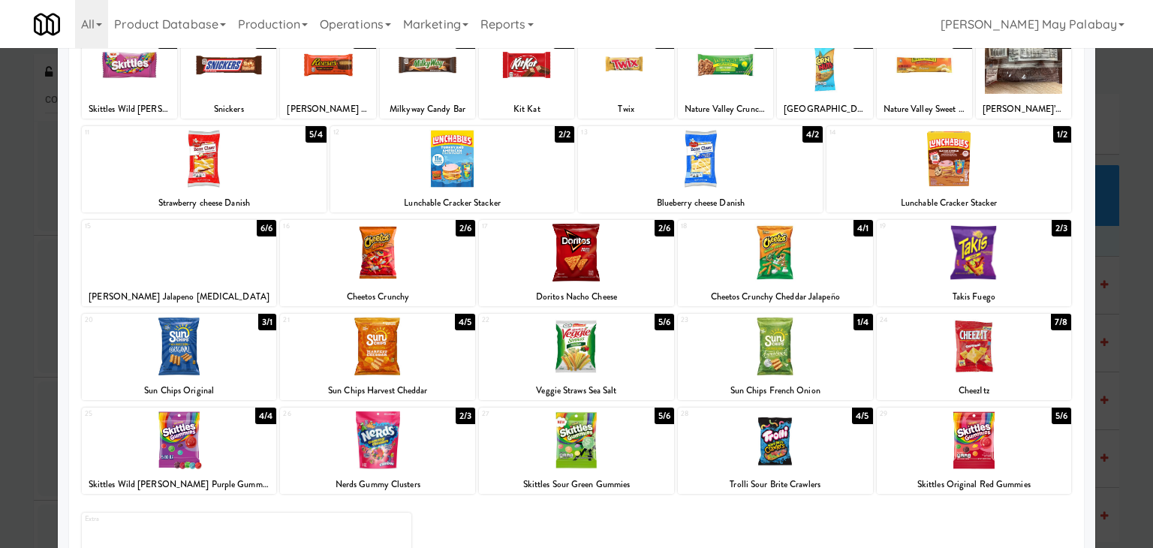
click at [1126, 337] on div at bounding box center [576, 274] width 1153 height 548
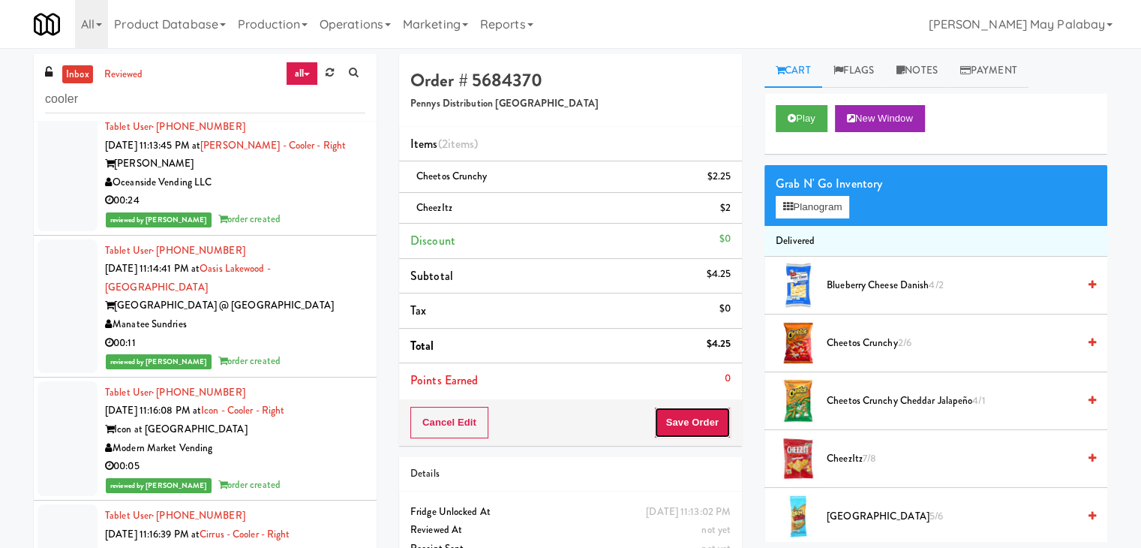
click at [695, 428] on button "Save Order" at bounding box center [692, 423] width 77 height 32
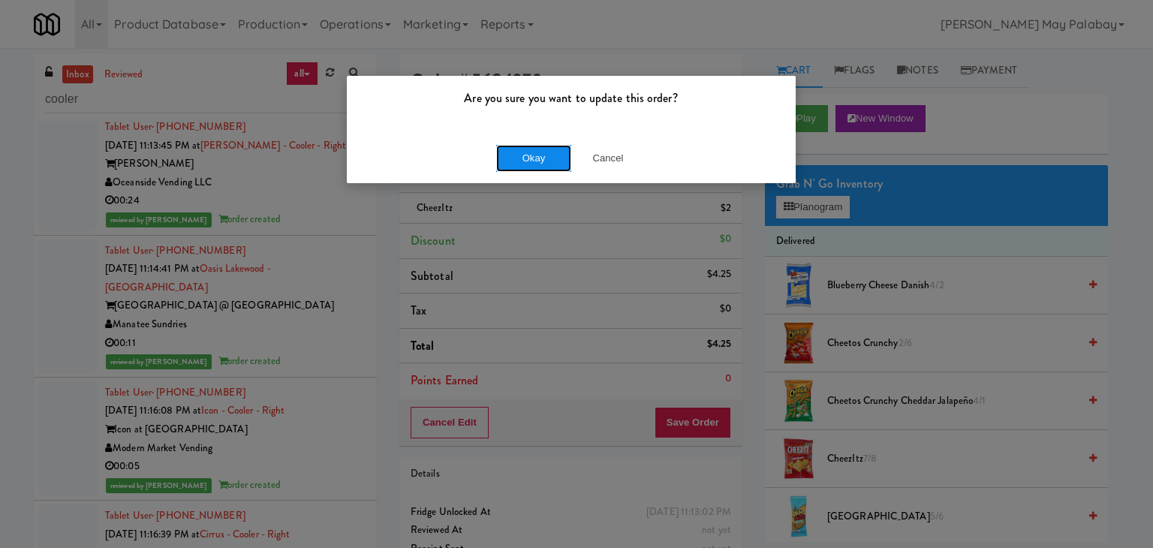
click at [540, 162] on button "Okay" at bounding box center [533, 158] width 75 height 27
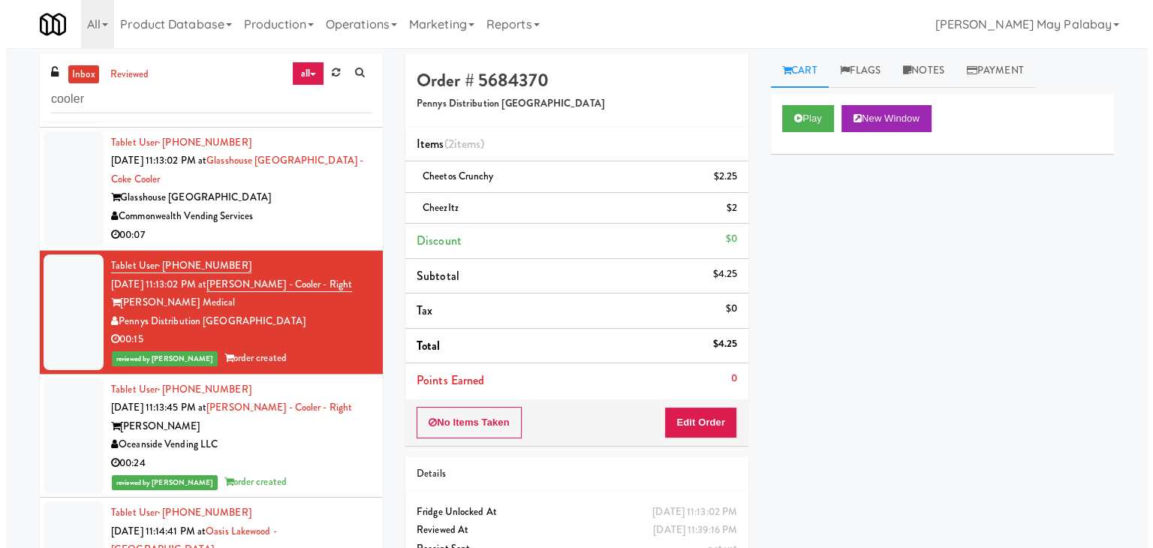
scroll to position [5512, 0]
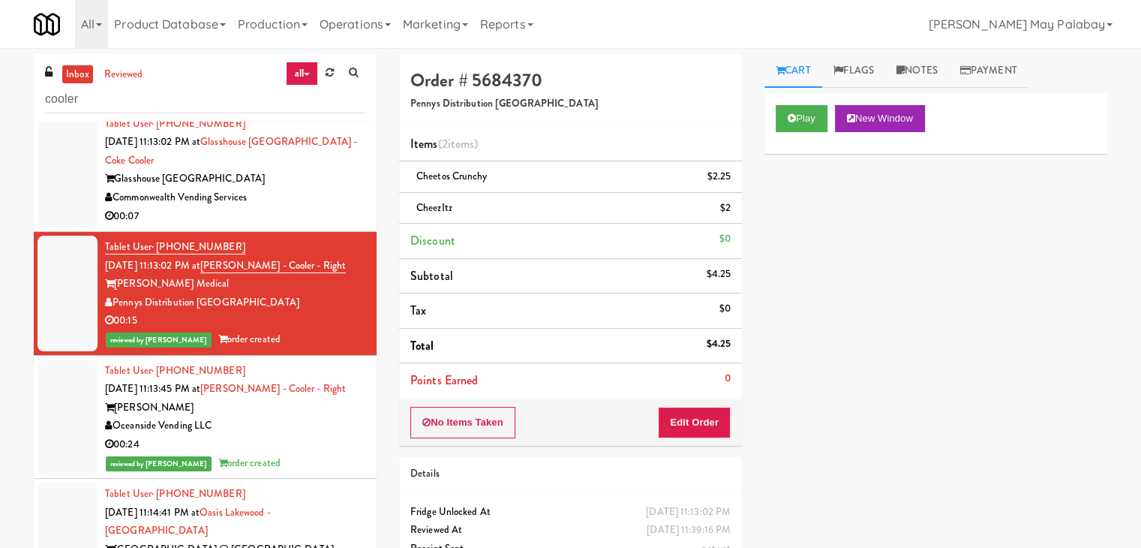
click at [323, 207] on div "Commonwealth Vending Services" at bounding box center [235, 197] width 260 height 19
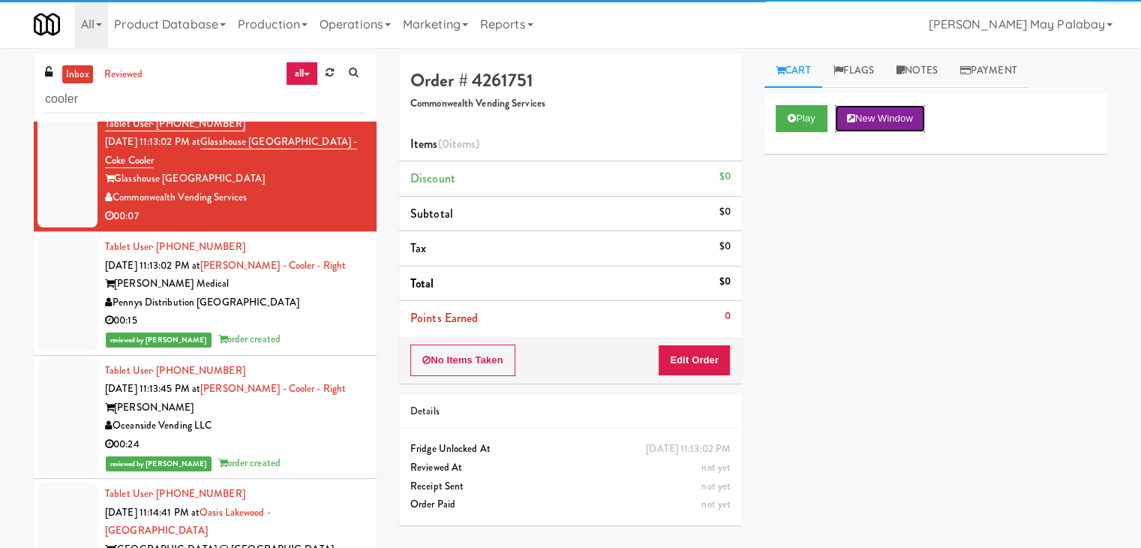
click at [883, 122] on button "New Window" at bounding box center [880, 118] width 90 height 27
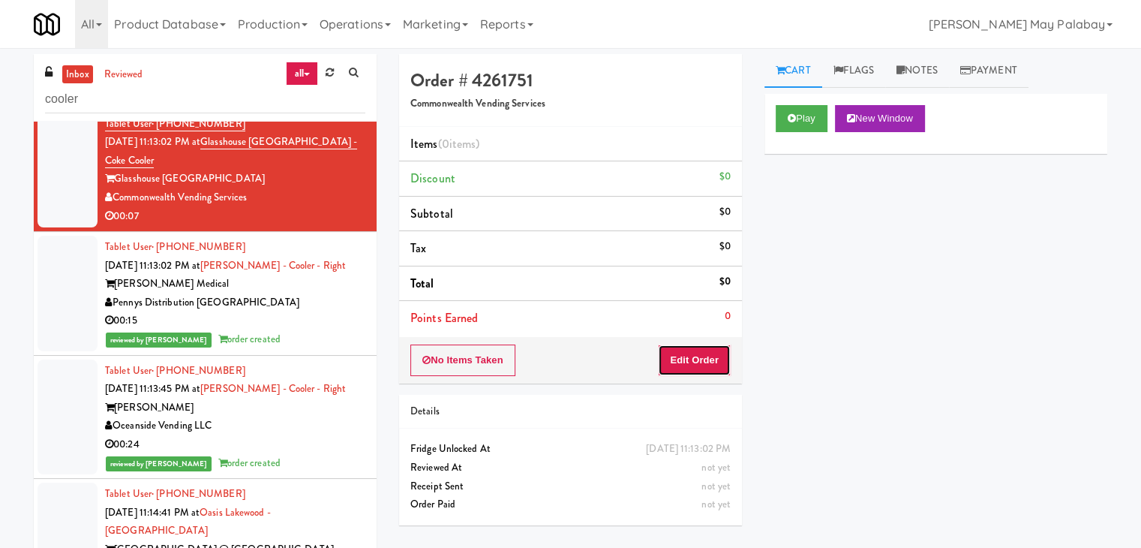
click at [720, 363] on button "Edit Order" at bounding box center [694, 360] width 73 height 32
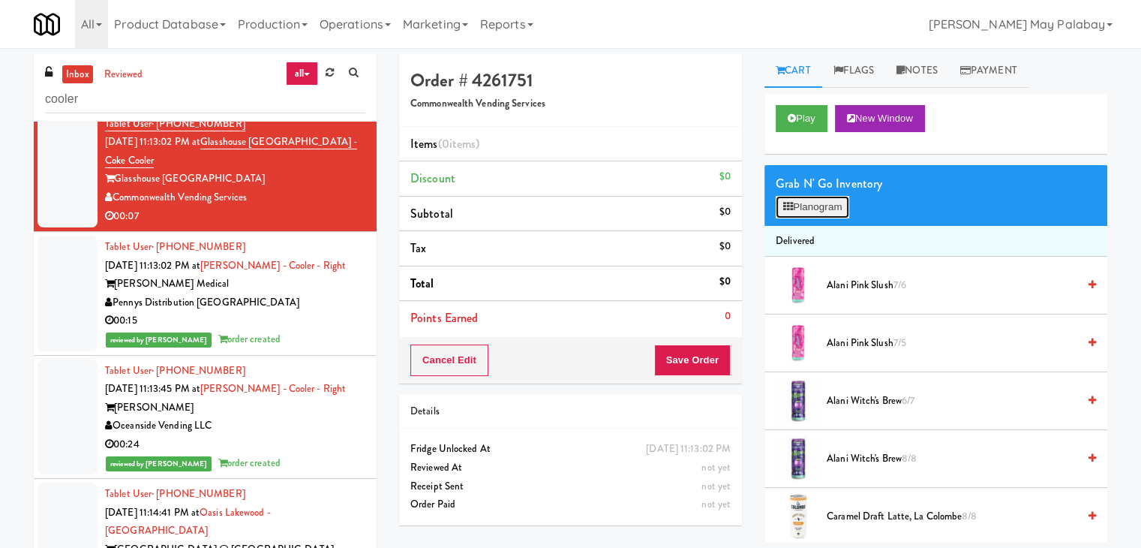
click at [810, 214] on button "Planogram" at bounding box center [813, 207] width 74 height 23
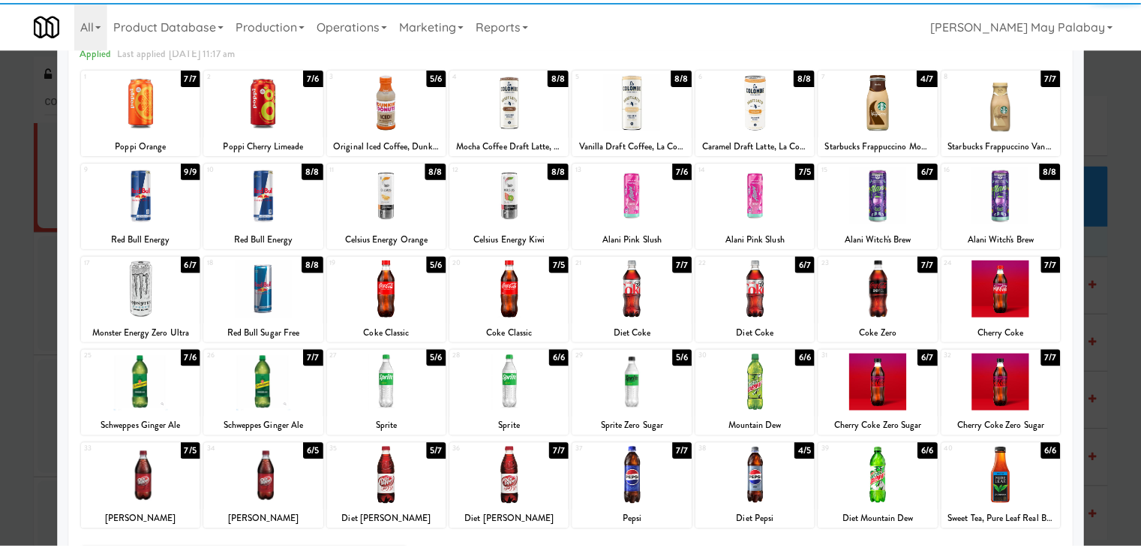
scroll to position [75, 0]
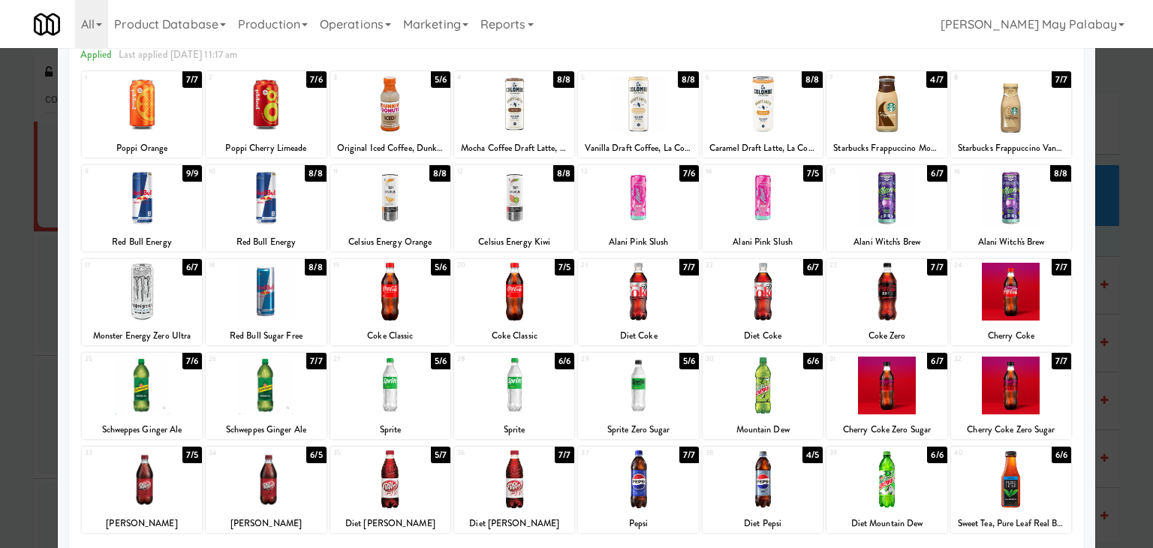
click at [686, 392] on div at bounding box center [638, 385] width 120 height 58
click at [681, 403] on div at bounding box center [638, 385] width 120 height 58
click at [1135, 376] on div at bounding box center [576, 274] width 1153 height 548
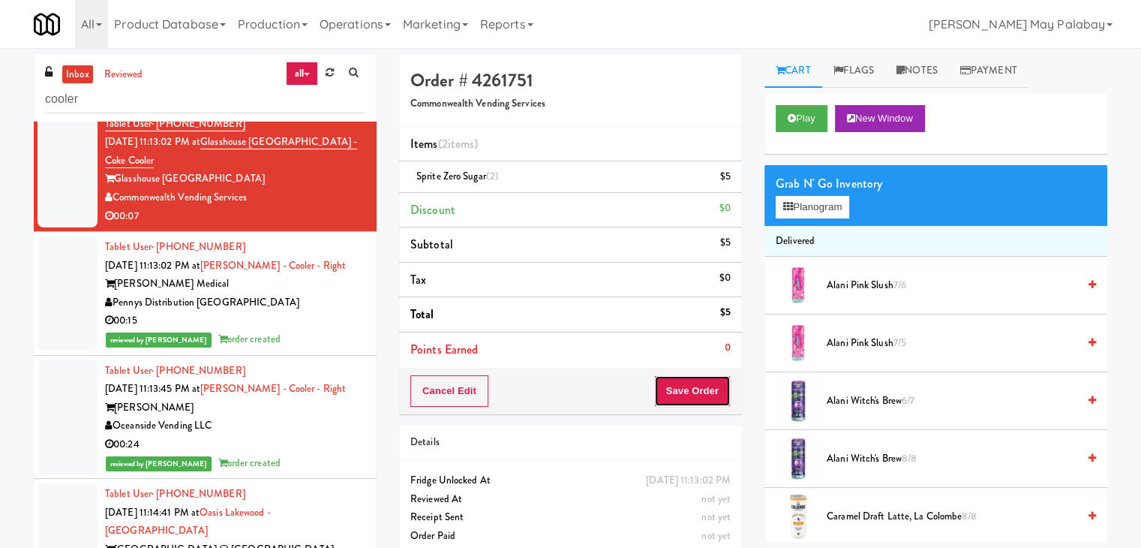
click at [677, 395] on button "Save Order" at bounding box center [692, 391] width 77 height 32
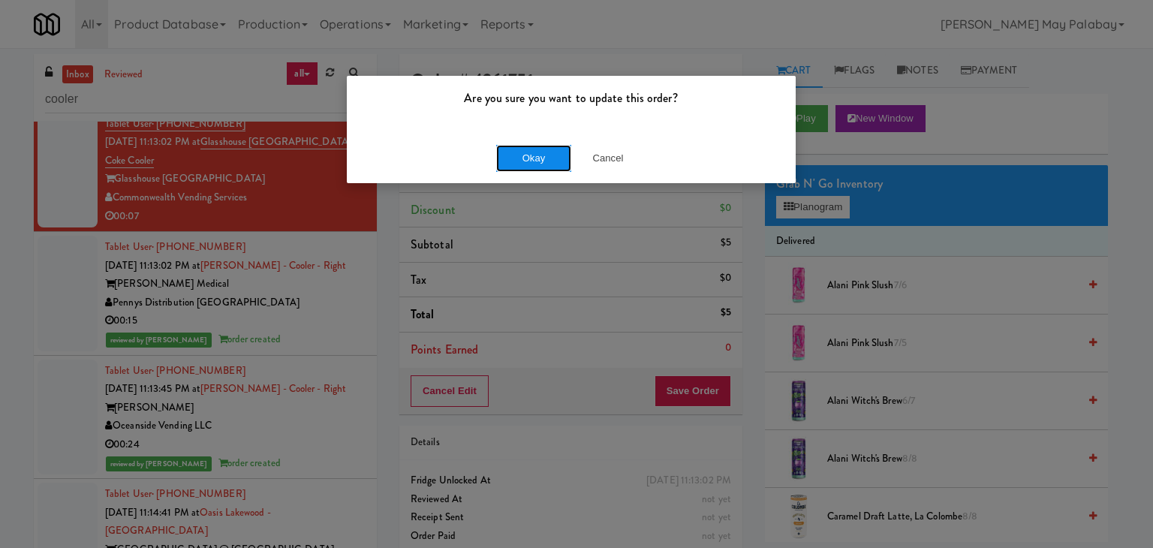
click at [560, 159] on button "Okay" at bounding box center [533, 158] width 75 height 27
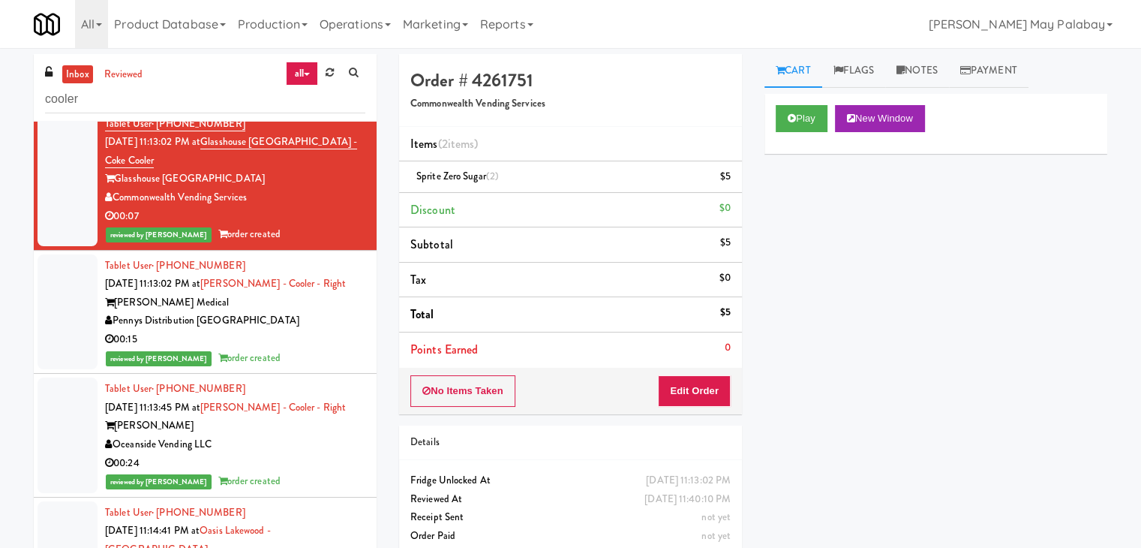
click at [312, 102] on div "00:15" at bounding box center [235, 92] width 260 height 19
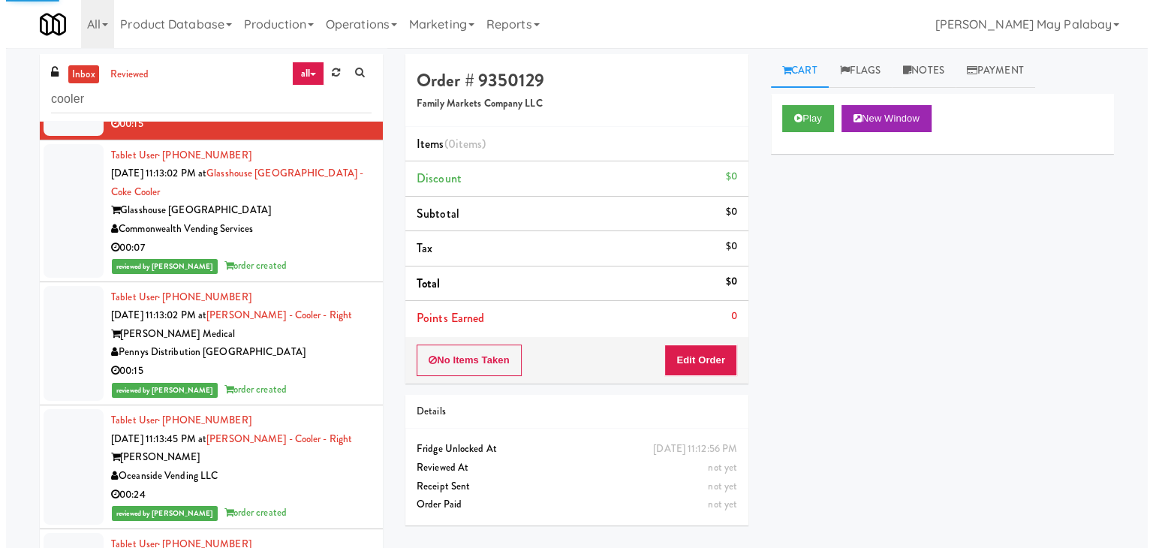
scroll to position [5437, 0]
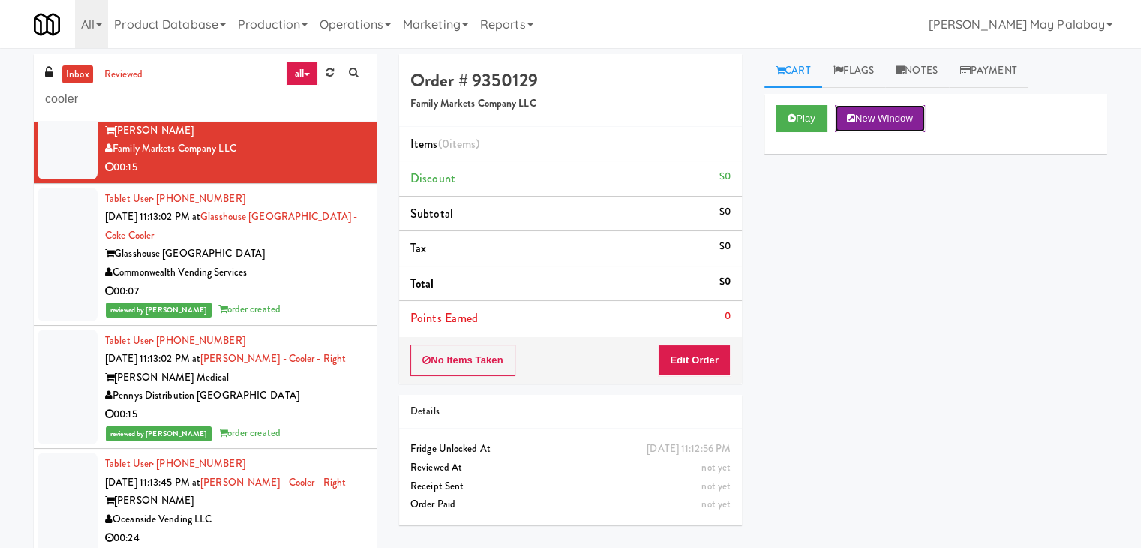
click at [922, 120] on button "New Window" at bounding box center [880, 118] width 90 height 27
click at [711, 351] on button "Edit Order" at bounding box center [694, 360] width 73 height 32
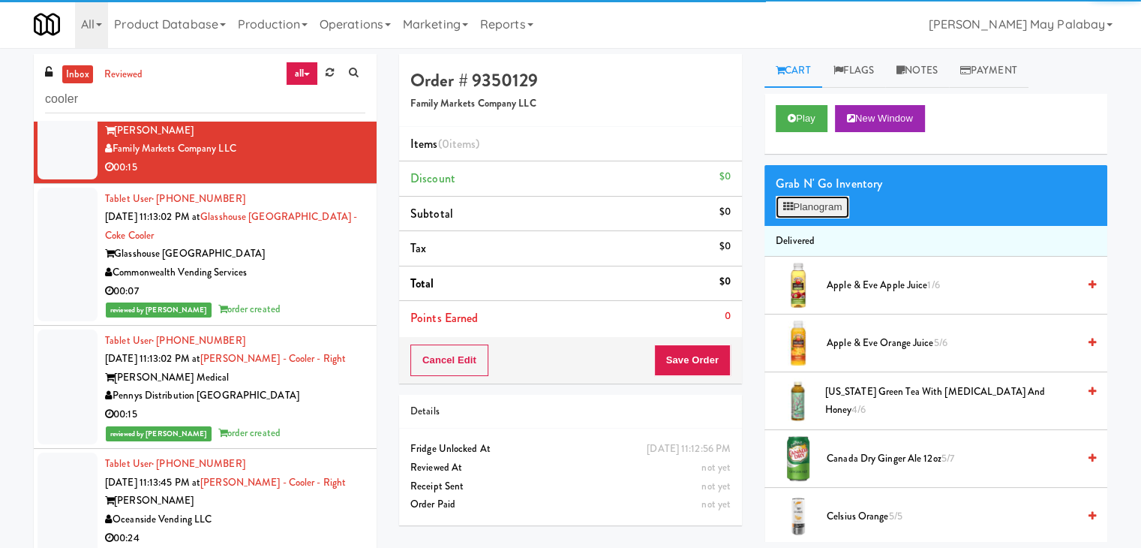
click at [801, 209] on button "Planogram" at bounding box center [813, 207] width 74 height 23
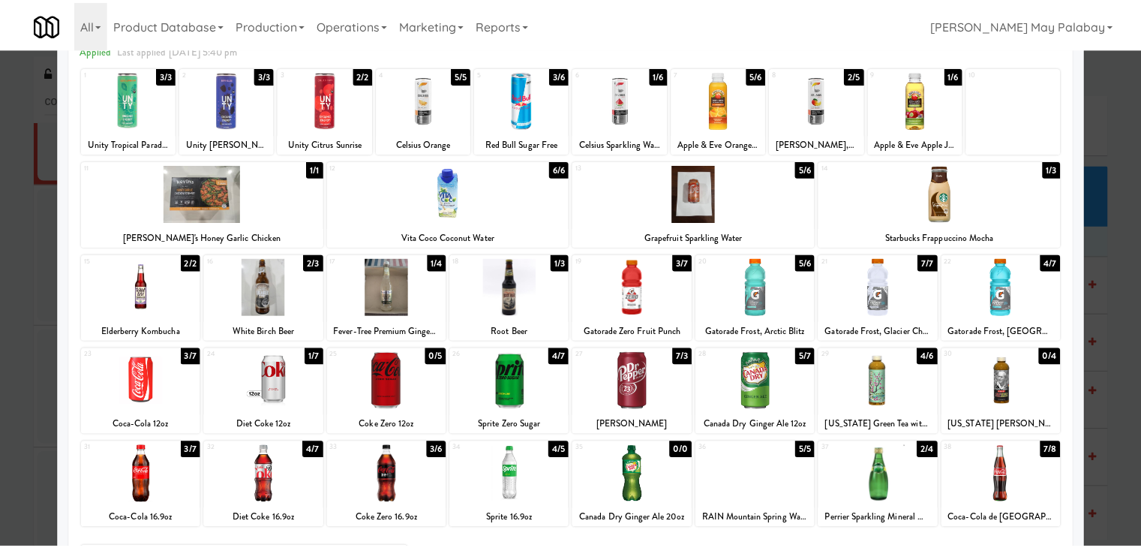
scroll to position [75, 0]
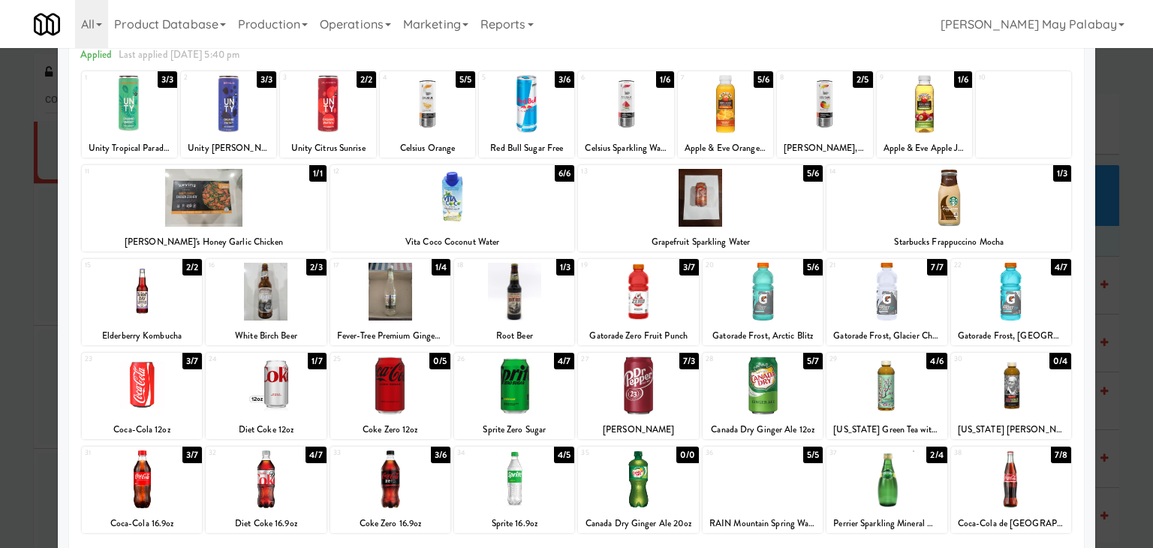
click at [895, 395] on div at bounding box center [886, 385] width 120 height 58
click at [922, 402] on div at bounding box center [886, 385] width 120 height 58
click at [900, 401] on div at bounding box center [886, 385] width 120 height 58
click at [1132, 389] on div at bounding box center [576, 274] width 1153 height 548
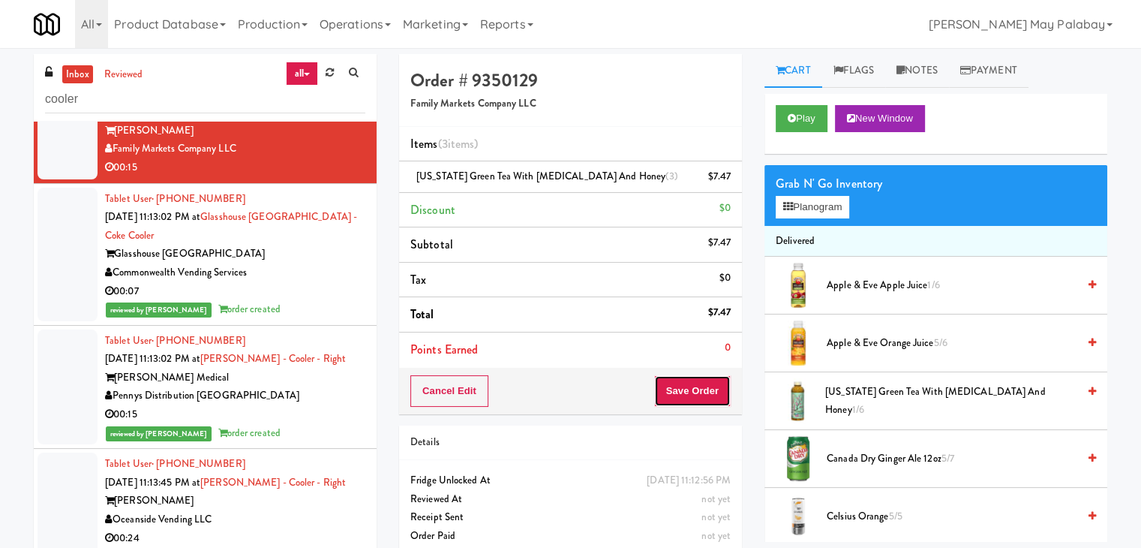
click at [720, 386] on button "Save Order" at bounding box center [692, 391] width 77 height 32
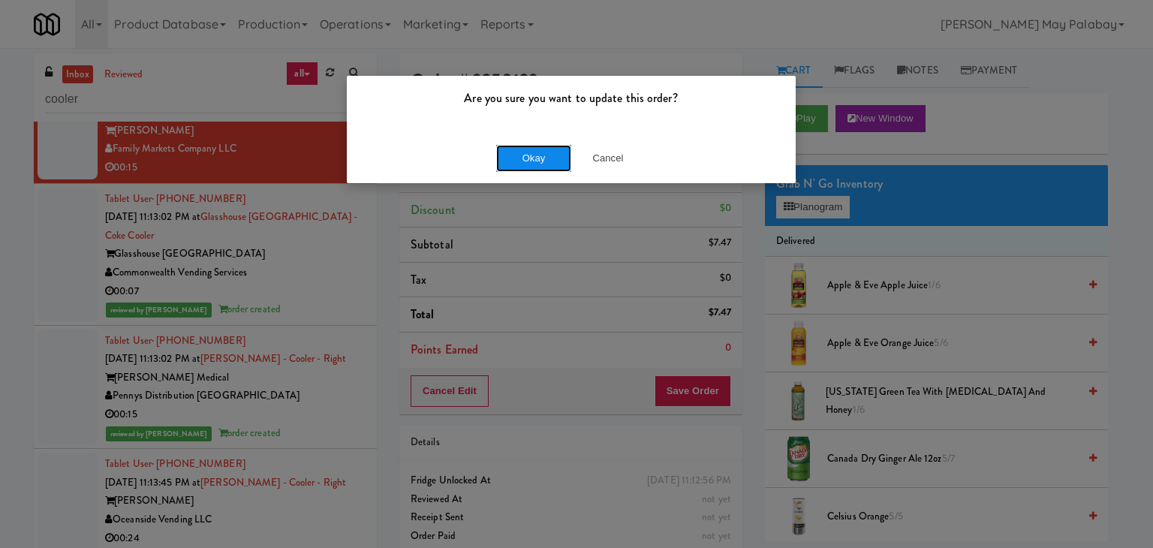
click at [516, 155] on button "Okay" at bounding box center [533, 158] width 75 height 27
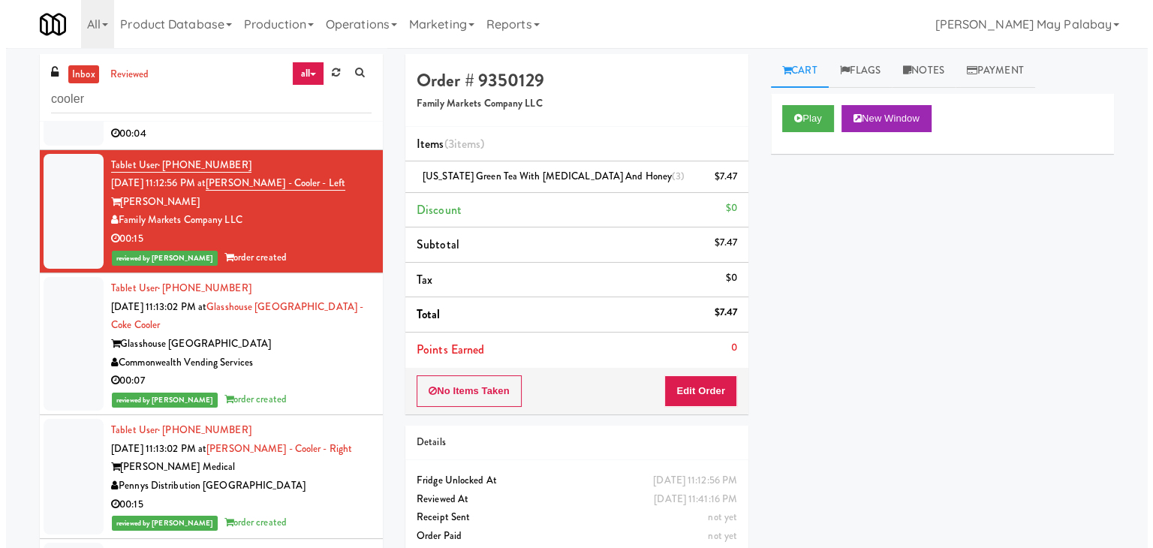
scroll to position [5362, 0]
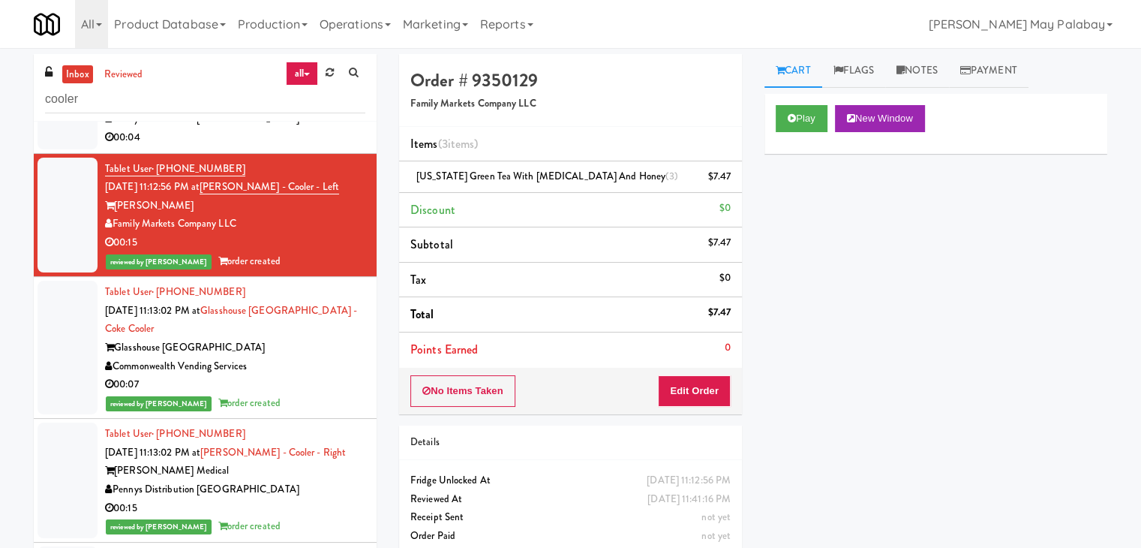
click at [339, 147] on div "00:04" at bounding box center [235, 137] width 260 height 19
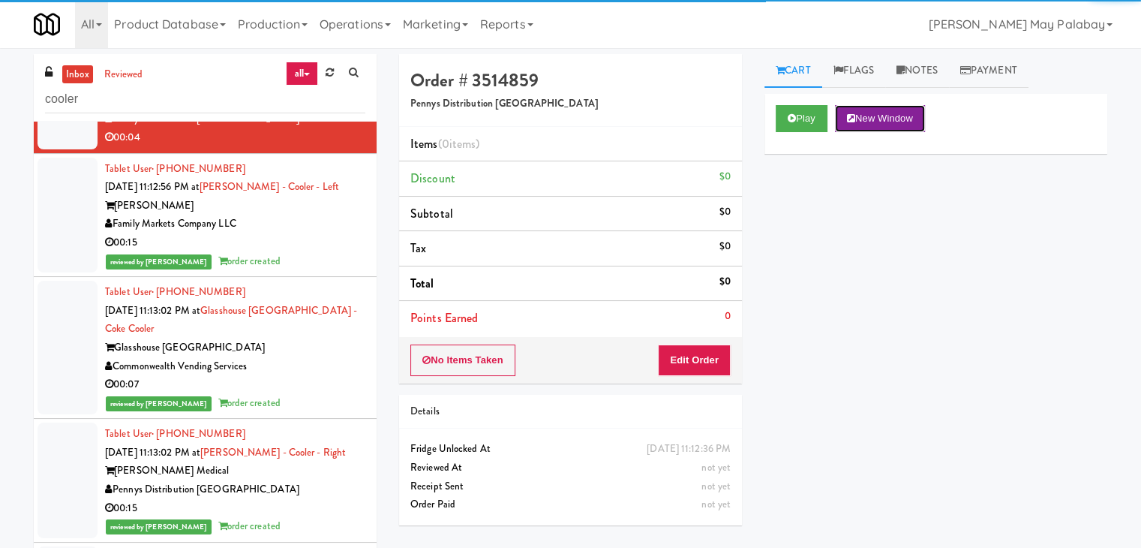
click at [892, 116] on button "New Window" at bounding box center [880, 118] width 90 height 27
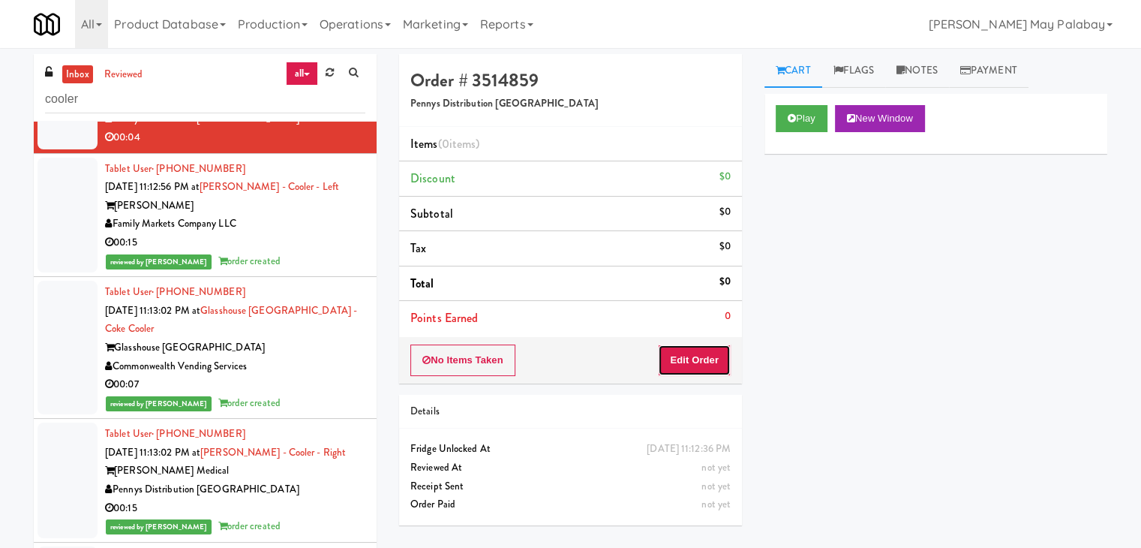
click at [702, 355] on button "Edit Order" at bounding box center [694, 360] width 73 height 32
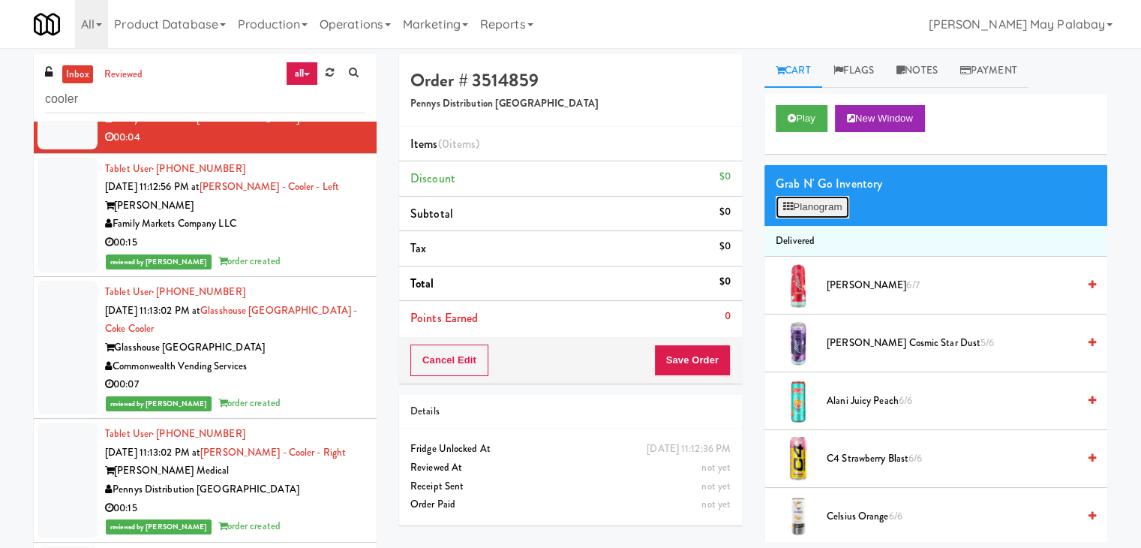
click at [826, 213] on button "Planogram" at bounding box center [813, 207] width 74 height 23
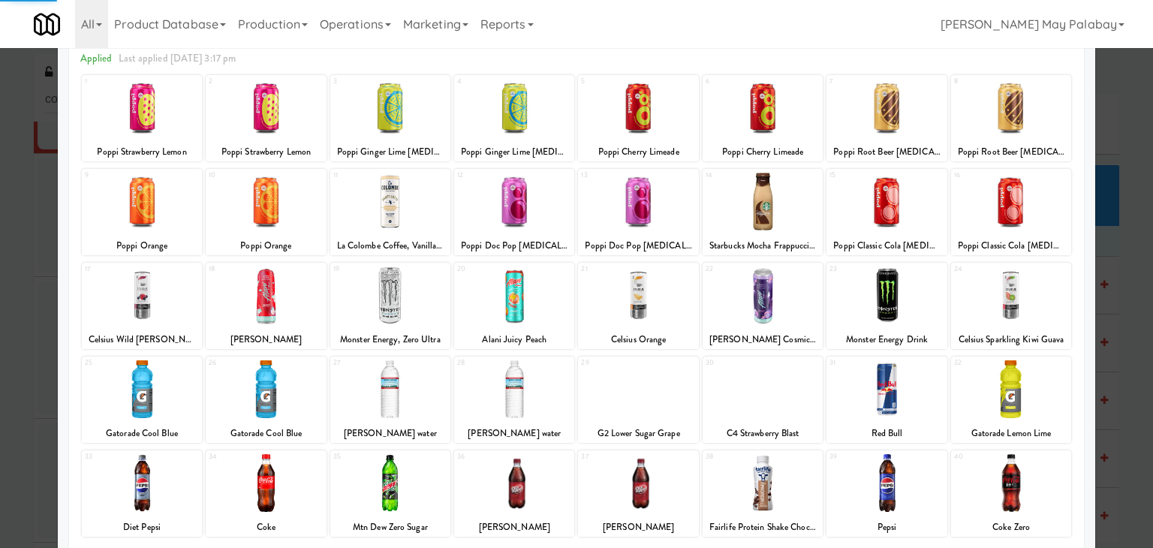
scroll to position [75, 0]
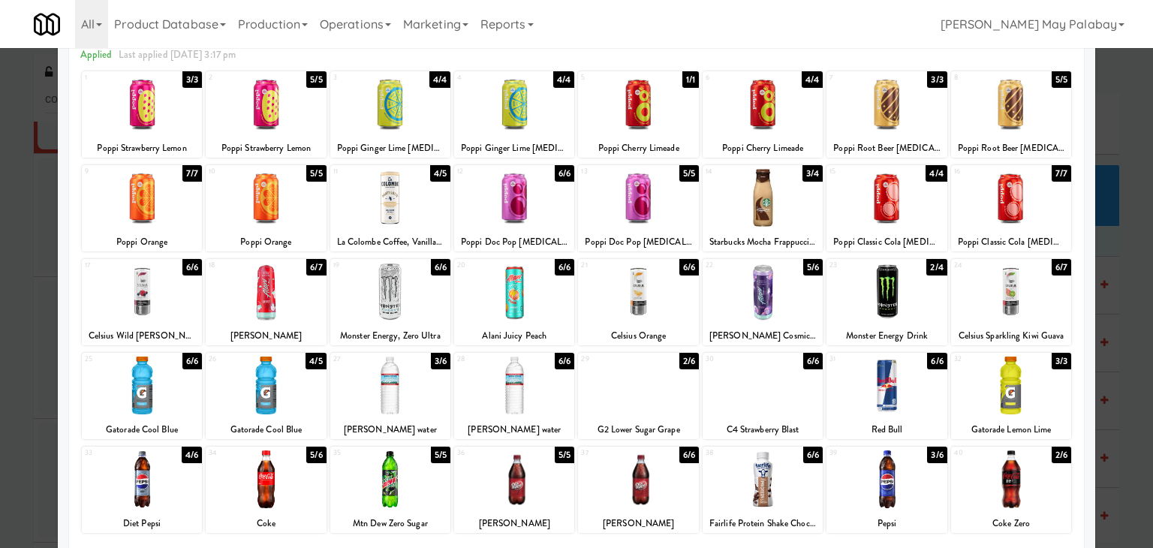
click at [168, 483] on div at bounding box center [142, 479] width 120 height 58
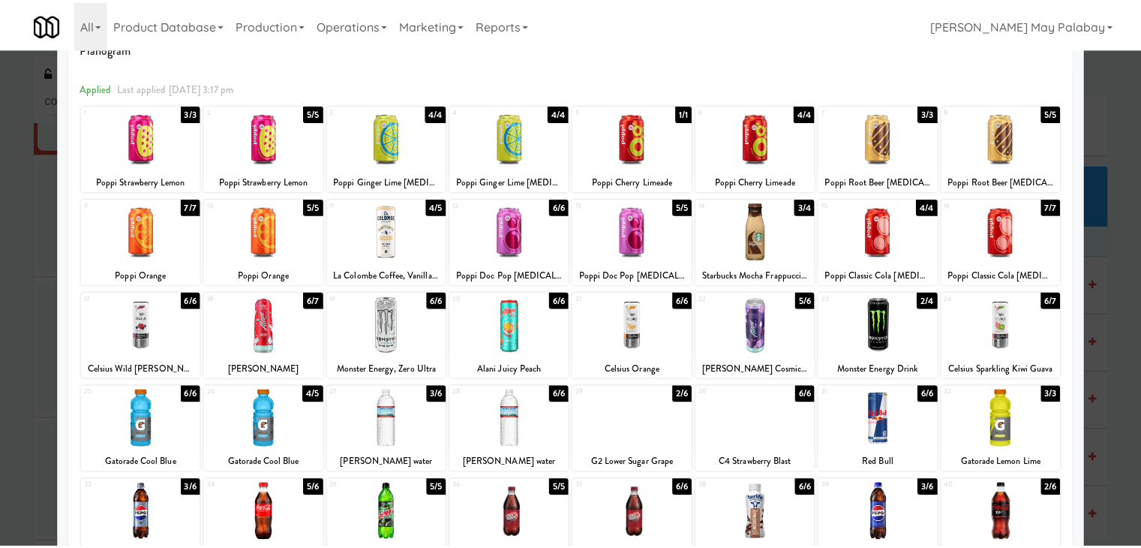
scroll to position [0, 0]
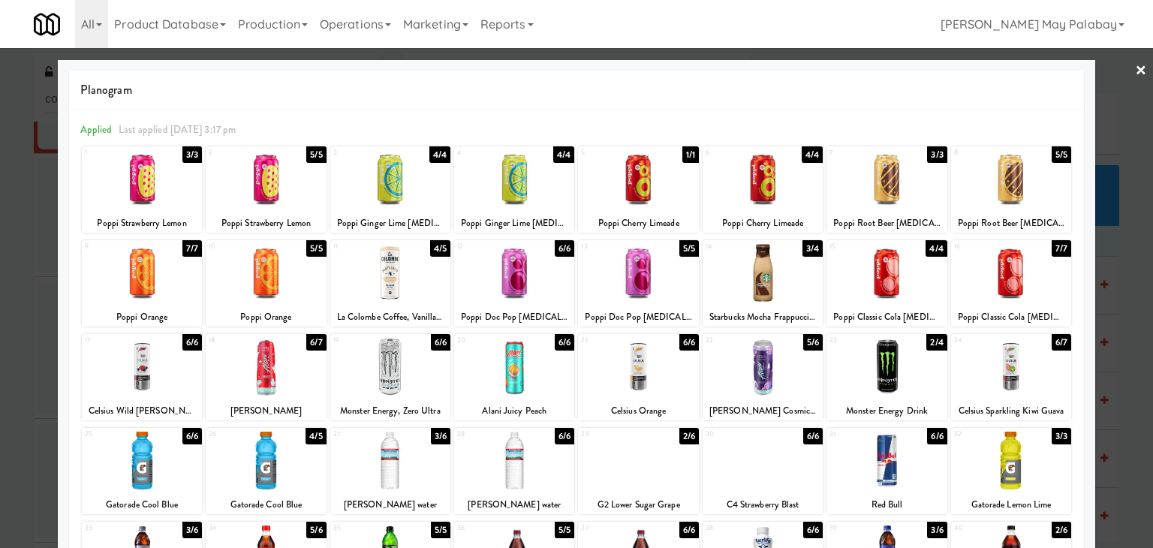
click at [1127, 371] on div at bounding box center [576, 274] width 1153 height 548
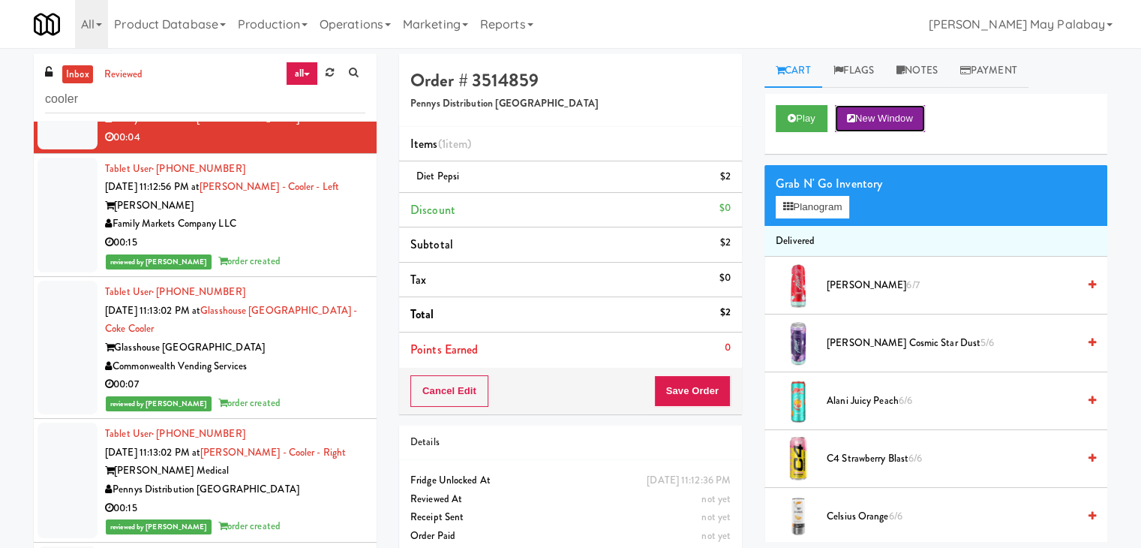
click at [910, 122] on button "New Window" at bounding box center [880, 118] width 90 height 27
click at [684, 380] on button "Save Order" at bounding box center [692, 391] width 77 height 32
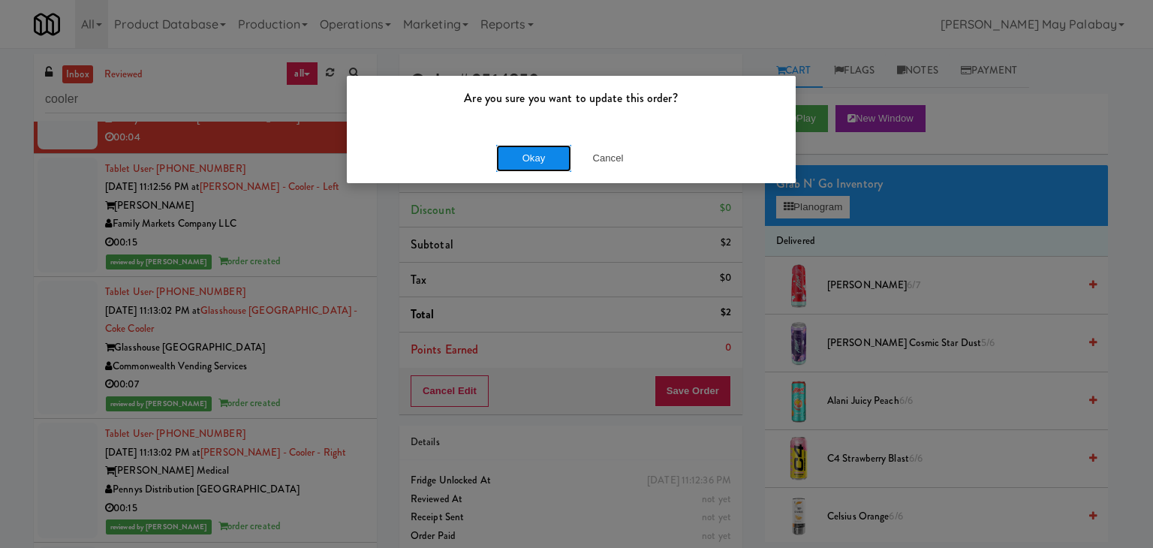
click at [543, 148] on button "Okay" at bounding box center [533, 158] width 75 height 27
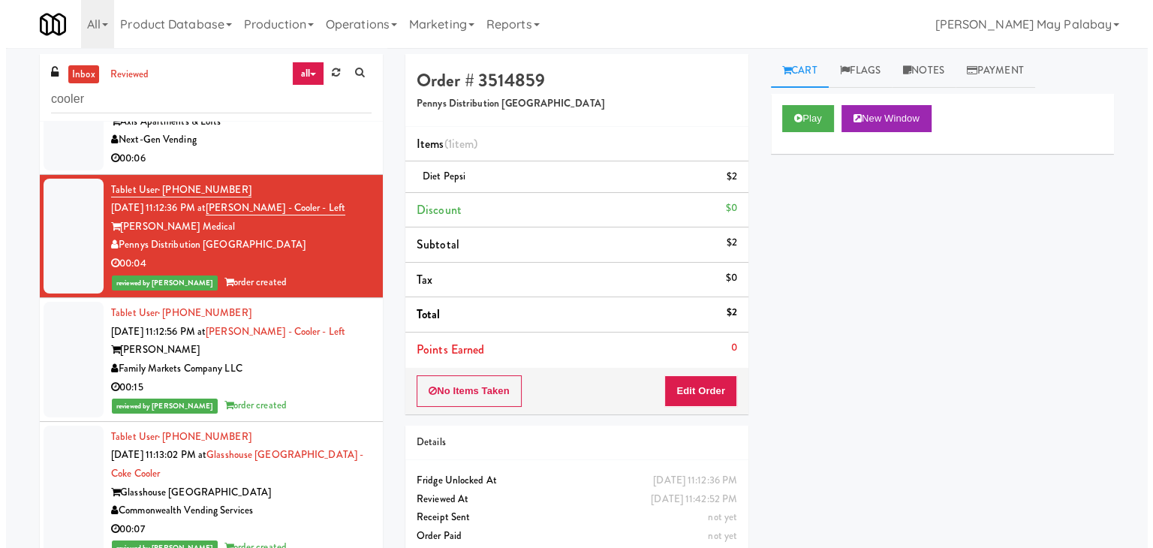
scroll to position [5212, 0]
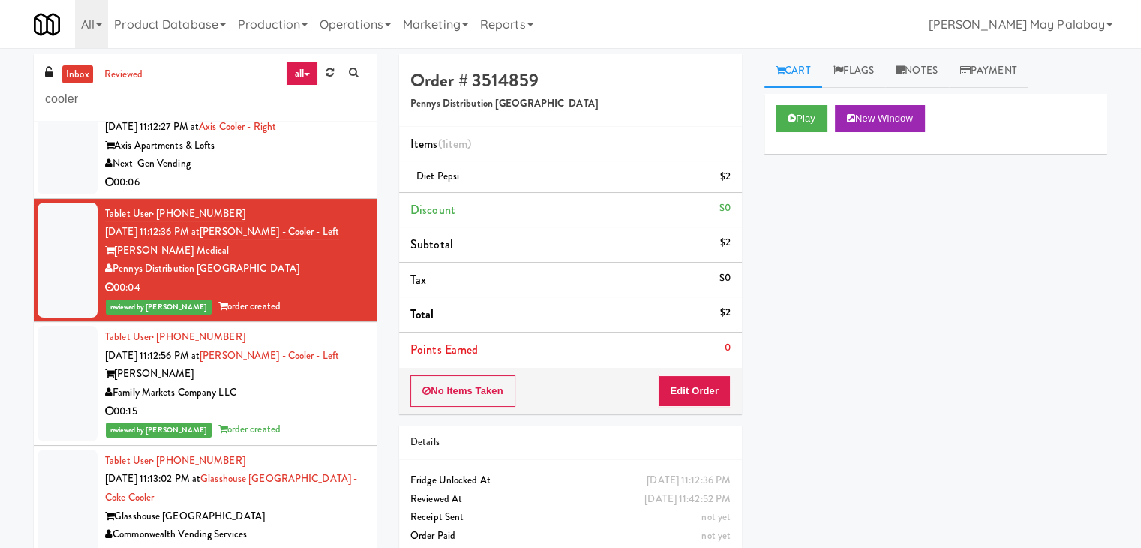
click at [344, 173] on div "Next-Gen Vending" at bounding box center [235, 164] width 260 height 19
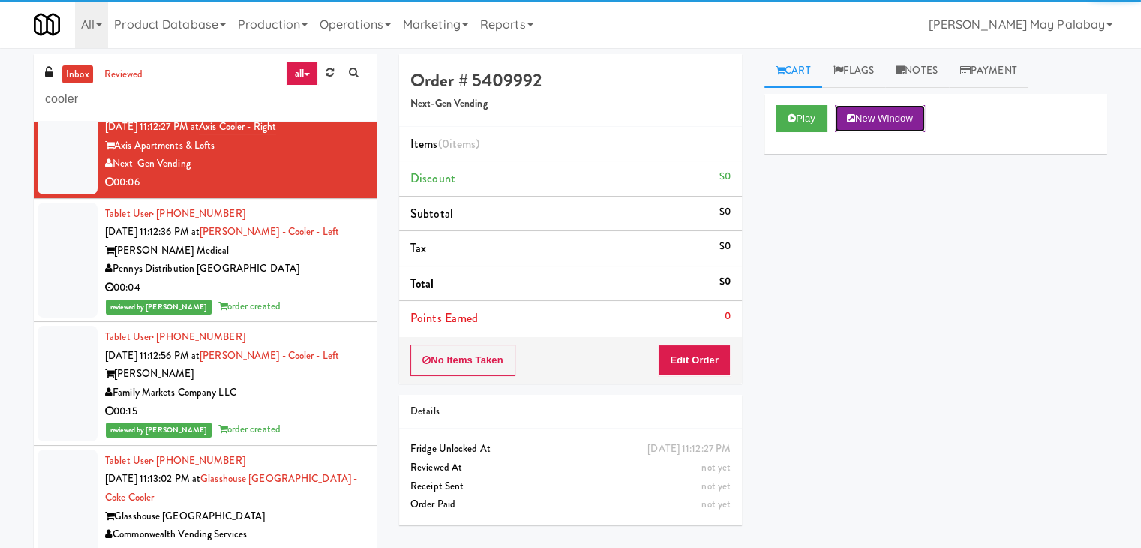
click at [877, 117] on button "New Window" at bounding box center [880, 118] width 90 height 27
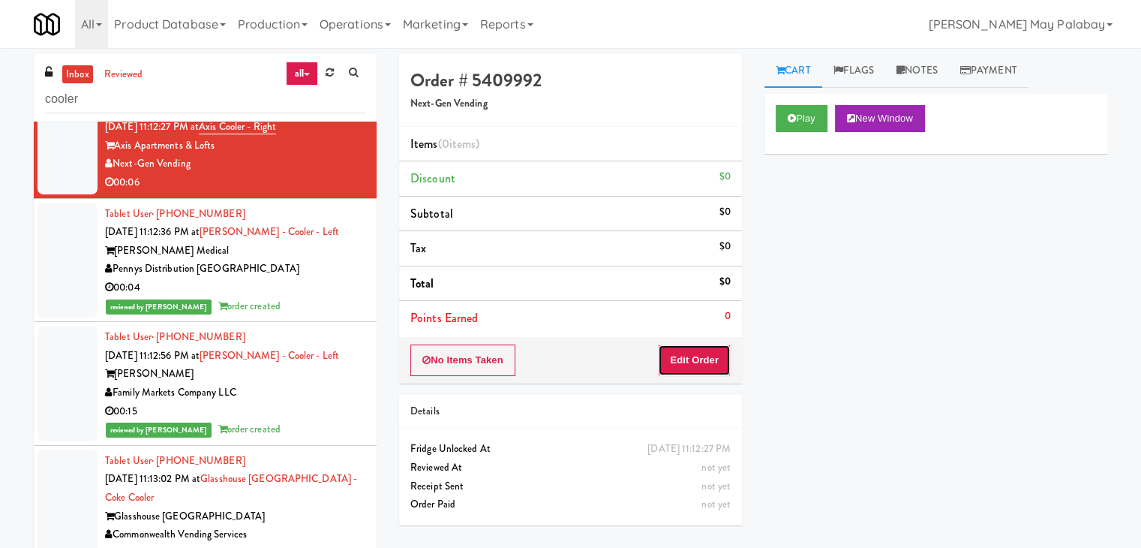
click at [708, 365] on button "Edit Order" at bounding box center [694, 360] width 73 height 32
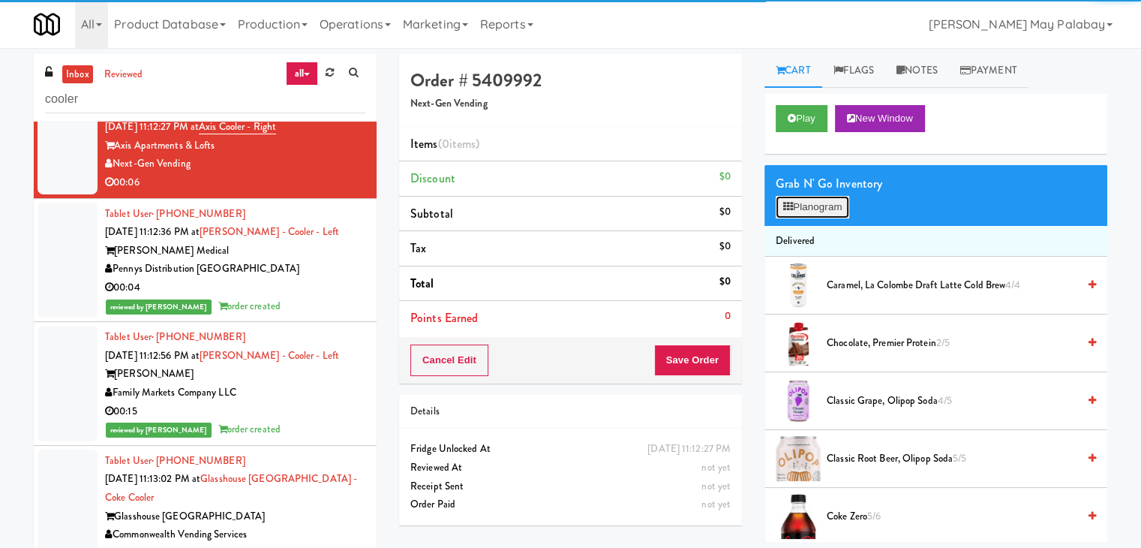
click at [801, 217] on button "Planogram" at bounding box center [813, 207] width 74 height 23
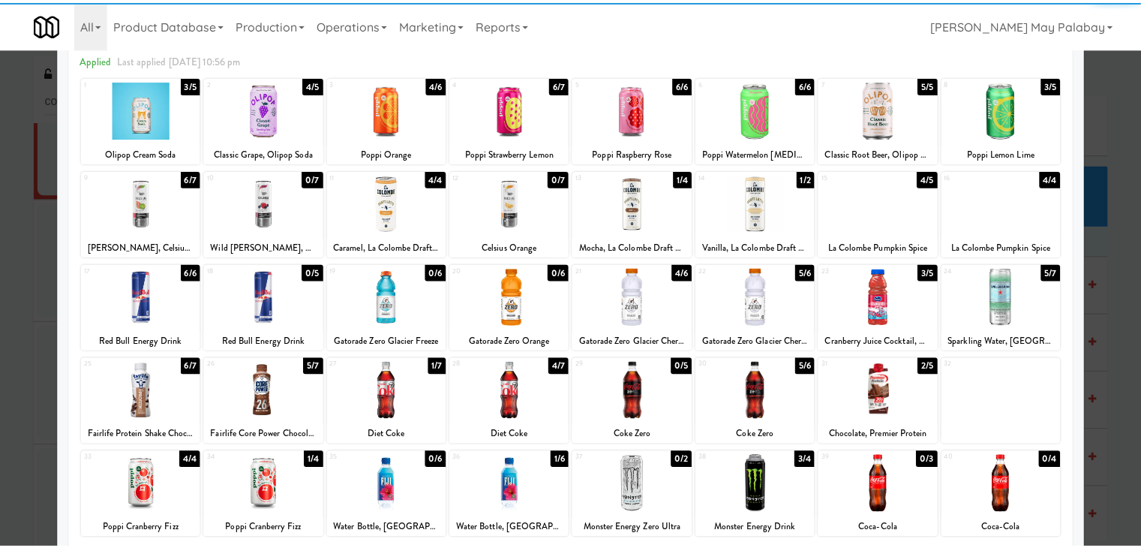
scroll to position [75, 0]
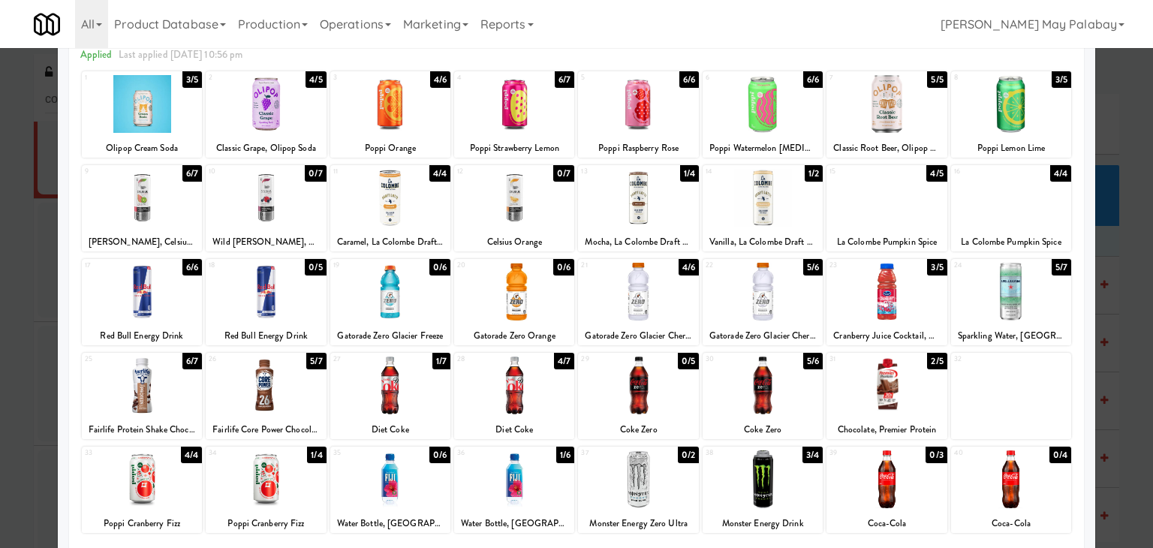
click at [1126, 345] on div at bounding box center [576, 274] width 1153 height 548
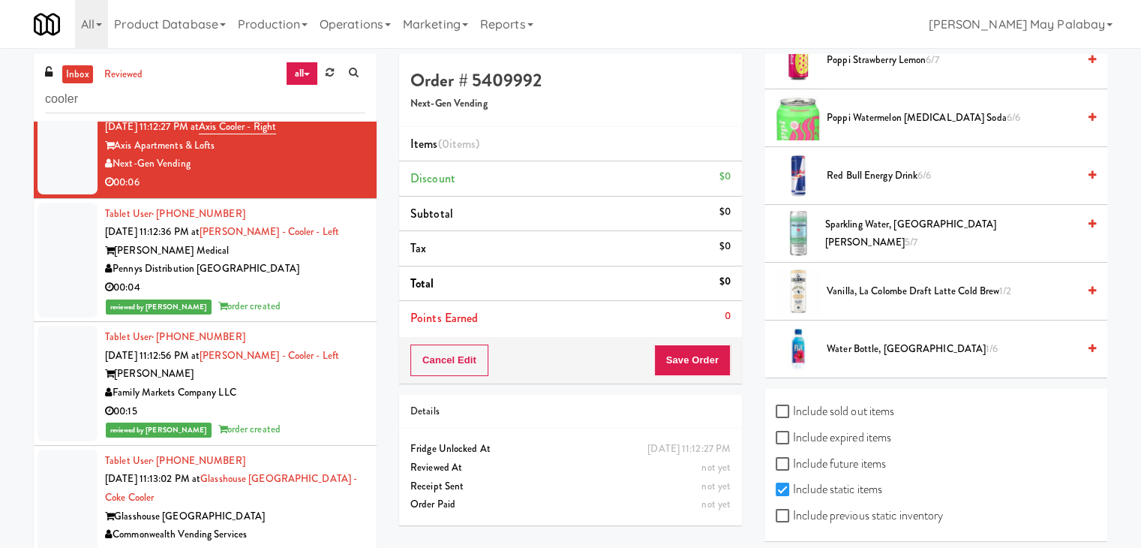
scroll to position [1559, 0]
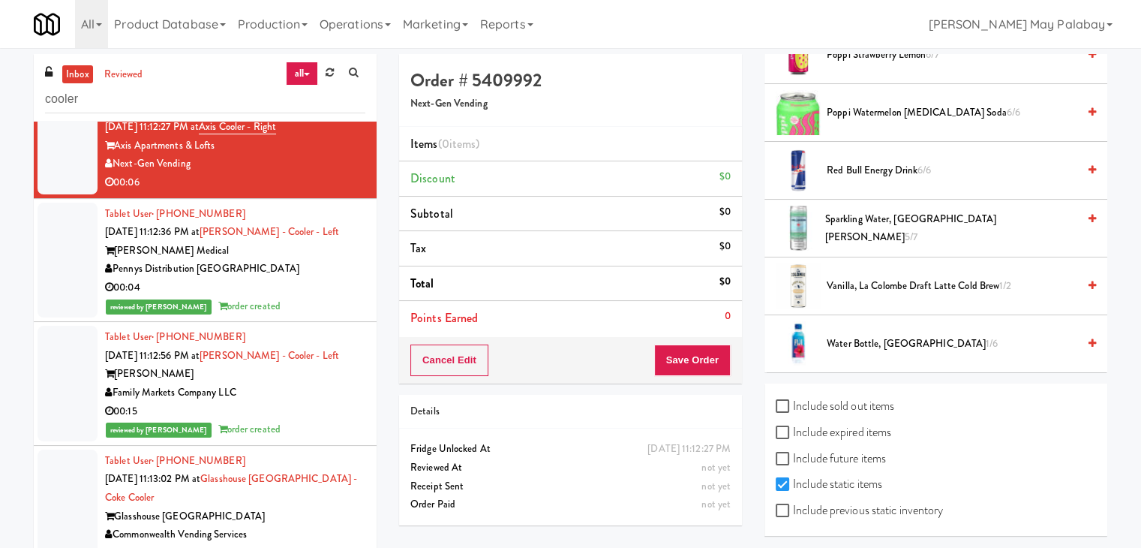
click at [892, 508] on label "Include previous static inventory" at bounding box center [859, 510] width 167 height 23
click at [793, 508] on input "Include previous static inventory" at bounding box center [784, 511] width 17 height 12
checkbox input "true"
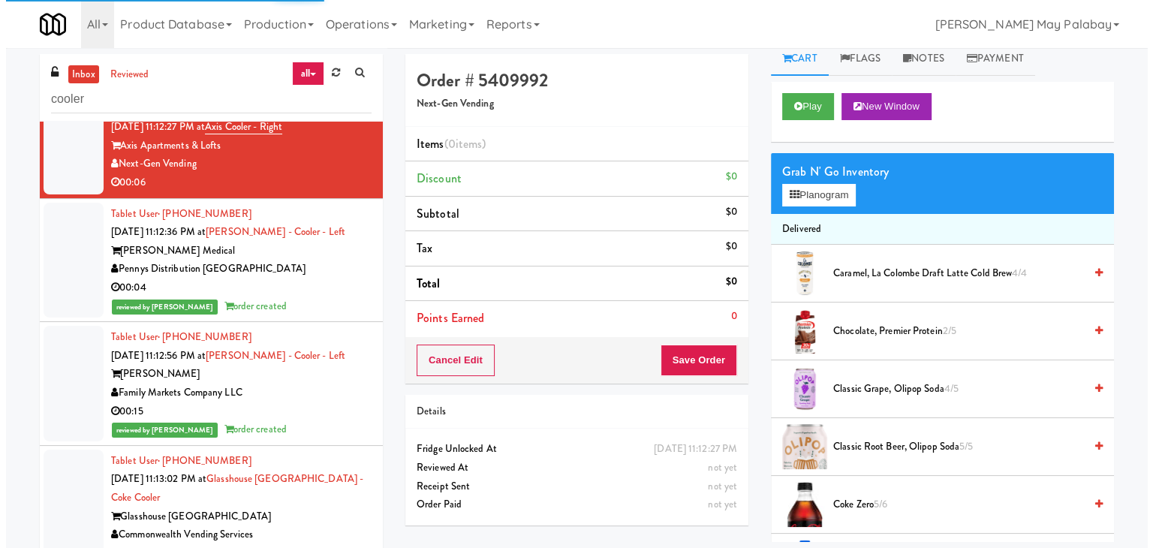
scroll to position [0, 0]
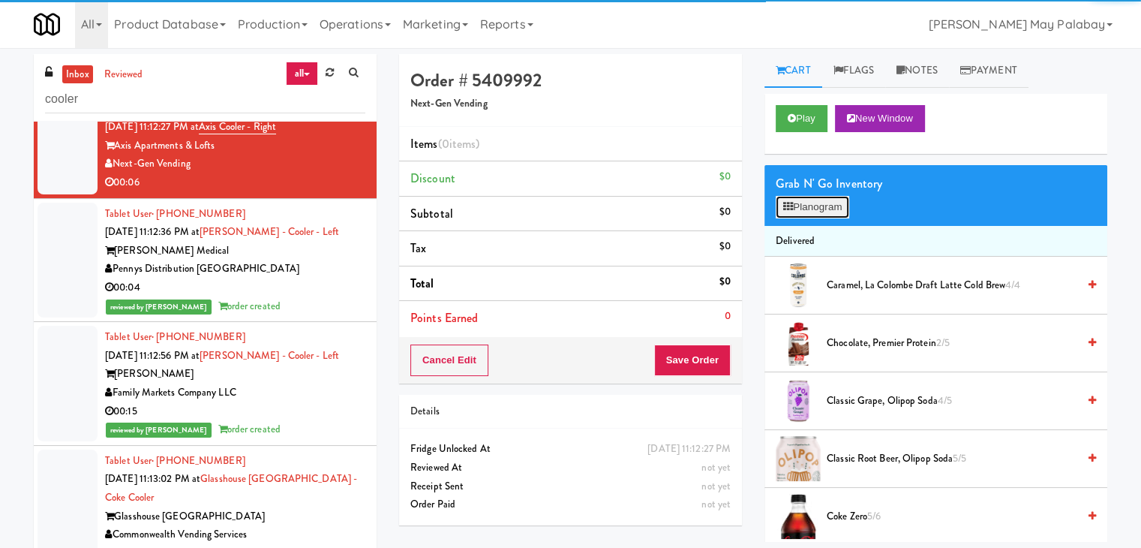
click at [829, 211] on button "Planogram" at bounding box center [813, 207] width 74 height 23
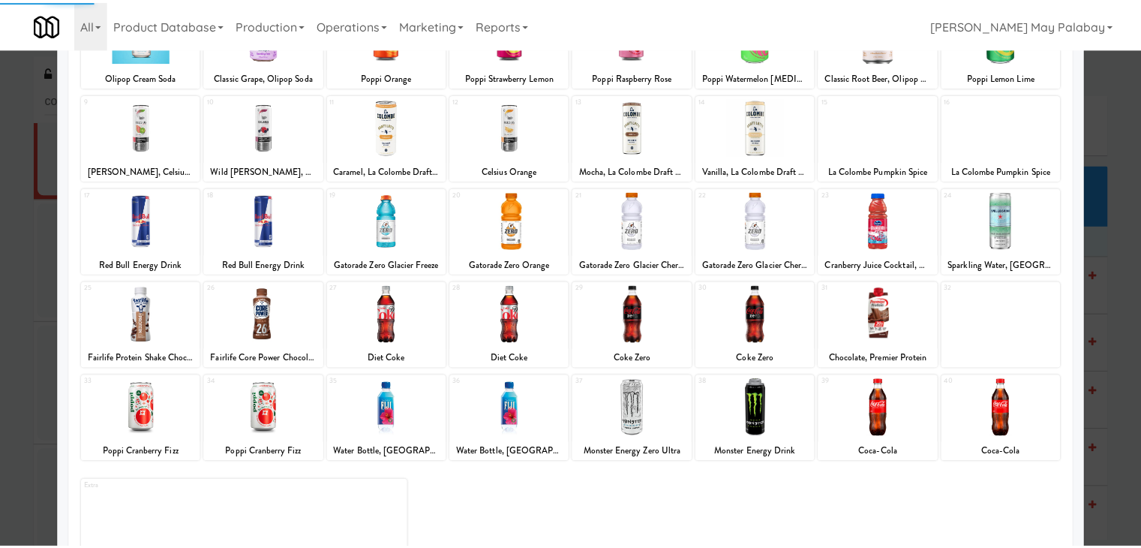
scroll to position [150, 0]
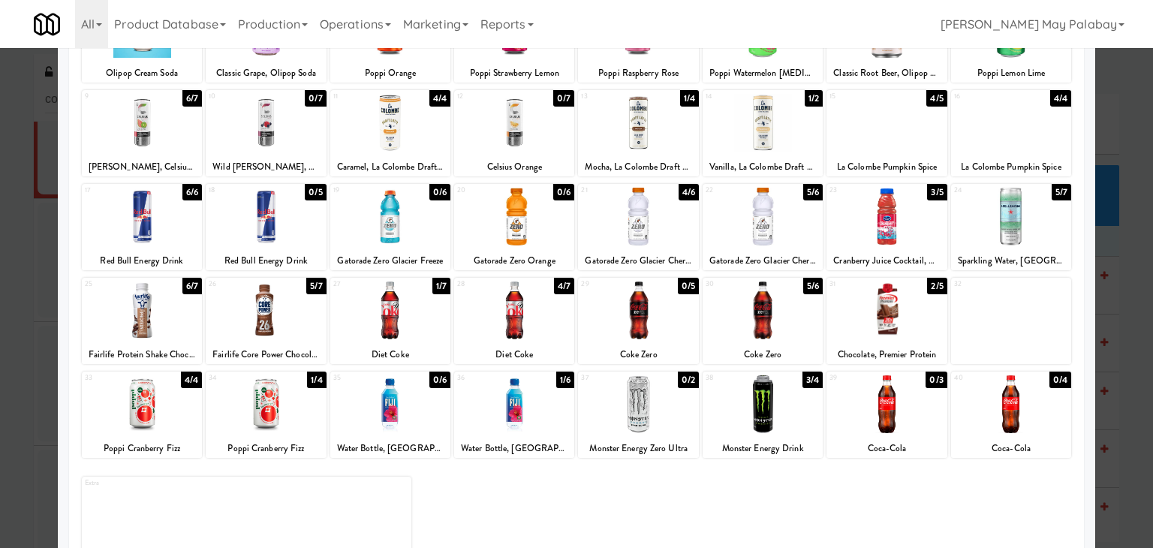
click at [304, 238] on div at bounding box center [266, 217] width 120 height 58
click at [913, 211] on div at bounding box center [886, 217] width 120 height 58
click at [1130, 298] on div at bounding box center [576, 274] width 1153 height 548
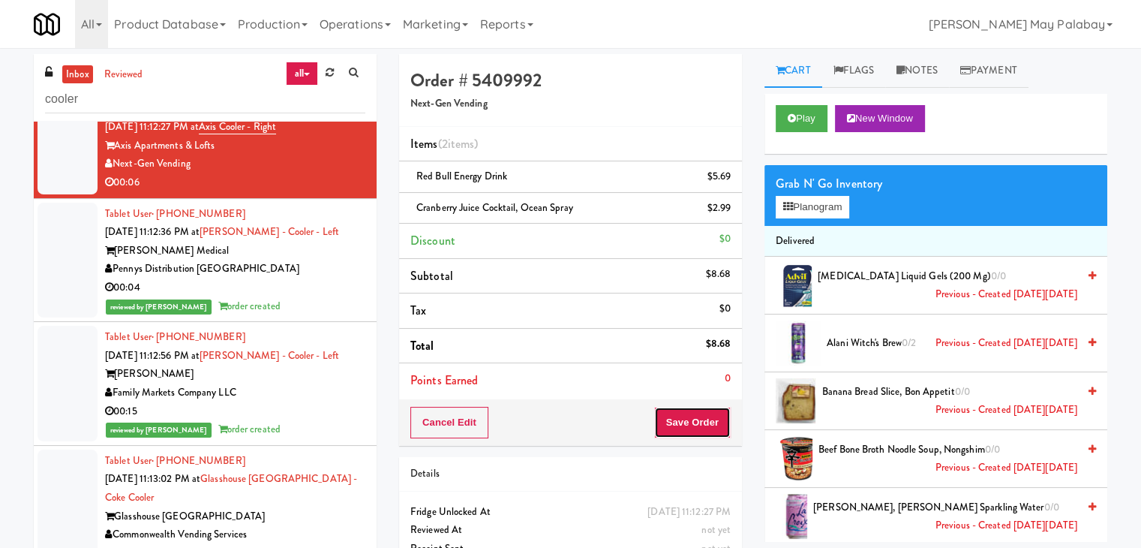
click at [716, 429] on button "Save Order" at bounding box center [692, 423] width 77 height 32
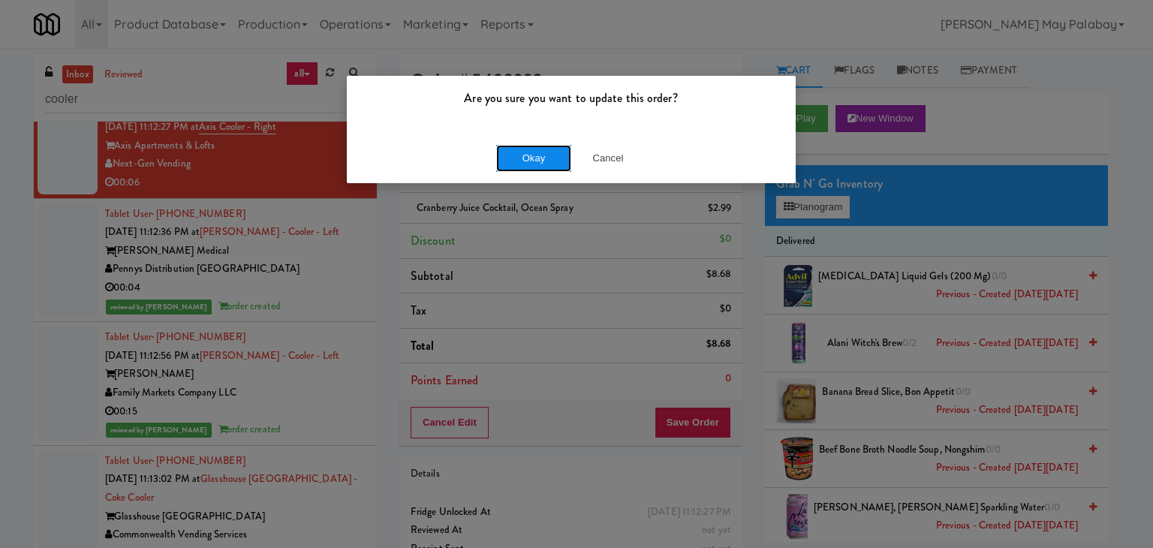
click at [519, 153] on button "Okay" at bounding box center [533, 158] width 75 height 27
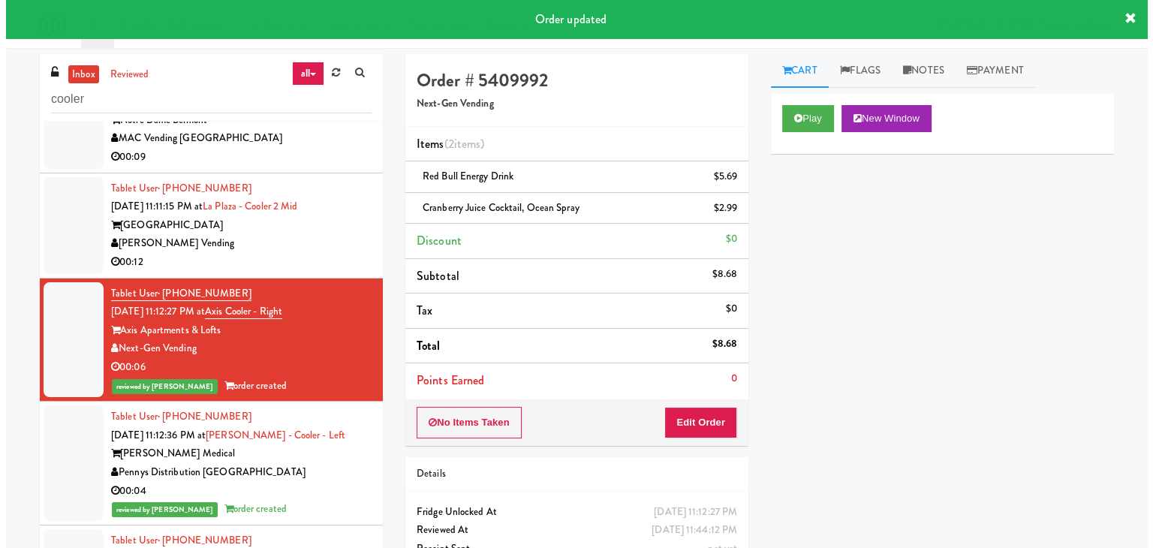
scroll to position [4987, 0]
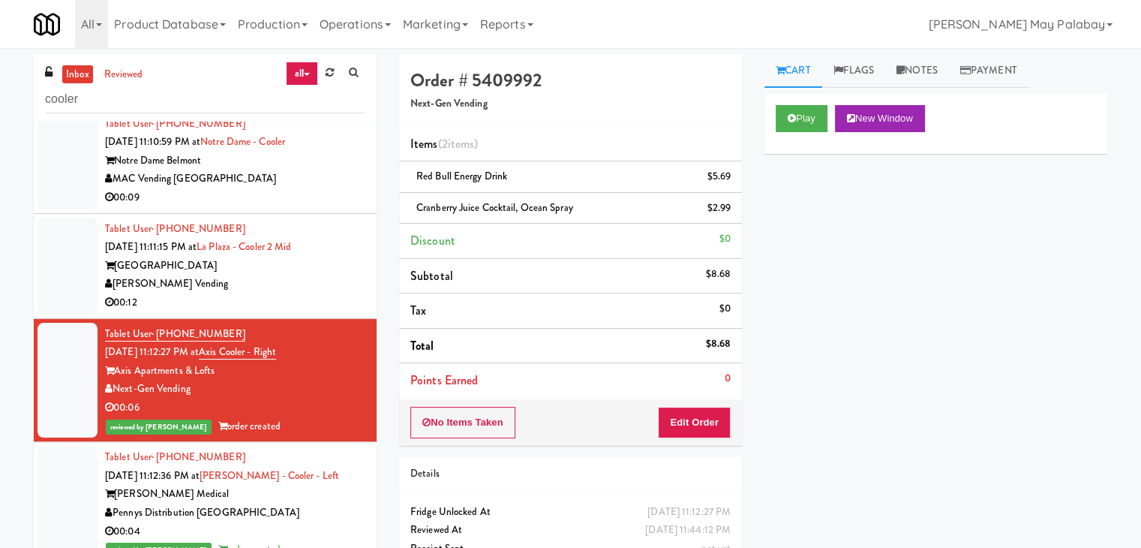
click at [334, 293] on div "[PERSON_NAME] Vending" at bounding box center [235, 284] width 260 height 19
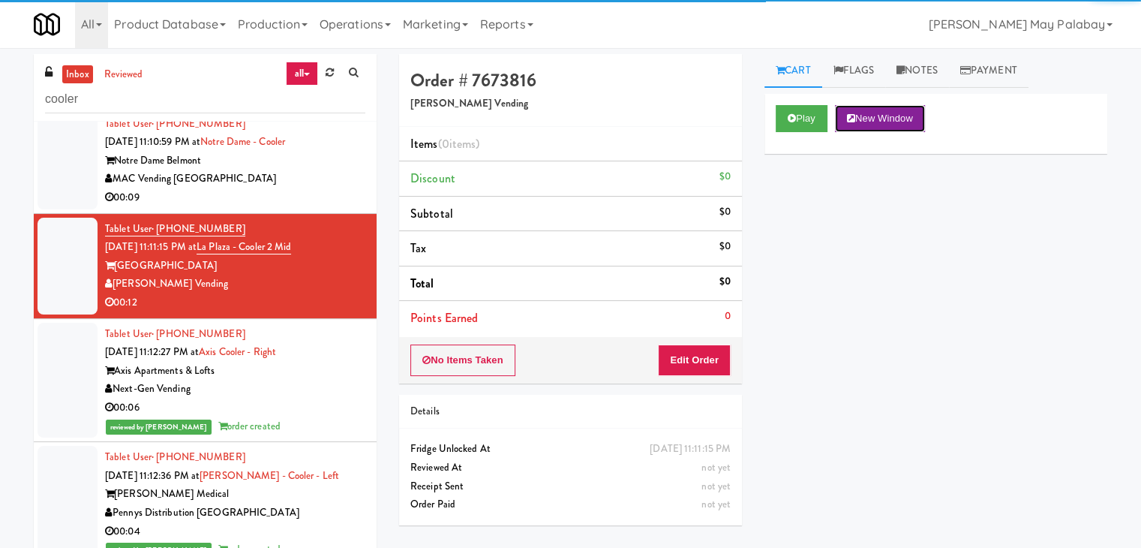
click at [909, 110] on button "New Window" at bounding box center [880, 118] width 90 height 27
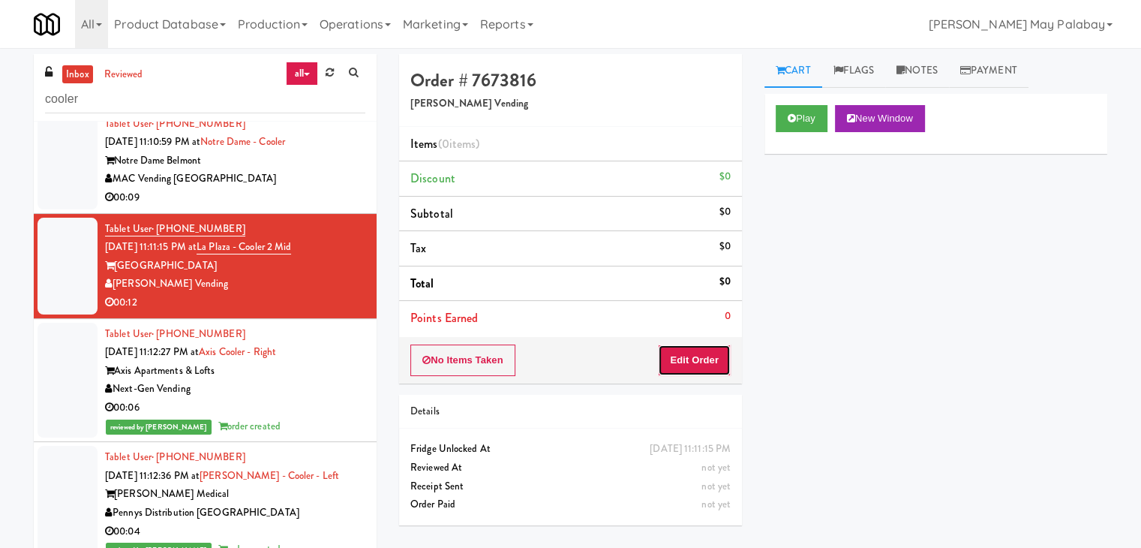
click at [699, 353] on button "Edit Order" at bounding box center [694, 360] width 73 height 32
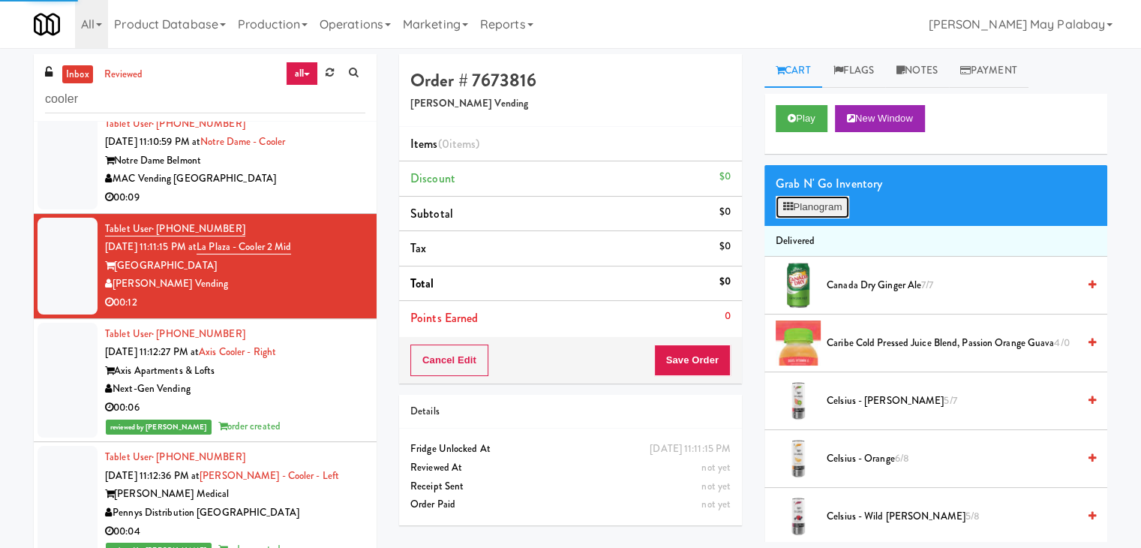
click at [801, 211] on button "Planogram" at bounding box center [813, 207] width 74 height 23
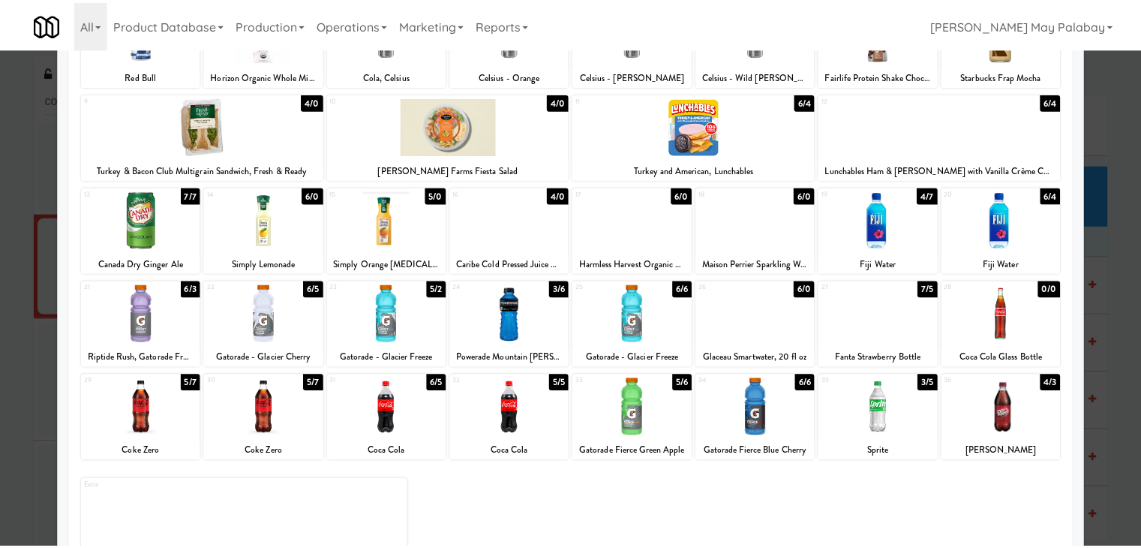
scroll to position [150, 0]
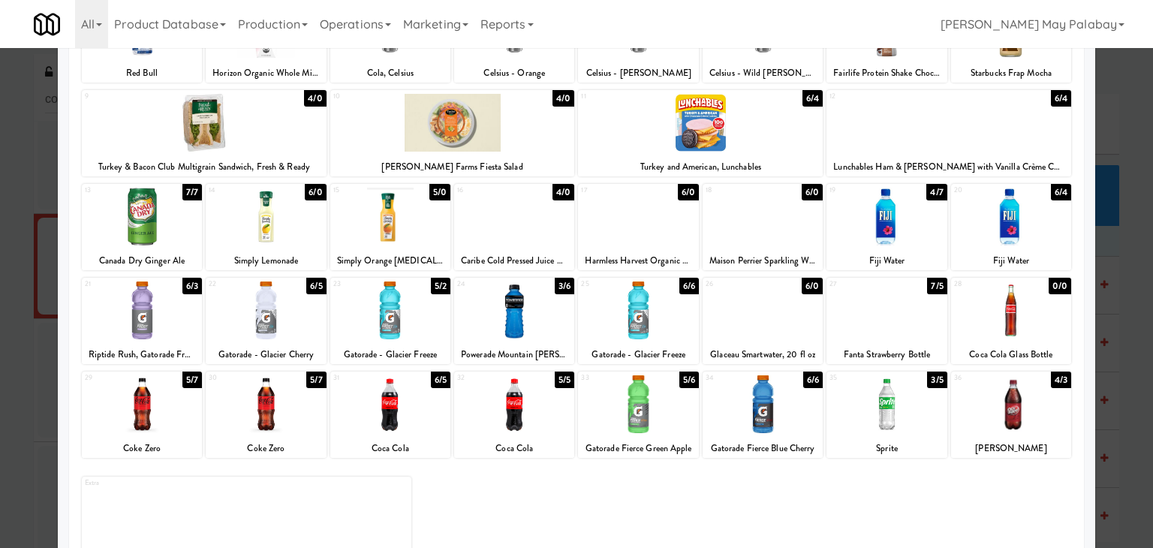
click at [1054, 428] on div at bounding box center [1011, 404] width 120 height 58
click at [1122, 332] on div at bounding box center [576, 274] width 1153 height 548
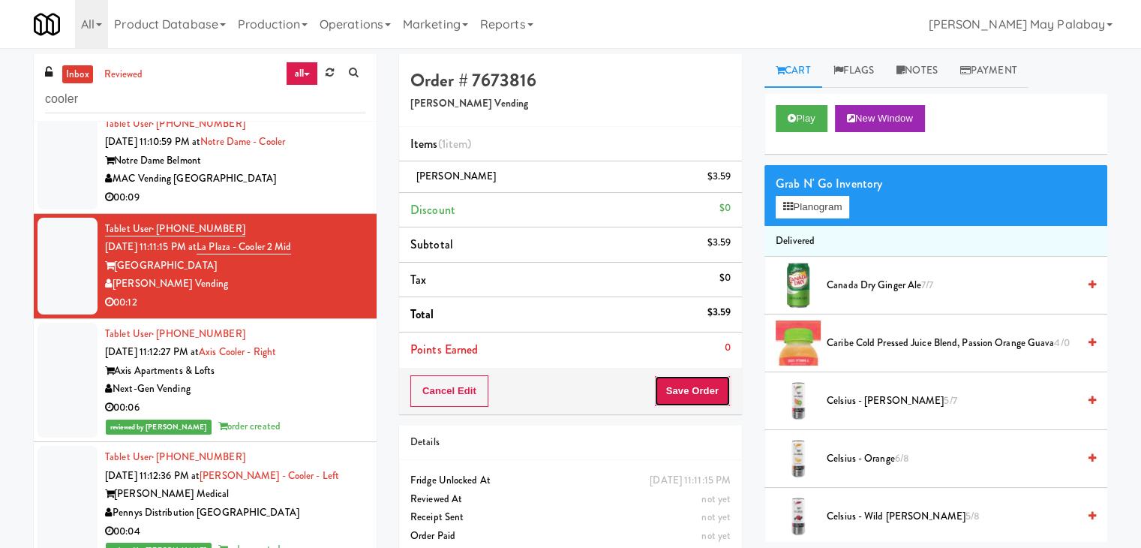
click at [663, 388] on button "Save Order" at bounding box center [692, 391] width 77 height 32
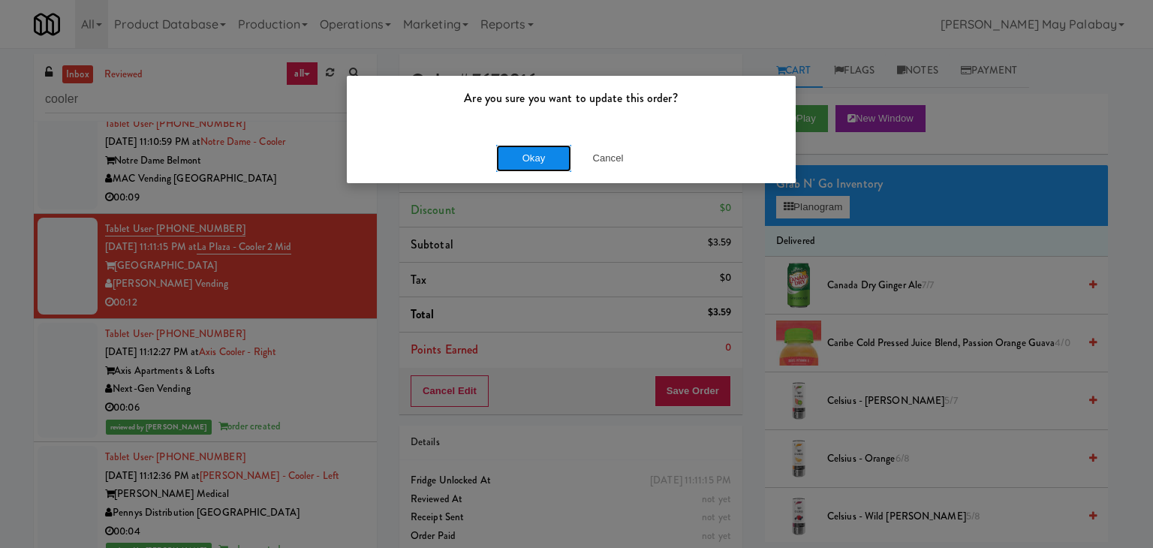
click at [561, 163] on button "Okay" at bounding box center [533, 158] width 75 height 27
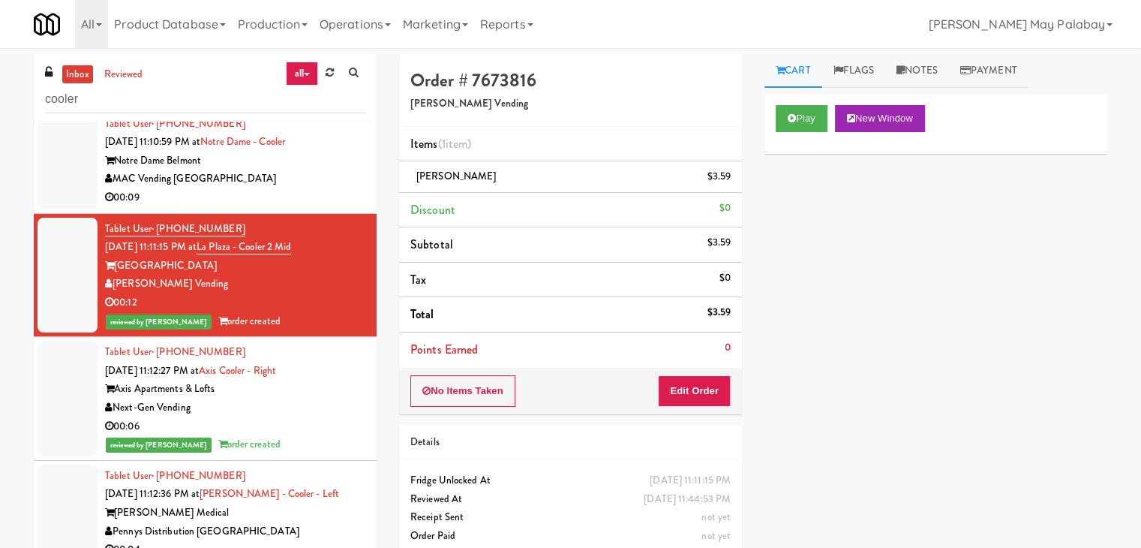
click at [329, 207] on div "00:09" at bounding box center [235, 197] width 260 height 19
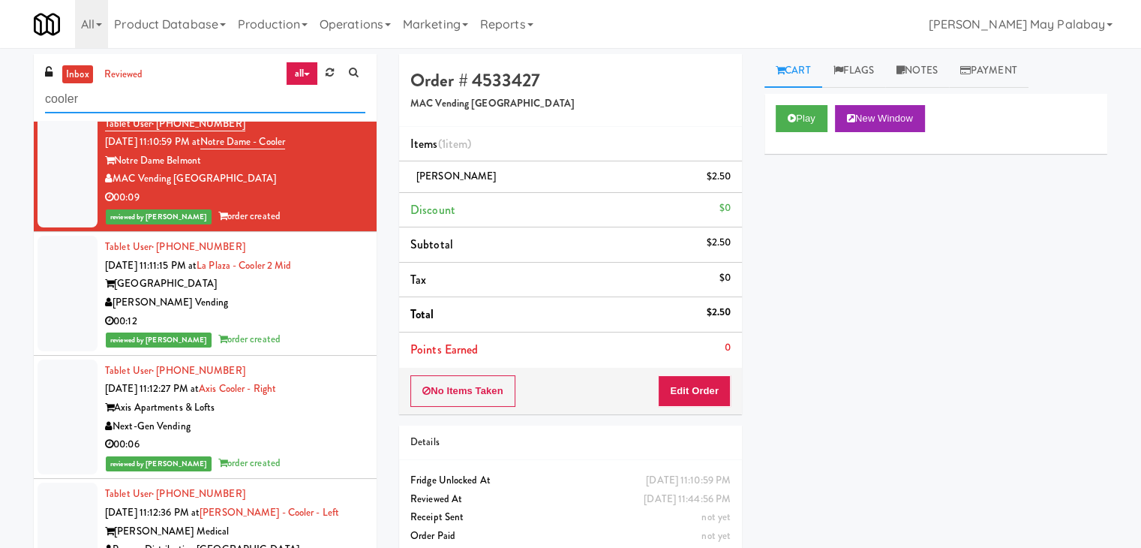
click at [186, 104] on input "cooler" at bounding box center [205, 100] width 320 height 28
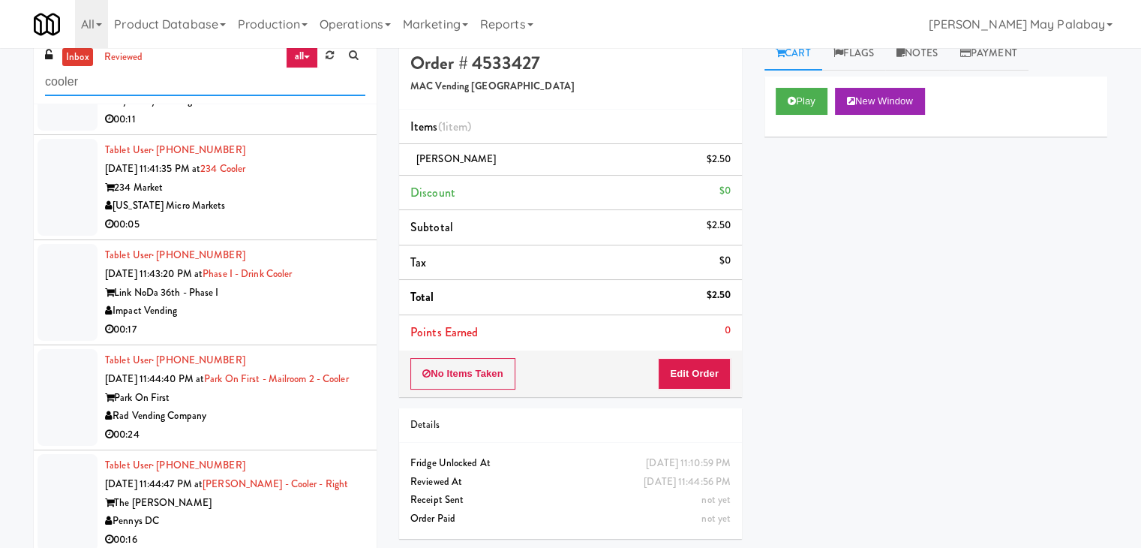
scroll to position [48, 0]
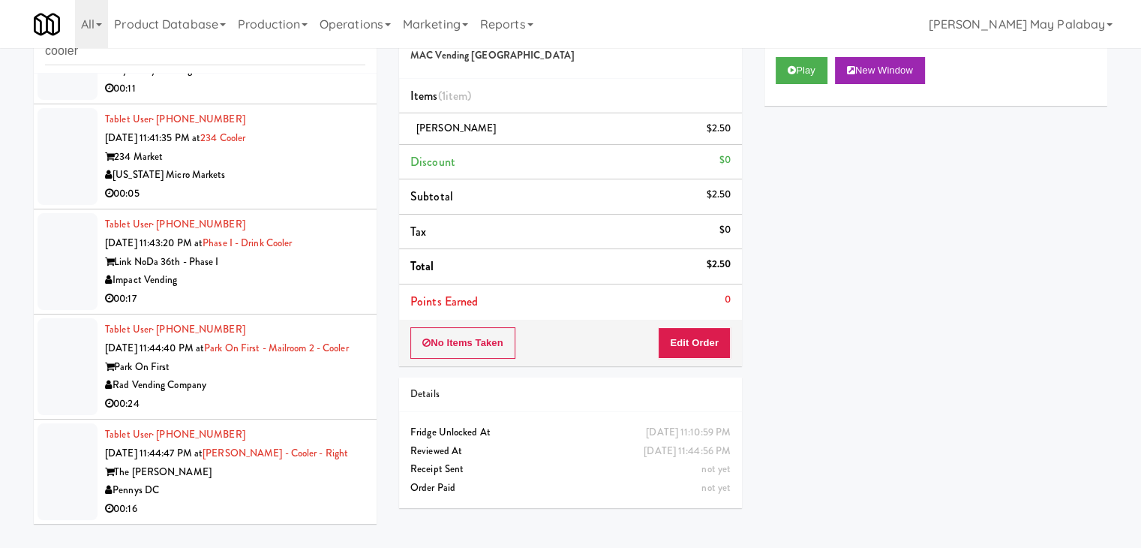
click at [316, 467] on div "The [PERSON_NAME]" at bounding box center [235, 472] width 260 height 19
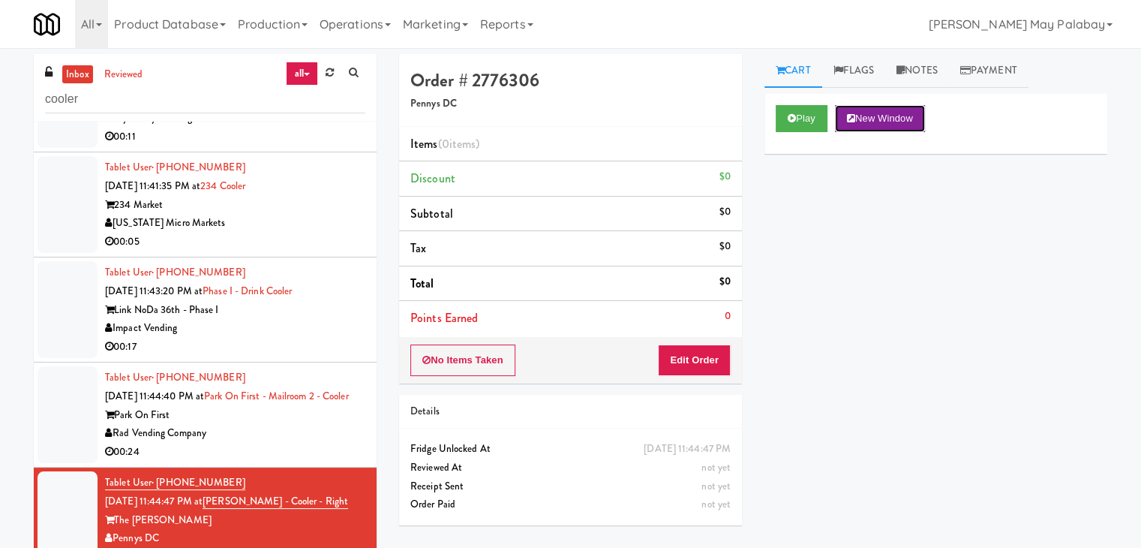
click at [901, 112] on button "New Window" at bounding box center [880, 118] width 90 height 27
click at [705, 351] on button "Edit Order" at bounding box center [694, 360] width 73 height 32
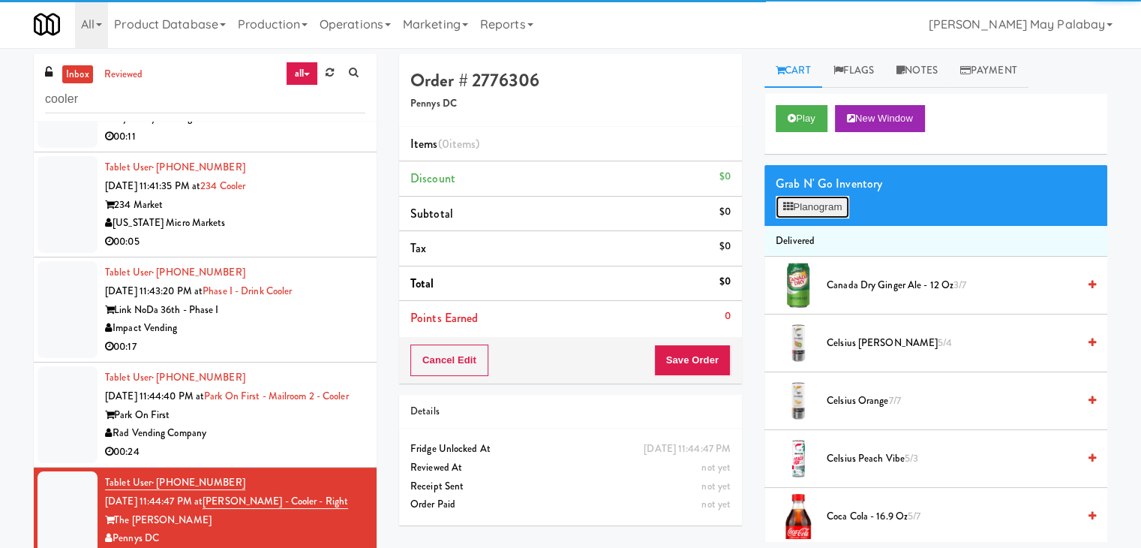
click at [792, 208] on icon at bounding box center [788, 207] width 10 height 10
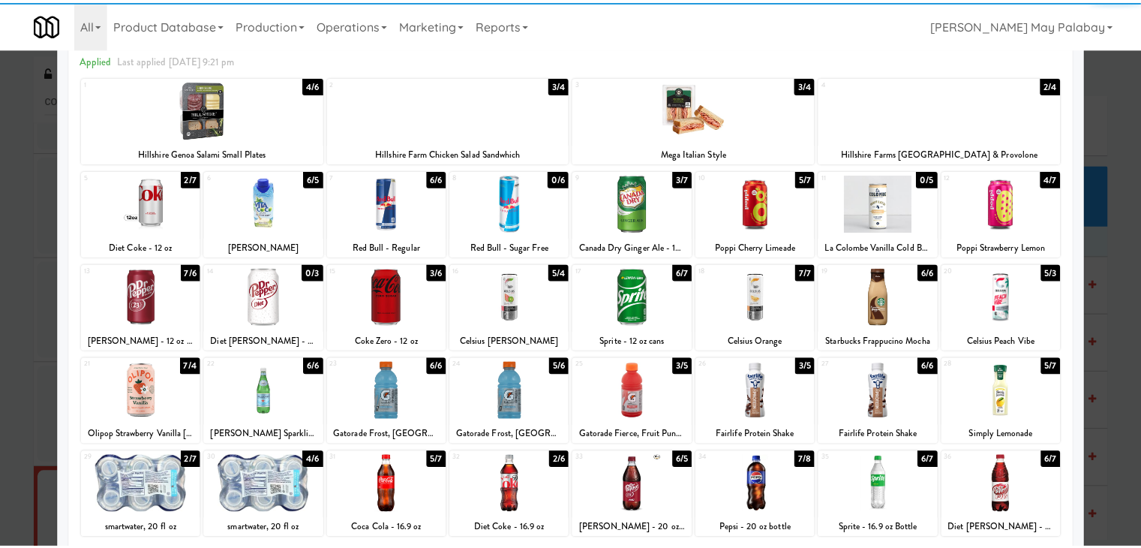
scroll to position [75, 0]
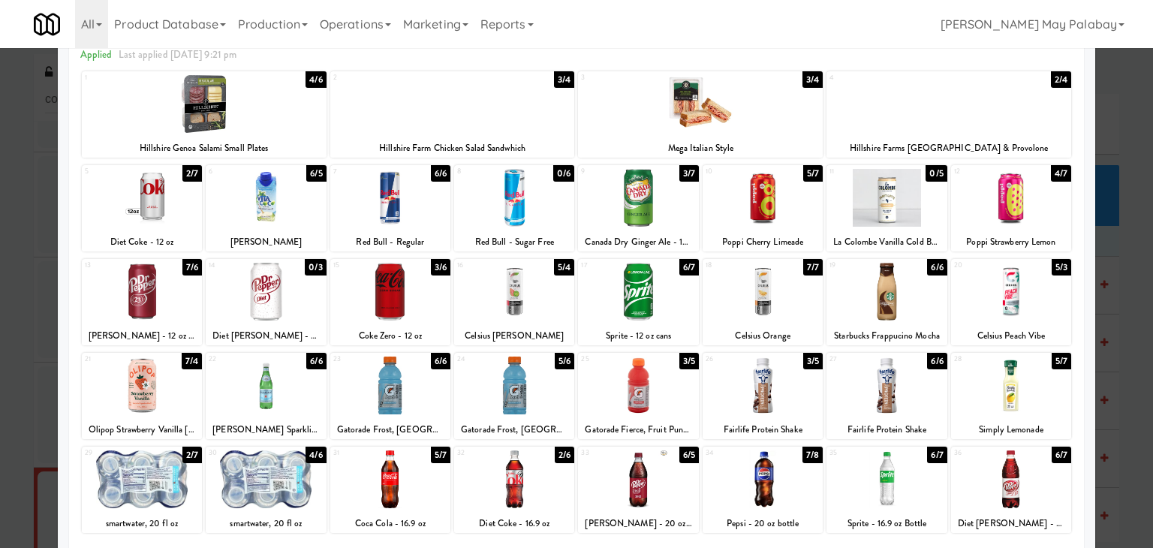
click at [804, 490] on div at bounding box center [762, 479] width 120 height 58
click at [1121, 438] on div at bounding box center [576, 274] width 1153 height 548
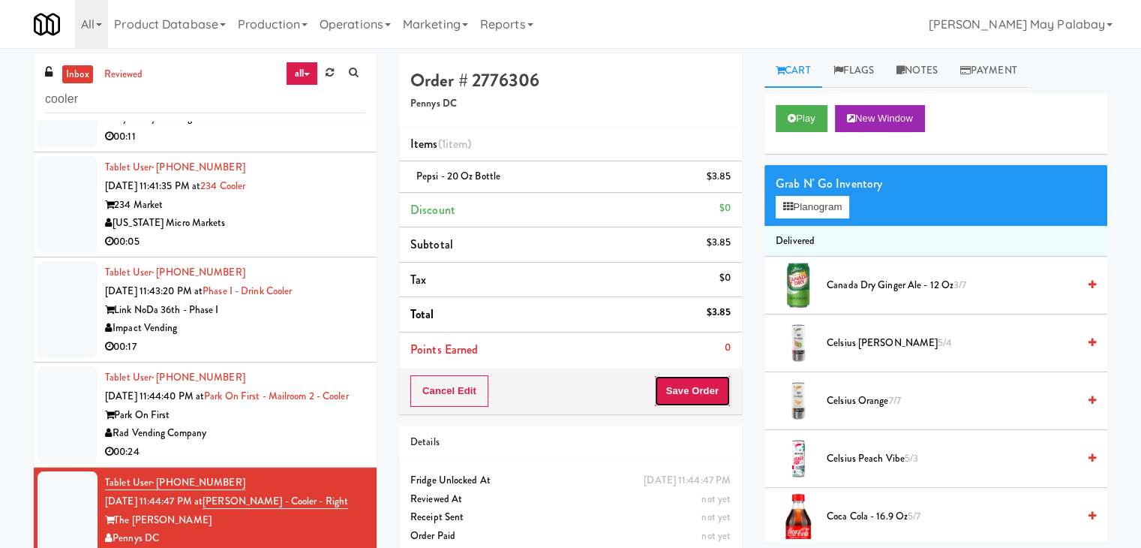
click at [719, 397] on button "Save Order" at bounding box center [692, 391] width 77 height 32
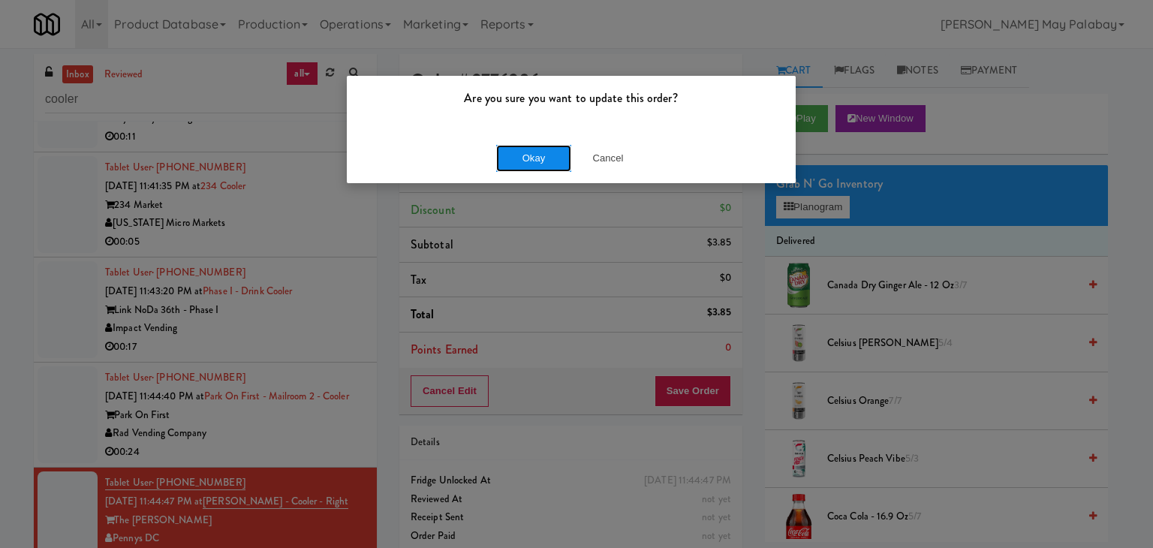
click at [558, 157] on button "Okay" at bounding box center [533, 158] width 75 height 27
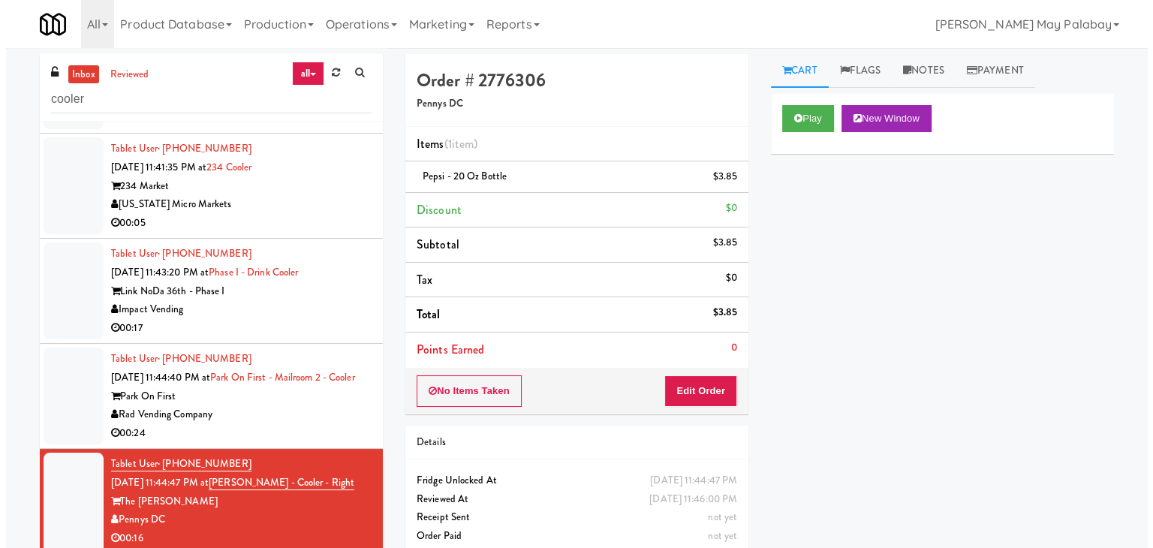
scroll to position [4685, 0]
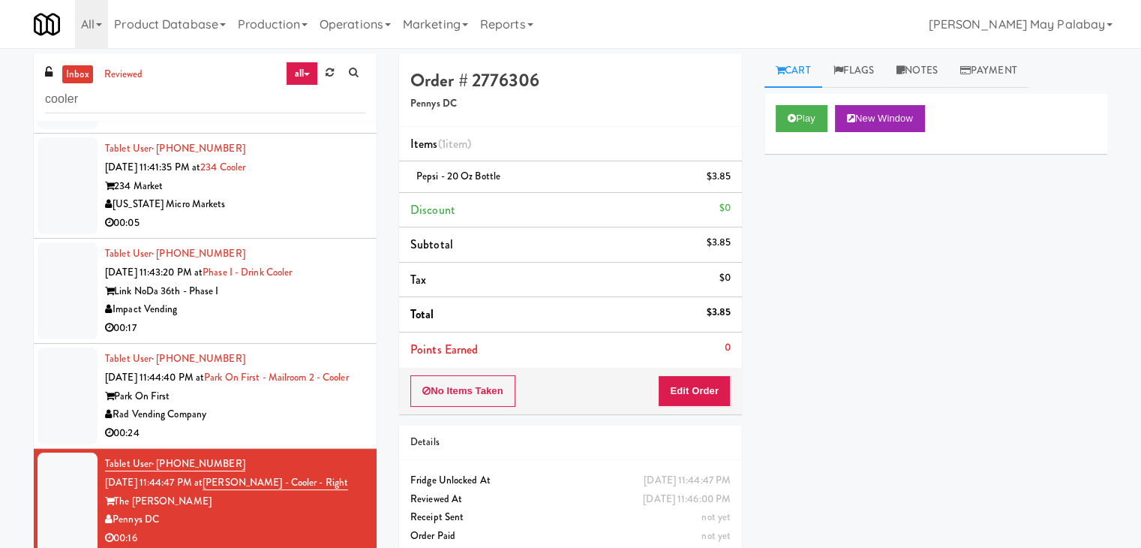
click at [296, 421] on div "Rad Vending Company" at bounding box center [235, 414] width 260 height 19
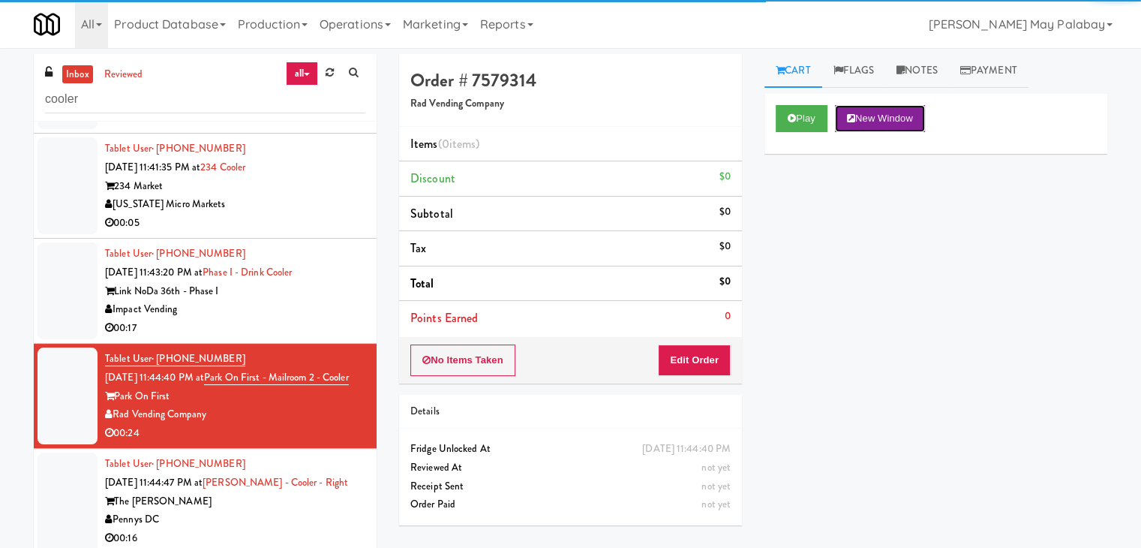
click at [919, 124] on button "New Window" at bounding box center [880, 118] width 90 height 27
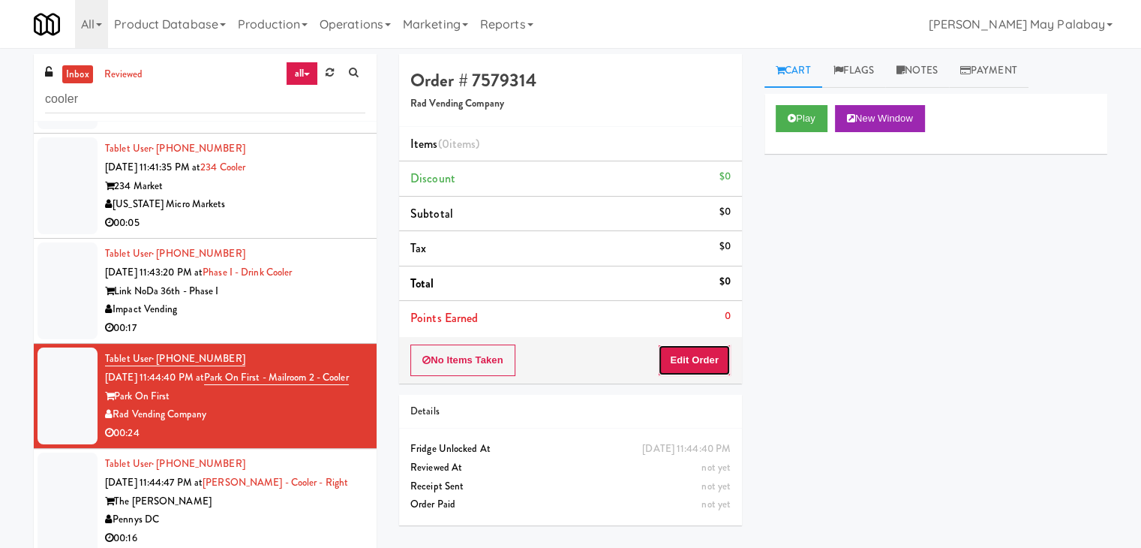
click at [694, 360] on button "Edit Order" at bounding box center [694, 360] width 73 height 32
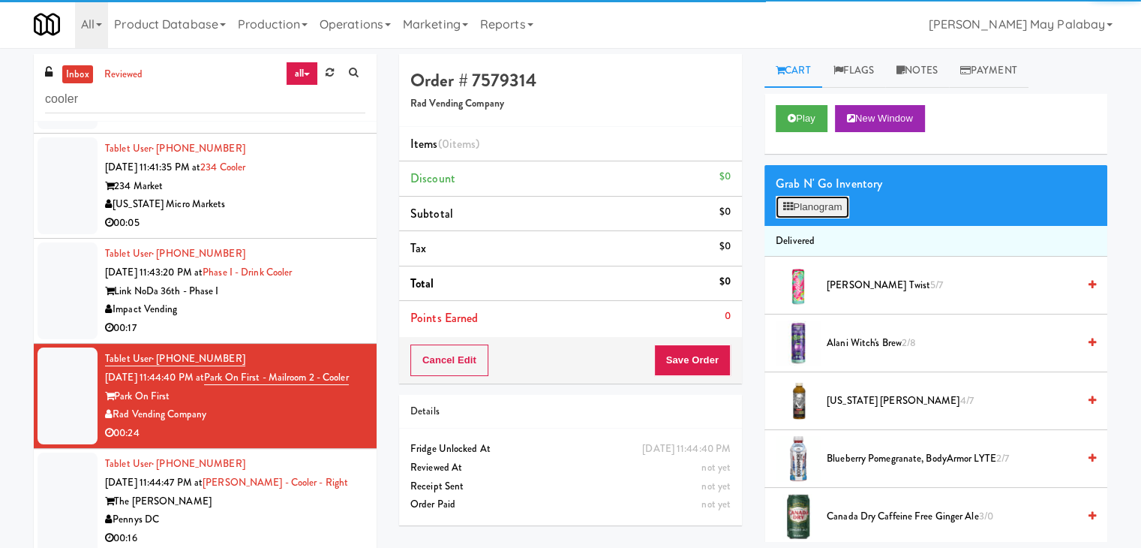
click at [804, 212] on button "Planogram" at bounding box center [813, 207] width 74 height 23
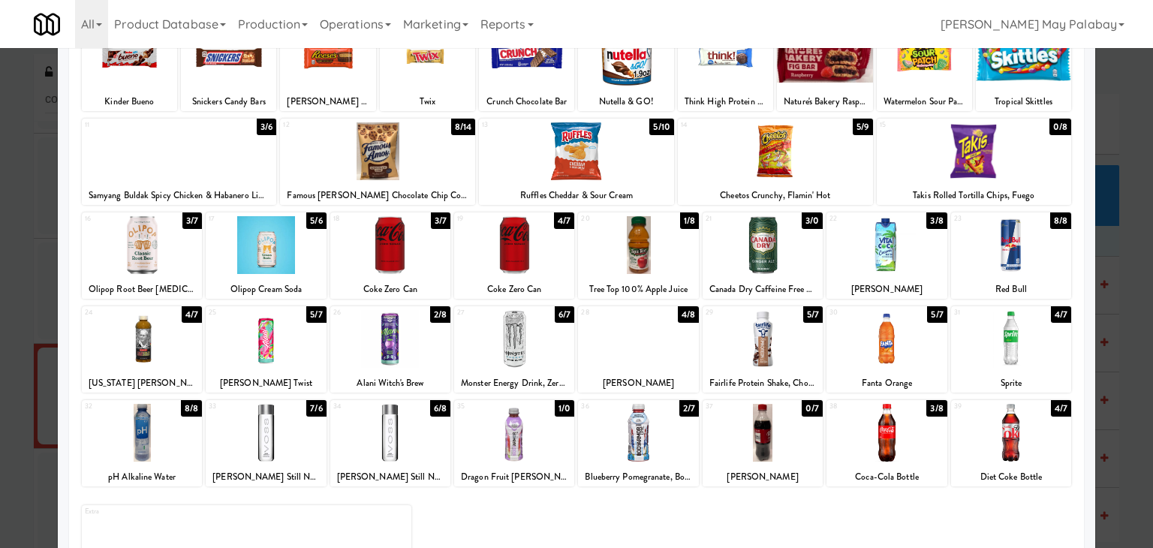
scroll to position [75, 0]
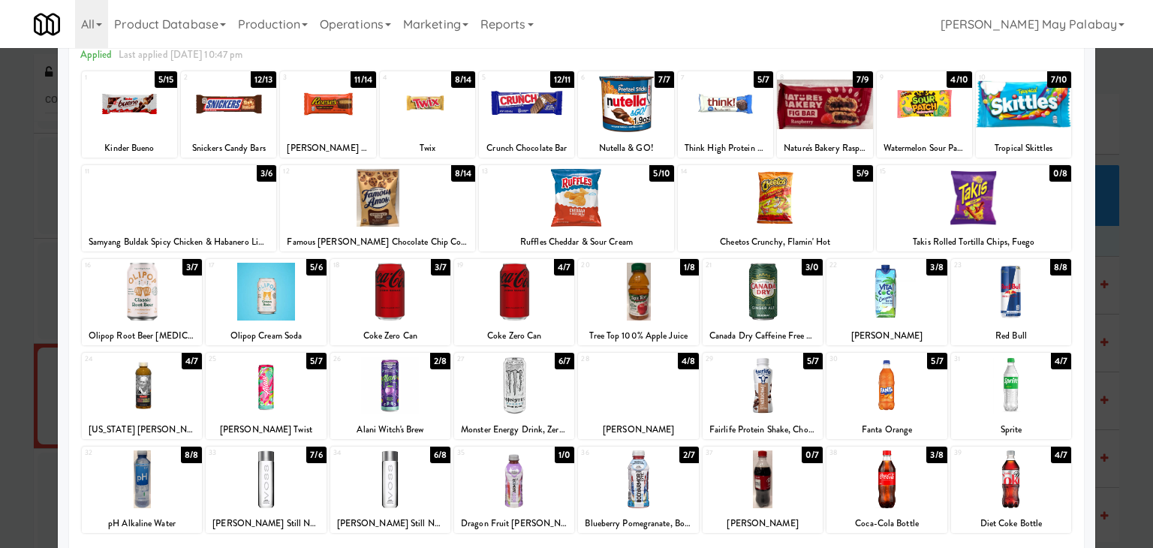
click at [916, 469] on div at bounding box center [886, 479] width 120 height 58
click at [933, 133] on div "9 4/10 Watermelon Sour Patch Kids" at bounding box center [924, 114] width 95 height 86
click at [197, 404] on div at bounding box center [142, 385] width 120 height 58
click at [1114, 419] on div at bounding box center [576, 274] width 1153 height 548
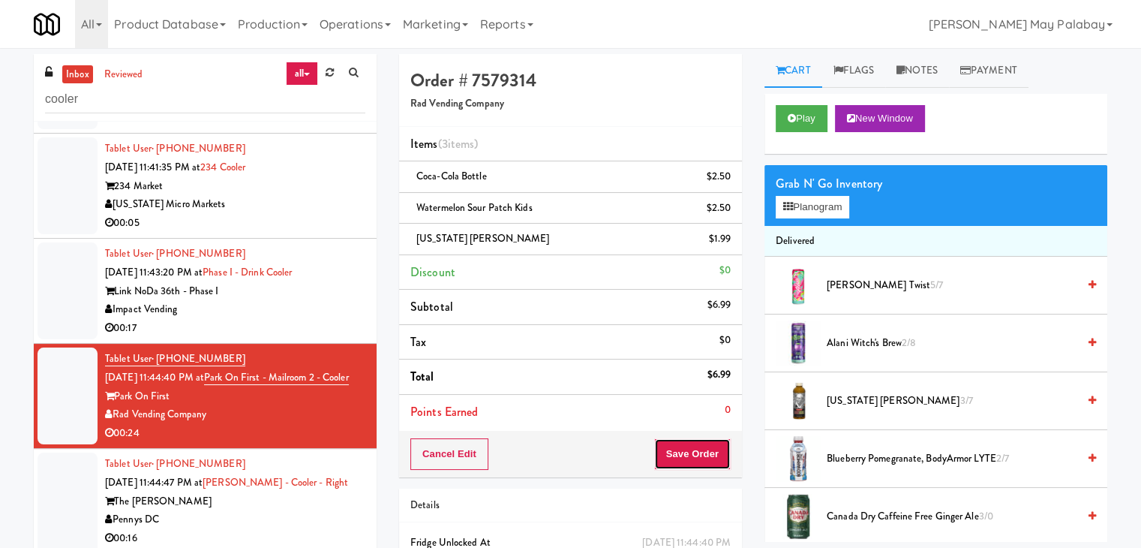
click at [684, 451] on button "Save Order" at bounding box center [692, 454] width 77 height 32
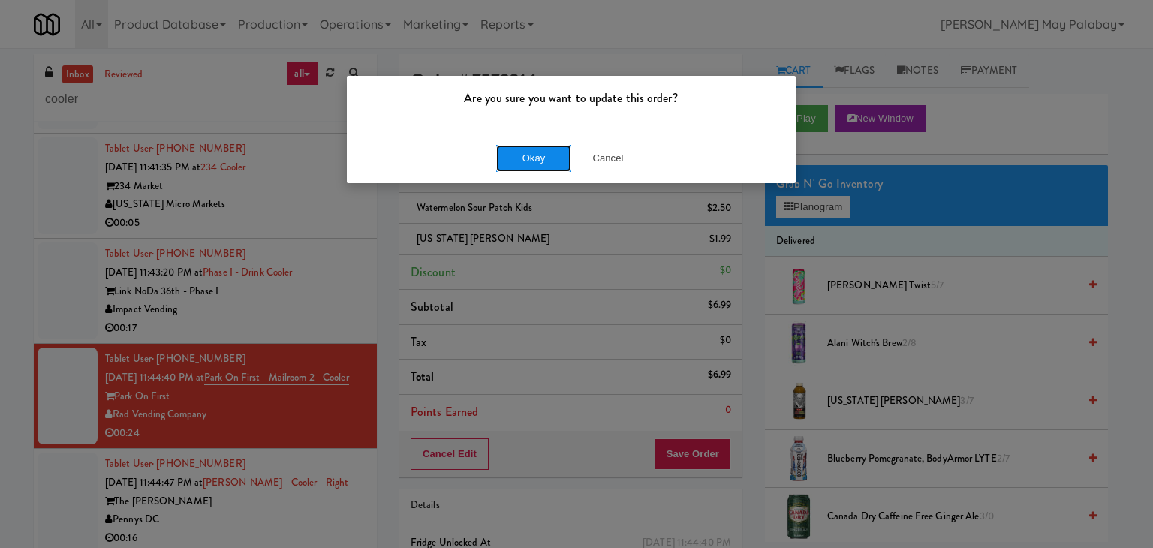
click at [554, 159] on button "Okay" at bounding box center [533, 158] width 75 height 27
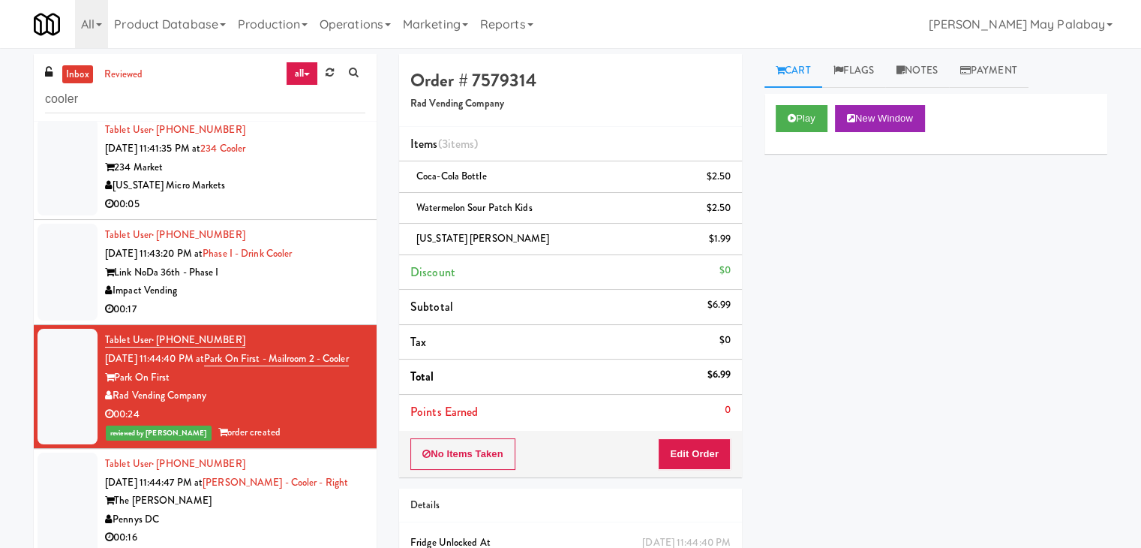
click at [271, 296] on div "Impact Vending" at bounding box center [235, 290] width 260 height 19
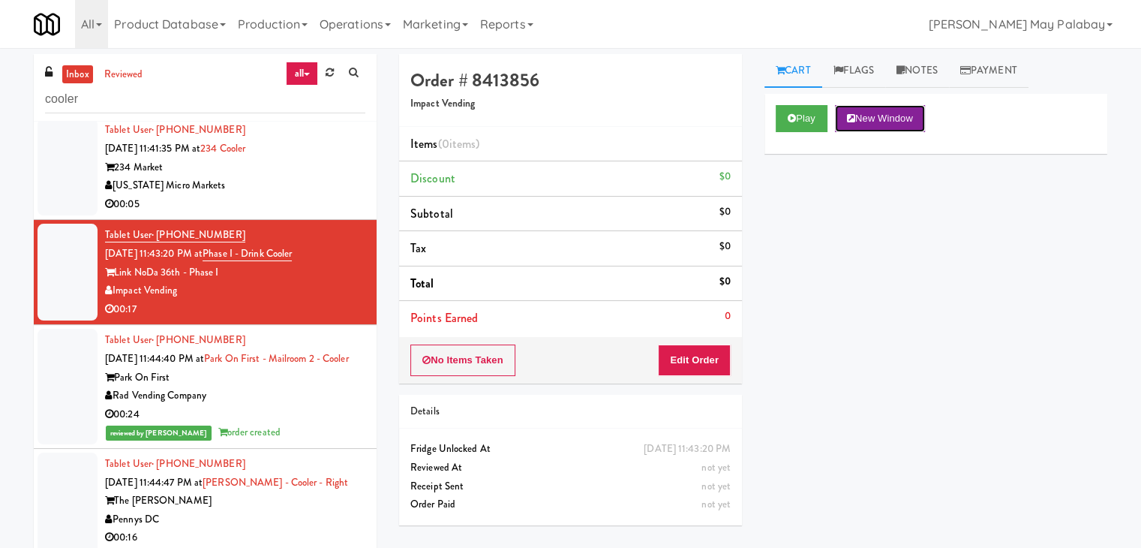
click at [880, 118] on button "New Window" at bounding box center [880, 118] width 90 height 27
click at [719, 367] on button "Edit Order" at bounding box center [694, 360] width 73 height 32
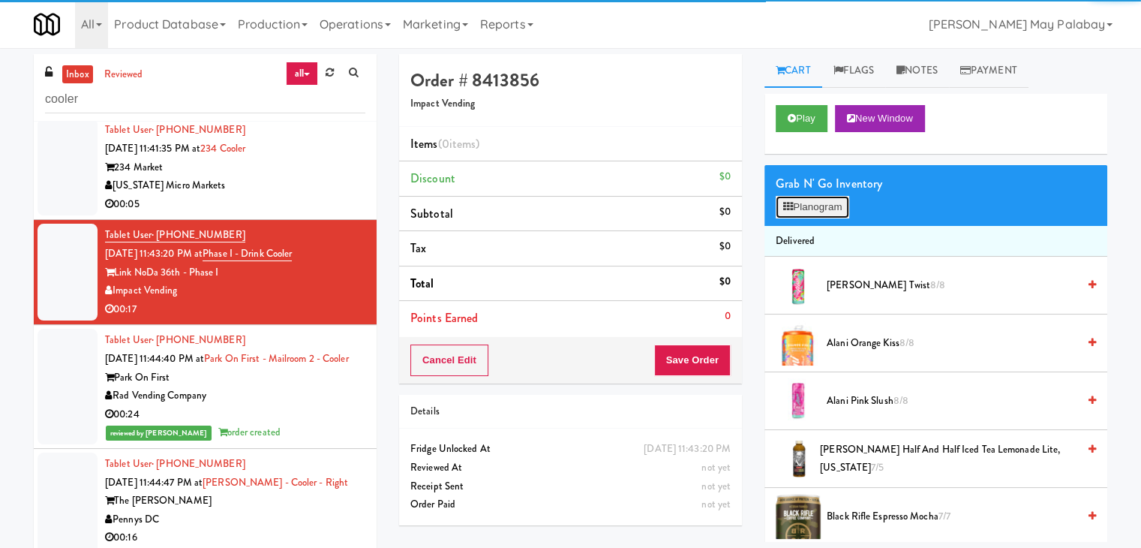
click at [794, 212] on button "Planogram" at bounding box center [813, 207] width 74 height 23
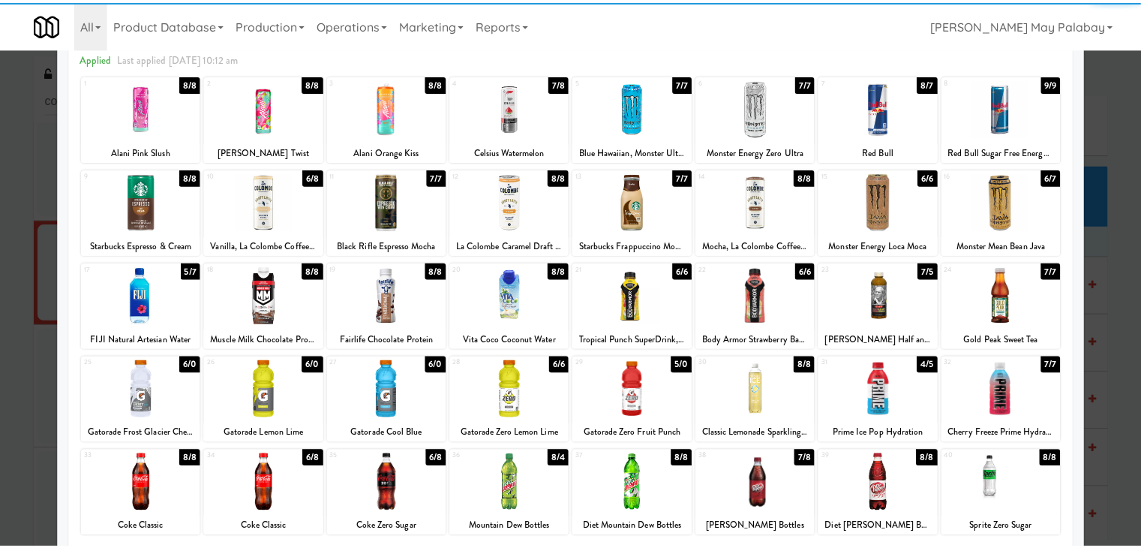
scroll to position [75, 0]
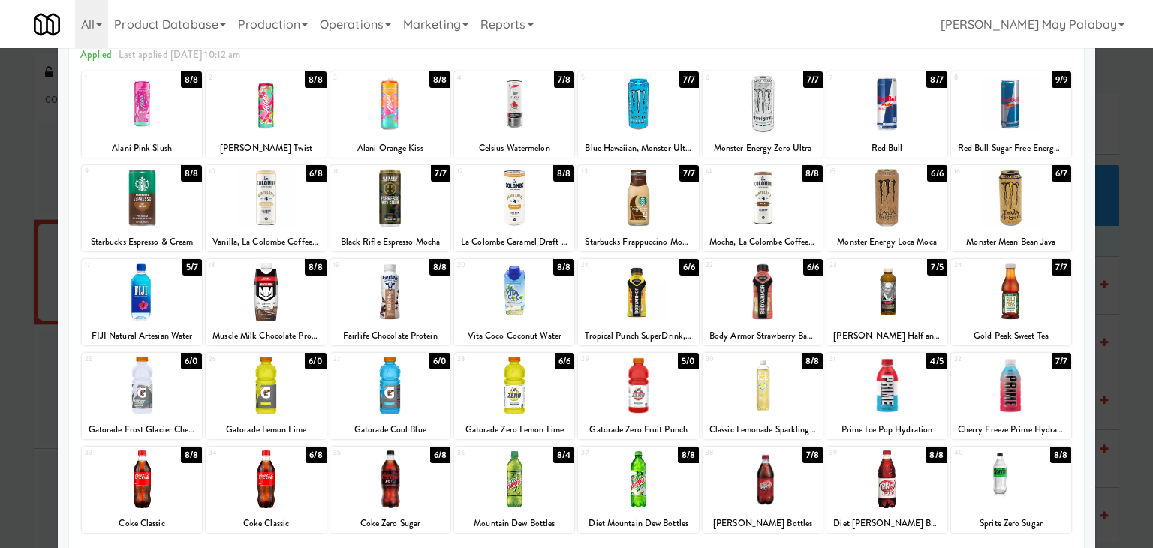
click at [536, 483] on div at bounding box center [514, 479] width 120 height 58
click at [184, 395] on div at bounding box center [142, 385] width 120 height 58
click at [1120, 329] on div at bounding box center [576, 274] width 1153 height 548
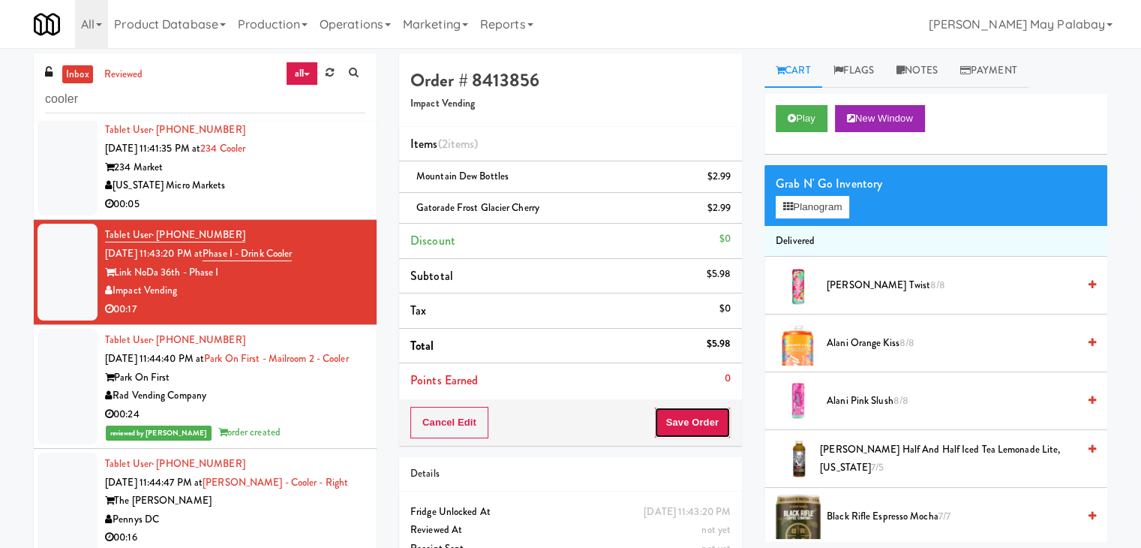
click at [684, 420] on button "Save Order" at bounding box center [692, 423] width 77 height 32
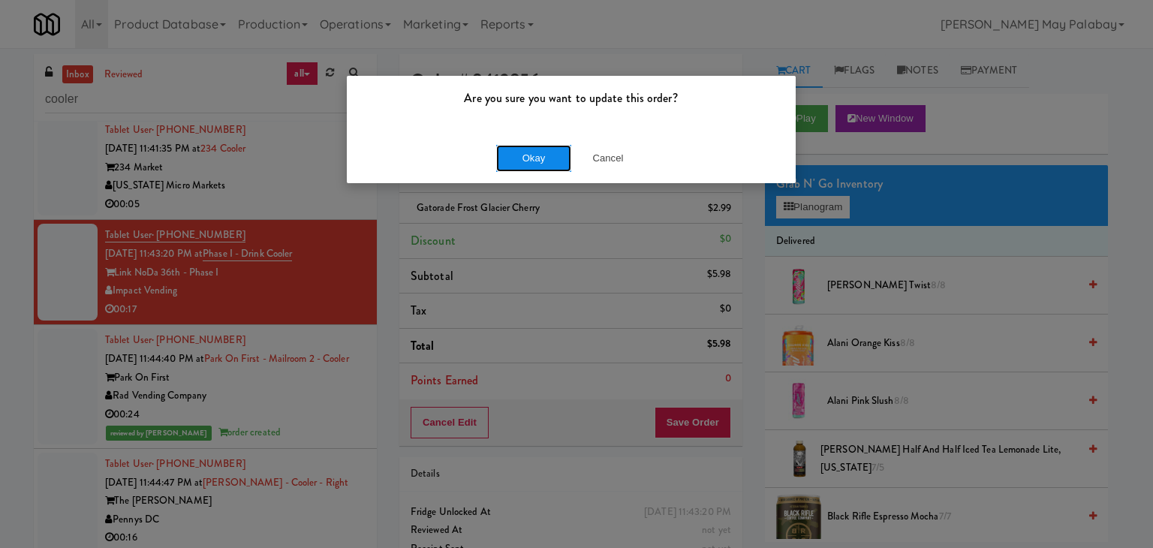
click at [540, 155] on button "Okay" at bounding box center [533, 158] width 75 height 27
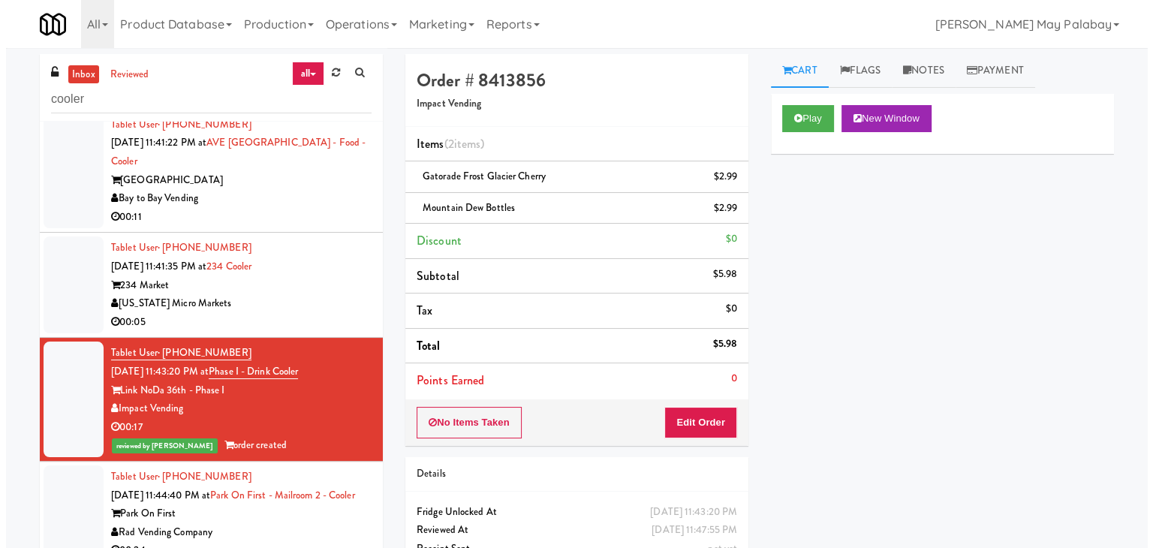
scroll to position [4460, 0]
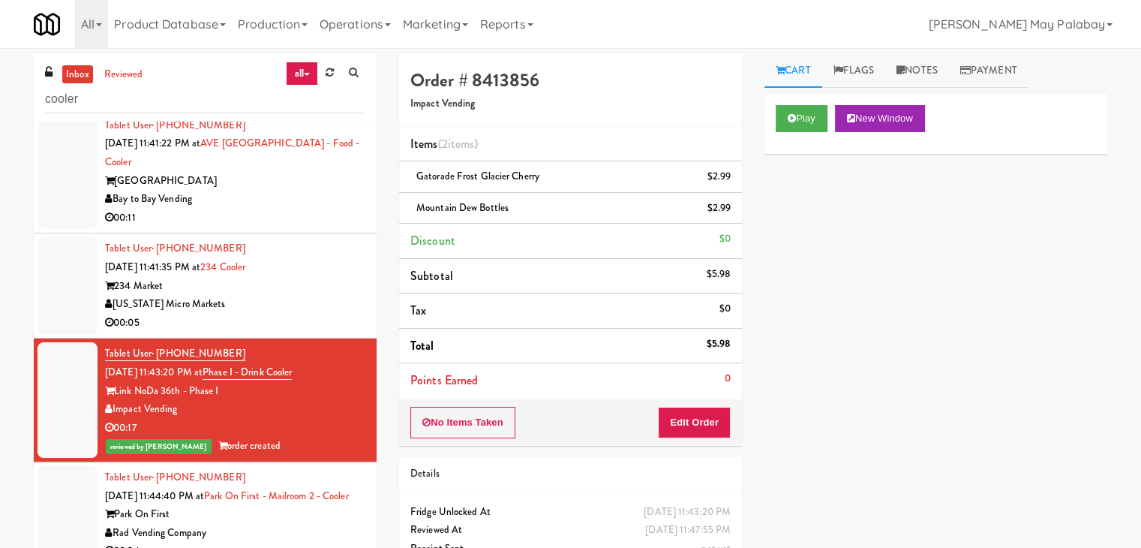
click at [333, 296] on div "234 Market" at bounding box center [235, 286] width 260 height 19
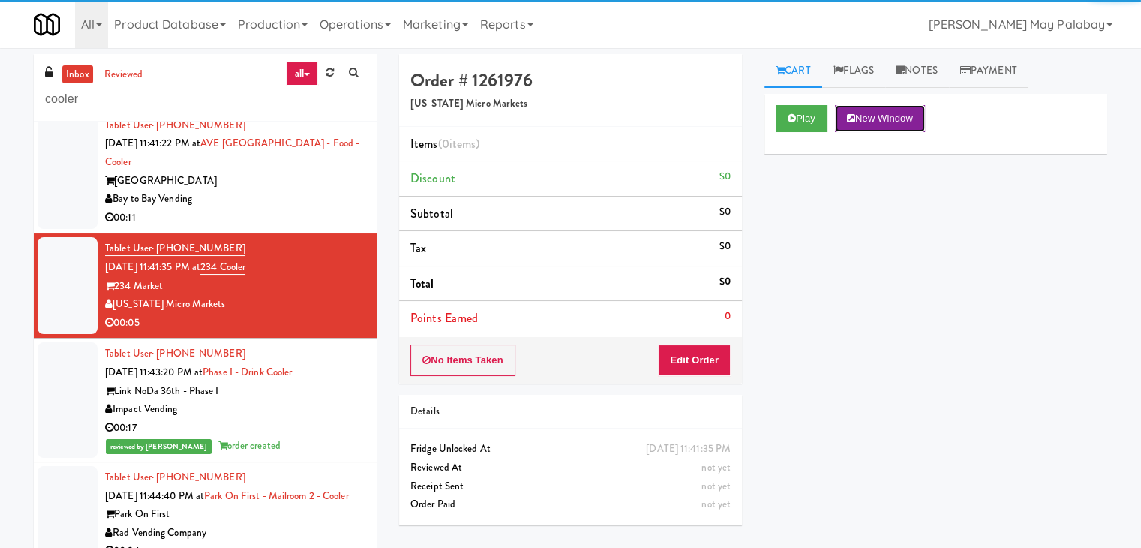
click at [892, 118] on button "New Window" at bounding box center [880, 118] width 90 height 27
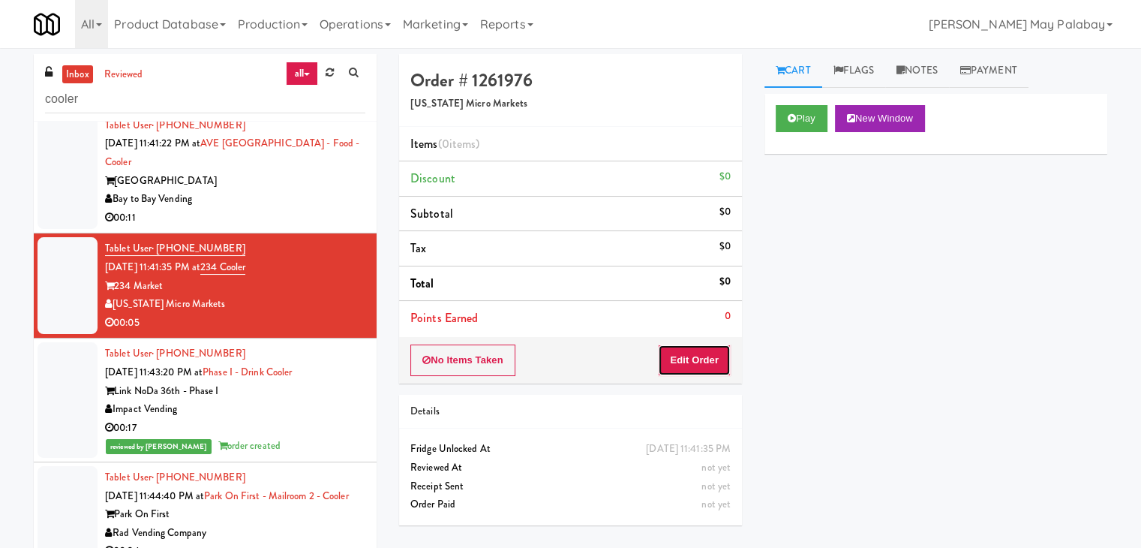
click at [714, 365] on button "Edit Order" at bounding box center [694, 360] width 73 height 32
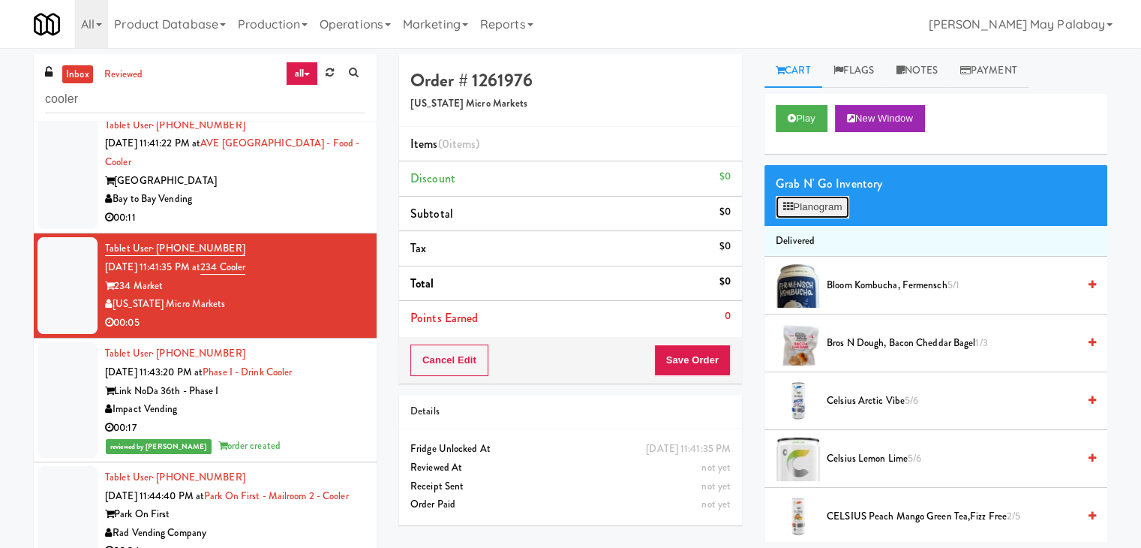
click at [811, 211] on button "Planogram" at bounding box center [813, 207] width 74 height 23
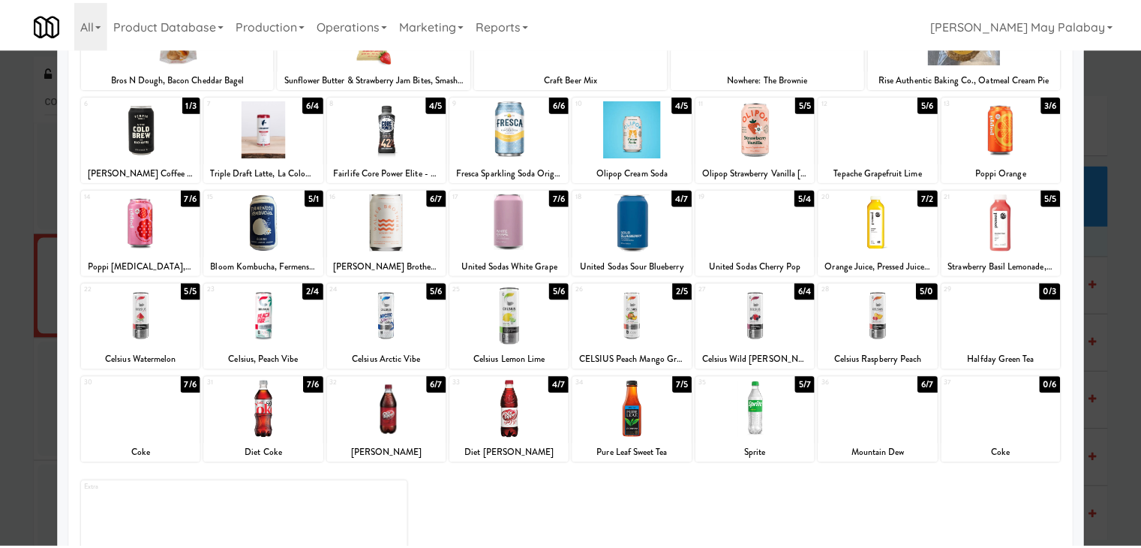
scroll to position [150, 0]
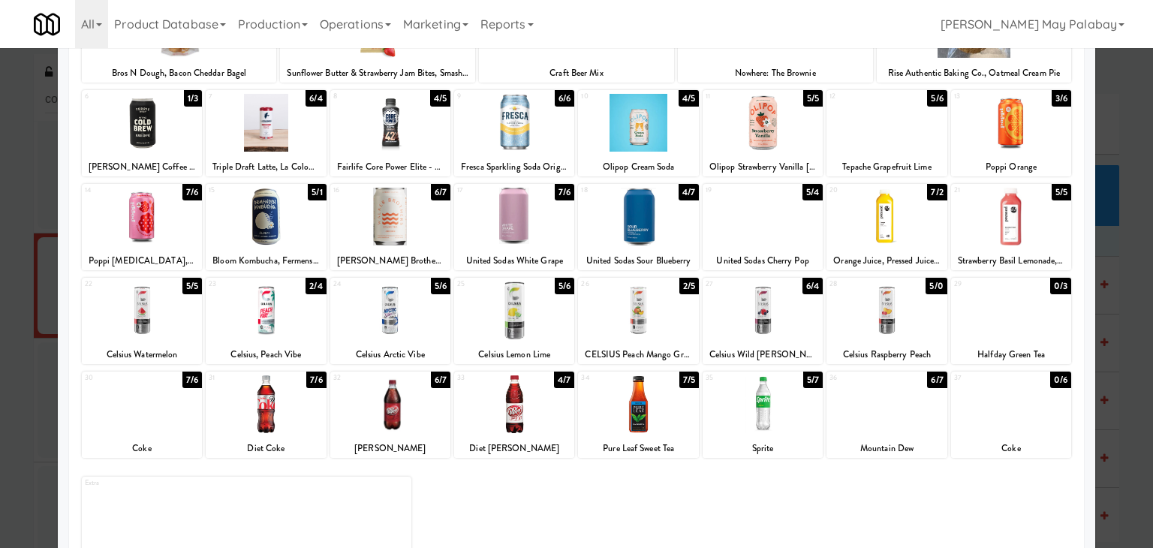
click at [431, 436] on div "32 6/7 [PERSON_NAME]" at bounding box center [390, 414] width 120 height 86
click at [1117, 418] on div at bounding box center [576, 274] width 1153 height 548
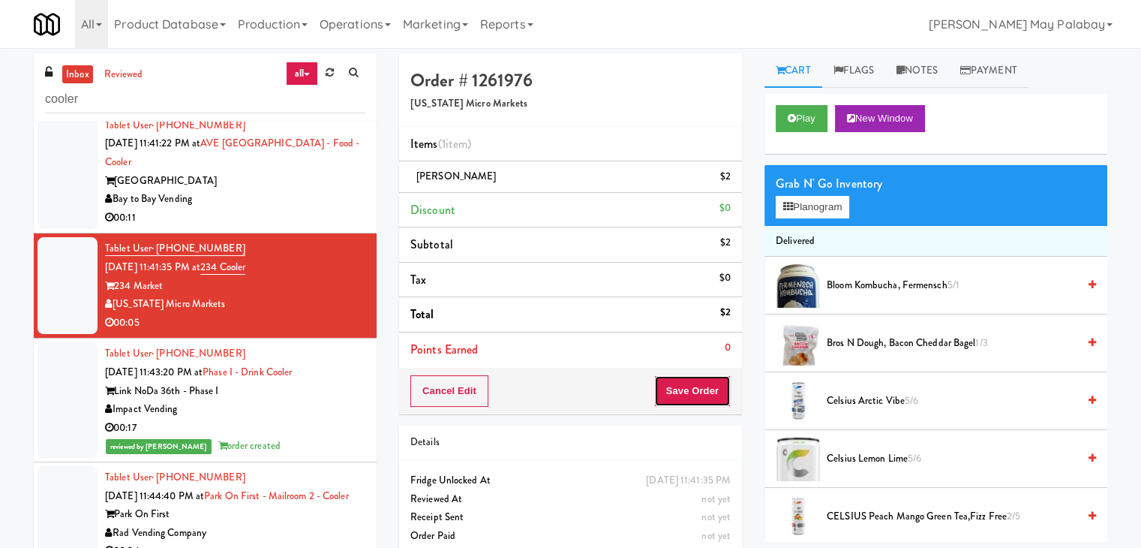
click at [681, 394] on button "Save Order" at bounding box center [692, 391] width 77 height 32
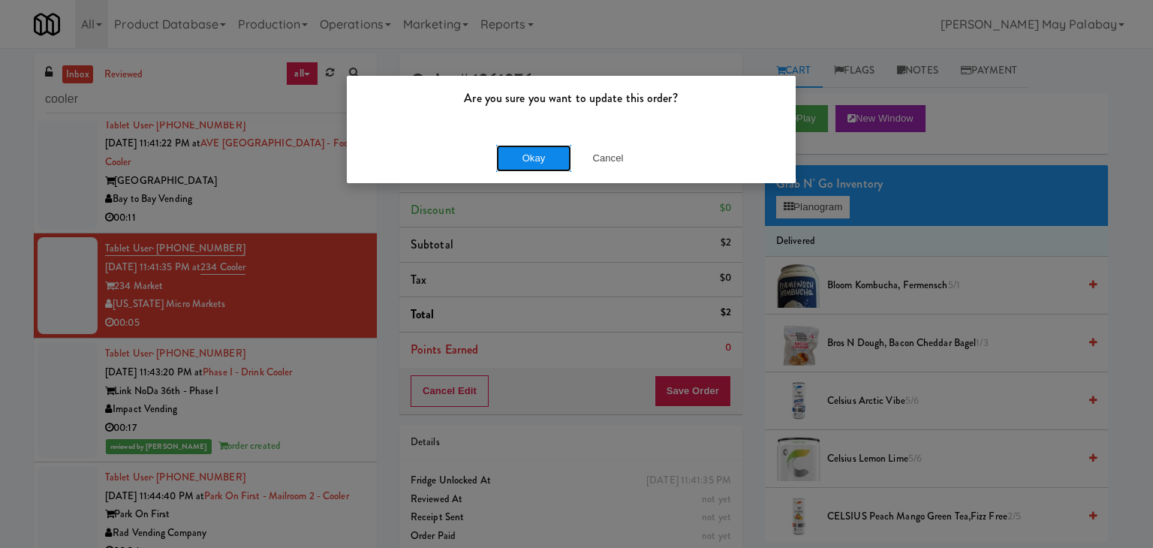
click at [545, 156] on button "Okay" at bounding box center [533, 158] width 75 height 27
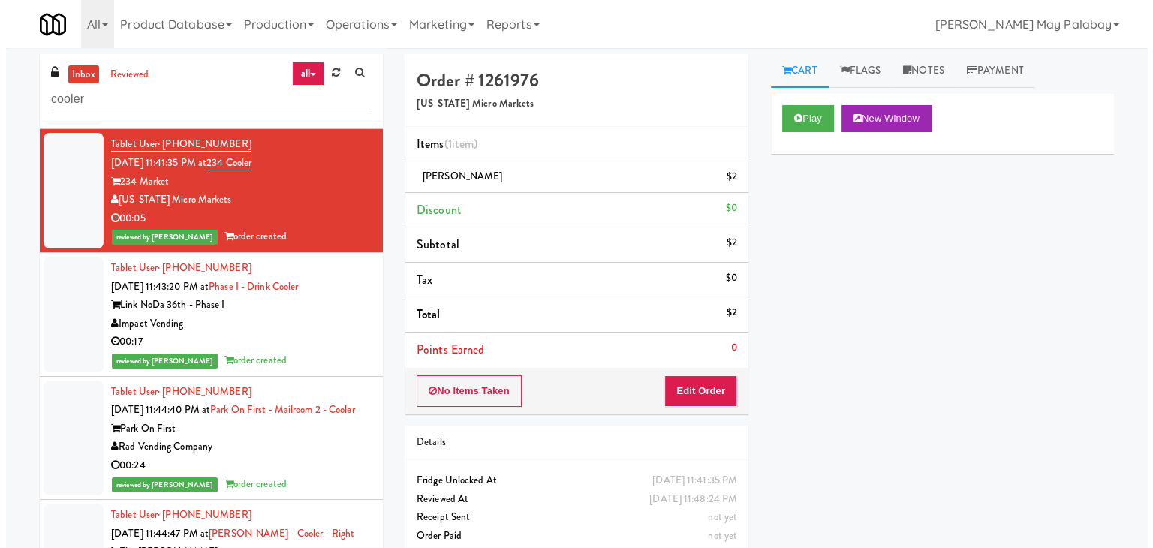
scroll to position [4460, 0]
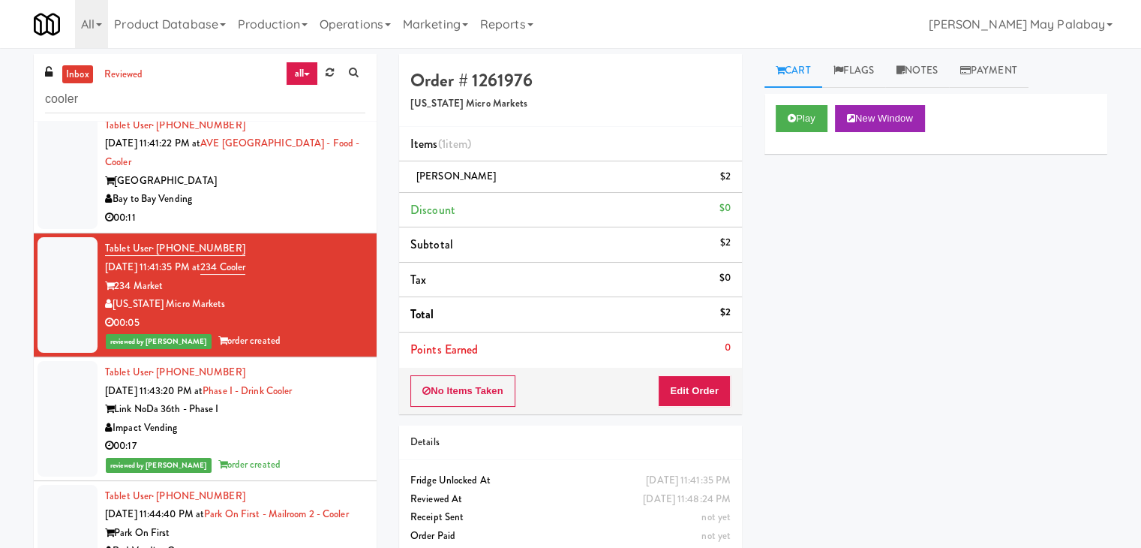
click at [324, 209] on div "Bay to Bay Vending" at bounding box center [235, 199] width 260 height 19
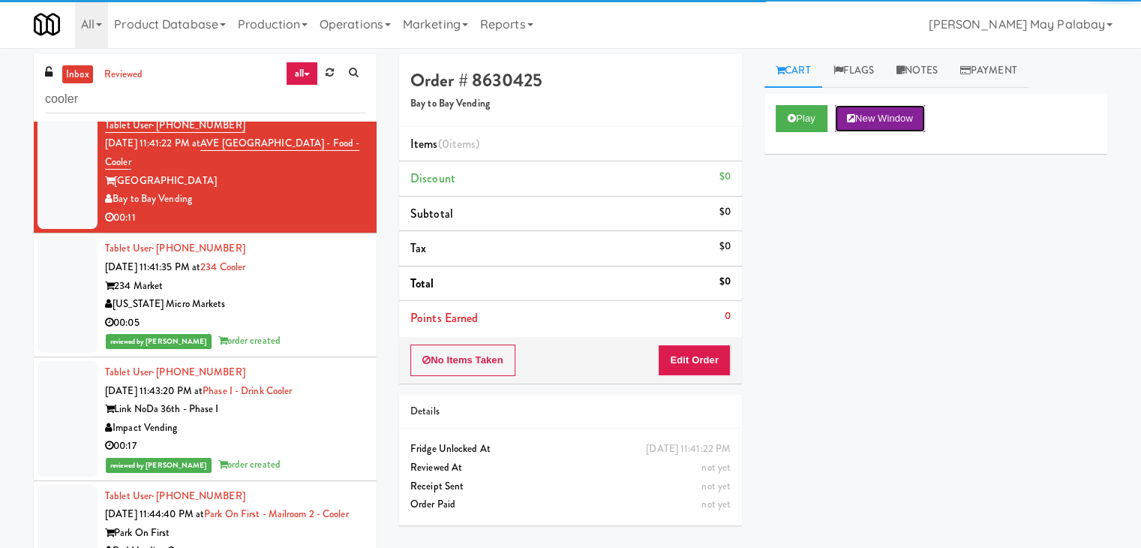
click at [904, 113] on button "New Window" at bounding box center [880, 118] width 90 height 27
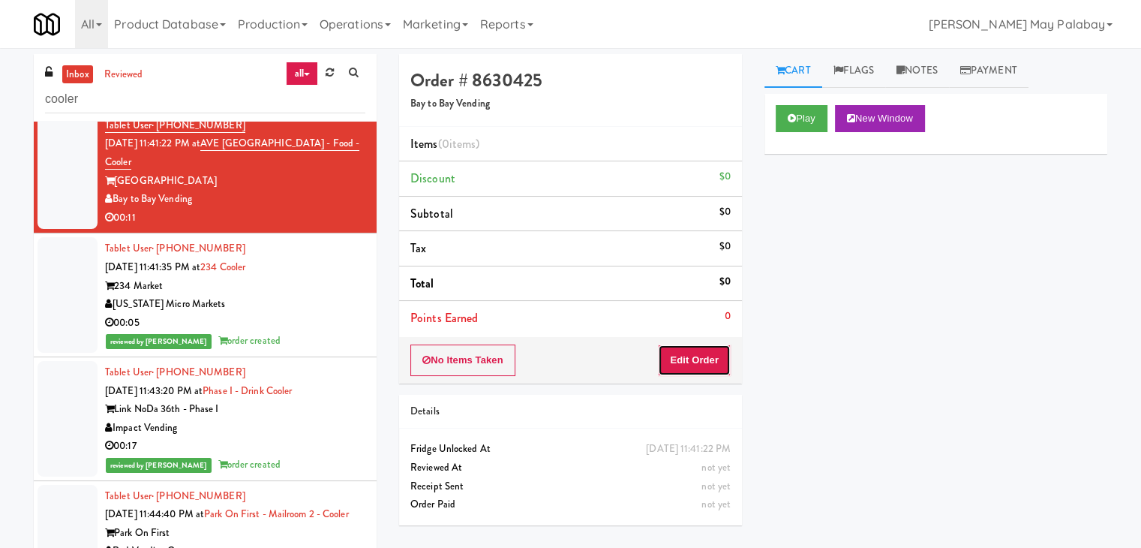
click at [700, 360] on button "Edit Order" at bounding box center [694, 360] width 73 height 32
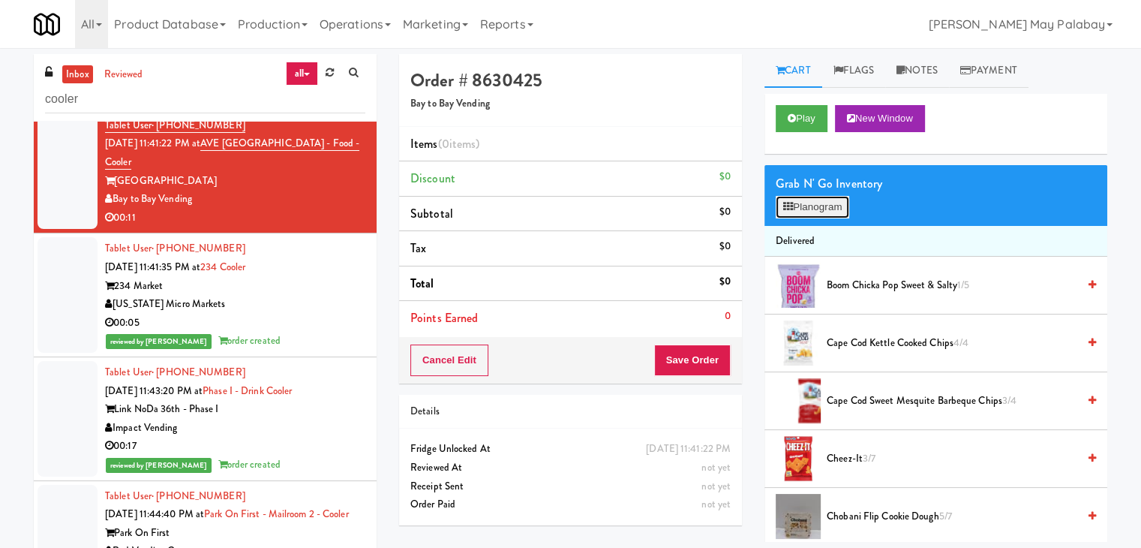
click at [812, 211] on button "Planogram" at bounding box center [813, 207] width 74 height 23
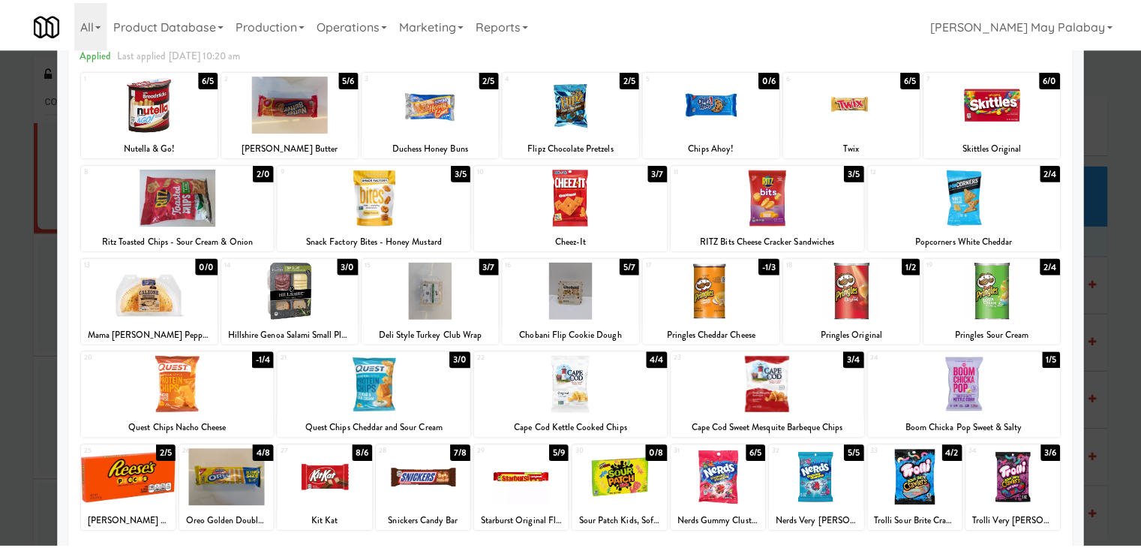
scroll to position [75, 0]
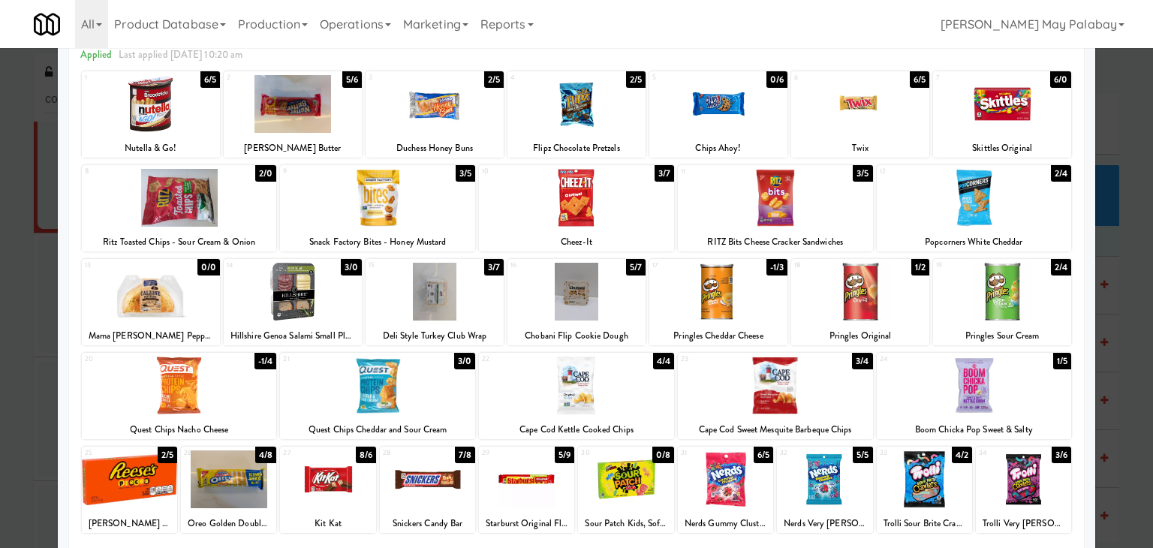
click at [648, 211] on div at bounding box center [576, 198] width 195 height 58
click at [1109, 430] on div at bounding box center [576, 274] width 1153 height 548
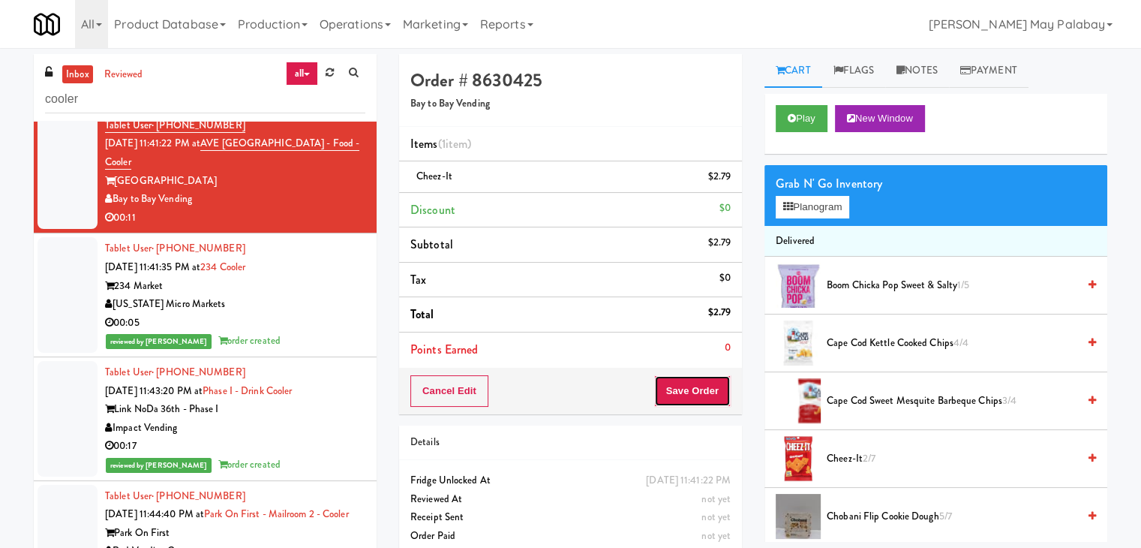
click at [705, 390] on button "Save Order" at bounding box center [692, 391] width 77 height 32
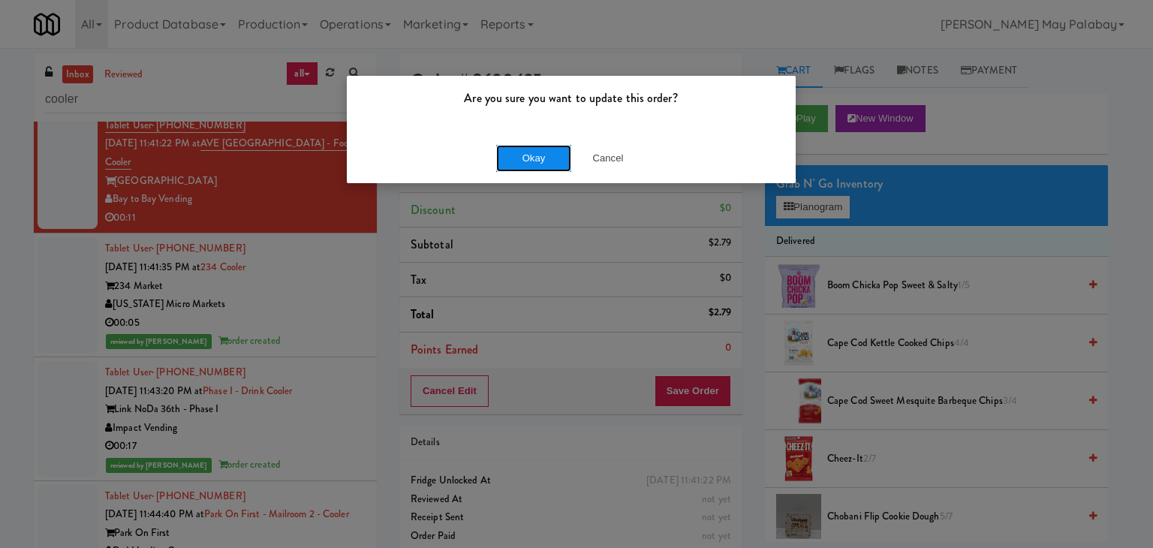
click at [554, 161] on button "Okay" at bounding box center [533, 158] width 75 height 27
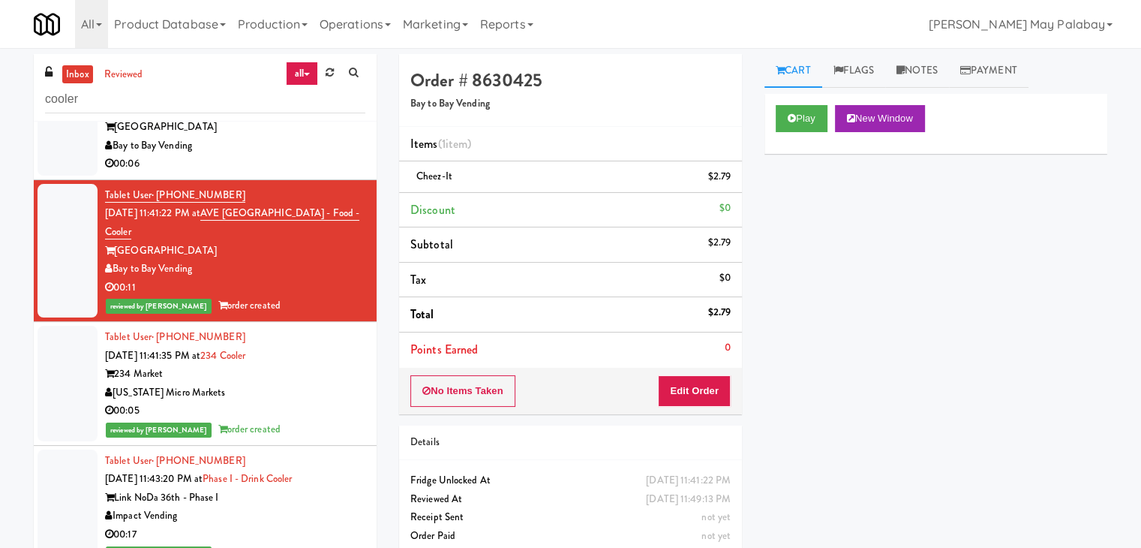
scroll to position [4385, 0]
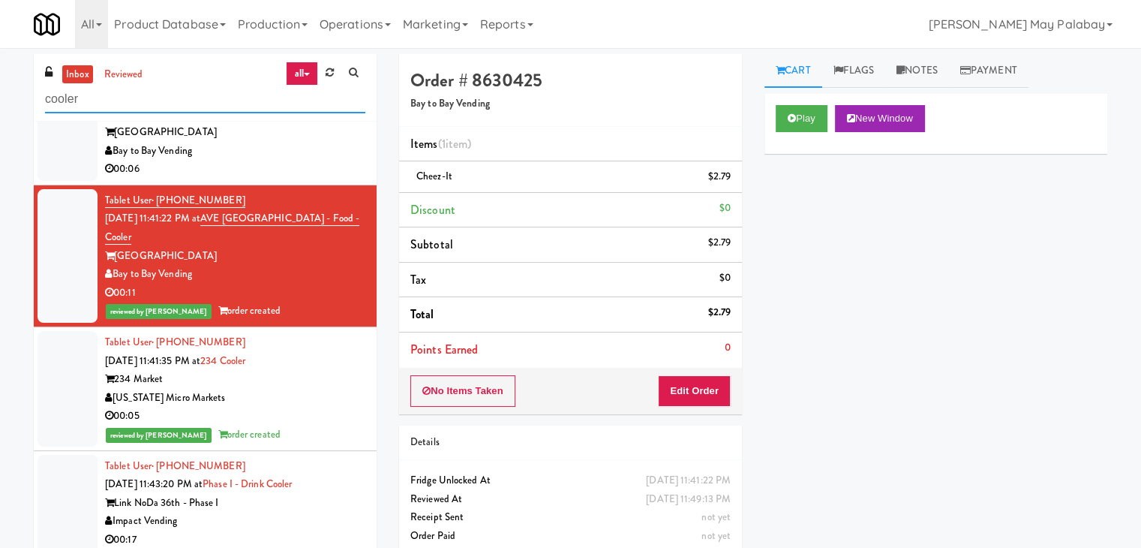
click at [134, 99] on input "cooler" at bounding box center [205, 100] width 320 height 28
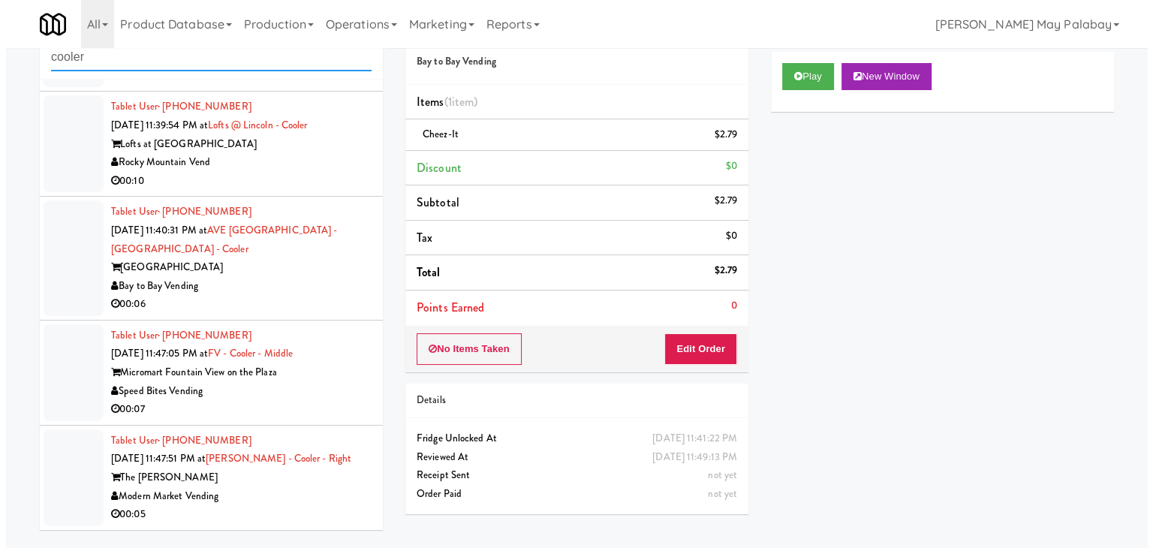
scroll to position [48, 0]
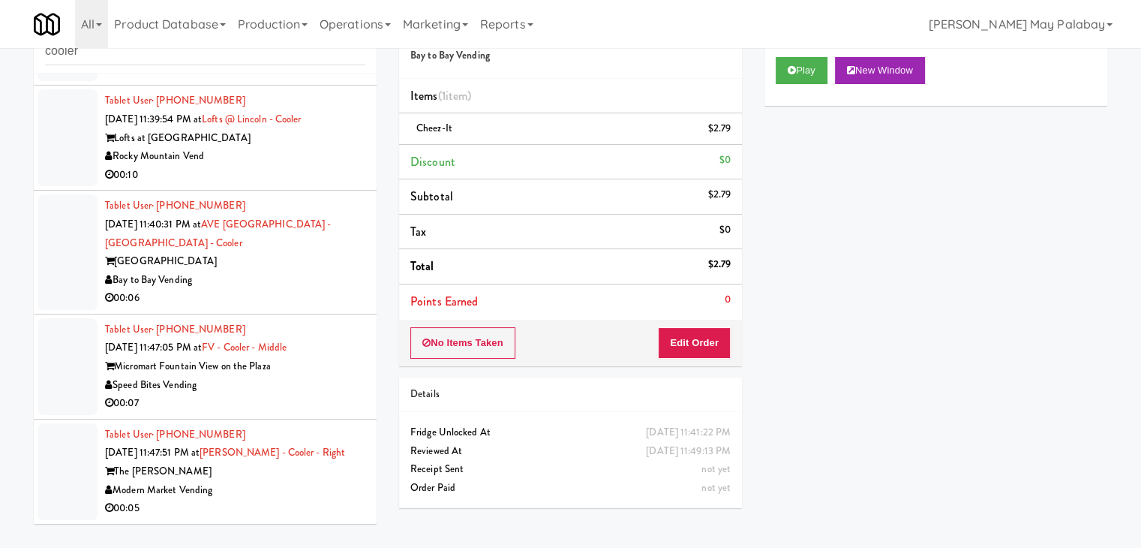
click at [302, 497] on div "Modern Market Vending" at bounding box center [235, 490] width 260 height 19
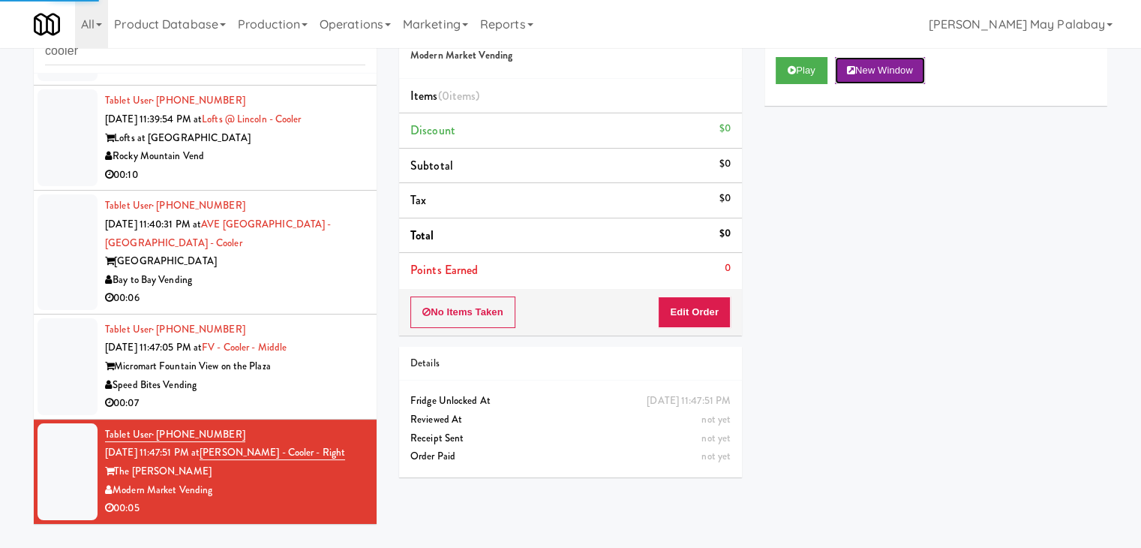
click at [868, 72] on button "New Window" at bounding box center [880, 70] width 90 height 27
click at [692, 306] on button "Edit Order" at bounding box center [694, 312] width 73 height 32
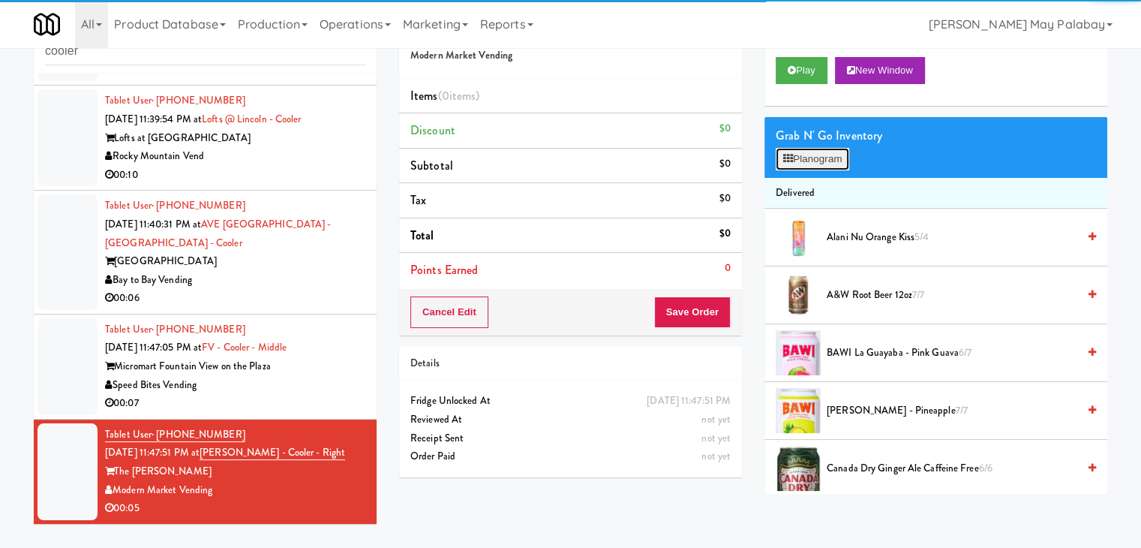
click at [801, 155] on button "Planogram" at bounding box center [813, 159] width 74 height 23
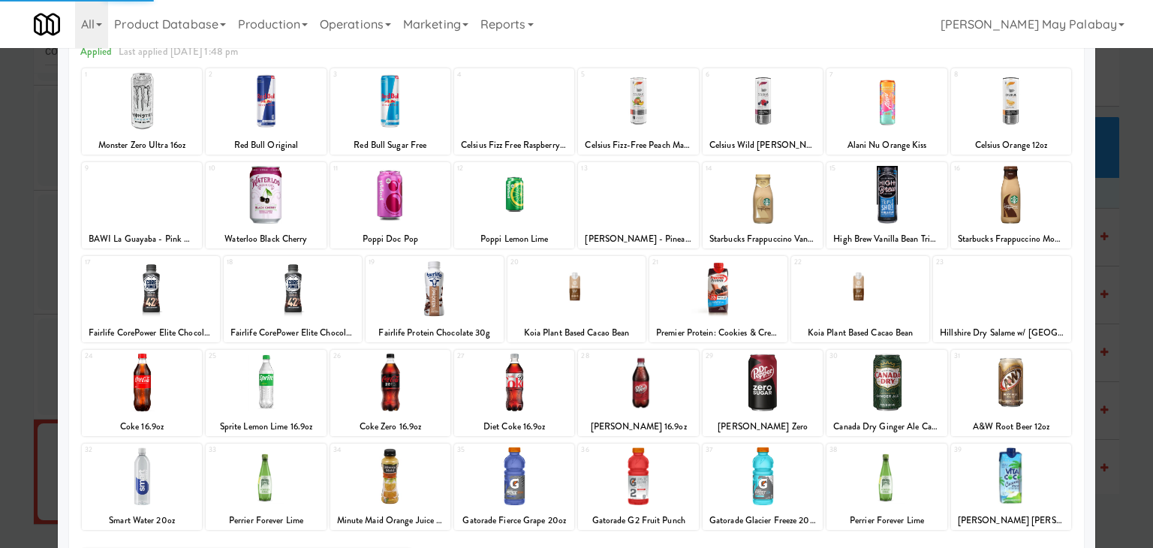
scroll to position [75, 0]
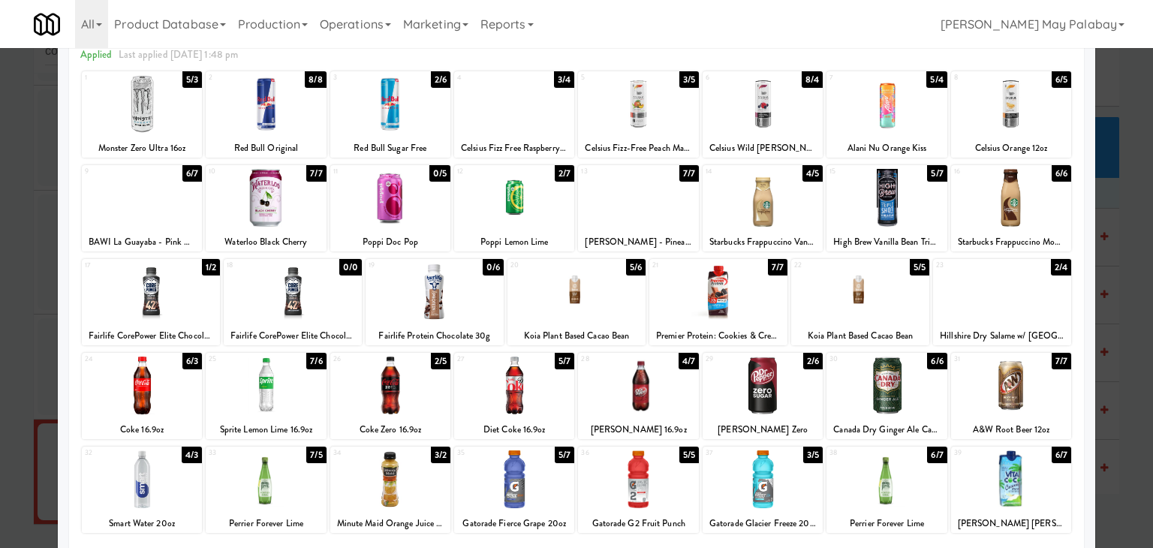
click at [185, 395] on div at bounding box center [142, 385] width 120 height 58
click at [1132, 418] on div at bounding box center [576, 274] width 1153 height 548
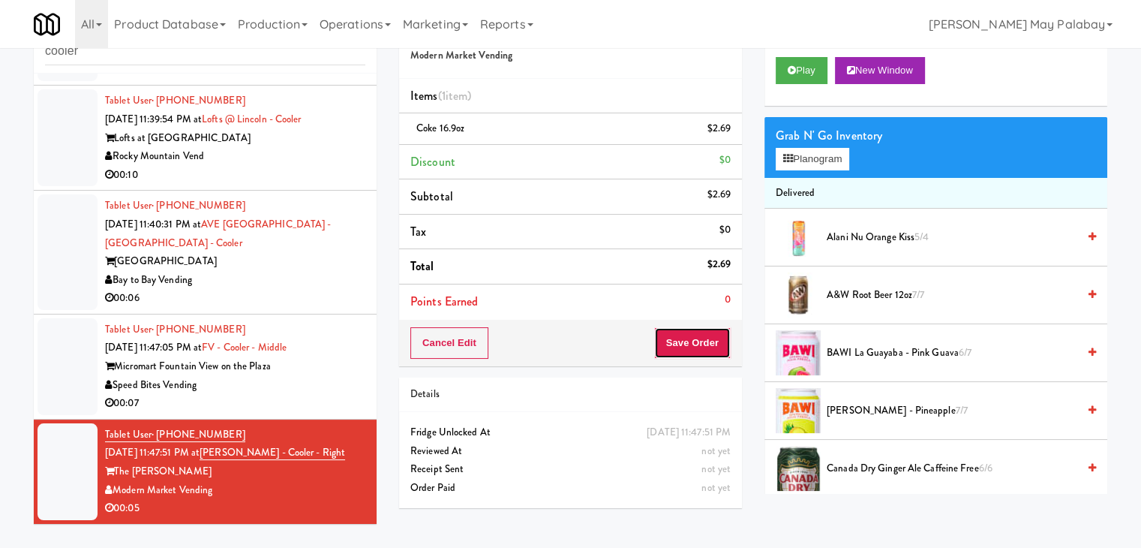
click at [691, 341] on button "Save Order" at bounding box center [692, 343] width 77 height 32
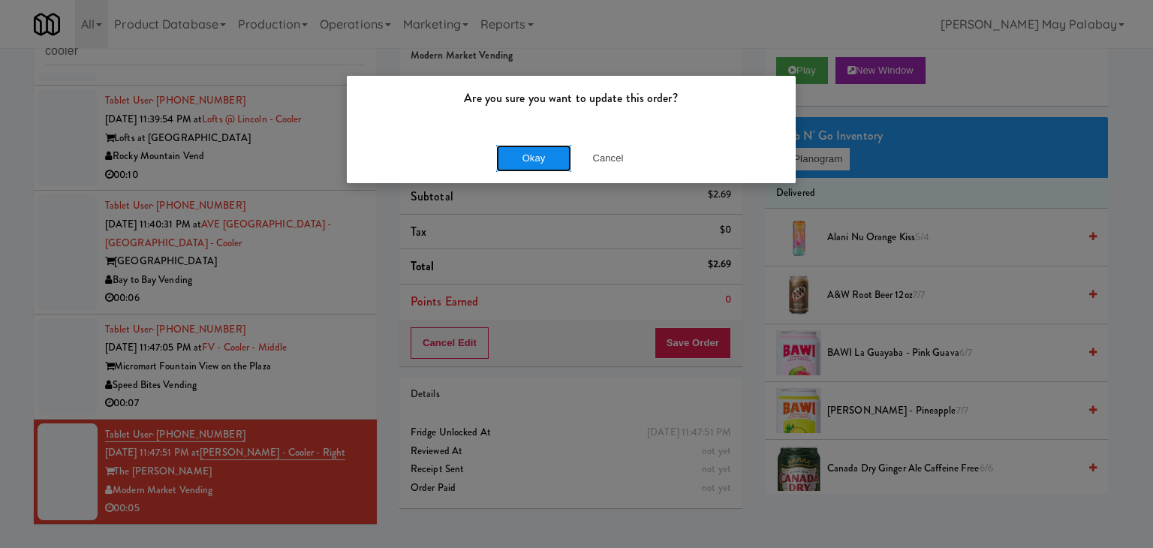
click at [525, 154] on button "Okay" at bounding box center [533, 158] width 75 height 27
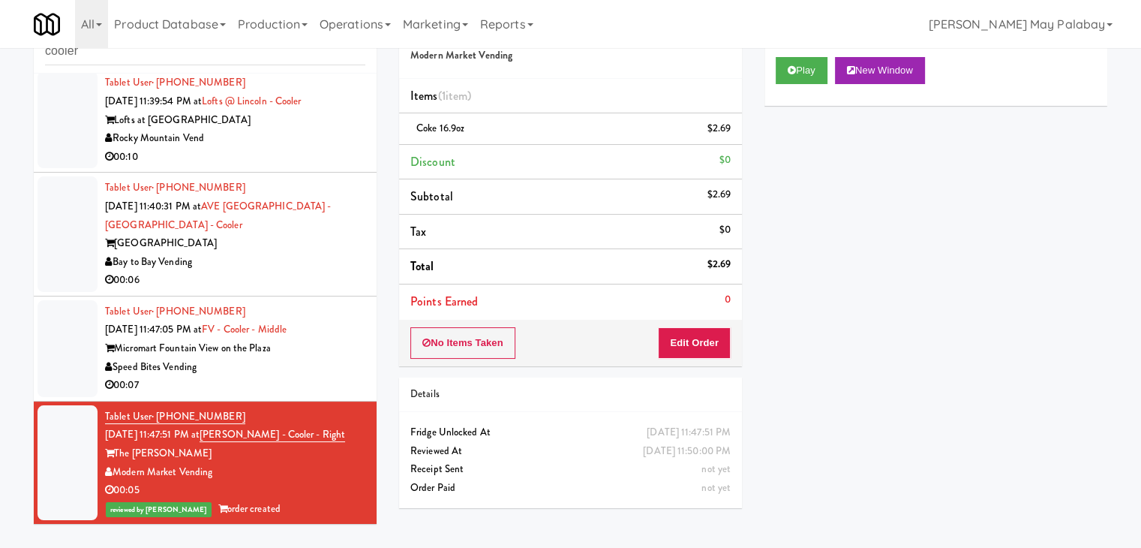
click at [344, 377] on div "Speed Bites Vending" at bounding box center [235, 367] width 260 height 19
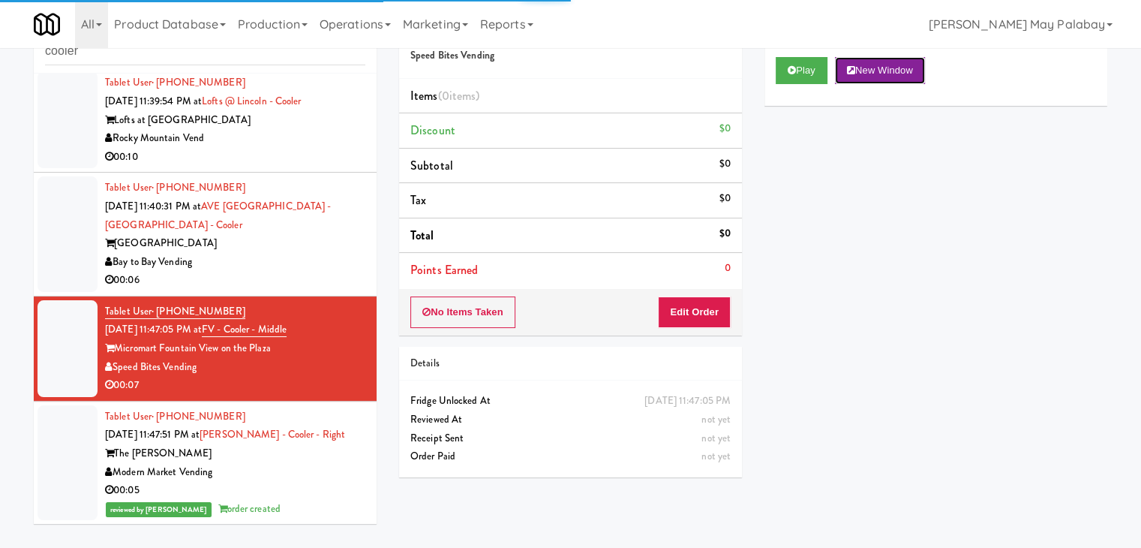
click at [897, 69] on button "New Window" at bounding box center [880, 70] width 90 height 27
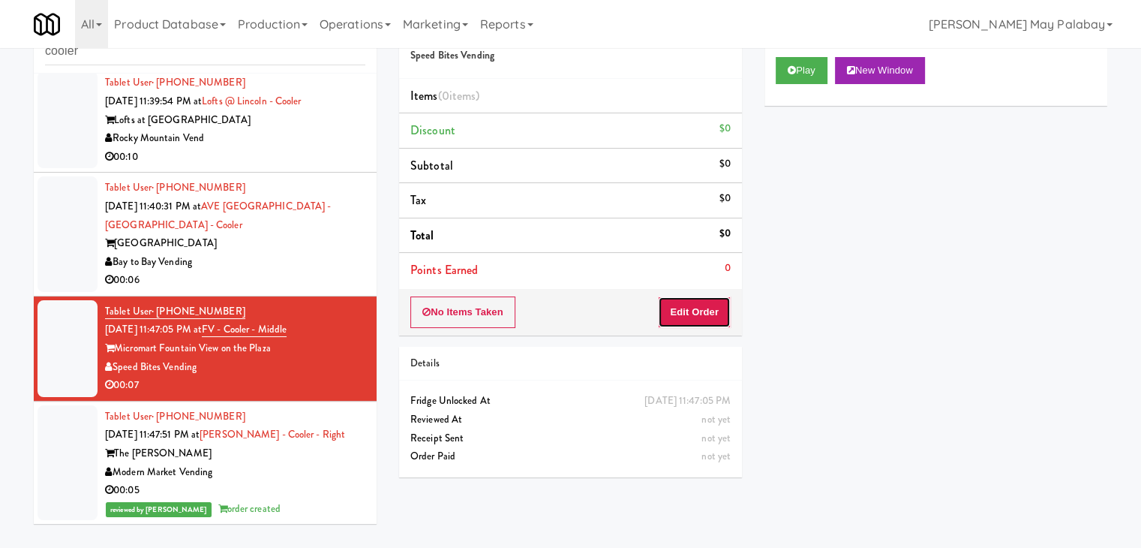
click at [693, 310] on button "Edit Order" at bounding box center [694, 312] width 73 height 32
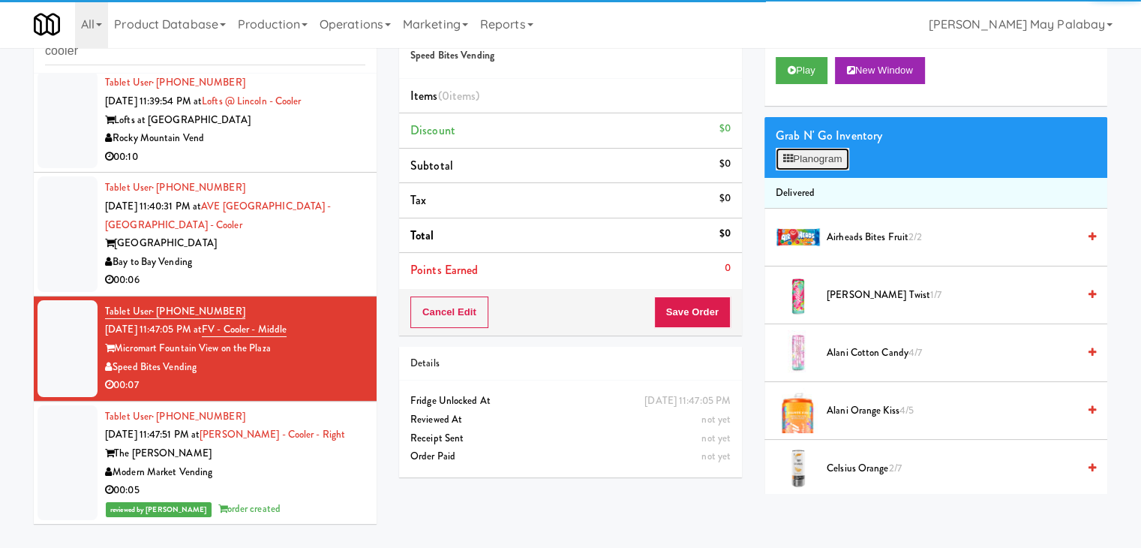
click at [806, 162] on button "Planogram" at bounding box center [813, 159] width 74 height 23
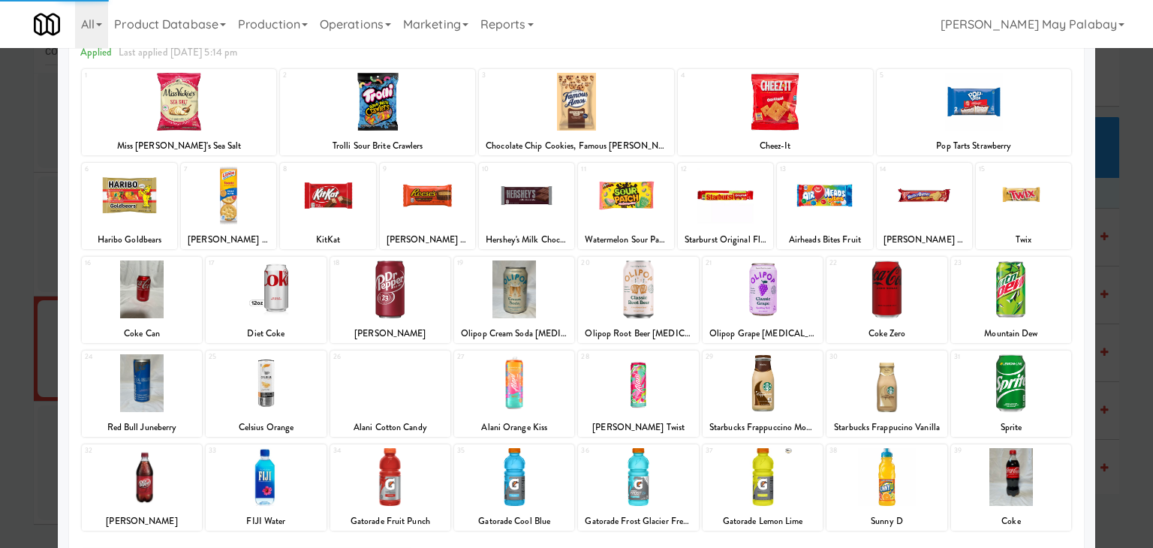
scroll to position [75, 0]
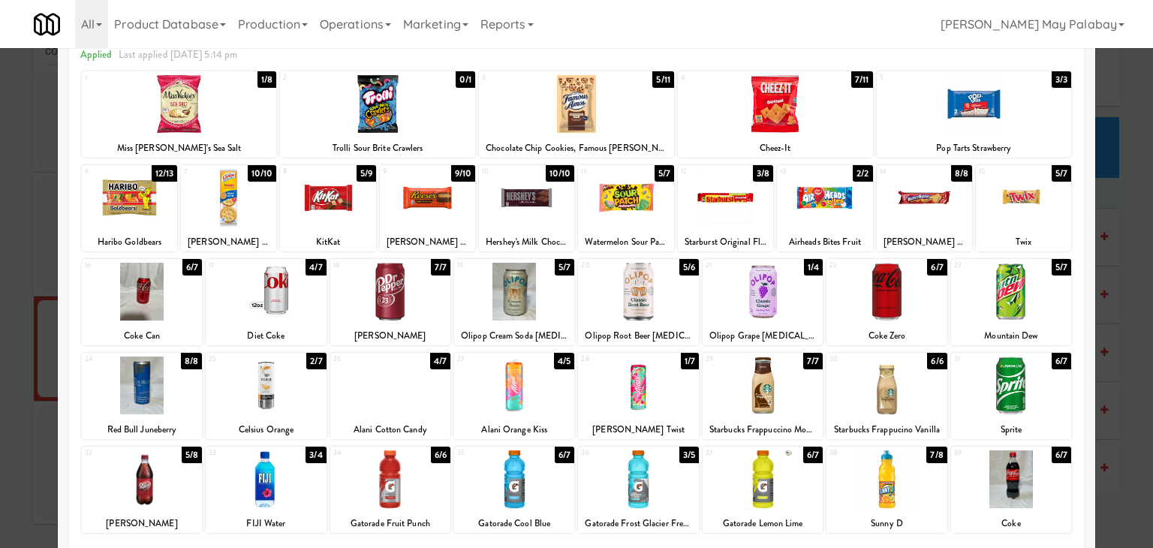
click at [299, 301] on div at bounding box center [266, 292] width 120 height 58
click at [348, 221] on div at bounding box center [327, 198] width 95 height 58
click at [1117, 320] on div at bounding box center [576, 274] width 1153 height 548
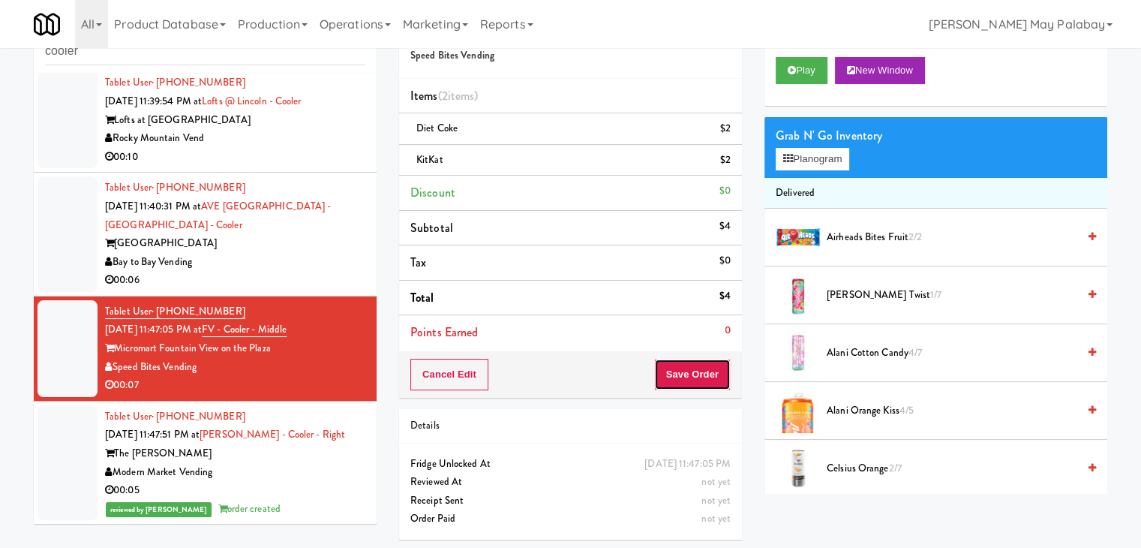
click at [699, 367] on button "Save Order" at bounding box center [692, 375] width 77 height 32
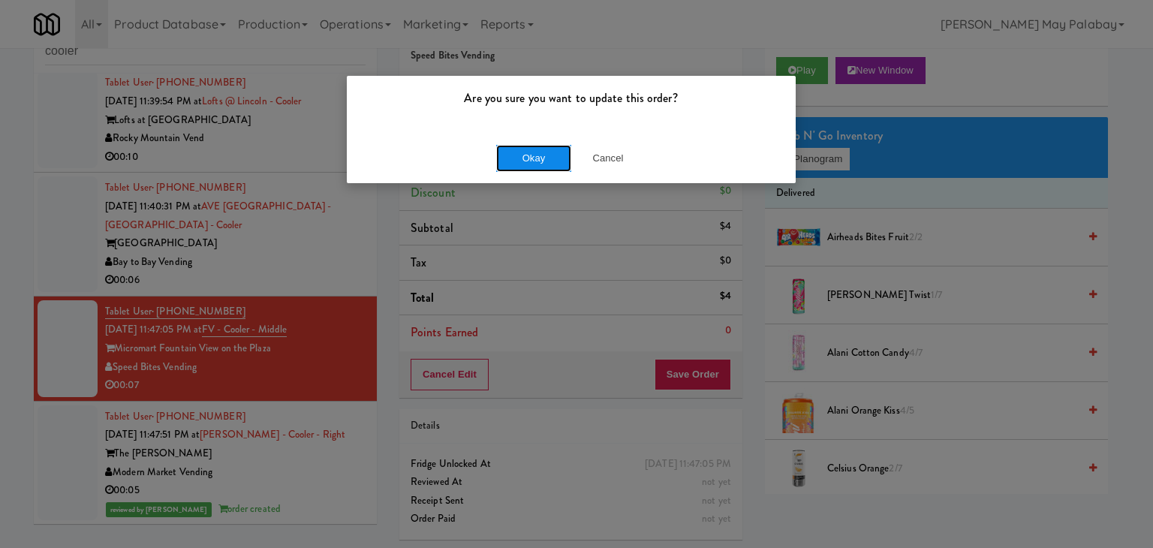
click at [528, 152] on button "Okay" at bounding box center [533, 158] width 75 height 27
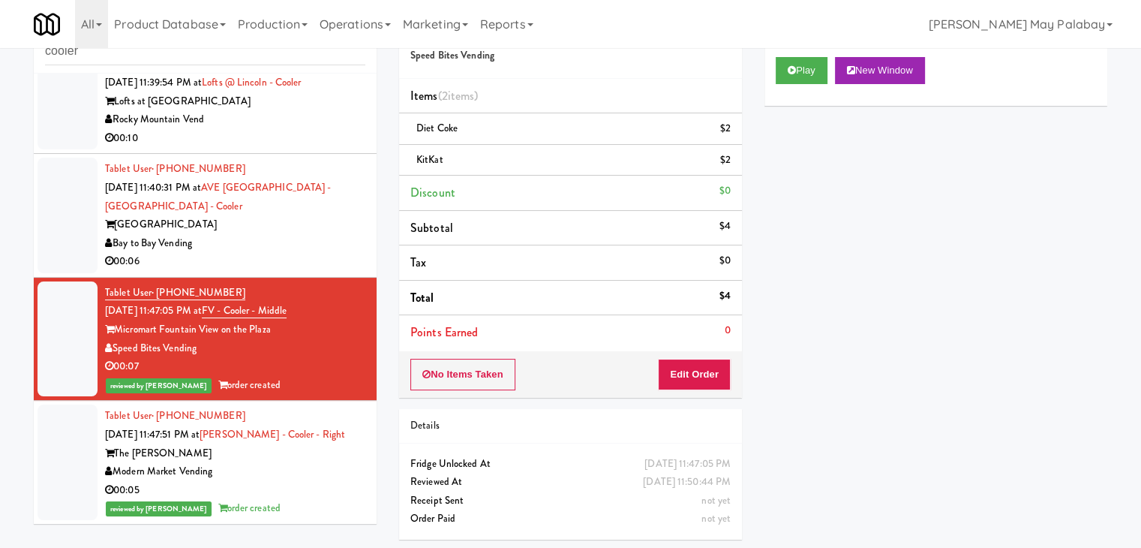
click at [325, 234] on div "[GEOGRAPHIC_DATA]" at bounding box center [235, 224] width 260 height 19
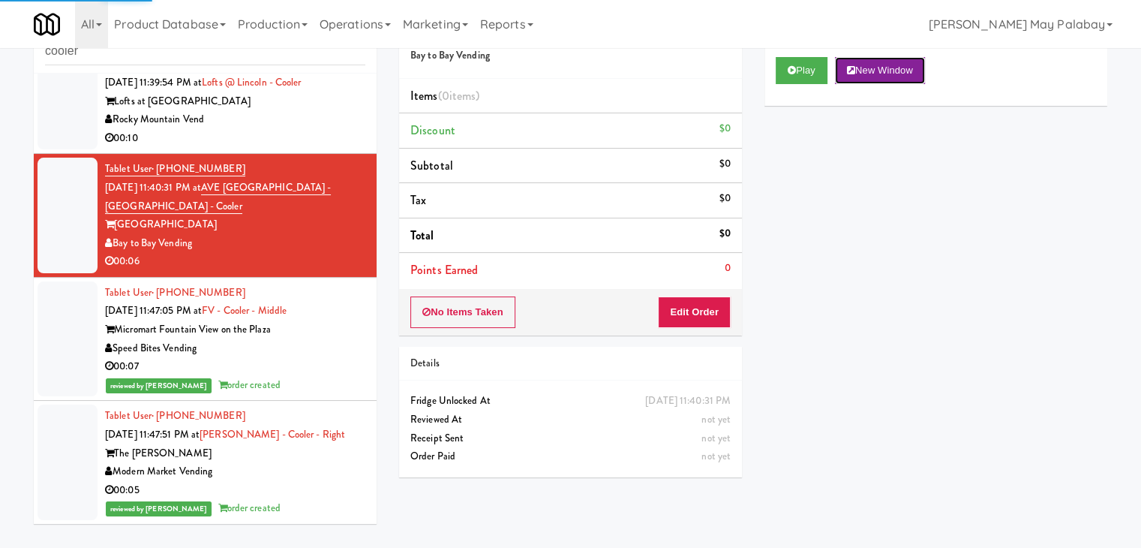
click at [877, 71] on button "New Window" at bounding box center [880, 70] width 90 height 27
click at [705, 307] on button "Edit Order" at bounding box center [694, 312] width 73 height 32
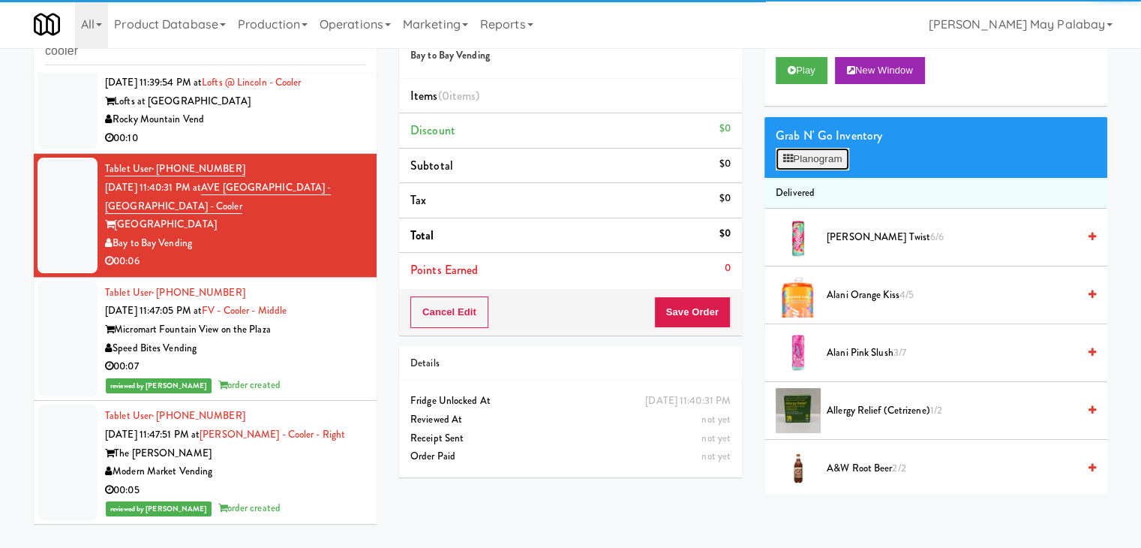
click at [813, 163] on button "Planogram" at bounding box center [813, 159] width 74 height 23
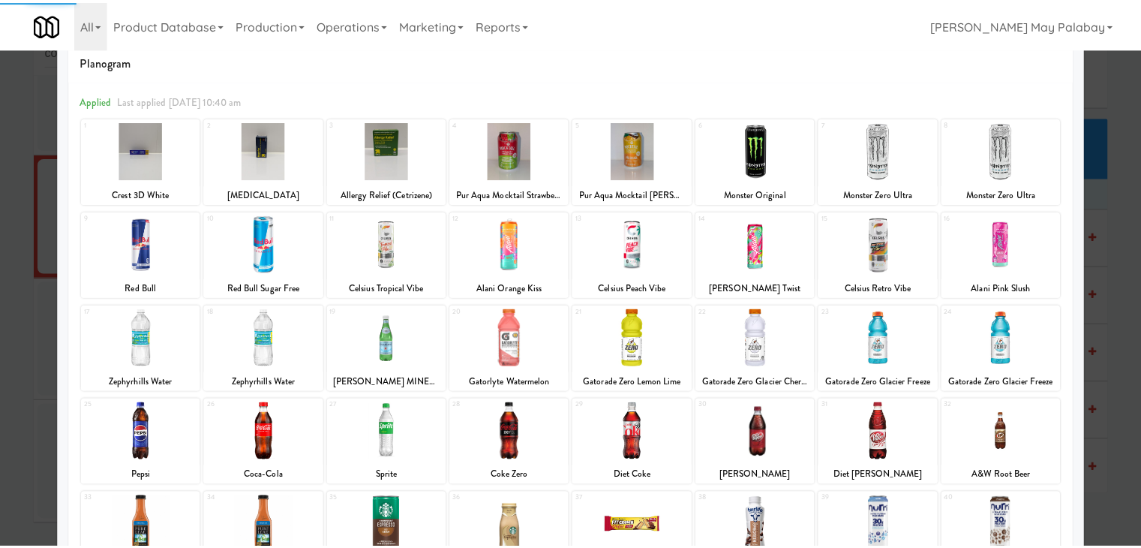
scroll to position [75, 0]
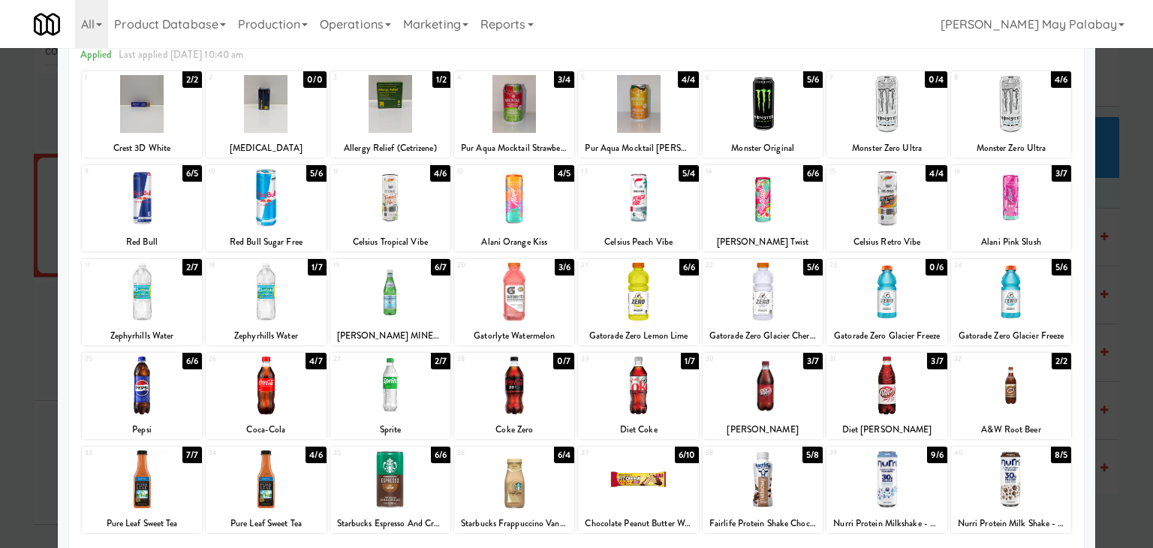
click at [1045, 395] on div at bounding box center [1011, 385] width 120 height 58
click at [1135, 398] on div at bounding box center [576, 274] width 1153 height 548
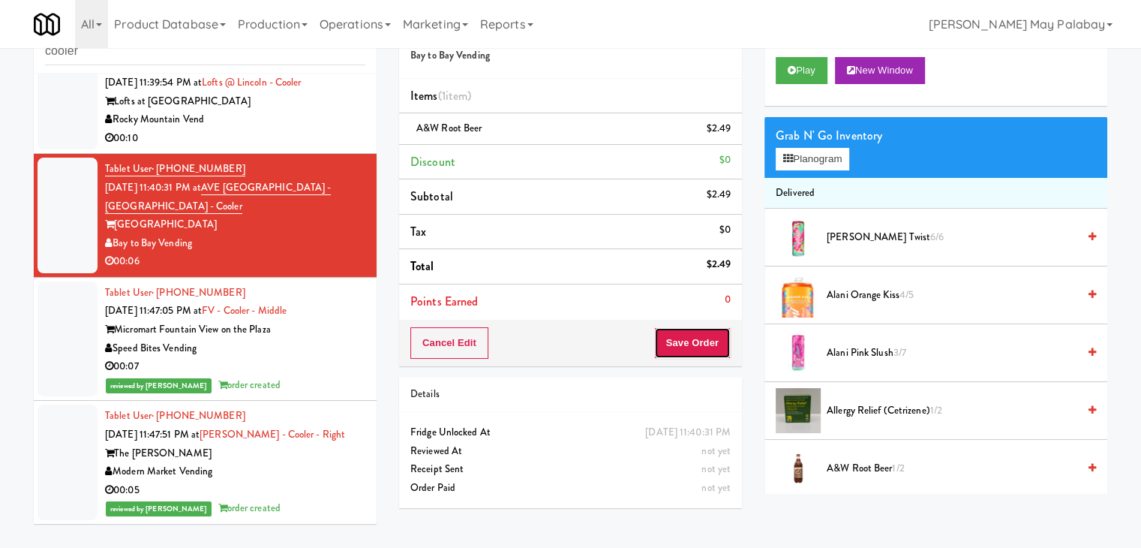
click at [701, 349] on button "Save Order" at bounding box center [692, 343] width 77 height 32
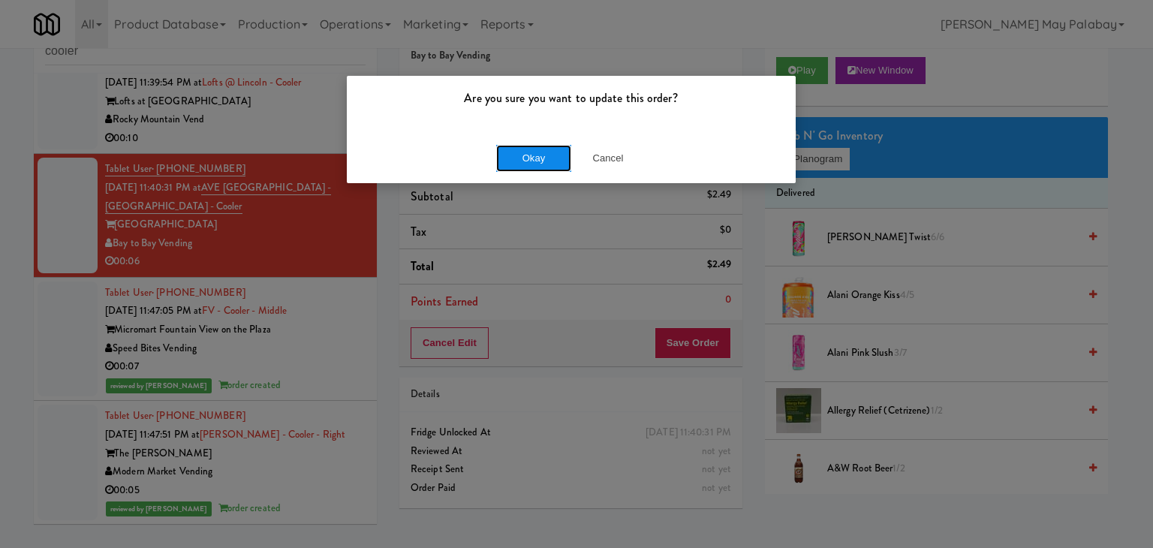
click at [535, 152] on button "Okay" at bounding box center [533, 158] width 75 height 27
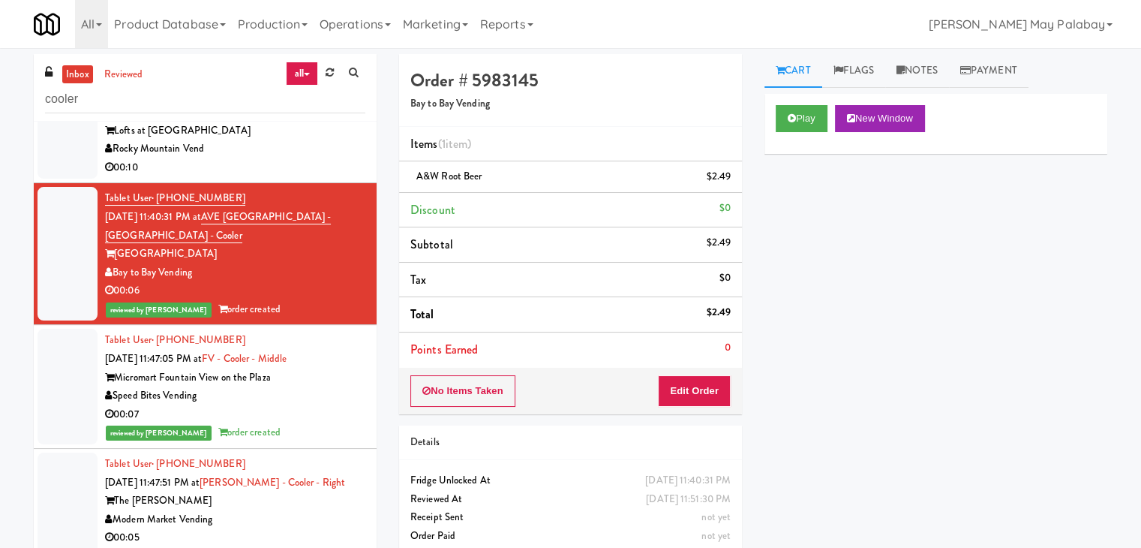
click at [296, 158] on div "Rocky Mountain Vend" at bounding box center [235, 149] width 260 height 19
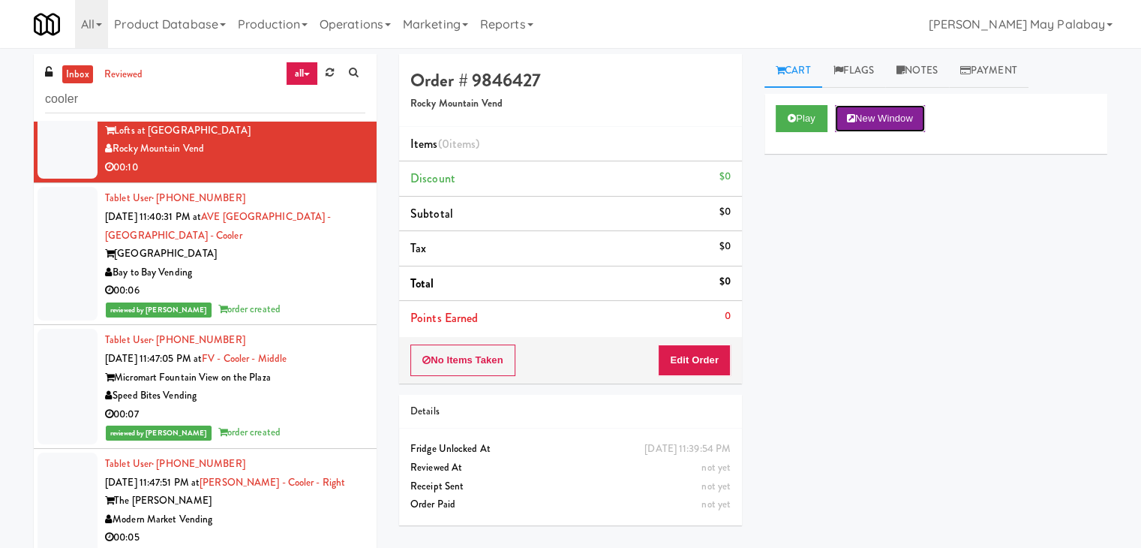
click at [908, 121] on button "New Window" at bounding box center [880, 118] width 90 height 27
click at [717, 359] on button "Edit Order" at bounding box center [694, 360] width 73 height 32
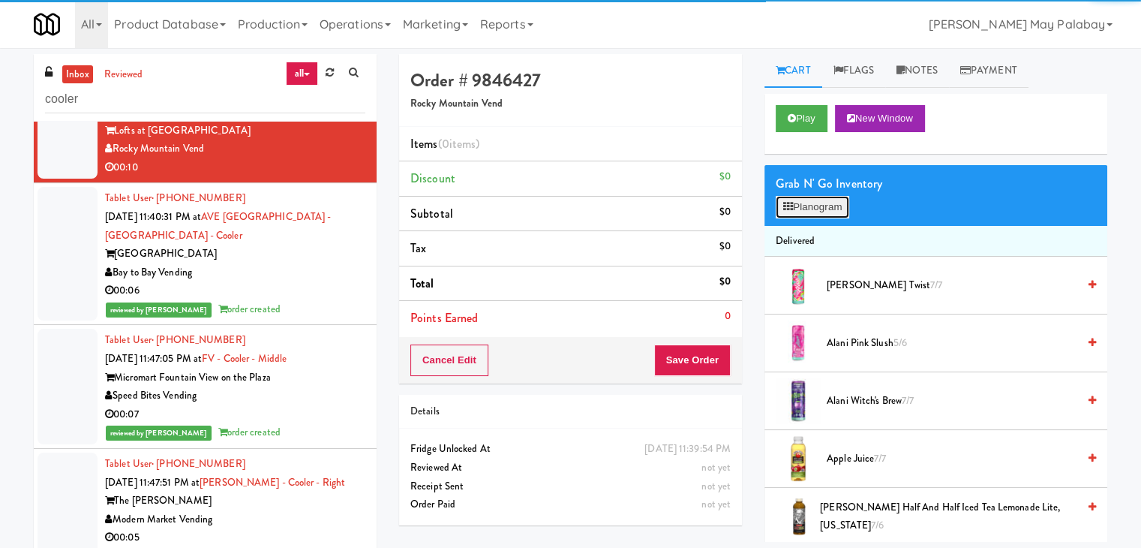
click at [841, 204] on button "Planogram" at bounding box center [813, 207] width 74 height 23
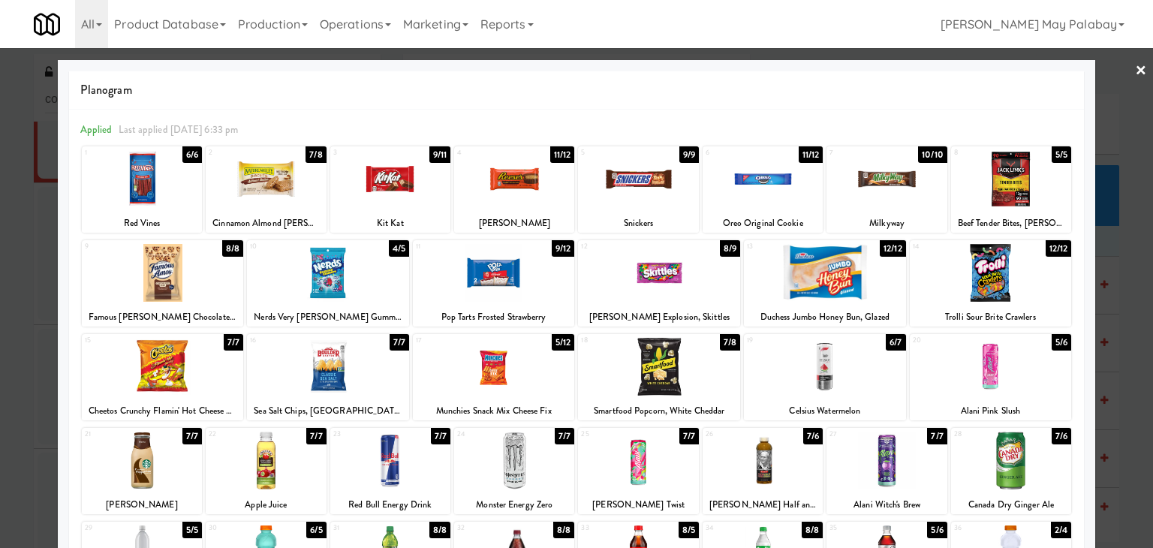
click at [383, 283] on div at bounding box center [328, 273] width 162 height 58
click at [411, 199] on div at bounding box center [390, 179] width 120 height 58
click at [1116, 413] on div at bounding box center [576, 274] width 1153 height 548
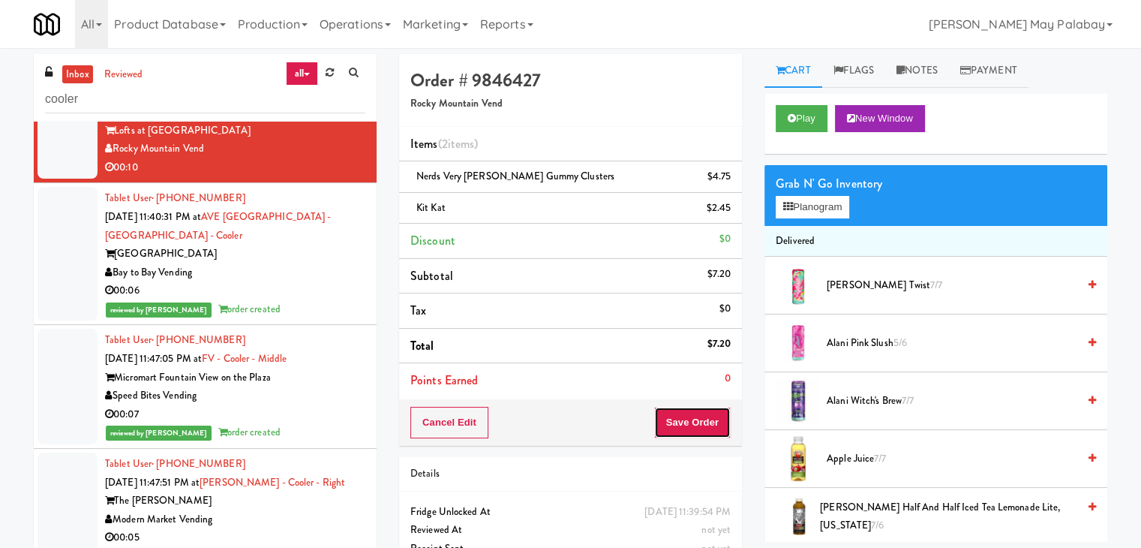
click at [687, 408] on button "Save Order" at bounding box center [692, 423] width 77 height 32
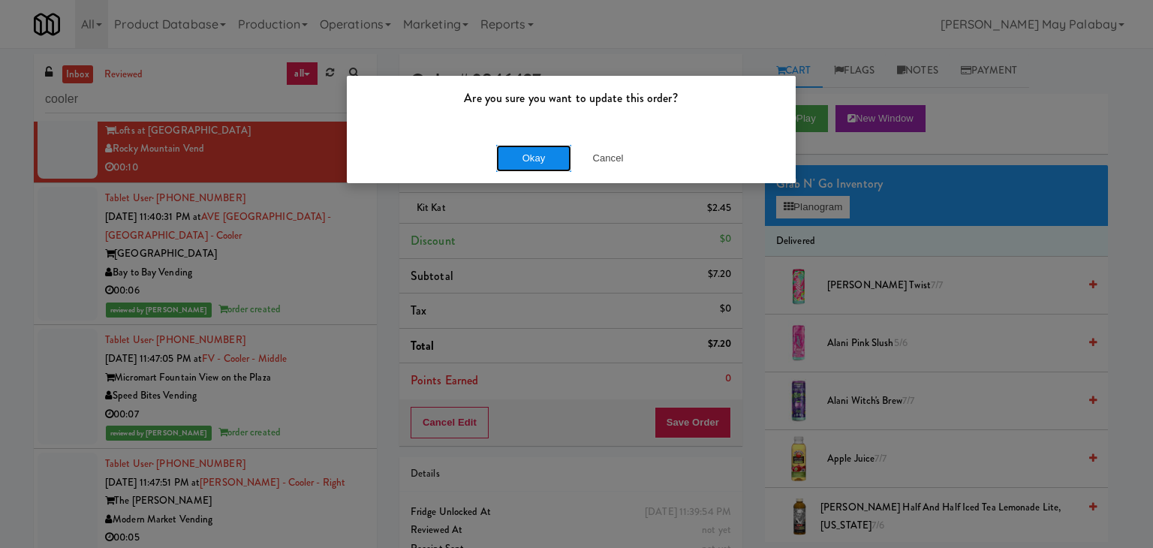
click at [559, 160] on button "Okay" at bounding box center [533, 158] width 75 height 27
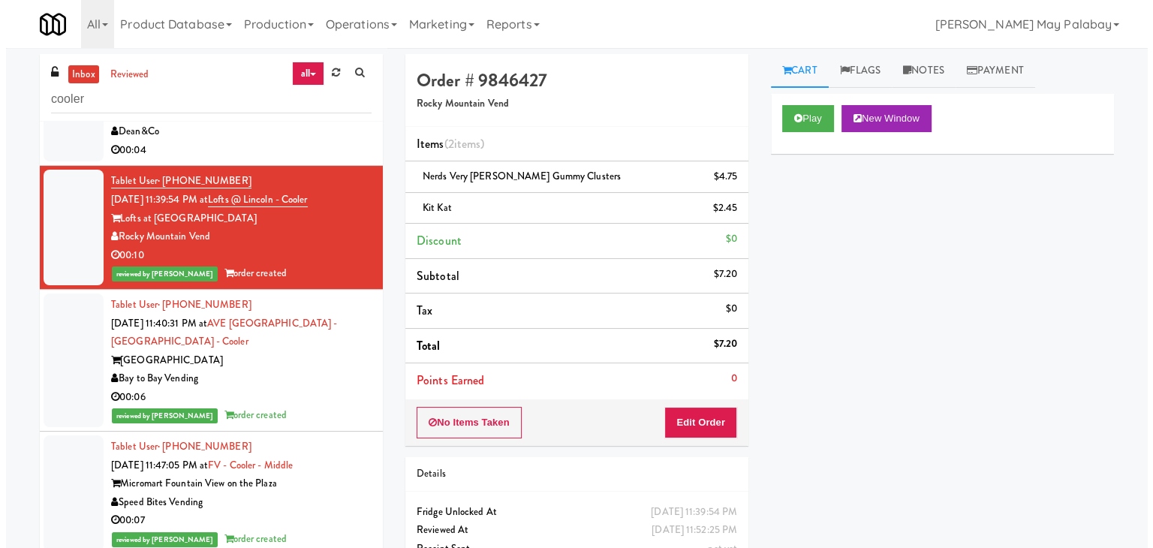
scroll to position [4041, 0]
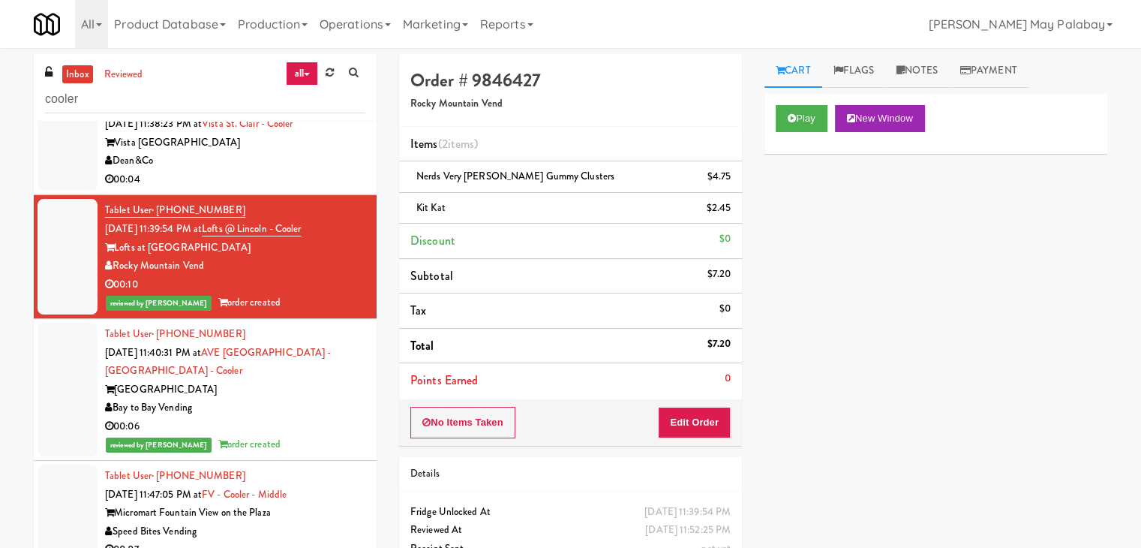
click at [278, 170] on div "Dean&Co" at bounding box center [235, 161] width 260 height 19
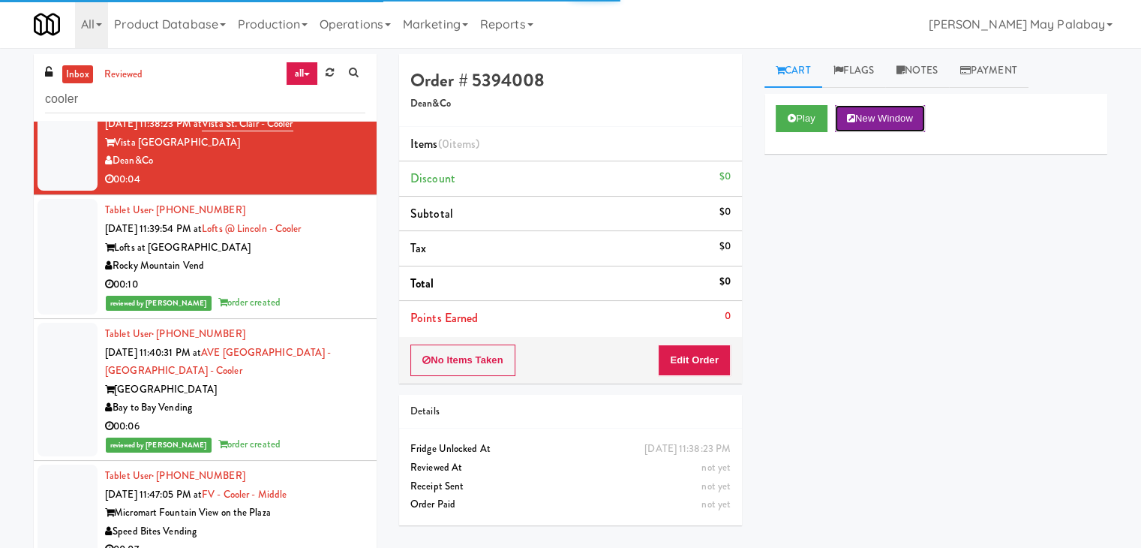
click at [874, 124] on button "New Window" at bounding box center [880, 118] width 90 height 27
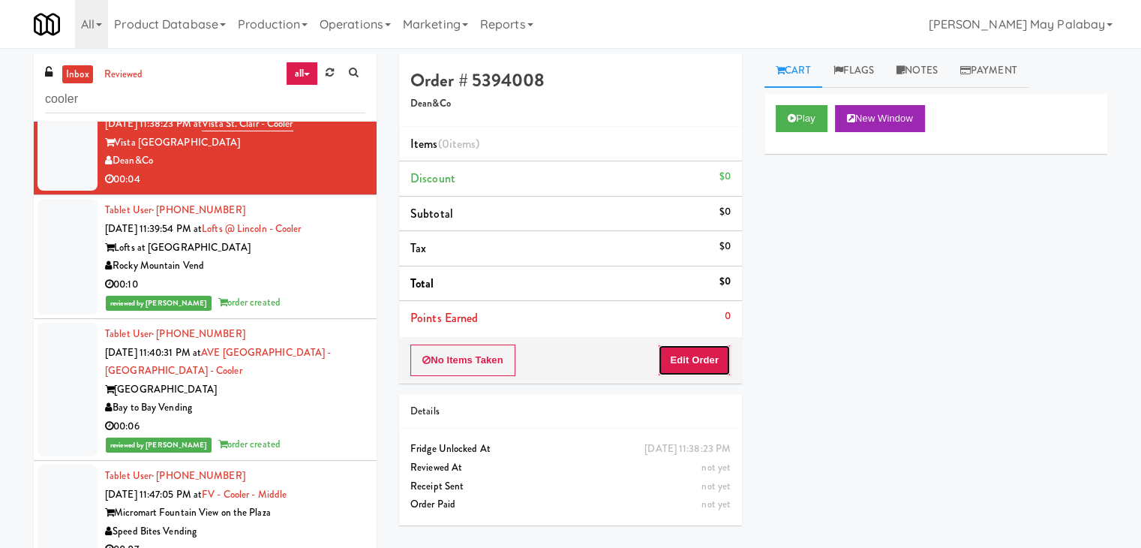
click at [690, 356] on button "Edit Order" at bounding box center [694, 360] width 73 height 32
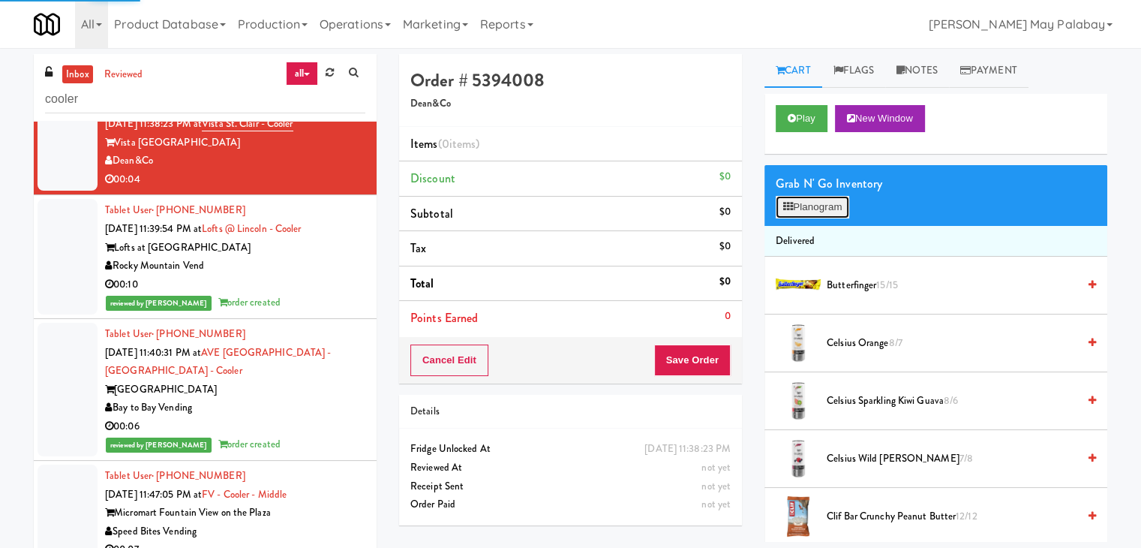
click at [821, 205] on button "Planogram" at bounding box center [813, 207] width 74 height 23
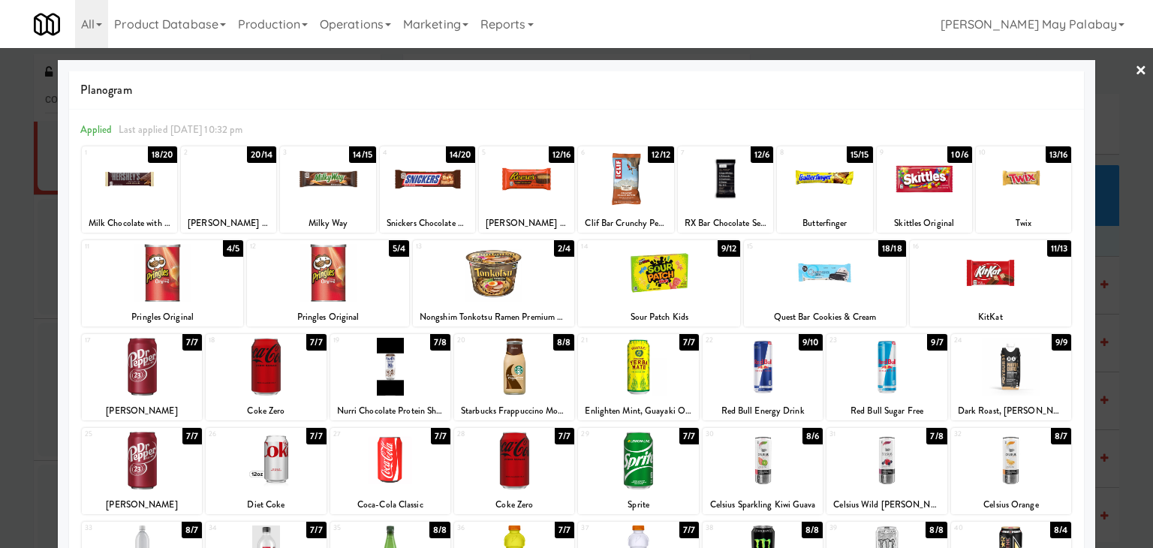
click at [1126, 347] on div at bounding box center [576, 274] width 1153 height 548
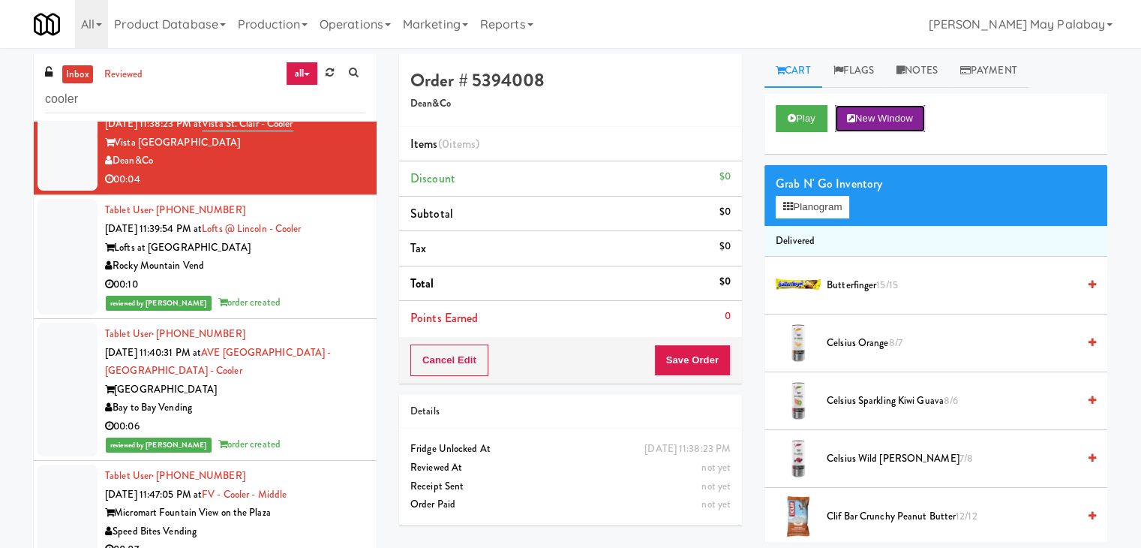
click at [920, 123] on button "New Window" at bounding box center [880, 118] width 90 height 27
click at [820, 213] on button "Planogram" at bounding box center [813, 207] width 74 height 23
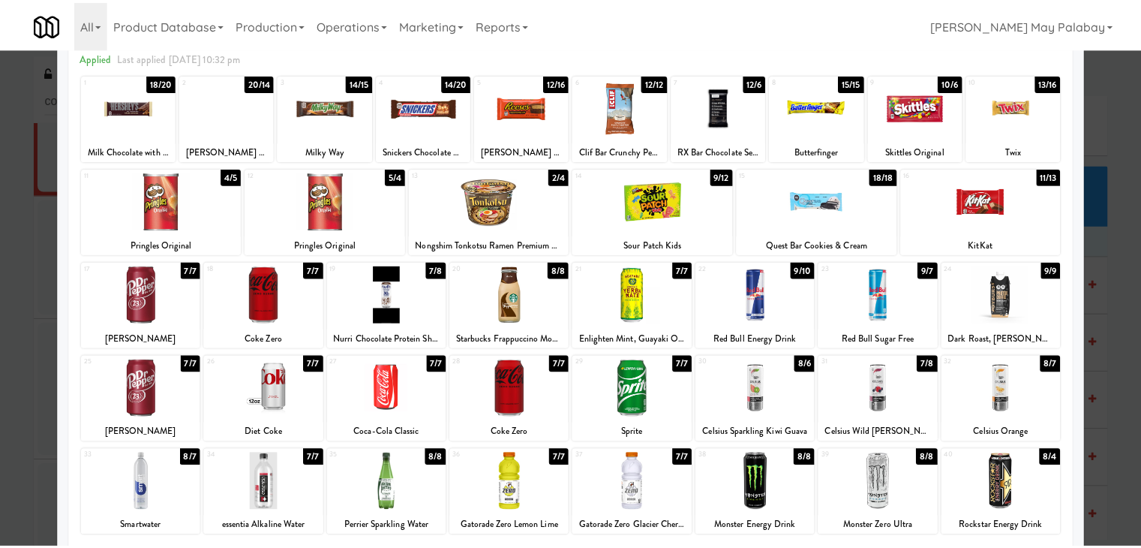
scroll to position [75, 0]
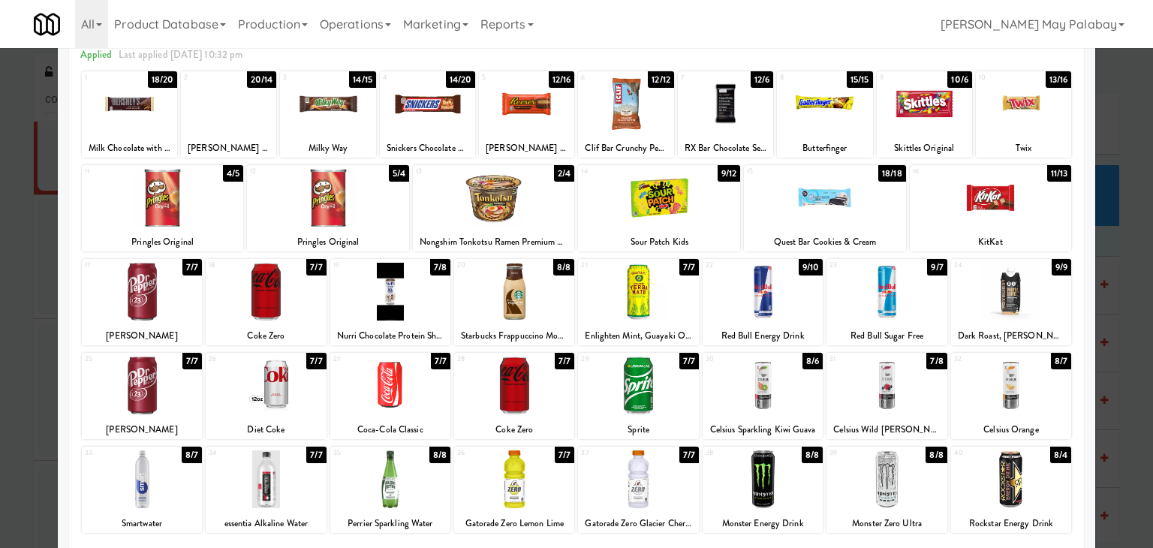
click at [720, 231] on div "14 9/12 Sour Patch Kids" at bounding box center [659, 208] width 162 height 86
click at [1130, 343] on div at bounding box center [576, 274] width 1153 height 548
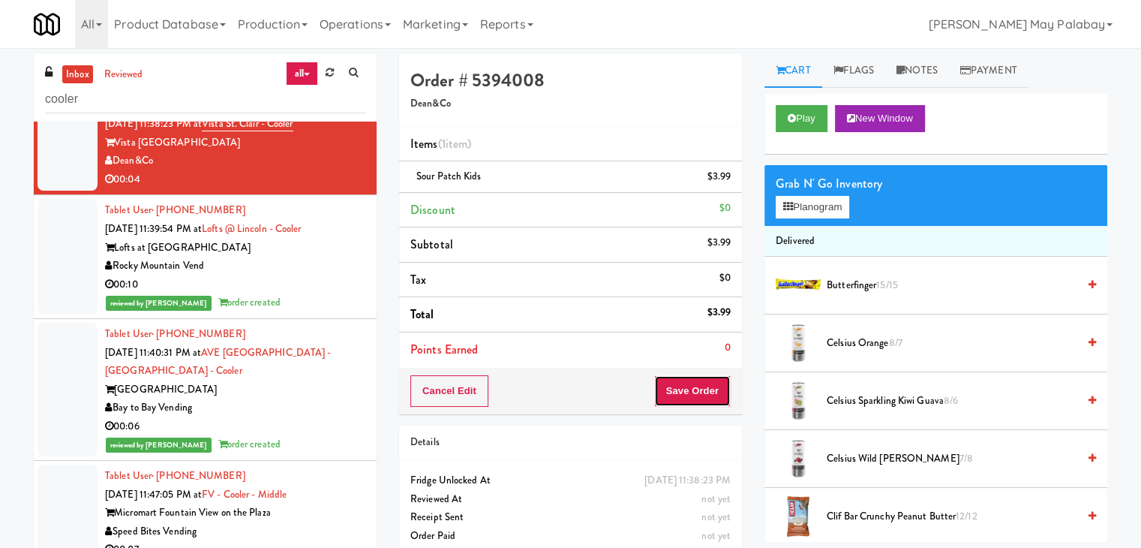
click at [690, 385] on button "Save Order" at bounding box center [692, 391] width 77 height 32
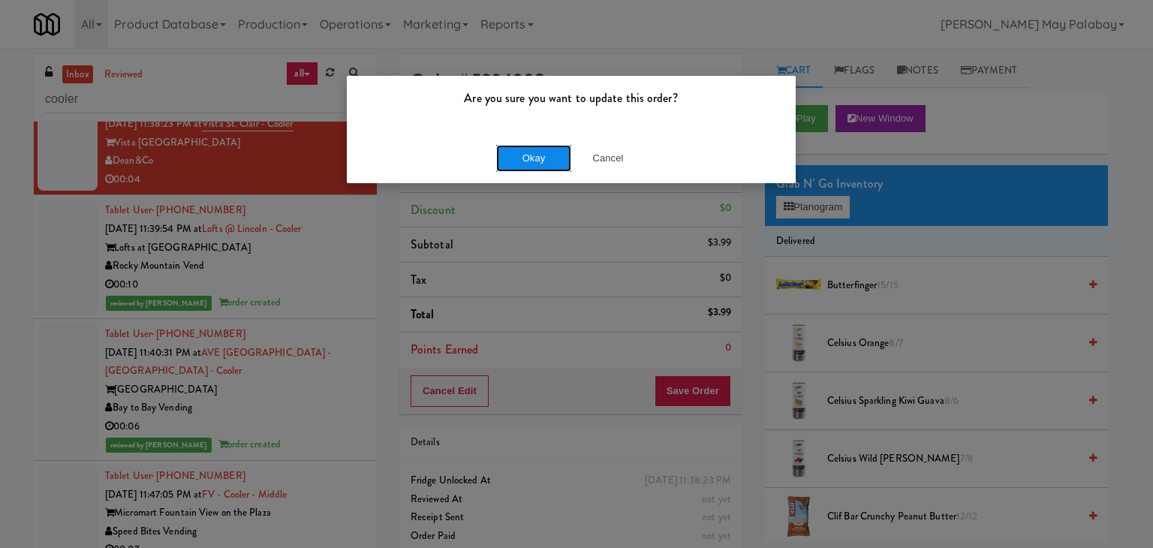
click at [555, 161] on button "Okay" at bounding box center [533, 158] width 75 height 27
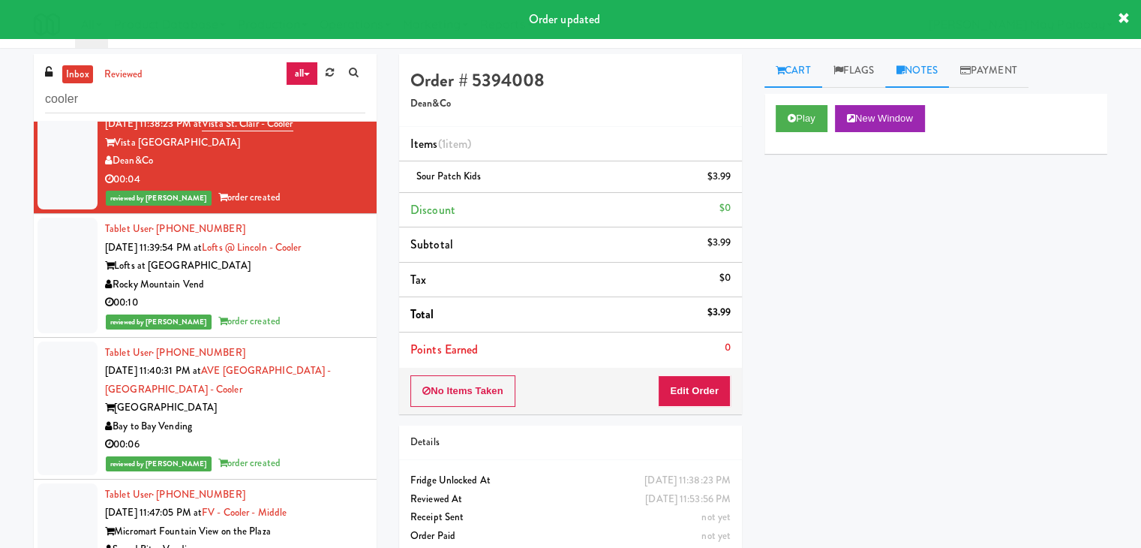
click at [934, 69] on link "Notes" at bounding box center [918, 71] width 64 height 34
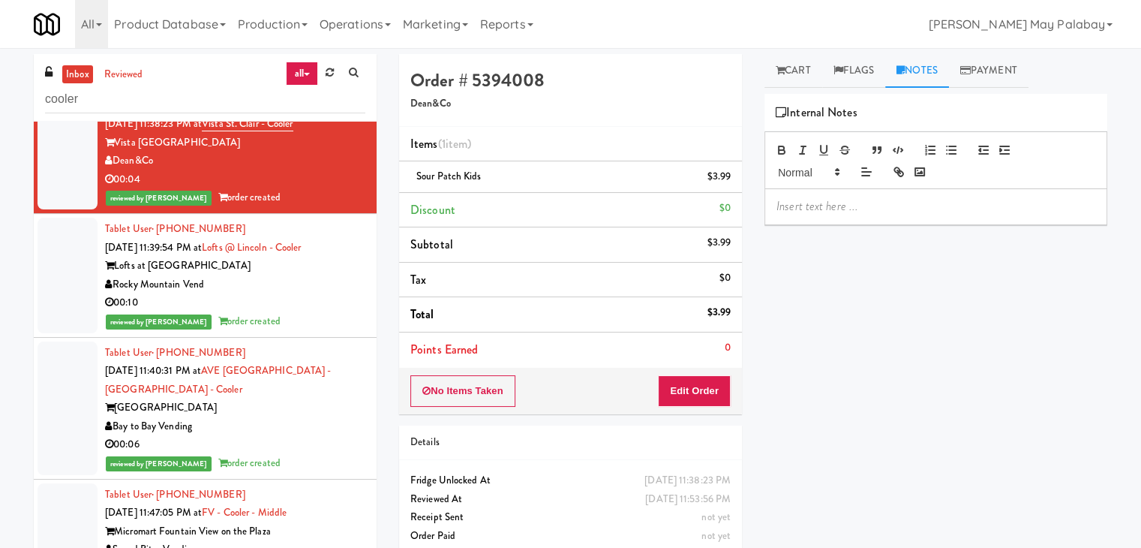
click at [790, 210] on p at bounding box center [936, 206] width 319 height 17
click at [943, 359] on div "Play New Window Primary Flag Clear Flag if unable to determine what was taken o…" at bounding box center [936, 375] width 343 height 563
click at [305, 84] on div "00:09" at bounding box center [235, 74] width 260 height 19
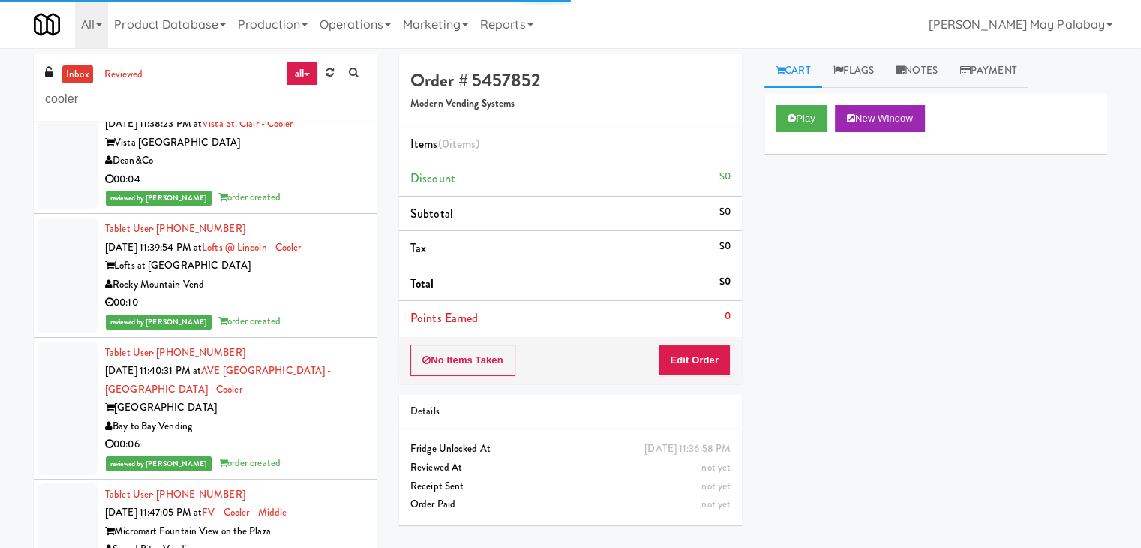
click at [323, 189] on div "00:04" at bounding box center [235, 179] width 260 height 19
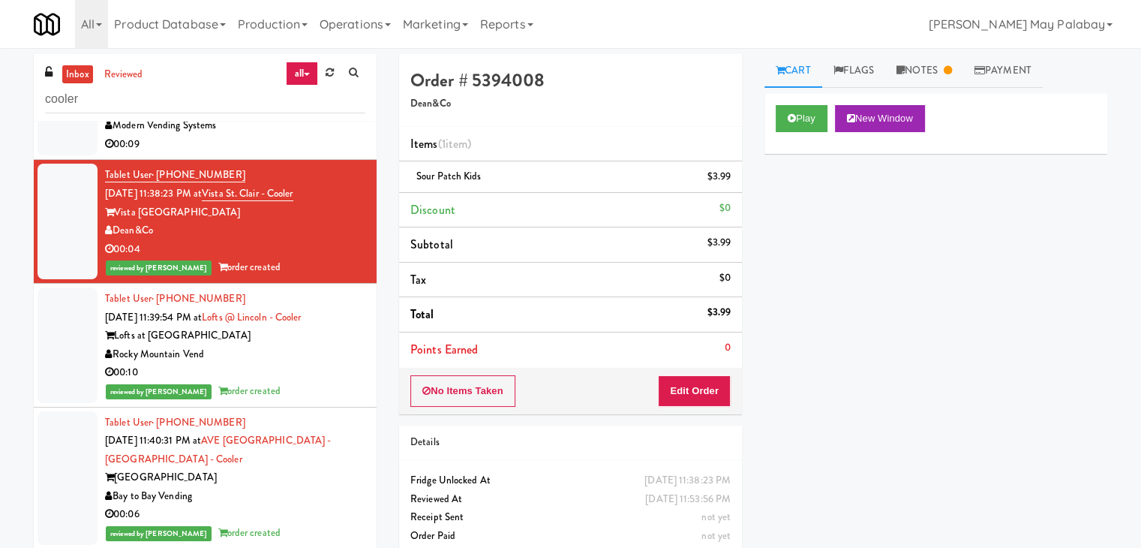
scroll to position [3966, 0]
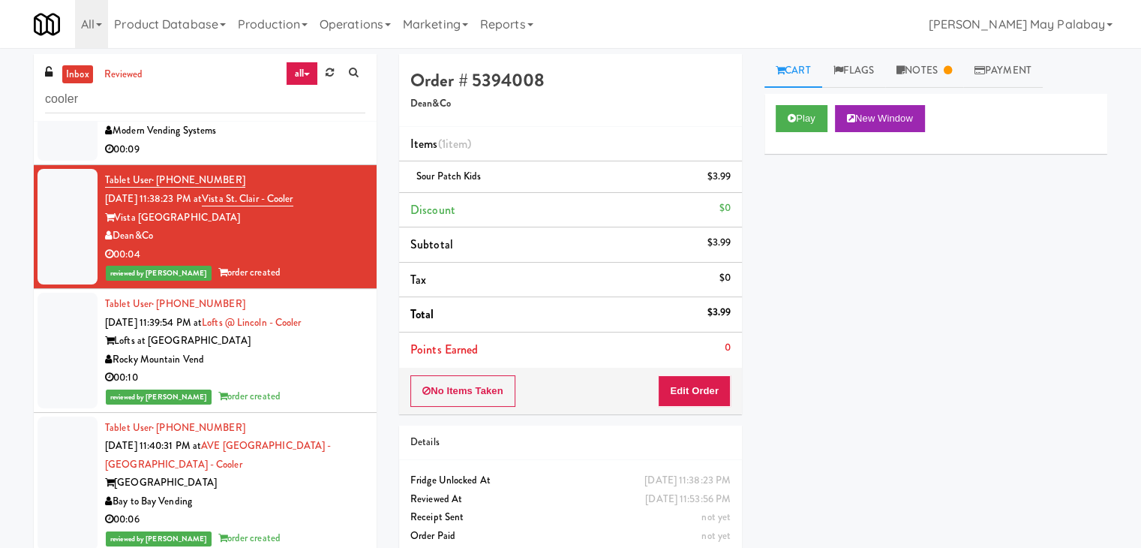
click at [330, 140] on div "Modern Vending Systems" at bounding box center [235, 131] width 260 height 19
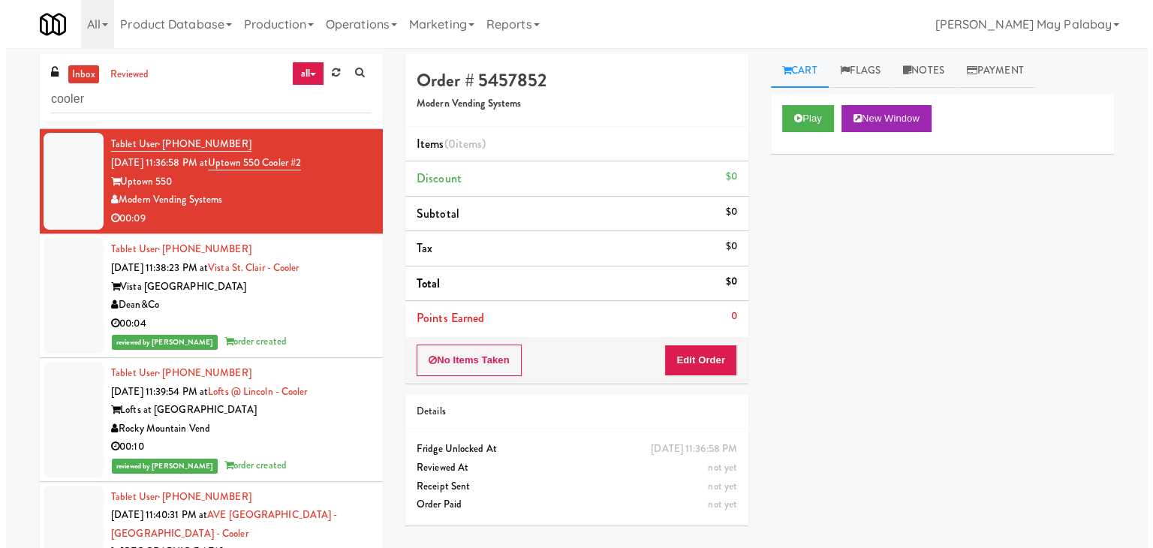
scroll to position [3891, 0]
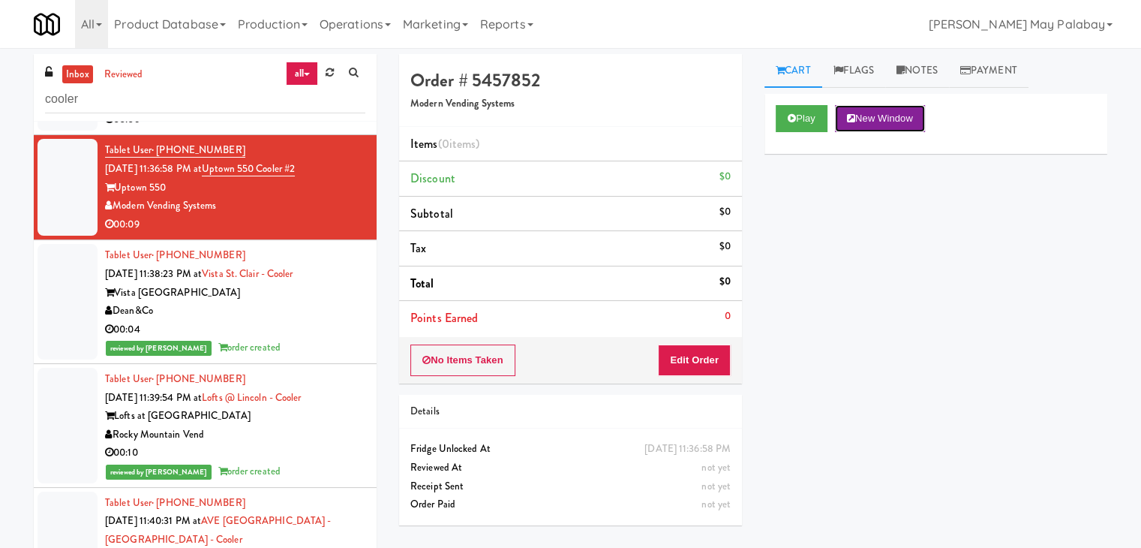
click at [890, 118] on button "New Window" at bounding box center [880, 118] width 90 height 27
drag, startPoint x: 707, startPoint y: 355, endPoint x: 723, endPoint y: 332, distance: 28.5
click at [707, 355] on button "Edit Order" at bounding box center [694, 360] width 73 height 32
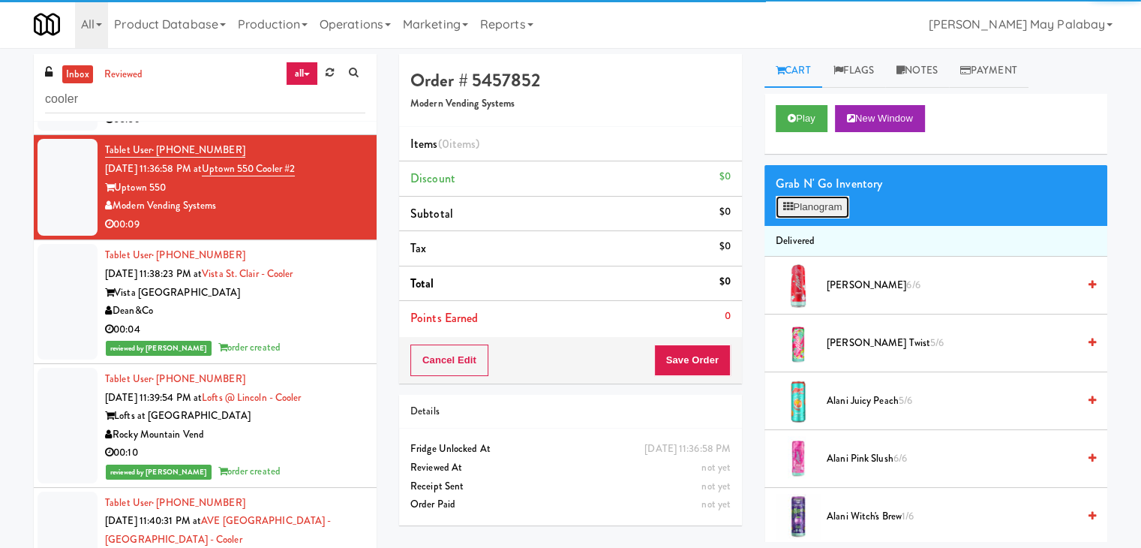
click at [821, 211] on button "Planogram" at bounding box center [813, 207] width 74 height 23
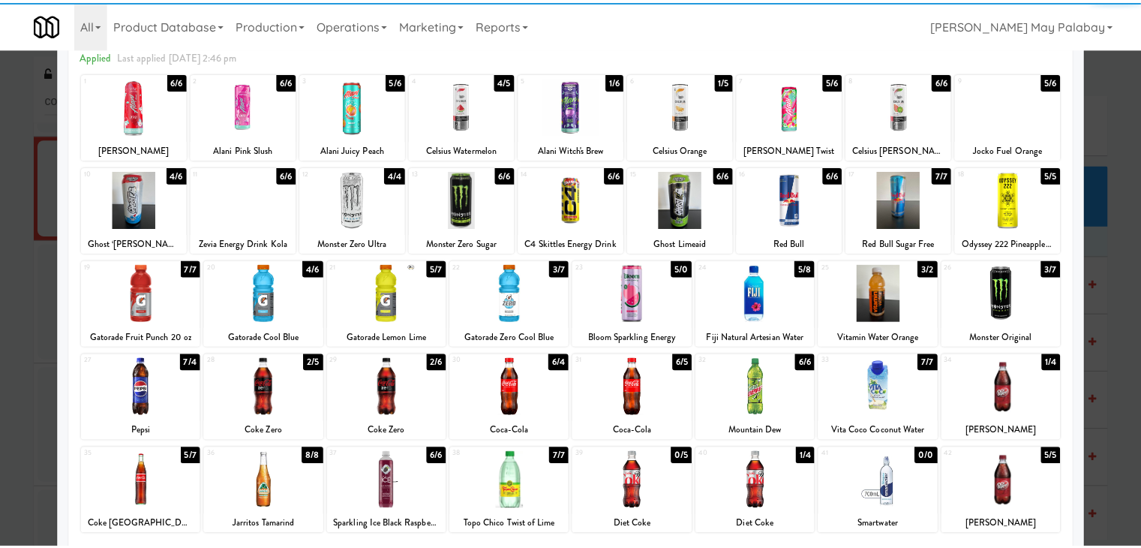
scroll to position [75, 0]
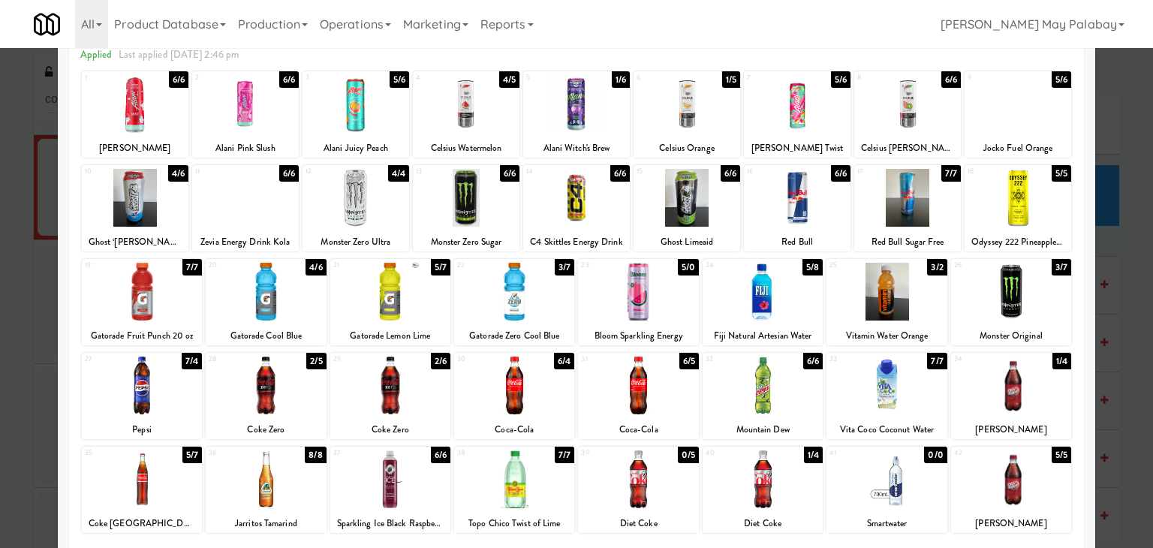
click at [441, 493] on div at bounding box center [390, 479] width 120 height 58
click at [421, 408] on div at bounding box center [390, 385] width 120 height 58
click at [1134, 281] on div at bounding box center [576, 274] width 1153 height 548
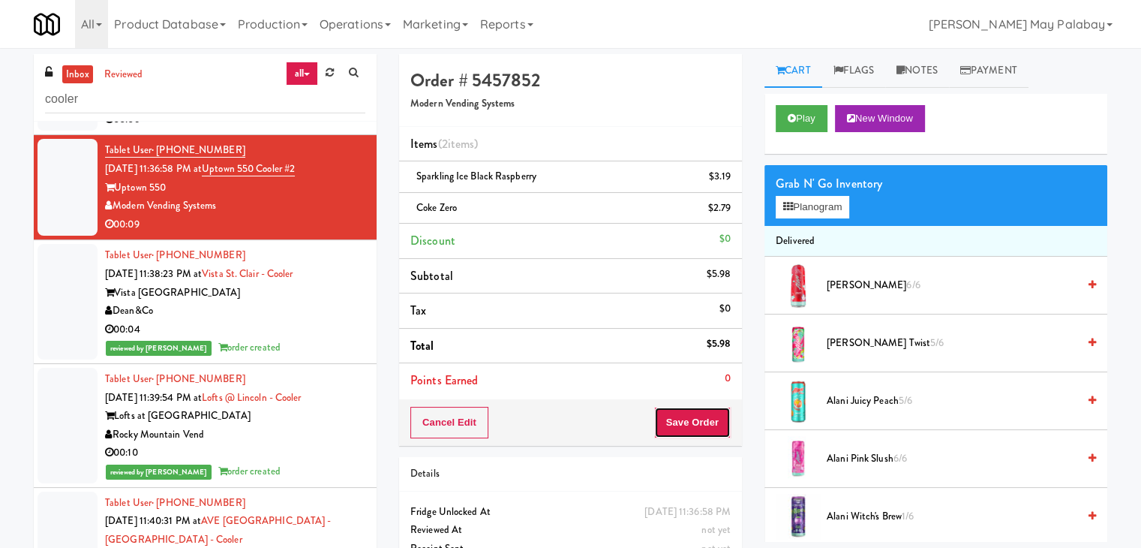
click at [695, 430] on button "Save Order" at bounding box center [692, 423] width 77 height 32
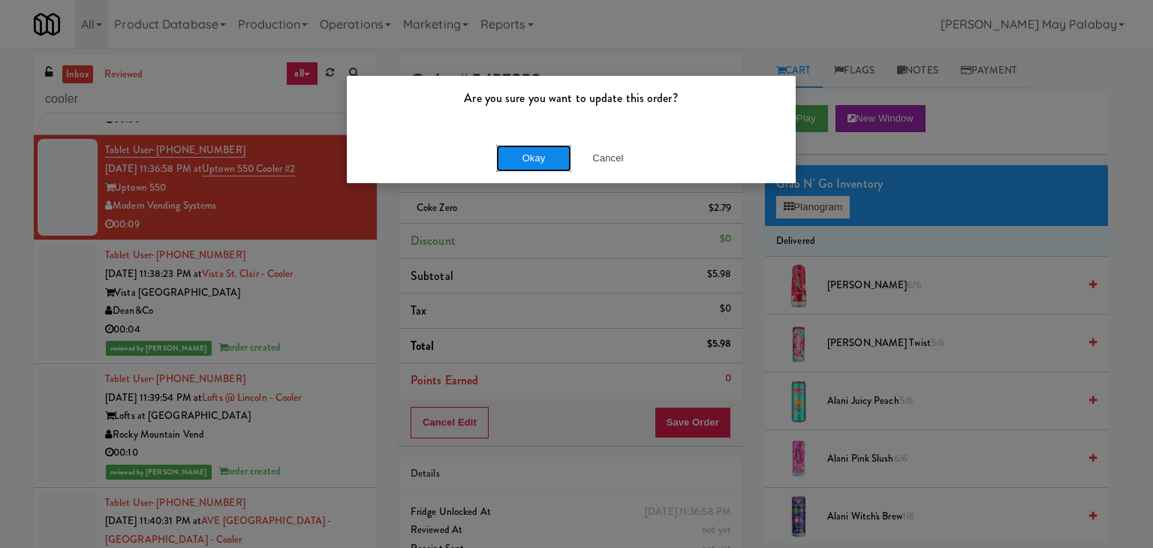
click at [543, 160] on button "Okay" at bounding box center [533, 158] width 75 height 27
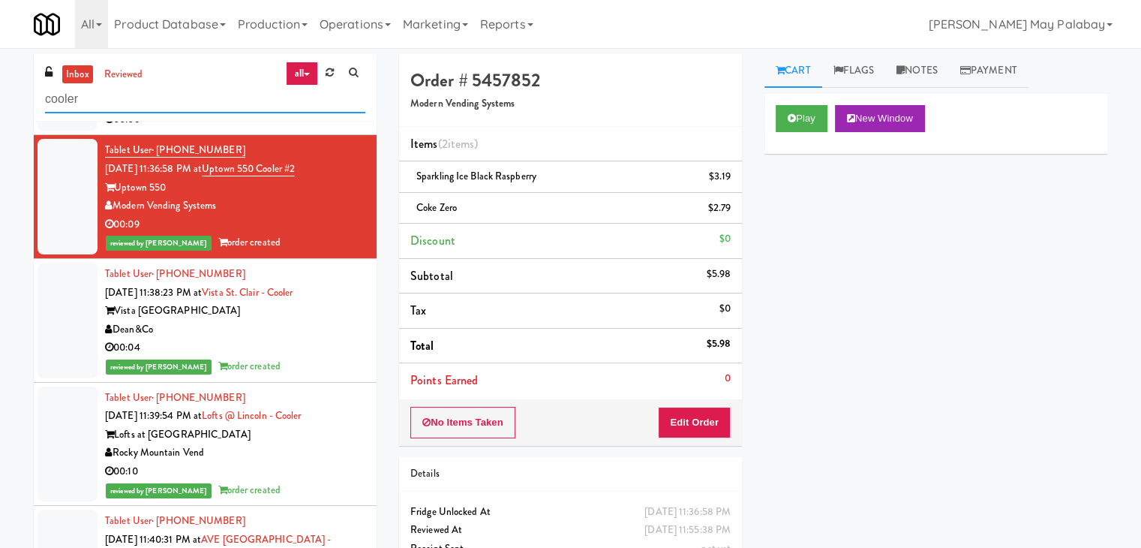
click at [197, 100] on input "cooler" at bounding box center [205, 100] width 320 height 28
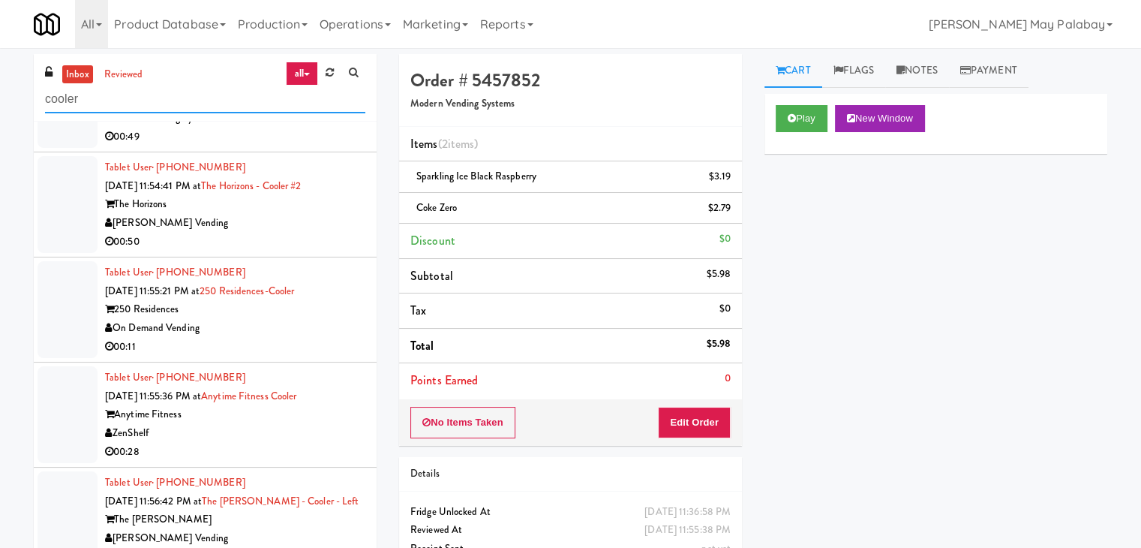
scroll to position [4383, 0]
